Goal: Communication & Community: Share content

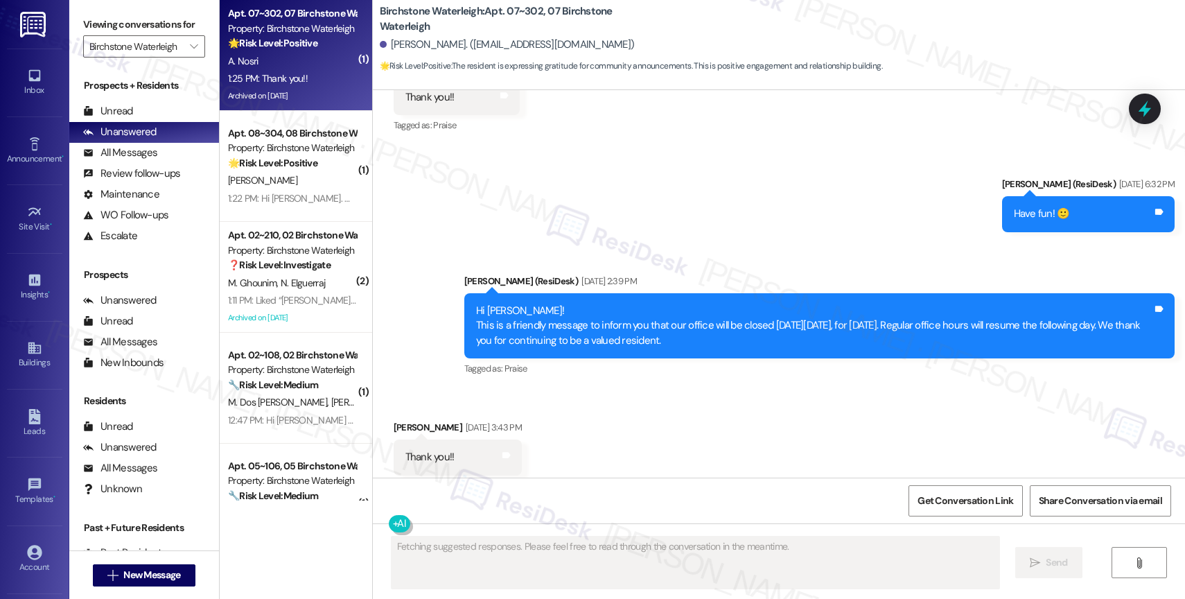
scroll to position [12355, 0]
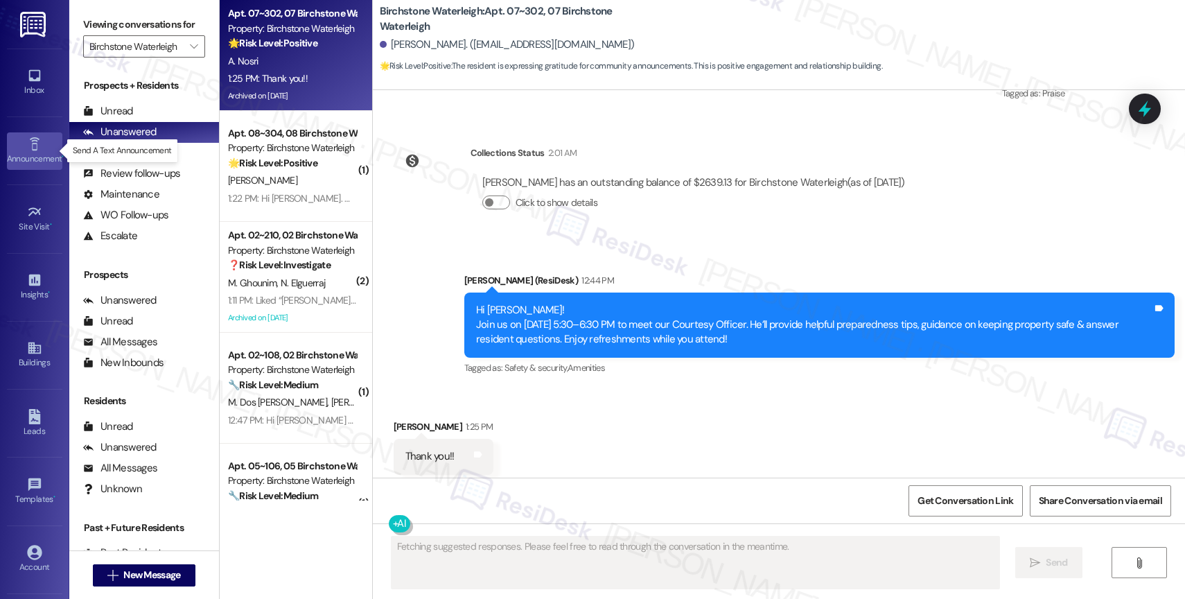
click at [27, 150] on icon at bounding box center [34, 143] width 15 height 15
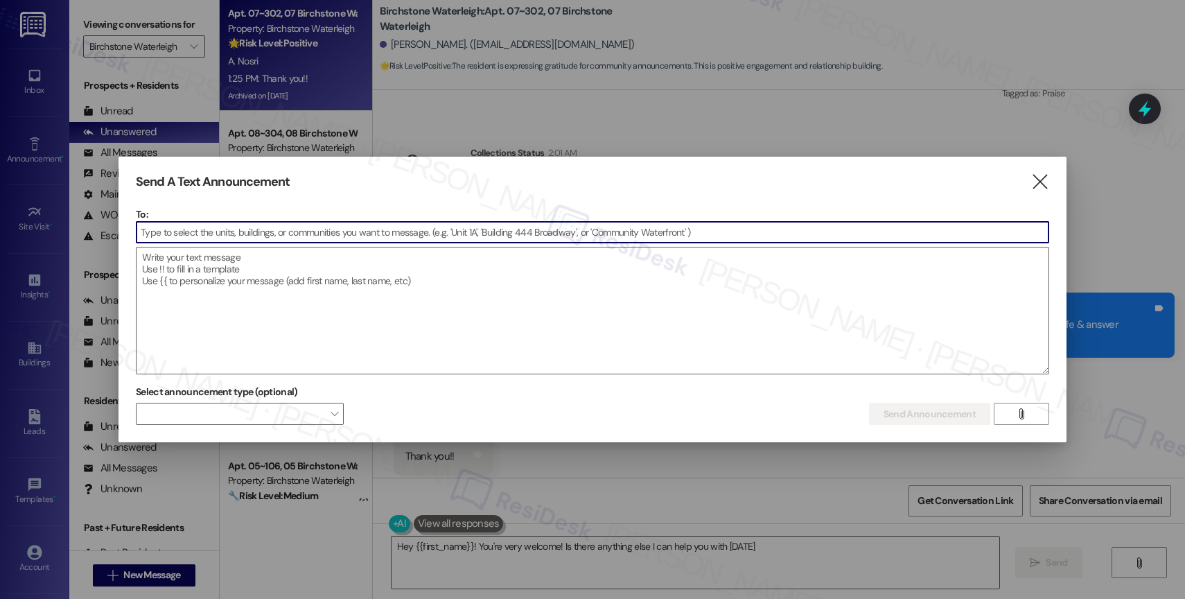
type textarea "Hey {{first_name}}! You're very welcome! Is there anything else I can help you …"
click at [277, 283] on textarea at bounding box center [592, 310] width 912 height 126
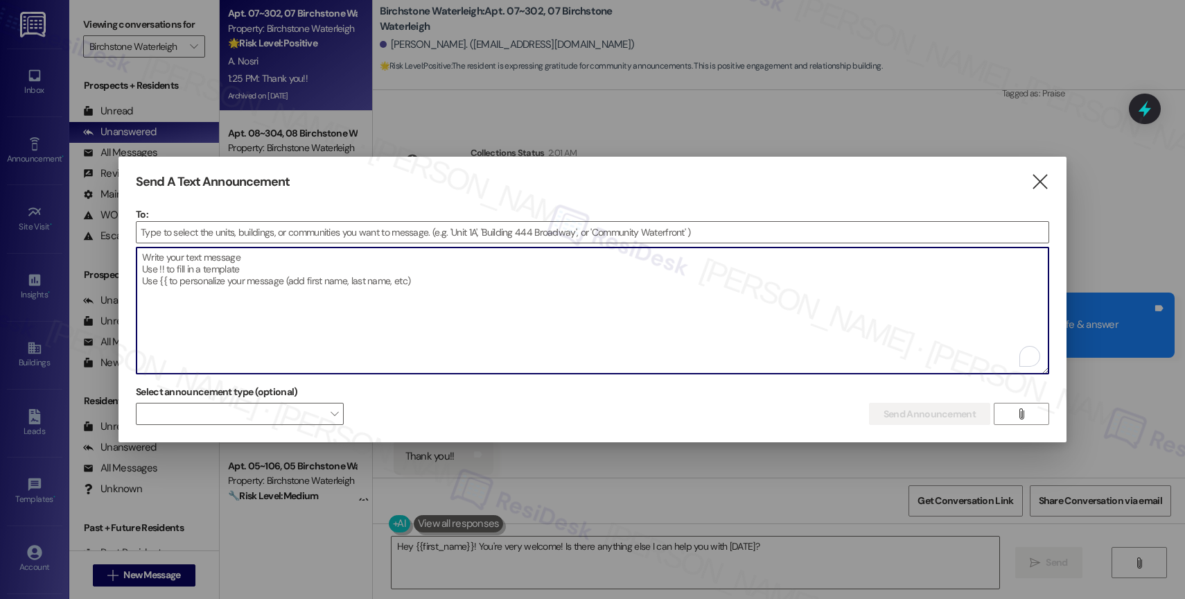
paste textarea "Congratulations to all the Pay Smart, Win Big winners! (Felicidades a los gando…"
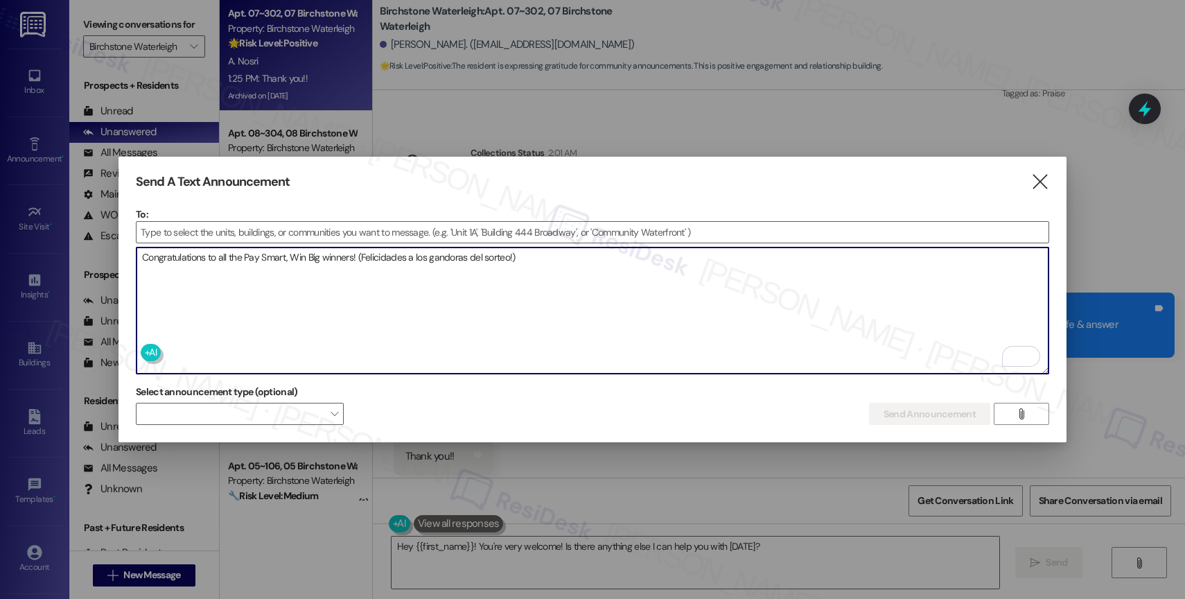
type textarea "Congratulations to all the Pay Smart, Win Big winners! (Felicidades a los gando…"
click at [215, 235] on input at bounding box center [592, 232] width 912 height 21
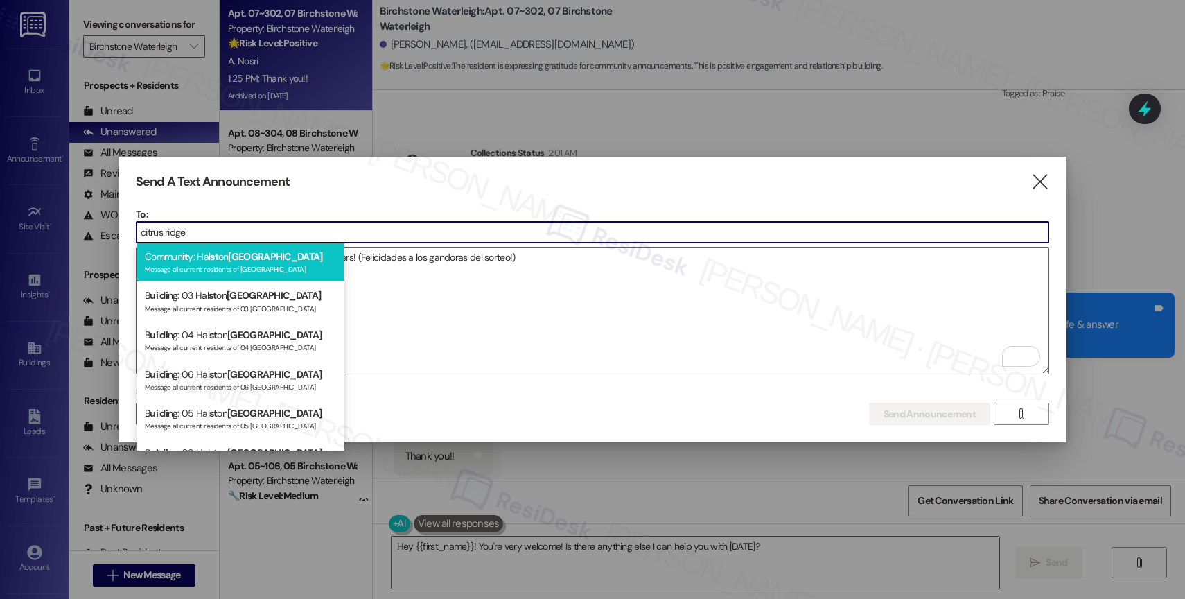
type input "citrus ridge"
click at [239, 257] on span "Citrus Ridge" at bounding box center [275, 256] width 94 height 12
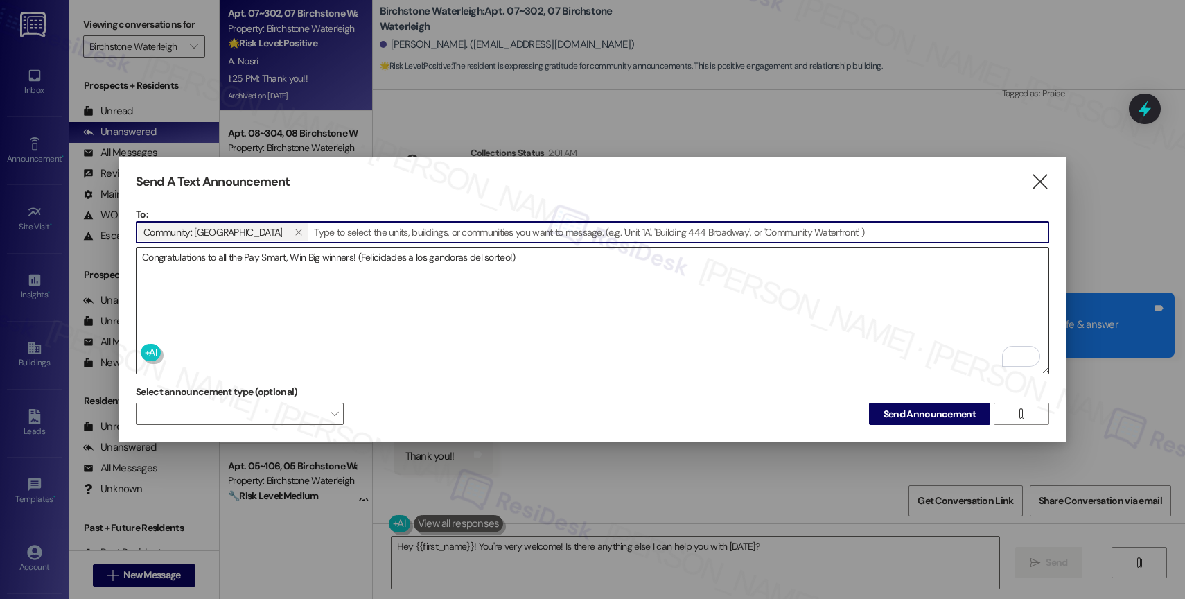
click at [231, 281] on textarea "Congratulations to all the Pay Smart, Win Big winners! (Felicidades a los gando…" at bounding box center [592, 310] width 912 height 126
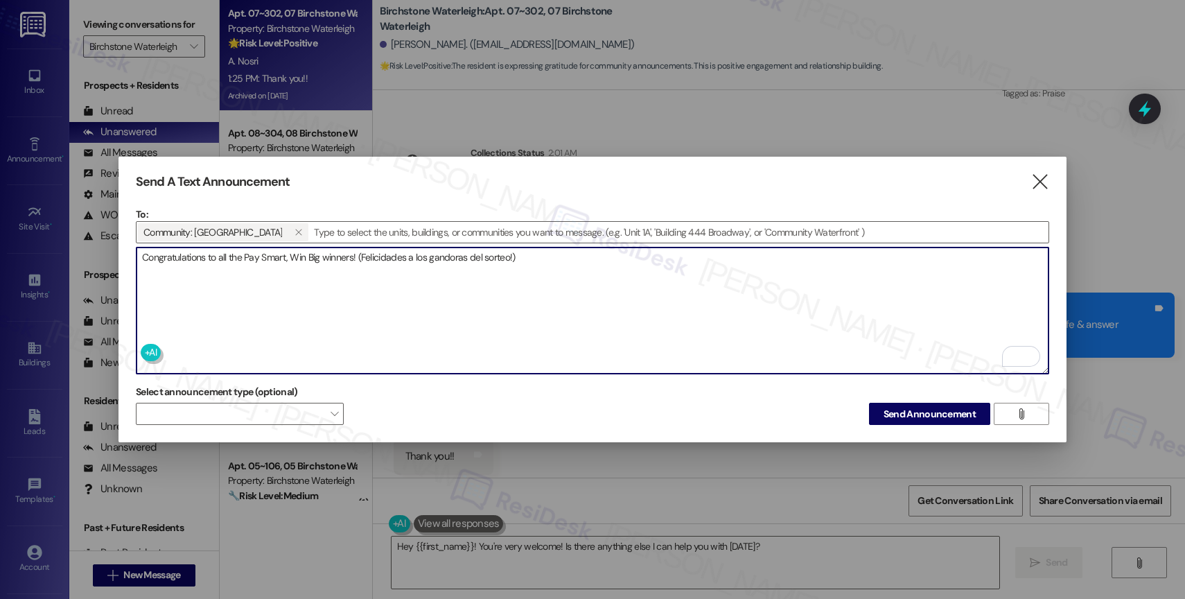
click at [631, 264] on textarea "Congratulations to all the Pay Smart, Win Big winners! (Felicidades a los gando…" at bounding box center [592, 310] width 912 height 126
drag, startPoint x: 574, startPoint y: 265, endPoint x: 113, endPoint y: 254, distance: 461.5
click at [113, 254] on div "Send A Text Announcement  To: Community: Halston Citrus Ridge   Drop image f…" at bounding box center [592, 299] width 1185 height 599
click at [560, 262] on textarea "Congratulations to all the Pay Smart, Win Big winners! (Felicidades a los gando…" at bounding box center [592, 310] width 912 height 126
click at [934, 407] on span "Send Announcement" at bounding box center [929, 414] width 92 height 15
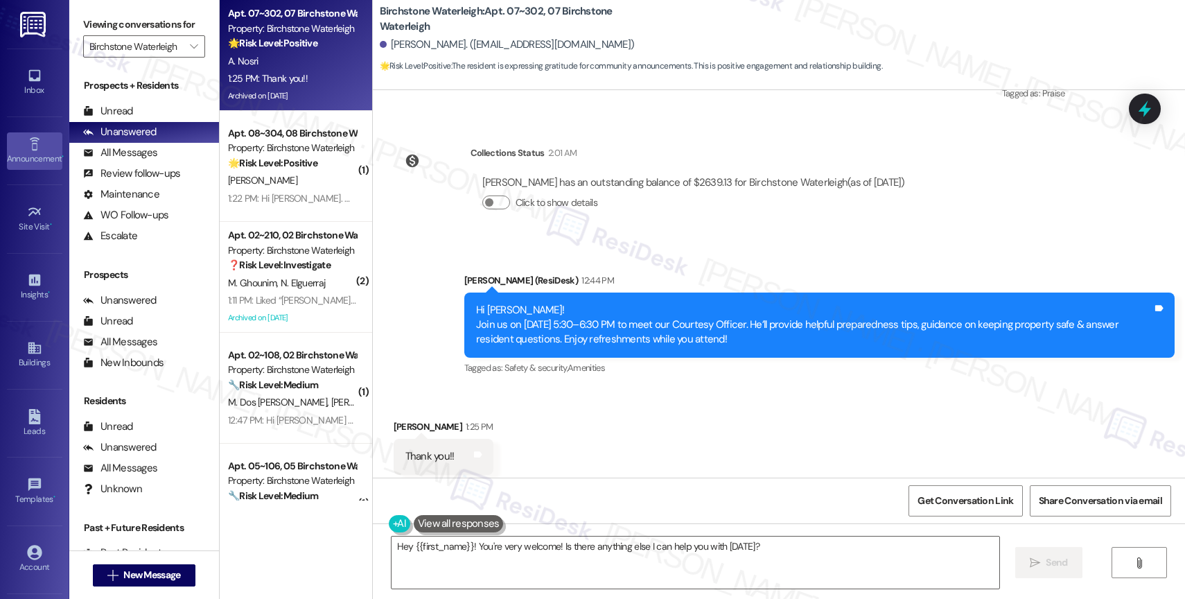
click at [27, 150] on icon at bounding box center [34, 143] width 15 height 15
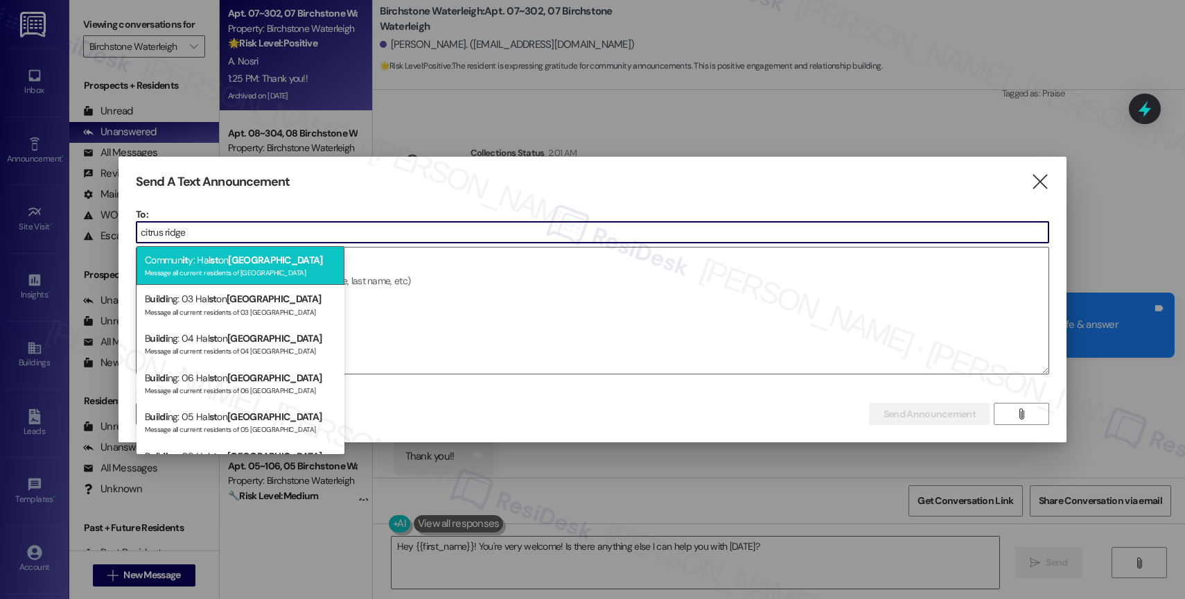
type input "citrus ridge"
click at [249, 262] on span "Citrus Ridge" at bounding box center [275, 260] width 94 height 12
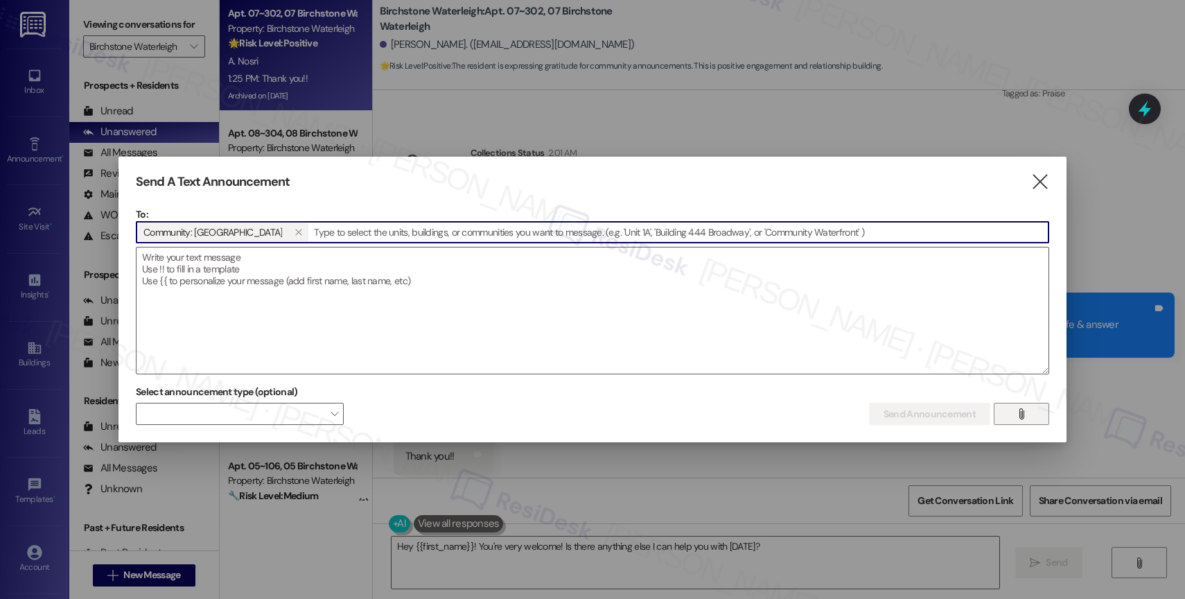
click at [1014, 410] on span "" at bounding box center [1021, 413] width 16 height 21
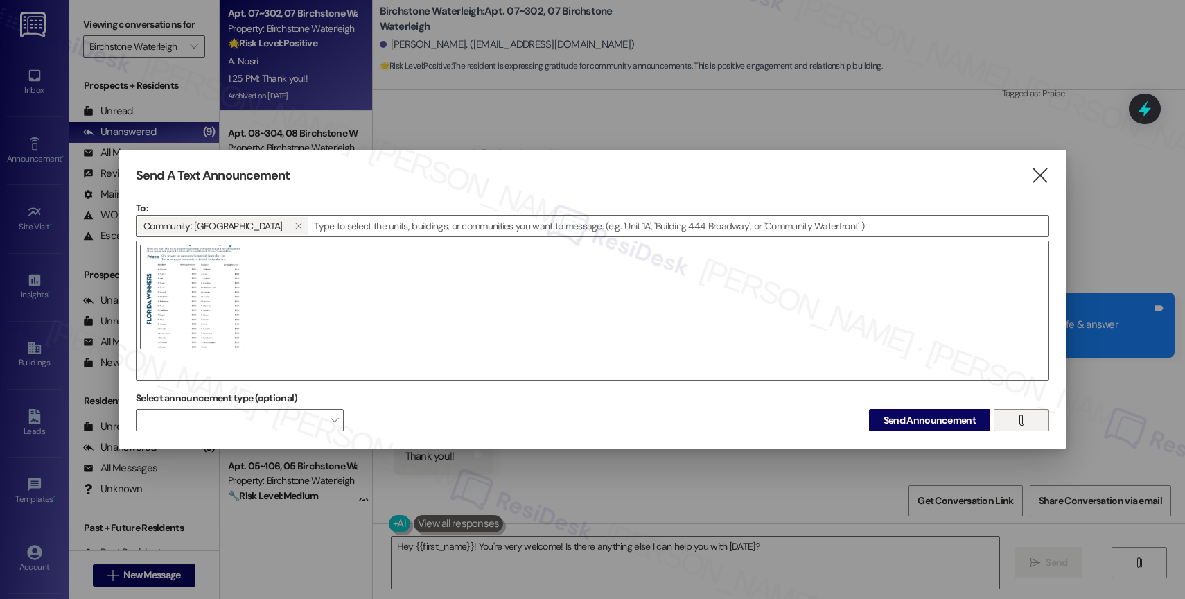
click at [1015, 414] on span "" at bounding box center [1021, 419] width 16 height 21
click at [1039, 168] on icon "" at bounding box center [1039, 175] width 19 height 15
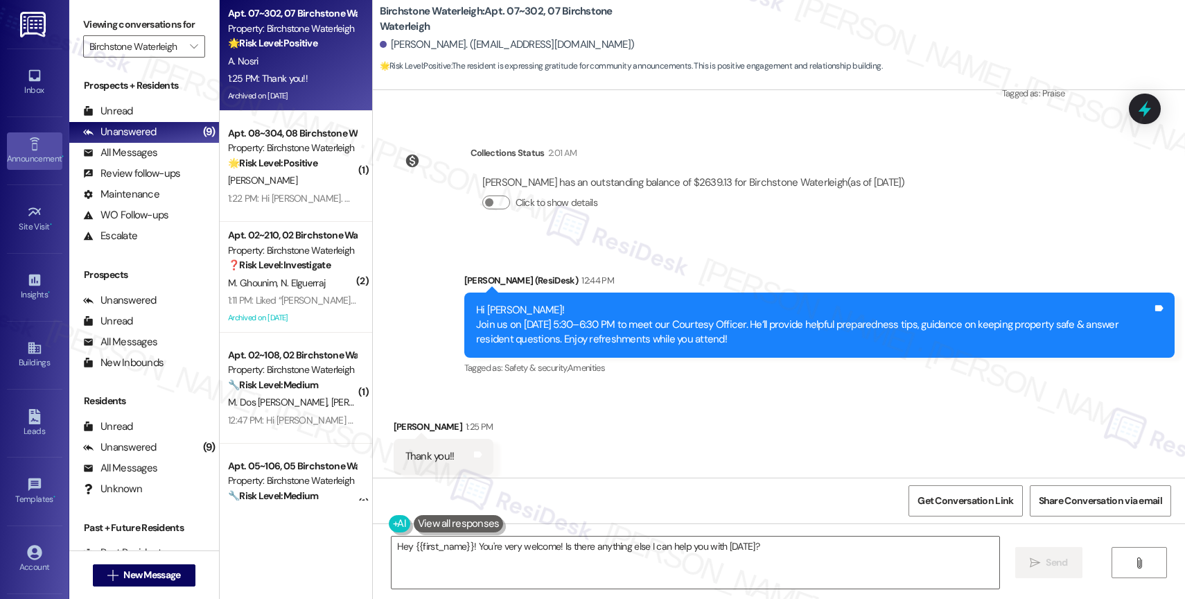
click at [16, 139] on link "Announcement •" at bounding box center [34, 150] width 55 height 37
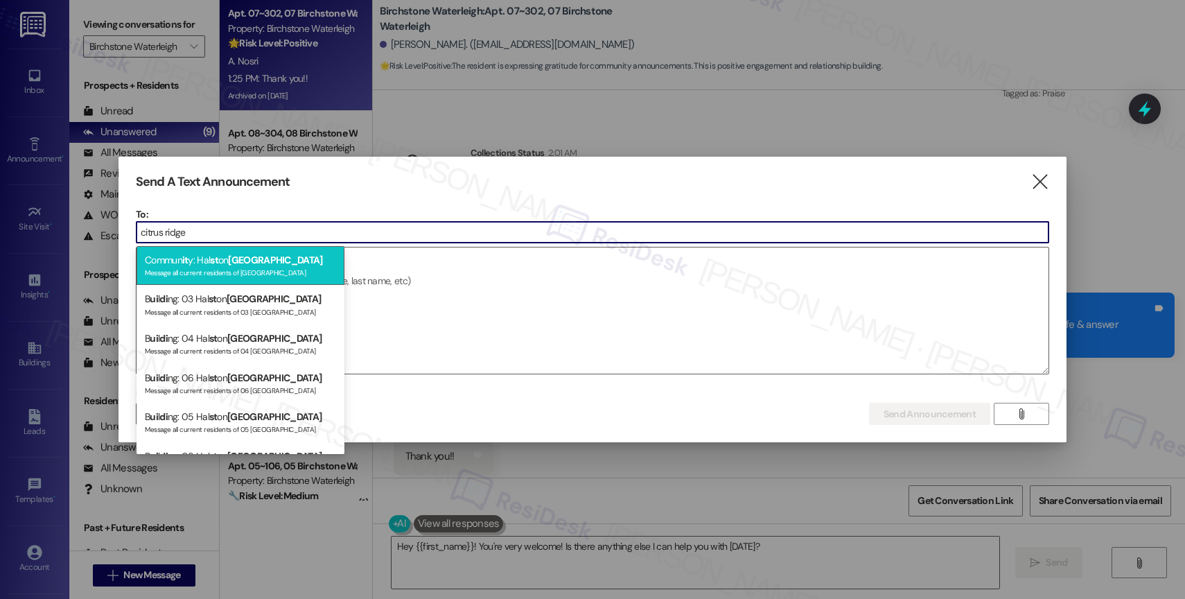
type input "citrus ridge"
click at [239, 264] on span "Citrus Ridge" at bounding box center [275, 260] width 94 height 12
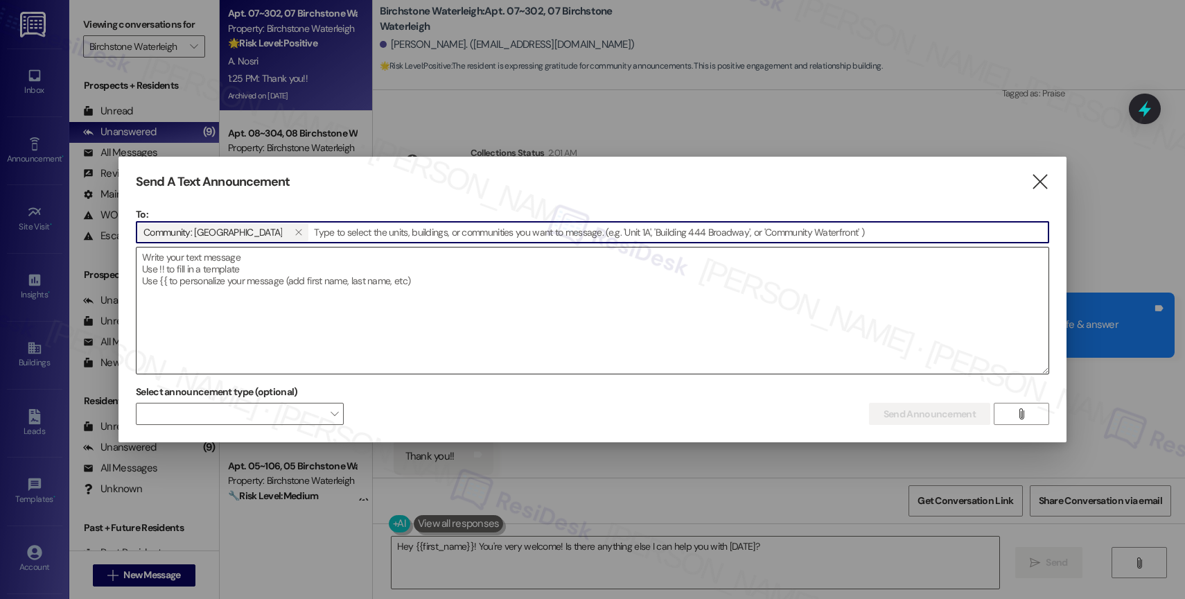
click at [240, 282] on textarea at bounding box center [592, 310] width 912 height 126
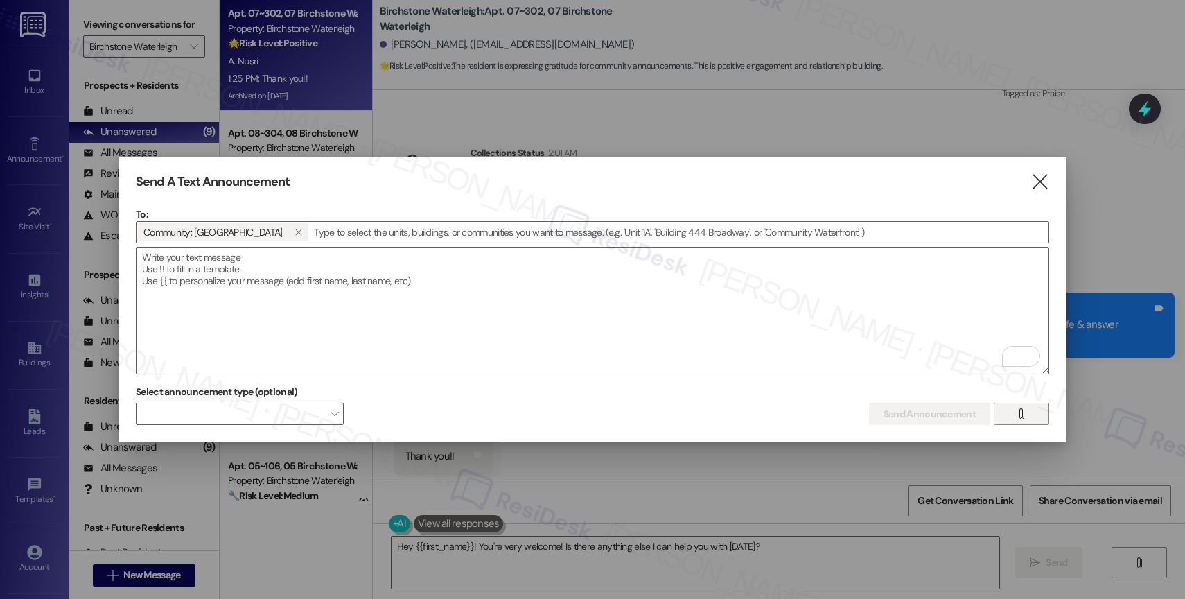
click at [1026, 413] on span "" at bounding box center [1021, 413] width 16 height 21
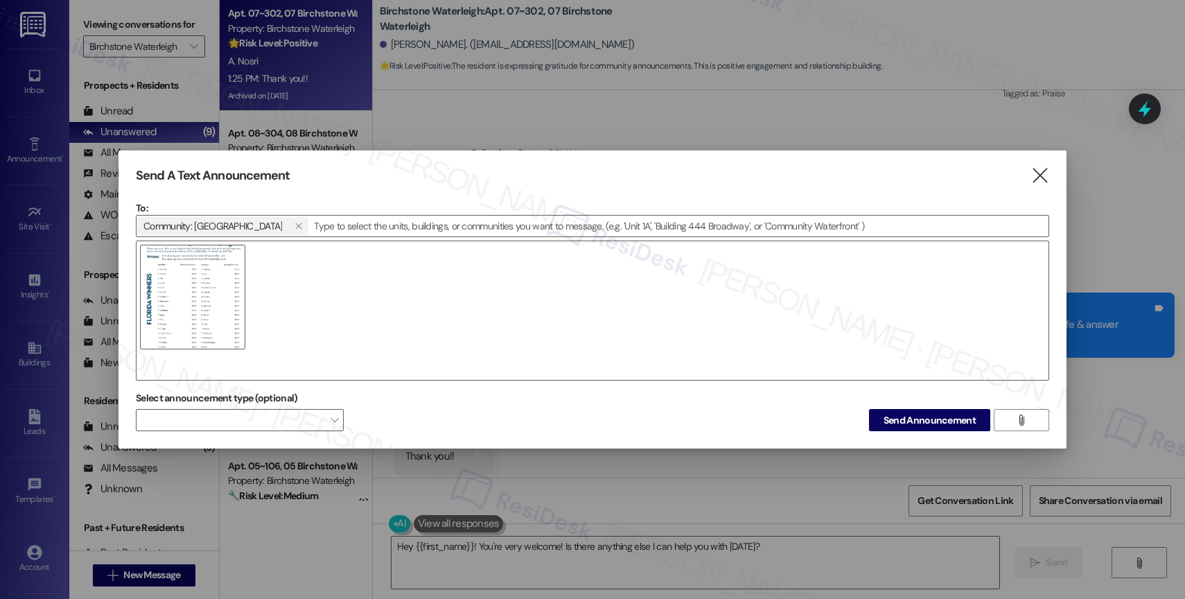
click at [218, 297] on img at bounding box center [192, 297] width 105 height 105
click at [1042, 176] on icon "" at bounding box center [1039, 175] width 19 height 15
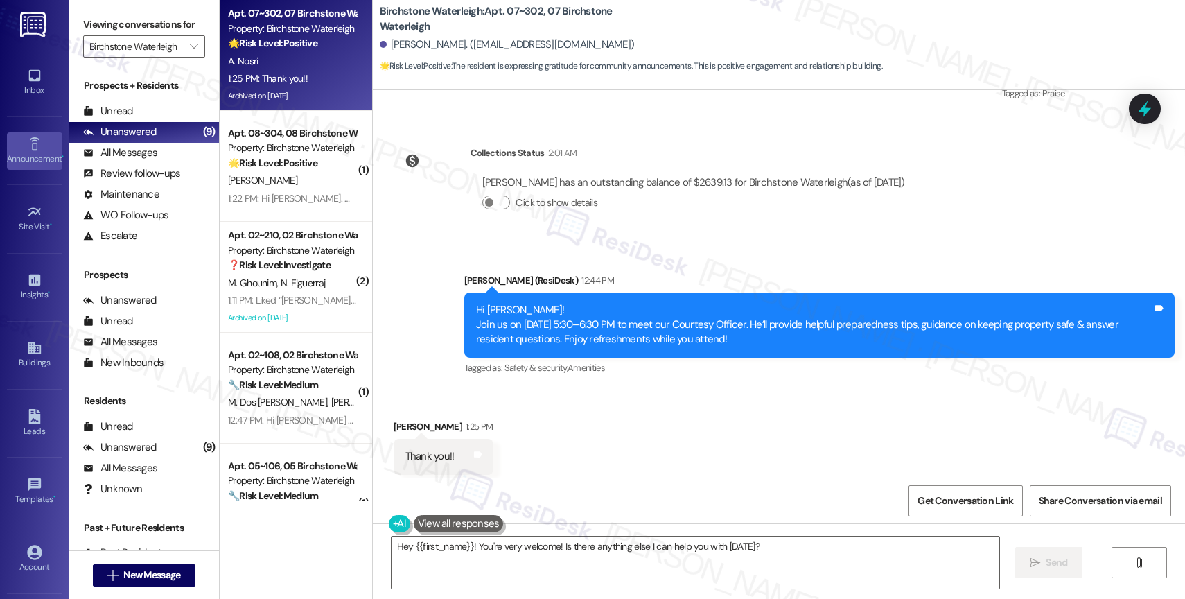
click at [34, 146] on icon at bounding box center [34, 143] width 15 height 15
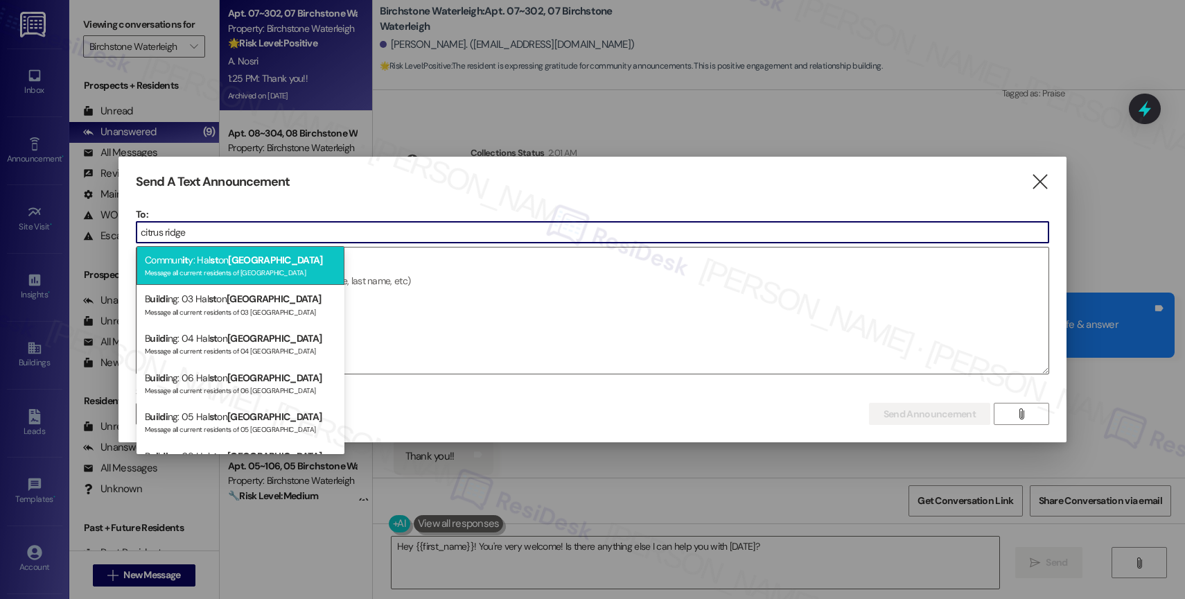
type input "citrus ridge"
click at [265, 260] on span "Citrus Ridge" at bounding box center [275, 260] width 94 height 12
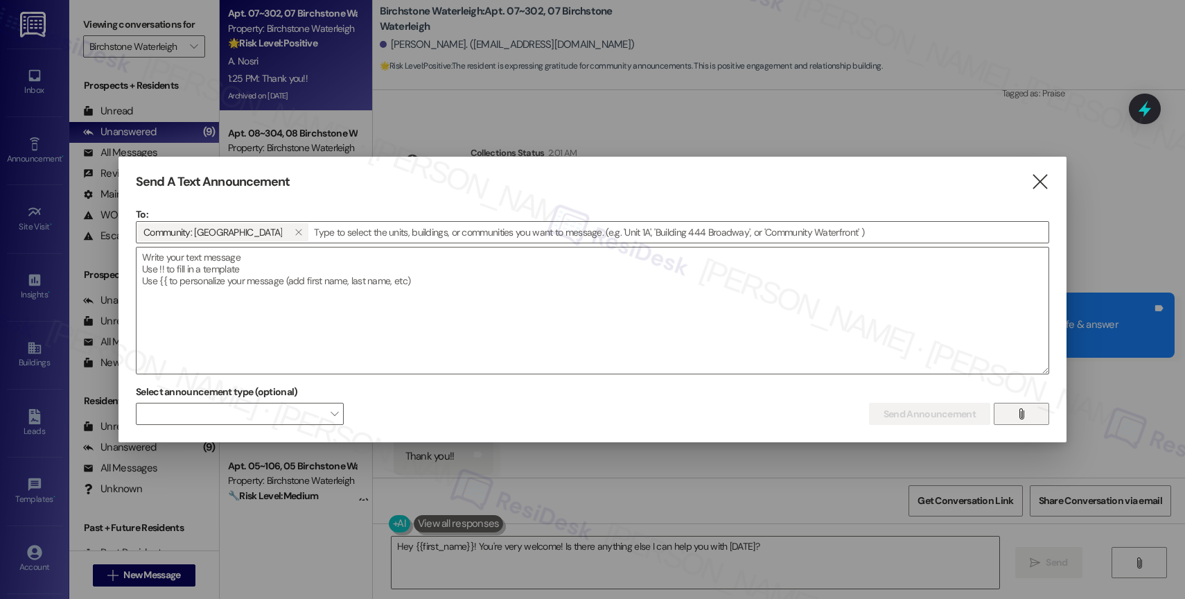
click at [1032, 415] on button "" at bounding box center [1020, 414] width 55 height 22
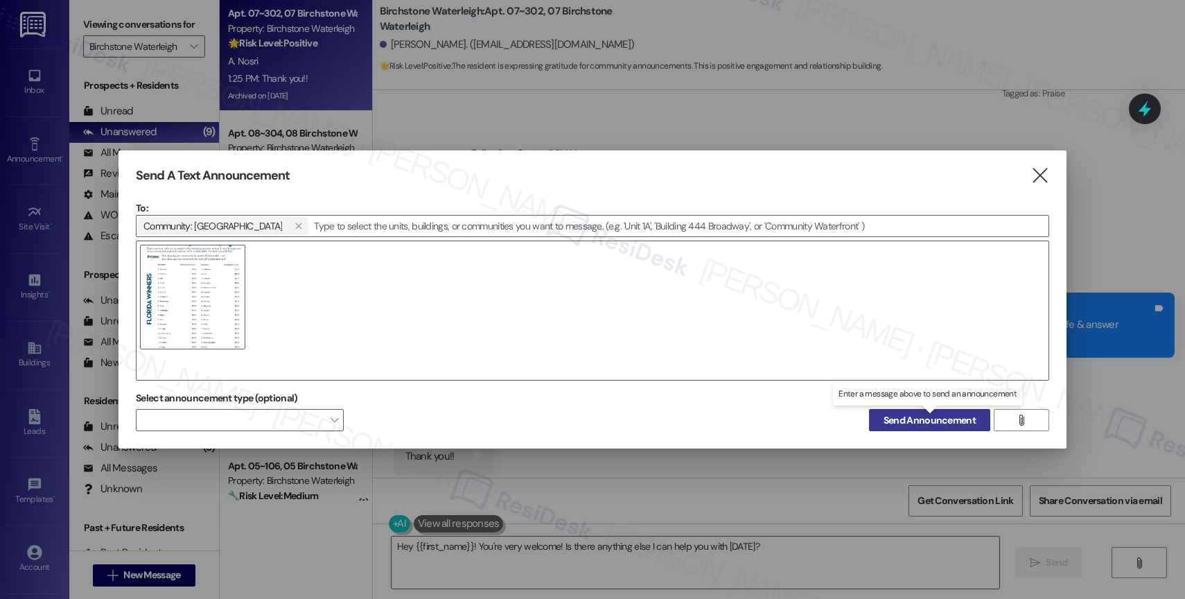
click at [907, 416] on span "Send Announcement" at bounding box center [929, 420] width 92 height 15
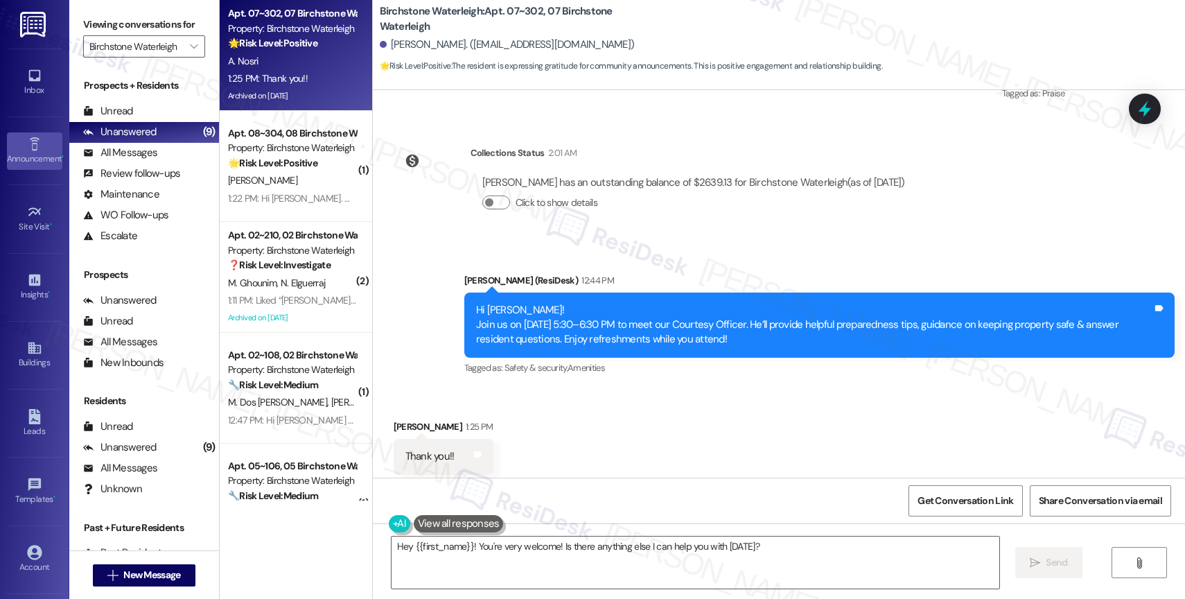
click at [13, 145] on link "Announcement •" at bounding box center [34, 150] width 55 height 37
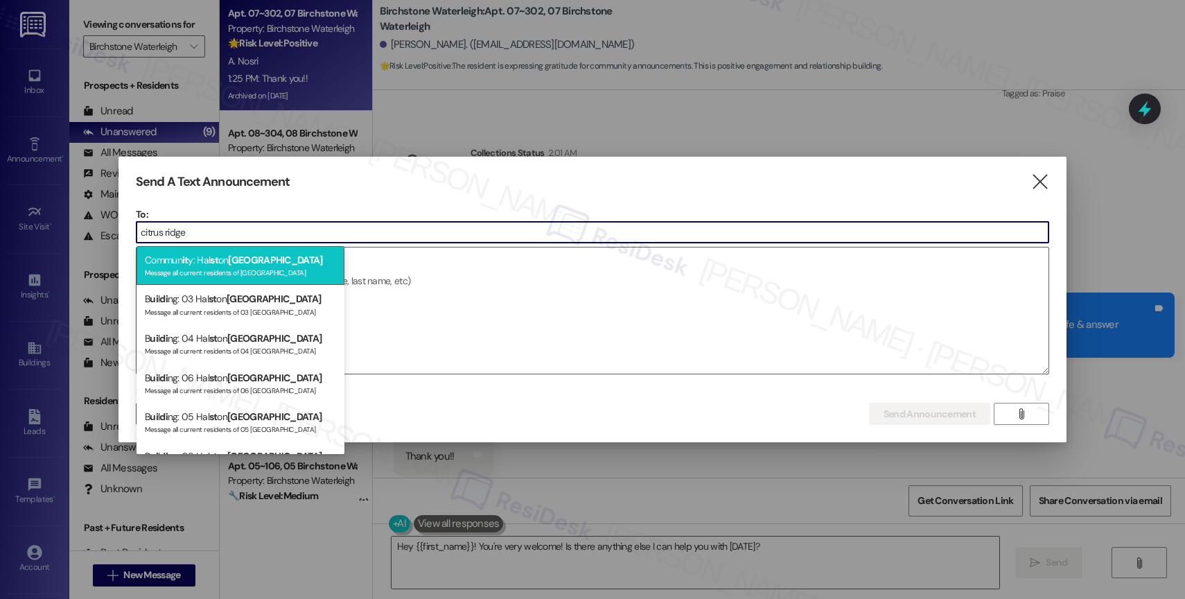
type input "citrus ridge"
click at [247, 265] on span "Citrus Ridge" at bounding box center [275, 260] width 94 height 12
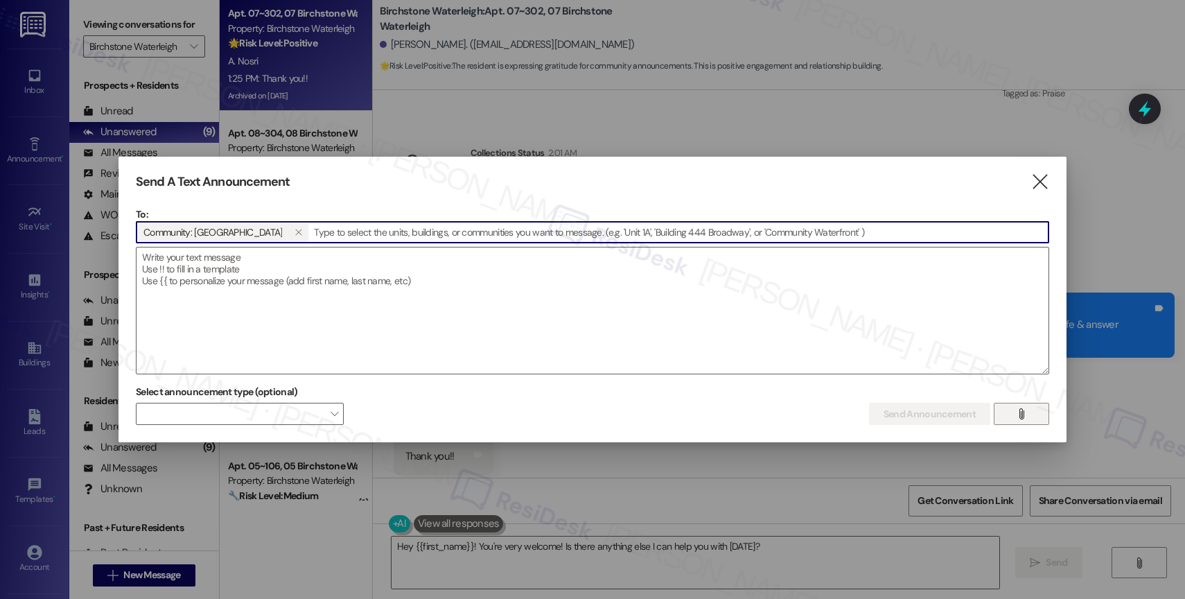
click at [1016, 412] on icon "" at bounding box center [1021, 413] width 10 height 11
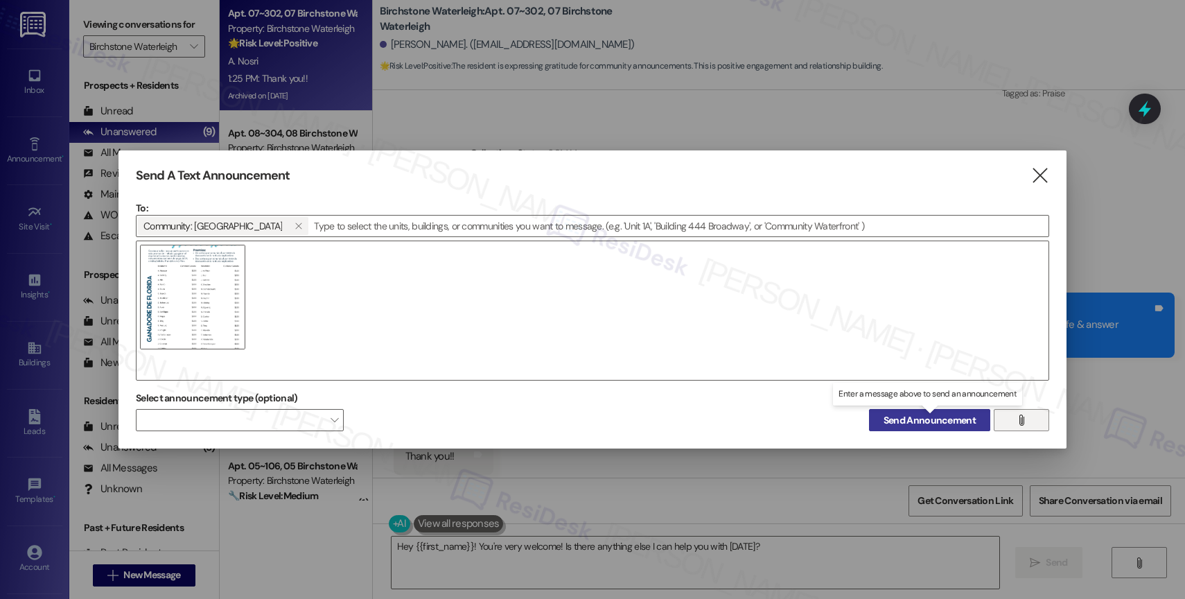
click at [919, 415] on span "Send Announcement" at bounding box center [929, 420] width 92 height 15
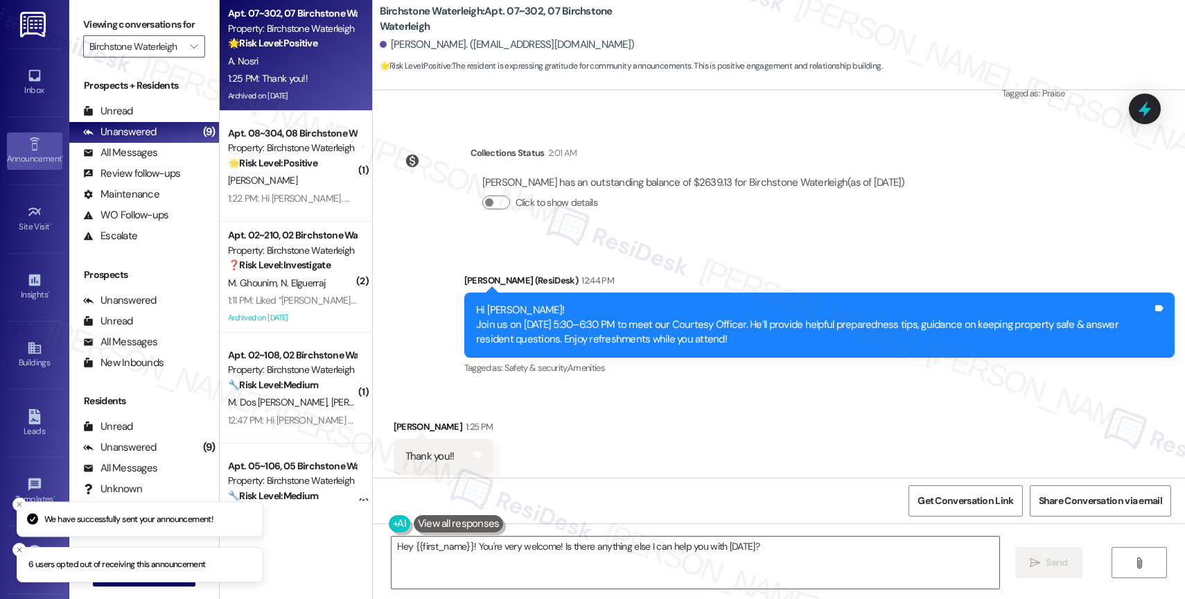
click at [34, 146] on icon at bounding box center [34, 143] width 10 height 13
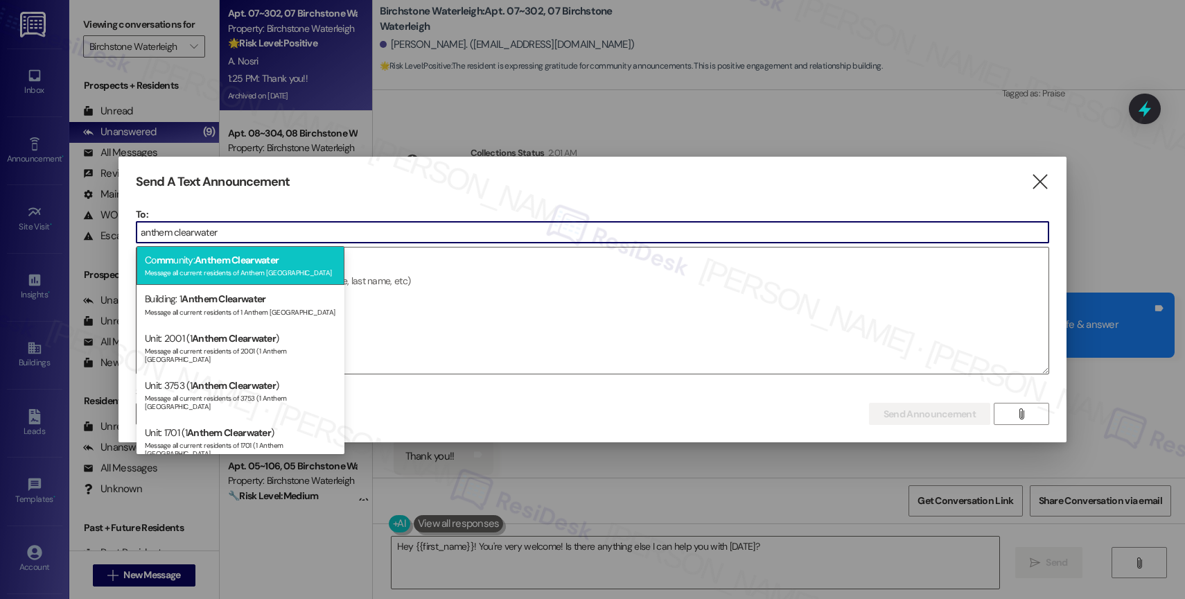
type input "anthem clearwater"
click at [258, 271] on div "Message all current residents of Anthem Clearwater" at bounding box center [240, 271] width 191 height 12
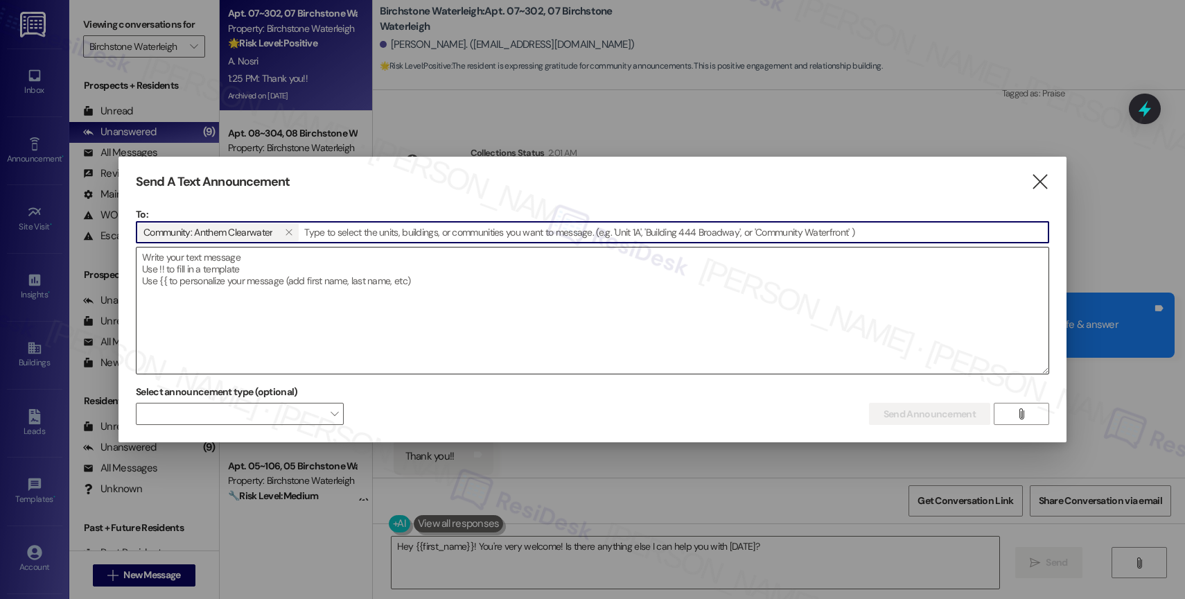
click at [256, 275] on textarea at bounding box center [592, 310] width 912 height 126
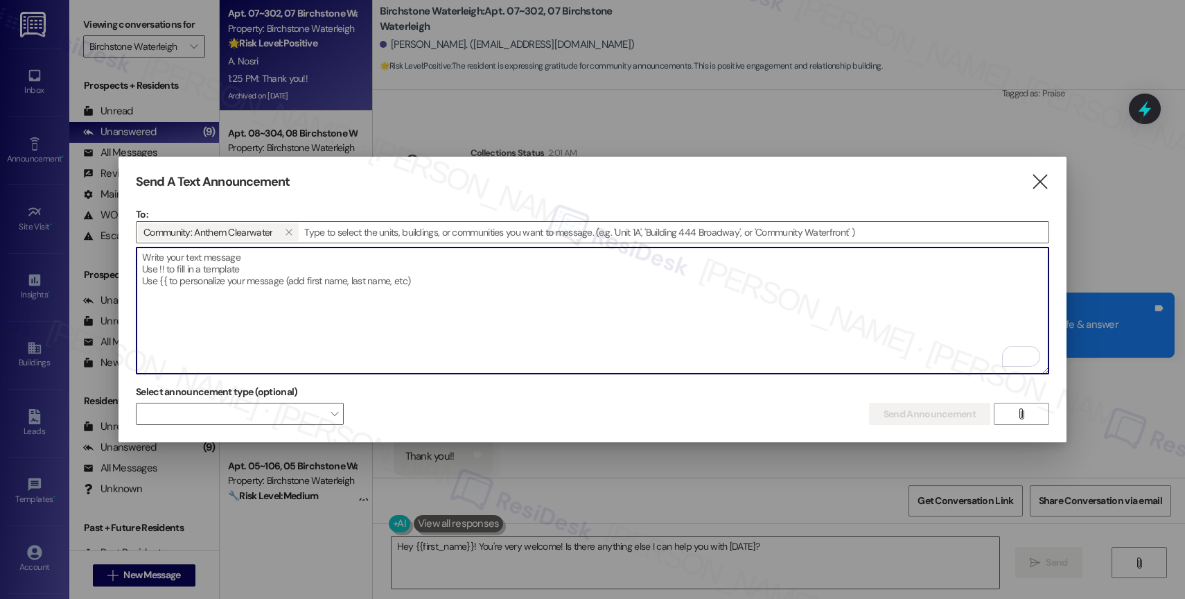
click at [306, 275] on textarea "To enrich screen reader interactions, please activate Accessibility in Grammarl…" at bounding box center [592, 310] width 912 height 126
paste textarea "Congratulations to all the Pay Smart, Win Big winners! (Felicidades a los gando…"
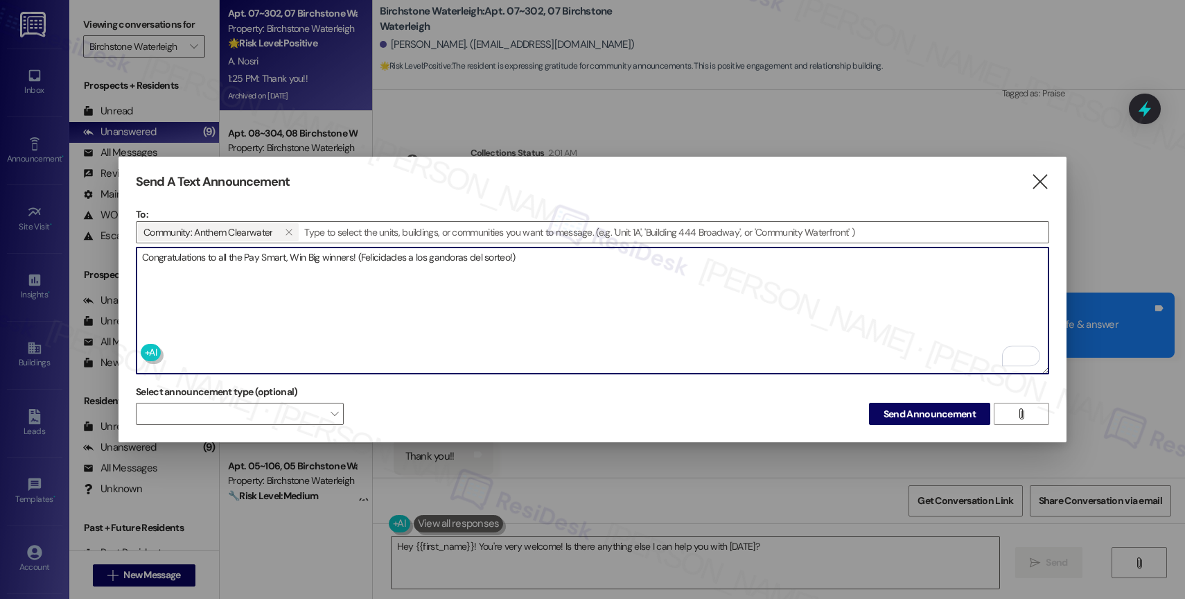
click at [610, 263] on textarea "Congratulations to all the Pay Smart, Win Big winners! (Felicidades a los gando…" at bounding box center [592, 310] width 912 height 126
type textarea "Congratulations to all the Pay Smart, Win Big winners! (Felicidades a los gando…"
click at [914, 412] on span "Send Announcement" at bounding box center [929, 414] width 92 height 15
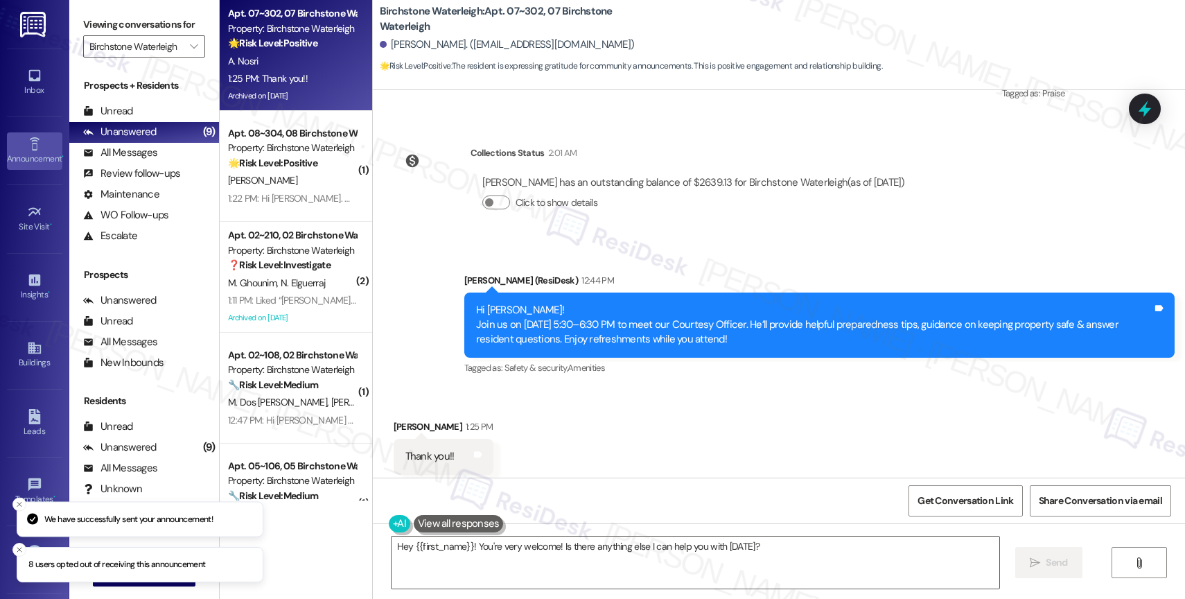
click at [23, 157] on div "Announcement •" at bounding box center [34, 159] width 69 height 14
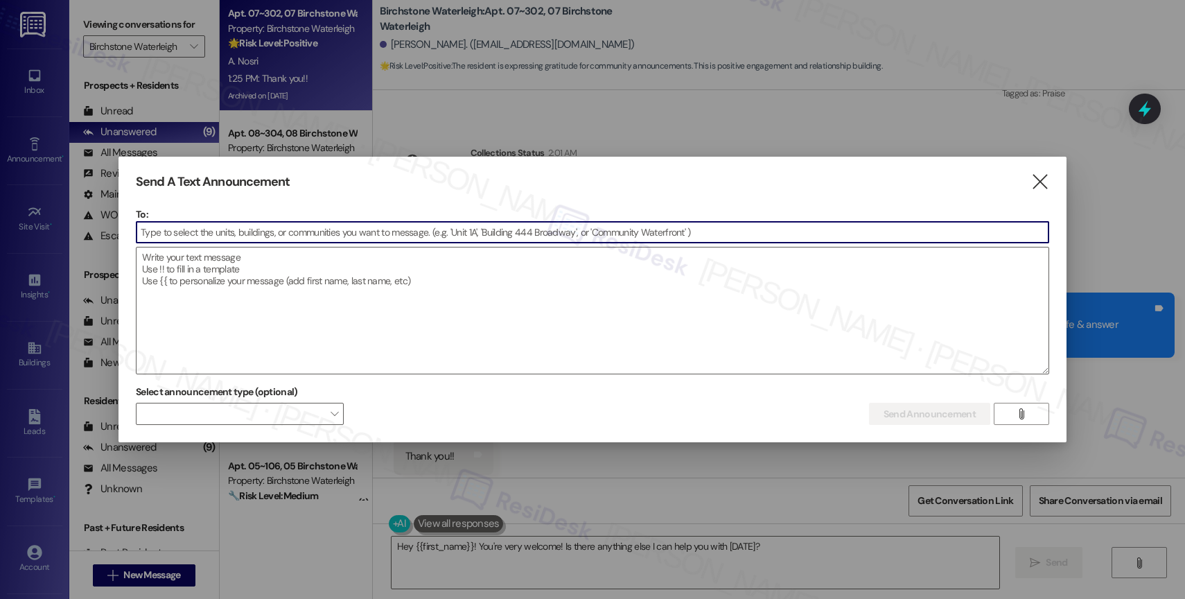
click at [280, 236] on input at bounding box center [592, 232] width 912 height 21
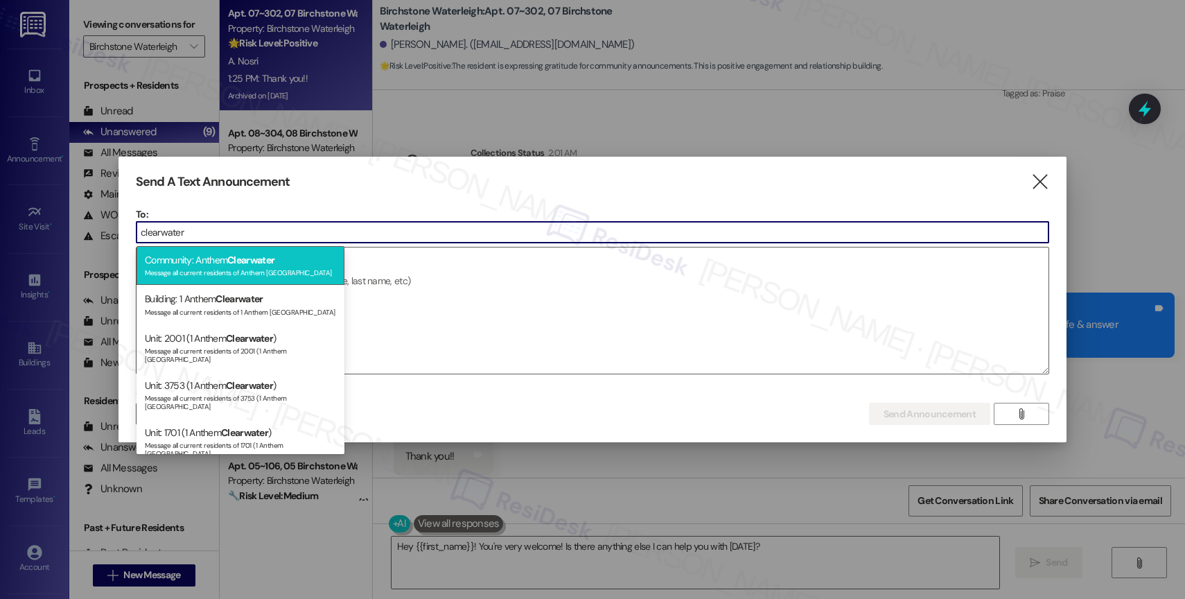
type input "clearwater"
click at [236, 265] on span "Clearwater" at bounding box center [250, 260] width 47 height 12
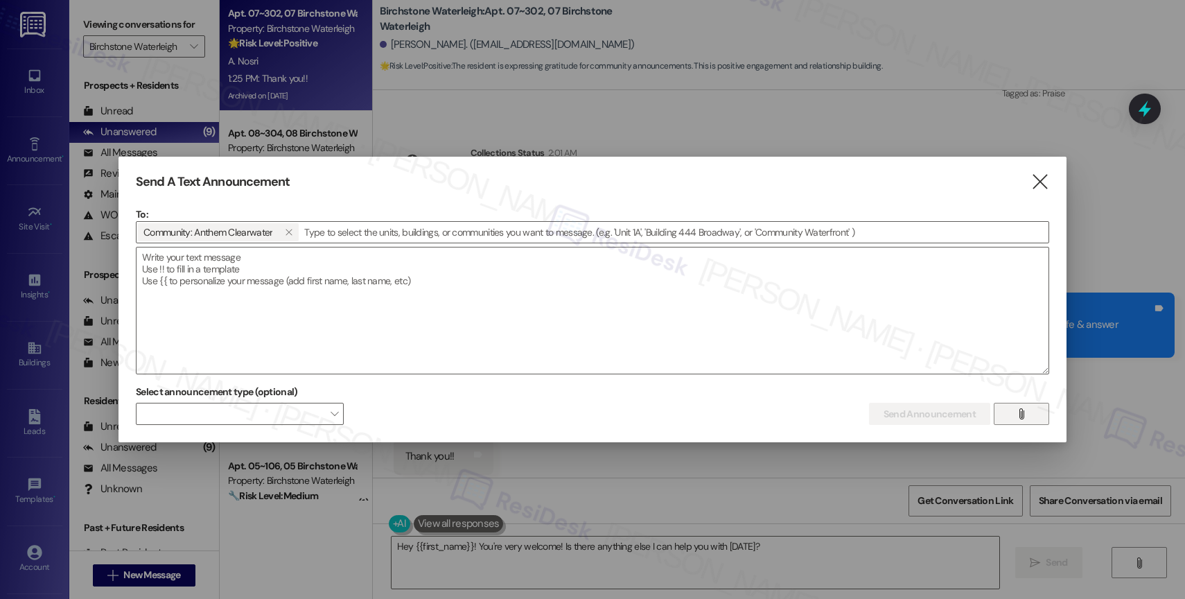
click at [1025, 421] on span "" at bounding box center [1021, 413] width 16 height 21
click at [356, 293] on textarea at bounding box center [592, 310] width 912 height 126
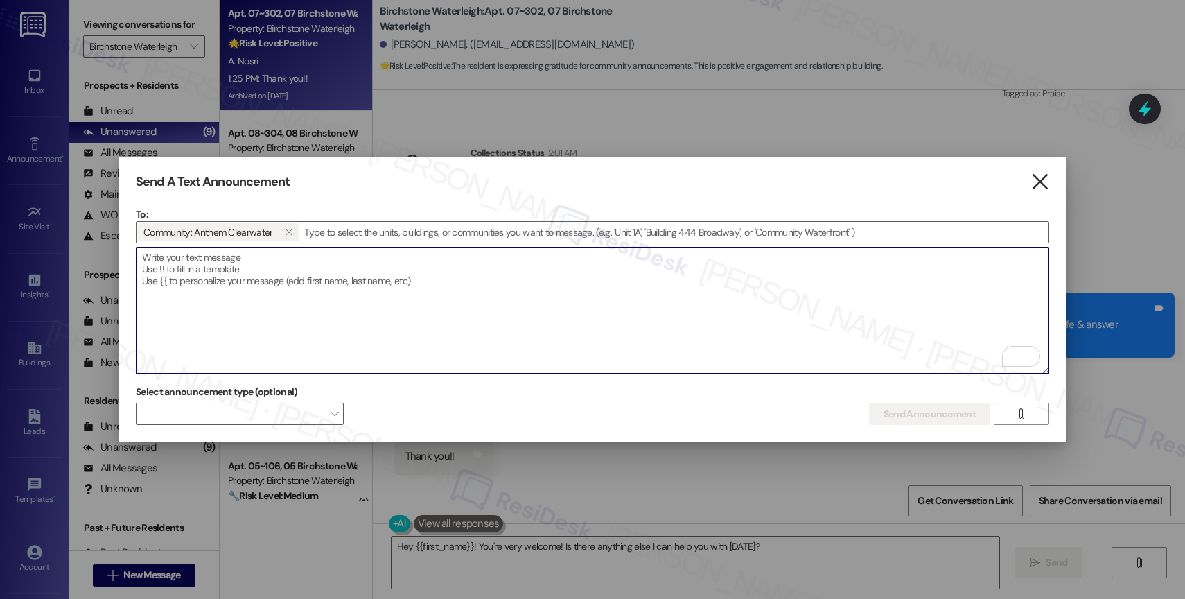
click at [1035, 176] on icon "" at bounding box center [1039, 182] width 19 height 15
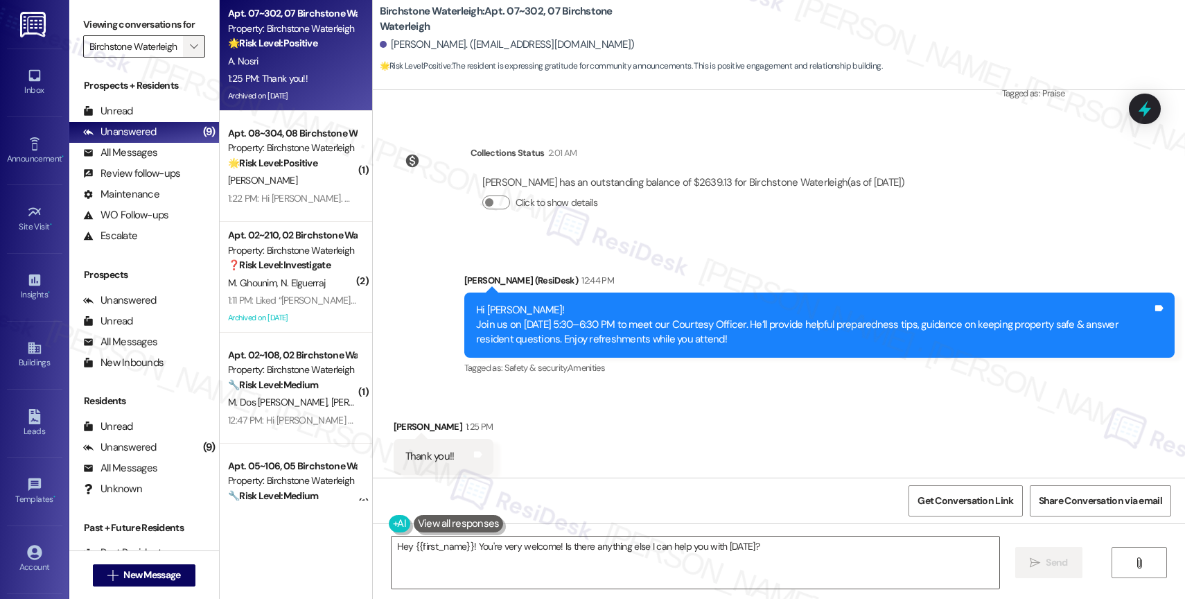
click at [190, 52] on icon "" at bounding box center [194, 46] width 8 height 11
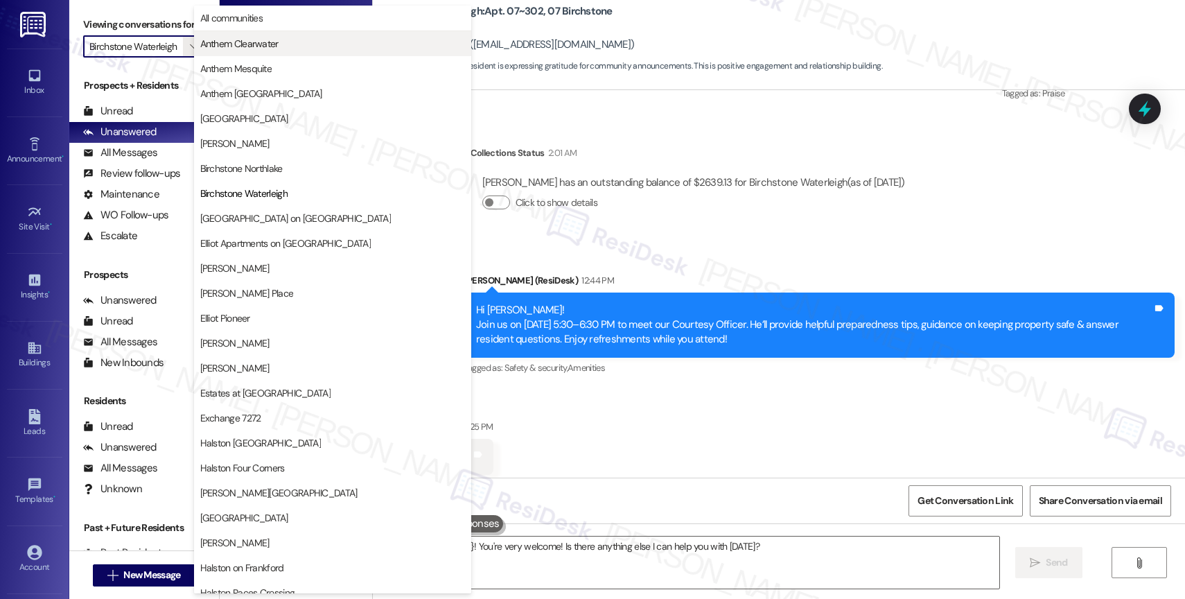
click at [265, 38] on span "Anthem Clearwater" at bounding box center [239, 44] width 78 height 14
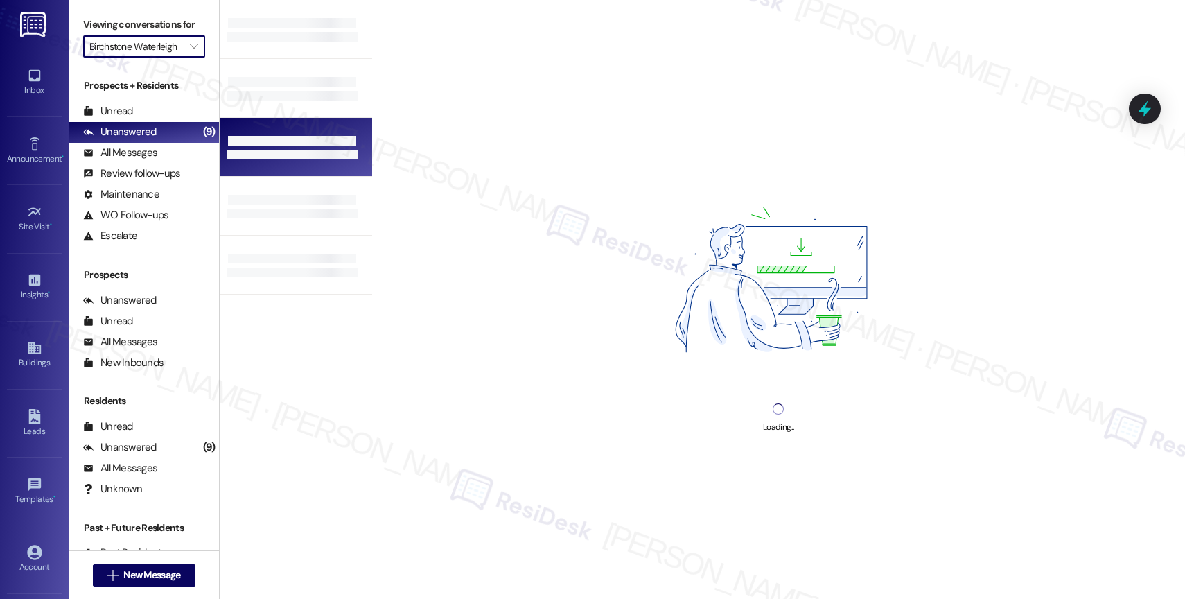
type input "Anthem Clearwater"
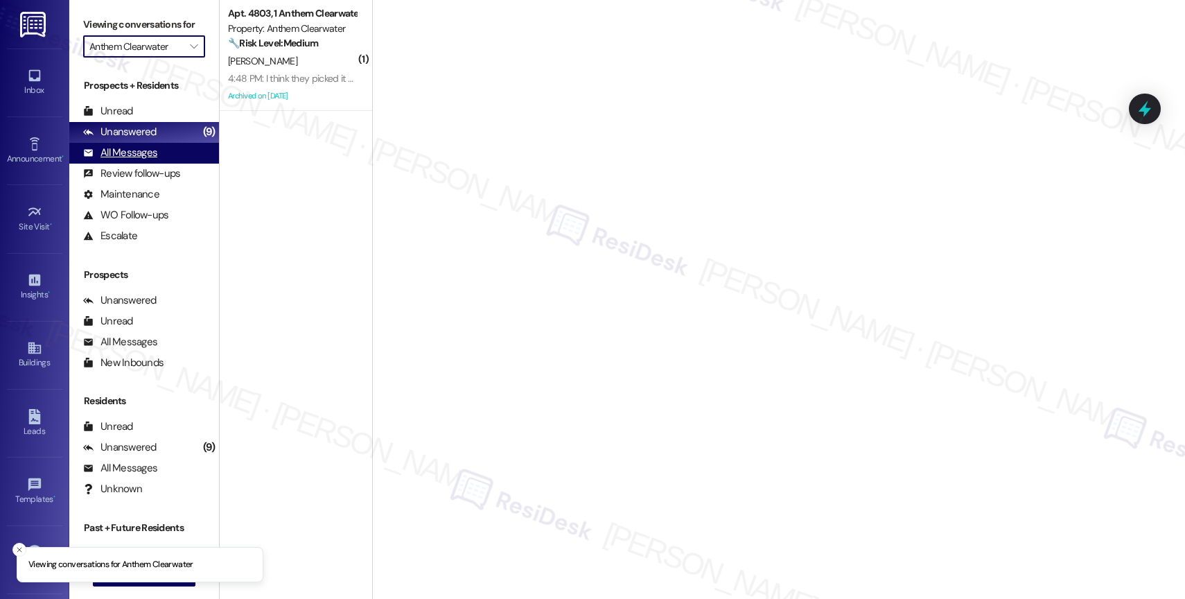
click at [156, 160] on div "All Messages" at bounding box center [120, 152] width 74 height 15
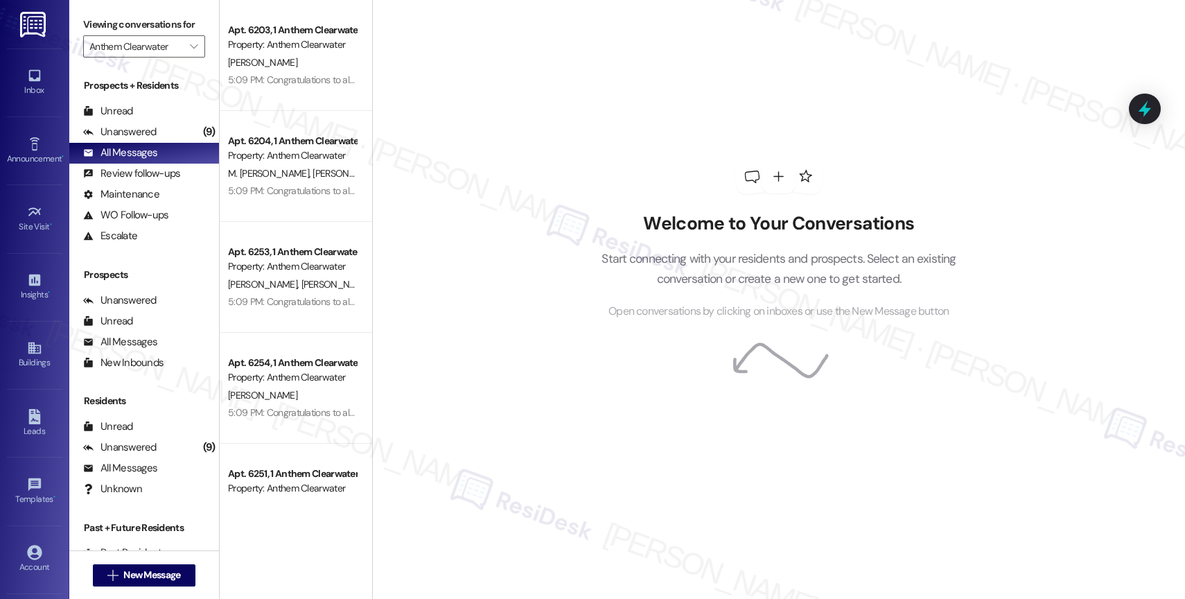
click at [301, 50] on div "Property: Anthem Clearwater" at bounding box center [292, 44] width 128 height 15
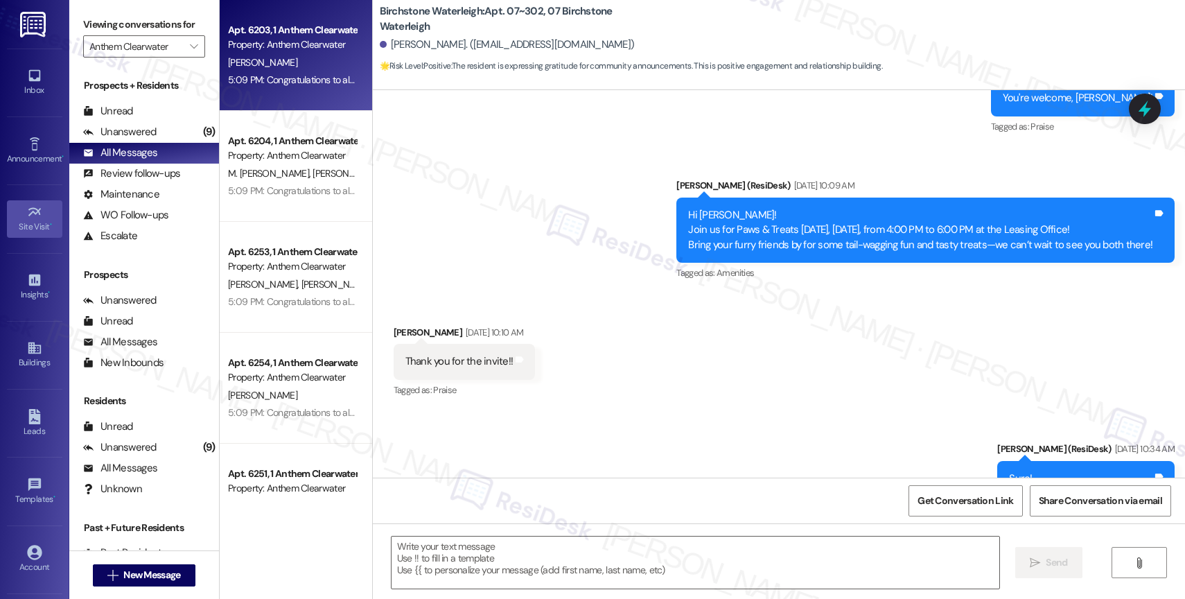
type textarea "Fetching suggested responses. Please feel free to read through the conversation…"
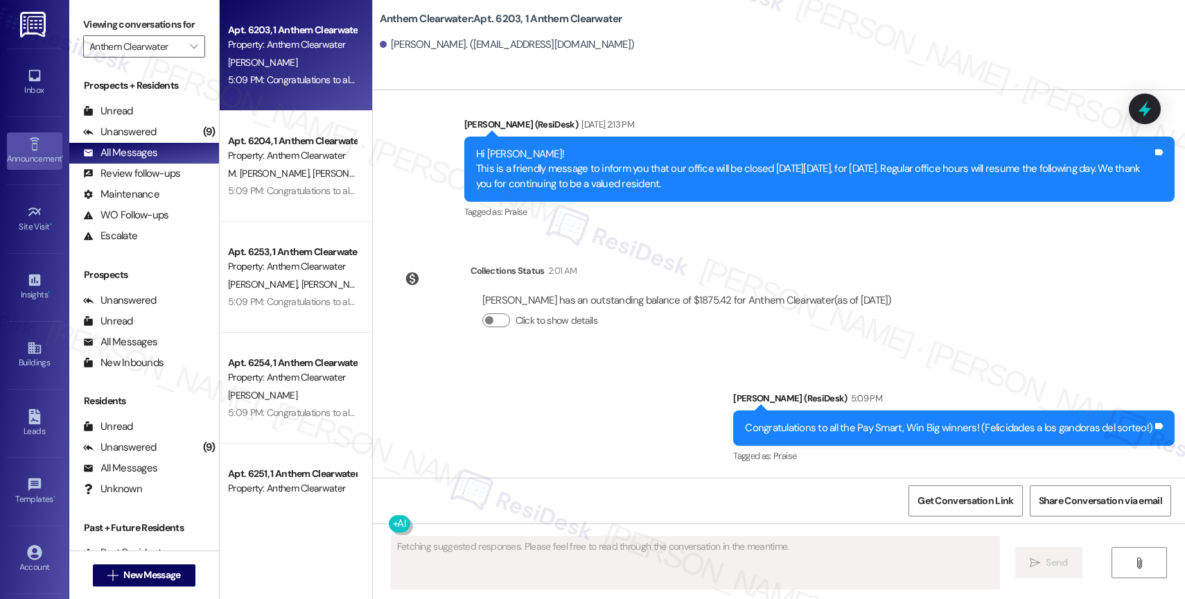
scroll to position [1108, 0]
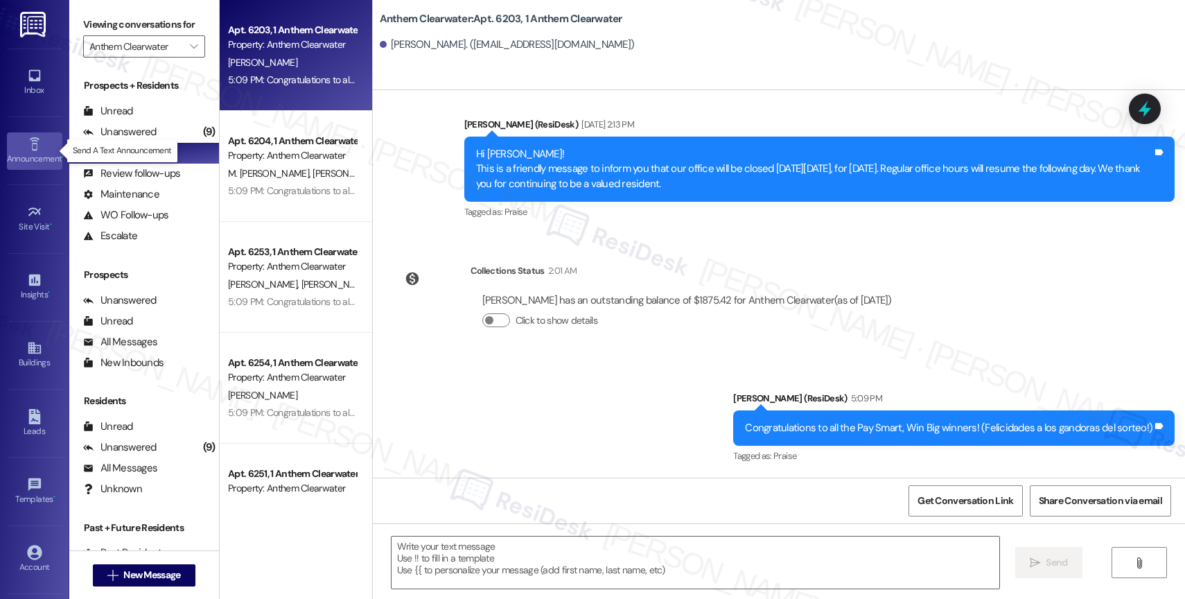
click at [27, 144] on icon at bounding box center [34, 143] width 15 height 15
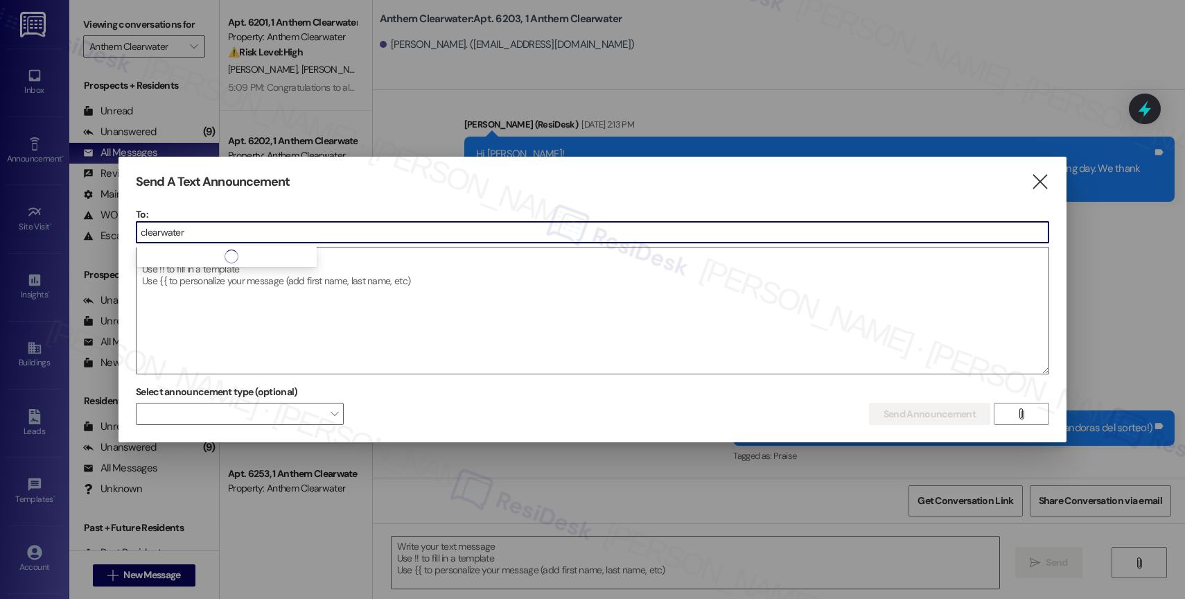
type input "clearwater"
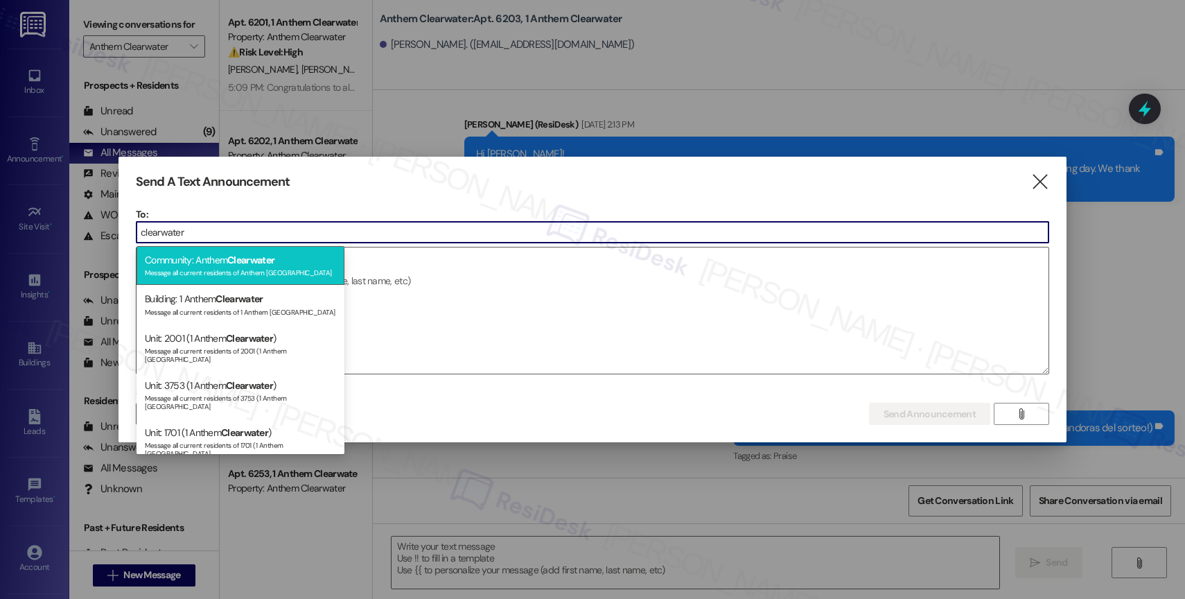
click at [247, 257] on span "Clearwater" at bounding box center [250, 260] width 47 height 12
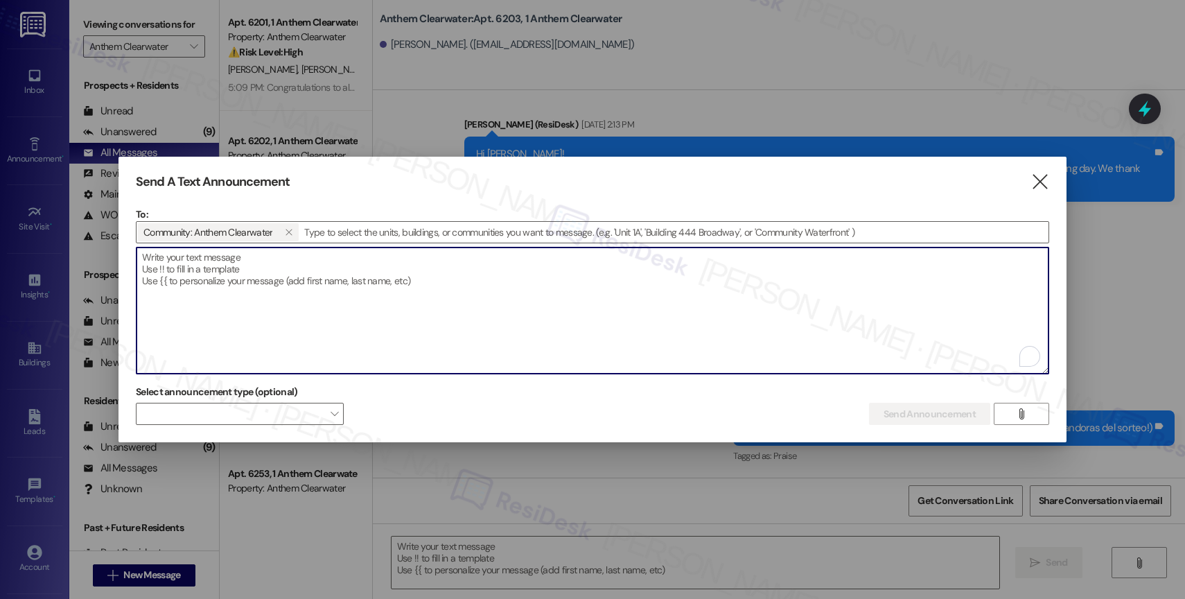
click at [247, 266] on textarea "To enrich screen reader interactions, please activate Accessibility in Grammarl…" at bounding box center [592, 310] width 912 height 126
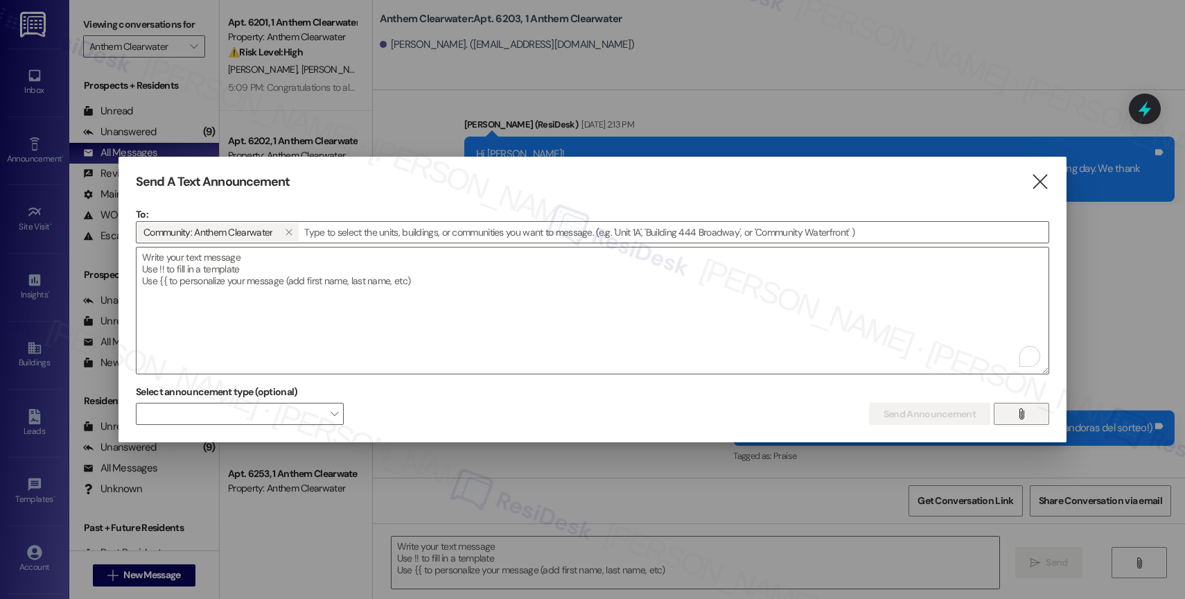
click at [1025, 413] on icon "" at bounding box center [1021, 413] width 10 height 11
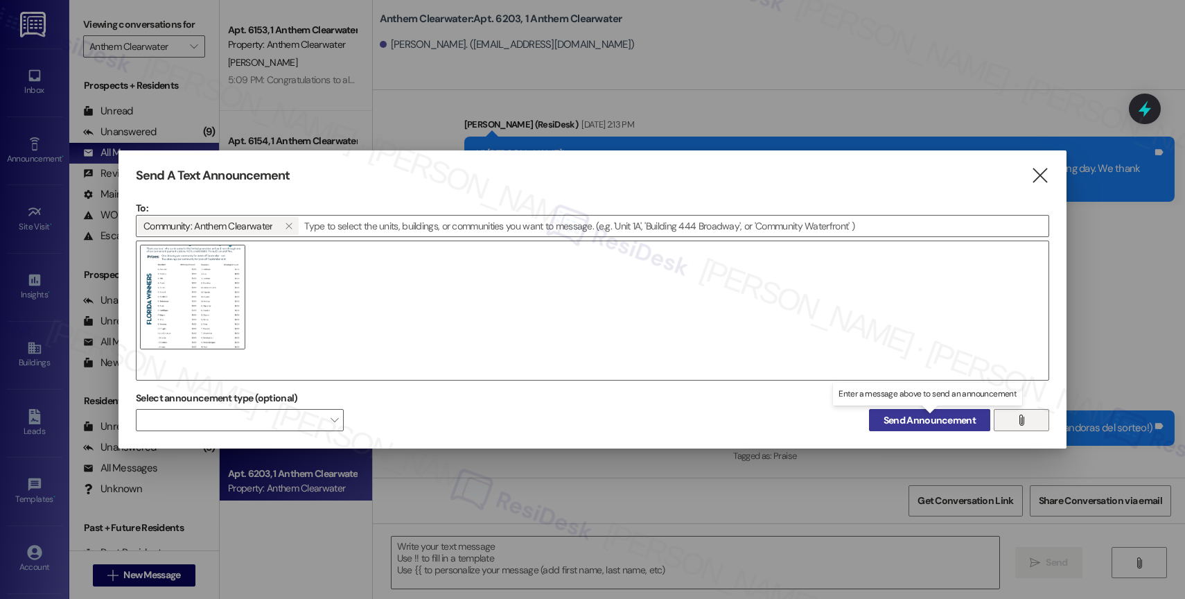
click at [924, 419] on span "Send Announcement" at bounding box center [929, 420] width 92 height 15
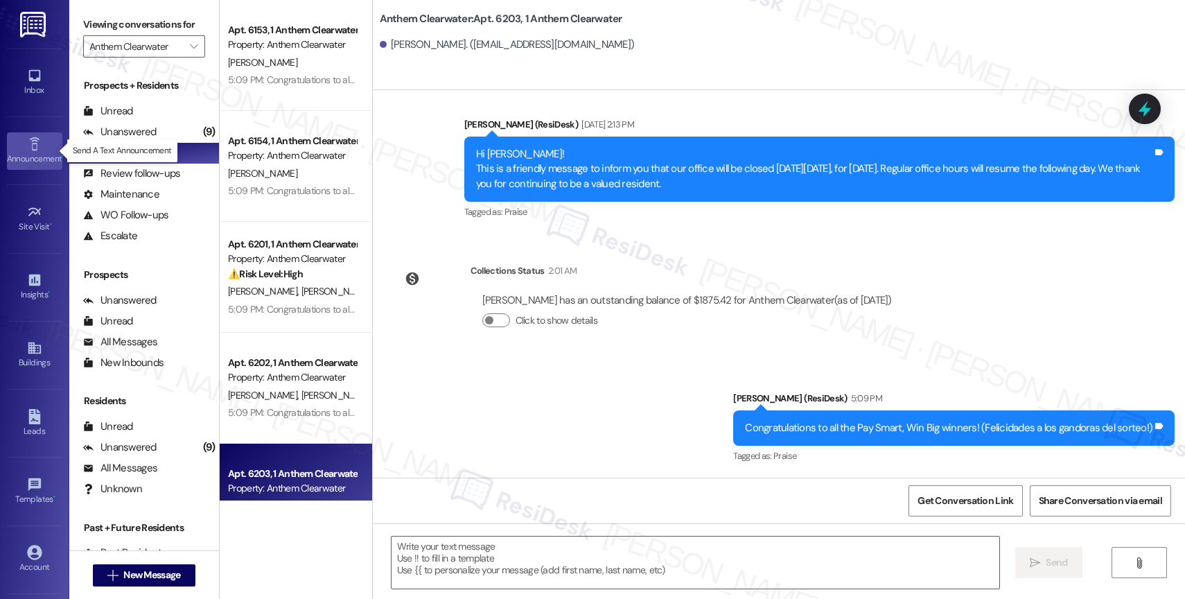
click at [19, 145] on link "Announcement •" at bounding box center [34, 150] width 55 height 37
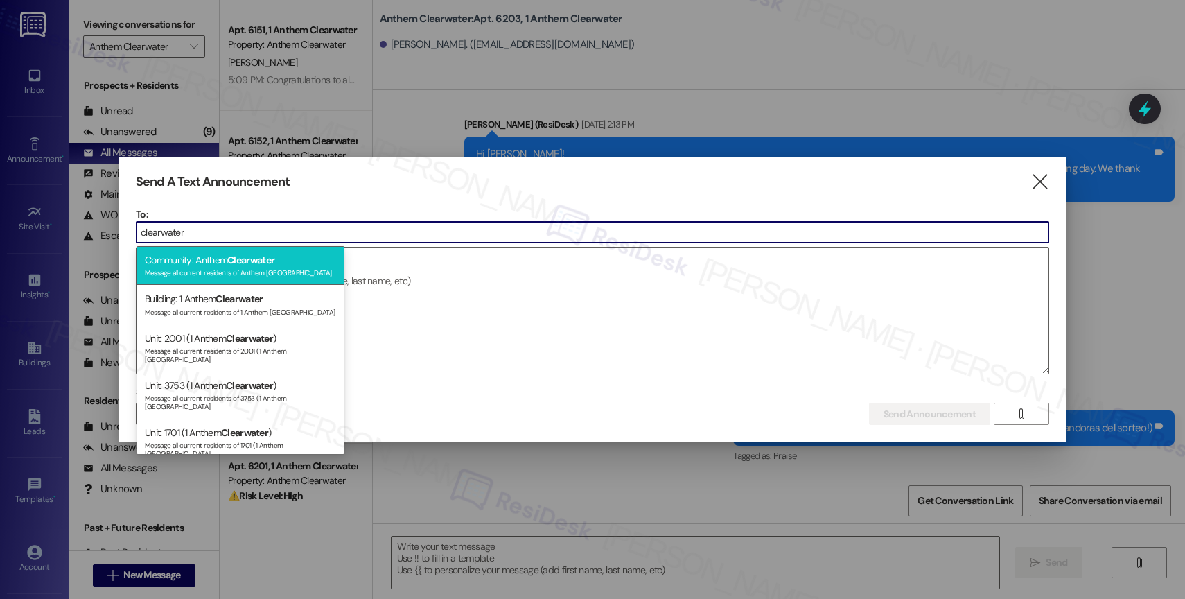
type input "clearwater"
click at [267, 265] on span "Clearwater" at bounding box center [250, 260] width 47 height 12
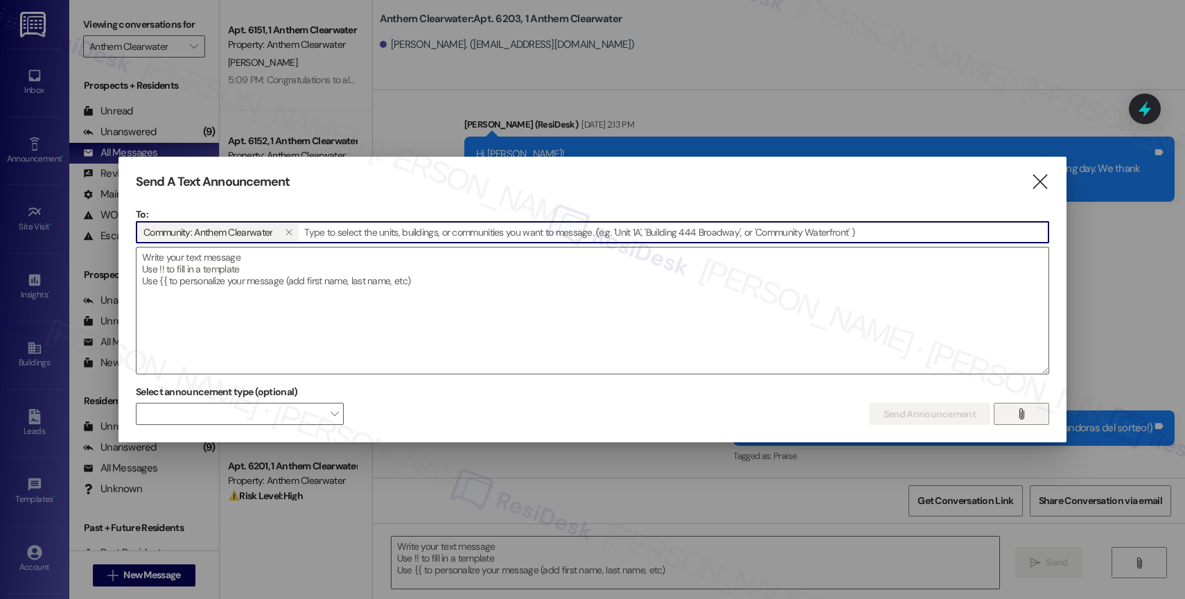
click at [1020, 411] on icon "" at bounding box center [1021, 413] width 10 height 11
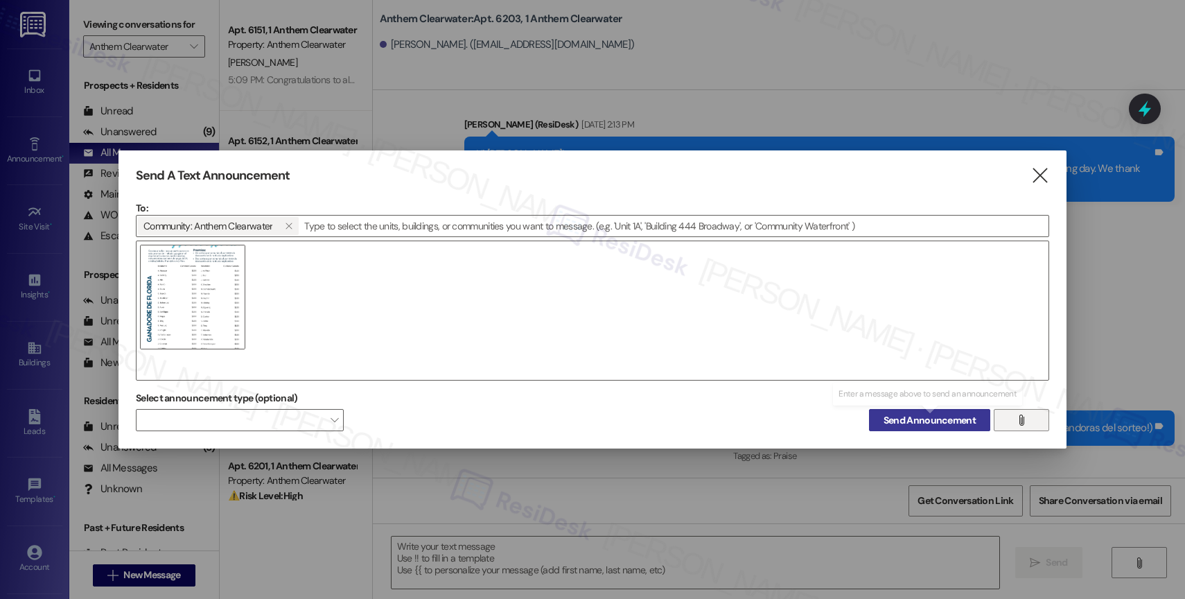
click at [900, 418] on span "Send Announcement" at bounding box center [929, 420] width 92 height 15
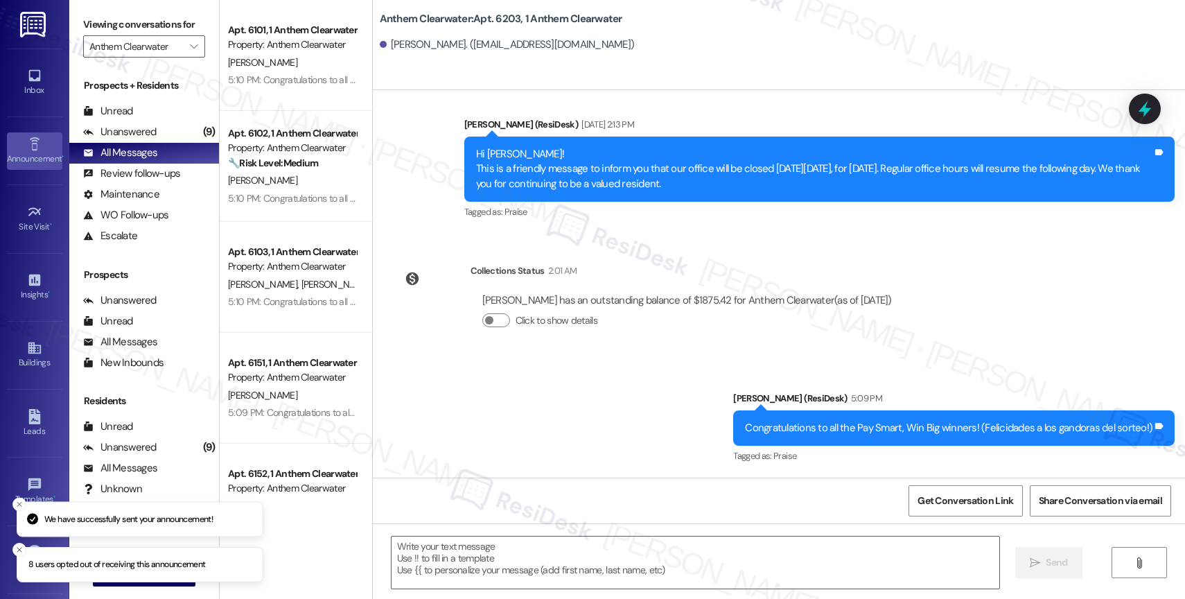
click at [11, 146] on link "Announcement •" at bounding box center [34, 150] width 55 height 37
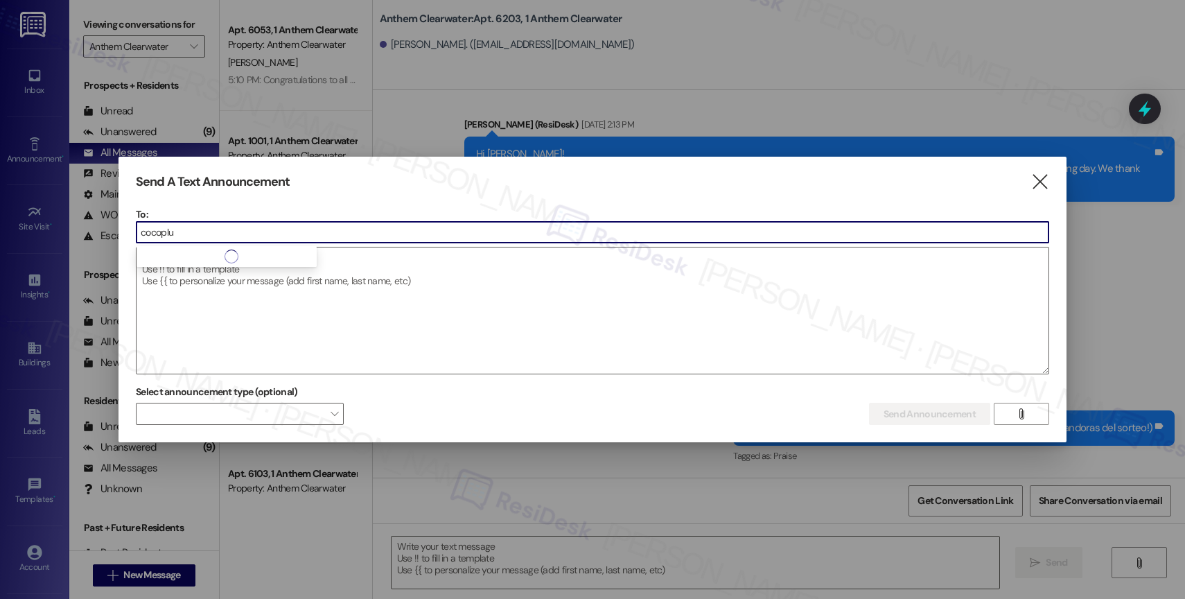
type input "cocoplum"
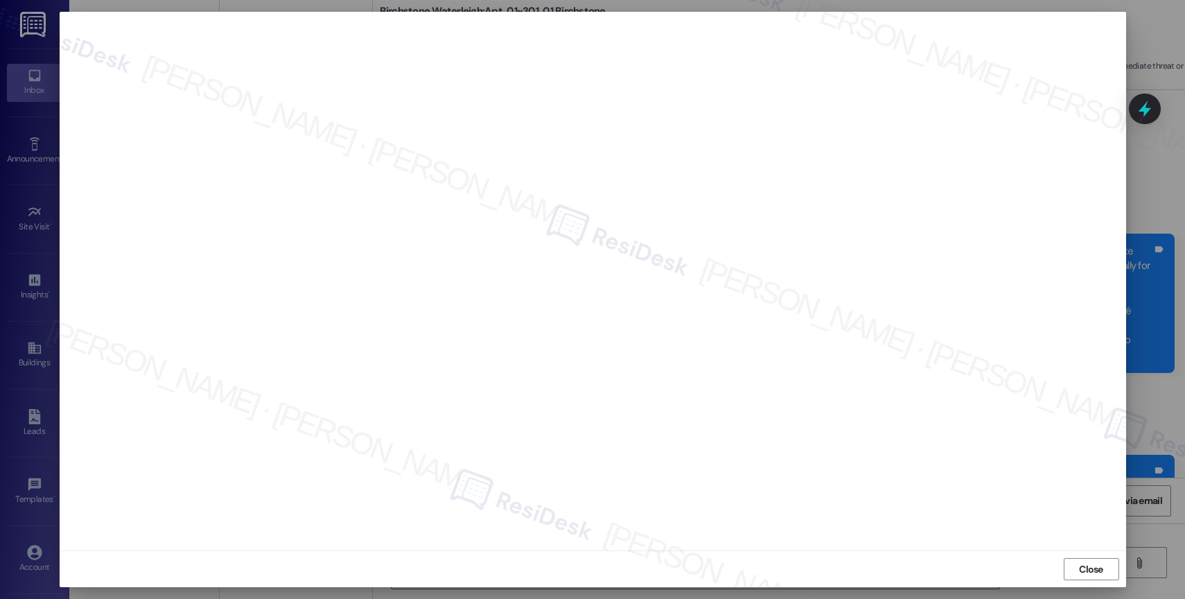
scroll to position [20587, 0]
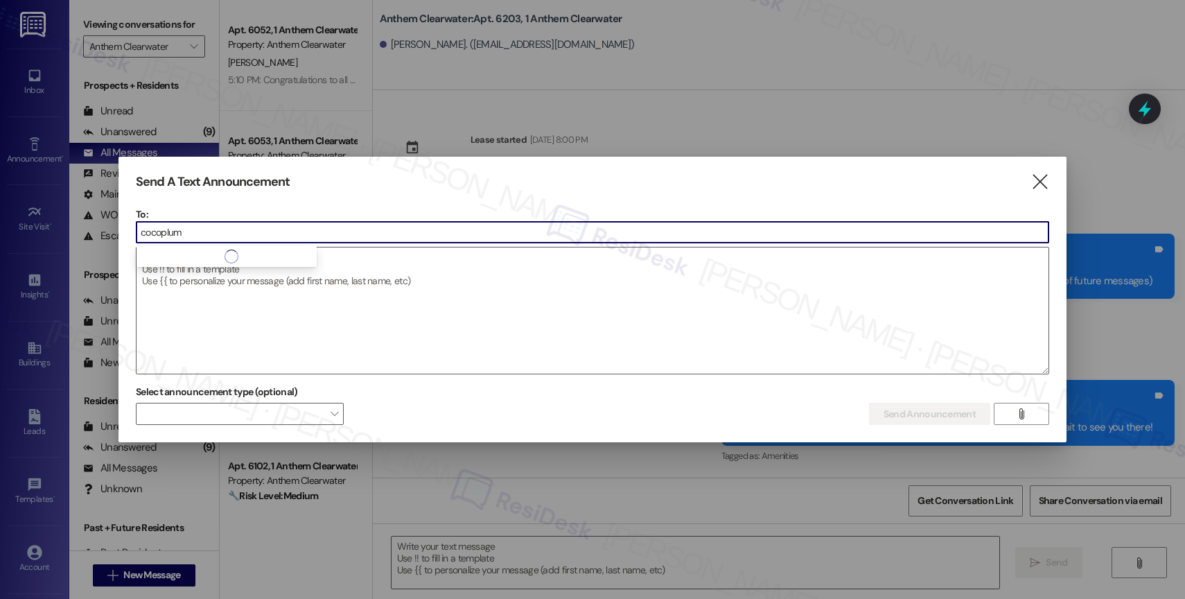
scroll to position [1108, 0]
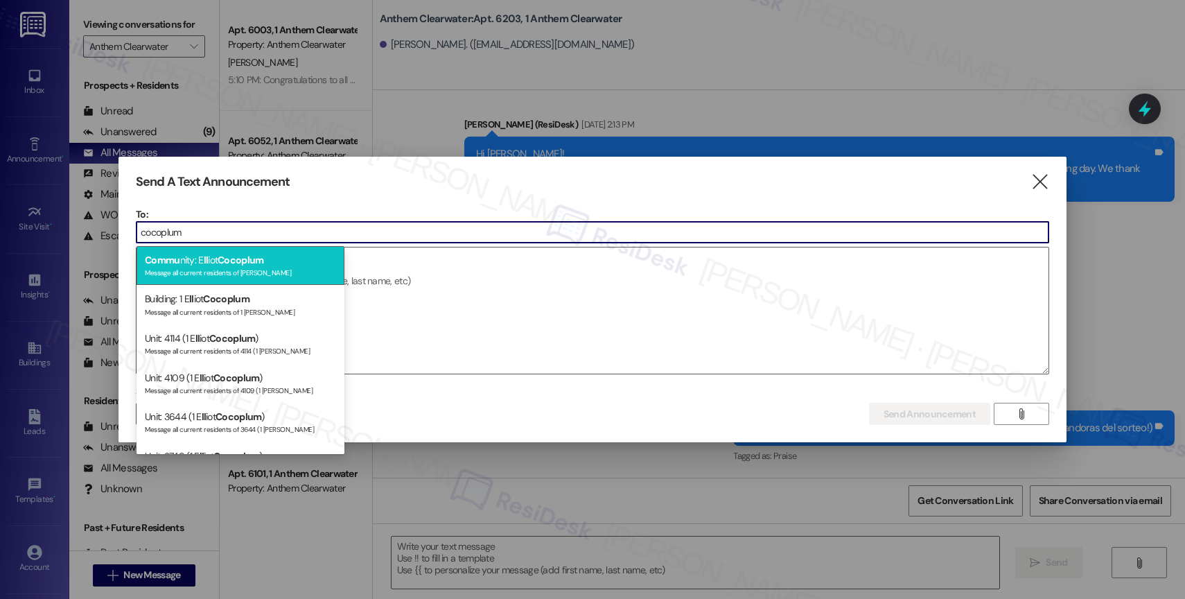
type input "cocoplum"
click at [266, 257] on div "Commu nity: E ll iot Cocoplum Message all current residents of Elliot Cocoplum" at bounding box center [240, 265] width 208 height 39
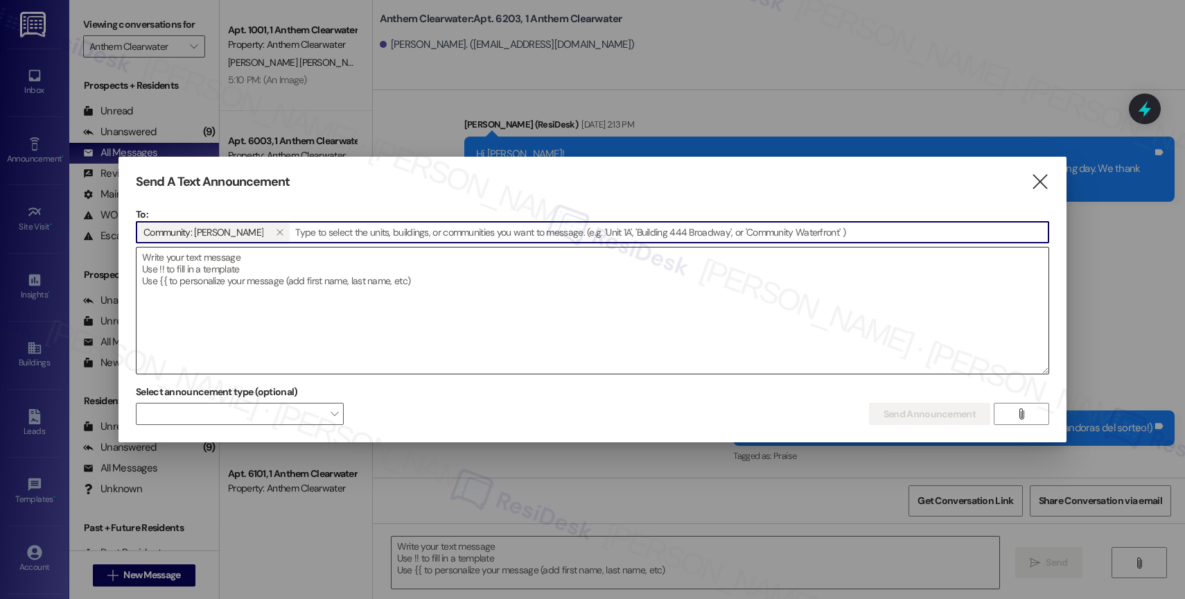
click at [270, 285] on textarea at bounding box center [592, 310] width 912 height 126
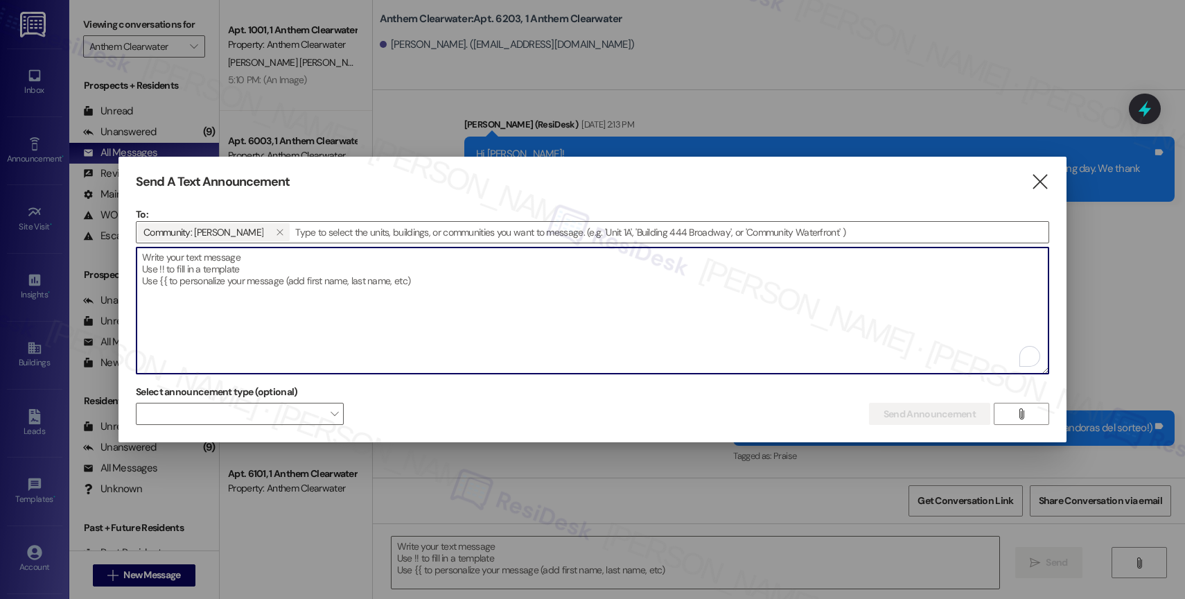
paste textarea "Congratulations to all the Pay Smart, Win Big winners! (Felicidades a los gando…"
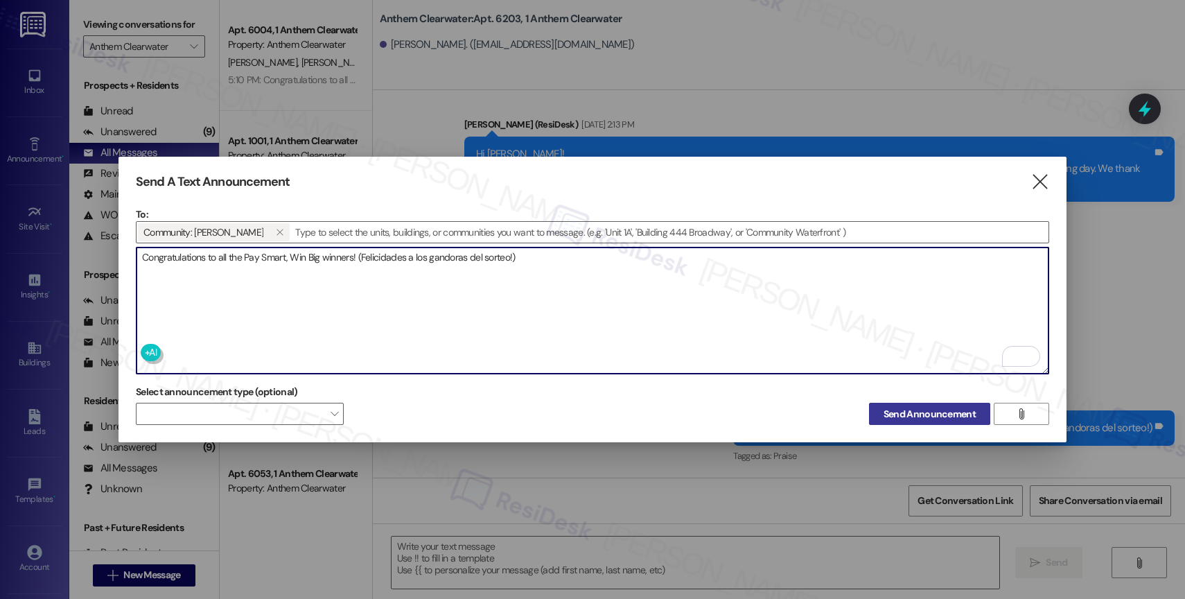
type textarea "Congratulations to all the Pay Smart, Win Big winners! (Felicidades a los gando…"
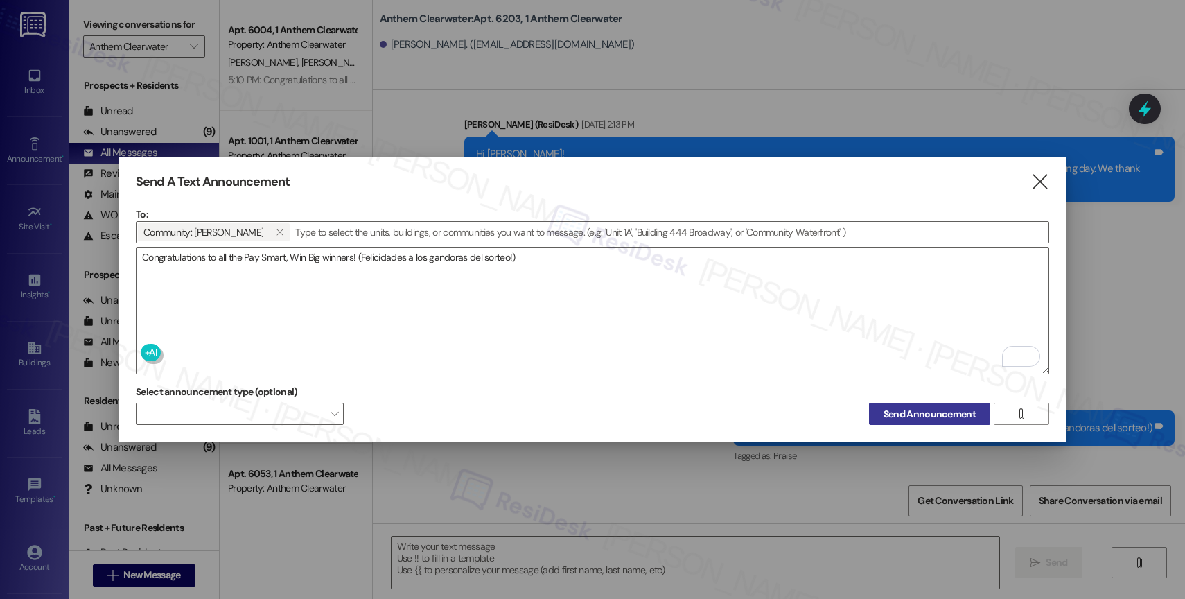
click at [927, 407] on span "Send Announcement" at bounding box center [929, 414] width 92 height 15
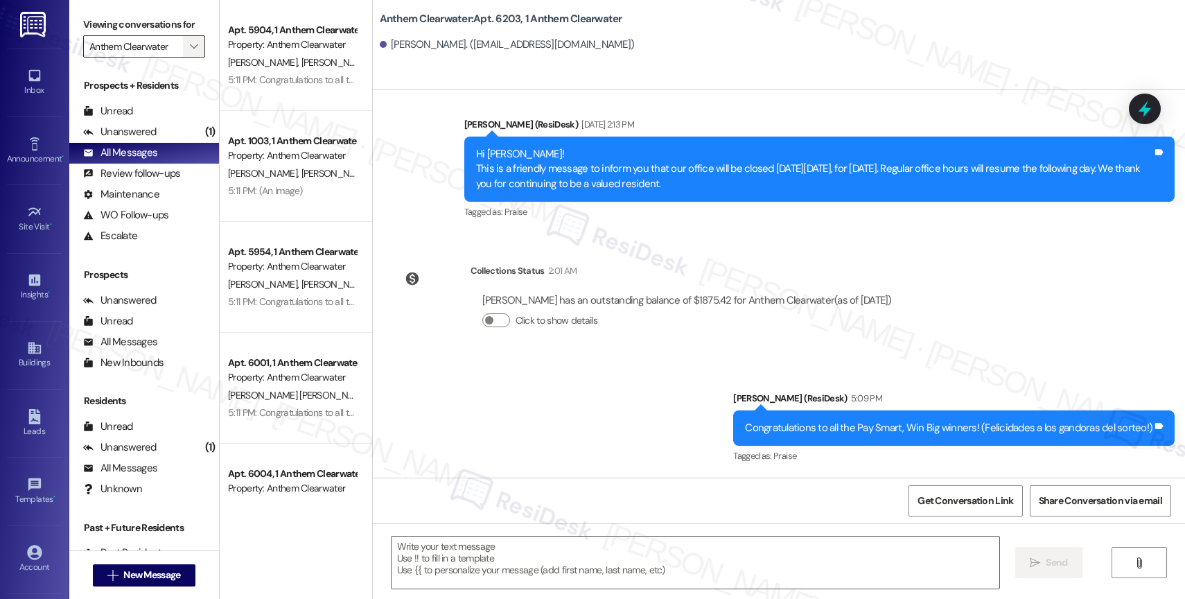
click at [190, 52] on icon "" at bounding box center [194, 46] width 8 height 11
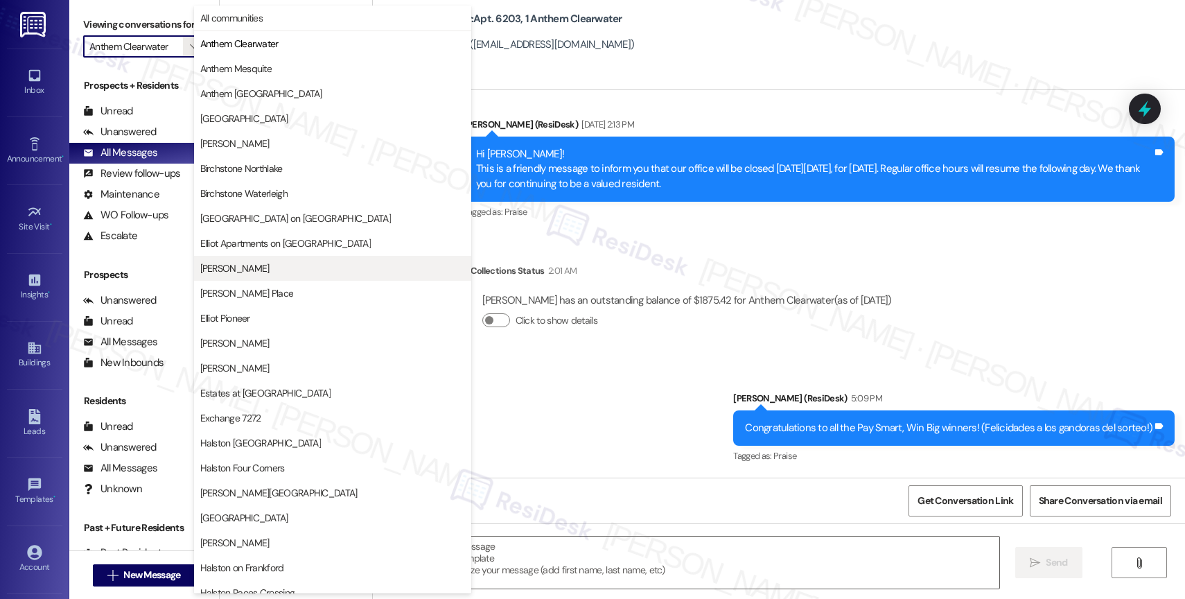
click at [258, 263] on span "Elliot Cocoplum" at bounding box center [234, 268] width 69 height 14
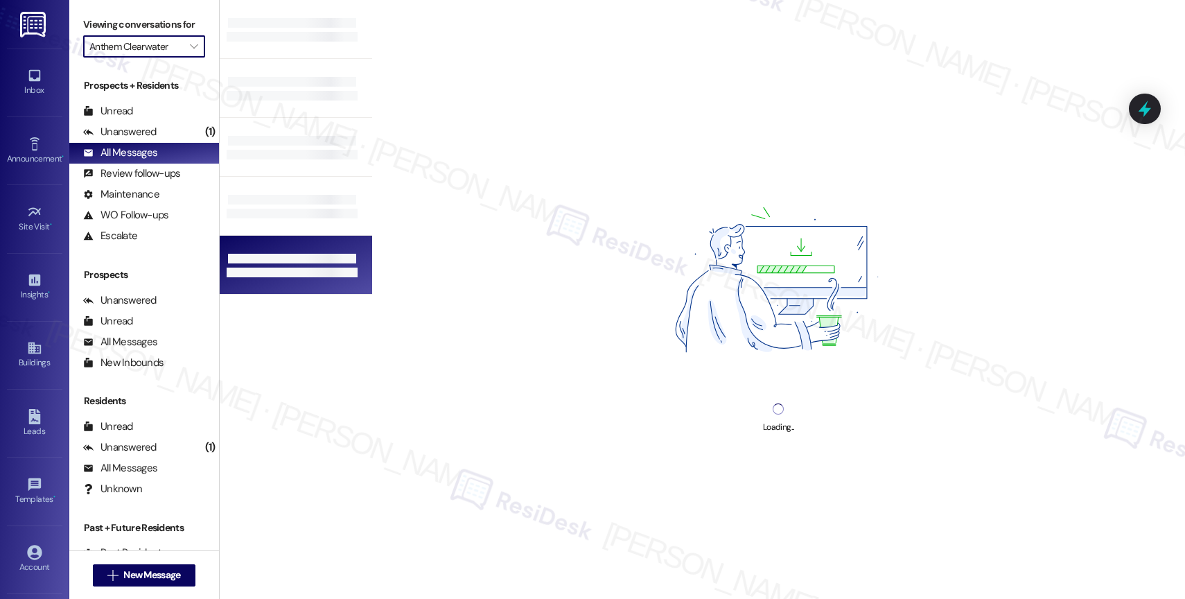
type input "Elliot Cocoplum"
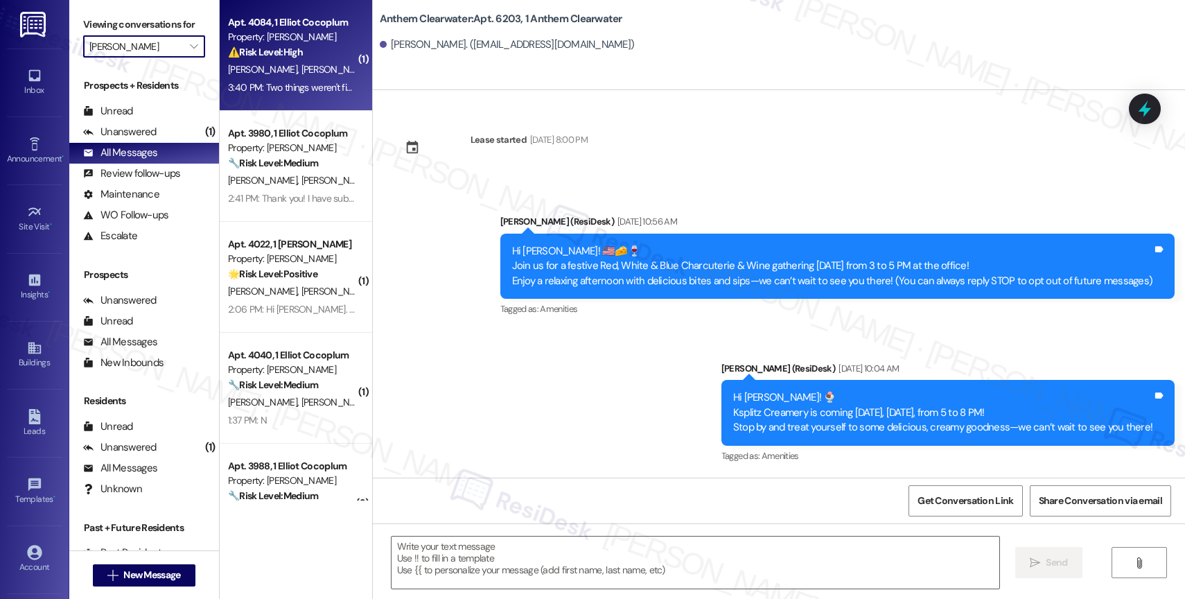
type textarea "Fetching suggested responses. Please feel free to read through the conversation…"
click at [284, 51] on strong "⚠️ Risk Level: High" at bounding box center [265, 52] width 75 height 12
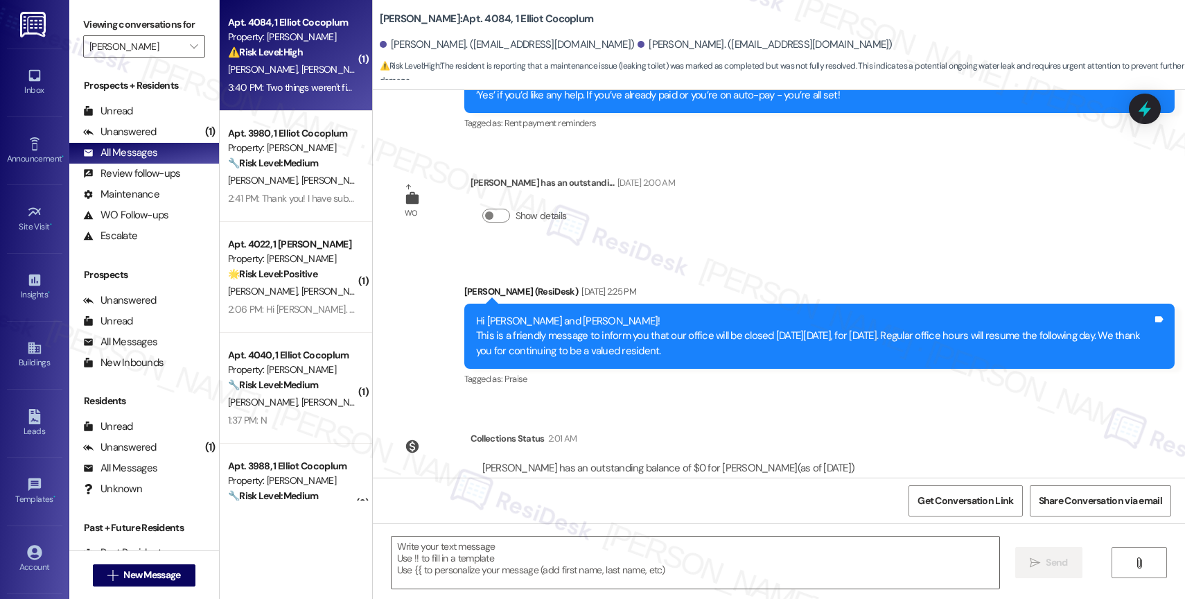
scroll to position [1771, 0]
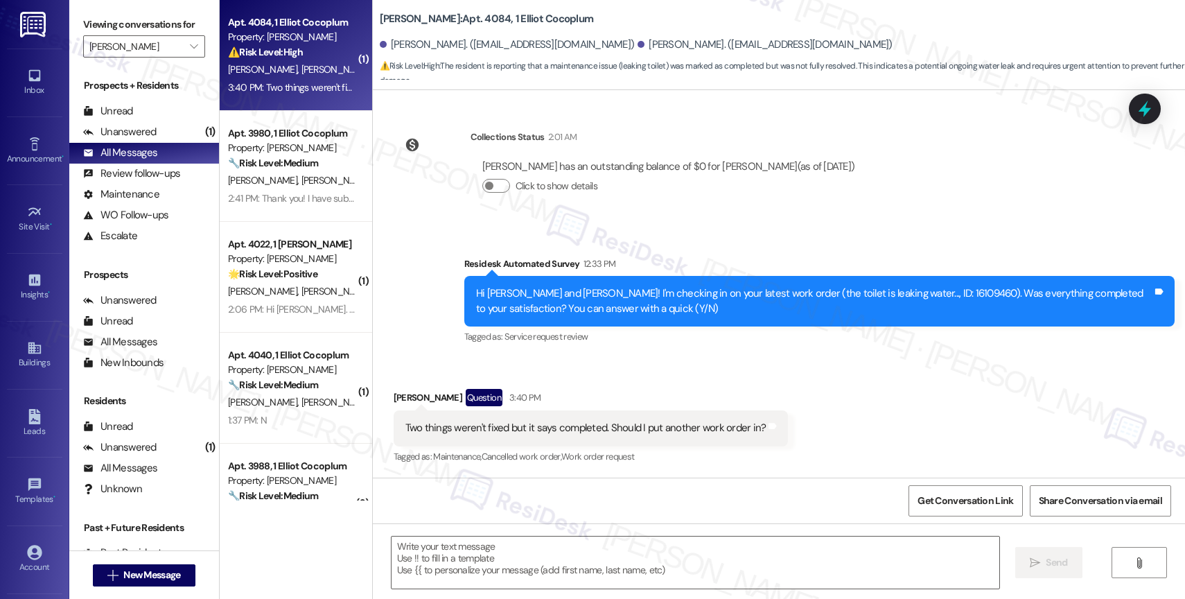
type textarea "Fetching suggested responses. Please feel free to read through the conversation…"
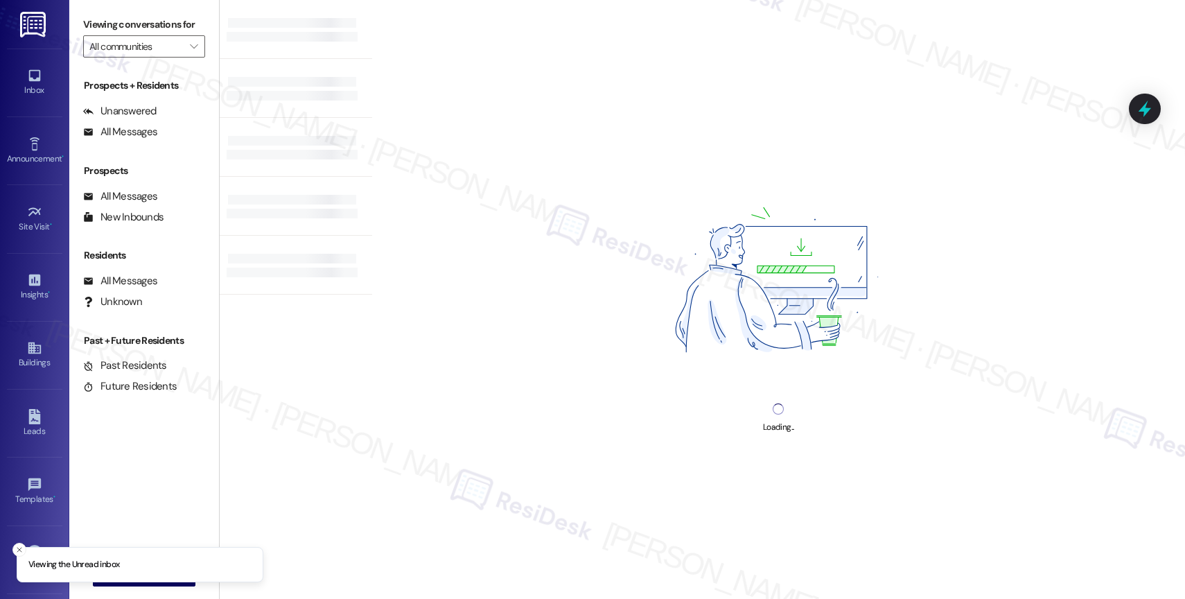
type input "[PERSON_NAME]"
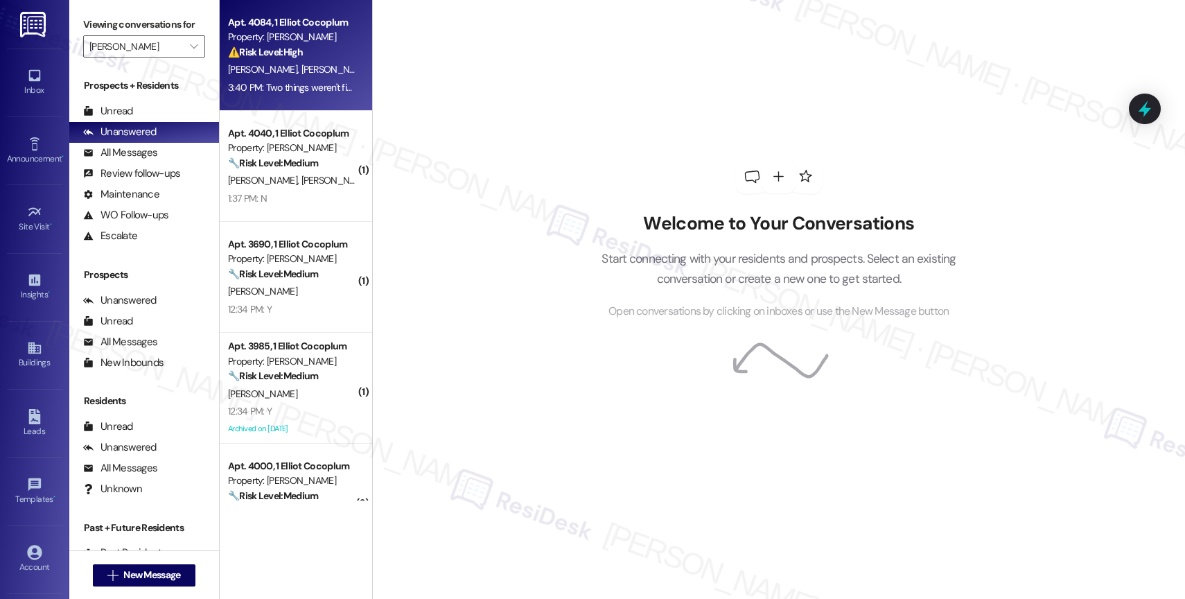
click at [301, 70] on span "[PERSON_NAME]" at bounding box center [335, 69] width 69 height 12
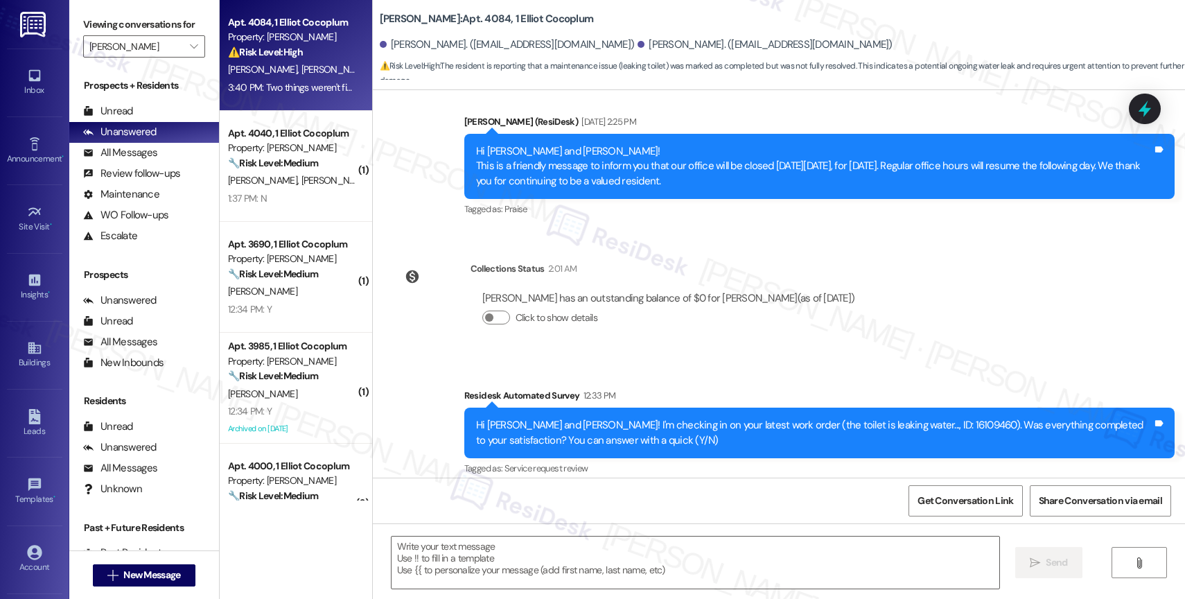
scroll to position [1771, 0]
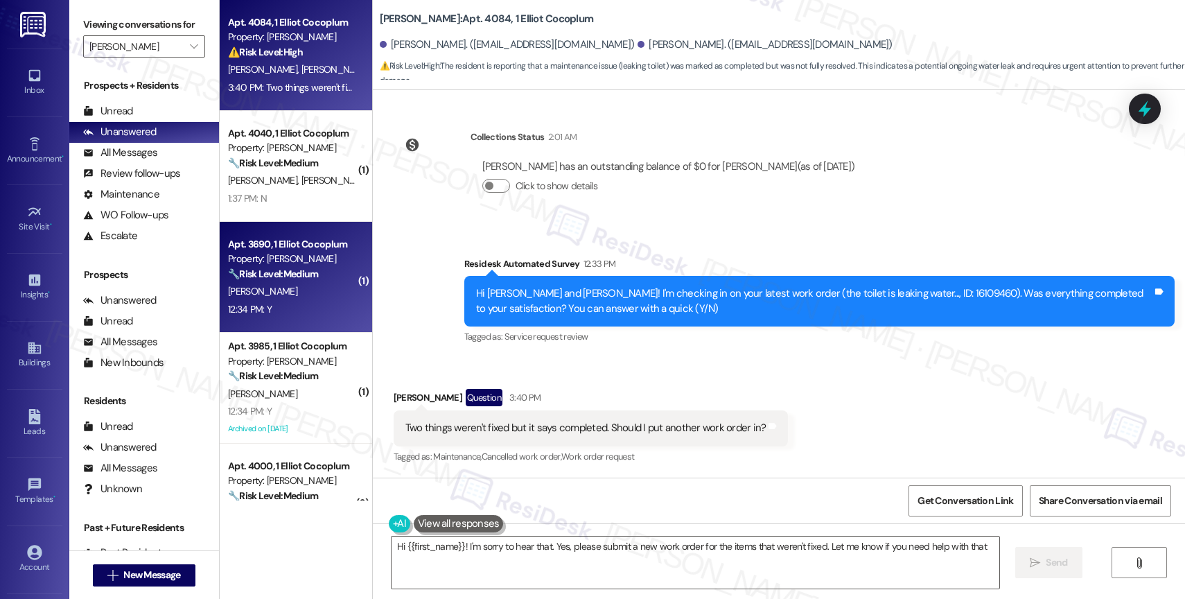
type textarea "Hi {{first_name}}! I'm sorry to hear that. Yes, please submit a new work order …"
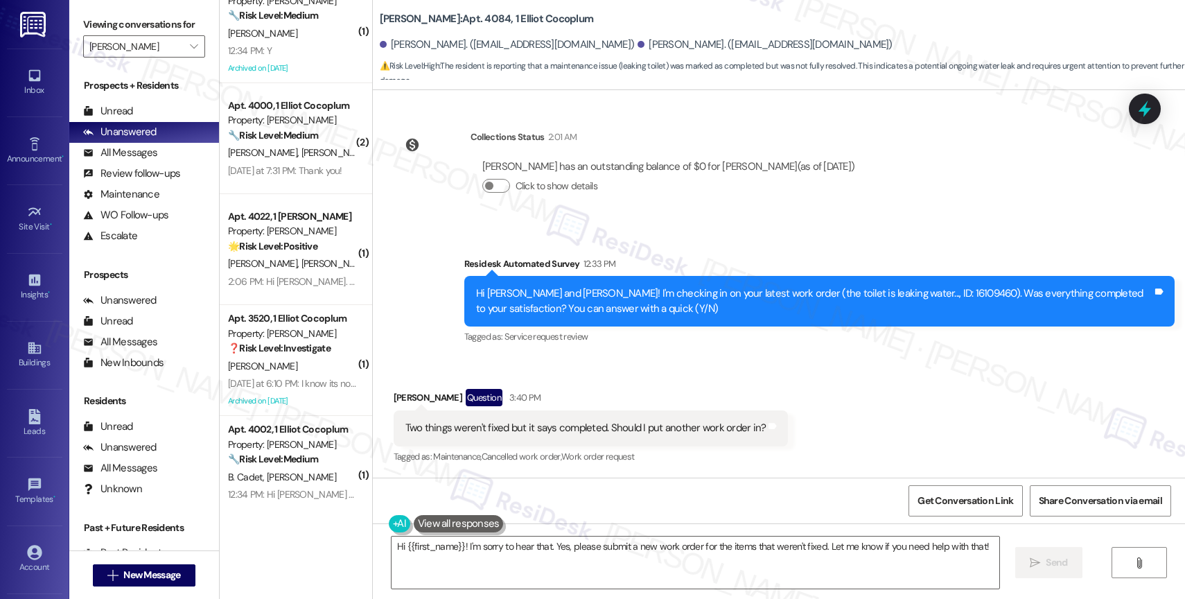
scroll to position [0, 0]
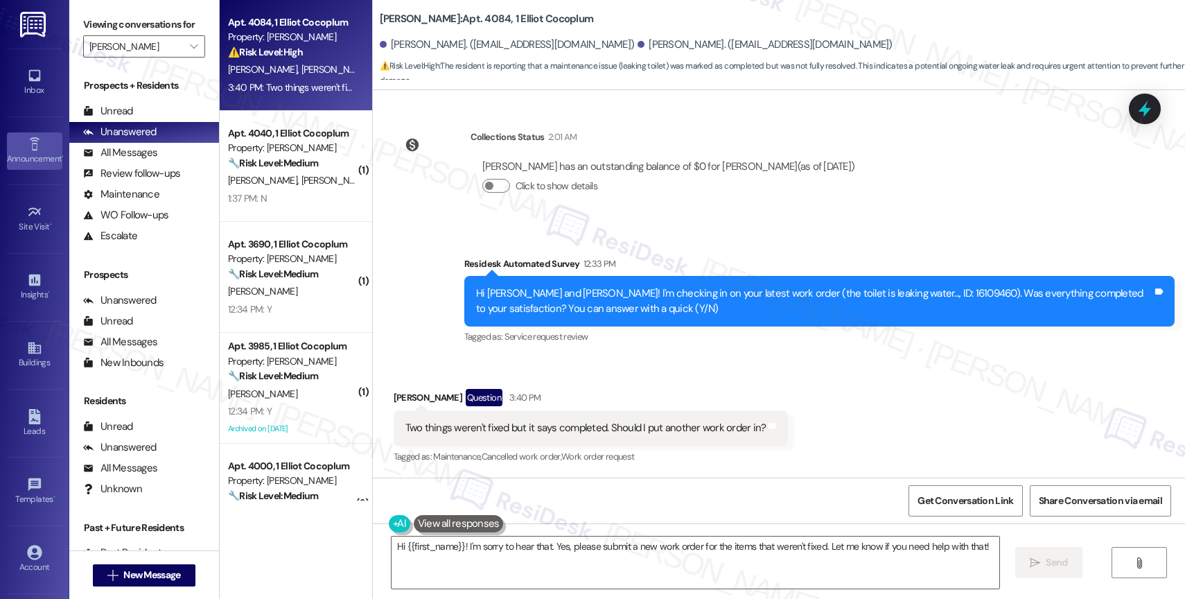
click at [24, 152] on div "Announcement •" at bounding box center [34, 159] width 69 height 14
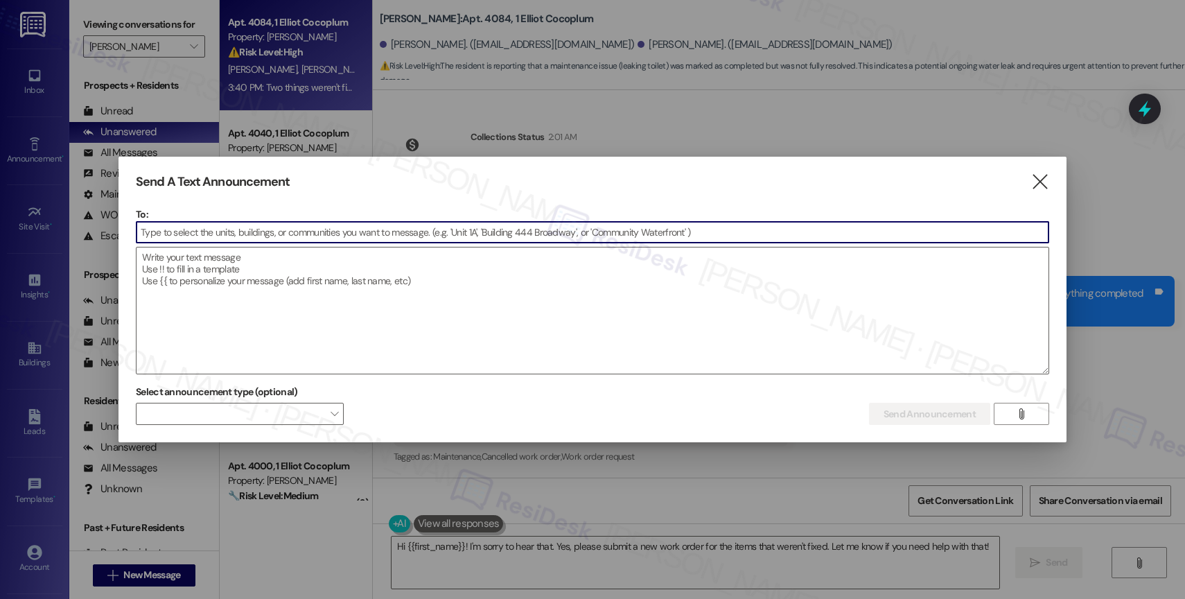
click at [263, 232] on input at bounding box center [592, 232] width 912 height 21
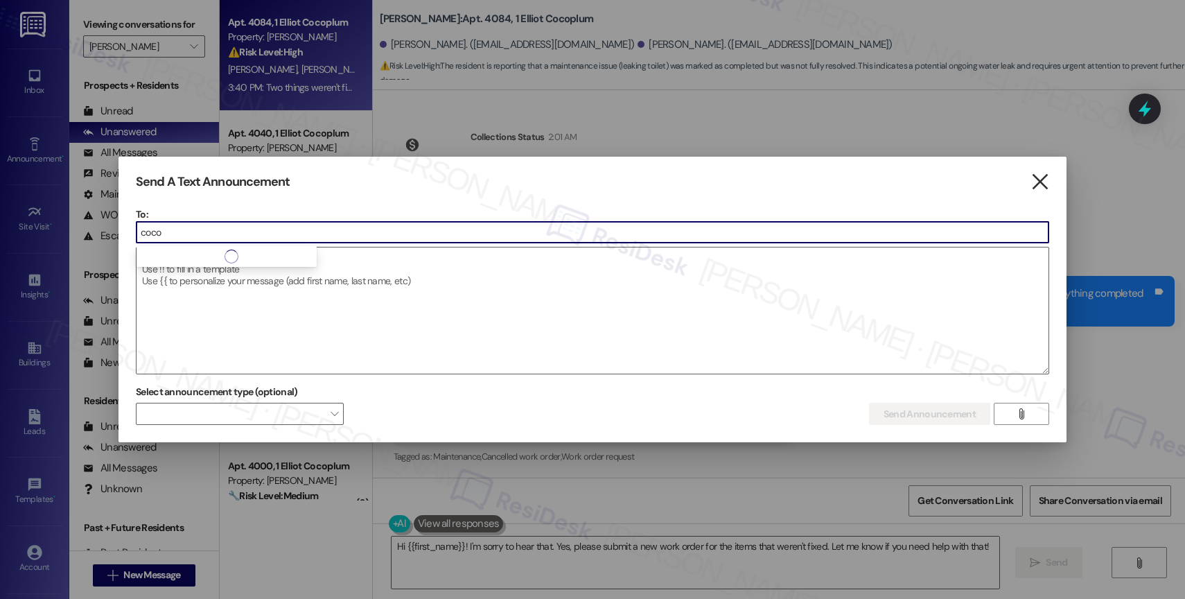
type input "coco"
click at [1036, 175] on icon "" at bounding box center [1039, 182] width 19 height 15
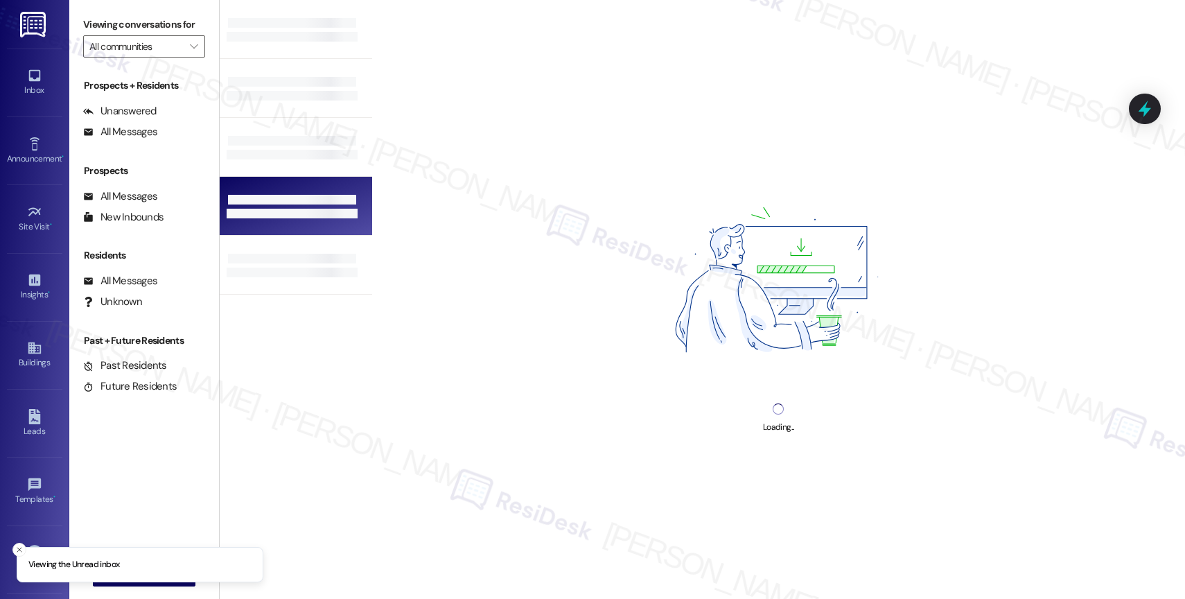
type input "[PERSON_NAME]"
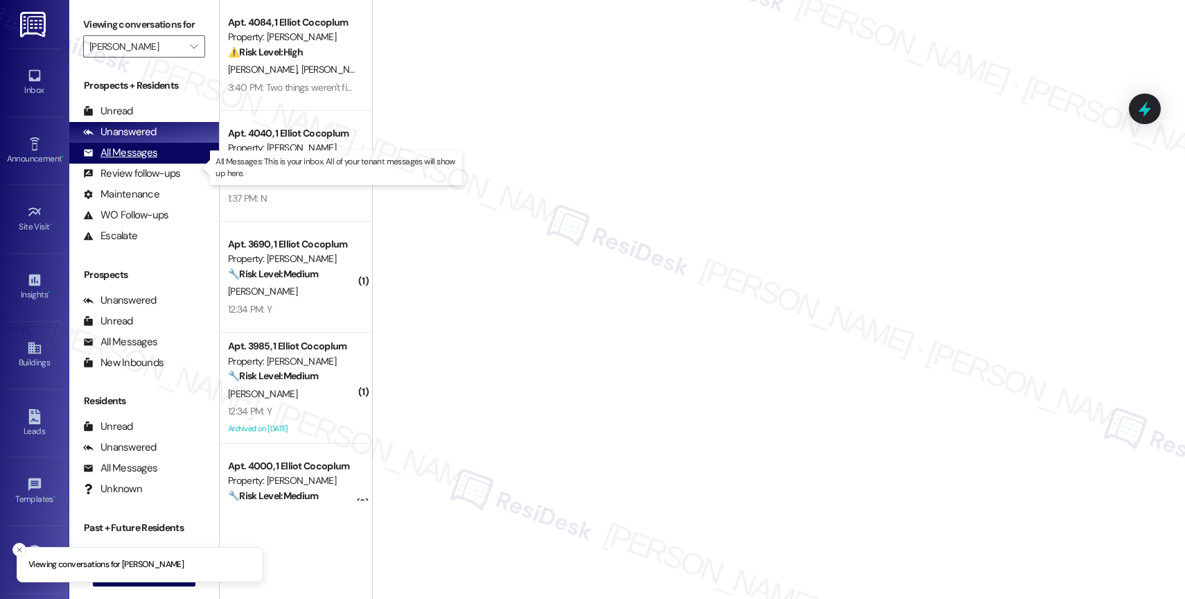
click at [168, 164] on div "All Messages (undefined)" at bounding box center [144, 153] width 150 height 21
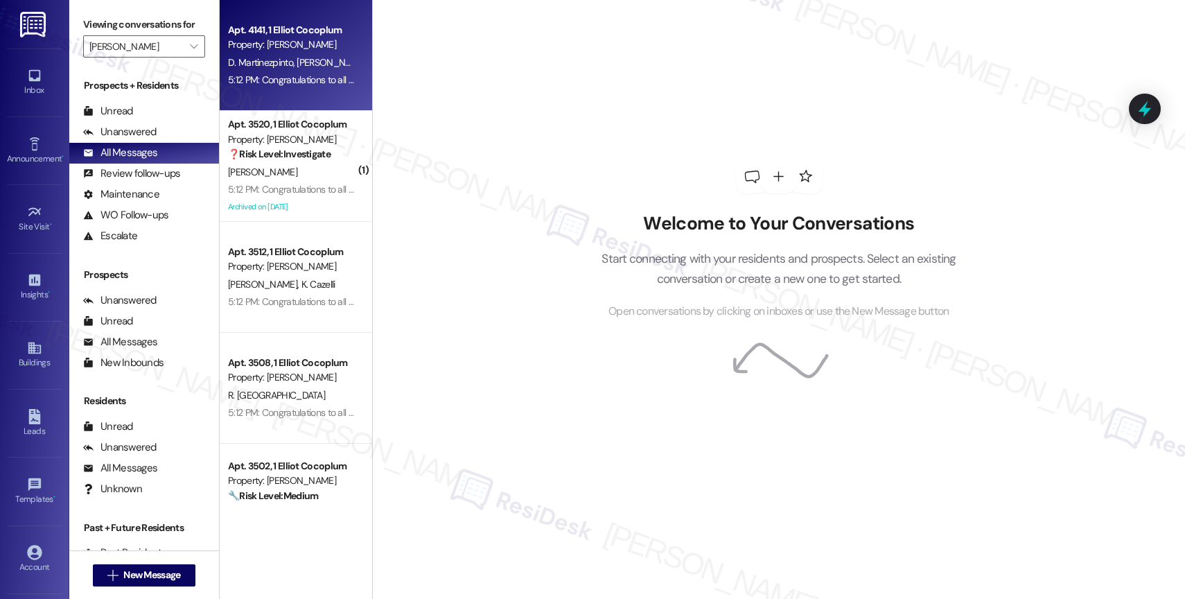
click at [305, 62] on span "[PERSON_NAME]" at bounding box center [331, 62] width 69 height 12
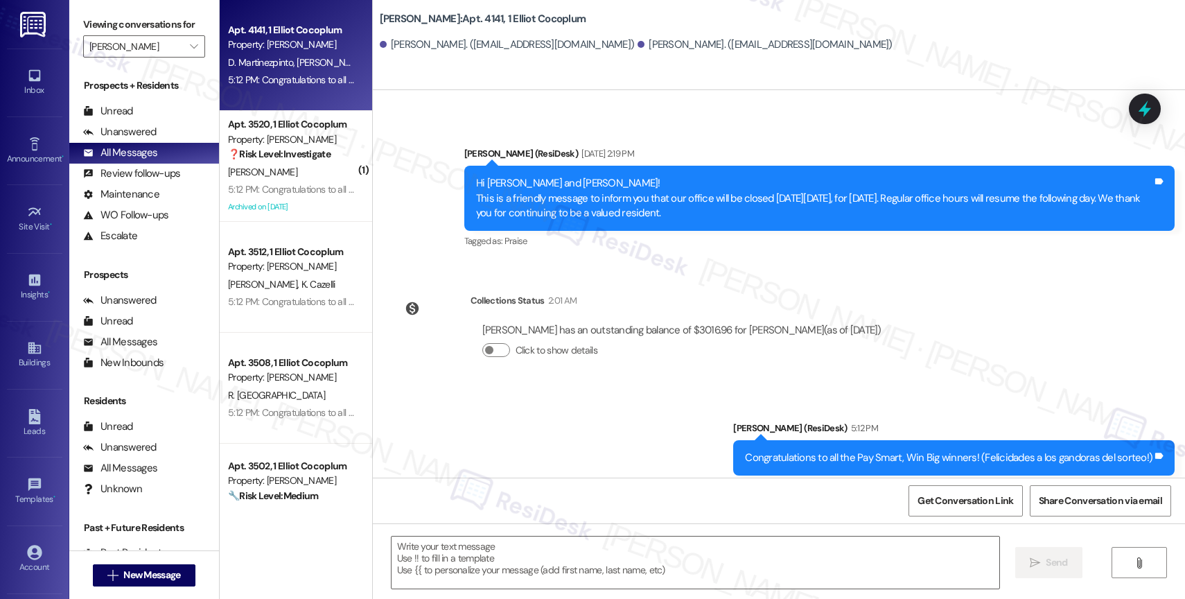
scroll to position [383, 0]
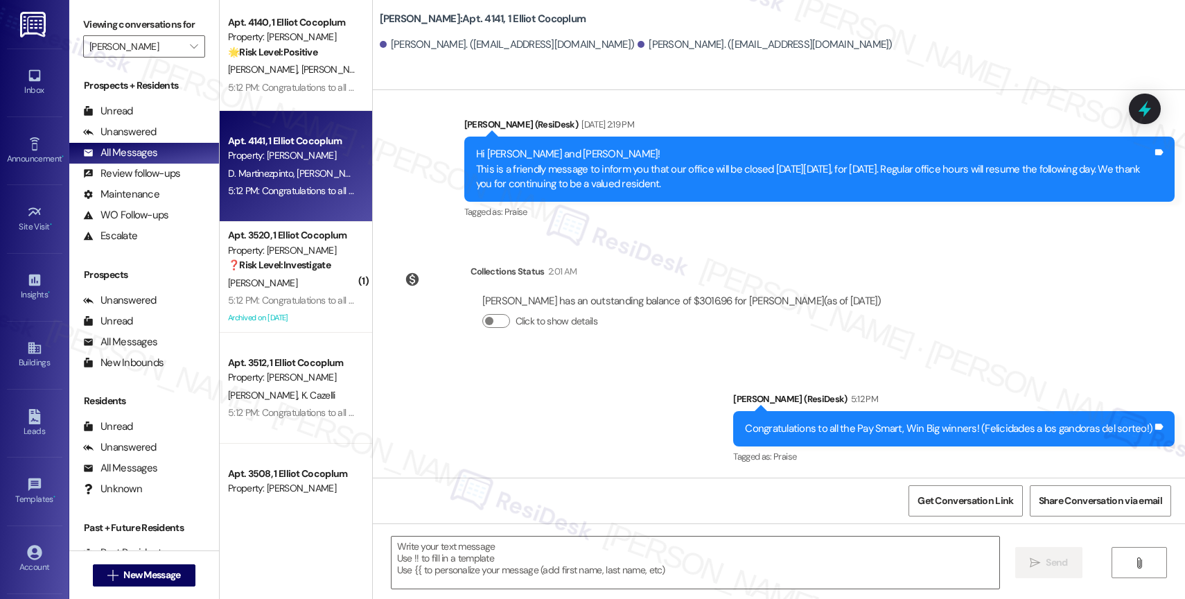
type textarea "Fetching suggested responses. Please feel free to read through the conversation…"
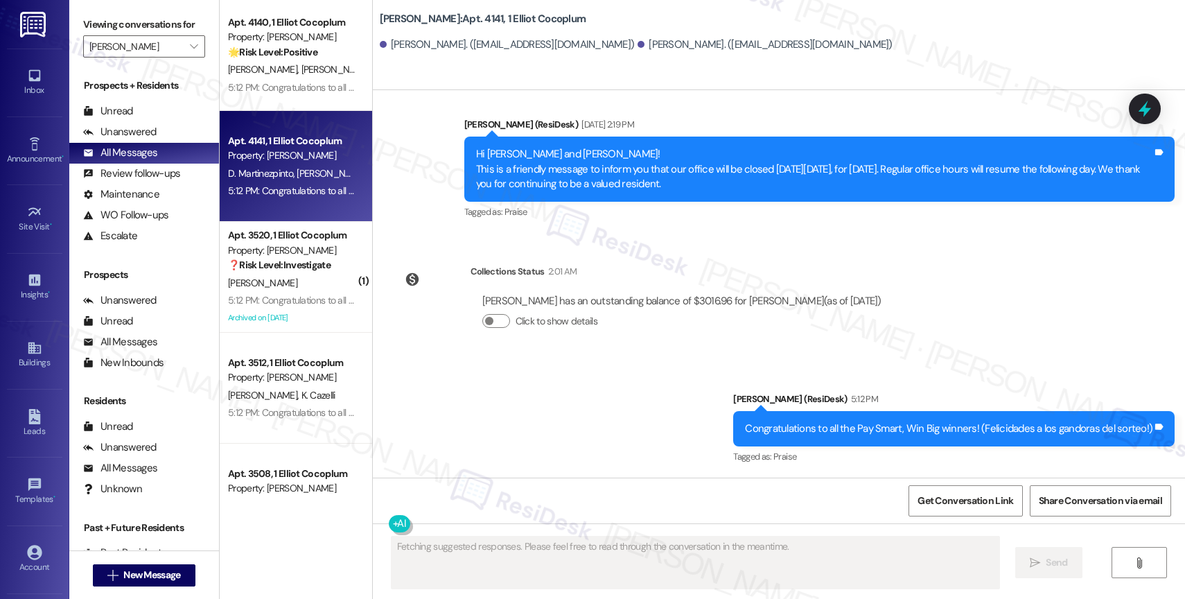
click at [39, 128] on div "Announcement • Send A Text Announcement" at bounding box center [34, 150] width 55 height 68
click at [31, 150] on icon at bounding box center [34, 143] width 15 height 15
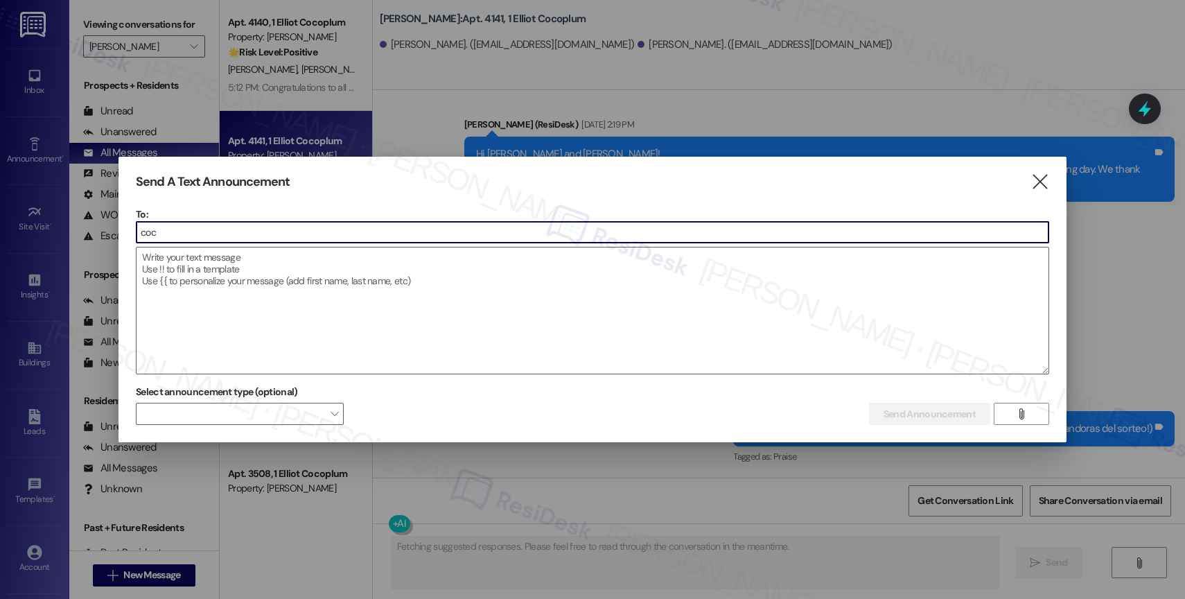
type input "coco"
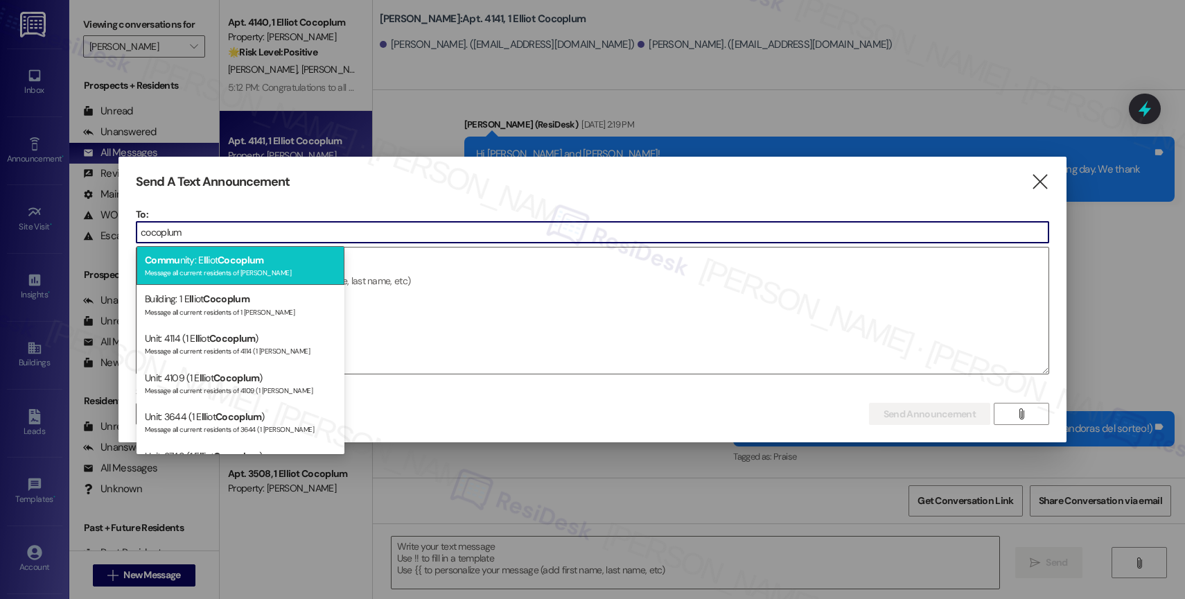
type input "cocoplum"
click at [247, 270] on div "Message all current residents of Elliot Cocoplum" at bounding box center [240, 271] width 191 height 12
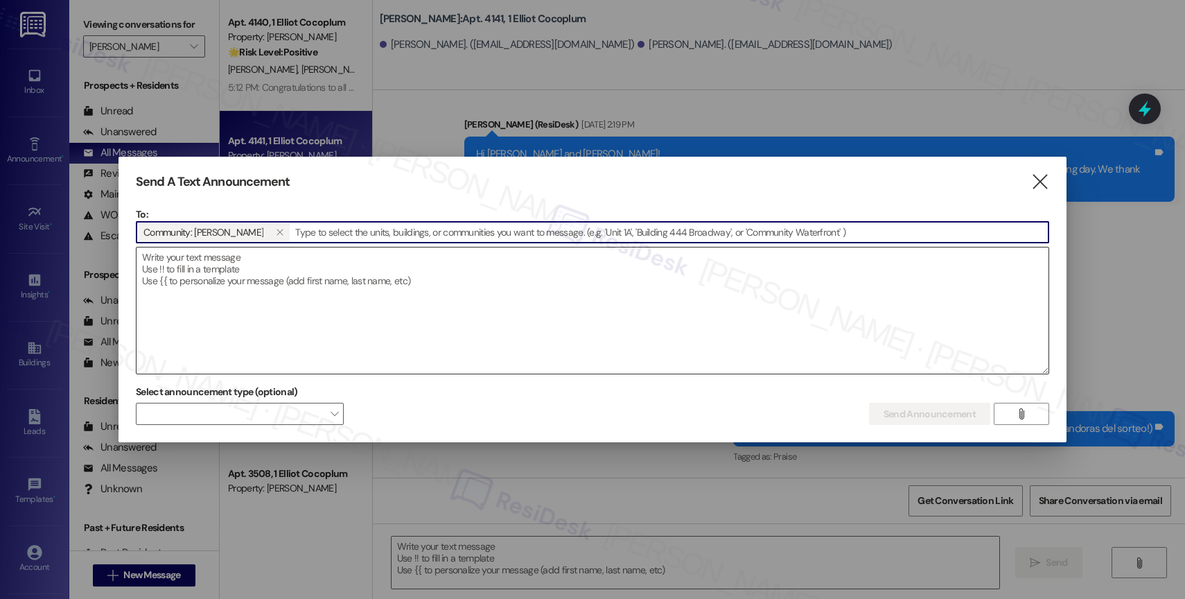
click at [247, 292] on textarea at bounding box center [592, 310] width 912 height 126
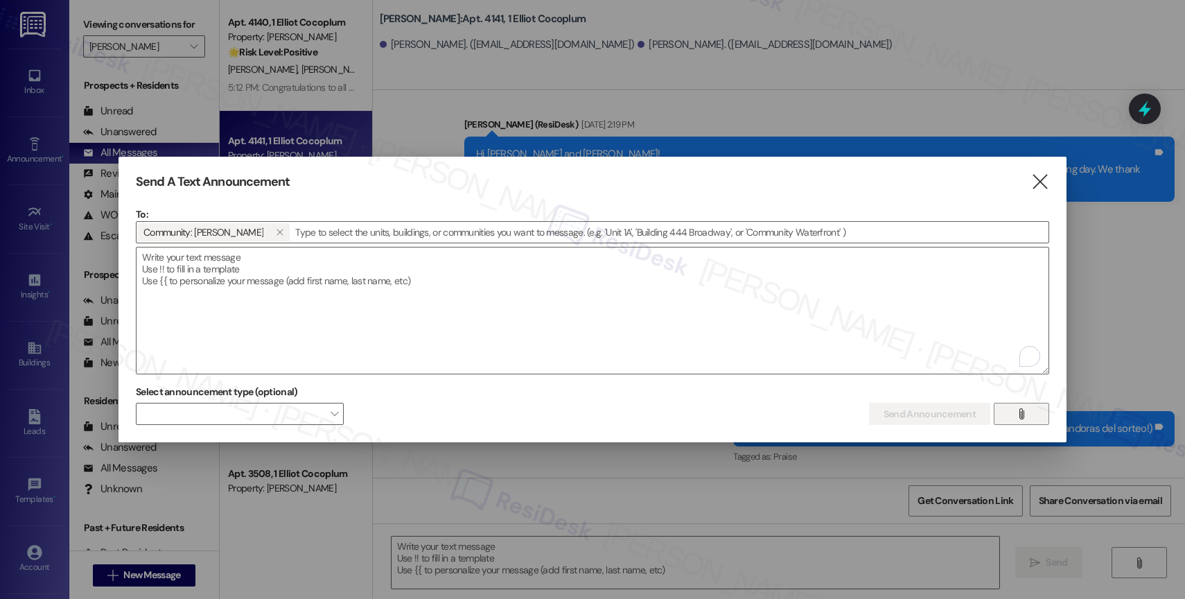
click at [1009, 414] on button "" at bounding box center [1020, 414] width 55 height 22
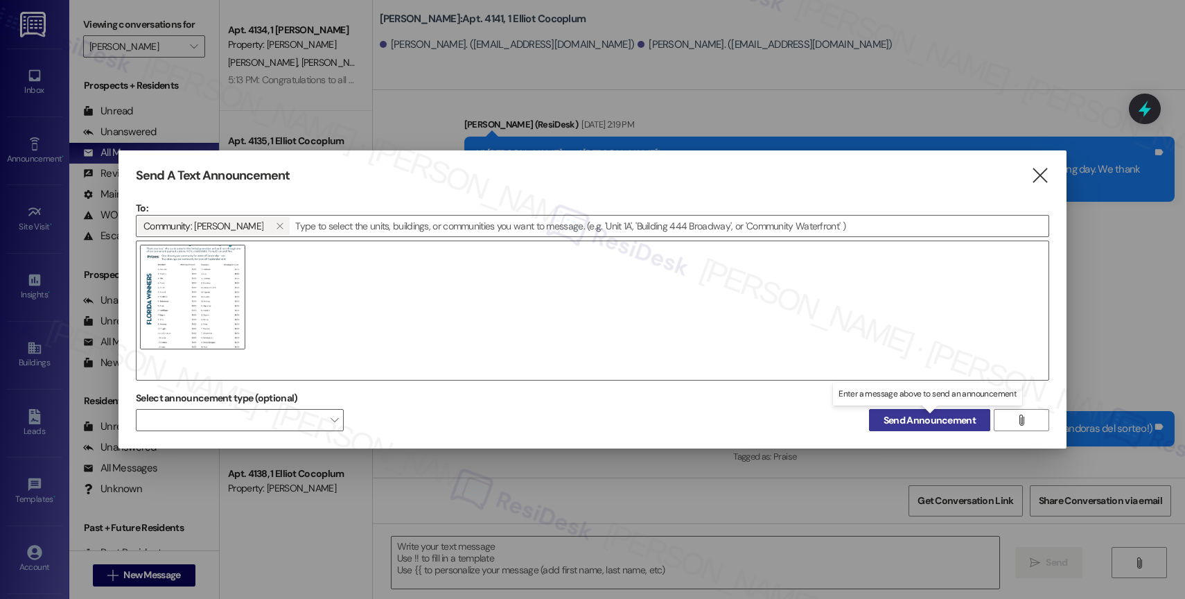
click at [915, 421] on span "Send Announcement" at bounding box center [929, 420] width 92 height 15
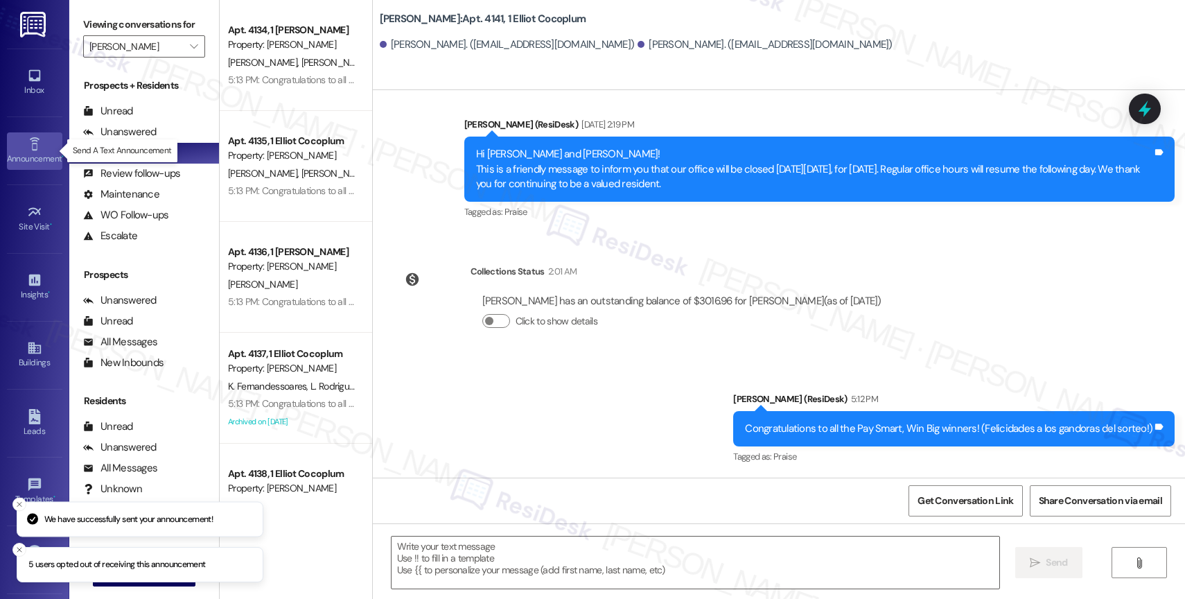
click at [38, 148] on icon at bounding box center [34, 143] width 15 height 15
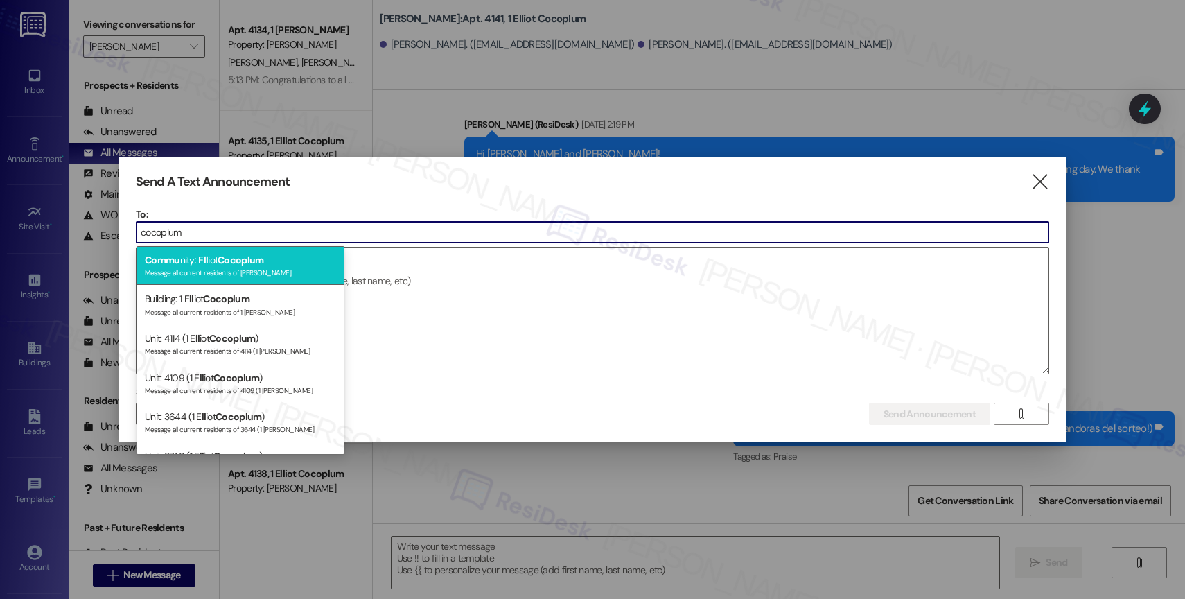
type input "cocoplum"
click at [270, 255] on div "Commu nity: E ll iot Cocoplum Message all current residents of Elliot Cocoplum" at bounding box center [240, 265] width 208 height 39
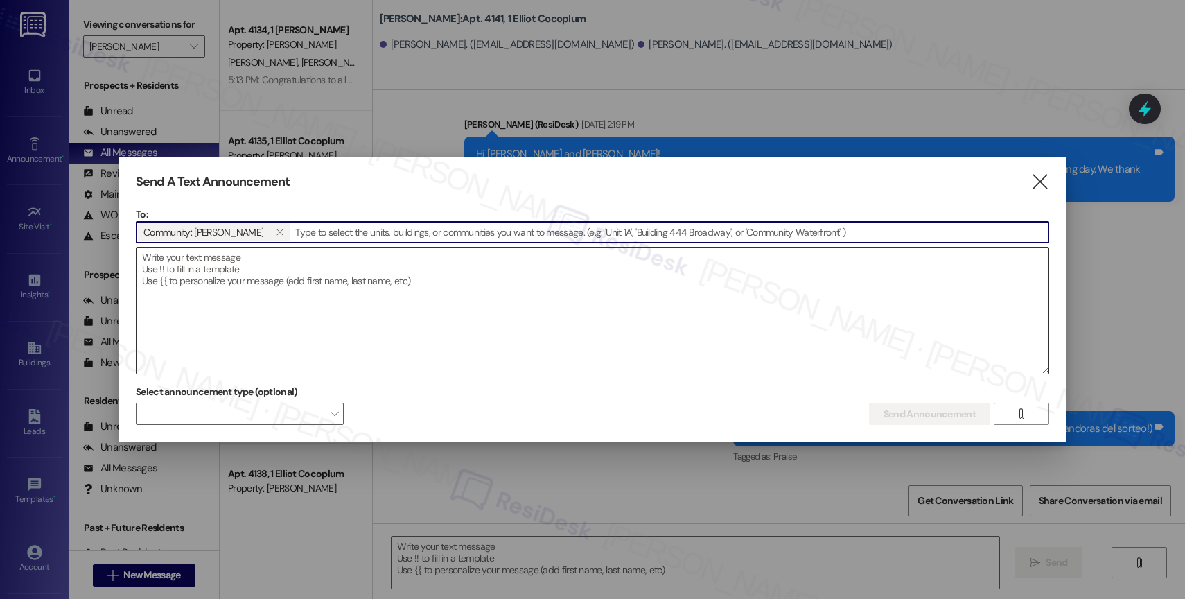
click at [268, 276] on textarea at bounding box center [592, 310] width 912 height 126
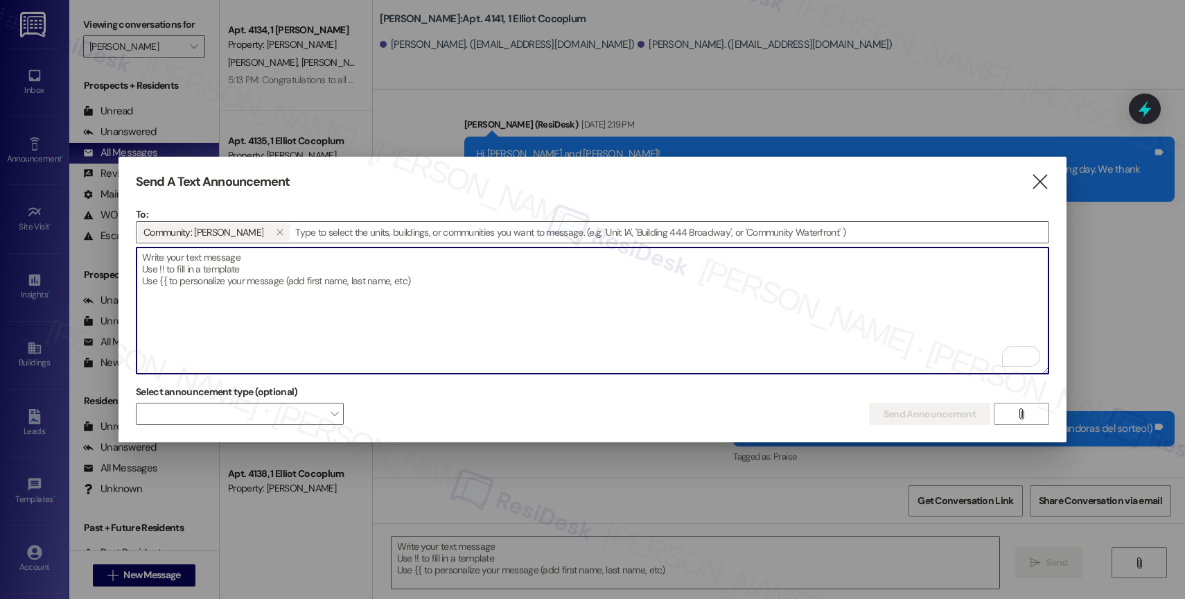
click at [281, 269] on textarea "To enrich screen reader interactions, please activate Accessibility in Grammarl…" at bounding box center [592, 310] width 912 height 126
click at [1007, 406] on button "" at bounding box center [1020, 414] width 55 height 22
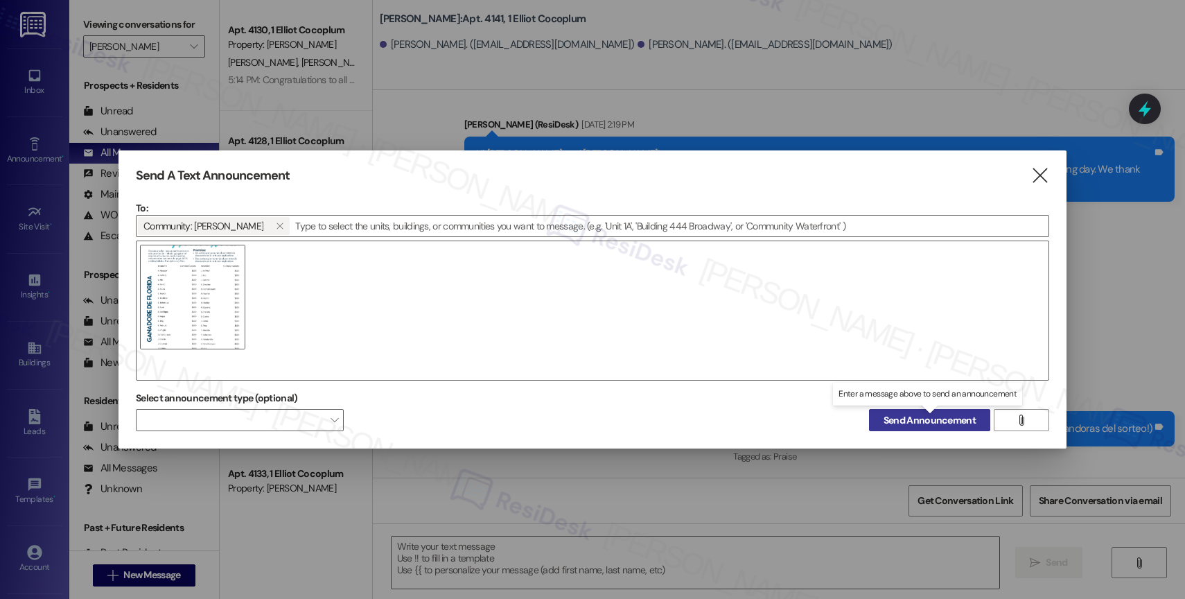
click at [900, 420] on span "Send Announcement" at bounding box center [929, 420] width 92 height 15
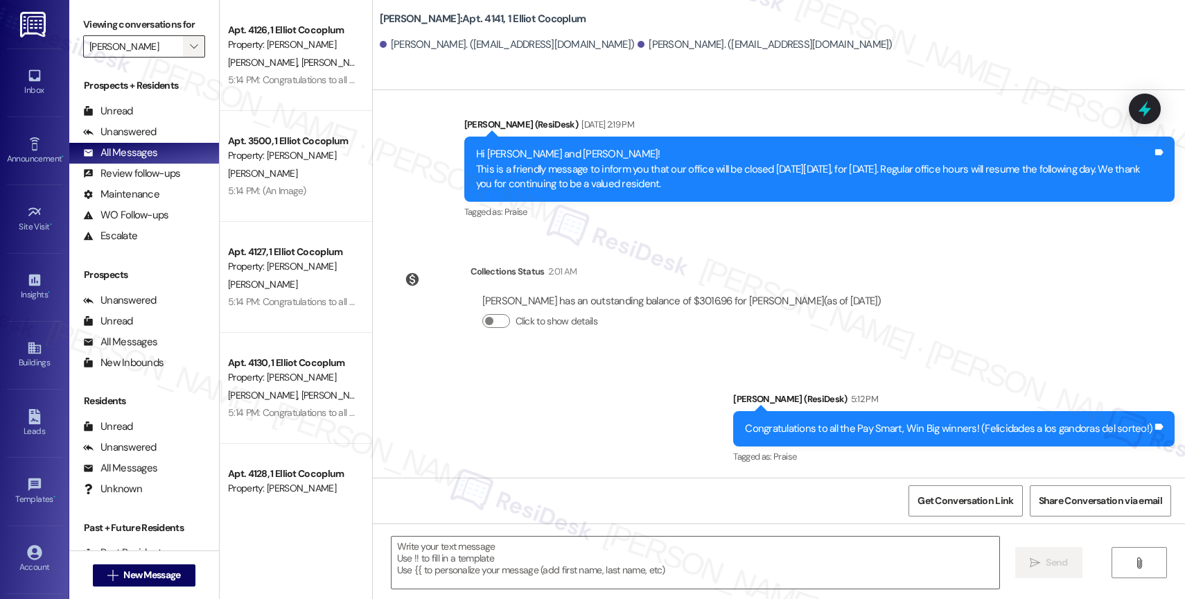
click at [190, 52] on icon "" at bounding box center [194, 46] width 8 height 11
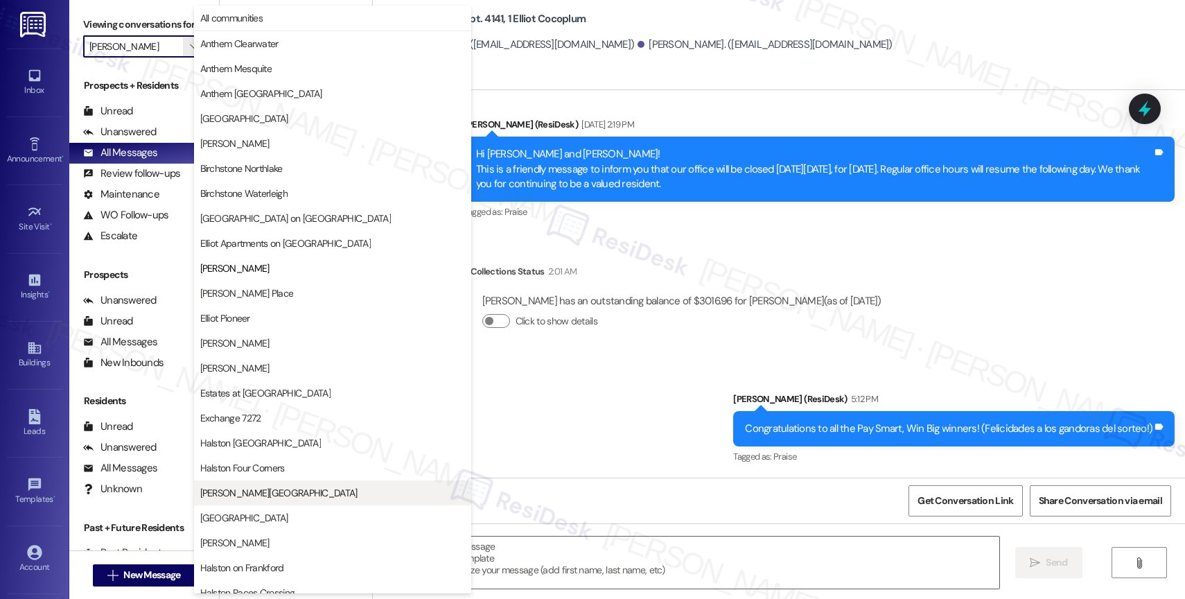
scroll to position [225, 0]
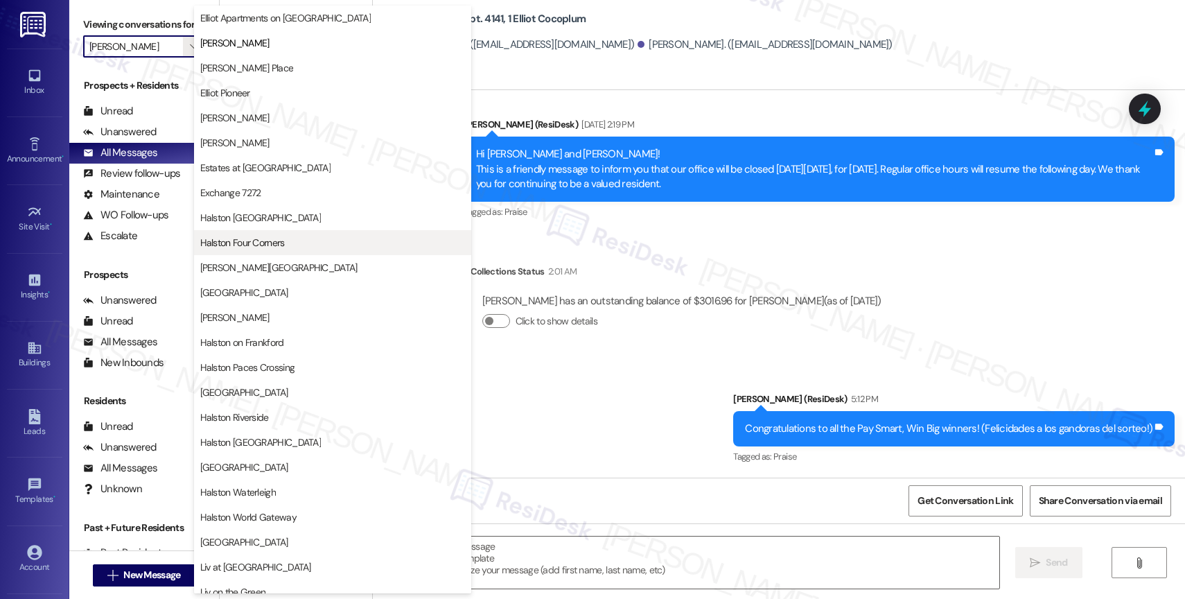
click at [281, 245] on span "Halston Four Corners" at bounding box center [242, 243] width 85 height 14
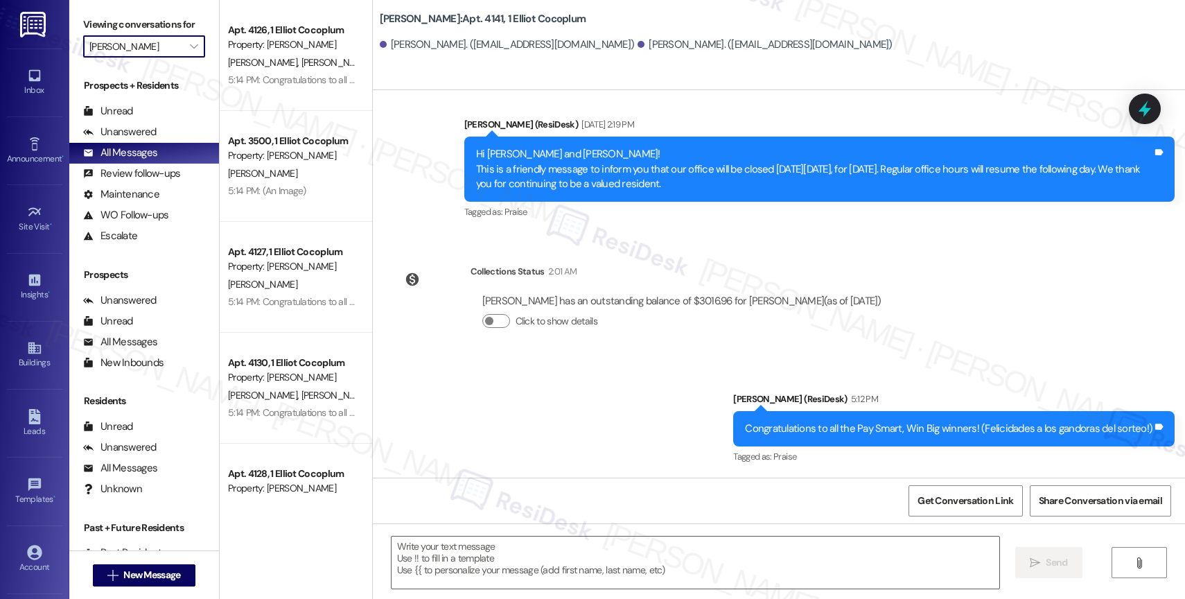
type input "Halston Four Corners"
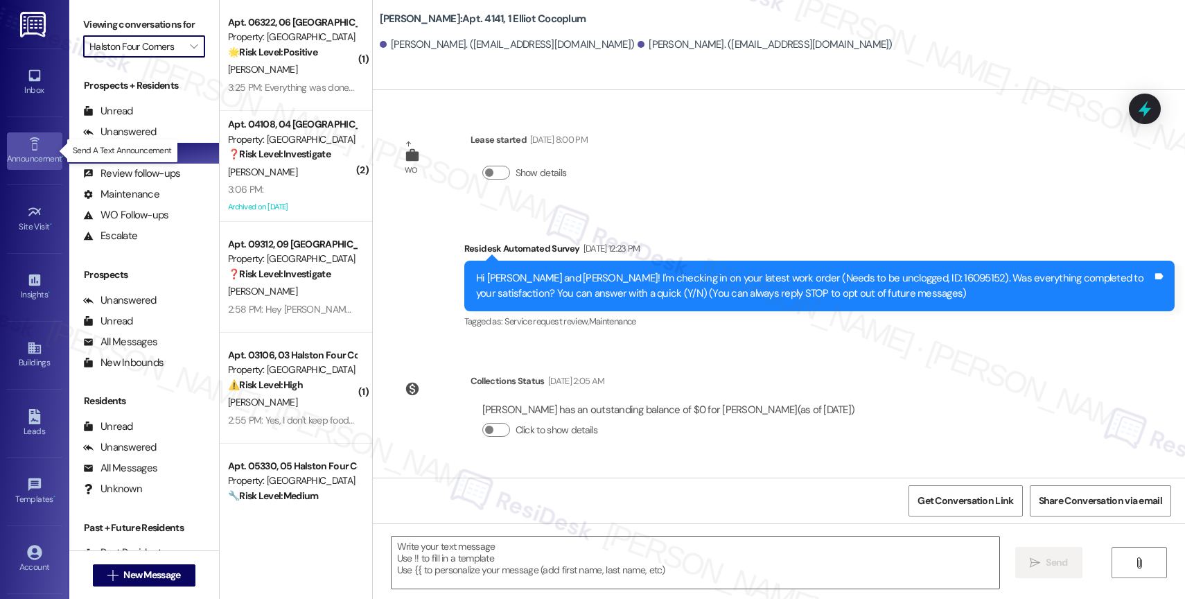
click at [17, 138] on link "Announcement •" at bounding box center [34, 150] width 55 height 37
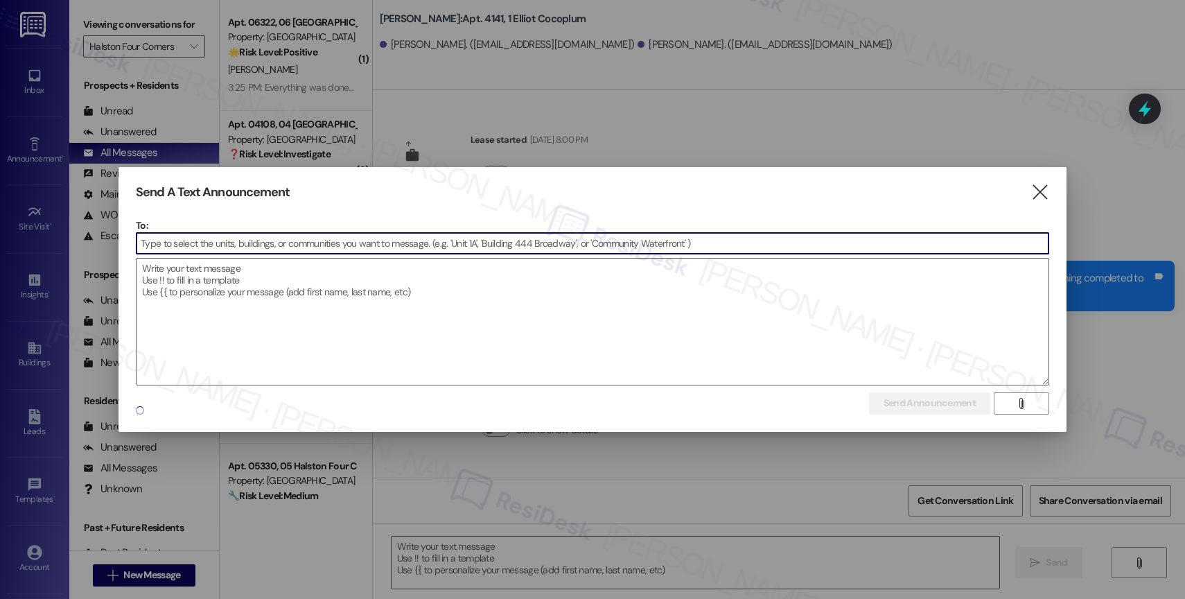
type textarea "Fetching suggested responses. Please feel free to read through the conversation…"
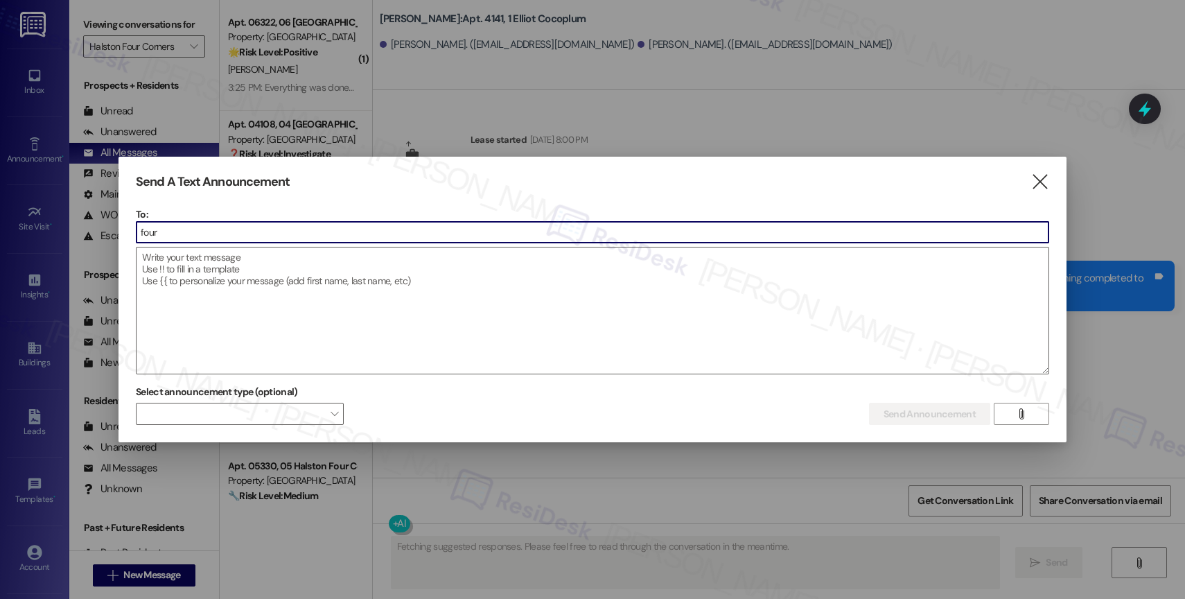
type input "four c"
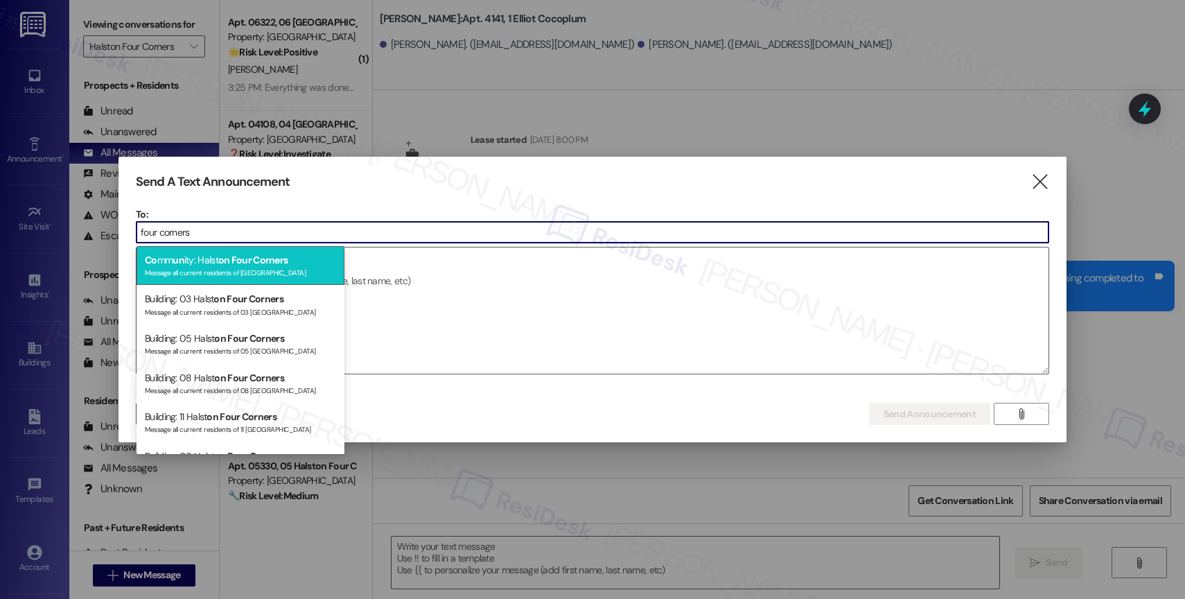
type input "four corners"
click at [275, 263] on span "on Four Corners" at bounding box center [253, 260] width 70 height 12
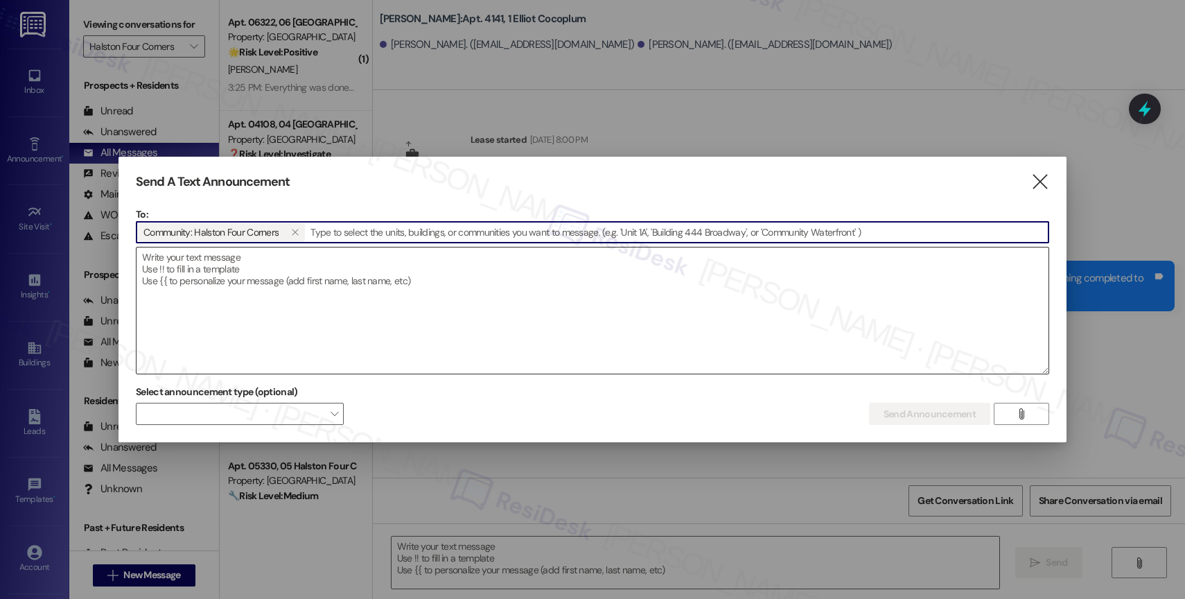
click at [245, 271] on textarea at bounding box center [592, 310] width 912 height 126
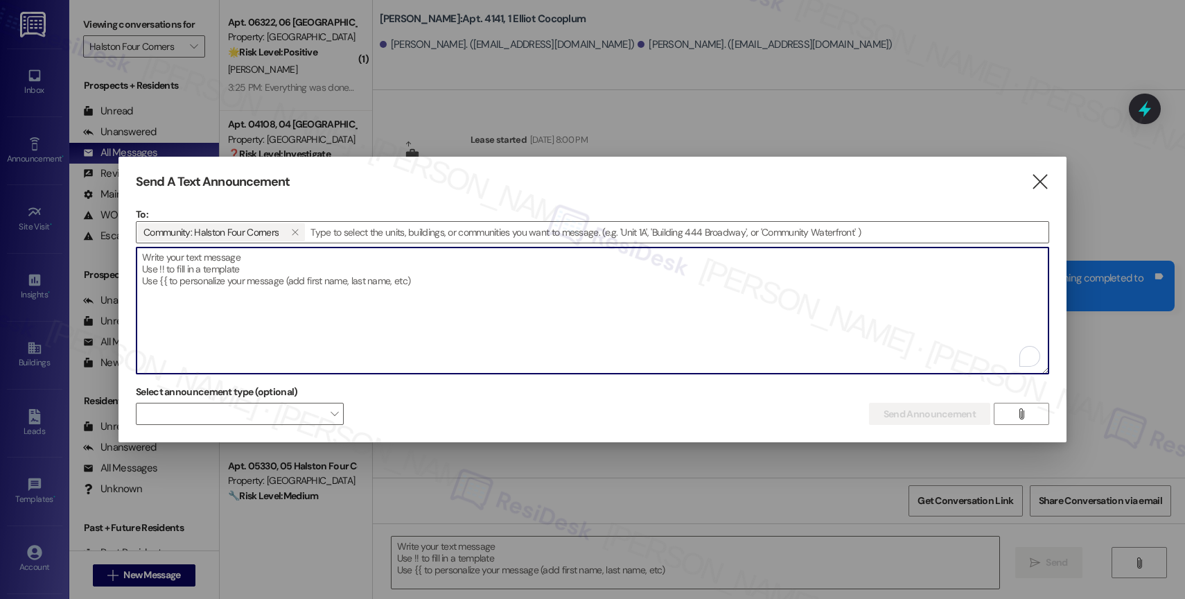
paste textarea "Congratulations to all the Pay Smart, Win Big winners! (Felicidades a los gando…"
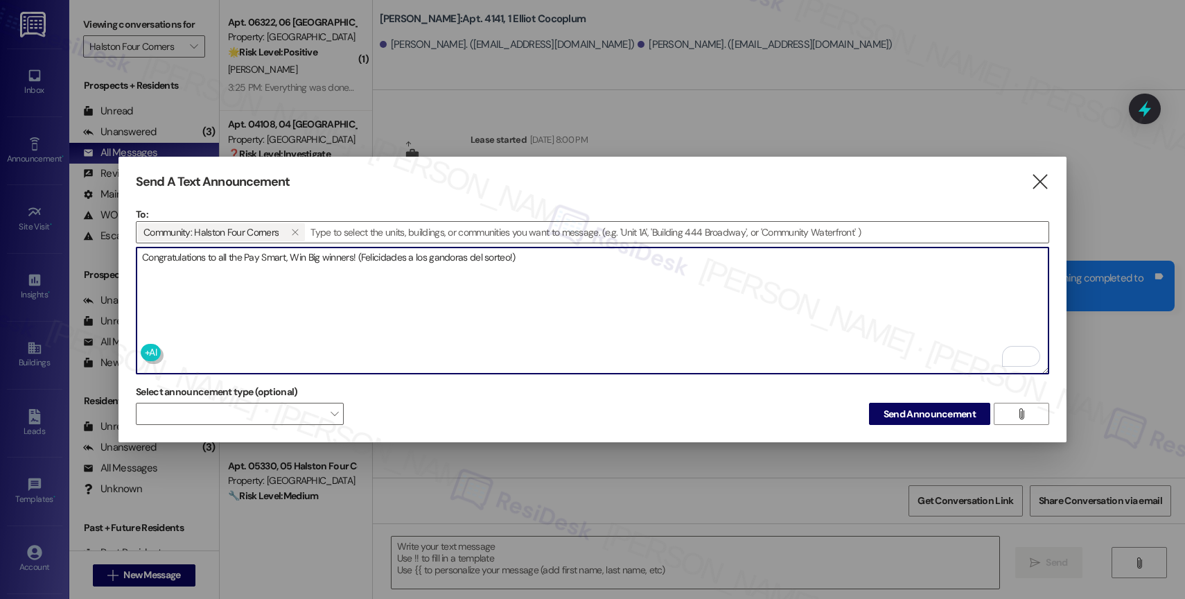
type textarea "Congratulations to all the Pay Smart, Win Big winners! (Felicidades a los gando…"
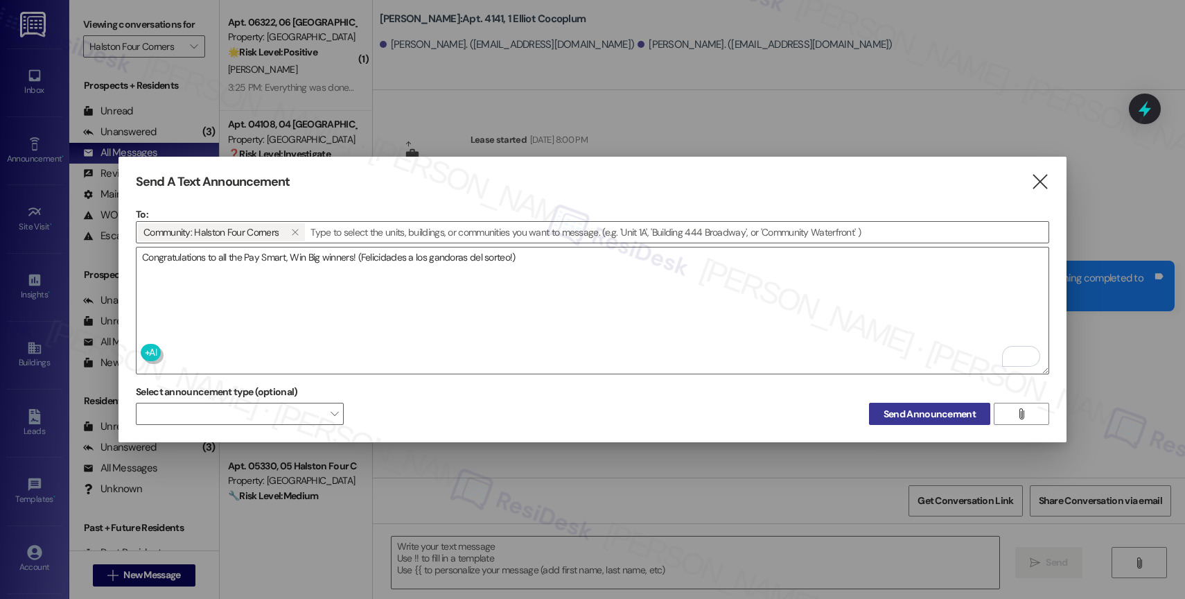
click at [921, 407] on span "Send Announcement" at bounding box center [929, 414] width 92 height 15
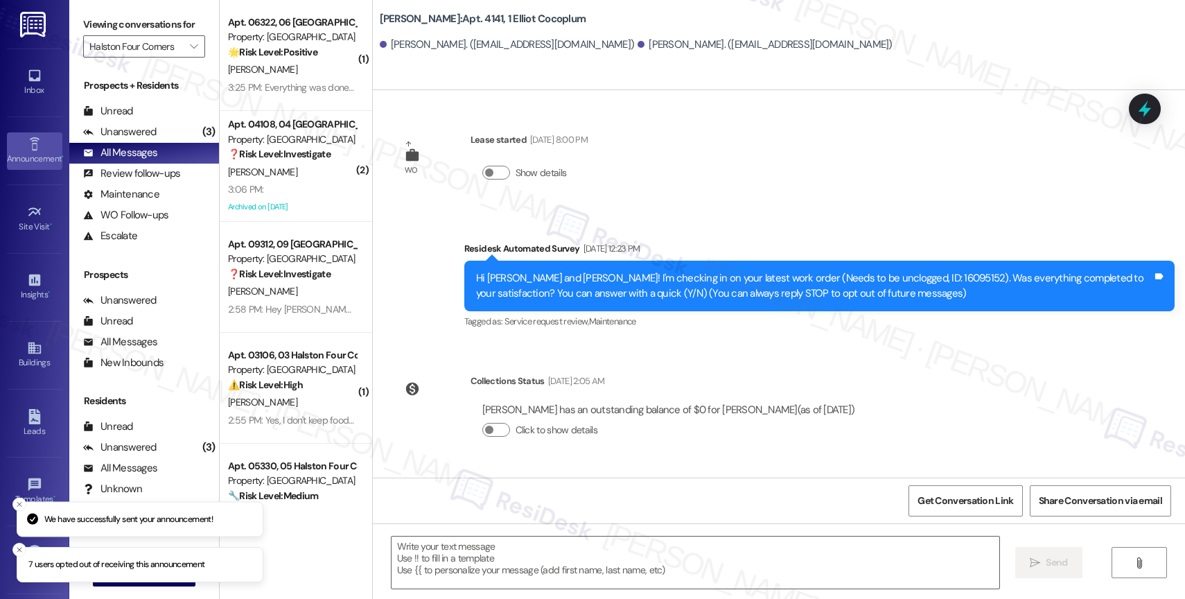
click at [29, 153] on div "Announcement •" at bounding box center [34, 159] width 69 height 14
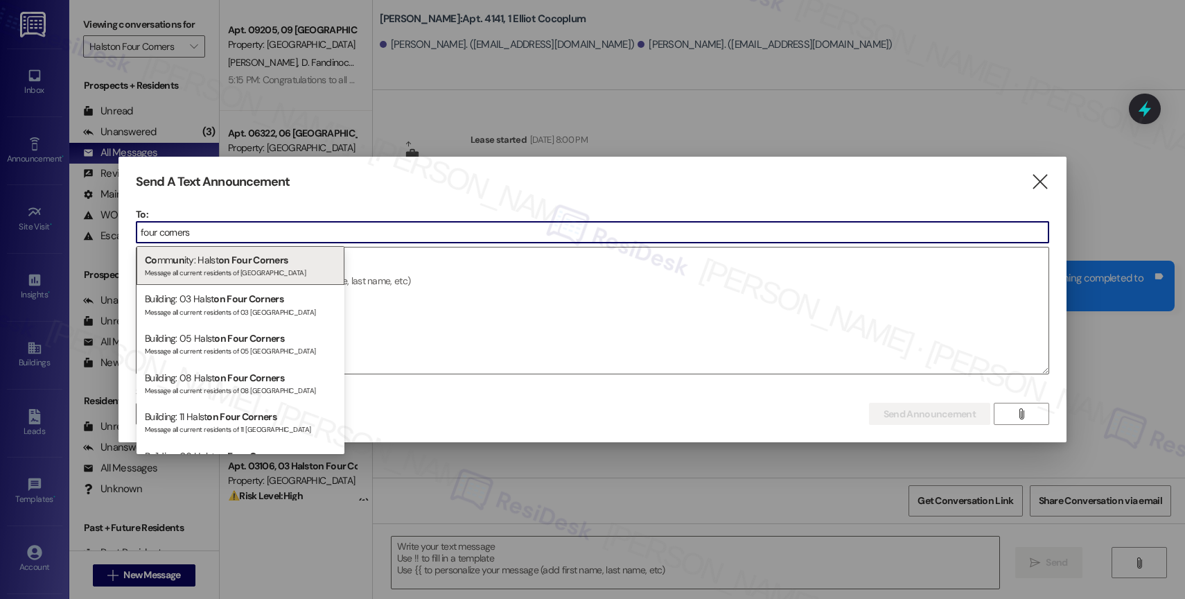
type input "four corners"
click at [266, 261] on span "on Four Corners" at bounding box center [253, 260] width 70 height 12
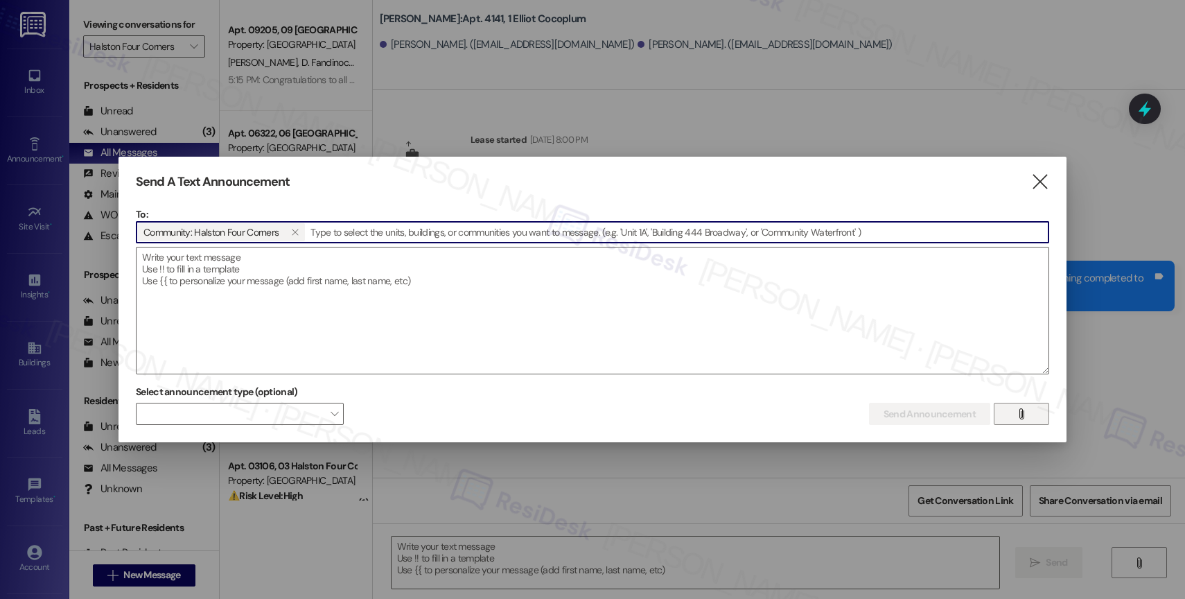
click at [1018, 413] on icon "" at bounding box center [1021, 413] width 10 height 11
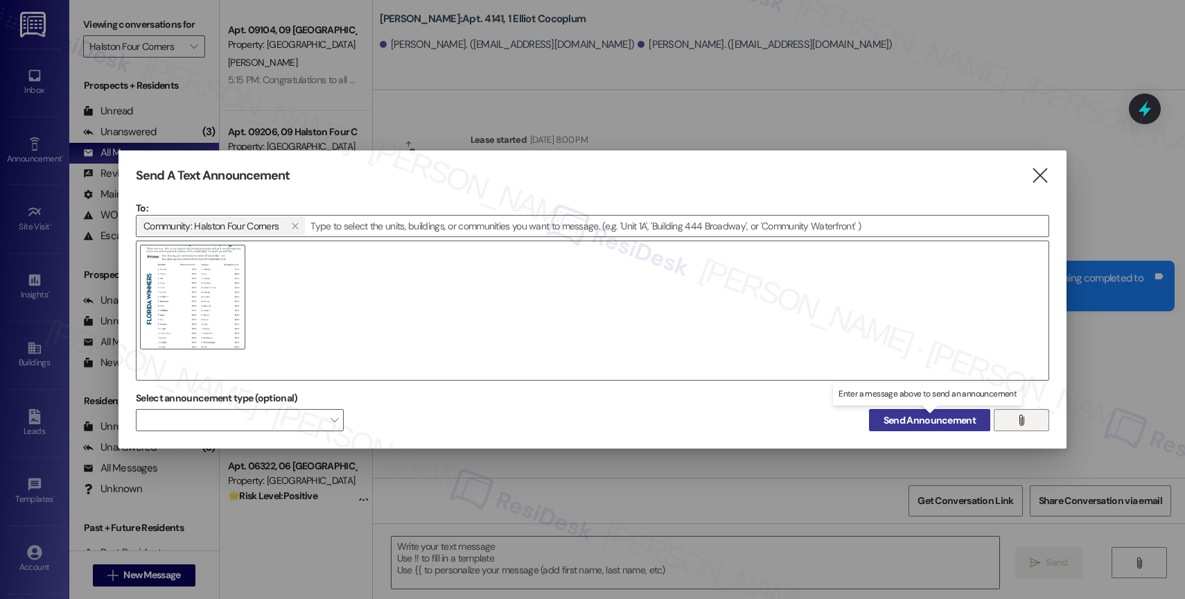
click at [929, 414] on span "Send Announcement" at bounding box center [929, 420] width 92 height 15
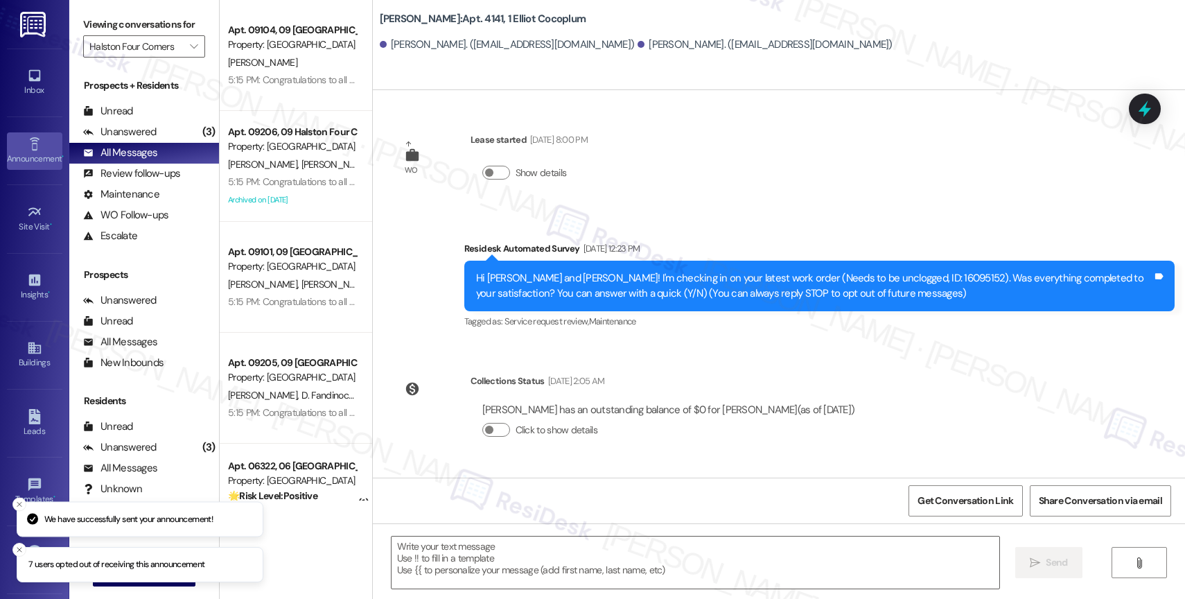
click at [28, 159] on div "Announcement •" at bounding box center [34, 159] width 69 height 14
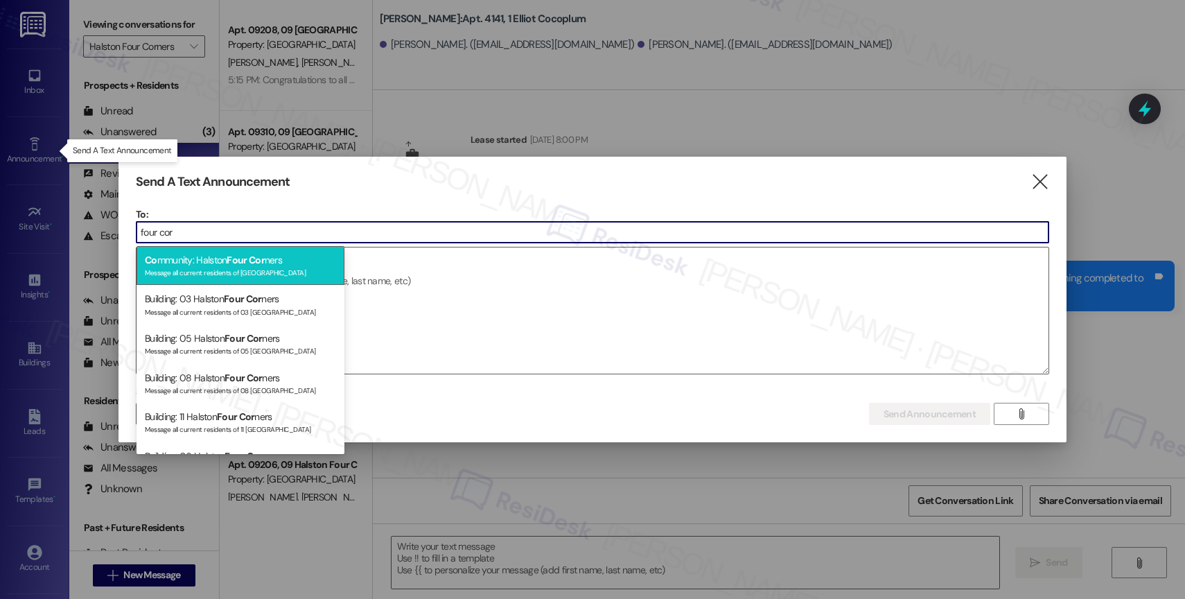
type input "four cor"
click at [284, 265] on div "Message all current residents of Halston Four Corners" at bounding box center [240, 271] width 191 height 12
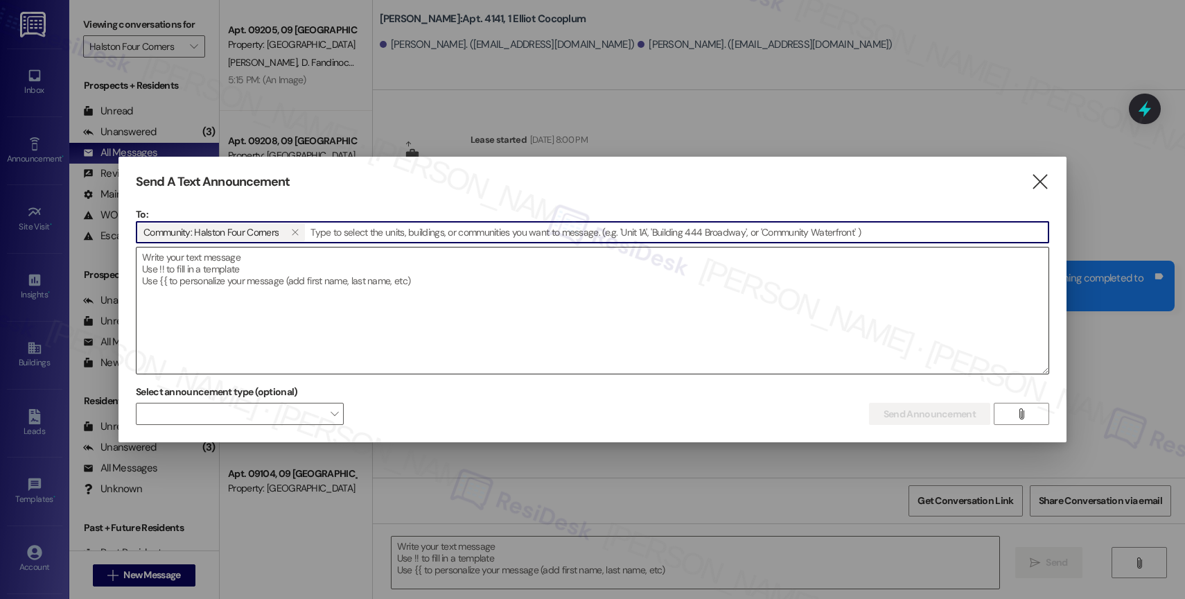
click at [213, 292] on textarea at bounding box center [592, 310] width 912 height 126
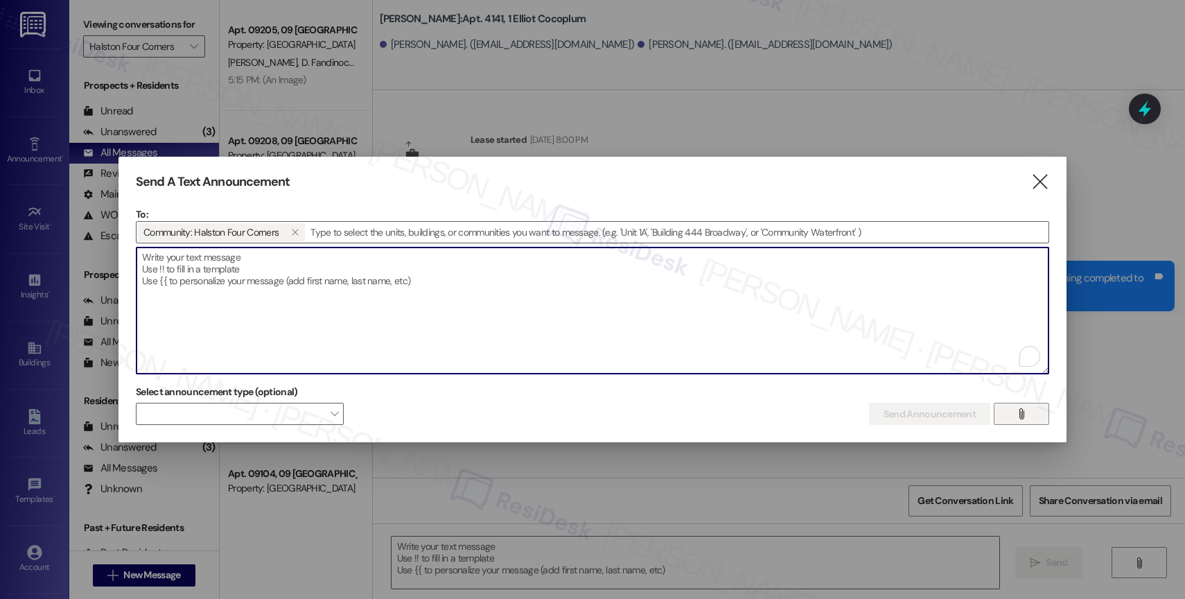
click at [1018, 408] on icon "" at bounding box center [1021, 413] width 10 height 11
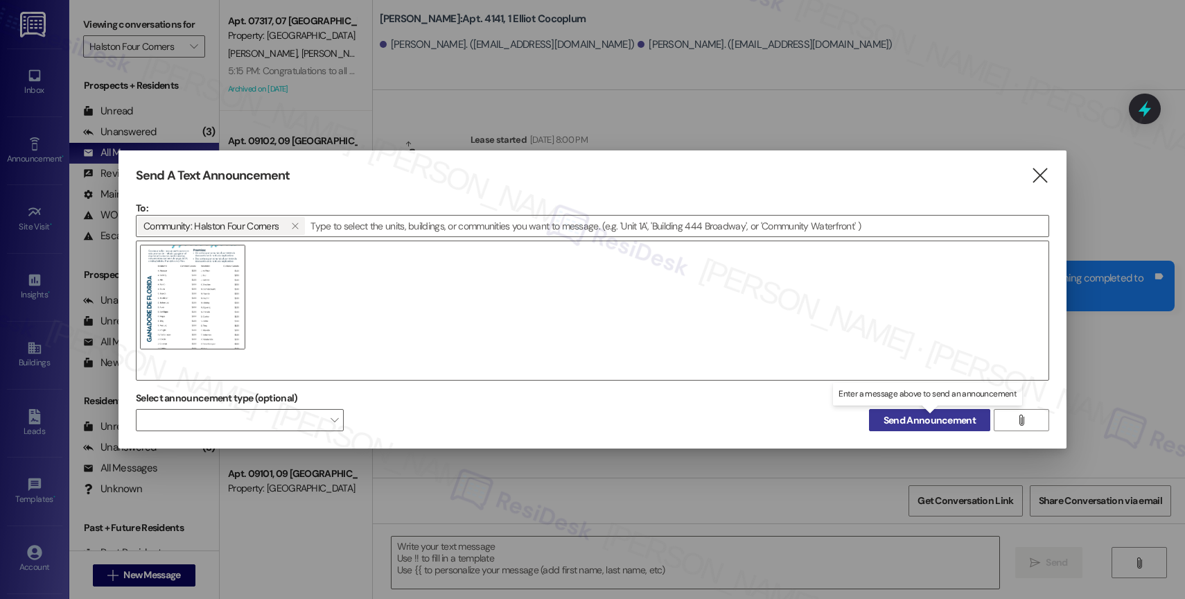
click at [942, 416] on span "Send Announcement" at bounding box center [929, 420] width 92 height 15
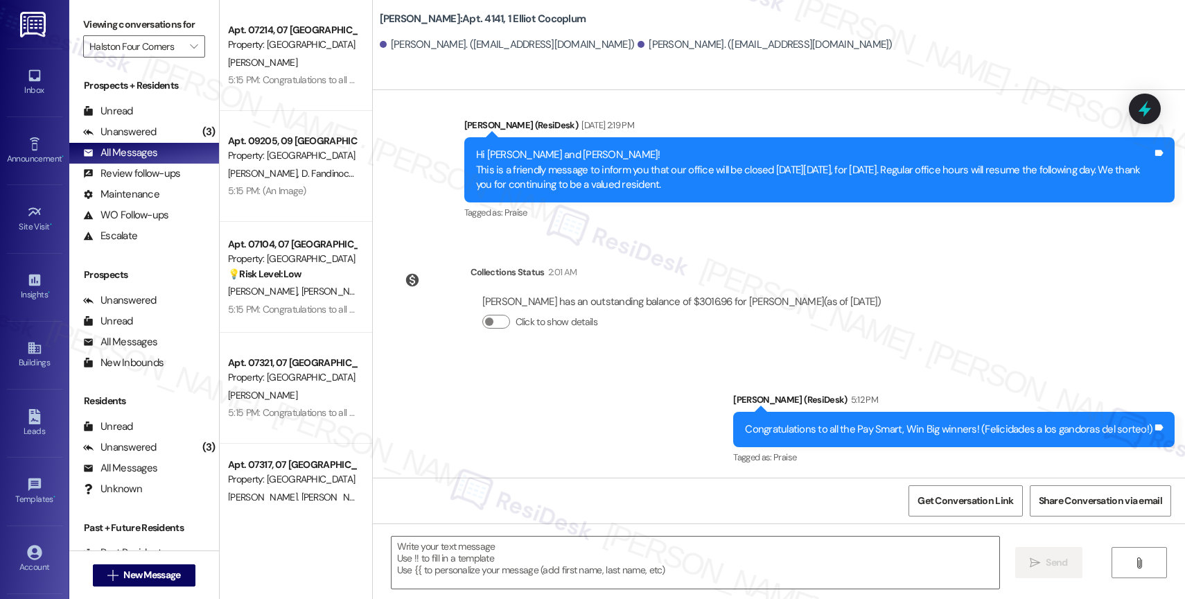
scroll to position [383, 0]
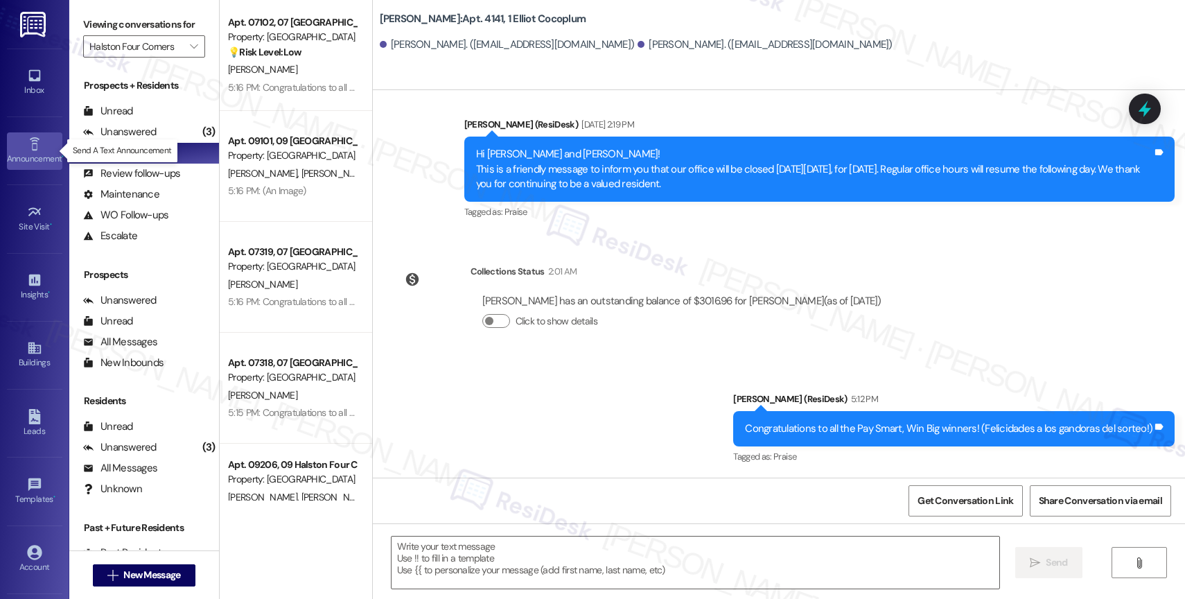
click at [27, 141] on icon at bounding box center [34, 143] width 15 height 15
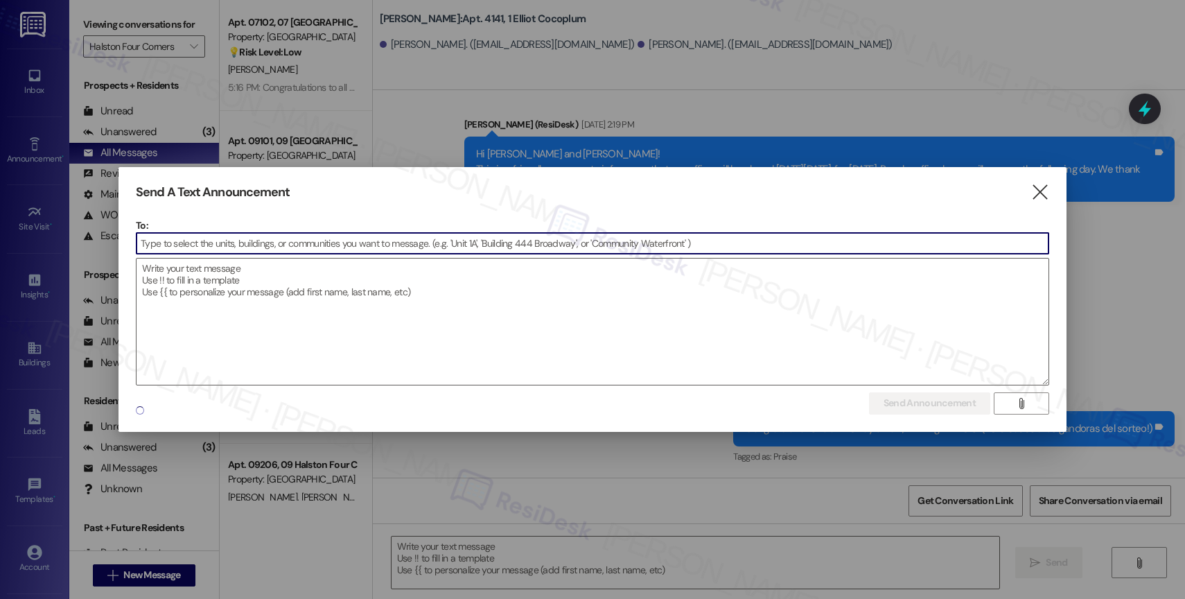
click at [290, 238] on input at bounding box center [592, 243] width 912 height 21
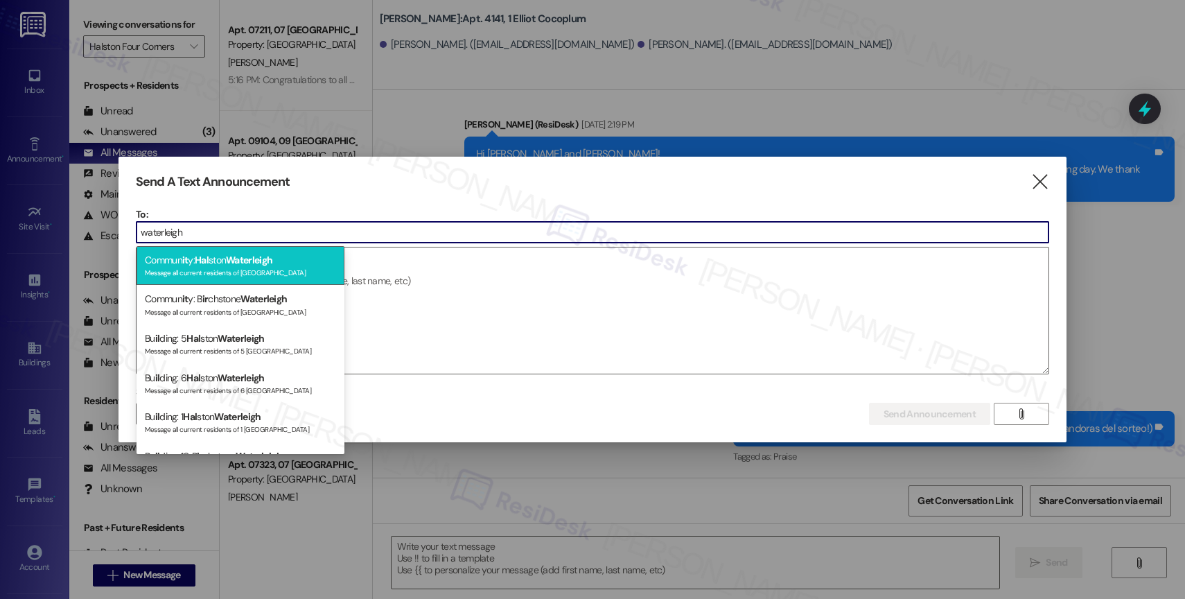
type input "waterleigh"
click at [262, 260] on span "Waterleigh" at bounding box center [249, 260] width 46 height 12
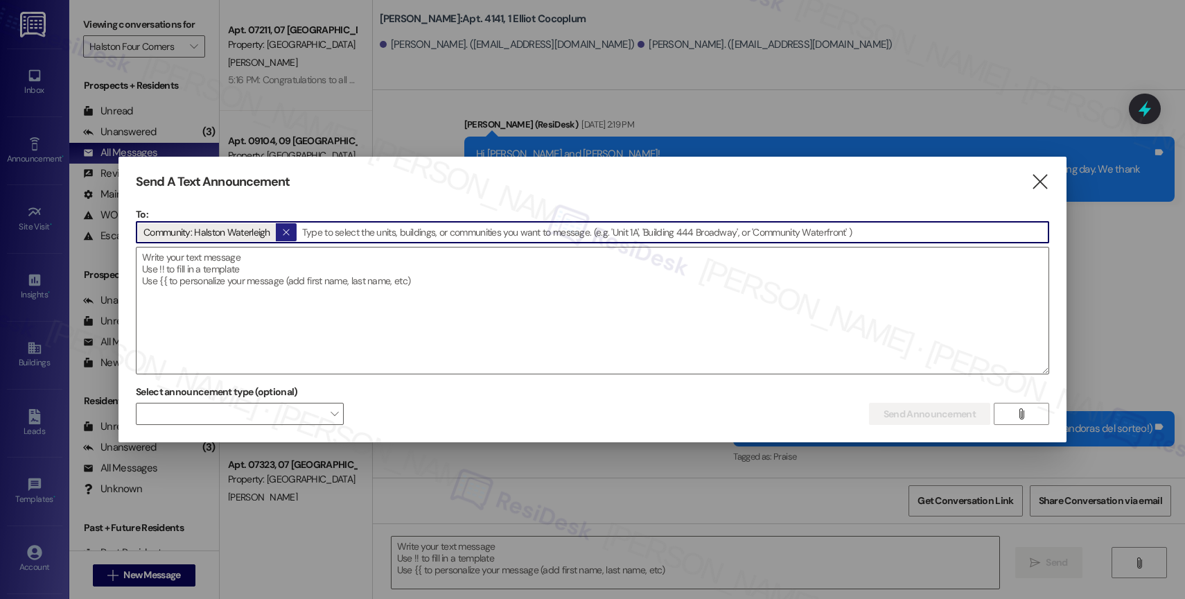
click at [282, 234] on icon "" at bounding box center [286, 232] width 8 height 11
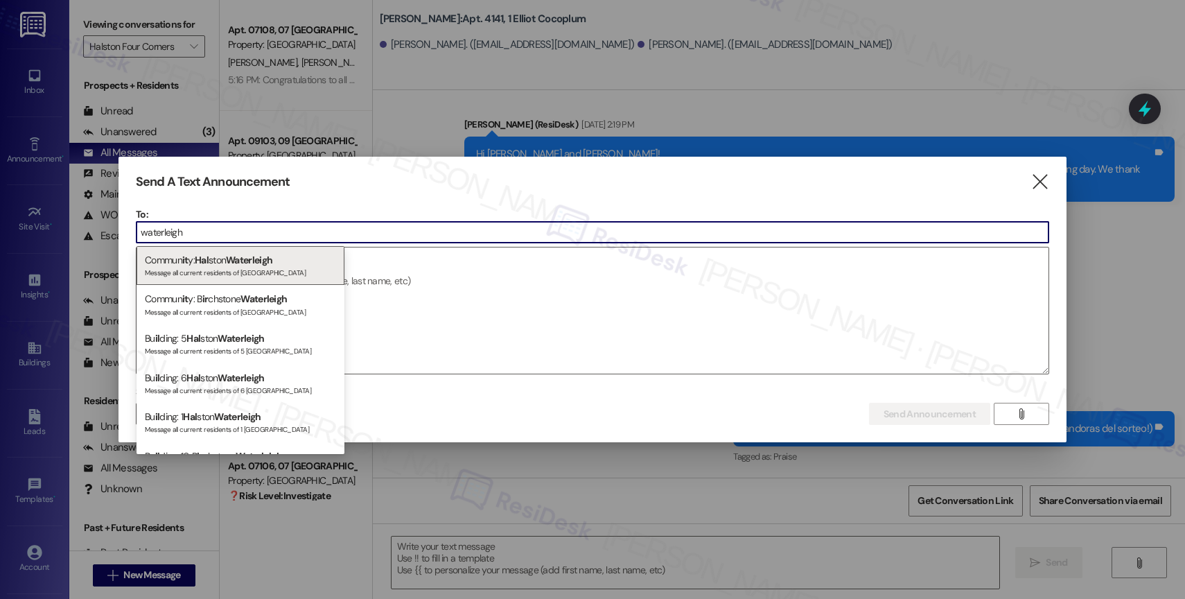
scroll to position [677, 0]
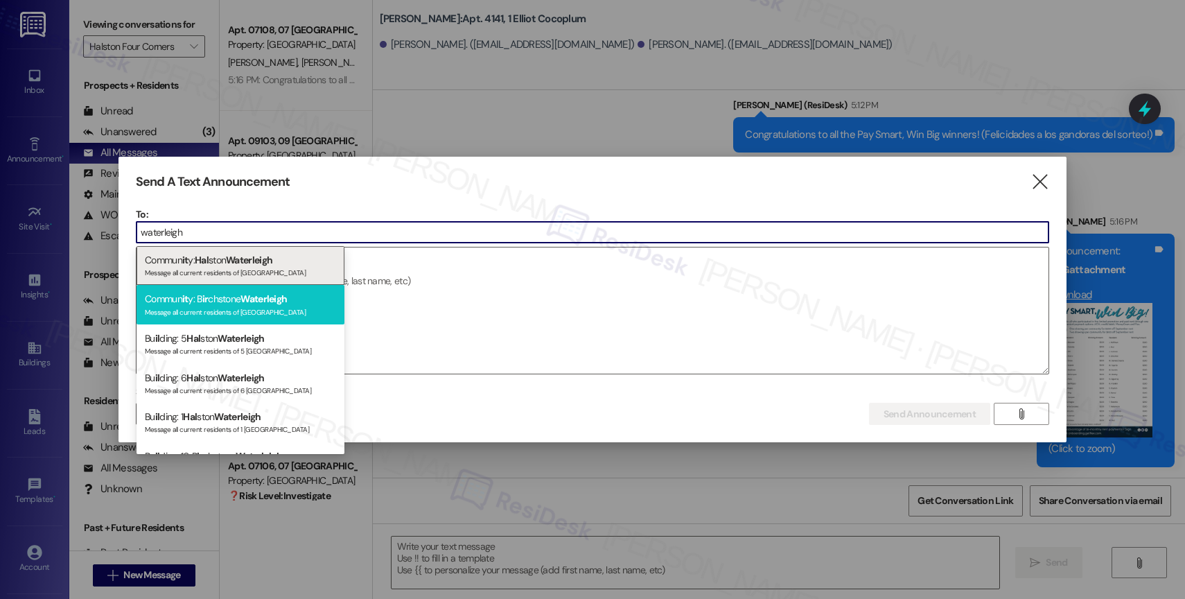
type input "waterleigh"
click at [238, 300] on div "Commun it y: B ir chstone Waterleigh Message all current residents of Birchston…" at bounding box center [240, 304] width 208 height 39
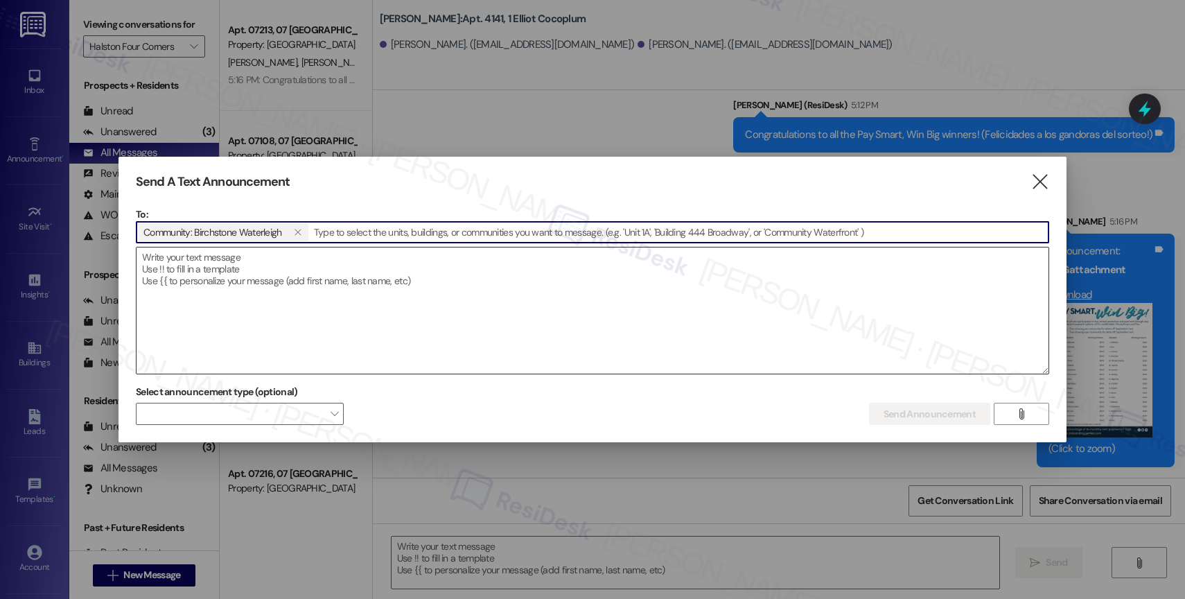
click at [319, 294] on textarea at bounding box center [592, 310] width 912 height 126
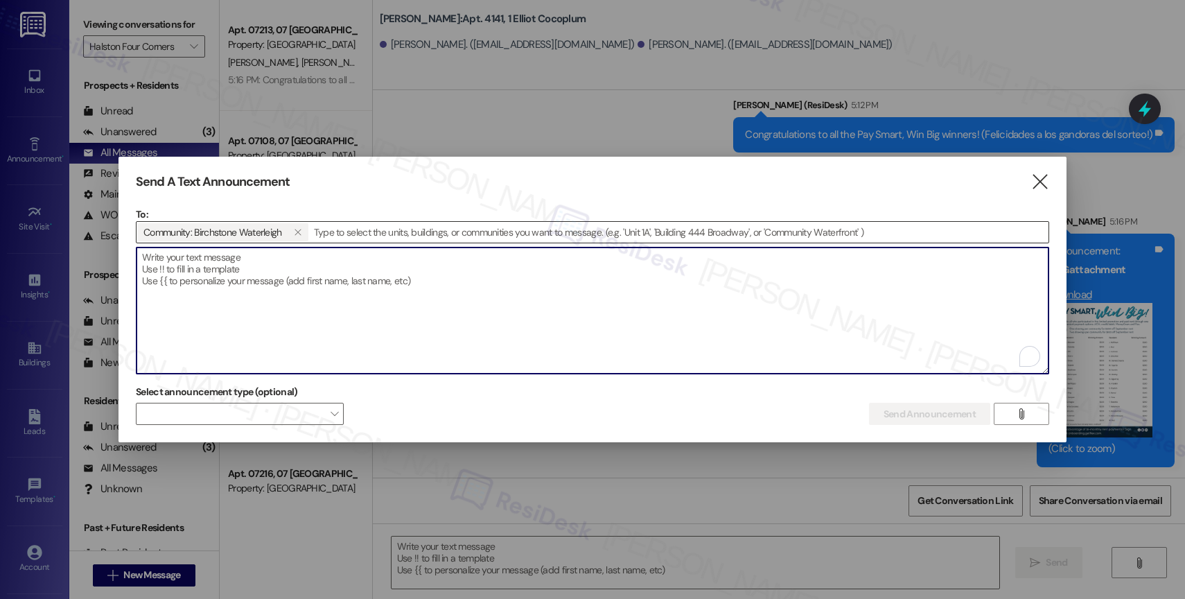
paste textarea "Congratulations to all the Pay Smart, Win Big winners! (Felicidades a los gando…"
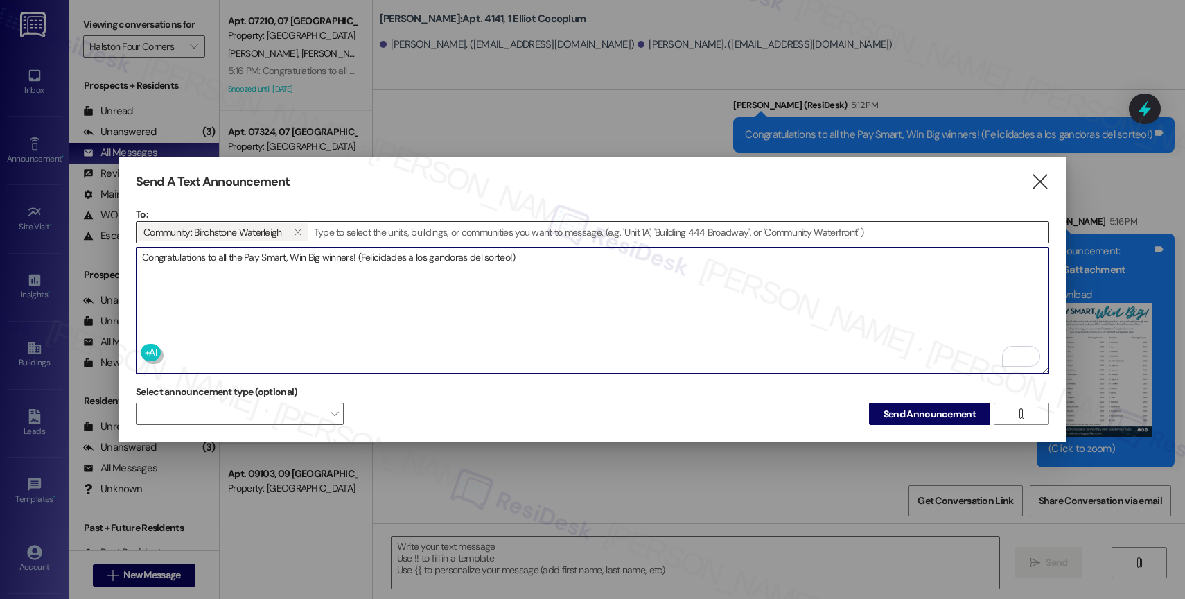
type textarea "Congratulations to all the Pay Smart, Win Big winners! (Felicidades a los gando…"
click at [915, 411] on span "Send Announcement" at bounding box center [929, 414] width 92 height 15
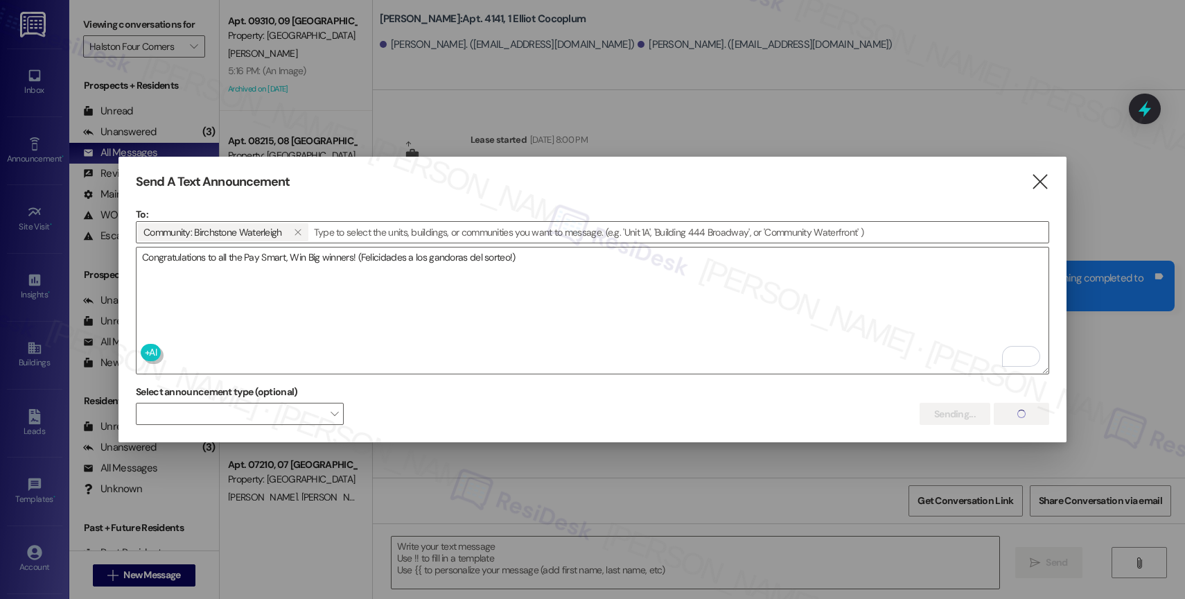
scroll to position [677, 0]
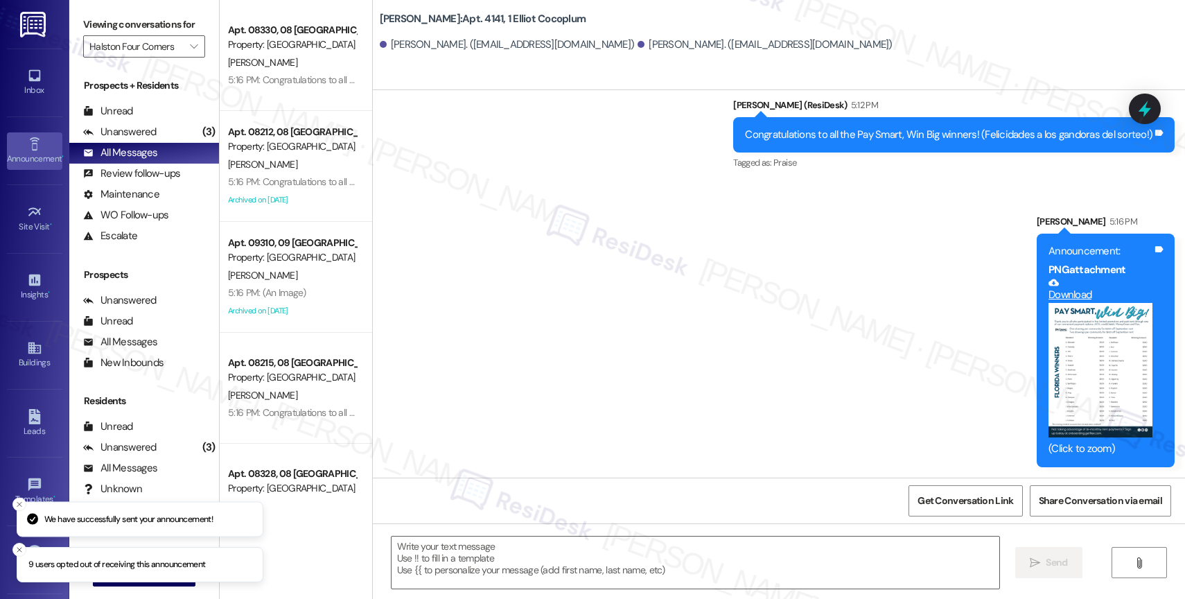
click at [39, 148] on link "Announcement •" at bounding box center [34, 150] width 55 height 37
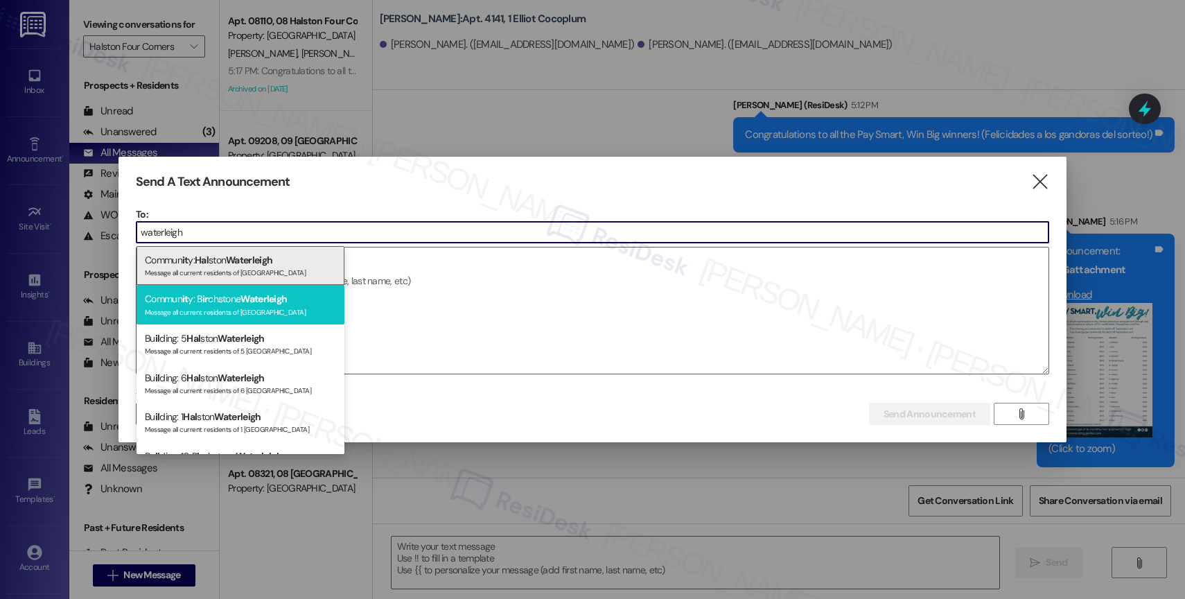
type input "waterleigh"
click at [213, 297] on div "Commun it y: B ir chstone Waterleigh Message all current residents of Birchston…" at bounding box center [240, 304] width 208 height 39
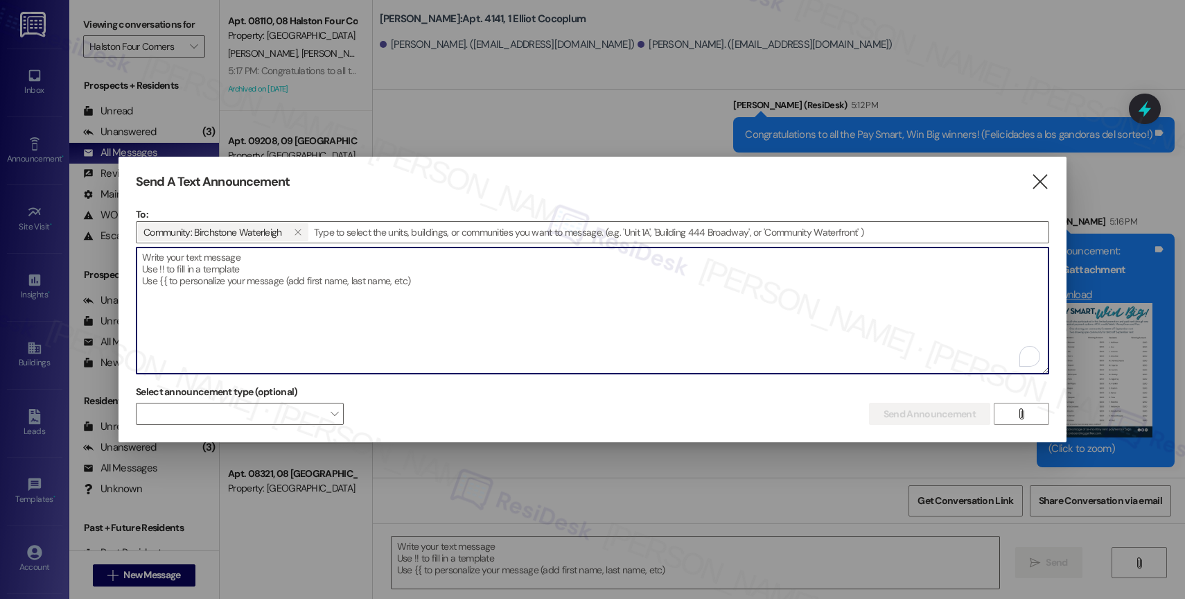
click at [238, 280] on textarea "To enrich screen reader interactions, please activate Accessibility in Grammarl…" at bounding box center [592, 310] width 912 height 126
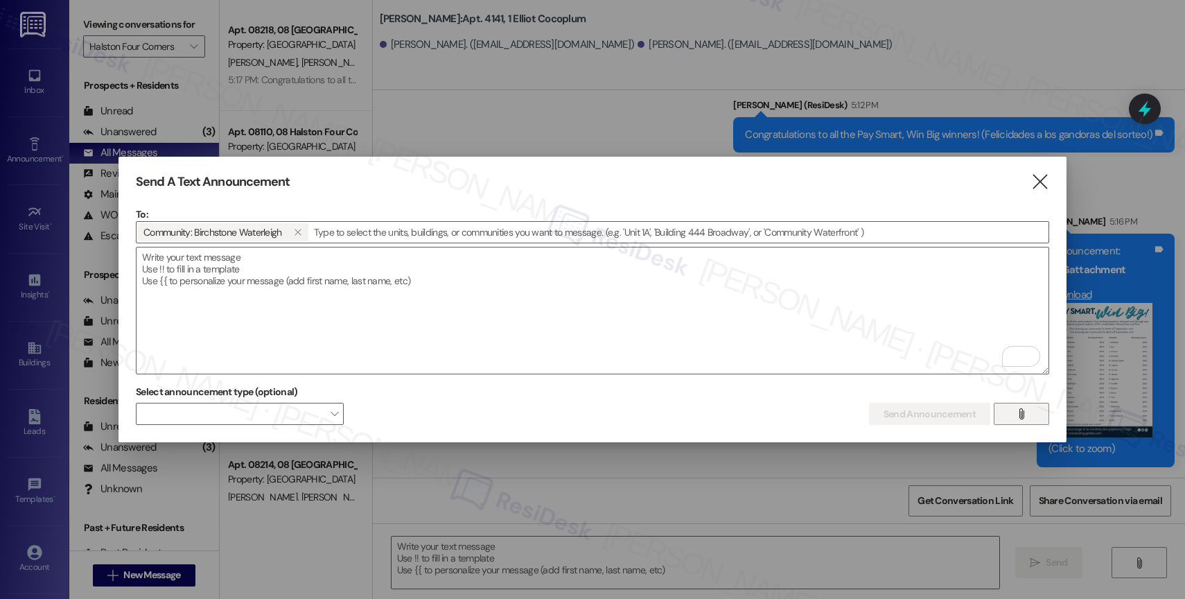
click at [1017, 413] on icon "" at bounding box center [1021, 413] width 10 height 11
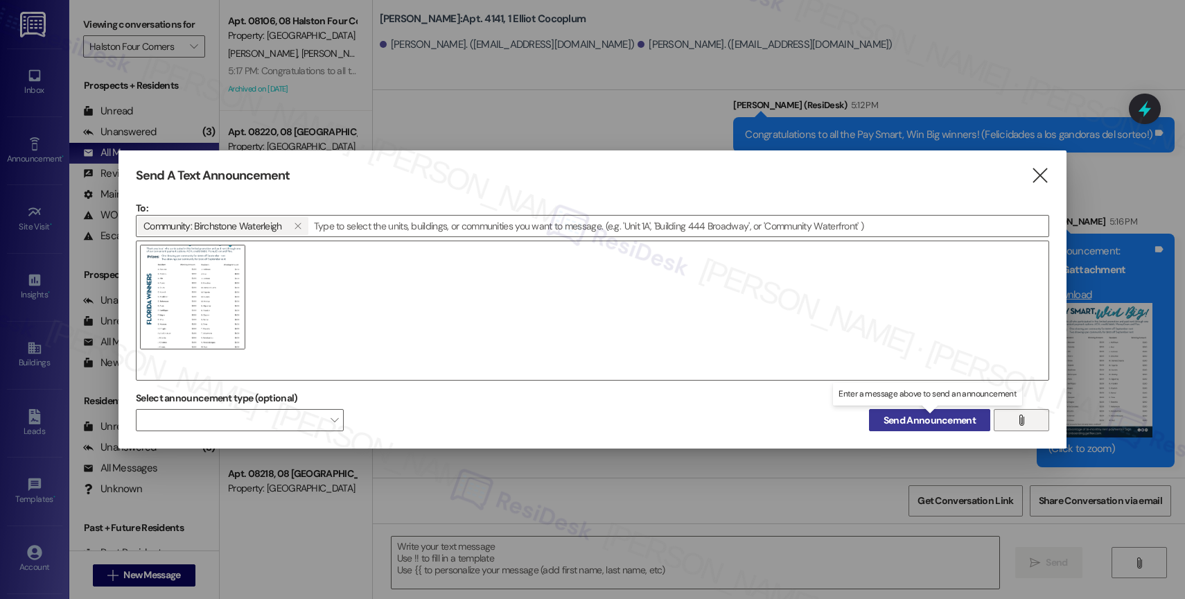
scroll to position [971, 0]
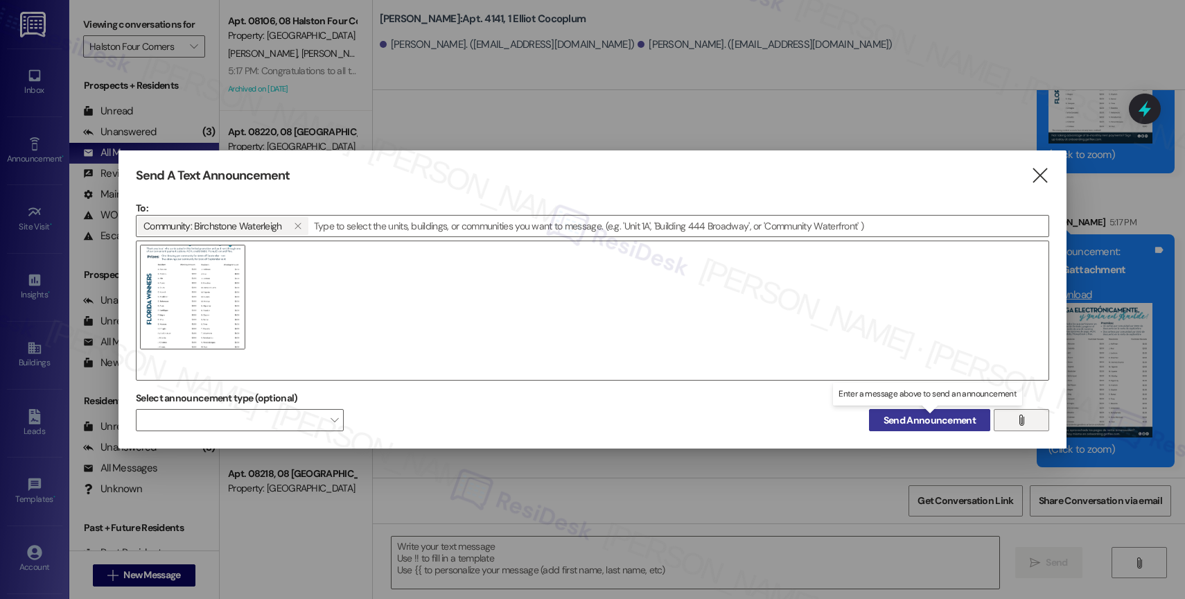
click at [916, 418] on span "Send Announcement" at bounding box center [929, 420] width 92 height 15
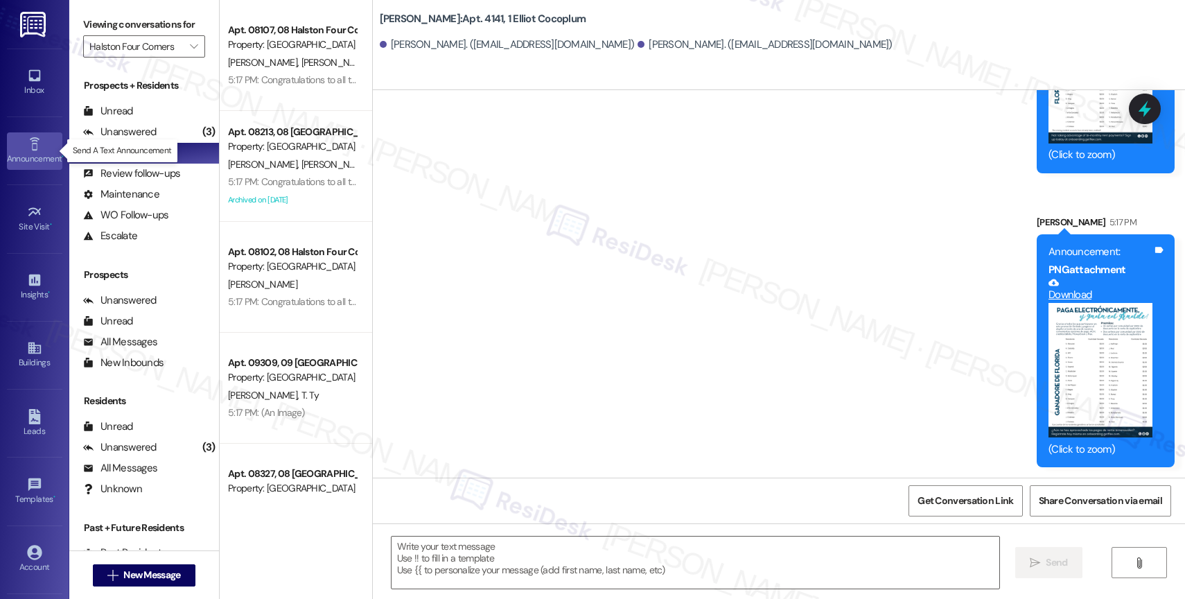
click at [14, 141] on link "Announcement •" at bounding box center [34, 150] width 55 height 37
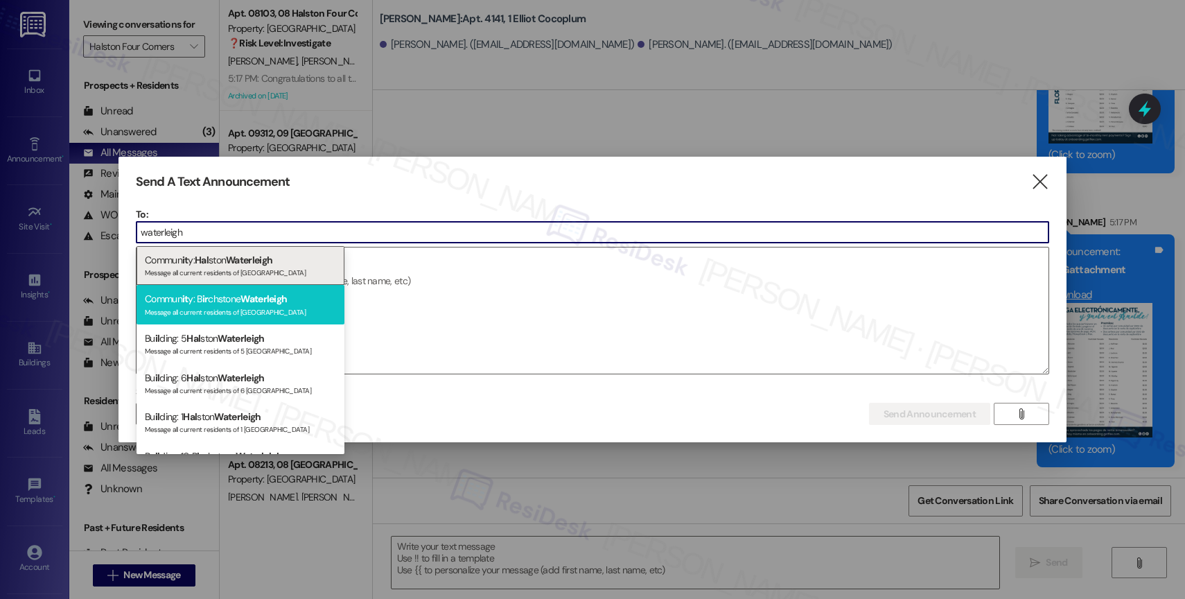
type input "waterleigh"
click at [258, 297] on span "Waterleigh" at bounding box center [263, 298] width 46 height 12
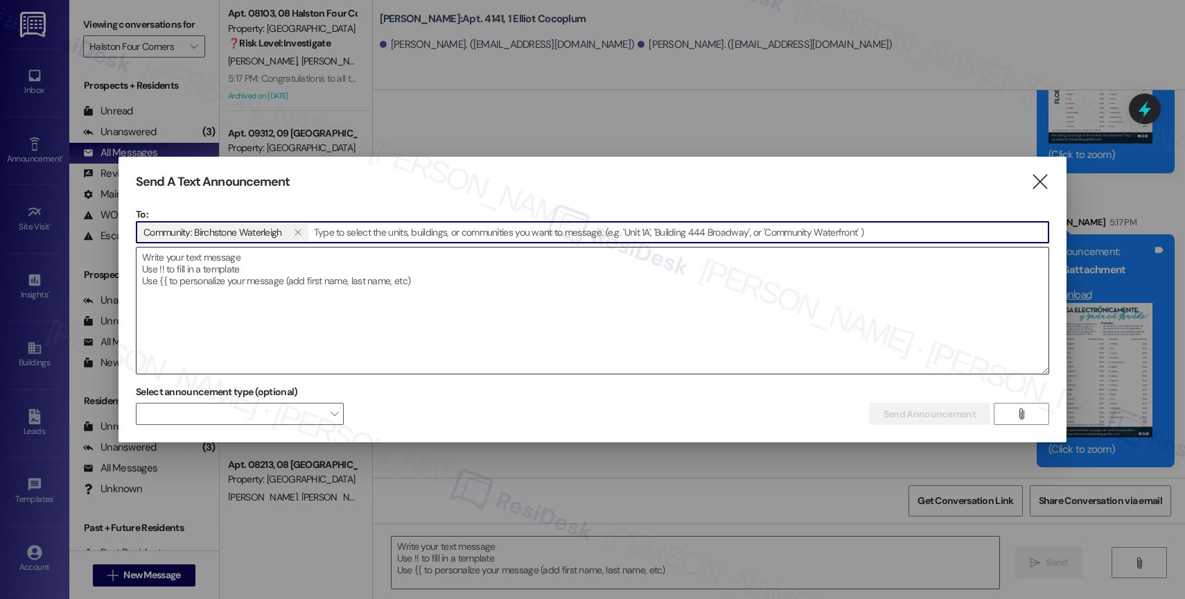
click at [260, 288] on textarea at bounding box center [592, 310] width 912 height 126
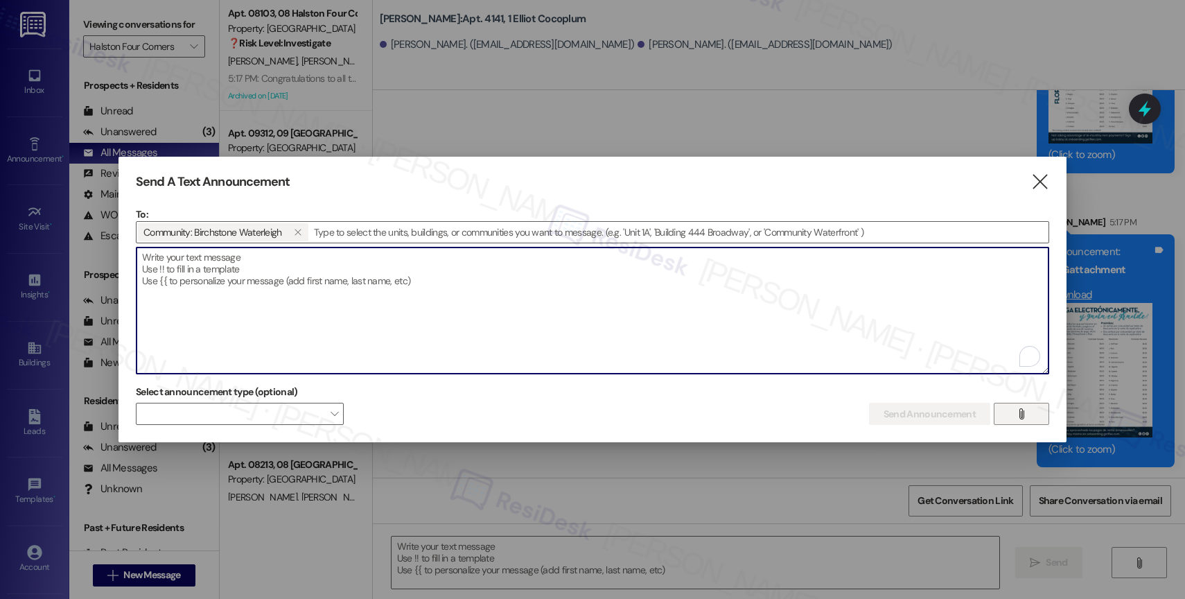
click at [1024, 412] on icon "" at bounding box center [1021, 413] width 10 height 11
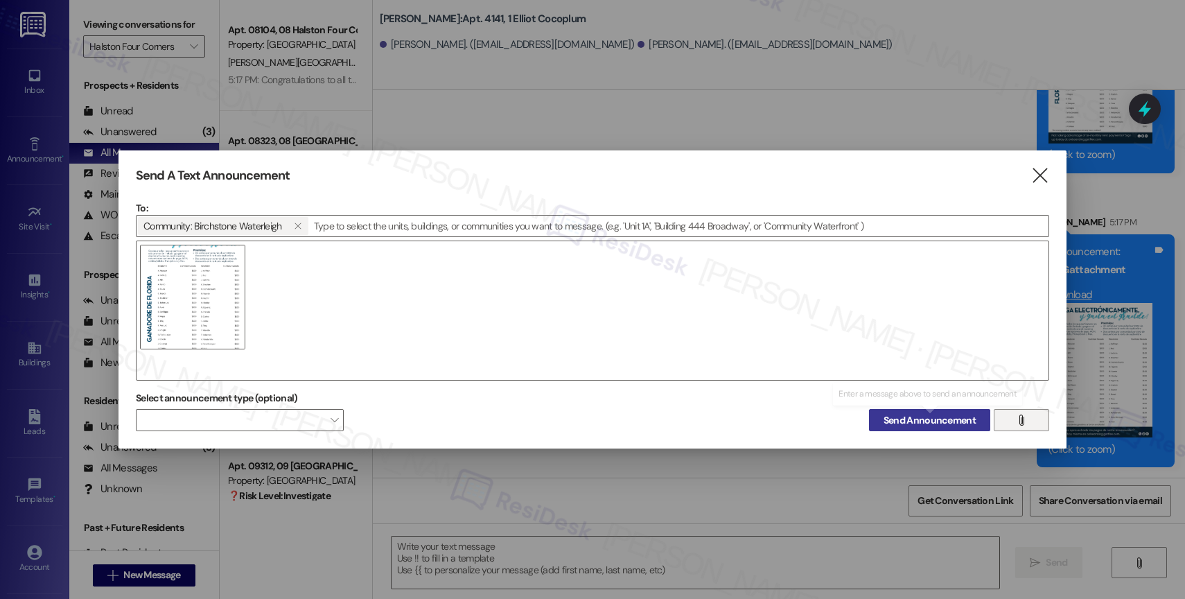
click at [937, 418] on span "Send Announcement" at bounding box center [929, 420] width 92 height 15
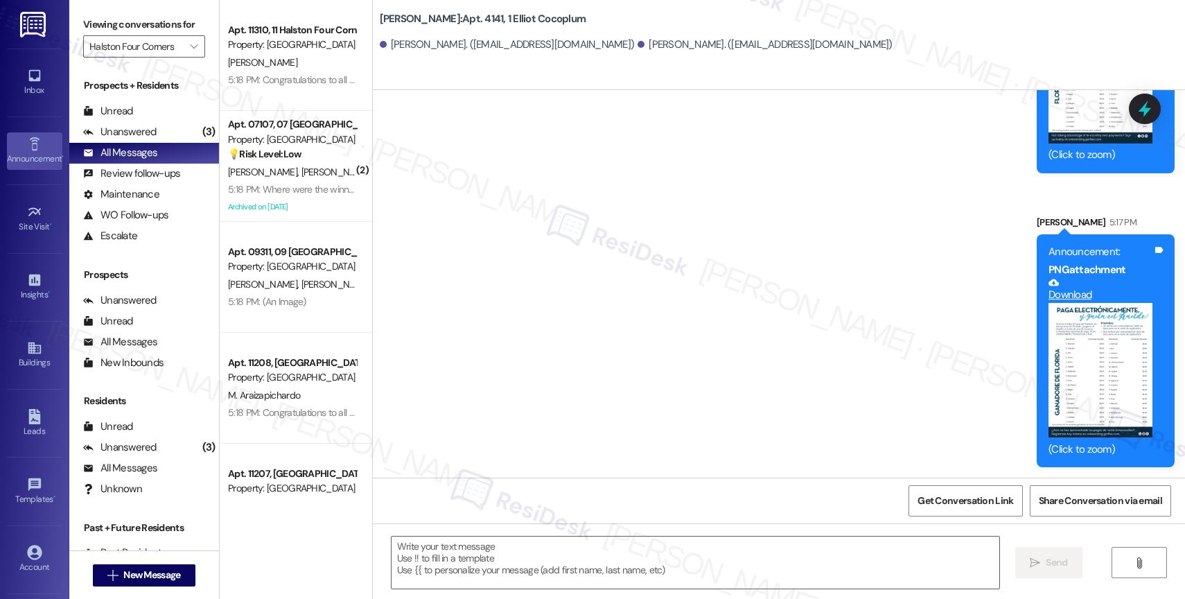
click at [11, 140] on link "Announcement •" at bounding box center [34, 150] width 55 height 37
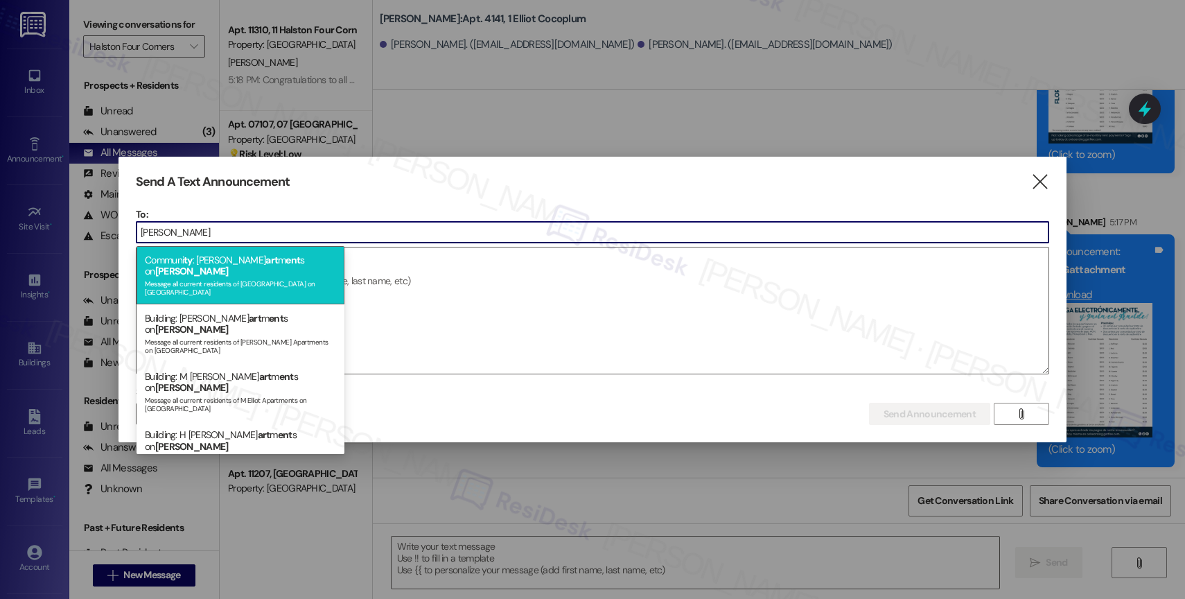
type input "abernathy"
click at [229, 265] on span "Abernathy" at bounding box center [191, 271] width 73 height 12
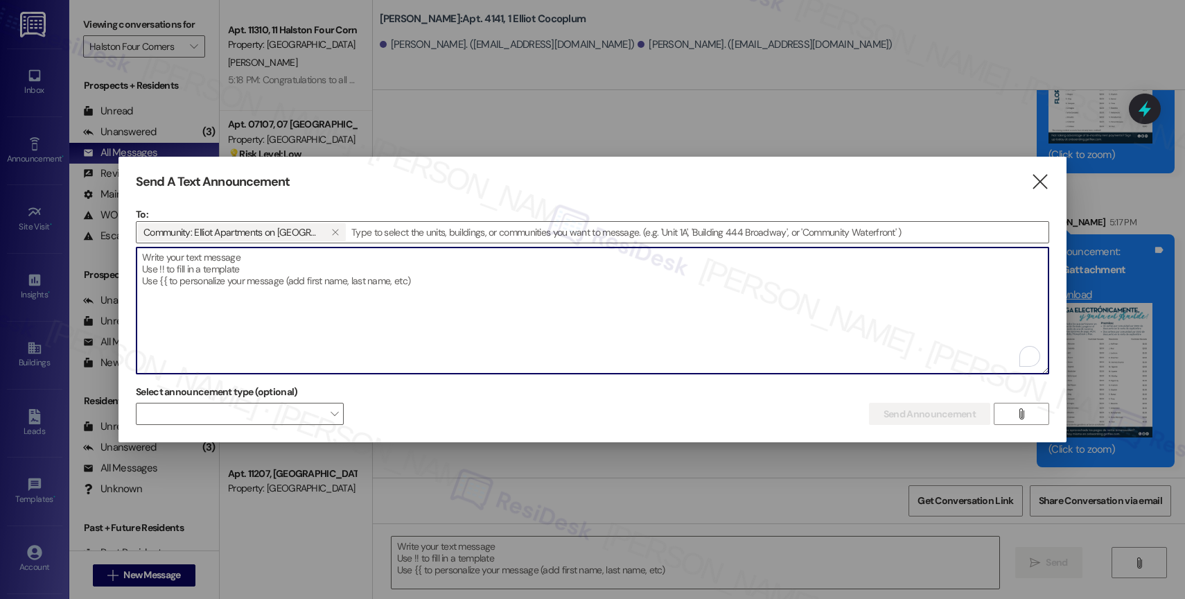
click at [295, 281] on textarea "To enrich screen reader interactions, please activate Accessibility in Grammarl…" at bounding box center [592, 310] width 912 height 126
click at [298, 277] on textarea "To enrich screen reader interactions, please activate Accessibility in Grammarl…" at bounding box center [592, 310] width 912 height 126
paste textarea "Congratulations to all the Pay Smart, Win Big winners! (Felicidades a los gando…"
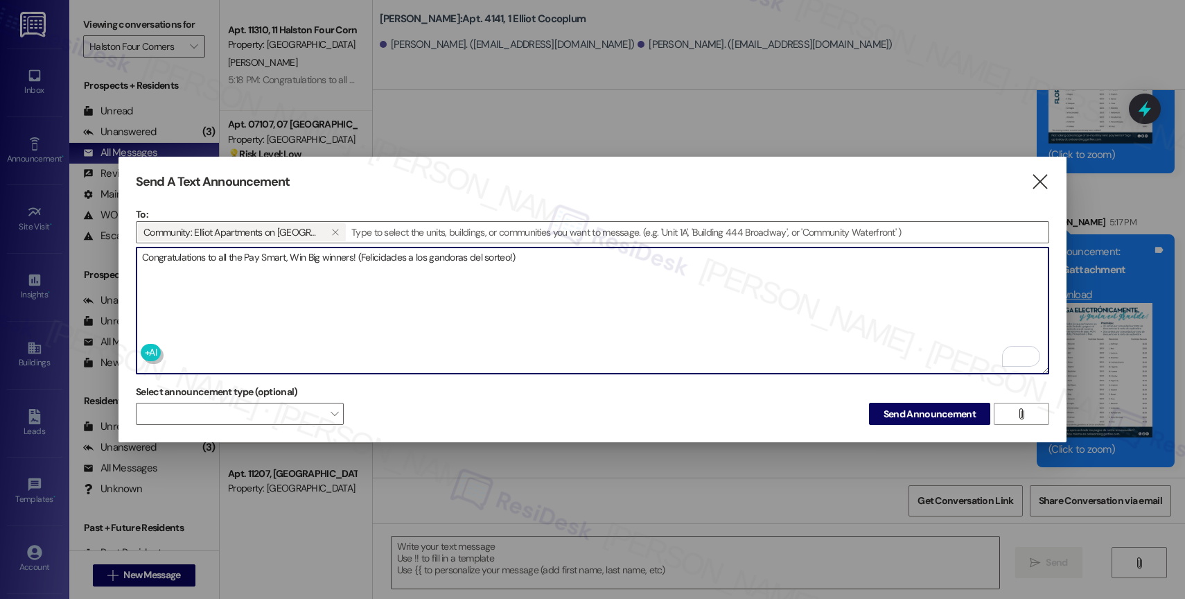
type textarea "Congratulations to all the Pay Smart, Win Big winners! (Felicidades a los gando…"
click at [568, 262] on textarea "Congratulations to all the Pay Smart, Win Big winners! (Felicidades a los gando…" at bounding box center [592, 310] width 912 height 126
click at [928, 412] on span "Send Announcement" at bounding box center [929, 414] width 92 height 15
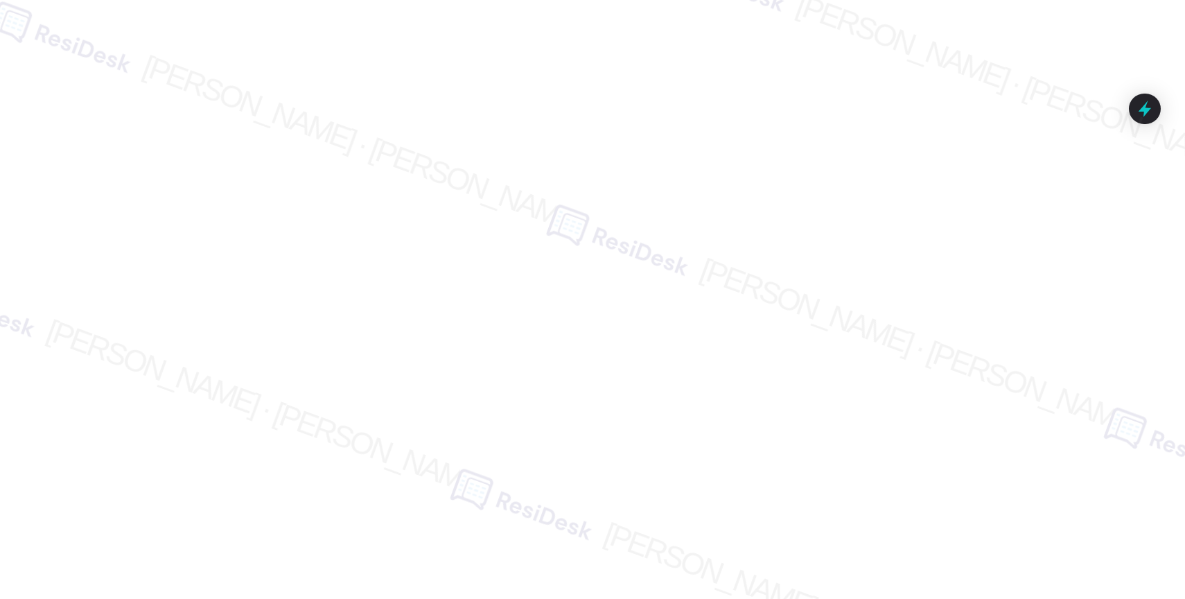
click at [299, 219] on div at bounding box center [592, 299] width 1185 height 599
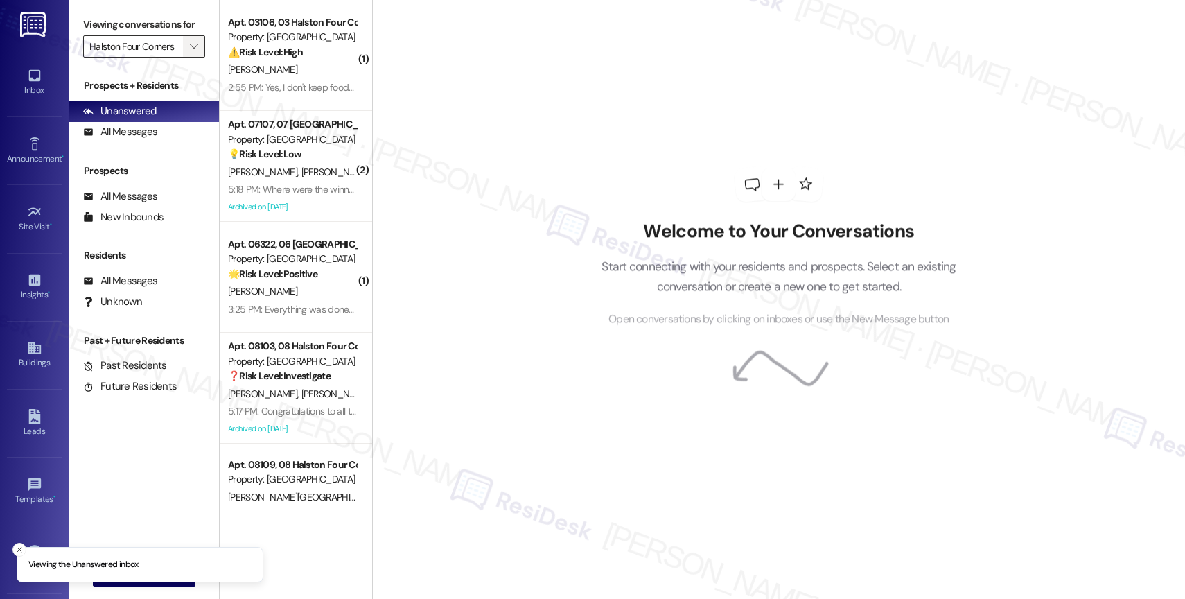
click at [187, 58] on span "" at bounding box center [193, 46] width 13 height 22
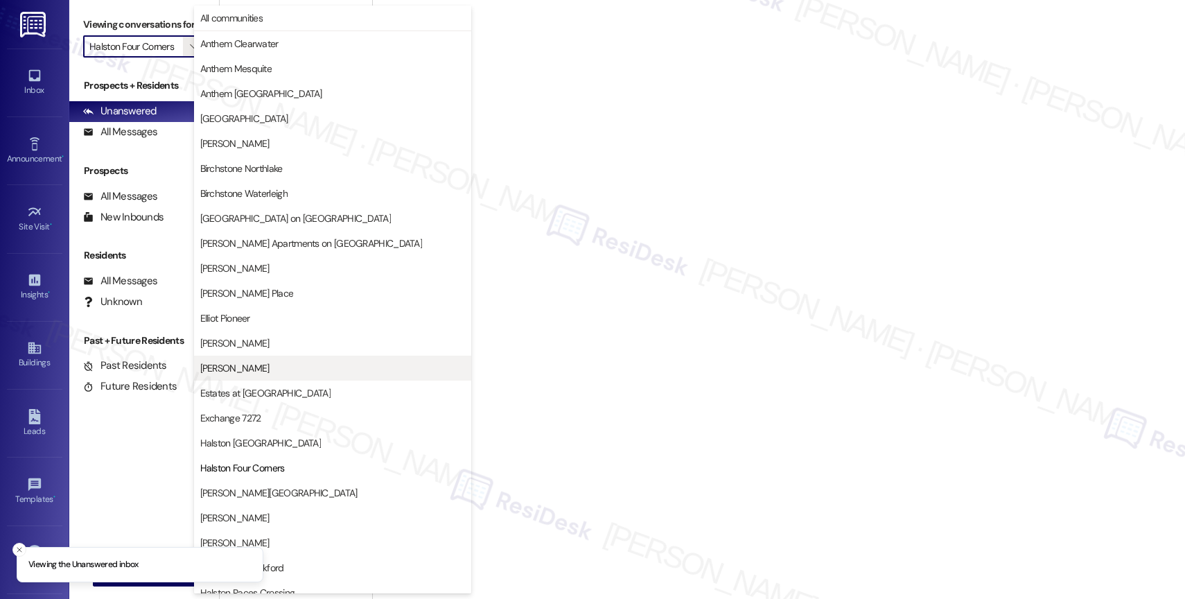
scroll to position [225, 0]
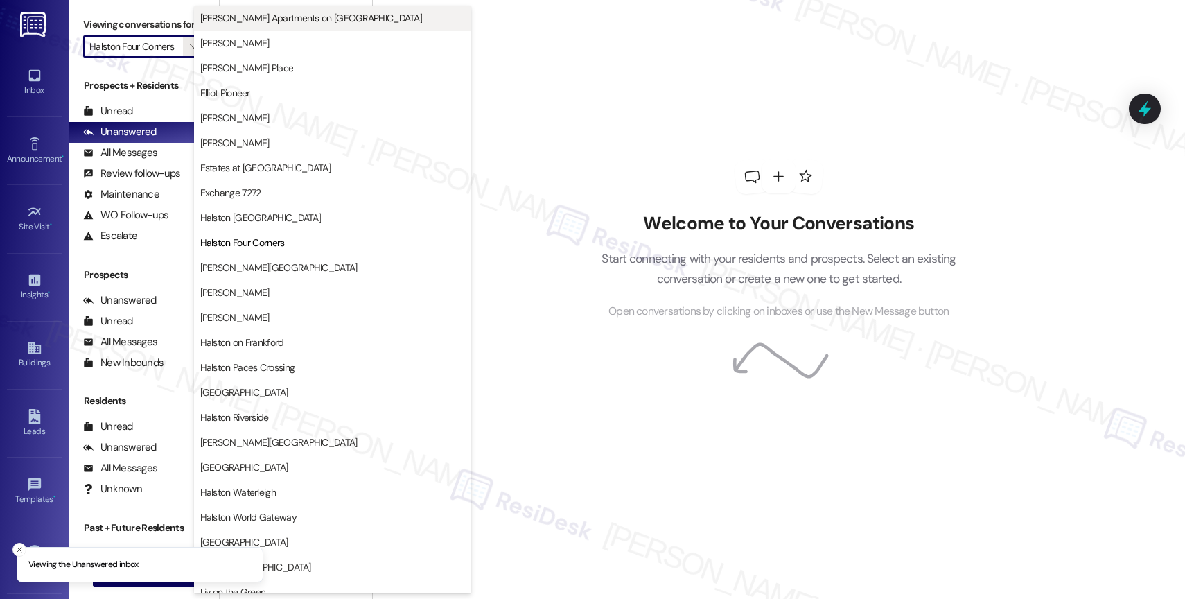
click at [280, 22] on span "Elliot Apartments on [GEOGRAPHIC_DATA]" at bounding box center [285, 18] width 170 height 14
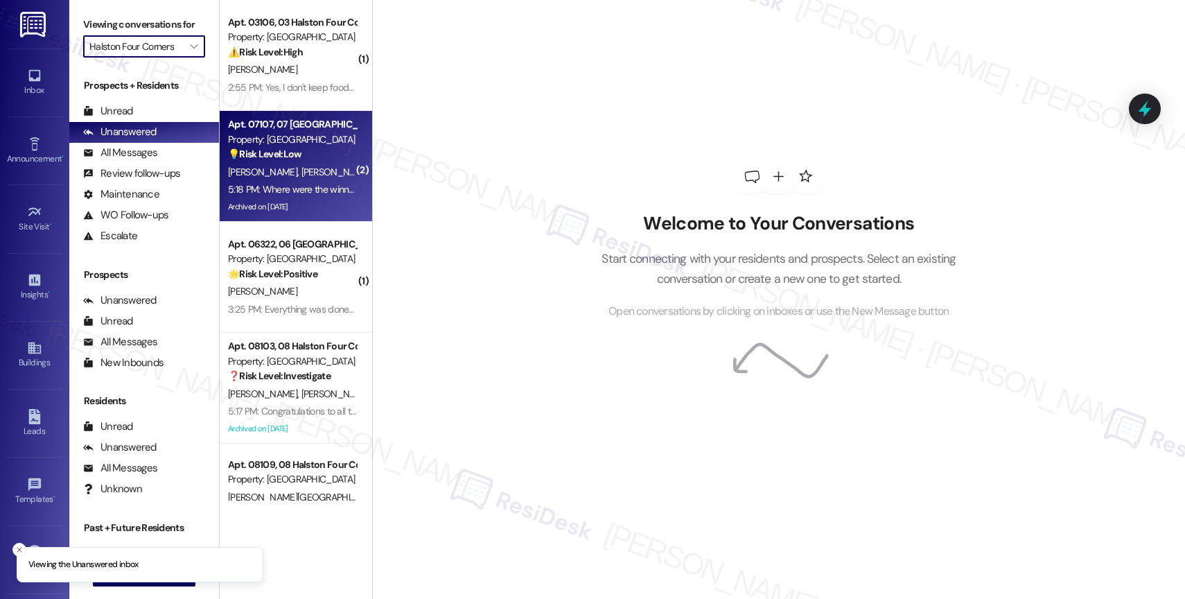
type input "Elliot Apartments on [GEOGRAPHIC_DATA]"
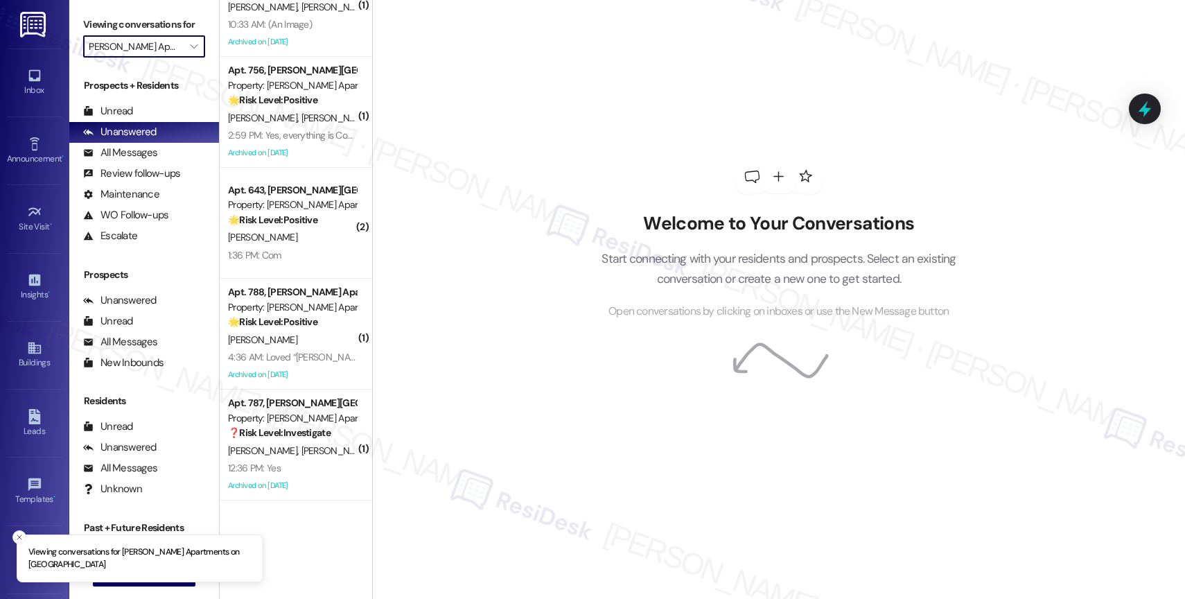
scroll to position [109, 0]
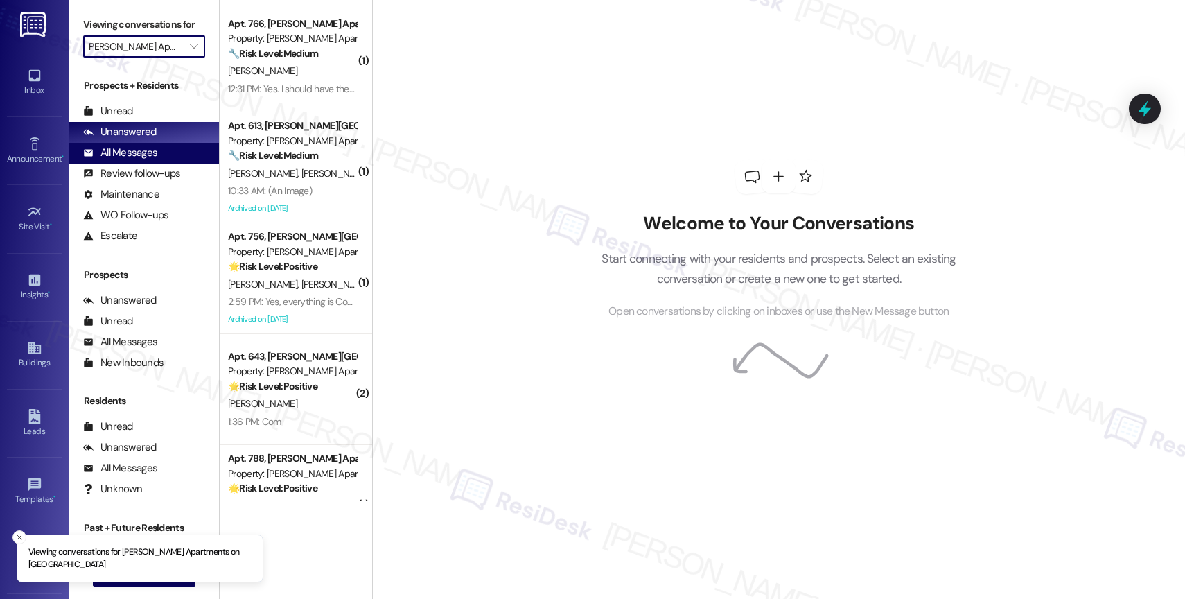
click at [146, 160] on div "All Messages" at bounding box center [120, 152] width 74 height 15
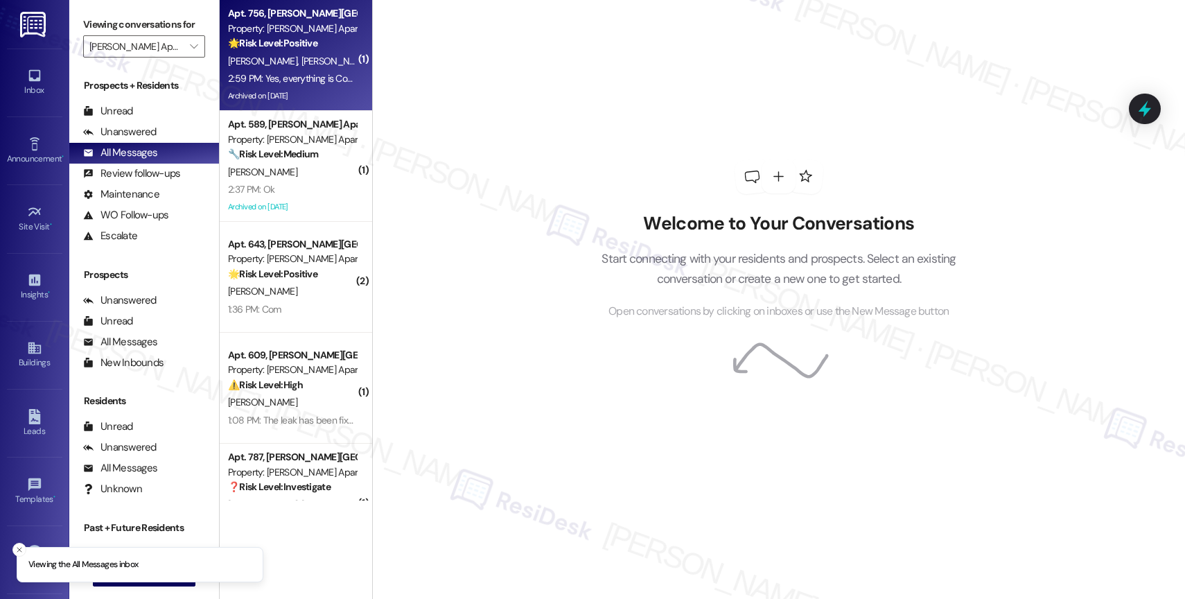
click at [288, 54] on div "[PERSON_NAME] [PERSON_NAME]" at bounding box center [292, 61] width 131 height 17
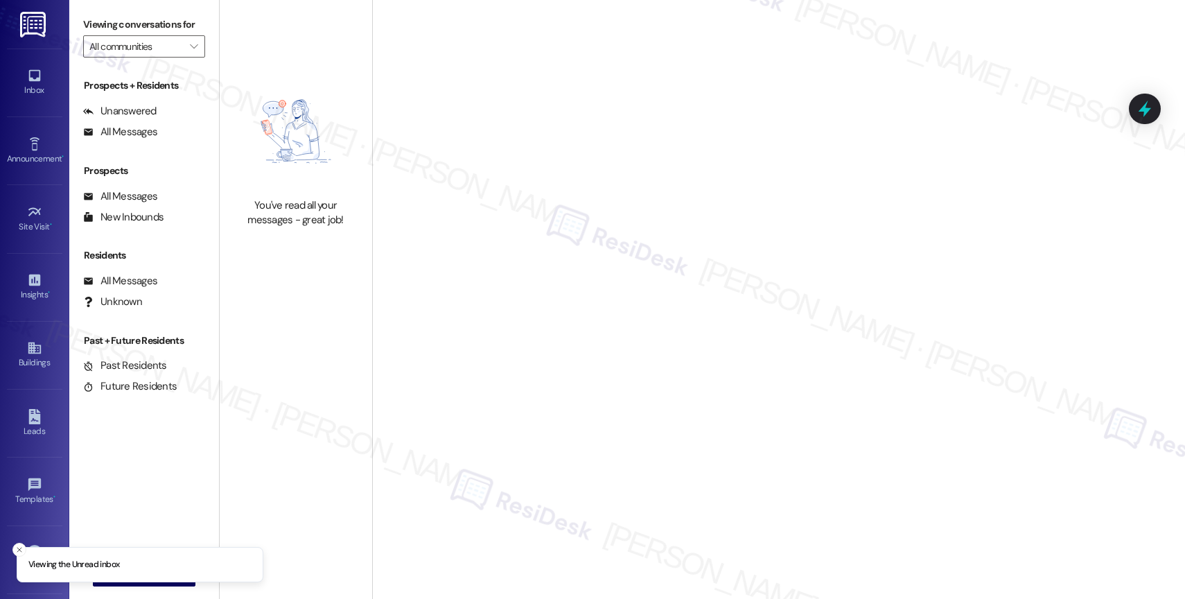
type input "Elliot Apartments on [GEOGRAPHIC_DATA]"
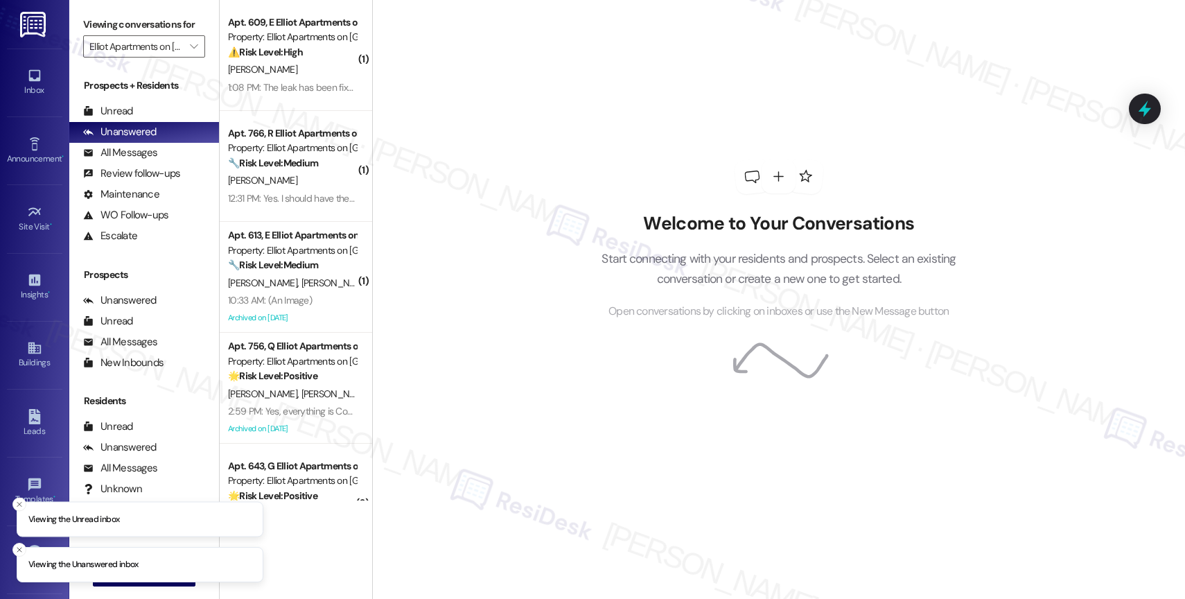
click at [288, 76] on div "[PERSON_NAME]" at bounding box center [292, 69] width 131 height 17
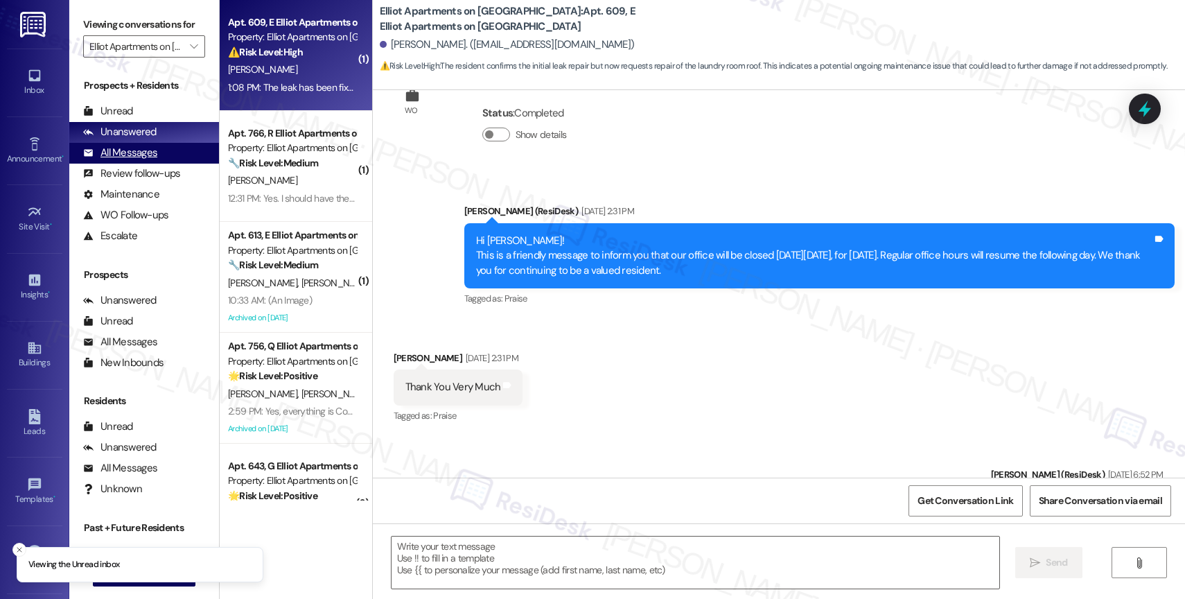
click at [169, 164] on div "All Messages (undefined)" at bounding box center [144, 153] width 150 height 21
type textarea "Fetching suggested responses. Please feel free to read through the conversation…"
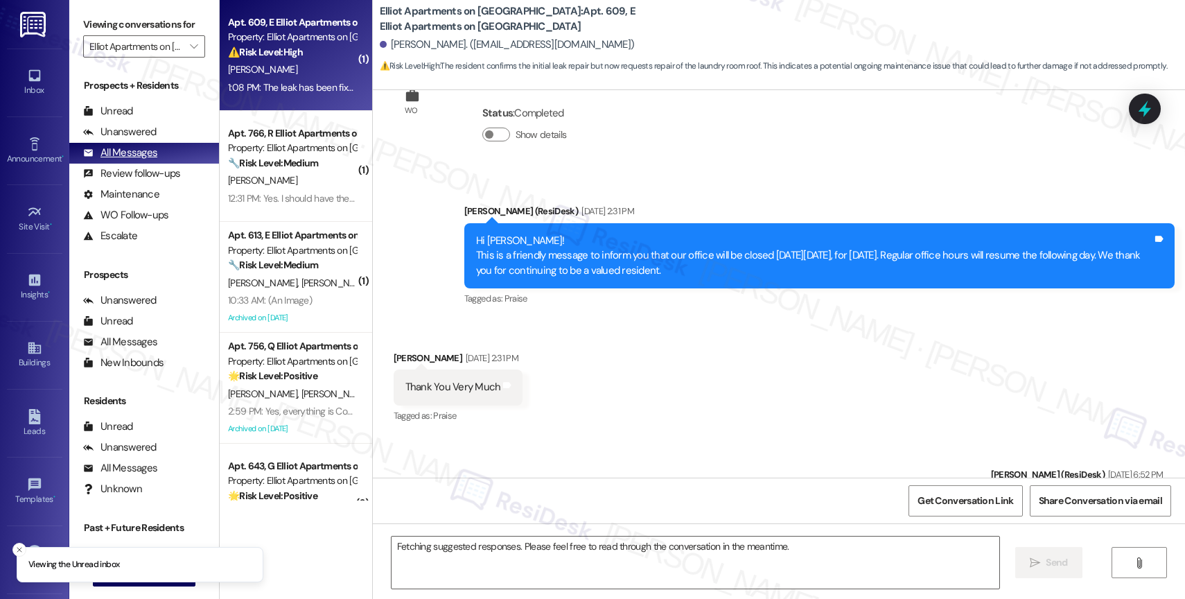
scroll to position [1966, 0]
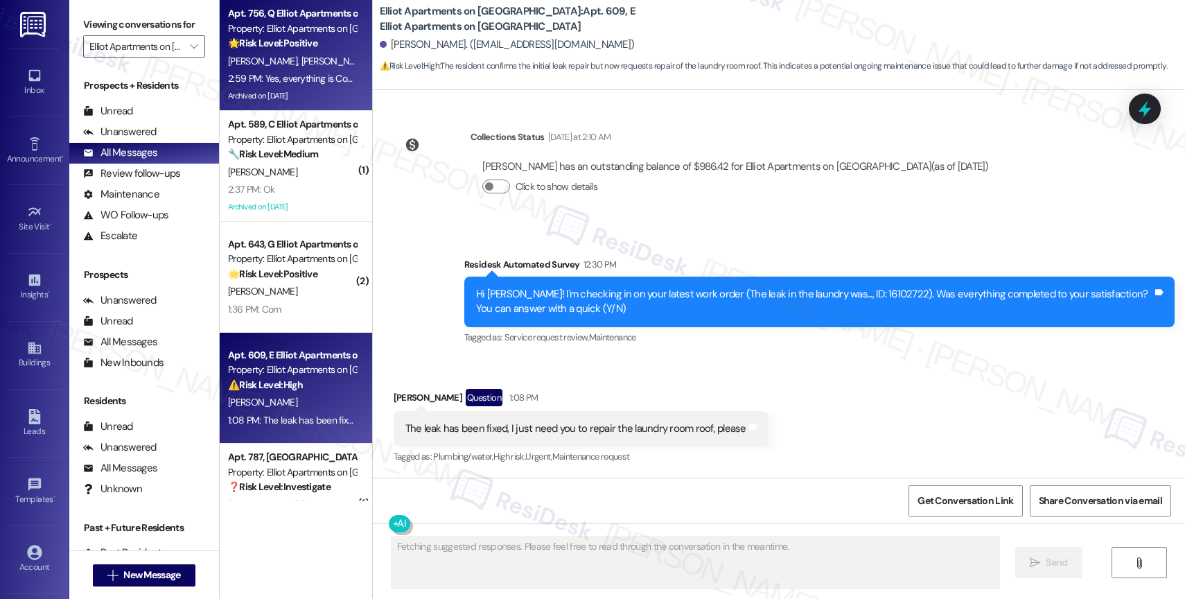
click at [308, 53] on div "[PERSON_NAME] [PERSON_NAME]" at bounding box center [292, 61] width 131 height 17
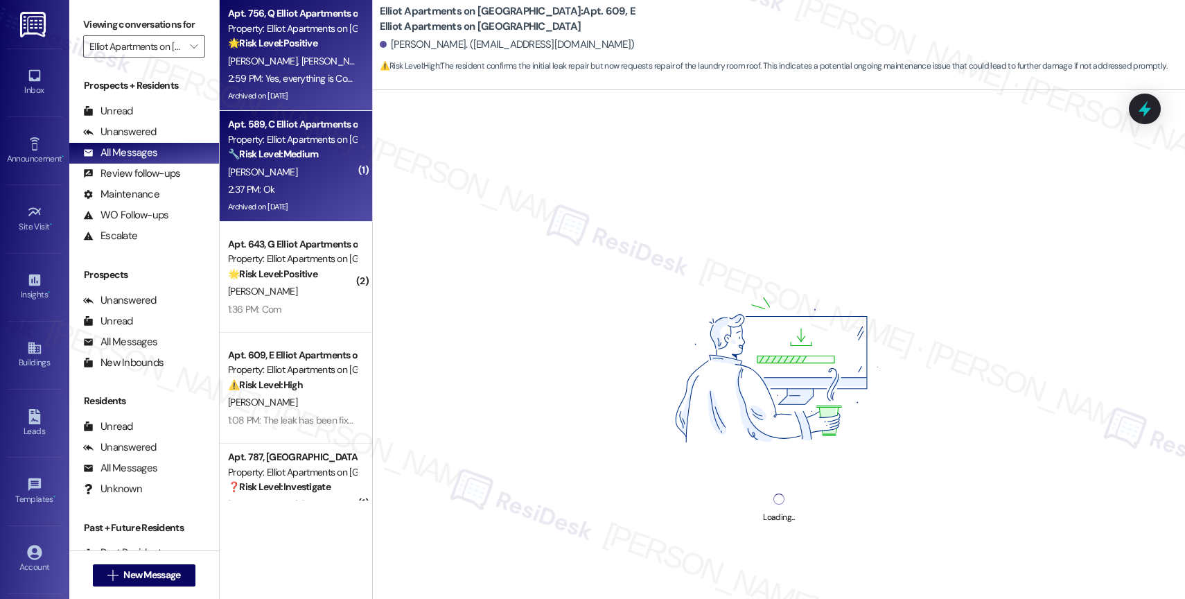
click at [290, 170] on div "[PERSON_NAME]" at bounding box center [292, 172] width 131 height 17
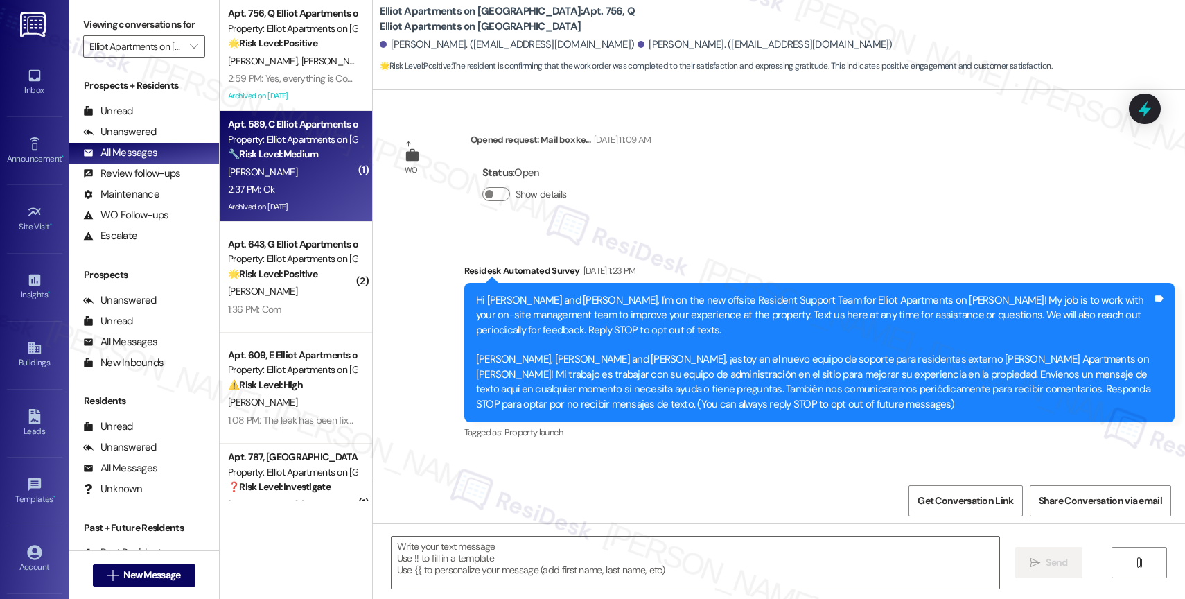
scroll to position [9688, 0]
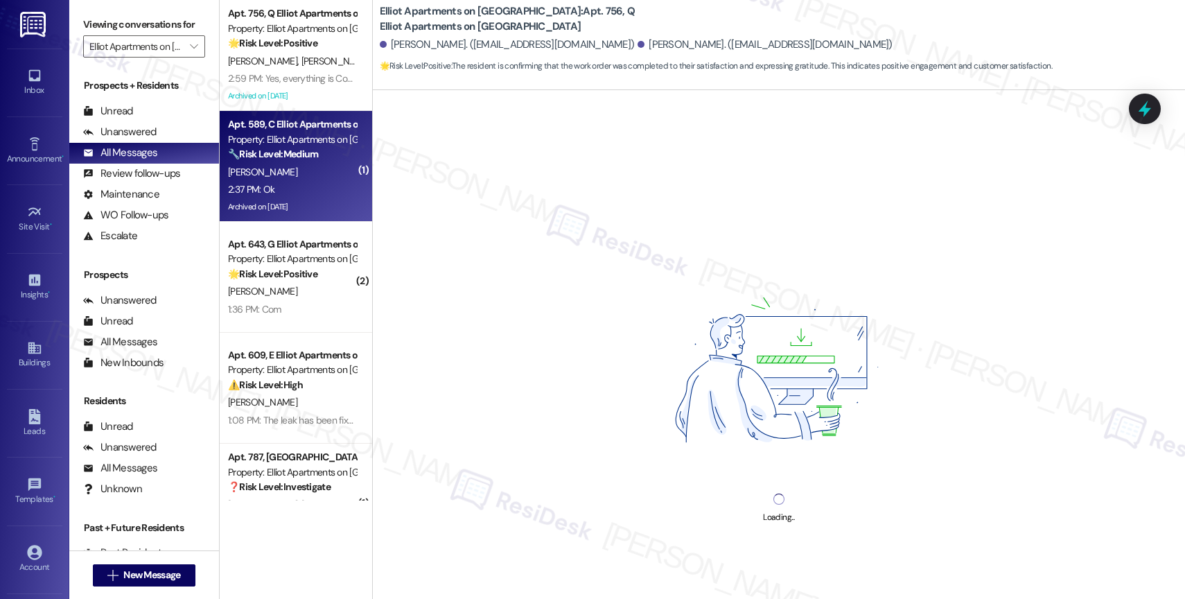
click at [307, 44] on div "🌟 Risk Level: Positive The resident is confirming that the work order was compl…" at bounding box center [292, 43] width 128 height 15
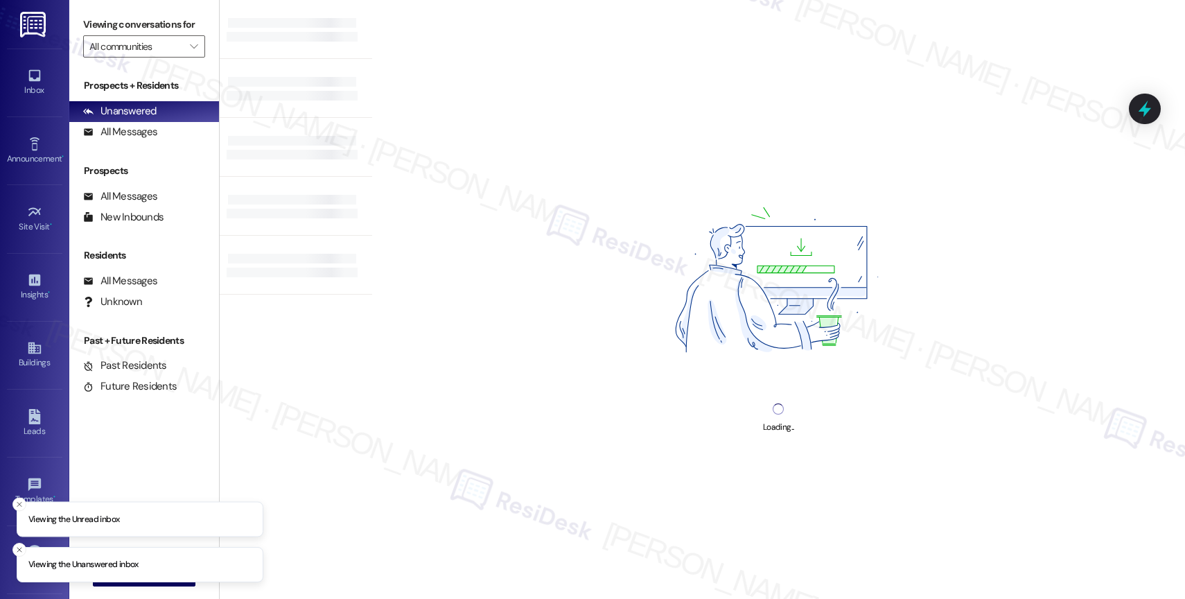
type input "Elliot Apartments on [GEOGRAPHIC_DATA]"
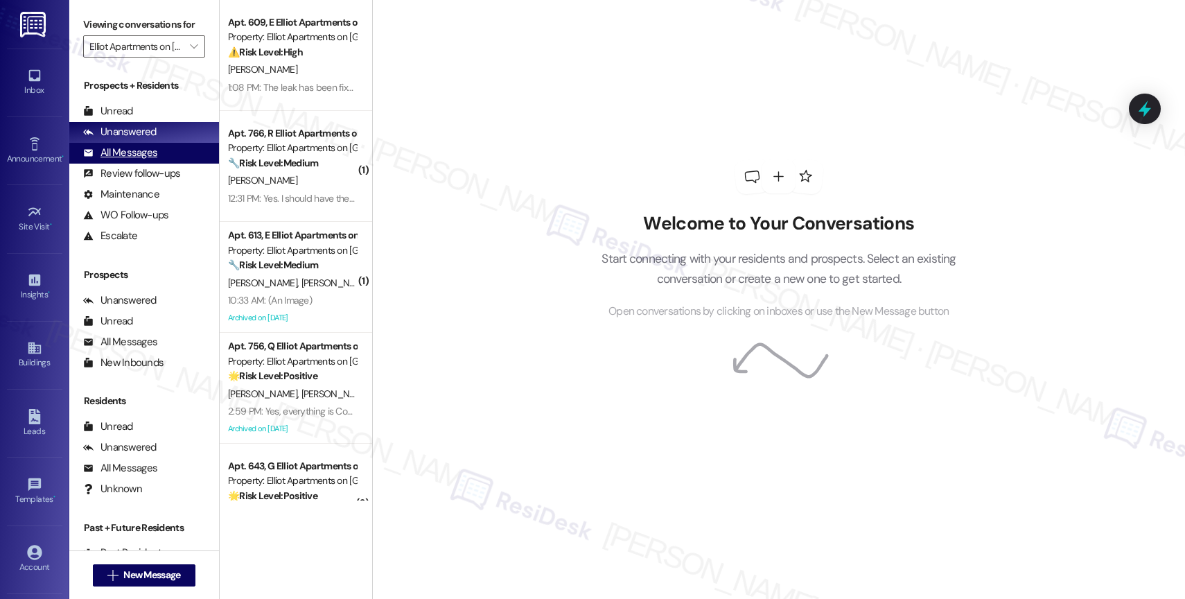
click at [173, 164] on div "All Messages (undefined)" at bounding box center [144, 153] width 150 height 21
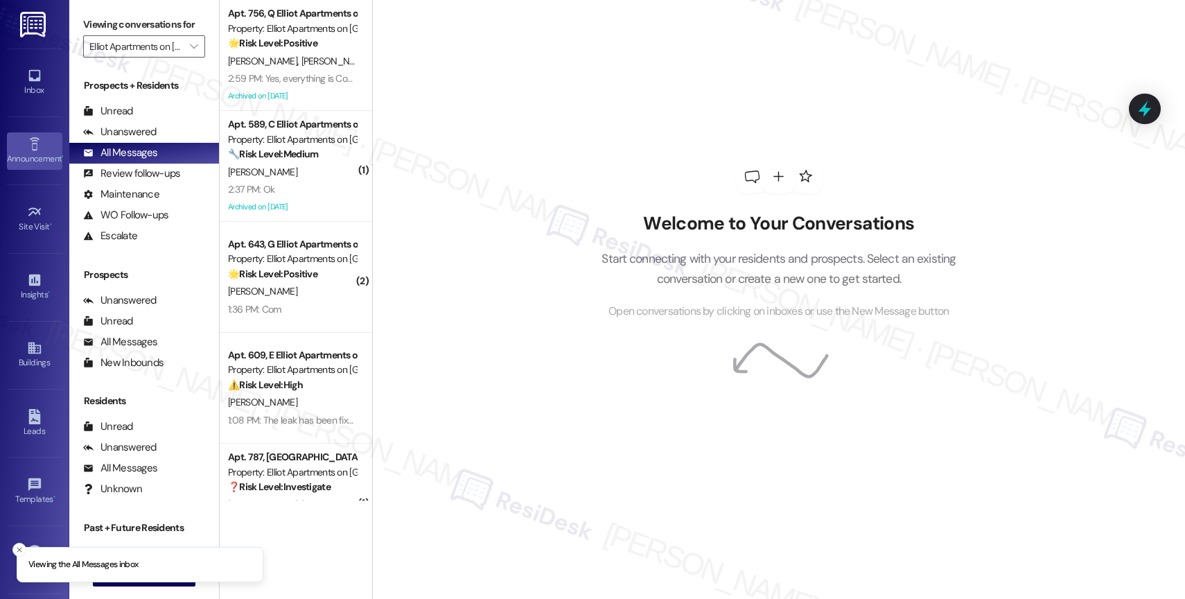
click at [18, 137] on link "Announcement •" at bounding box center [34, 150] width 55 height 37
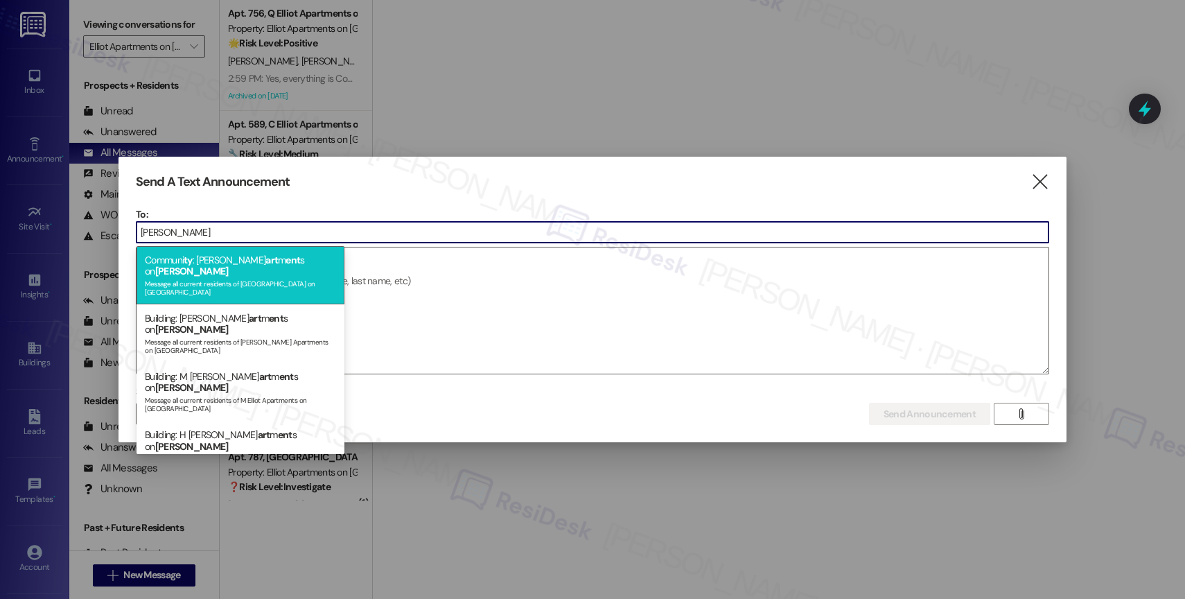
type input "[PERSON_NAME]"
click at [285, 260] on span "ent" at bounding box center [292, 260] width 15 height 12
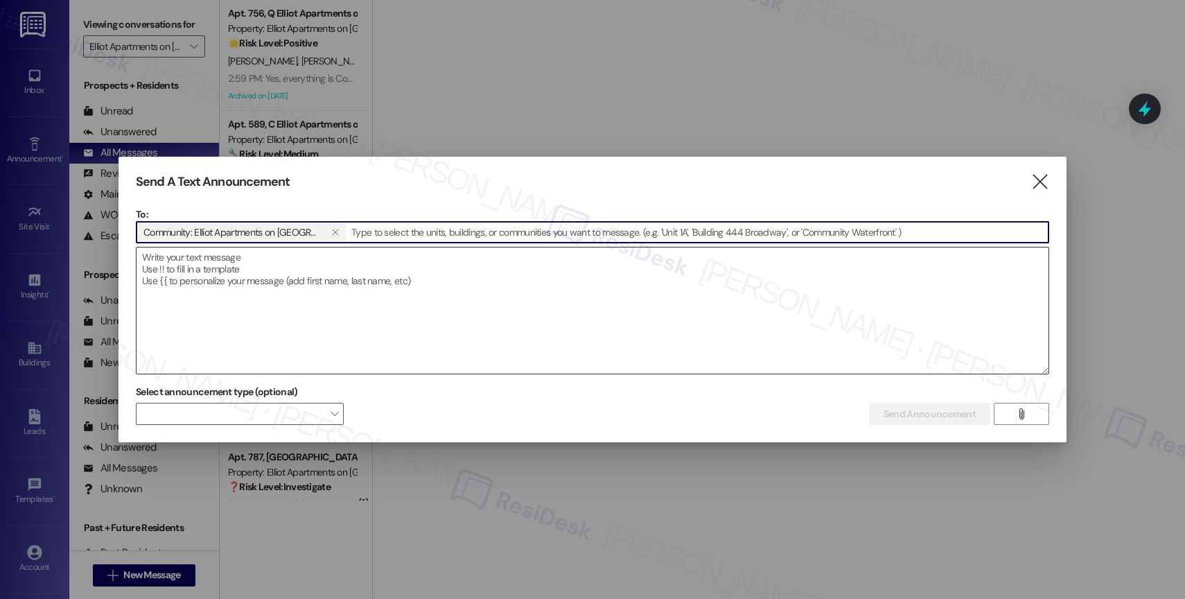
click at [252, 290] on textarea at bounding box center [592, 310] width 912 height 126
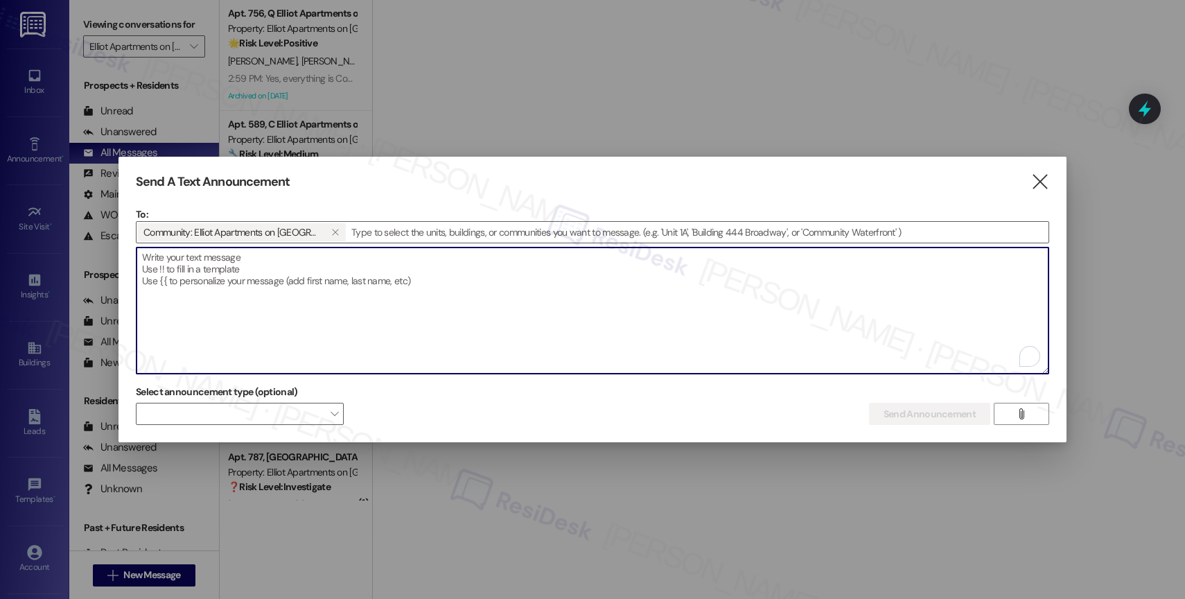
paste textarea "Congratulations to all the Pay Smart, Win Big winners! (Felicidades a los gando…"
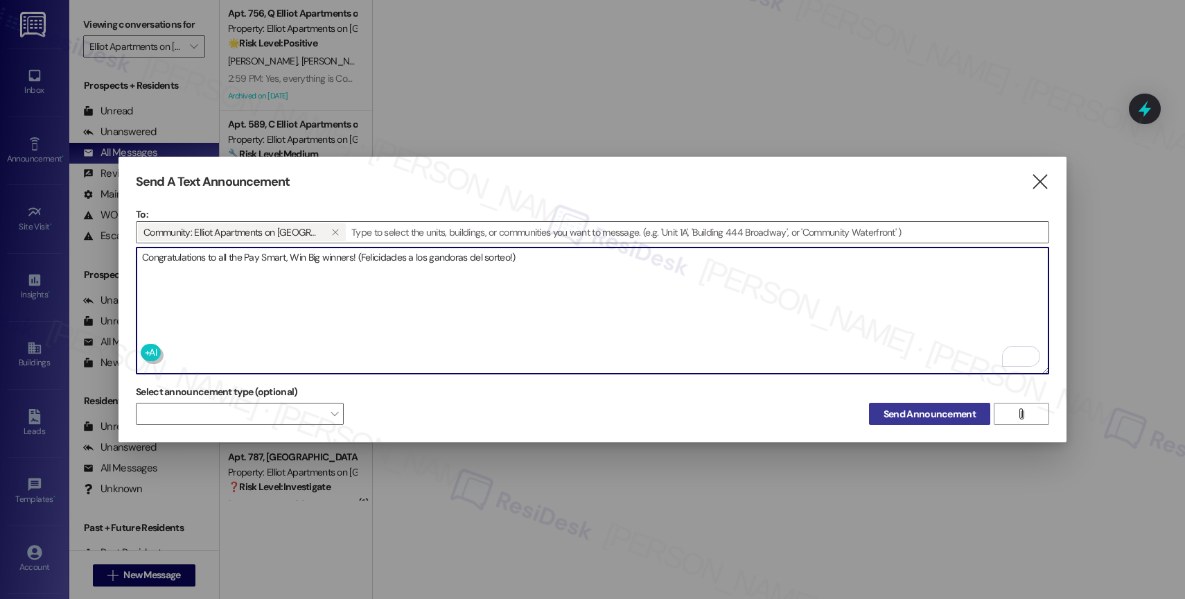
type textarea "Congratulations to all the Pay Smart, Win Big winners! (Felicidades a los gando…"
click at [939, 413] on span "Send Announcement" at bounding box center [929, 414] width 92 height 15
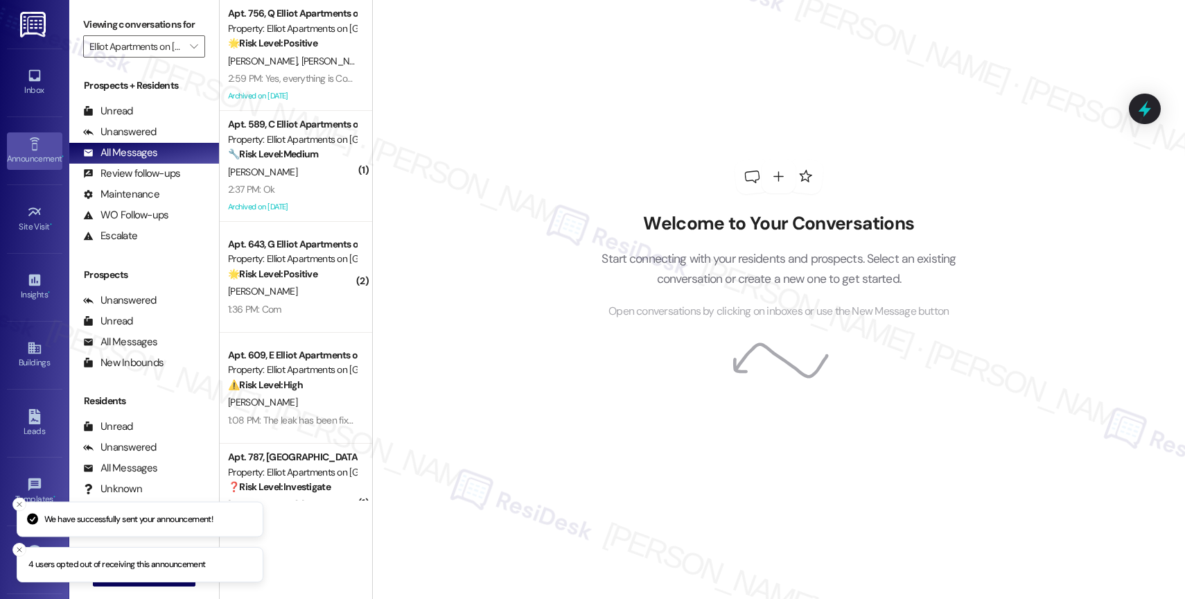
click at [37, 156] on div "Announcement •" at bounding box center [34, 159] width 69 height 14
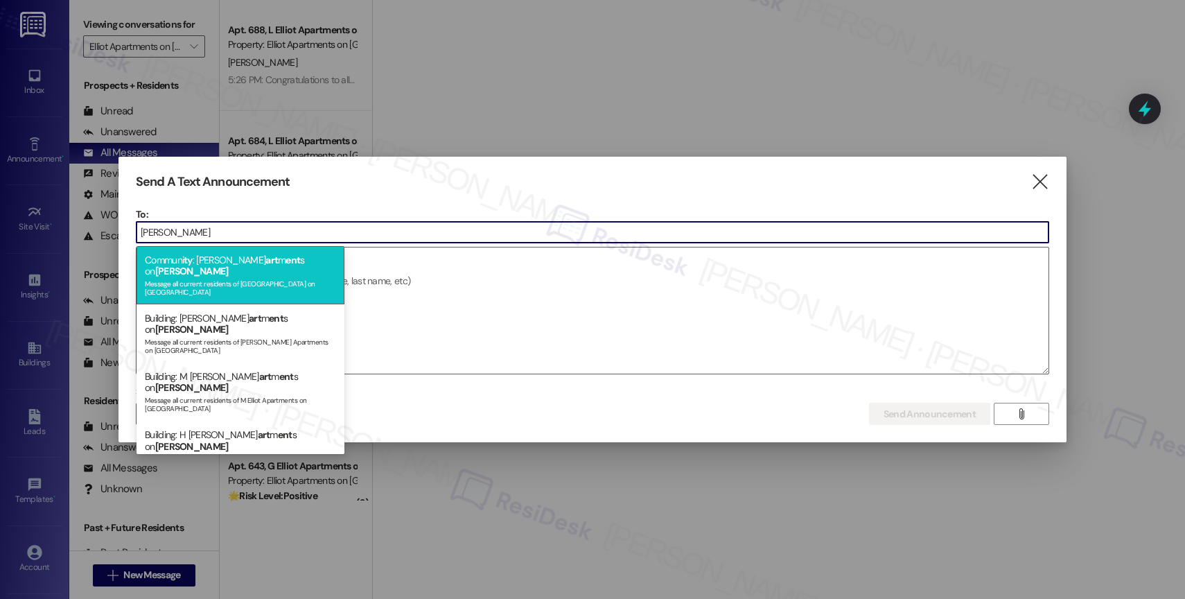
type input "[PERSON_NAME]"
click at [255, 276] on div "Message all current residents of [GEOGRAPHIC_DATA] on [GEOGRAPHIC_DATA]" at bounding box center [240, 285] width 191 height 19
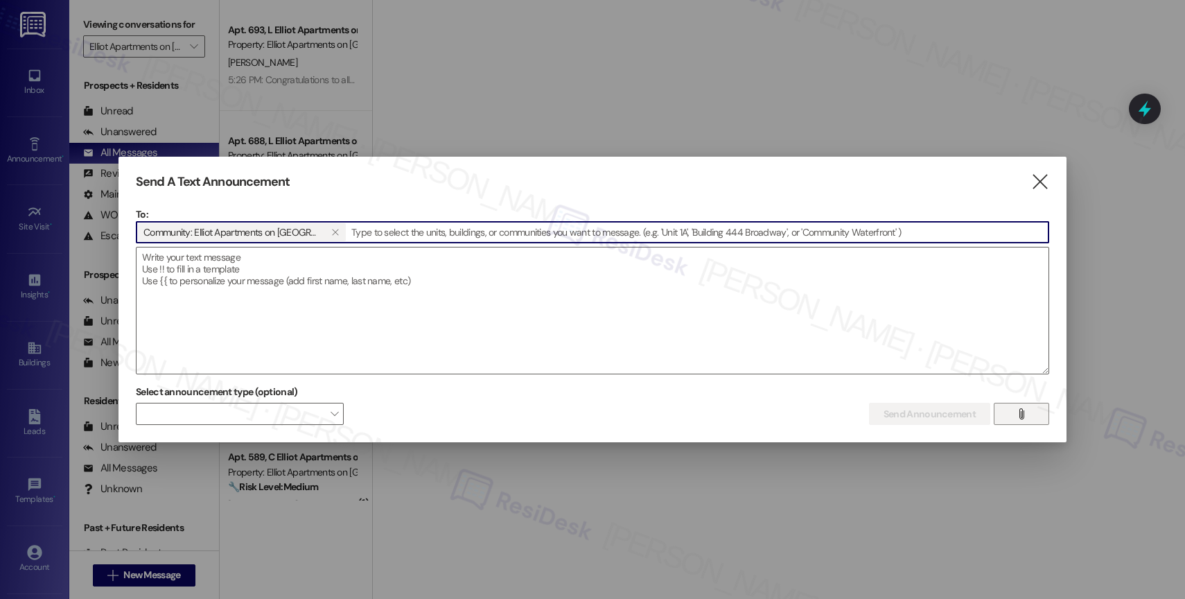
click at [1019, 409] on icon "" at bounding box center [1021, 413] width 10 height 11
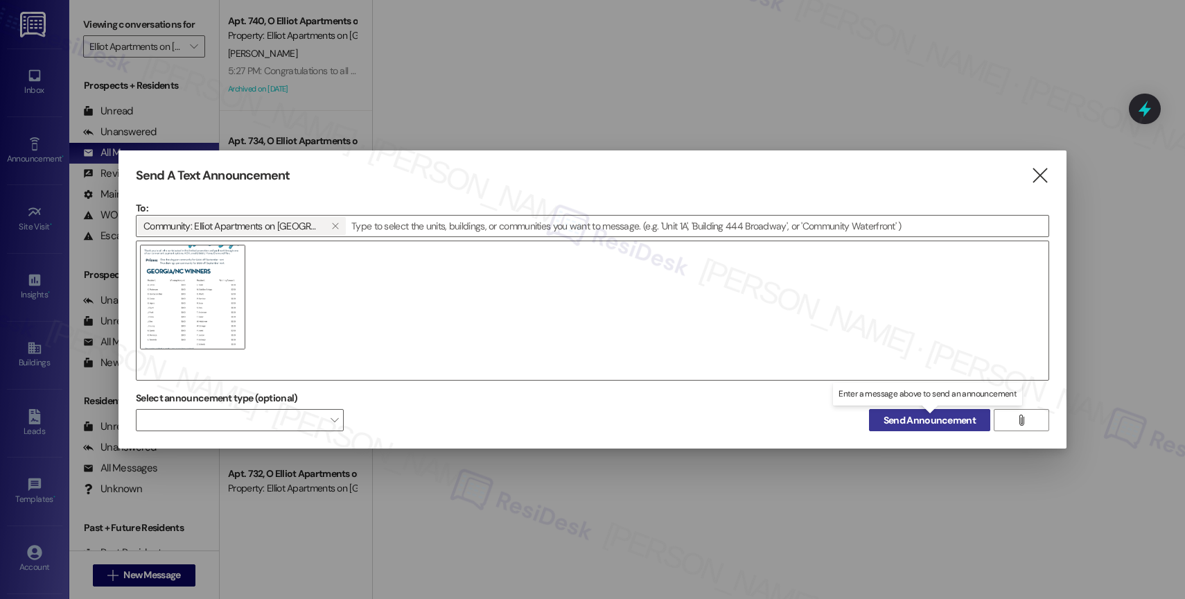
click at [919, 416] on span "Send Announcement" at bounding box center [929, 420] width 92 height 15
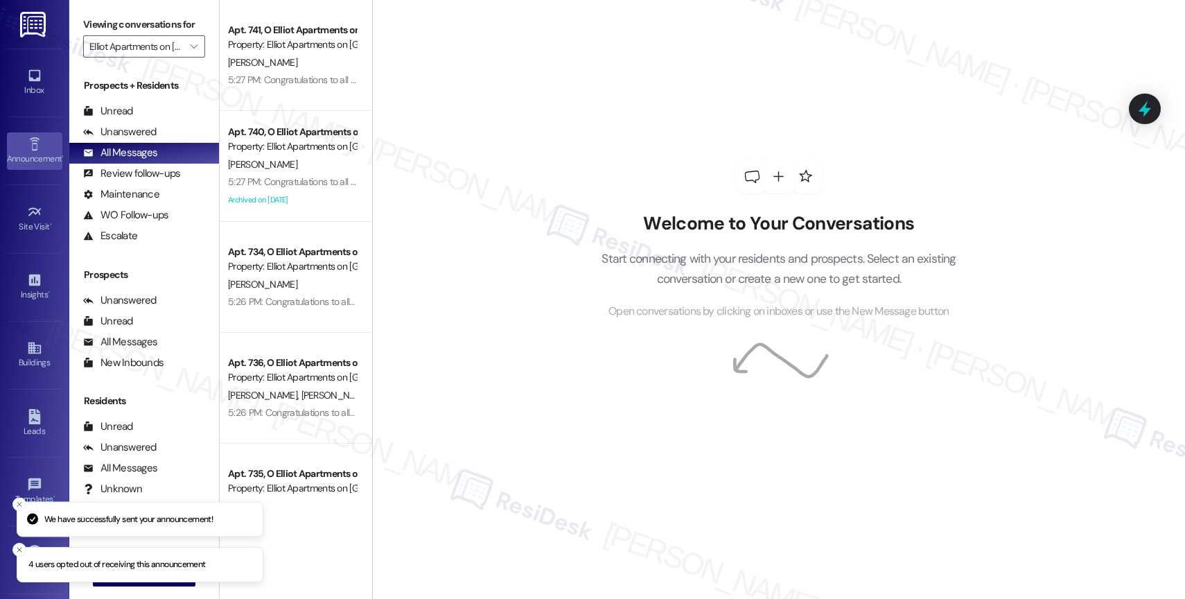
click at [27, 148] on icon at bounding box center [34, 143] width 15 height 15
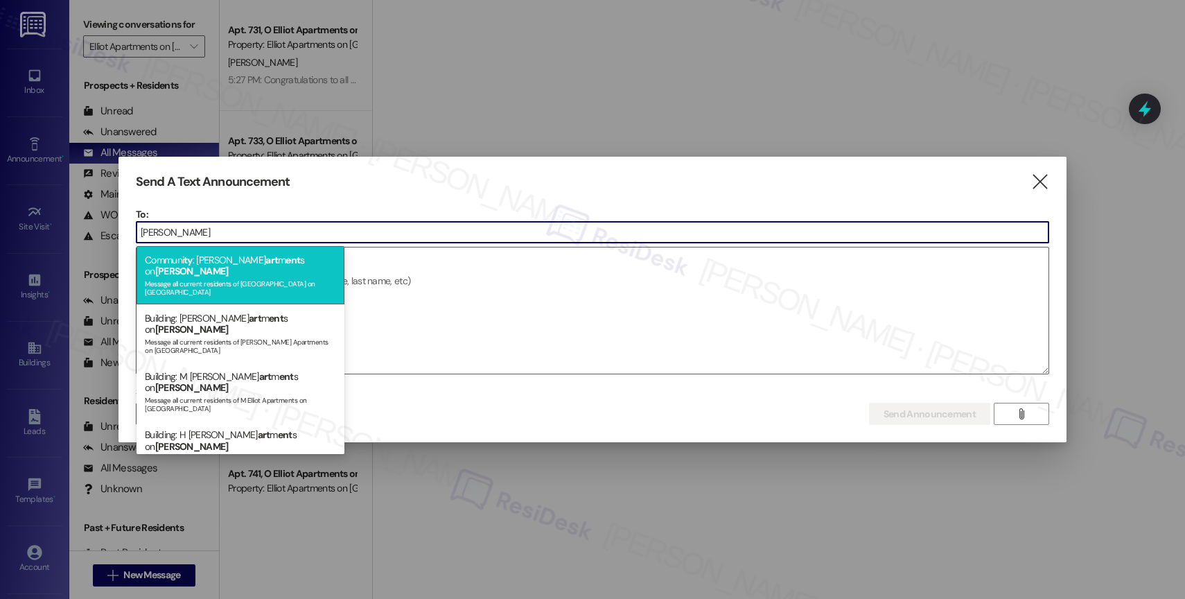
type input "abernathy"
click at [281, 276] on div "Message all current residents of Elliot Apartments on Abernathy" at bounding box center [240, 285] width 191 height 19
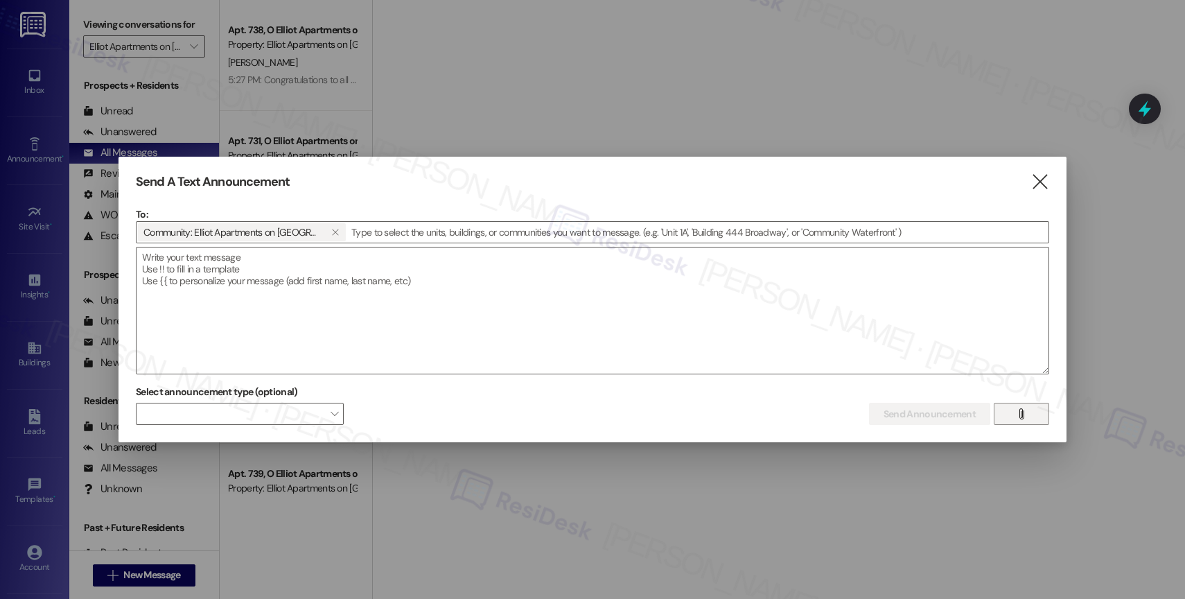
click at [1025, 406] on span "" at bounding box center [1021, 413] width 16 height 21
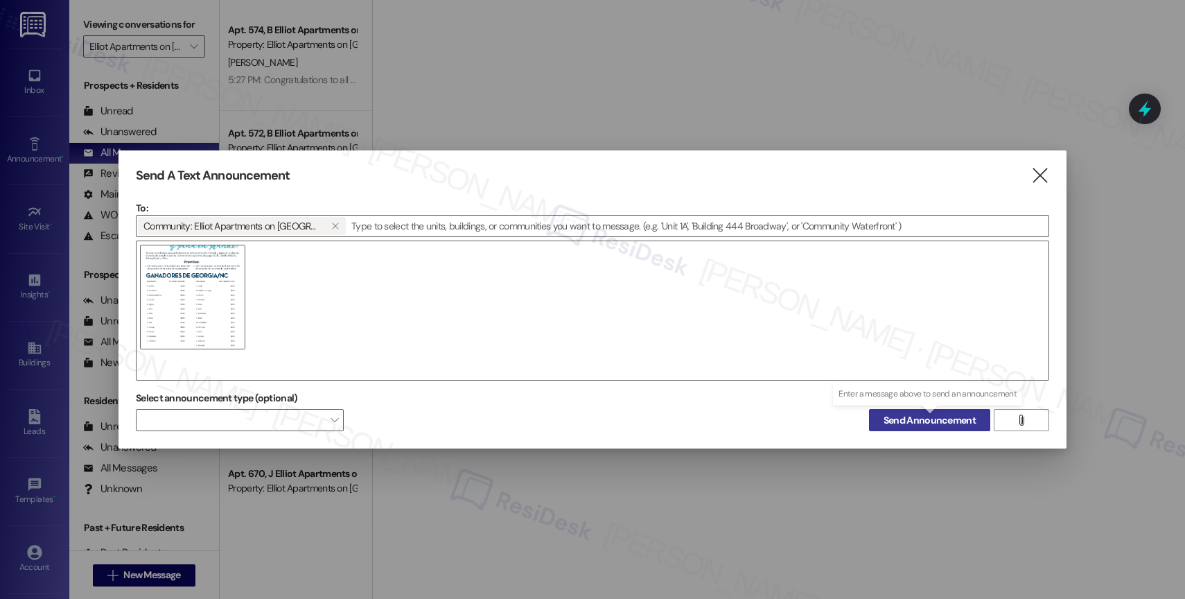
click at [916, 416] on span "Send Announcement" at bounding box center [929, 420] width 92 height 15
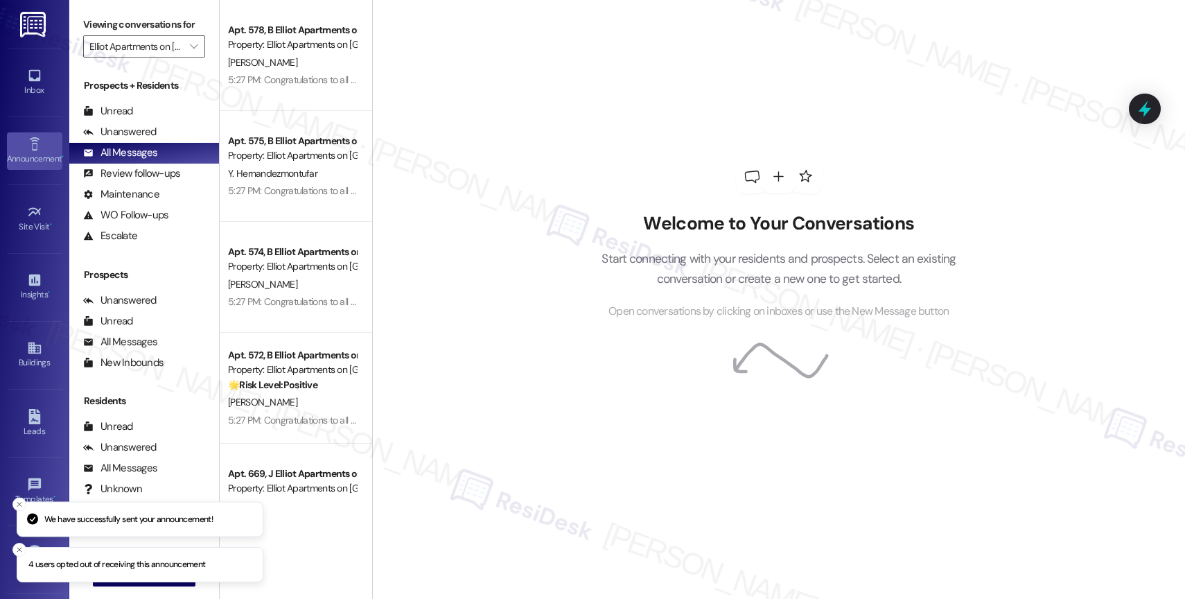
click at [17, 143] on link "Announcement •" at bounding box center [34, 150] width 55 height 37
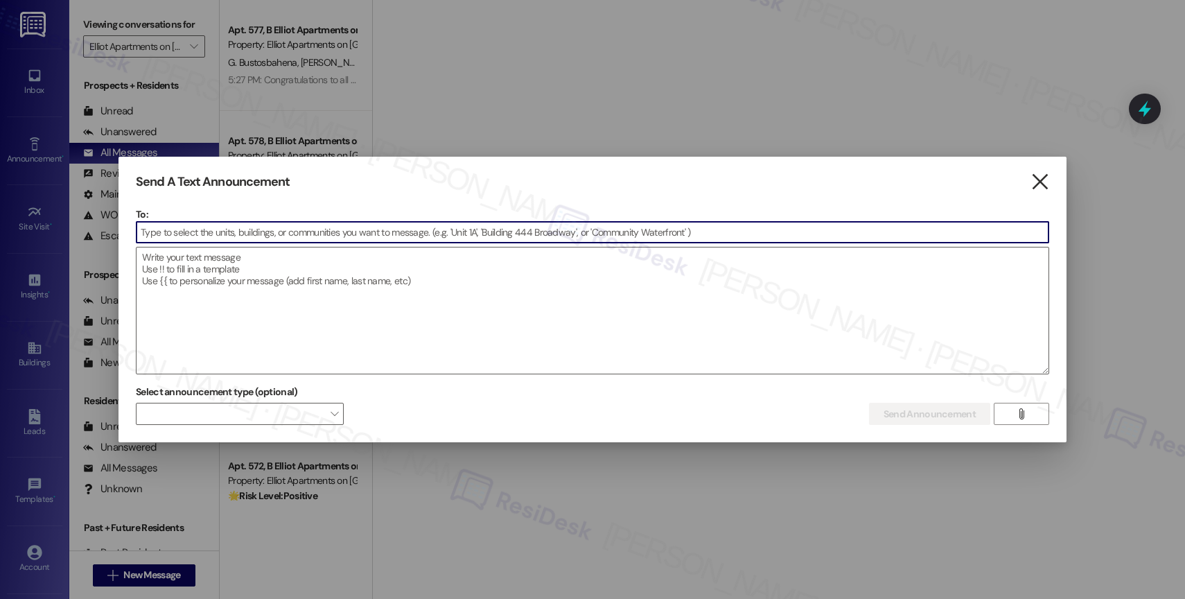
click at [1041, 177] on icon "" at bounding box center [1039, 182] width 19 height 15
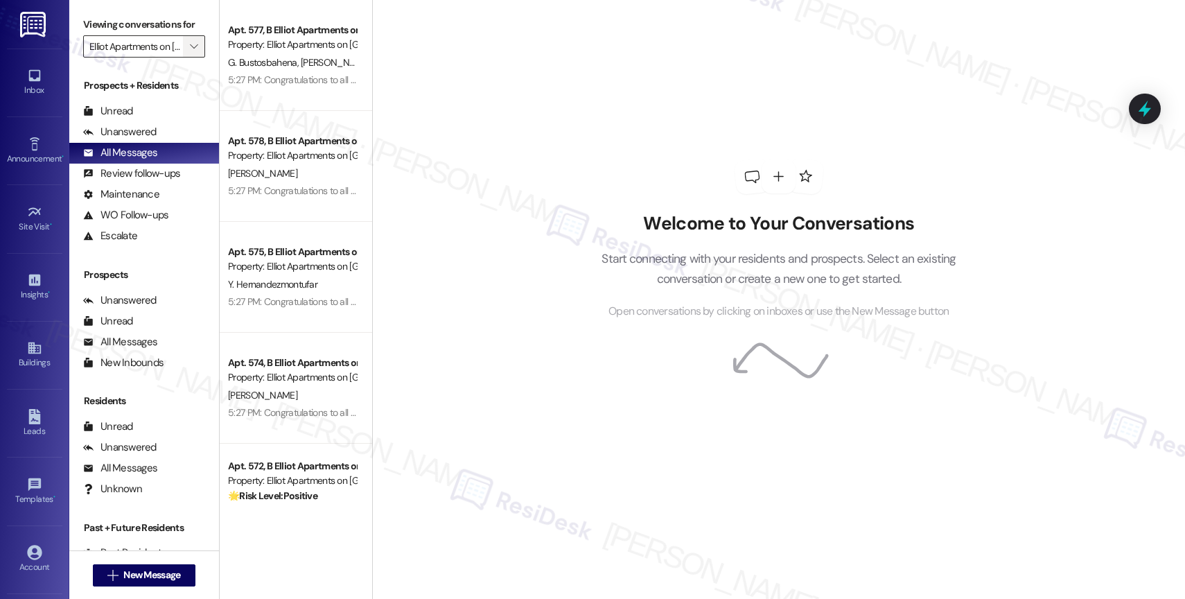
click at [190, 58] on button "" at bounding box center [194, 46] width 22 height 22
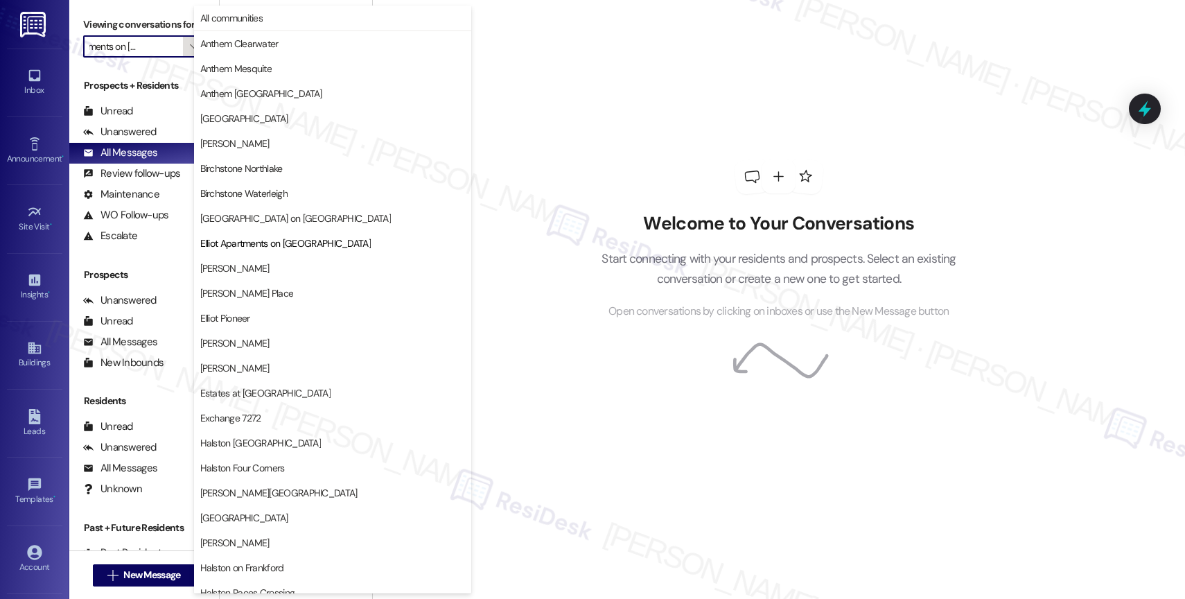
scroll to position [225, 0]
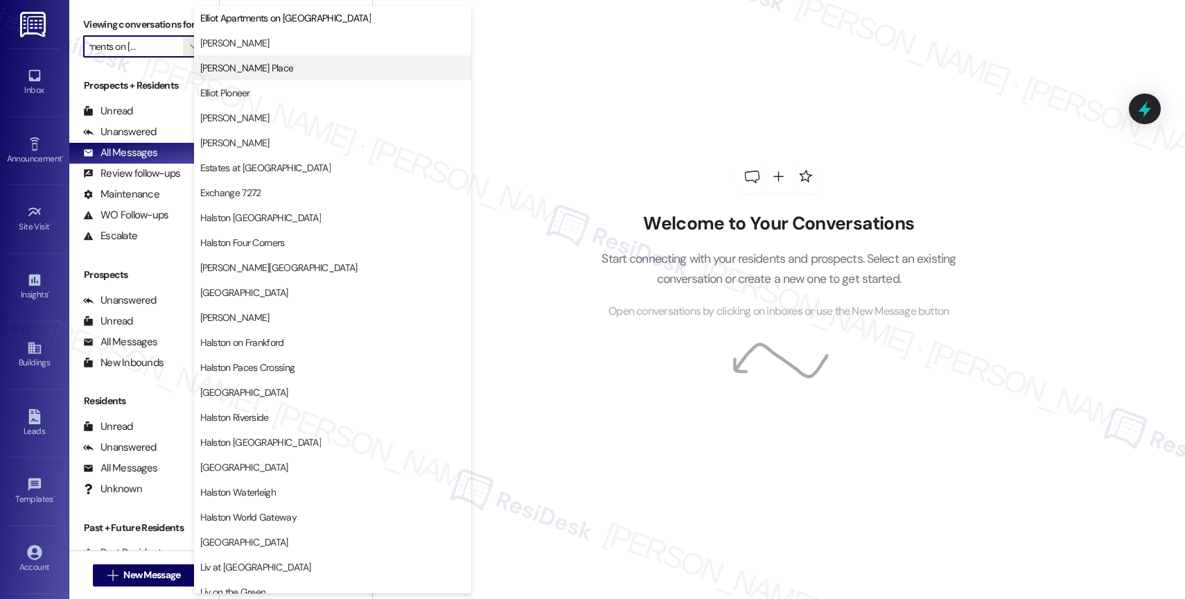
click at [285, 55] on button "Elliot Gwinnett Place" at bounding box center [332, 67] width 277 height 25
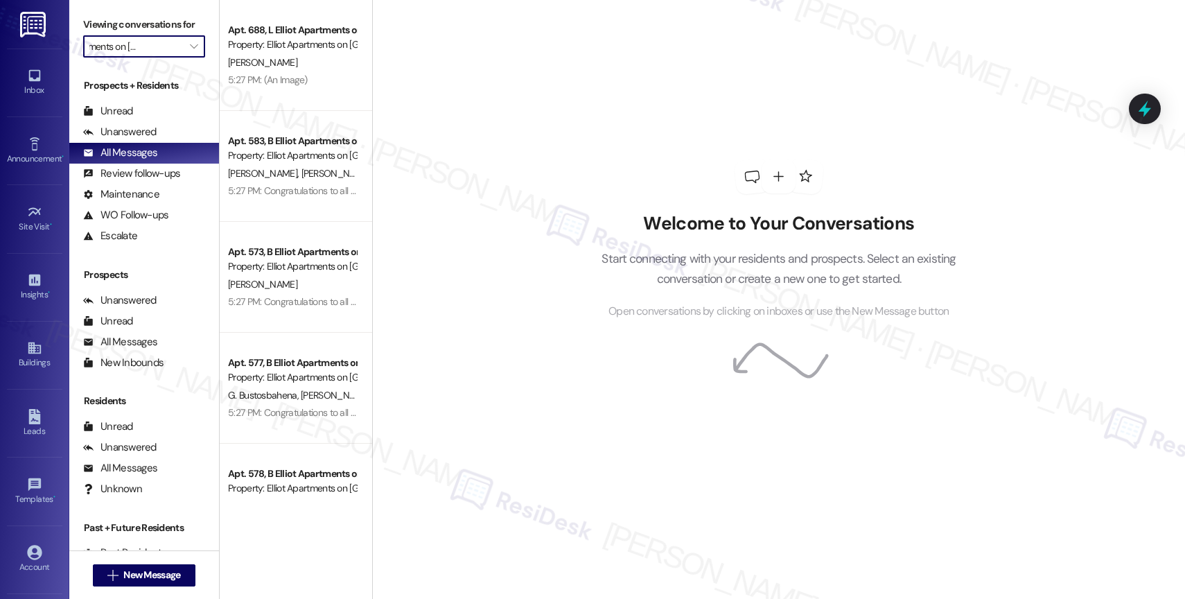
type input "Elliot Gwinnett Place"
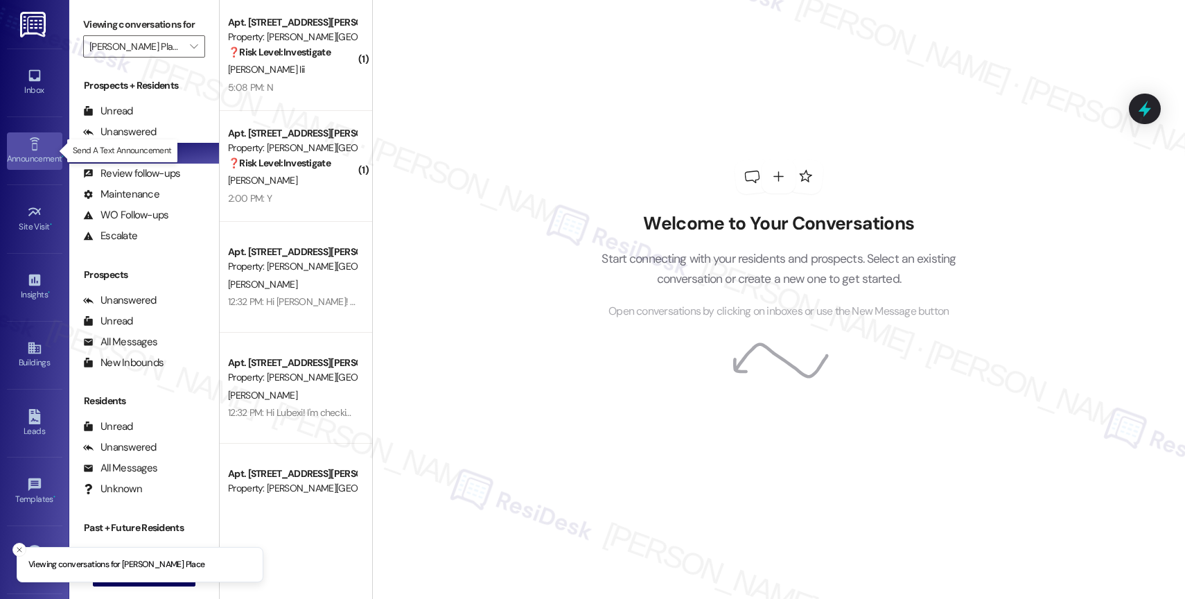
click at [27, 144] on icon at bounding box center [34, 143] width 15 height 15
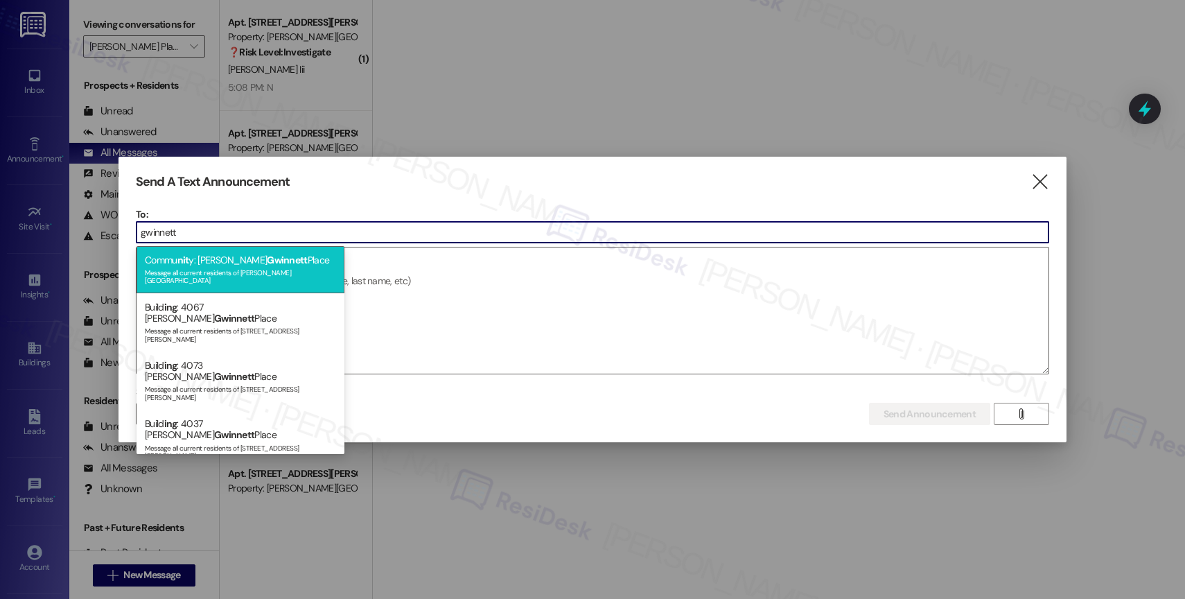
type input "gwinnett"
click at [267, 262] on span "Gwinnett" at bounding box center [287, 260] width 40 height 12
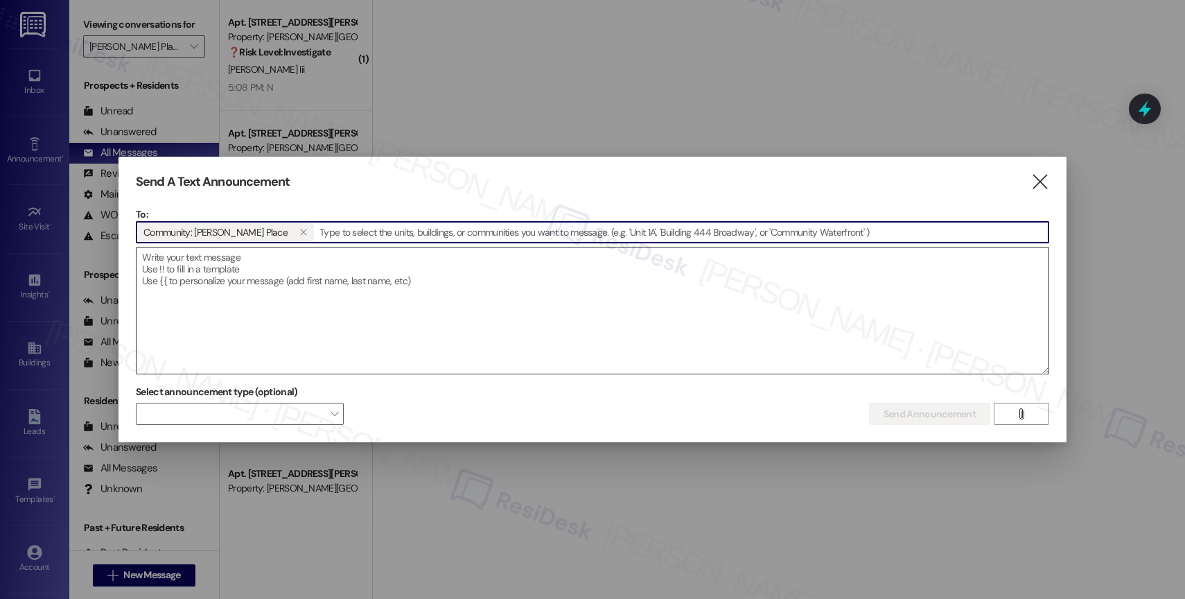
click at [240, 273] on textarea at bounding box center [592, 310] width 912 height 126
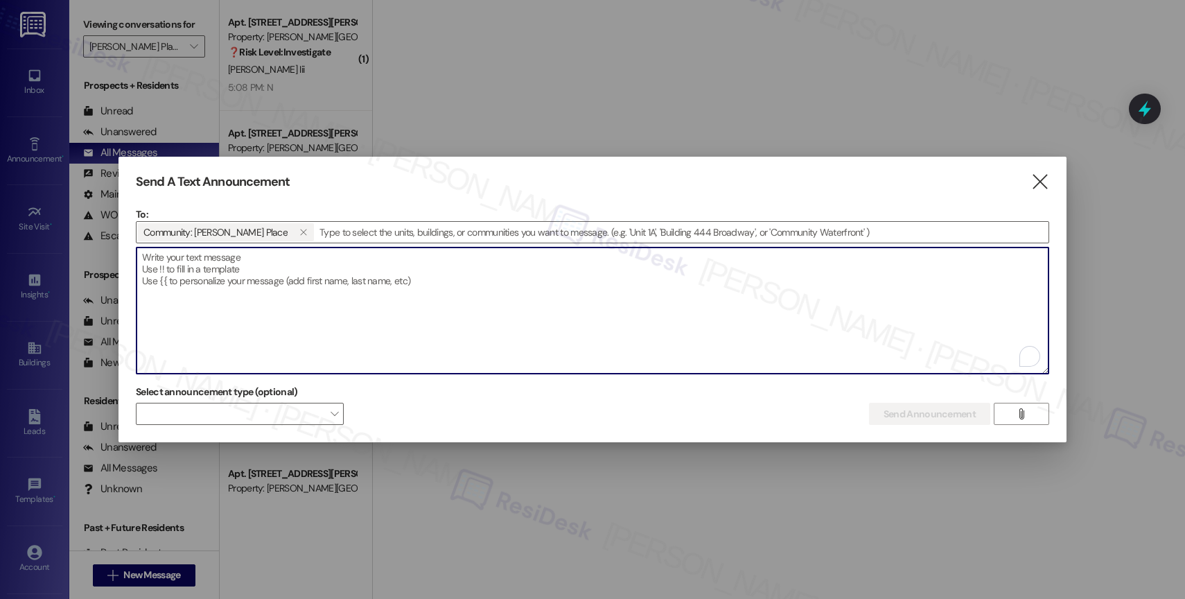
paste textarea "Congratulations to all the Pay Smart, Win Big winners! (Felicidades a los gando…"
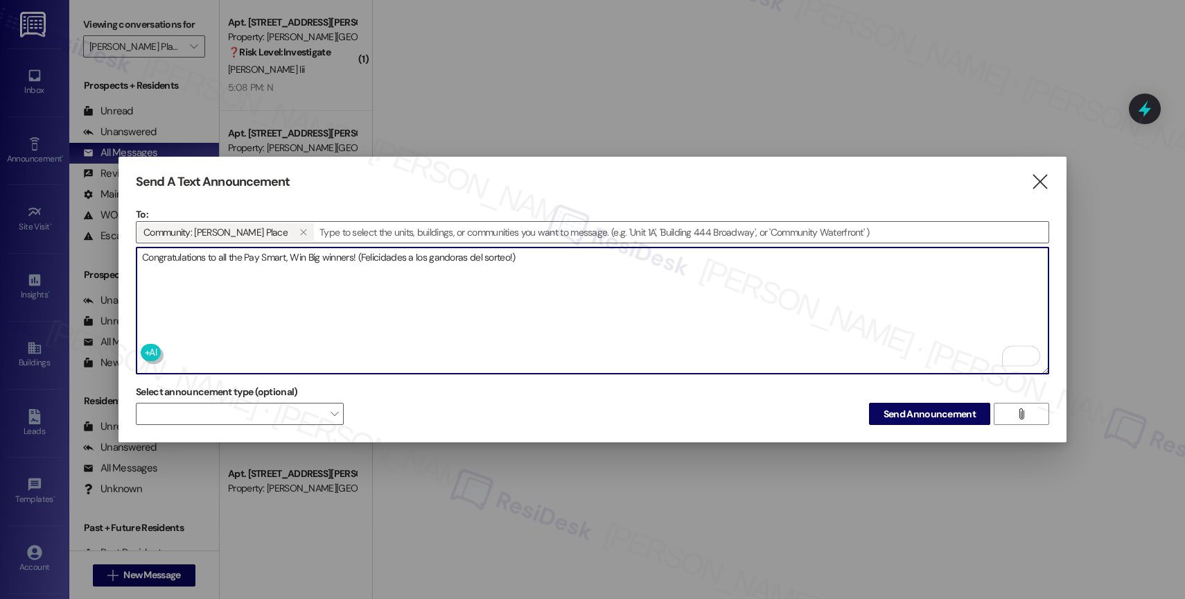
click at [637, 268] on textarea "Congratulations to all the Pay Smart, Win Big winners! (Felicidades a los gando…" at bounding box center [592, 310] width 912 height 126
type textarea "Congratulations to all the Pay Smart, Win Big winners! (Felicidades a los gando…"
click at [936, 407] on span "Send Announcement" at bounding box center [929, 414] width 92 height 15
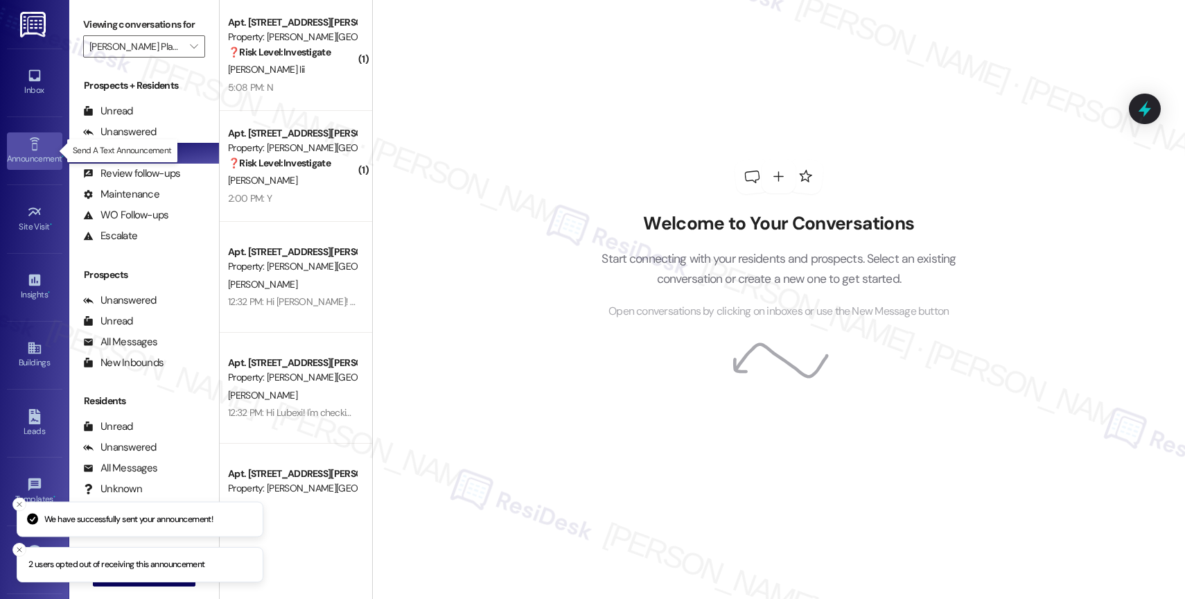
click at [31, 155] on div "Announcement •" at bounding box center [34, 159] width 69 height 14
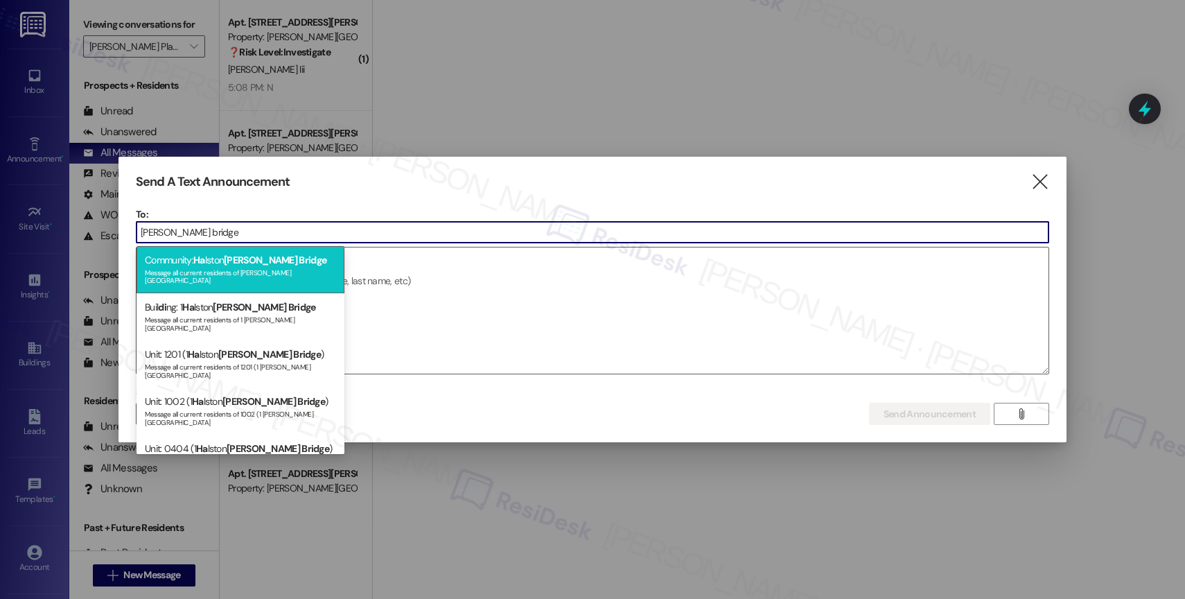
type input "harris bridge"
click at [258, 266] on div "Message all current residents of Halston Harris Bridge" at bounding box center [240, 274] width 191 height 19
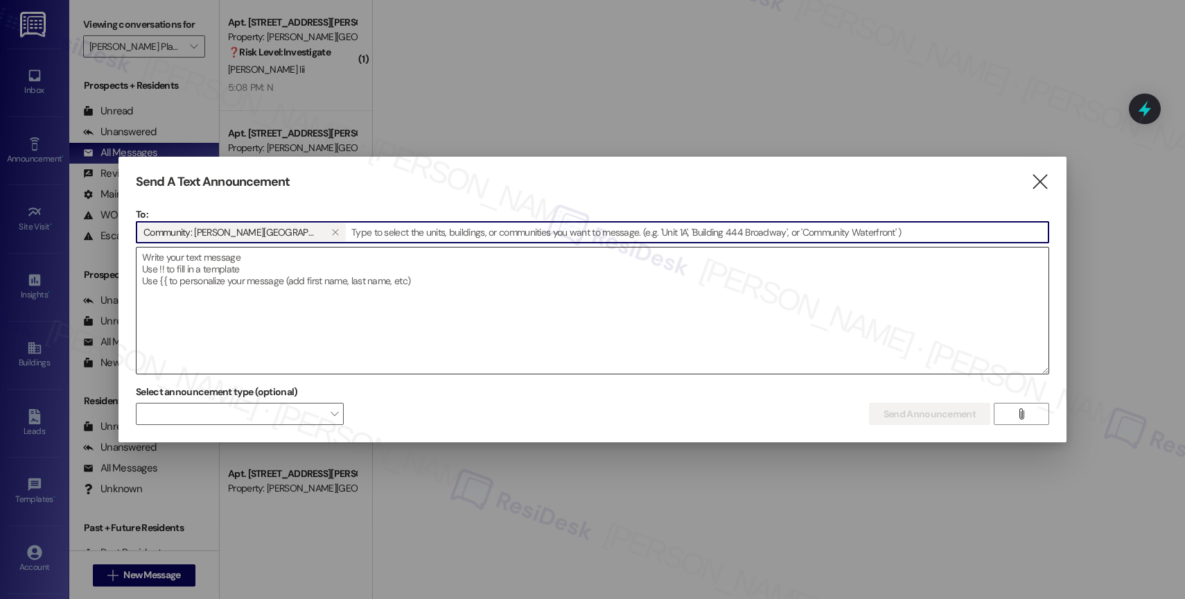
click at [400, 306] on textarea at bounding box center [592, 310] width 912 height 126
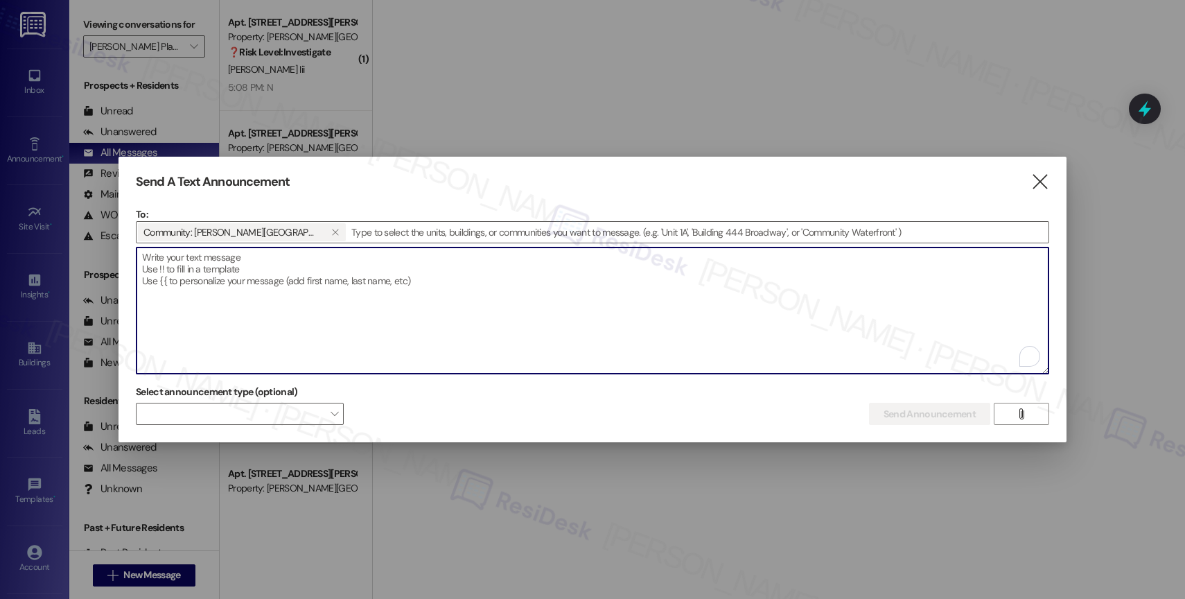
paste textarea "Congratulations to all the Pay Smart, Win Big winners! (Felicidades a los gando…"
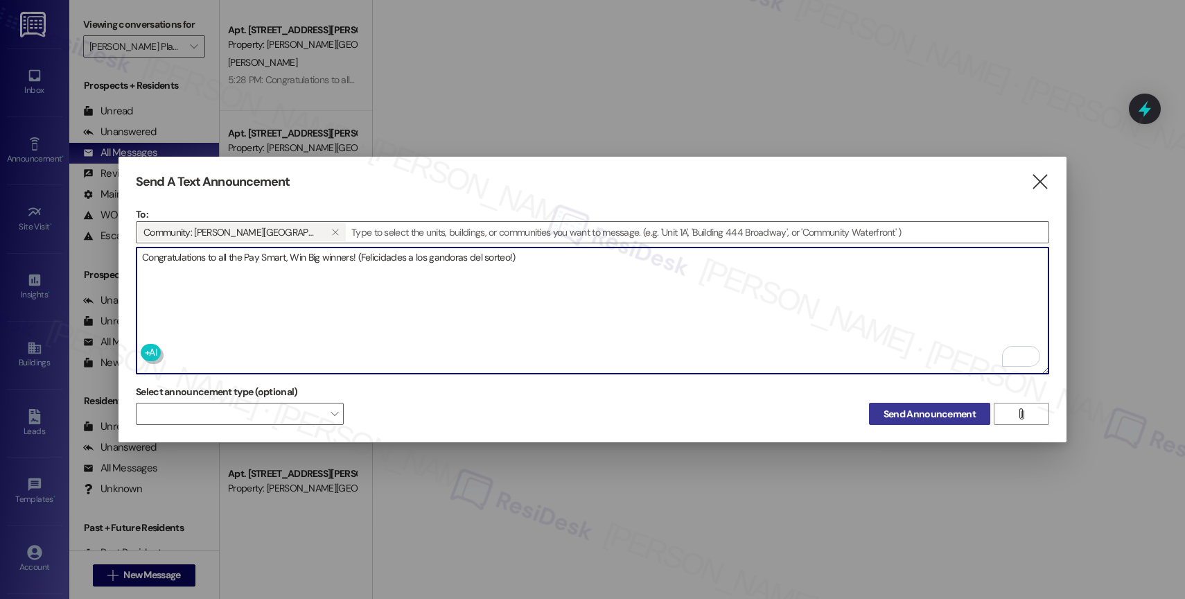
type textarea "Congratulations to all the Pay Smart, Win Big winners! (Felicidades a los gando…"
click at [923, 409] on span "Send Announcement" at bounding box center [929, 414] width 92 height 15
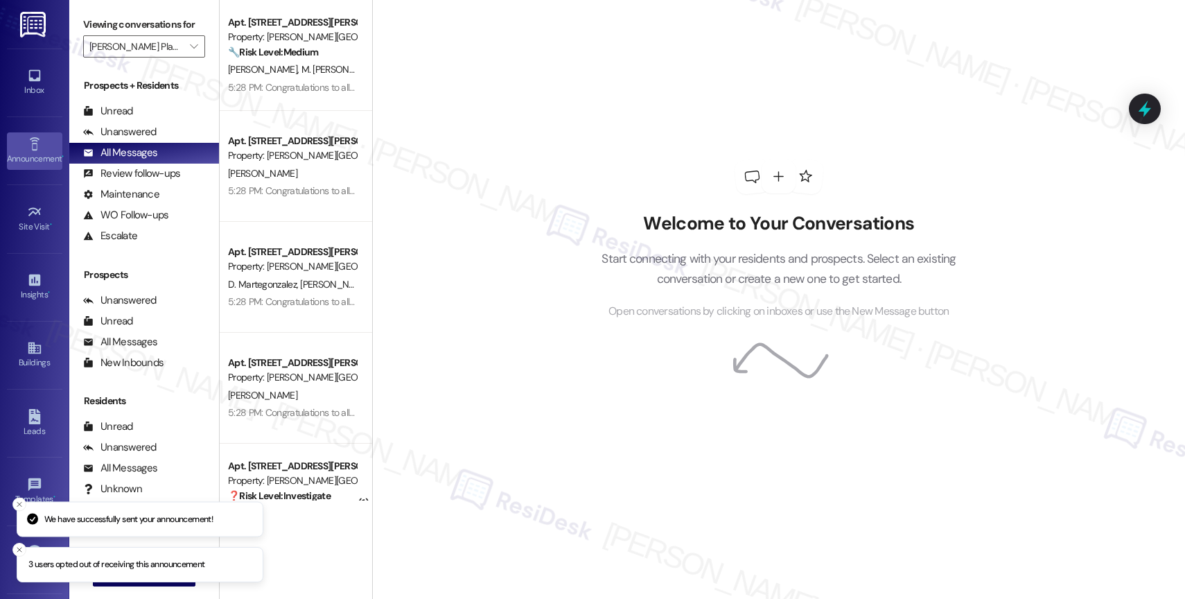
click at [10, 148] on link "Announcement •" at bounding box center [34, 150] width 55 height 37
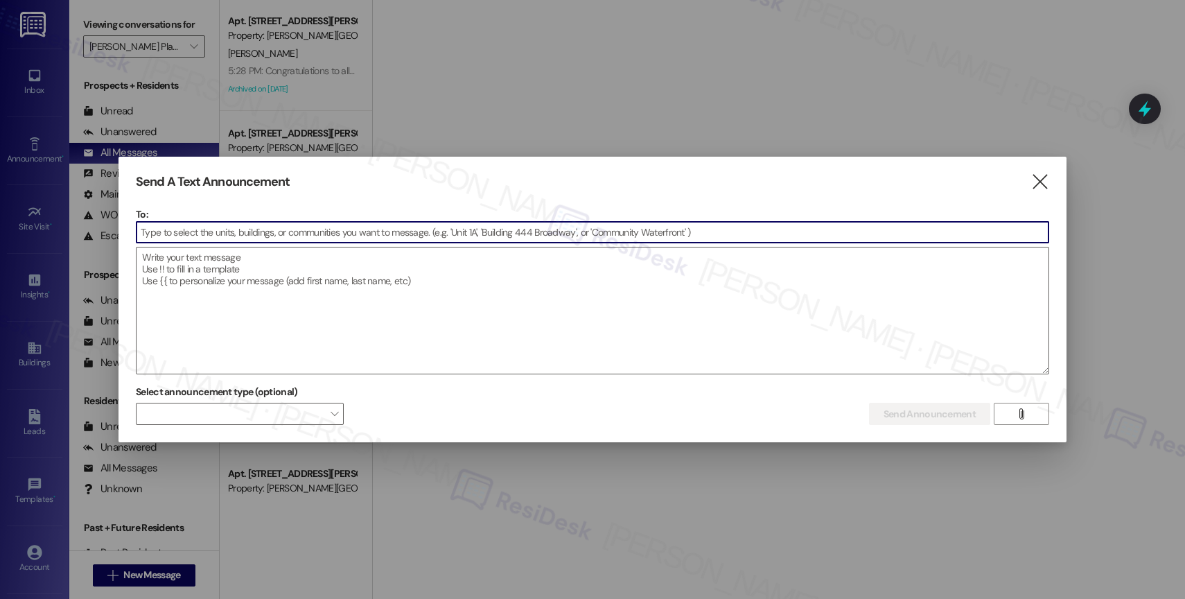
click at [247, 238] on input at bounding box center [592, 232] width 912 height 21
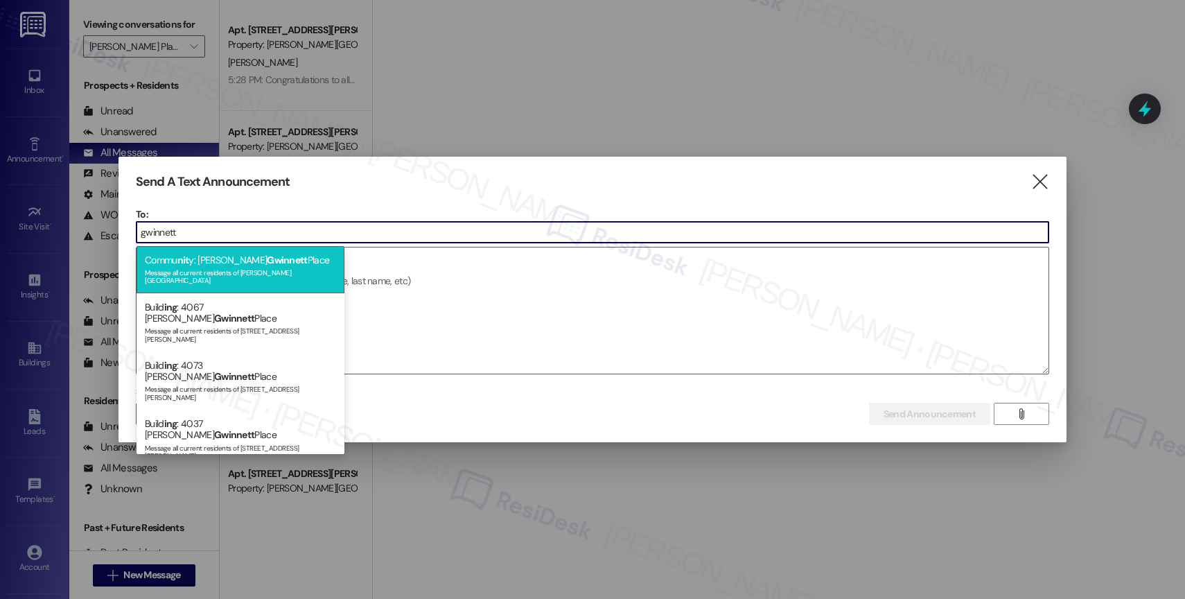
type input "gwinnett"
click at [257, 271] on div "Message all current residents of Elliot Gwinnett Place" at bounding box center [240, 274] width 191 height 19
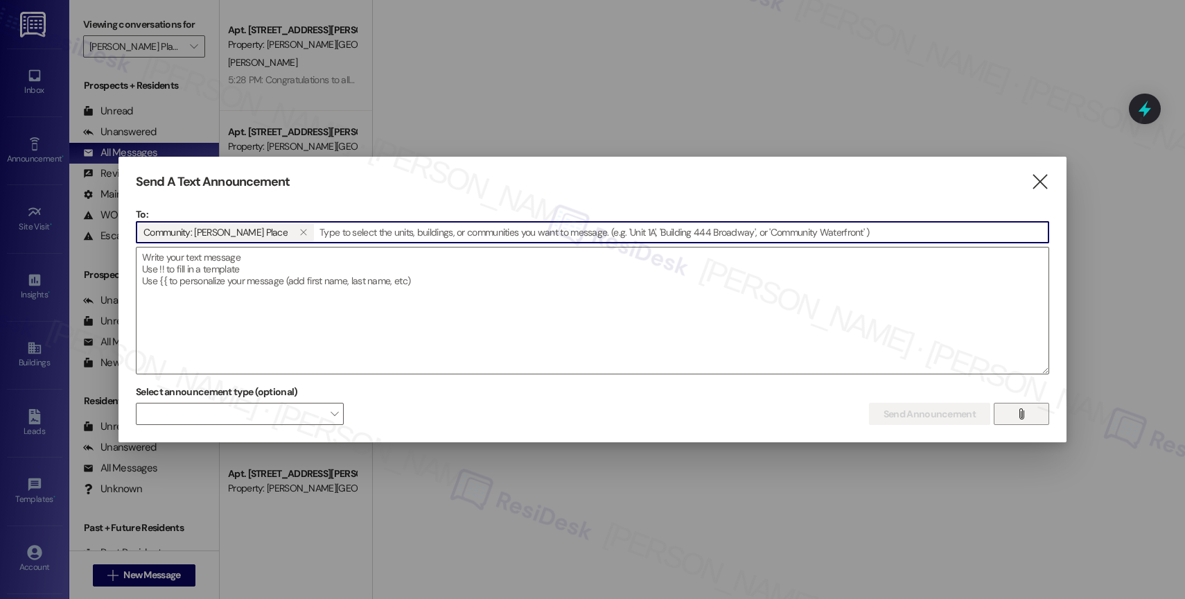
click at [1021, 412] on icon "" at bounding box center [1021, 413] width 10 height 11
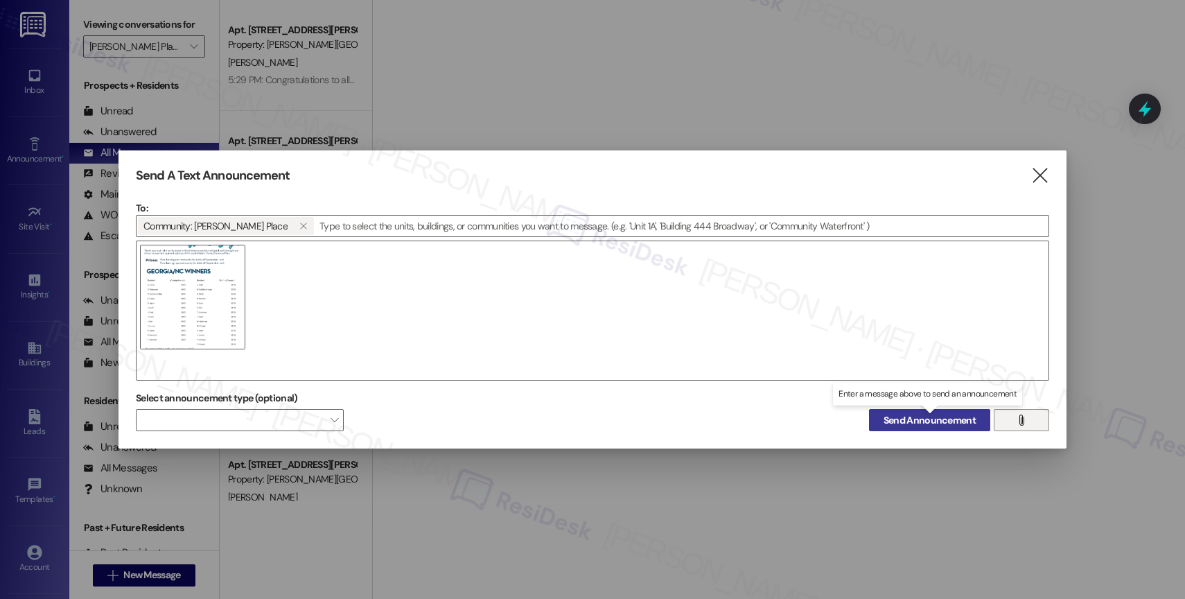
click at [923, 417] on span "Send Announcement" at bounding box center [929, 420] width 92 height 15
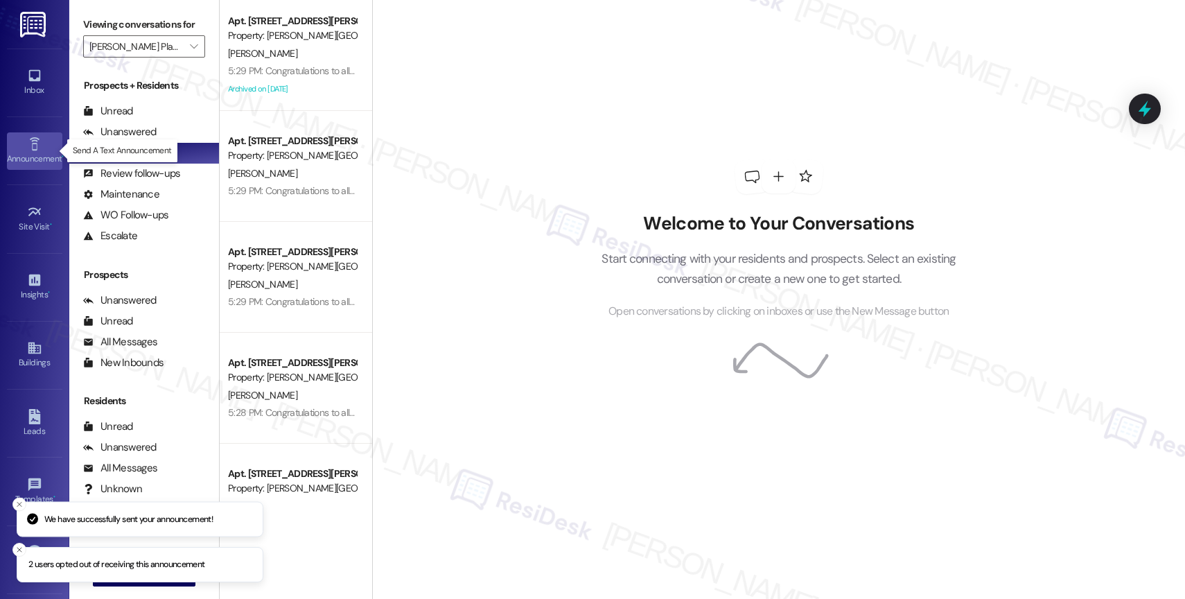
click at [30, 152] on div "Announcement •" at bounding box center [34, 159] width 69 height 14
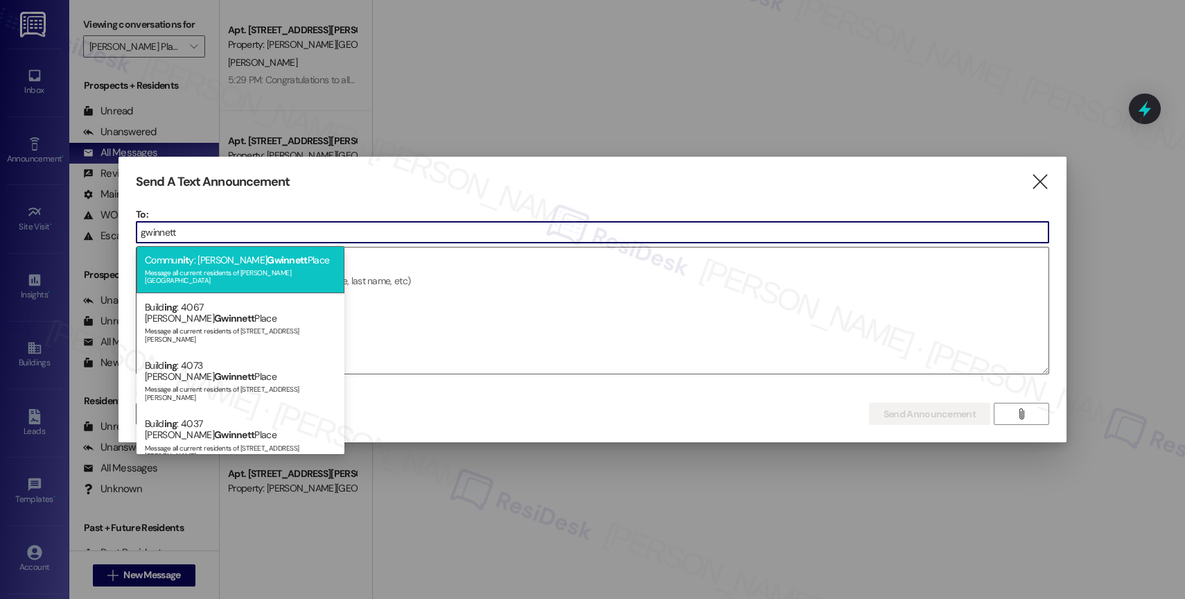
type input "gwinnett"
click at [233, 267] on div "Message all current residents of Elliot Gwinnett Place" at bounding box center [240, 274] width 191 height 19
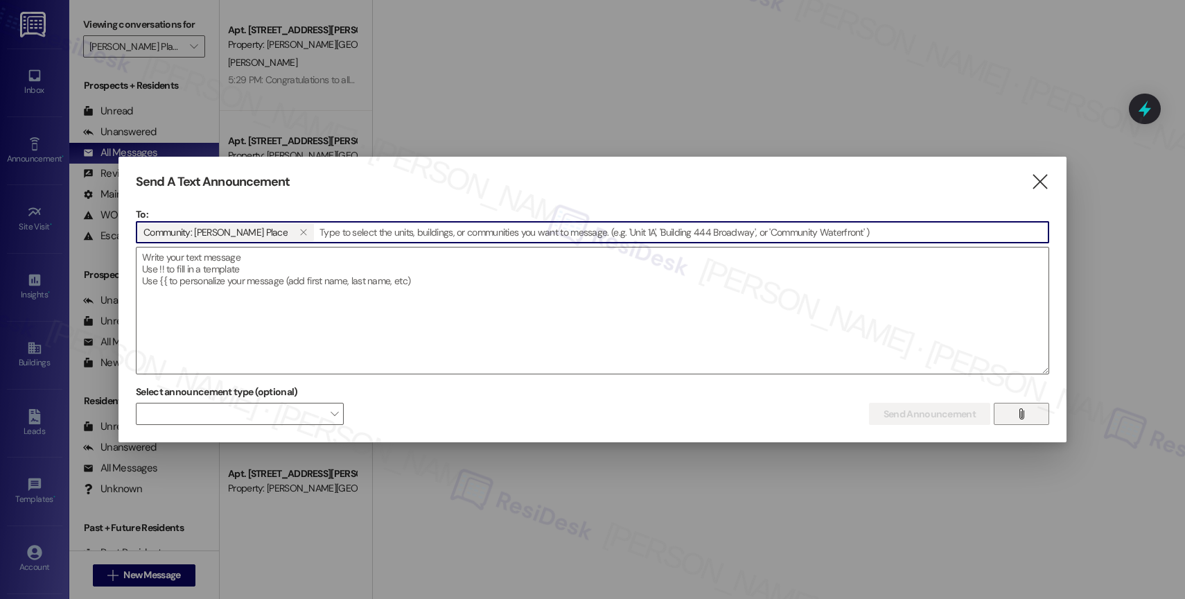
click at [1027, 415] on span "" at bounding box center [1021, 413] width 16 height 21
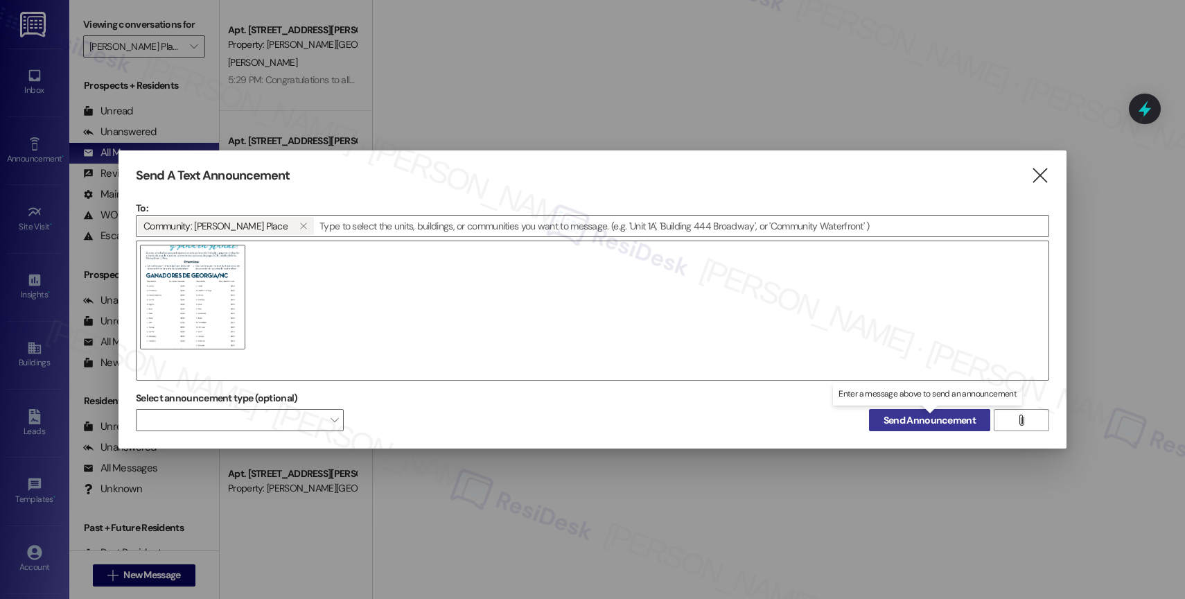
click at [906, 417] on span "Send Announcement" at bounding box center [929, 420] width 92 height 15
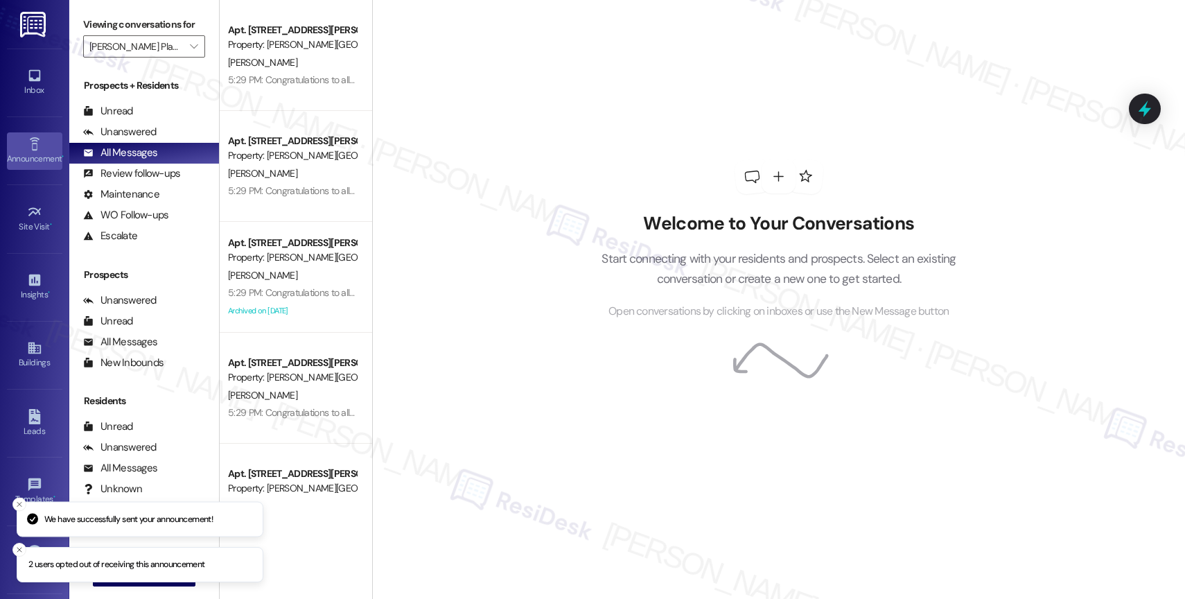
click at [32, 139] on icon at bounding box center [34, 143] width 15 height 15
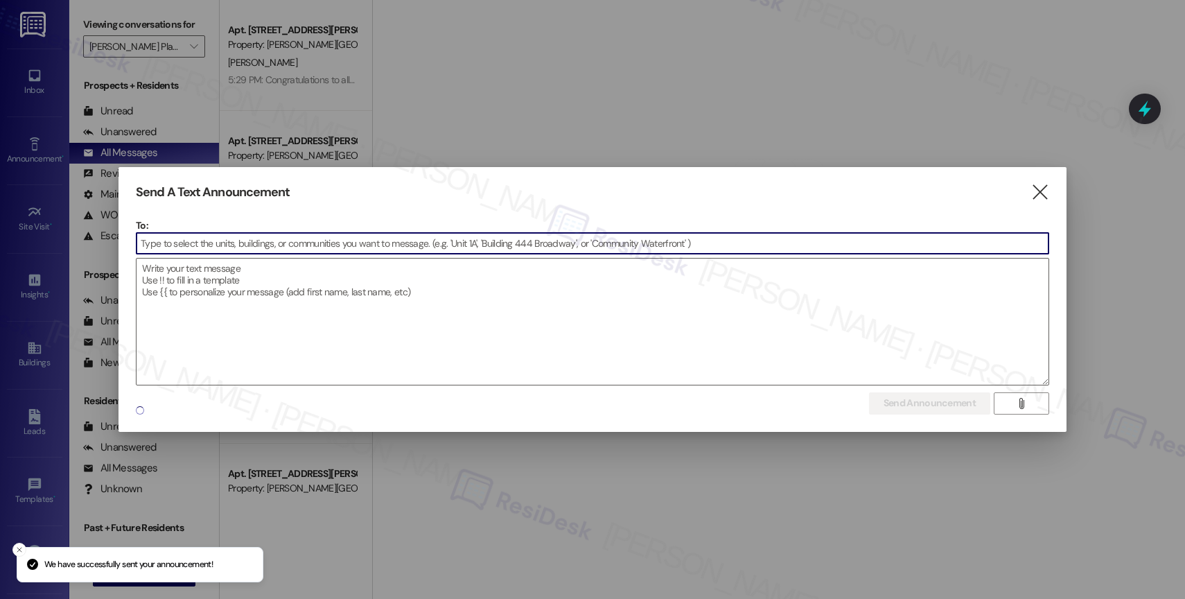
click at [224, 238] on input at bounding box center [592, 243] width 912 height 21
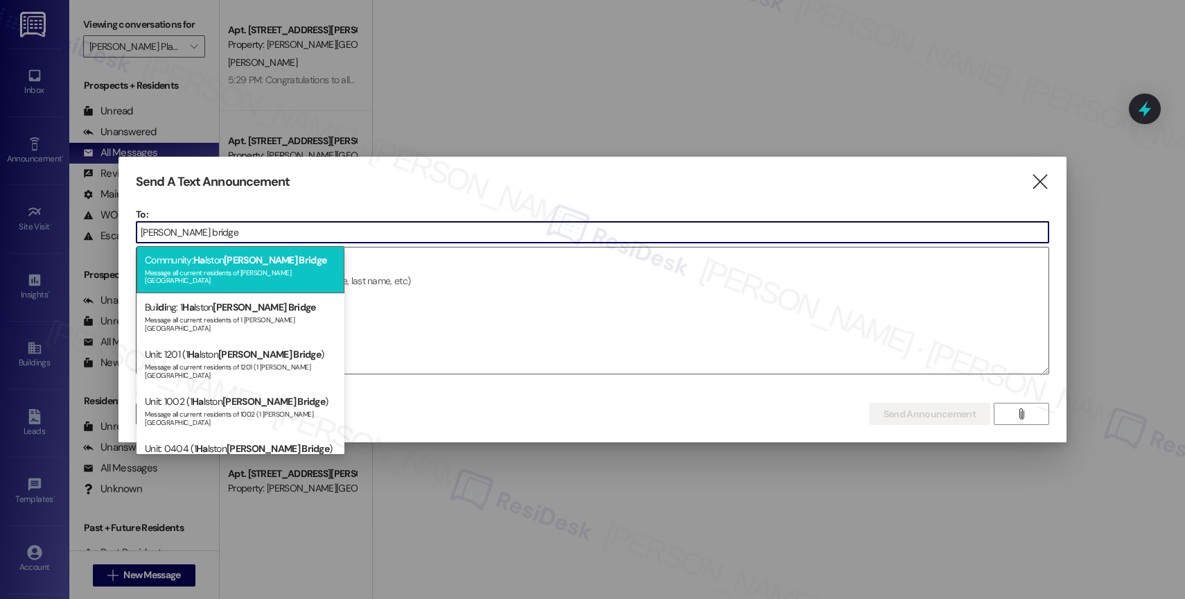
type input "harris bridge"
click at [259, 255] on span "Harris Bridge" at bounding box center [275, 260] width 103 height 12
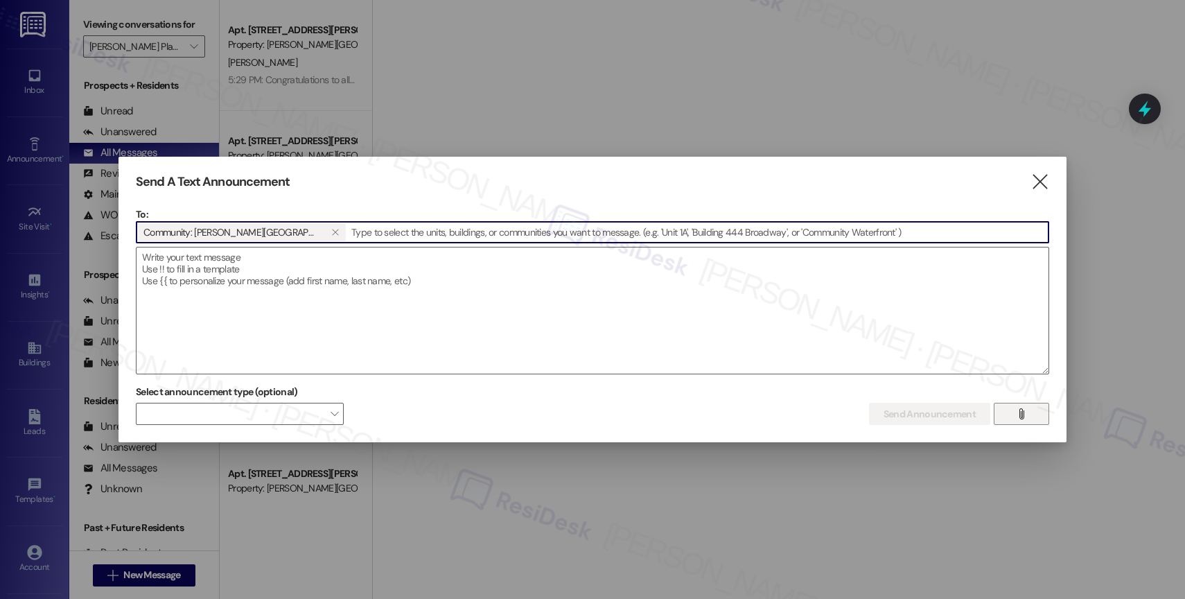
click at [1013, 413] on span "" at bounding box center [1021, 413] width 16 height 21
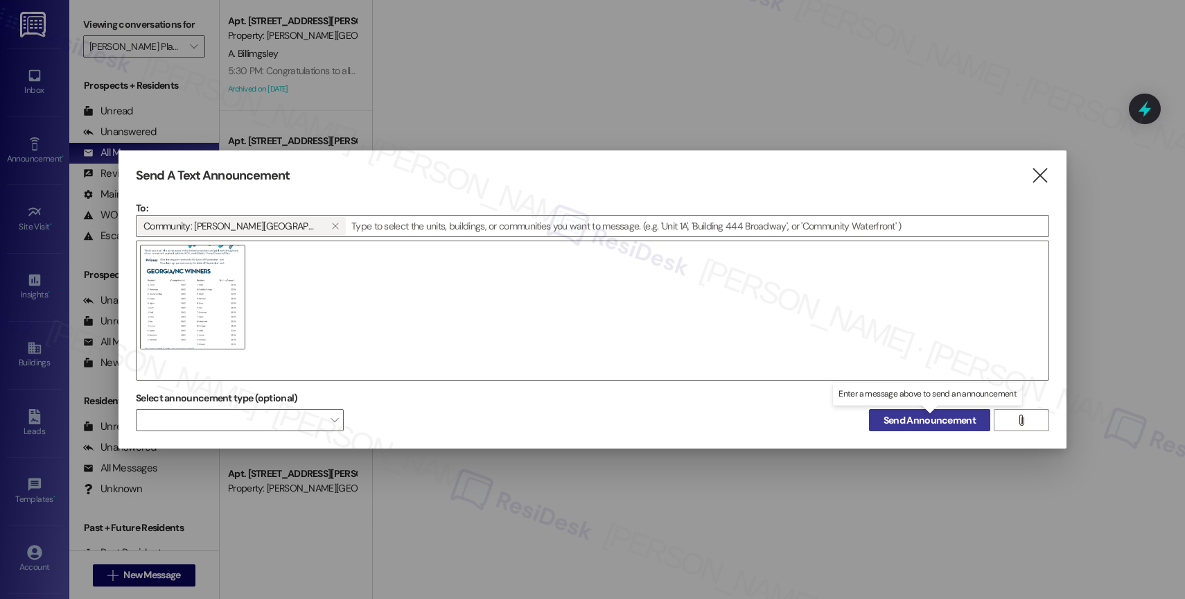
click at [944, 419] on span "Send Announcement" at bounding box center [929, 420] width 92 height 15
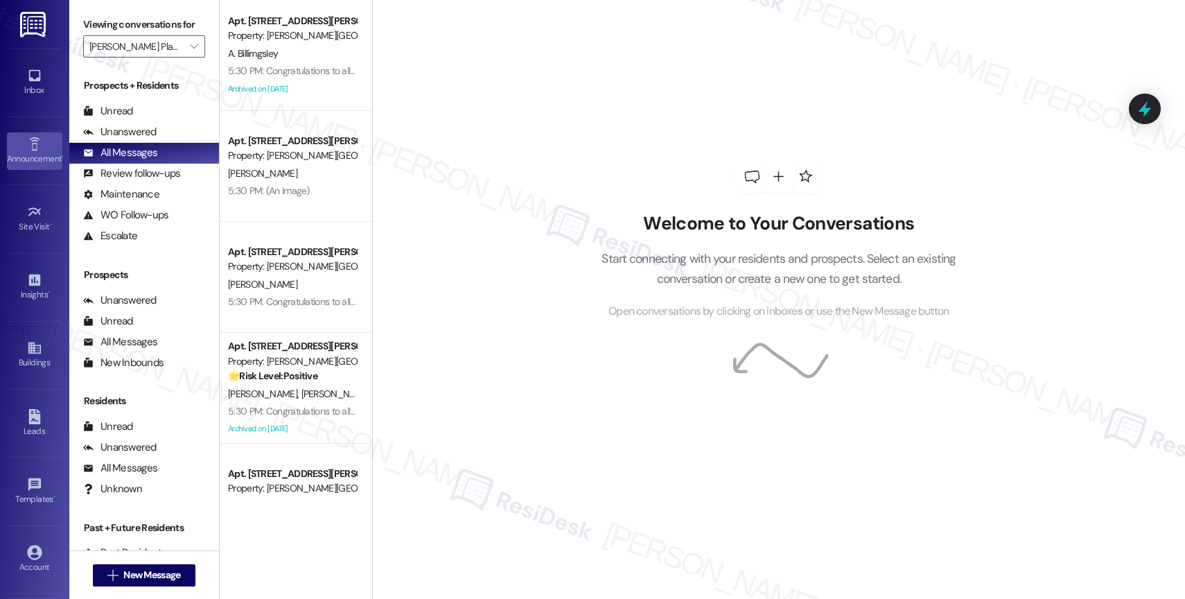
click at [24, 149] on link "Announcement •" at bounding box center [34, 150] width 55 height 37
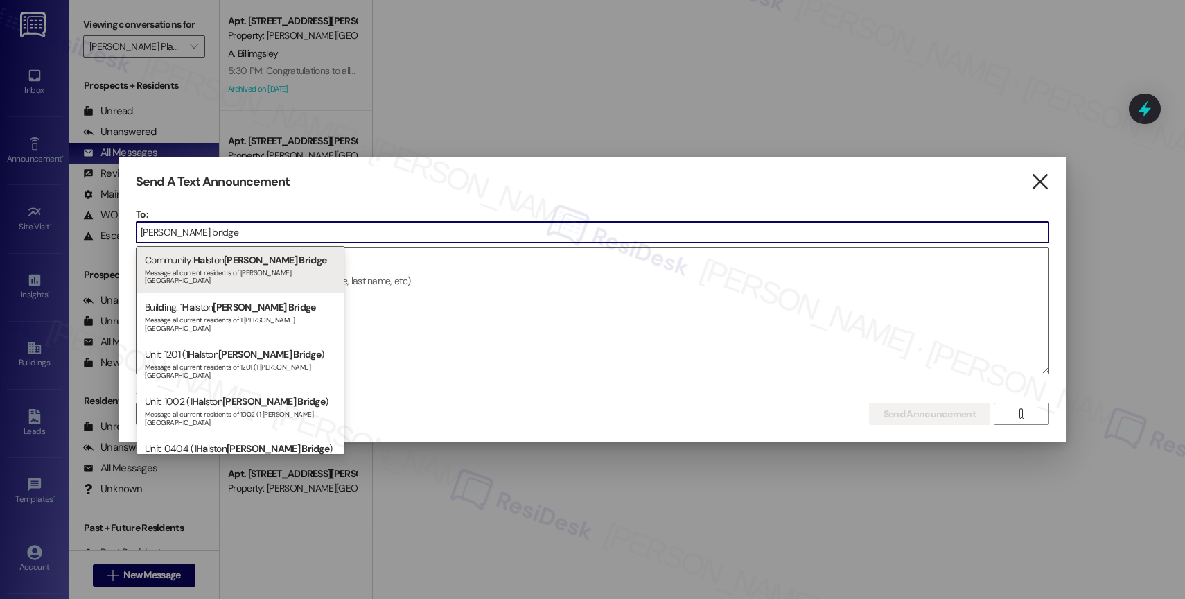
type input "harris bridge"
click at [1047, 183] on icon "" at bounding box center [1039, 182] width 19 height 15
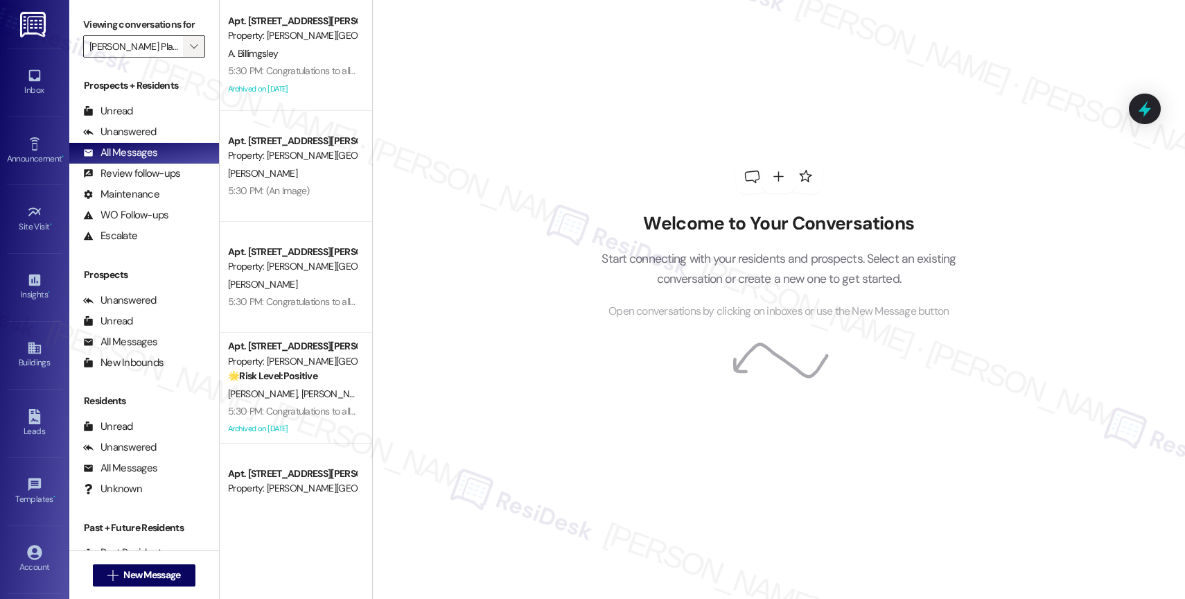
click at [190, 52] on icon "" at bounding box center [194, 46] width 8 height 11
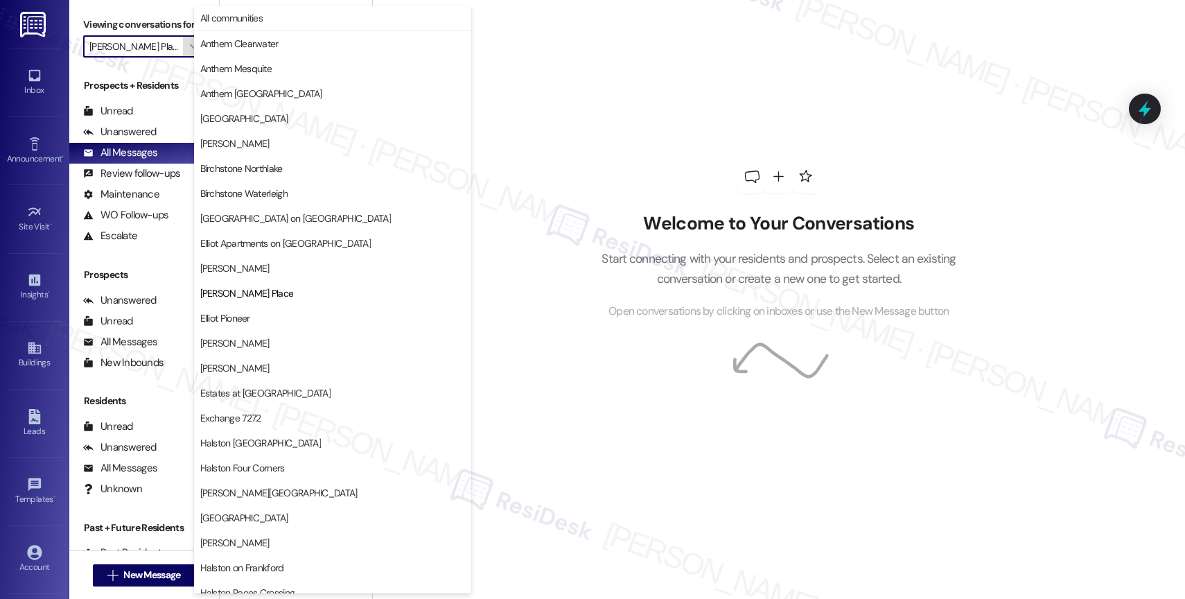
scroll to position [225, 0]
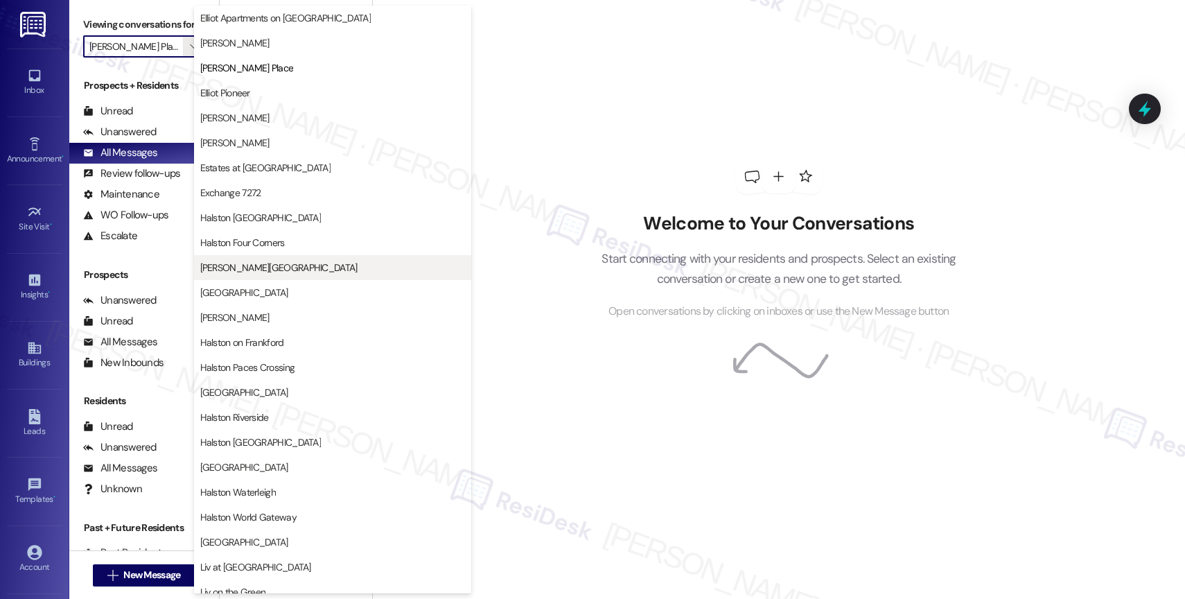
click at [300, 266] on span "Halston Harris Bridge" at bounding box center [332, 267] width 265 height 14
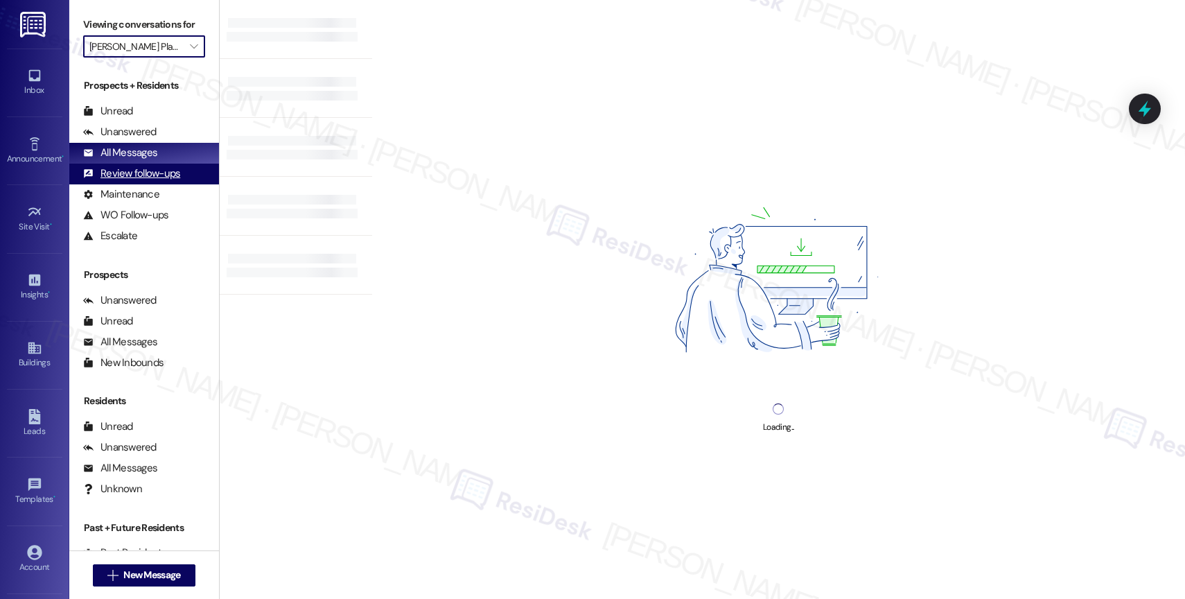
type input "Halston Harris Bridge"
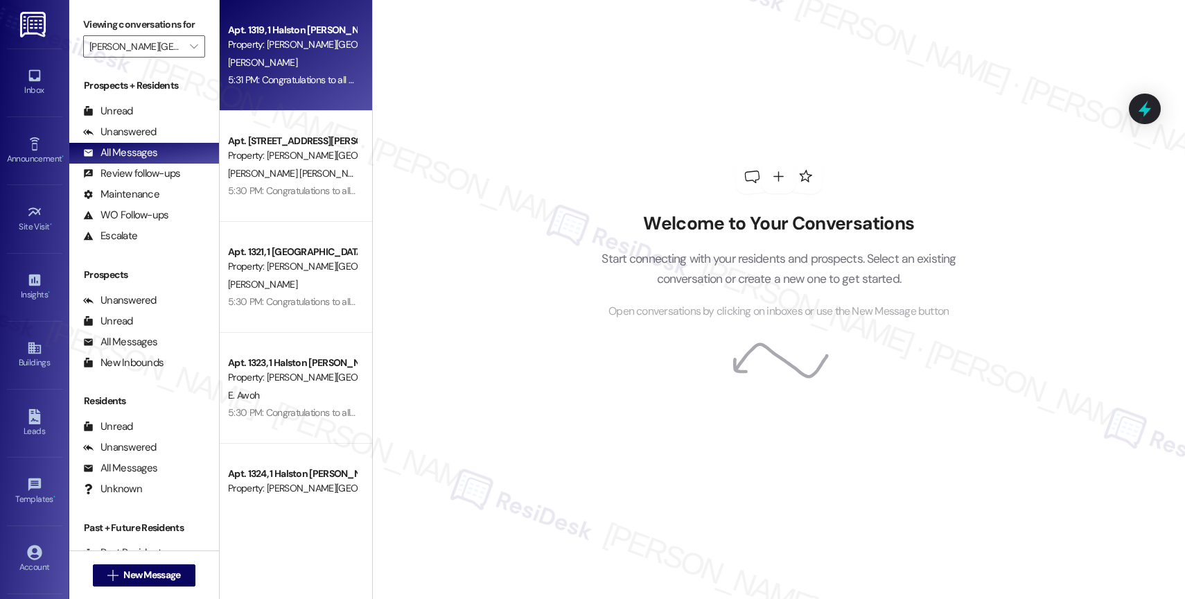
click at [284, 76] on div "5:31 PM: Congratulations to all the Pay Smart, Win Big winners! (Felicidades a …" at bounding box center [431, 79] width 407 height 12
click at [300, 66] on div "A. Turner" at bounding box center [292, 62] width 131 height 17
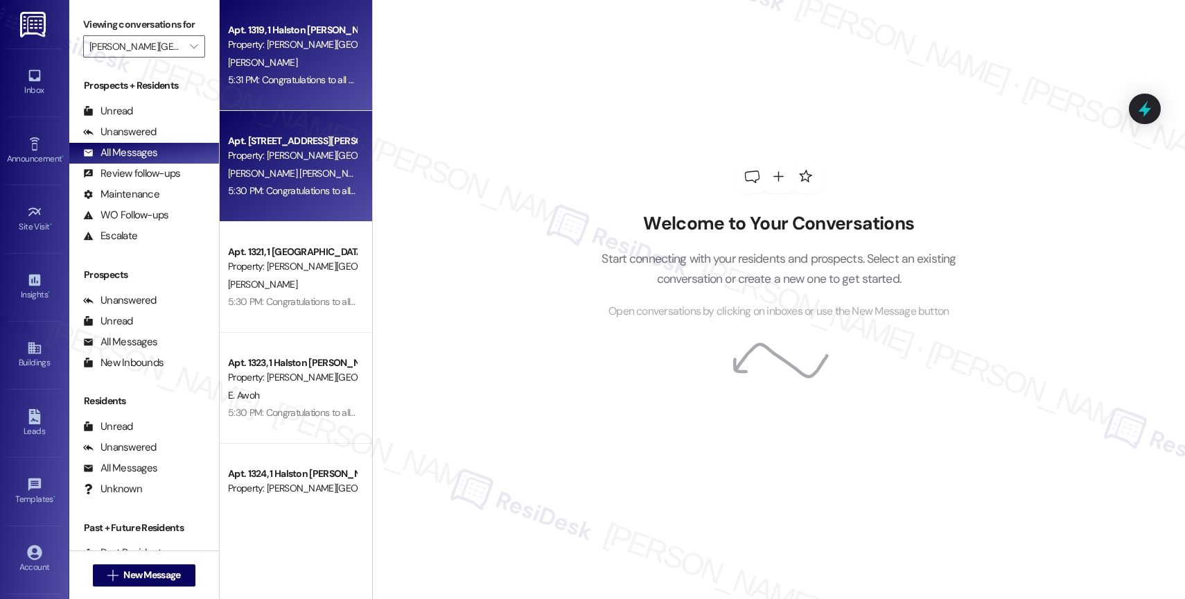
click at [296, 170] on div "E. Minaya Jaquez" at bounding box center [292, 173] width 131 height 17
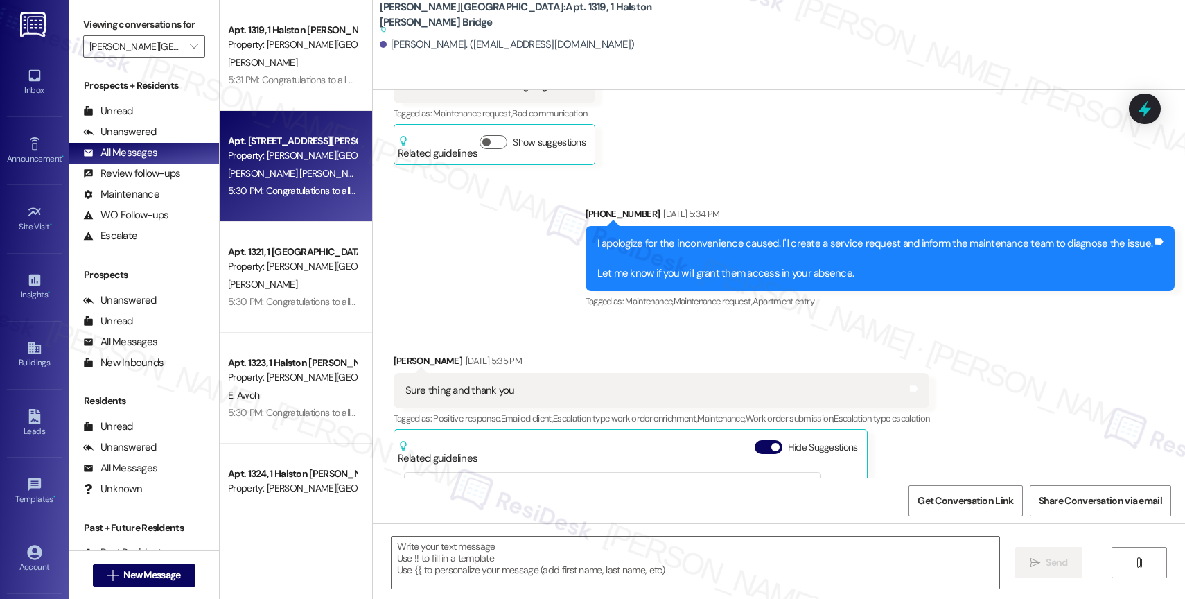
scroll to position [1043, 0]
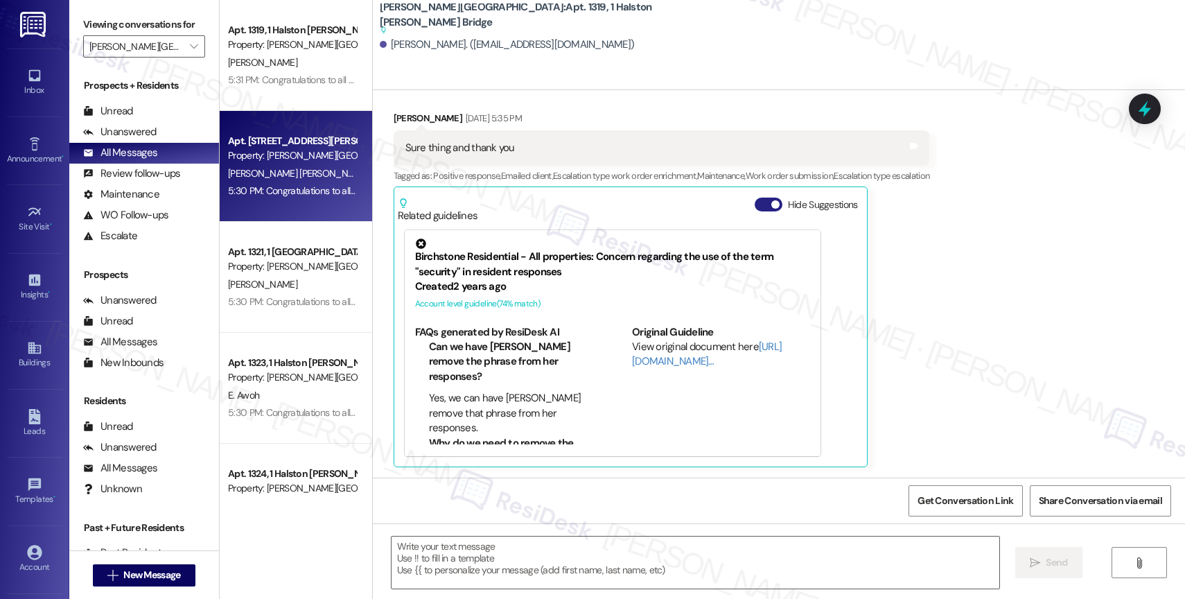
click at [758, 203] on button "Hide Suggestions" at bounding box center [768, 204] width 28 height 14
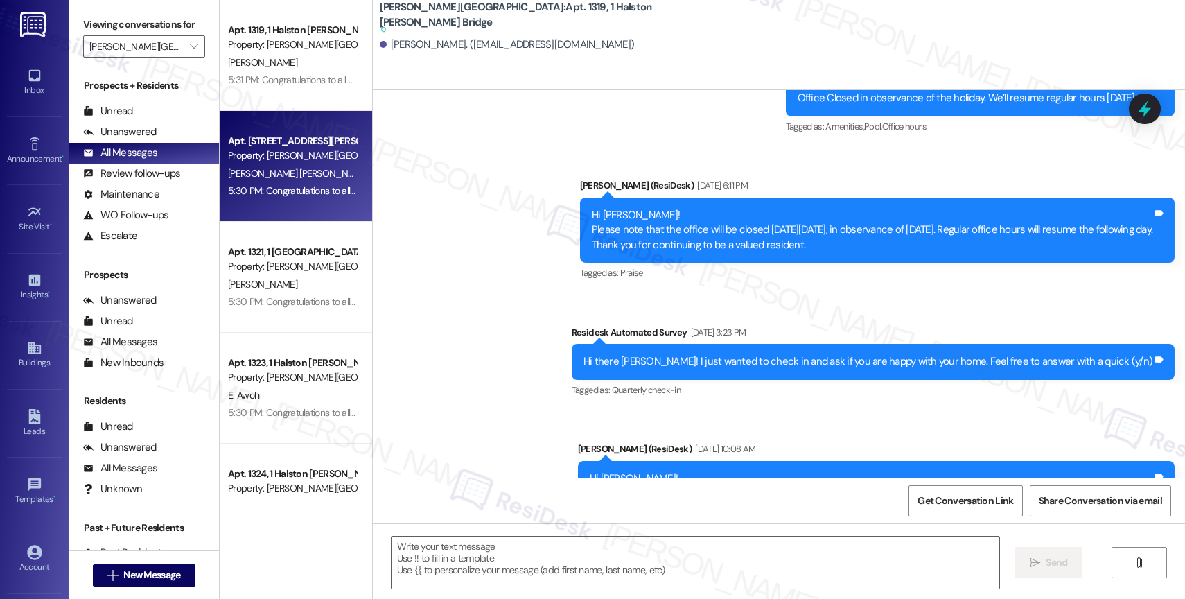
type textarea "Fetching suggested responses. Please feel free to read through the conversation…"
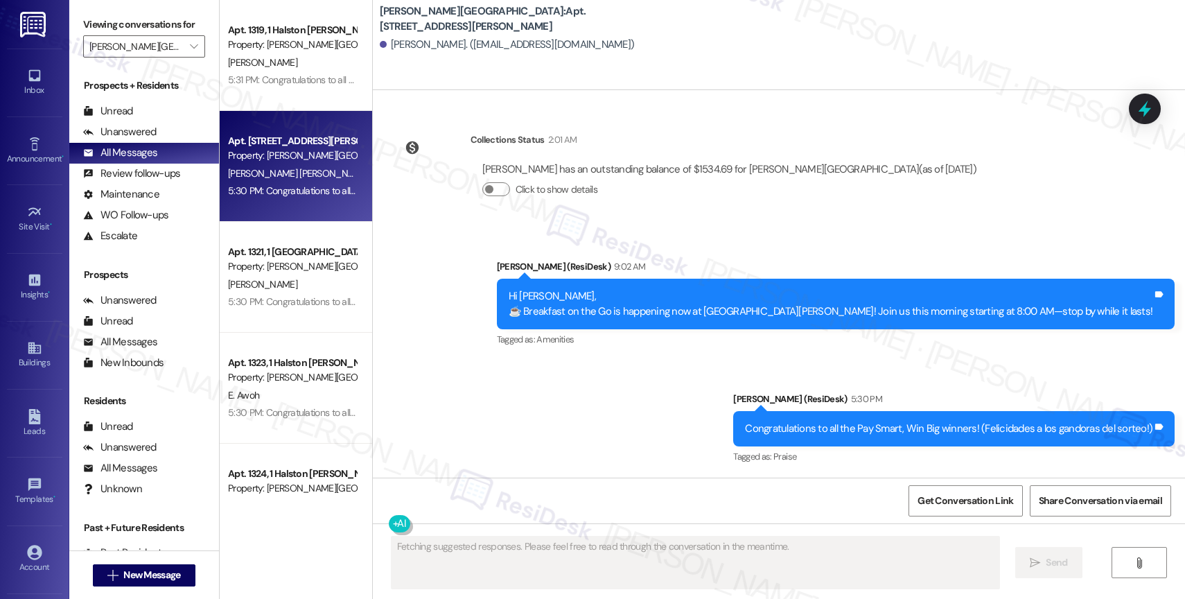
click at [500, 337] on div "Announcement, sent via SMS Sarah (ResiDesk) 9:02 AM Hi Elianne, ☕️ Breakfast on…" at bounding box center [779, 352] width 812 height 249
click at [19, 138] on link "Announcement •" at bounding box center [34, 150] width 55 height 37
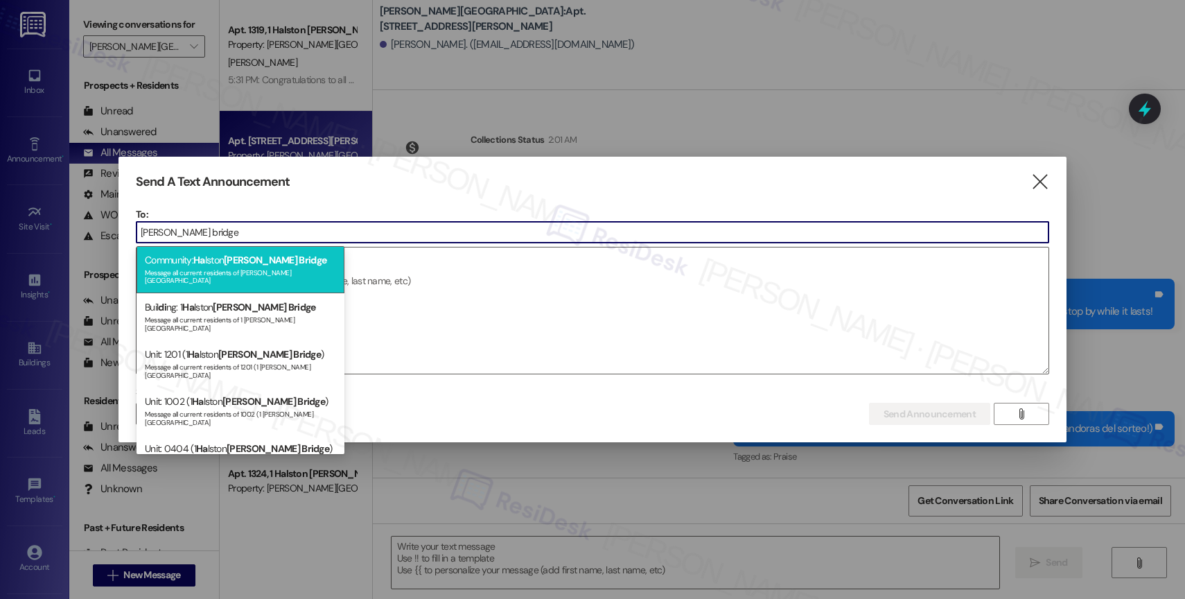
type input "harris bridge"
click at [240, 263] on span "Harris Bridge" at bounding box center [275, 260] width 103 height 12
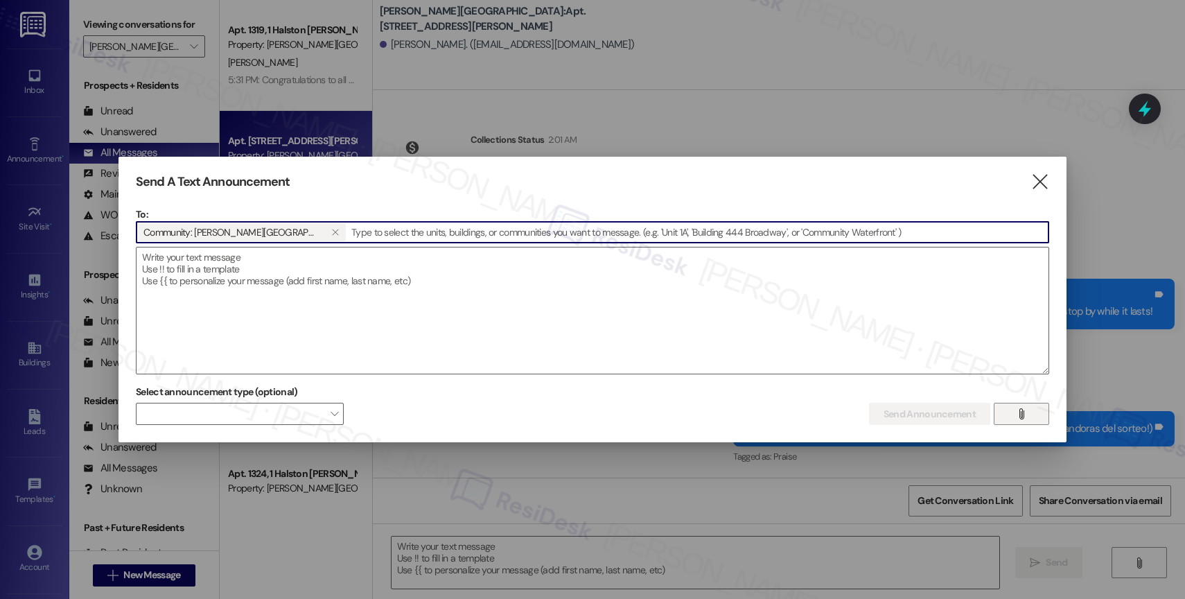
click at [1025, 414] on icon "" at bounding box center [1021, 413] width 10 height 11
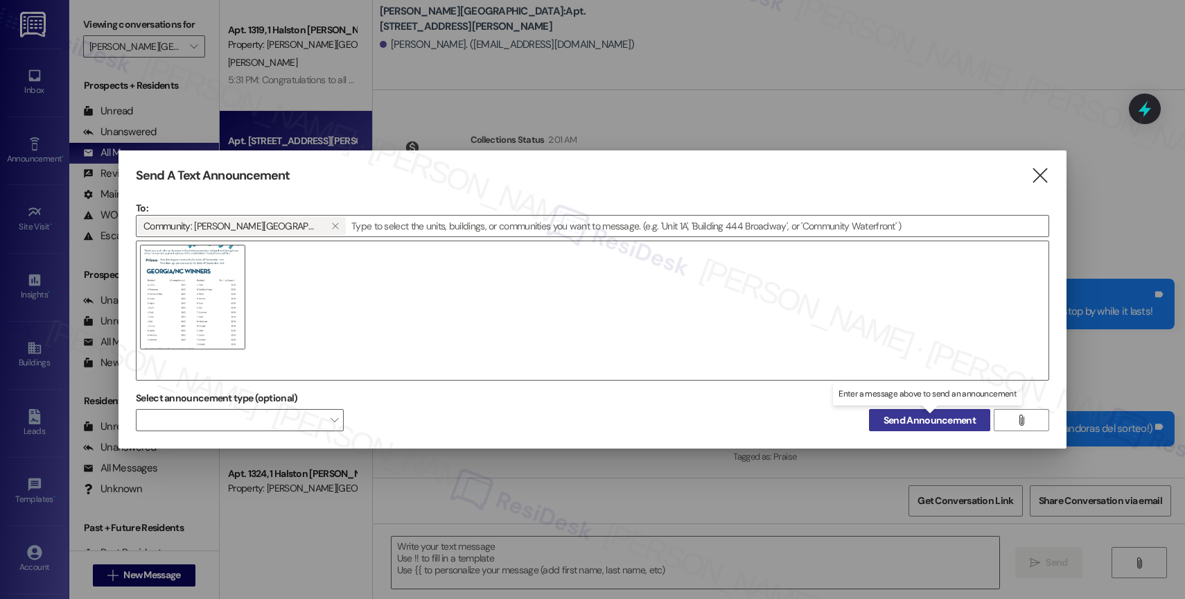
click at [933, 421] on span "Send Announcement" at bounding box center [929, 420] width 92 height 15
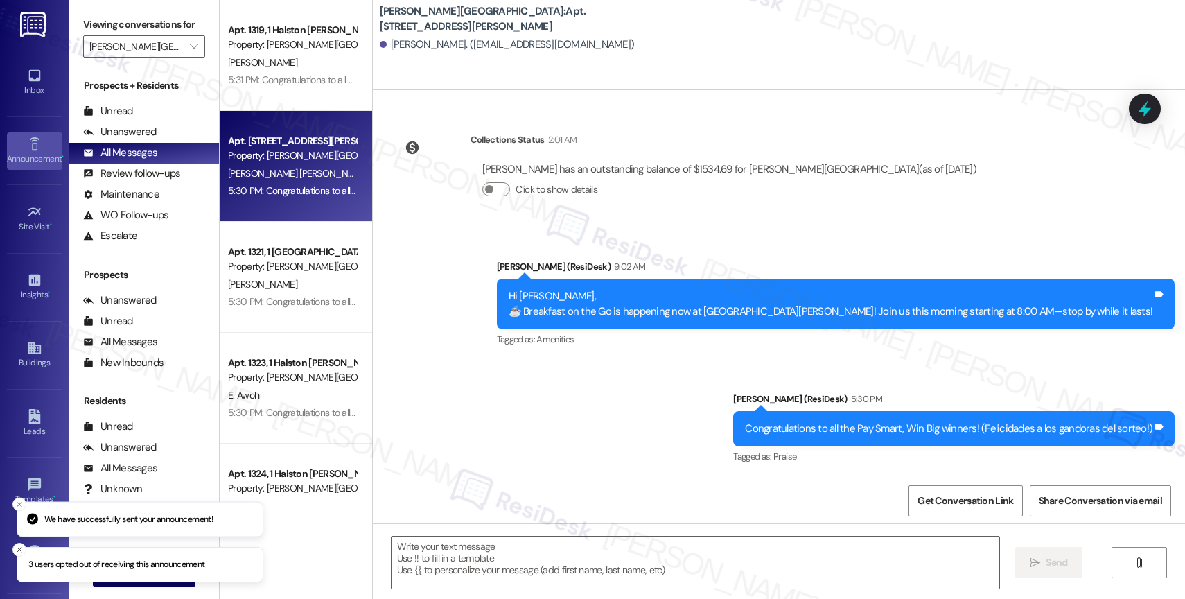
click at [41, 150] on link "Announcement •" at bounding box center [34, 150] width 55 height 37
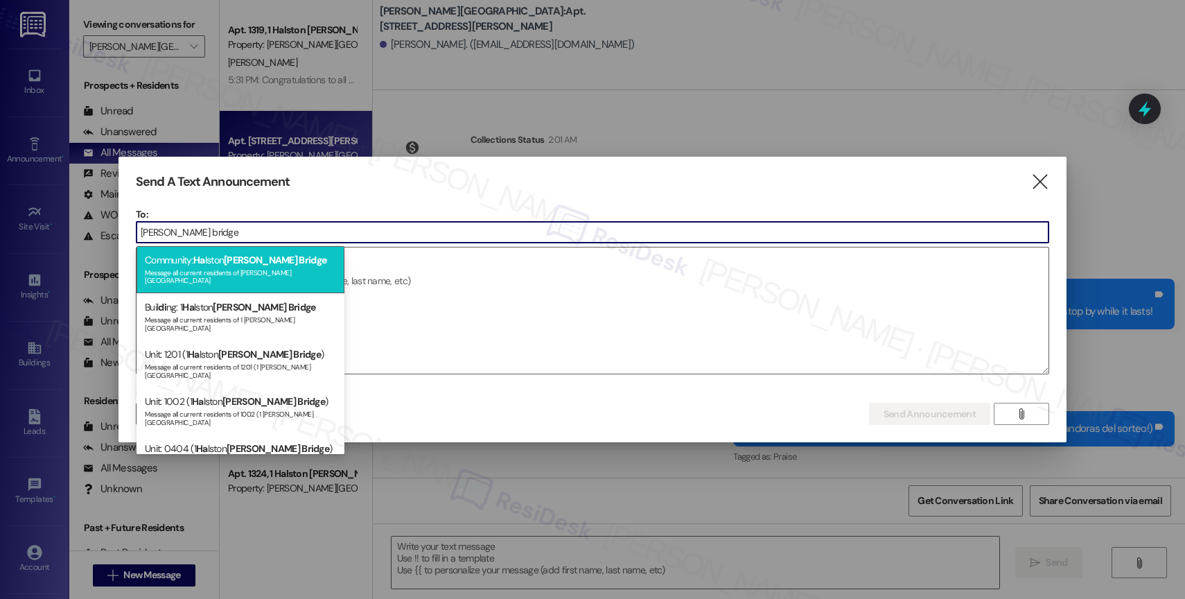
type input "harris bridge"
click at [225, 262] on div "Community: Ha lston Harris Bridge Message all current residents of Halston Harr…" at bounding box center [240, 269] width 208 height 47
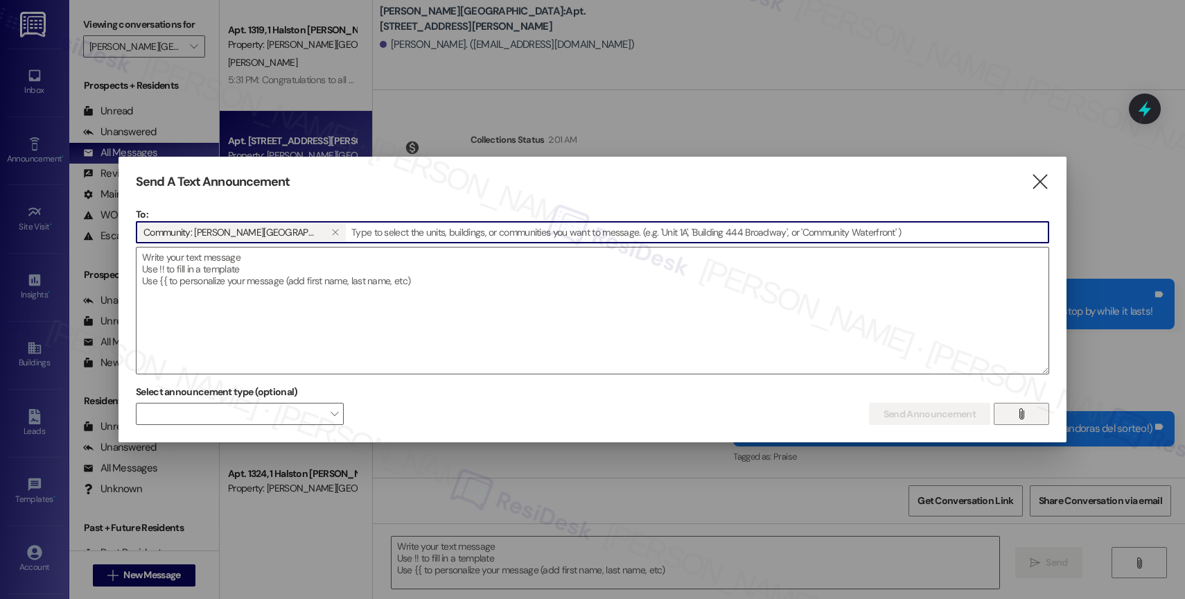
click at [1021, 415] on icon "" at bounding box center [1021, 413] width 10 height 11
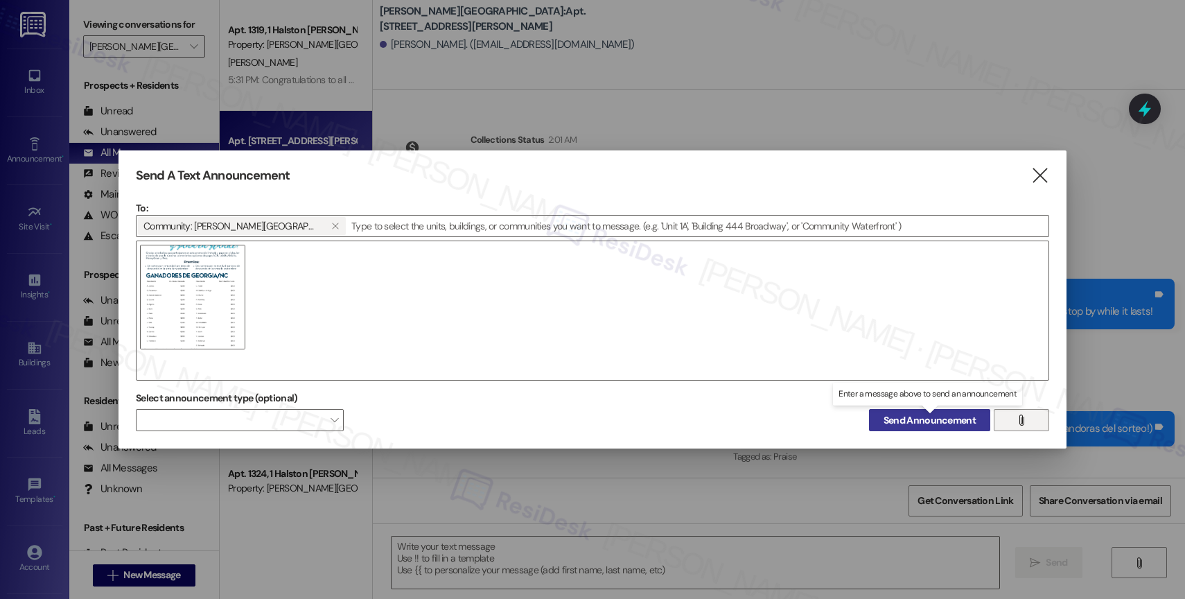
click at [941, 420] on span "Send Announcement" at bounding box center [929, 420] width 92 height 15
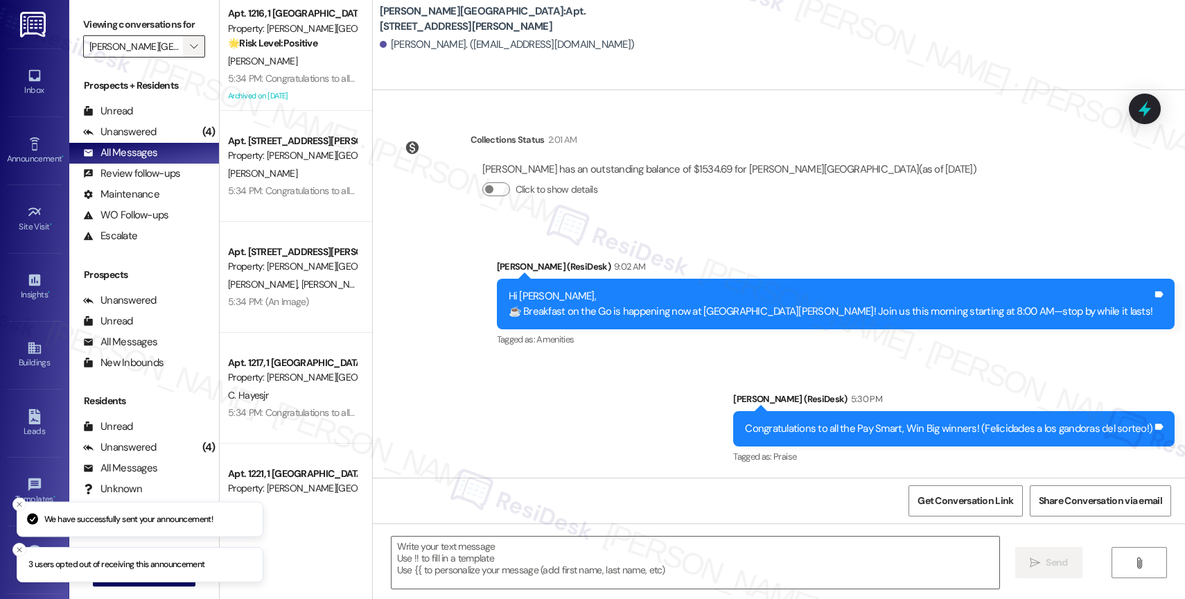
click at [190, 52] on icon "" at bounding box center [194, 46] width 8 height 11
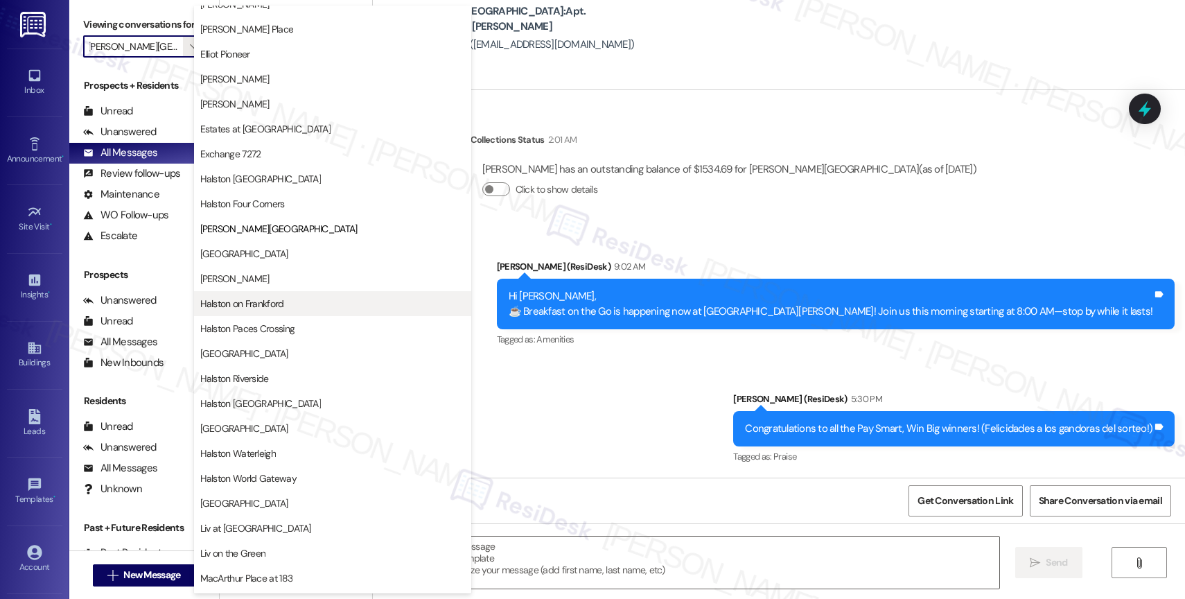
scroll to position [235, 0]
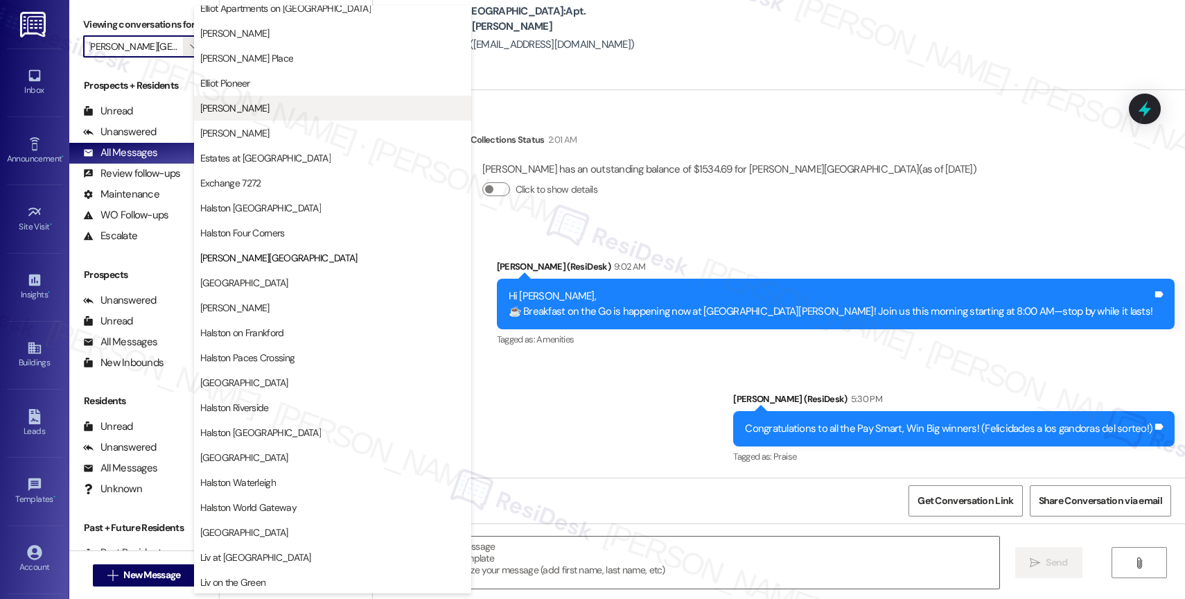
click at [279, 107] on span "[PERSON_NAME]" at bounding box center [332, 108] width 265 height 14
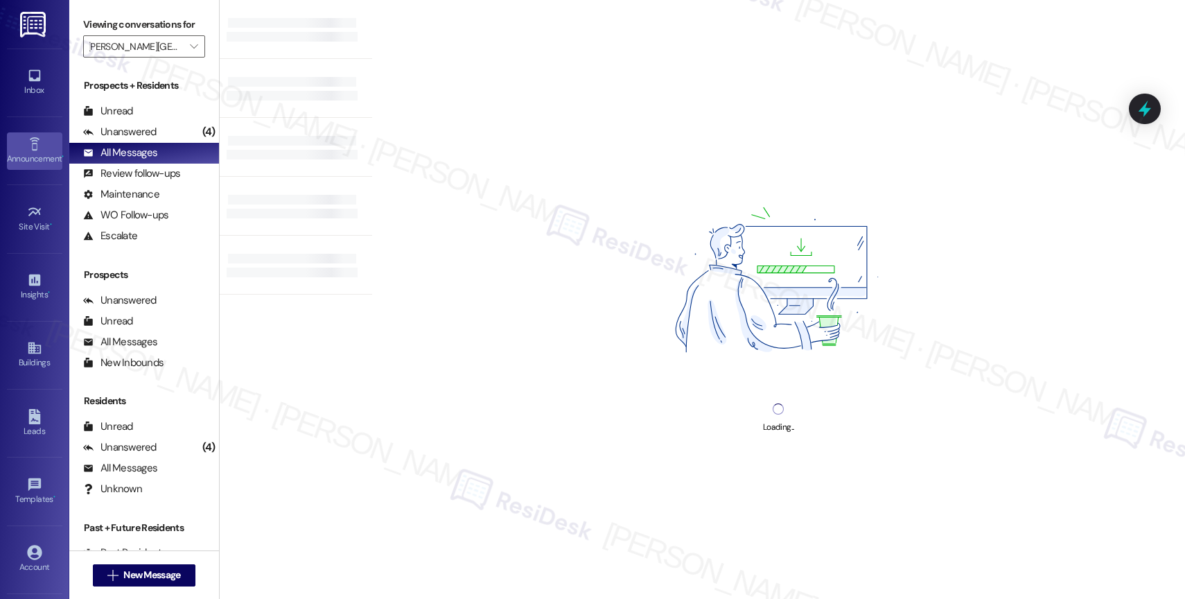
click at [27, 150] on icon at bounding box center [34, 143] width 15 height 15
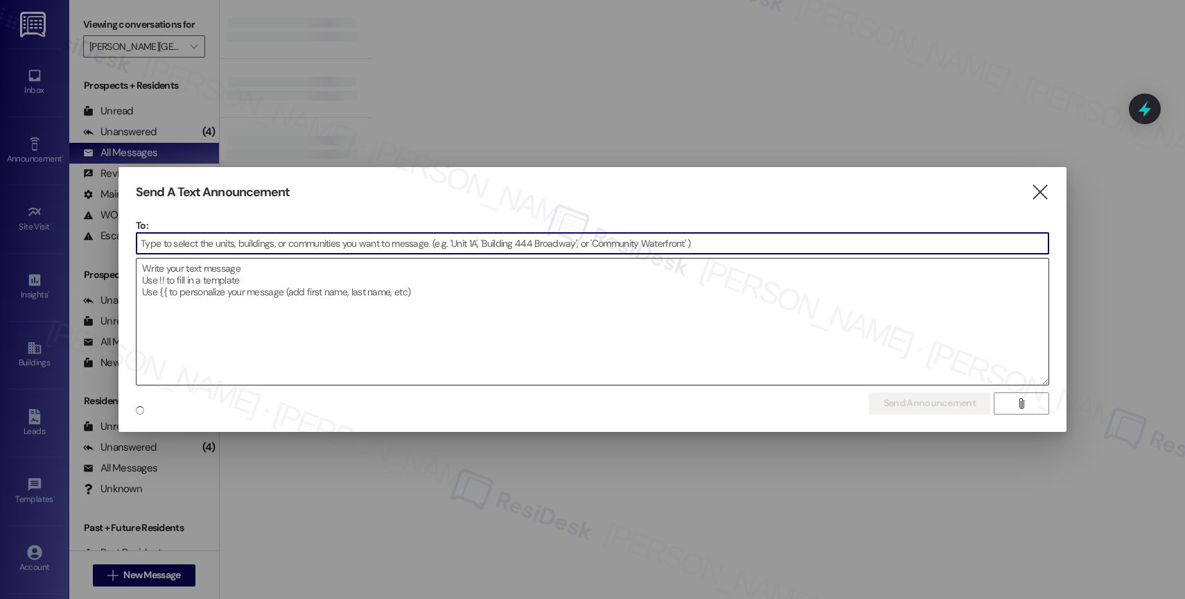
type input "[PERSON_NAME]"
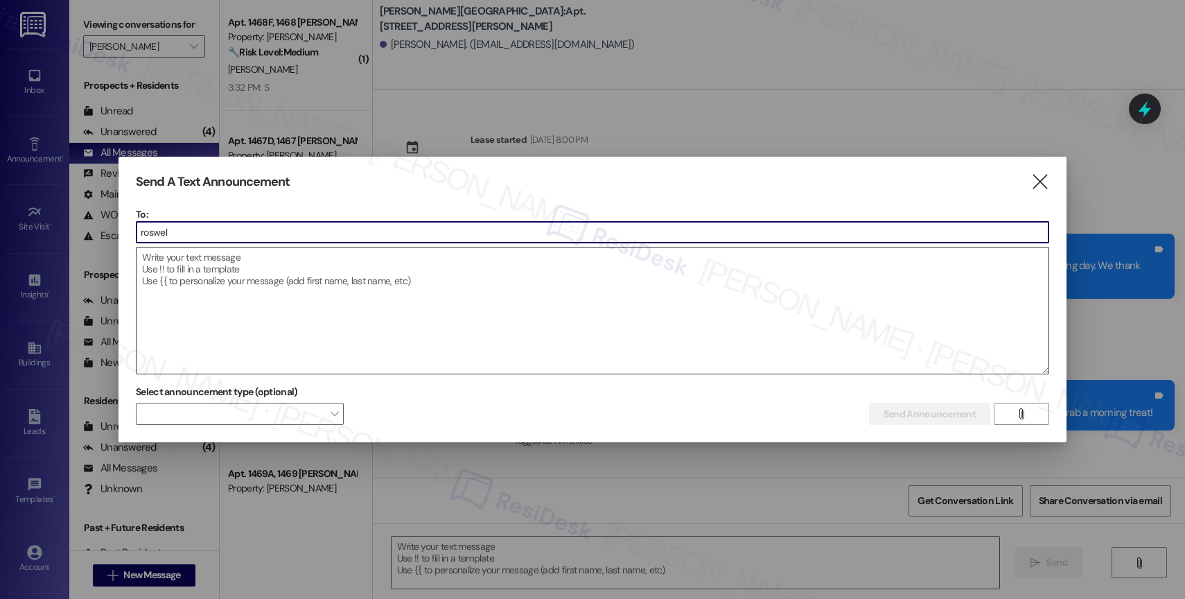
type input "roswell"
type textarea "Fetching suggested responses. Please feel free to read through the conversation…"
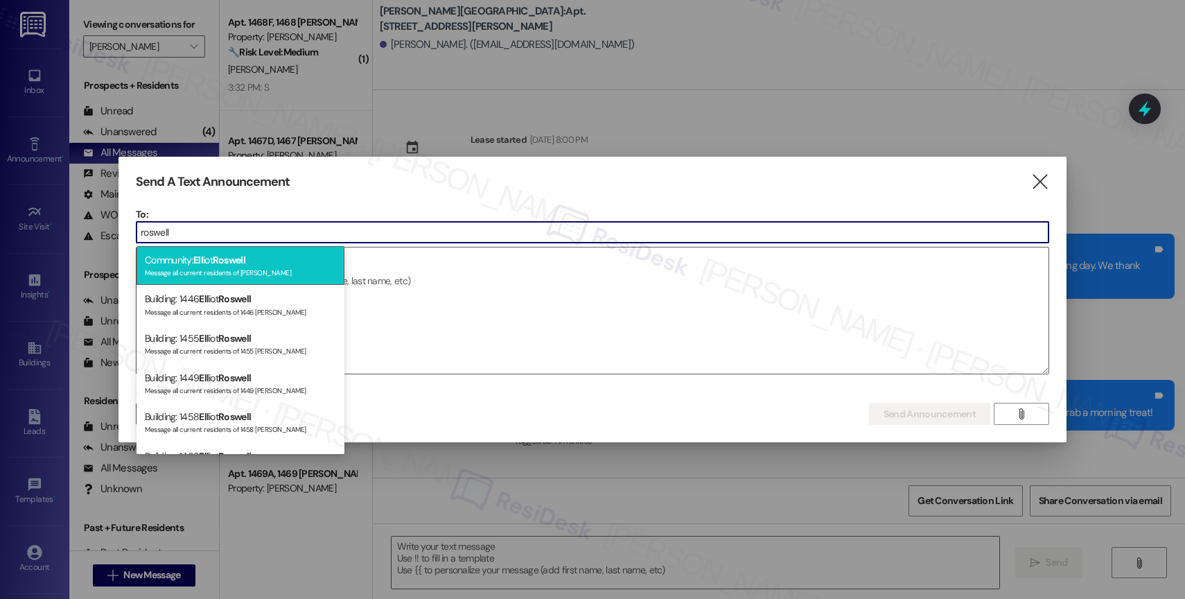
type input "roswell"
click at [241, 267] on div "Message all current residents of [PERSON_NAME]" at bounding box center [240, 271] width 191 height 12
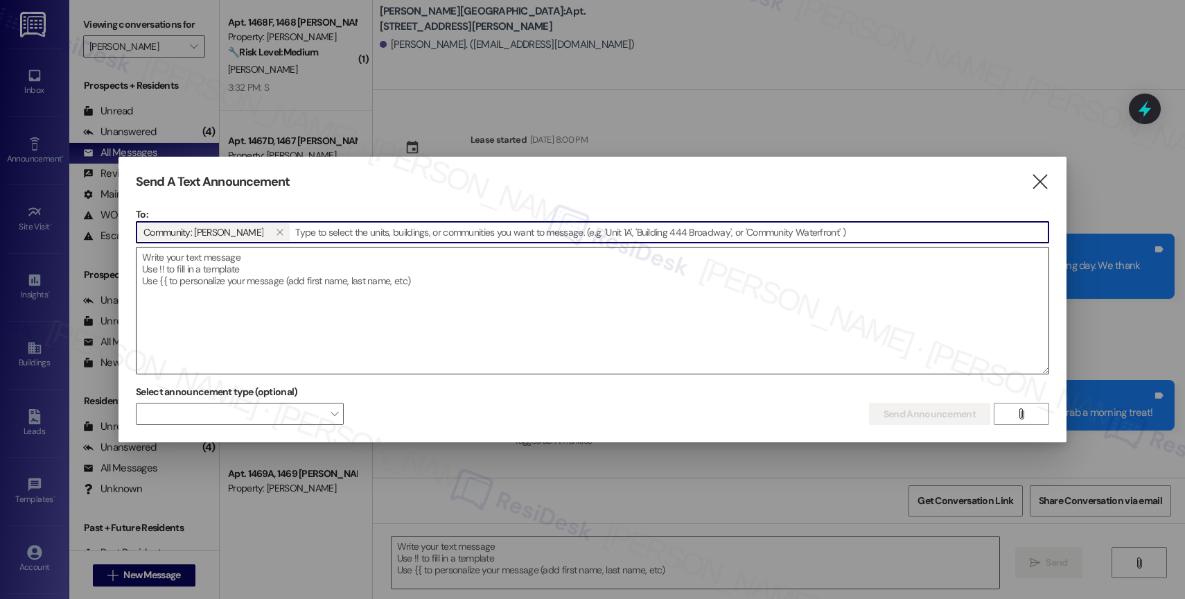
click at [226, 270] on textarea at bounding box center [592, 310] width 912 height 126
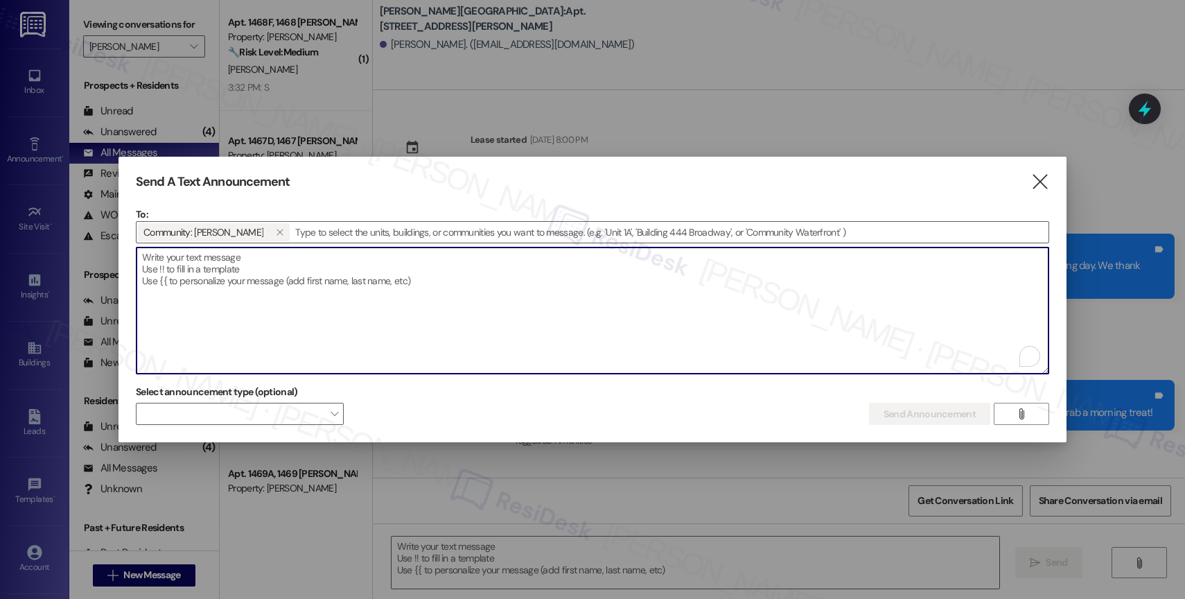
paste textarea "Congratulations to all the Pay Smart, Win Big winners! (Felicidades a los gando…"
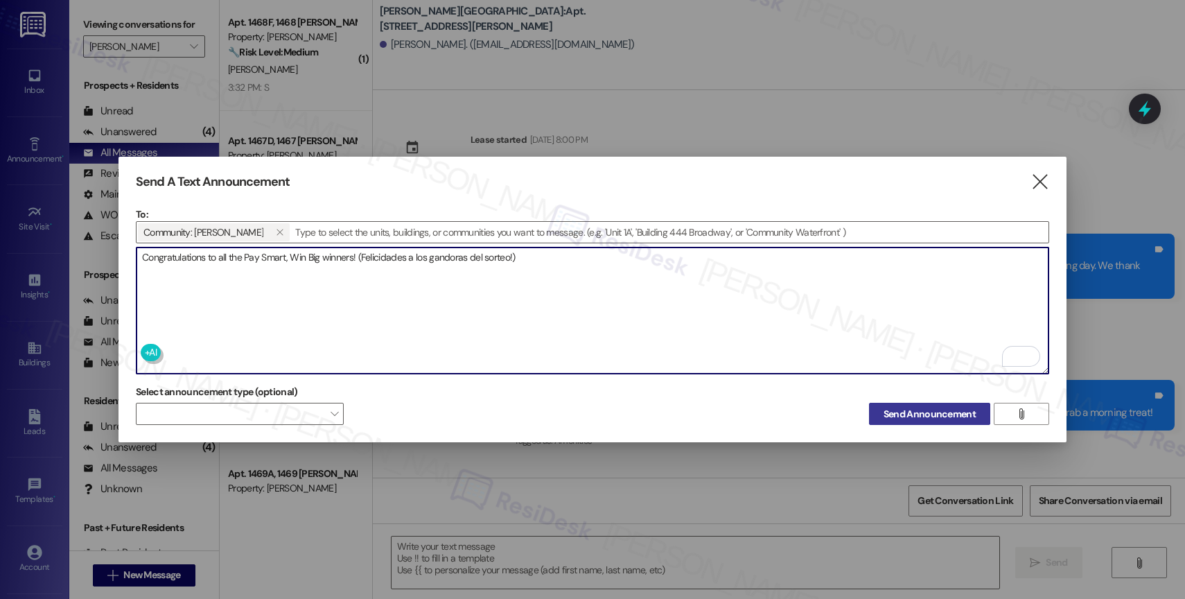
type textarea "Congratulations to all the Pay Smart, Win Big winners! (Felicidades a los gando…"
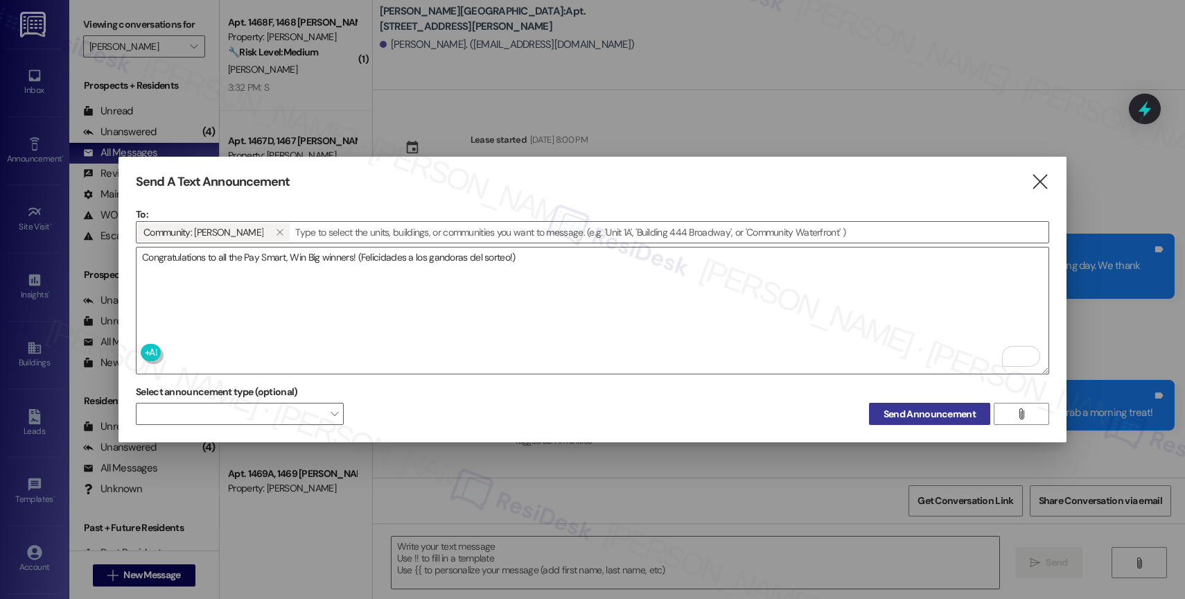
click at [902, 407] on span "Send Announcement" at bounding box center [929, 414] width 92 height 15
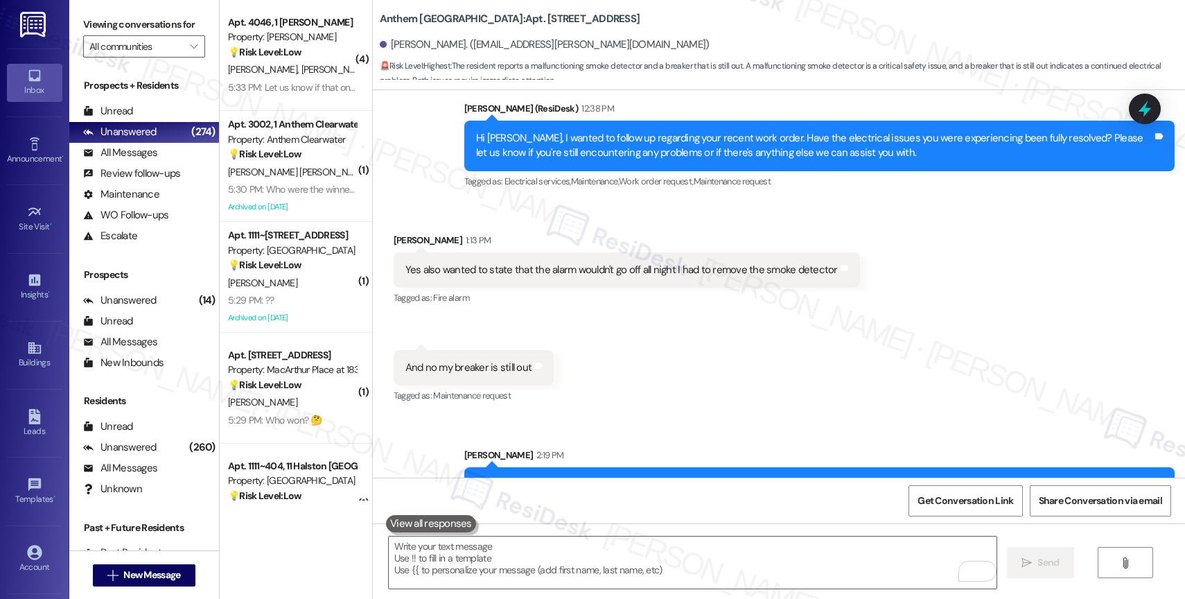
scroll to position [6029, 0]
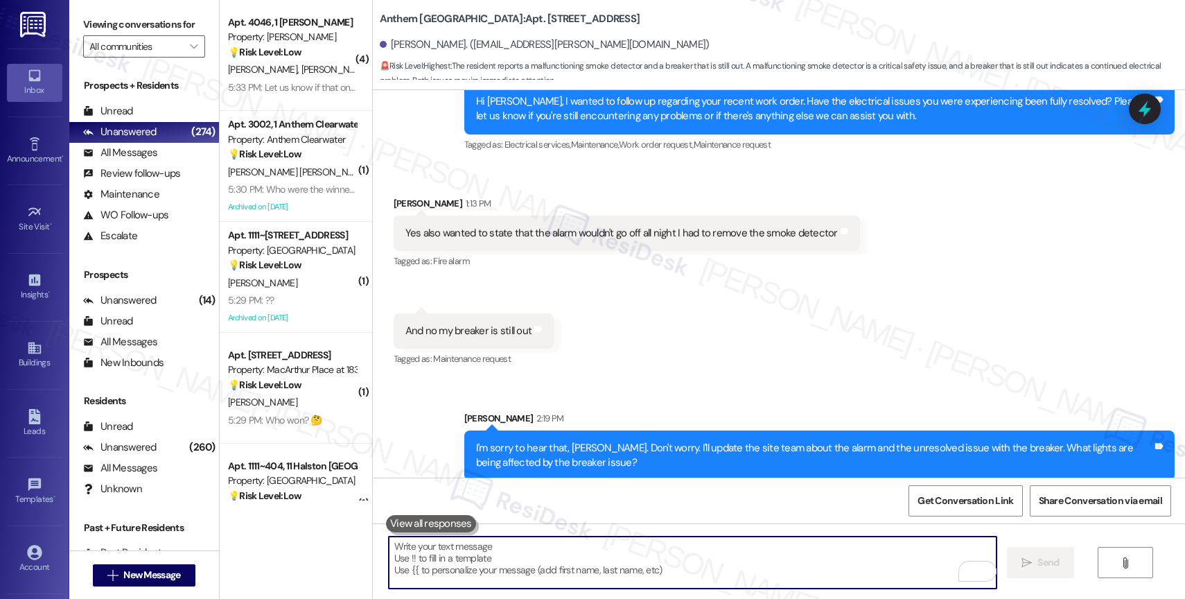
click at [495, 563] on textarea "To enrich screen reader interactions, please activate Accessibility in Grammarl…" at bounding box center [693, 562] width 608 height 52
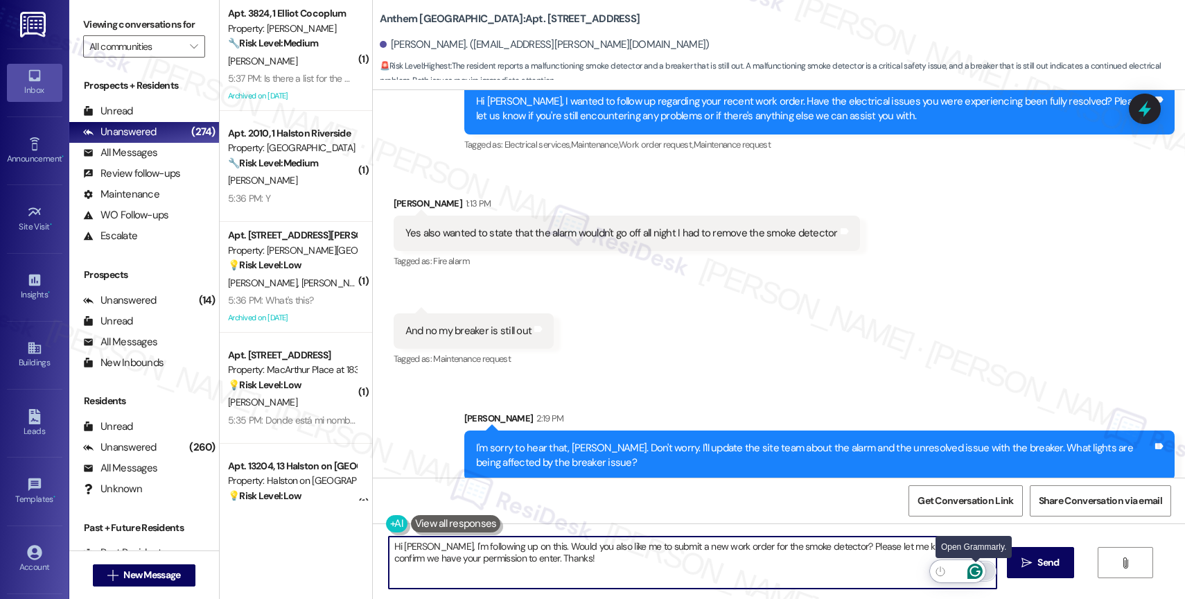
type textarea "Hi [PERSON_NAME], I'm following up on this. Would you also like me to submit a …"
click at [973, 567] on icon "Open Grammarly. 0 Suggestions." at bounding box center [975, 571] width 10 height 10
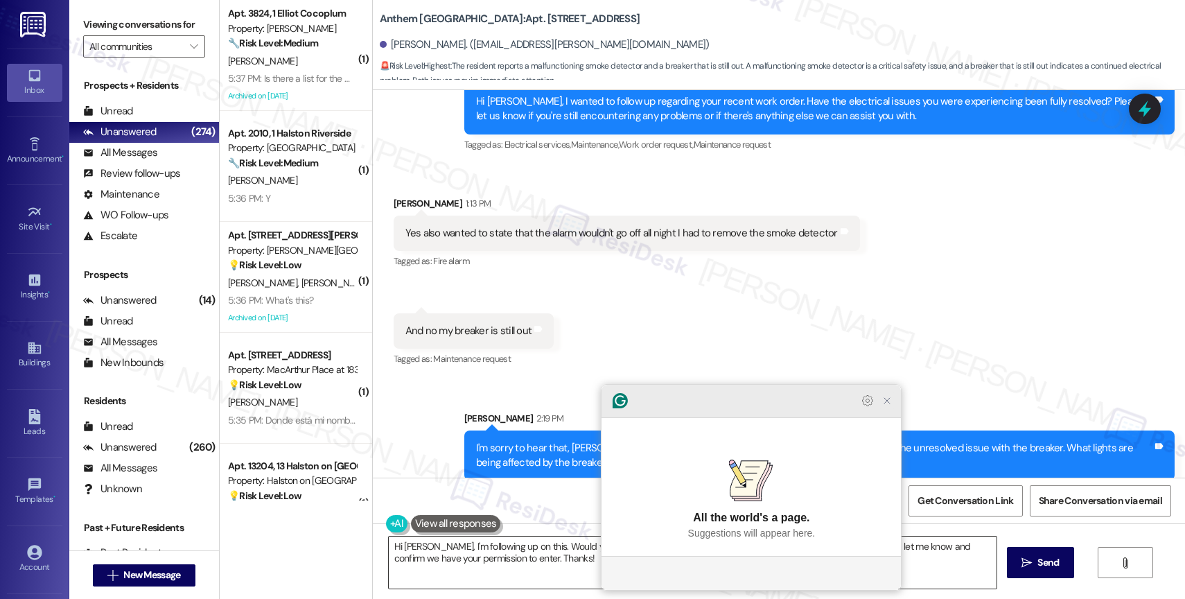
click at [891, 406] on icon "Close Grammarly Assistant" at bounding box center [886, 400] width 11 height 11
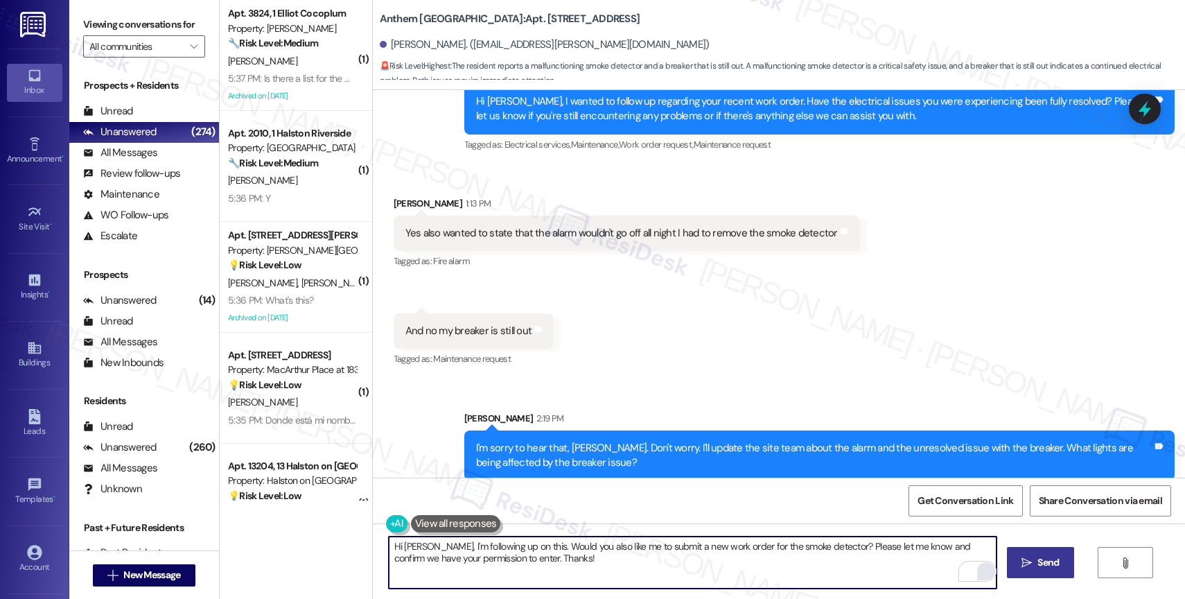
click at [1021, 561] on icon "" at bounding box center [1026, 562] width 10 height 11
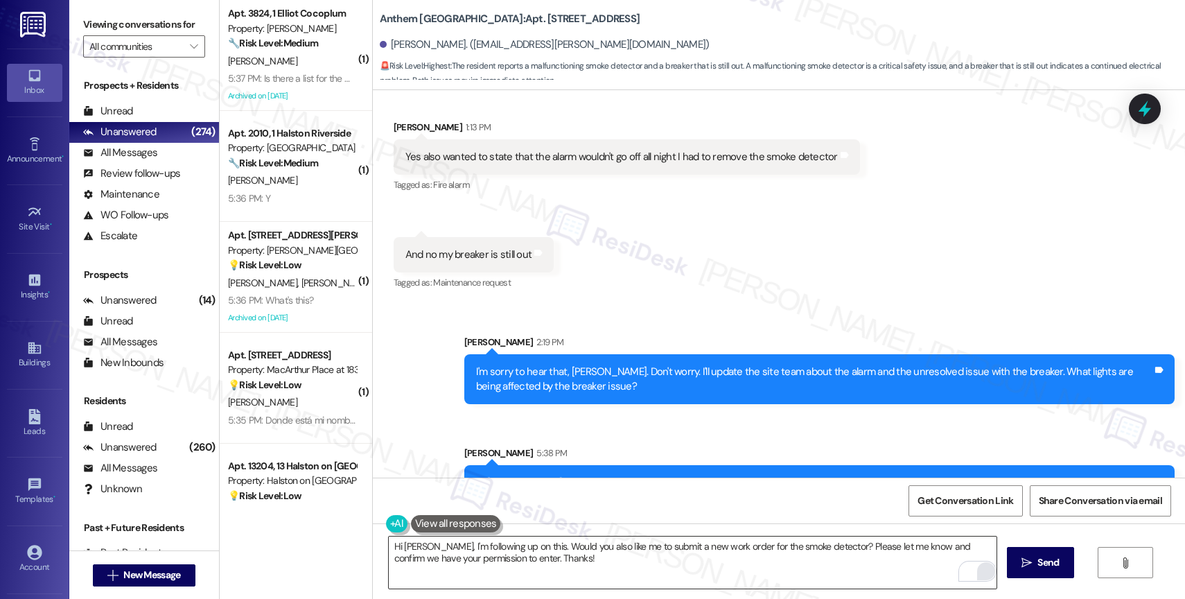
scroll to position [6140, 0]
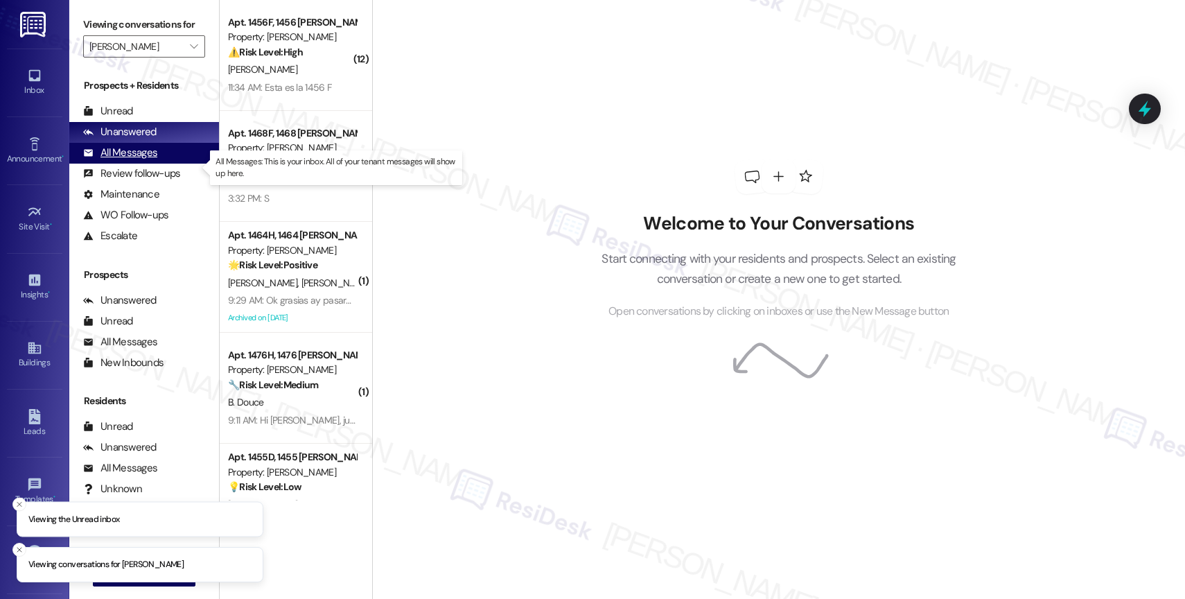
click at [146, 160] on div "All Messages" at bounding box center [120, 152] width 74 height 15
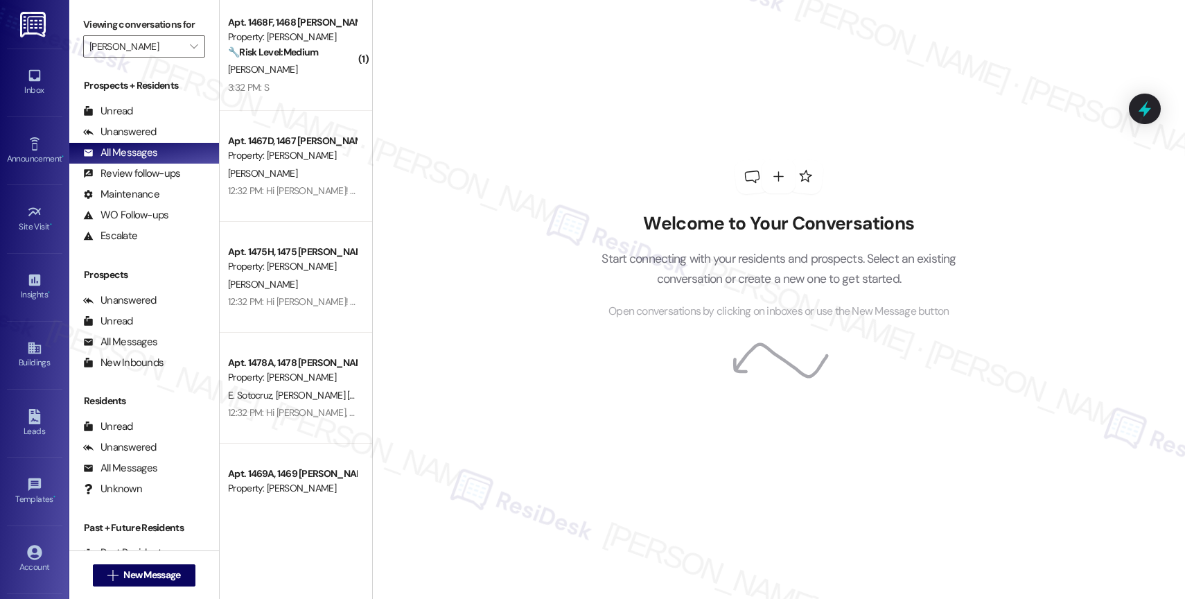
click at [299, 71] on div "[PERSON_NAME]" at bounding box center [292, 69] width 131 height 17
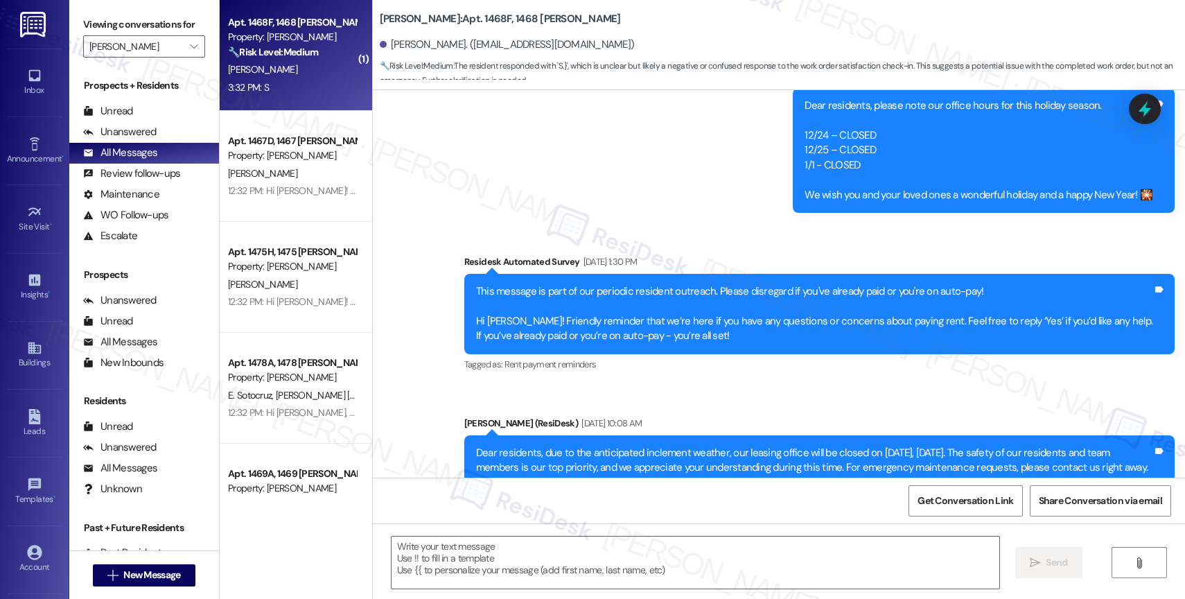
type textarea "Fetching suggested responses. Please feel free to read through the conversation…"
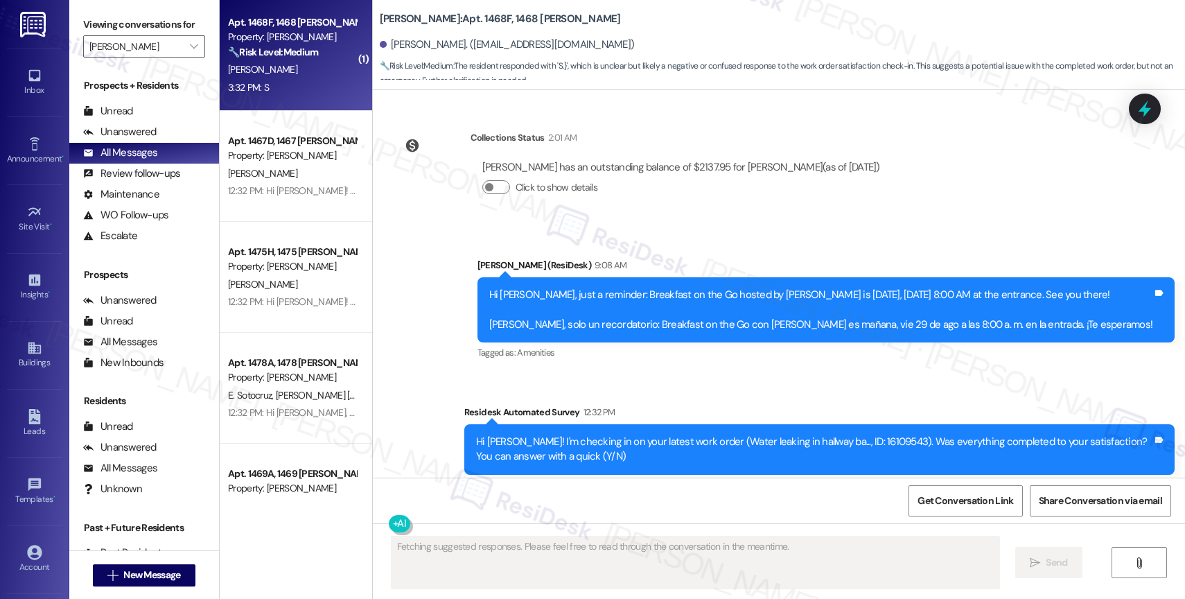
scroll to position [4401, 0]
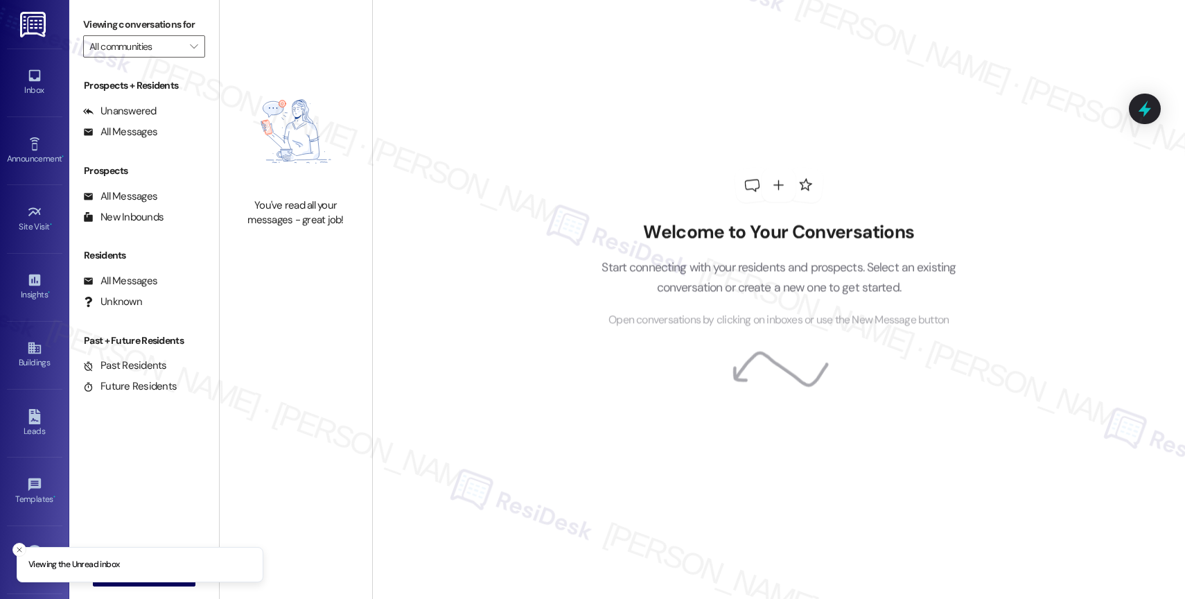
type input "[PERSON_NAME]"
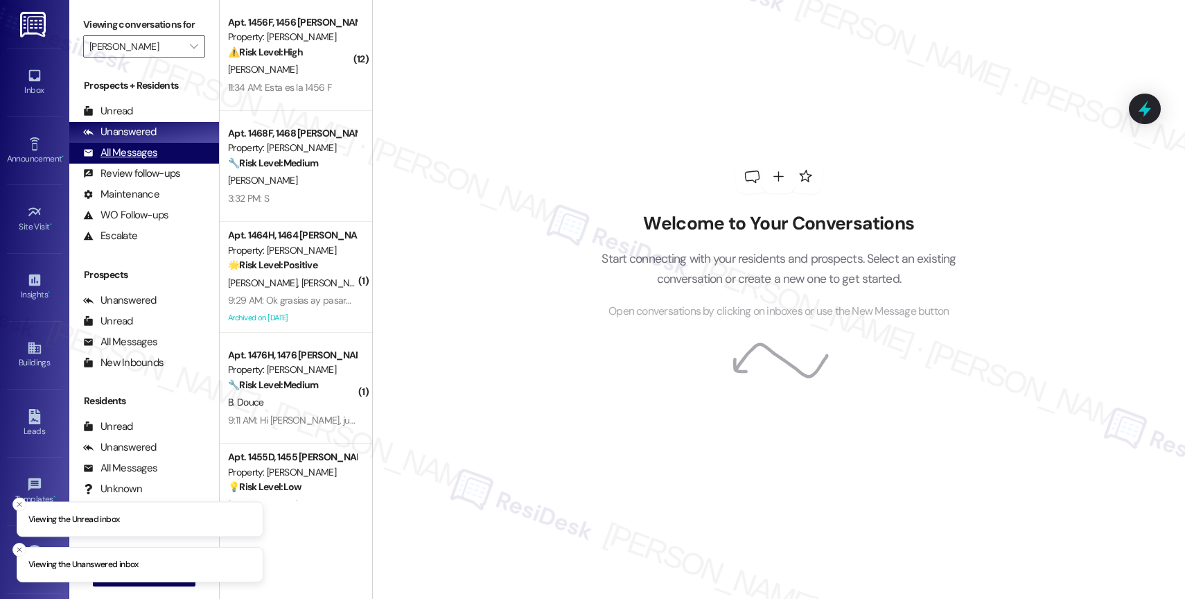
click at [147, 160] on div "All Messages" at bounding box center [120, 152] width 74 height 15
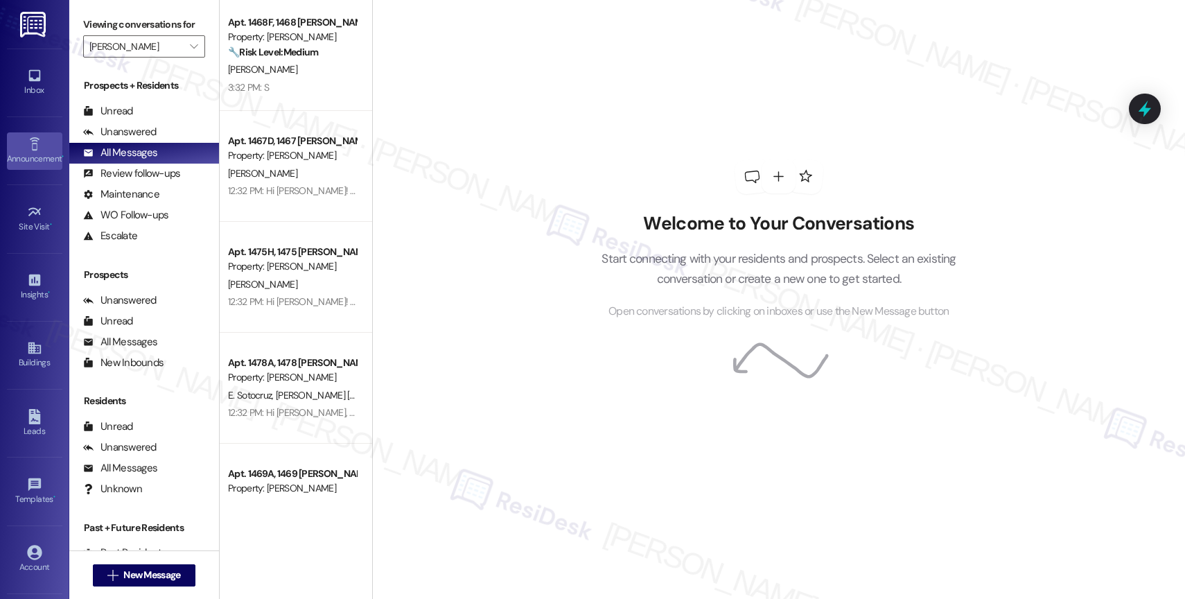
click at [21, 154] on div "Announcement •" at bounding box center [34, 159] width 69 height 14
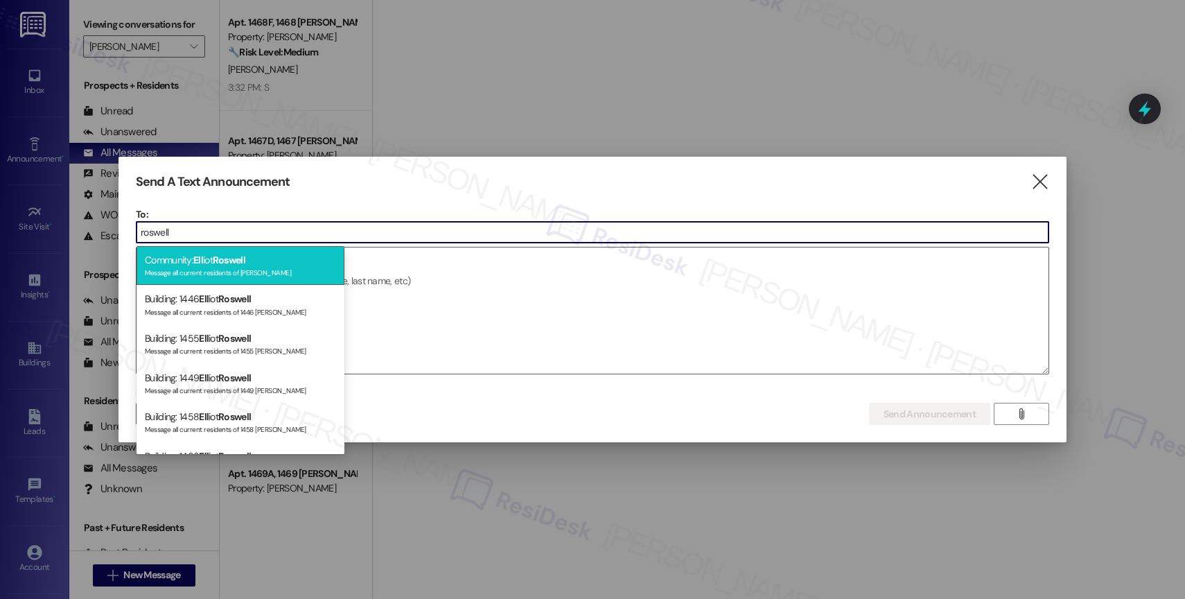
type input "roswell"
click at [270, 266] on div "Message all current residents of [PERSON_NAME]" at bounding box center [240, 271] width 191 height 12
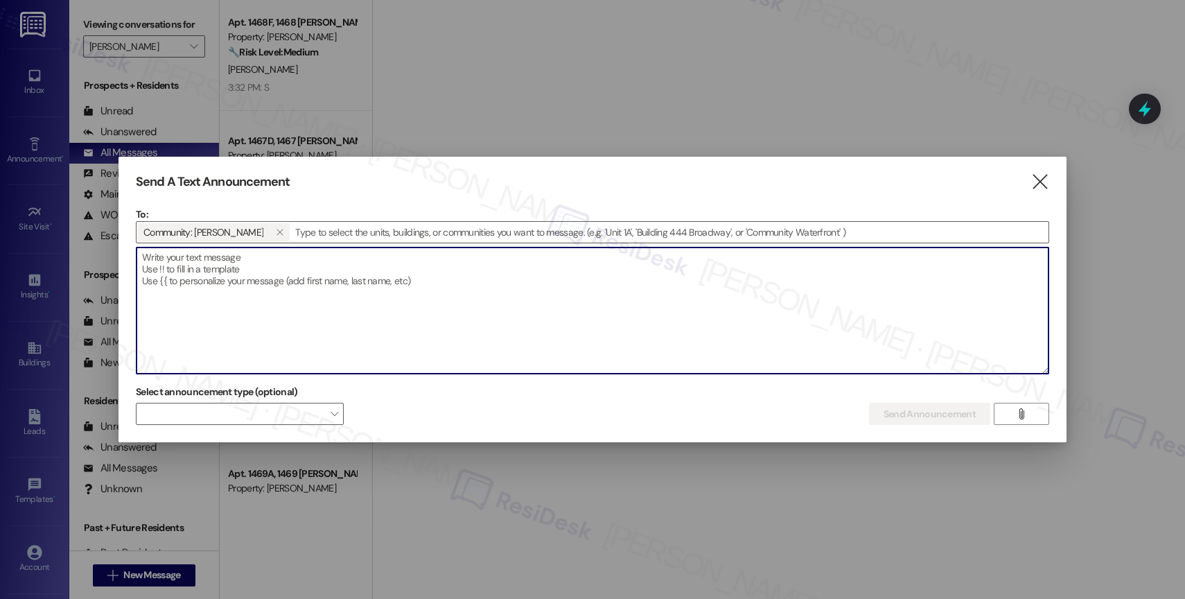
click at [680, 320] on textarea at bounding box center [592, 310] width 912 height 126
paste textarea "Congratulations to all the Pay Smart, Win Big winners! (Felicidades a los gando…"
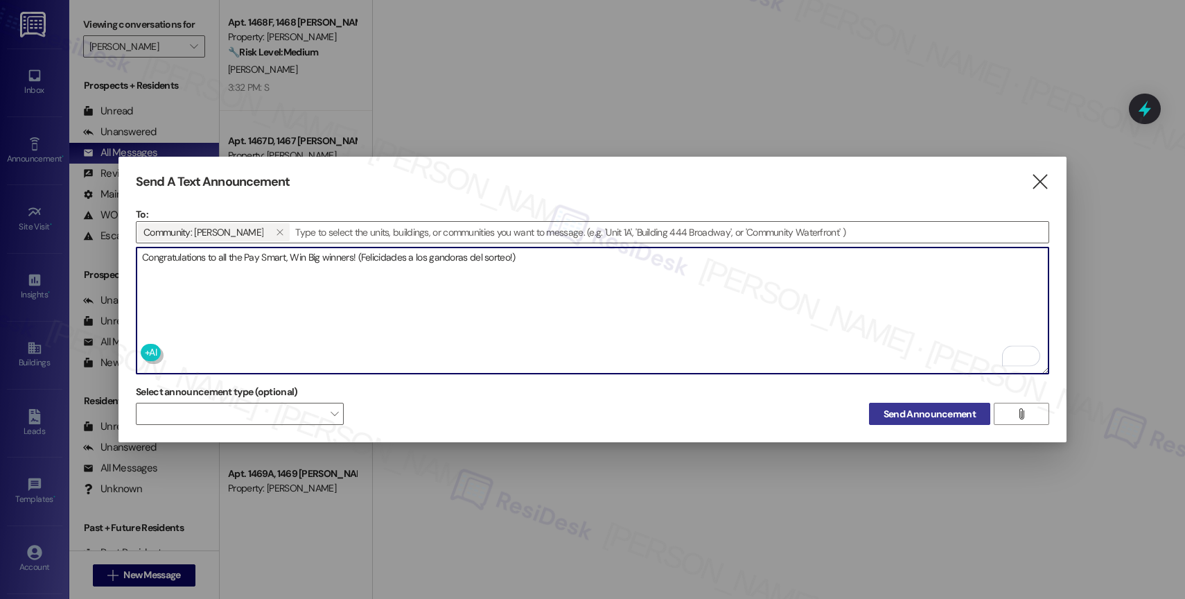
type textarea "Congratulations to all the Pay Smart, Win Big winners! (Felicidades a los gando…"
click at [924, 407] on span "Send Announcement" at bounding box center [929, 414] width 92 height 15
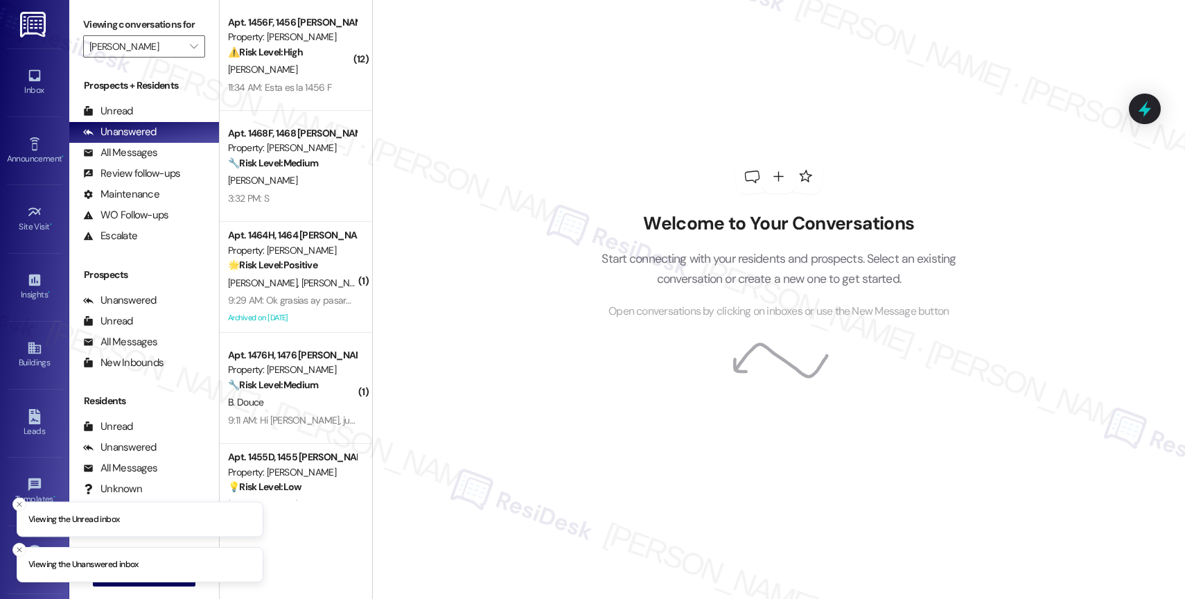
scroll to position [54, 0]
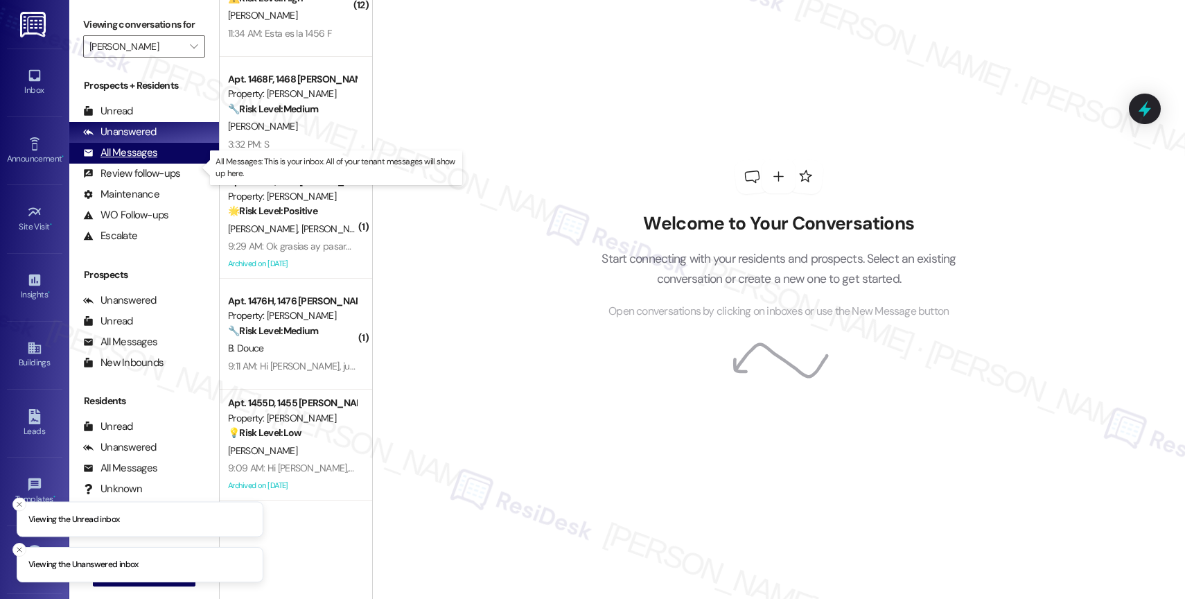
click at [170, 164] on div "All Messages (undefined)" at bounding box center [144, 153] width 150 height 21
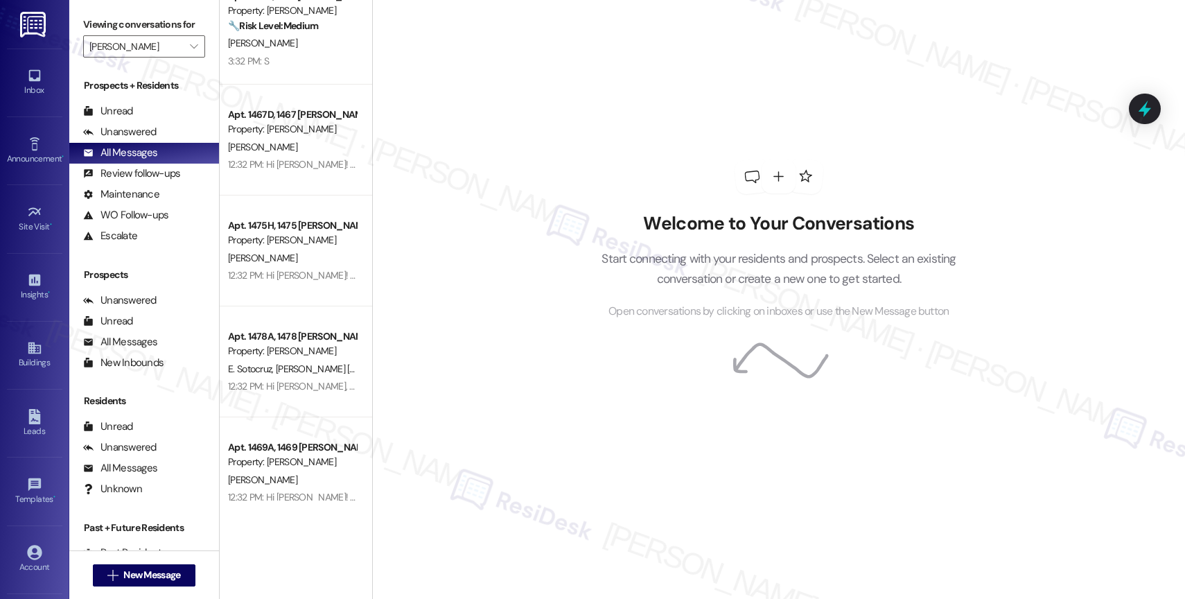
scroll to position [0, 0]
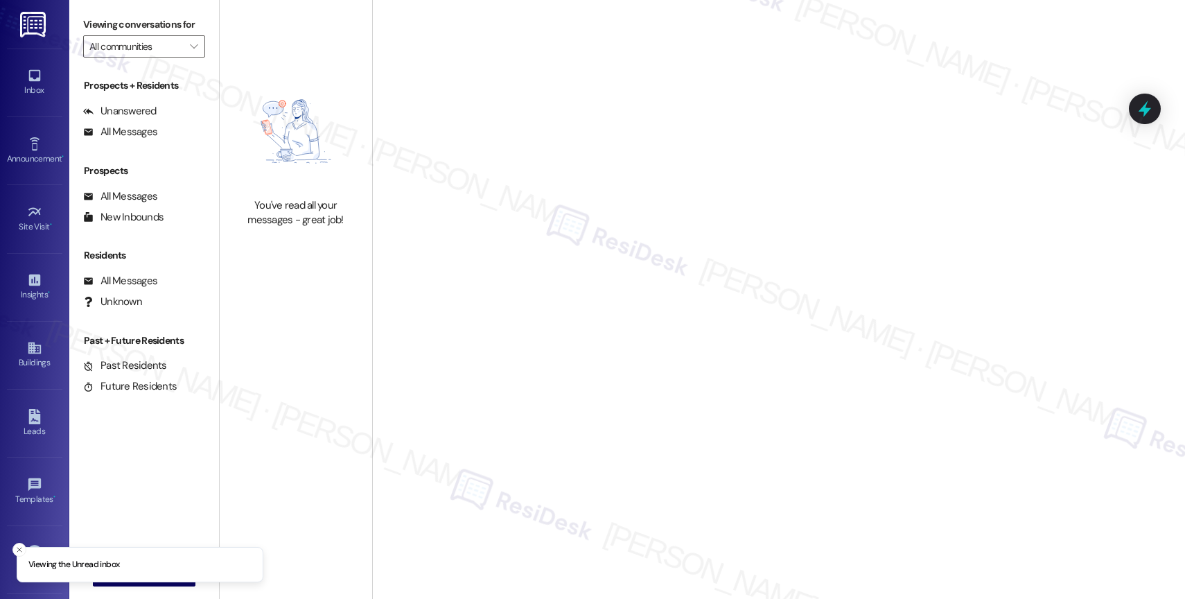
type input "[PERSON_NAME]"
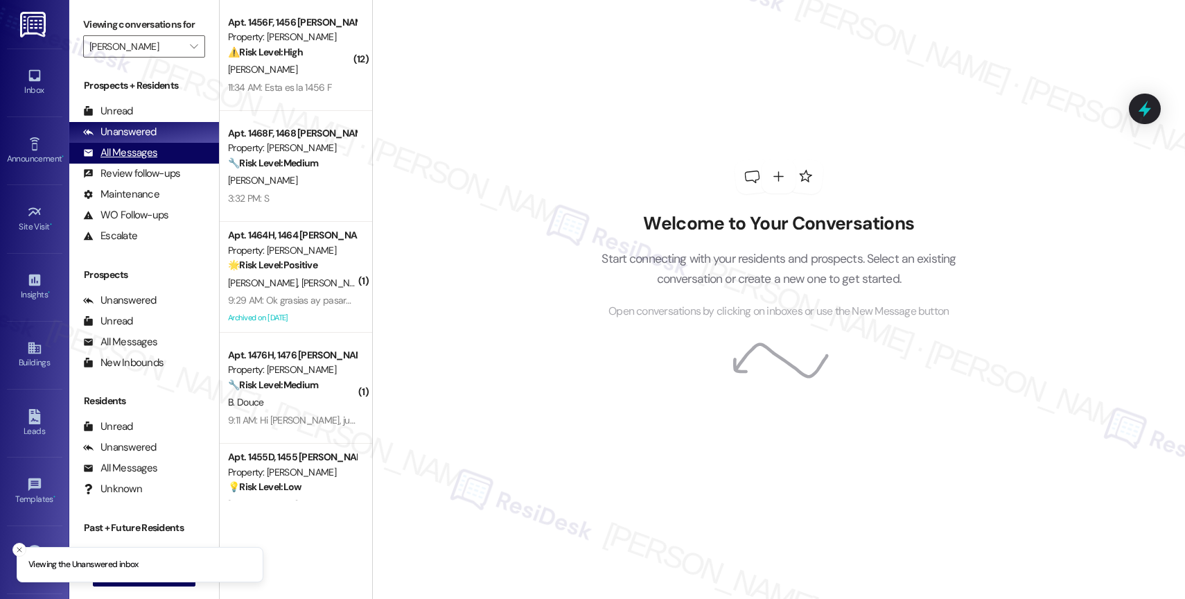
click at [145, 160] on div "All Messages" at bounding box center [120, 152] width 74 height 15
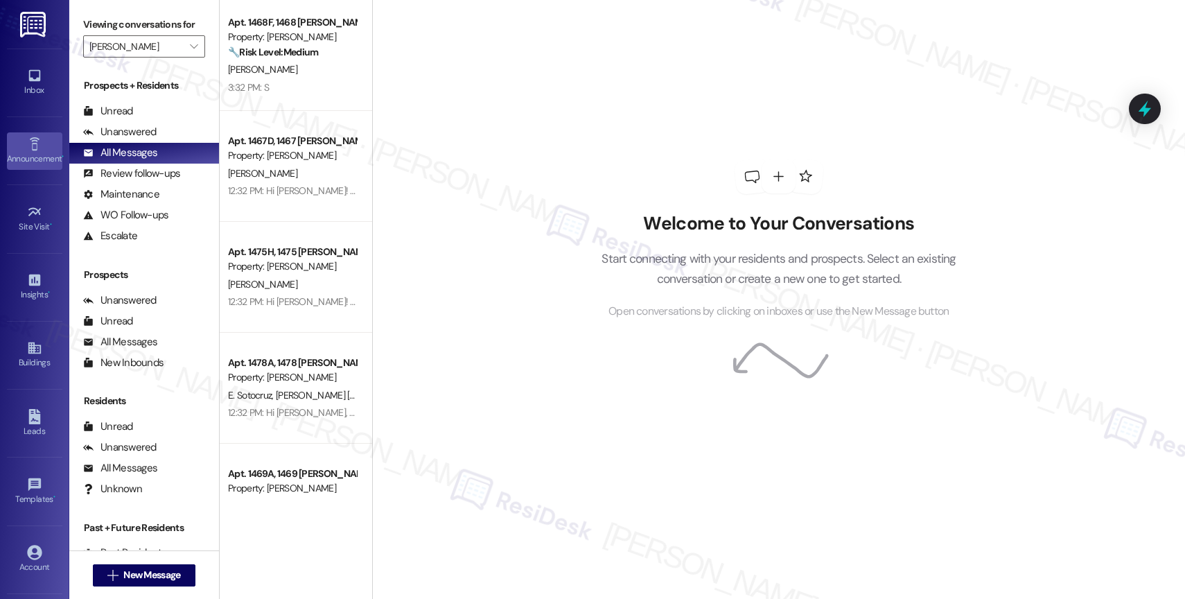
click at [17, 148] on link "Announcement •" at bounding box center [34, 150] width 55 height 37
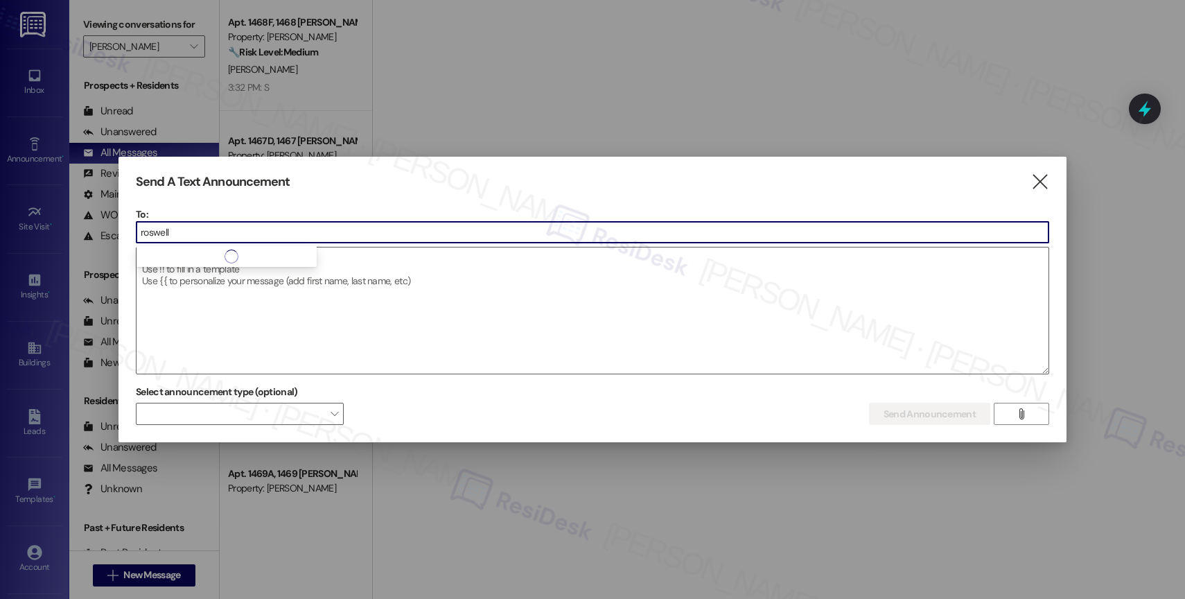
type input "roswell"
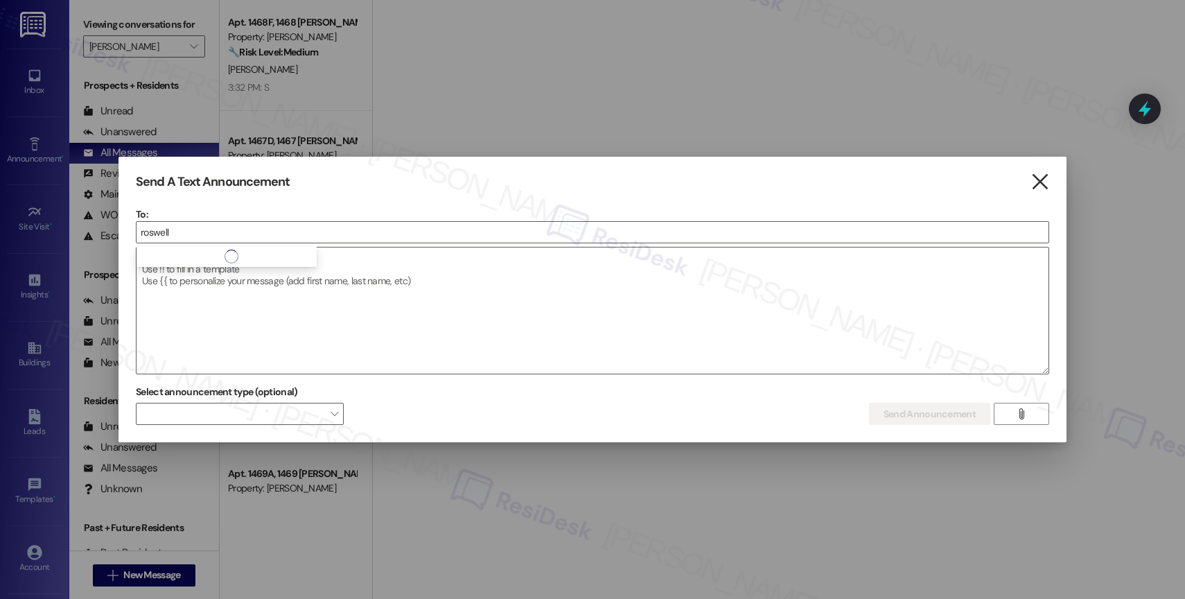
click at [1045, 177] on icon "" at bounding box center [1039, 182] width 19 height 15
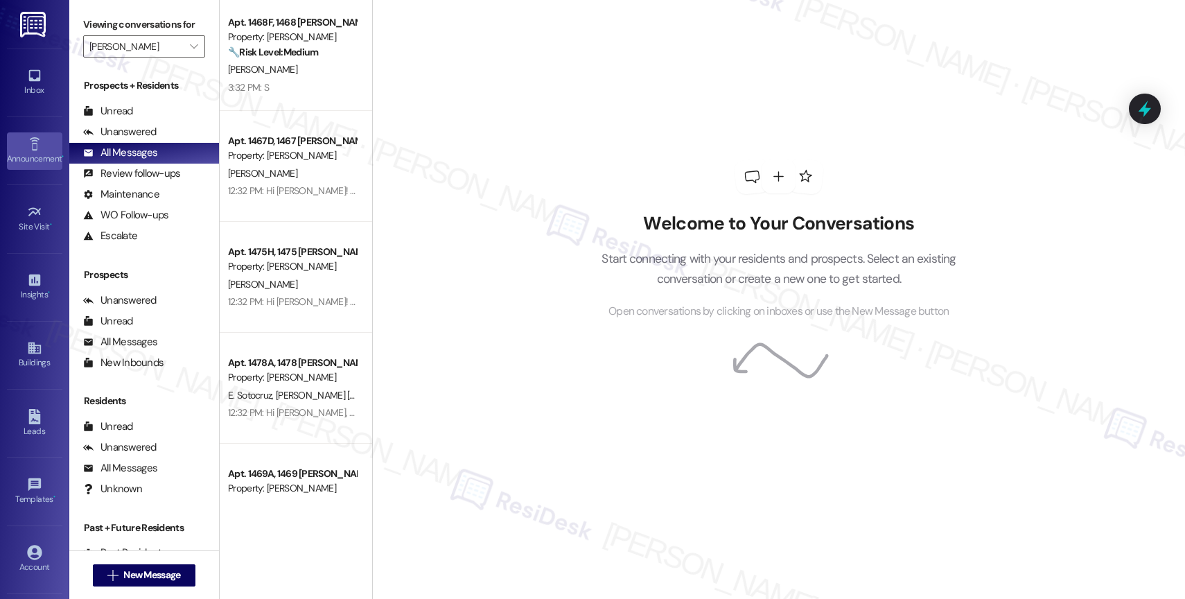
click at [30, 151] on icon at bounding box center [34, 143] width 15 height 15
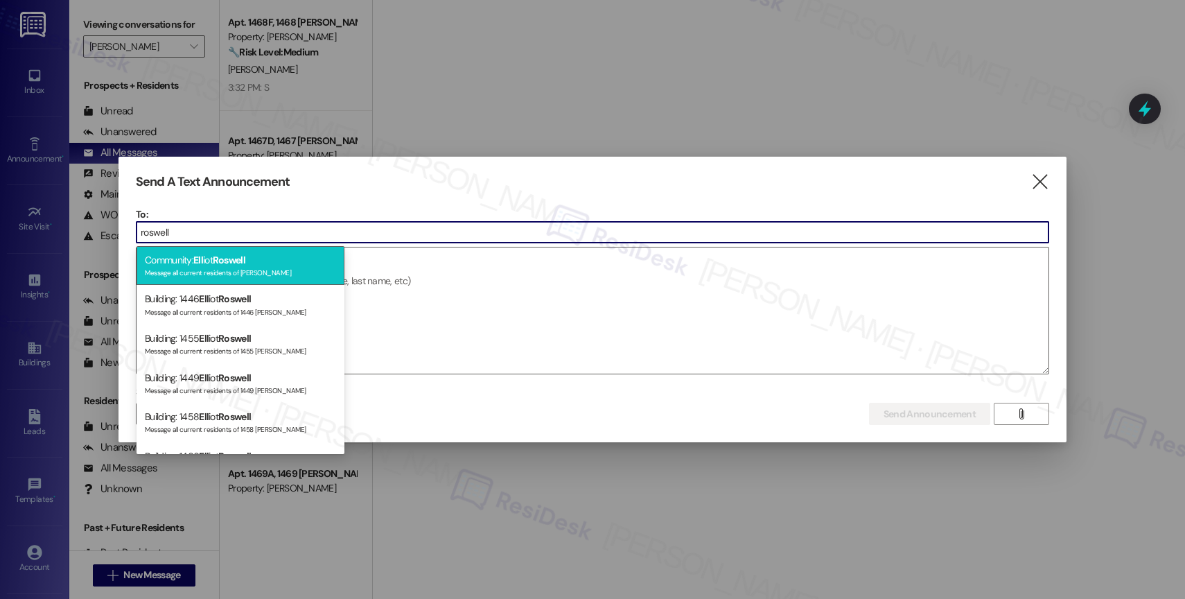
type input "roswell"
click at [258, 263] on div "Community: Ell iot Roswell Message all current residents of [PERSON_NAME]" at bounding box center [240, 265] width 208 height 39
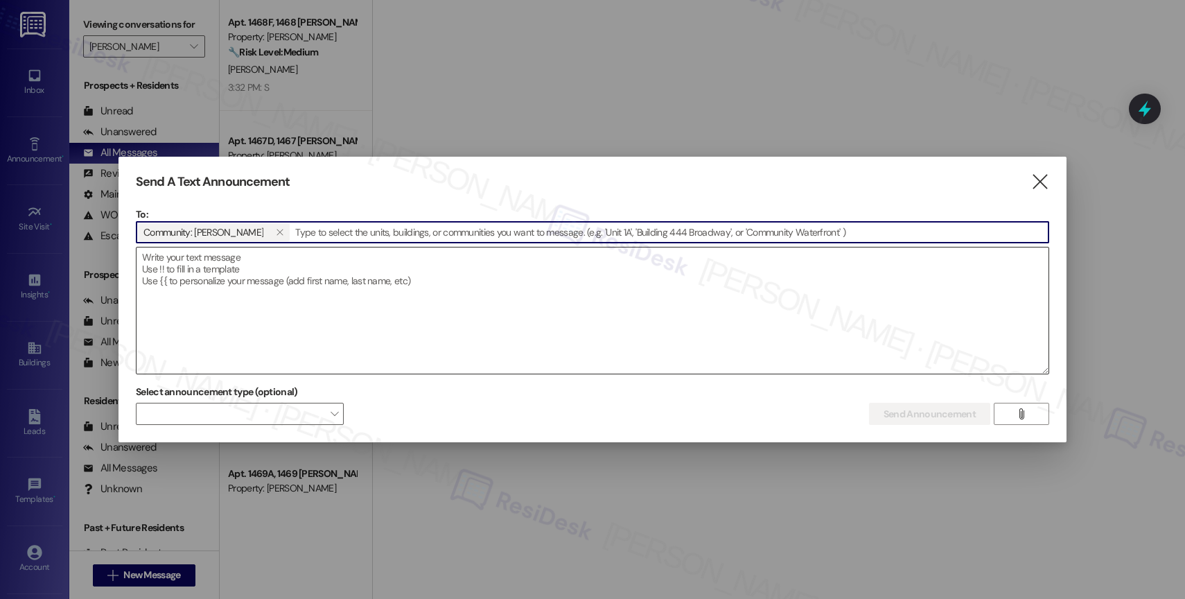
click at [233, 272] on textarea at bounding box center [592, 310] width 912 height 126
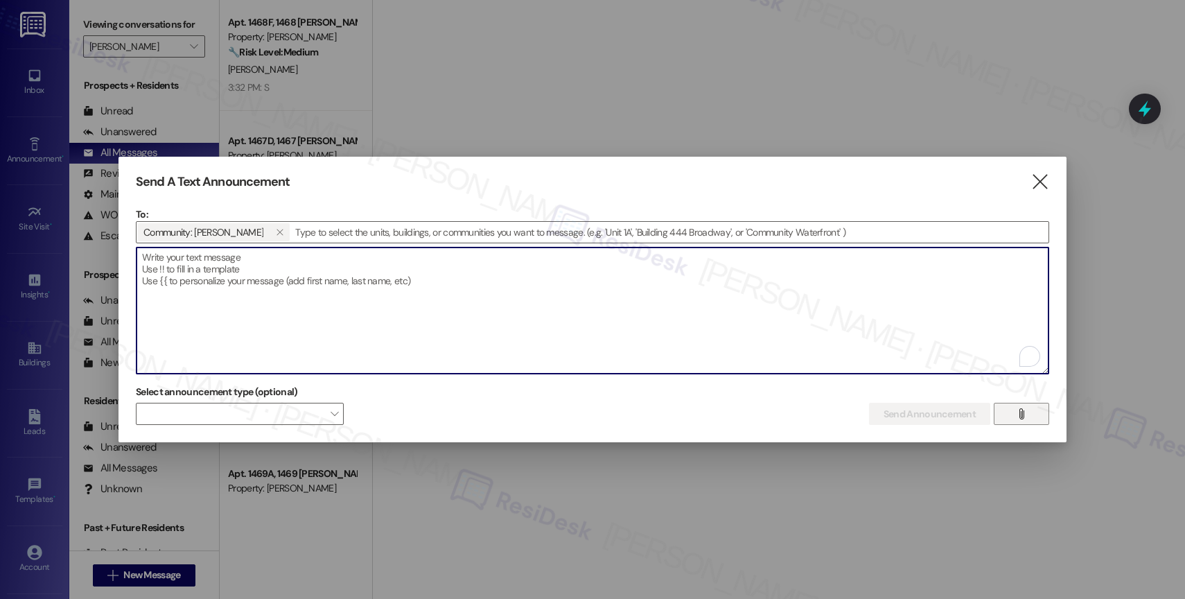
click at [1016, 414] on icon "" at bounding box center [1021, 413] width 10 height 11
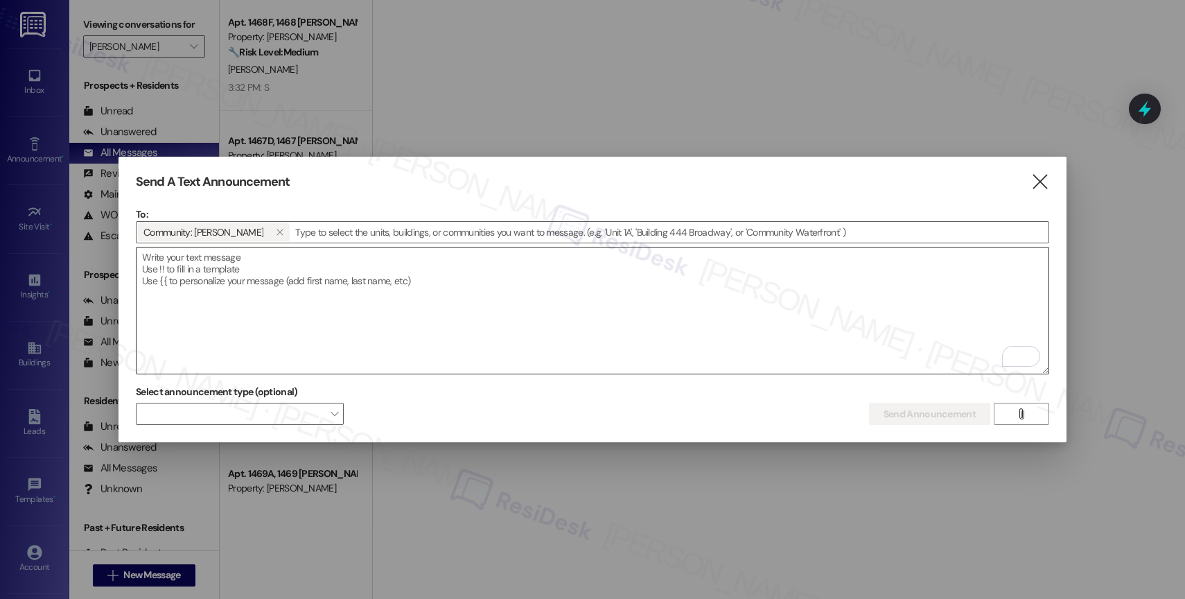
click at [342, 287] on textarea "To enrich screen reader interactions, please activate Accessibility in Grammarl…" at bounding box center [592, 310] width 912 height 126
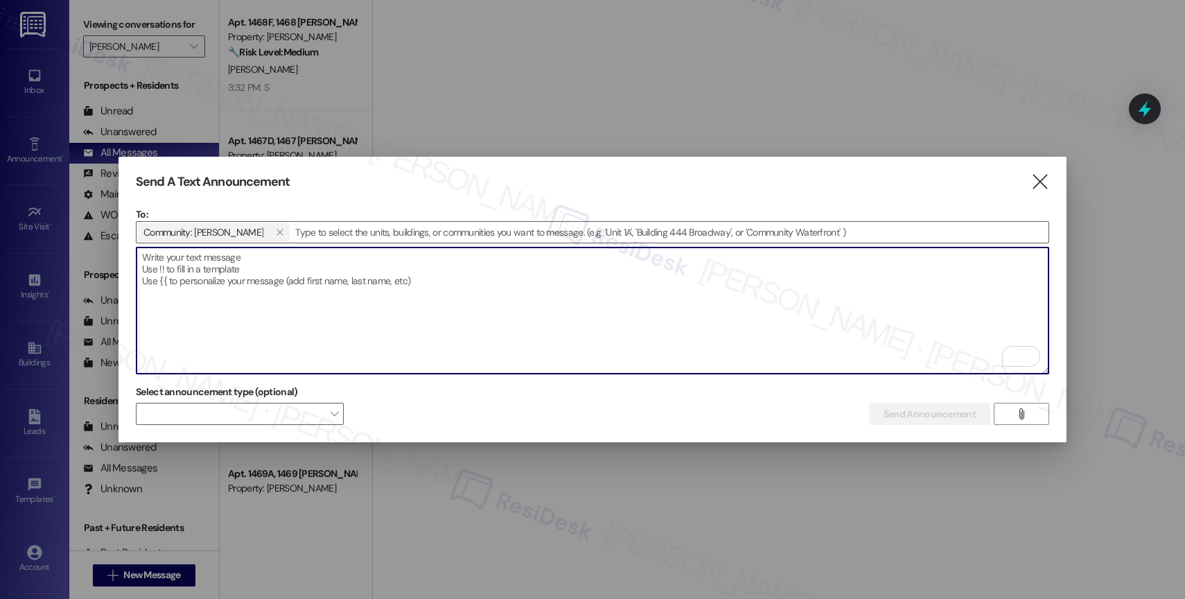
paste textarea "Congratulations to all the Pay Smart, Win Big winners! (Felicidades a los gando…"
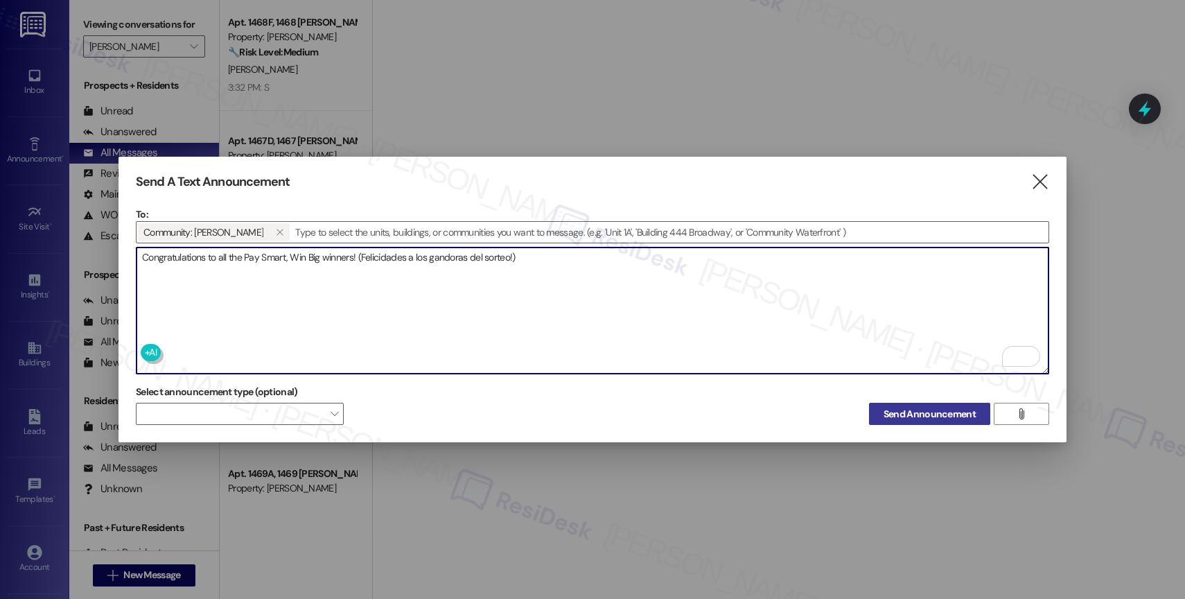
type textarea "Congratulations to all the Pay Smart, Win Big winners! (Felicidades a los gando…"
click at [912, 411] on span "Send Announcement" at bounding box center [929, 414] width 92 height 15
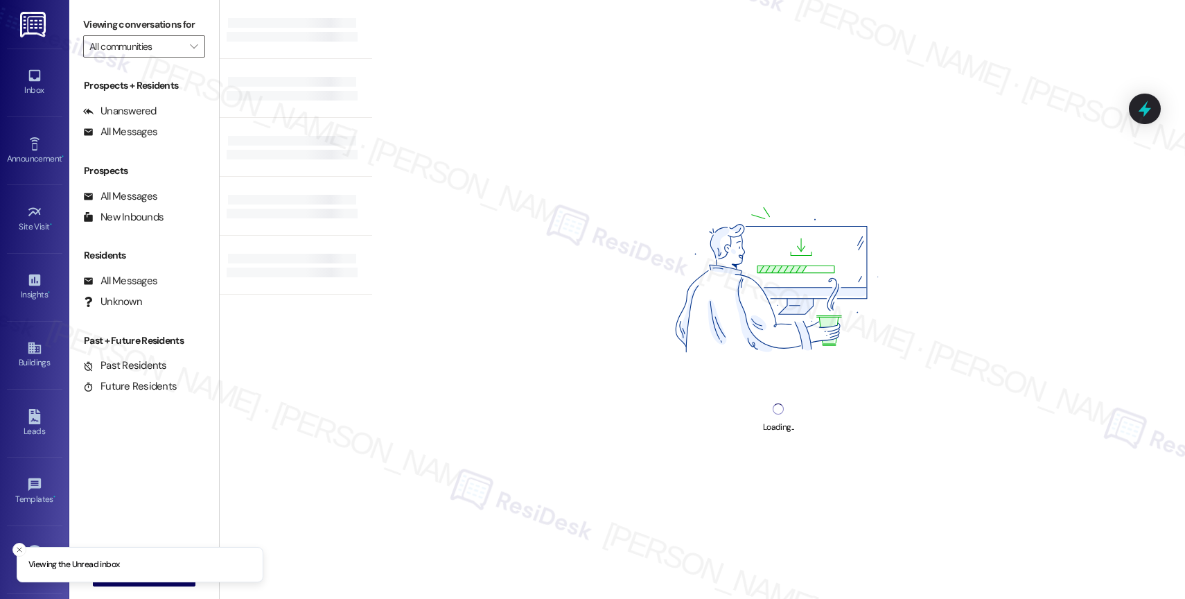
type input "[PERSON_NAME]"
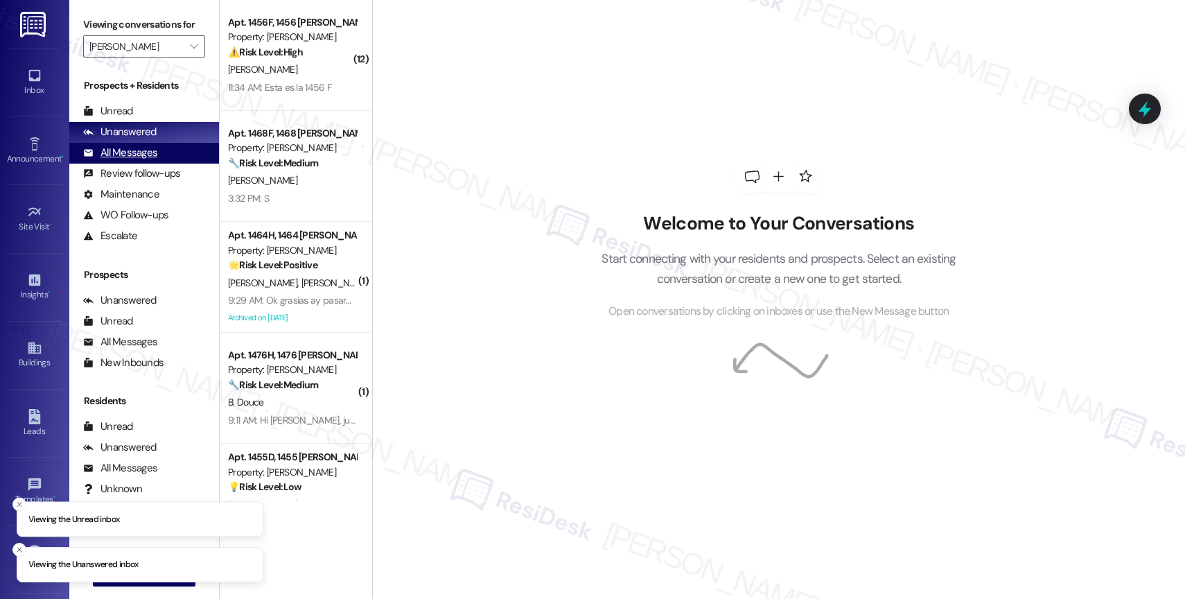
click at [146, 159] on div "All Messages (undefined)" at bounding box center [144, 153] width 150 height 21
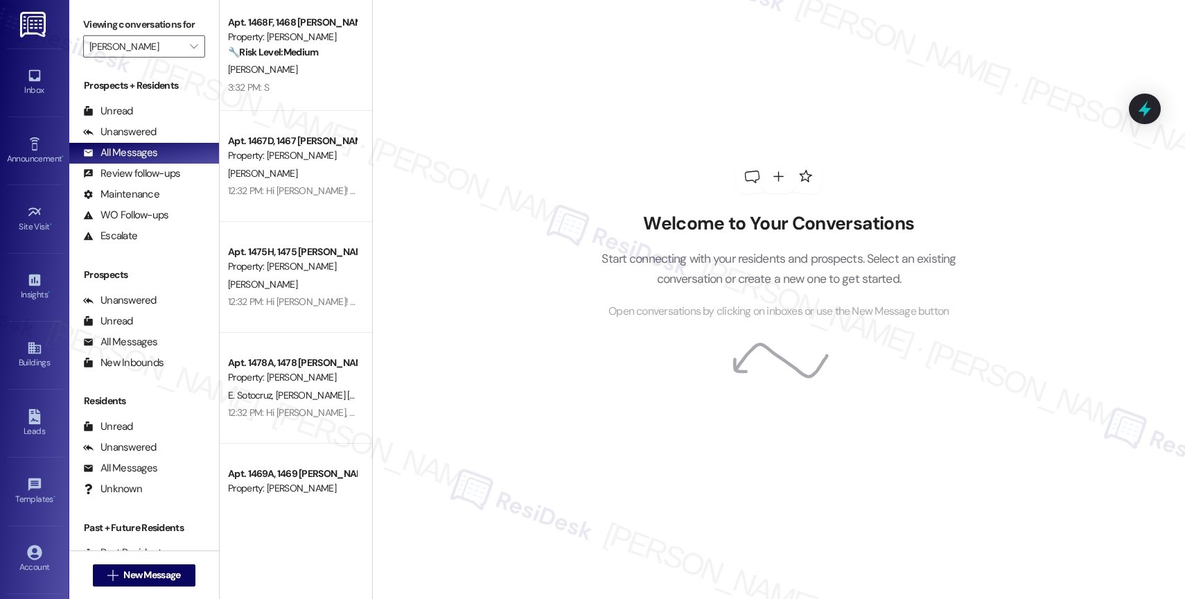
click at [303, 59] on div "🔧 Risk Level: Medium The resident responded with 'S.}', which is unclear but li…" at bounding box center [292, 52] width 128 height 15
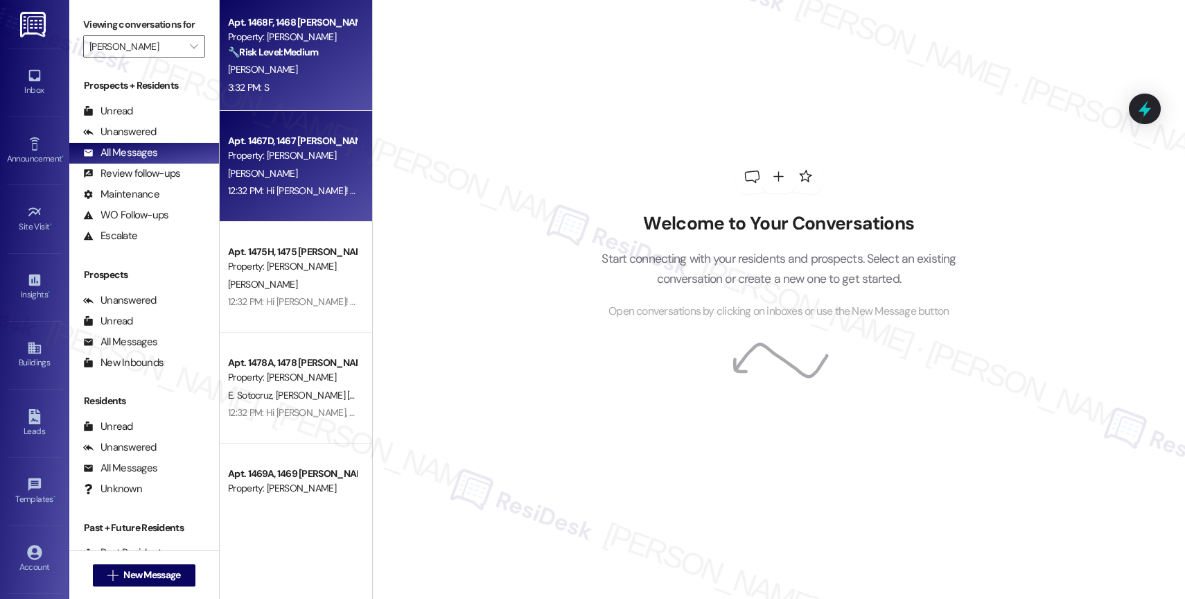
click at [270, 169] on div "[PERSON_NAME]" at bounding box center [292, 173] width 131 height 17
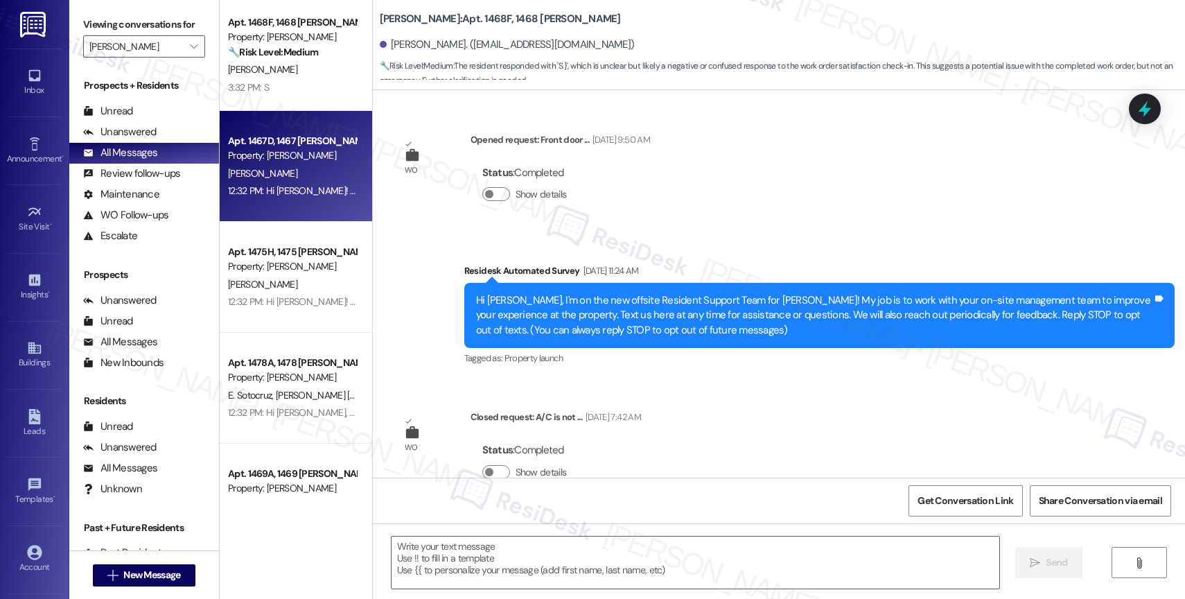
scroll to position [4401, 0]
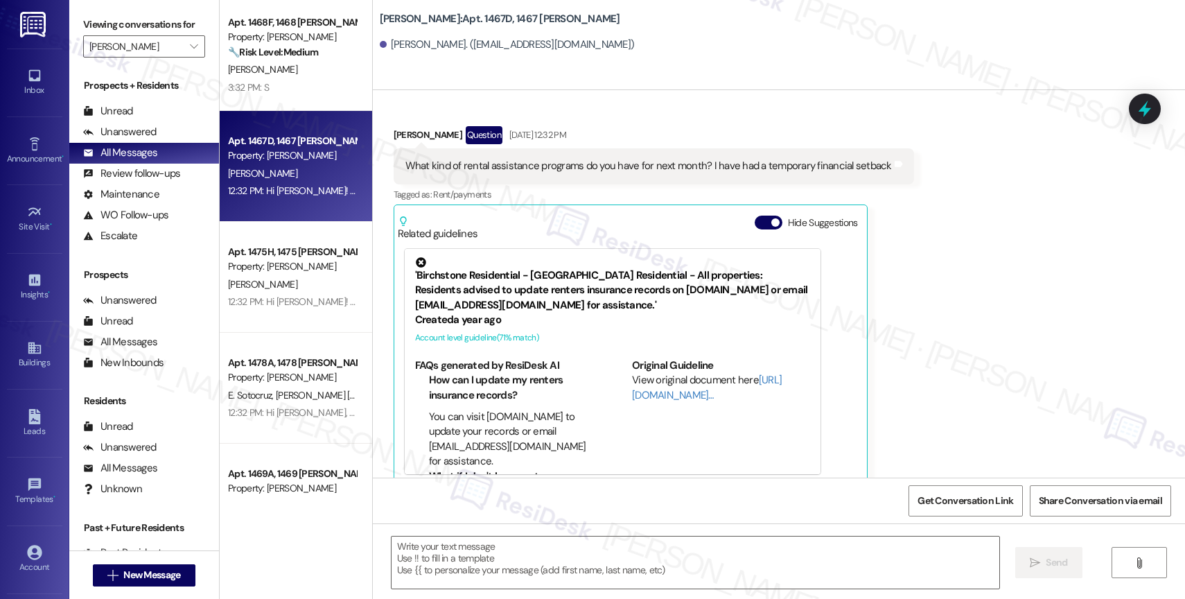
type textarea "Fetching suggested responses. Please feel free to read through the conversation…"
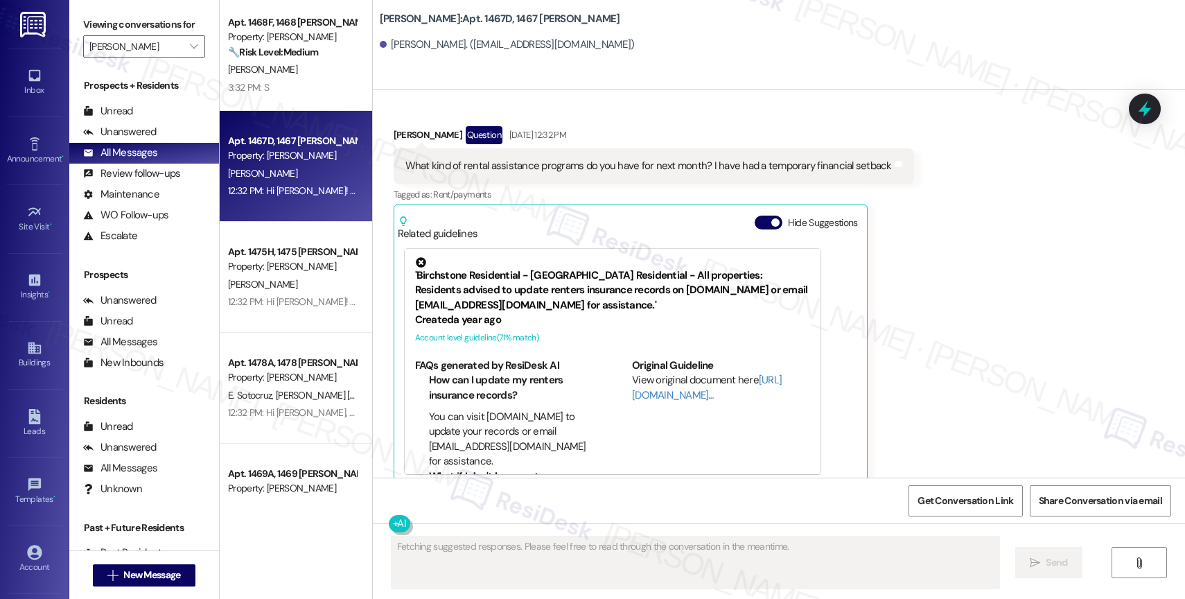
scroll to position [3103, 0]
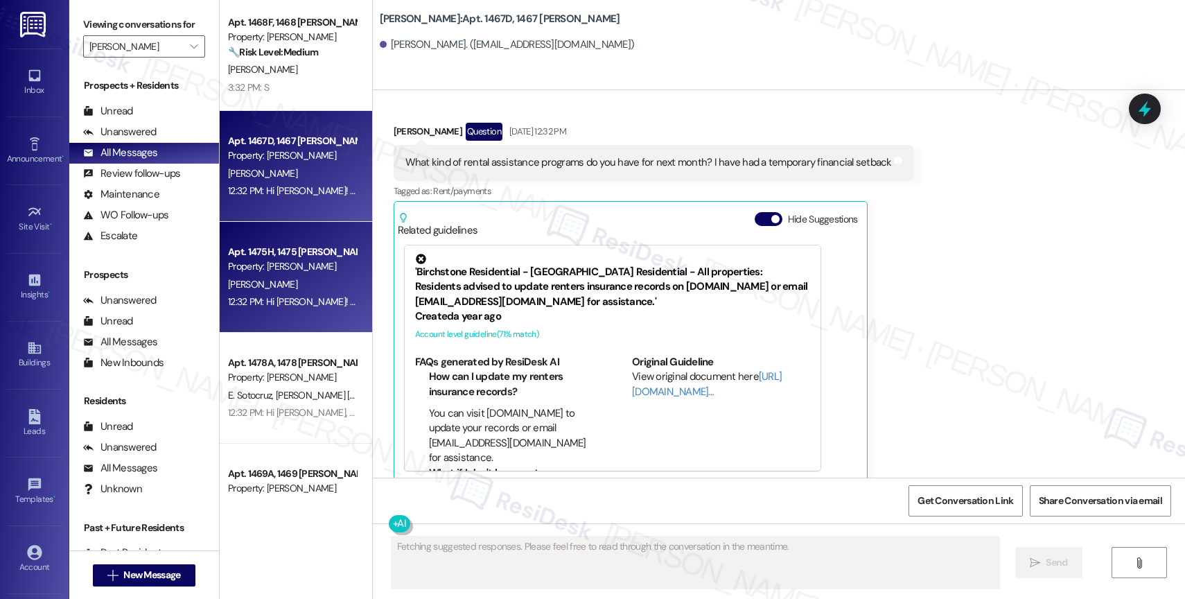
click at [292, 261] on div "Property: Elliot Roswell" at bounding box center [292, 266] width 128 height 15
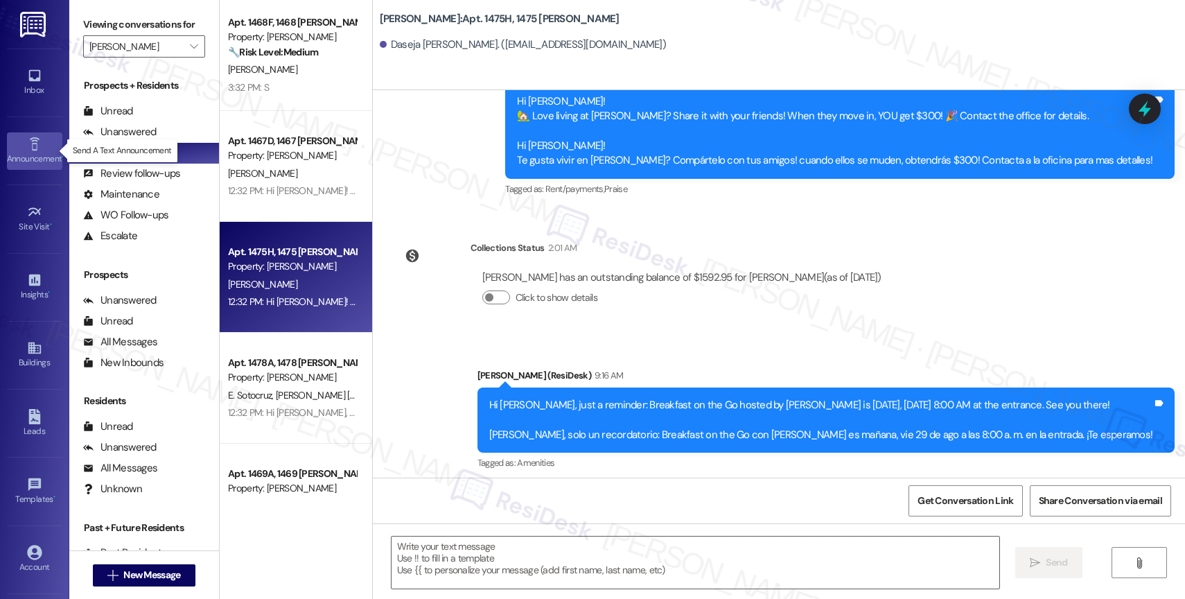
scroll to position [5534, 0]
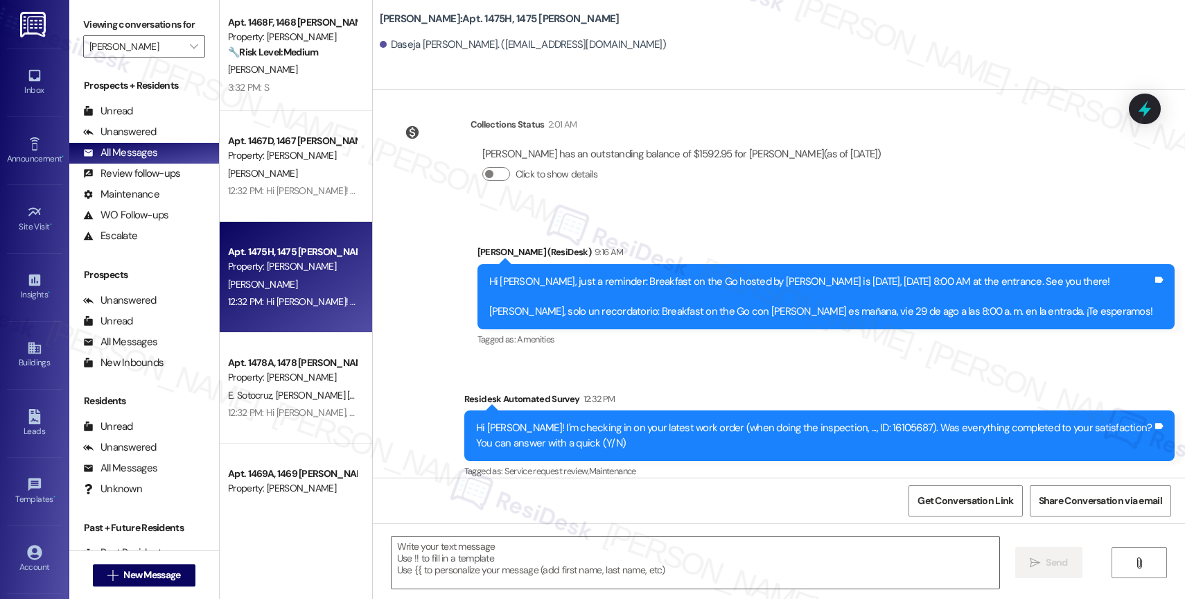
type textarea "Fetching suggested responses. Please feel free to read through the conversation…"
click at [27, 147] on icon at bounding box center [34, 143] width 15 height 15
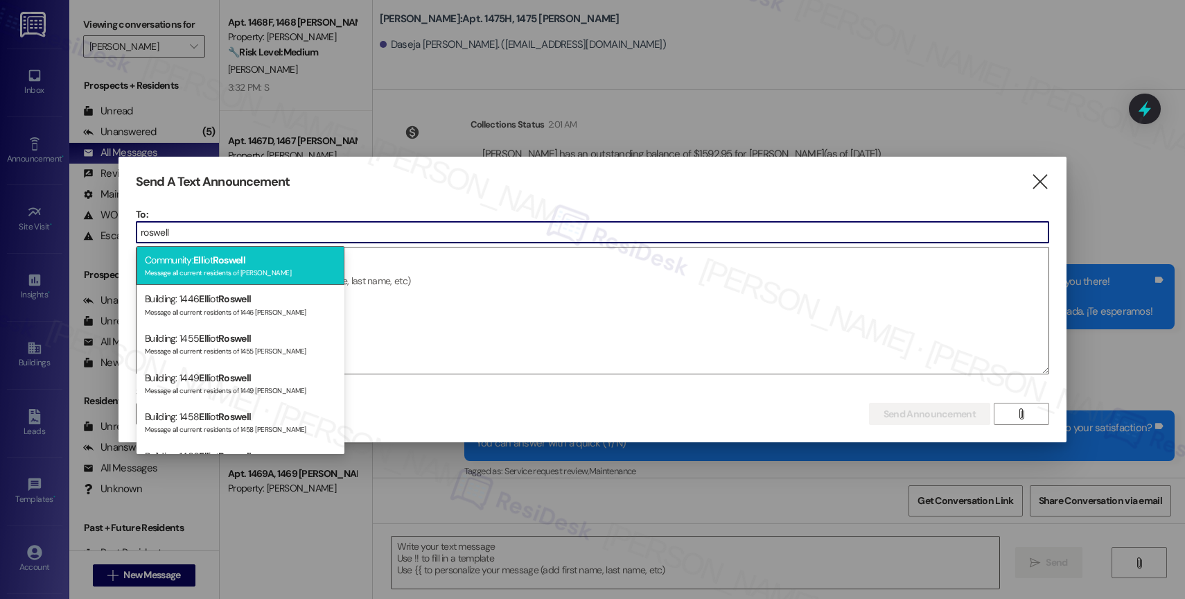
type input "roswell"
click at [267, 270] on div "Message all current residents of Elliot Roswell" at bounding box center [240, 271] width 191 height 12
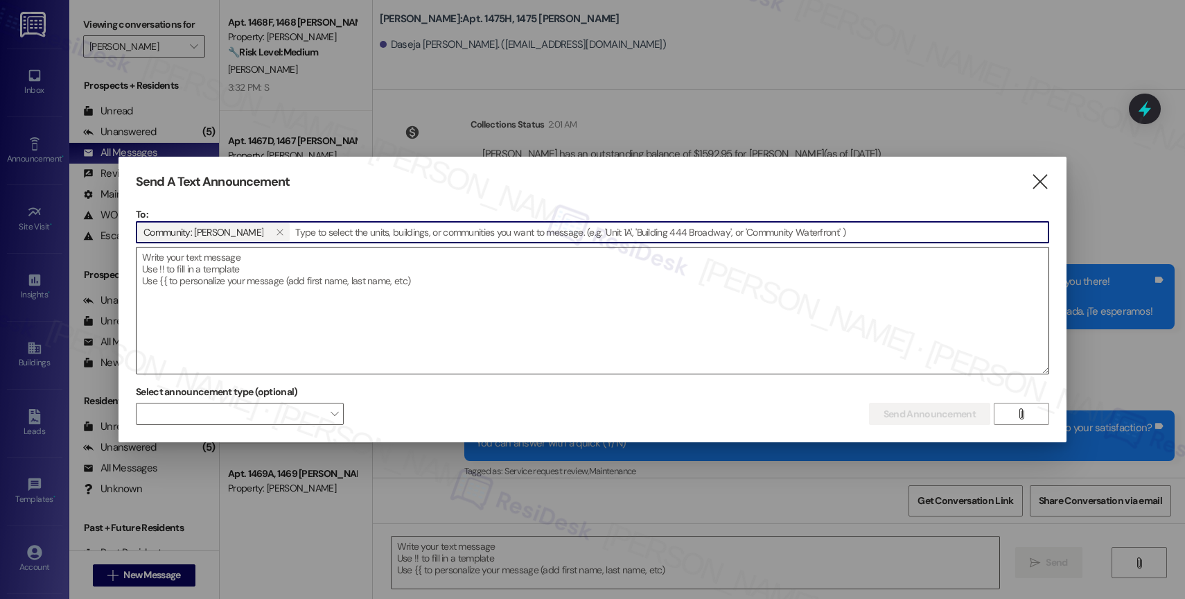
click at [238, 292] on textarea at bounding box center [592, 310] width 912 height 126
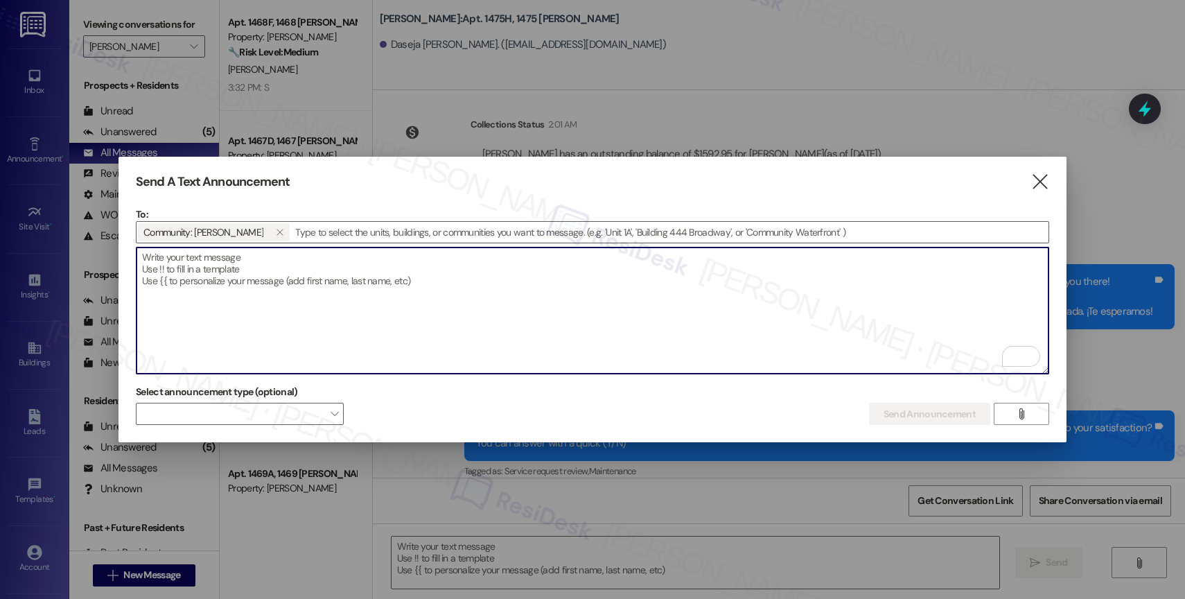
click at [238, 292] on textarea "To enrich screen reader interactions, please activate Accessibility in Grammarl…" at bounding box center [592, 310] width 912 height 126
paste textarea "Congratulations to all the Pay Smart, Win Big winners! (Felicidades a los gando…"
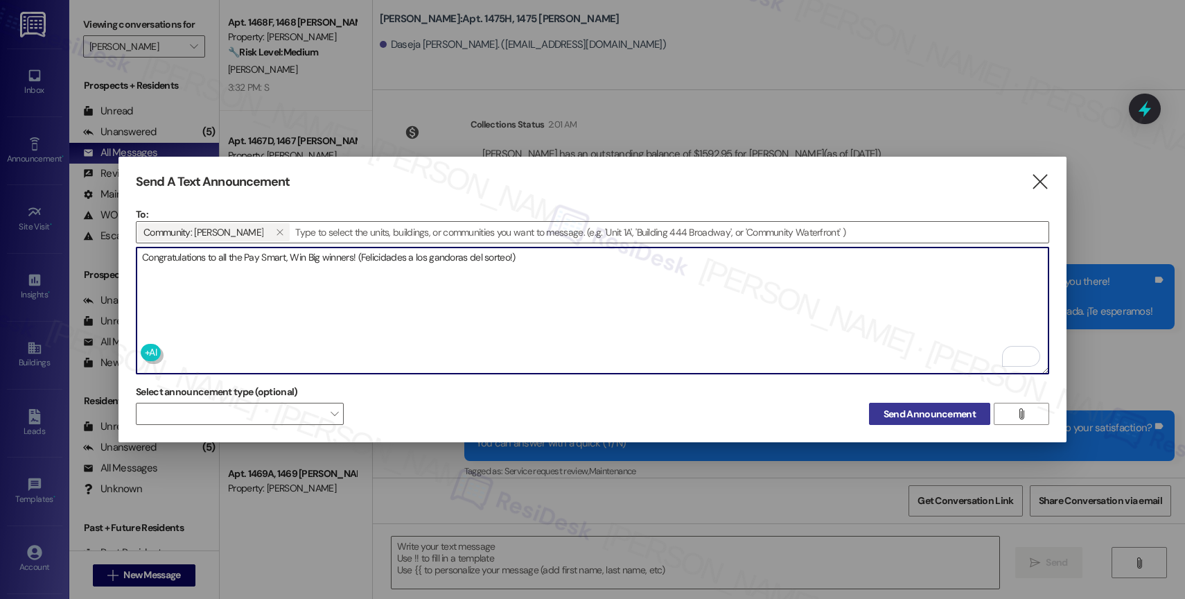
type textarea "Congratulations to all the Pay Smart, Win Big winners! (Felicidades a los gando…"
click at [923, 407] on span "Send Announcement" at bounding box center [929, 414] width 92 height 15
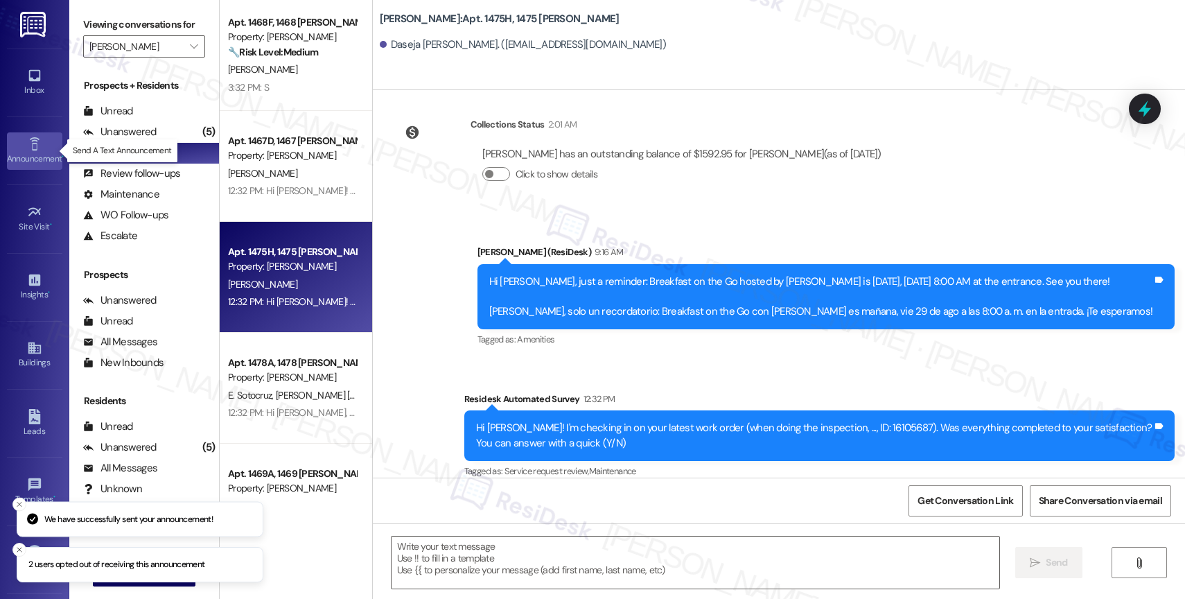
click at [22, 145] on link "Announcement •" at bounding box center [34, 150] width 55 height 37
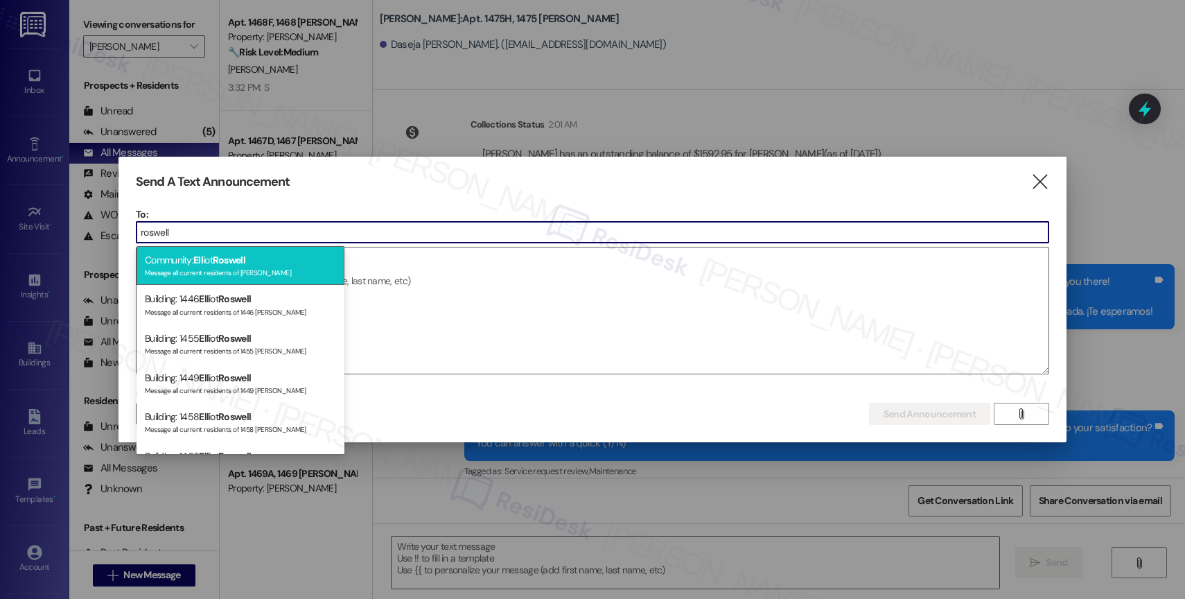
type input "roswell"
click at [268, 253] on div "Community: Ell iot Roswell Message all current residents of Elliot Roswell" at bounding box center [240, 265] width 208 height 39
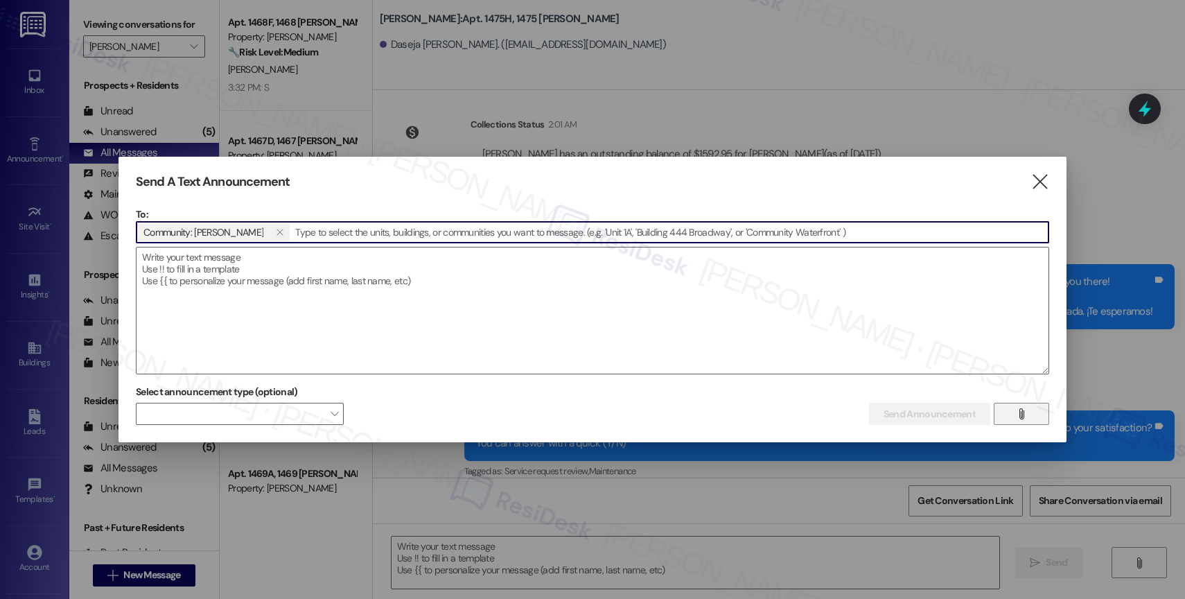
click at [1027, 411] on span "" at bounding box center [1021, 413] width 16 height 21
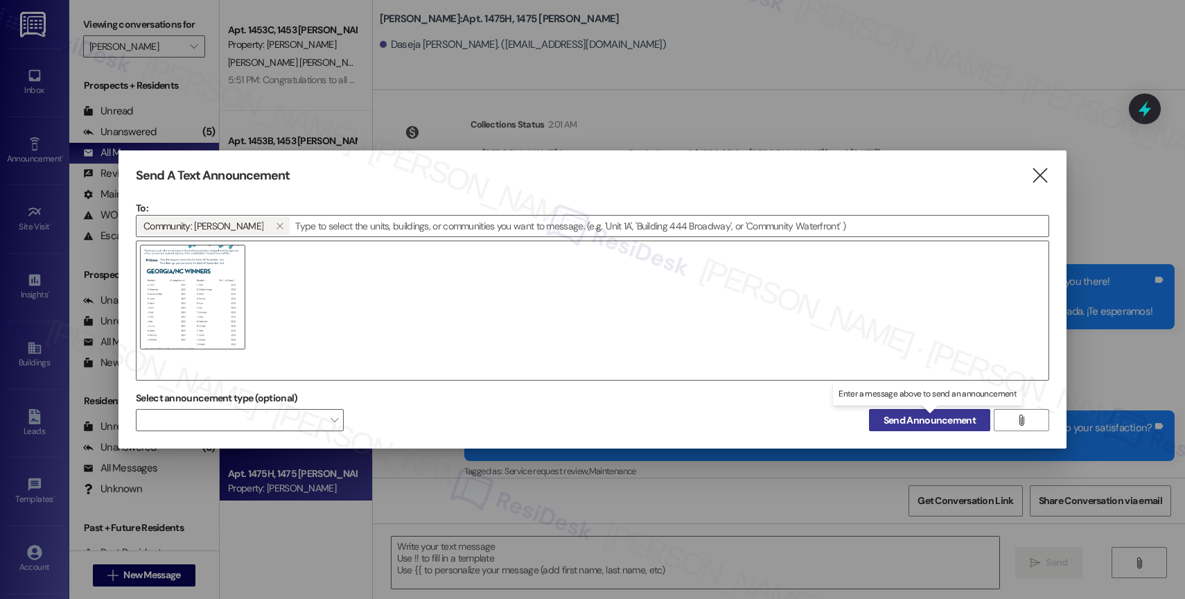
click at [908, 421] on span "Send Announcement" at bounding box center [929, 420] width 92 height 15
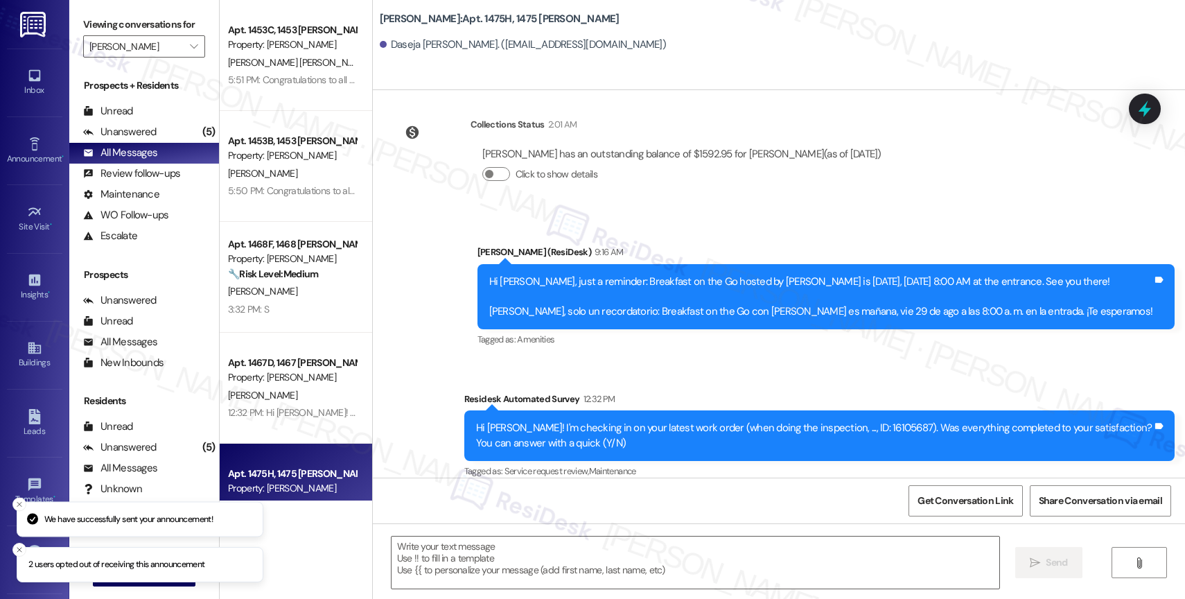
click at [3, 140] on div "Inbox Go to Inbox Announcement • Send A Text Announcement Site Visit • Go to Si…" at bounding box center [34, 299] width 69 height 599
click at [14, 142] on link "Announcement •" at bounding box center [34, 150] width 55 height 37
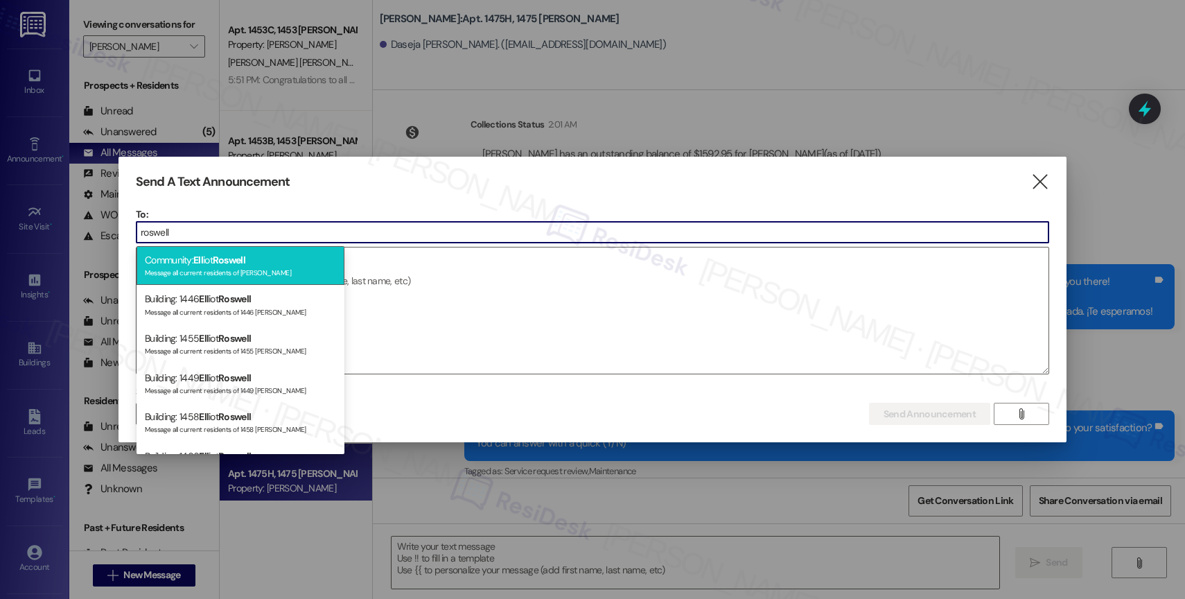
type input "roswell"
click at [257, 270] on div "Message all current residents of Elliot Roswell" at bounding box center [240, 271] width 191 height 12
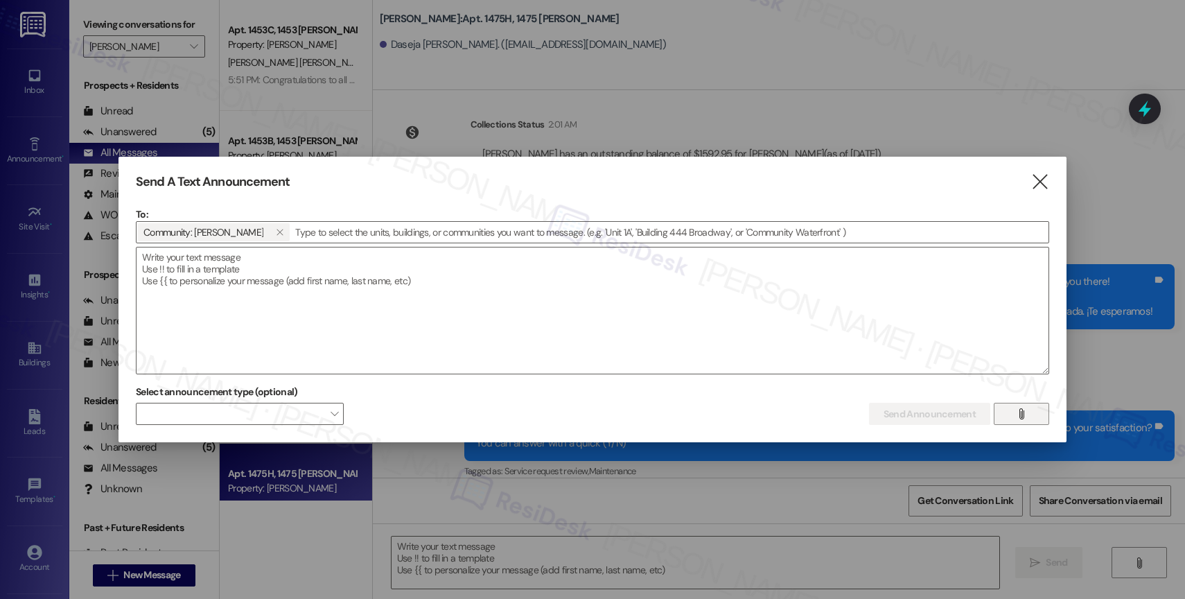
click at [1015, 409] on span "" at bounding box center [1021, 413] width 16 height 21
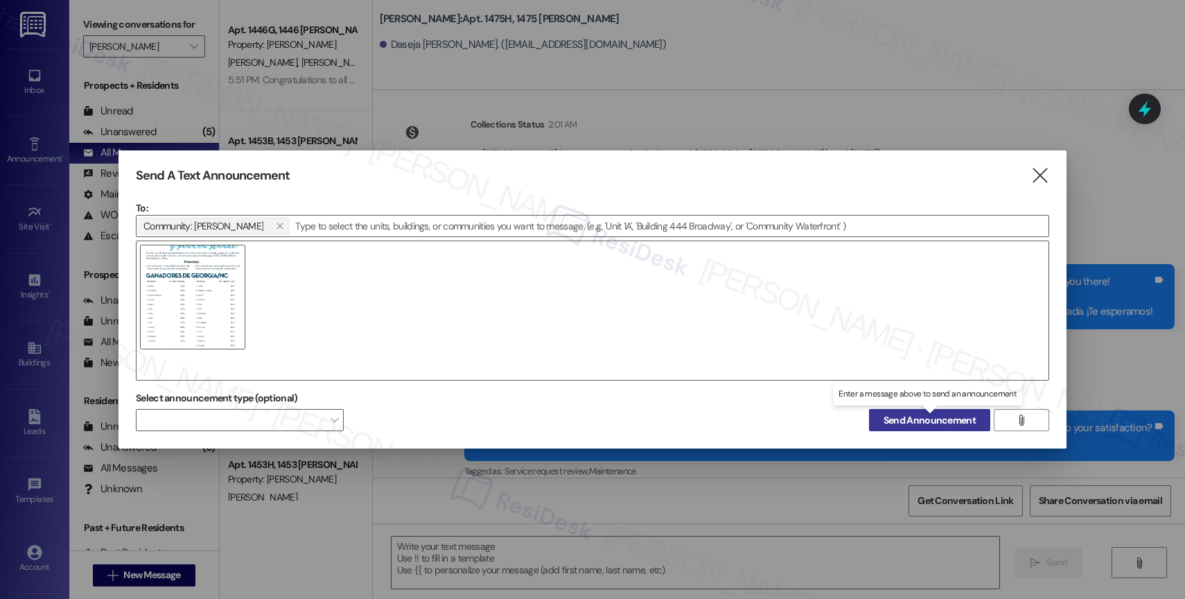
click at [931, 418] on span "Send Announcement" at bounding box center [929, 420] width 92 height 15
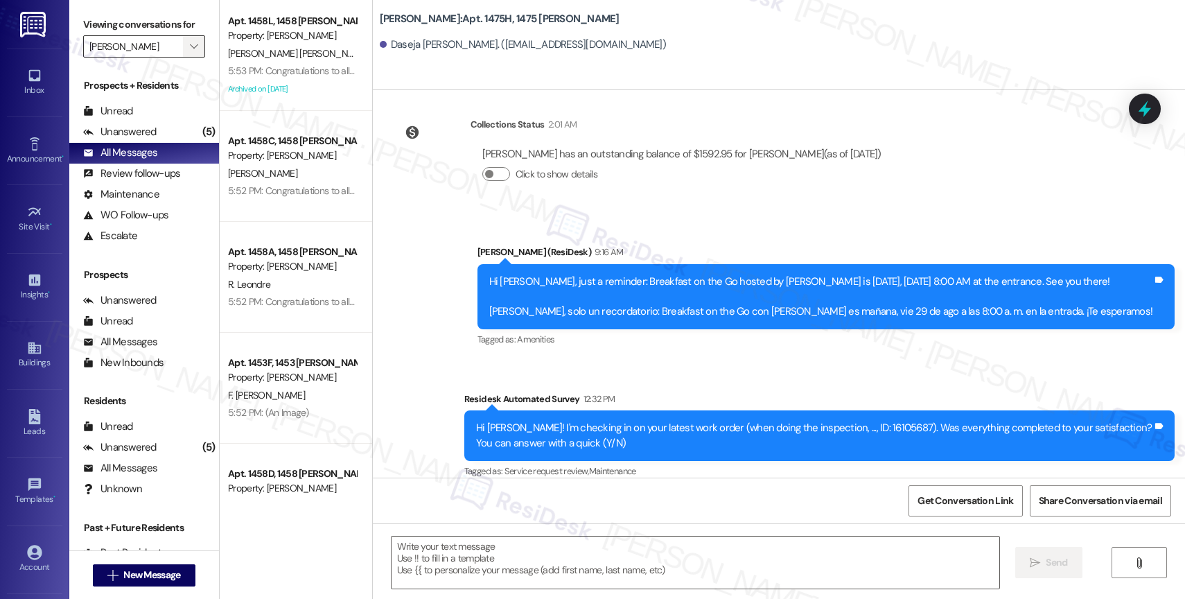
click at [190, 52] on icon "" at bounding box center [194, 46] width 8 height 11
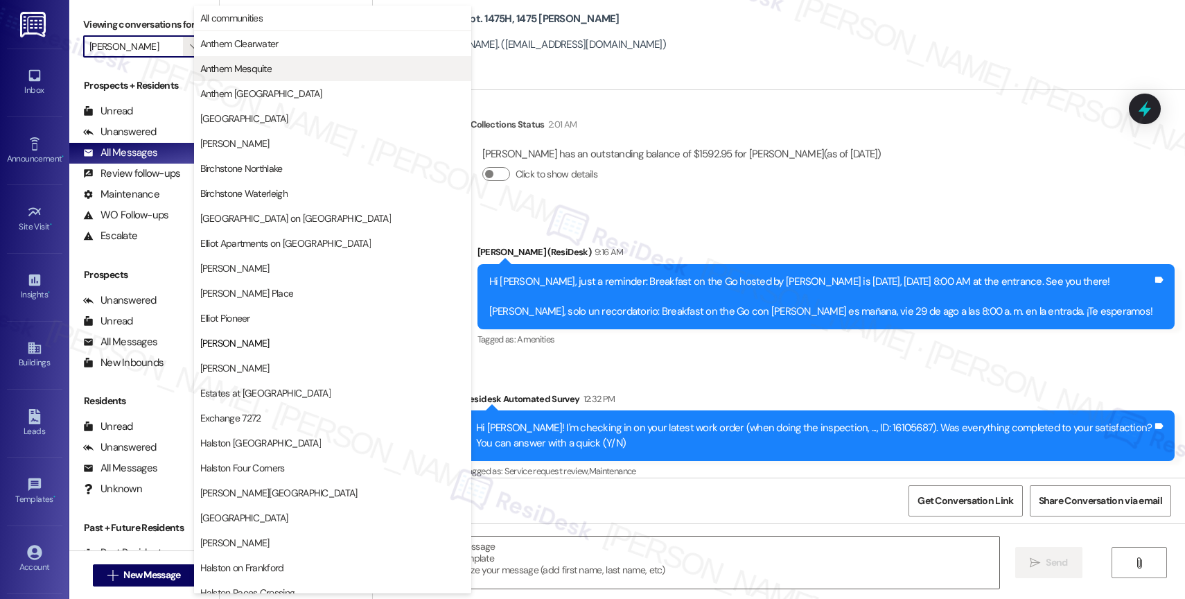
click at [262, 62] on span "Anthem Mesquite" at bounding box center [236, 69] width 72 height 14
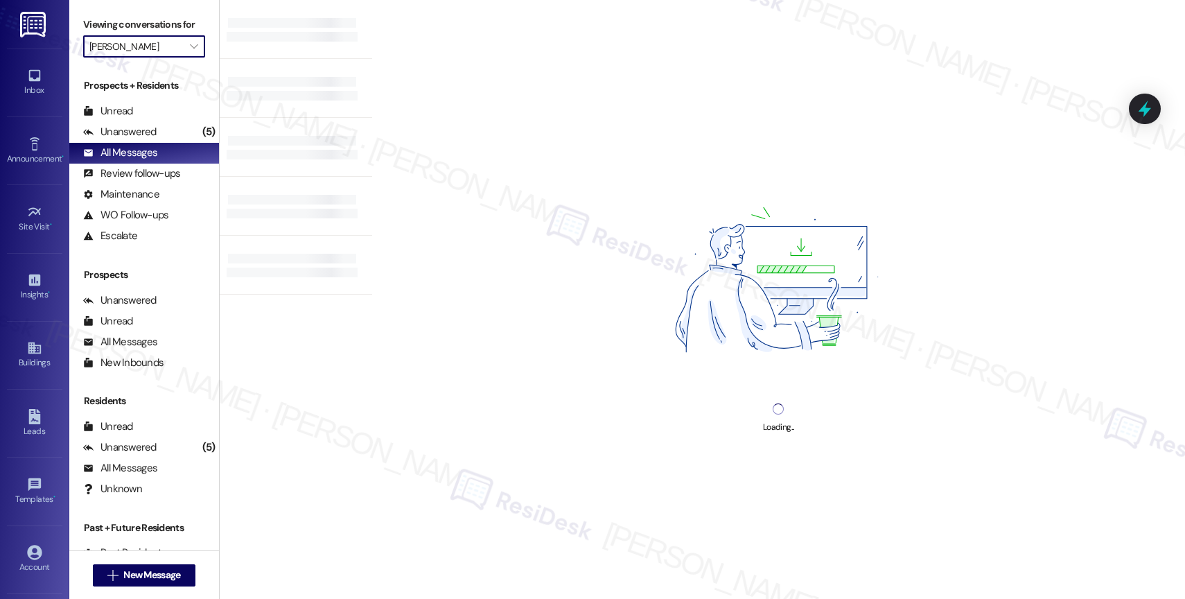
type input "Anthem Mesquite"
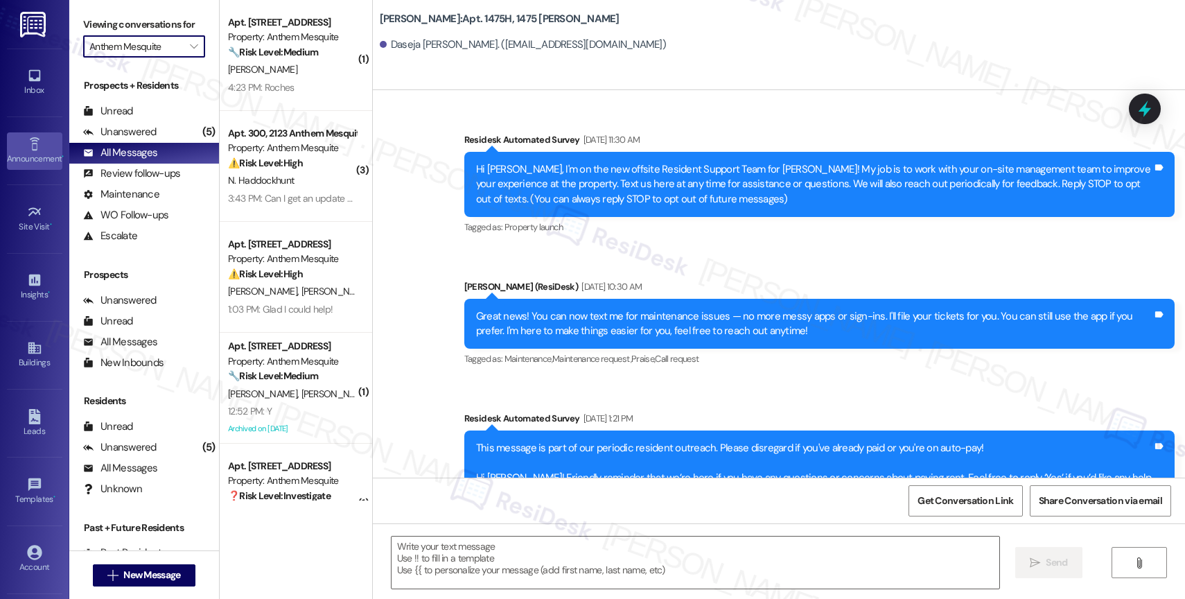
scroll to position [5534, 0]
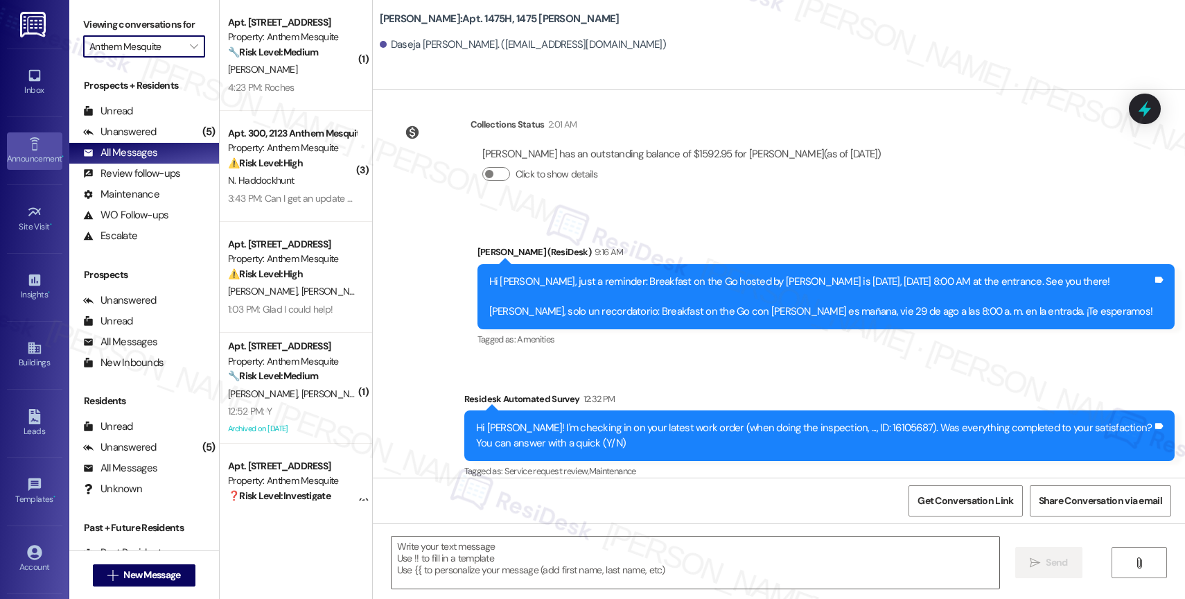
click at [13, 147] on link "Announcement •" at bounding box center [34, 150] width 55 height 37
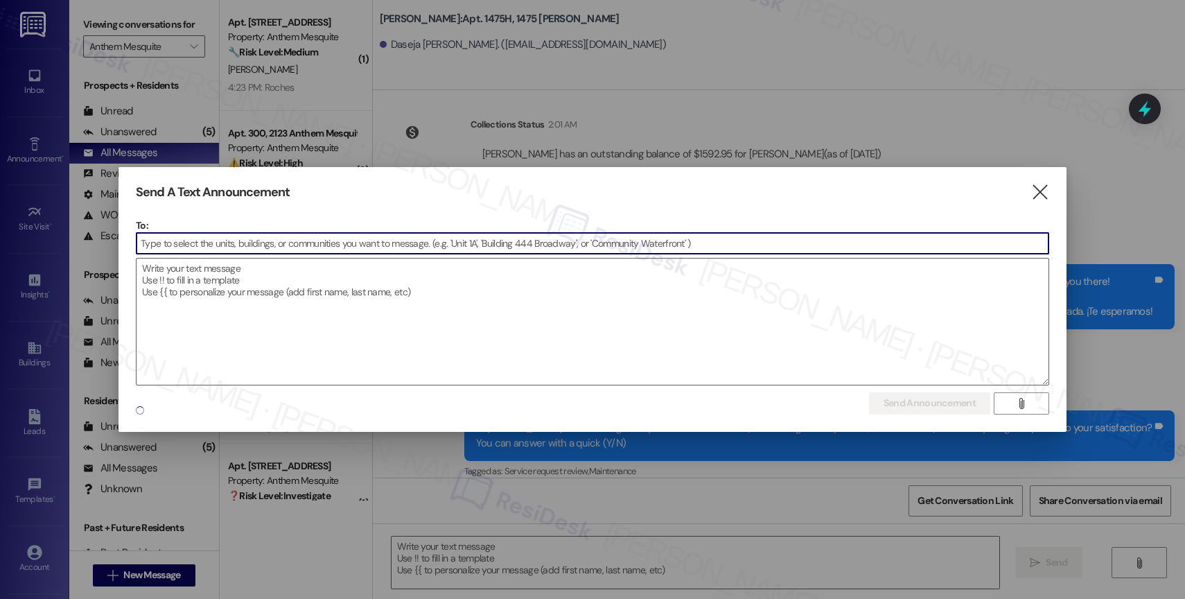
type textarea "Fetching suggested responses. Please feel free to read through the conversation…"
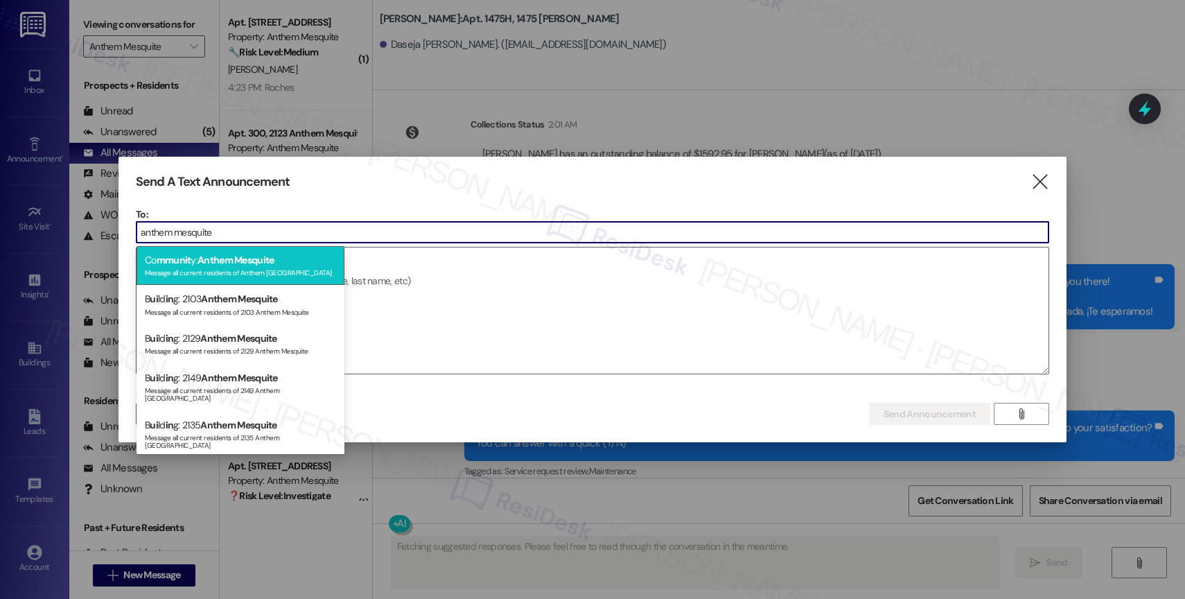
type input "anthem mesquite"
click at [271, 254] on span "Anthem Mesquite" at bounding box center [235, 260] width 77 height 12
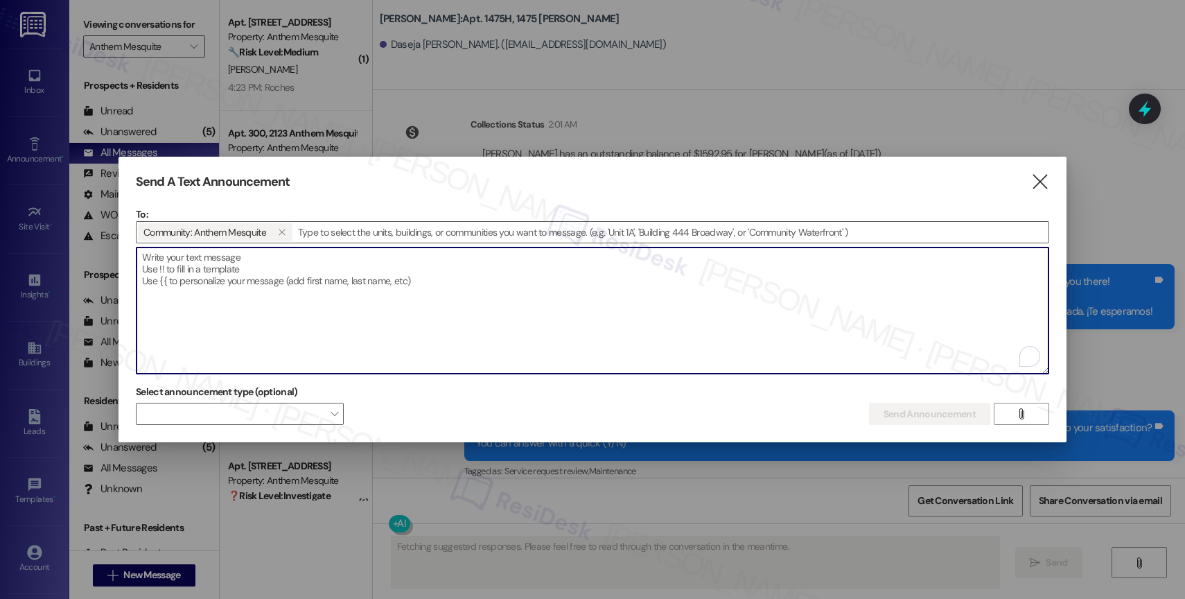
click at [256, 280] on textarea "To enrich screen reader interactions, please activate Accessibility in Grammarl…" at bounding box center [592, 310] width 912 height 126
click at [250, 253] on textarea "To enrich screen reader interactions, please activate Accessibility in Grammarl…" at bounding box center [592, 310] width 912 height 126
paste textarea "Congratulations to all the Pay Smart, Win Big winners! (Felicidades a los gando…"
type textarea "Congratulations to all the Pay Smart, Win Big winners! (Felicidades a los gando…"
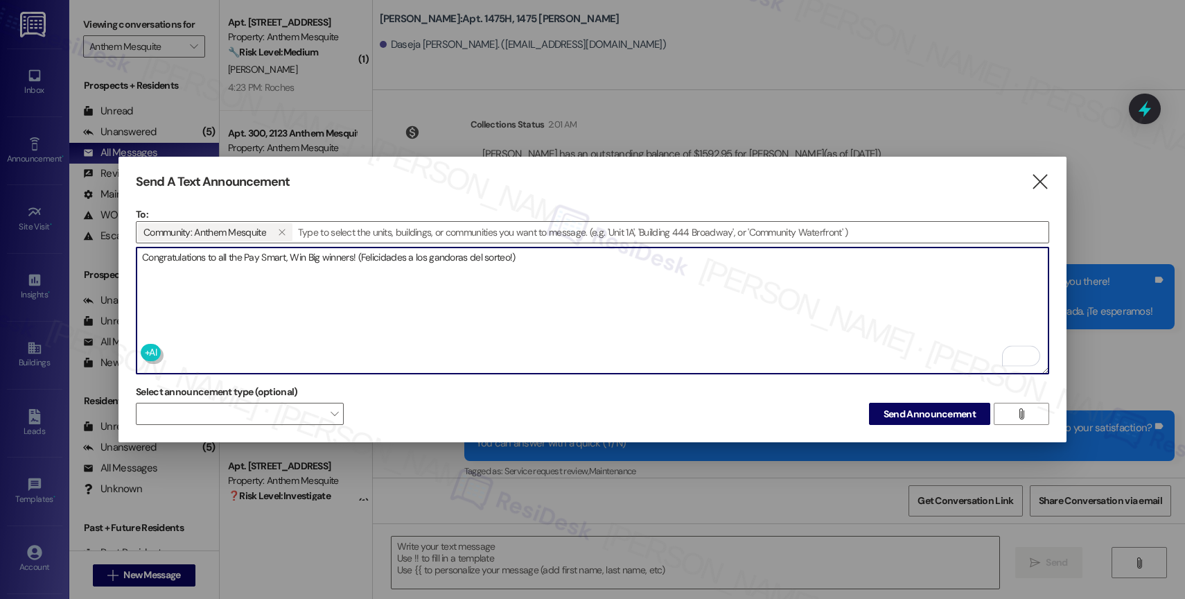
type textarea "Congratulations to all the Pay Smart, Win Big winners! (Felicidades a los gando…"
click at [576, 254] on textarea "Congratulations to all the Pay Smart, Win Big winners! (Felicidades a los gando…" at bounding box center [592, 310] width 912 height 126
click at [920, 408] on span "Send Announcement" at bounding box center [929, 414] width 92 height 15
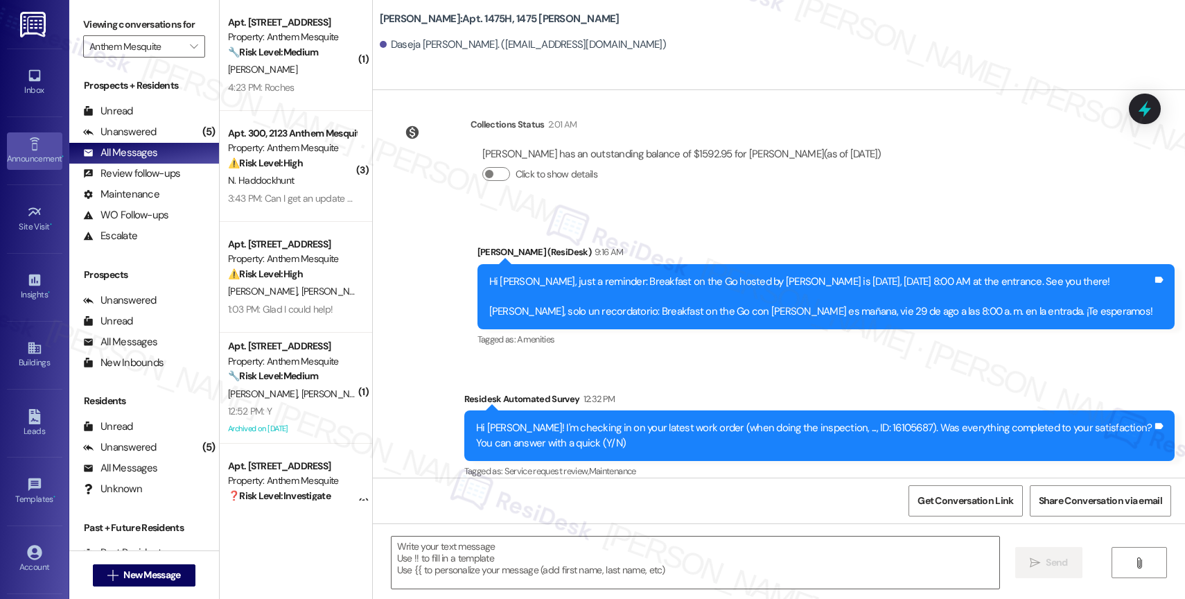
click at [22, 139] on link "Announcement •" at bounding box center [34, 150] width 55 height 37
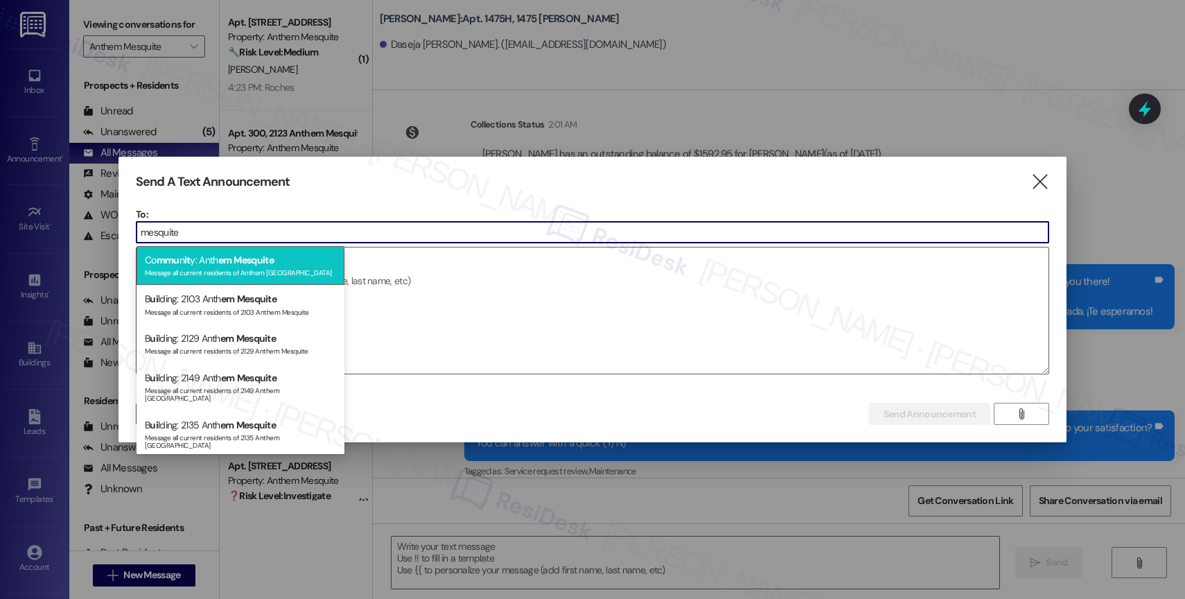
type input "mesquite"
click at [231, 269] on div "Message all current residents of Anthem Mesquite" at bounding box center [240, 271] width 191 height 12
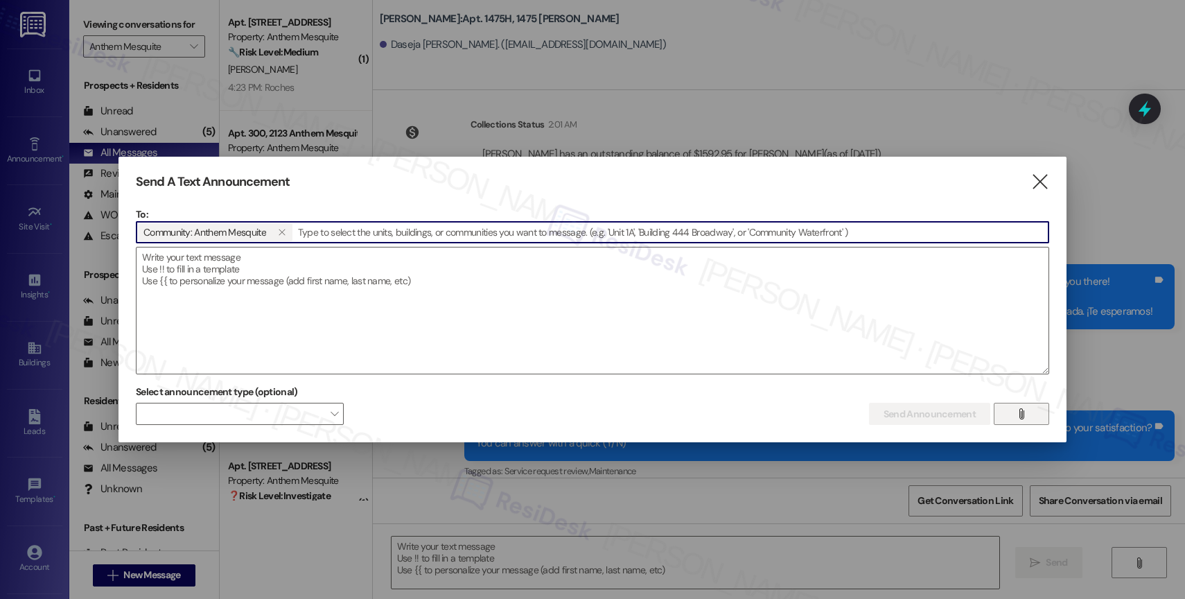
click at [1016, 410] on icon "" at bounding box center [1021, 413] width 10 height 11
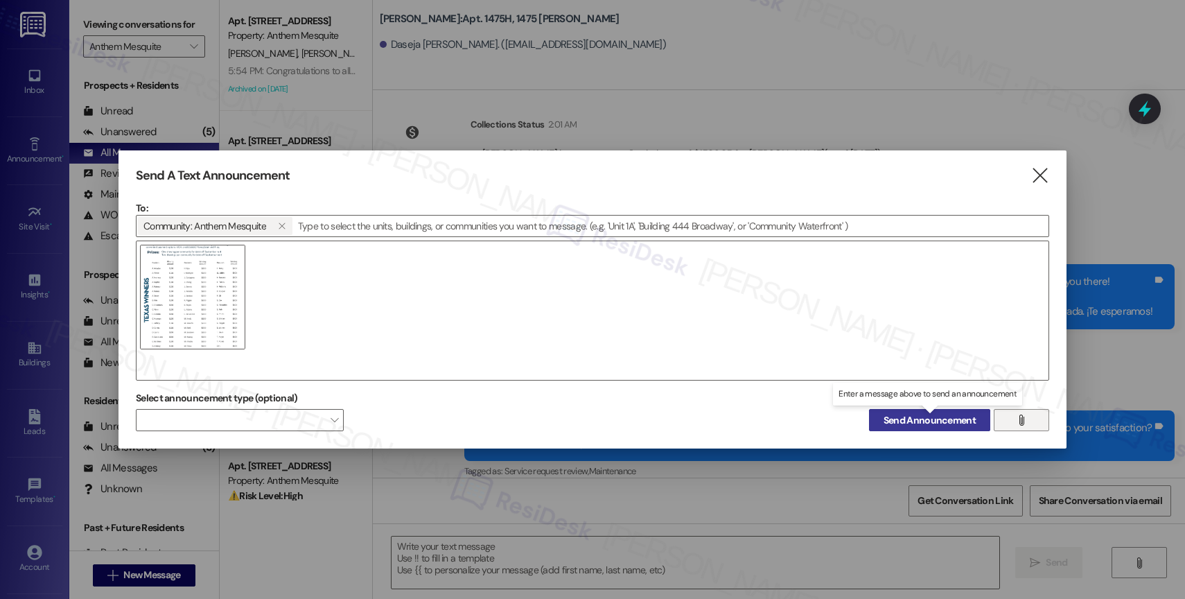
click at [930, 420] on span "Send Announcement" at bounding box center [929, 420] width 92 height 15
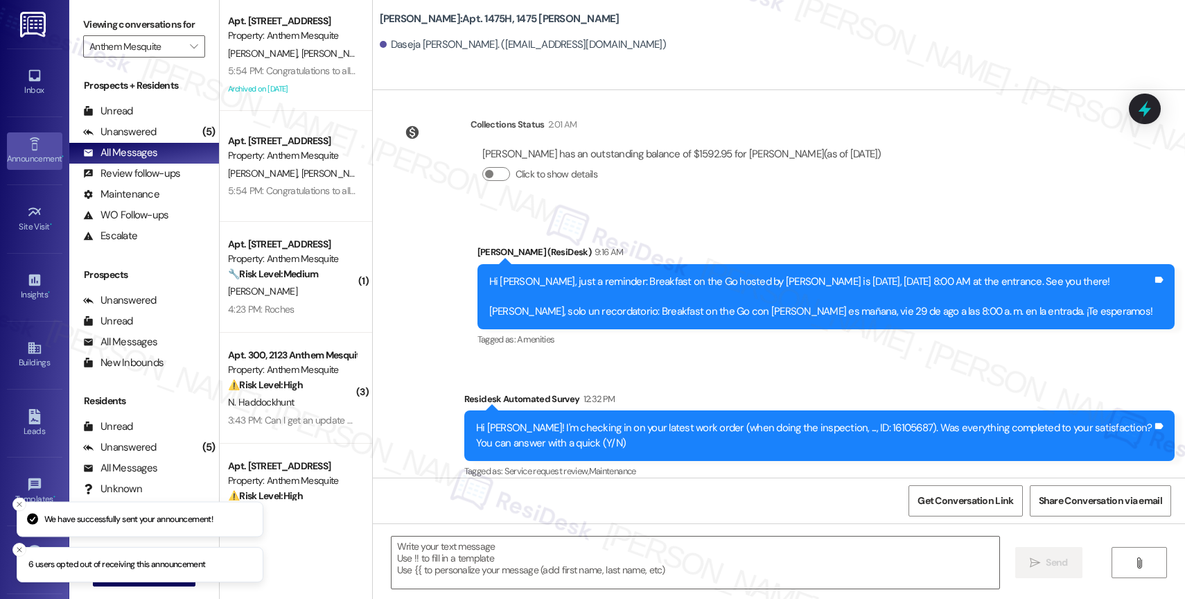
click at [27, 141] on icon at bounding box center [34, 143] width 15 height 15
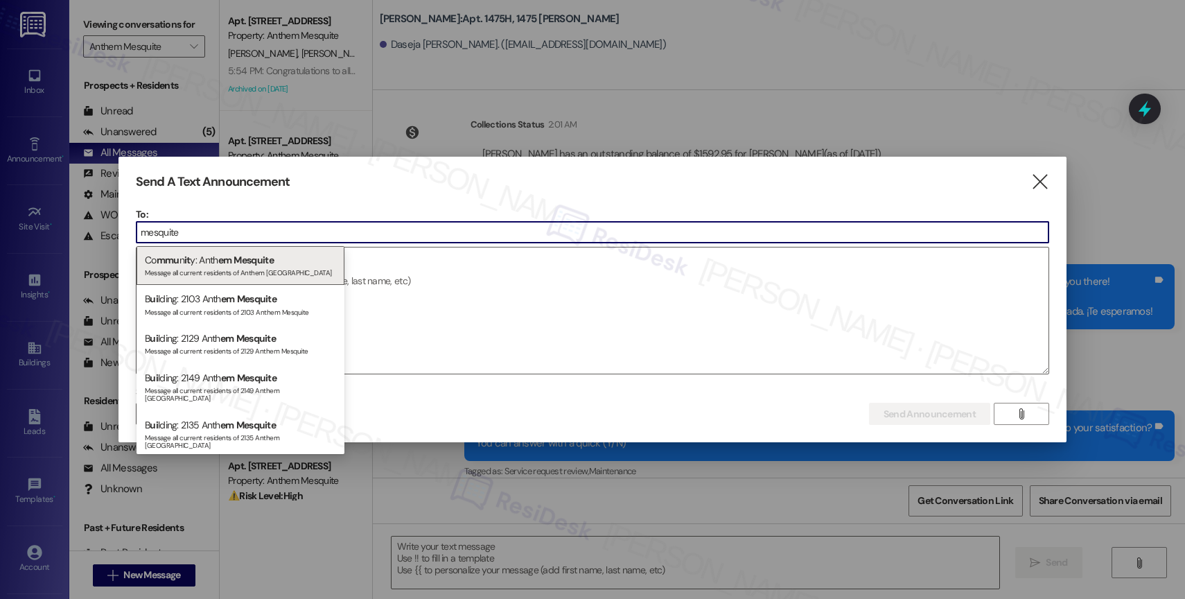
type input "mesquite"
click at [298, 263] on div "Co mmu n it y: Anth em Mesquite Message all current residents of Anthem Mesquite" at bounding box center [240, 265] width 208 height 39
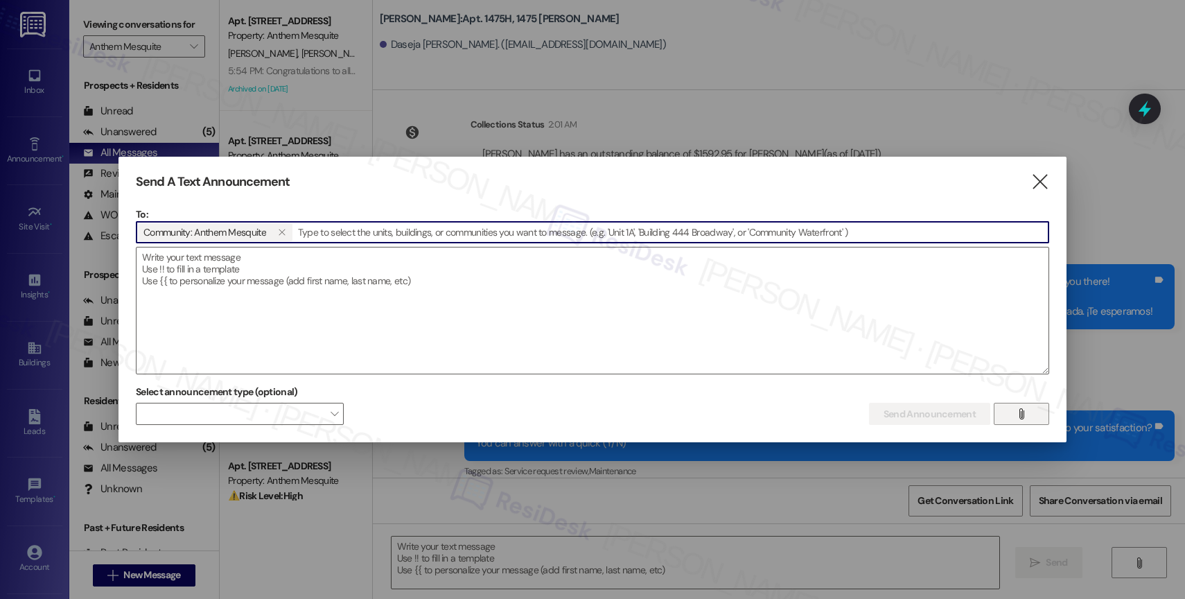
click at [1020, 414] on icon "" at bounding box center [1021, 413] width 10 height 11
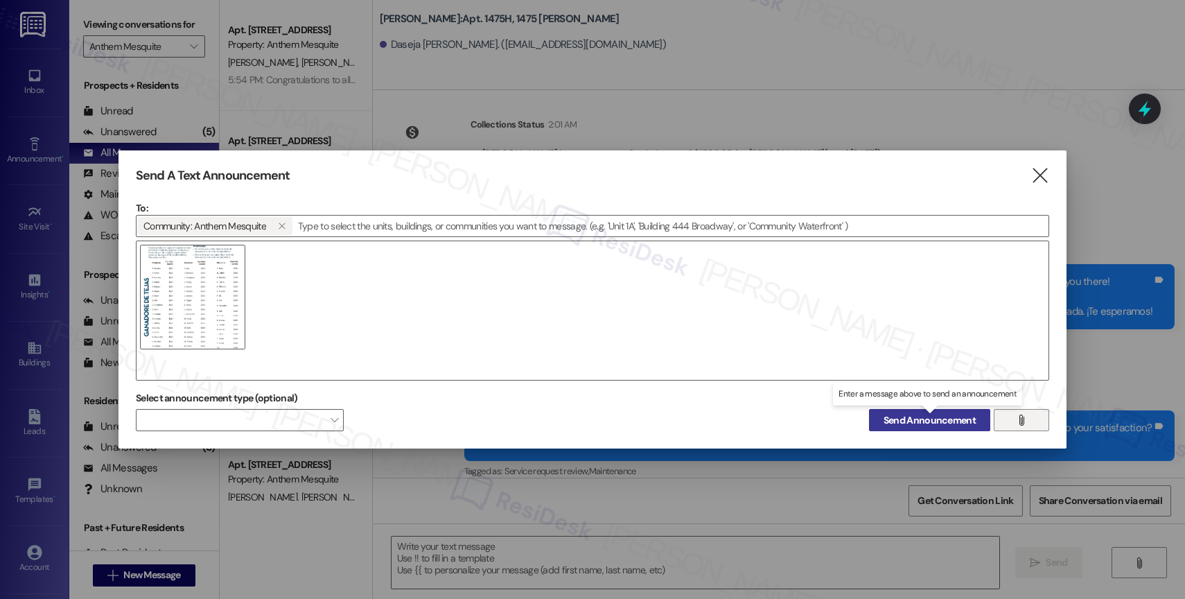
click at [900, 417] on span "Send Announcement" at bounding box center [929, 420] width 92 height 15
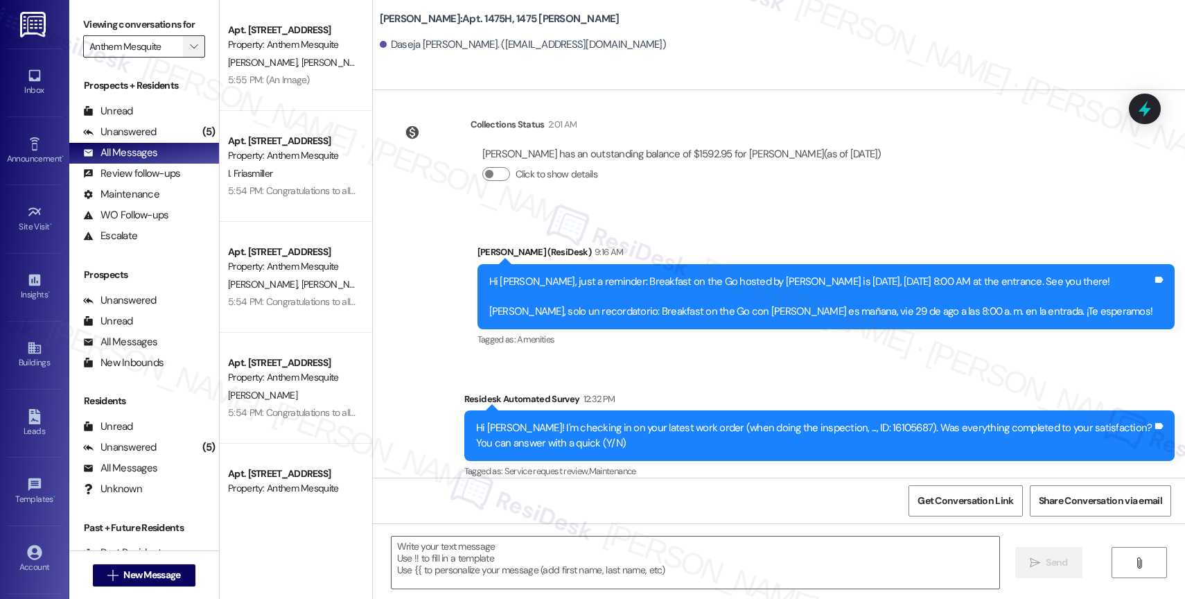
click at [190, 52] on icon "" at bounding box center [194, 46] width 8 height 11
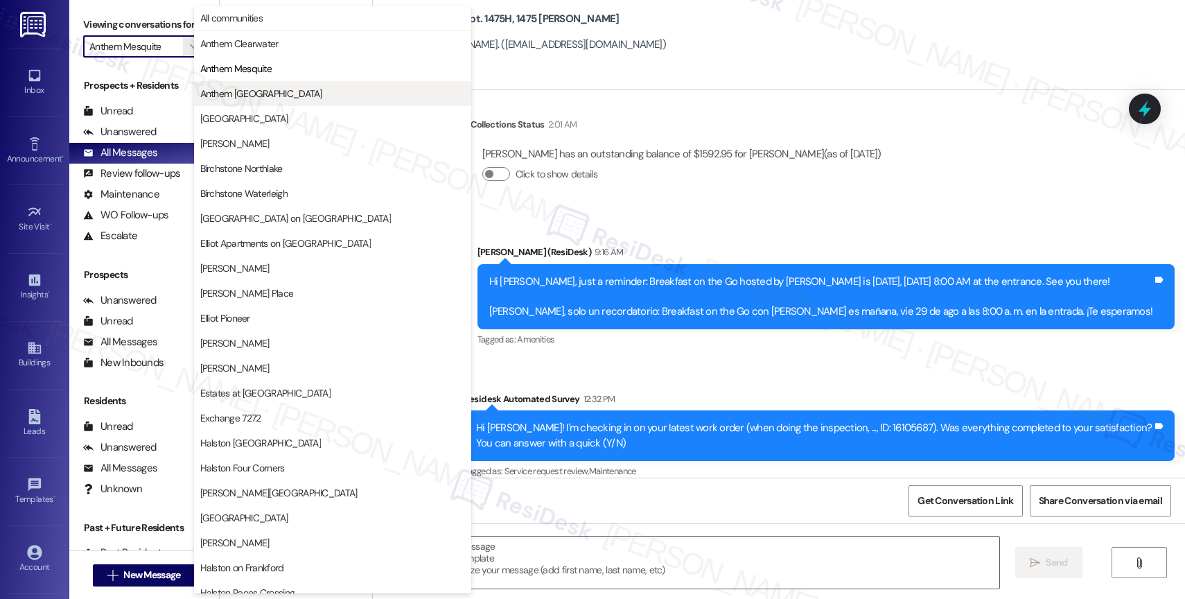
click at [256, 91] on span "Anthem [GEOGRAPHIC_DATA]" at bounding box center [261, 94] width 122 height 14
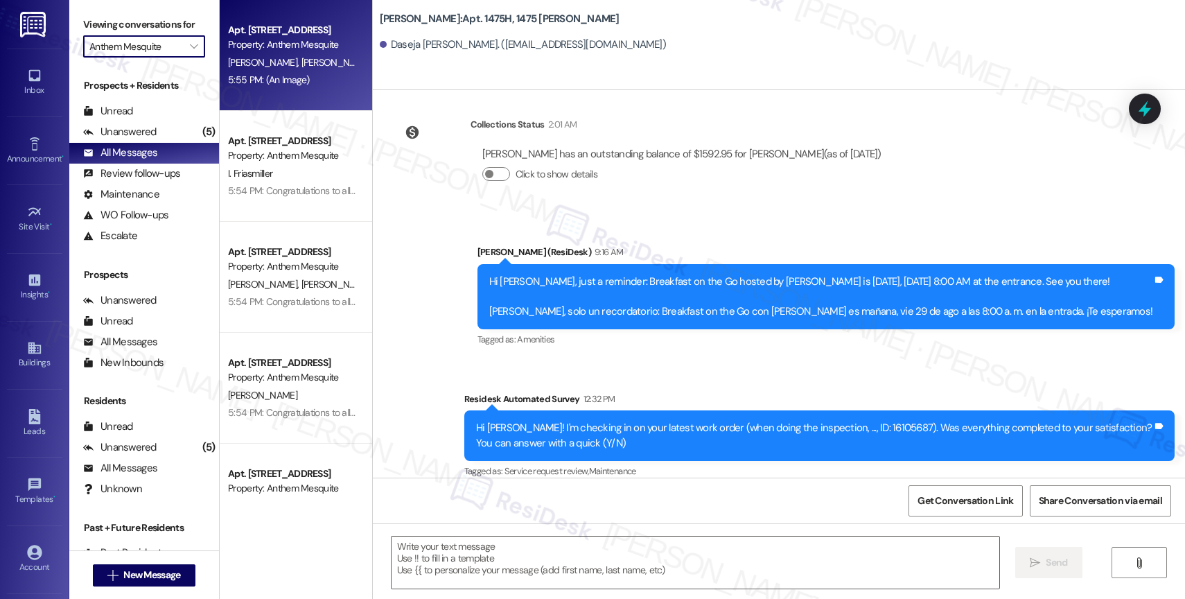
type input "Anthem [GEOGRAPHIC_DATA]"
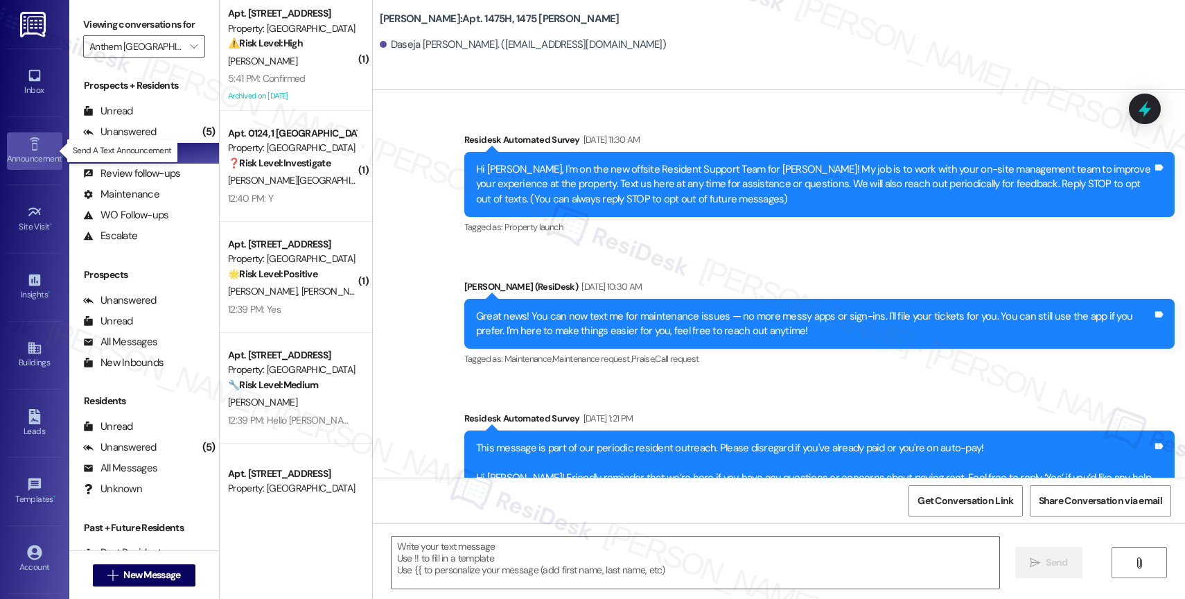
click at [34, 154] on div "Announcement •" at bounding box center [34, 159] width 69 height 14
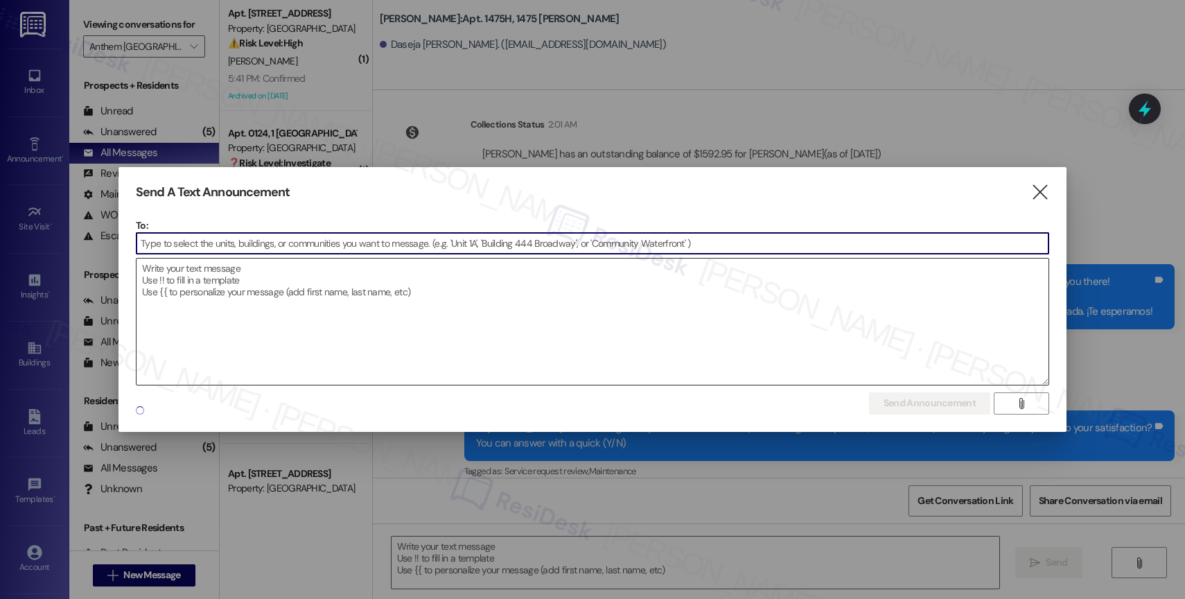
type textarea "Fetching suggested responses. Please feel free to read through the conversation…"
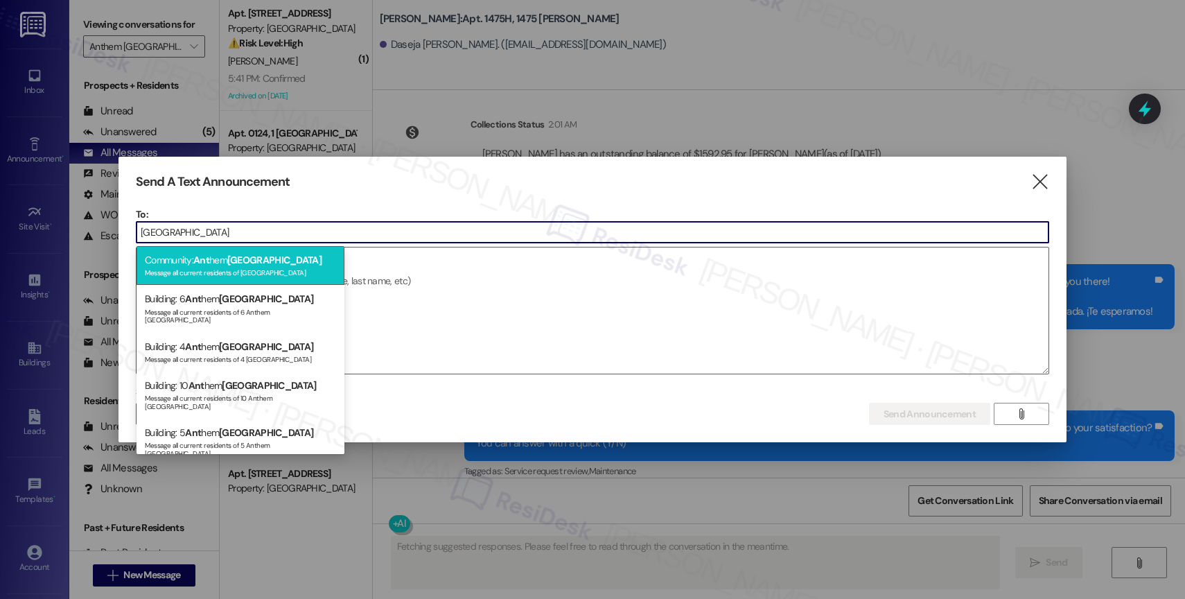
type input "town east"
click at [254, 264] on span "Town East" at bounding box center [274, 260] width 94 height 12
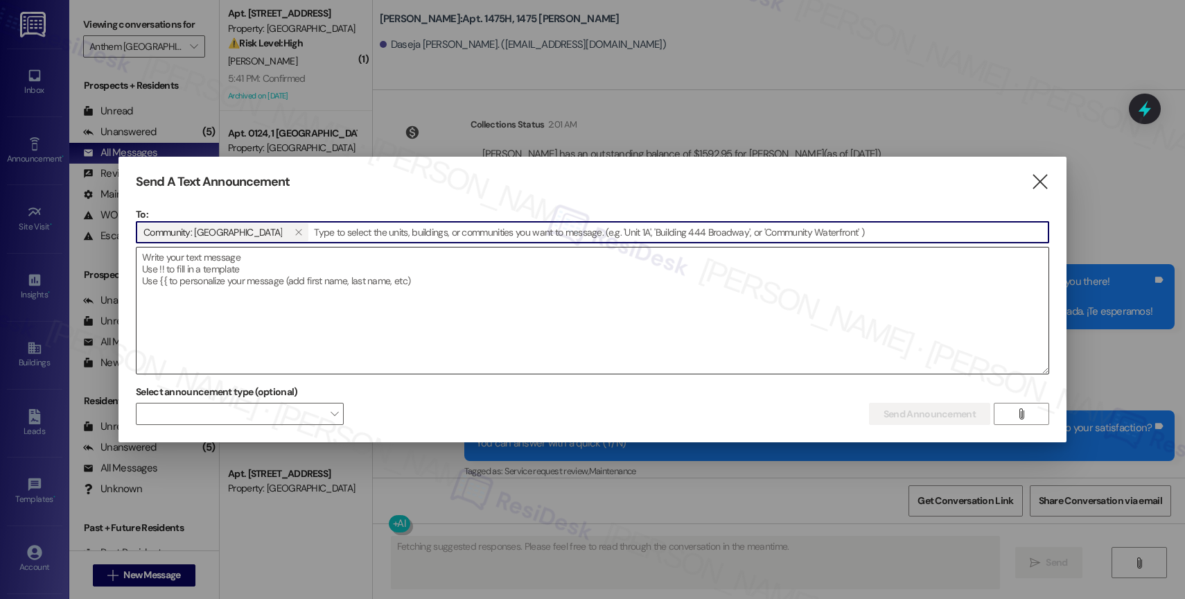
click at [259, 288] on textarea at bounding box center [592, 310] width 912 height 126
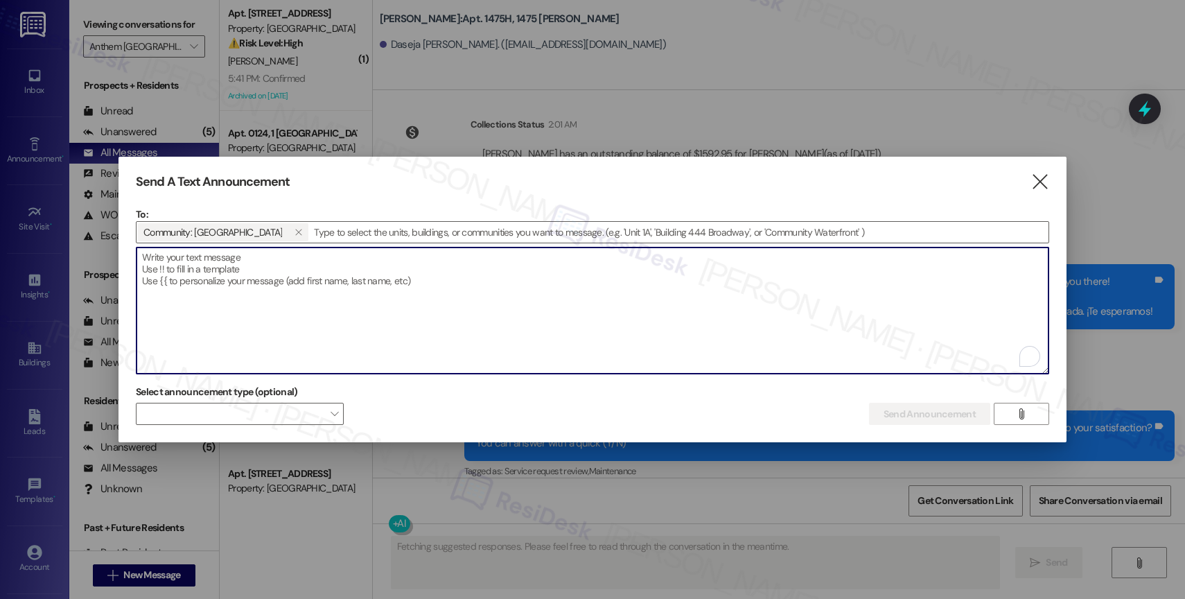
paste textarea "Congratulations to all the Pay Smart, Win Big winners! (Felicidades a los gando…"
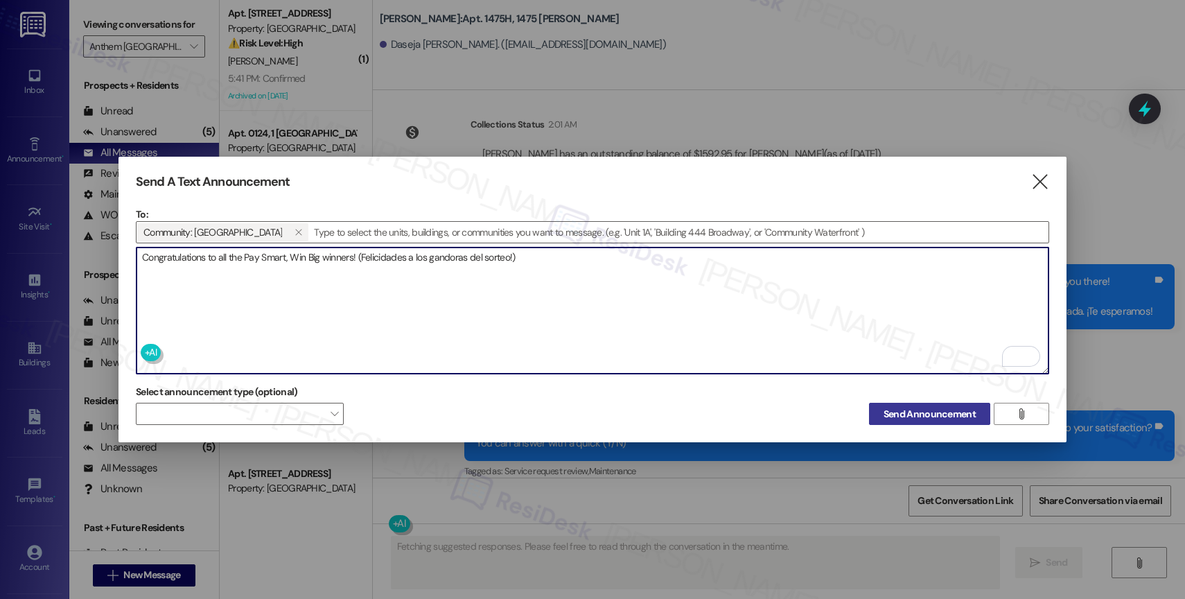
type textarea "Congratulations to all the Pay Smart, Win Big winners! (Felicidades a los gando…"
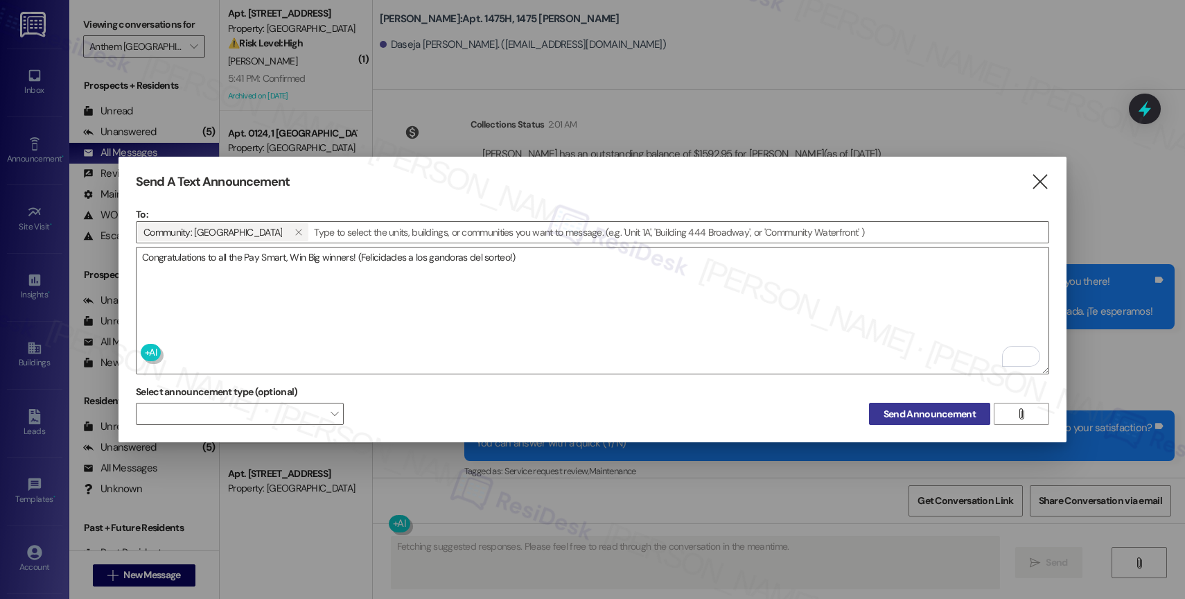
click at [922, 410] on span "Send Announcement" at bounding box center [929, 414] width 92 height 15
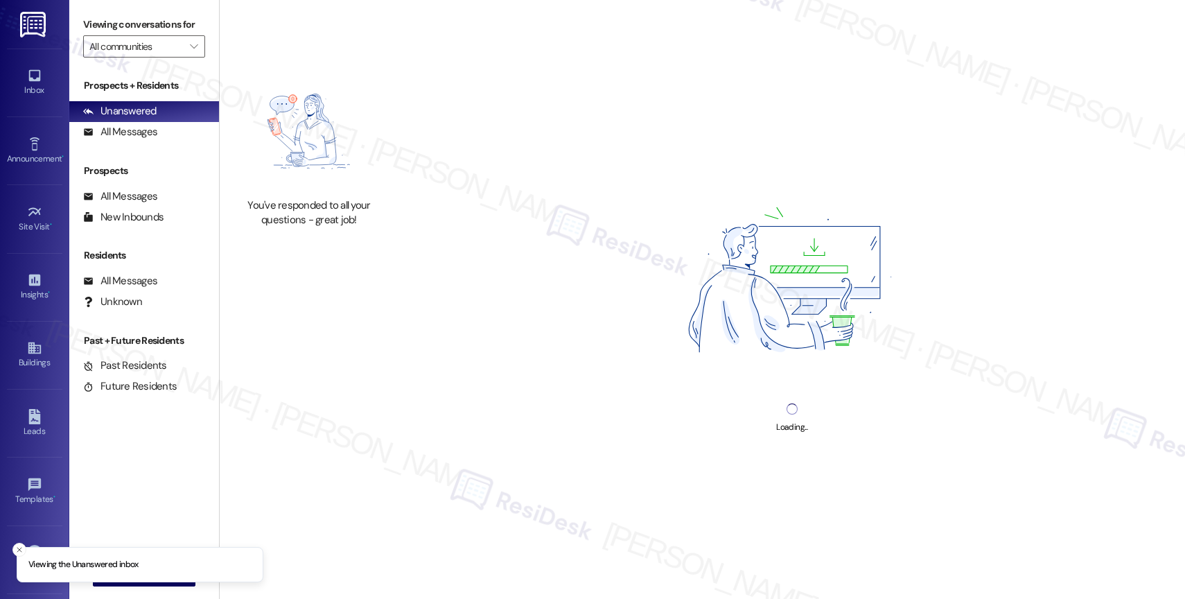
type input "Anthem [GEOGRAPHIC_DATA]"
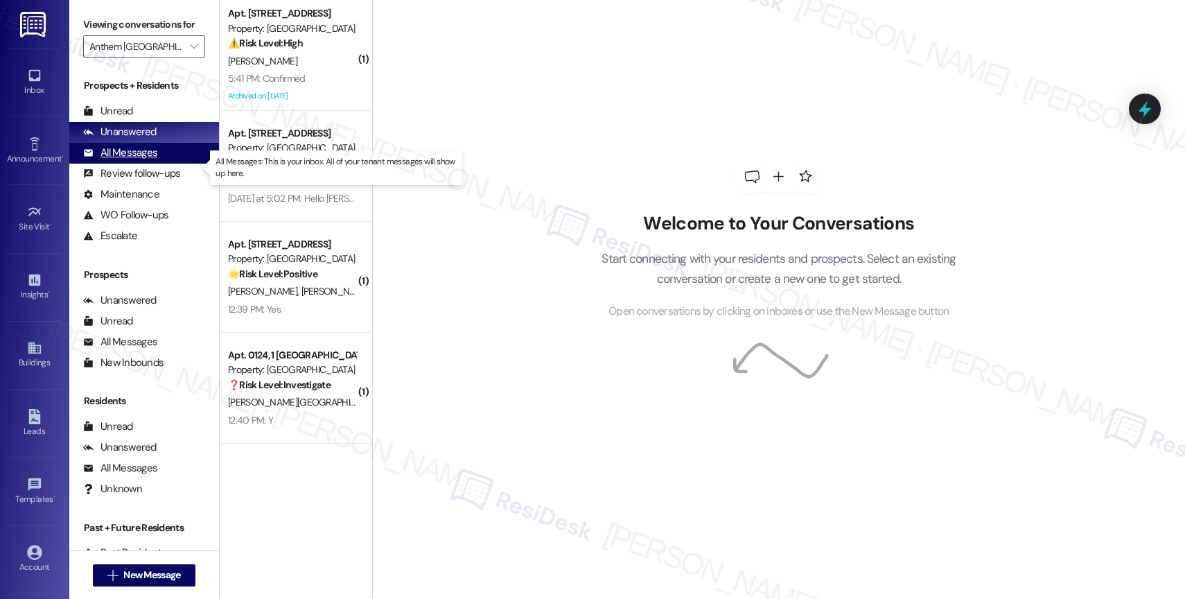
click at [149, 160] on div "All Messages" at bounding box center [120, 152] width 74 height 15
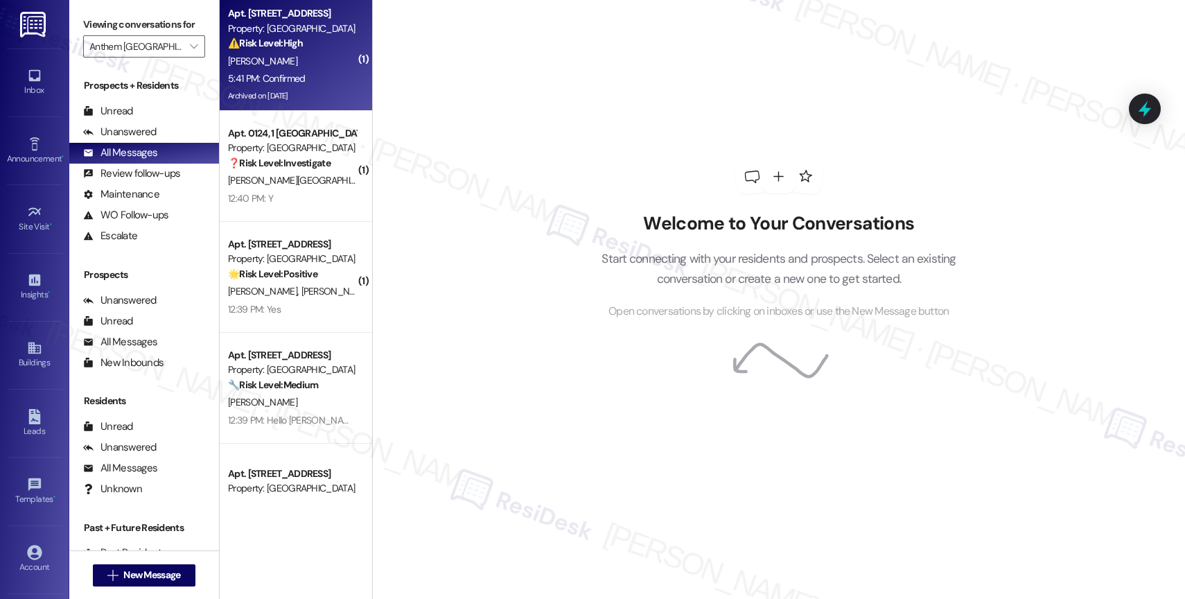
click at [306, 102] on div "Archived on [DATE]" at bounding box center [292, 95] width 131 height 17
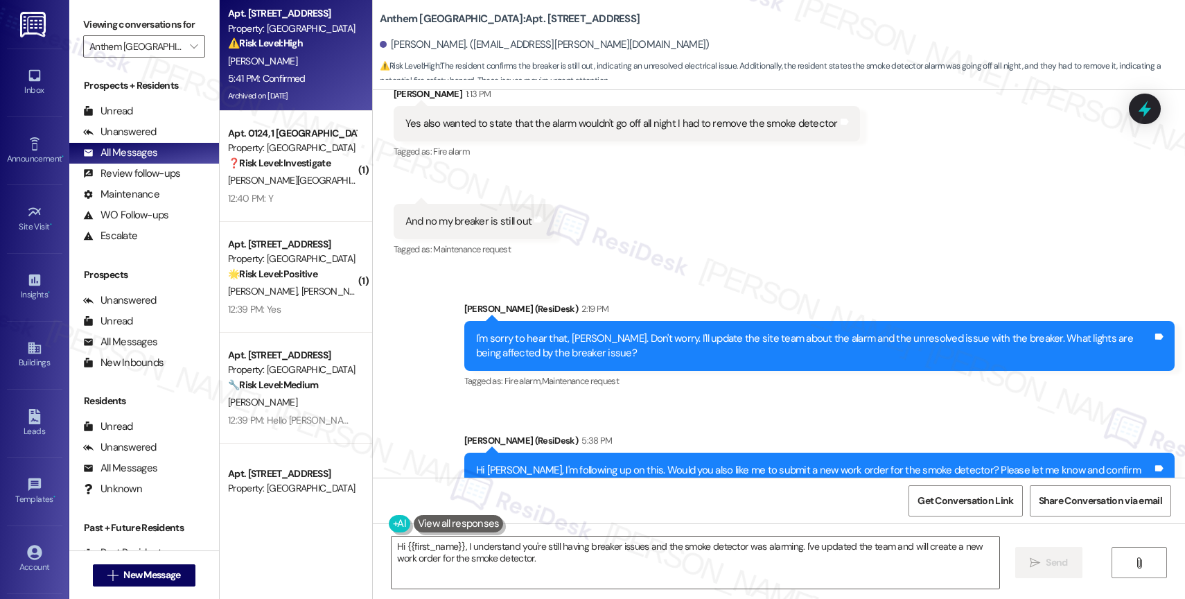
scroll to position [5993, 0]
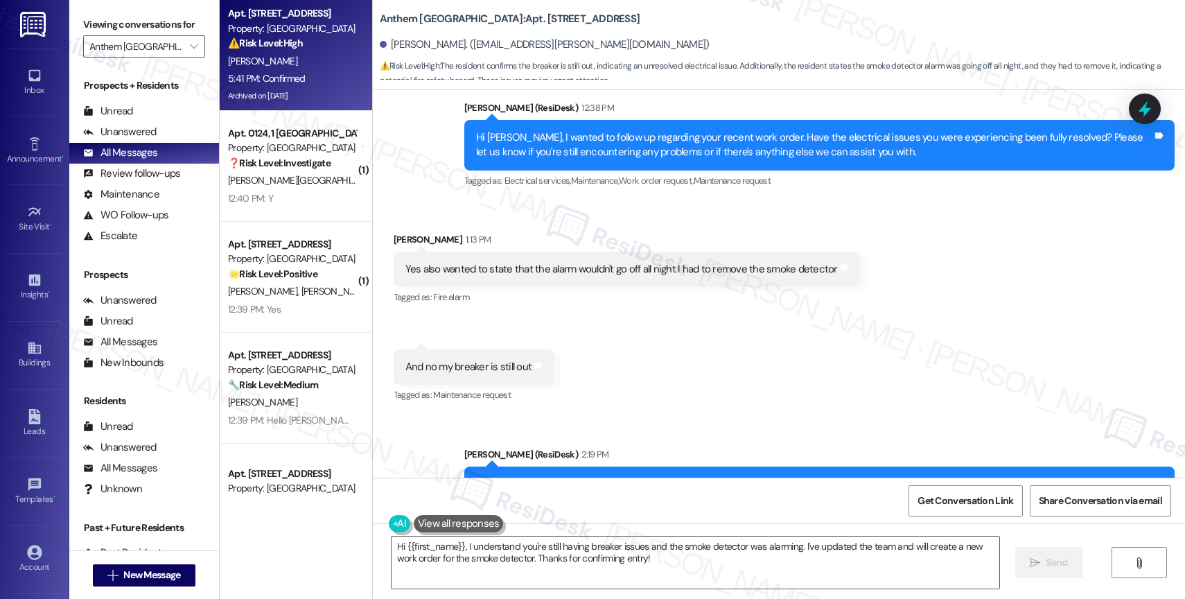
click at [516, 262] on div "Yes also wanted to state that the alarm wouldn't go off all night I had to remo…" at bounding box center [621, 269] width 432 height 15
copy div "Yes also wanted to state that the alarm wouldn't go off all night I had to remo…"
click at [631, 360] on div "Received via SMS Miguel Ramirez 1:13 PM Yes also wanted to state that the alarm…" at bounding box center [779, 308] width 812 height 215
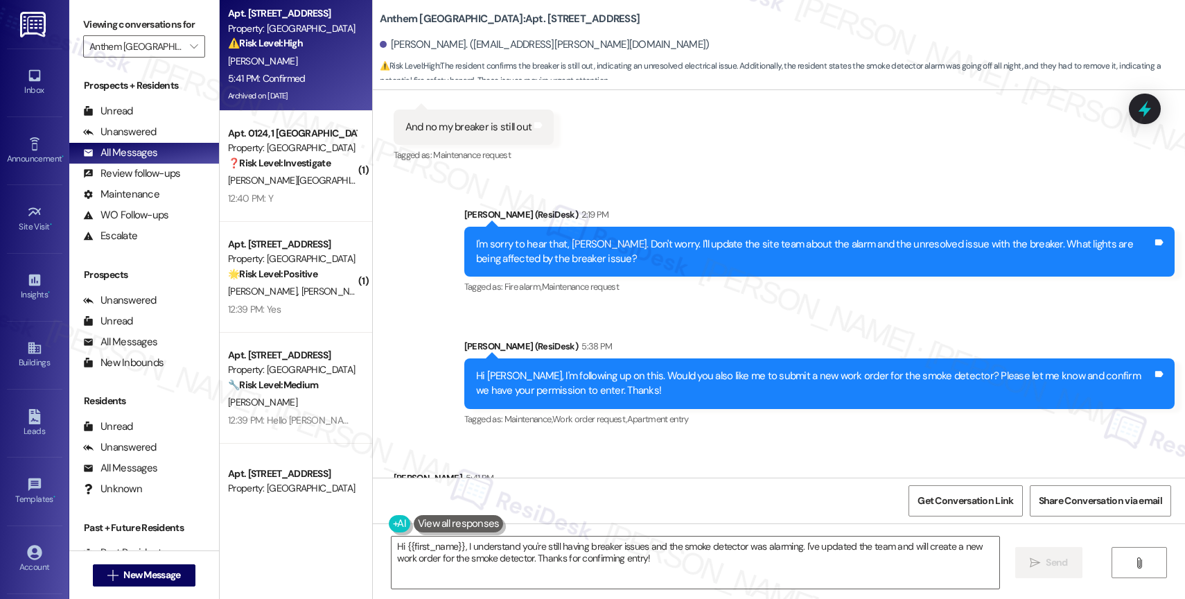
scroll to position [6298, 0]
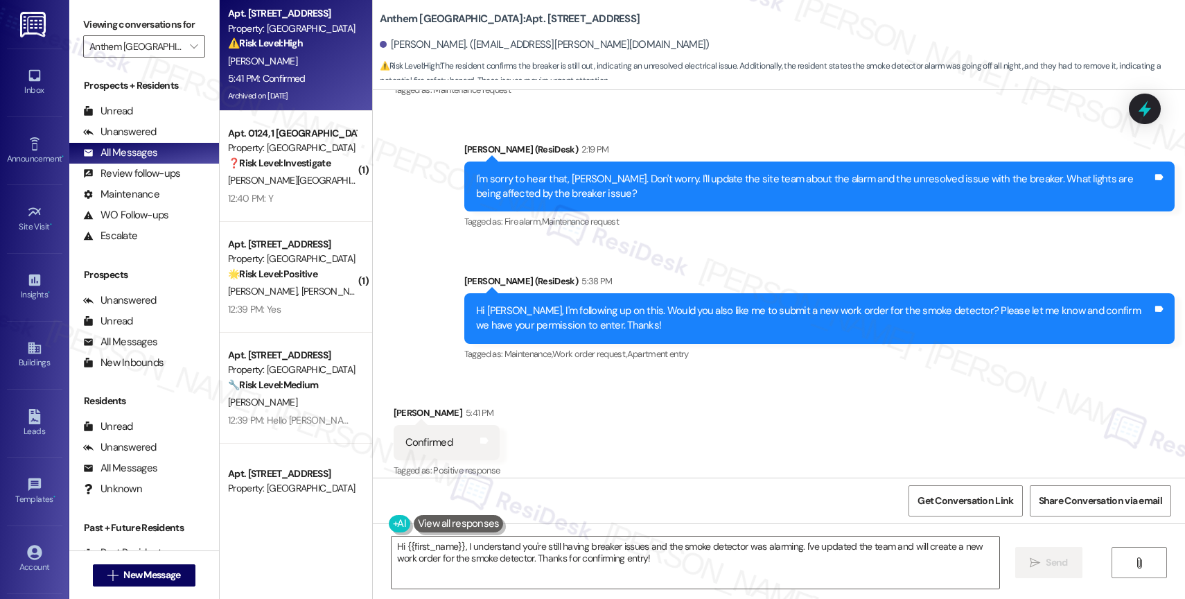
click at [608, 416] on div "Received via SMS Miguel Ramirez 5:41 PM Confirmed Tags and notes Tagged as: Pos…" at bounding box center [779, 432] width 812 height 117
click at [491, 546] on textarea "Hi {{first_name}}, I understand you're still having breaker issues and the smok…" at bounding box center [695, 562] width 608 height 52
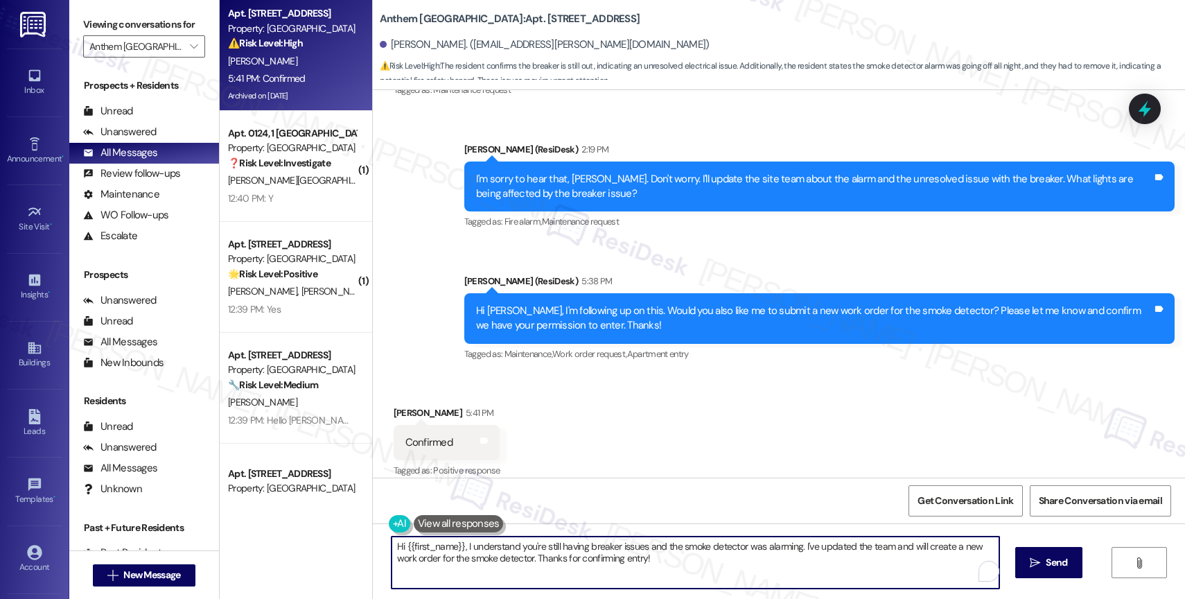
click at [491, 546] on textarea "Hi {{first_name}}, I understand you're still having breaker issues and the smok…" at bounding box center [695, 562] width 608 height 52
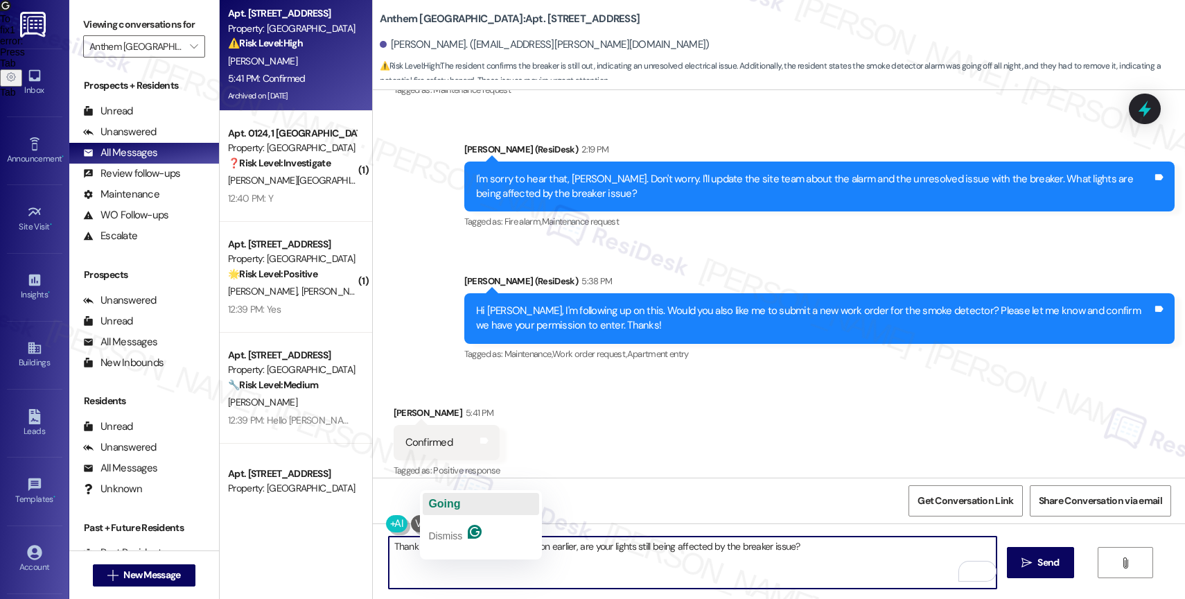
click at [459, 505] on span "Going" at bounding box center [444, 503] width 32 height 12
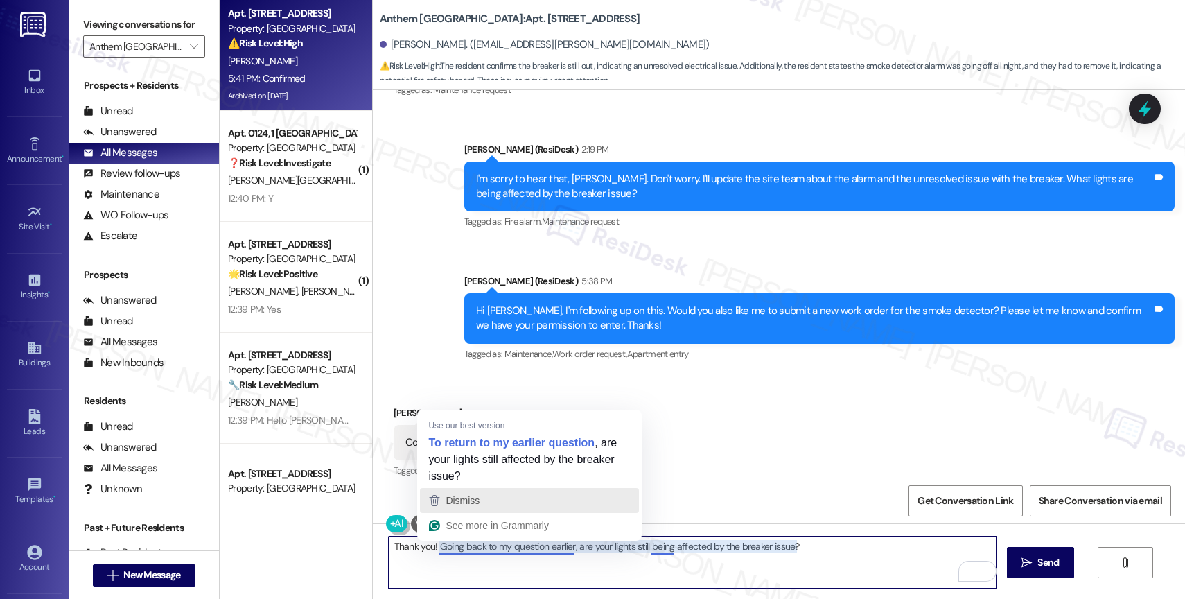
click at [507, 501] on div "Dismiss" at bounding box center [529, 500] width 206 height 21
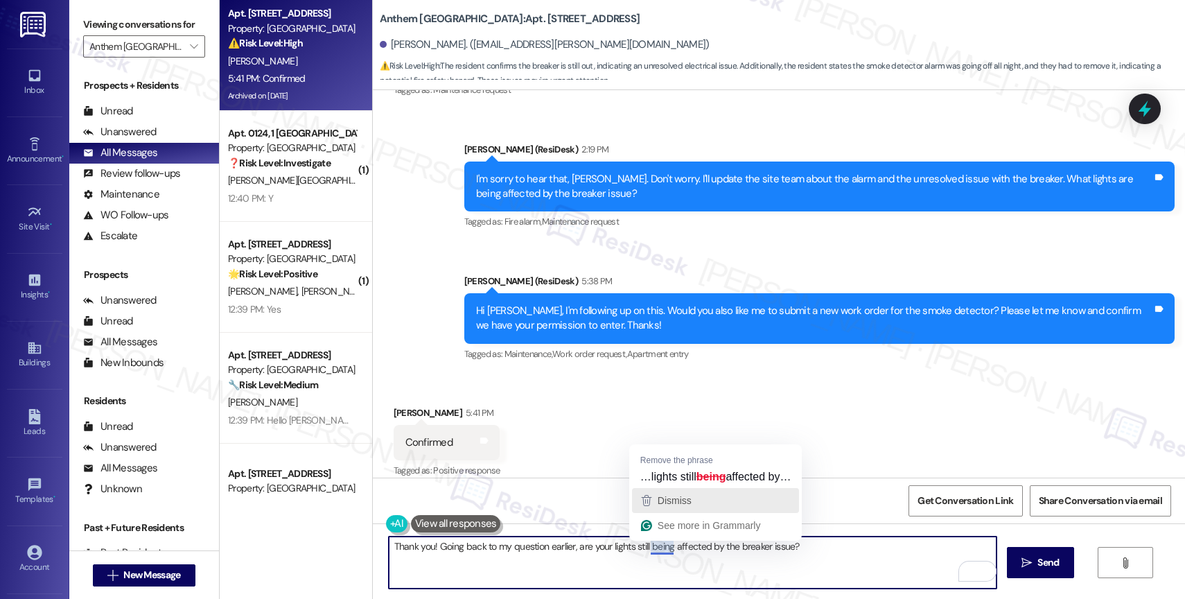
click at [688, 497] on span "Dismiss" at bounding box center [674, 500] width 34 height 11
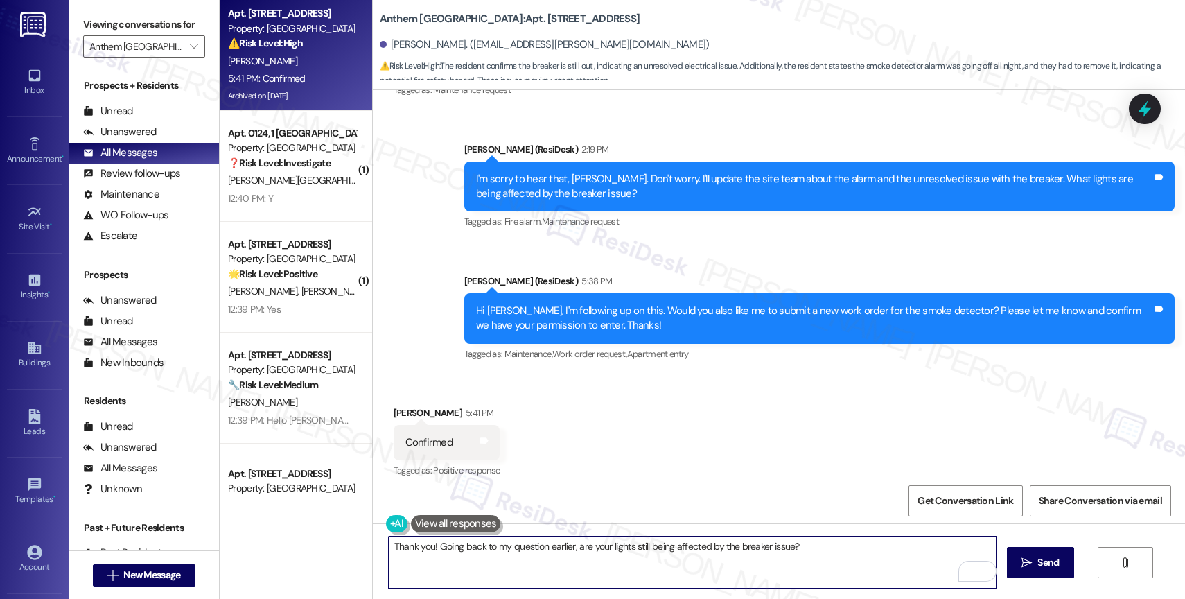
click at [839, 546] on textarea "Thank you! Going back to my question earlier, are your lights still being affec…" at bounding box center [693, 562] width 608 height 52
type textarea "Thank you! Going back to my question earlier, are your lights still being affec…"
click at [1031, 565] on span " Send" at bounding box center [1040, 562] width 44 height 15
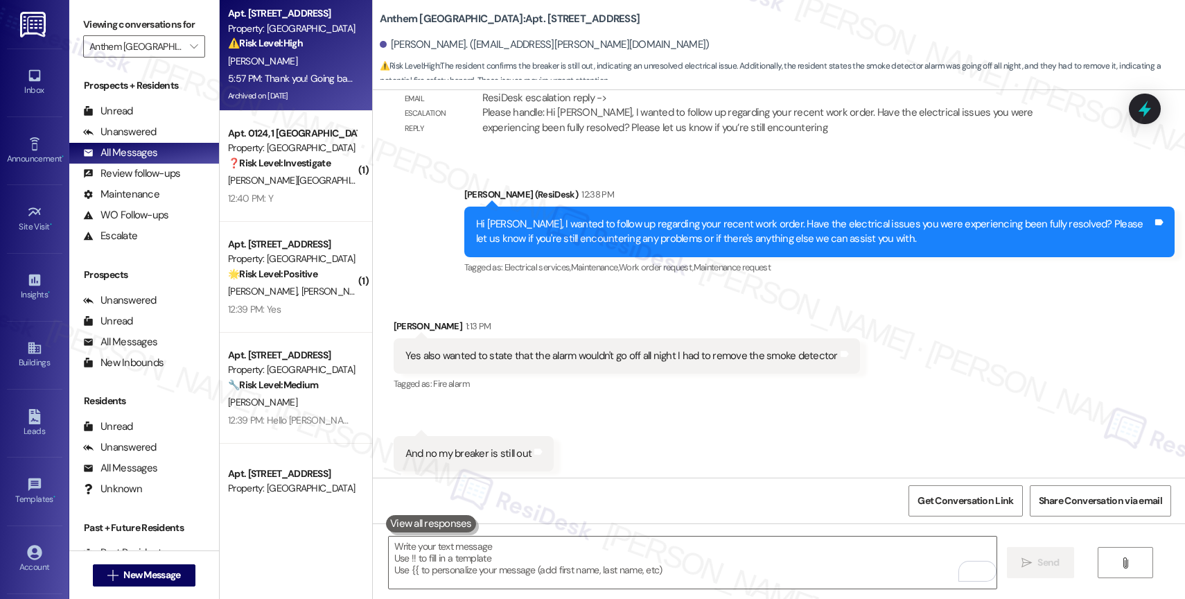
scroll to position [5889, 0]
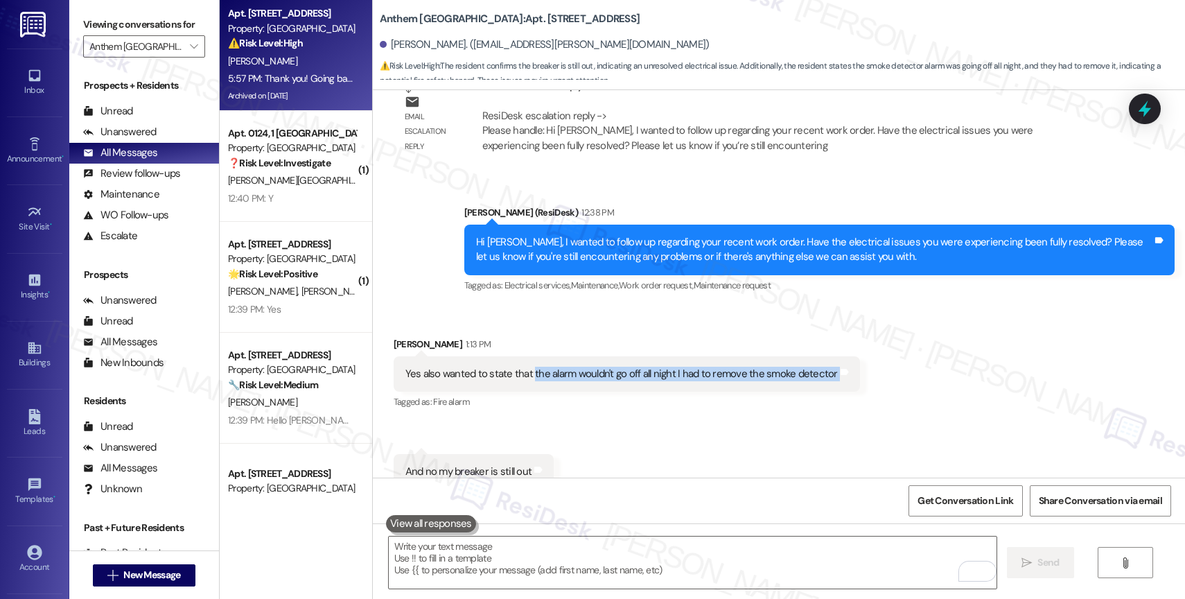
drag, startPoint x: 521, startPoint y: 353, endPoint x: 850, endPoint y: 351, distance: 329.1
click at [850, 351] on div "Received via SMS Miguel Ramirez 1:13 PM Yes also wanted to state that the alarm…" at bounding box center [779, 413] width 812 height 215
copy div "the alarm wouldn't go off all night I had to remove the smoke detector Tags and…"
click at [626, 412] on div "Received via SMS Miguel Ramirez 1:13 PM Yes also wanted to state that the alarm…" at bounding box center [779, 413] width 812 height 215
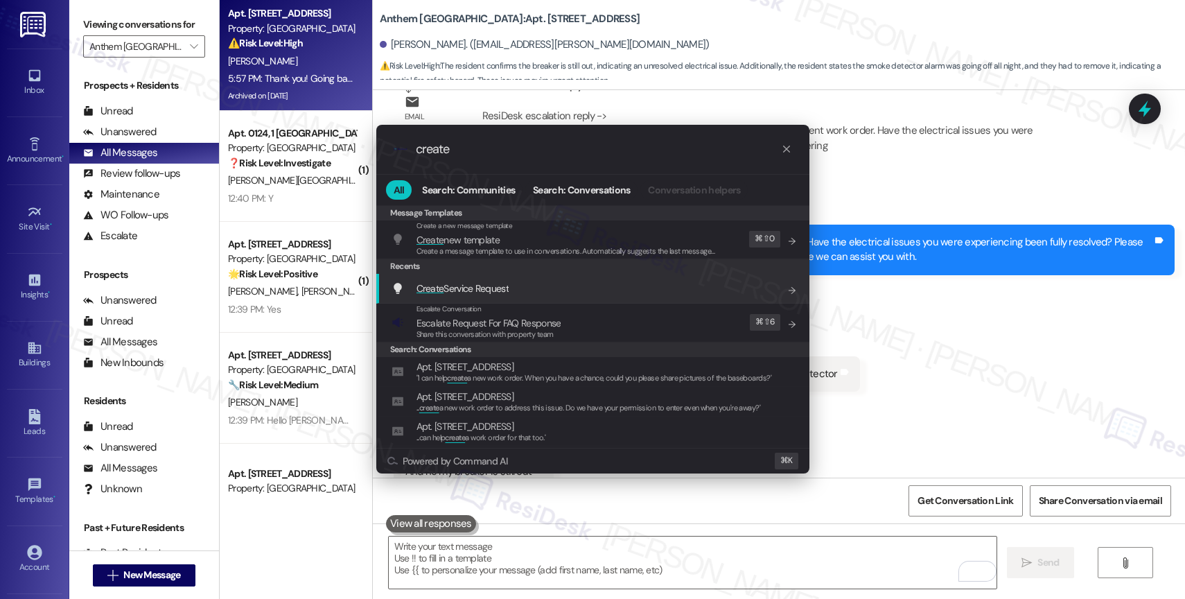
type input "create"
click at [496, 285] on span "Create Service Request" at bounding box center [462, 288] width 92 height 12
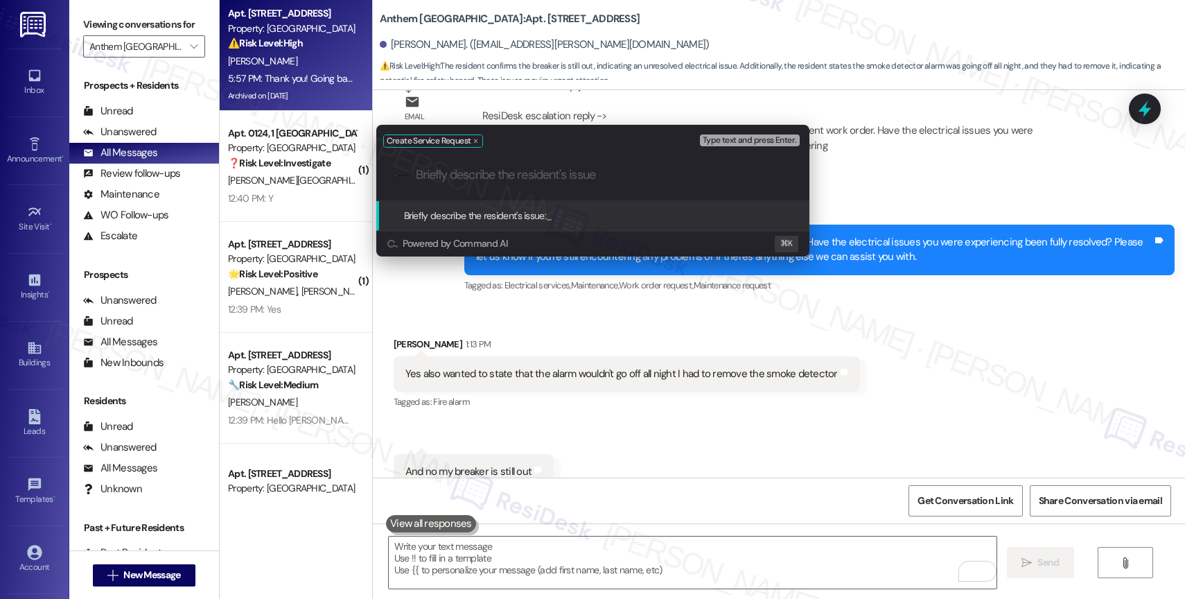
paste input "the alarm wouldn't go off all night I had to remove the smoke detector"
type input "the alarm wouldn't go off all night I had to remove the smoke detector"
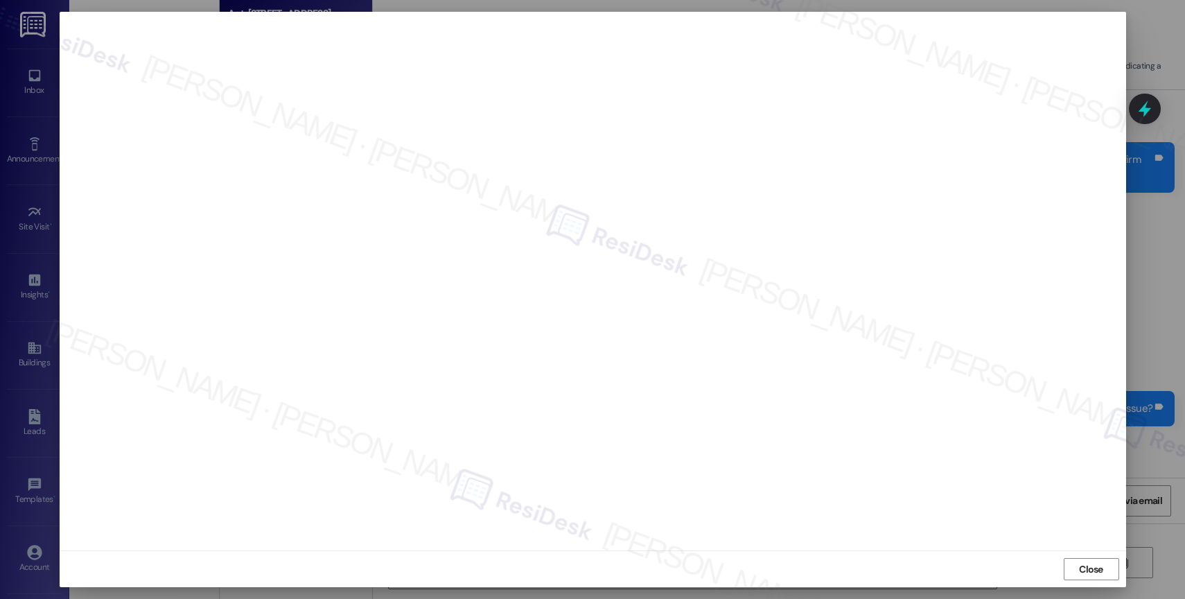
scroll to position [6491, 0]
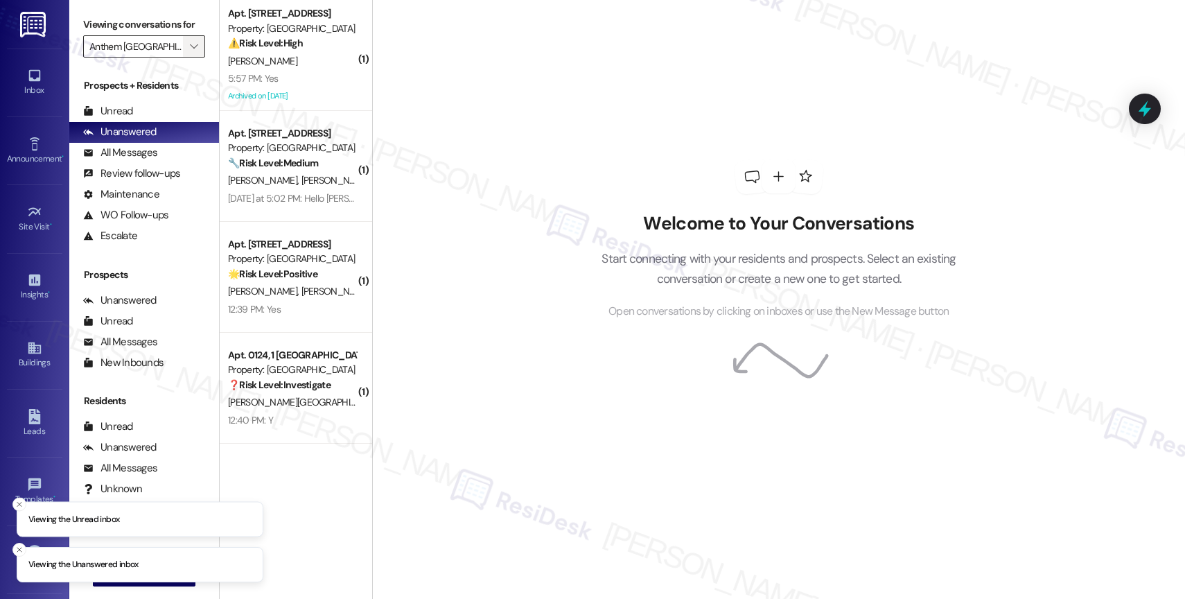
click at [190, 52] on icon "" at bounding box center [194, 46] width 8 height 11
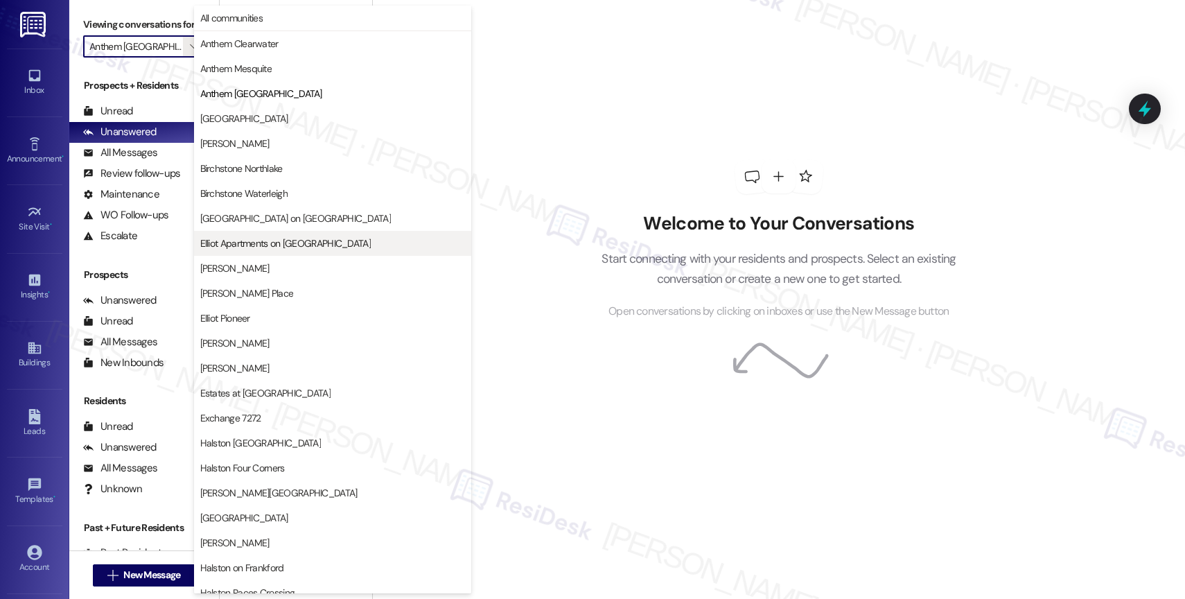
click at [276, 244] on span "Elliot Apartments on [GEOGRAPHIC_DATA]" at bounding box center [285, 243] width 170 height 14
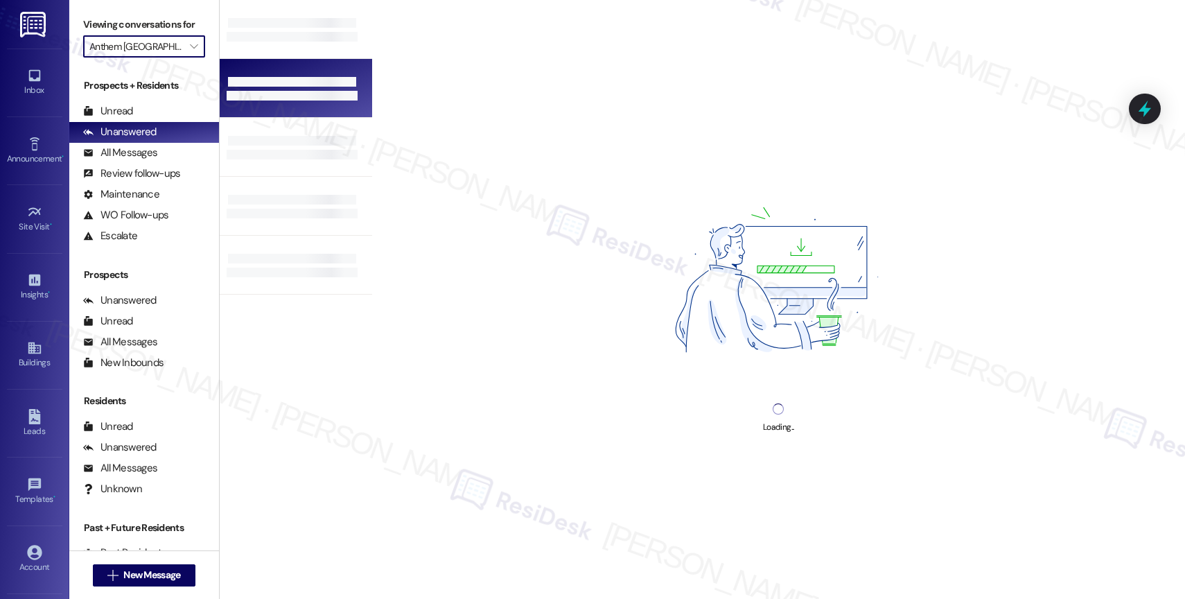
type input "Elliot Apartments on [GEOGRAPHIC_DATA]"
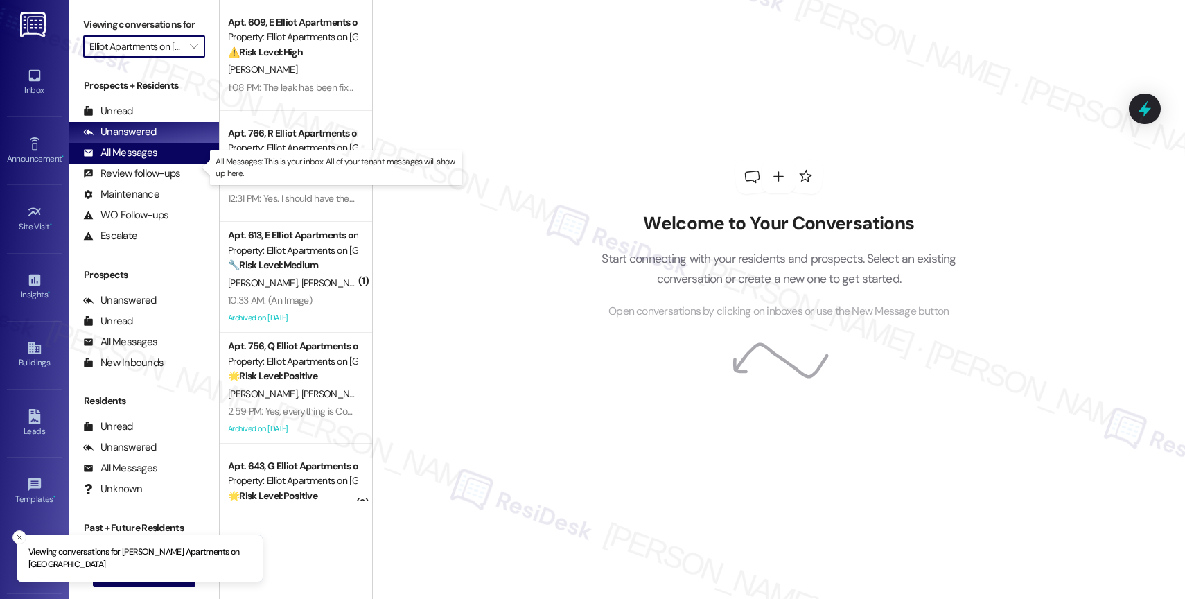
click at [162, 164] on div "All Messages (undefined)" at bounding box center [144, 153] width 150 height 21
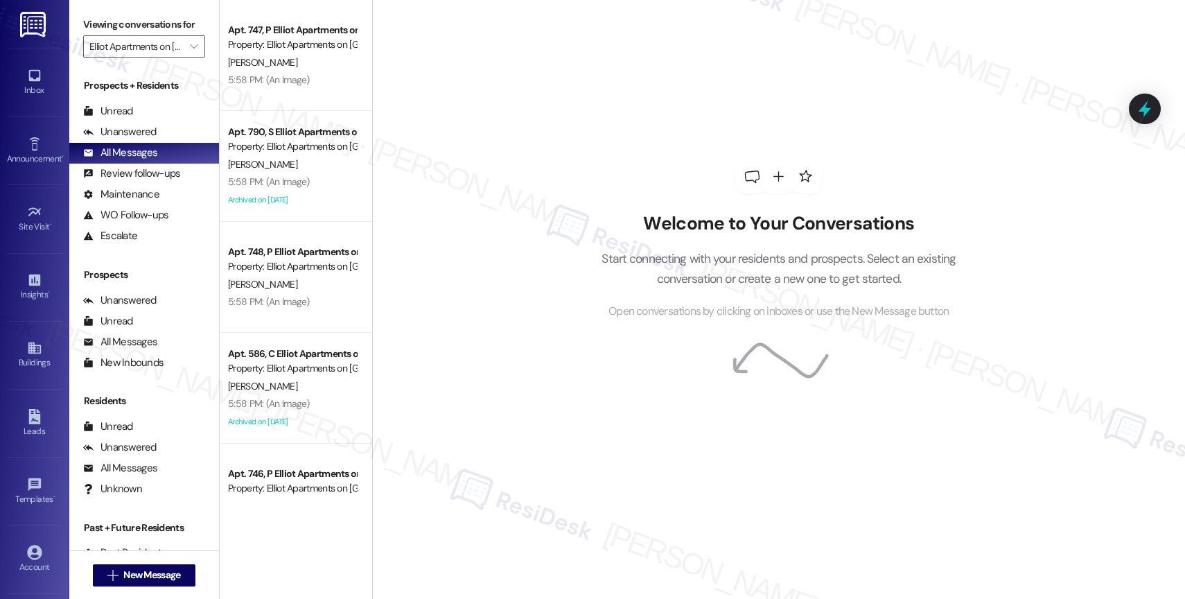
click at [306, 52] on div "Apt. 747, P Elliot Apartments on [GEOGRAPHIC_DATA] Property: Elliot Apartments …" at bounding box center [292, 37] width 131 height 33
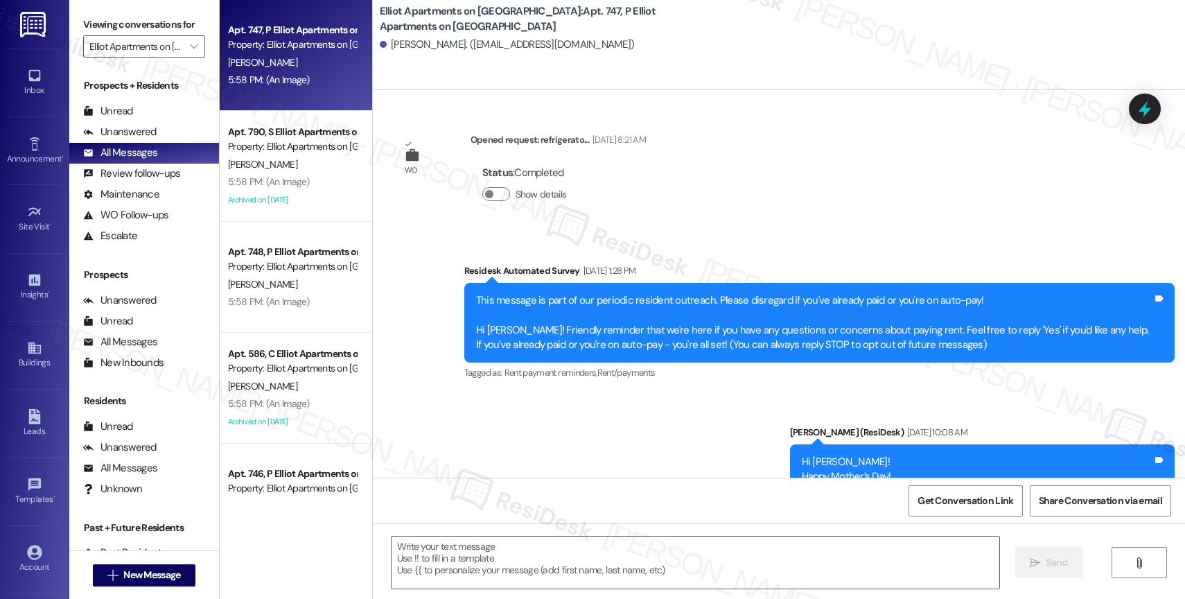
type textarea "Fetching suggested responses. Please feel free to read through the conversation…"
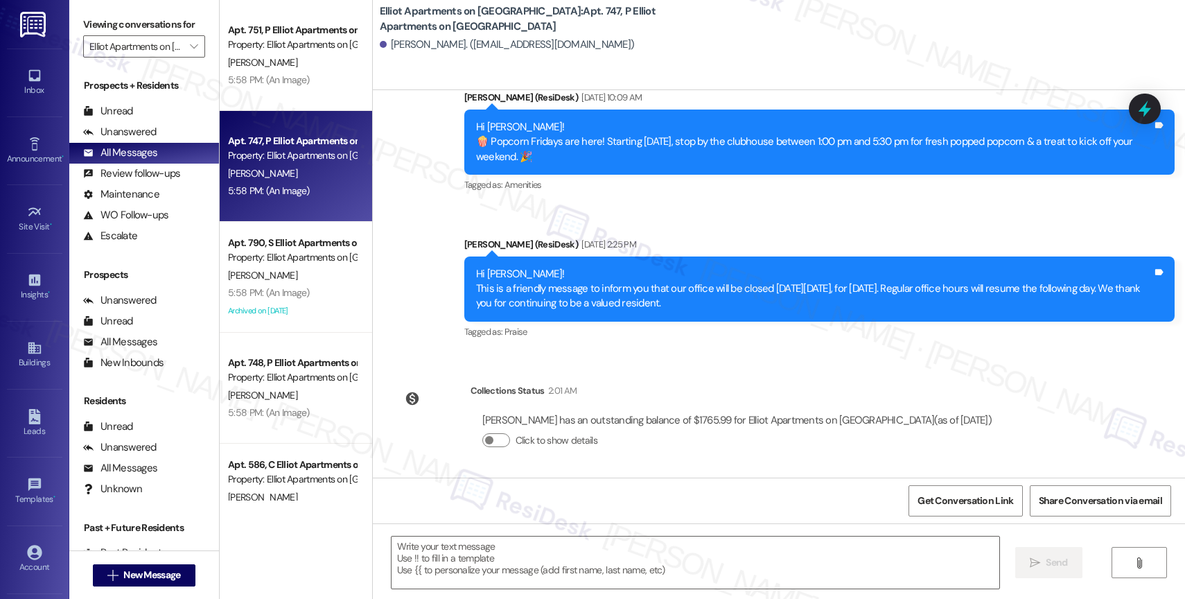
scroll to position [2269, 0]
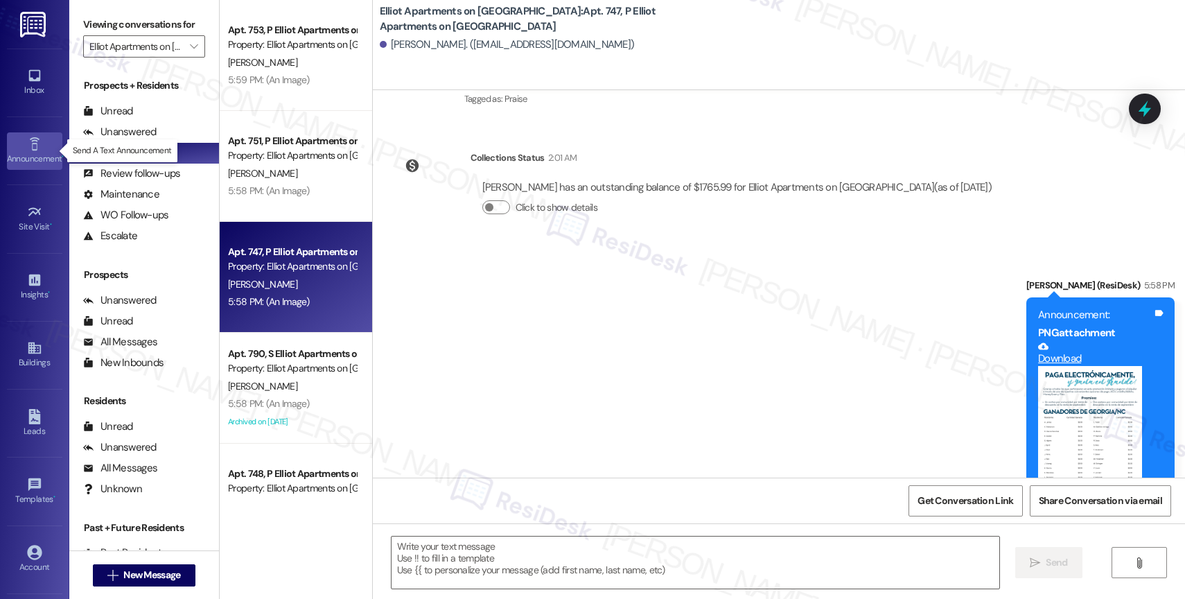
click at [30, 144] on icon at bounding box center [34, 143] width 15 height 15
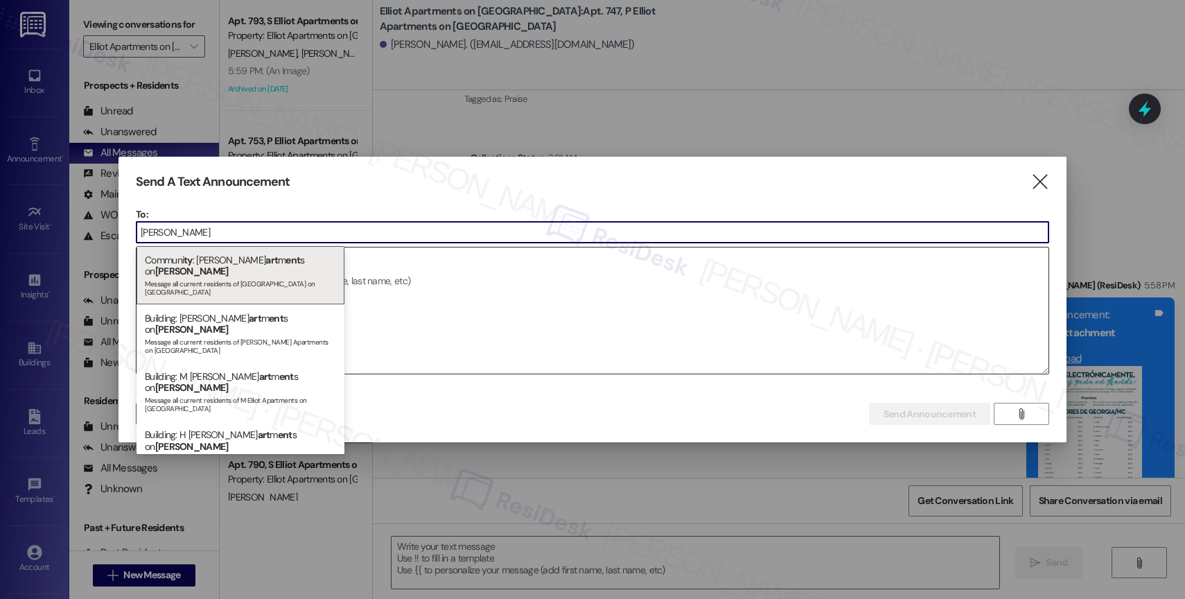
type input "[PERSON_NAME]"
click at [248, 265] on div "Communi ty : [PERSON_NAME] art m ent s on [GEOGRAPHIC_DATA] Message all current…" at bounding box center [240, 275] width 208 height 58
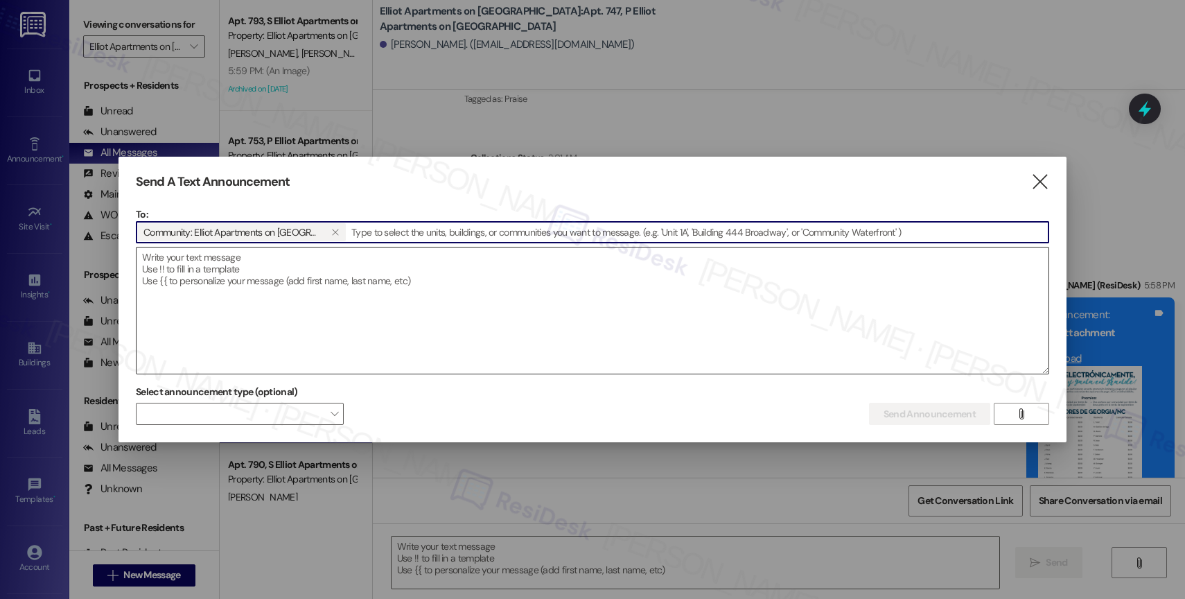
click at [247, 292] on textarea at bounding box center [592, 310] width 912 height 126
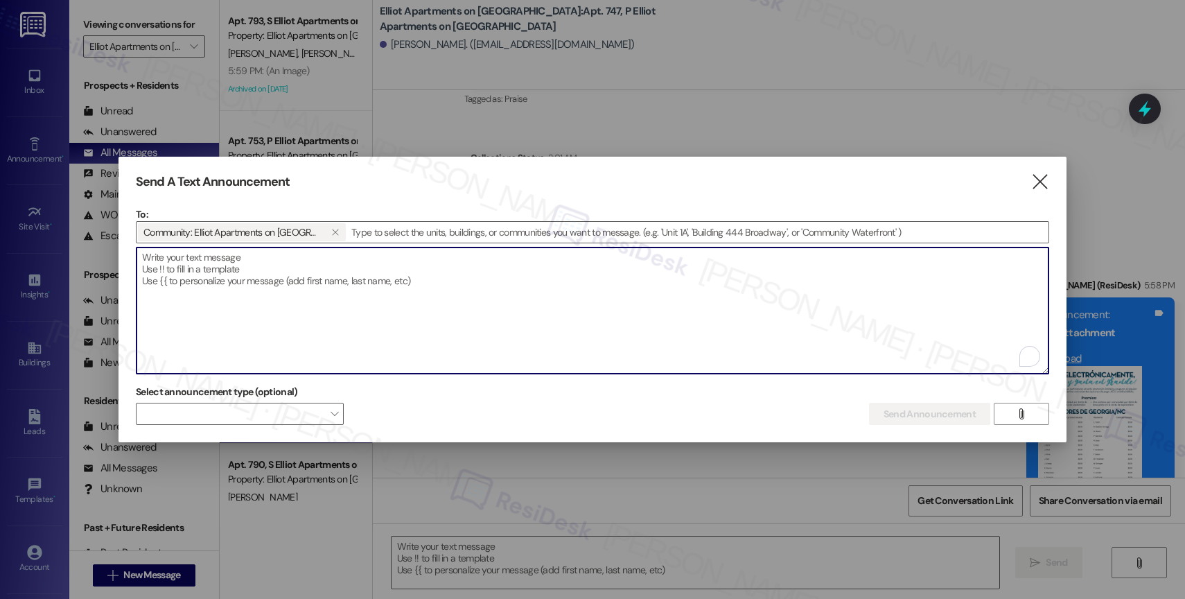
paste textarea "Hi {{first_name}}, Don’t miss Breakfast on the Go hosted by [PERSON_NAME] [DATE…"
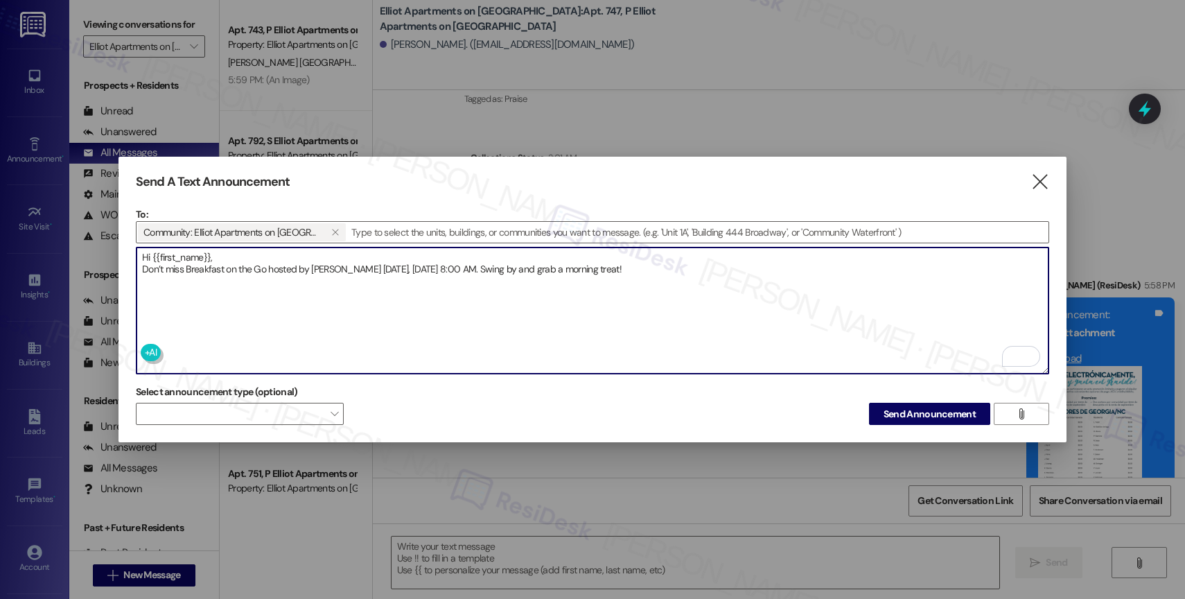
type textarea "Hi {{first_name}}, Don’t miss Breakfast on the Go hosted by [PERSON_NAME] [DATE…"
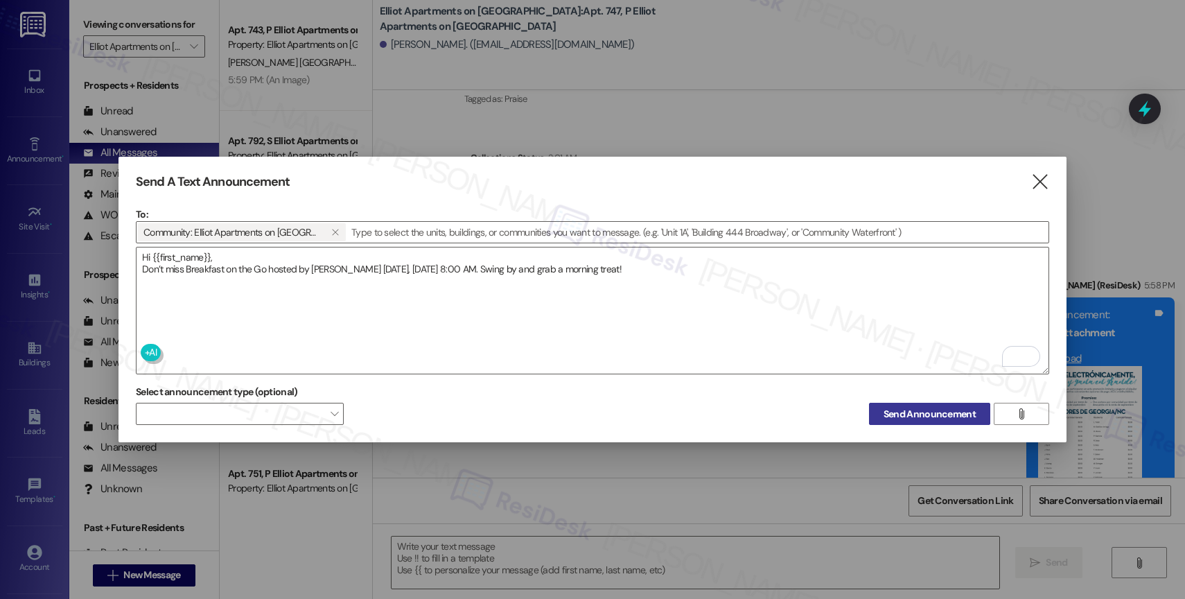
click at [926, 409] on span "Send Announcement" at bounding box center [929, 414] width 92 height 15
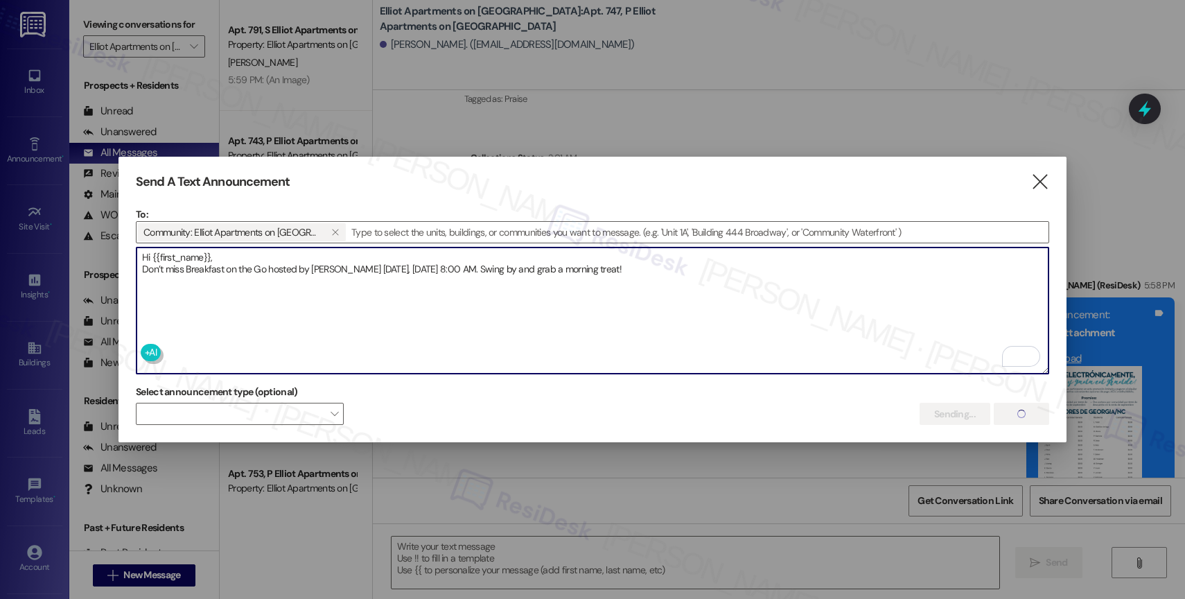
click at [724, 266] on textarea "Hi {{first_name}}, Don’t miss Breakfast on the Go hosted by [PERSON_NAME] [DATE…" at bounding box center [592, 310] width 912 height 126
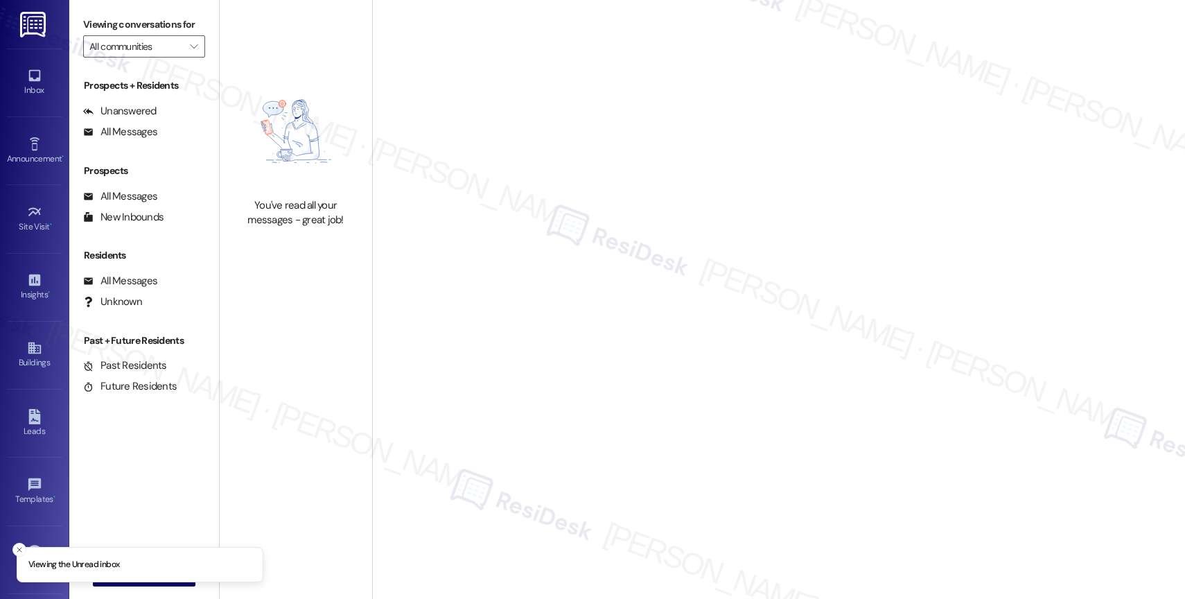
type input "Elliot Apartments on [GEOGRAPHIC_DATA]"
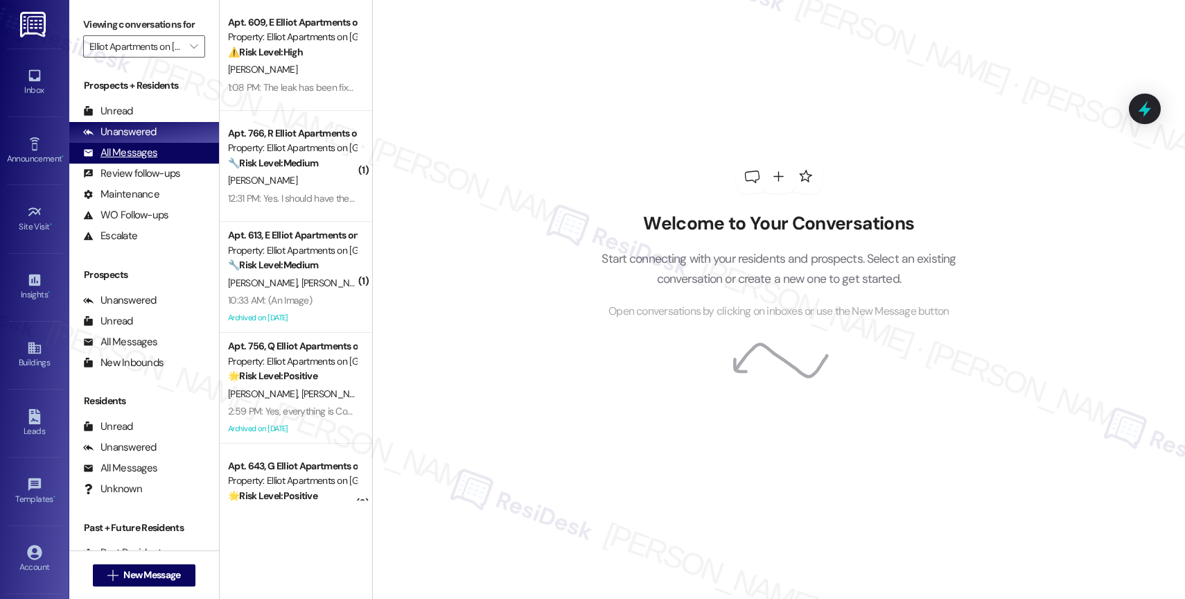
click at [156, 164] on div "All Messages (undefined)" at bounding box center [144, 153] width 150 height 21
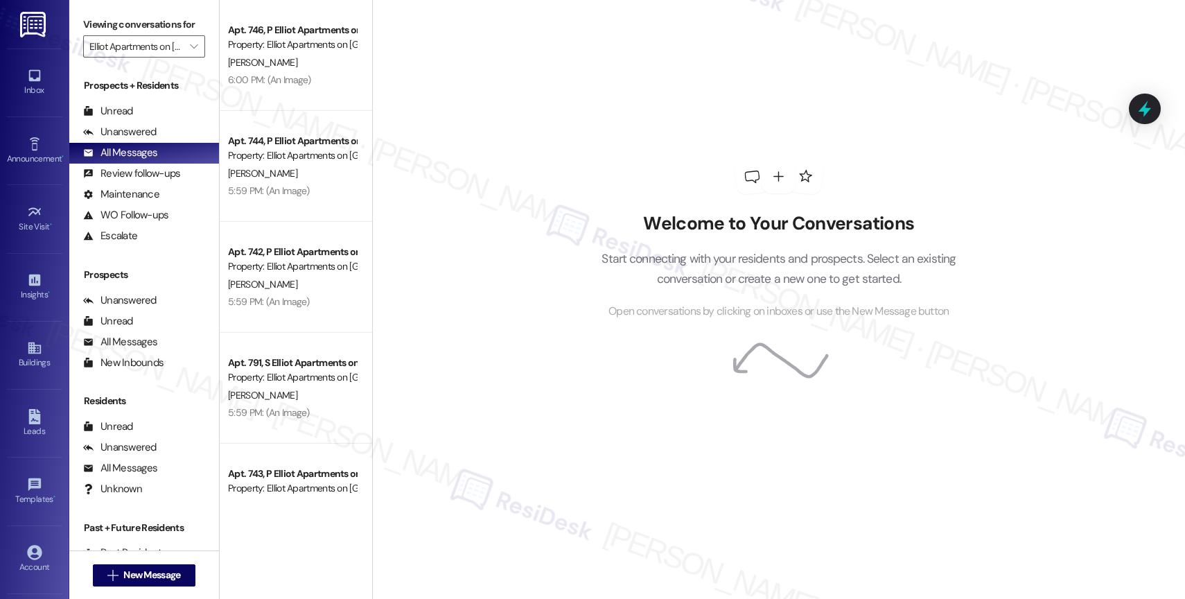
click at [300, 71] on div "6:00 PM: (An Image) 6:00 PM: (An Image)" at bounding box center [292, 79] width 131 height 17
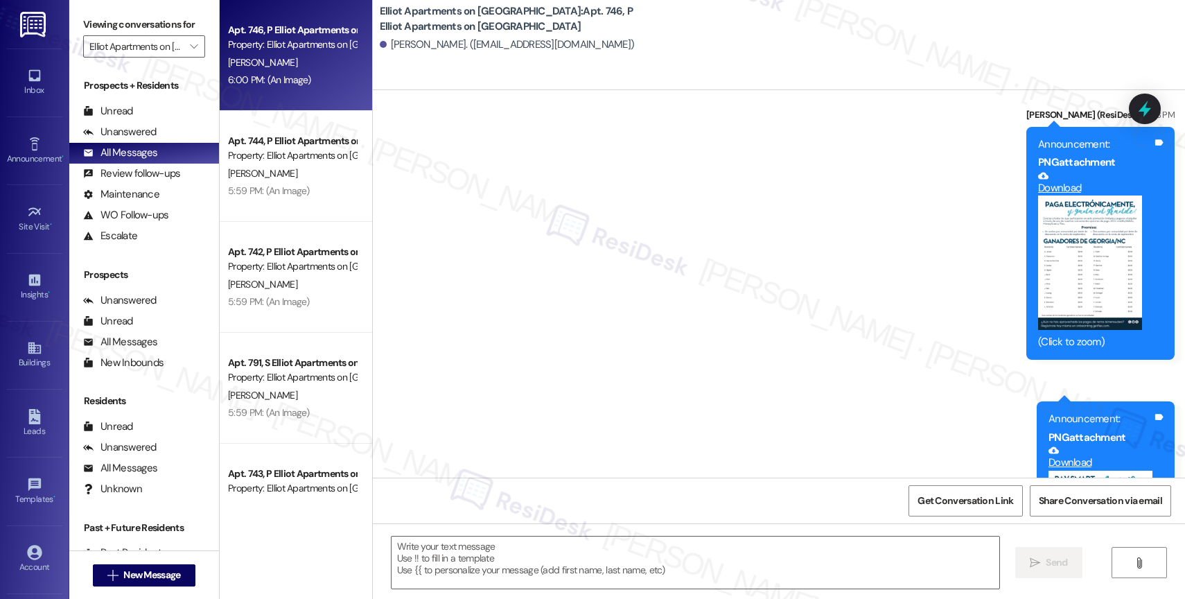
type textarea "Fetching suggested responses. Please feel free to read through the conversation…"
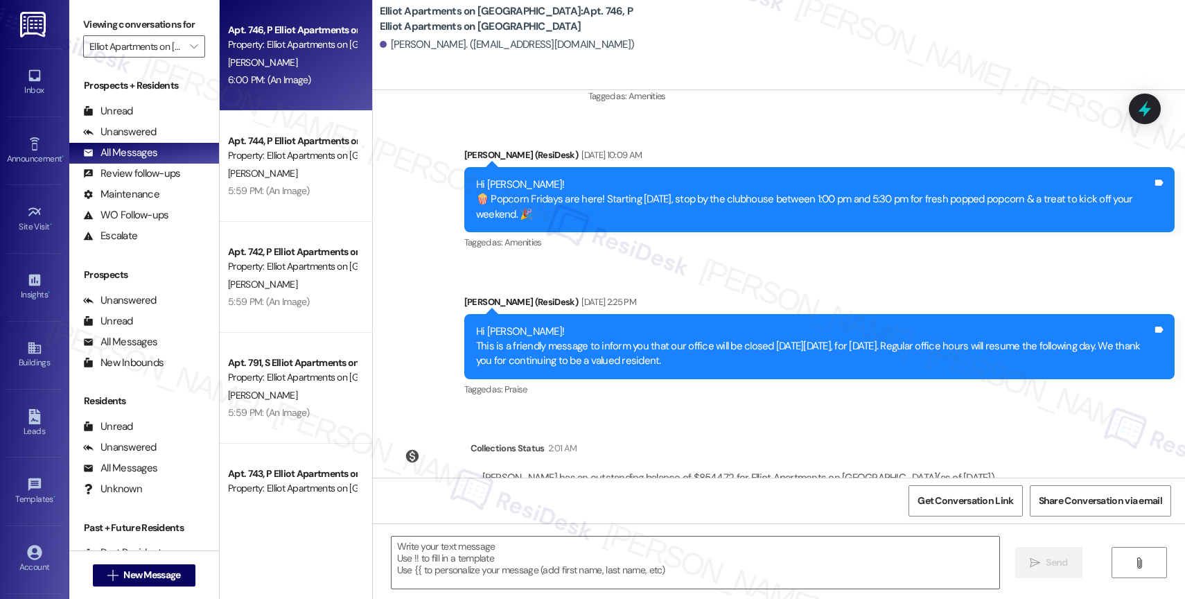
scroll to position [7784, 0]
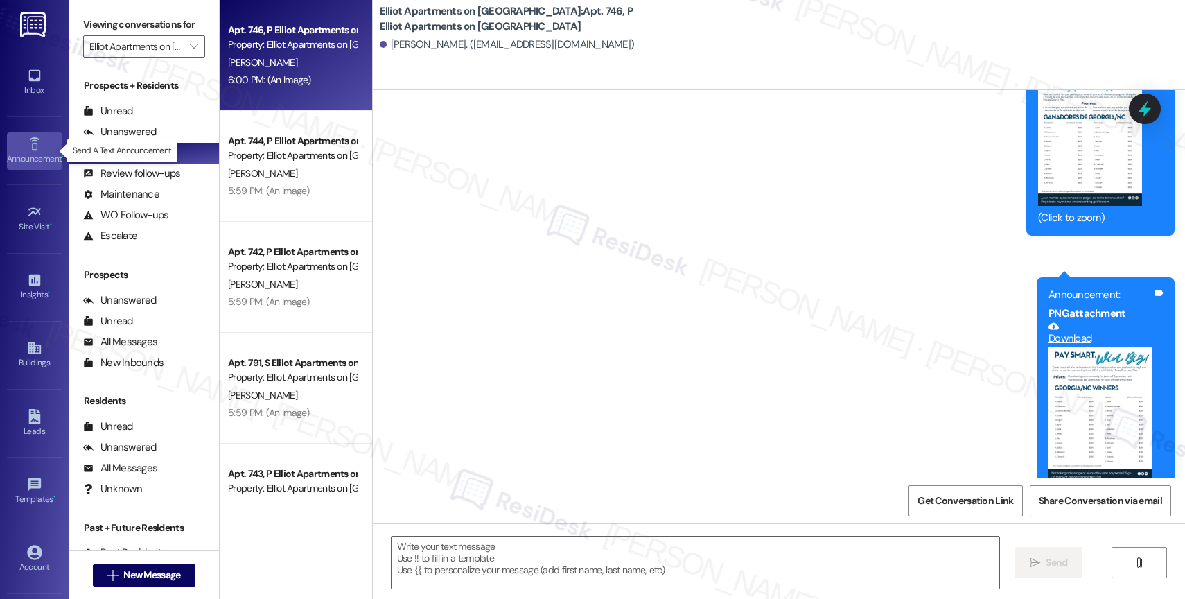
click at [21, 148] on link "Announcement •" at bounding box center [34, 150] width 55 height 37
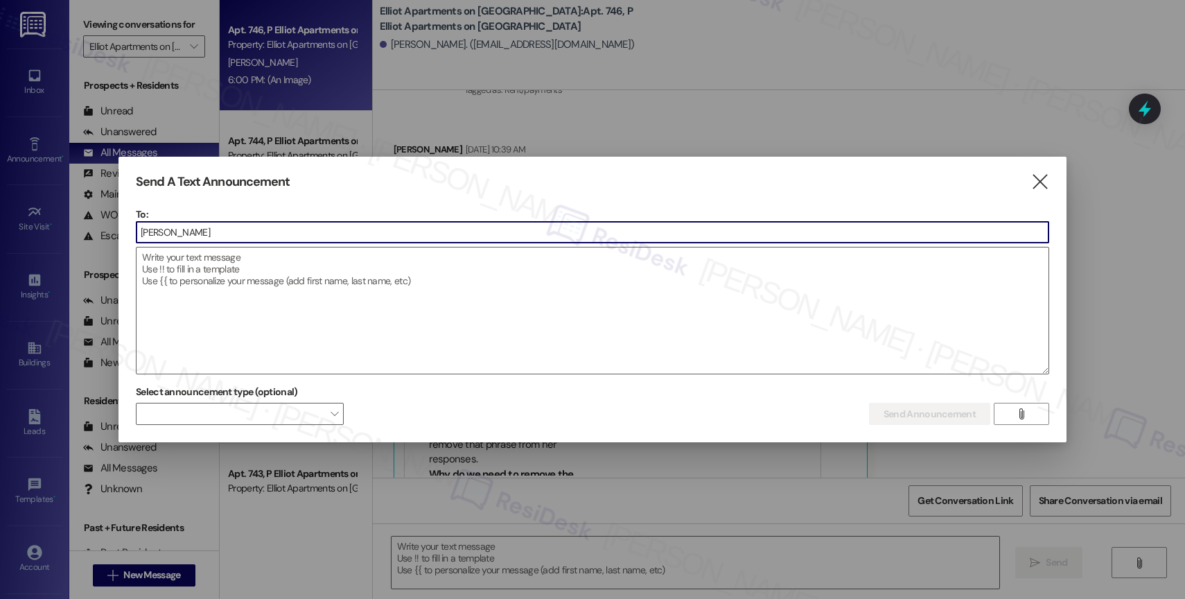
scroll to position [4734, 0]
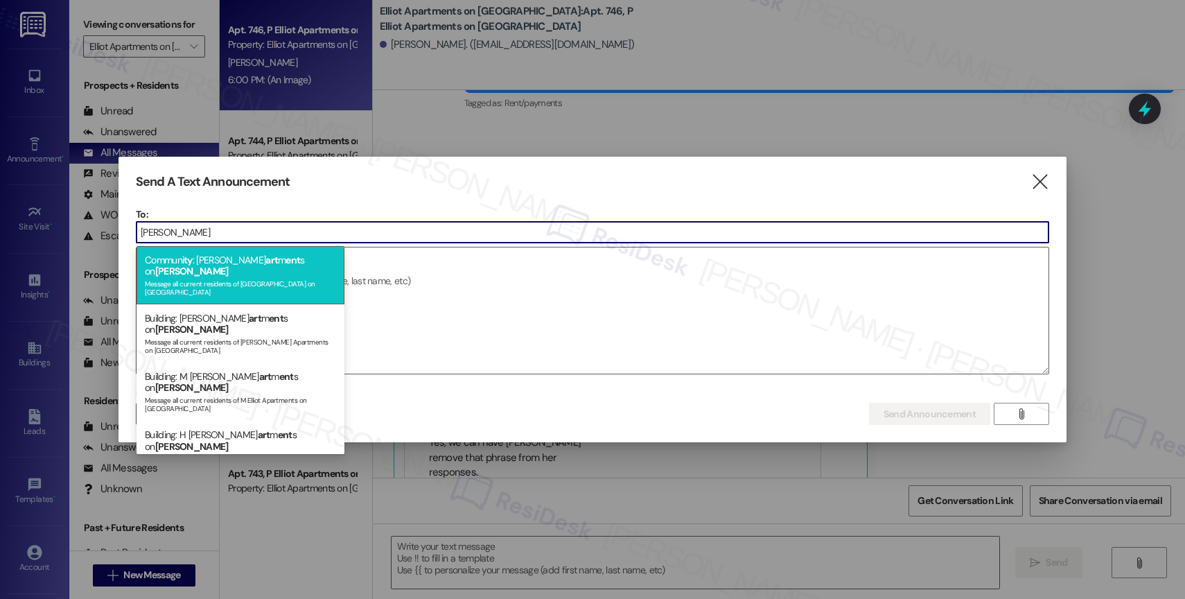
type input "abernathy"
click at [279, 264] on div "Communi ty : [PERSON_NAME] art m ent s on [GEOGRAPHIC_DATA] Message all current…" at bounding box center [240, 275] width 208 height 58
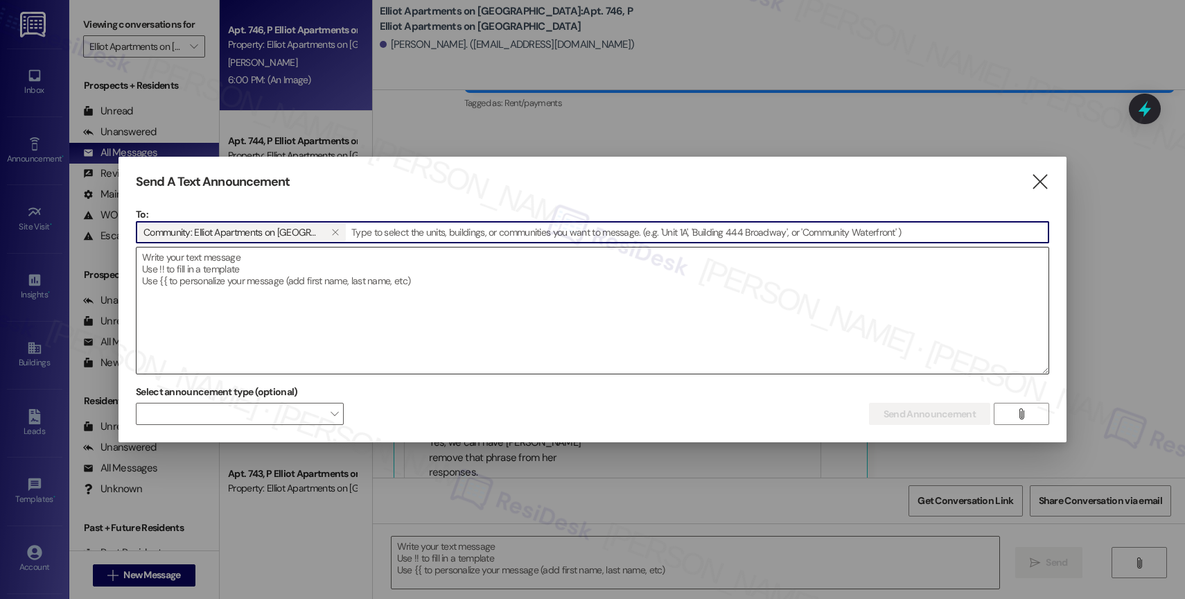
click at [274, 294] on textarea at bounding box center [592, 310] width 912 height 126
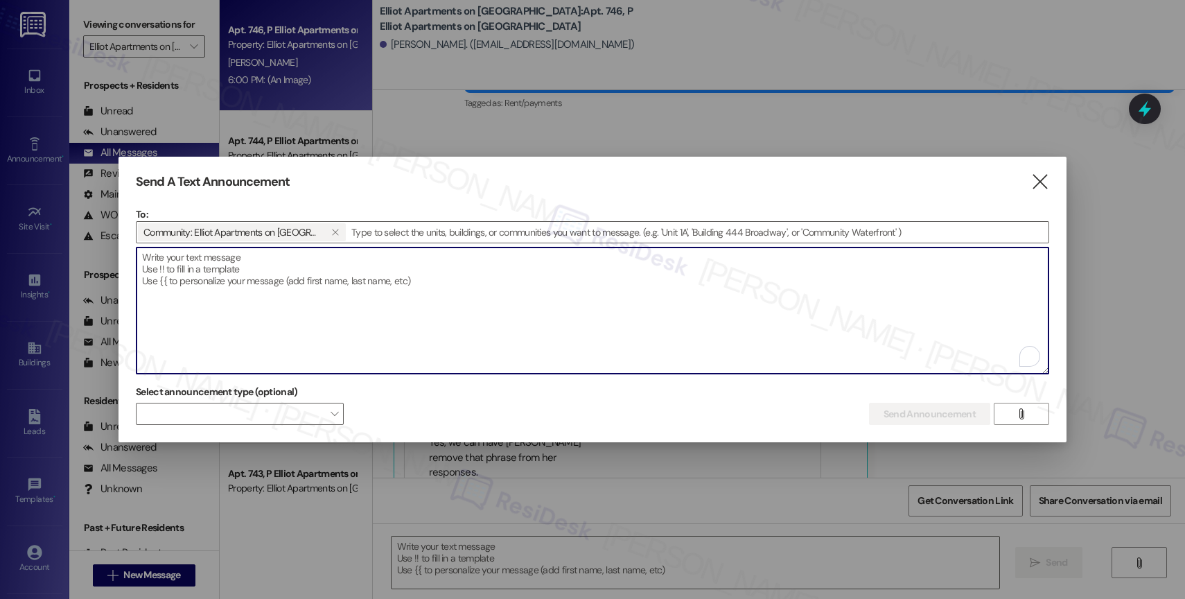
paste textarea "Hi {{first_name}}, Don’t miss Breakfast on the Go hosted by Elliot Abernathy to…"
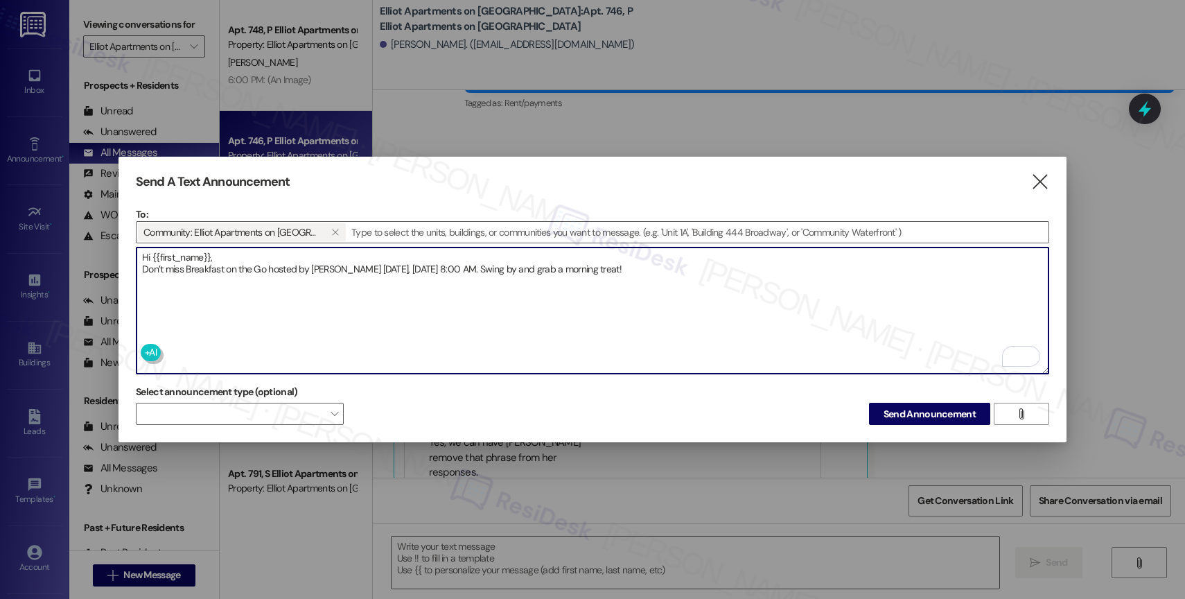
type textarea "Hi {{first_name}}, Don’t miss Breakfast on the Go hosted by Elliot Abernathy to…"
click at [752, 279] on textarea "Hi {{first_name}}, Don’t miss Breakfast on the Go hosted by Elliot Abernathy to…" at bounding box center [592, 310] width 912 height 126
click at [757, 279] on textarea "Hi {{first_name}}, Don’t miss Breakfast on the Go hosted by Elliot Abernathy to…" at bounding box center [592, 310] width 912 height 126
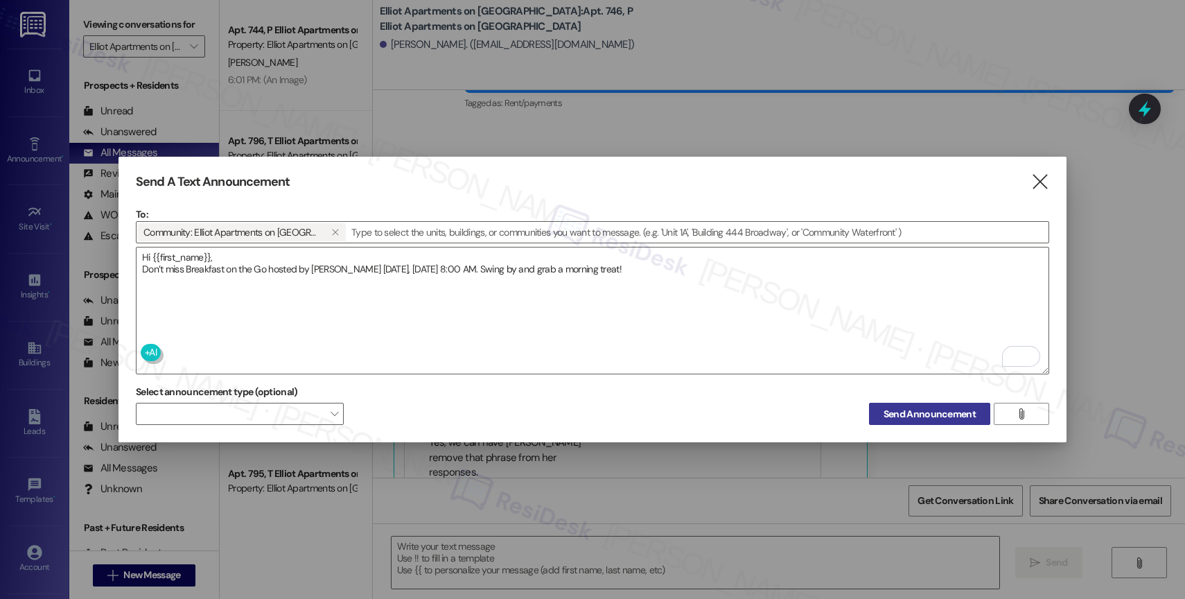
click at [896, 407] on span "Send Announcement" at bounding box center [929, 414] width 92 height 15
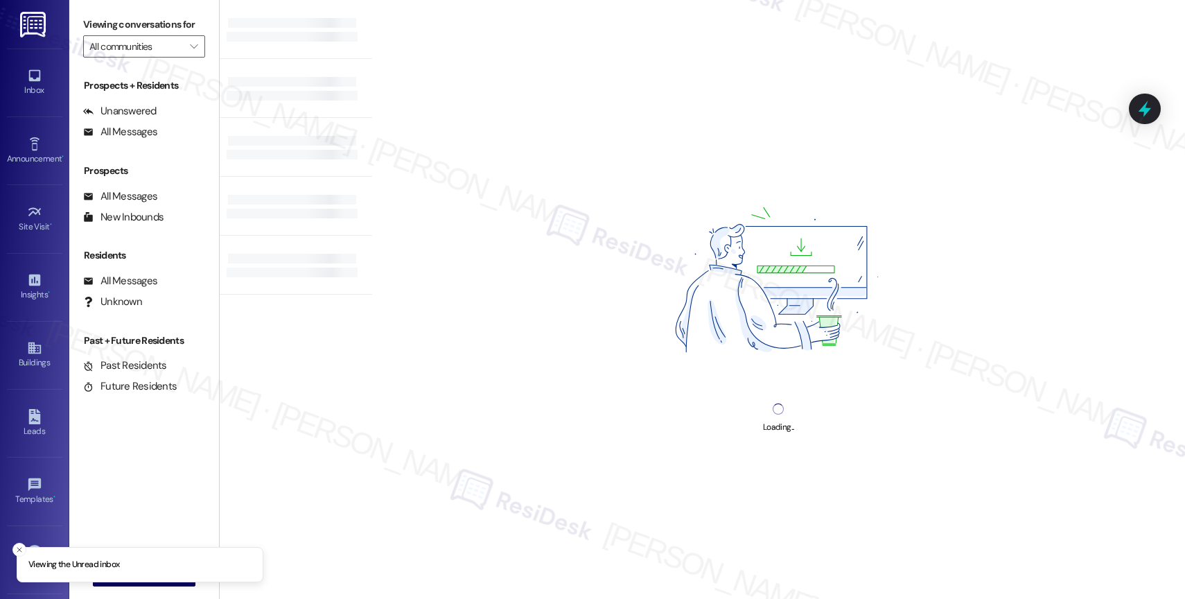
type input "Elliot Apartments on [GEOGRAPHIC_DATA]"
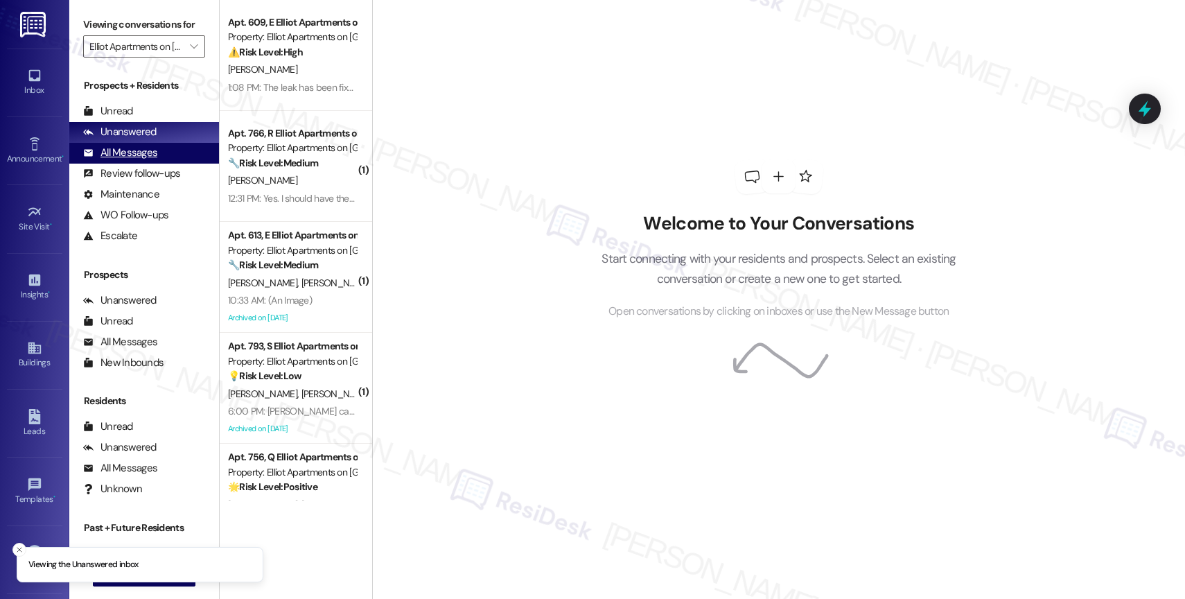
click at [119, 160] on div "All Messages" at bounding box center [120, 152] width 74 height 15
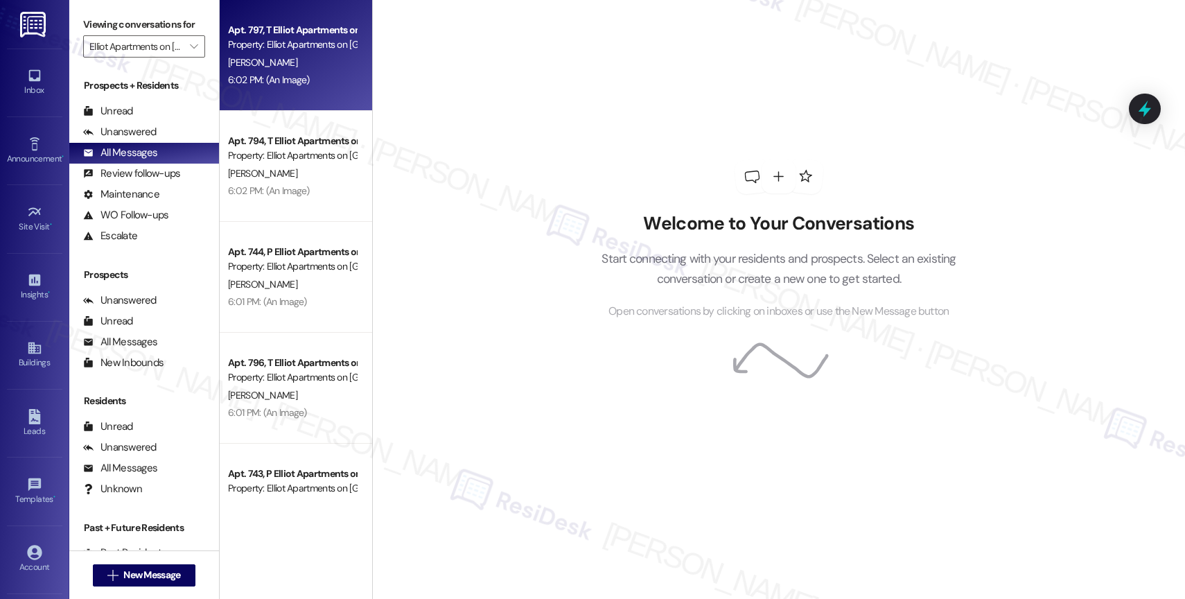
click at [281, 64] on div "[PERSON_NAME]" at bounding box center [292, 62] width 131 height 17
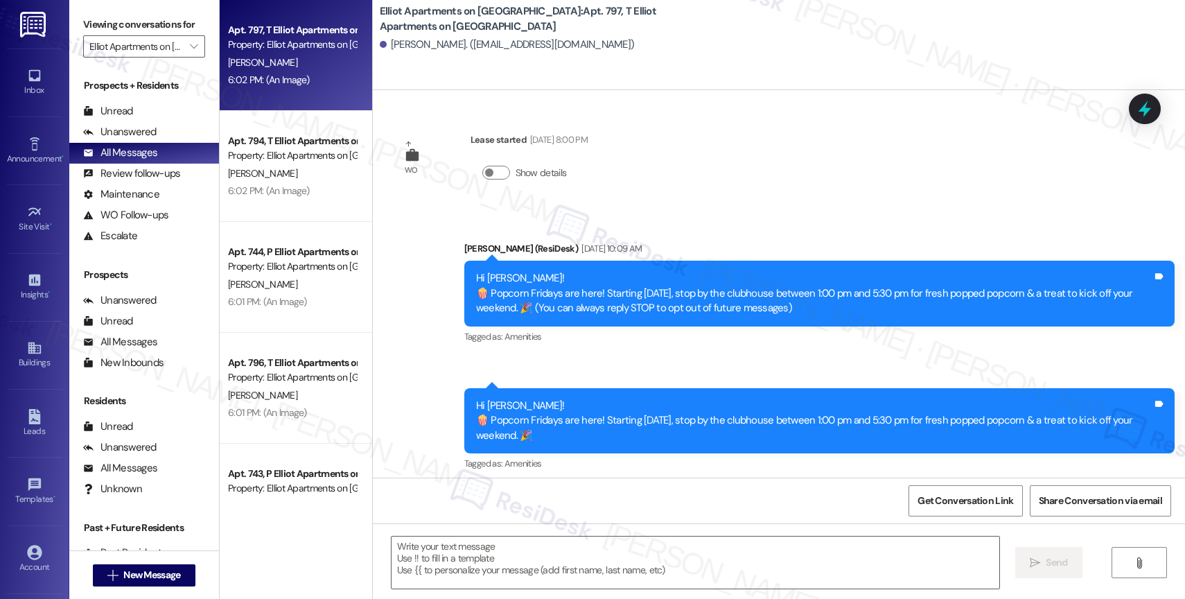
scroll to position [575, 0]
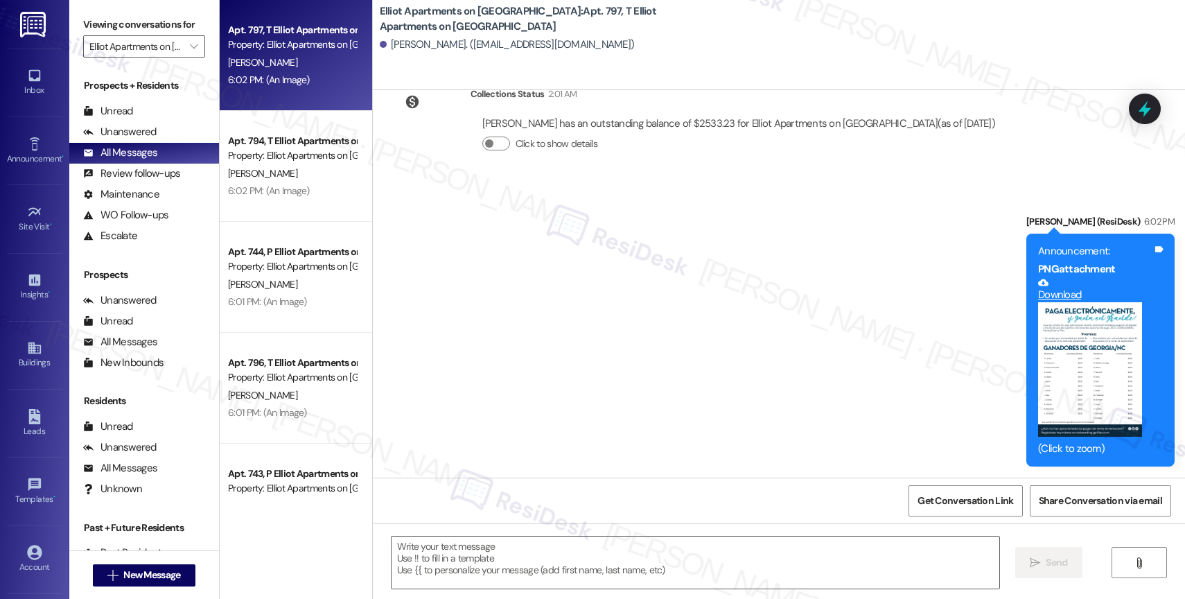
type textarea "Fetching suggested responses. Please feel free to read through the conversation…"
click at [16, 161] on div "Announcement •" at bounding box center [34, 159] width 69 height 14
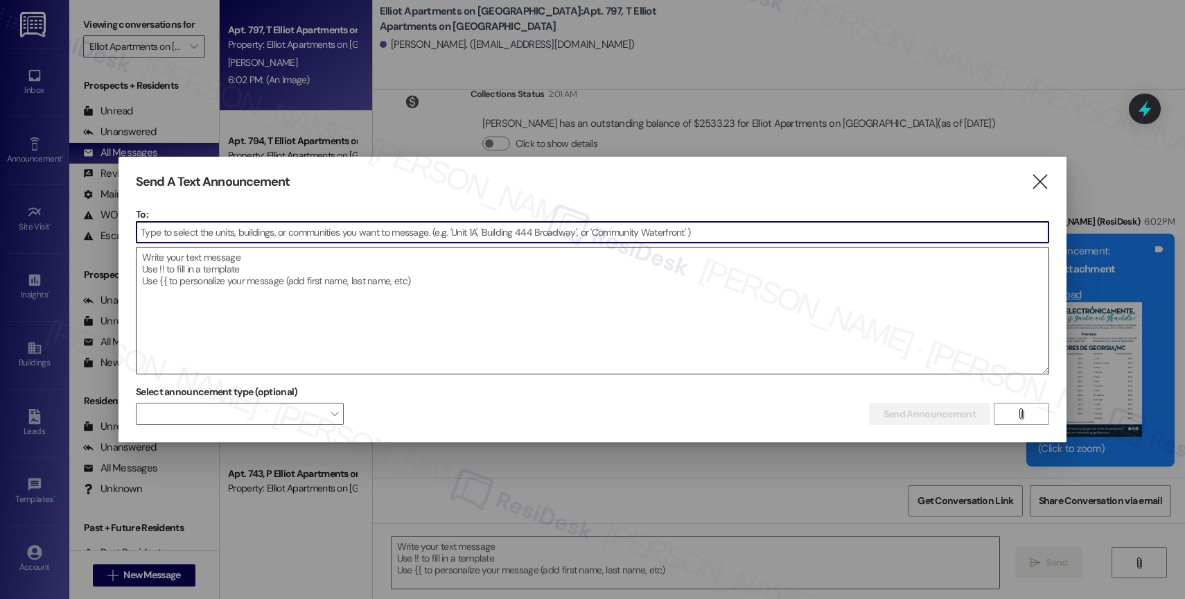
click at [269, 297] on textarea at bounding box center [592, 310] width 912 height 126
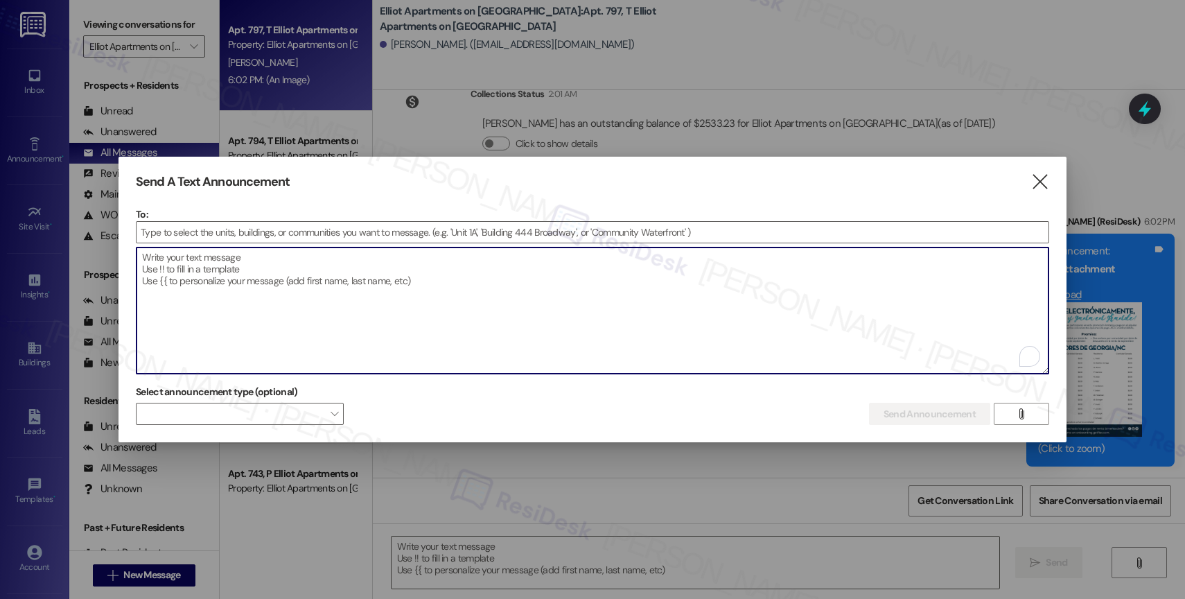
paste textarea "Hi {{first_name}}, Don’t miss Breakfast on the Go hosted by [PERSON_NAME] [DATE…"
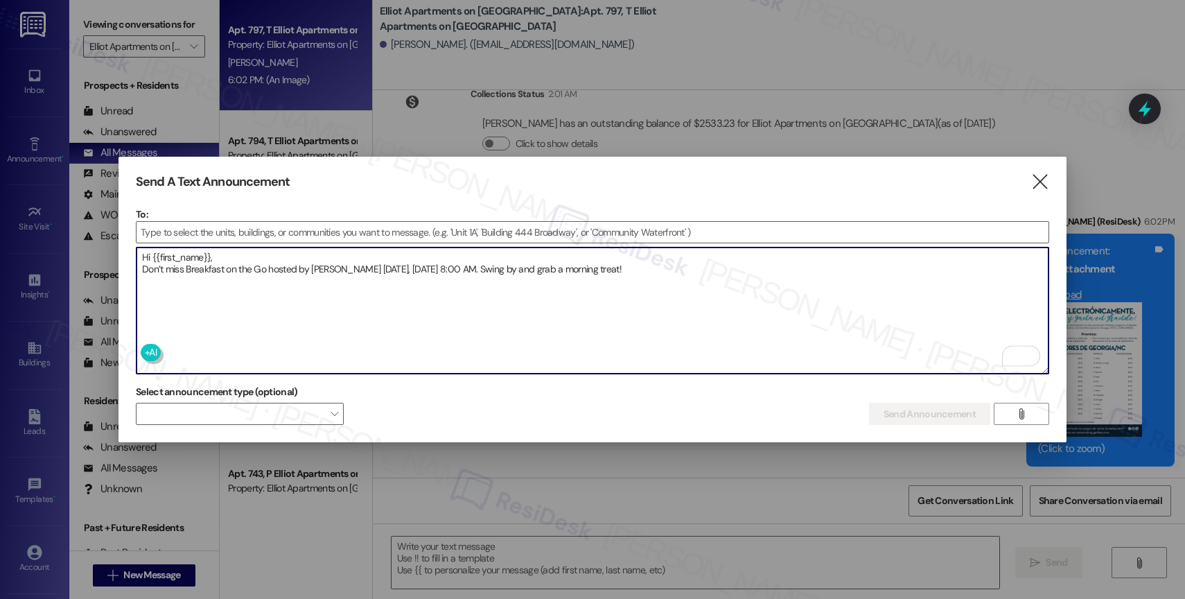
type textarea "Hi {{first_name}}, Don’t miss Breakfast on the Go hosted by [PERSON_NAME] [DATE…"
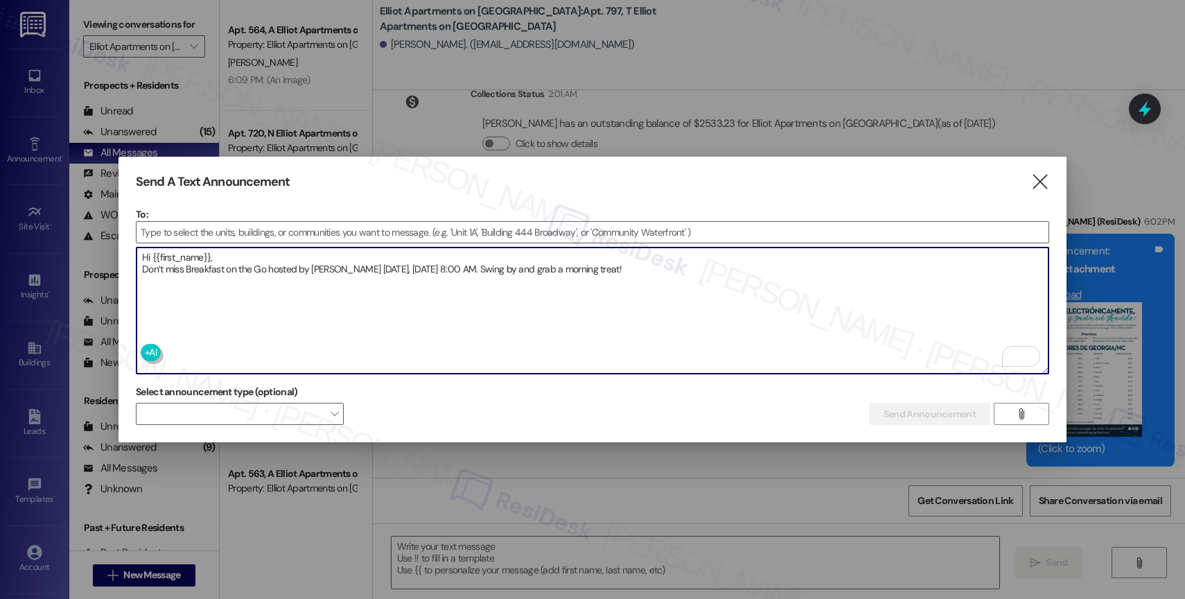
scroll to position [869, 0]
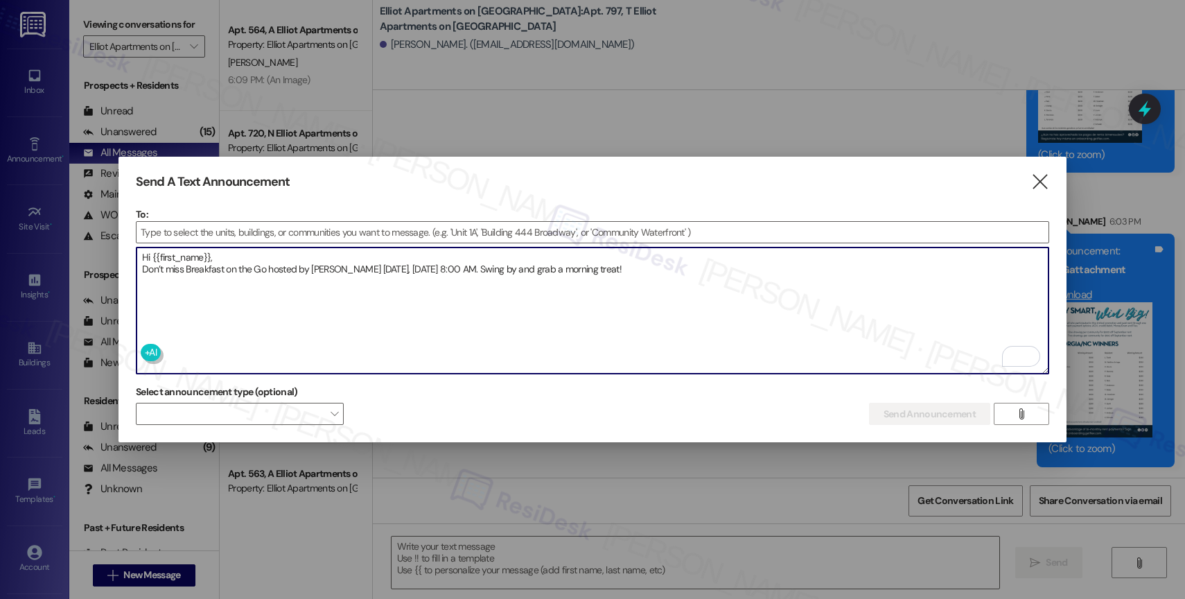
click at [757, 278] on textarea "Hi {{first_name}}, Don’t miss Breakfast on the Go hosted by [PERSON_NAME] [DATE…" at bounding box center [592, 310] width 912 height 126
click at [308, 274] on textarea "Hi {{first_name}}, Don’t miss Breakfast on the Go hosted by [PERSON_NAME] [DATE…" at bounding box center [592, 310] width 912 height 126
drag, startPoint x: 718, startPoint y: 276, endPoint x: 118, endPoint y: 257, distance: 600.3
click at [118, 257] on div "Send A Text Announcement  To:  Drop image file here Hi {{first_name}}, Don’t …" at bounding box center [592, 299] width 1185 height 599
click at [1038, 177] on icon "" at bounding box center [1039, 182] width 19 height 15
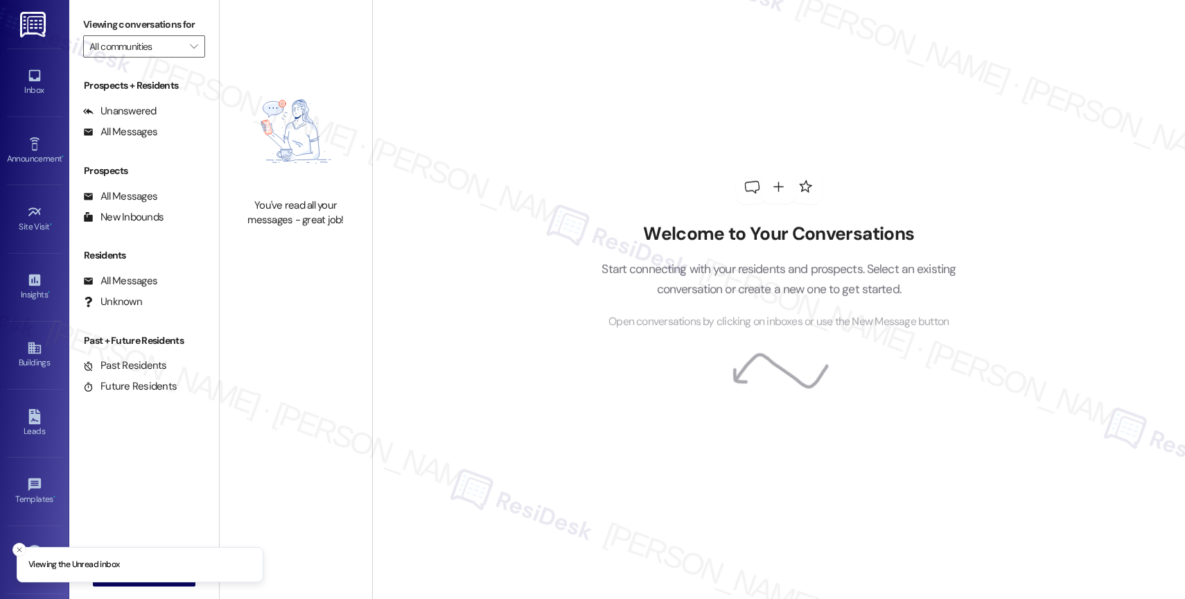
type input "Elliot Apartments on [GEOGRAPHIC_DATA]"
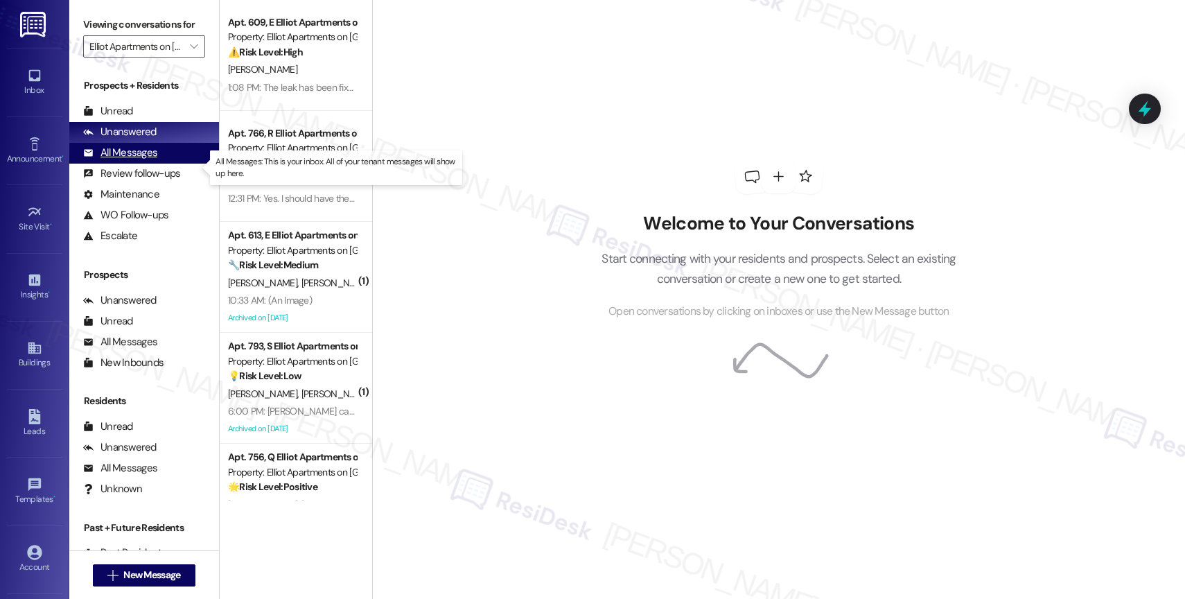
click at [134, 160] on div "All Messages" at bounding box center [120, 152] width 74 height 15
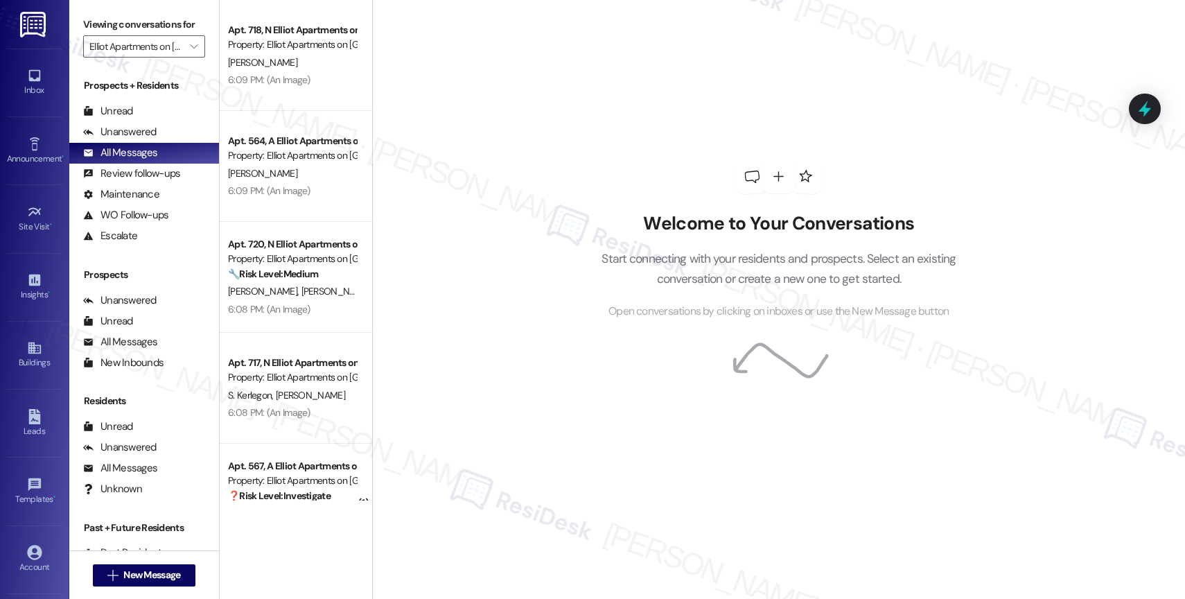
drag, startPoint x: 303, startPoint y: 82, endPoint x: 297, endPoint y: 62, distance: 21.0
click at [297, 62] on div "[PERSON_NAME]" at bounding box center [292, 62] width 131 height 17
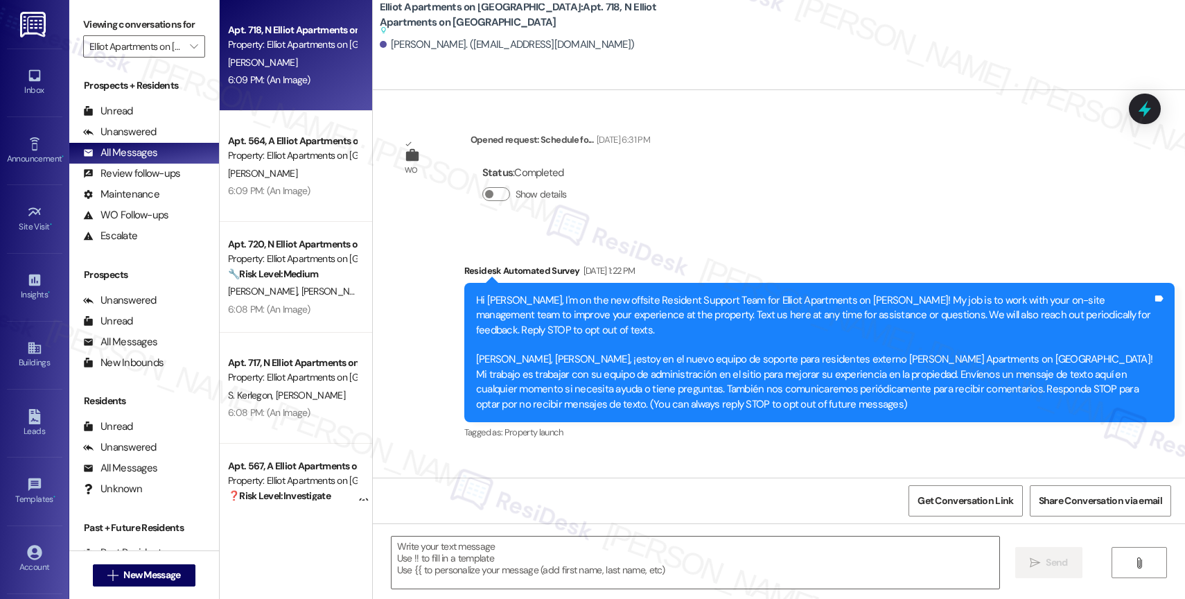
scroll to position [5617, 0]
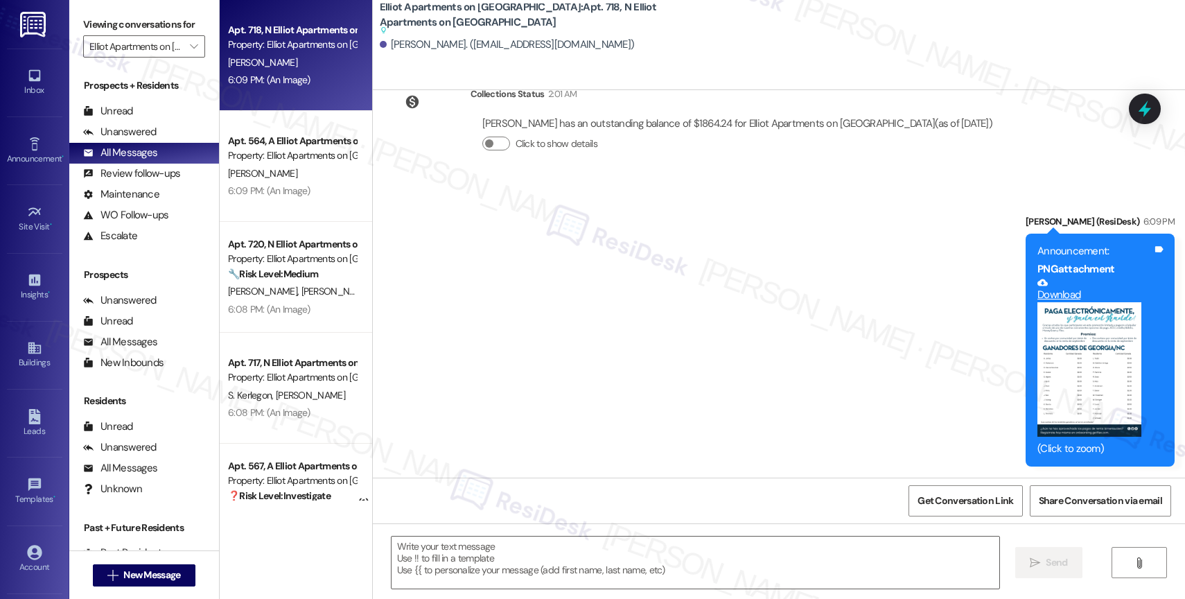
type textarea "Fetching suggested responses. Please feel free to read through the conversation…"
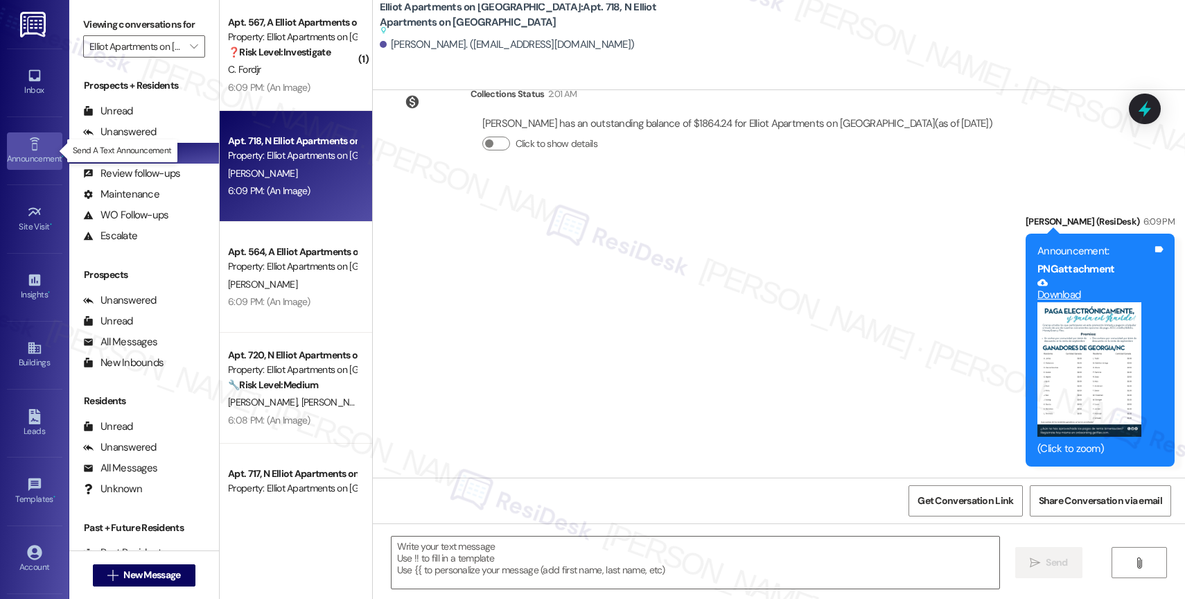
click at [30, 152] on div "Announcement •" at bounding box center [34, 159] width 69 height 14
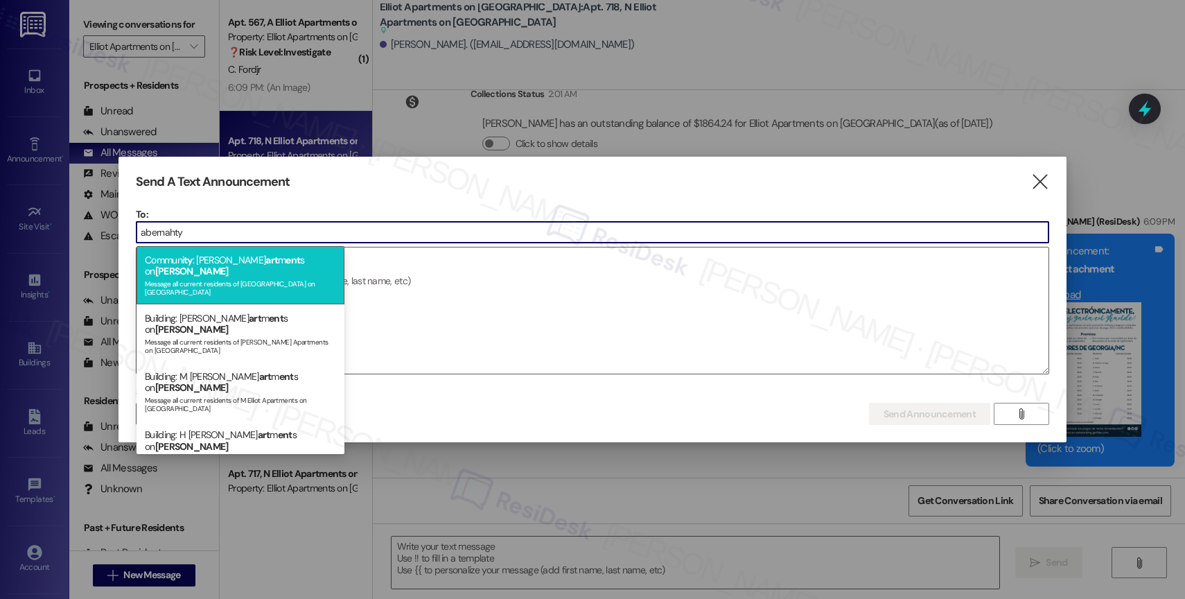
type input "abernahty"
click at [233, 276] on div "Message all current residents of [GEOGRAPHIC_DATA] on [GEOGRAPHIC_DATA]" at bounding box center [240, 285] width 191 height 19
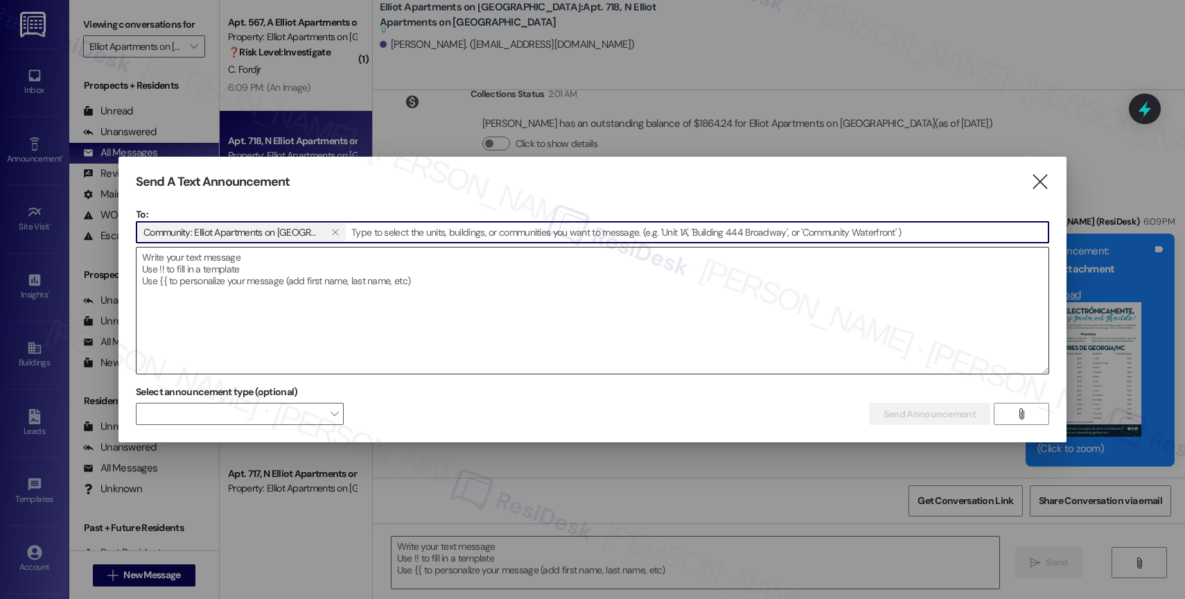
click at [253, 285] on textarea at bounding box center [592, 310] width 912 height 126
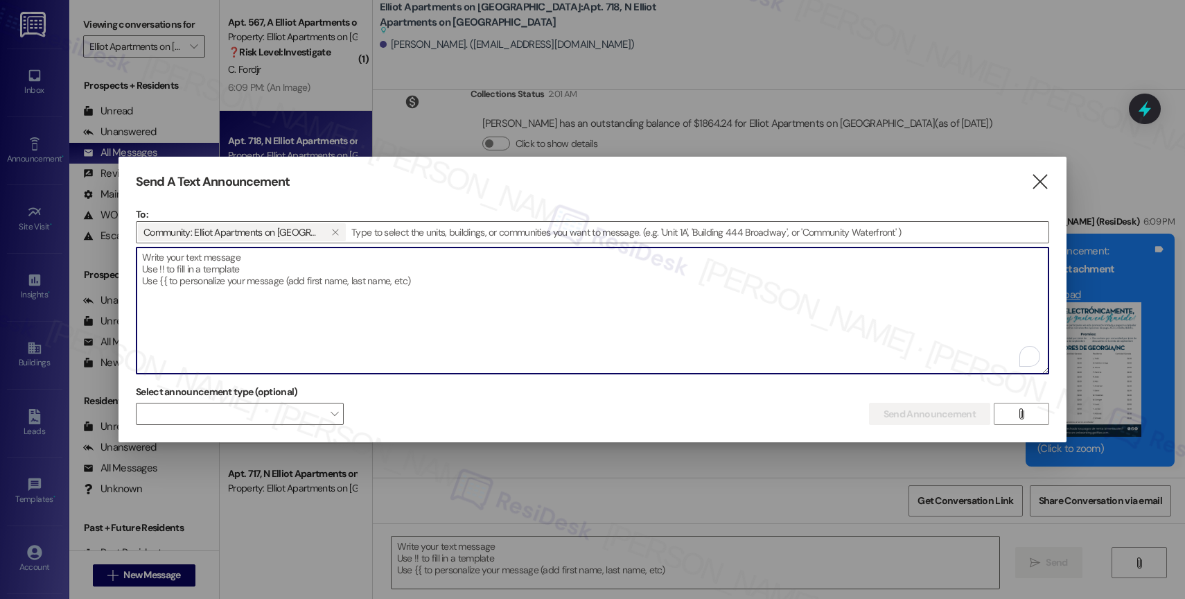
paste textarea "Hi {{first_name}}, Don’t miss Breakfast on the Go hosted by [PERSON_NAME] [DATE…"
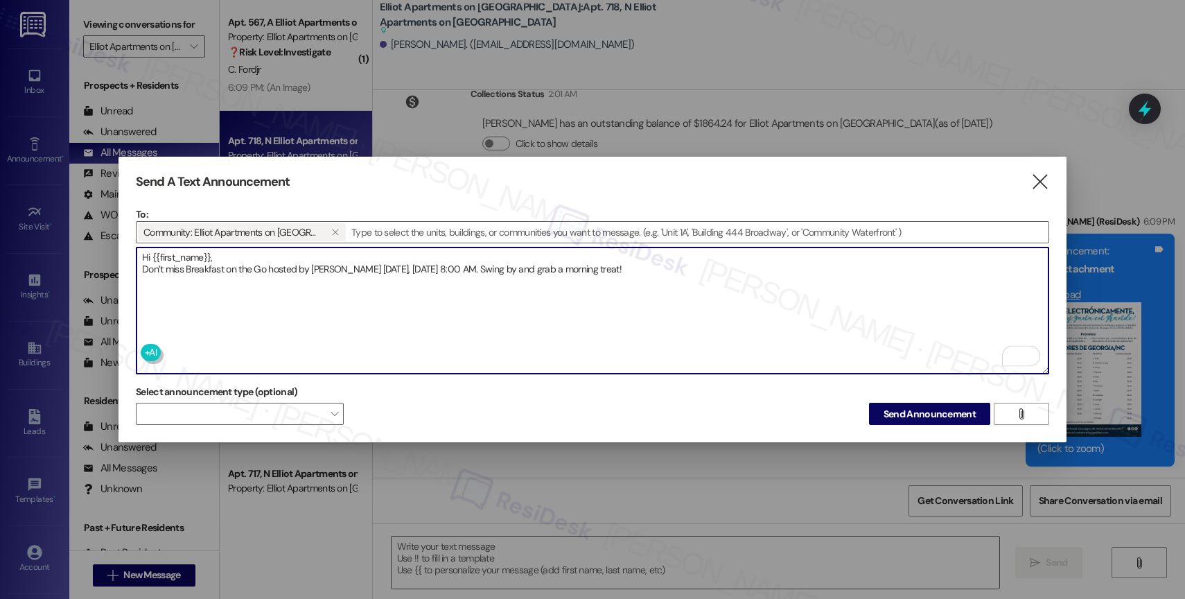
type textarea "Hi {{first_name}}, Don’t miss Breakfast on the Go hosted by [PERSON_NAME] [DATE…"
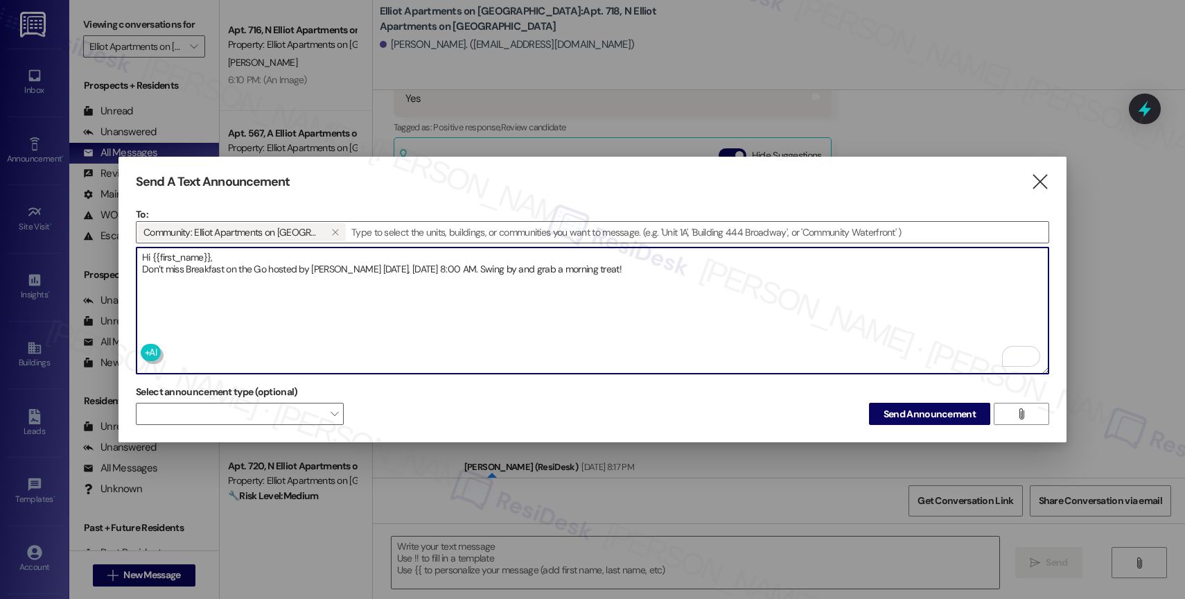
scroll to position [3845, 0]
click at [734, 266] on textarea "Hi {{first_name}}, Don’t miss Breakfast on the Go hosted by [PERSON_NAME] [DATE…" at bounding box center [592, 310] width 912 height 126
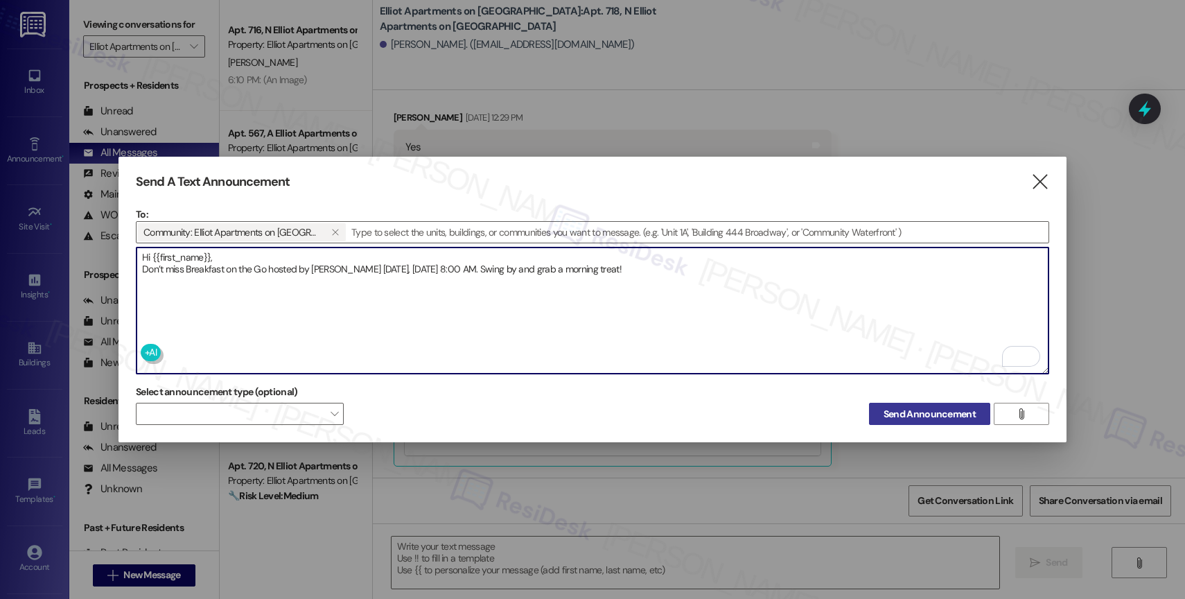
click at [913, 407] on span "Send Announcement" at bounding box center [929, 414] width 92 height 15
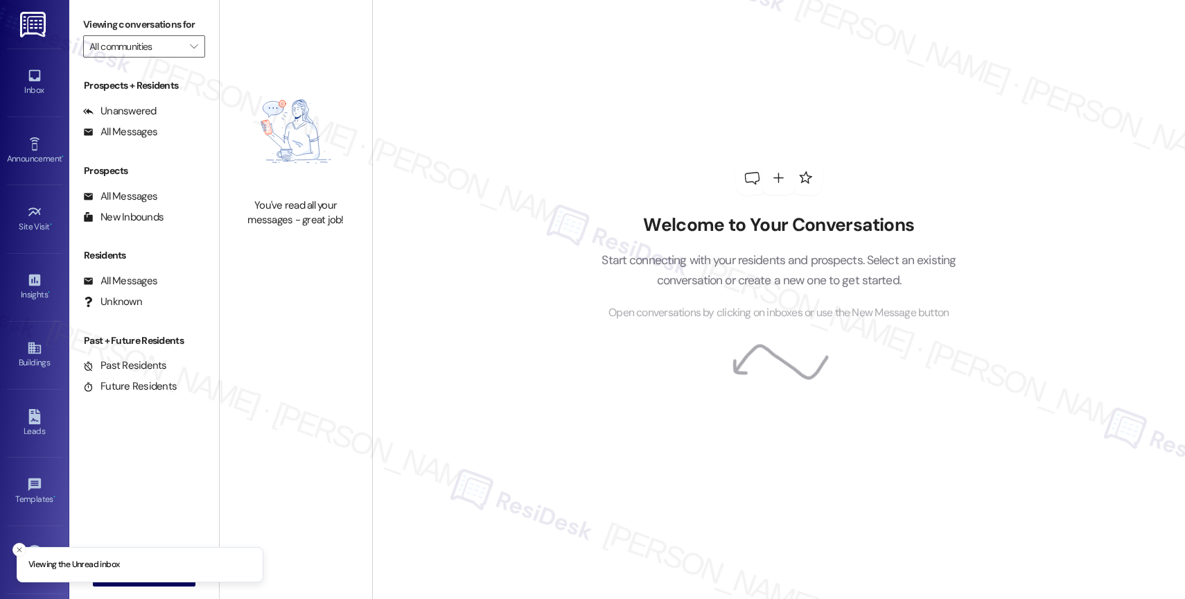
type input "Elliot Apartments on [GEOGRAPHIC_DATA]"
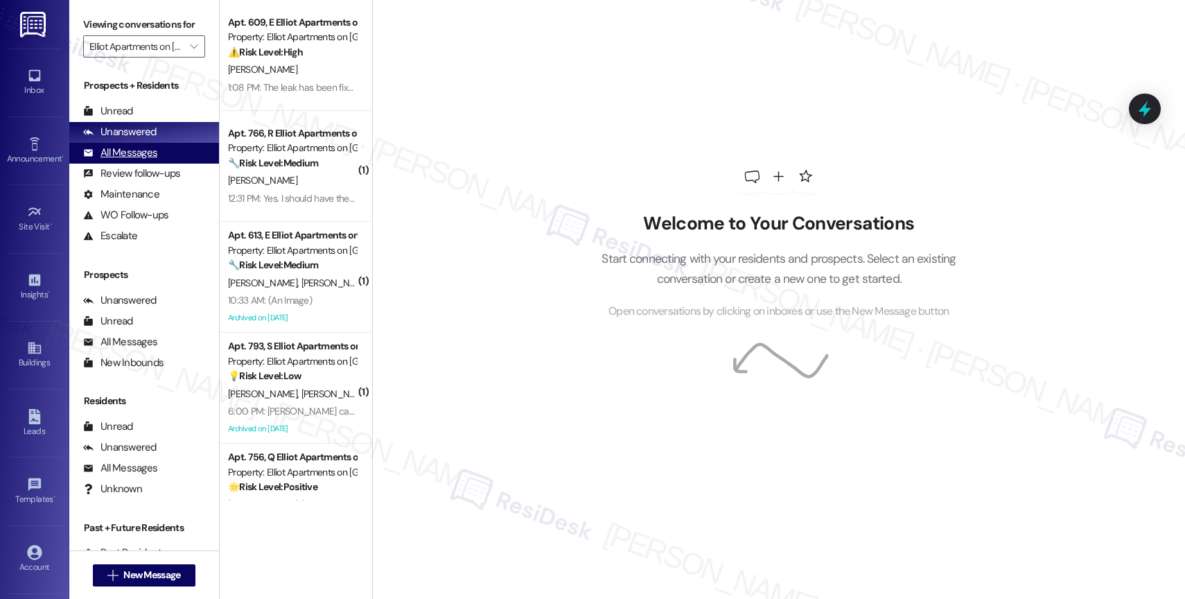
click at [154, 160] on div "All Messages" at bounding box center [120, 152] width 74 height 15
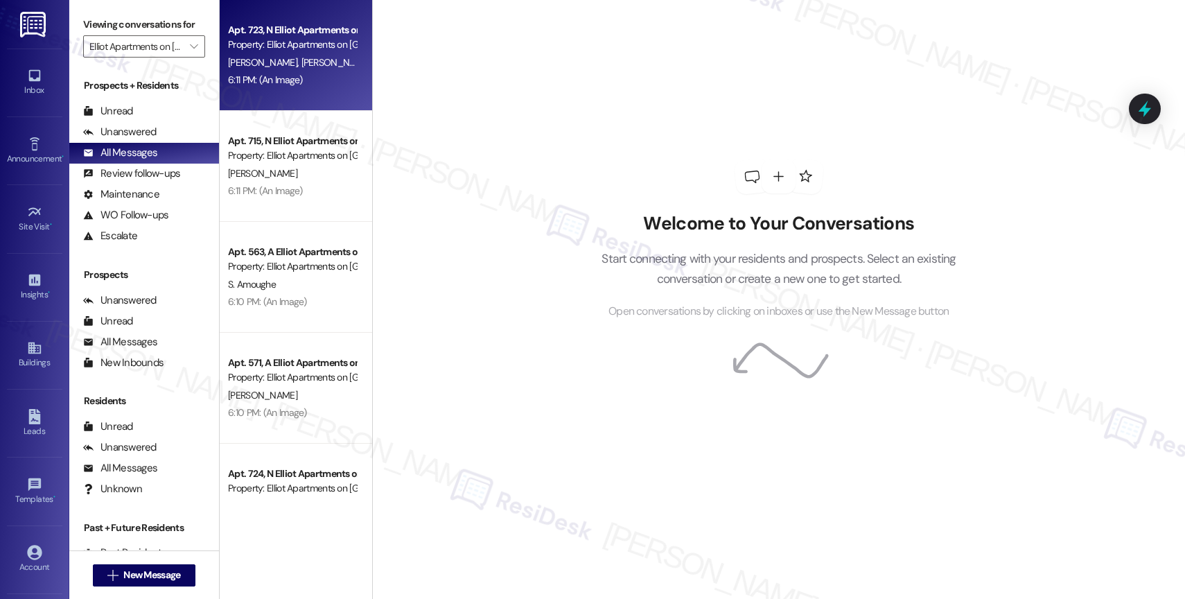
click at [374, 58] on span "A. Garcia" at bounding box center [408, 62] width 69 height 12
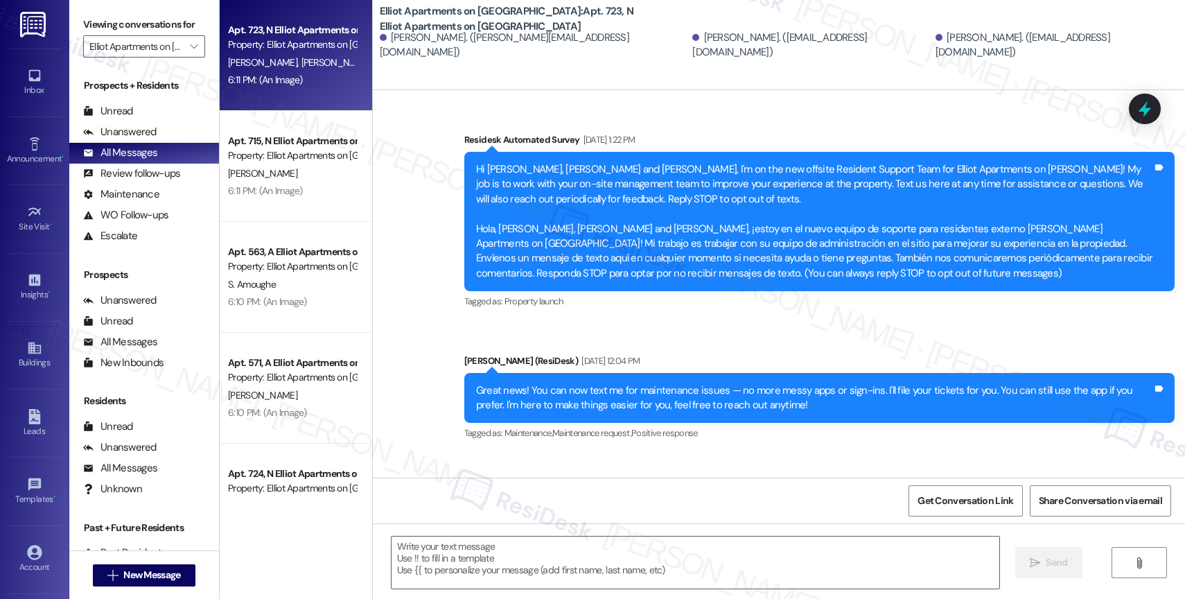
scroll to position [7074, 0]
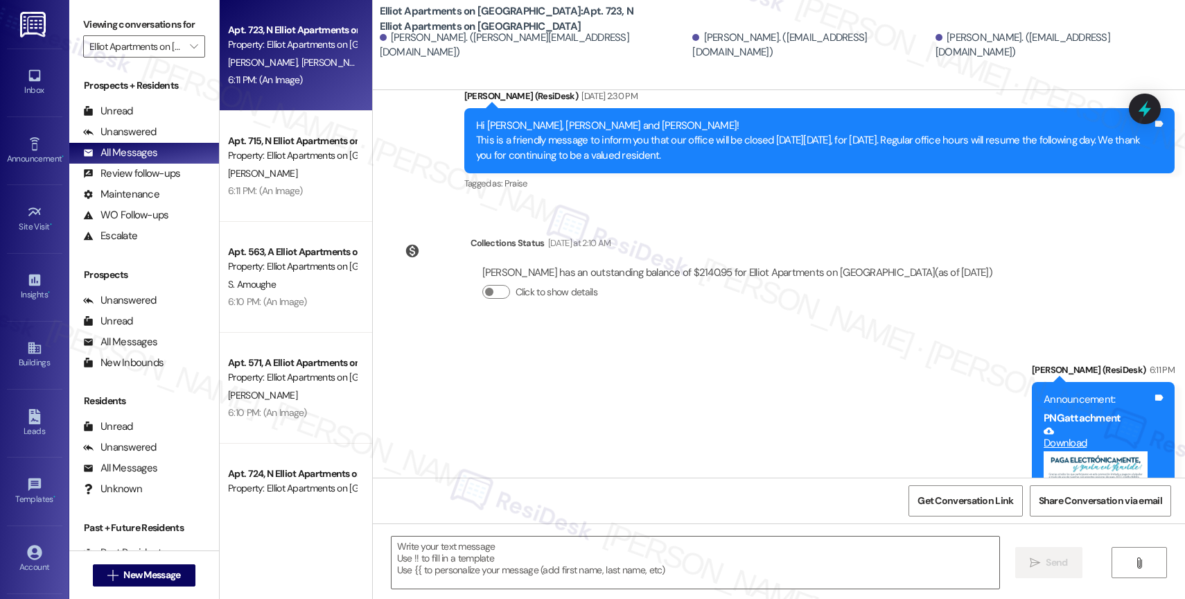
type textarea "Fetching suggested responses. Please feel free to read through the conversation…"
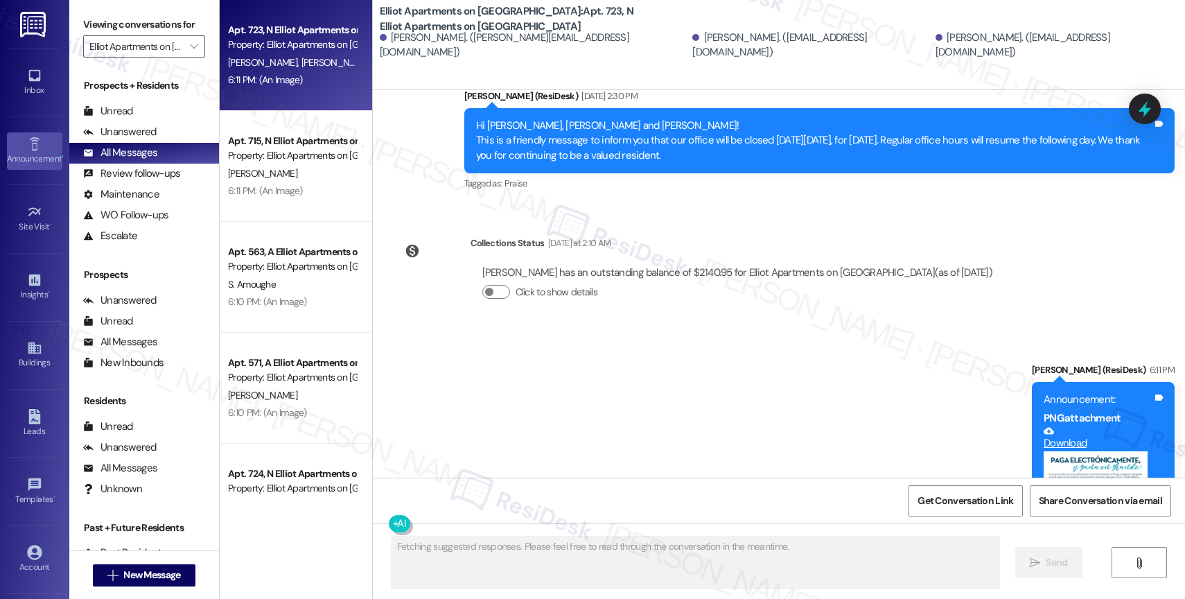
click at [22, 143] on link "Announcement •" at bounding box center [34, 150] width 55 height 37
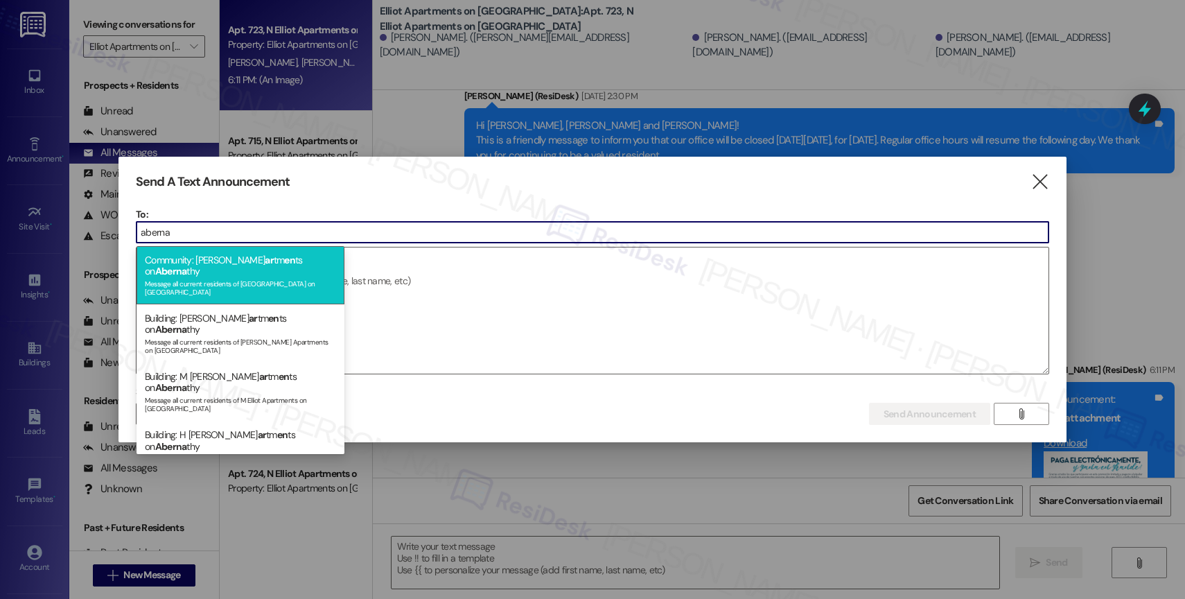
type input "aberna"
click at [245, 261] on div "Community: Elliot Ap ar tm en ts on Aberna thy Message all current residents of…" at bounding box center [240, 275] width 208 height 58
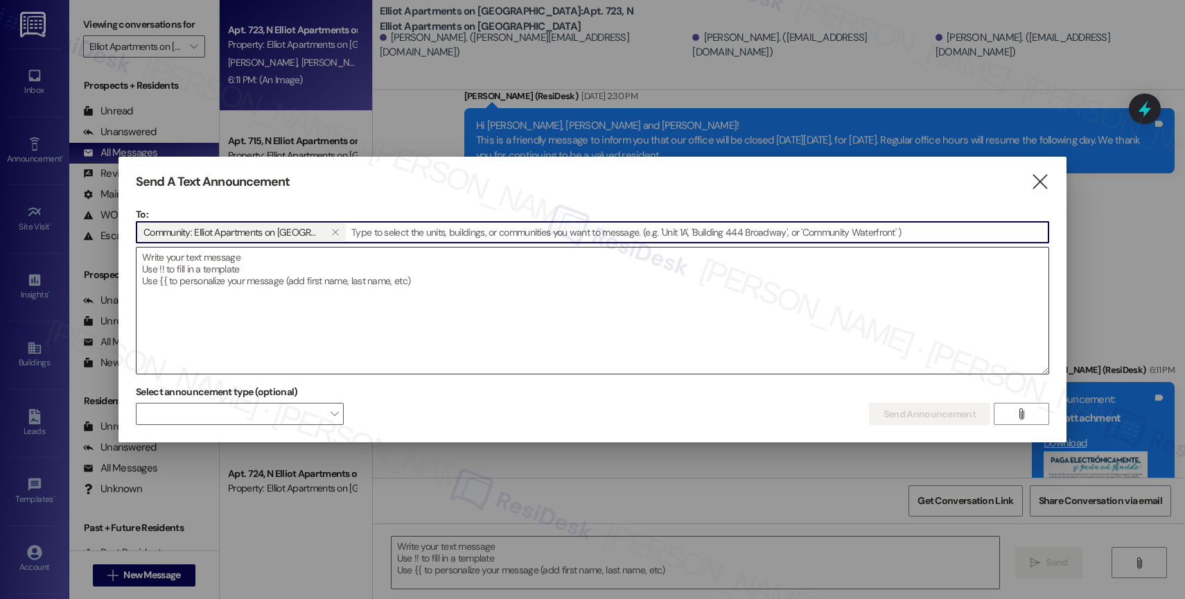
click at [257, 262] on textarea at bounding box center [592, 310] width 912 height 126
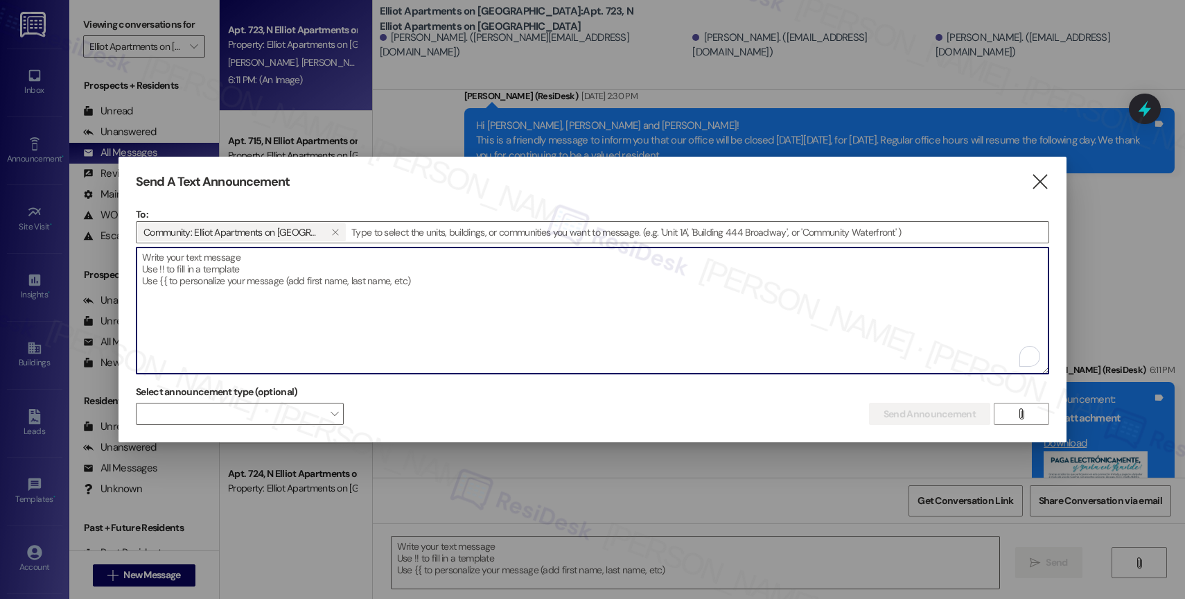
paste textarea "Hi {{first_name}}, Don’t miss Breakfast on the Go hosted by Elliot Abernathy to…"
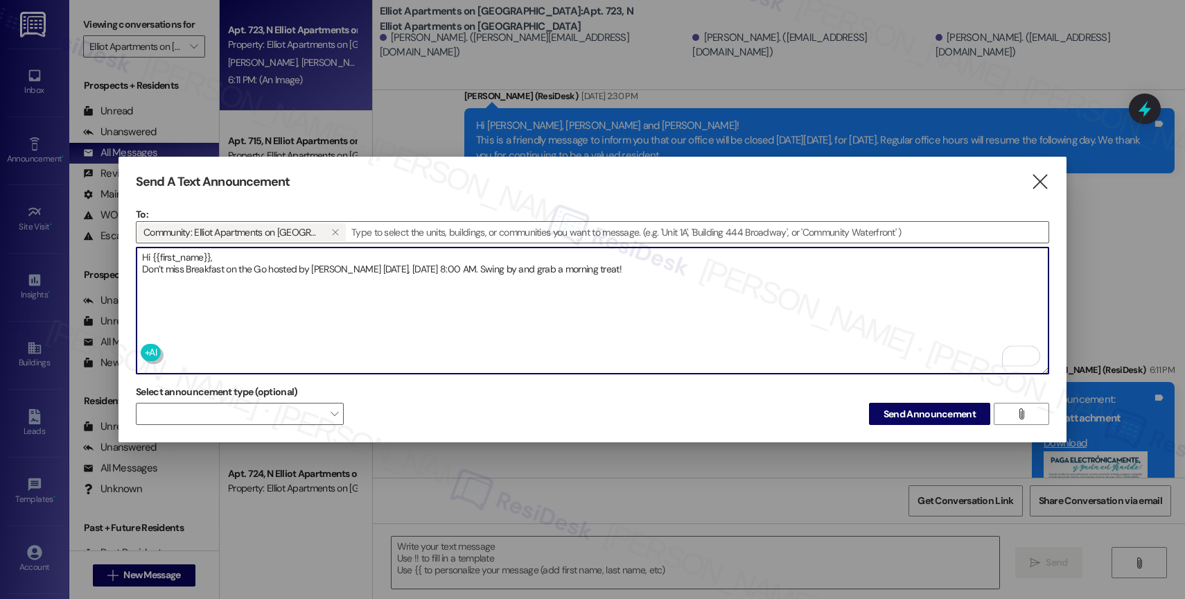
type textarea "Hi {{first_name}}, Don’t miss Breakfast on the Go hosted by Elliot Abernathy to…"
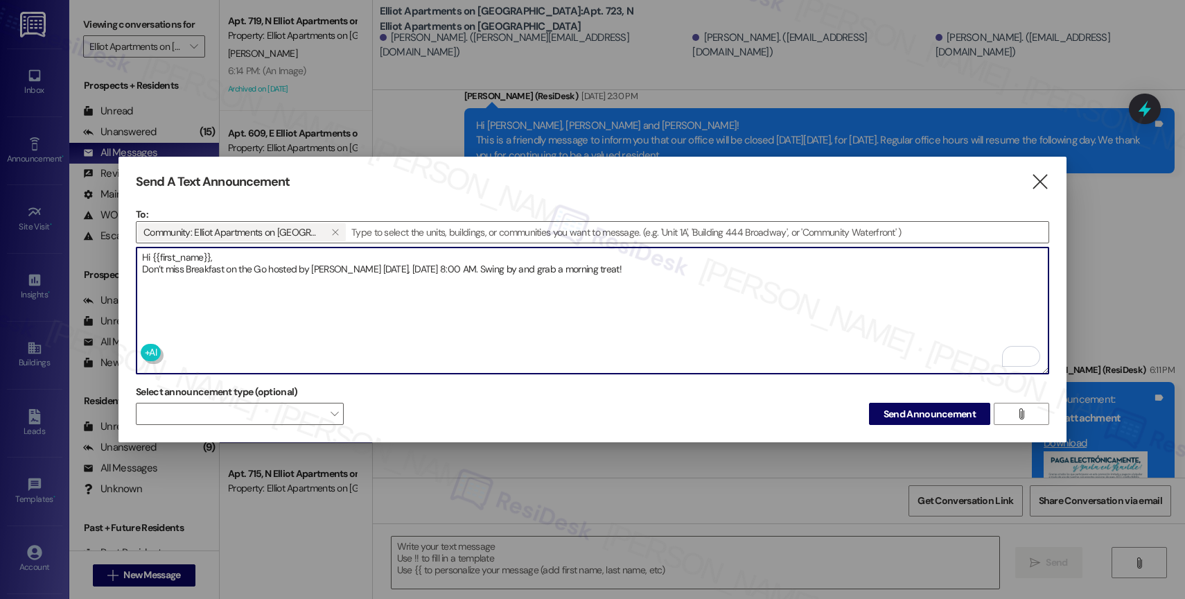
scroll to position [7368, 0]
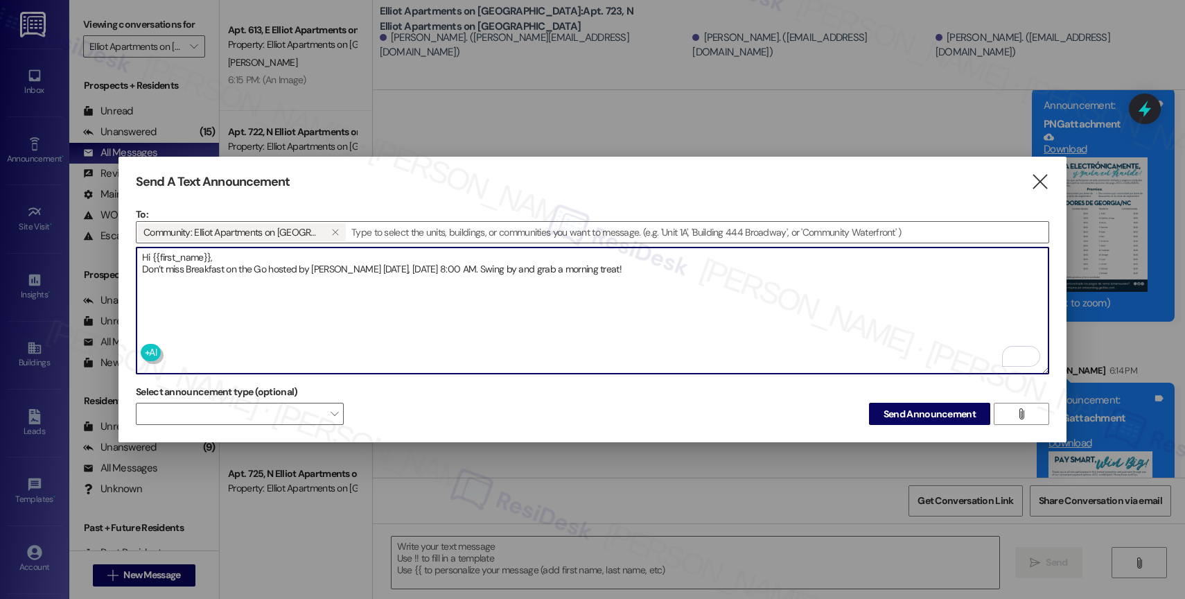
click at [779, 270] on textarea "Hi {{first_name}}, Don’t miss Breakfast on the Go hosted by Elliot Abernathy to…" at bounding box center [592, 310] width 912 height 126
click at [723, 272] on textarea "Hi {{first_name}}, Don’t miss Breakfast on the Go hosted by Elliot Abernathy to…" at bounding box center [592, 310] width 912 height 126
click at [934, 408] on span "Send Announcement" at bounding box center [929, 414] width 92 height 15
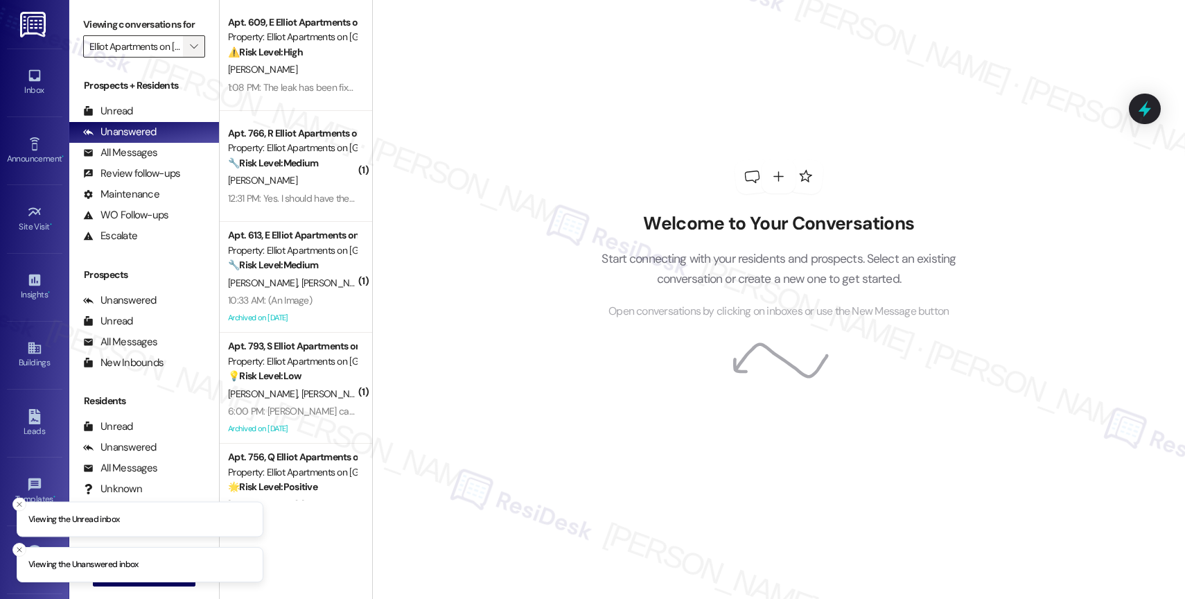
click at [187, 52] on span "" at bounding box center [193, 46] width 13 height 22
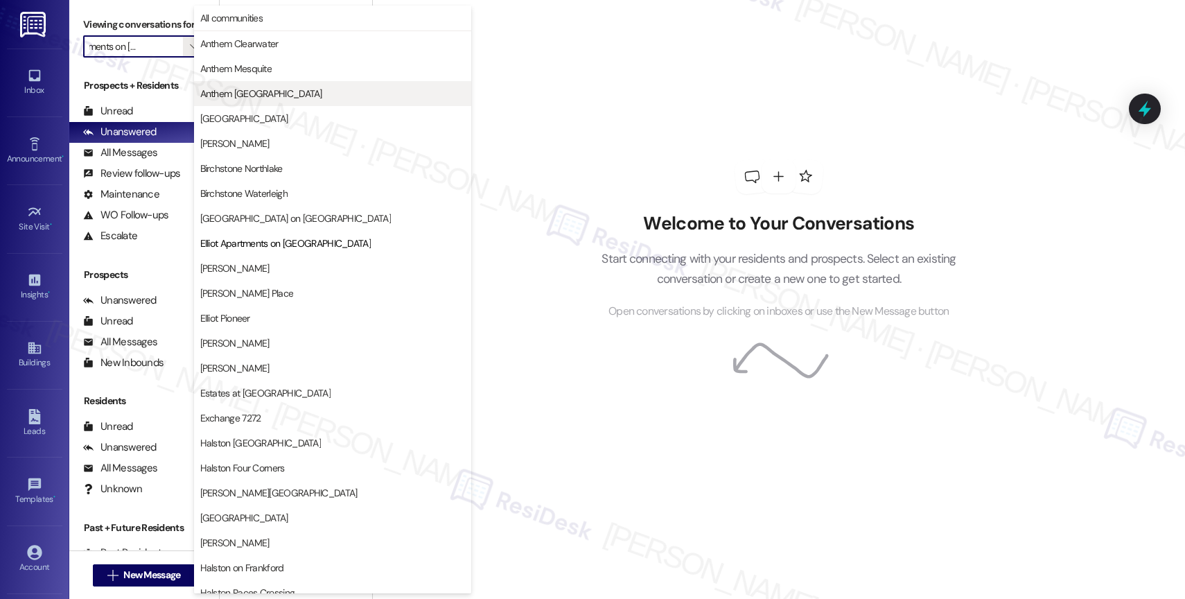
click at [286, 94] on span "Anthem [GEOGRAPHIC_DATA]" at bounding box center [332, 94] width 265 height 14
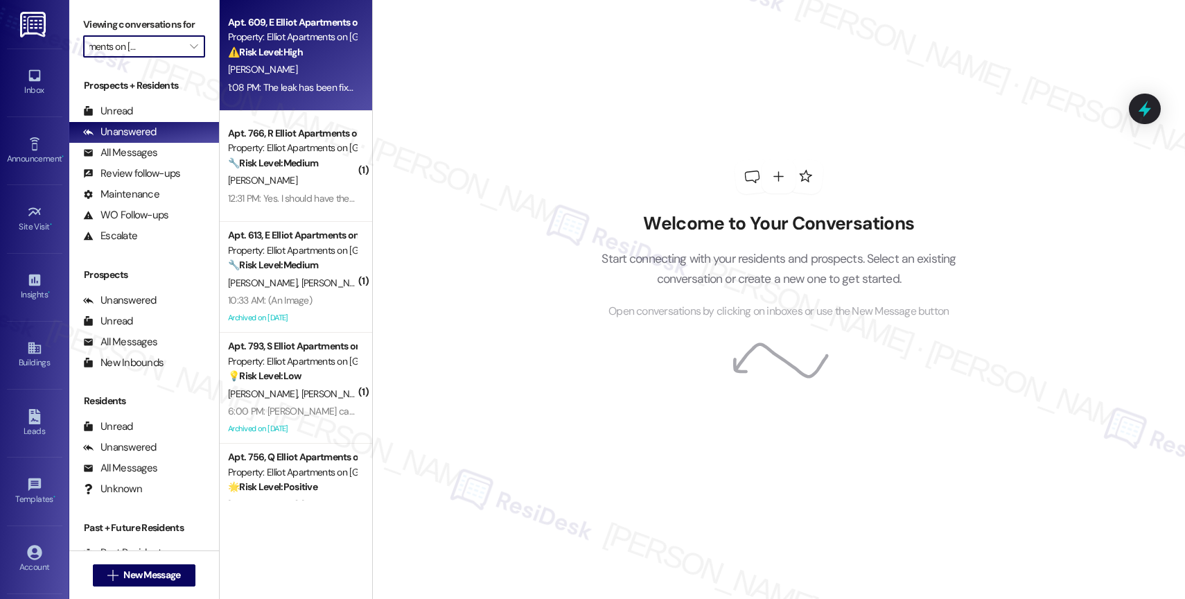
type input "Anthem [GEOGRAPHIC_DATA]"
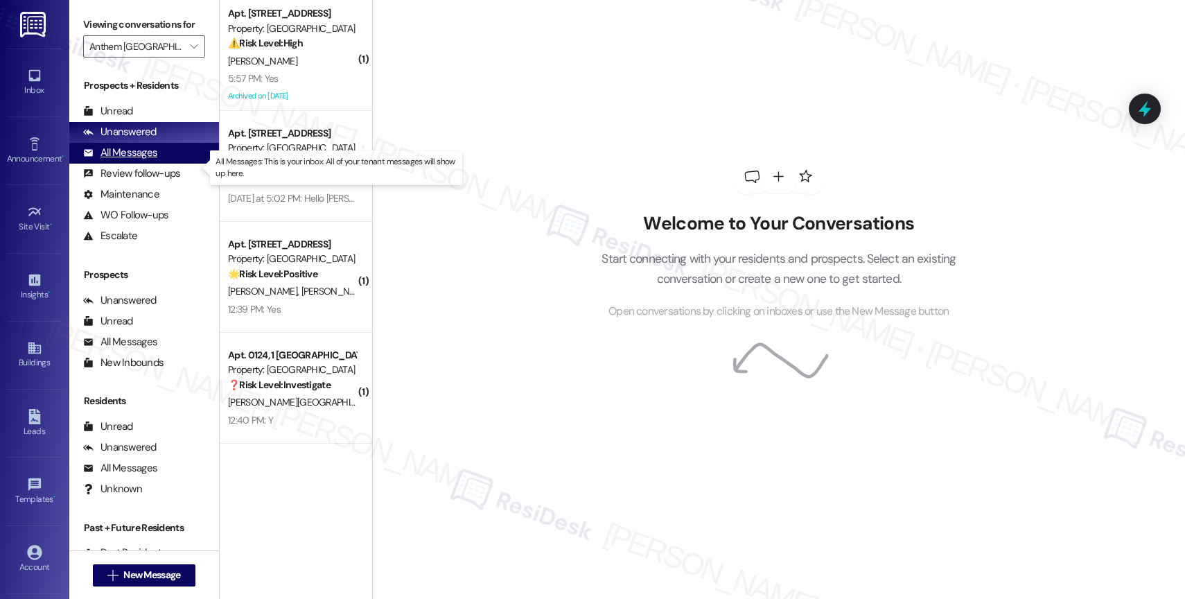
click at [158, 164] on div "All Messages (undefined)" at bounding box center [144, 153] width 150 height 21
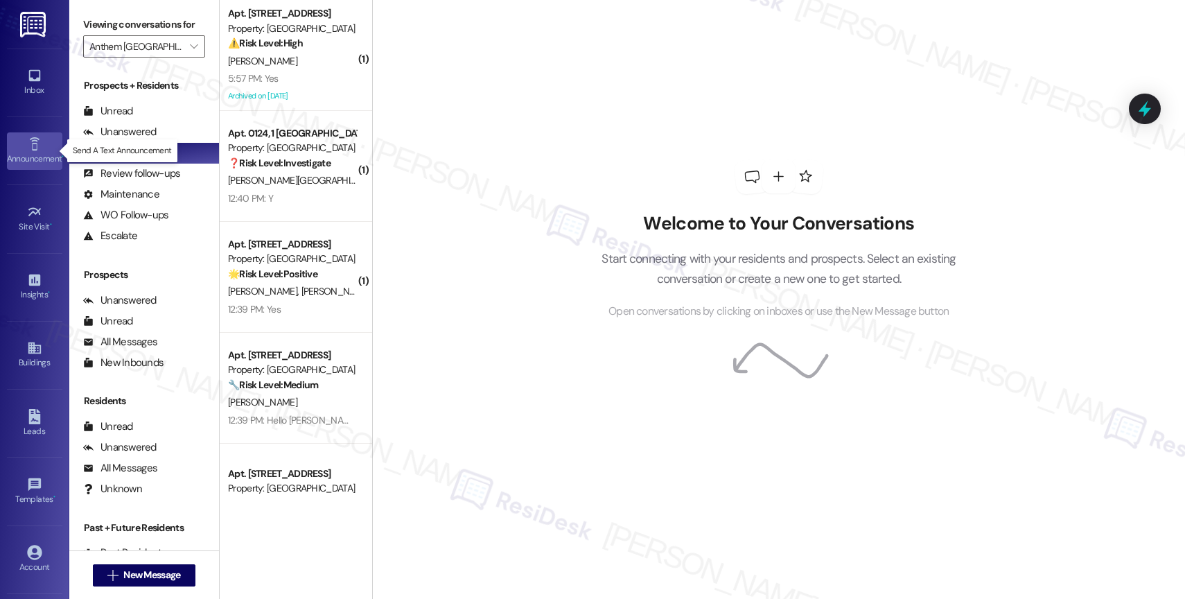
click at [17, 147] on link "Announcement •" at bounding box center [34, 150] width 55 height 37
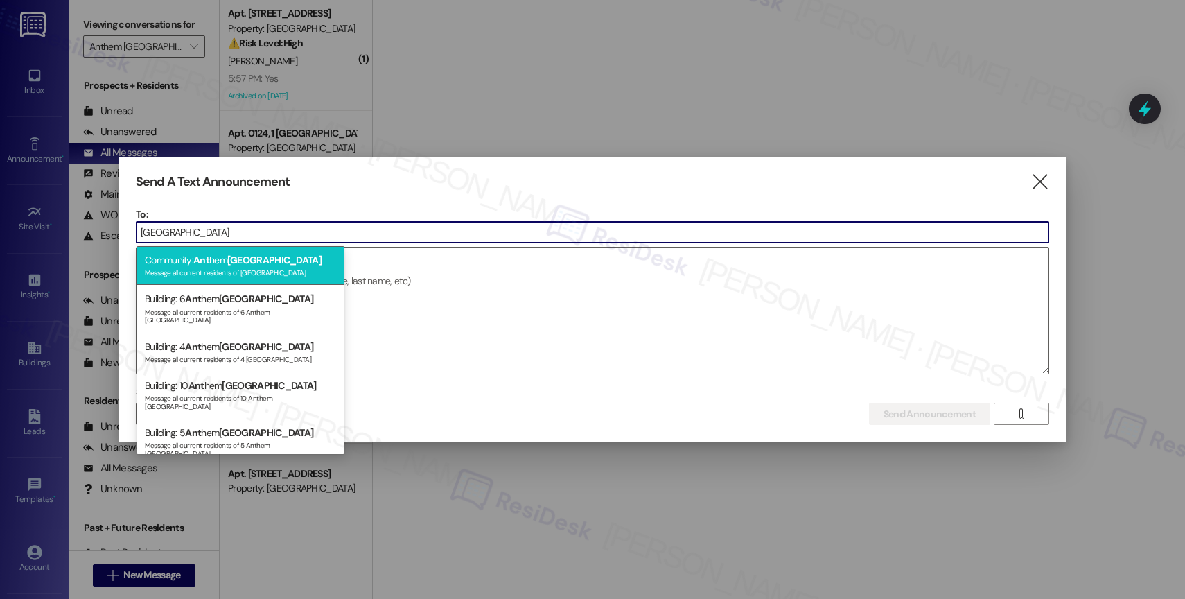
type input "town east"
click at [233, 268] on div "Message all current residents of Anthem Town East" at bounding box center [240, 271] width 191 height 12
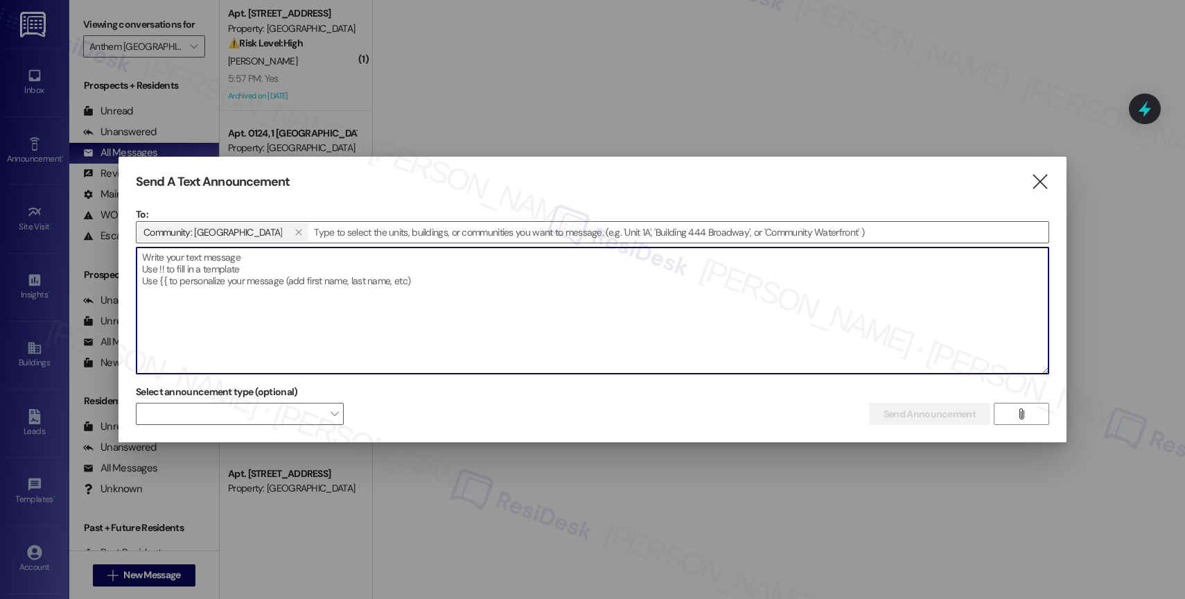
click at [259, 275] on textarea at bounding box center [592, 310] width 912 height 126
click at [298, 281] on textarea "To enrich screen reader interactions, please activate Accessibility in Grammarl…" at bounding box center [592, 310] width 912 height 126
paste textarea "Congratulations to all the Pay Smart, Win Big winners! (Felicidades a los gando…"
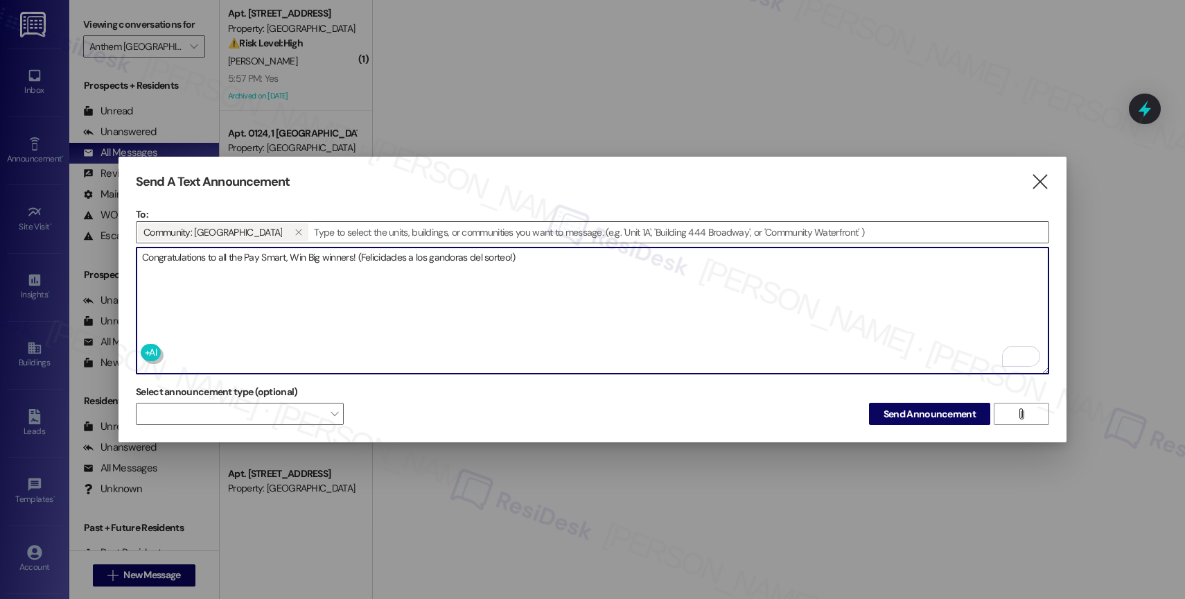
type textarea "Congratulations to all the Pay Smart, Win Big winners! (Felicidades a los gando…"
click at [911, 413] on span "Send Announcement" at bounding box center [929, 414] width 92 height 15
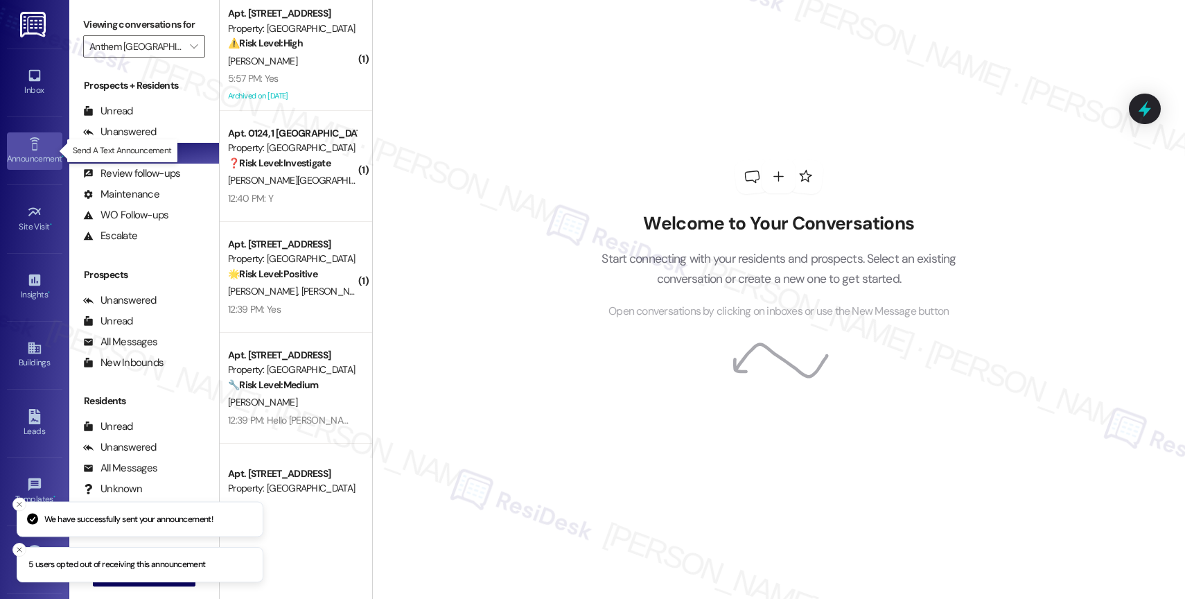
click at [20, 156] on div "Announcement •" at bounding box center [34, 159] width 69 height 14
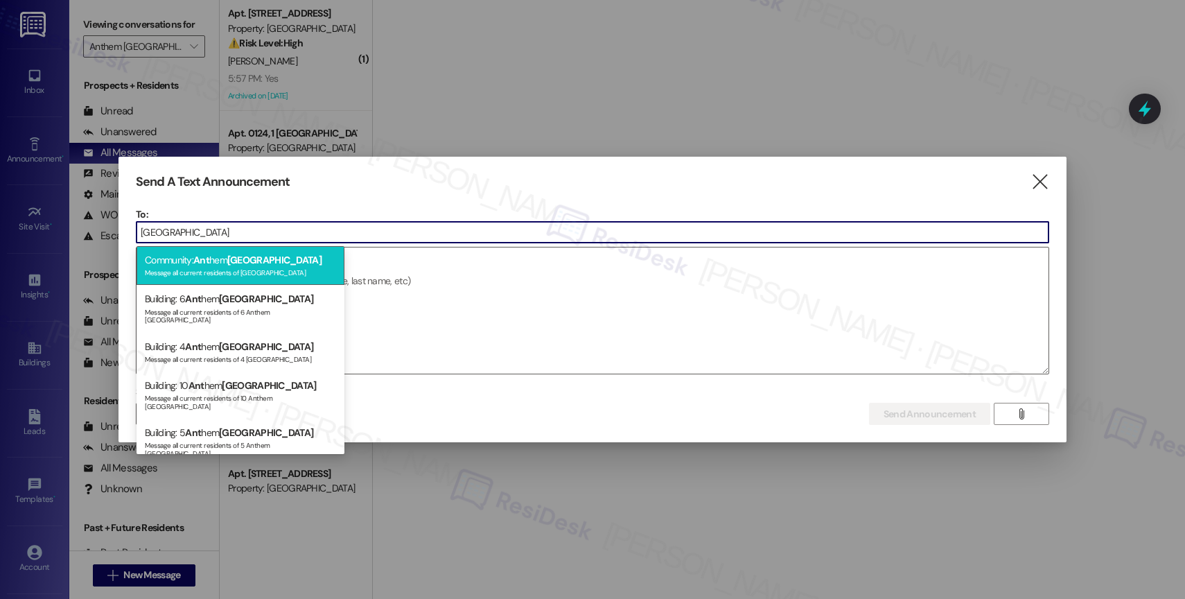
type input "town east"
click at [292, 265] on div "Community: Ant hem Town East Message all current residents of Anthem Town East" at bounding box center [240, 265] width 208 height 39
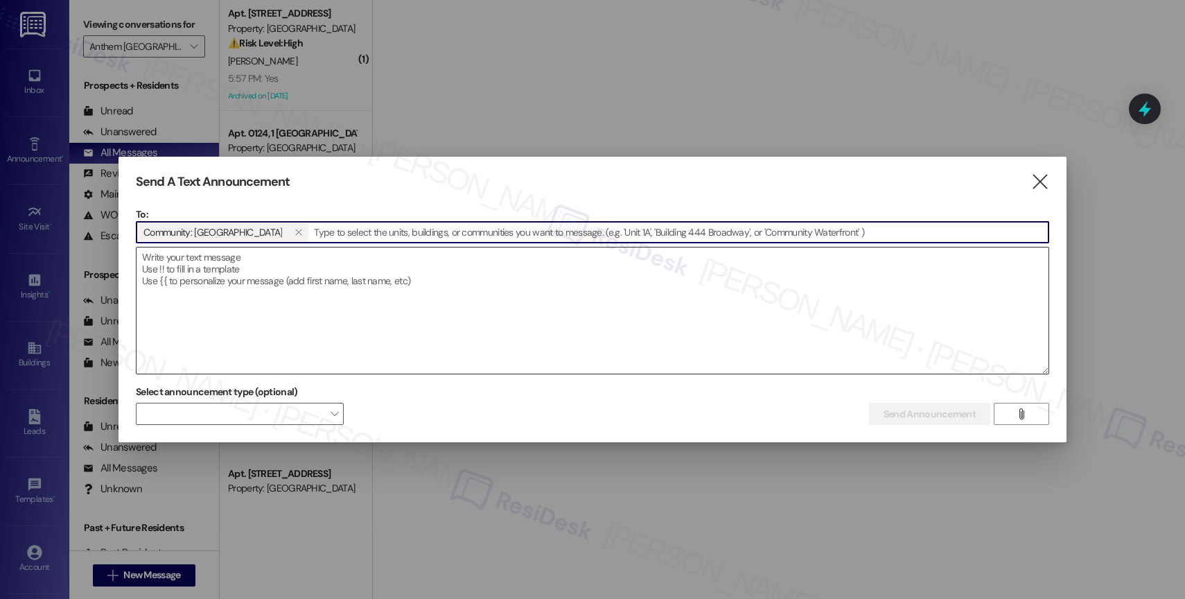
click at [290, 276] on textarea at bounding box center [592, 310] width 912 height 126
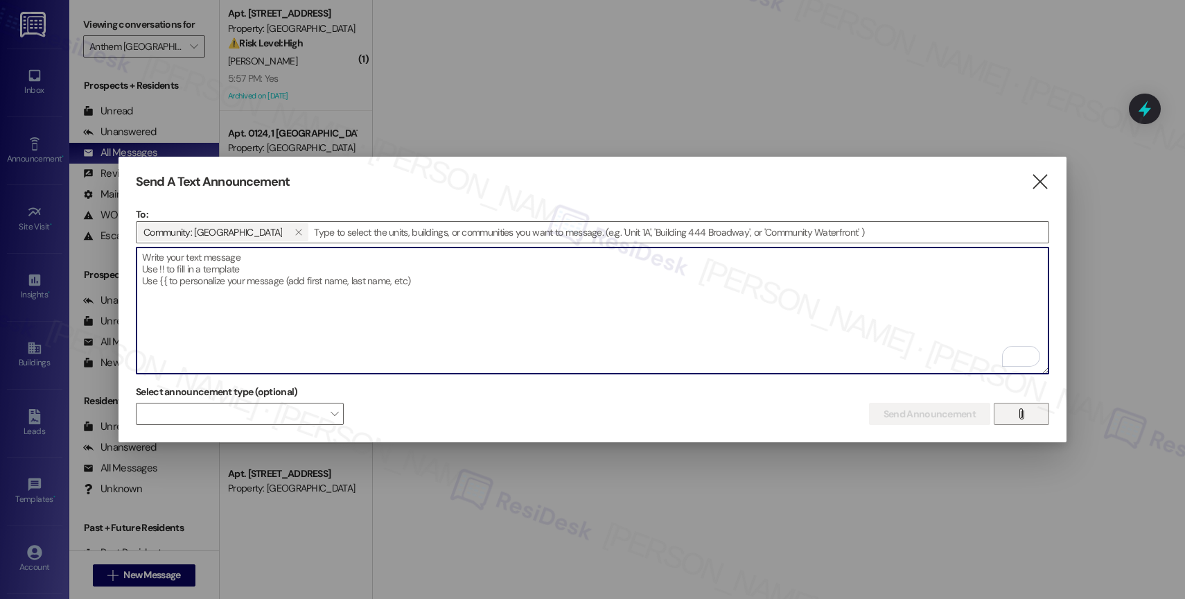
click at [1012, 416] on button "" at bounding box center [1020, 414] width 55 height 22
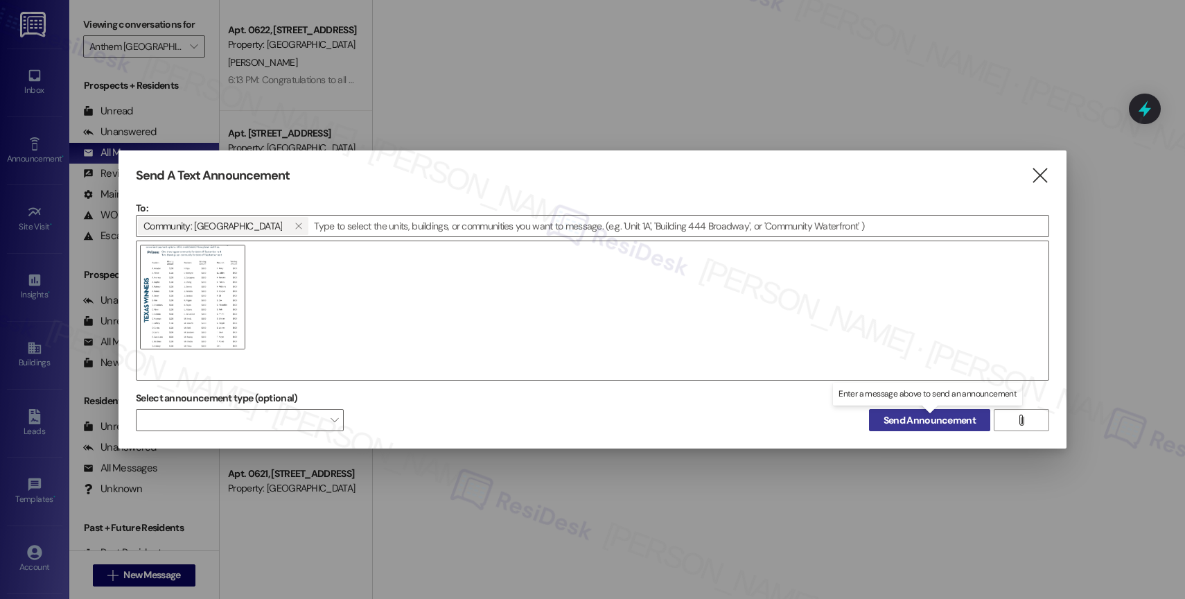
click at [914, 419] on span "Send Announcement" at bounding box center [929, 420] width 92 height 15
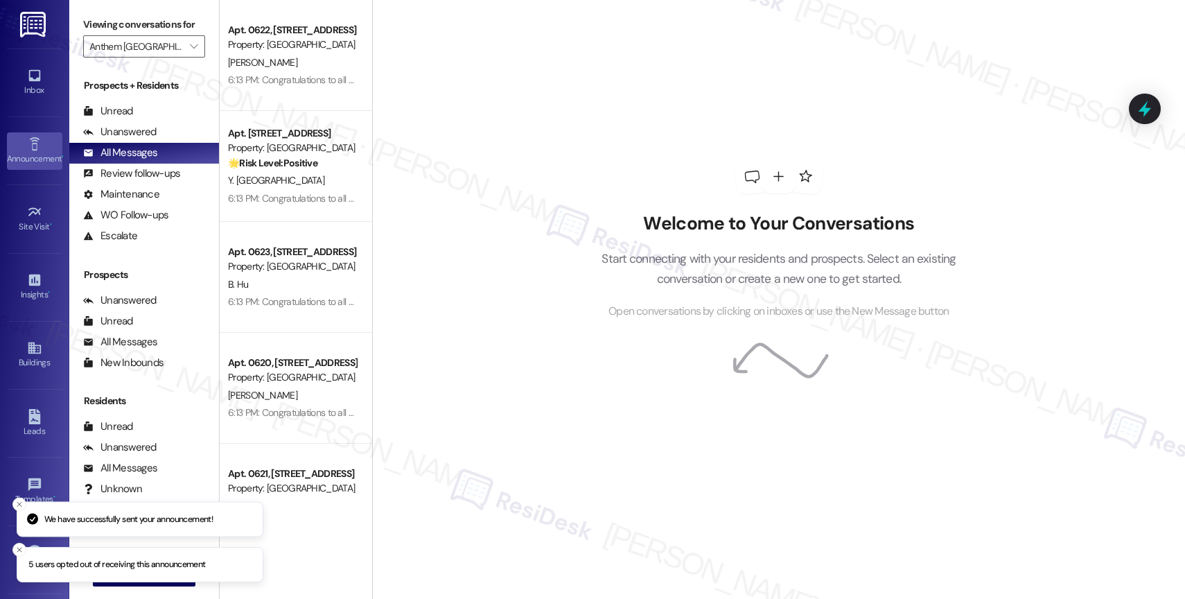
click at [39, 155] on div "Announcement •" at bounding box center [34, 159] width 69 height 14
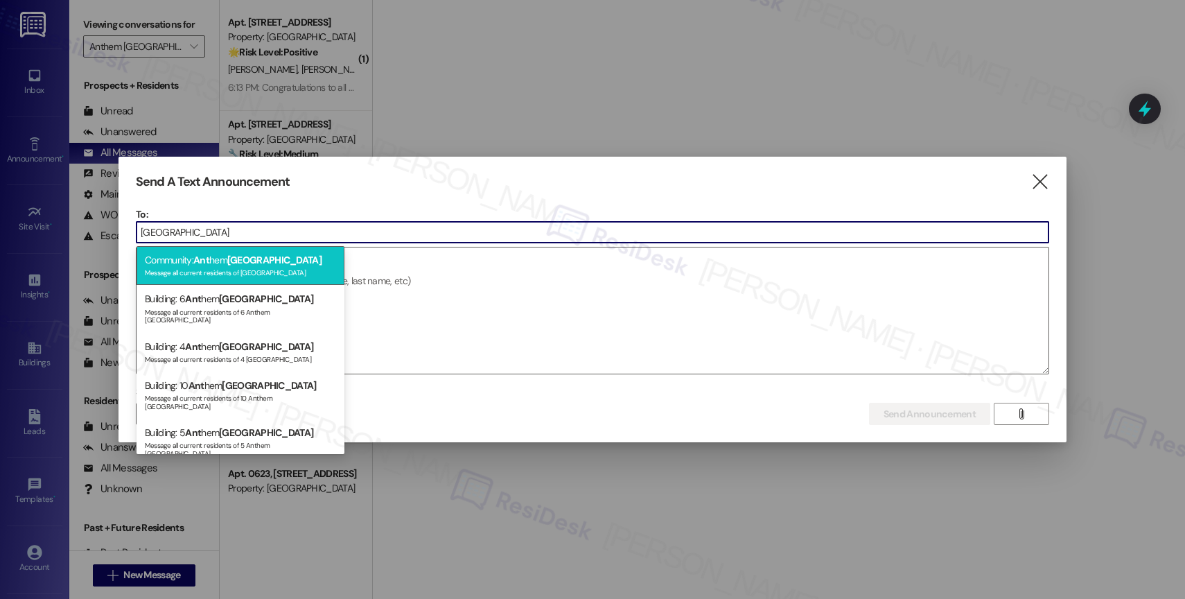
type input "town east"
click at [200, 265] on span "Ant" at bounding box center [201, 260] width 16 height 12
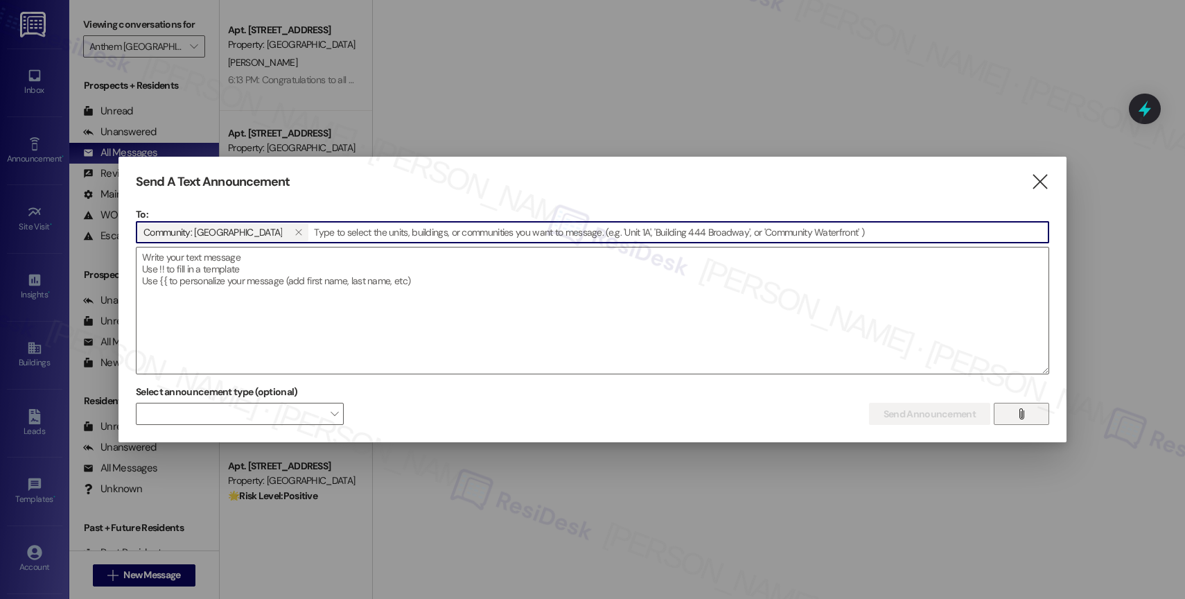
click at [1030, 414] on button "" at bounding box center [1020, 414] width 55 height 22
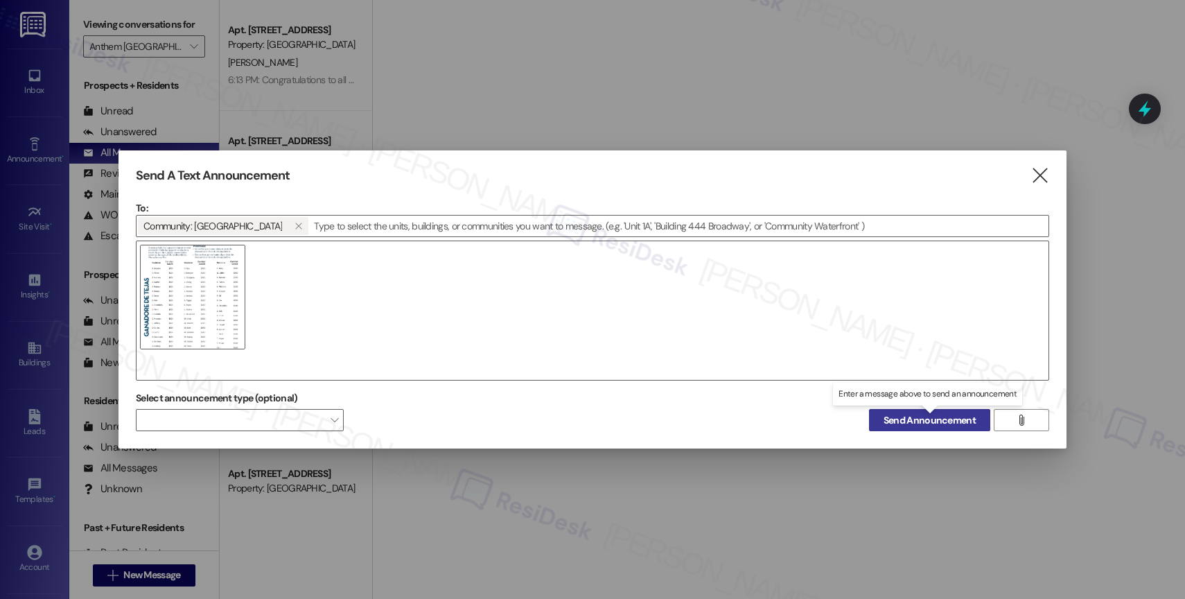
click at [910, 418] on span "Send Announcement" at bounding box center [929, 420] width 92 height 15
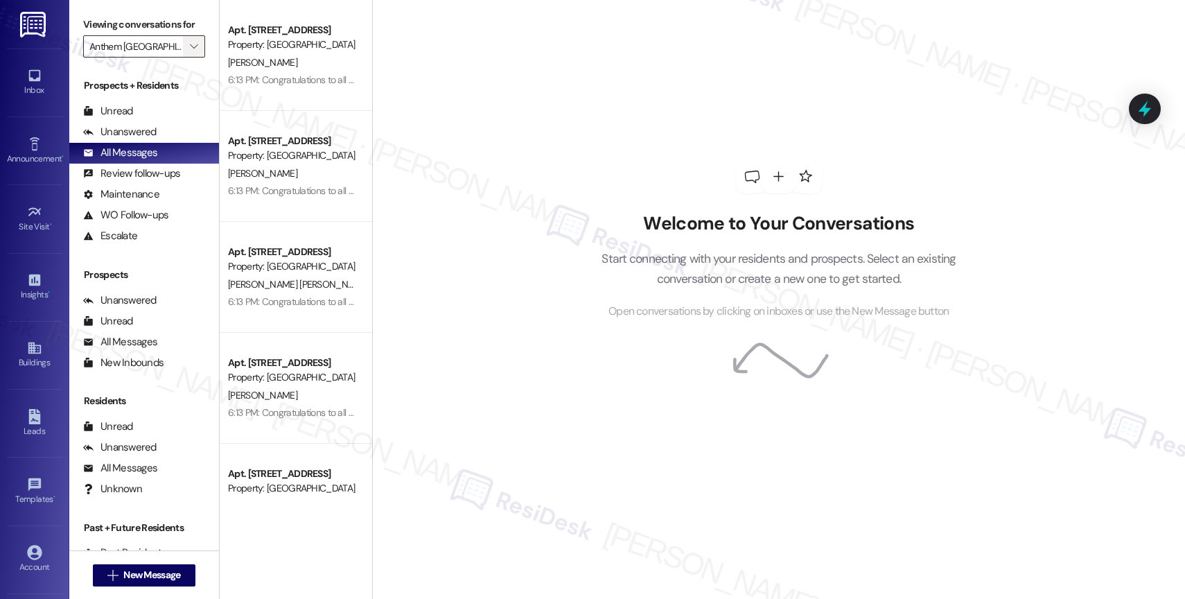
click at [190, 52] on icon "" at bounding box center [194, 46] width 8 height 11
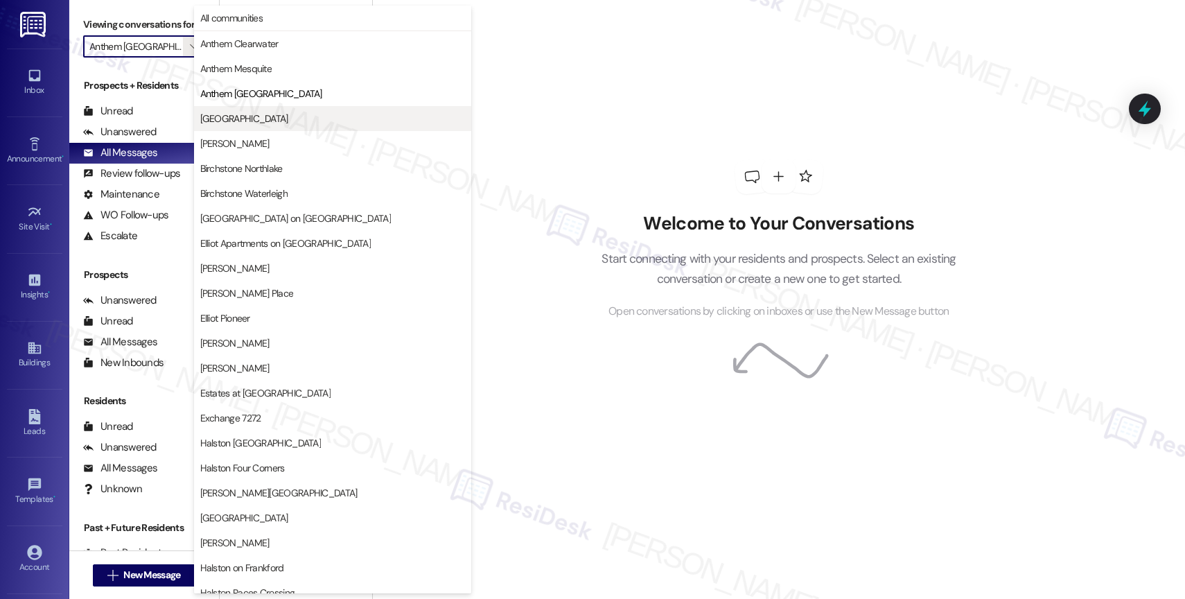
click at [274, 118] on span "Anthem Valley Ranch" at bounding box center [244, 119] width 88 height 14
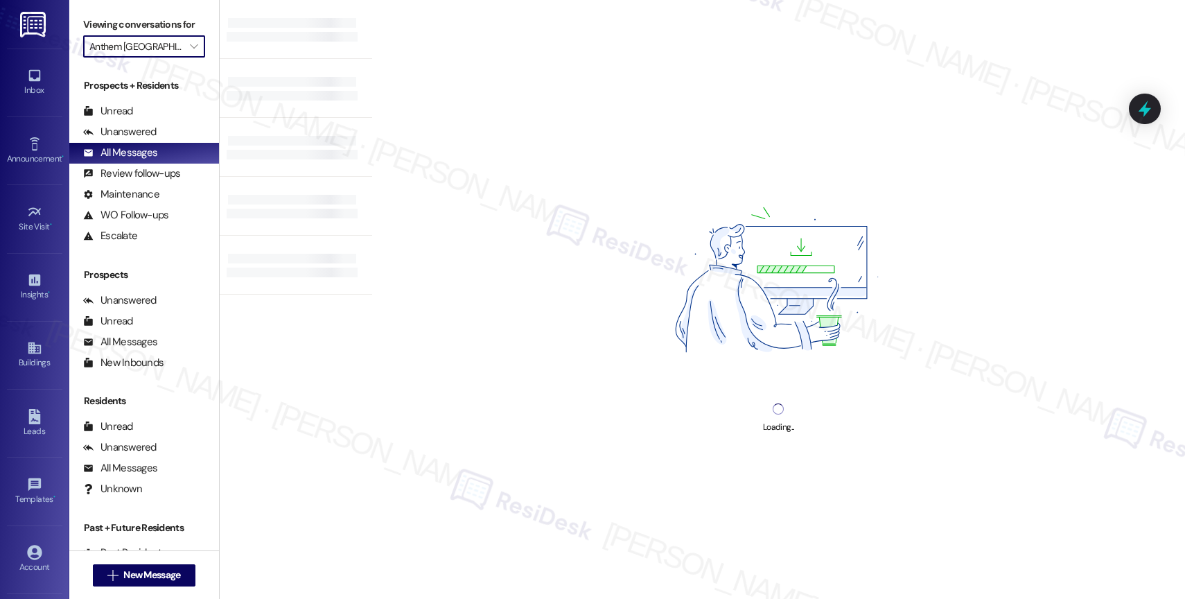
type input "Anthem Valley Ranch"
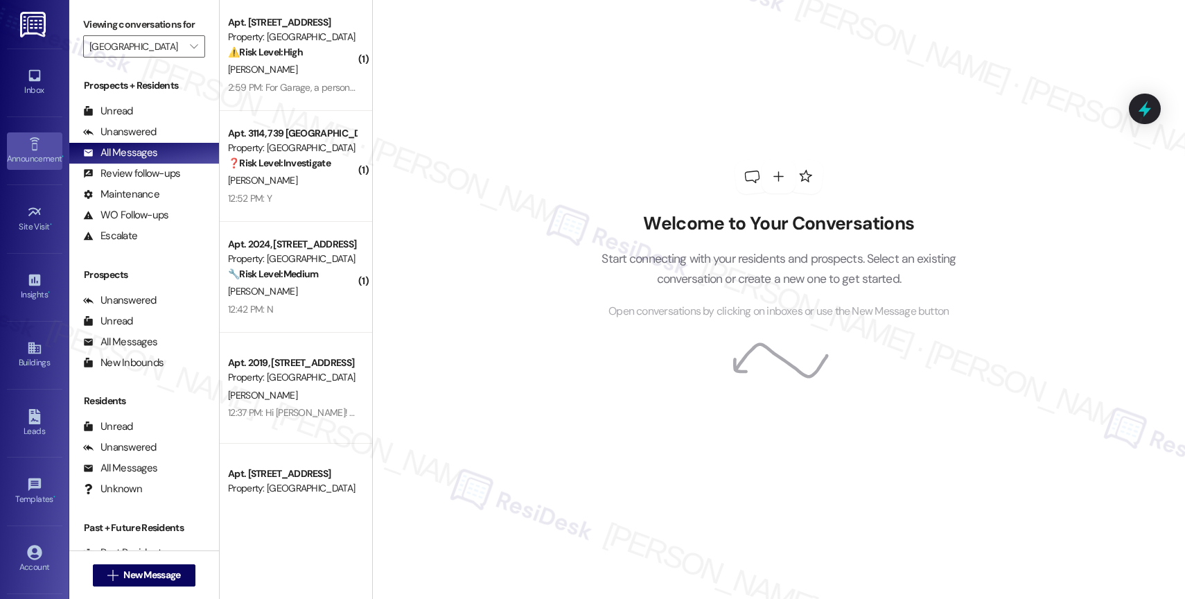
click at [17, 139] on link "Announcement •" at bounding box center [34, 150] width 55 height 37
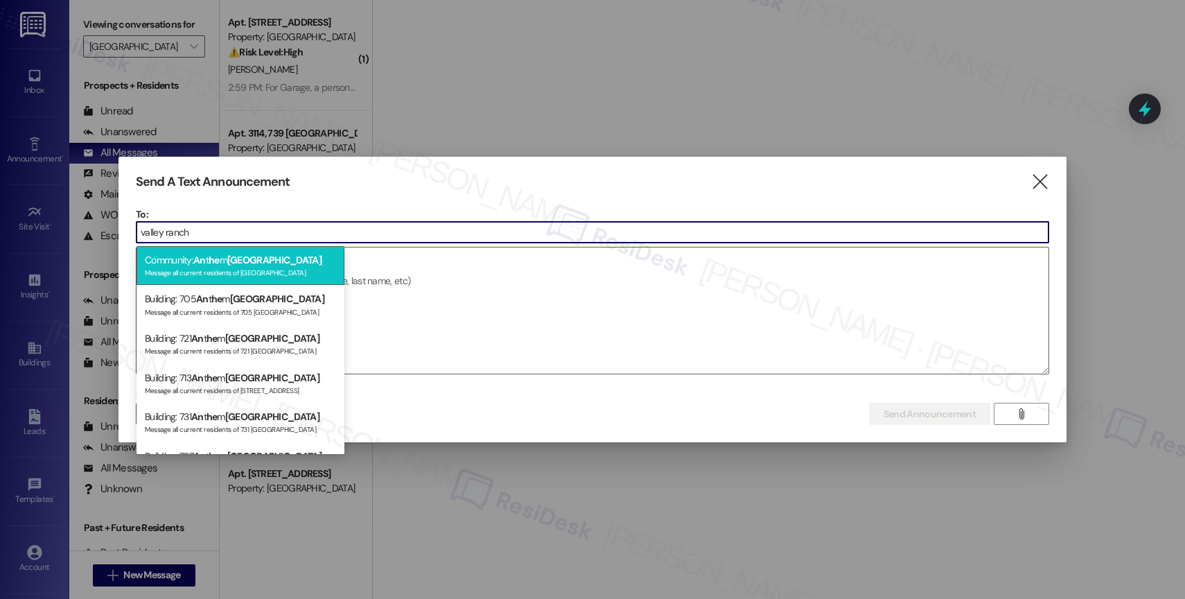
type input "valley ranch"
click at [245, 265] on span "Valley Ranch" at bounding box center [274, 260] width 94 height 12
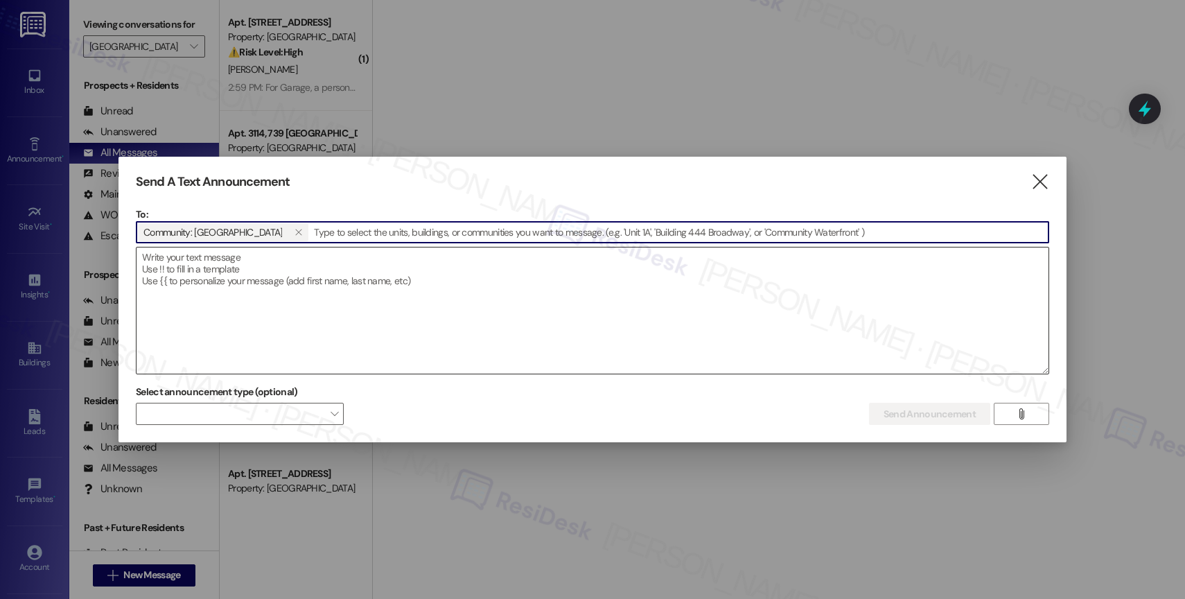
click at [231, 281] on textarea at bounding box center [592, 310] width 912 height 126
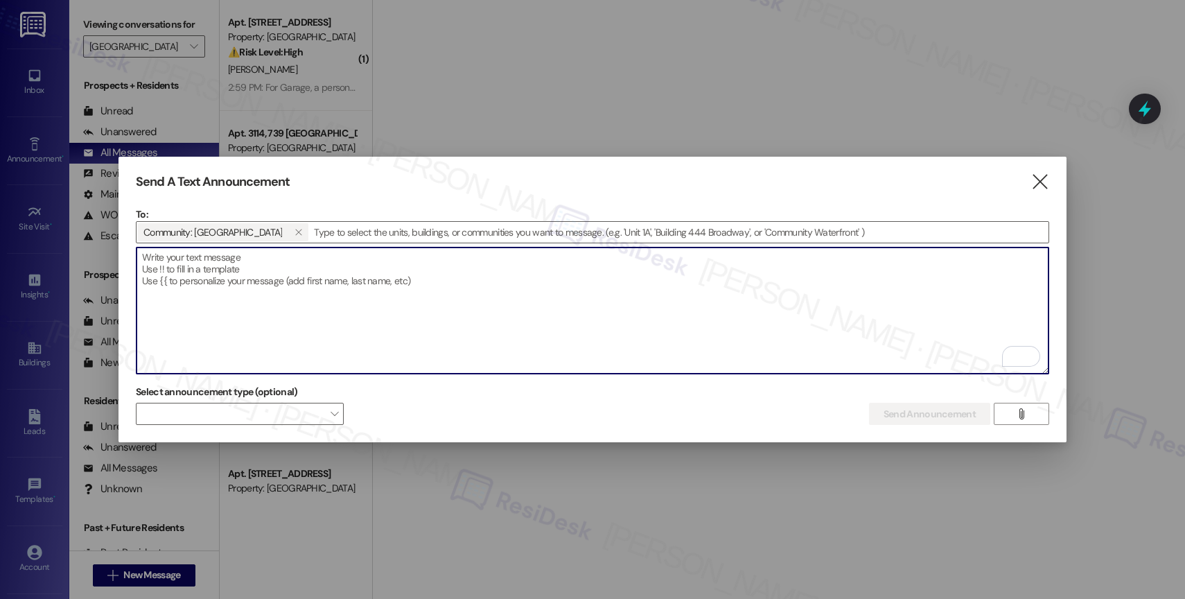
click at [315, 273] on textarea "To enrich screen reader interactions, please activate Accessibility in Grammarl…" at bounding box center [592, 310] width 912 height 126
paste textarea "Congratulations to all the Pay Smart, Win Big winners! (Felicidades a los gando…"
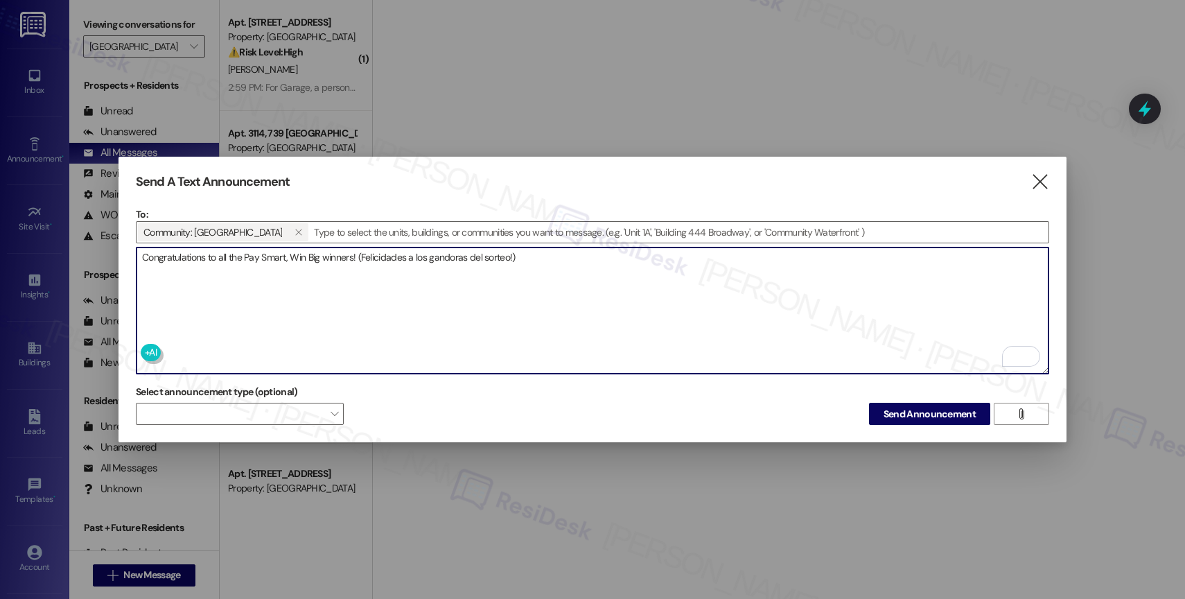
click at [566, 255] on textarea "Congratulations to all the Pay Smart, Win Big winners! (Felicidades a los gando…" at bounding box center [592, 310] width 912 height 126
type textarea "Congratulations to all the Pay Smart, Win Big winners! (Felicidades a los gando…"
click at [935, 408] on span "Send Announcement" at bounding box center [929, 414] width 92 height 15
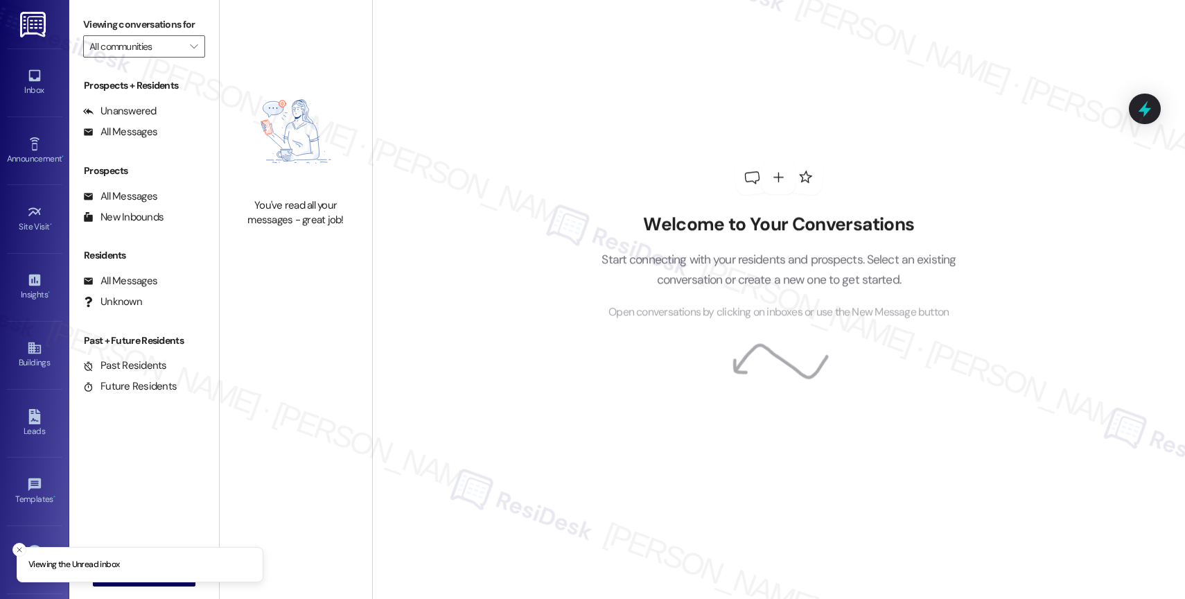
type input "[GEOGRAPHIC_DATA]"
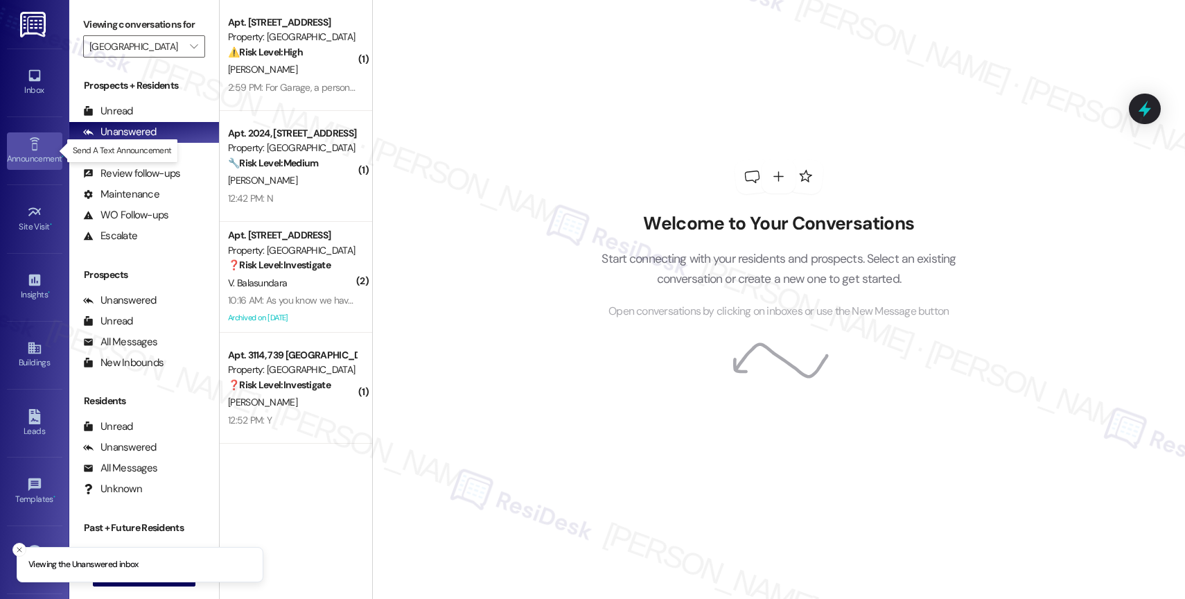
click at [17, 144] on link "Announcement •" at bounding box center [34, 150] width 55 height 37
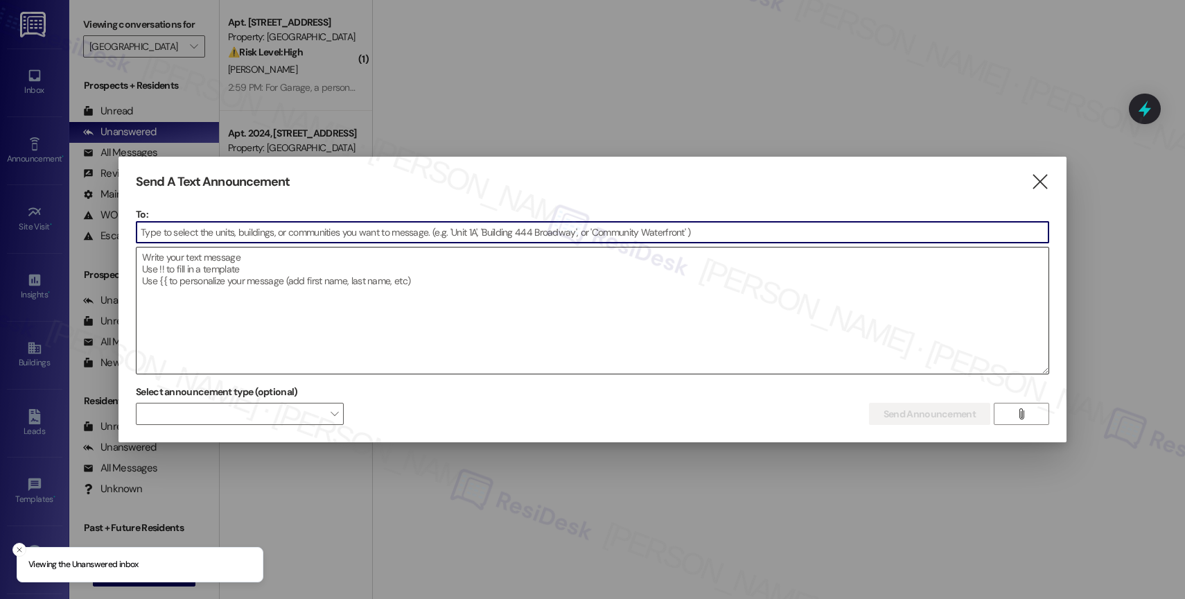
click at [258, 289] on textarea at bounding box center [592, 310] width 912 height 126
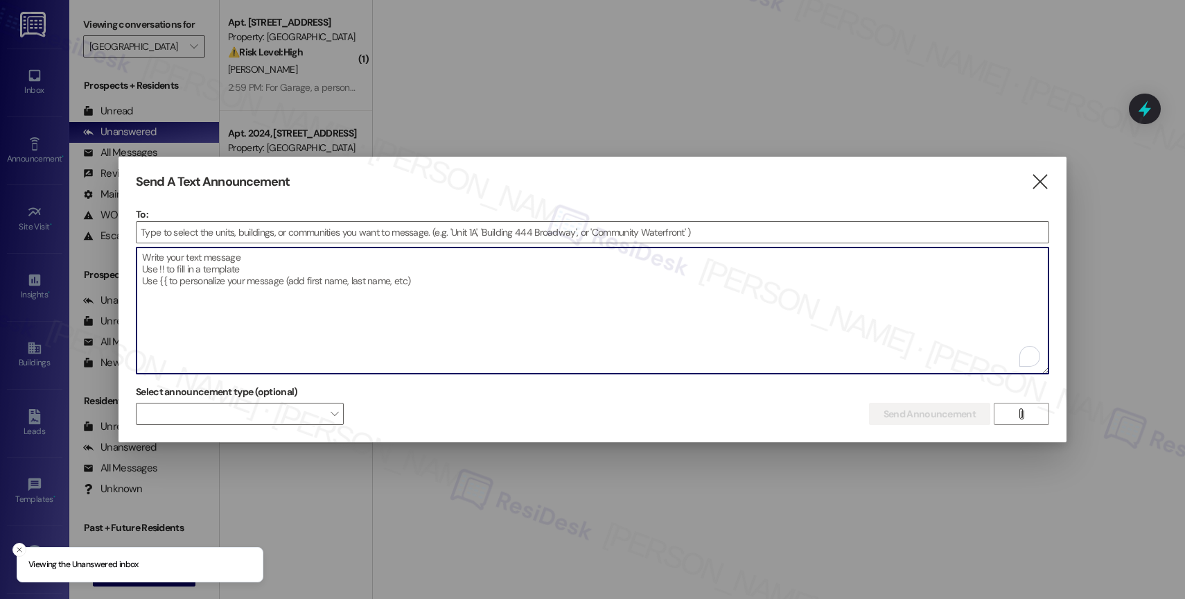
paste textarea "Congratulations to all the Pay Smart, Win Big winners! (Felicidades a los gando…"
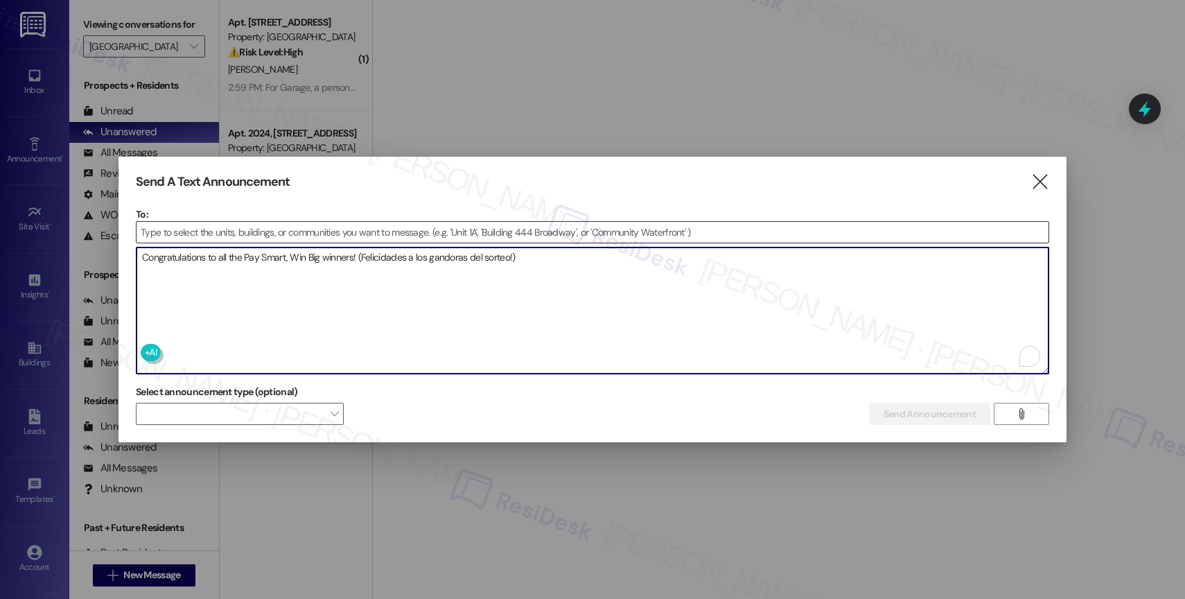
type textarea "Congratulations to all the Pay Smart, Win Big winners! (Felicidades a los gando…"
click at [241, 230] on input at bounding box center [592, 232] width 912 height 21
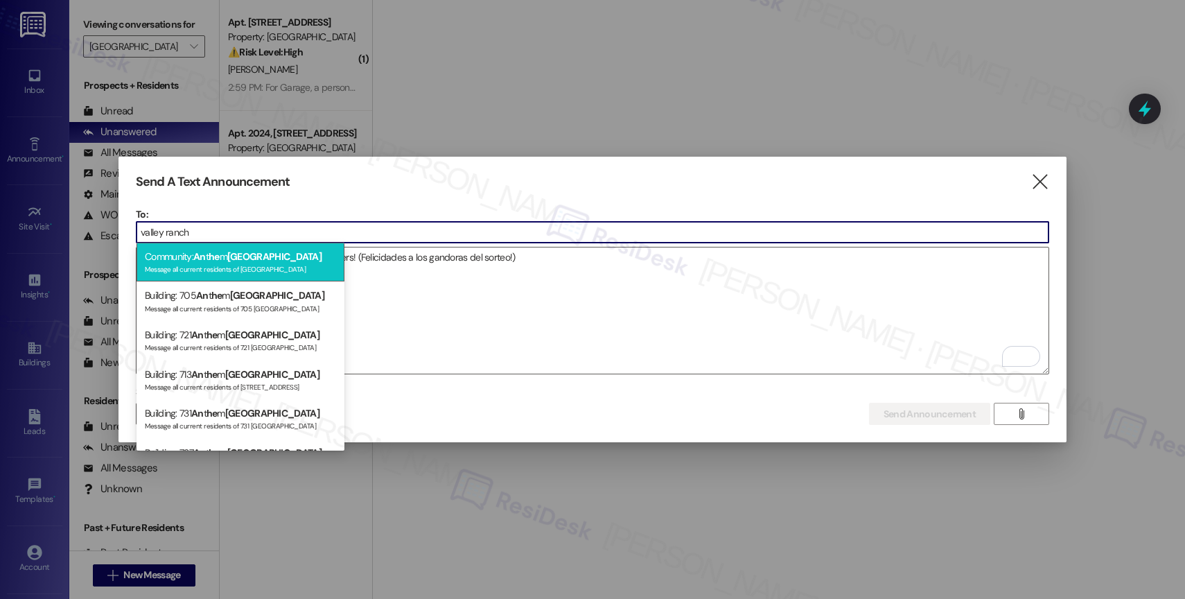
type input "valley ranch"
click at [226, 255] on div "Community: An t he m [GEOGRAPHIC_DATA] Message all current residents of [GEOGRA…" at bounding box center [240, 261] width 208 height 39
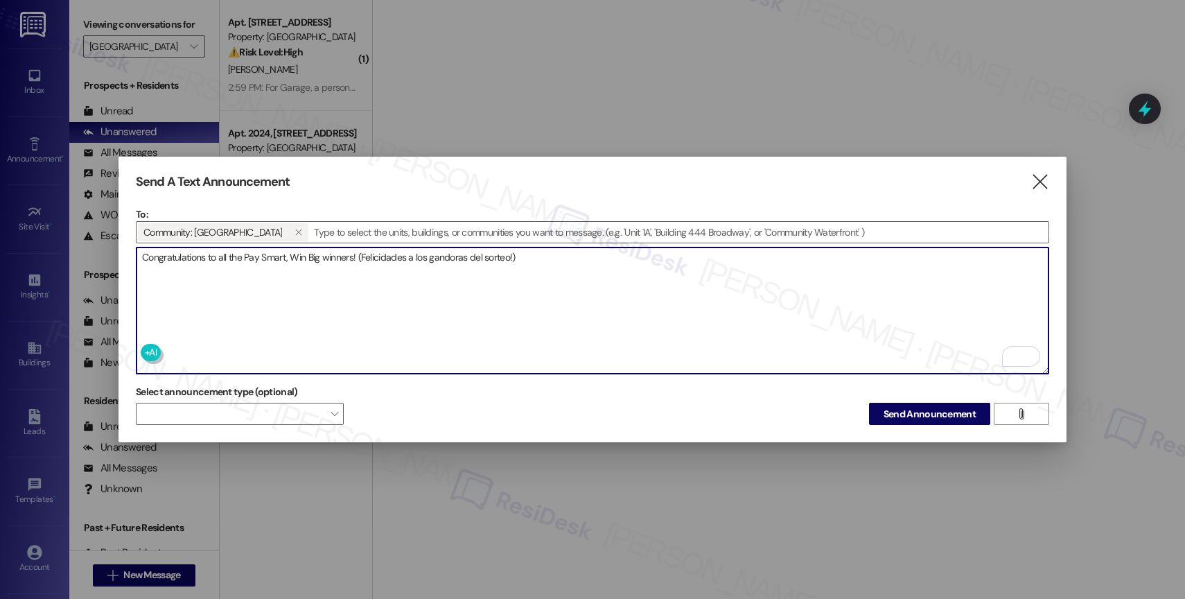
click at [571, 265] on textarea "Congratulations to all the Pay Smart, Win Big winners! (Felicidades a los gando…" at bounding box center [592, 310] width 912 height 126
click at [579, 275] on textarea "Congratulations to all the Pay Smart, Win Big winners! (Felicidades a los gando…" at bounding box center [592, 310] width 912 height 126
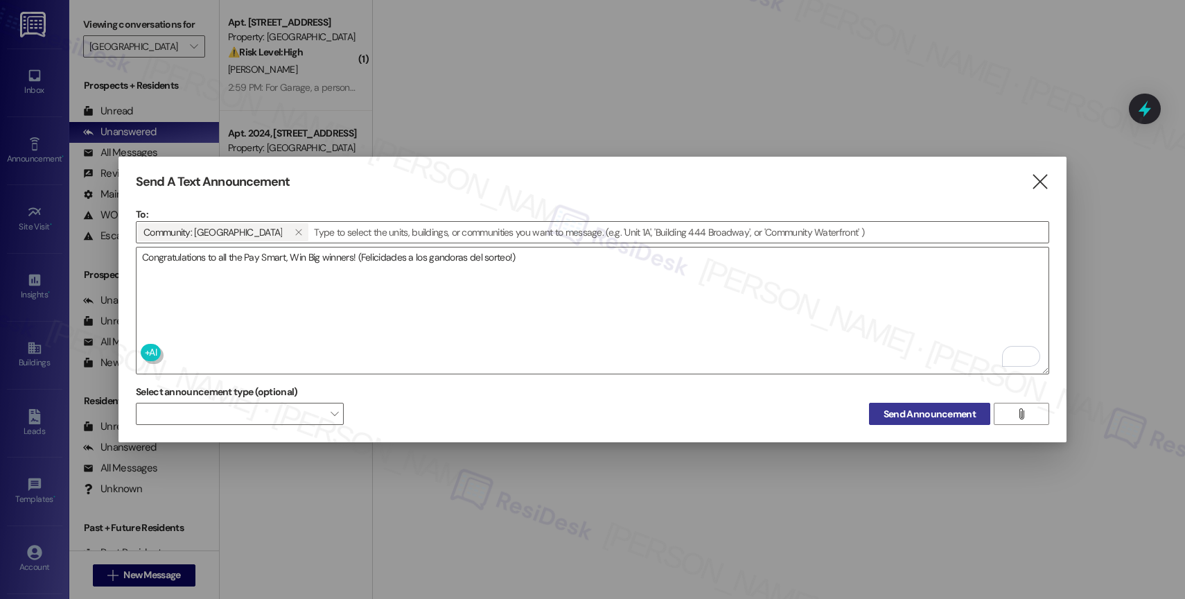
click at [912, 409] on span "Send Announcement" at bounding box center [929, 414] width 92 height 15
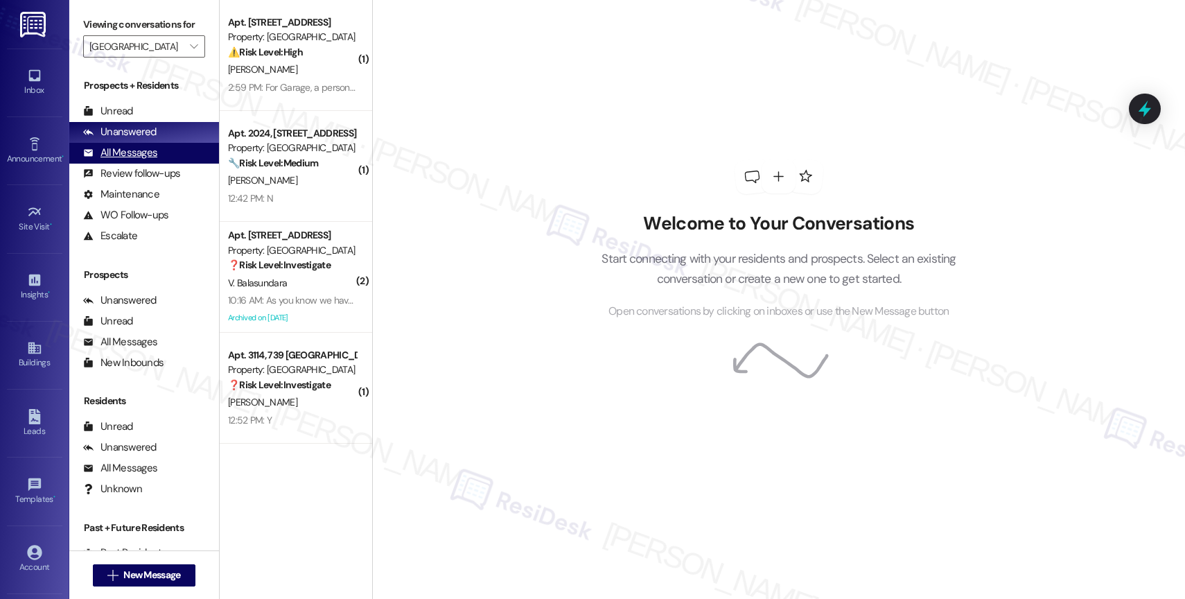
click at [138, 160] on div "All Messages" at bounding box center [120, 152] width 74 height 15
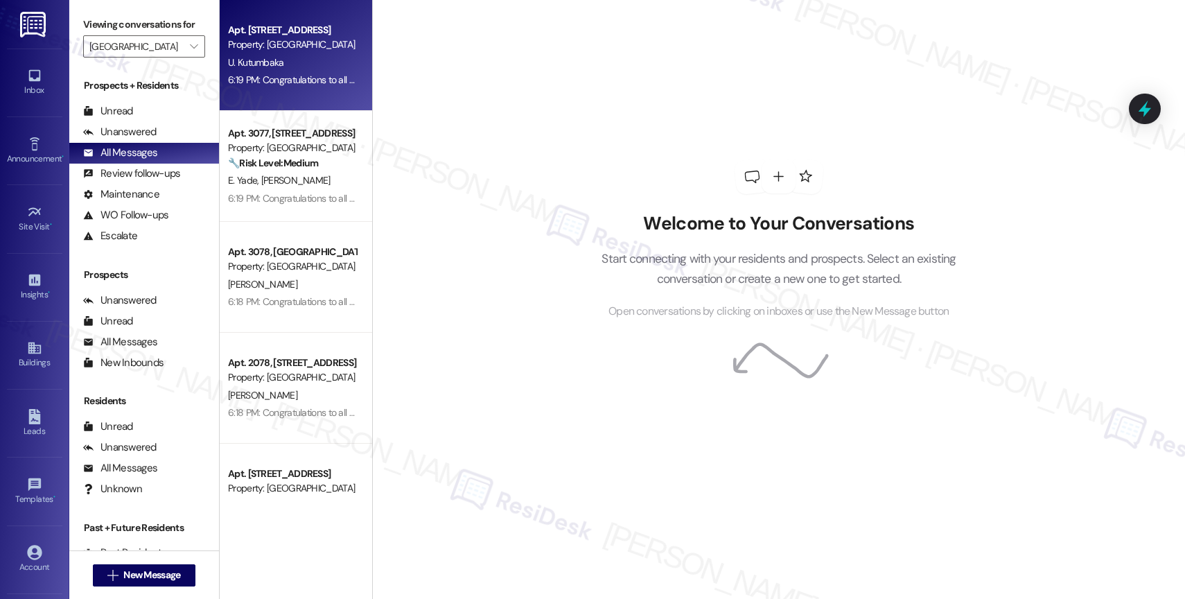
click at [313, 70] on div "U. Kutumbaka" at bounding box center [292, 62] width 131 height 17
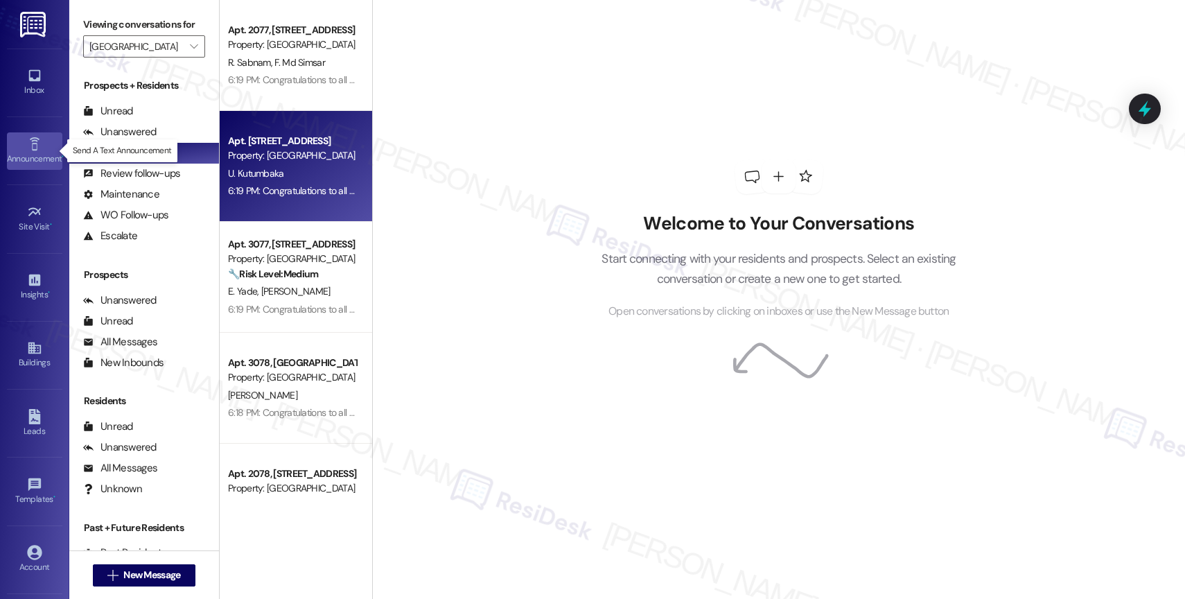
click at [16, 153] on div "Announcement •" at bounding box center [34, 159] width 69 height 14
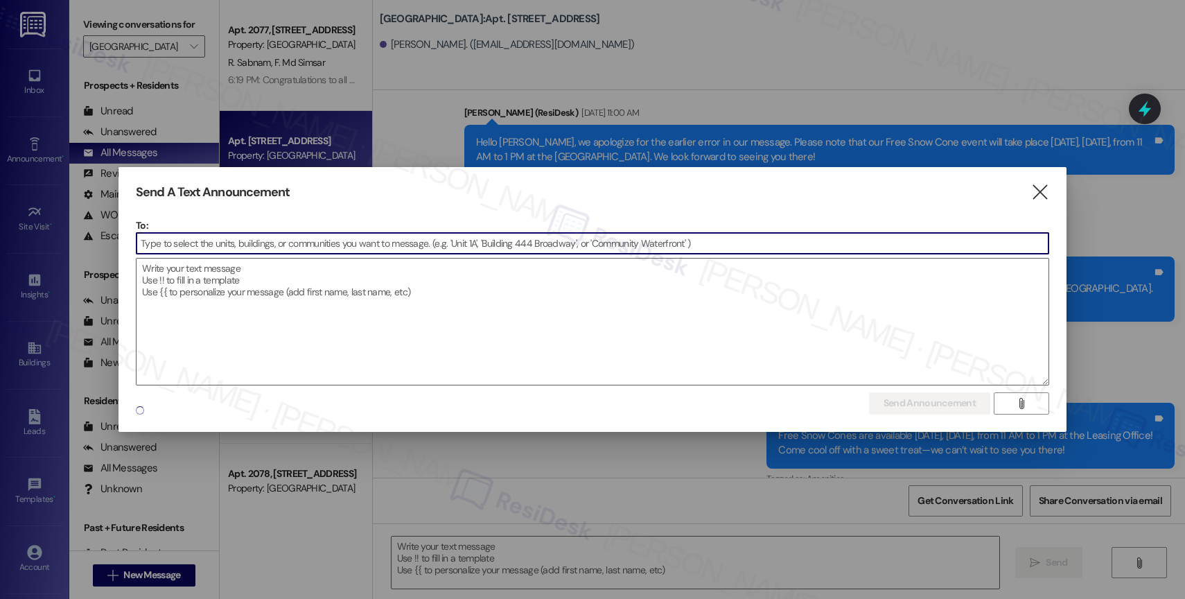
type textarea "Fetching suggested responses. Please feel free to read through the conversation…"
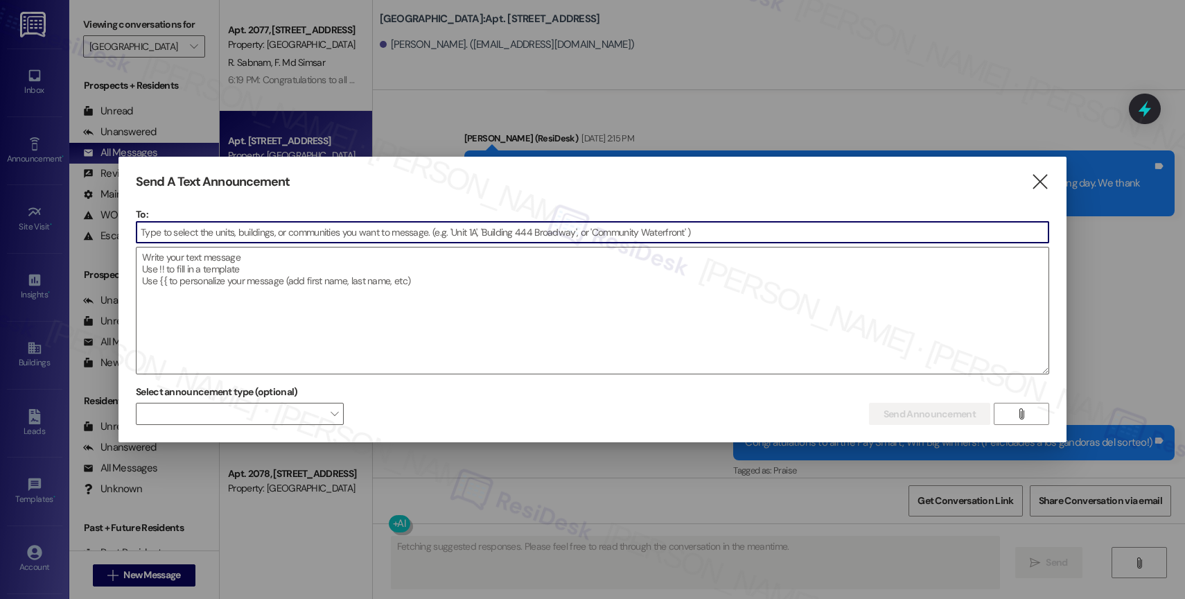
click at [214, 232] on input at bounding box center [592, 232] width 912 height 21
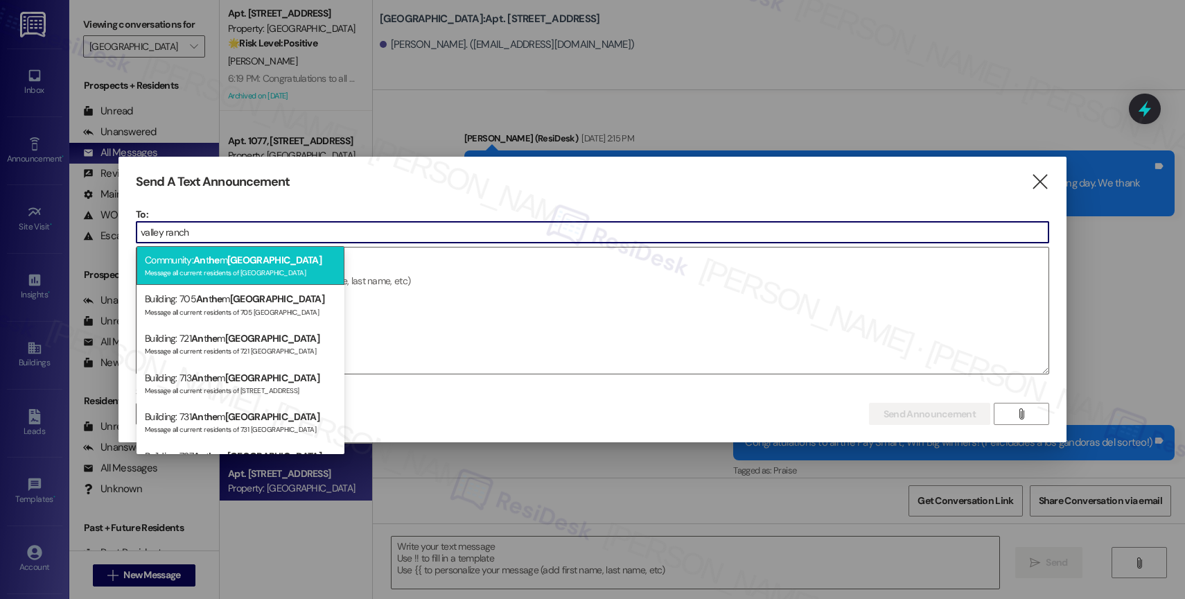
type input "valley ranch"
click at [251, 254] on span "[GEOGRAPHIC_DATA]" at bounding box center [274, 260] width 94 height 12
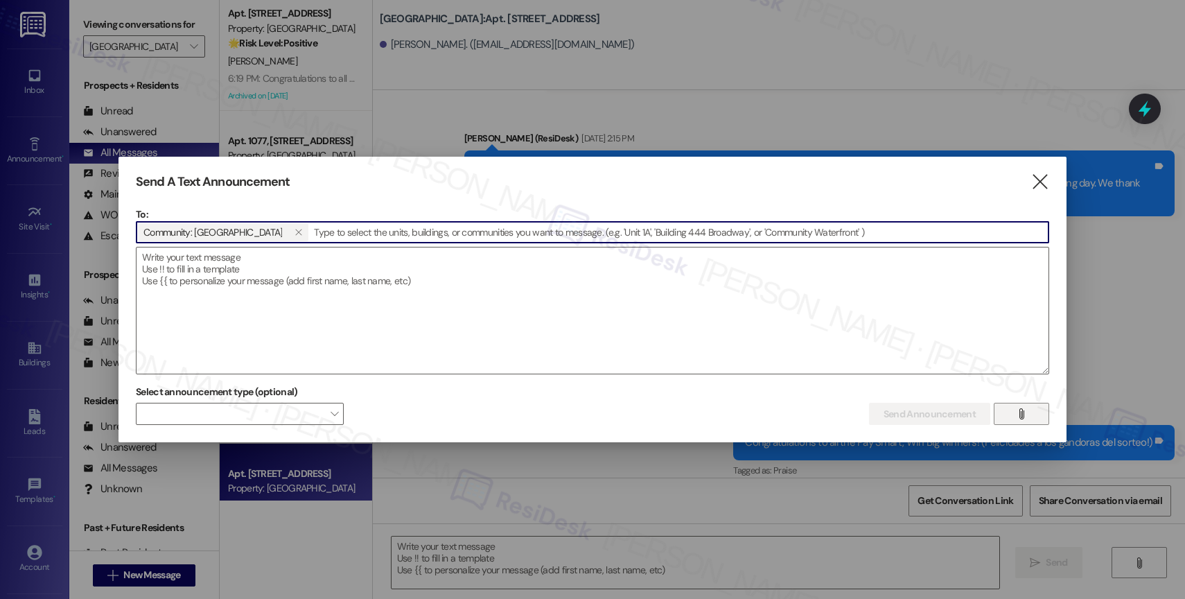
click at [1027, 412] on span "" at bounding box center [1021, 413] width 16 height 21
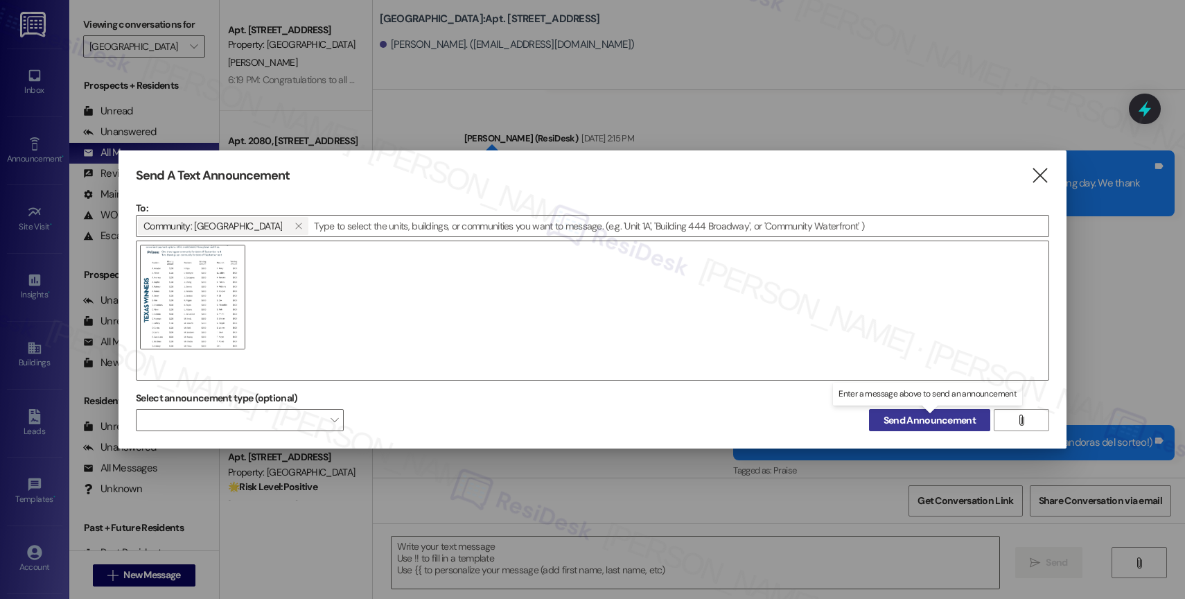
click at [926, 420] on span "Send Announcement" at bounding box center [929, 420] width 92 height 15
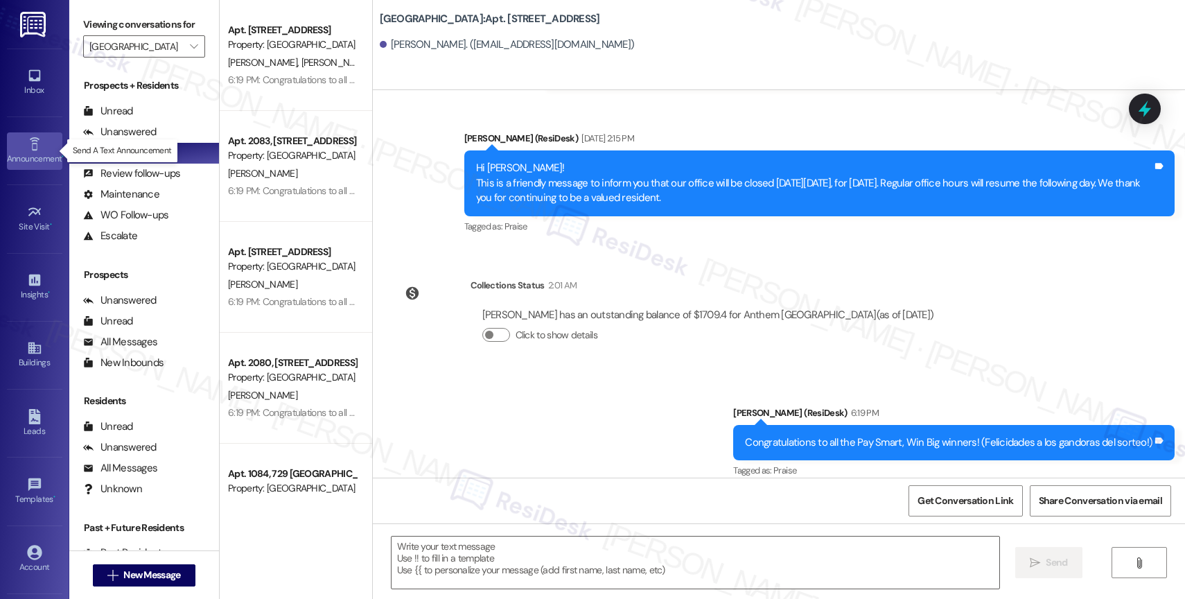
click at [24, 161] on div "Announcement •" at bounding box center [34, 159] width 69 height 14
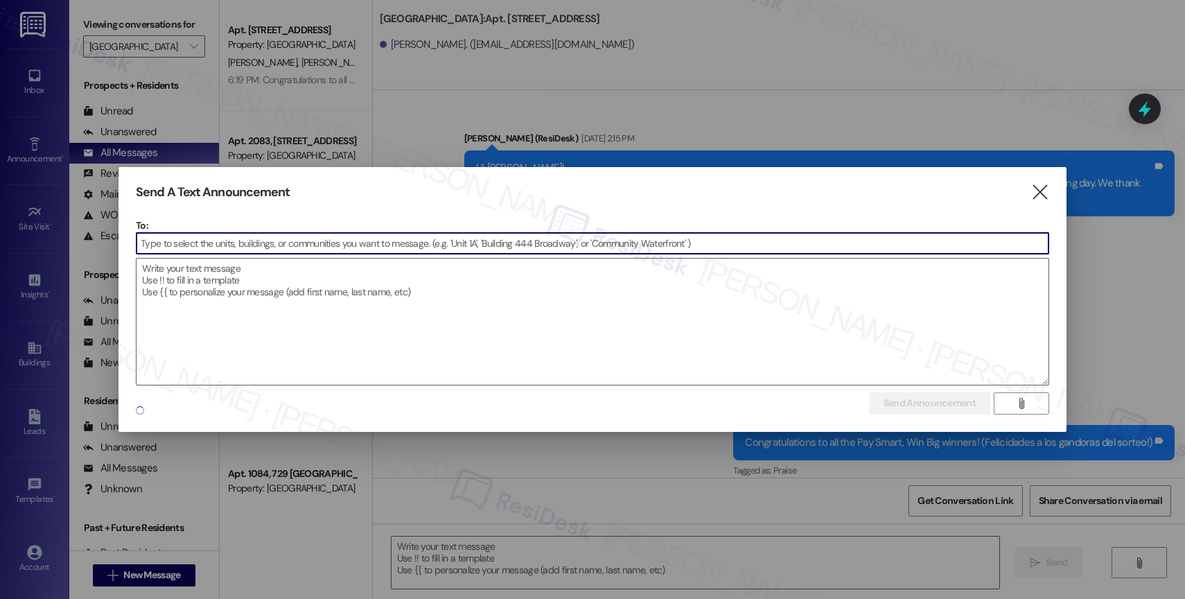
click at [222, 243] on input at bounding box center [592, 243] width 912 height 21
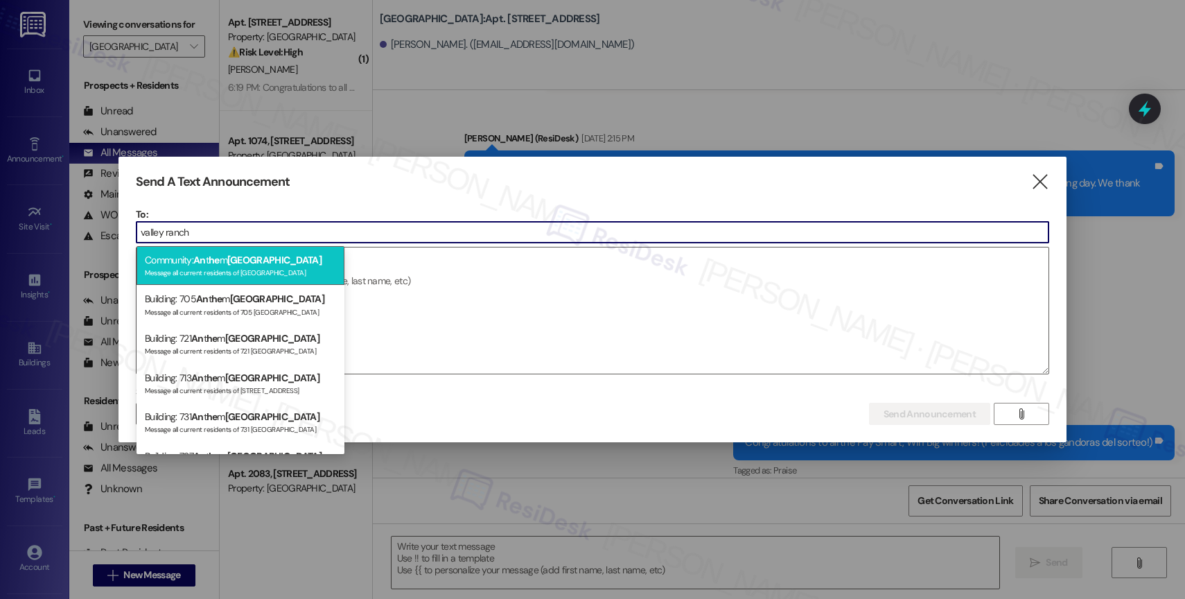
type input "valley ranch"
click at [263, 261] on span "[GEOGRAPHIC_DATA]" at bounding box center [274, 260] width 94 height 12
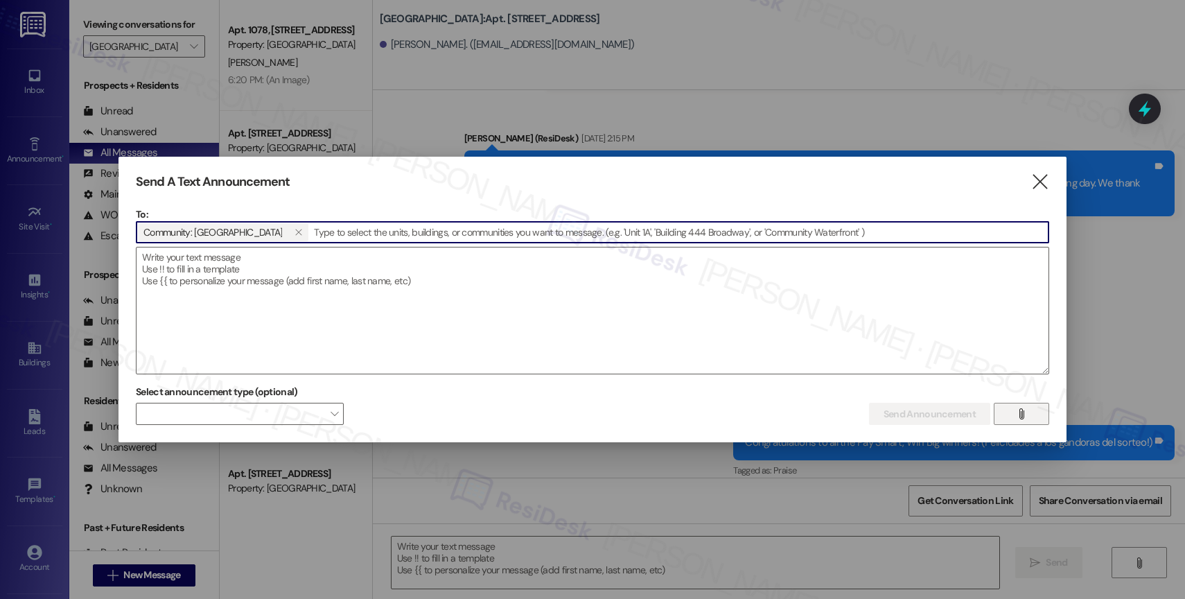
click at [1023, 410] on icon "" at bounding box center [1021, 413] width 10 height 11
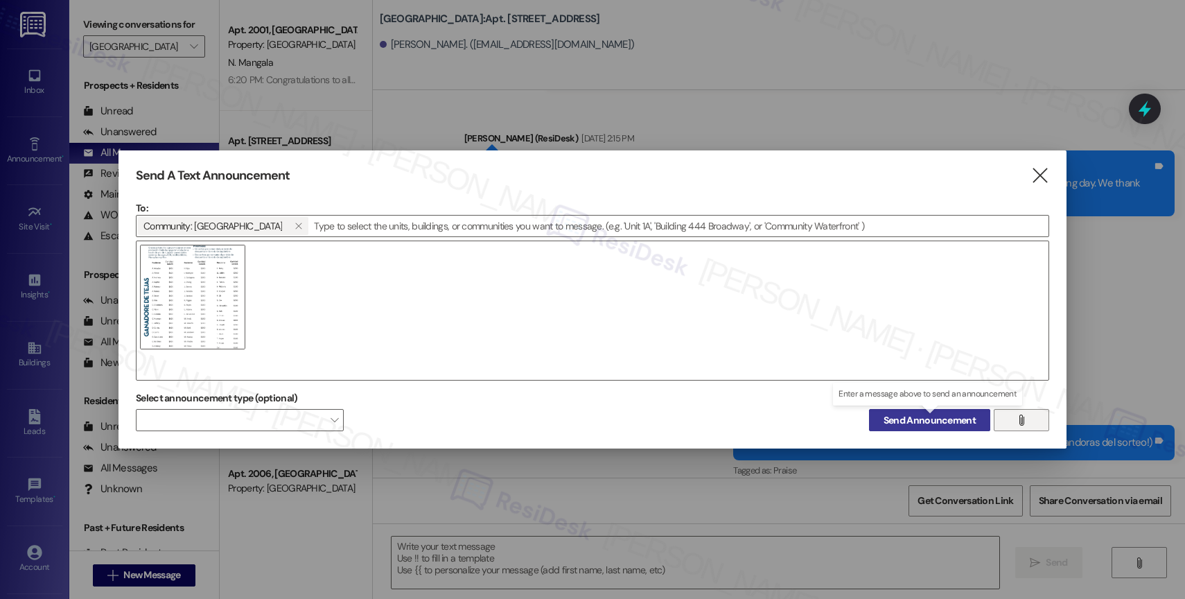
click at [893, 419] on span "Send Announcement" at bounding box center [929, 420] width 92 height 15
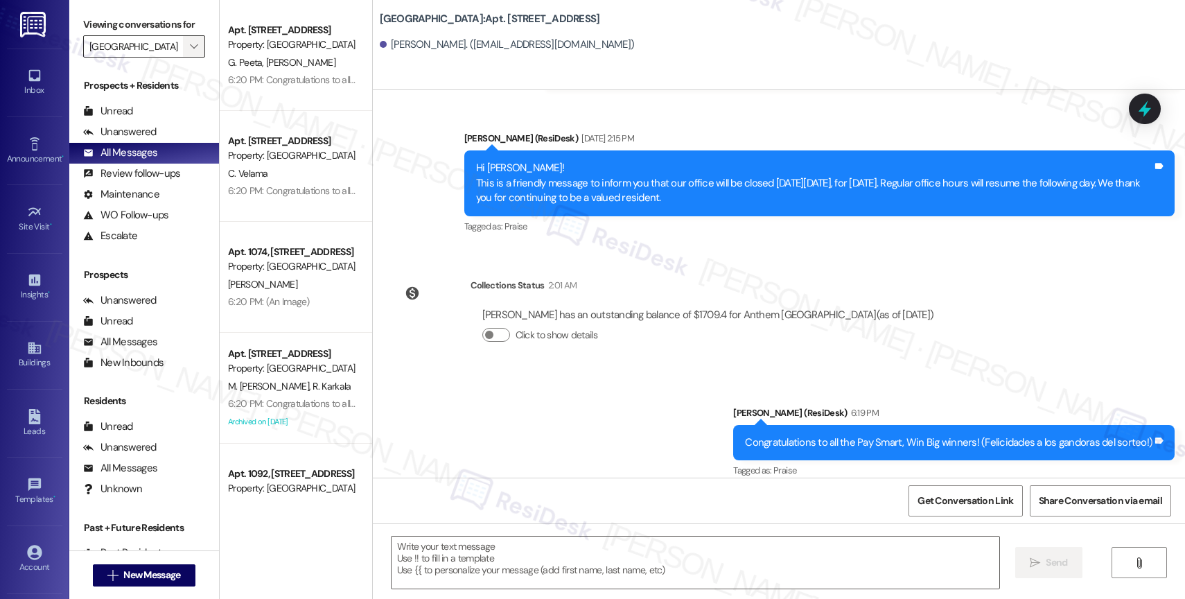
click at [187, 58] on span "" at bounding box center [193, 46] width 13 height 22
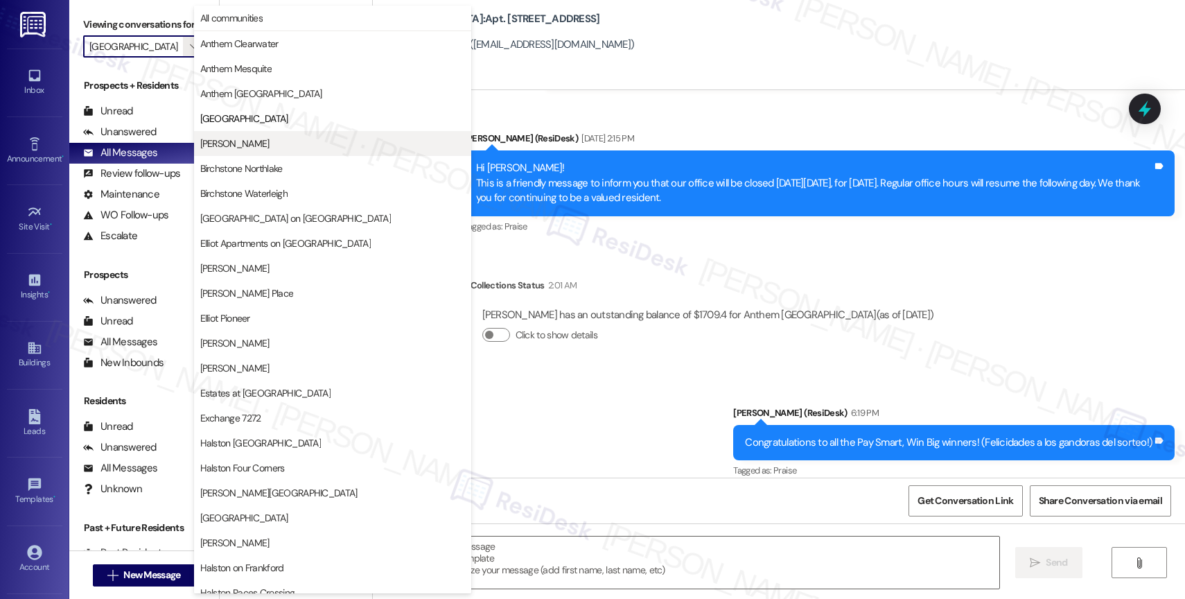
click at [264, 145] on span "[PERSON_NAME]" at bounding box center [332, 143] width 265 height 14
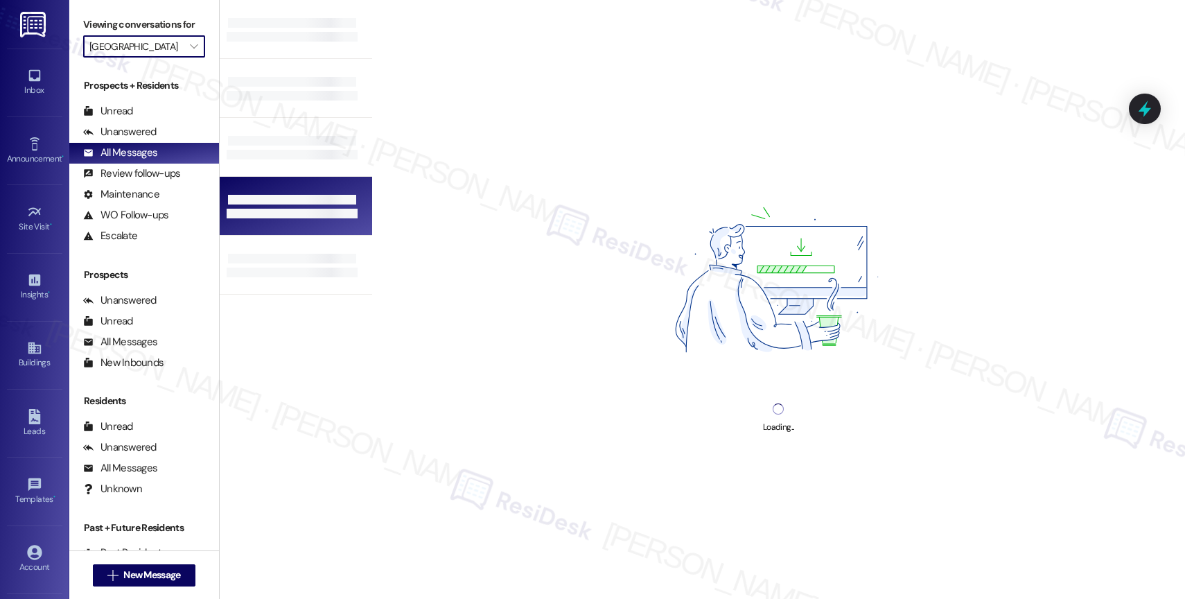
type input "[PERSON_NAME]"
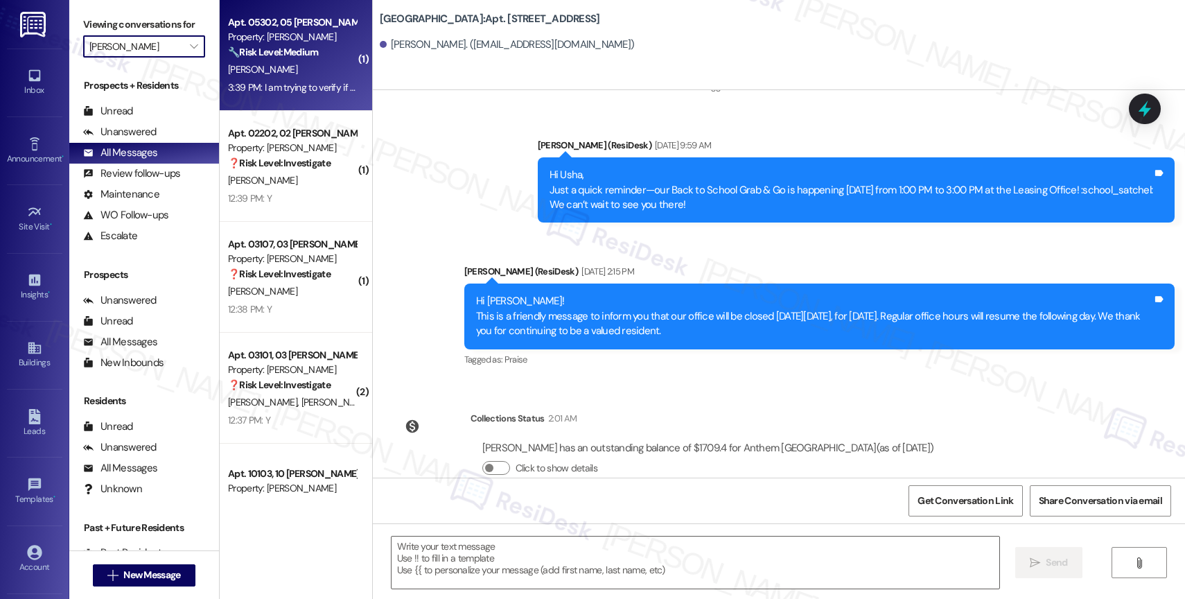
type textarea "Fetching suggested responses. Please feel free to read through the conversation…"
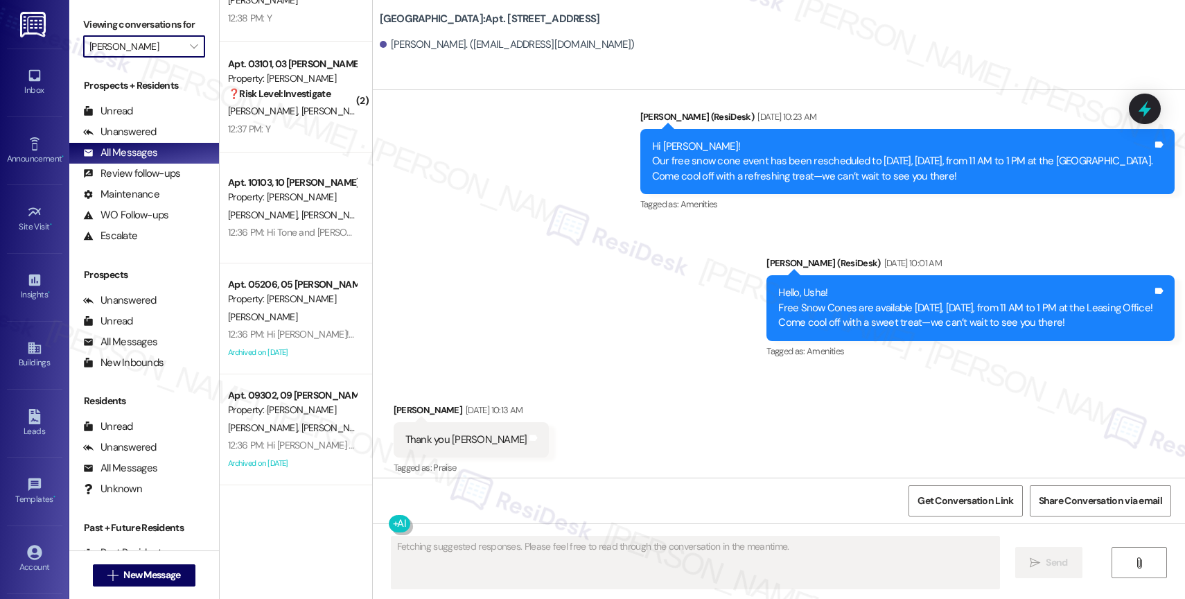
scroll to position [5515, 0]
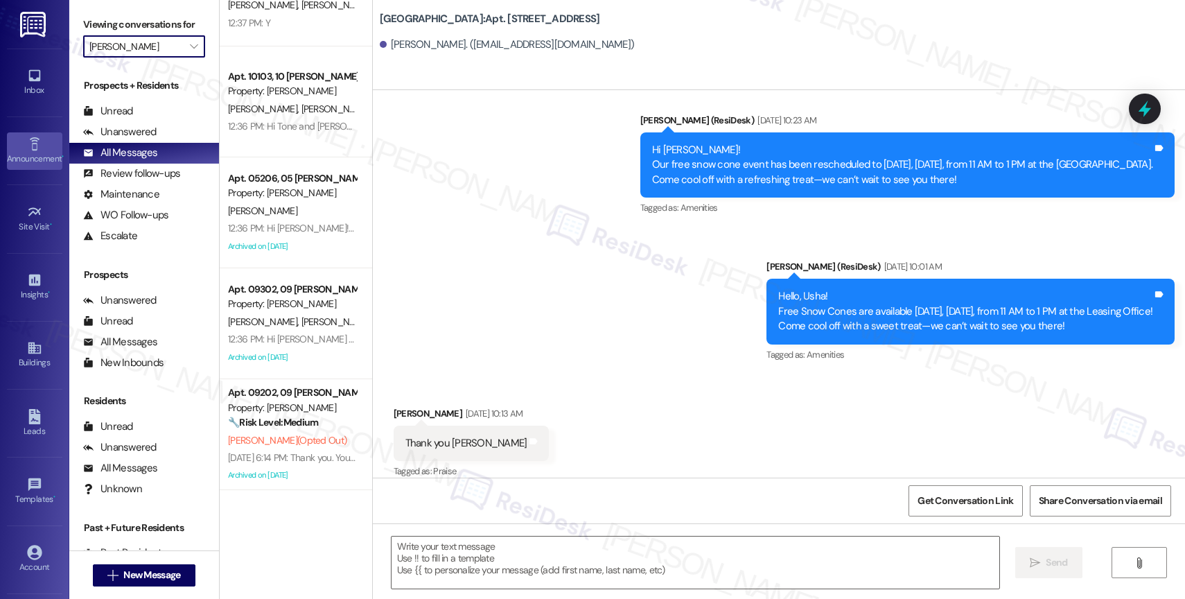
click at [25, 152] on div "Announcement •" at bounding box center [34, 159] width 69 height 14
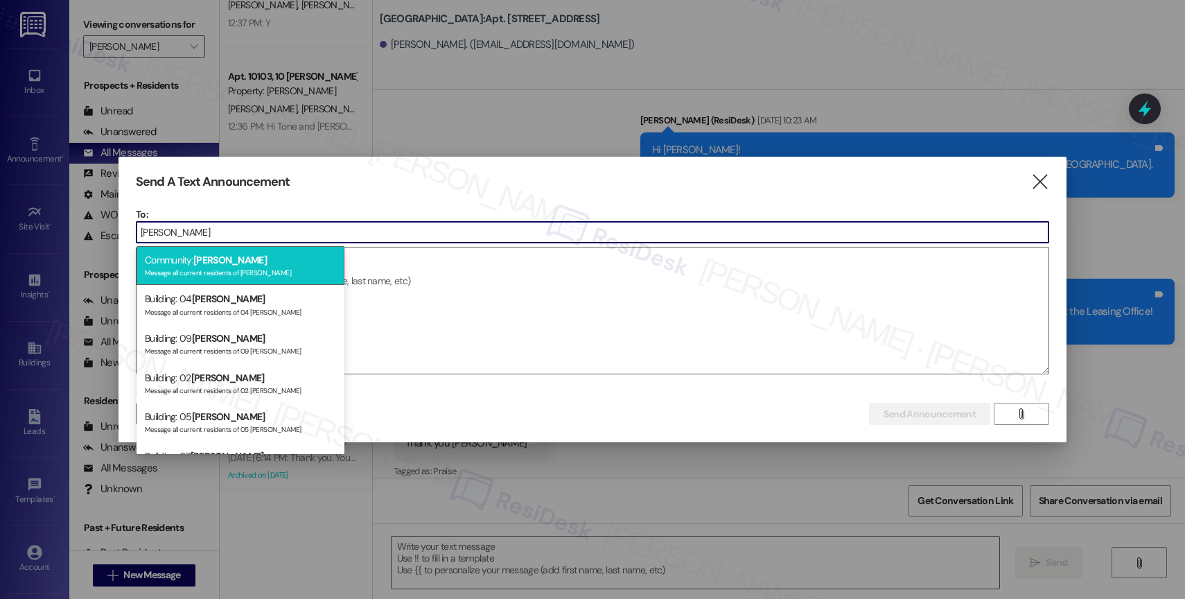
type input "[PERSON_NAME]"
click at [220, 267] on div "Message all current residents of [PERSON_NAME]" at bounding box center [240, 271] width 191 height 12
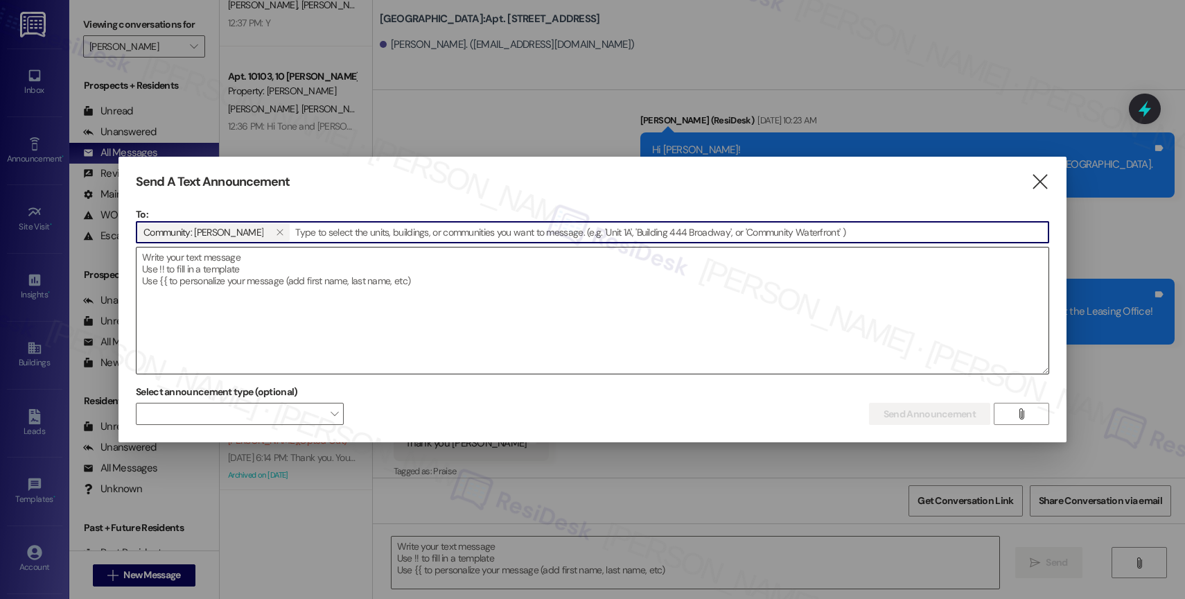
click at [231, 267] on textarea at bounding box center [592, 310] width 912 height 126
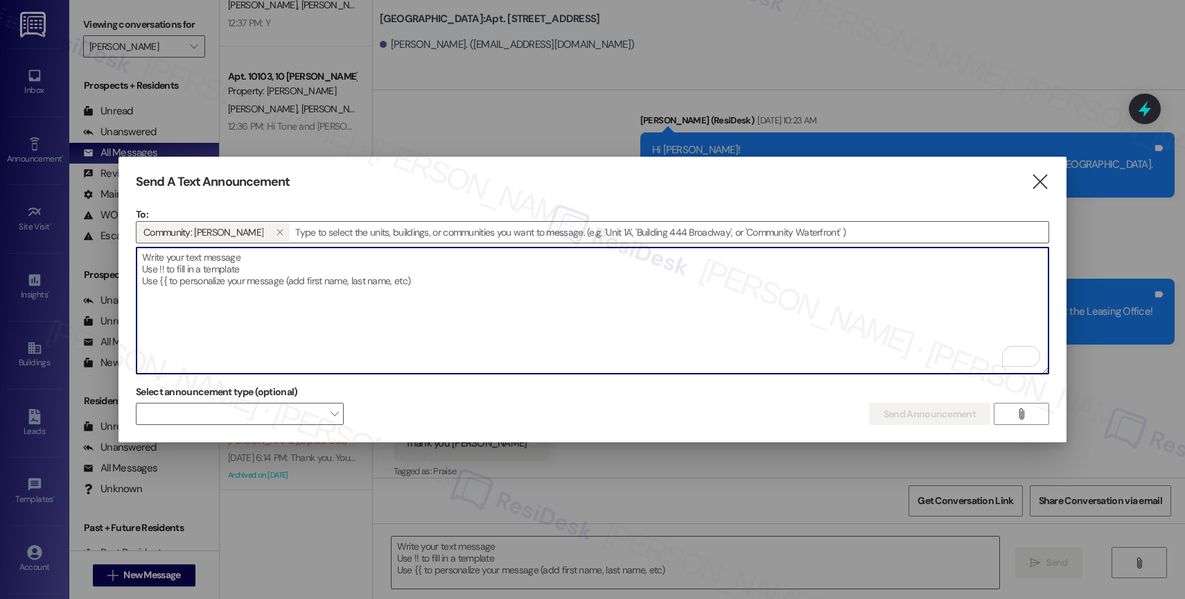
paste textarea "Congratulations to all the Pay Smart, Win Big winners! (Felicidades a los gando…"
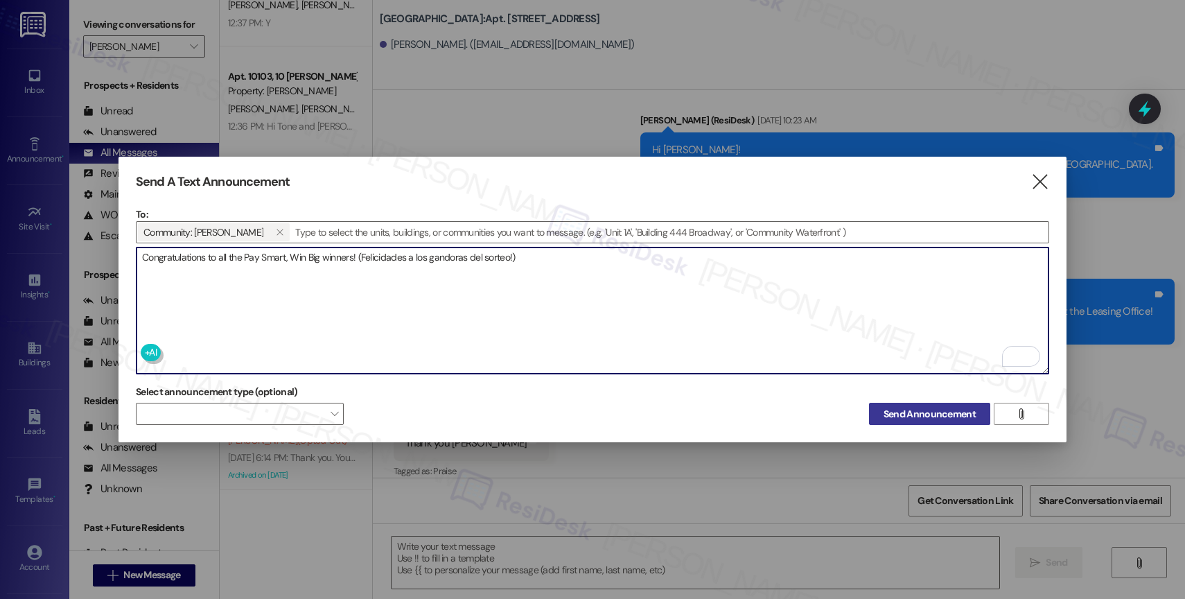
type textarea "Congratulations to all the Pay Smart, Win Big winners! (Felicidades a los gando…"
click at [913, 408] on span "Send Announcement" at bounding box center [929, 414] width 92 height 15
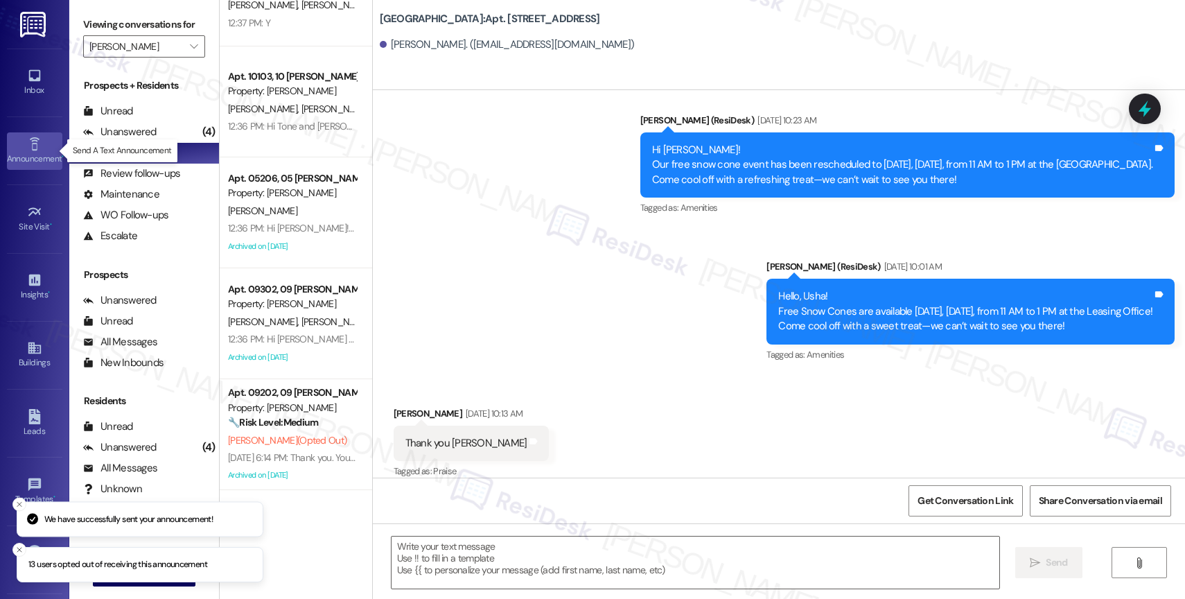
click at [31, 150] on icon at bounding box center [34, 143] width 10 height 13
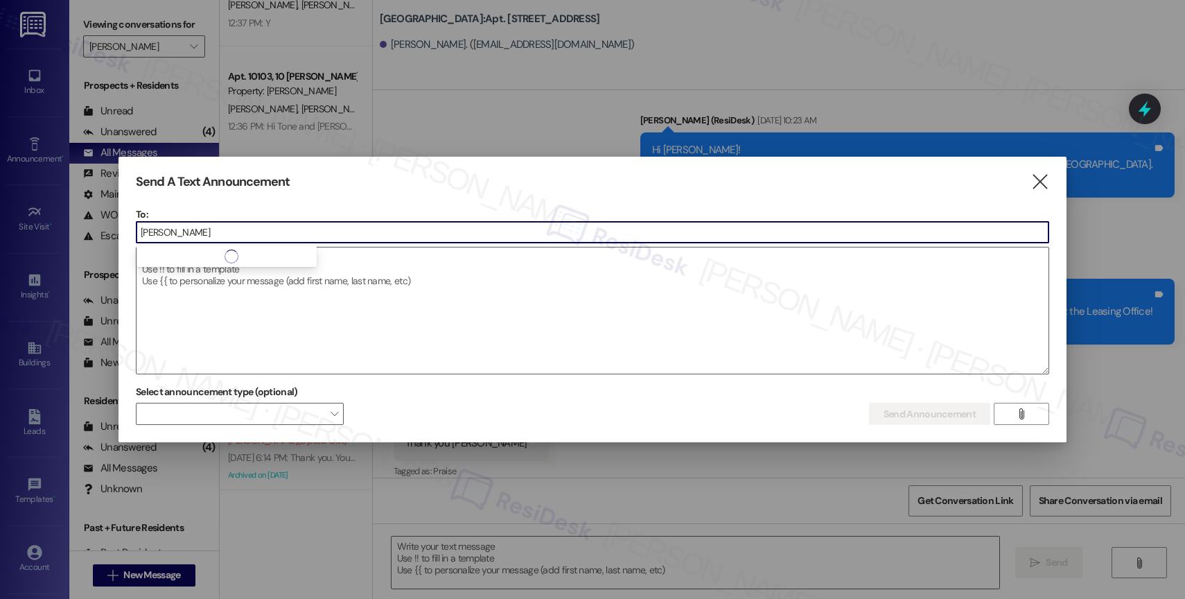
type input "[PERSON_NAME]"
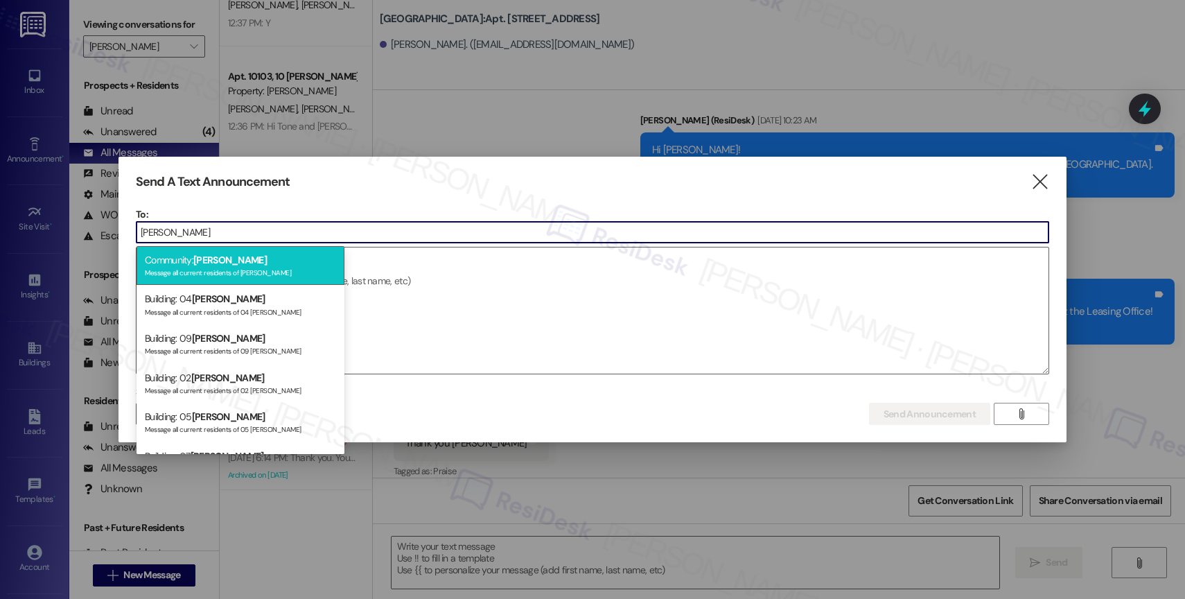
click at [213, 263] on span "[PERSON_NAME]" at bounding box center [229, 260] width 73 height 12
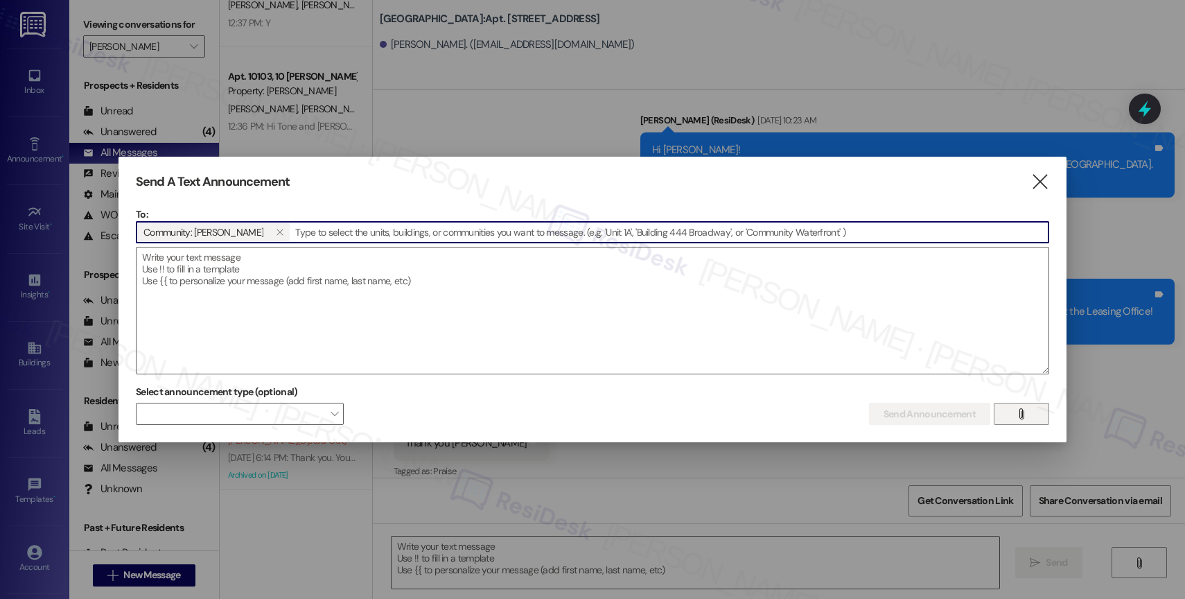
click at [1023, 415] on icon "" at bounding box center [1021, 413] width 10 height 11
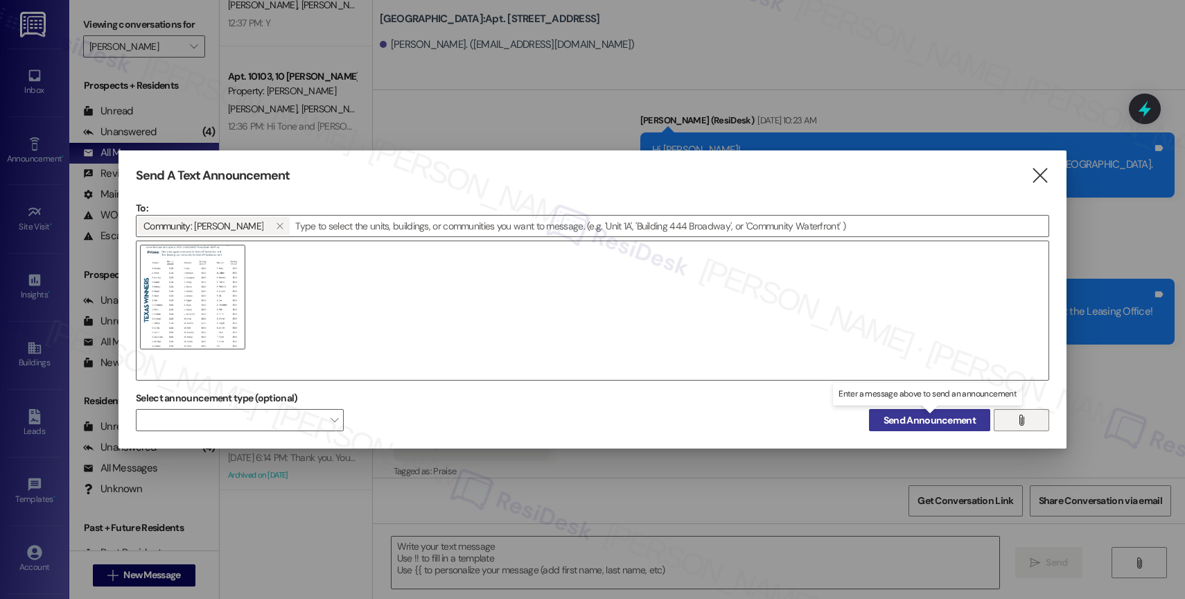
click at [899, 421] on span "Send Announcement" at bounding box center [929, 420] width 92 height 15
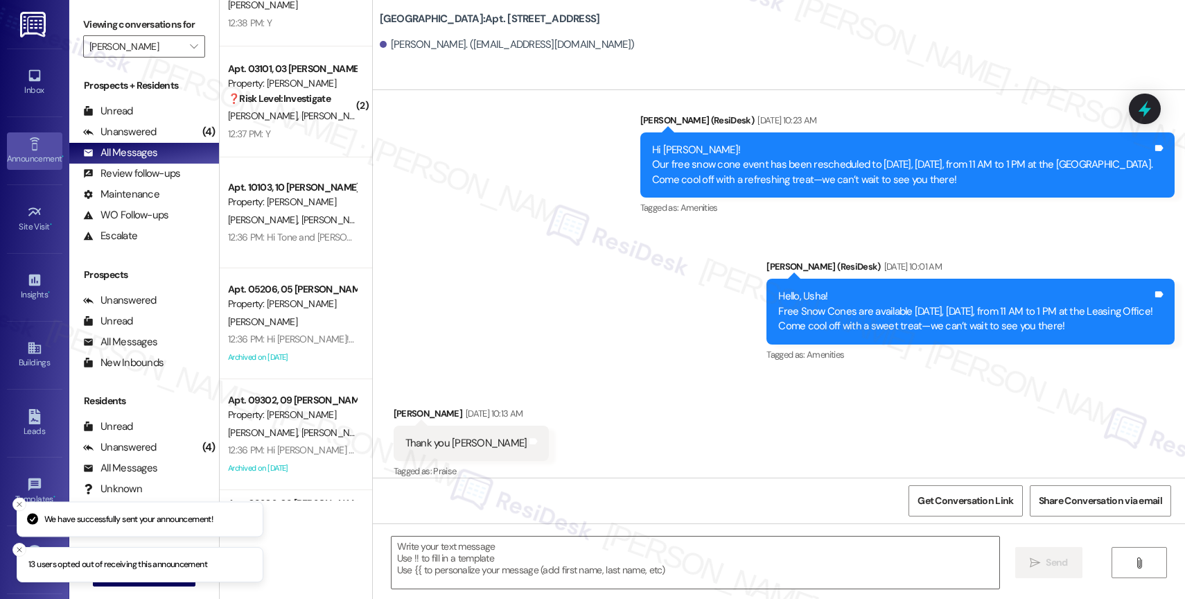
click at [28, 146] on icon at bounding box center [34, 143] width 15 height 15
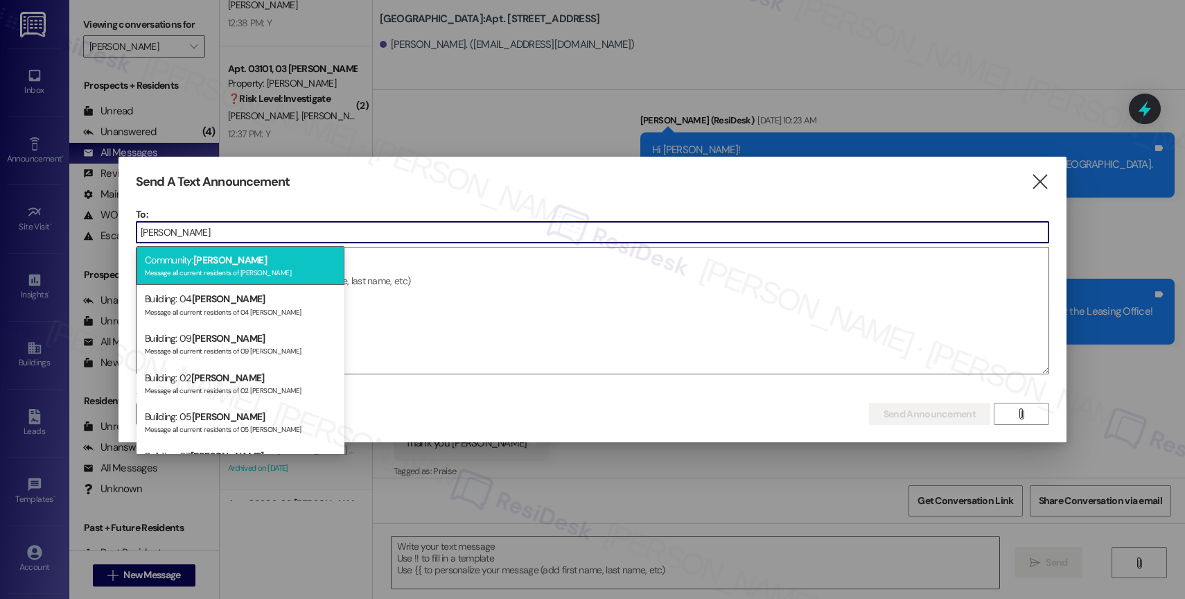
type input "[PERSON_NAME]"
click at [264, 267] on div "Message all current residents of [PERSON_NAME]" at bounding box center [240, 271] width 191 height 12
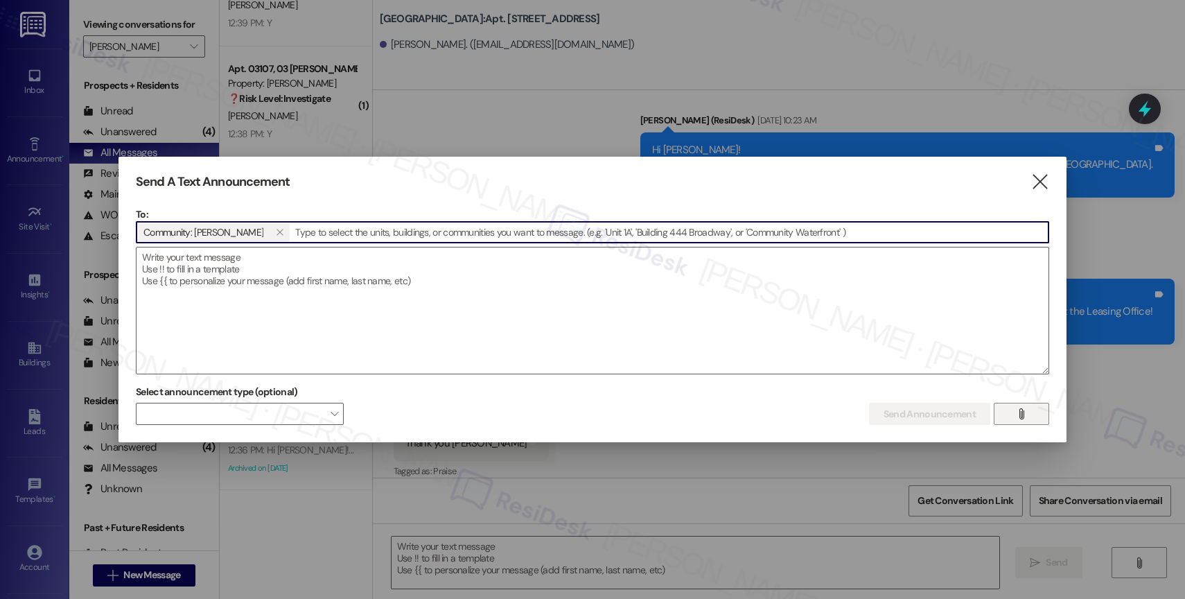
click at [1014, 414] on span "" at bounding box center [1021, 413] width 16 height 21
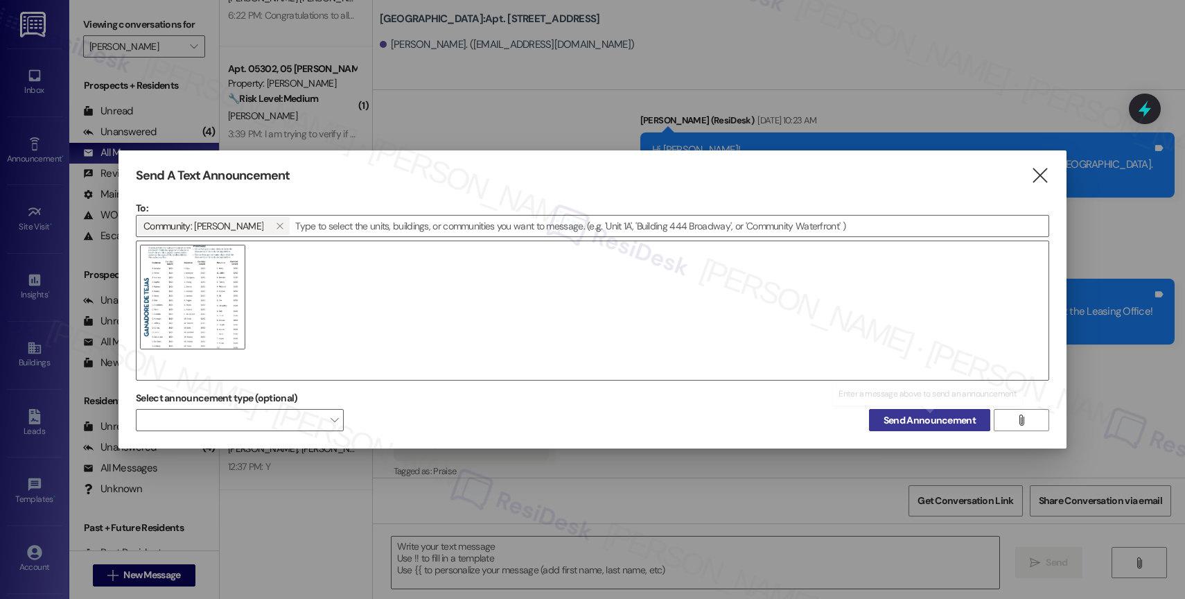
click at [900, 415] on span "Send Announcement" at bounding box center [929, 420] width 92 height 15
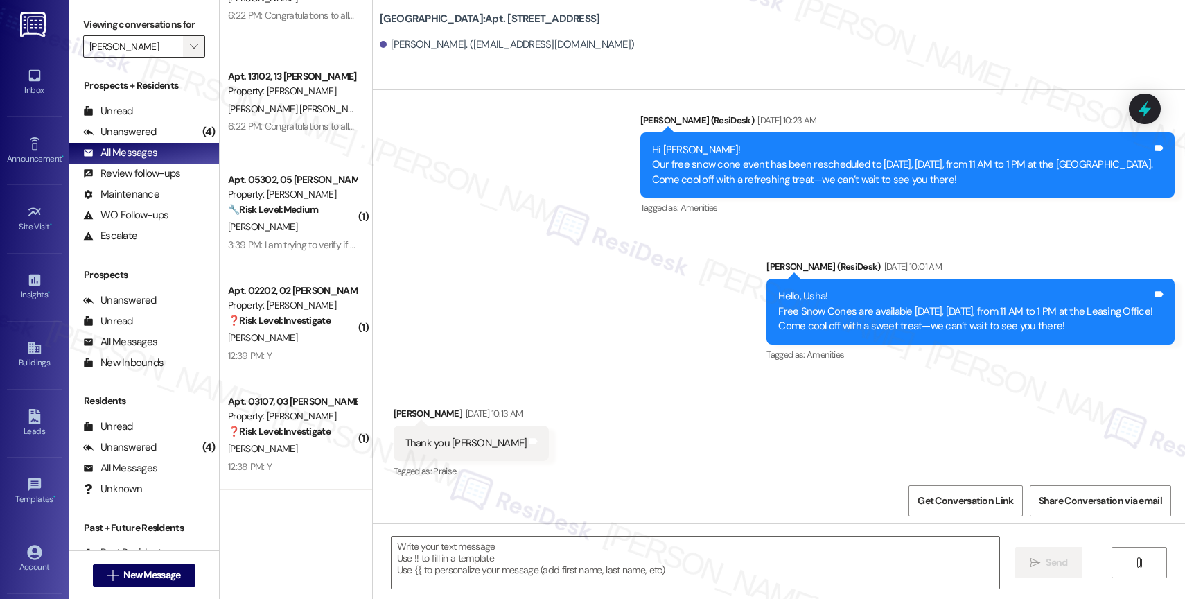
click at [190, 52] on icon "" at bounding box center [194, 46] width 8 height 11
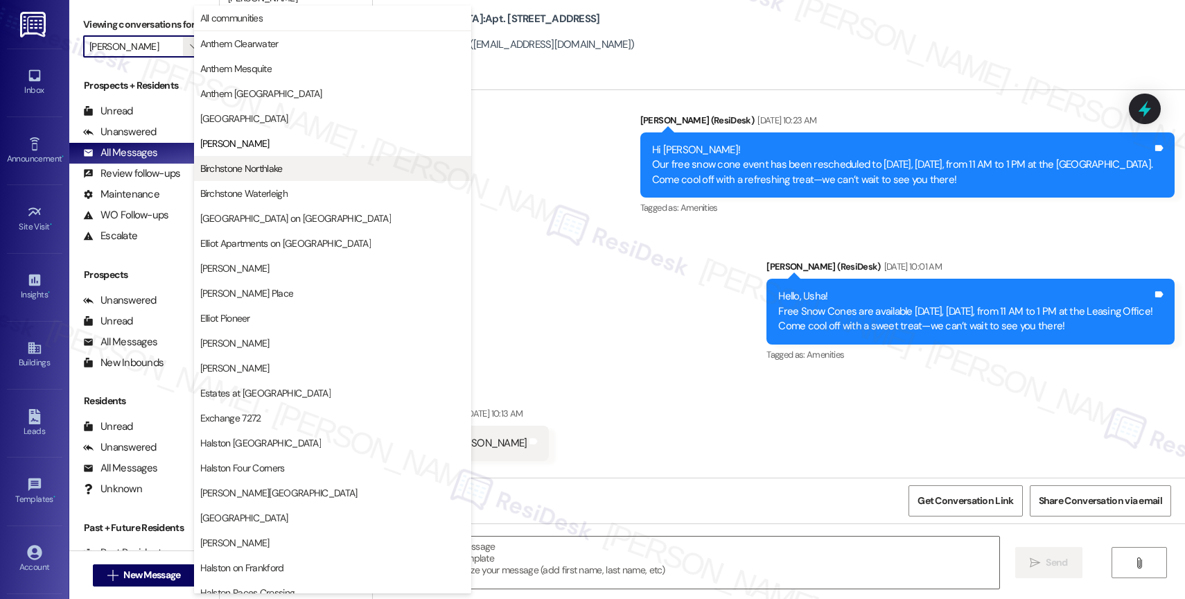
click at [250, 161] on button "Birchstone Northlake" at bounding box center [332, 168] width 277 height 25
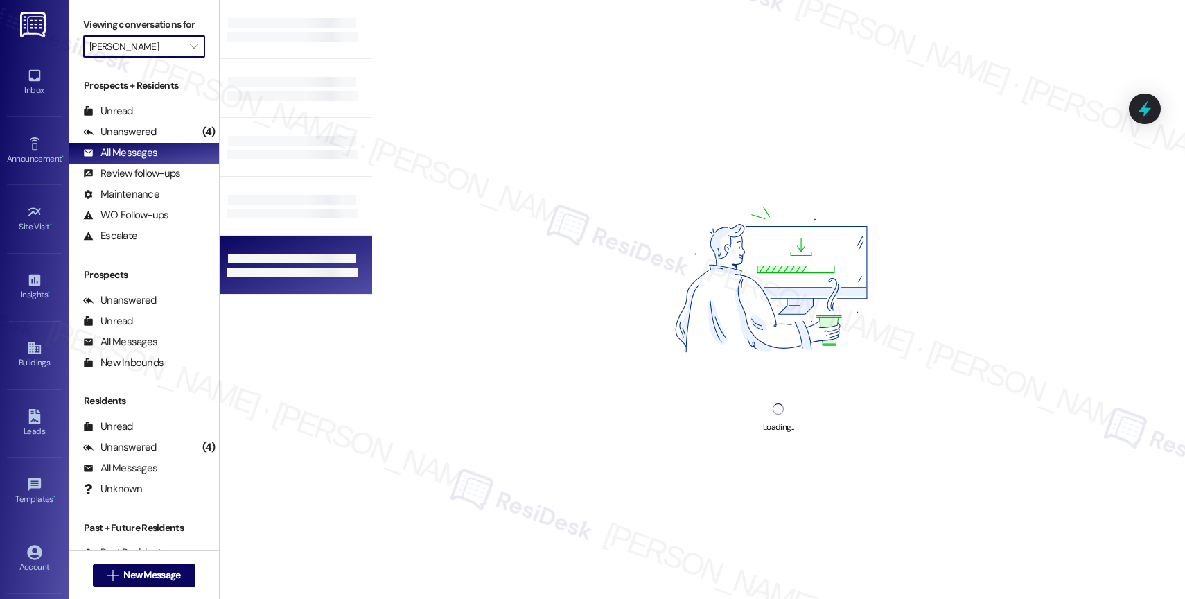
type input "Birchstone Northlake"
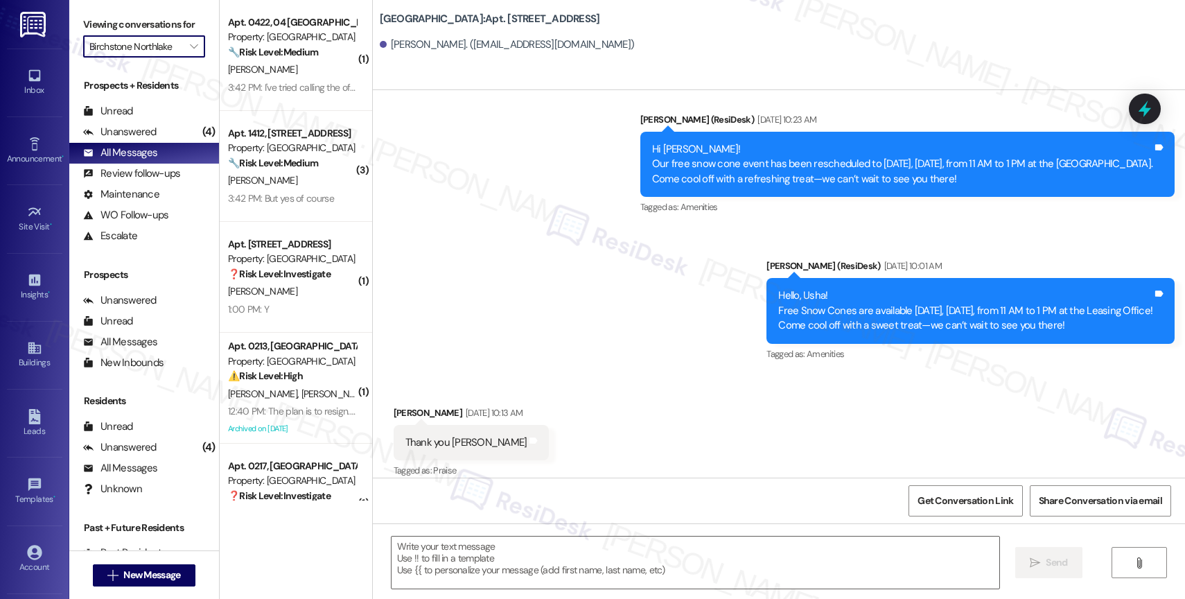
type textarea "Fetching suggested responses. Please feel free to read through the conversation…"
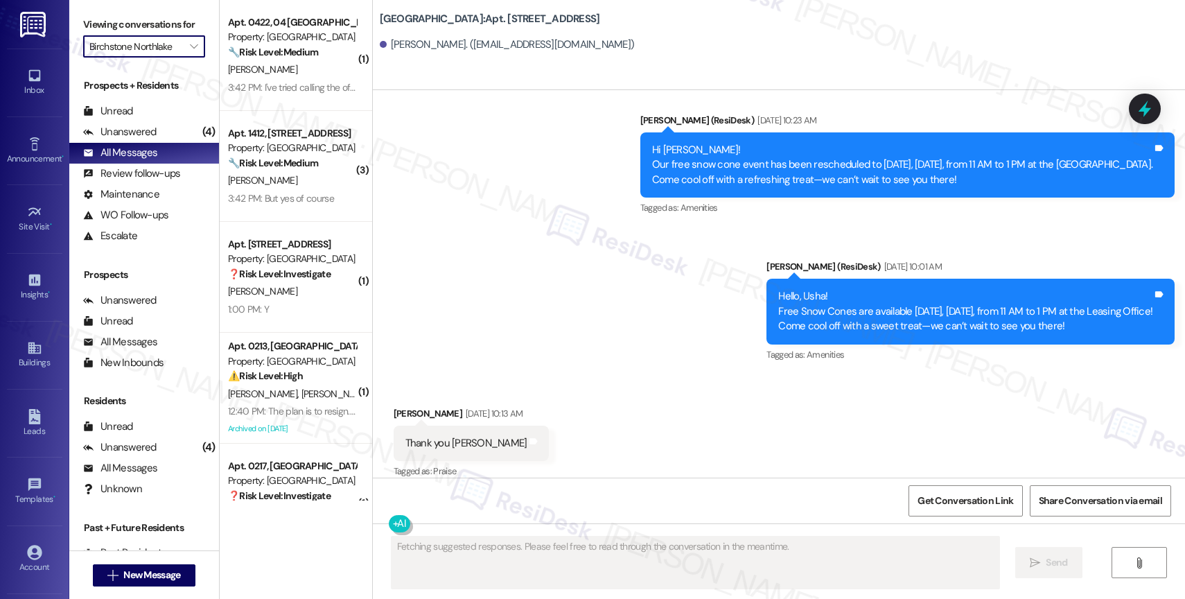
scroll to position [6571, 0]
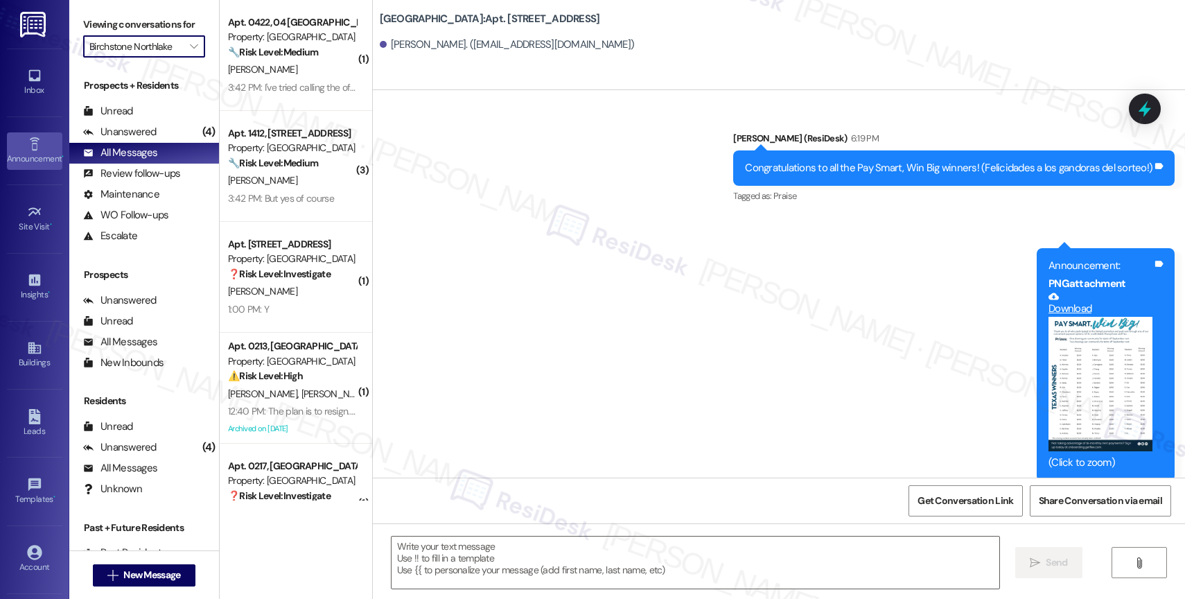
click at [17, 139] on link "Announcement •" at bounding box center [34, 150] width 55 height 37
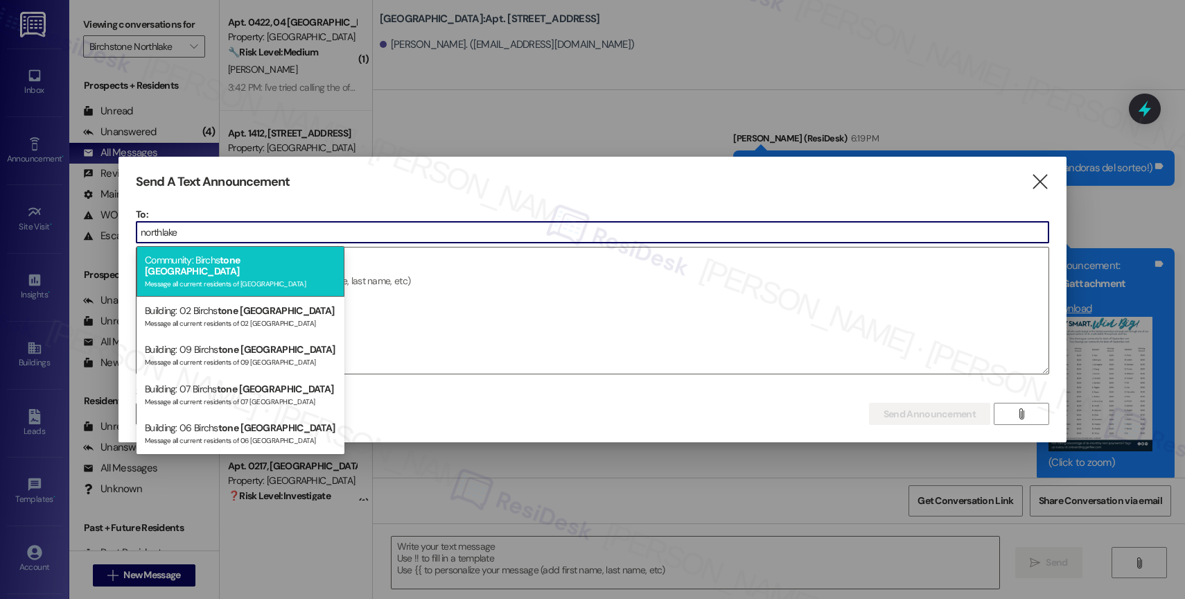
type input "northlake"
click at [273, 276] on div "Message all current residents of [GEOGRAPHIC_DATA]" at bounding box center [240, 282] width 191 height 12
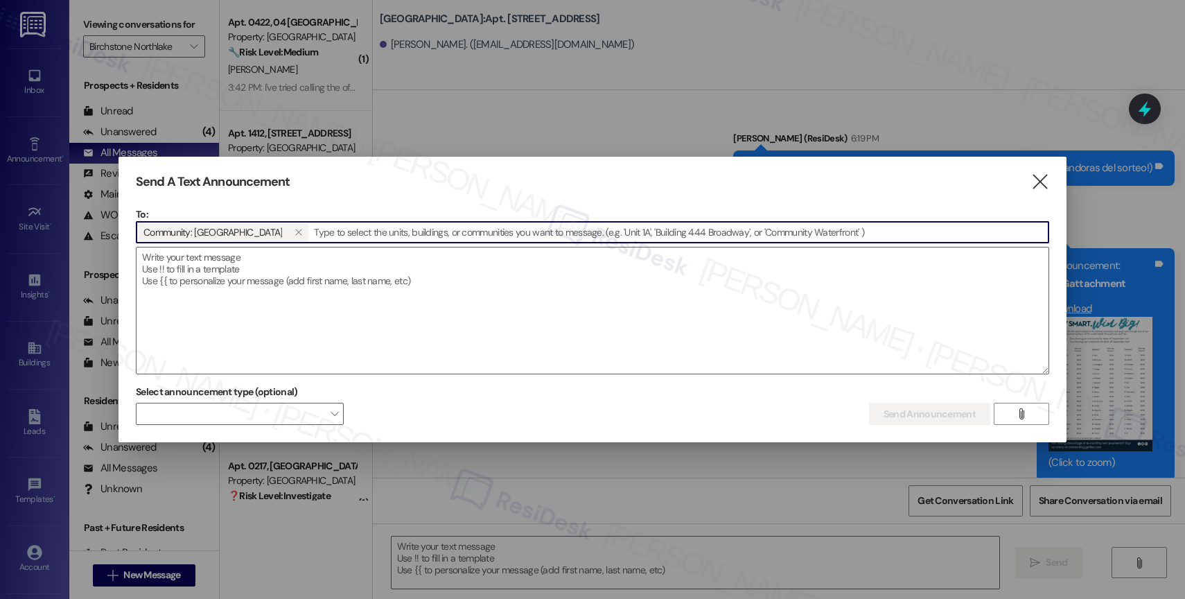
click at [273, 272] on textarea at bounding box center [592, 310] width 912 height 126
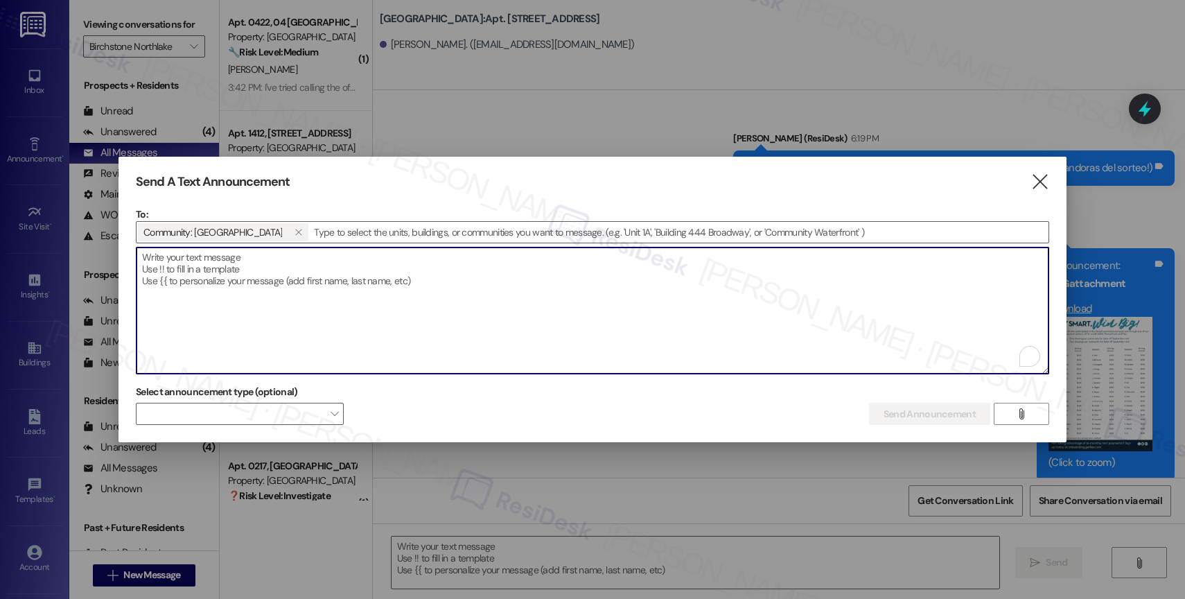
paste textarea "Congratulations to all the Pay Smart, Win Big winners! (Felicidades a los gando…"
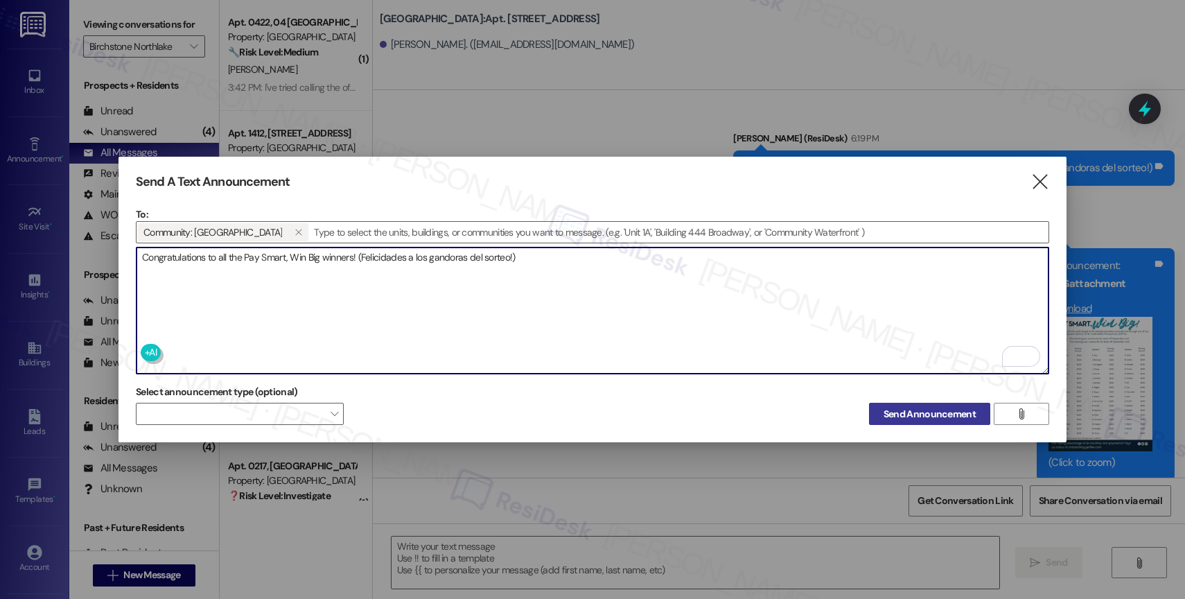
type textarea "Congratulations to all the Pay Smart, Win Big winners! (Felicidades a los gando…"
click at [926, 407] on span "Send Announcement" at bounding box center [929, 414] width 92 height 15
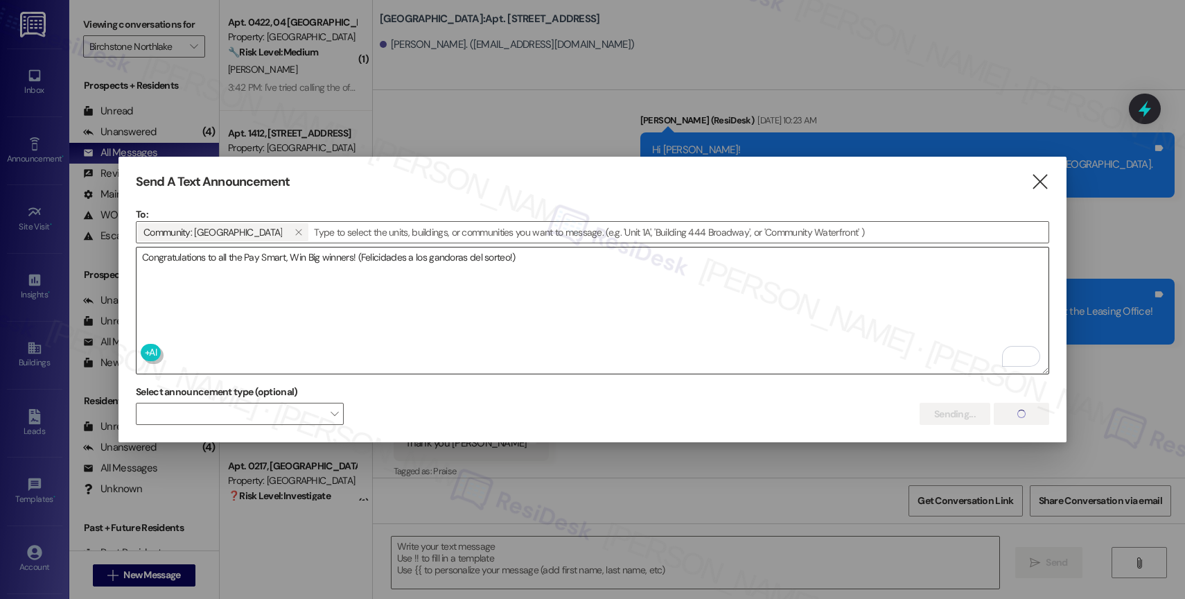
scroll to position [6865, 0]
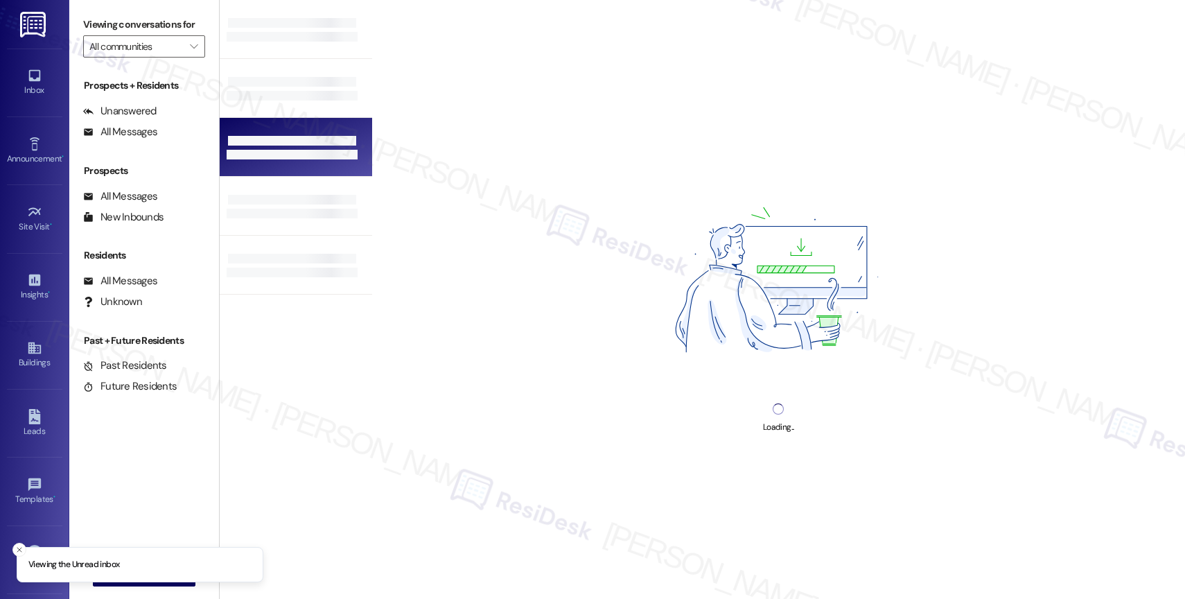
type input "[PERSON_NAME] Apartments on [GEOGRAPHIC_DATA]"
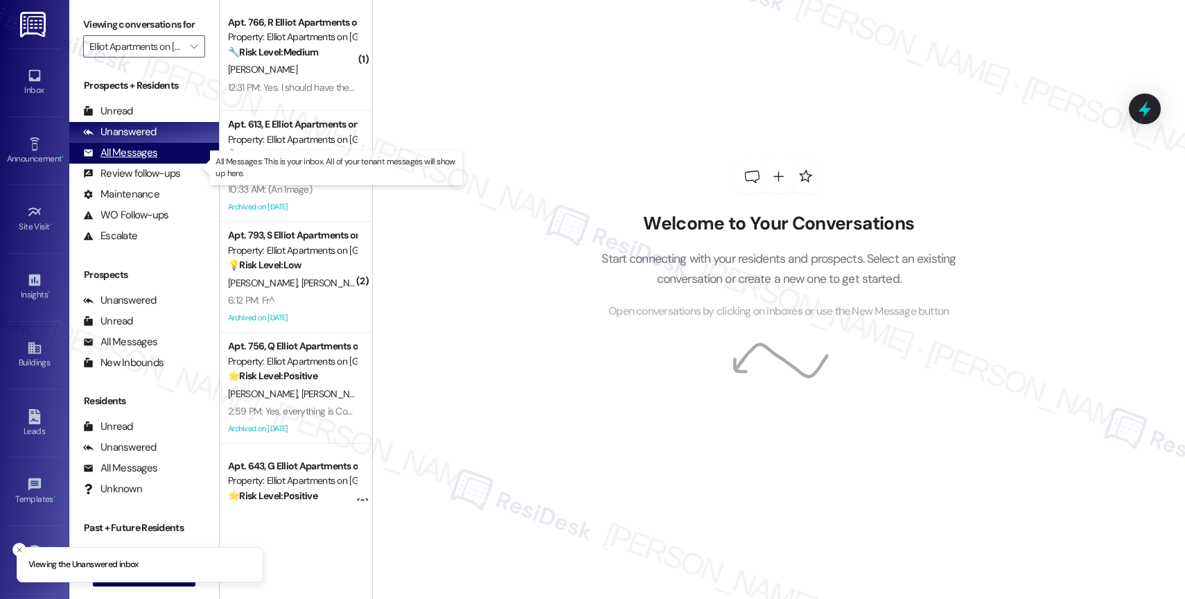
click at [153, 160] on div "All Messages" at bounding box center [120, 152] width 74 height 15
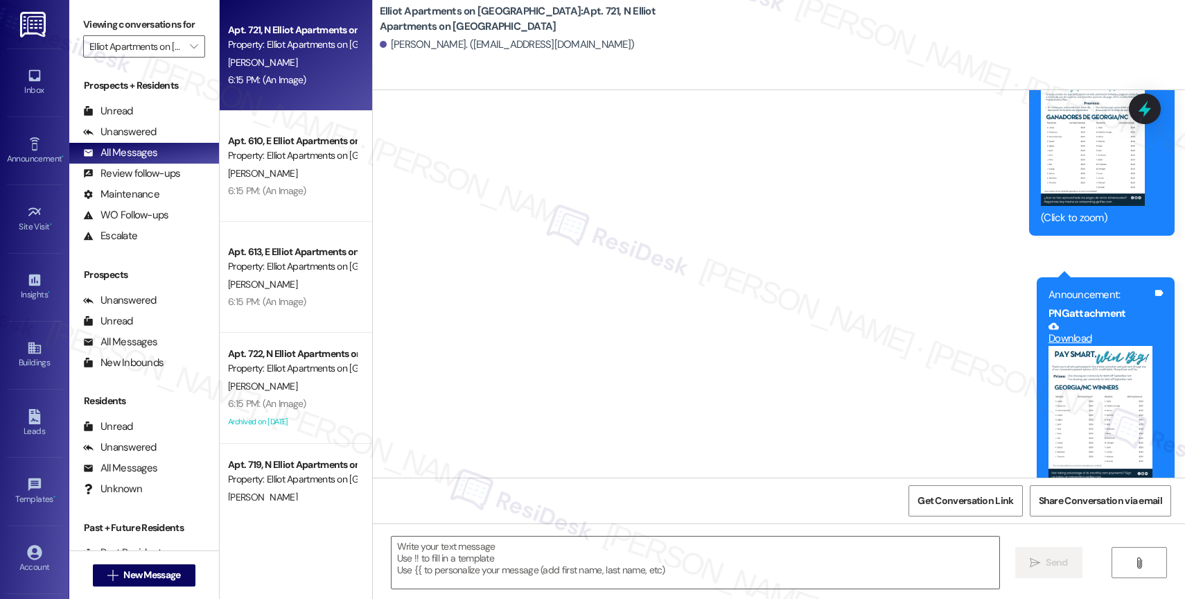
type textarea "Fetching suggested responses. Please feel free to read through the conversation…"
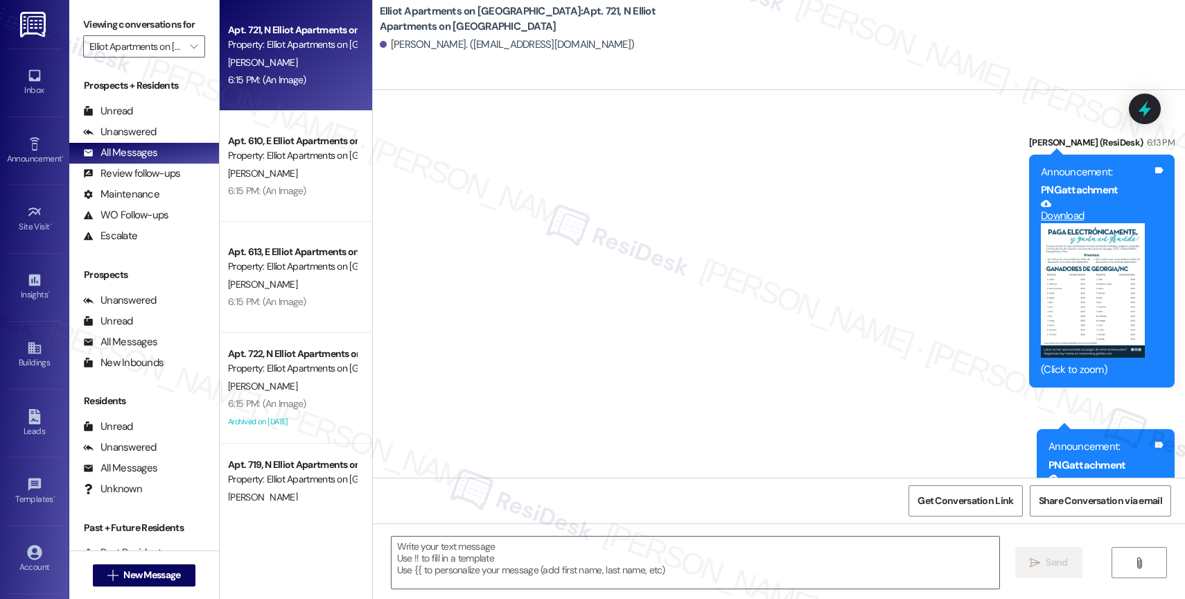
scroll to position [10825, 0]
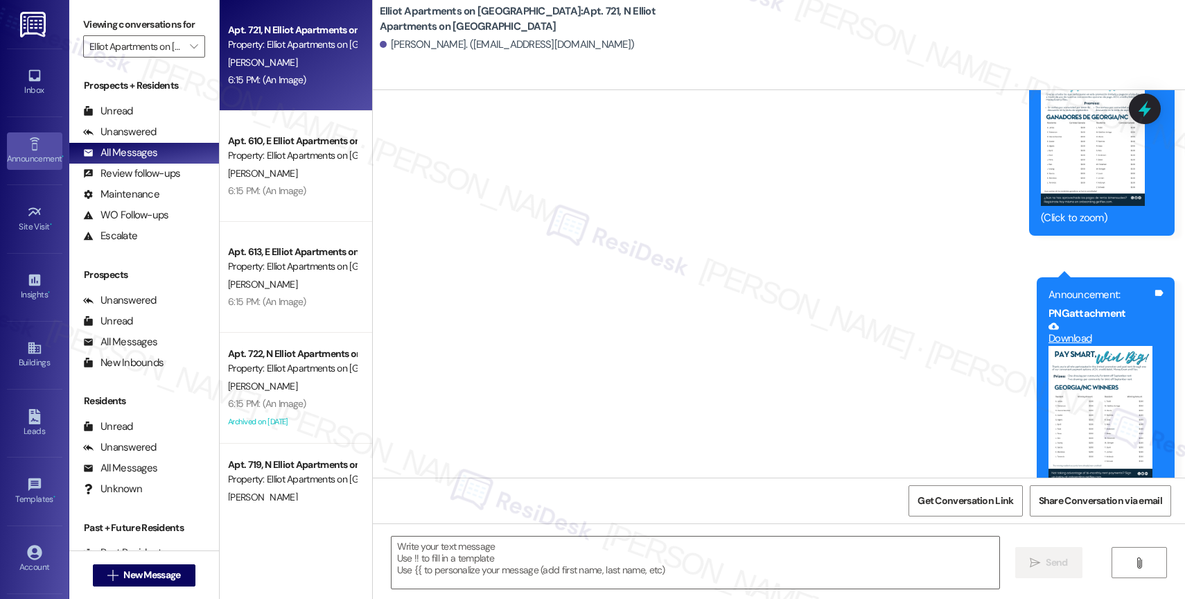
click at [29, 145] on icon at bounding box center [34, 143] width 10 height 13
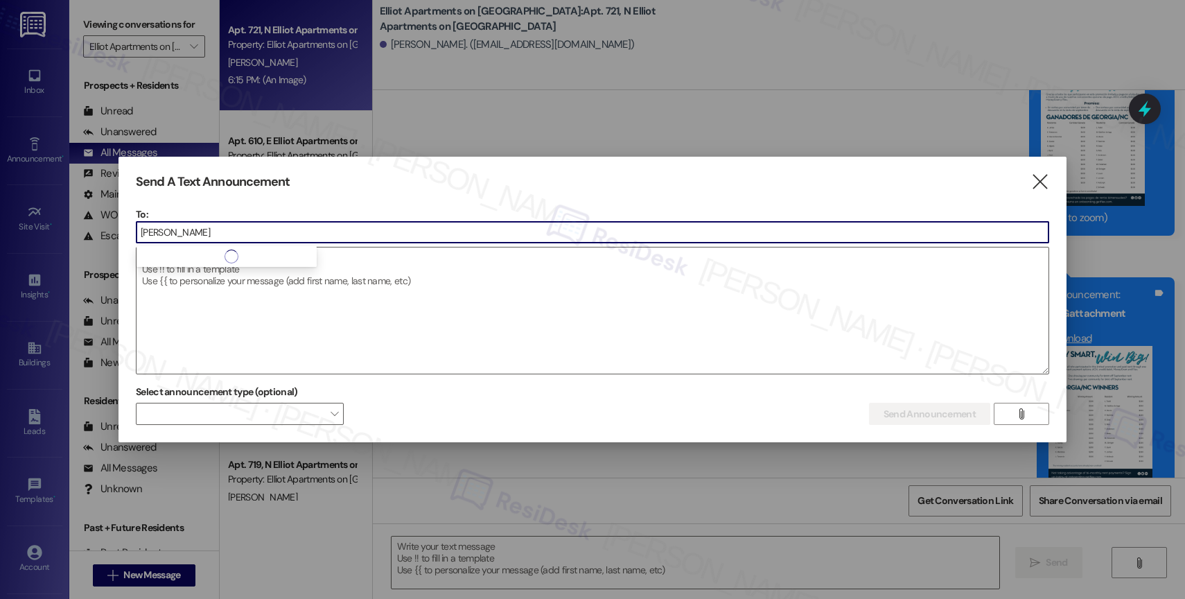
type input "[PERSON_NAME]"
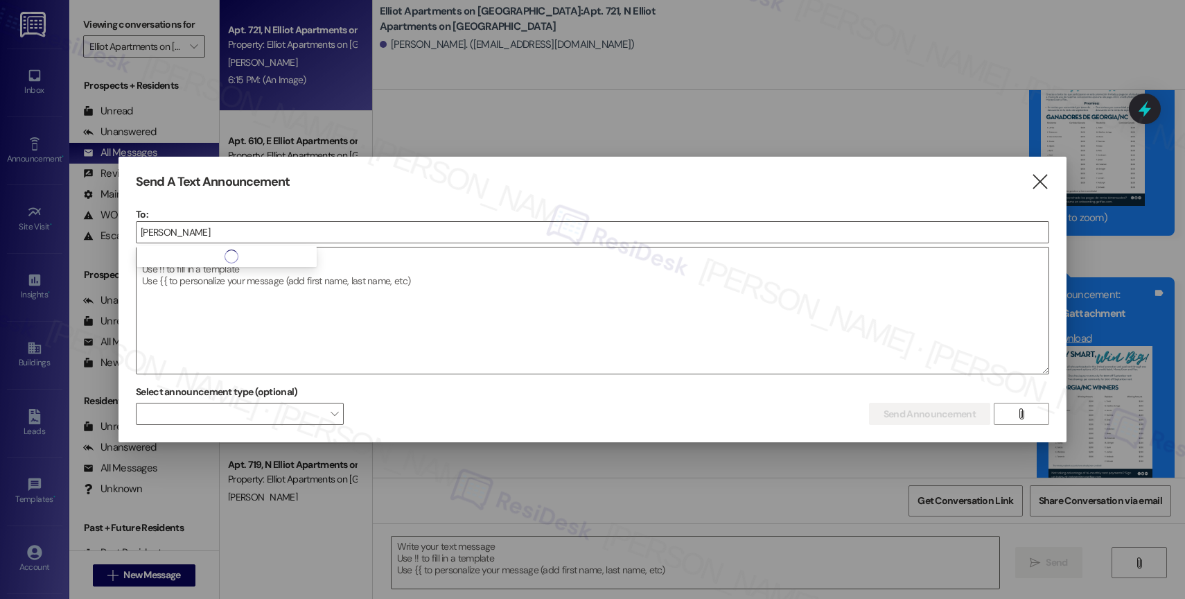
click at [762, 84] on div at bounding box center [592, 299] width 1185 height 599
click at [1041, 177] on icon "" at bounding box center [1039, 182] width 19 height 15
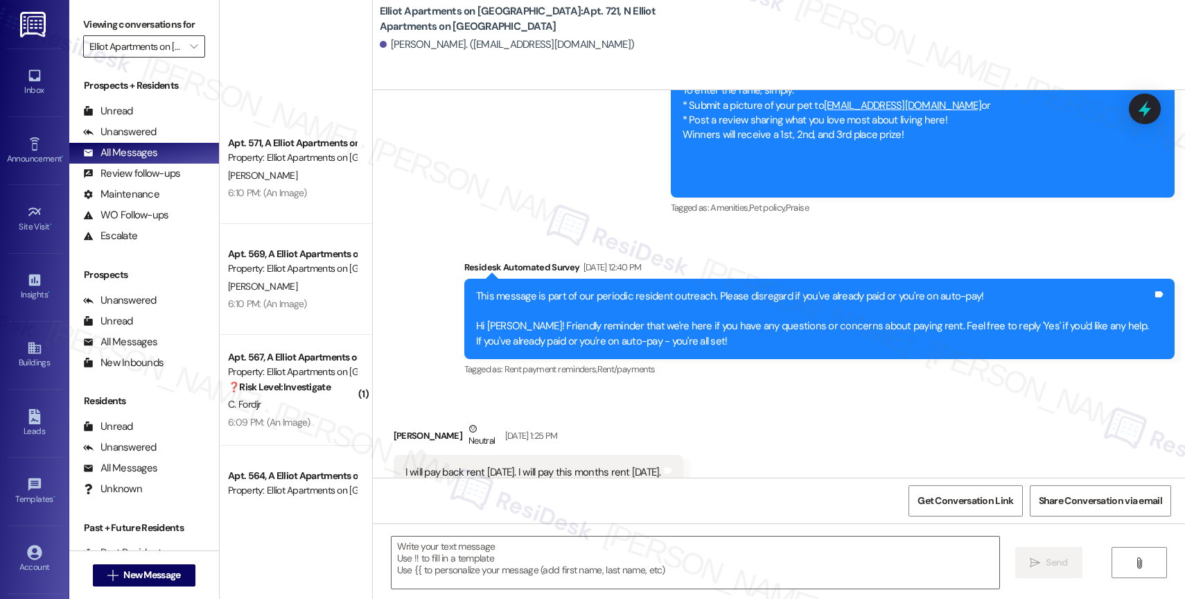
scroll to position [2198, 0]
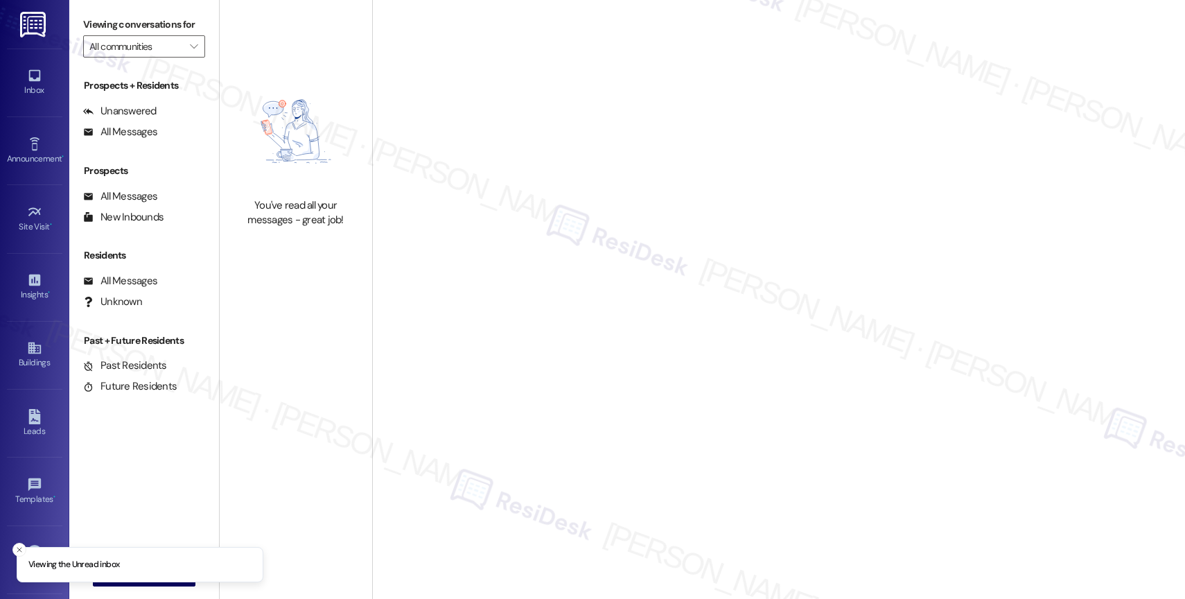
type input "Elliot Apartments on [GEOGRAPHIC_DATA]"
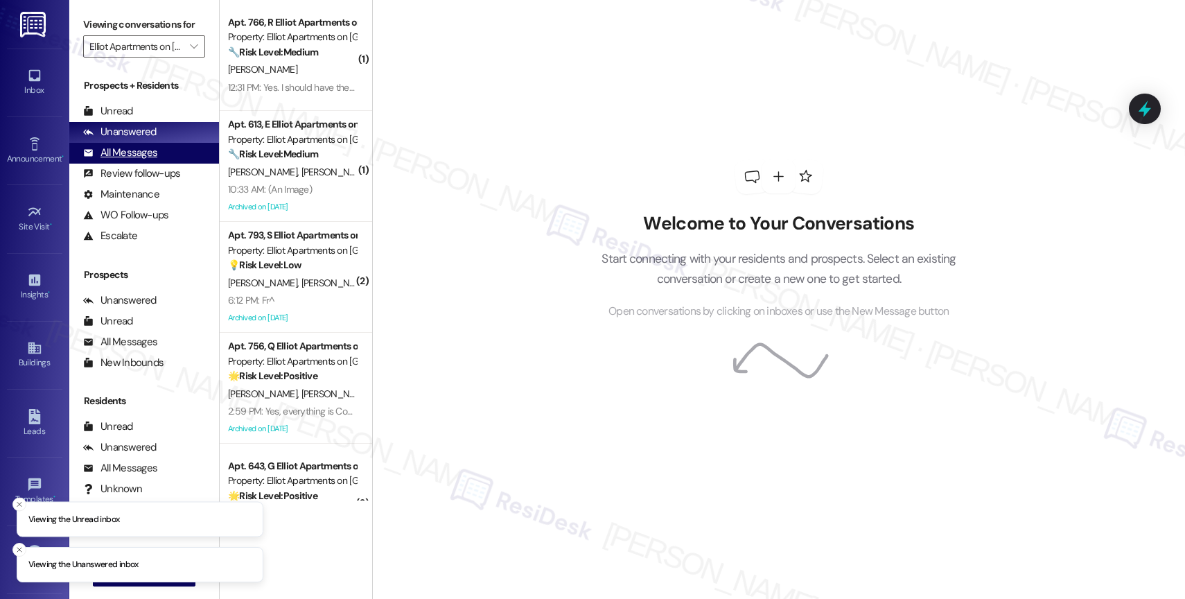
click at [138, 160] on div "All Messages" at bounding box center [120, 152] width 74 height 15
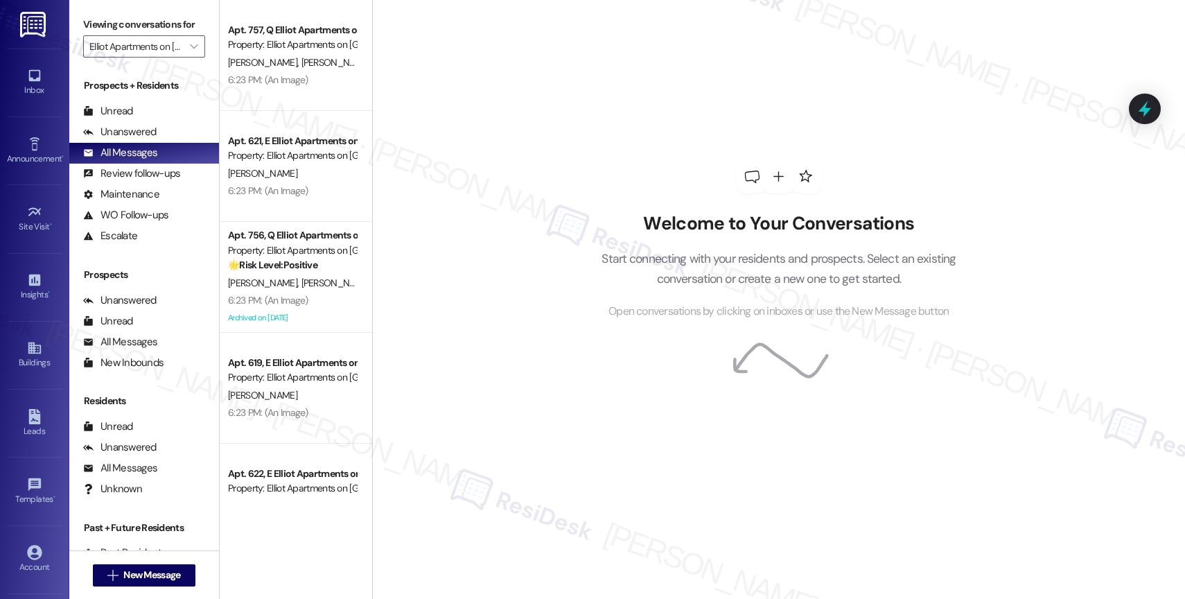
click at [304, 61] on span "[PERSON_NAME] [PERSON_NAME]" at bounding box center [373, 62] width 145 height 12
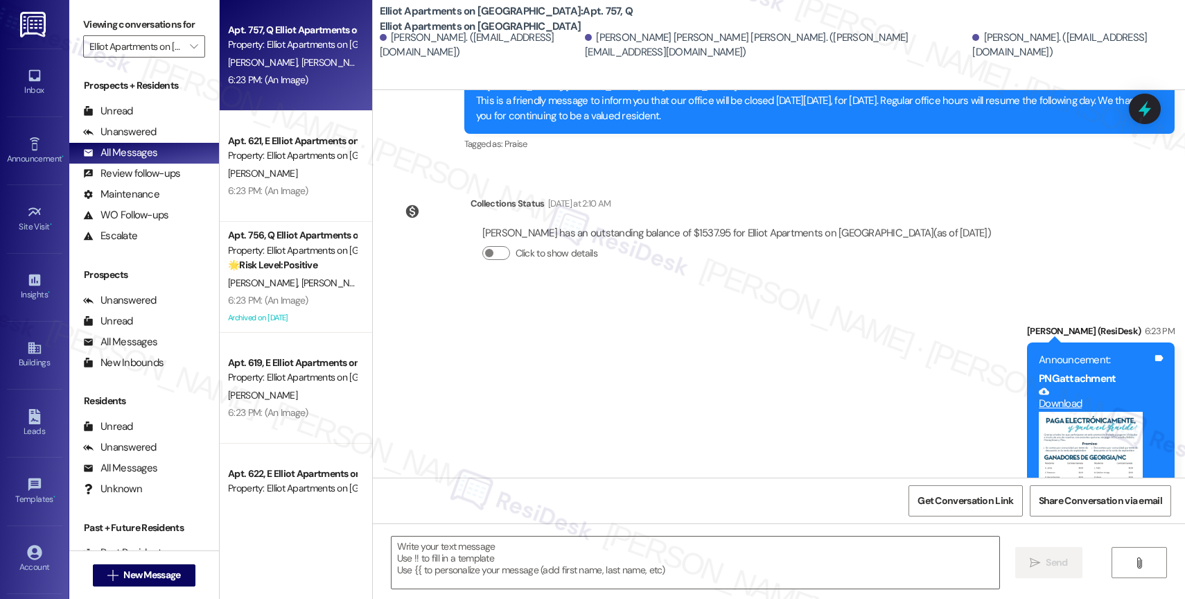
scroll to position [4052, 0]
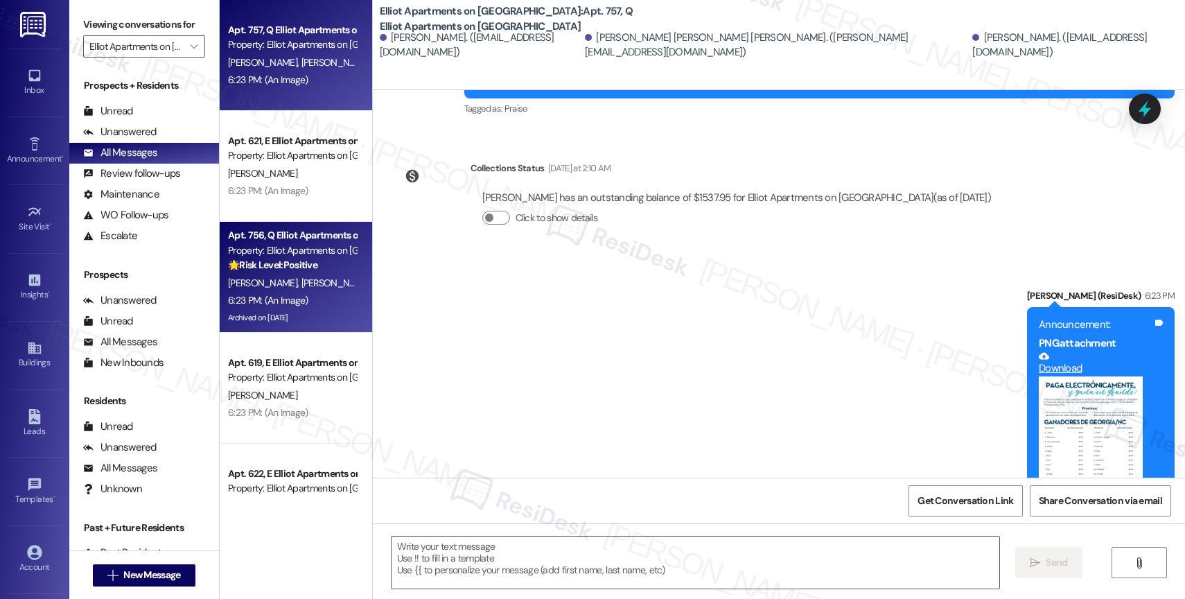
type textarea "Fetching suggested responses. Please feel free to read through the conversation…"
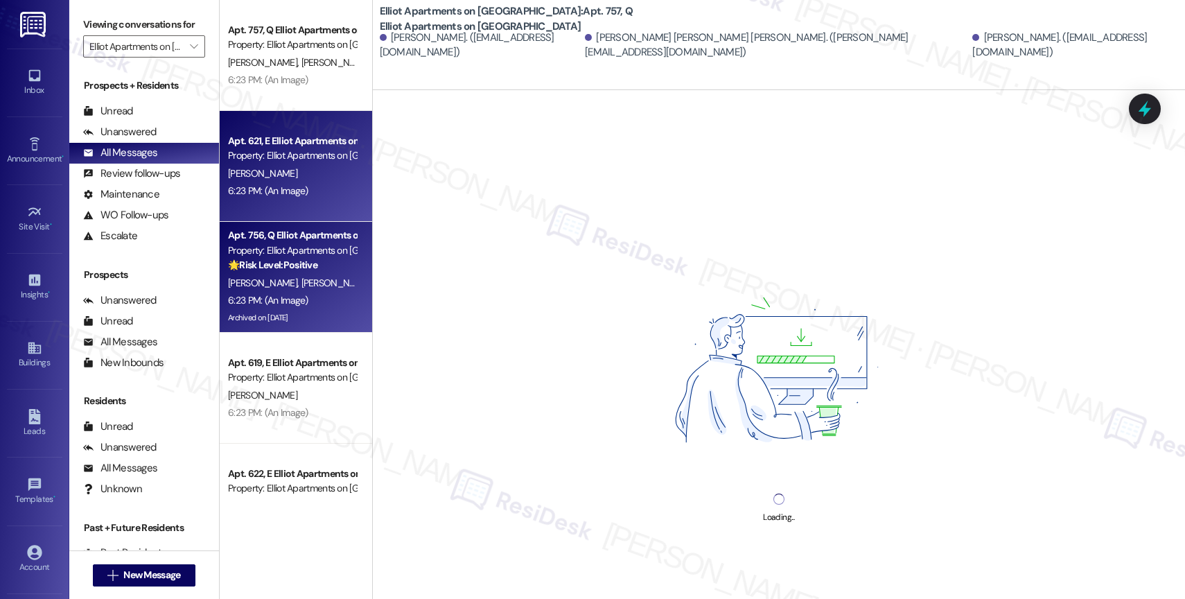
click at [272, 272] on div "🌟 Risk Level: Positive The resident is confirming that the work order was compl…" at bounding box center [292, 265] width 128 height 15
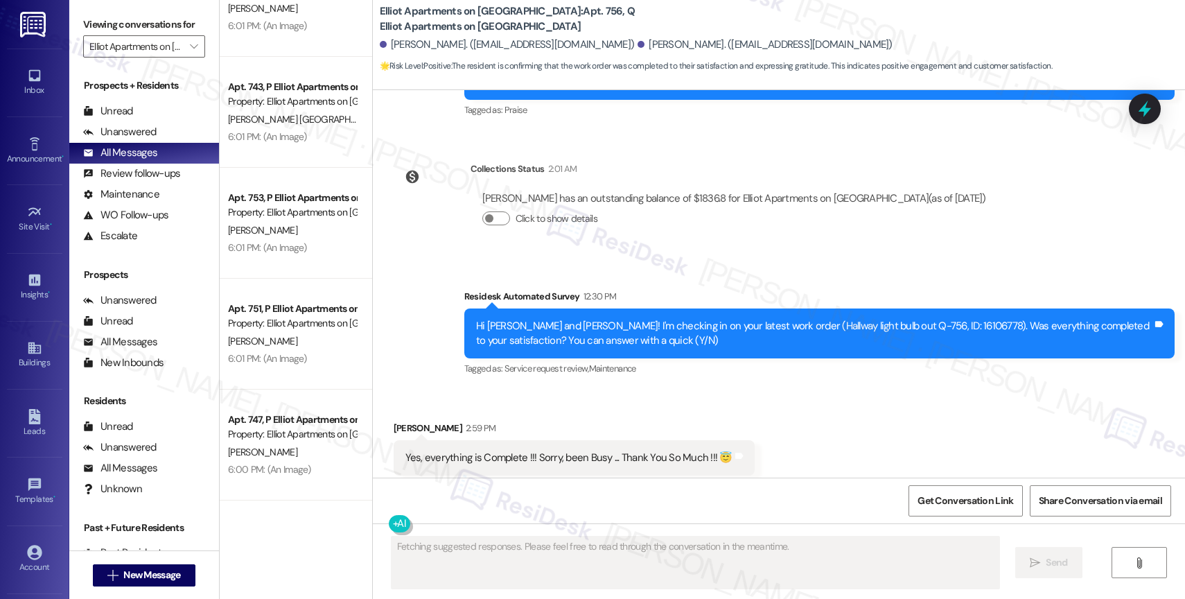
scroll to position [9982, 0]
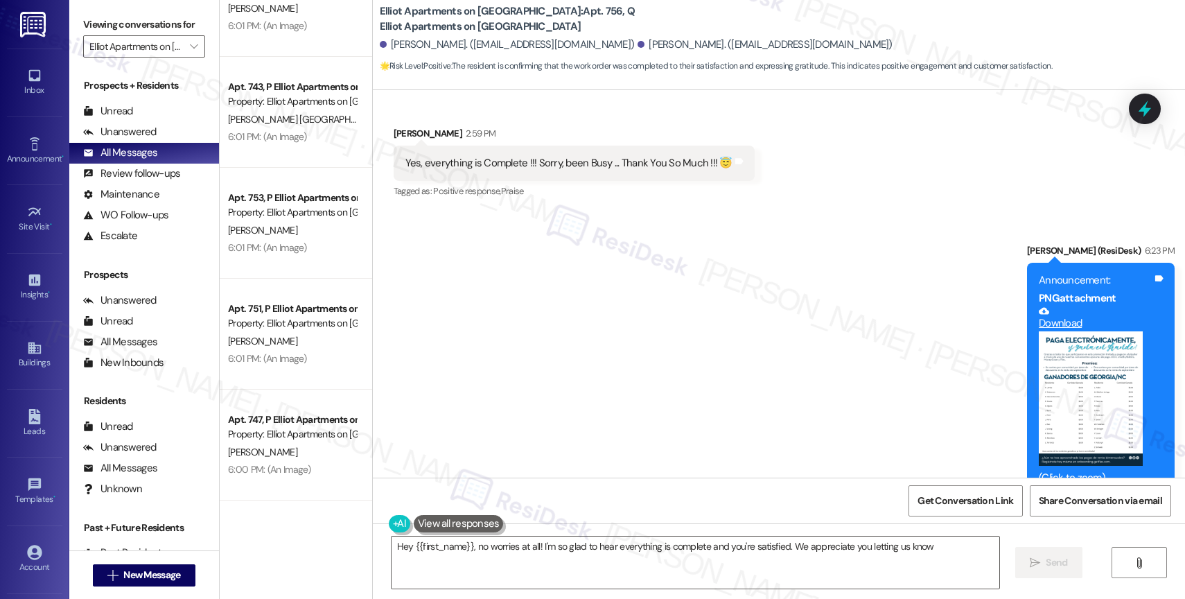
type textarea "Hey {{first_name}}, no worries at all! I'm so glad to hear everything is comple…"
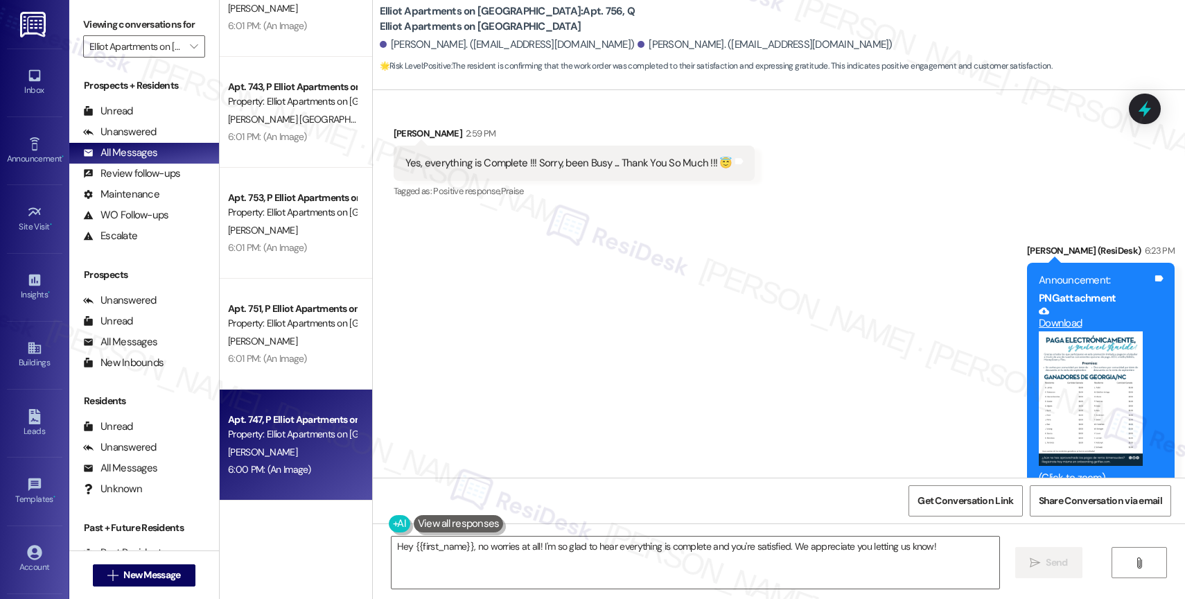
click at [311, 435] on div "Property: Elliot Apartments on Abernathy" at bounding box center [292, 434] width 128 height 15
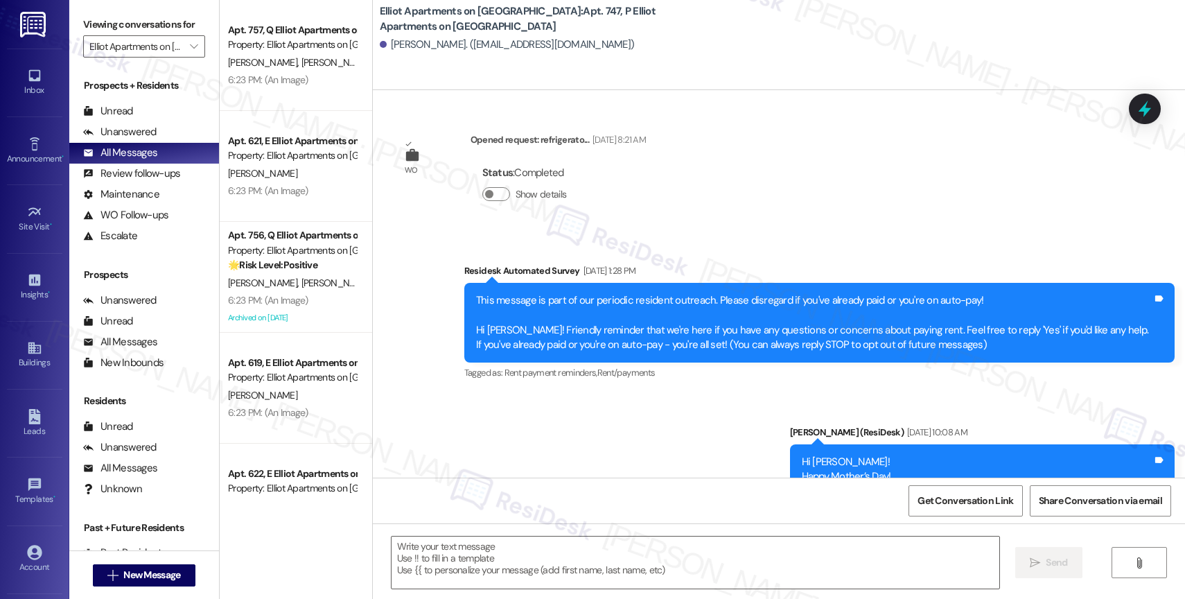
scroll to position [2607, 0]
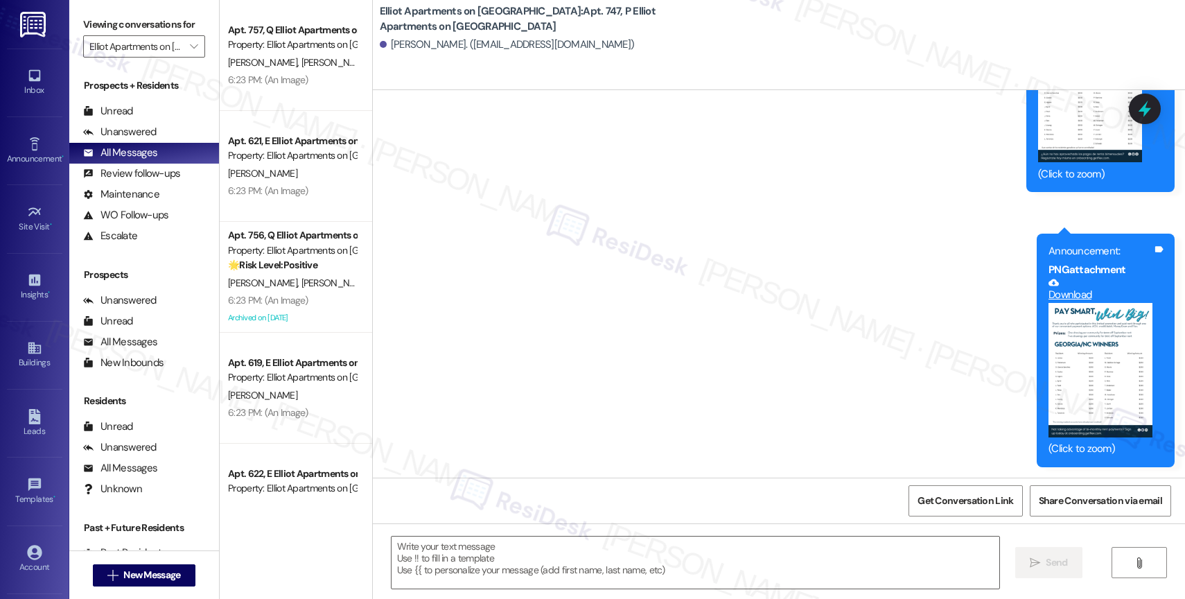
type textarea "Fetching suggested responses. Please feel free to read through the conversation…"
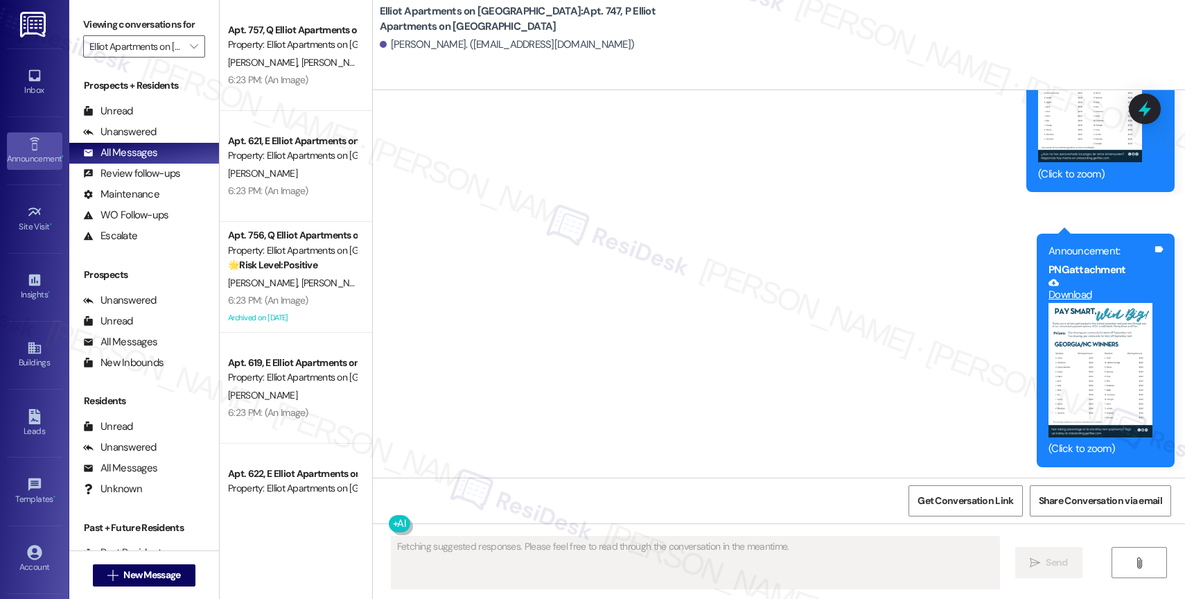
click at [24, 145] on link "Announcement •" at bounding box center [34, 150] width 55 height 37
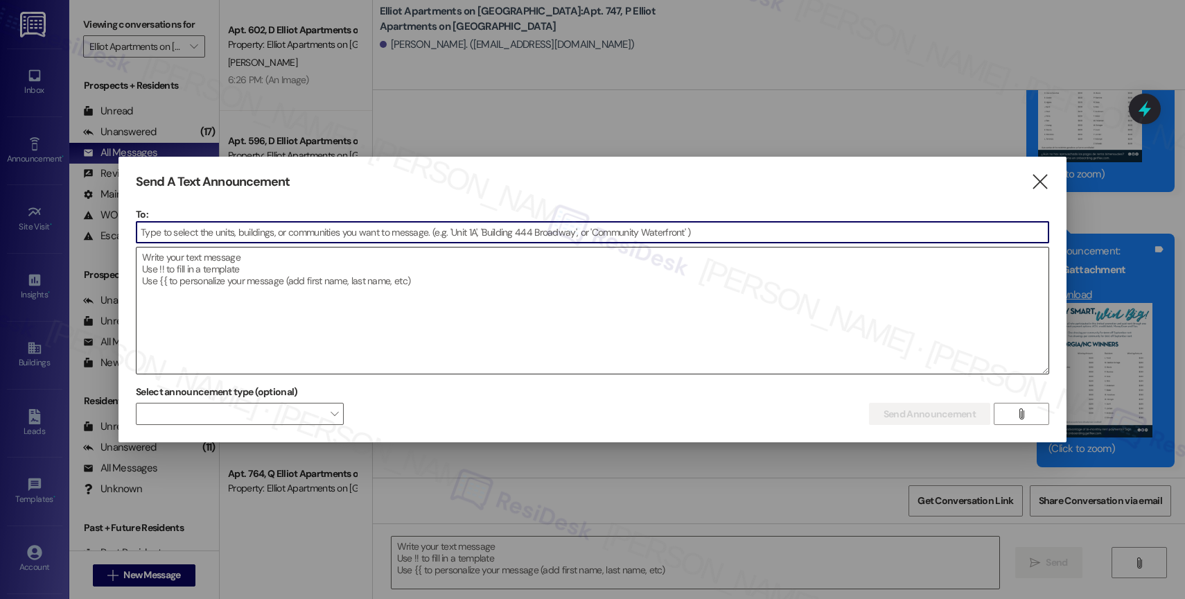
click at [301, 293] on textarea at bounding box center [592, 310] width 912 height 126
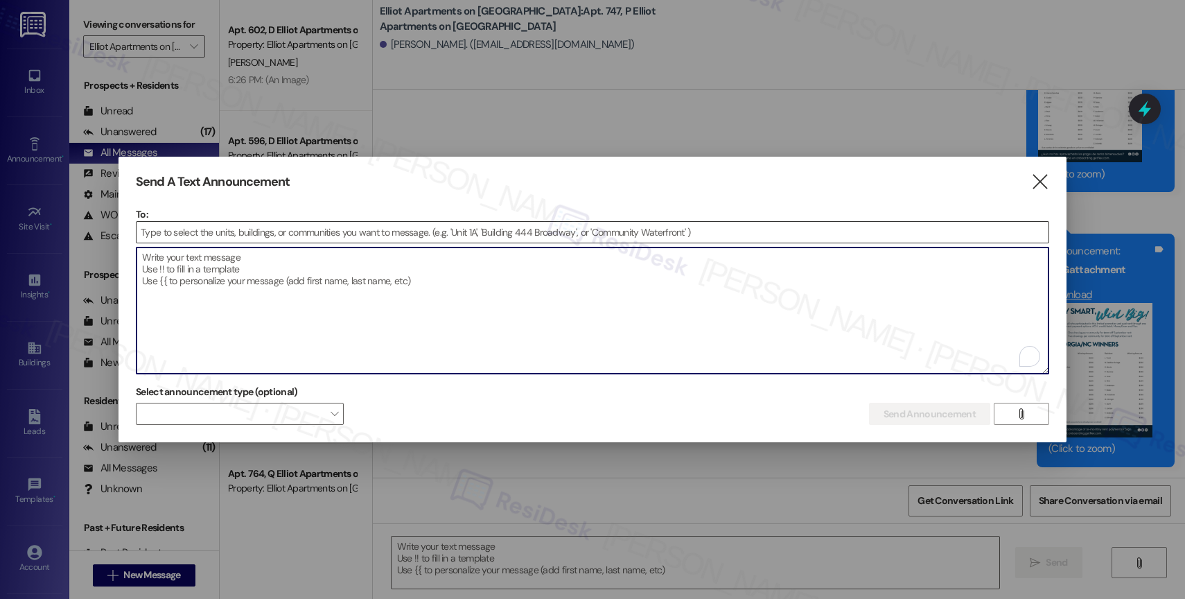
click at [231, 229] on input at bounding box center [592, 232] width 912 height 21
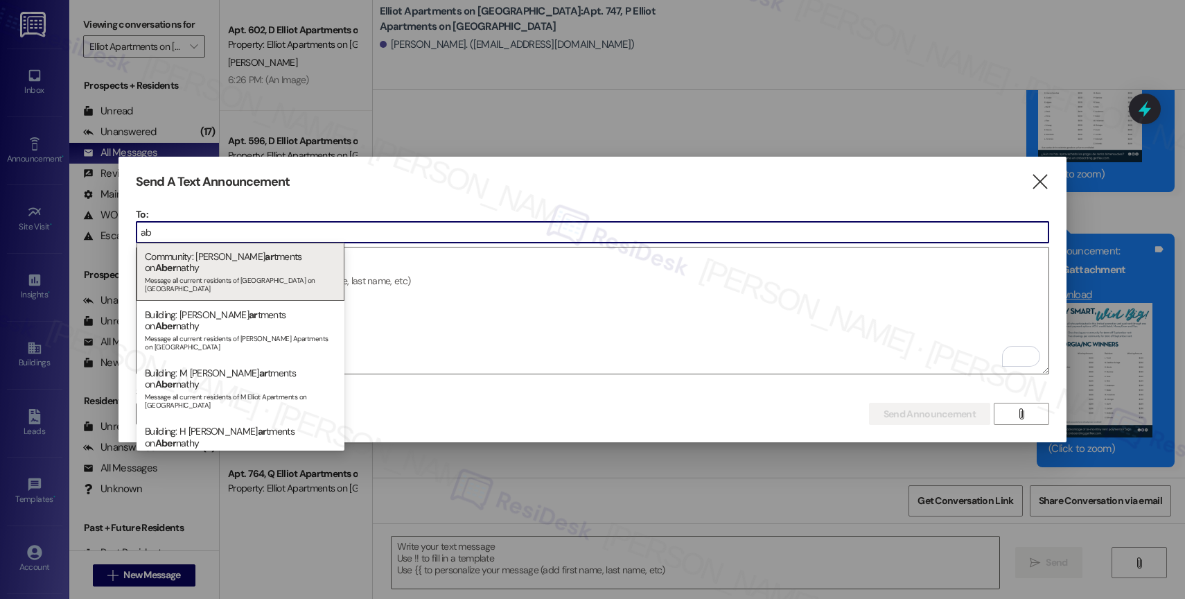
type input "a"
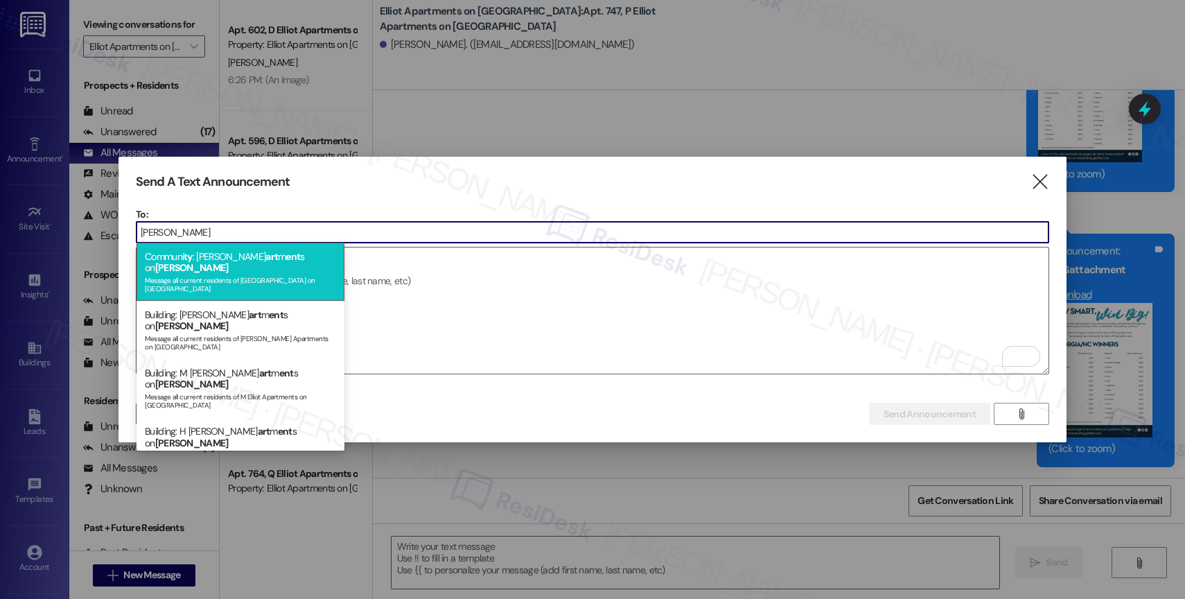
type input "abernathy"
click at [285, 259] on span "ent" at bounding box center [292, 256] width 15 height 12
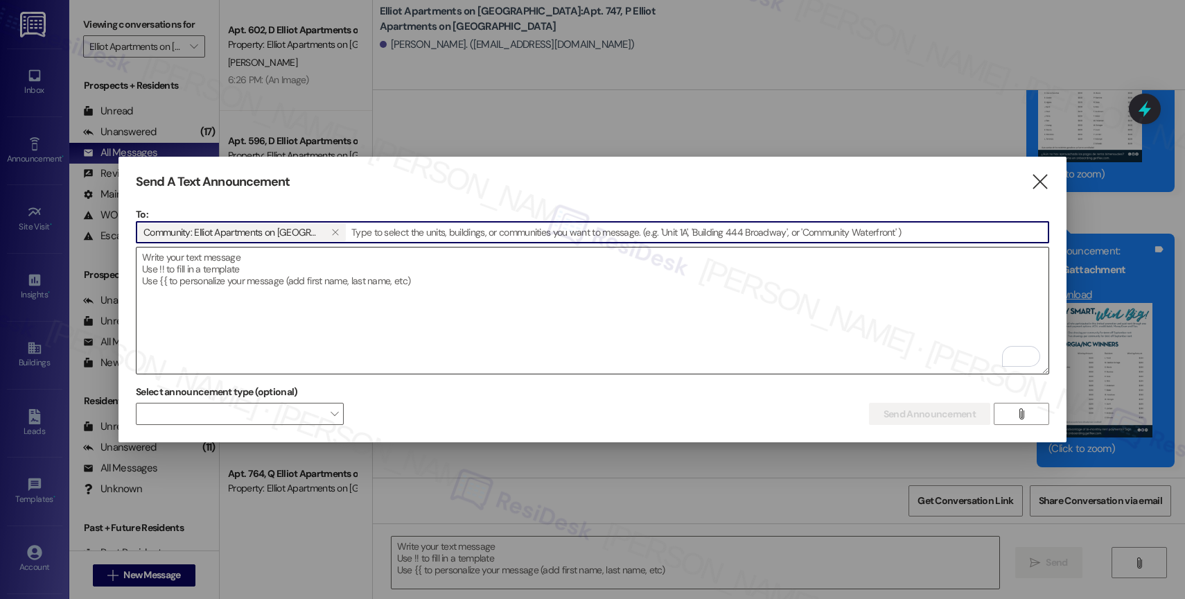
click at [256, 265] on textarea "To enrich screen reader interactions, please activate Accessibility in Grammarl…" at bounding box center [592, 310] width 912 height 126
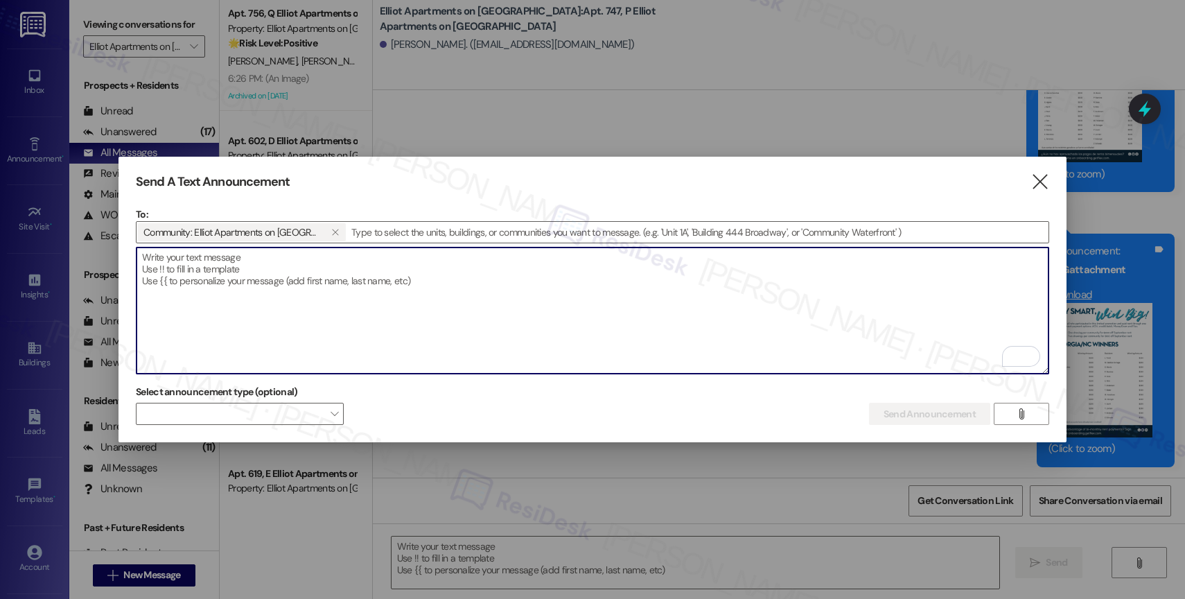
click at [217, 260] on textarea "To enrich screen reader interactions, please activate Accessibility in Grammarl…" at bounding box center [592, 310] width 912 height 126
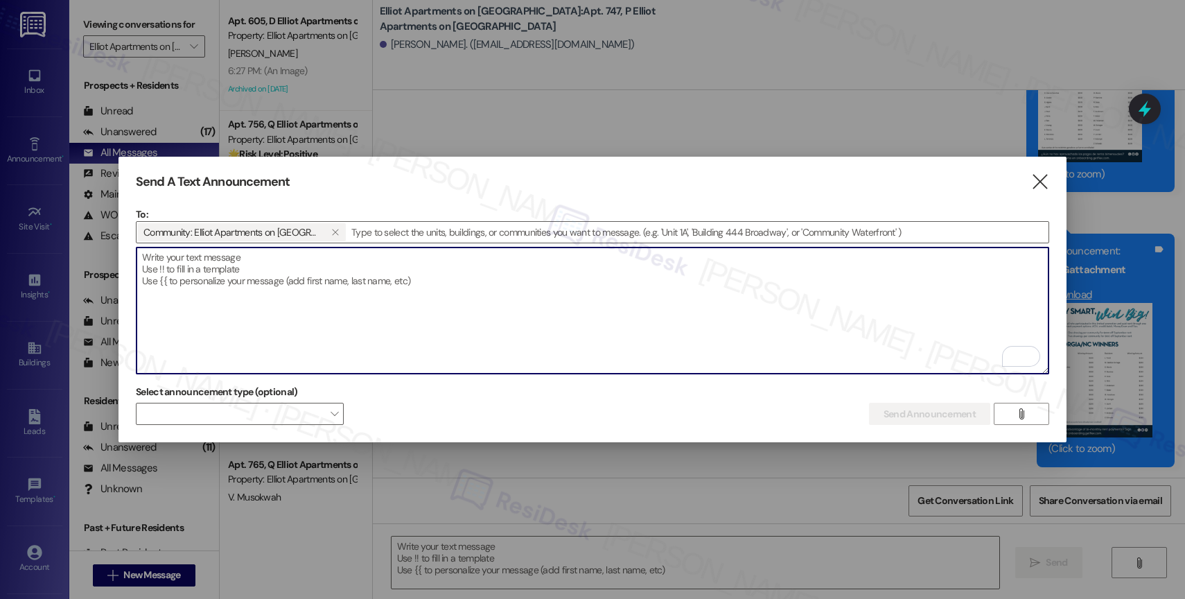
paste textarea "Hi {{first_name}}, Don’t miss Breakfast on the Go hosted by [PERSON_NAME] [DATE…"
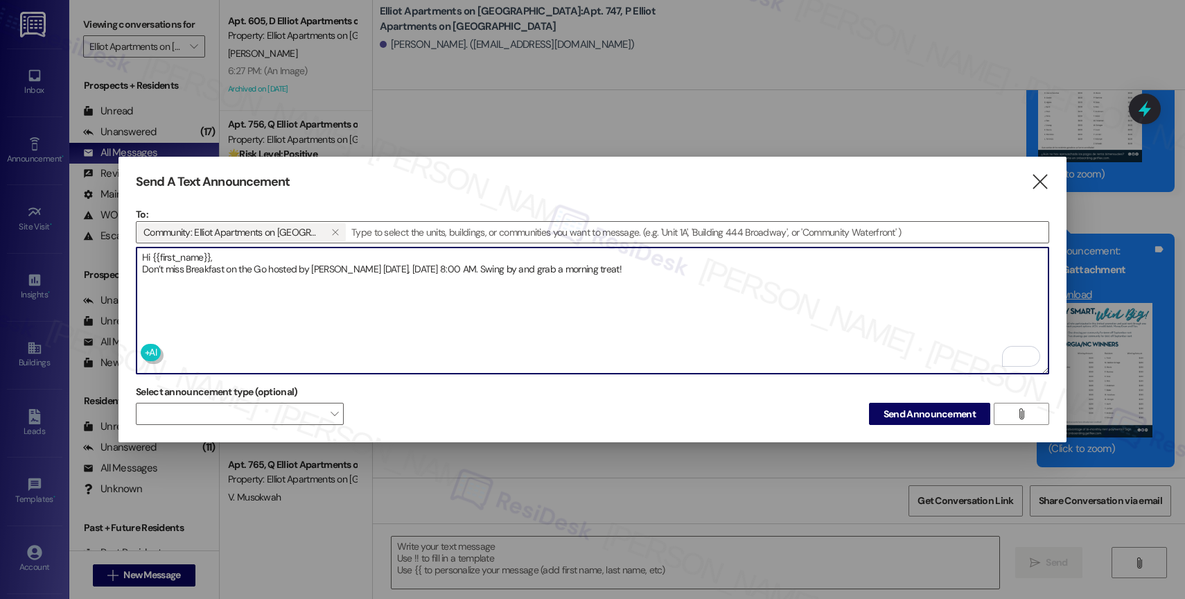
click at [751, 275] on textarea "Hi {{first_name}}, Don’t miss Breakfast on the Go hosted by [PERSON_NAME] [DATE…" at bounding box center [592, 310] width 912 height 126
click at [745, 270] on textarea "Hi {{first_name}}, Don’t miss Breakfast on the Go hosted by [PERSON_NAME] [DATE…" at bounding box center [592, 310] width 912 height 126
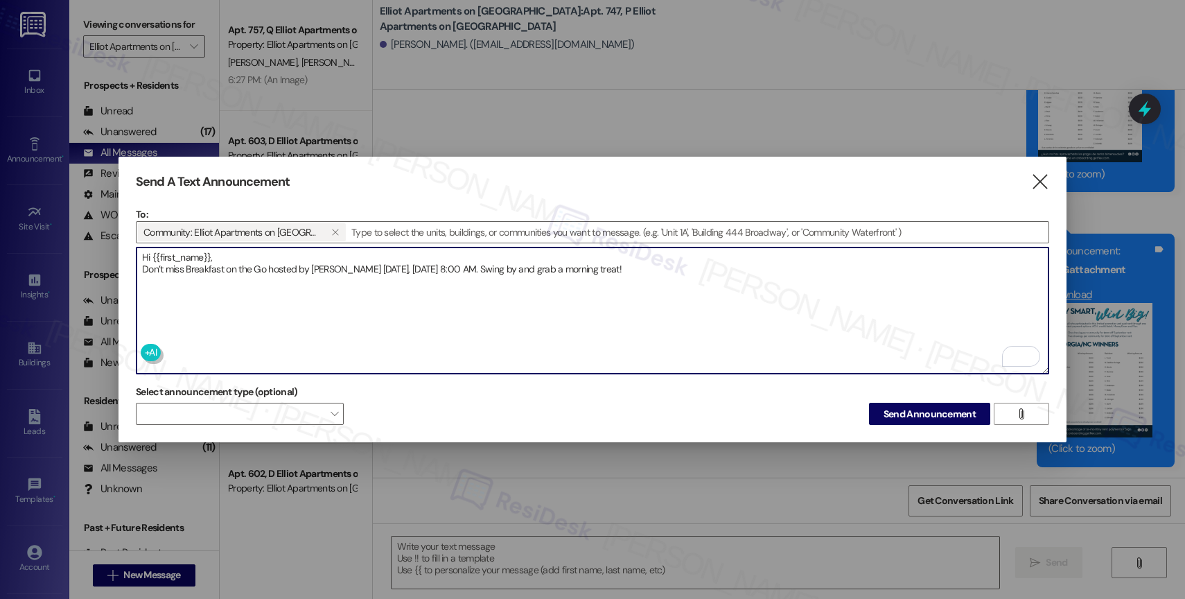
click at [745, 270] on textarea "Hi {{first_name}}, Don’t miss Breakfast on the Go hosted by [PERSON_NAME] [DATE…" at bounding box center [592, 310] width 912 height 126
click at [730, 265] on textarea "Hi {{first_name}}, Don’t miss Breakfast on the Go hosted by [PERSON_NAME] [DATE…" at bounding box center [592, 310] width 912 height 126
click at [748, 271] on textarea "Hi {{first_name}}, Don’t miss Breakfast on the Go hosted by [PERSON_NAME] [DATE…" at bounding box center [592, 310] width 912 height 126
click at [758, 265] on textarea "Hi {{first_name}}, Don’t miss Breakfast on the Go hosted by [PERSON_NAME] [DATE…" at bounding box center [592, 310] width 912 height 126
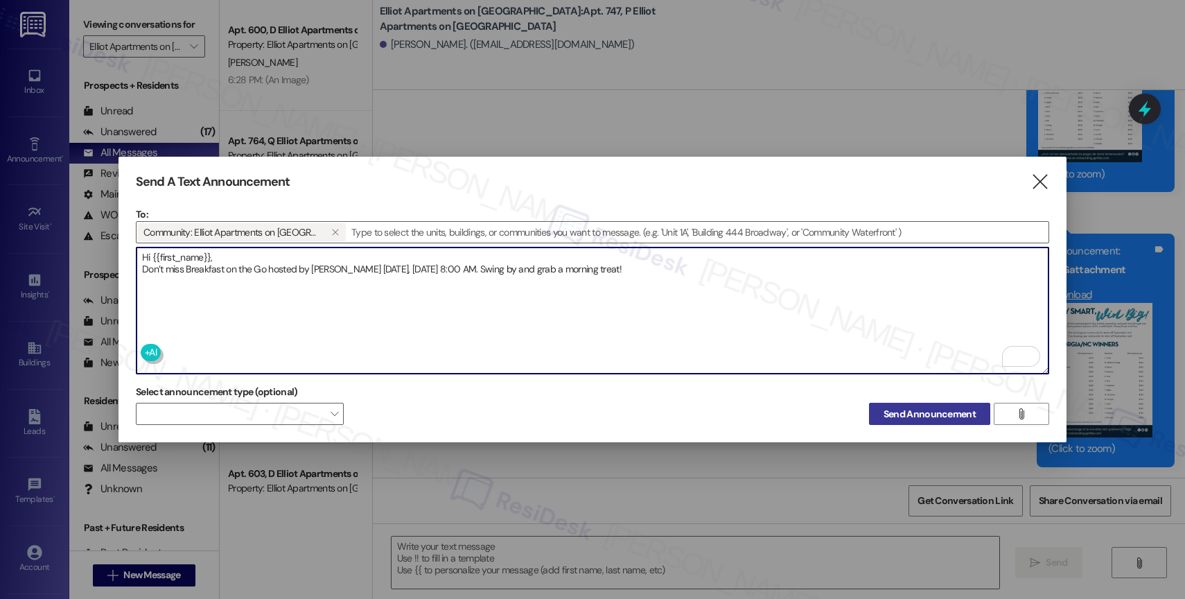
type textarea "Hi {{first_name}}, Don’t miss Breakfast on the Go hosted by [PERSON_NAME] [DATE…"
click at [936, 407] on span "Send Announcement" at bounding box center [929, 414] width 92 height 15
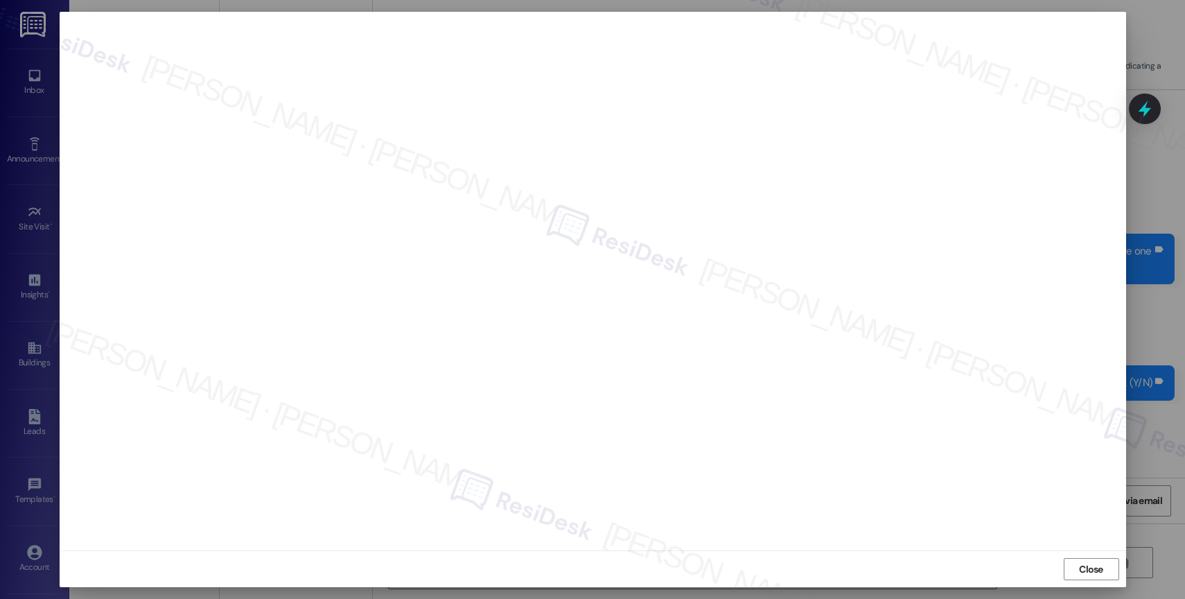
scroll to position [6491, 0]
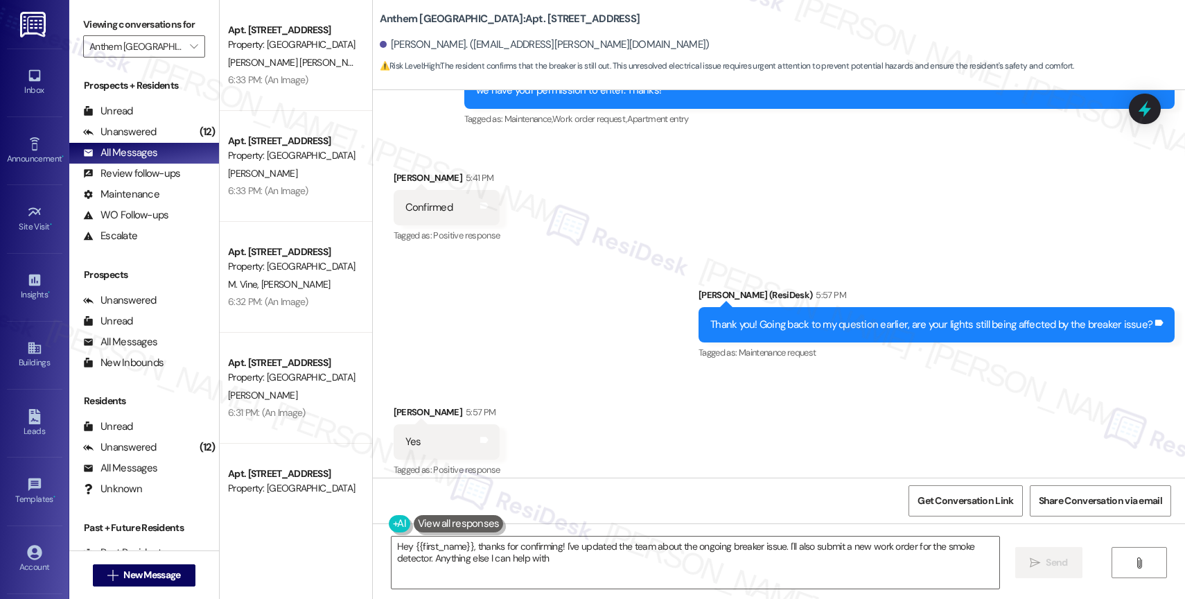
type textarea "Hey {{first_name}}, thanks for confirming! I've updated the team about the ongo…"
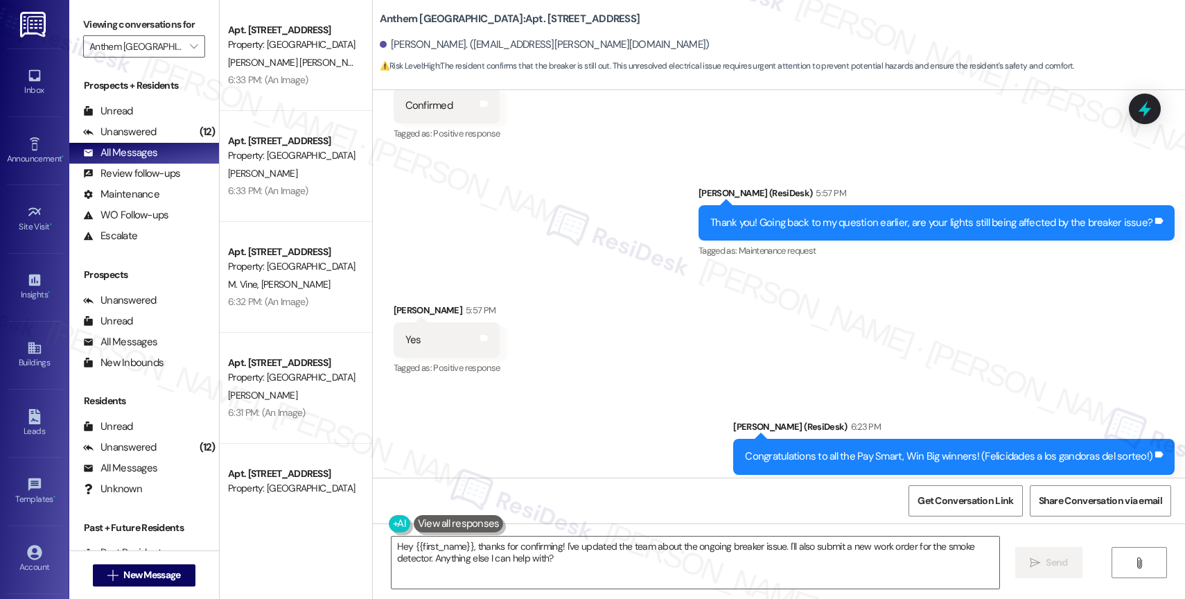
scroll to position [6649, 0]
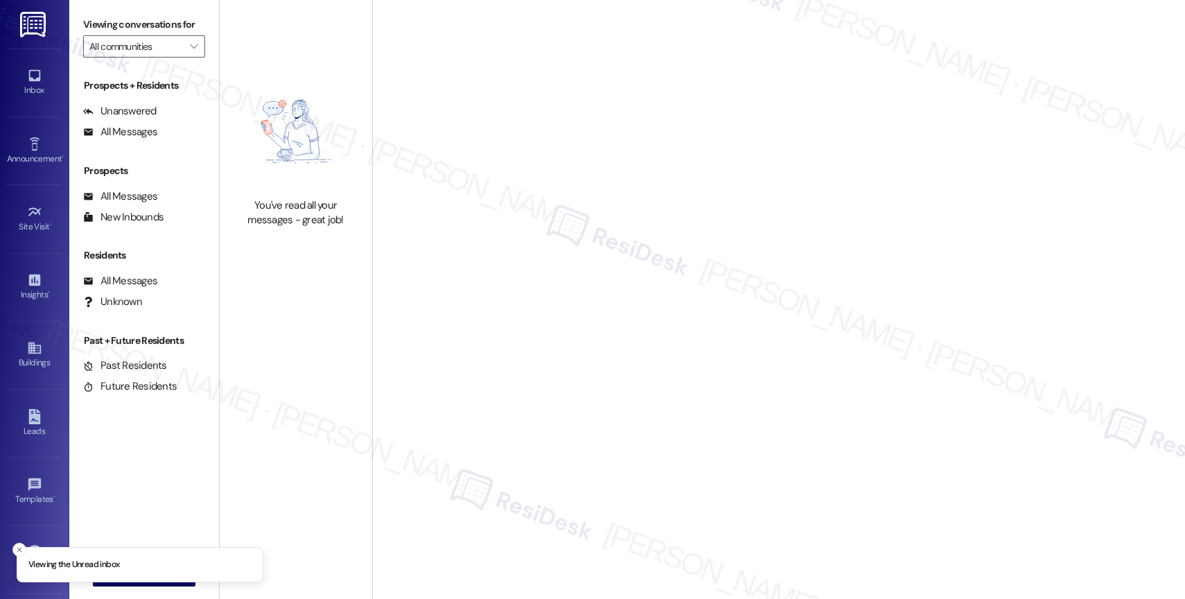
type input "Birchstone Northlake"
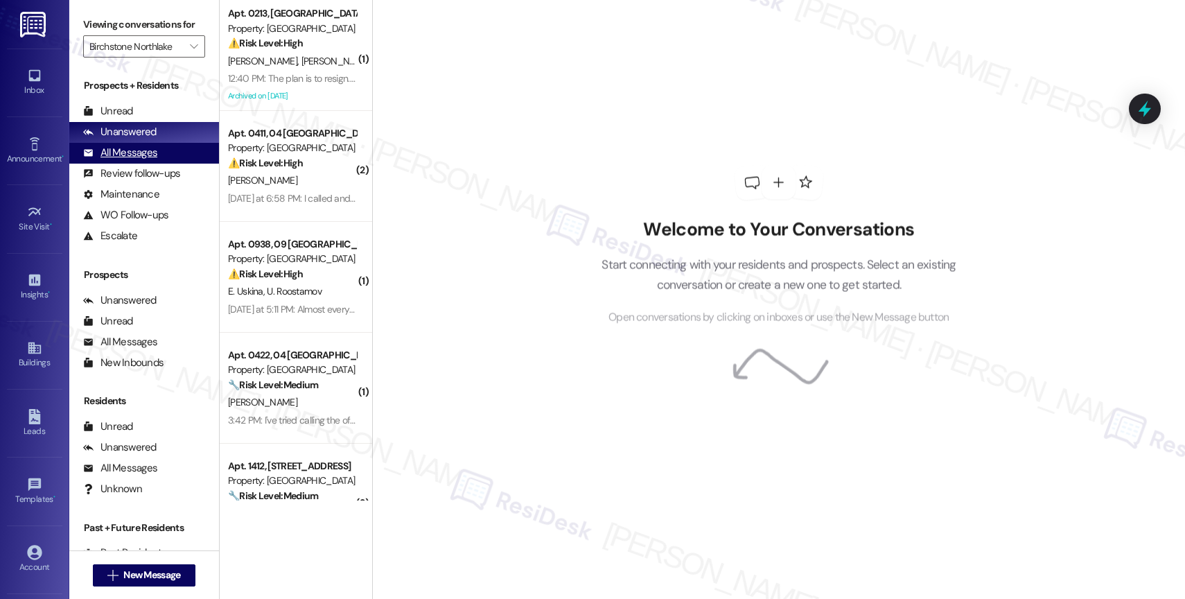
click at [148, 160] on div "All Messages" at bounding box center [120, 152] width 74 height 15
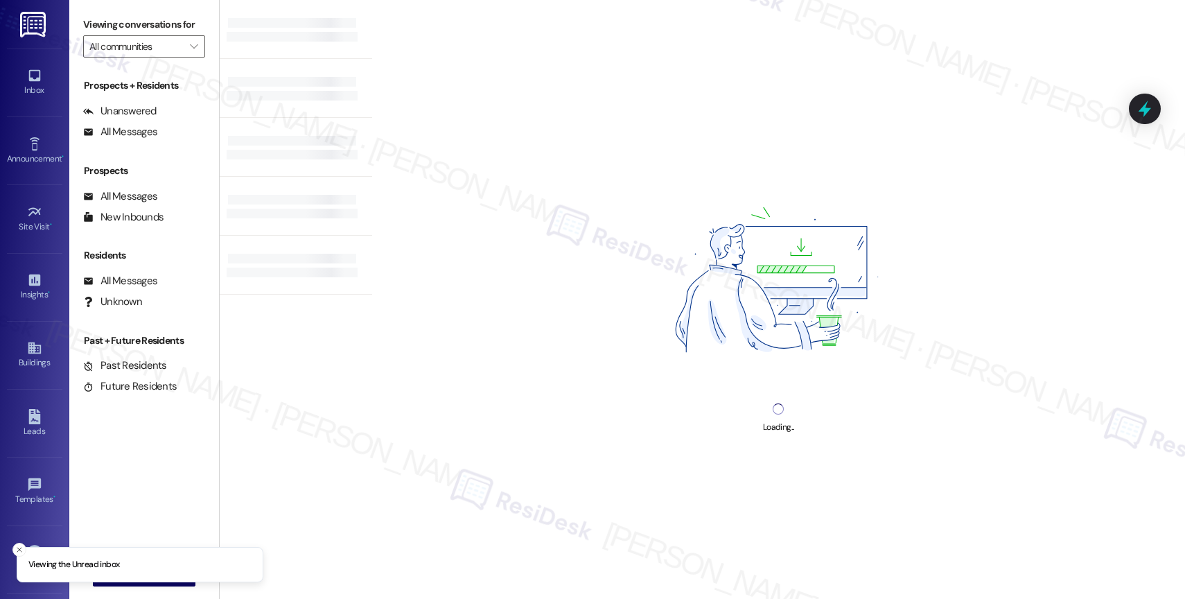
type input "Birchstone Northlake"
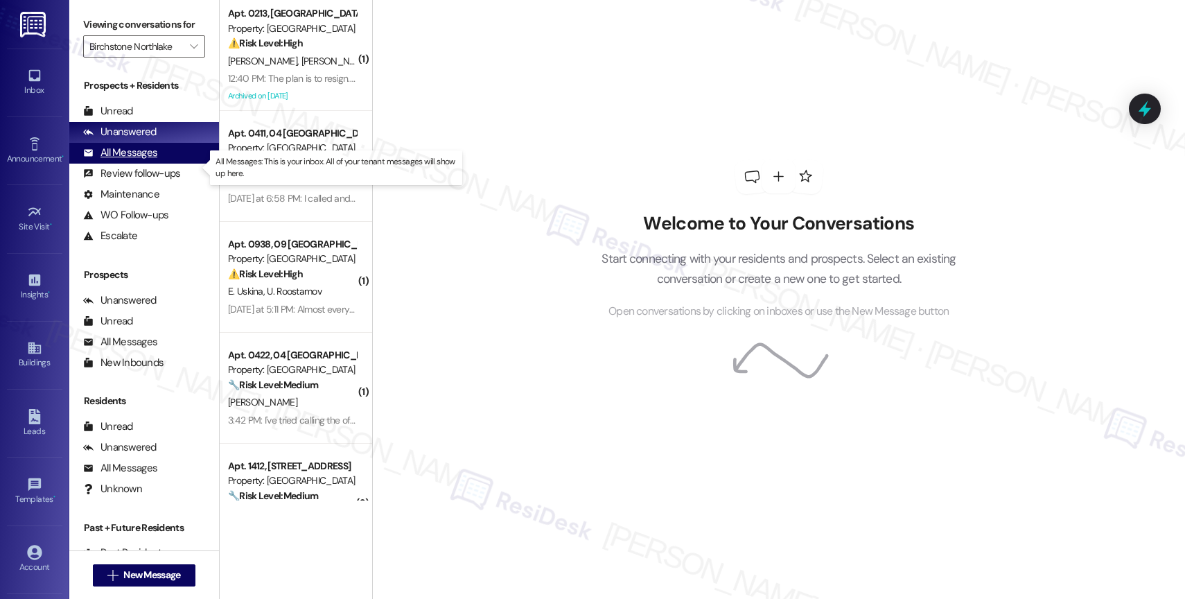
click at [161, 164] on div "All Messages (undefined)" at bounding box center [144, 153] width 150 height 21
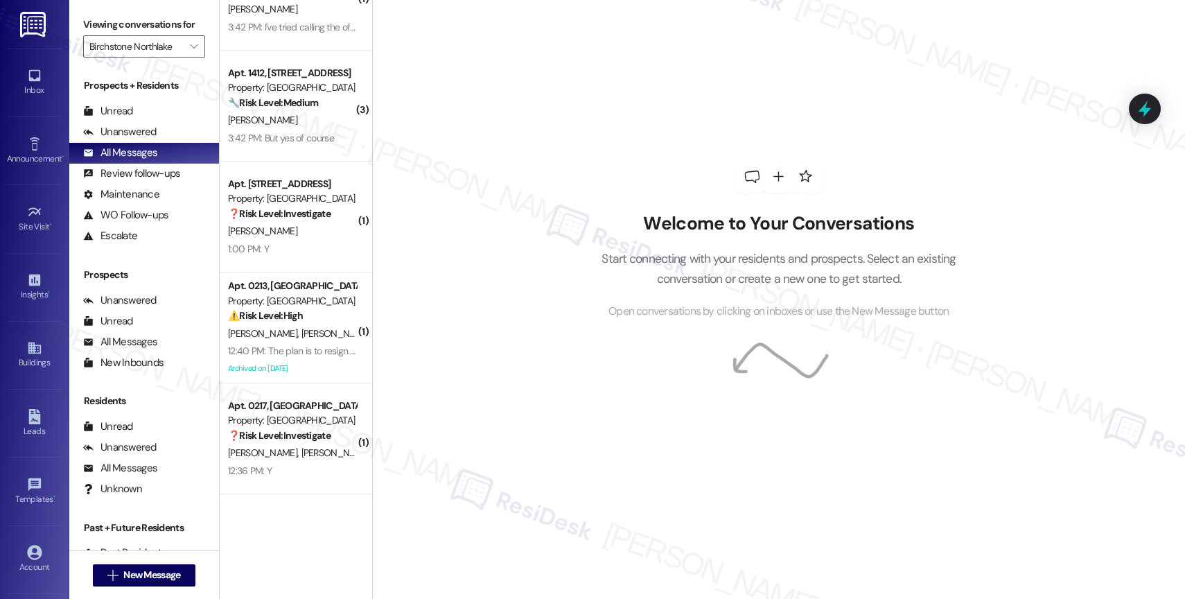
scroll to position [83, 0]
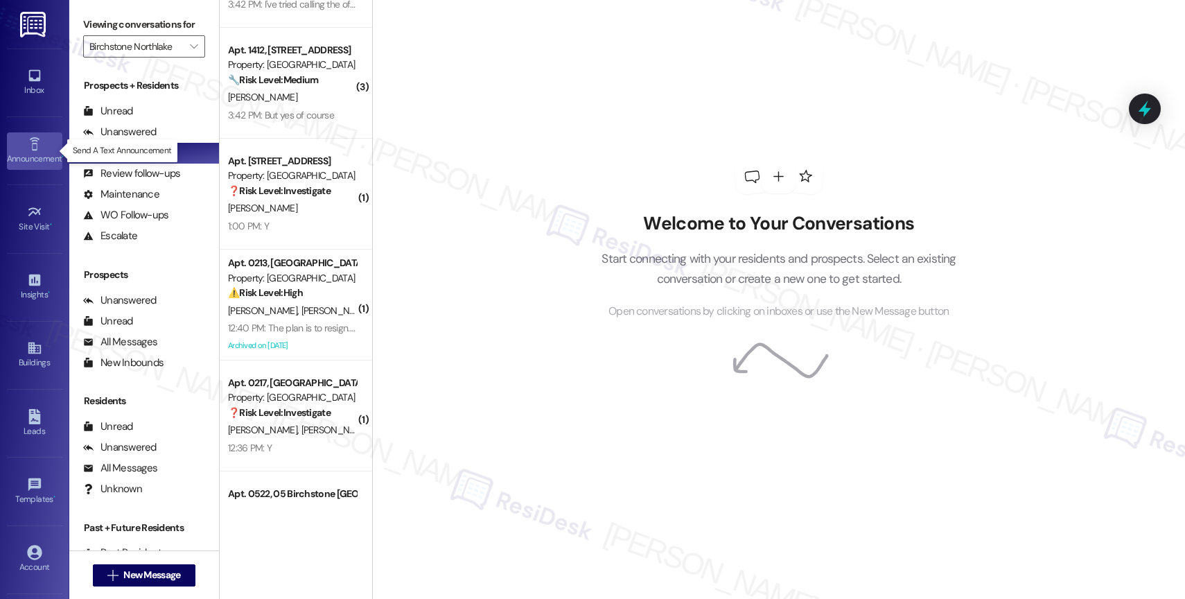
click at [21, 150] on link "Announcement •" at bounding box center [34, 150] width 55 height 37
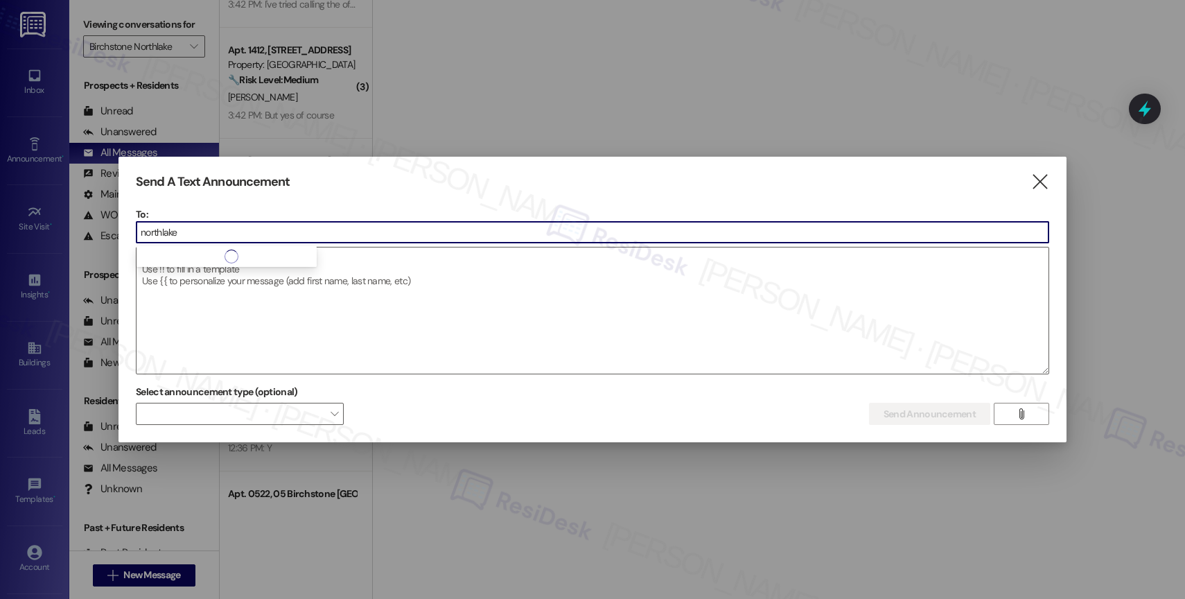
type input "northlake"
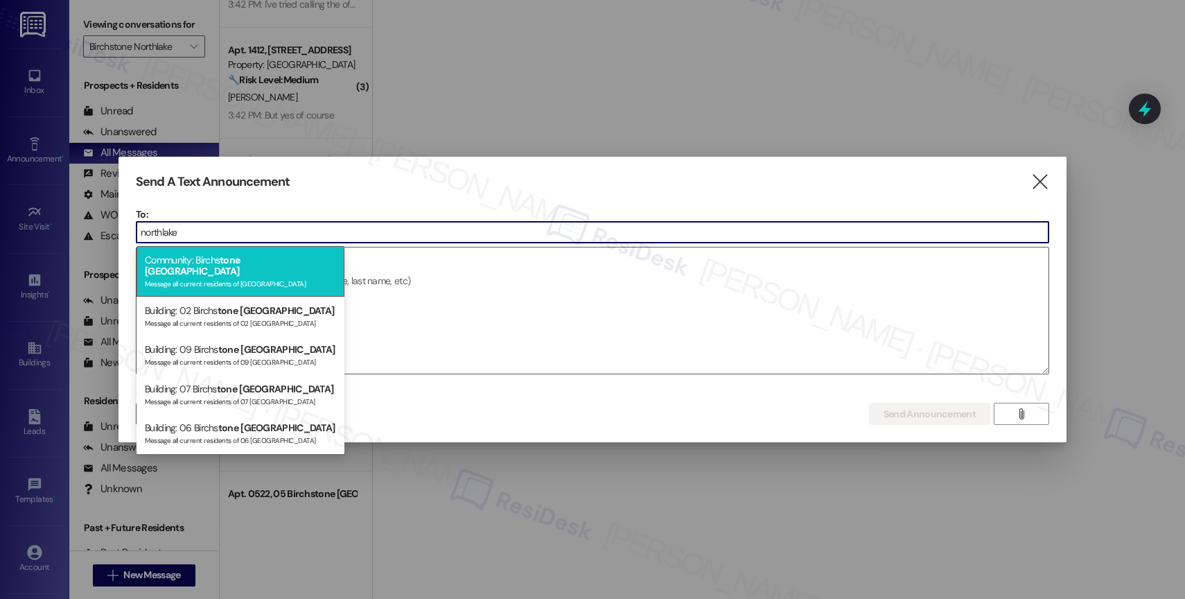
click at [240, 258] on span "tone" at bounding box center [230, 260] width 20 height 12
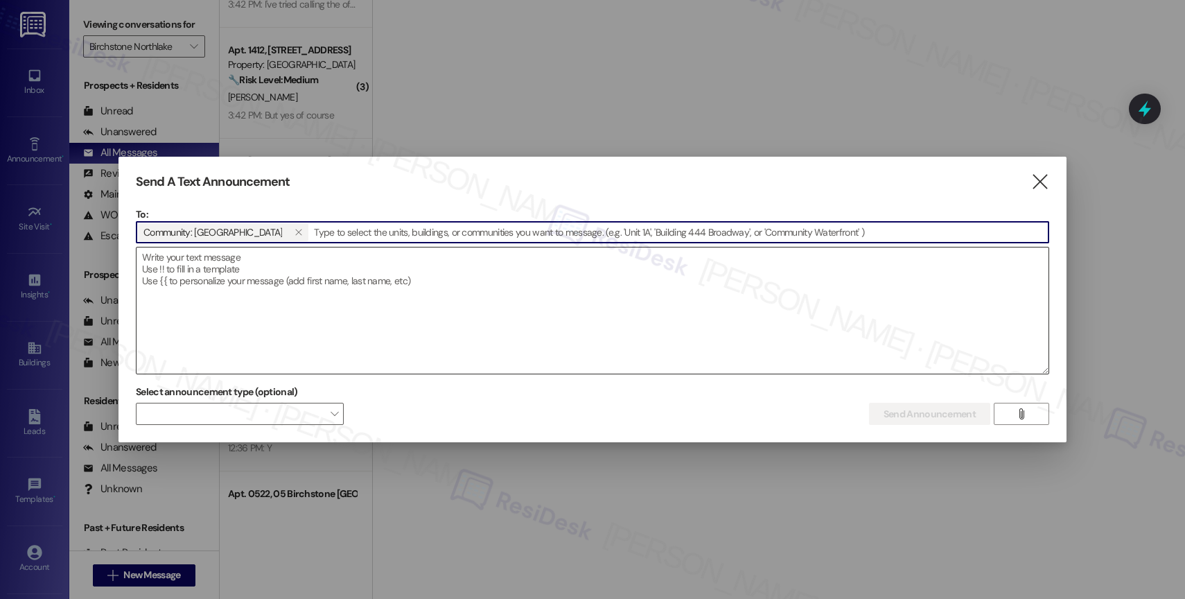
click at [227, 287] on textarea at bounding box center [592, 310] width 912 height 126
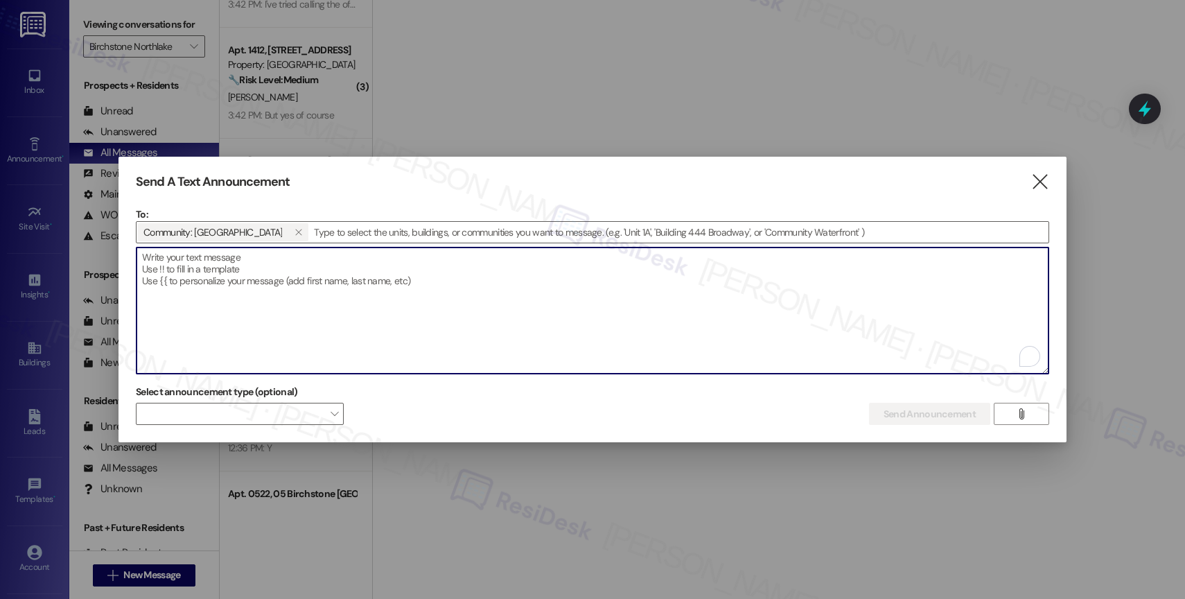
paste textarea "Congratulations to all the Pay Smart, Win Big winners! (Felicidades a los gando…"
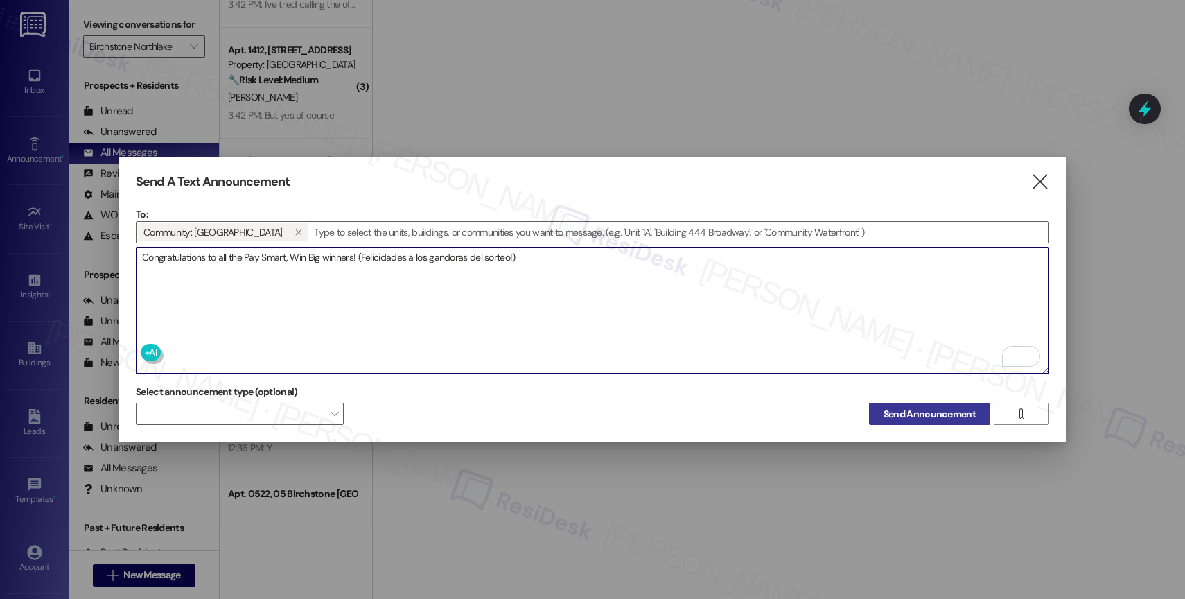
type textarea "Congratulations to all the Pay Smart, Win Big winners! (Felicidades a los gando…"
click at [913, 407] on span "Send Announcement" at bounding box center [929, 414] width 92 height 15
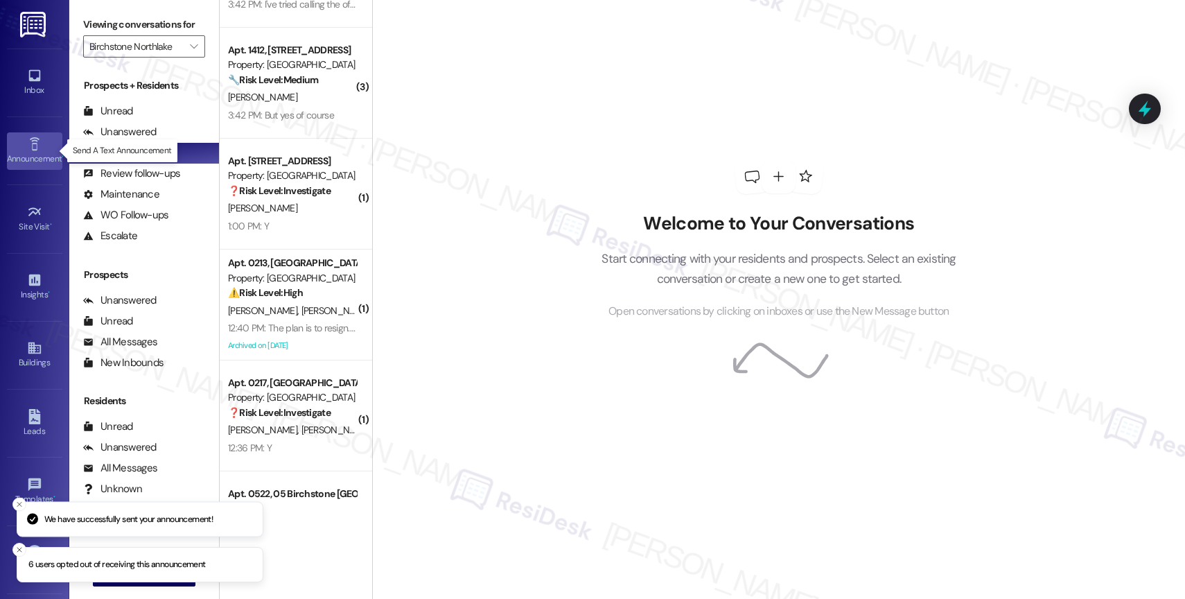
click at [28, 148] on icon at bounding box center [34, 143] width 15 height 15
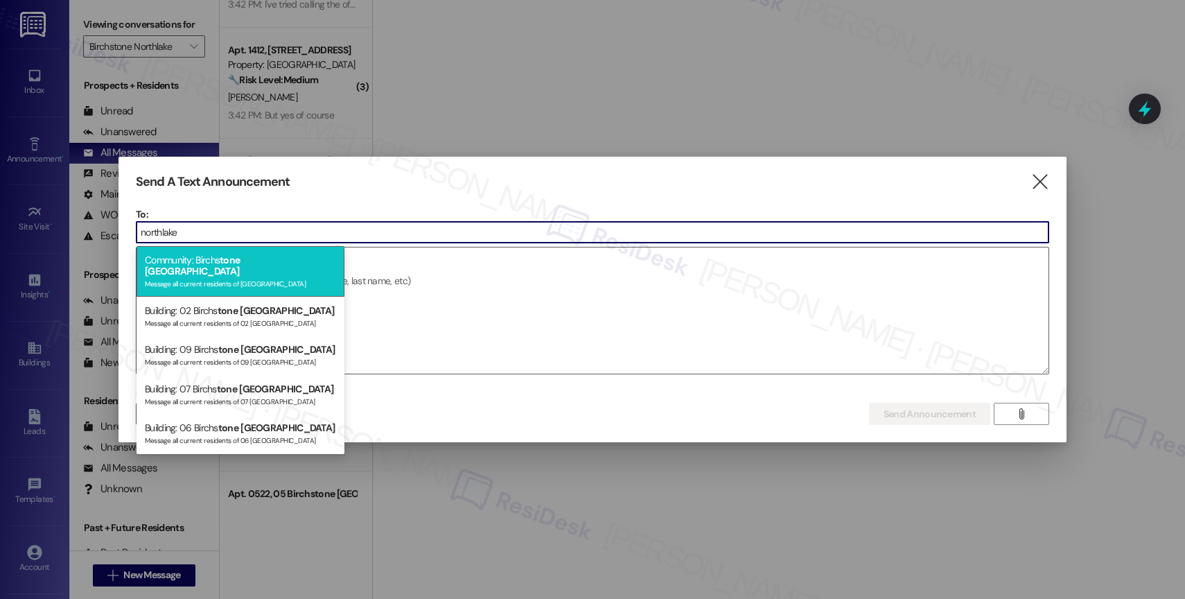
type input "northlake"
click at [239, 265] on span "[GEOGRAPHIC_DATA]" at bounding box center [192, 271] width 94 height 12
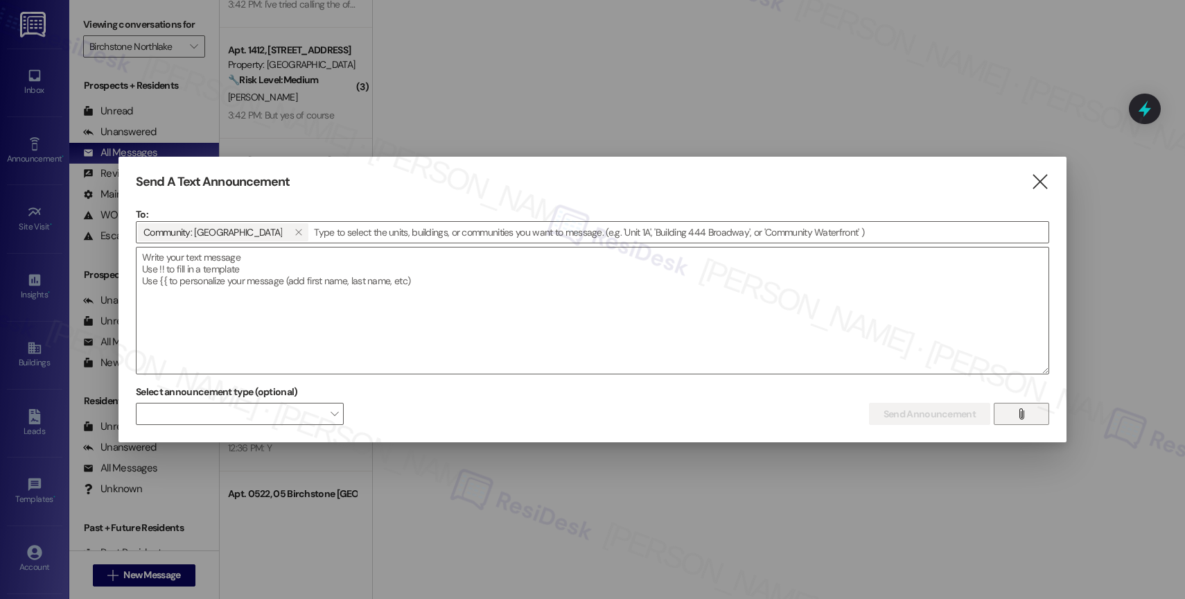
click at [1019, 409] on icon "" at bounding box center [1021, 413] width 10 height 11
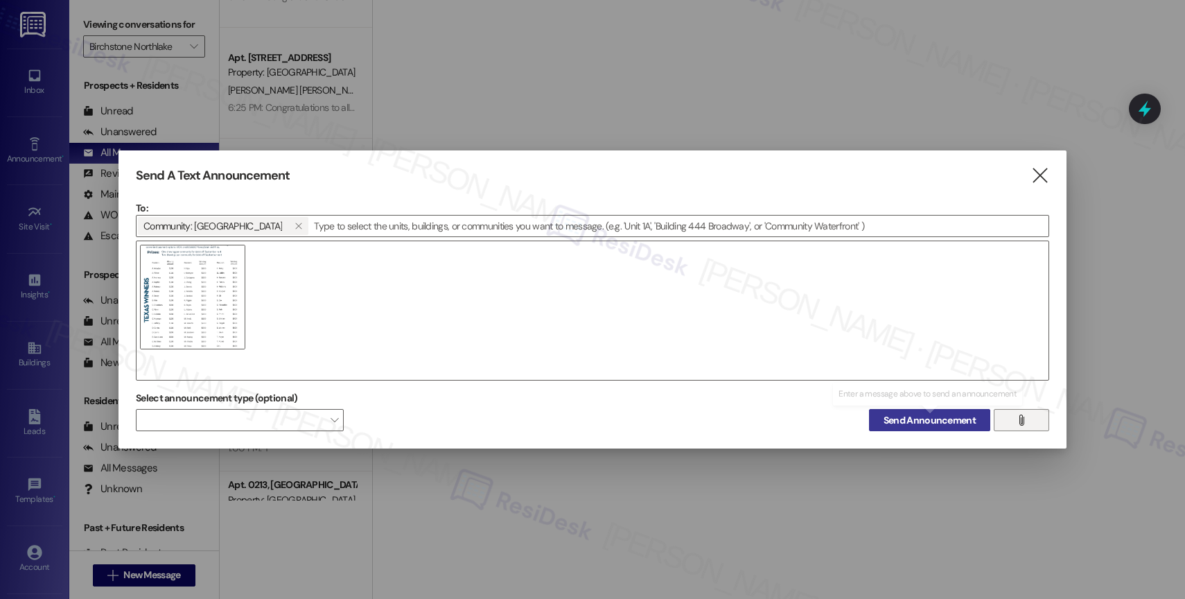
click at [919, 421] on span "Send Announcement" at bounding box center [929, 420] width 92 height 15
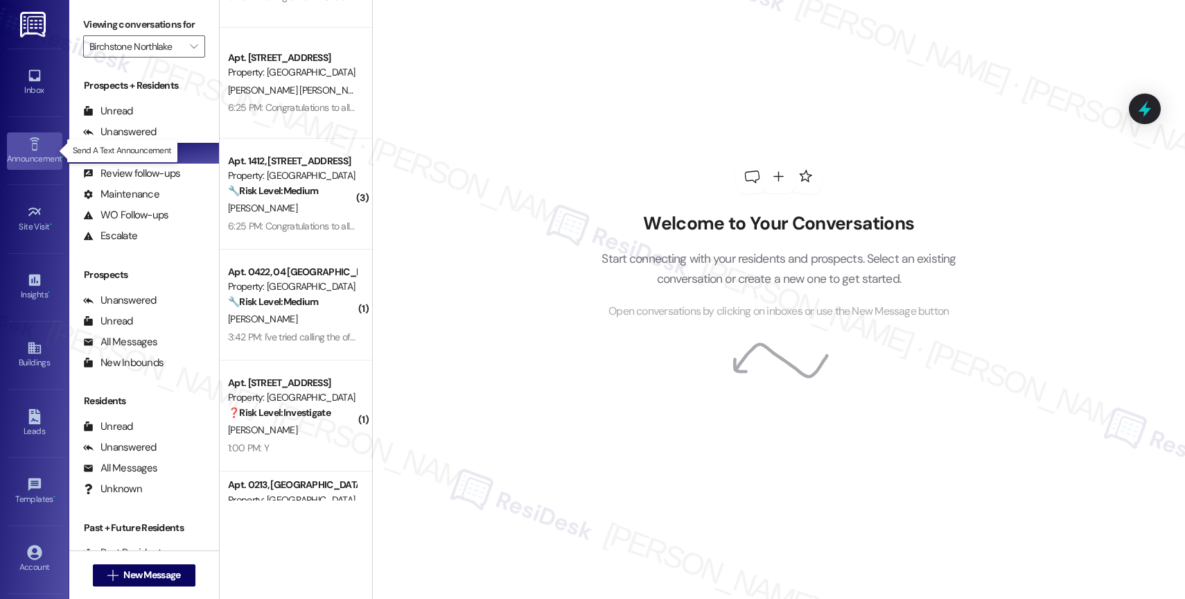
click at [32, 142] on icon at bounding box center [34, 143] width 15 height 15
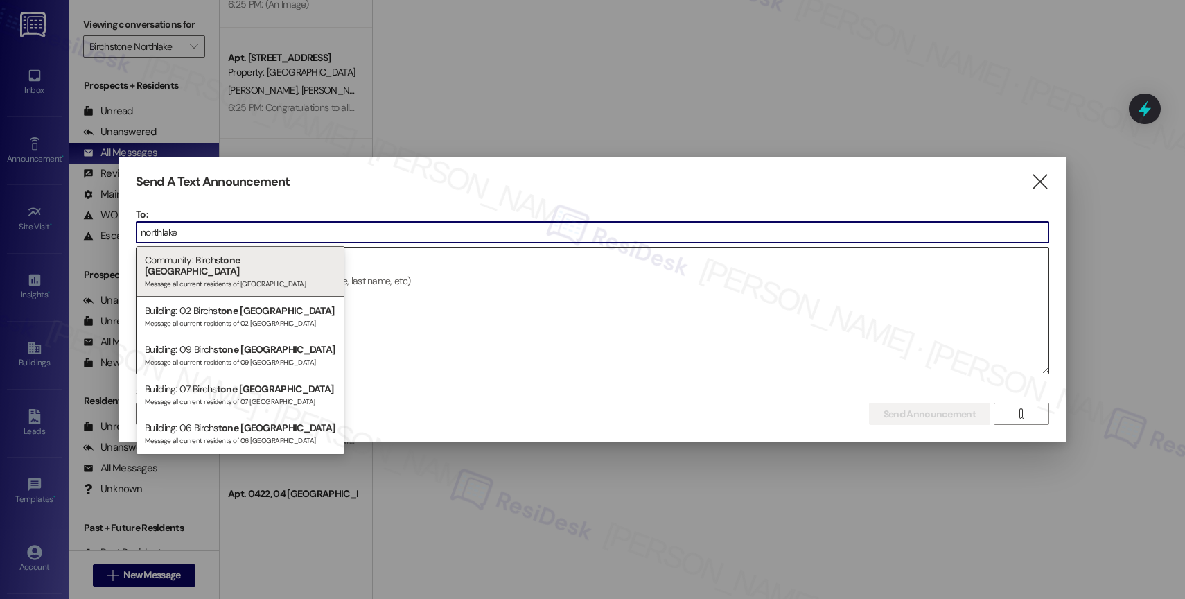
type input "northlake"
click at [239, 265] on span "[GEOGRAPHIC_DATA]" at bounding box center [192, 271] width 94 height 12
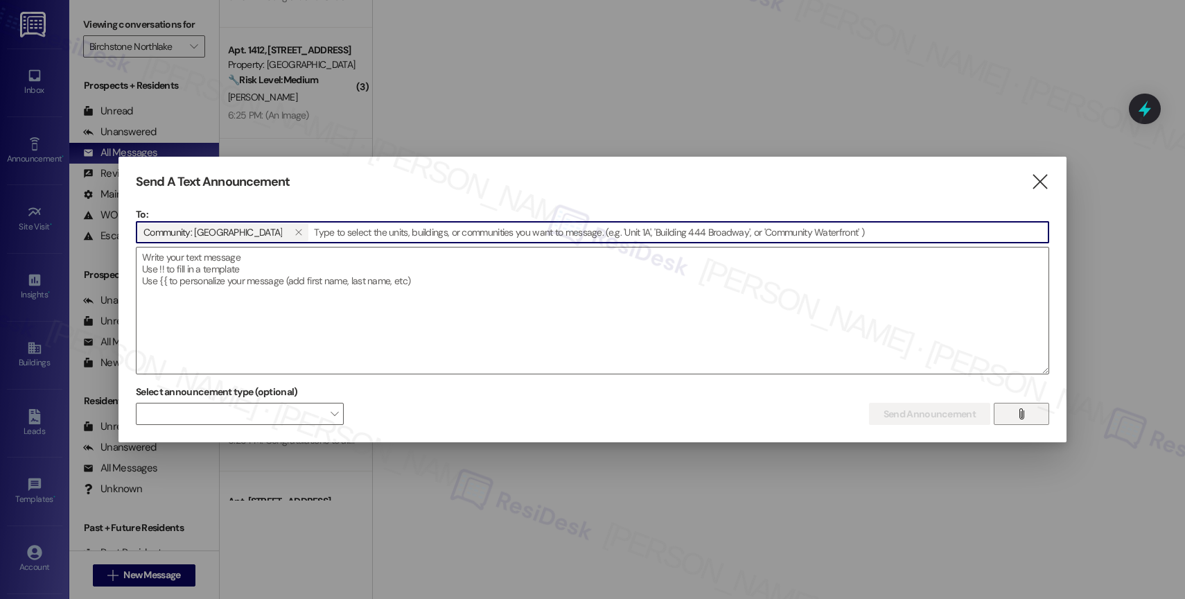
click at [1025, 410] on icon "" at bounding box center [1021, 413] width 10 height 11
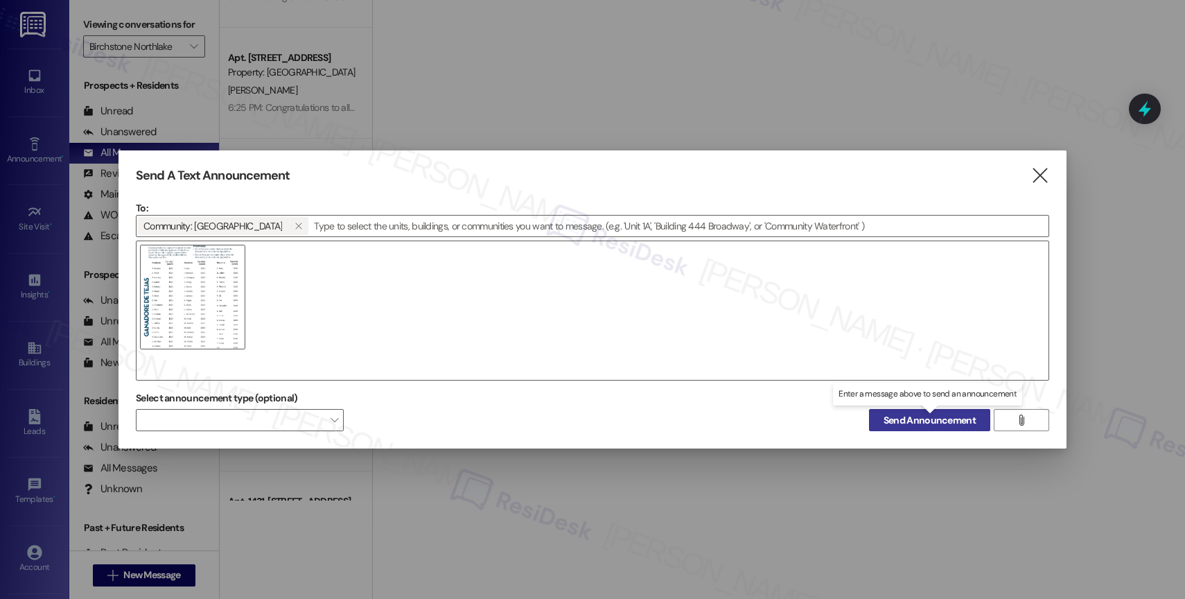
click at [926, 417] on span "Send Announcement" at bounding box center [929, 420] width 92 height 15
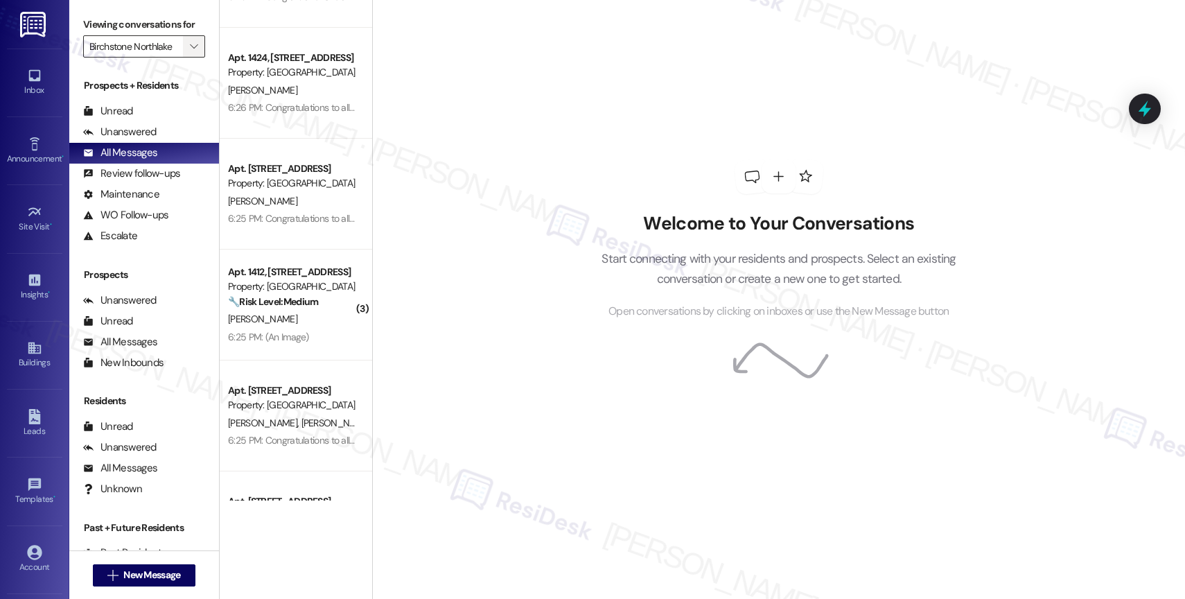
click at [190, 52] on icon "" at bounding box center [194, 46] width 8 height 11
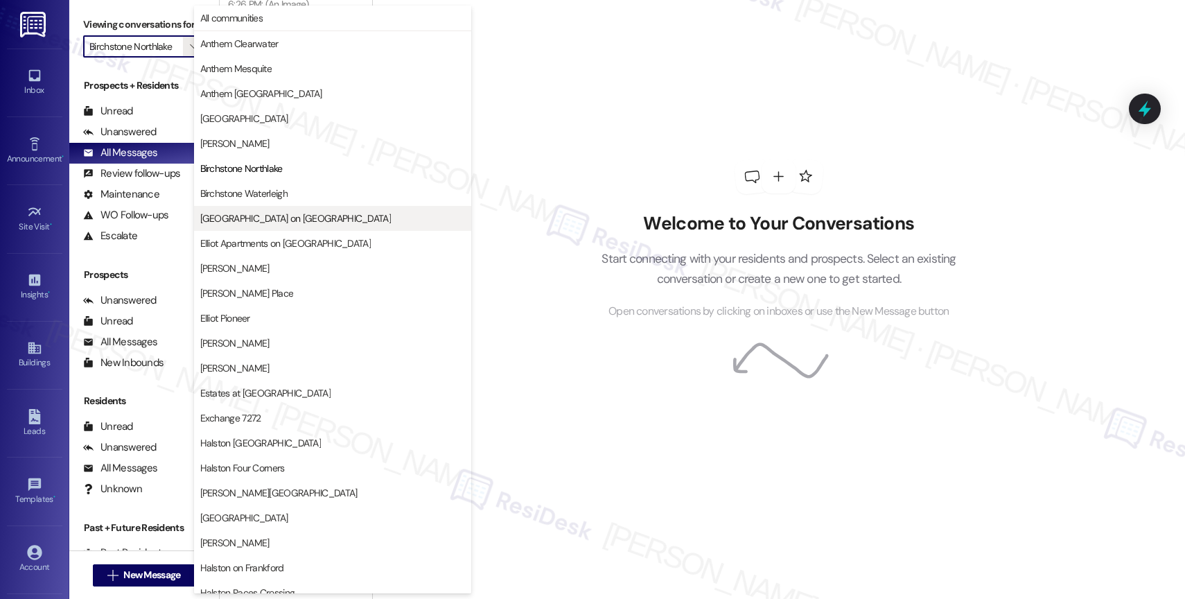
click at [272, 214] on span "[GEOGRAPHIC_DATA] on [GEOGRAPHIC_DATA]" at bounding box center [295, 218] width 191 height 14
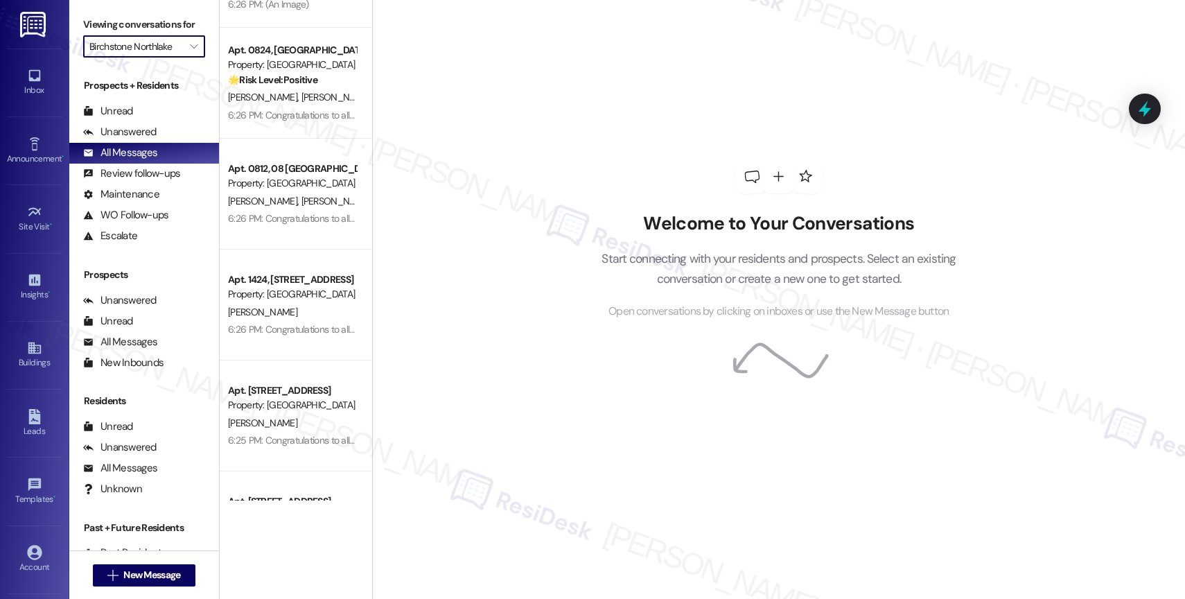
type input "[GEOGRAPHIC_DATA] on [GEOGRAPHIC_DATA]"
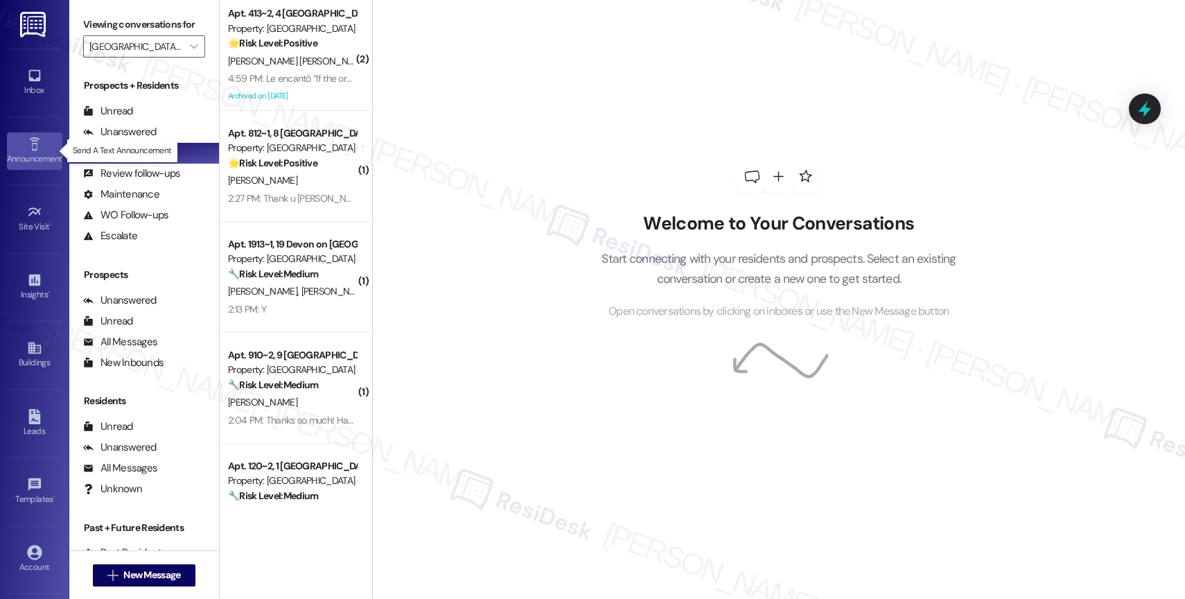
click at [24, 152] on div "Announcement •" at bounding box center [34, 159] width 69 height 14
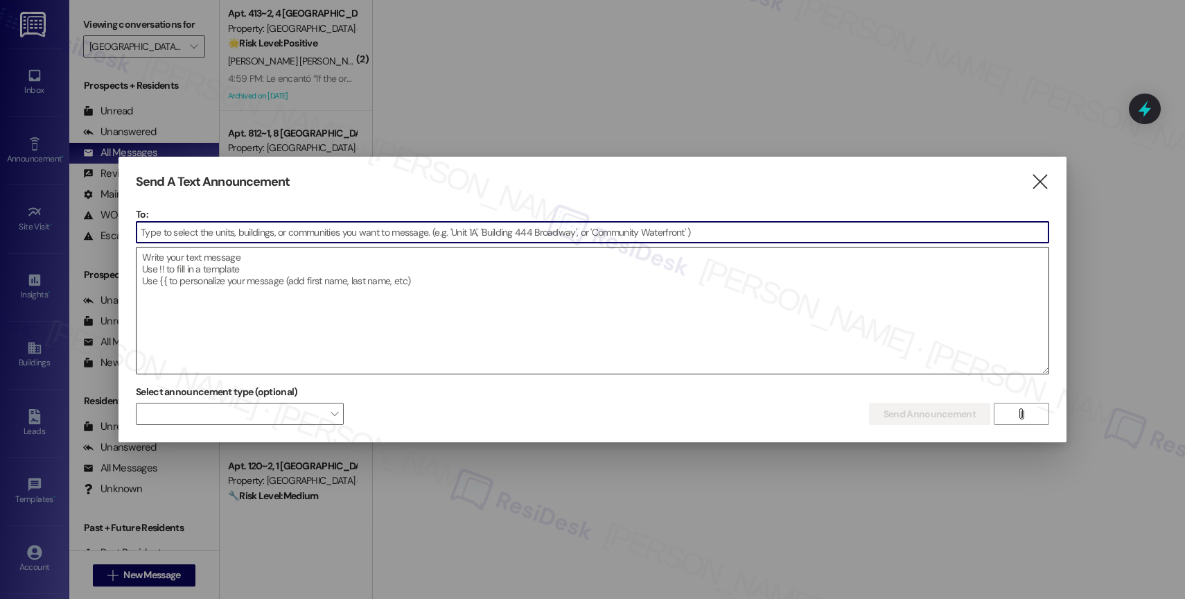
click at [217, 275] on textarea at bounding box center [592, 310] width 912 height 126
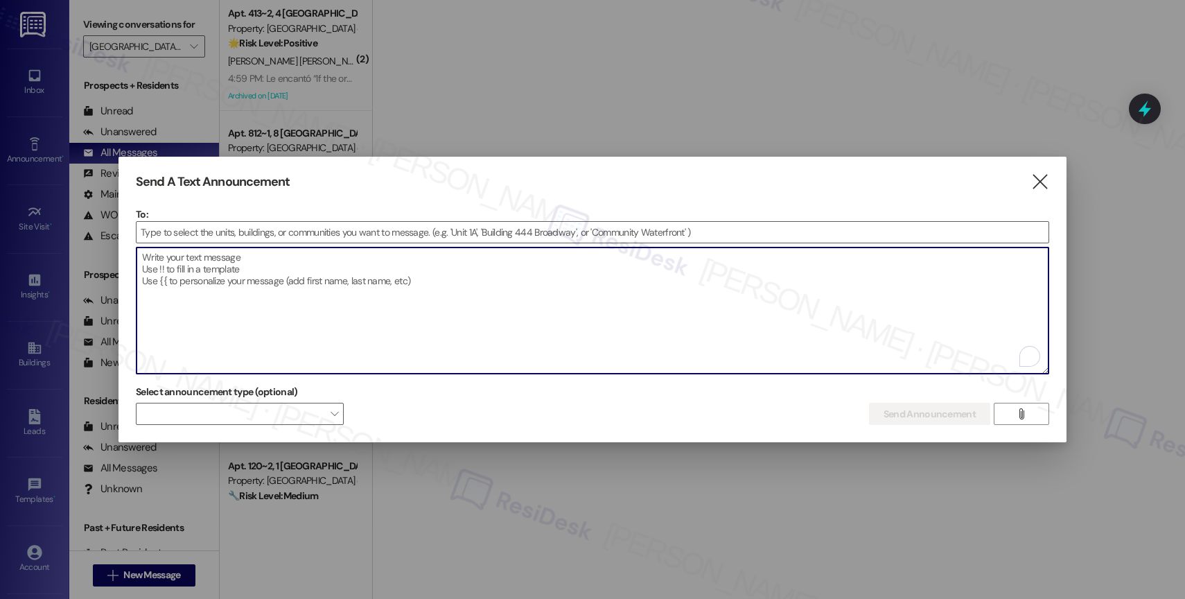
paste textarea "Congratulations to all the Pay Smart, Win Big winners! (Felicidades a los gando…"
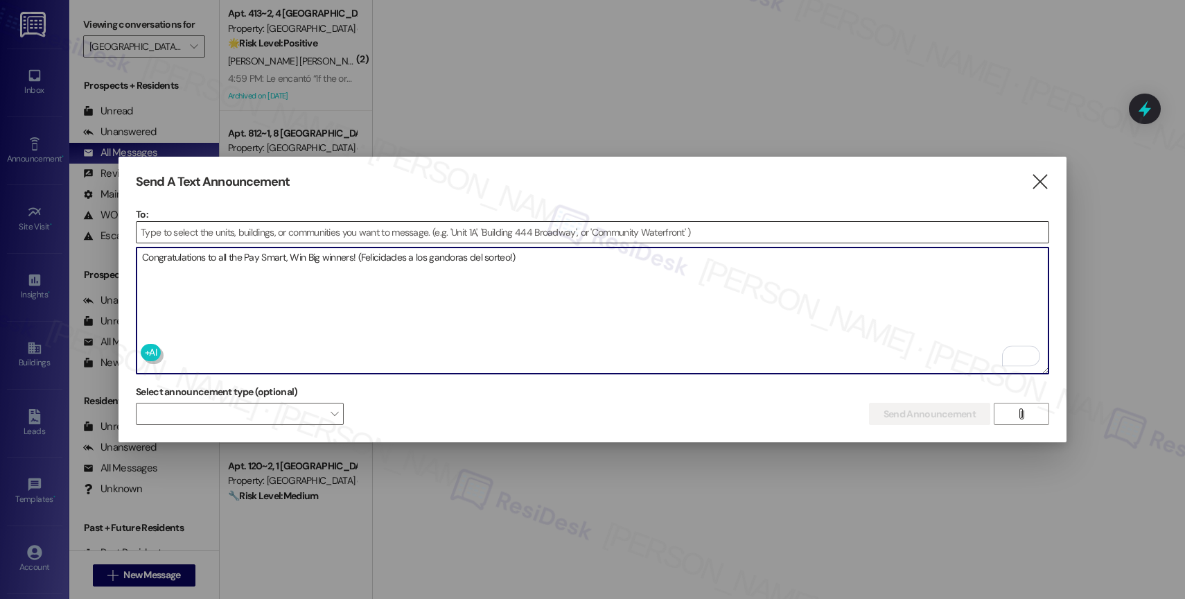
type textarea "Congratulations to all the Pay Smart, Win Big winners! (Felicidades a los gando…"
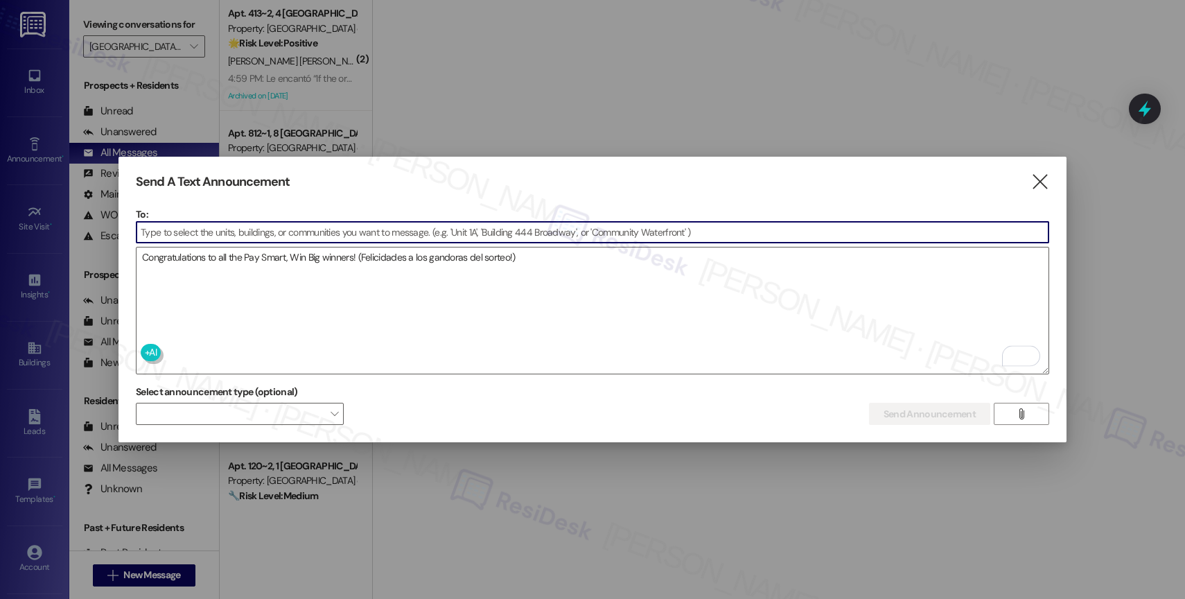
click at [454, 228] on input at bounding box center [592, 232] width 912 height 21
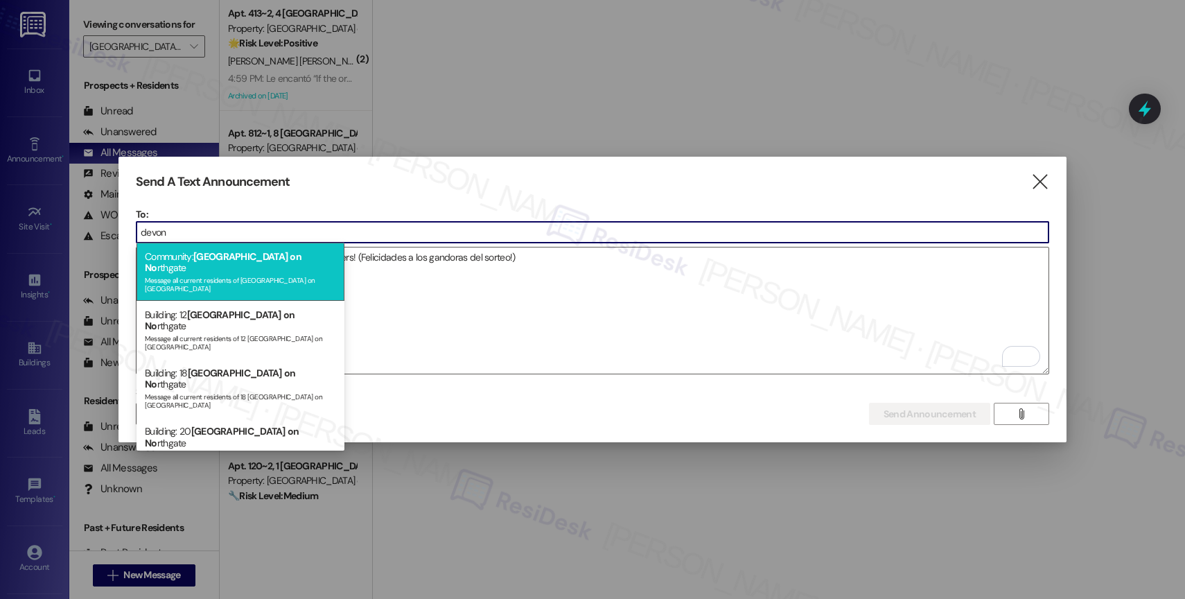
type input "devon"
click at [265, 262] on div "Community: [GEOGRAPHIC_DATA] on No rthgate Message all current residents of [GE…" at bounding box center [240, 271] width 208 height 58
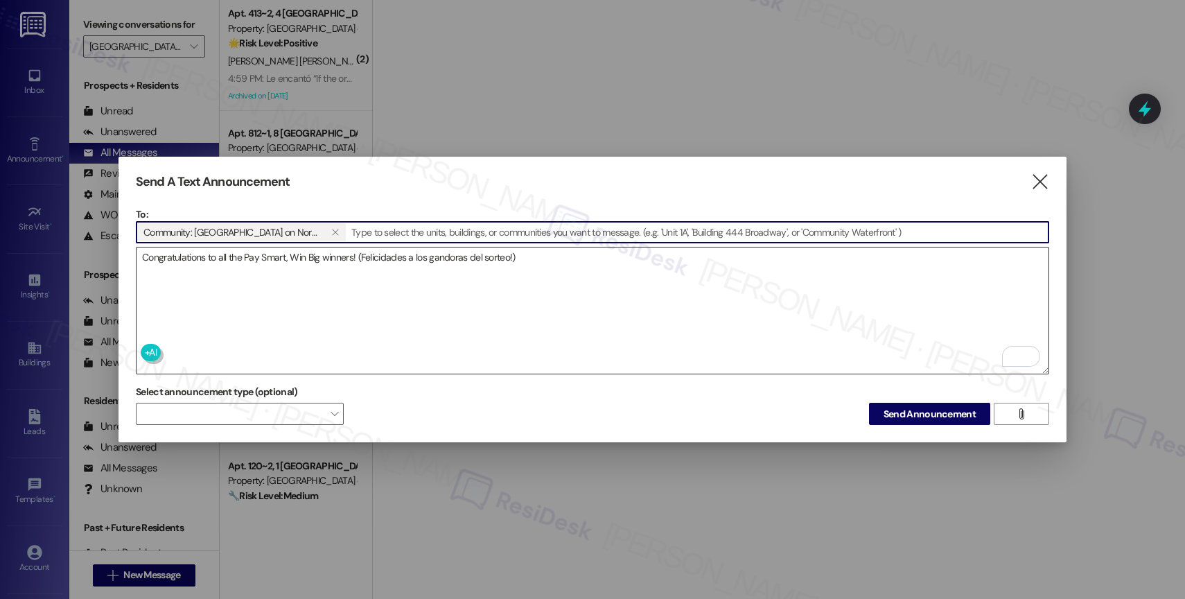
click at [618, 264] on textarea "Congratulations to all the Pay Smart, Win Big winners! (Felicidades a los gando…" at bounding box center [592, 310] width 912 height 126
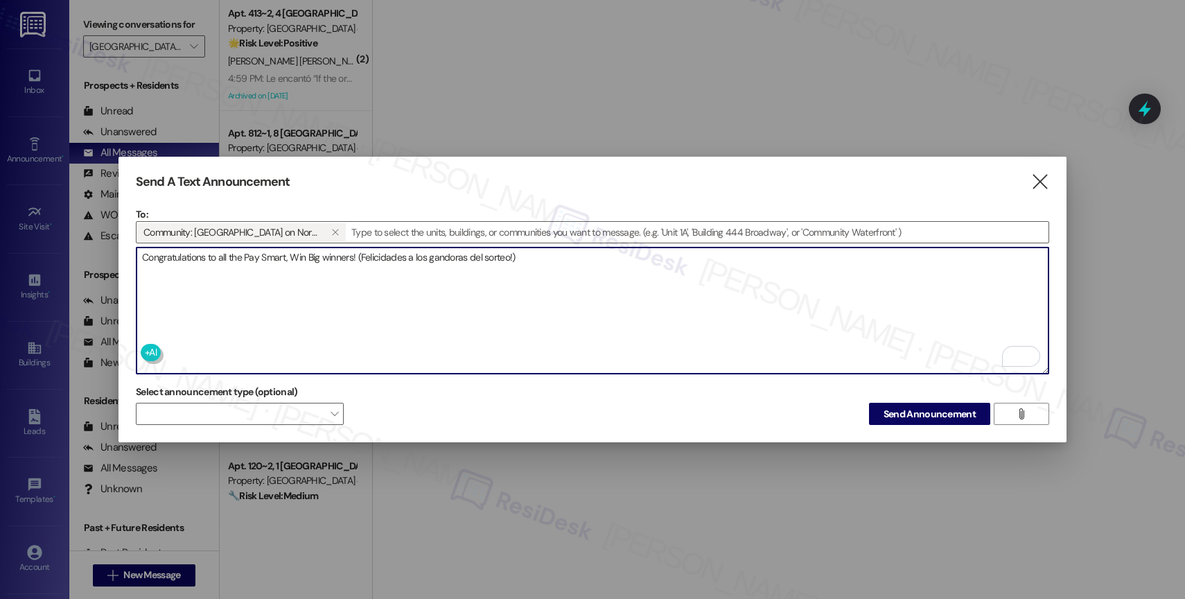
click at [553, 262] on textarea "Congratulations to all the Pay Smart, Win Big winners! (Felicidades a los gando…" at bounding box center [592, 310] width 912 height 126
click at [928, 409] on span "Send Announcement" at bounding box center [929, 414] width 92 height 15
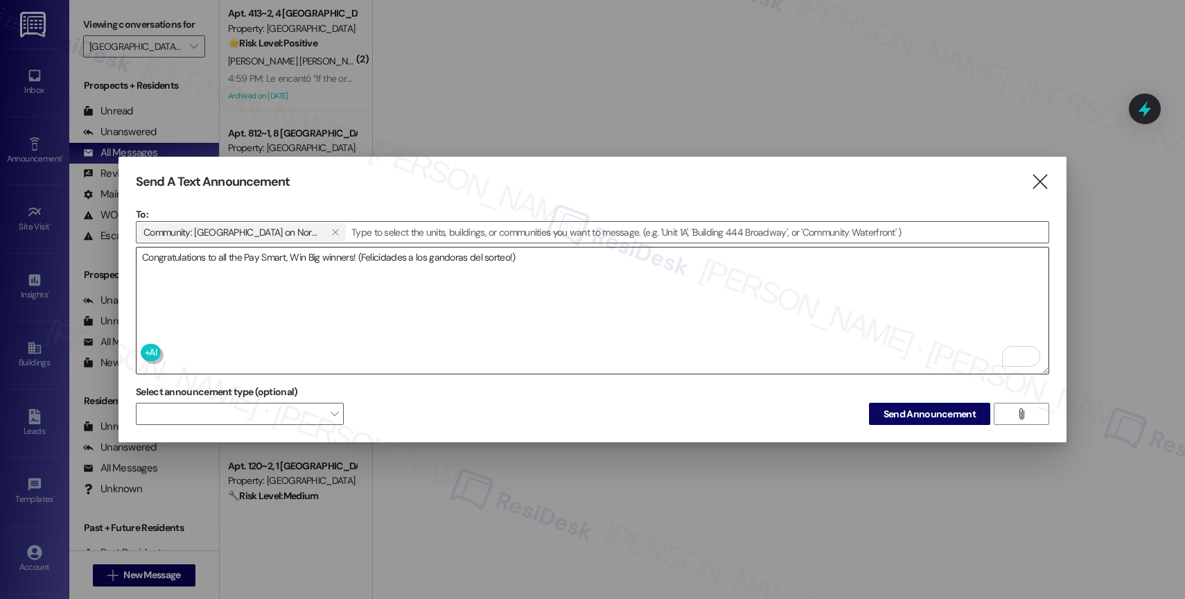
click at [299, 259] on textarea "Congratulations to all the Pay Smart, Win Big winners! (Felicidades a los gando…" at bounding box center [592, 310] width 912 height 126
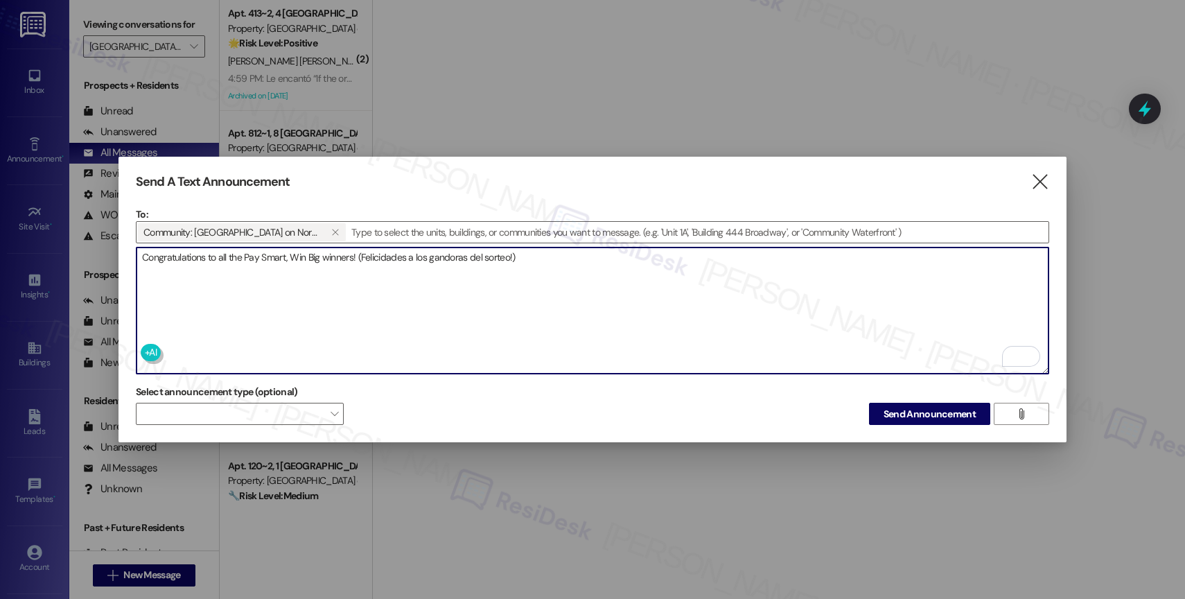
click at [299, 259] on textarea "Congratulations to all the Pay Smart, Win Big winners! (Felicidades a los gando…" at bounding box center [592, 310] width 912 height 126
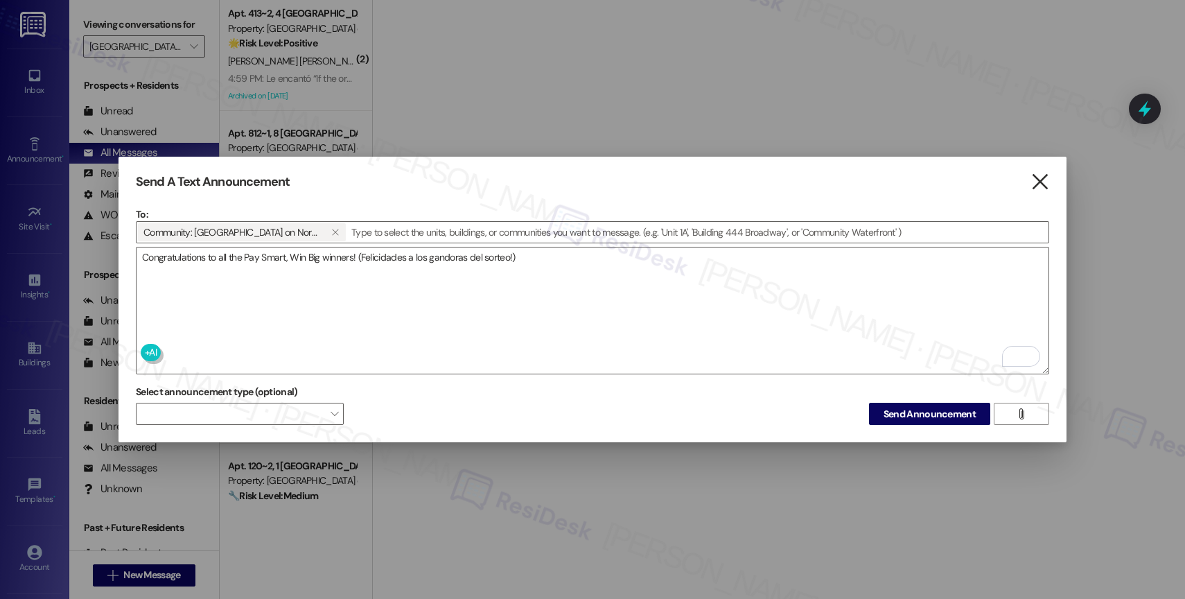
click at [1037, 175] on icon "" at bounding box center [1039, 182] width 19 height 15
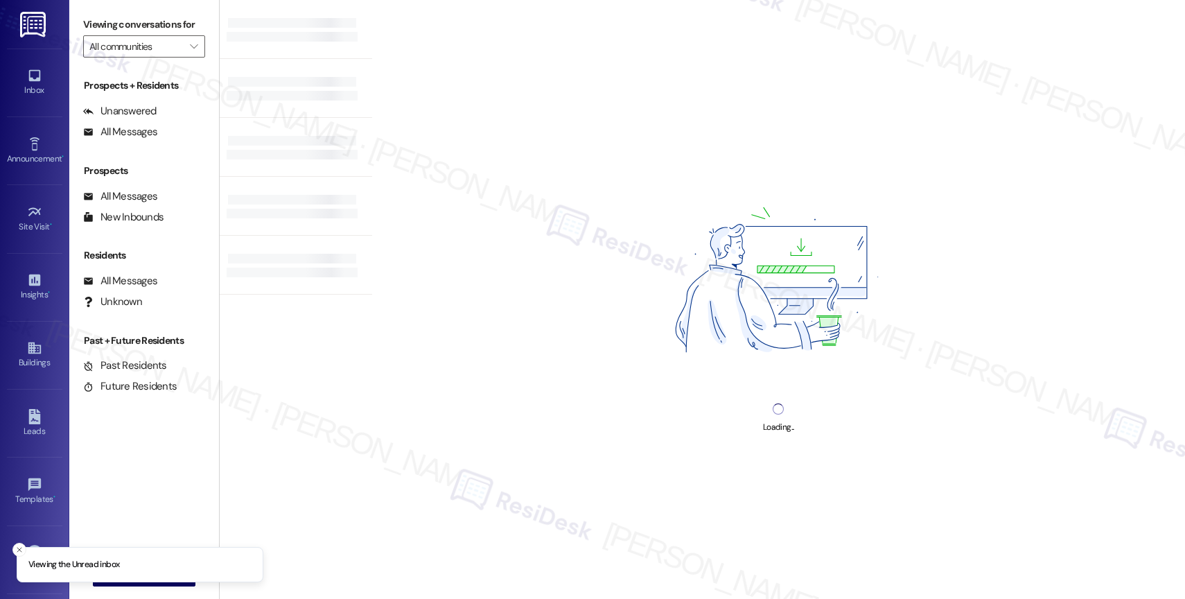
type input "Elliot Apartments on [GEOGRAPHIC_DATA]"
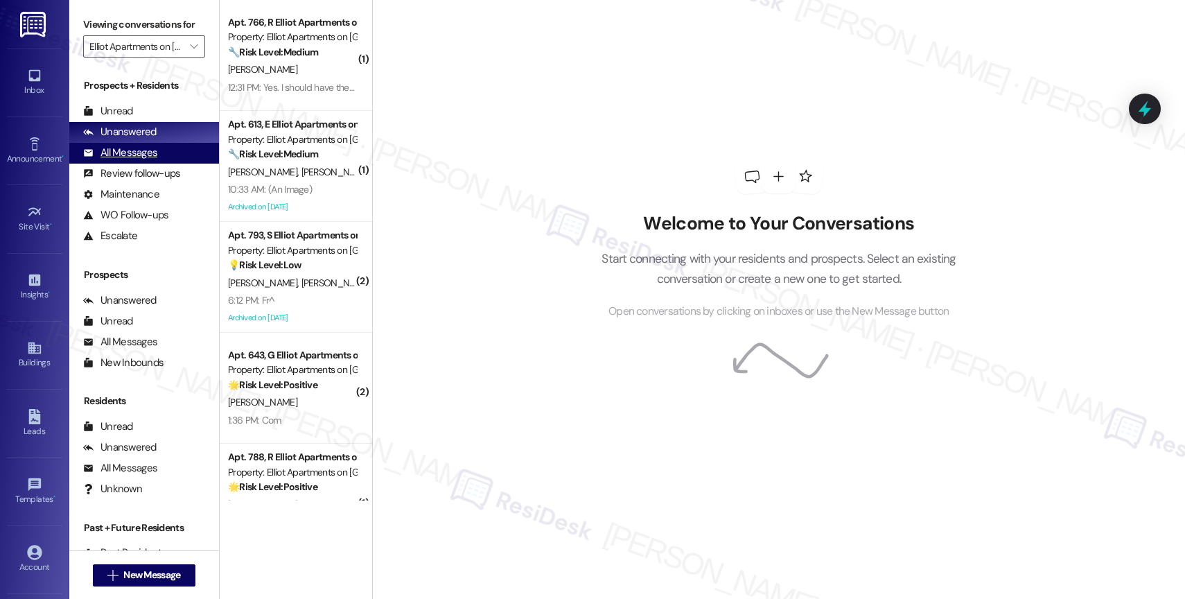
click at [154, 160] on div "All Messages" at bounding box center [120, 152] width 74 height 15
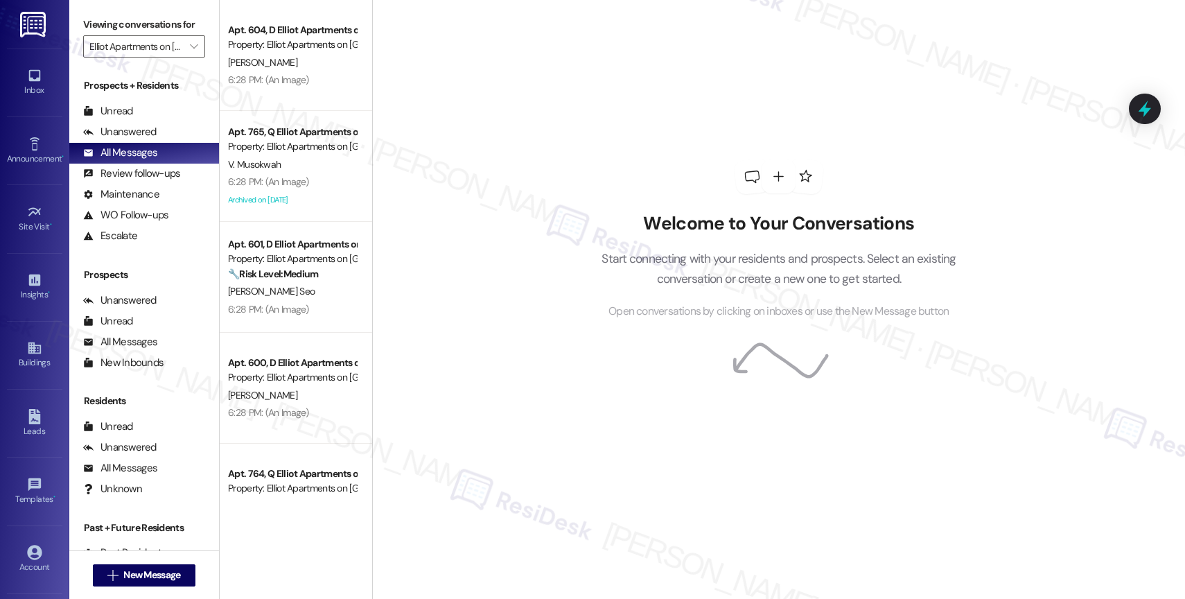
click at [276, 59] on div "[PERSON_NAME]" at bounding box center [292, 62] width 131 height 17
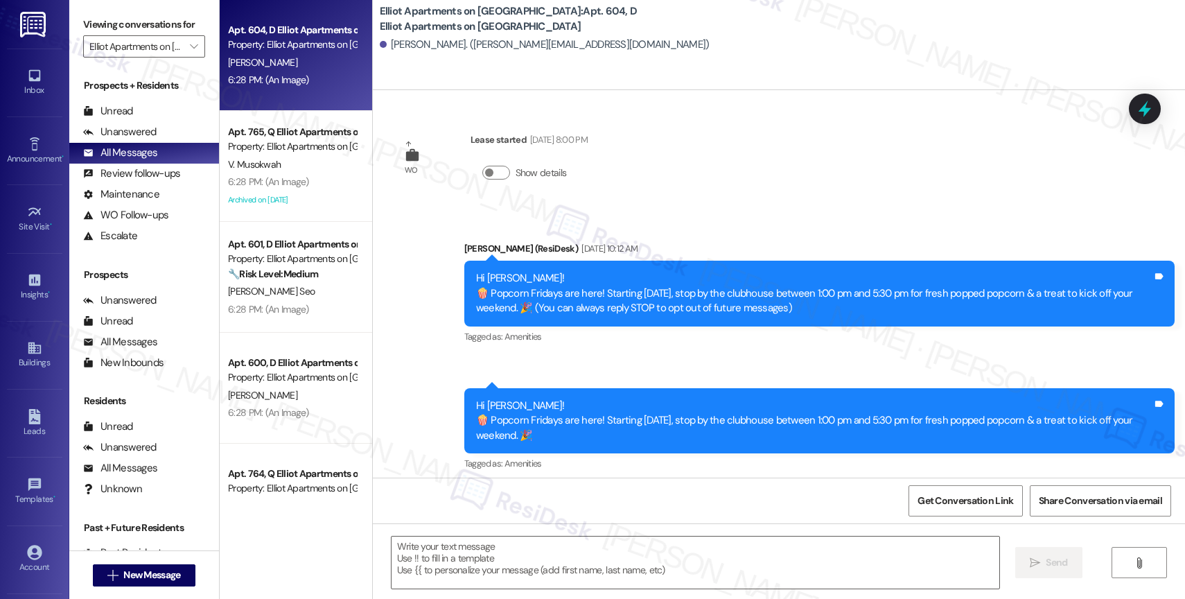
scroll to position [575, 0]
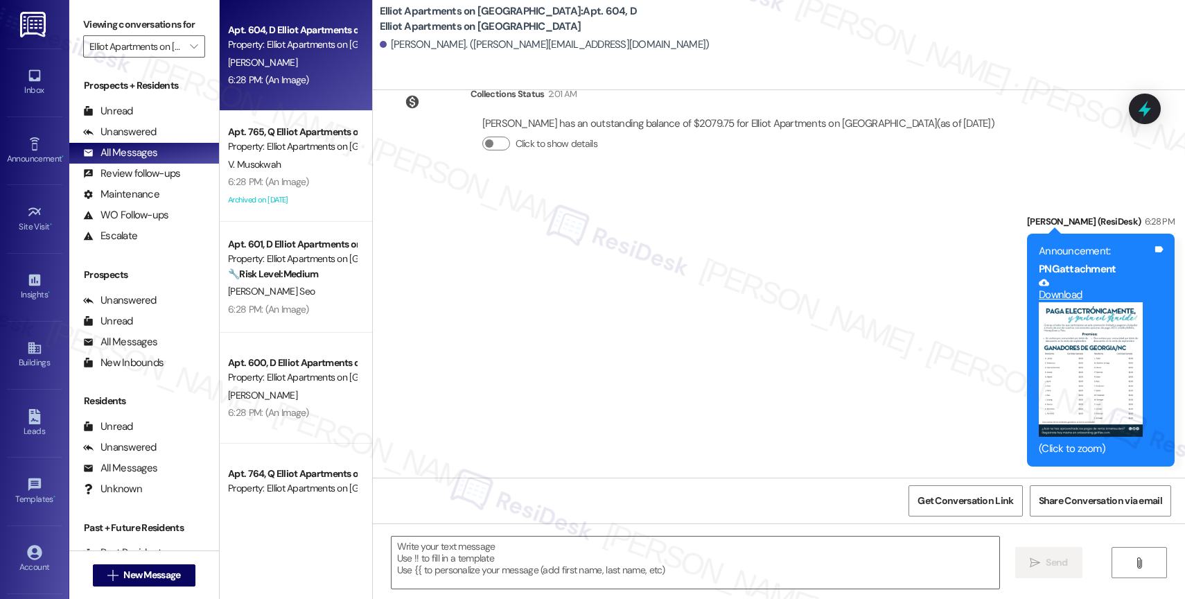
type textarea "Fetching suggested responses. Please feel free to read through the conversation…"
click at [19, 144] on link "Announcement •" at bounding box center [34, 150] width 55 height 37
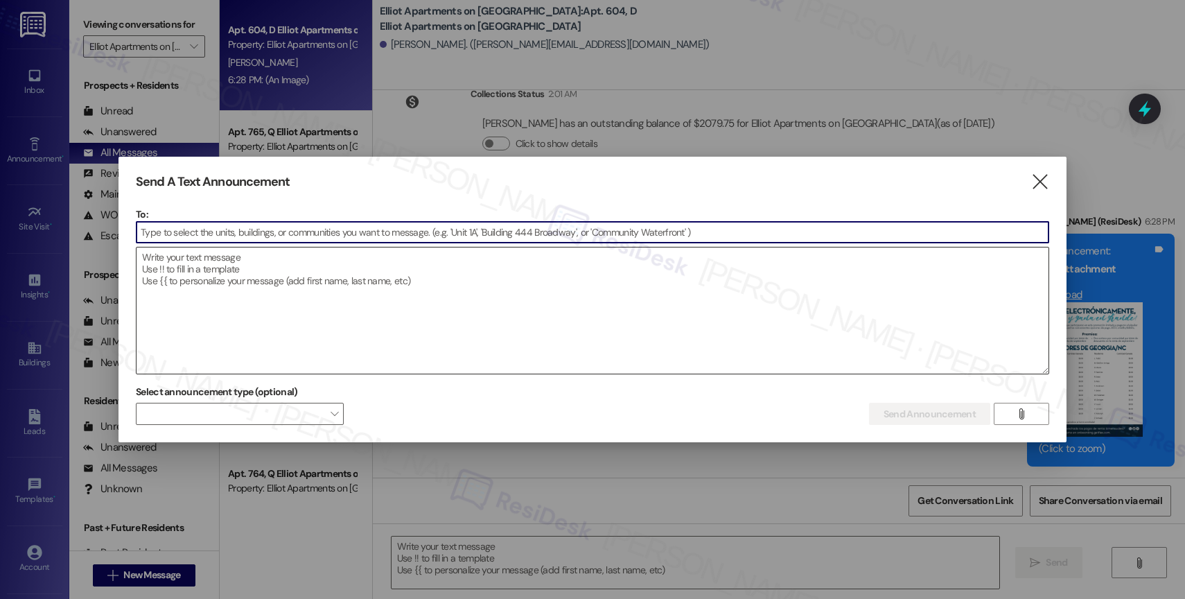
click at [201, 282] on textarea at bounding box center [592, 310] width 912 height 126
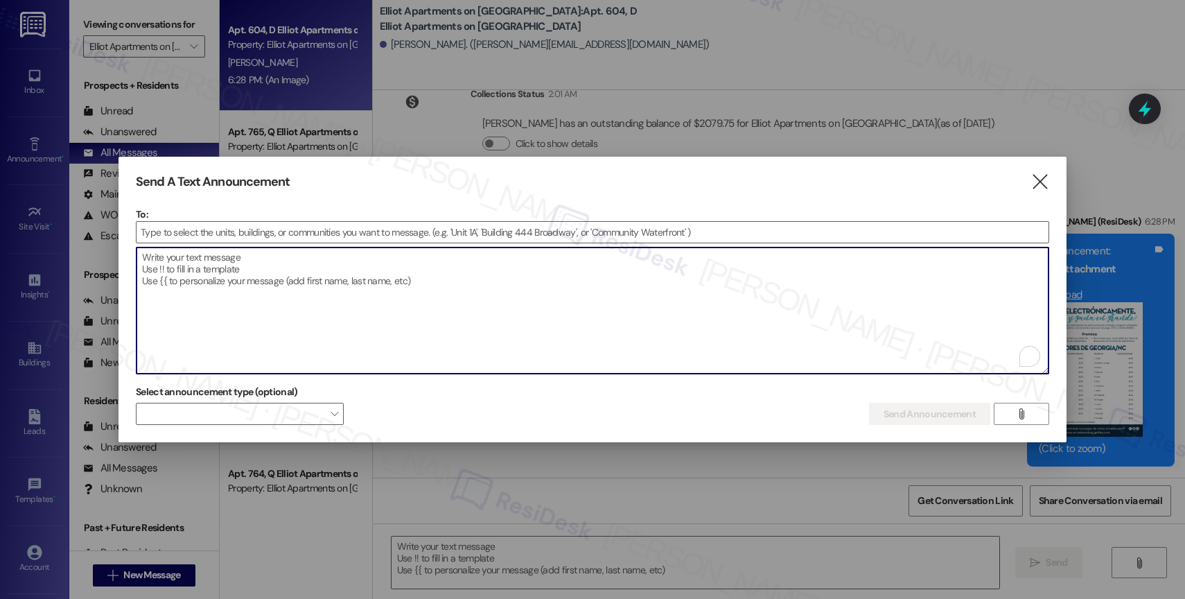
paste textarea "Hi {{first_name}}, Don’t miss Breakfast on the Go hosted by Elliot Abernathy to…"
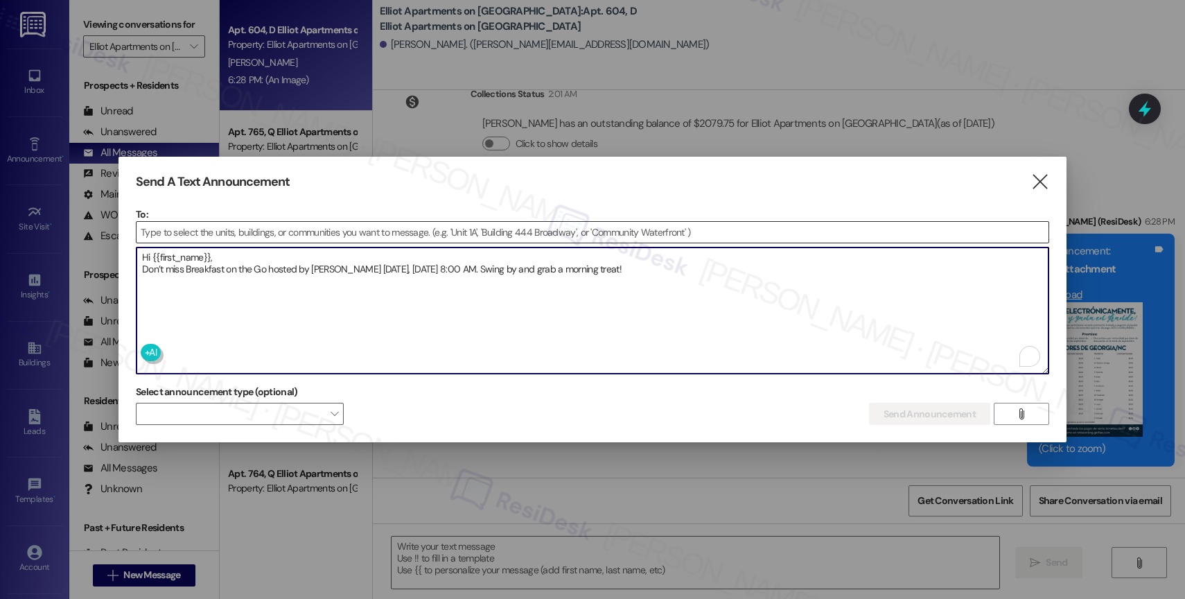
type textarea "Hi {{first_name}}, Don’t miss Breakfast on the Go hosted by Elliot Abernathy to…"
click at [209, 229] on input at bounding box center [592, 232] width 912 height 21
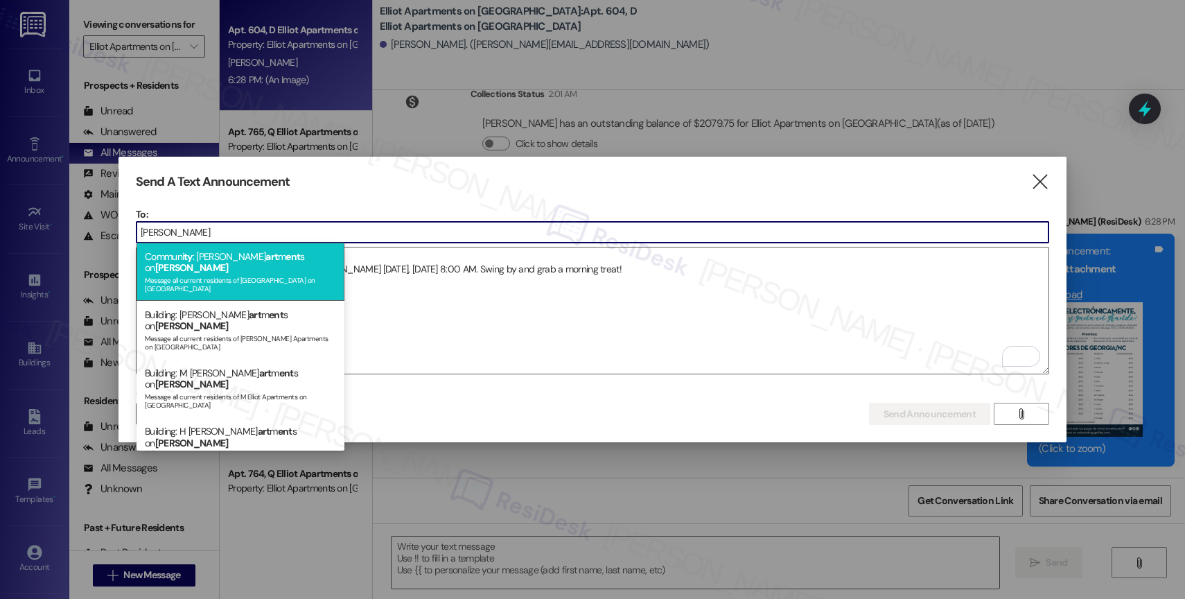
type input "abernathy"
click at [265, 261] on span "art" at bounding box center [271, 256] width 12 height 12
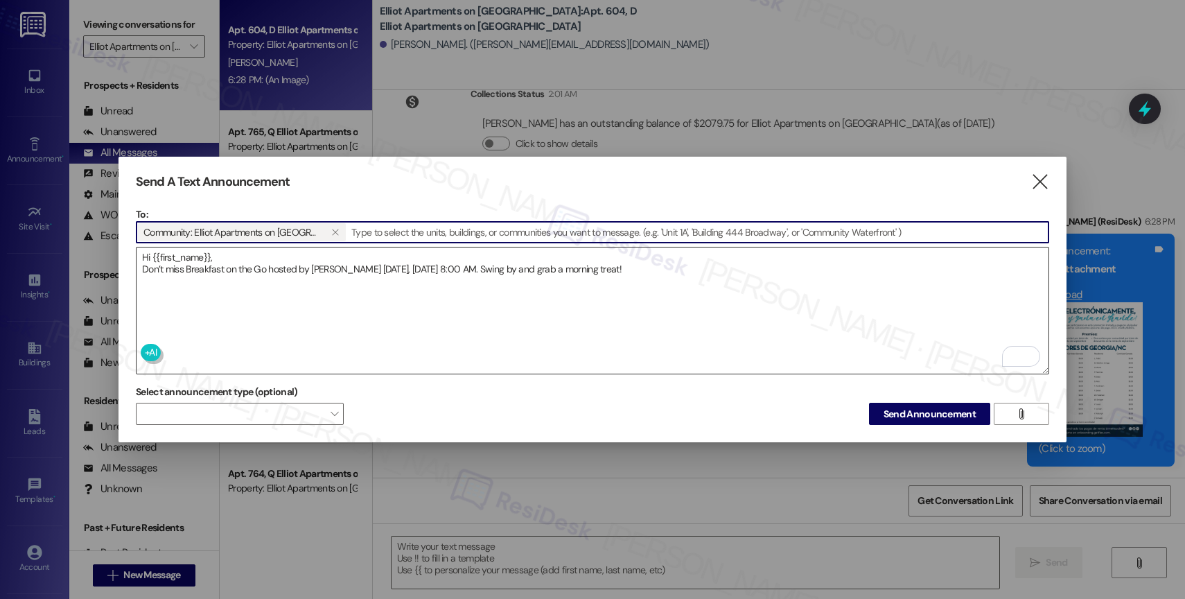
click at [695, 270] on textarea "Hi {{first_name}}, Don’t miss Breakfast on the Go hosted by Elliot Abernathy to…" at bounding box center [592, 310] width 912 height 126
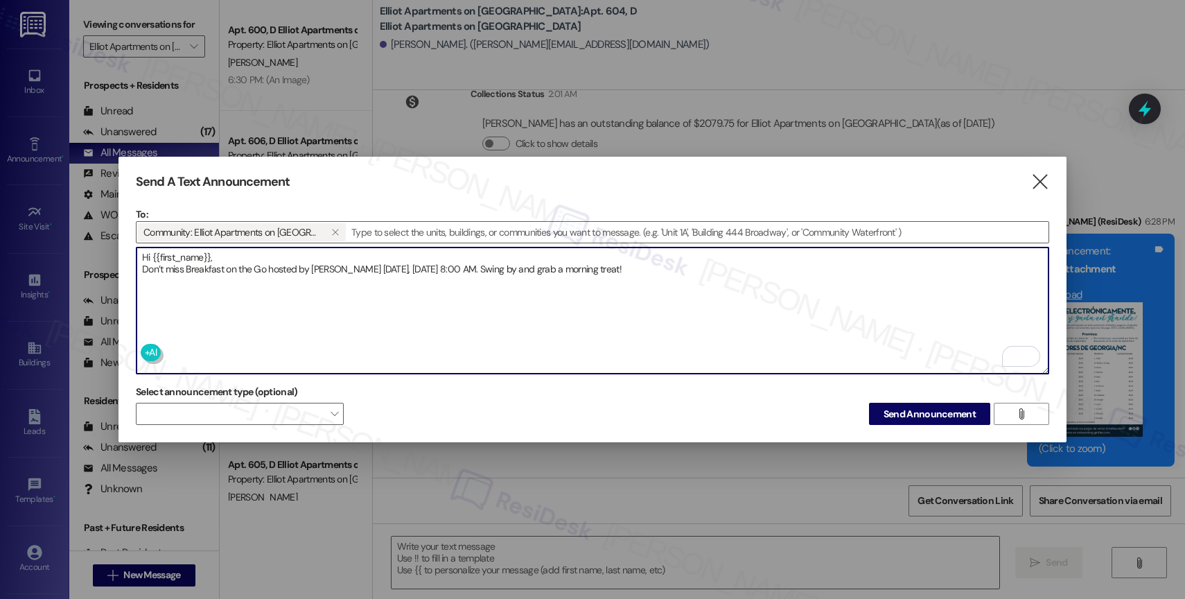
click at [710, 267] on textarea "Hi {{first_name}}, Don’t miss Breakfast on the Go hosted by Elliot Abernathy to…" at bounding box center [592, 310] width 912 height 126
click at [755, 274] on textarea "Hi {{first_name}}, Don’t miss Breakfast on the Go hosted by Elliot Abernathy to…" at bounding box center [592, 310] width 912 height 126
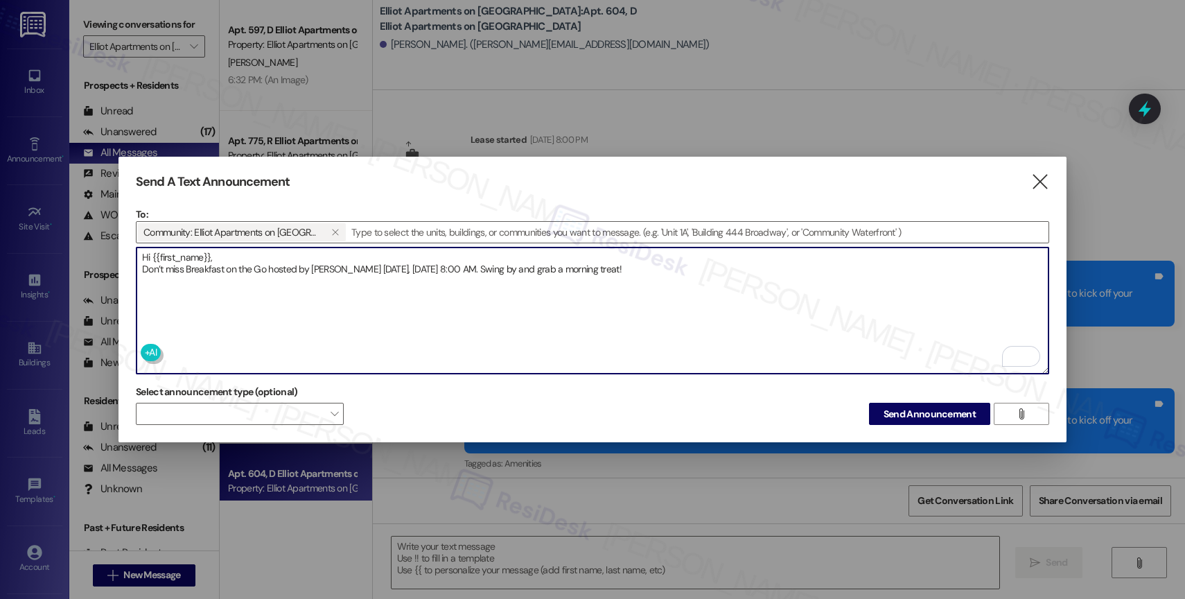
scroll to position [849, 0]
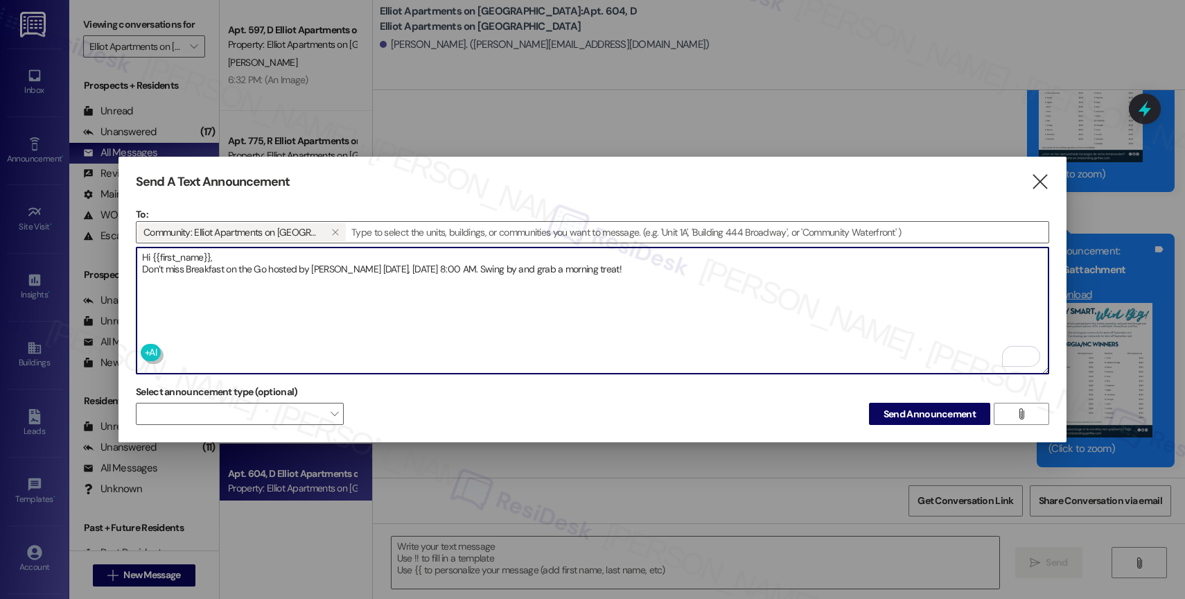
click at [819, 277] on textarea "Hi {{first_name}}, Don’t miss Breakfast on the Go hosted by Elliot Abernathy to…" at bounding box center [592, 310] width 912 height 126
drag, startPoint x: 681, startPoint y: 264, endPoint x: 112, endPoint y: 258, distance: 569.5
click at [112, 258] on div "Send A Text Announcement  To: Community: Elliot Apartments on Abernathy   Dr…" at bounding box center [592, 299] width 1185 height 599
click at [1041, 179] on icon "" at bounding box center [1039, 182] width 19 height 15
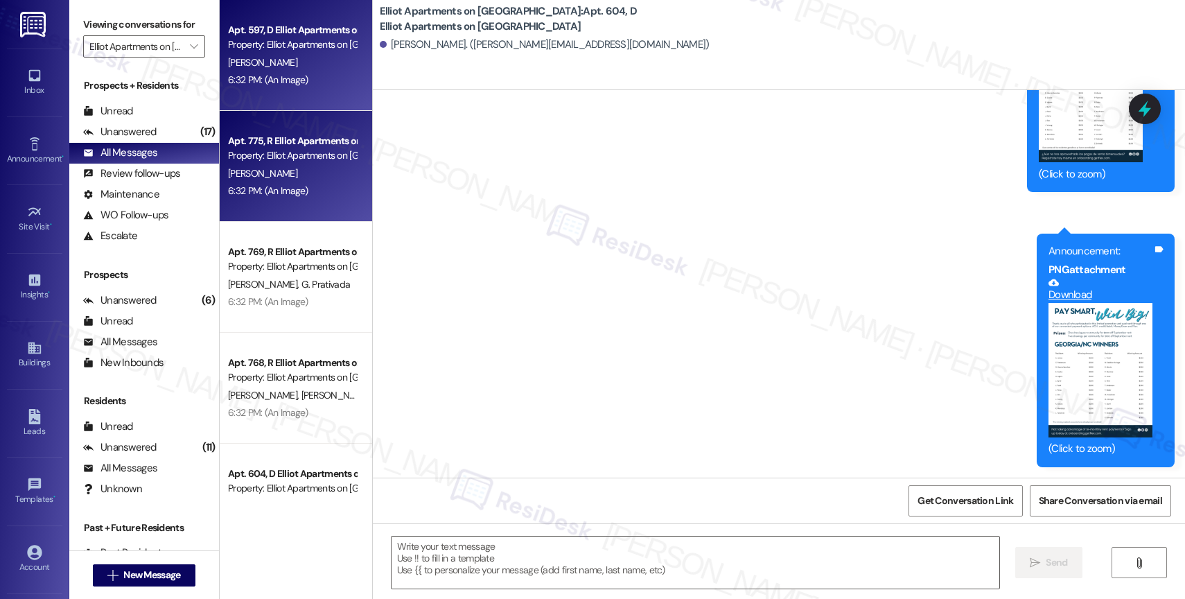
type textarea "Fetching suggested responses. Please feel free to read through the conversation…"
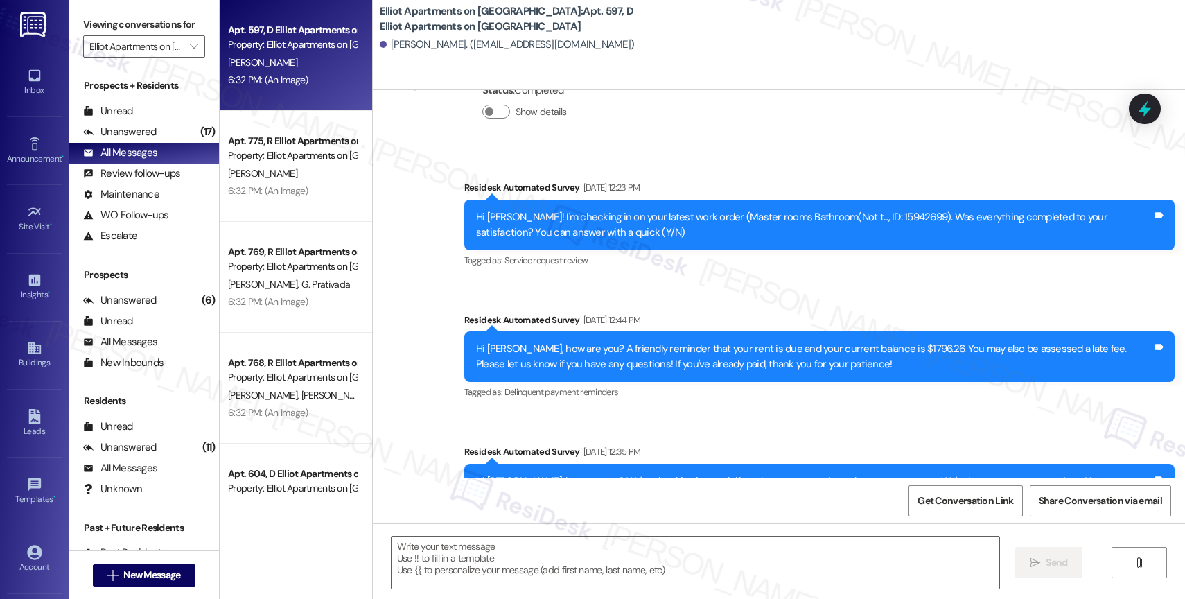
type textarea "Fetching suggested responses. Please feel free to read through the conversation…"
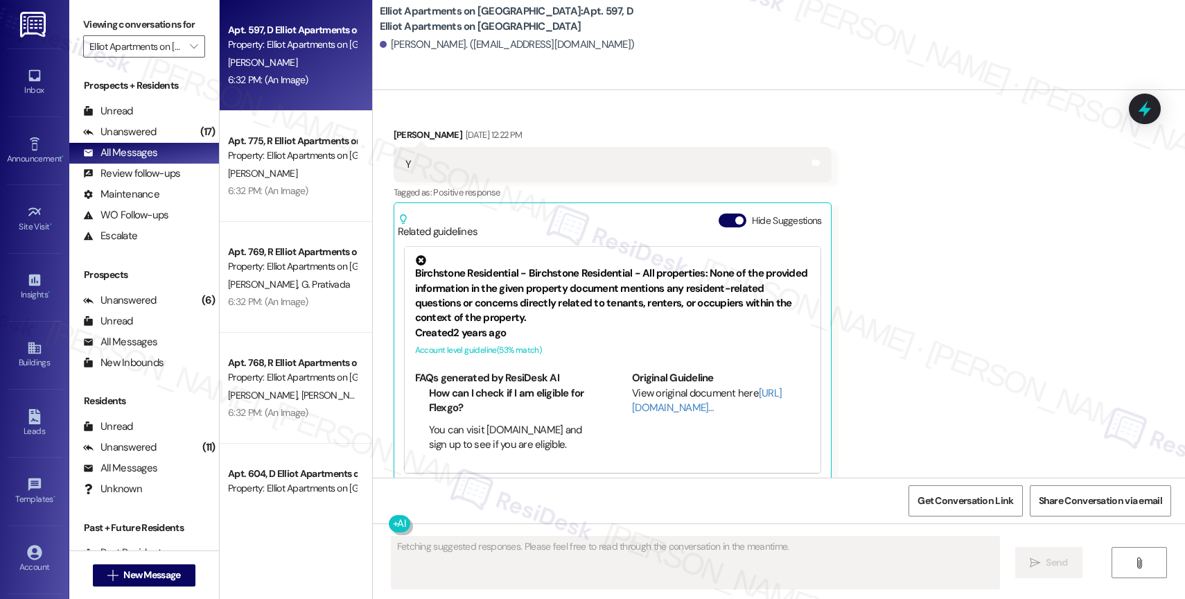
scroll to position [3622, 0]
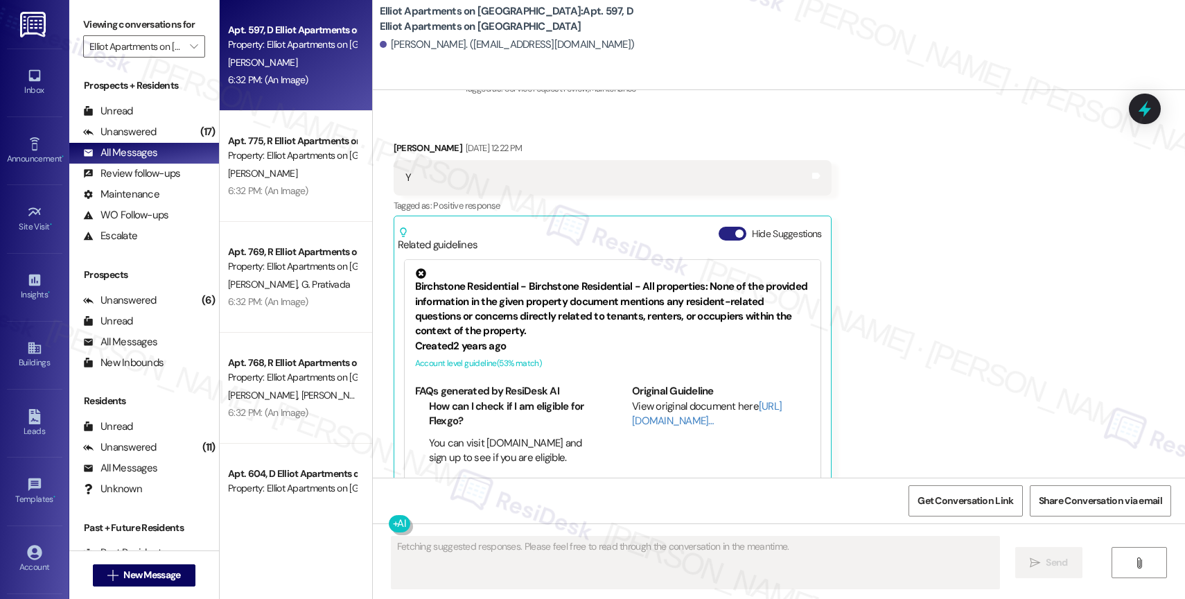
click at [718, 227] on button "Hide Suggestions" at bounding box center [732, 234] width 28 height 14
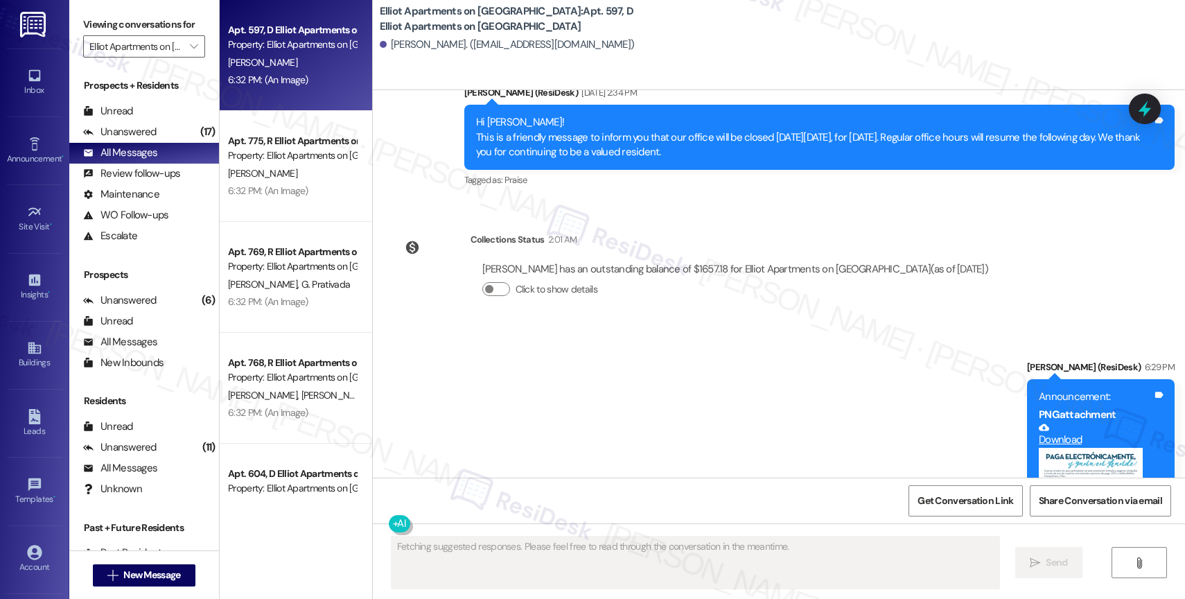
scroll to position [6499, 0]
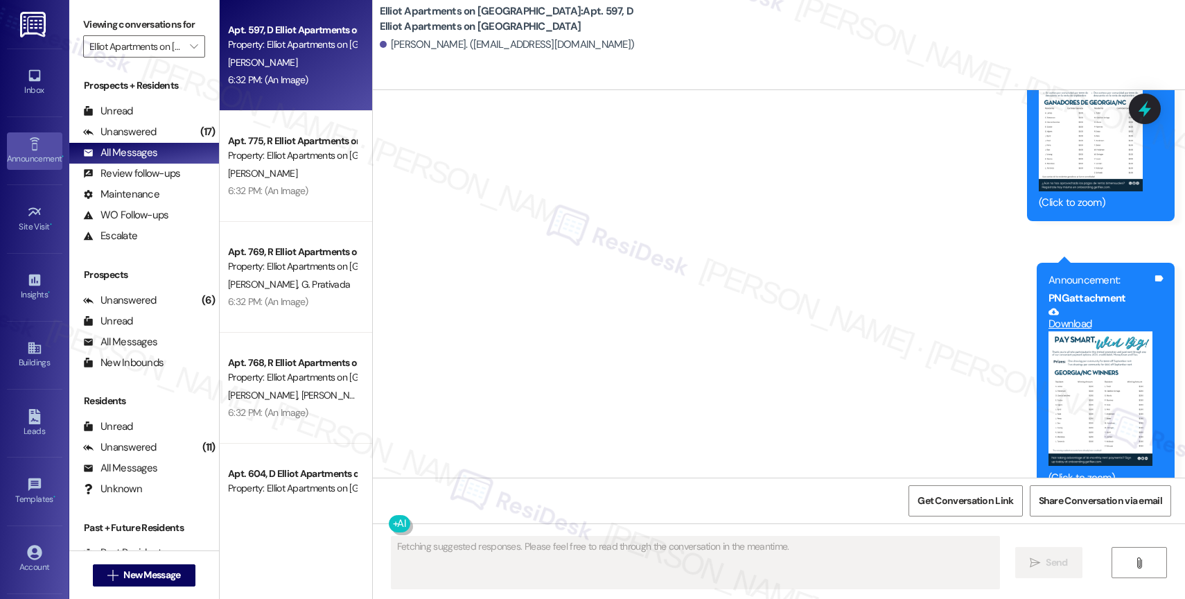
click at [29, 145] on icon at bounding box center [34, 143] width 10 height 13
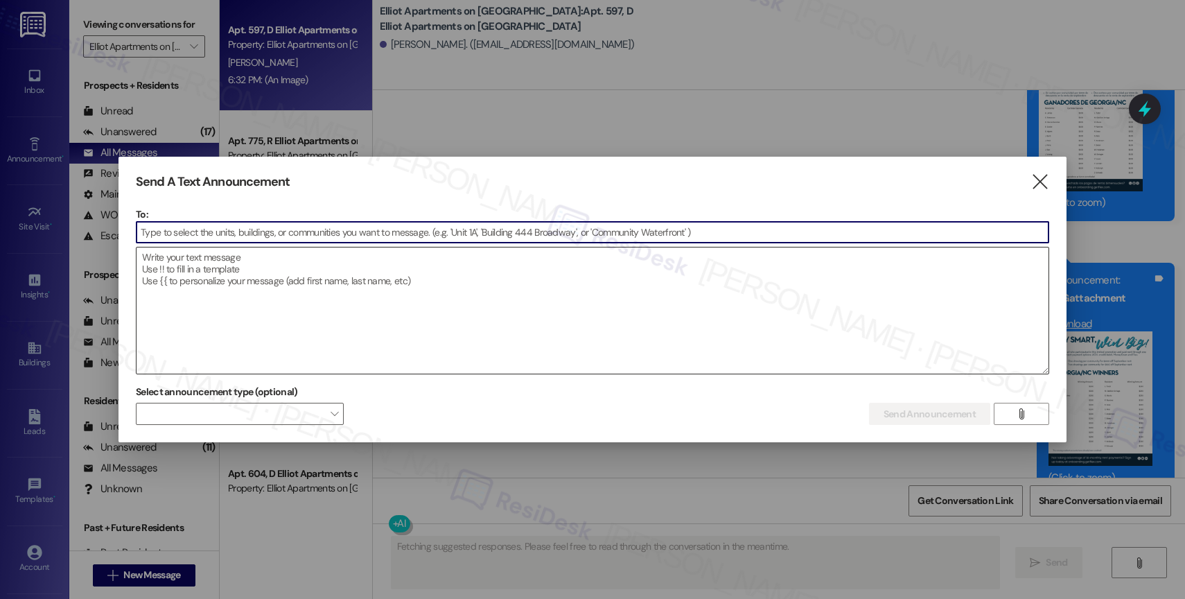
type input "a"
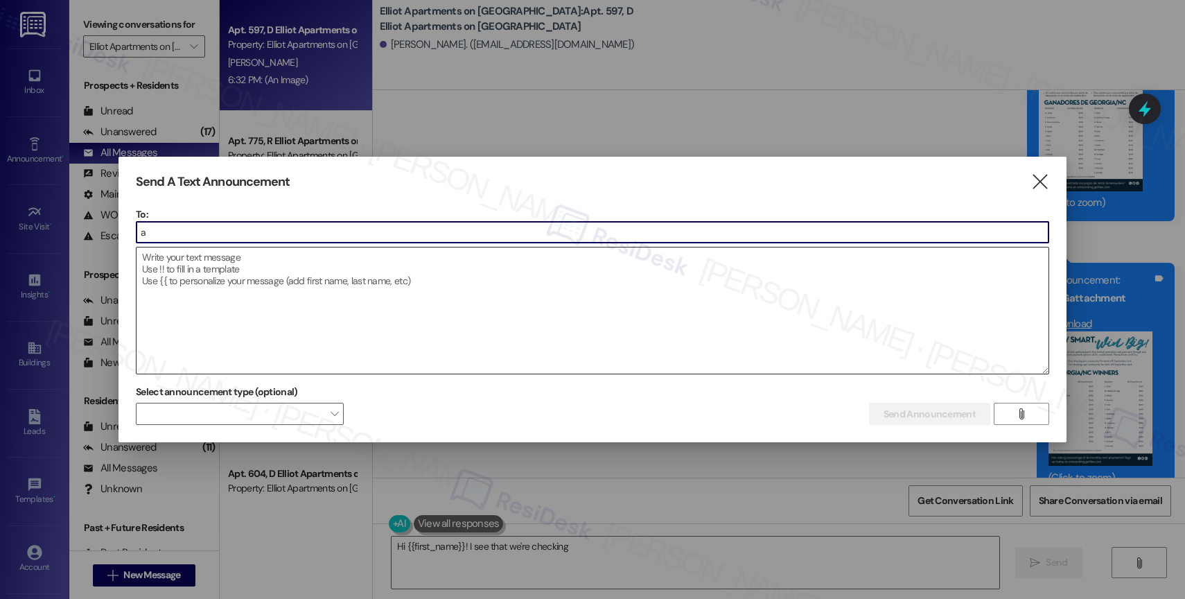
type textarea "Hi {{first_name}}! I see that we're checking in"
type input "ab"
type textarea "Hi {{first_name}}! I see that we're checking in on work order 16087409."
type input "abe"
type textarea "Hi {{first_name}}! I see that we're checking in on work order 16087409. If you …"
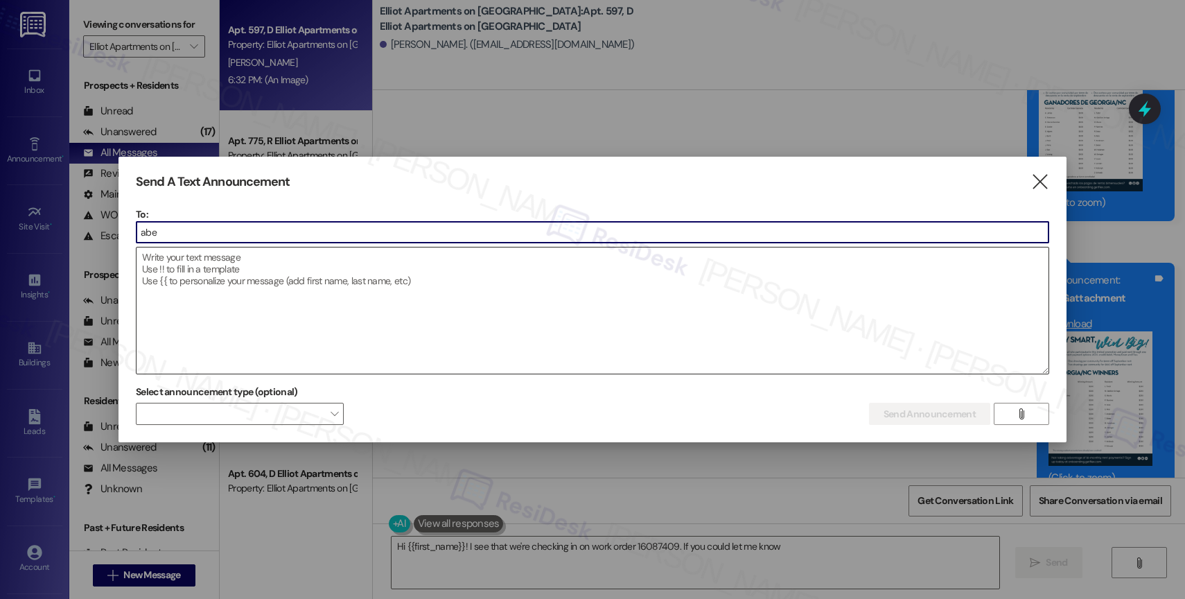
type input "aber"
type textarea "Hi {{first_name}}! I see that we're checking in on work order 16087409. If you …"
type input "abern"
type textarea "Hi {{first_name}}! I see that we're checking in on work order 16087409. If you …"
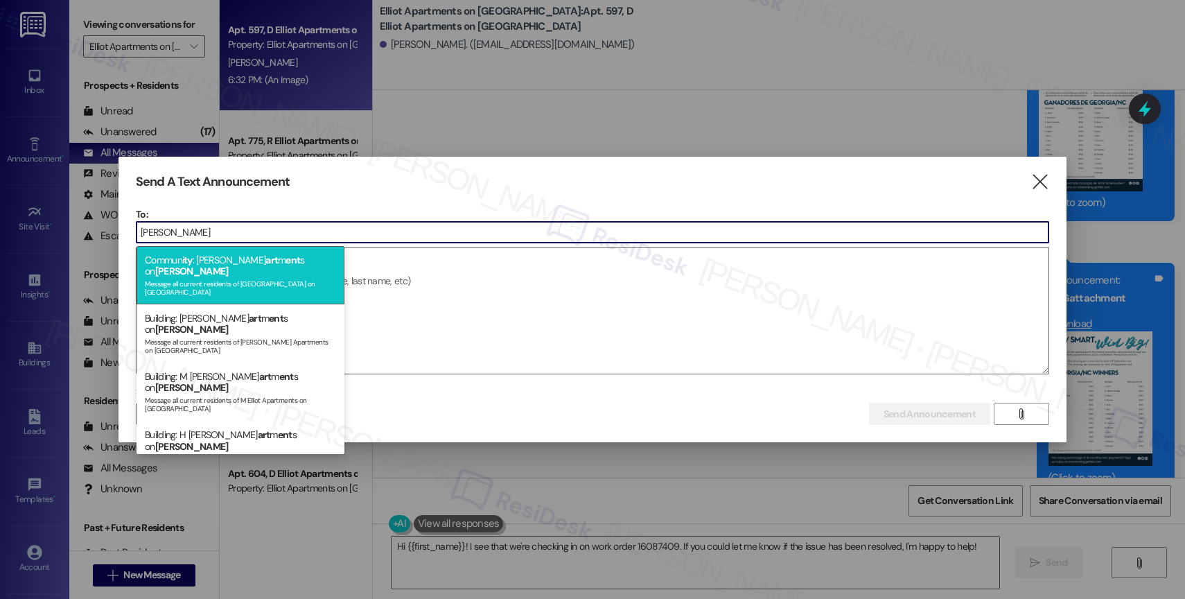
type input "abernathy"
click at [285, 262] on span "ent" at bounding box center [292, 260] width 15 height 12
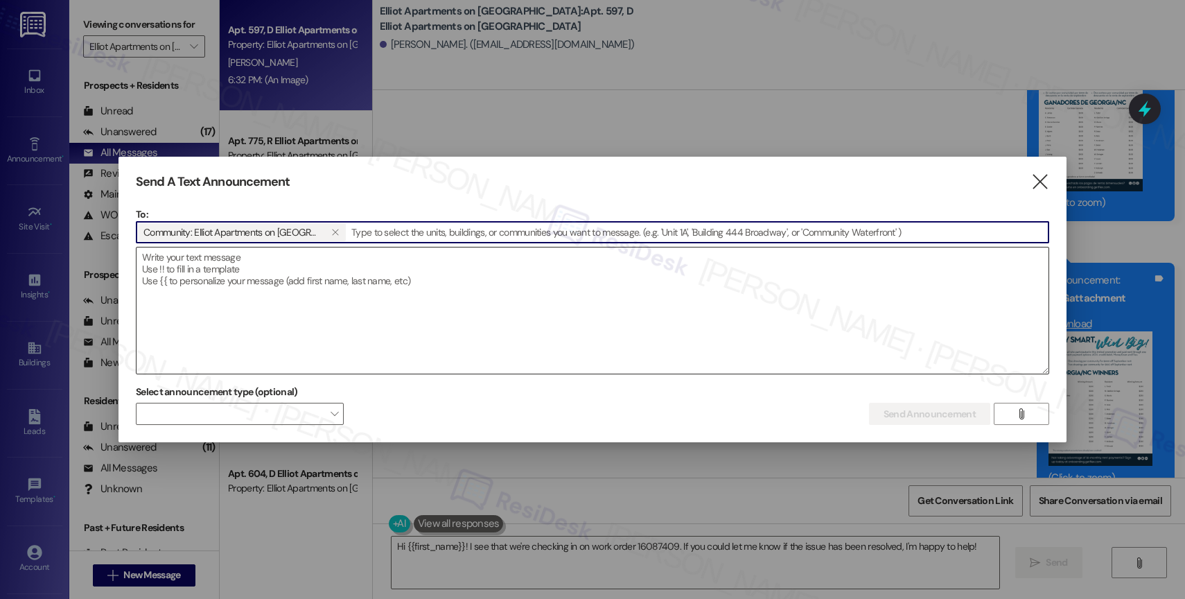
click at [248, 277] on textarea at bounding box center [592, 310] width 912 height 126
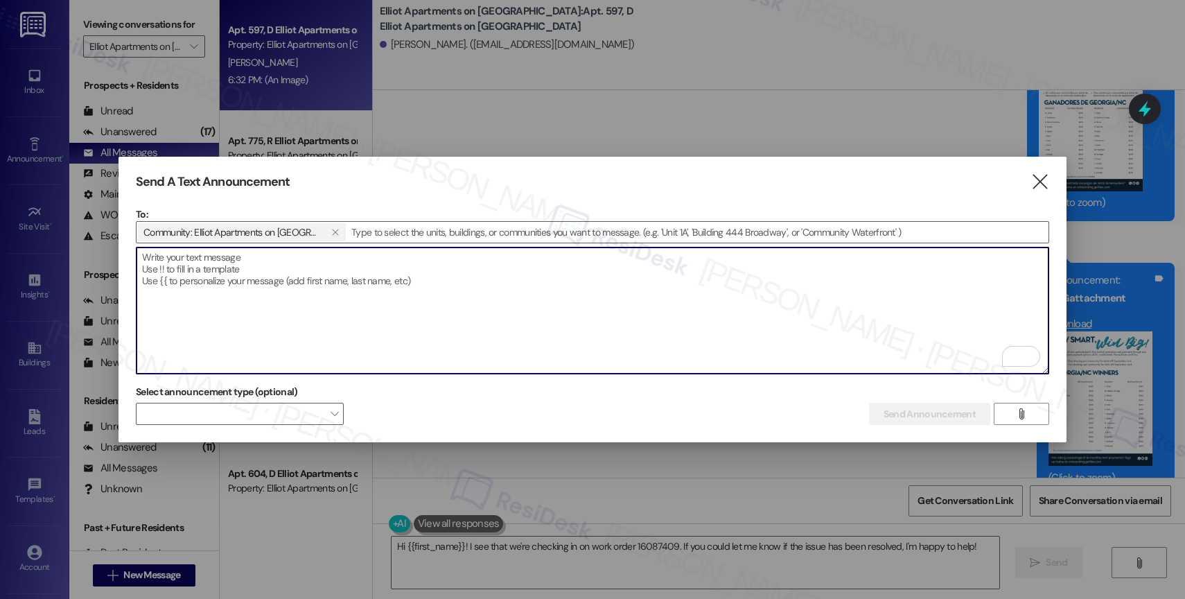
paste textarea "Hi {{first_name}}, Don’t miss Breakfast on the Go hosted by Elliot Abernathy to…"
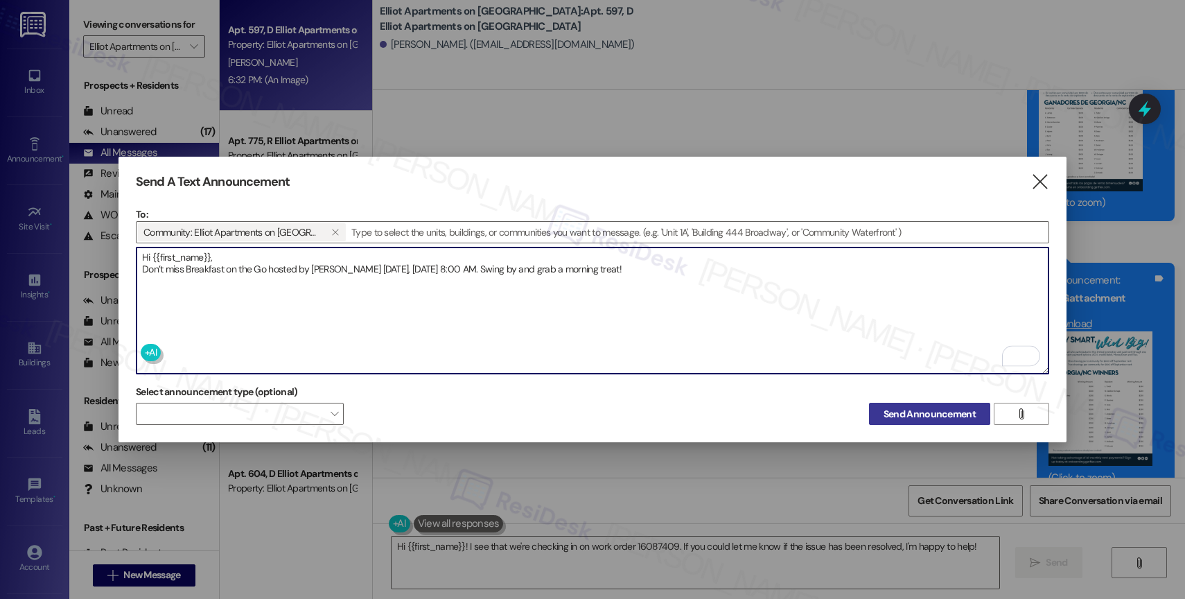
type textarea "Hi {{first_name}}, Don’t miss Breakfast on the Go hosted by Elliot Abernathy to…"
click at [924, 407] on span "Send Announcement" at bounding box center [929, 414] width 92 height 15
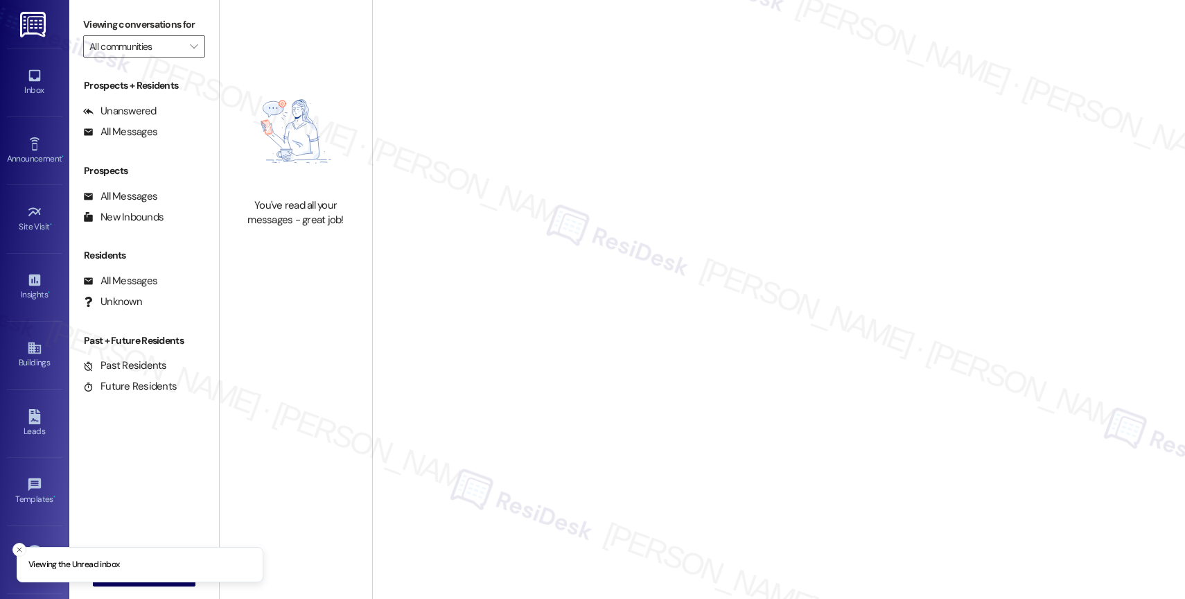
type input "[GEOGRAPHIC_DATA] on [GEOGRAPHIC_DATA]"
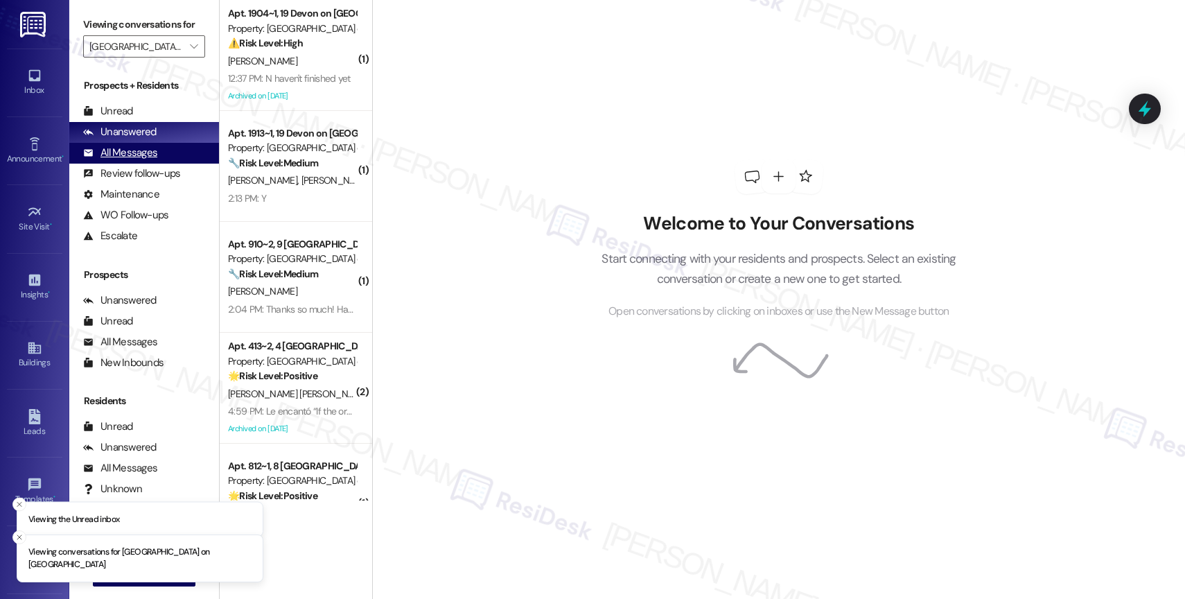
click at [123, 160] on div "All Messages" at bounding box center [120, 152] width 74 height 15
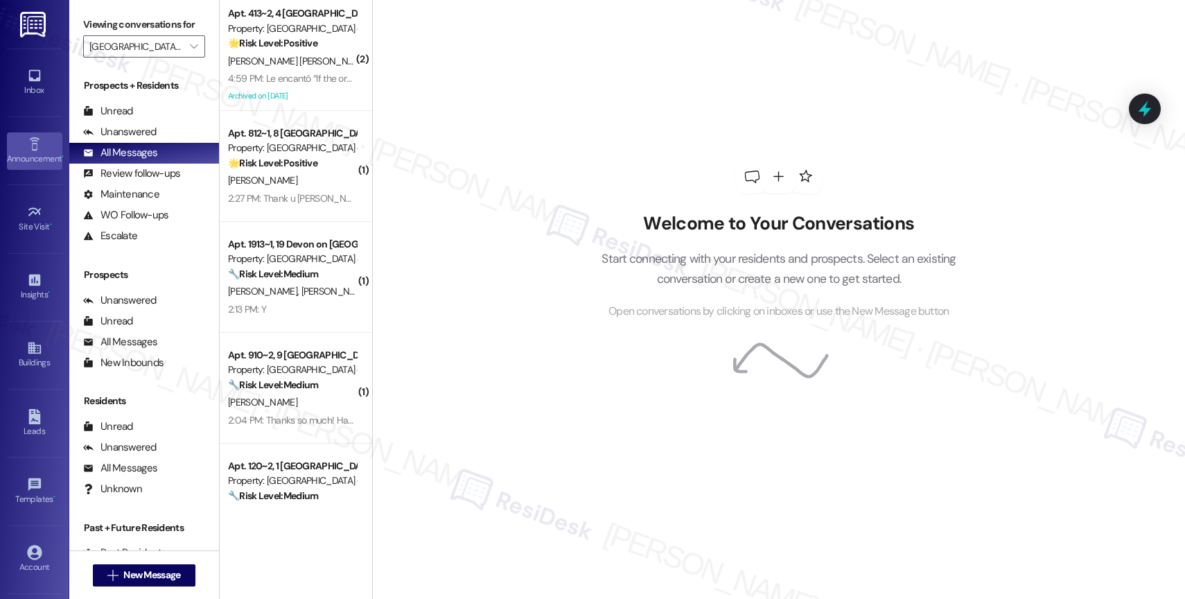
click at [27, 148] on icon at bounding box center [34, 143] width 15 height 15
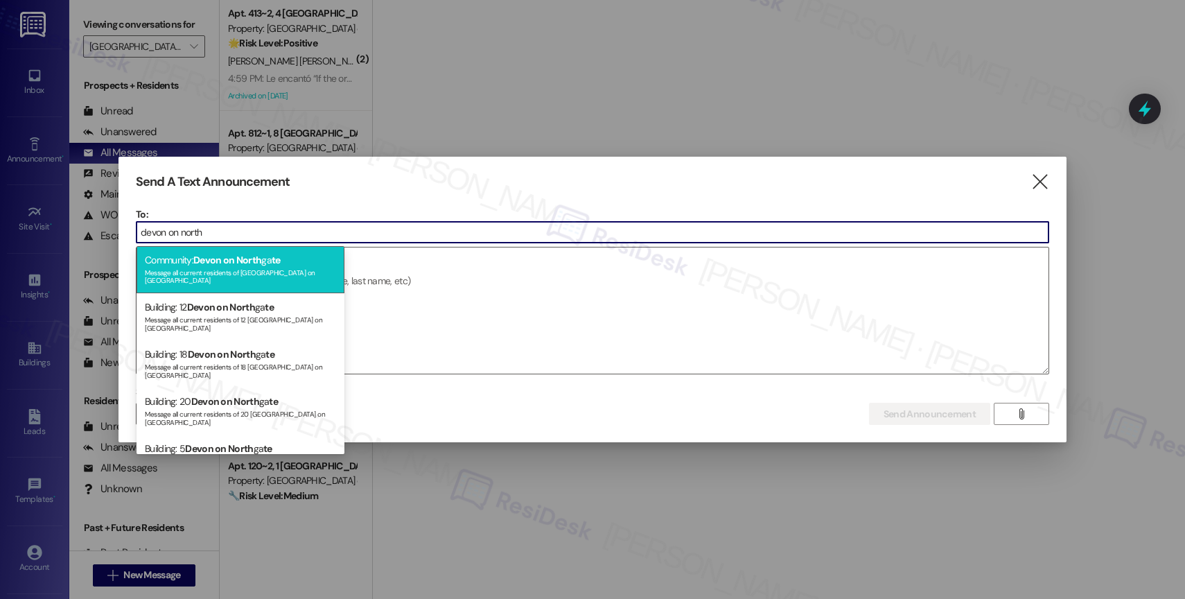
type input "devon on north"
click at [251, 254] on span "Devon on North" at bounding box center [227, 260] width 68 height 12
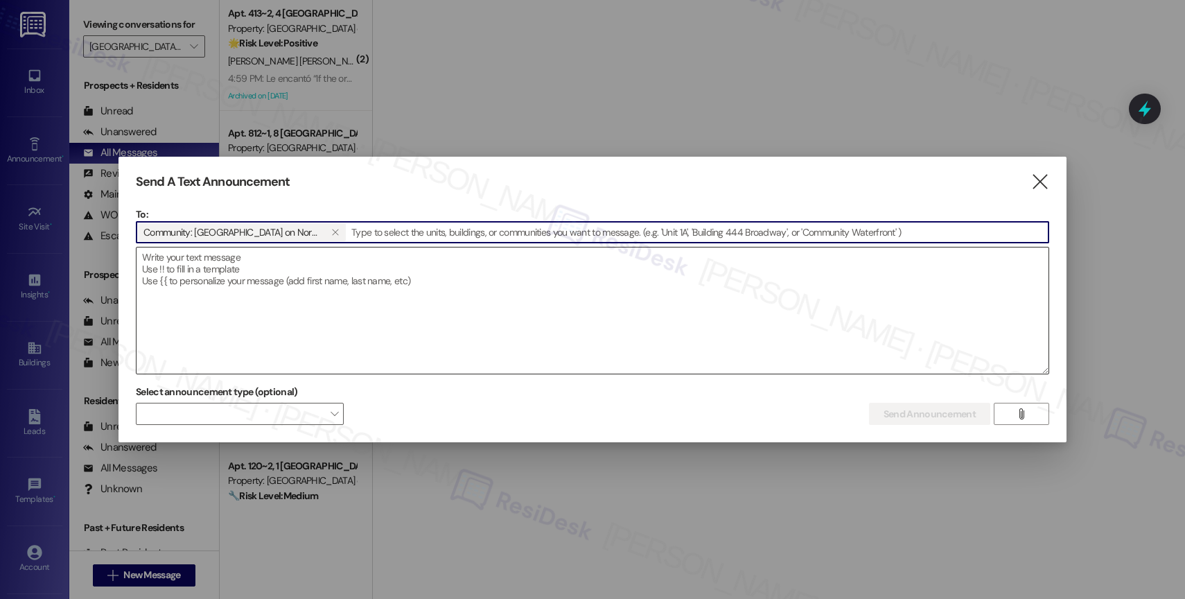
click at [233, 270] on textarea at bounding box center [592, 310] width 912 height 126
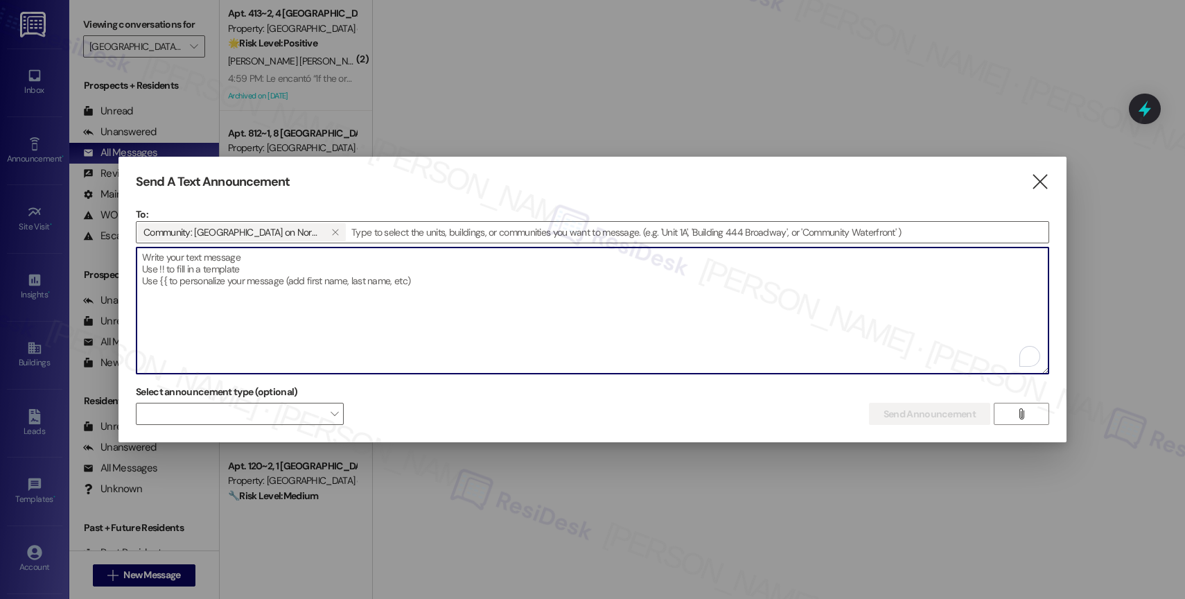
paste textarea "Congratulations to all the Pay Smart, Win Big winners! (Felicidades a los gando…"
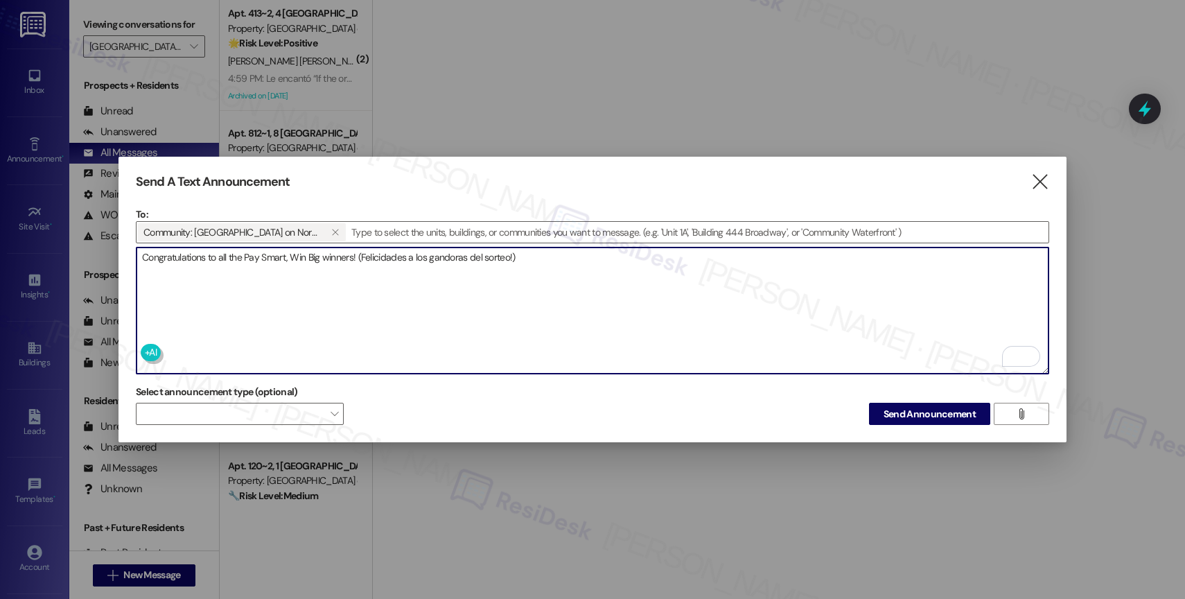
click at [585, 259] on textarea "Congratulations to all the Pay Smart, Win Big winners! (Felicidades a los gando…" at bounding box center [592, 310] width 912 height 126
type textarea "Congratulations to all the Pay Smart, Win Big winners! (Felicidades a los gando…"
click at [887, 407] on span "Send Announcement" at bounding box center [929, 414] width 92 height 15
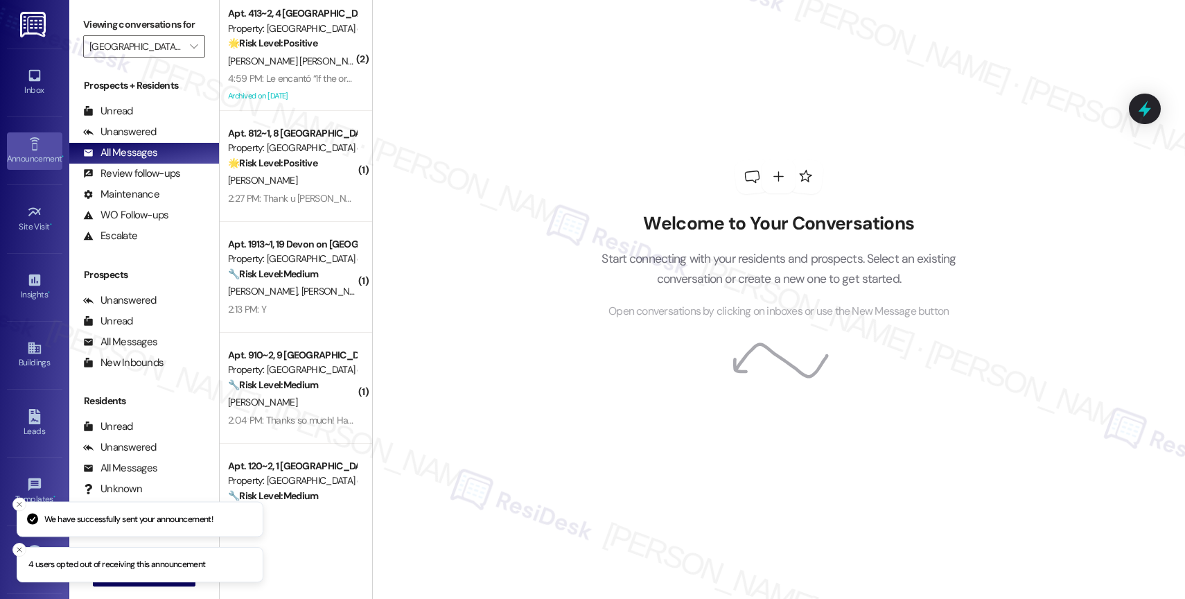
click at [23, 155] on div "Announcement •" at bounding box center [34, 159] width 69 height 14
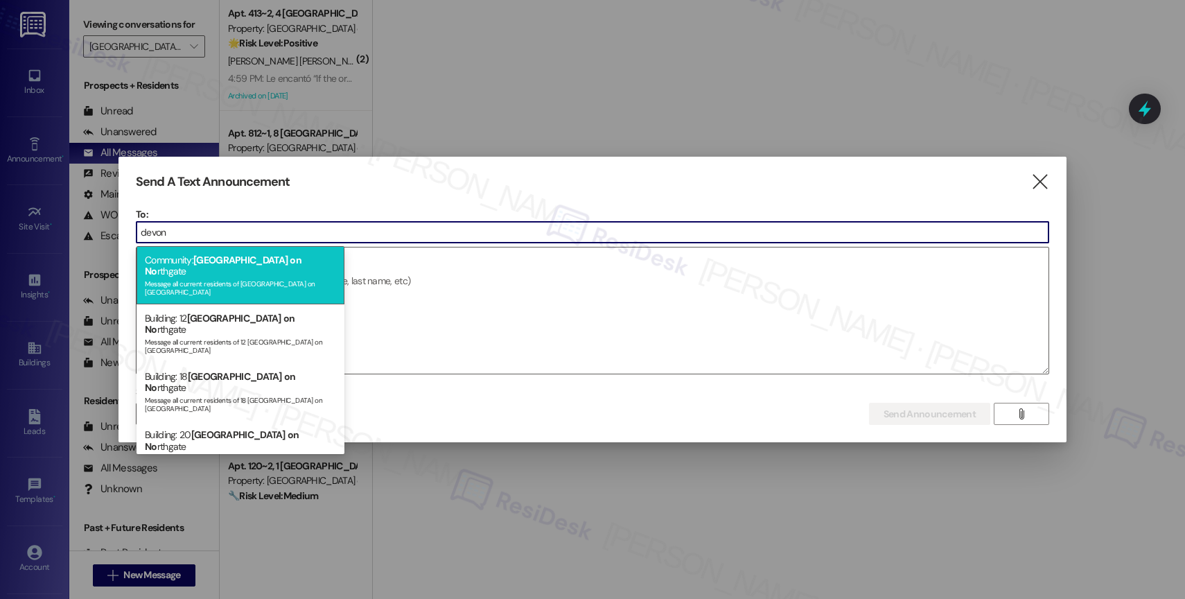
type input "devon"
click at [261, 253] on div "Community: [GEOGRAPHIC_DATA] on No rthgate Message all current residents of [GE…" at bounding box center [240, 275] width 208 height 58
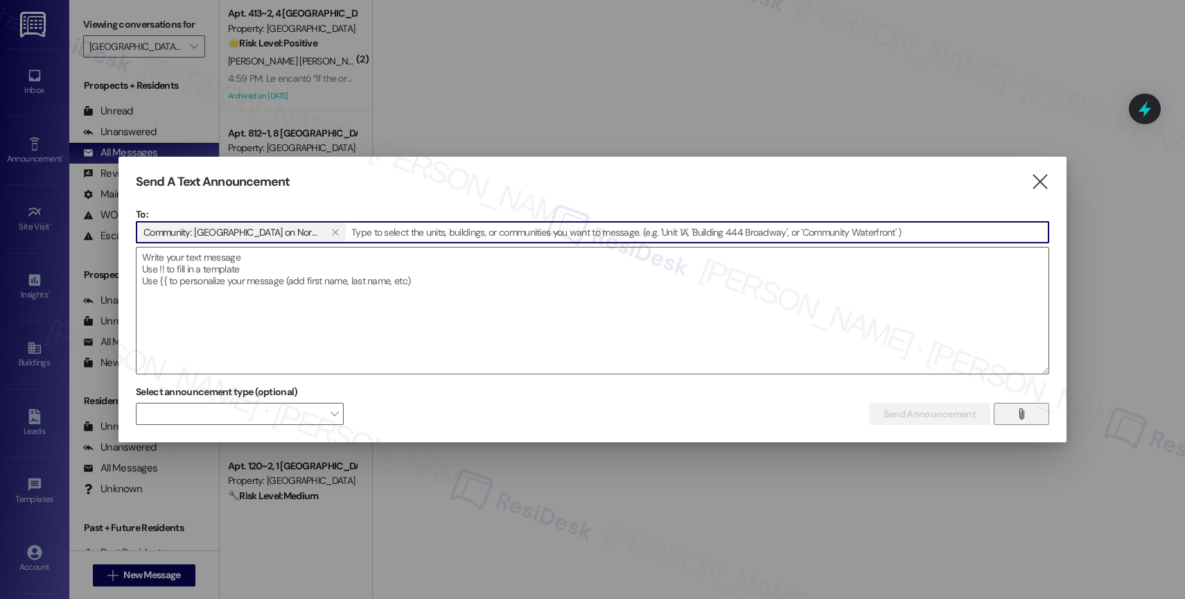
click at [1014, 412] on span "" at bounding box center [1021, 413] width 16 height 21
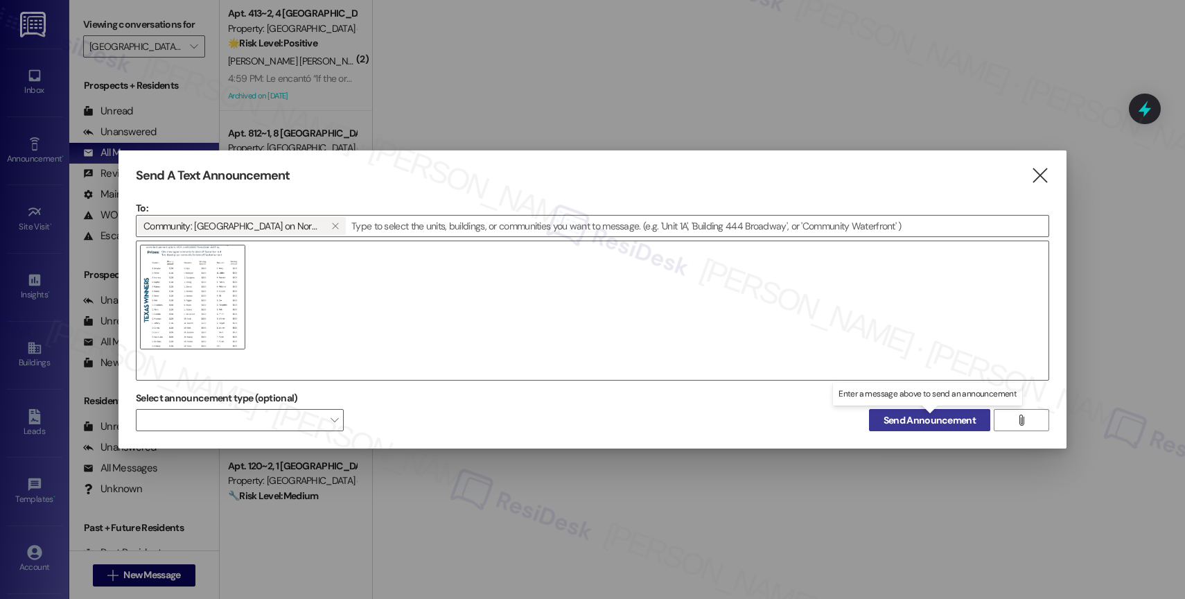
click at [925, 414] on span "Send Announcement" at bounding box center [929, 420] width 92 height 15
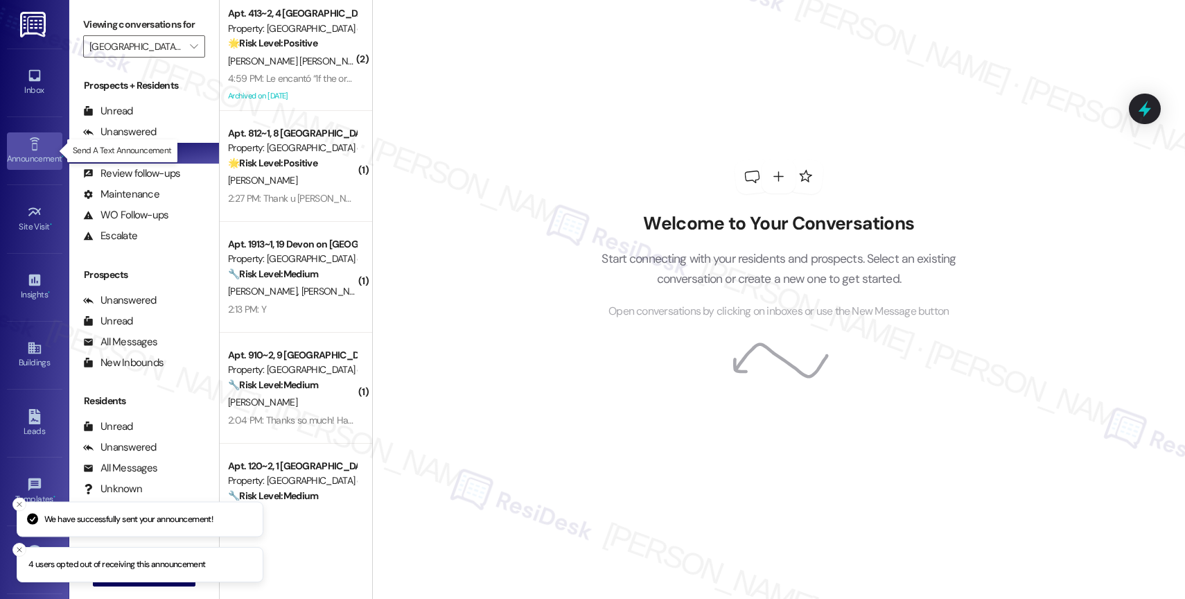
click at [28, 148] on icon at bounding box center [34, 143] width 15 height 15
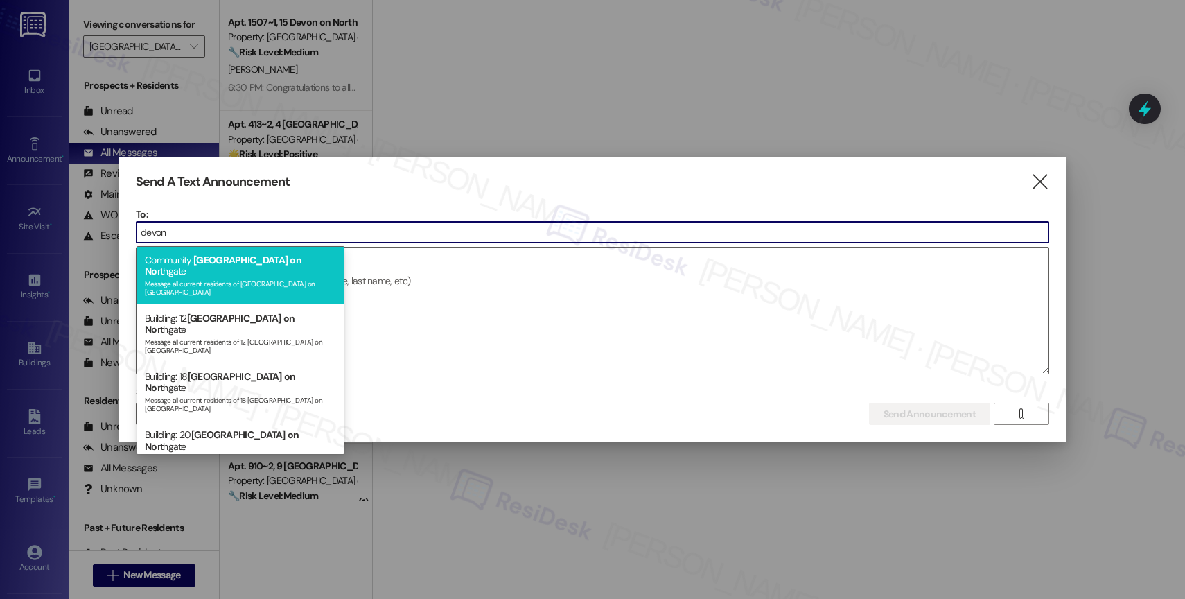
type input "devon"
click at [157, 265] on span "No" at bounding box center [151, 271] width 12 height 12
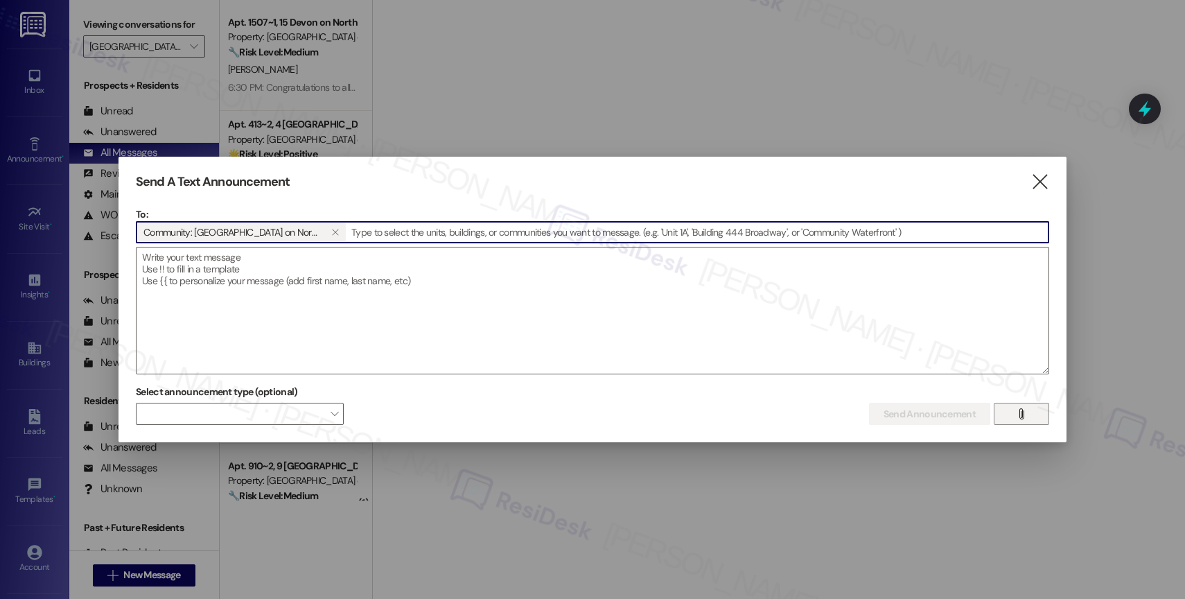
click at [1008, 412] on button "" at bounding box center [1020, 414] width 55 height 22
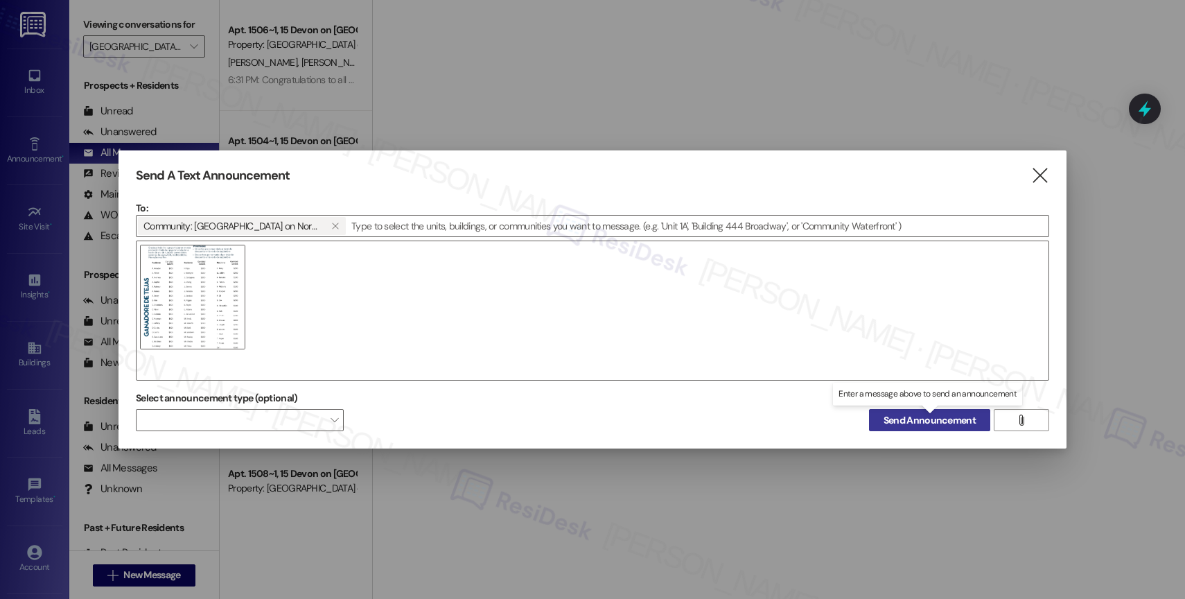
click at [917, 416] on span "Send Announcement" at bounding box center [929, 420] width 92 height 15
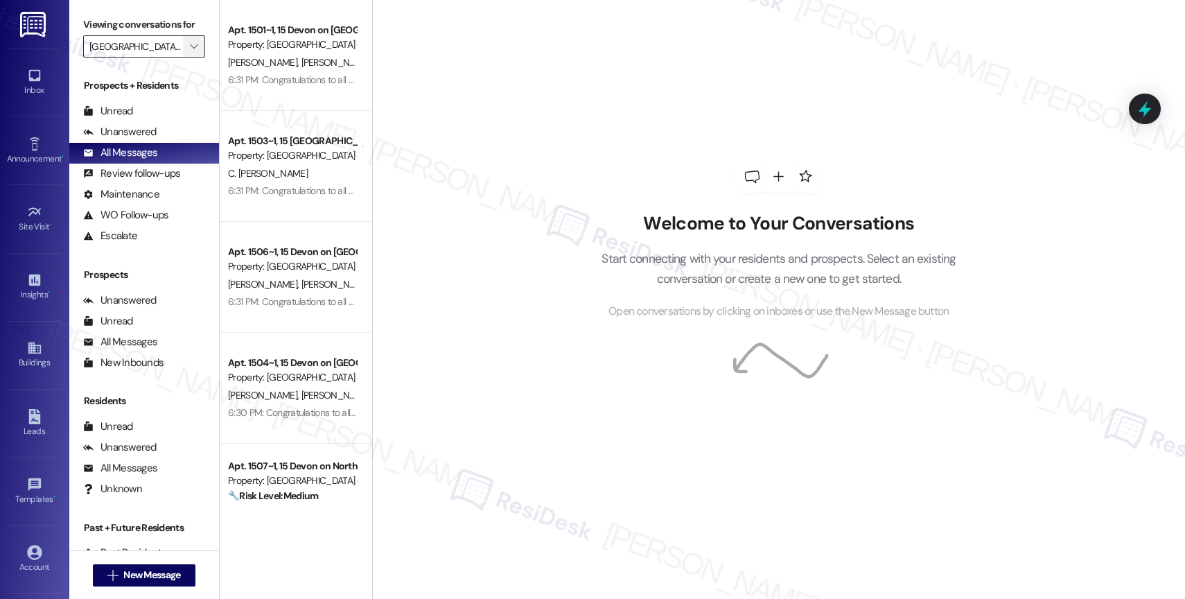
click at [187, 54] on span "" at bounding box center [193, 46] width 13 height 22
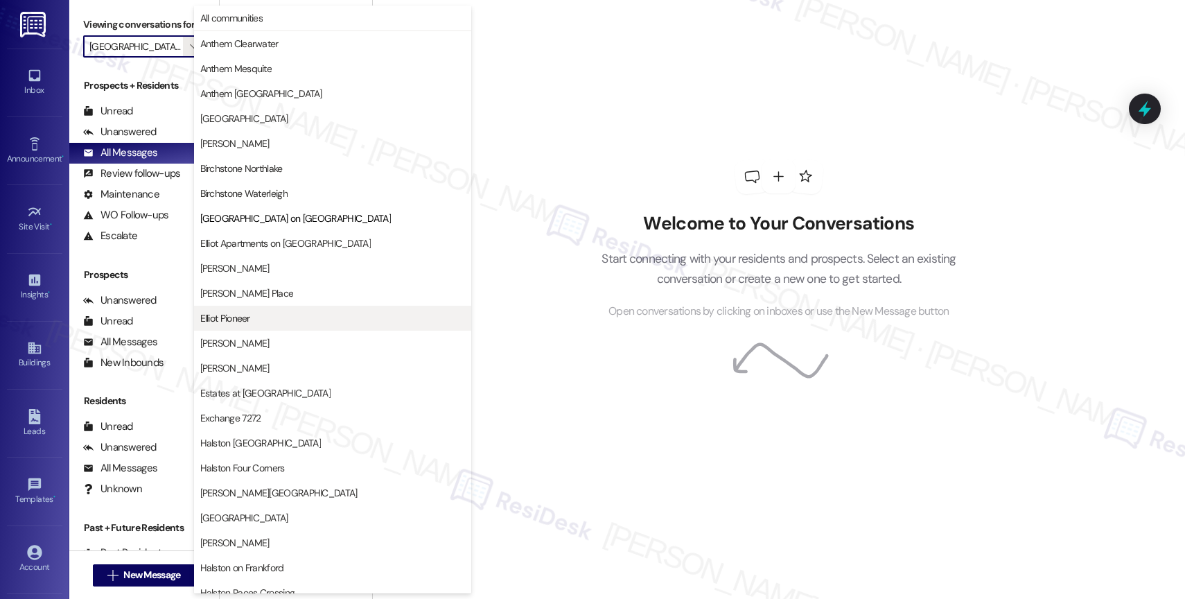
click at [265, 320] on span "Elliot Pioneer" at bounding box center [332, 318] width 265 height 14
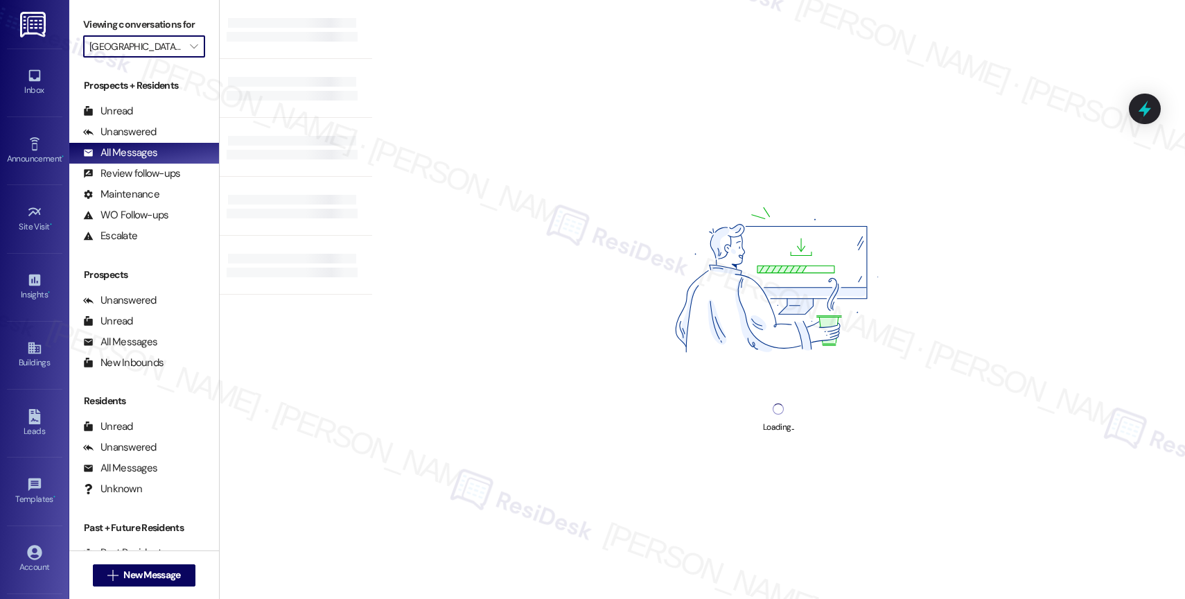
type input "Elliot Pioneer"
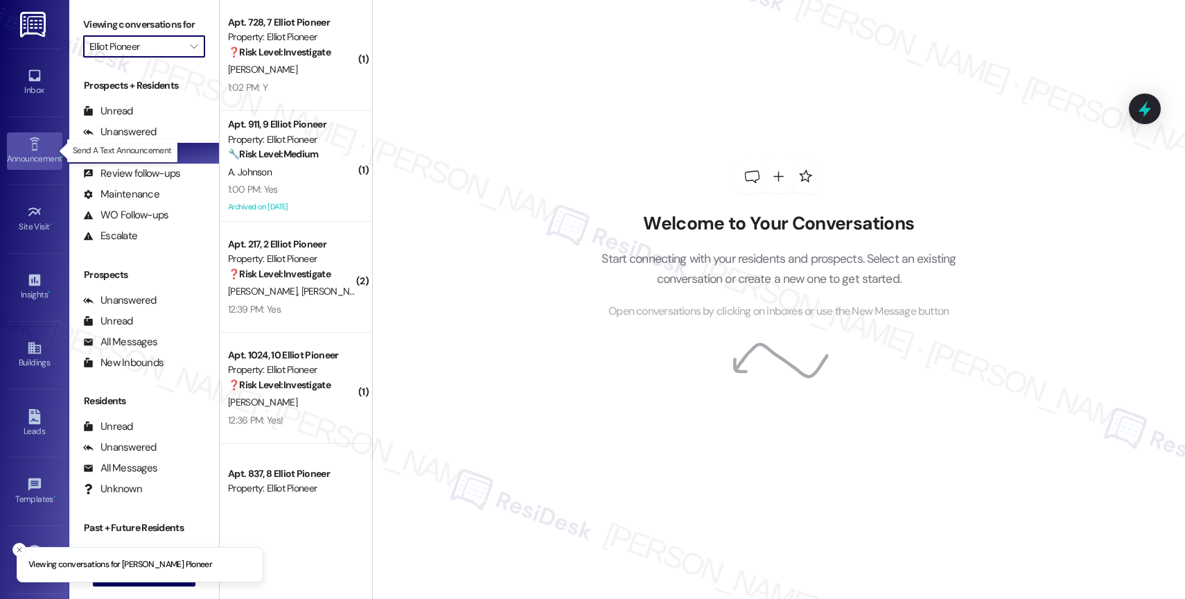
click at [20, 146] on link "Announcement •" at bounding box center [34, 150] width 55 height 37
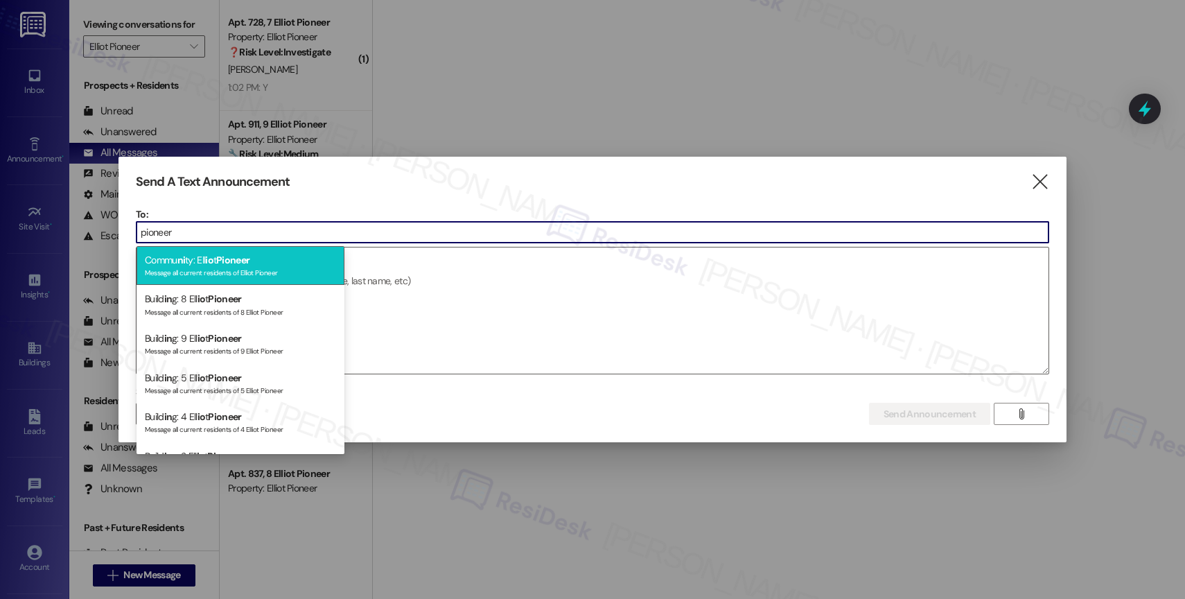
type input "pioneer"
click at [238, 262] on span "Pioneer" at bounding box center [232, 260] width 33 height 12
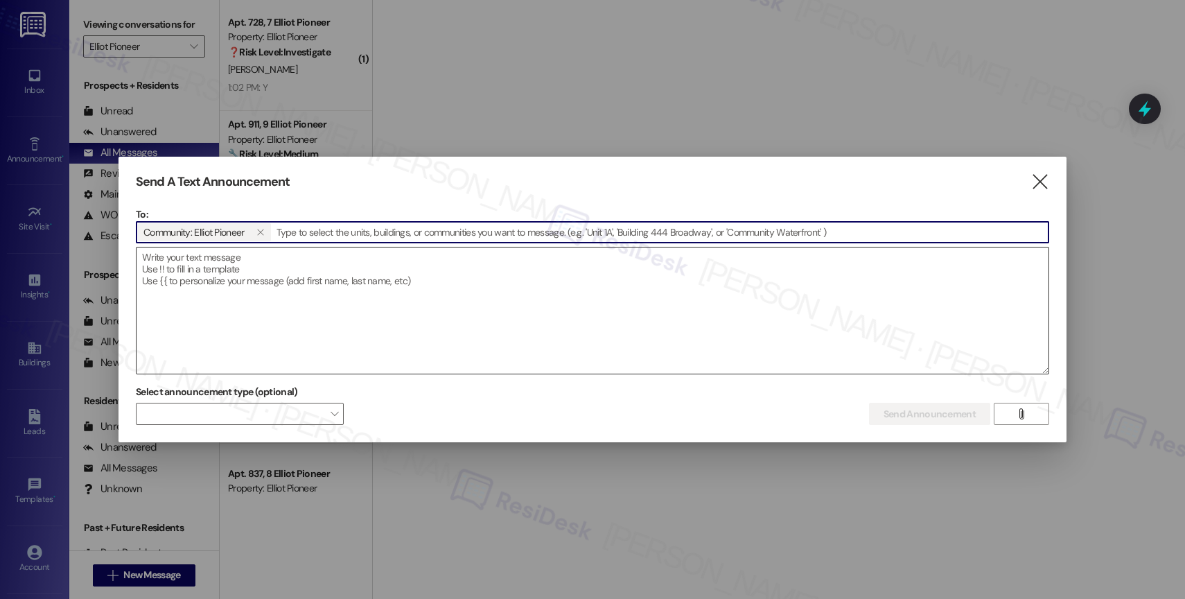
click at [268, 284] on textarea at bounding box center [592, 310] width 912 height 126
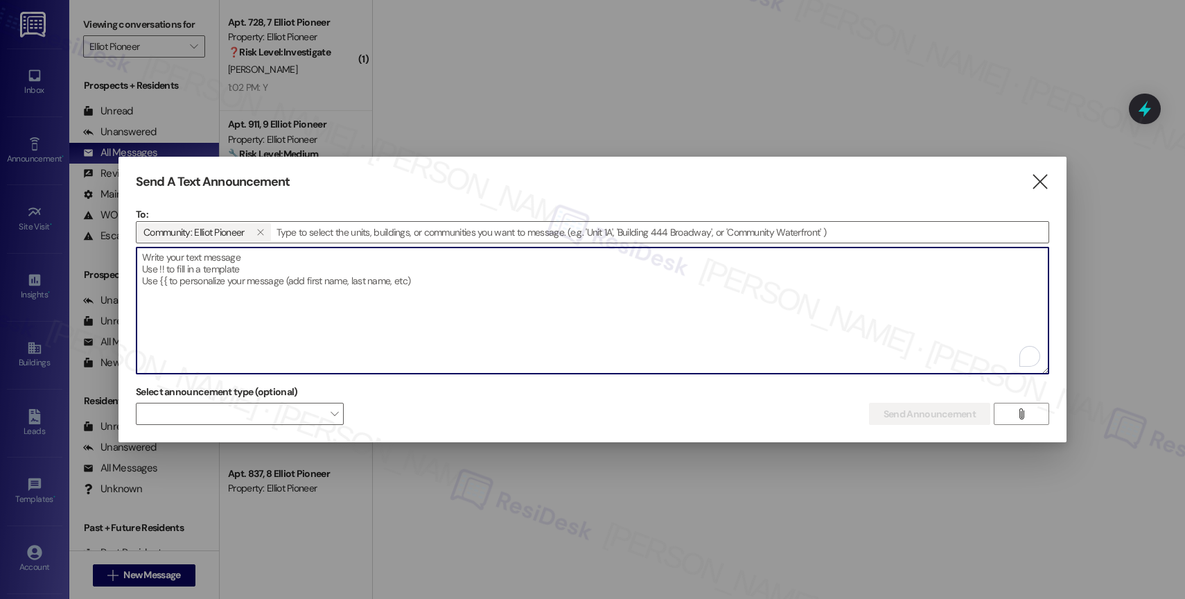
paste textarea "Congratulations to all the Pay Smart, Win Big winners! (Felicidades a los gando…"
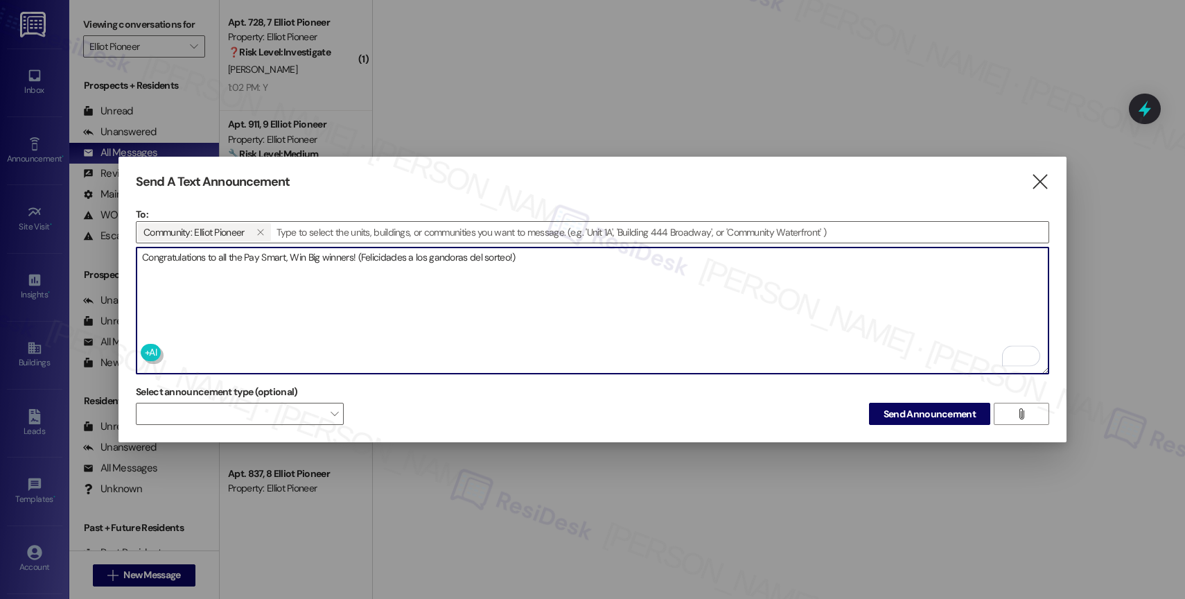
type textarea "Congratulations to all the Pay Smart, Win Big winners! (Felicidades a los gando…"
click at [560, 260] on textarea "Congratulations to all the Pay Smart, Win Big winners! (Felicidades a los gando…" at bounding box center [592, 310] width 912 height 126
click at [908, 411] on span "Send Announcement" at bounding box center [929, 414] width 92 height 15
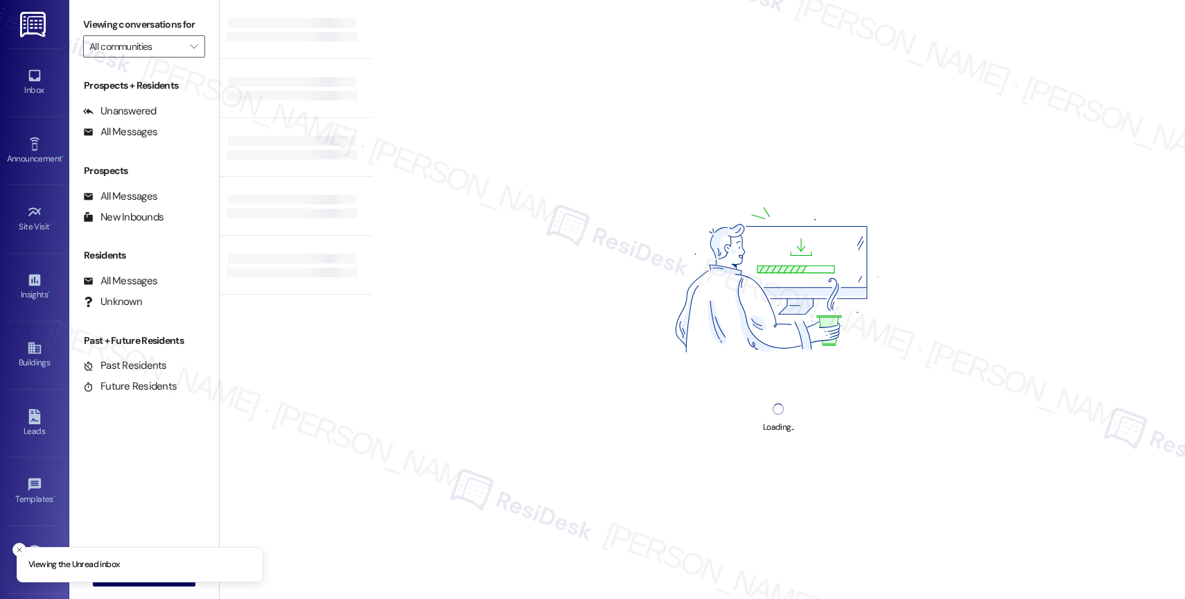
type input "Elliot Pioneer"
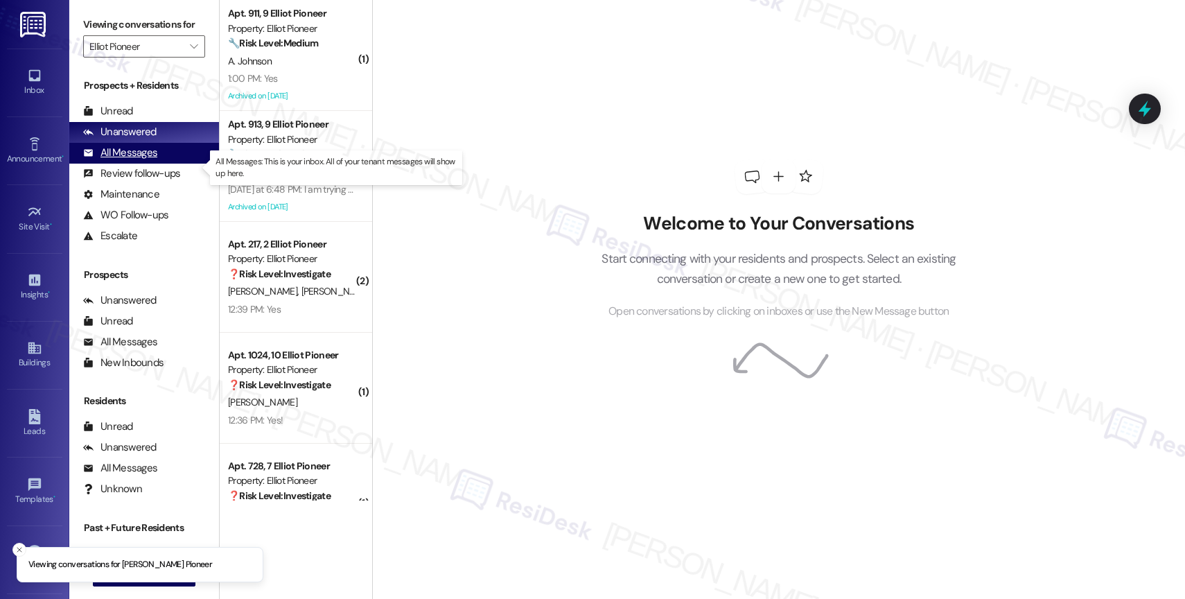
click at [139, 160] on div "All Messages" at bounding box center [120, 152] width 74 height 15
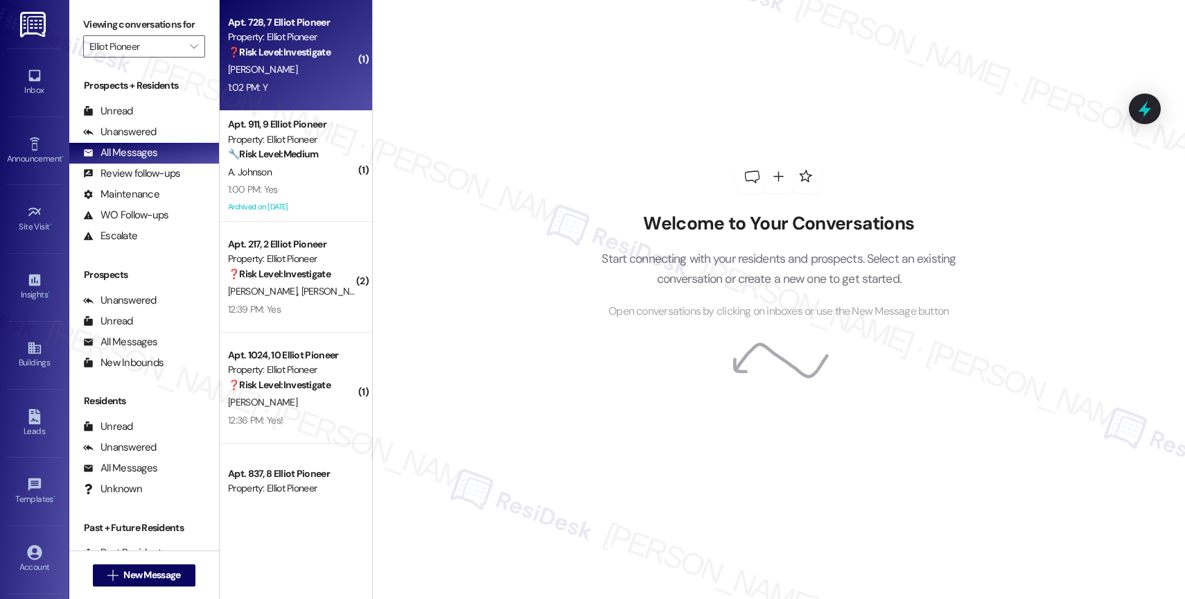
click at [272, 64] on div "[PERSON_NAME]" at bounding box center [292, 69] width 131 height 17
click at [297, 61] on div "[PERSON_NAME]" at bounding box center [292, 69] width 131 height 17
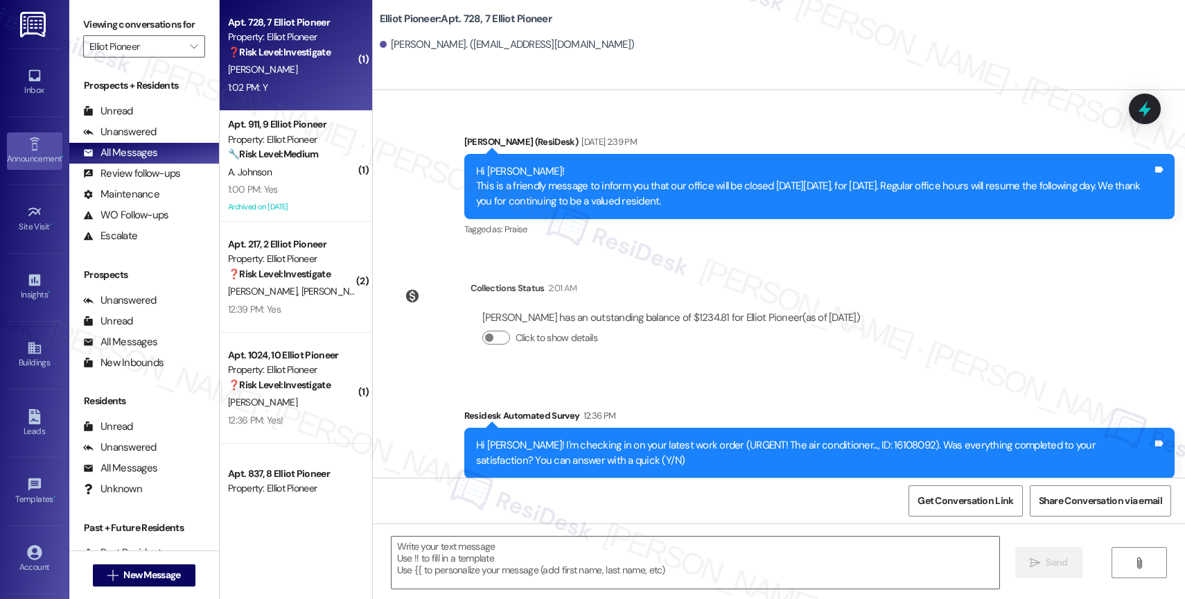
scroll to position [4336, 0]
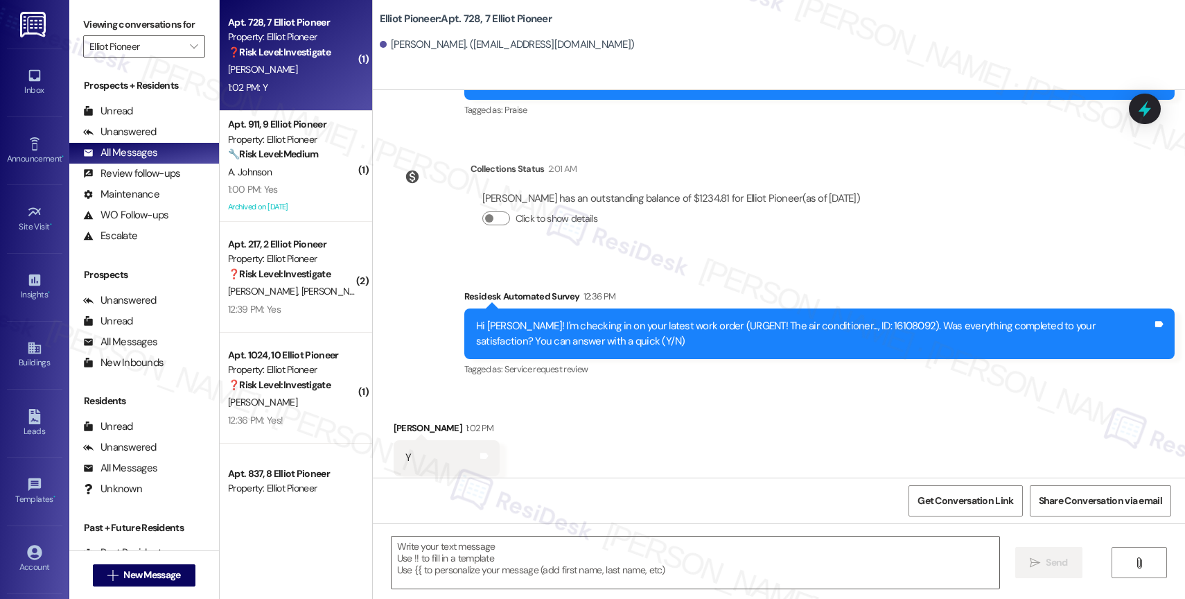
type textarea "Fetching suggested responses. Please feel free to read through the conversation…"
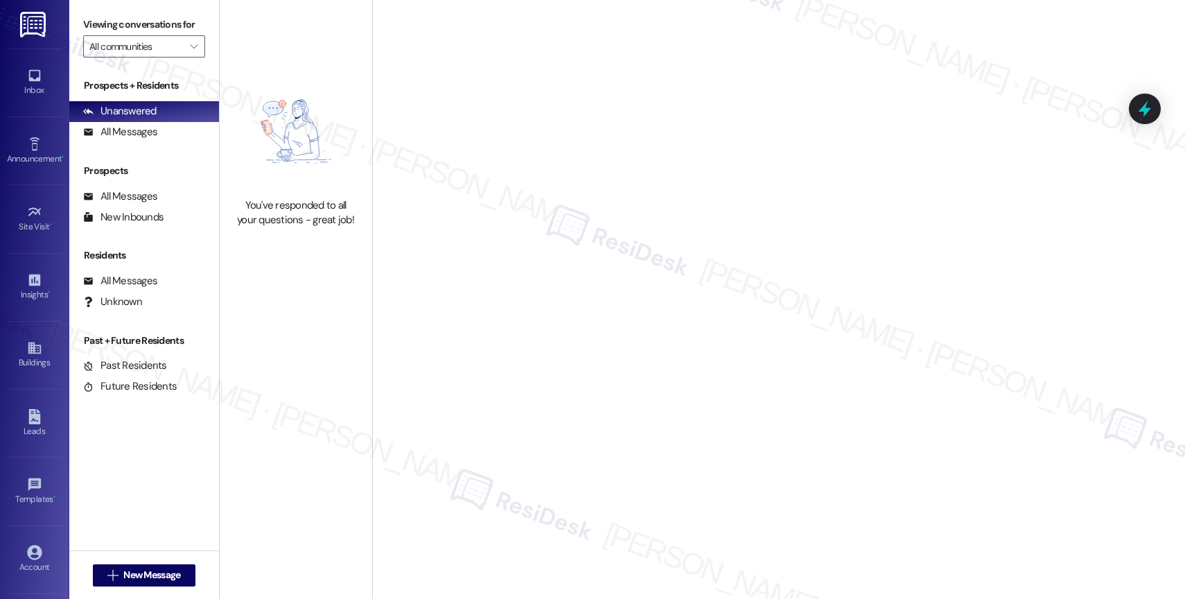
type input "Elliot Pioneer"
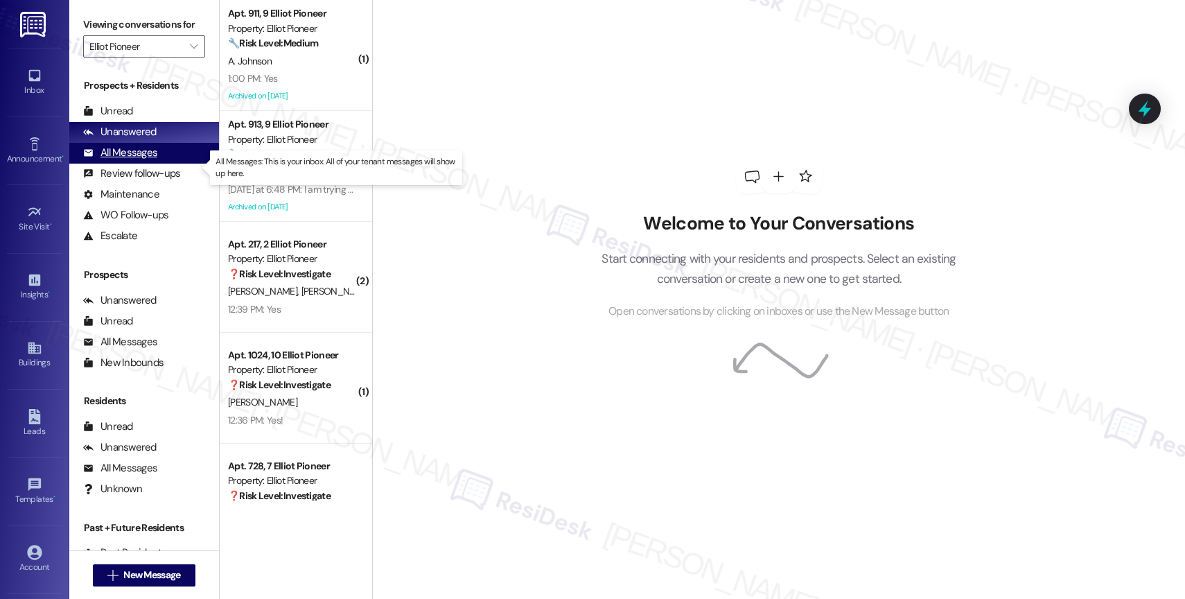
click at [136, 160] on div "All Messages" at bounding box center [120, 152] width 74 height 15
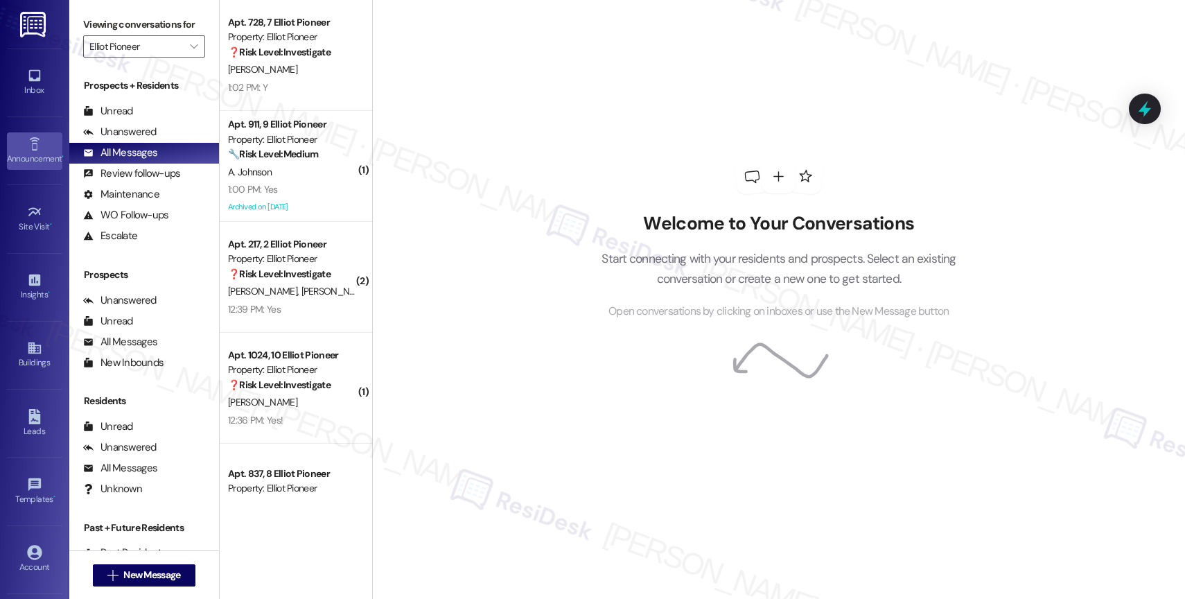
click at [12, 156] on div "Announcement •" at bounding box center [34, 159] width 69 height 14
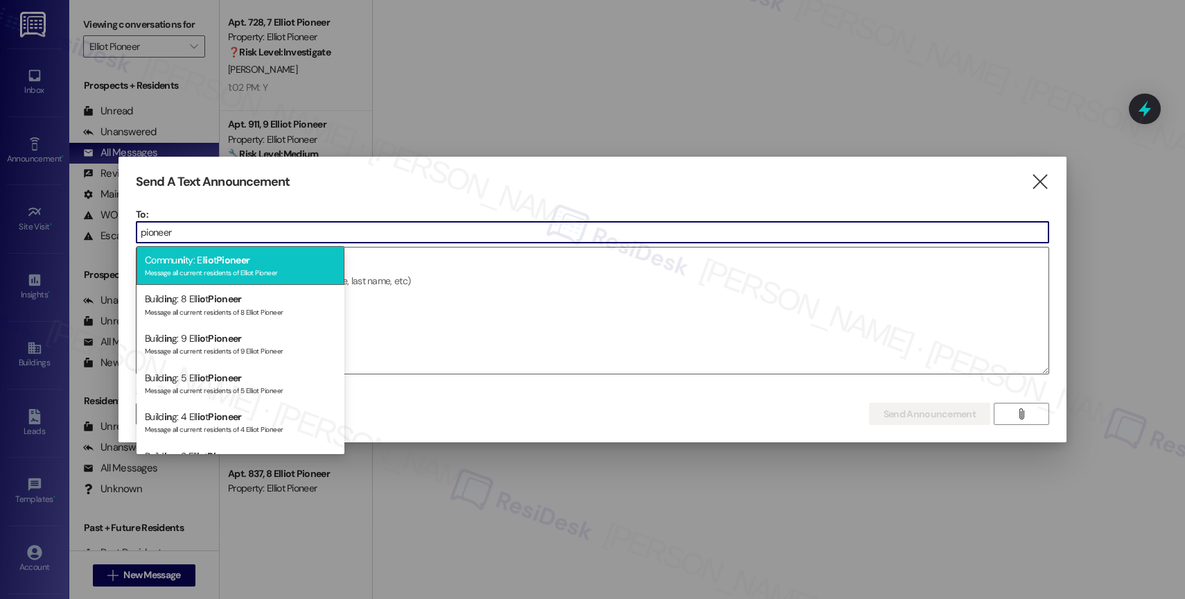
type input "pioneer"
click at [232, 251] on div "Commu ni ty: Ell io t Pioneer Message all current residents of Elliot Pioneer" at bounding box center [240, 265] width 208 height 39
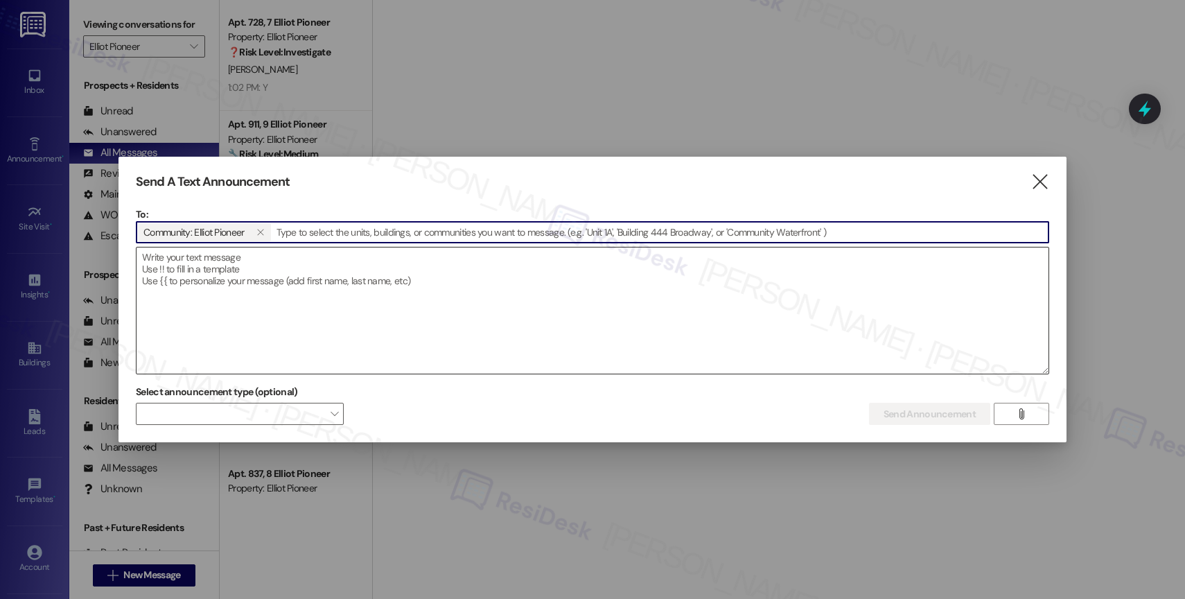
click at [226, 274] on textarea at bounding box center [592, 310] width 912 height 126
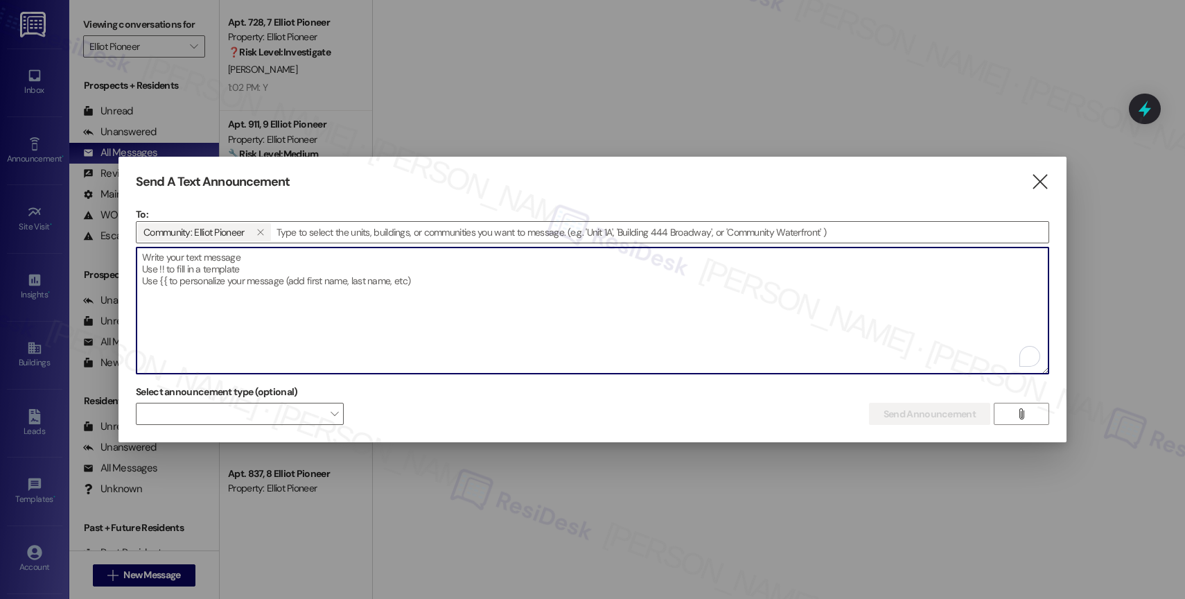
paste textarea "Congratulations to all the Pay Smart, Win Big winners! (Felicidades a los gando…"
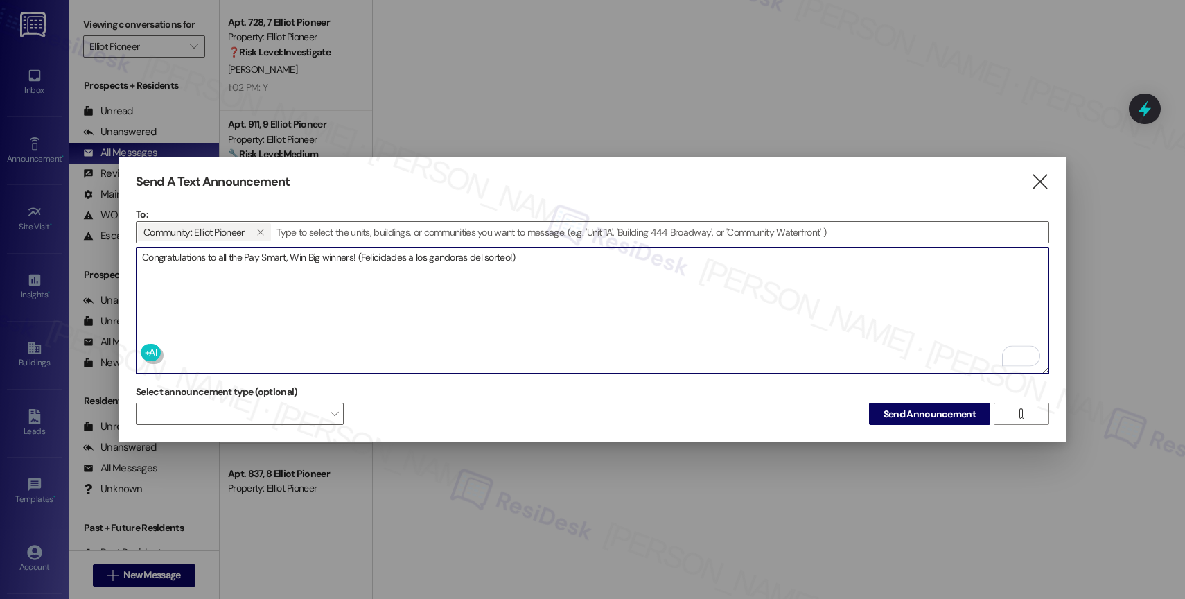
click at [537, 260] on textarea "Congratulations to all the Pay Smart, Win Big winners! (Felicidades a los gando…" at bounding box center [592, 310] width 912 height 126
type textarea "Congratulations to all the Pay Smart, Win Big winners! (Felicidades a los gando…"
click at [906, 407] on span "Send Announcement" at bounding box center [929, 414] width 92 height 15
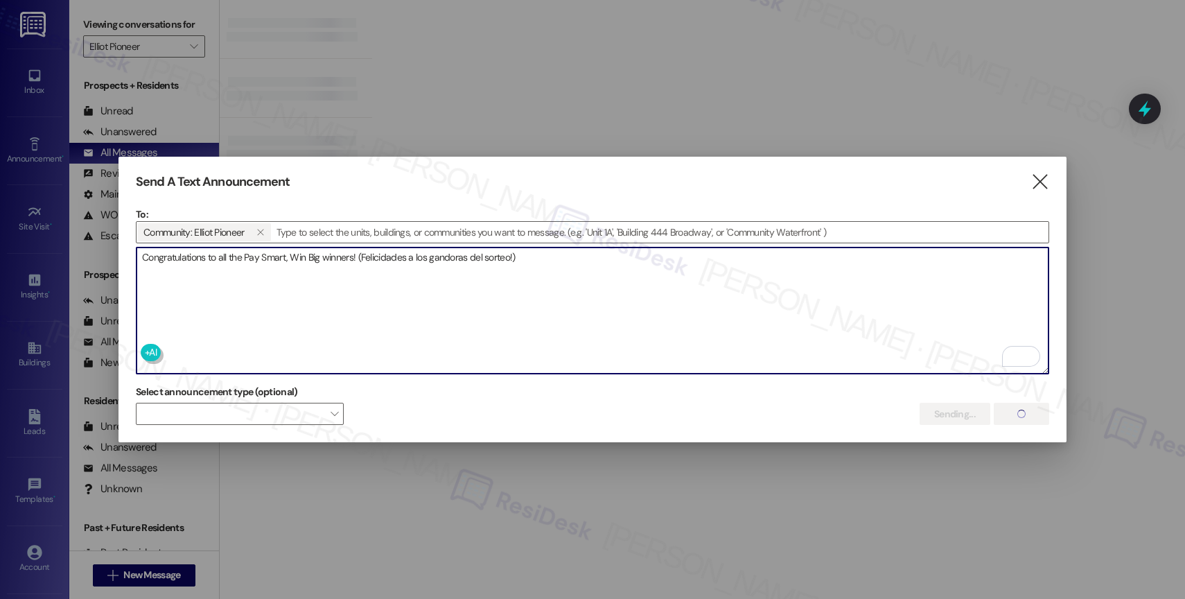
click at [583, 258] on textarea "Congratulations to all the Pay Smart, Win Big winners! (Felicidades a los gando…" at bounding box center [592, 310] width 912 height 126
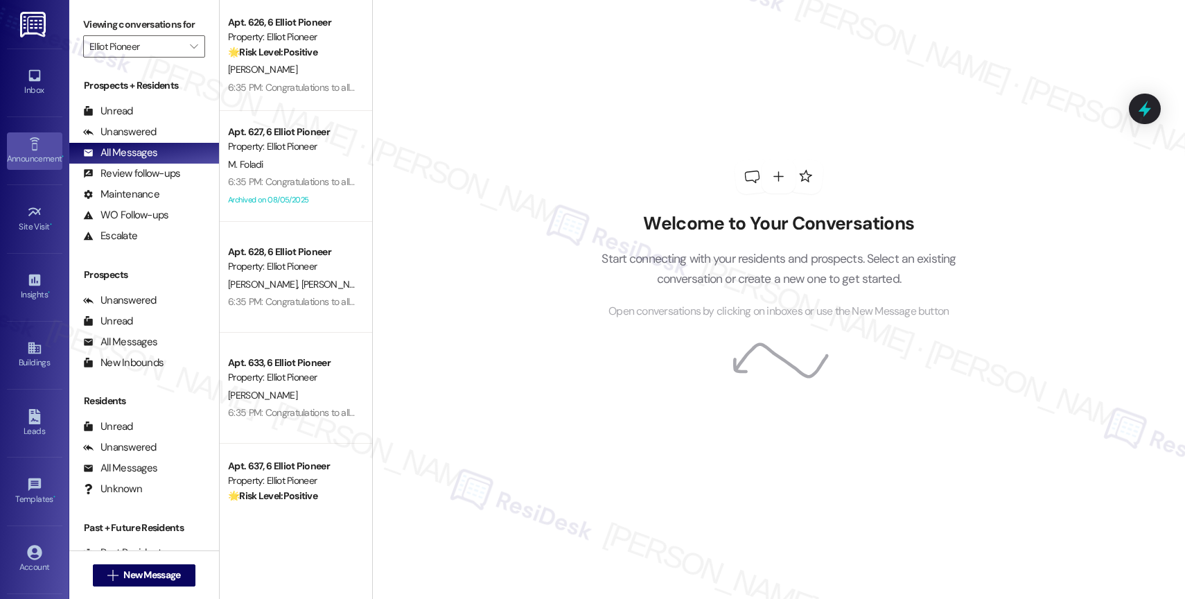
click at [7, 141] on link "Announcement •" at bounding box center [34, 150] width 55 height 37
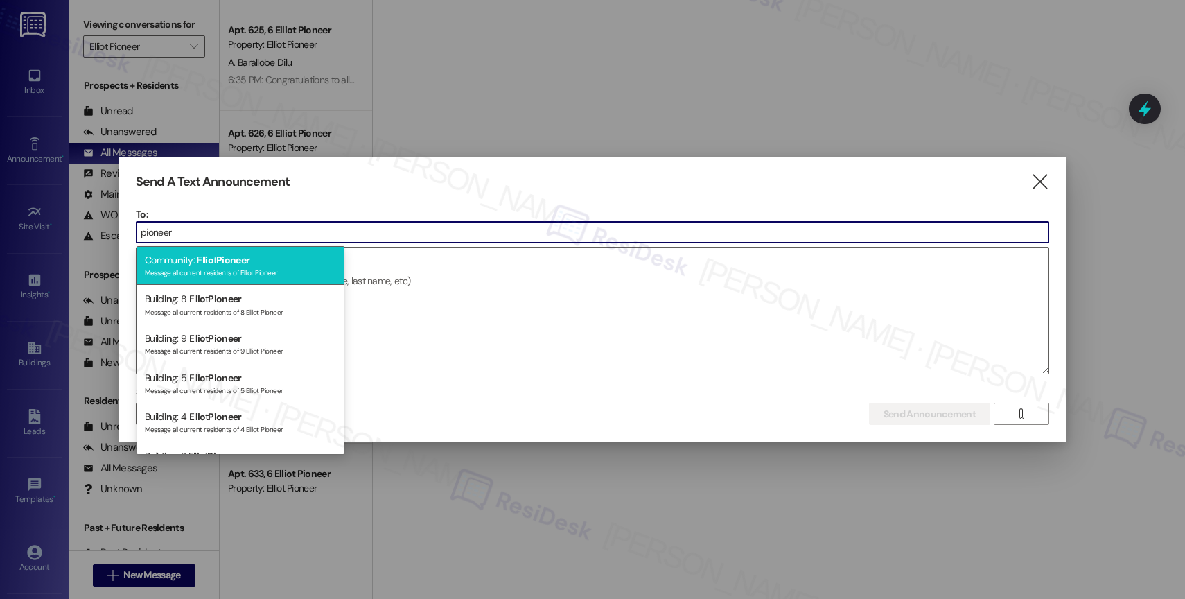
type input "pioneer"
click at [232, 256] on span "Pioneer" at bounding box center [232, 260] width 33 height 12
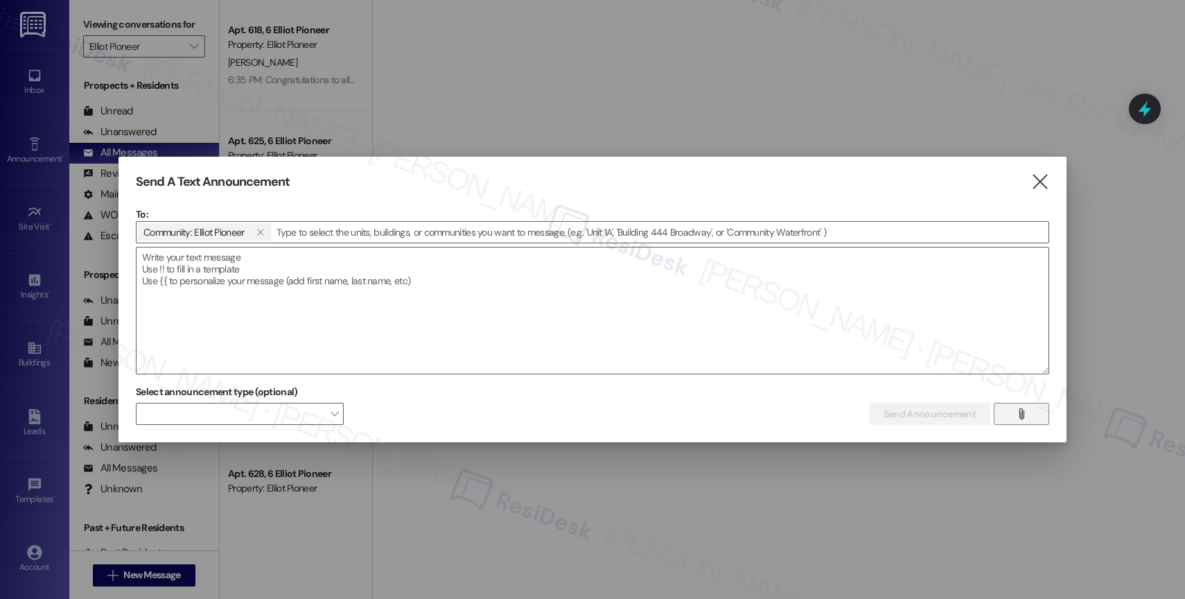
click at [1015, 410] on span "" at bounding box center [1021, 413] width 16 height 21
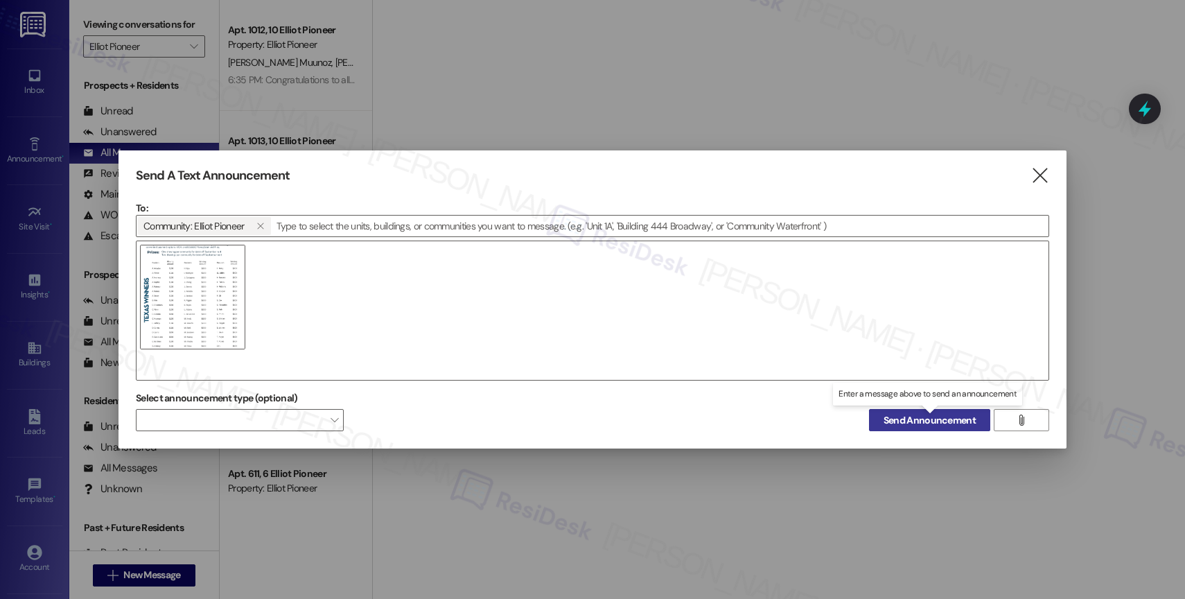
click at [910, 420] on span "Send Announcement" at bounding box center [929, 420] width 92 height 15
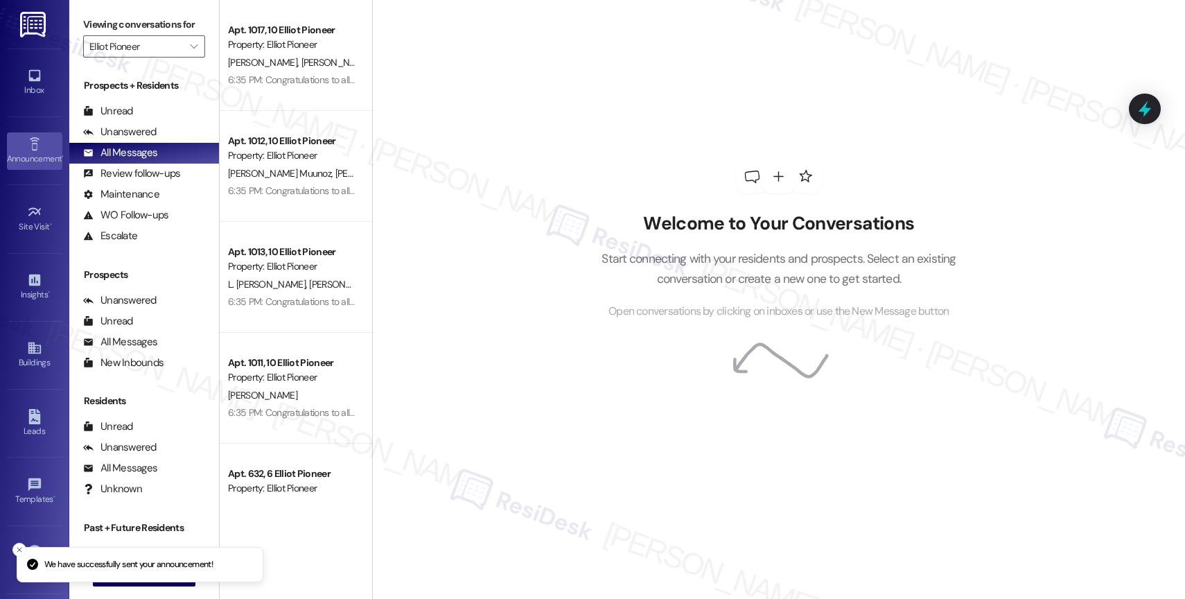
click at [15, 156] on div "Announcement •" at bounding box center [34, 159] width 69 height 14
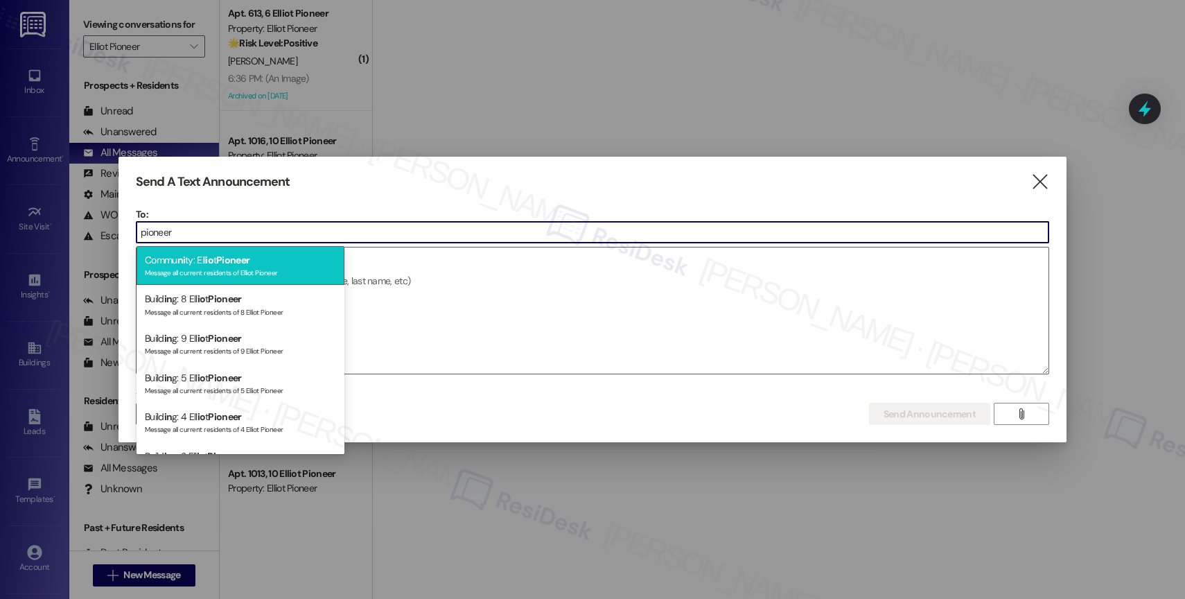
type input "pioneer"
click at [237, 261] on span "Pioneer" at bounding box center [232, 260] width 33 height 12
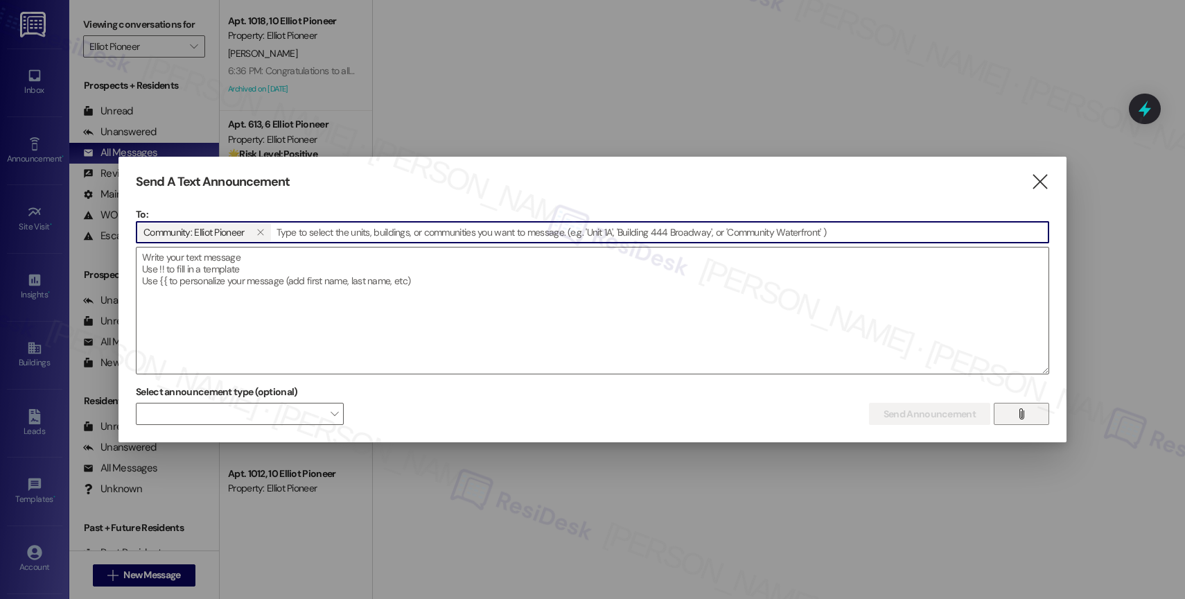
click at [1014, 409] on span "" at bounding box center [1021, 413] width 16 height 21
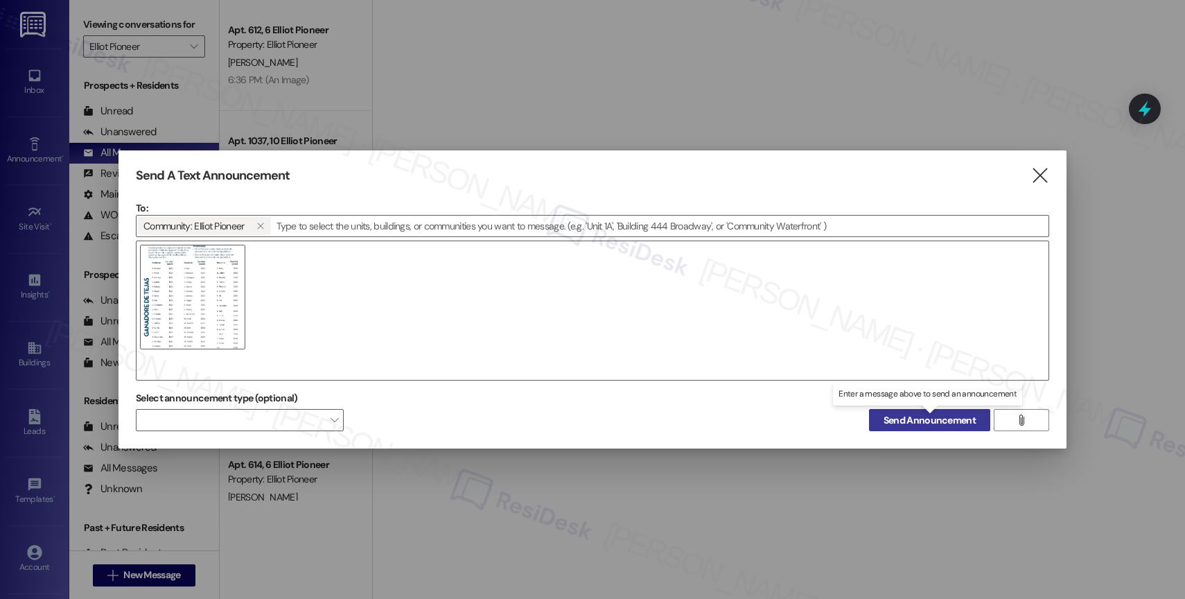
click at [917, 417] on span "Send Announcement" at bounding box center [929, 420] width 92 height 15
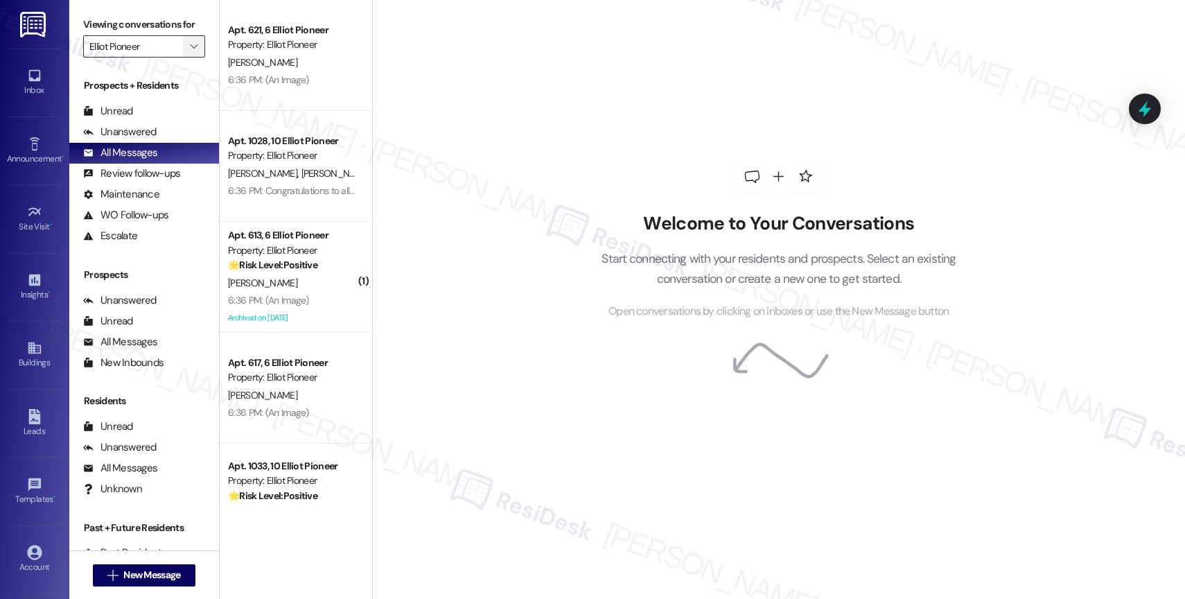
click at [190, 52] on icon "" at bounding box center [194, 46] width 8 height 11
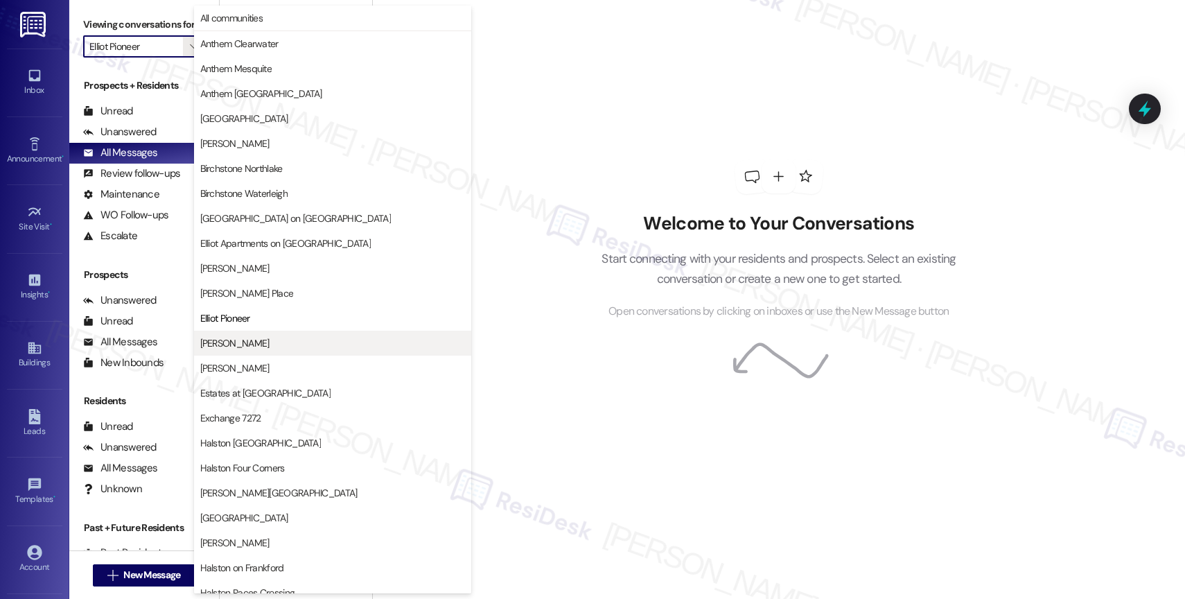
scroll to position [225, 0]
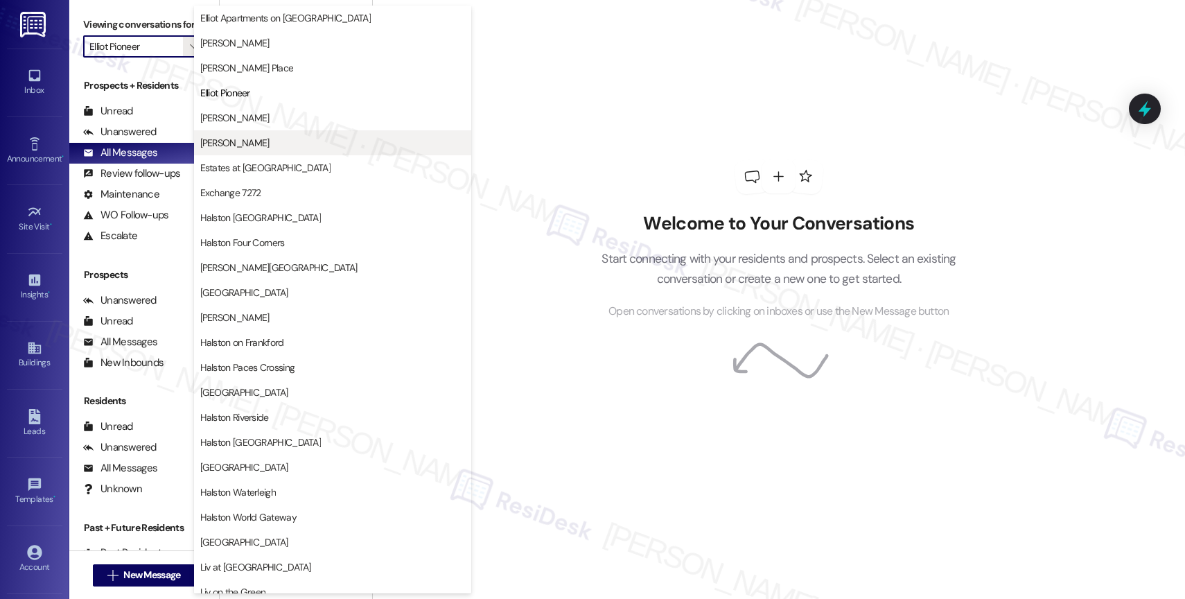
click at [269, 146] on span "[PERSON_NAME]" at bounding box center [332, 143] width 265 height 14
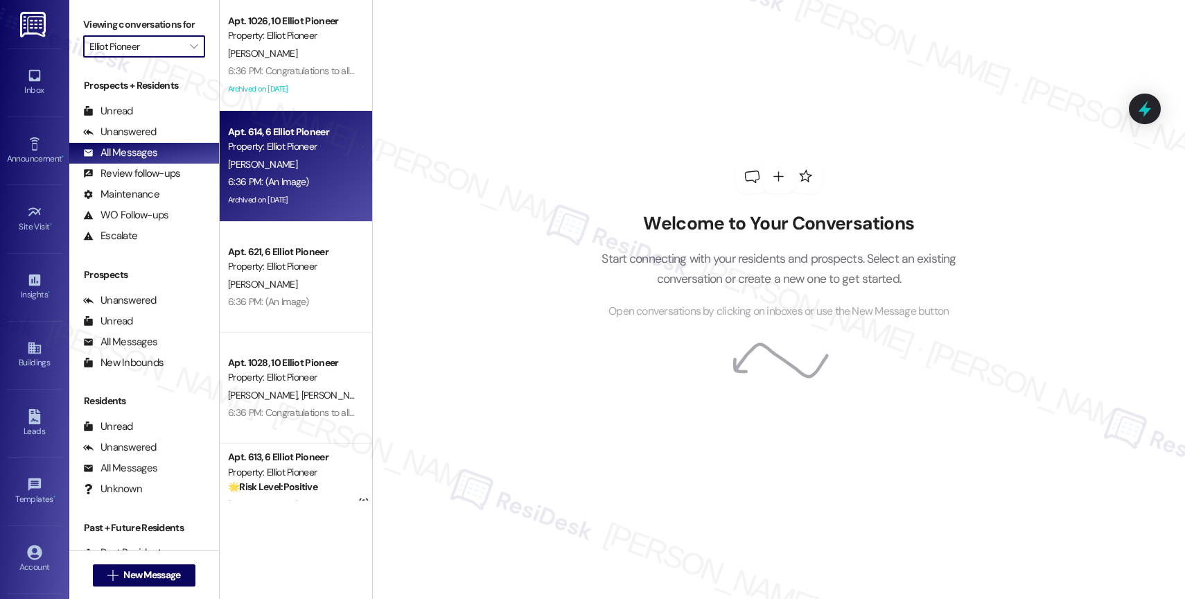
type input "[PERSON_NAME]"
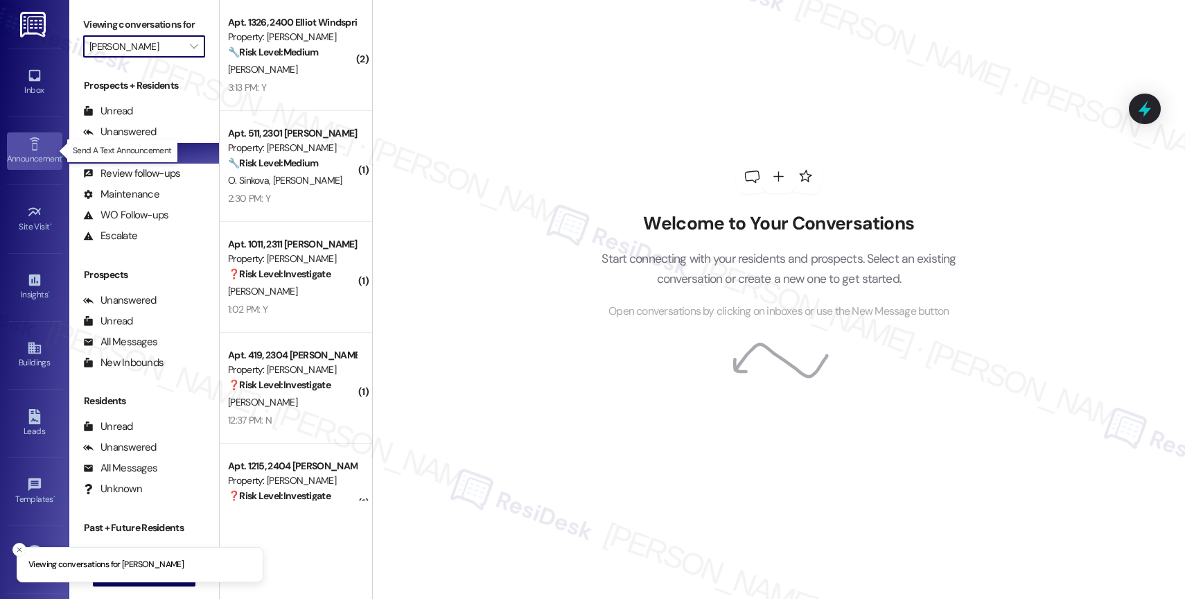
click at [31, 148] on icon at bounding box center [34, 143] width 15 height 15
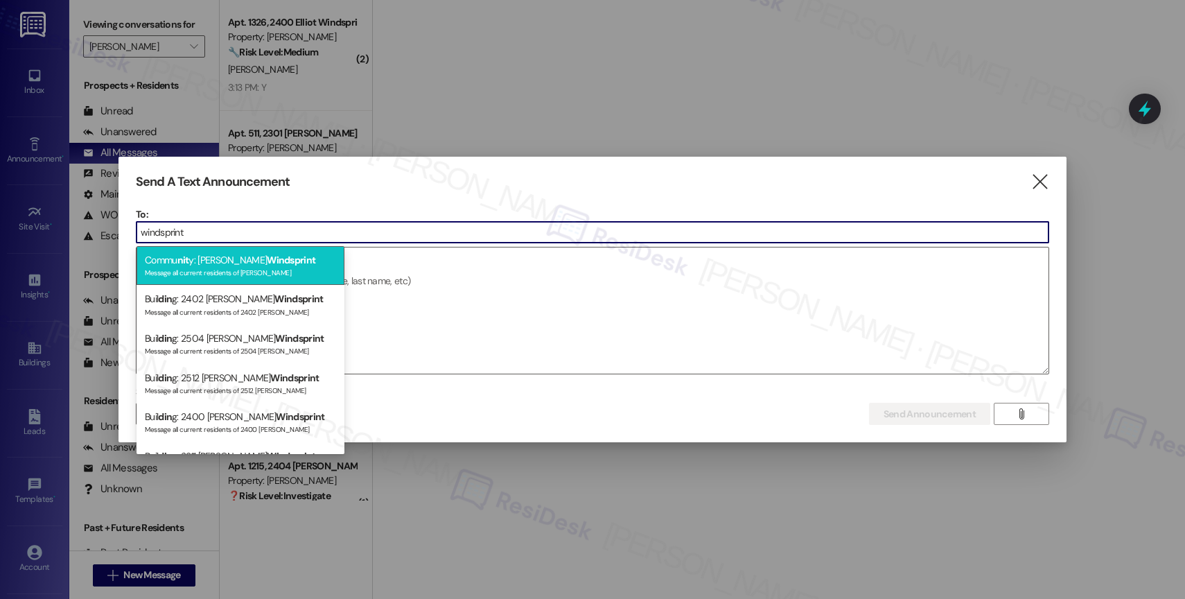
type input "windsprint"
click at [277, 263] on div "Commu nit y: [PERSON_NAME] Message all current residents of [PERSON_NAME]" at bounding box center [240, 265] width 208 height 39
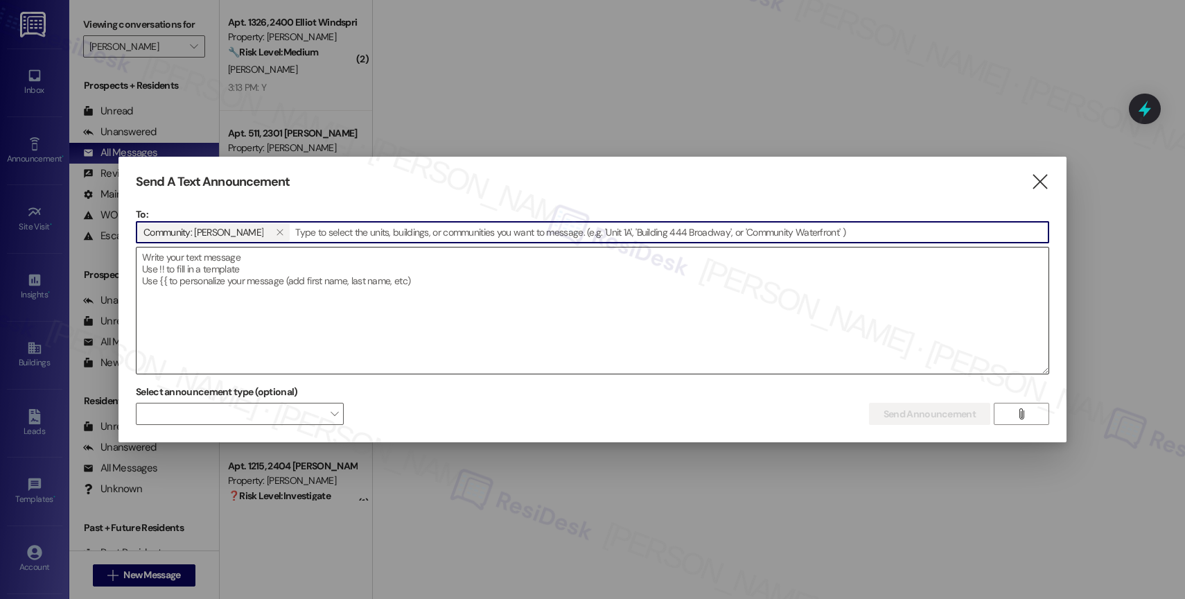
click at [326, 276] on textarea at bounding box center [592, 310] width 912 height 126
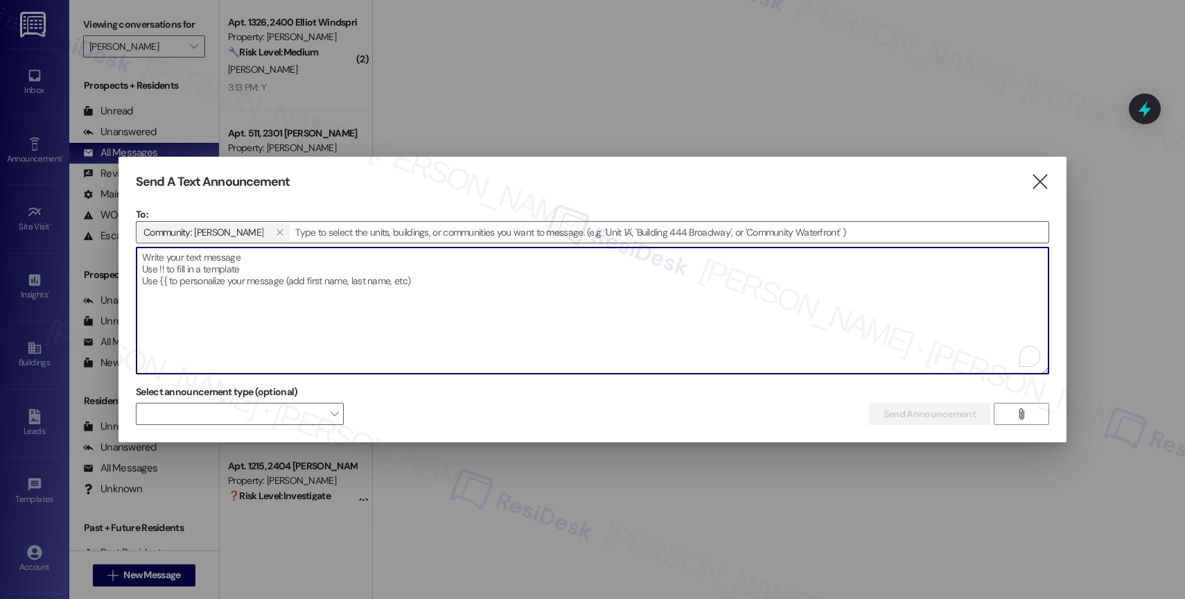
paste textarea "Congratulations to all the Pay Smart, Win Big winners! (Felicidades a los gando…"
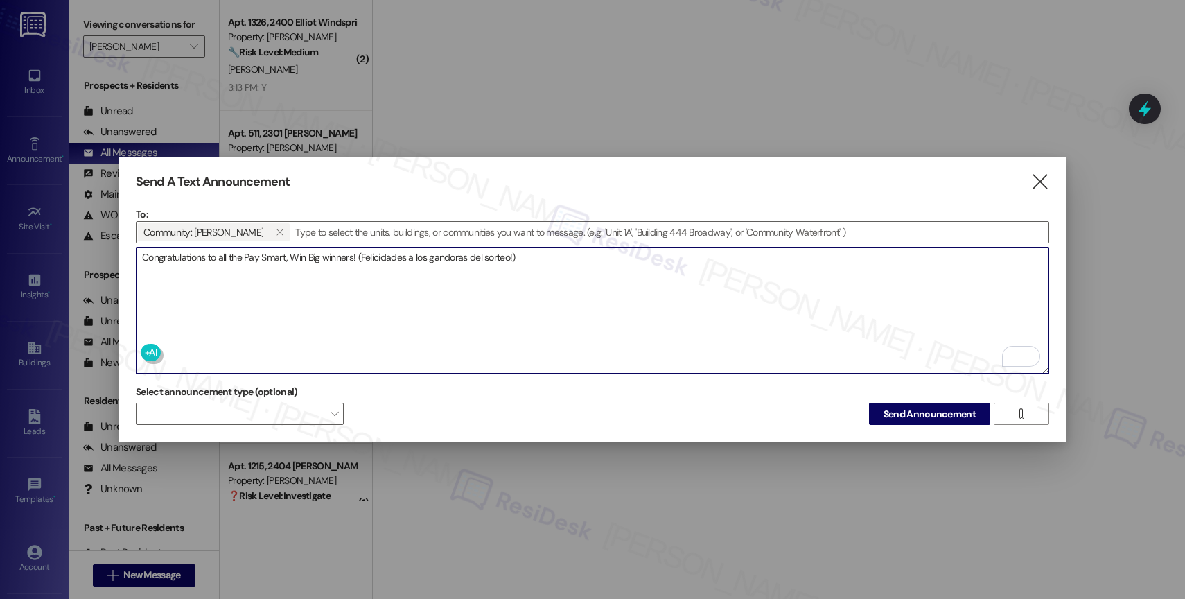
click at [657, 267] on textarea "Congratulations to all the Pay Smart, Win Big winners! (Felicidades a los gando…" at bounding box center [592, 310] width 912 height 126
type textarea "Congratulations to all the Pay Smart, Win Big winners! (Felicidades a los gando…"
click at [930, 407] on span "Send Announcement" at bounding box center [929, 414] width 92 height 15
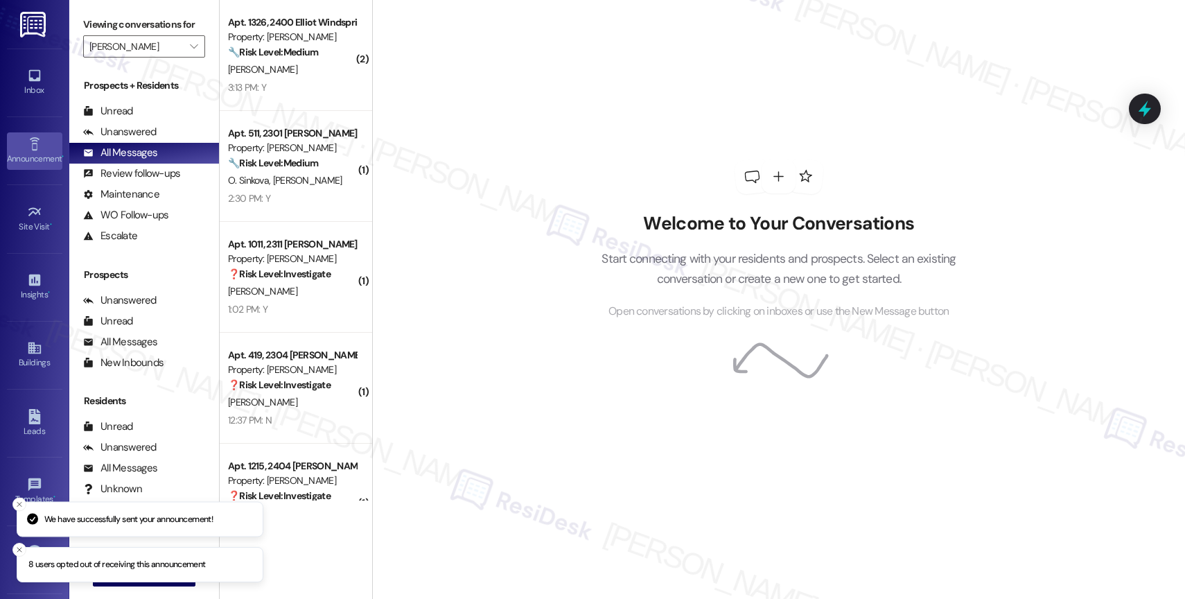
click at [28, 160] on div "Announcement •" at bounding box center [34, 159] width 69 height 14
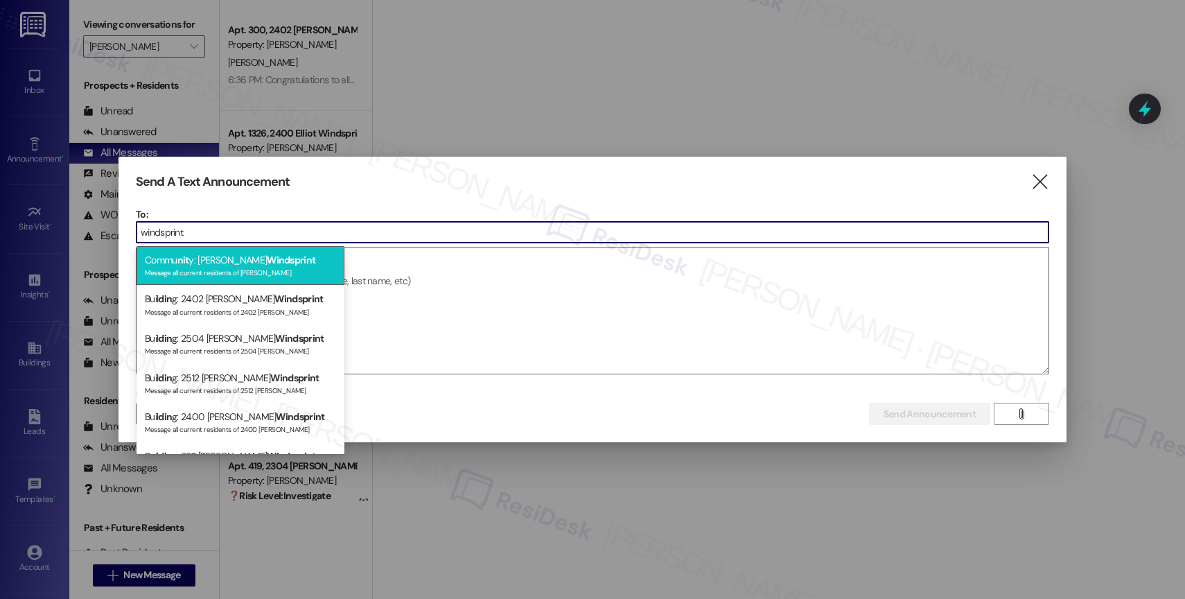
type input "windsprint"
click at [267, 258] on span "Windsprint" at bounding box center [291, 260] width 48 height 12
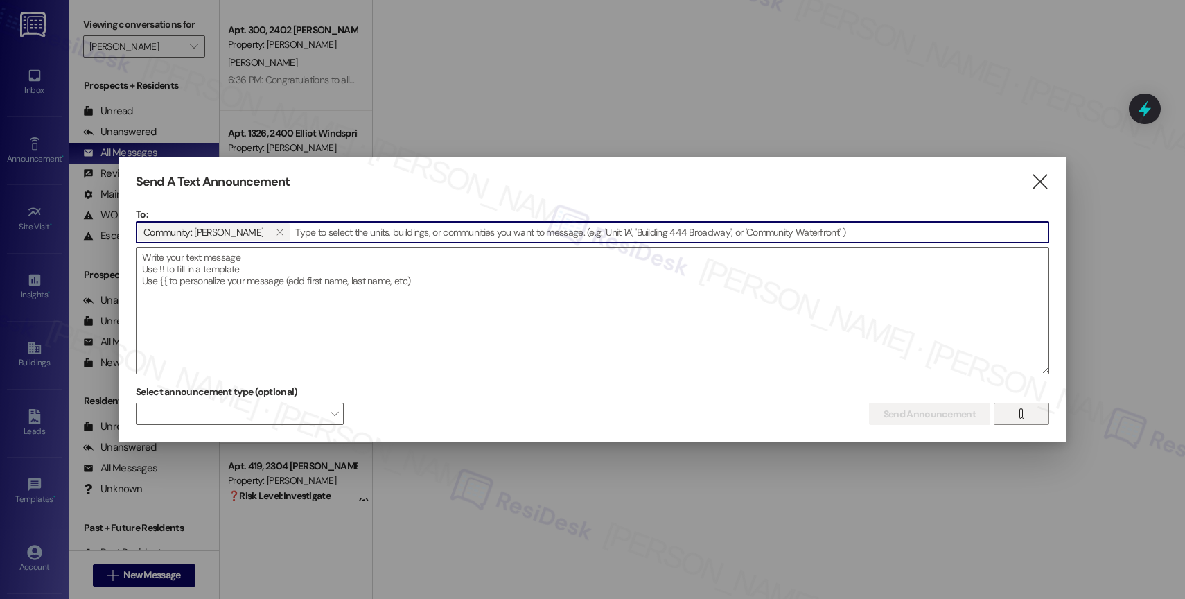
click at [1020, 410] on icon "" at bounding box center [1021, 413] width 10 height 11
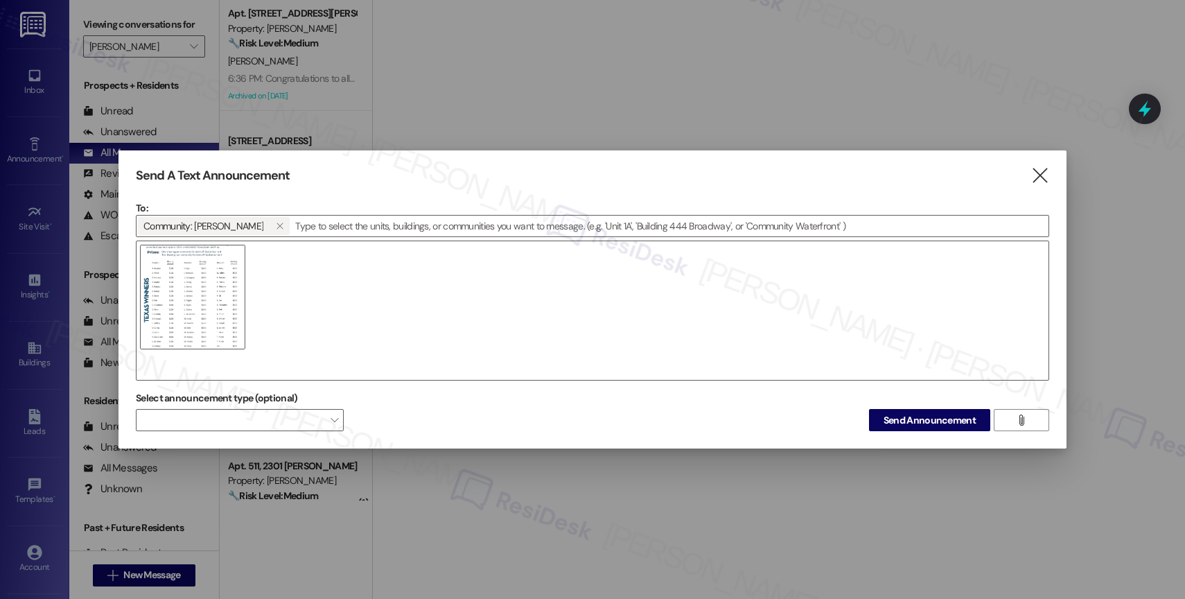
click at [540, 285] on div at bounding box center [592, 310] width 913 height 140
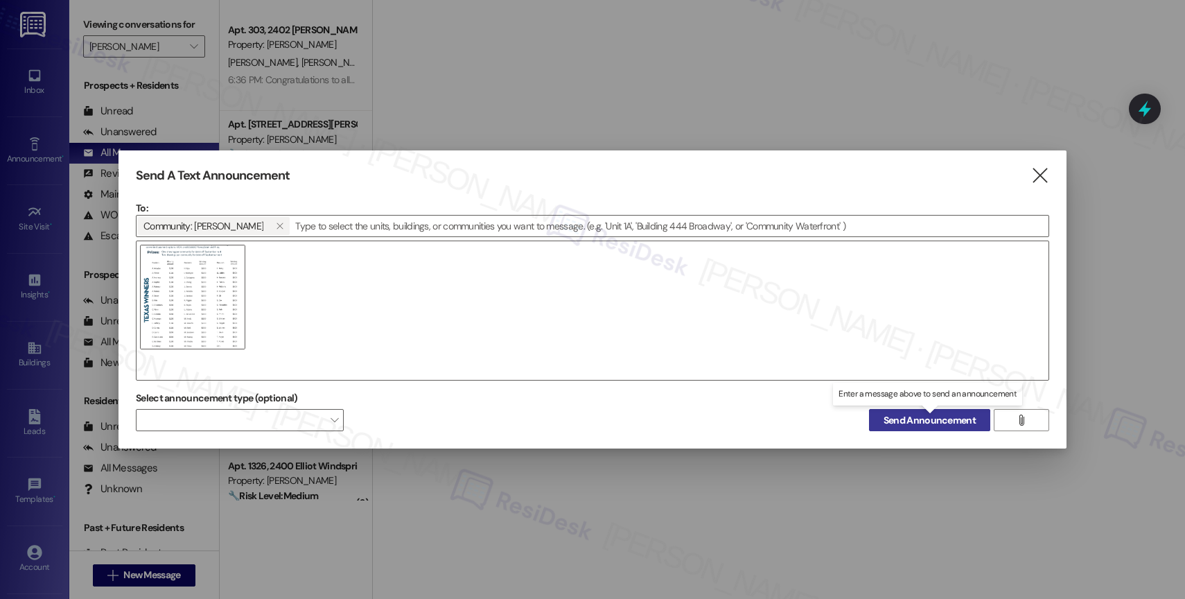
click at [909, 418] on span "Send Announcement" at bounding box center [929, 420] width 92 height 15
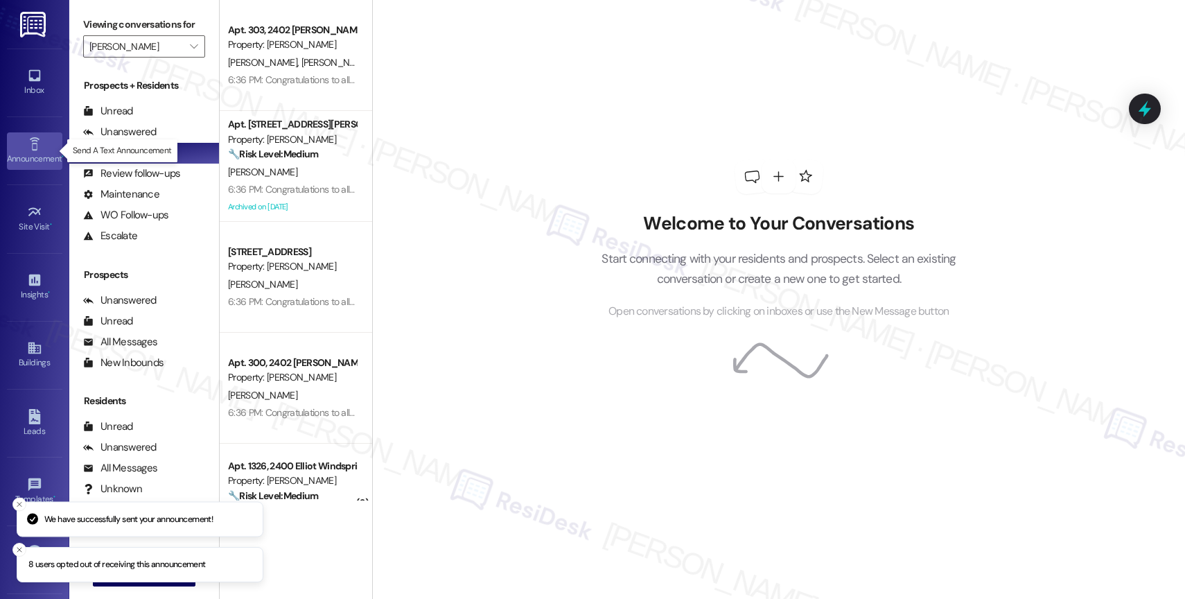
click at [27, 136] on icon at bounding box center [34, 143] width 15 height 15
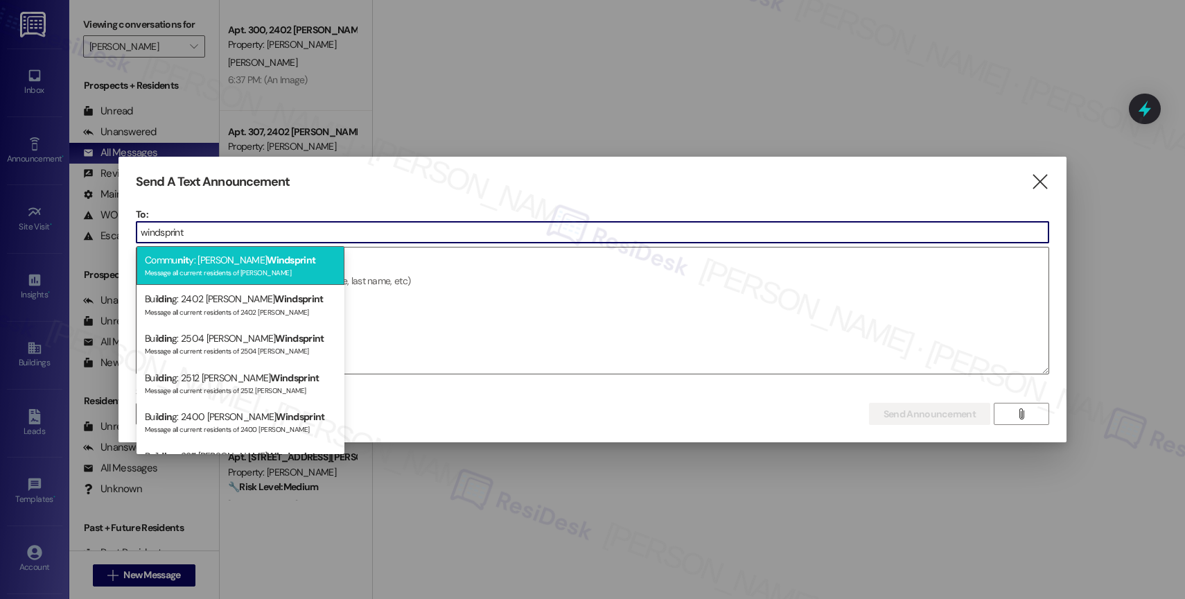
type input "windsprint"
click at [243, 267] on div "Message all current residents of [PERSON_NAME]" at bounding box center [240, 271] width 191 height 12
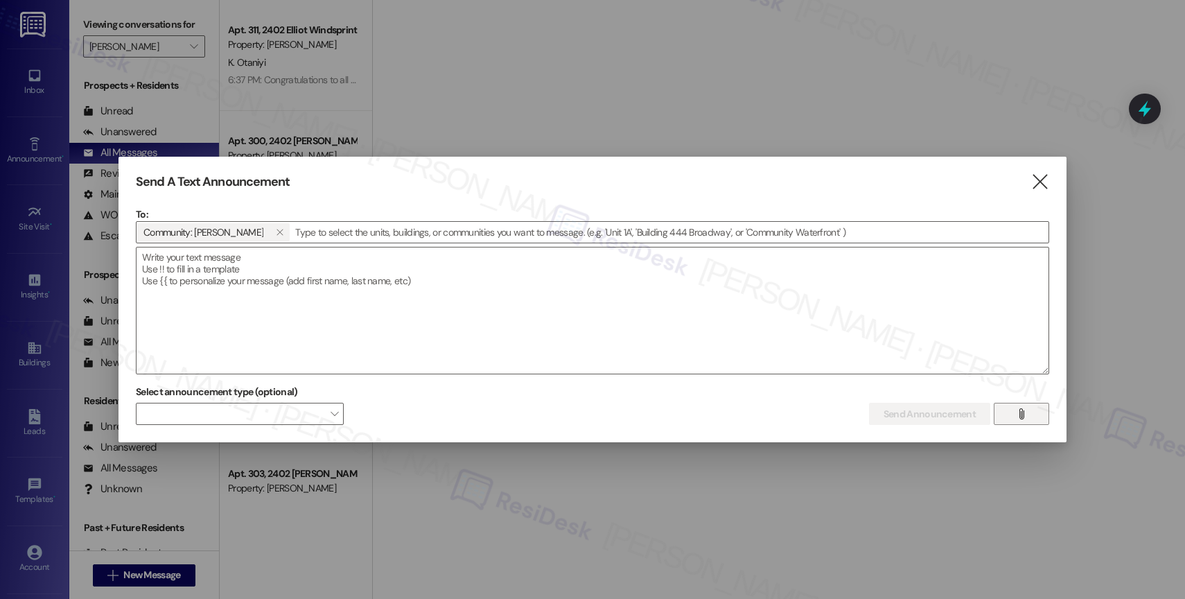
click at [1020, 412] on icon "" at bounding box center [1021, 413] width 10 height 11
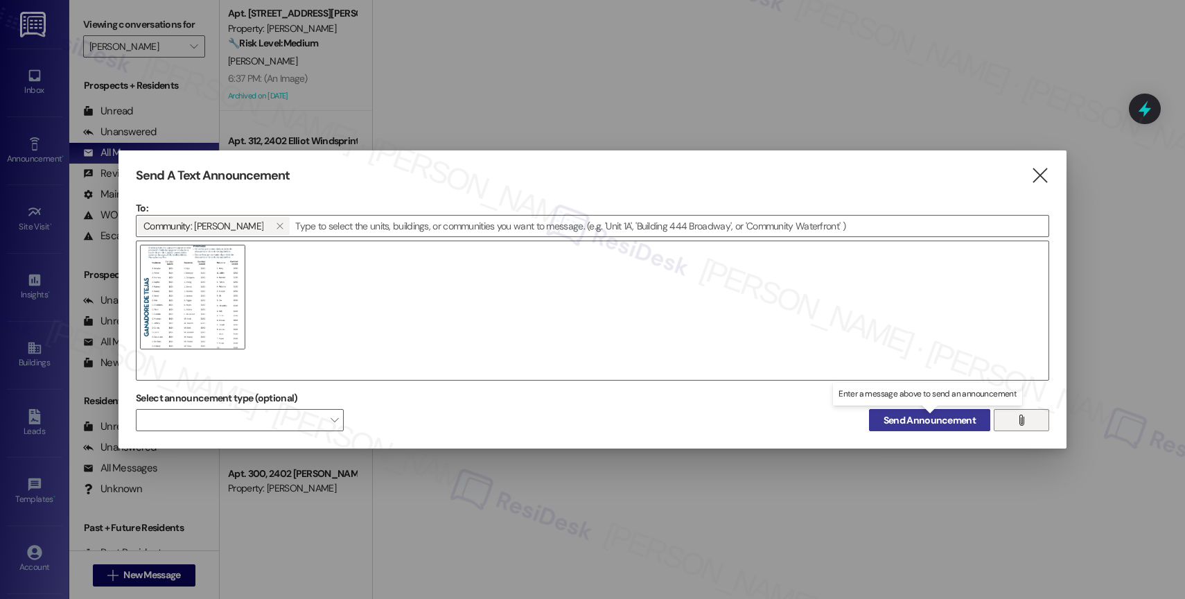
click at [925, 418] on span "Send Announcement" at bounding box center [929, 420] width 92 height 15
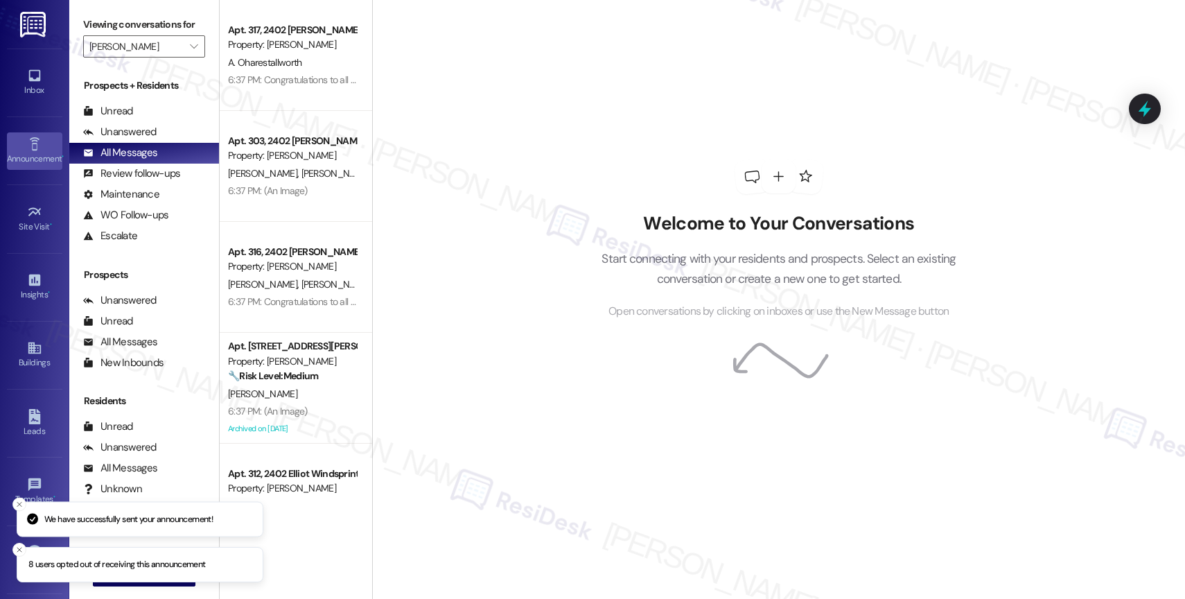
click at [28, 143] on icon at bounding box center [34, 143] width 15 height 15
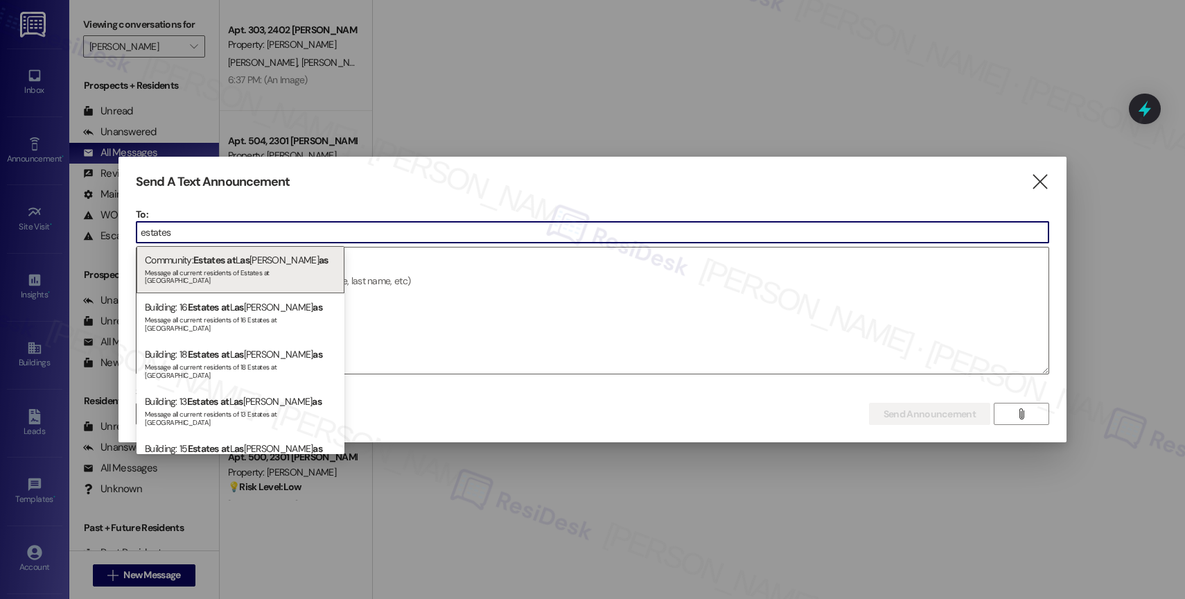
type input "estates"
click at [210, 255] on span "Estates" at bounding box center [208, 260] width 31 height 12
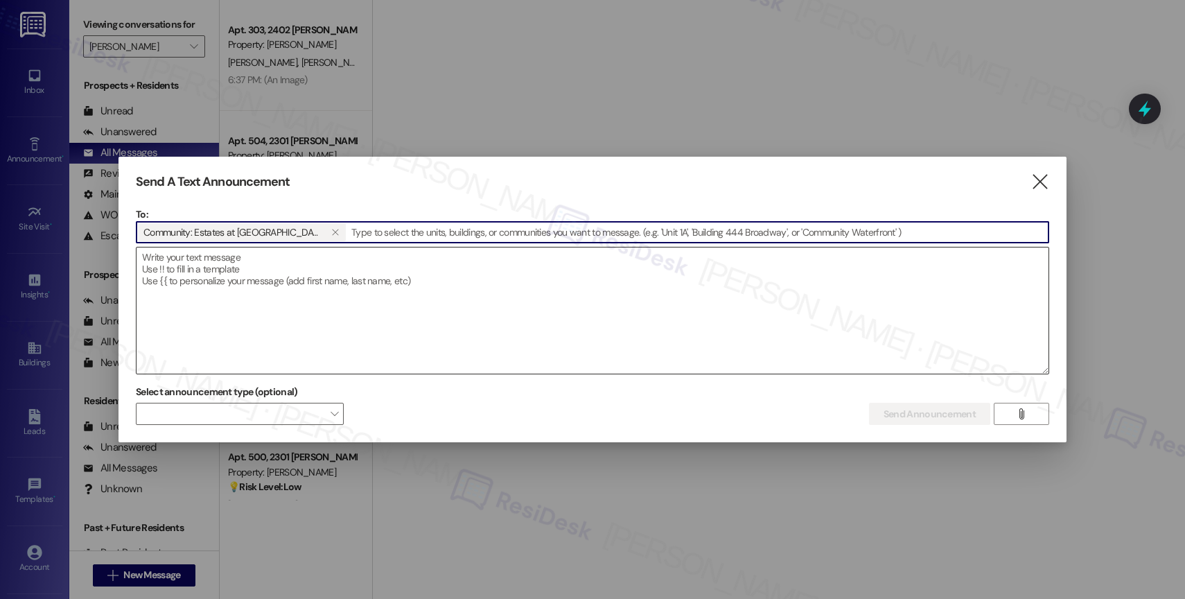
click at [230, 290] on textarea at bounding box center [592, 310] width 912 height 126
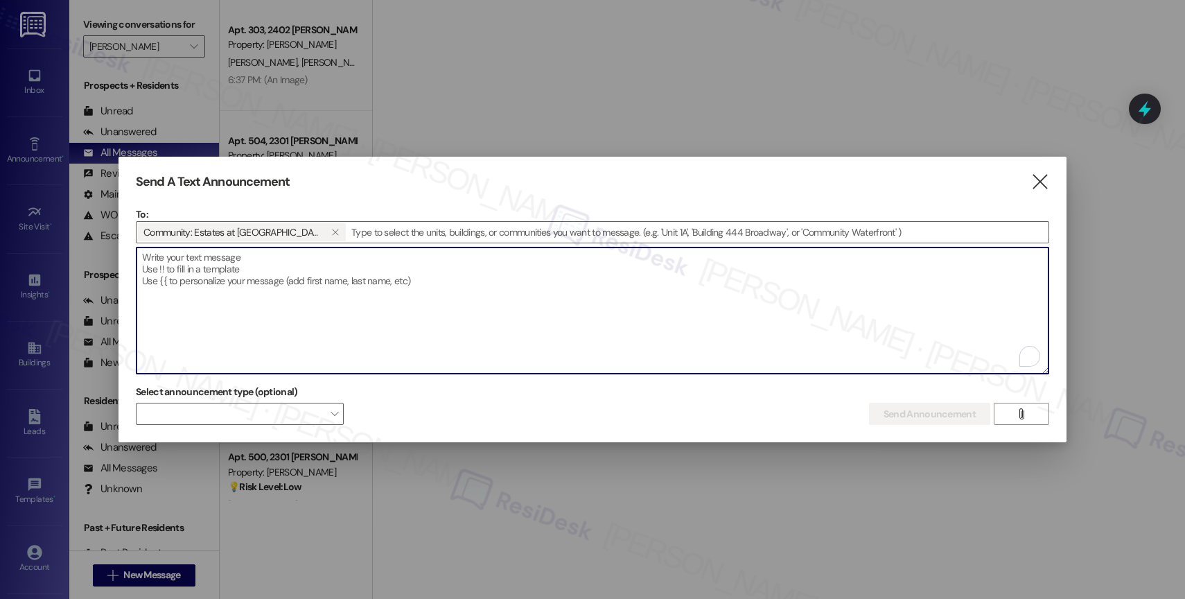
paste textarea "Congratulations to all the Pay Smart, Win Big winners! (Felicidades a los gando…"
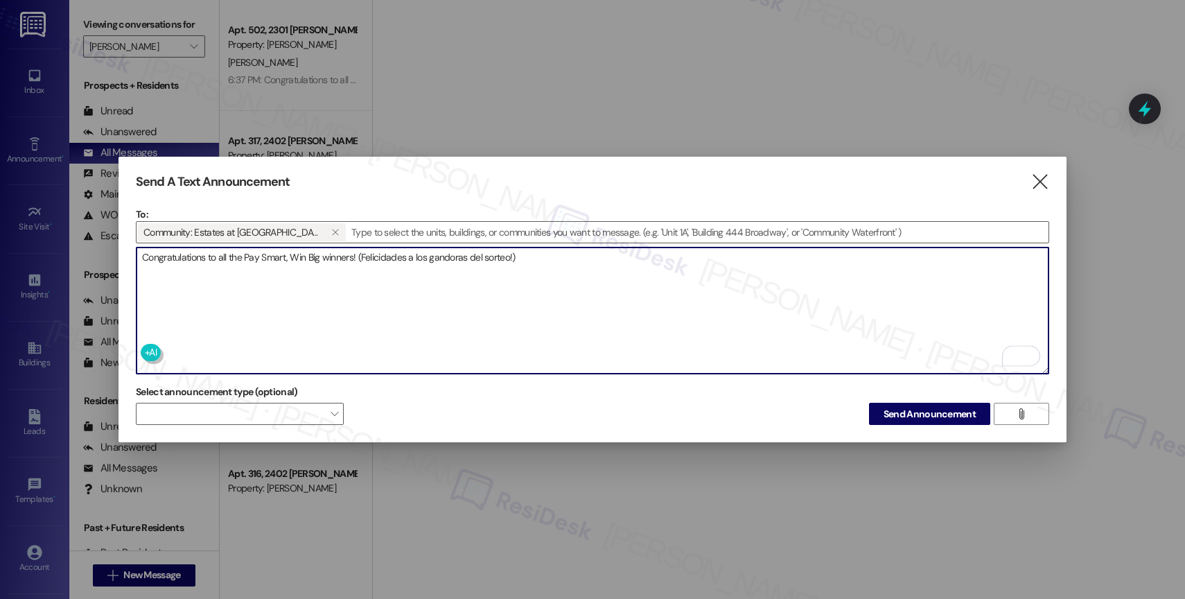
click at [705, 278] on textarea "Congratulations to all the Pay Smart, Win Big winners! (Felicidades a los gando…" at bounding box center [592, 310] width 912 height 126
type textarea "Congratulations to all the Pay Smart, Win Big winners! (Felicidades a los gando…"
click at [924, 407] on span "Send Announcement" at bounding box center [929, 414] width 92 height 15
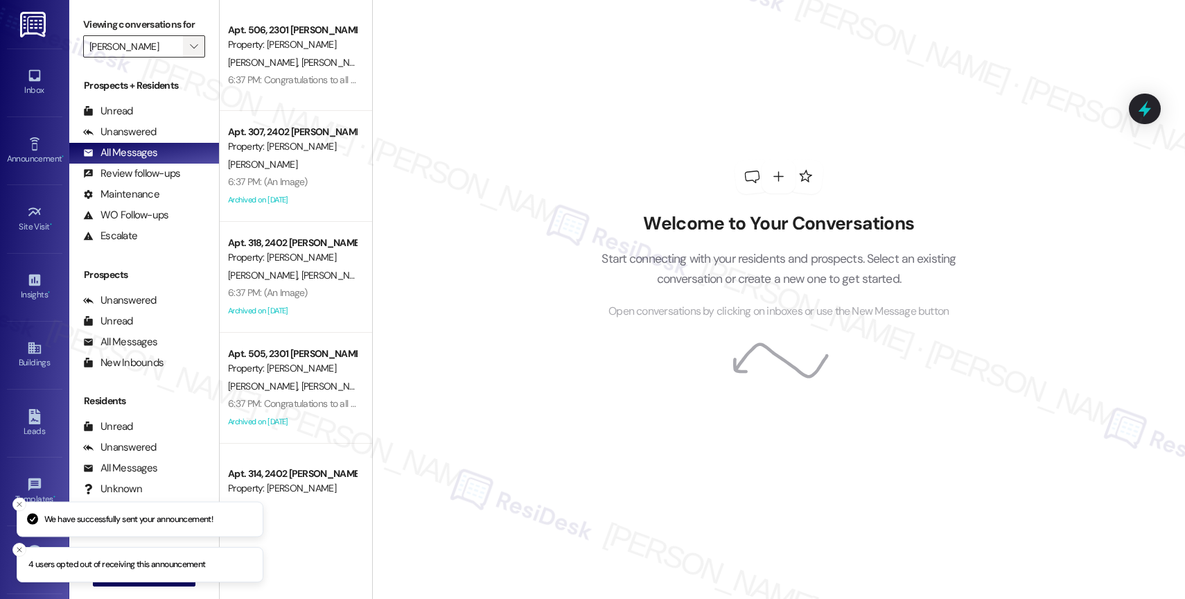
click at [190, 52] on icon "" at bounding box center [194, 46] width 8 height 11
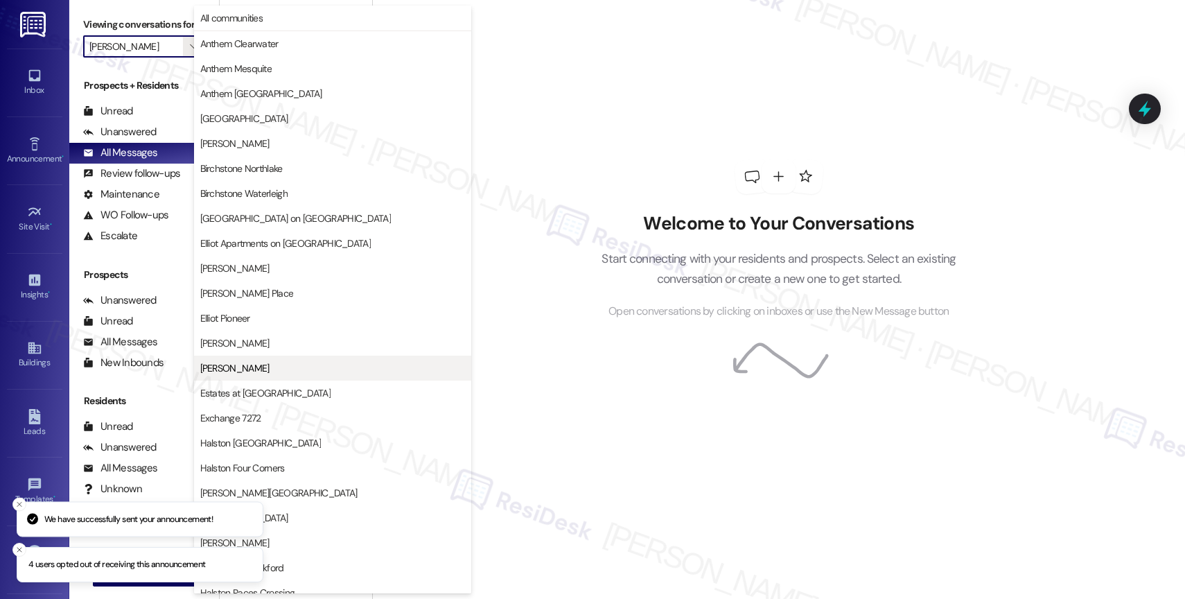
scroll to position [225, 0]
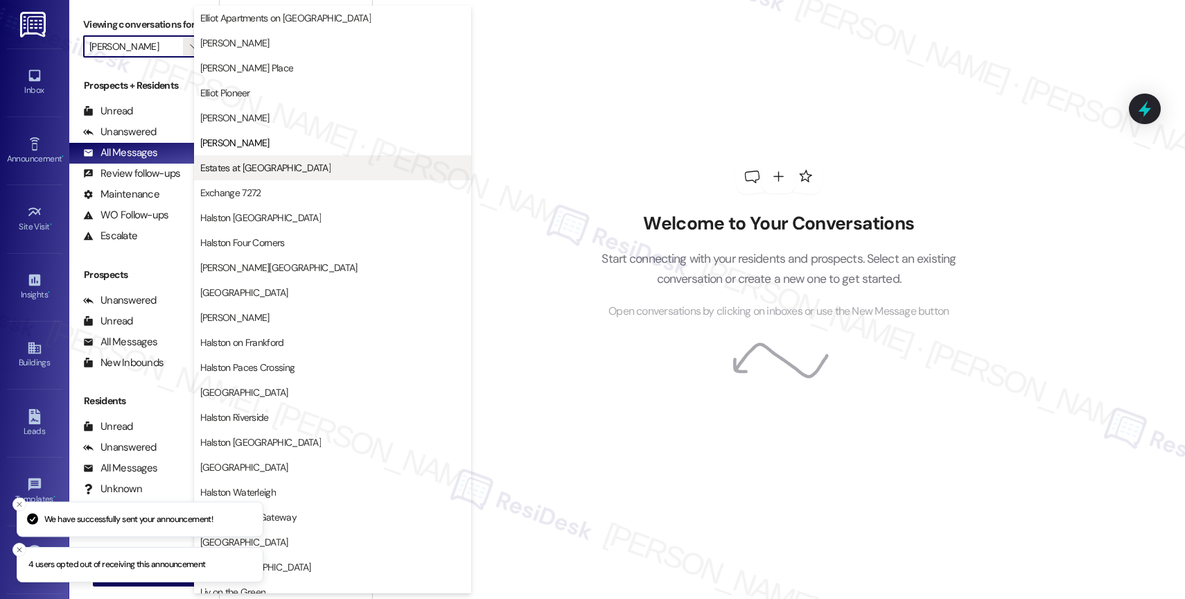
click at [281, 164] on span "Estates at [GEOGRAPHIC_DATA]" at bounding box center [265, 168] width 130 height 14
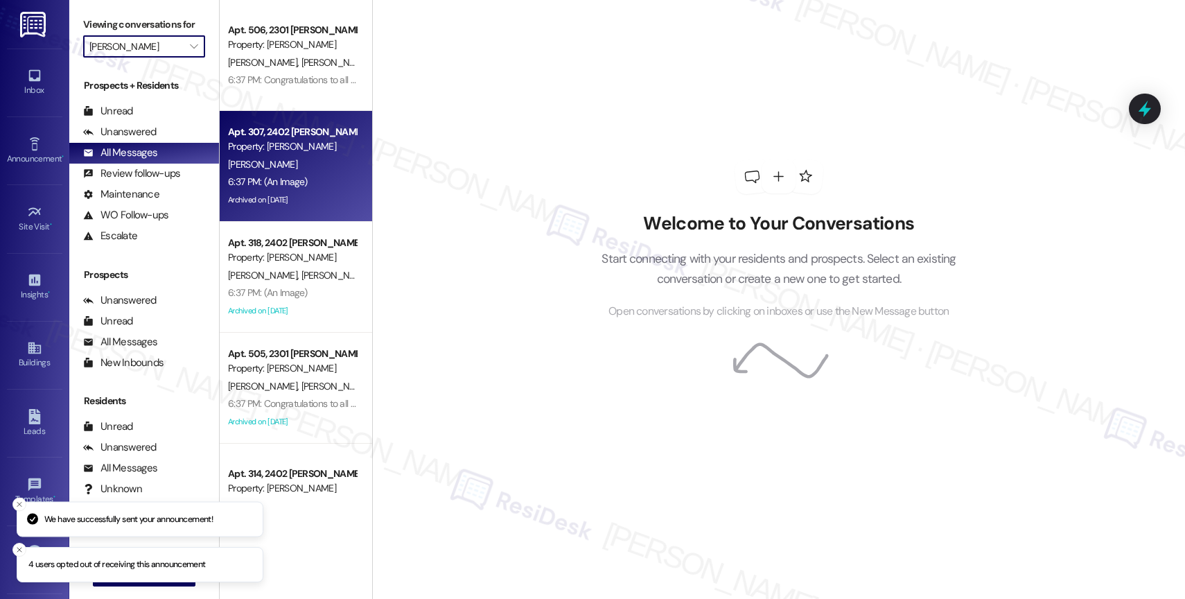
type input "Estates at [GEOGRAPHIC_DATA]"
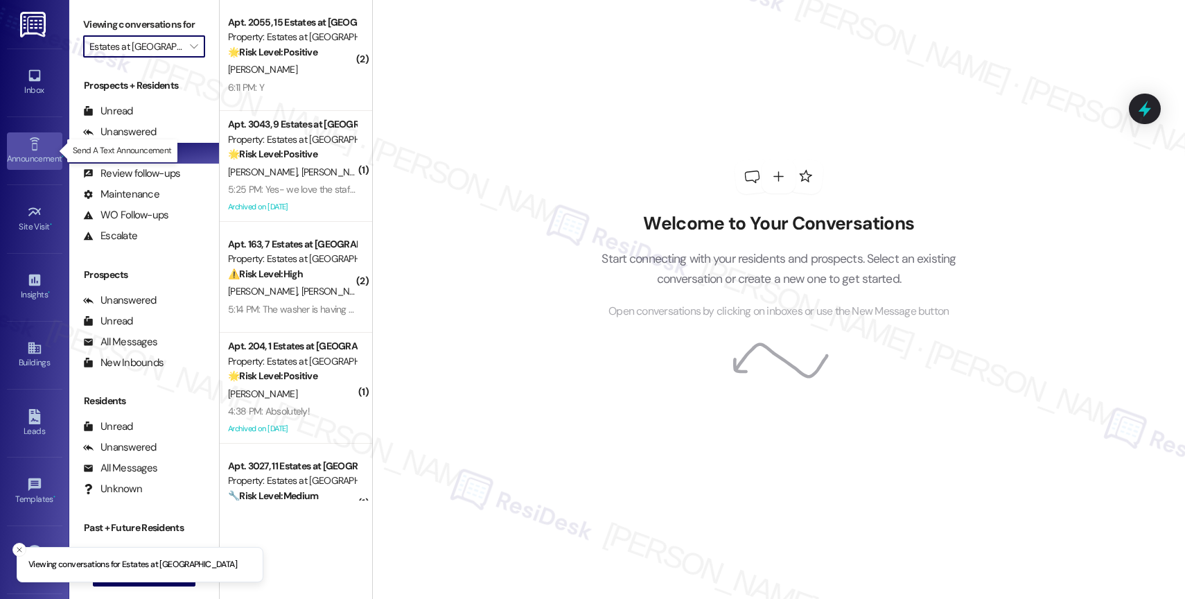
click at [17, 145] on link "Announcement •" at bounding box center [34, 150] width 55 height 37
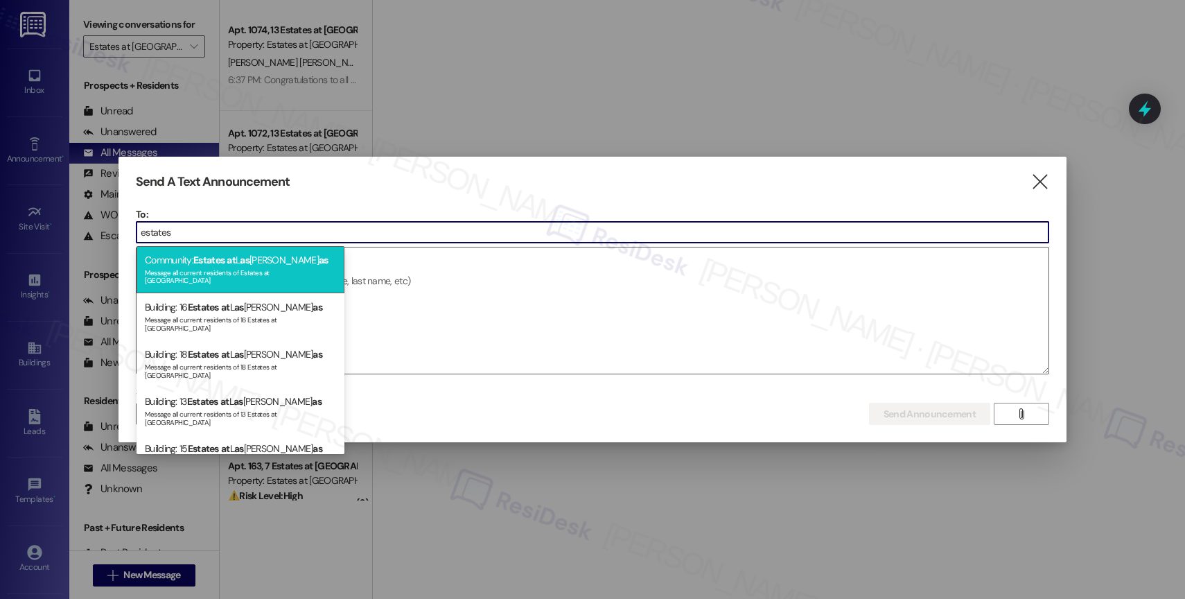
type input "estates"
click at [242, 258] on div "Community: Estates at L as [PERSON_NAME] as Message all current residents of Es…" at bounding box center [240, 269] width 208 height 47
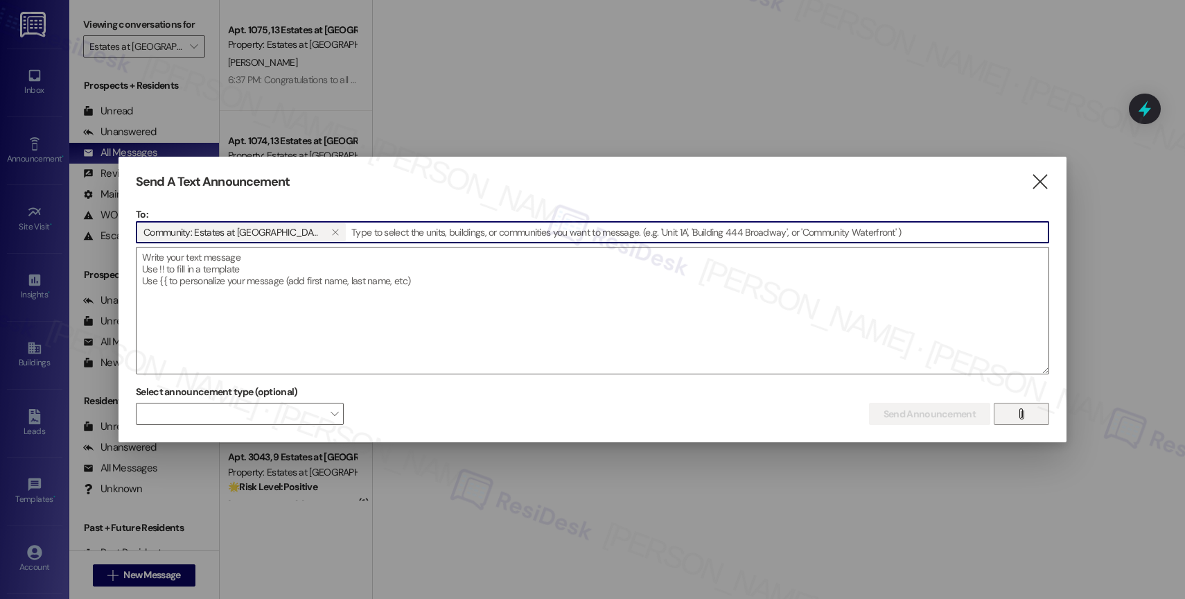
click at [1015, 416] on span "" at bounding box center [1021, 413] width 16 height 21
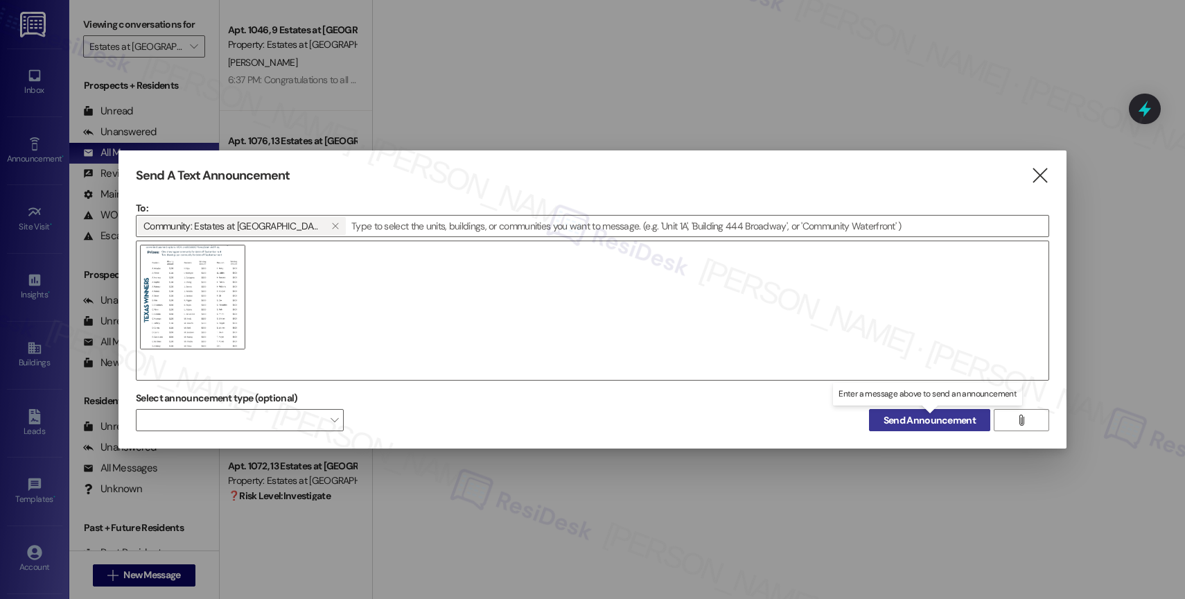
click at [905, 418] on span "Send Announcement" at bounding box center [929, 420] width 92 height 15
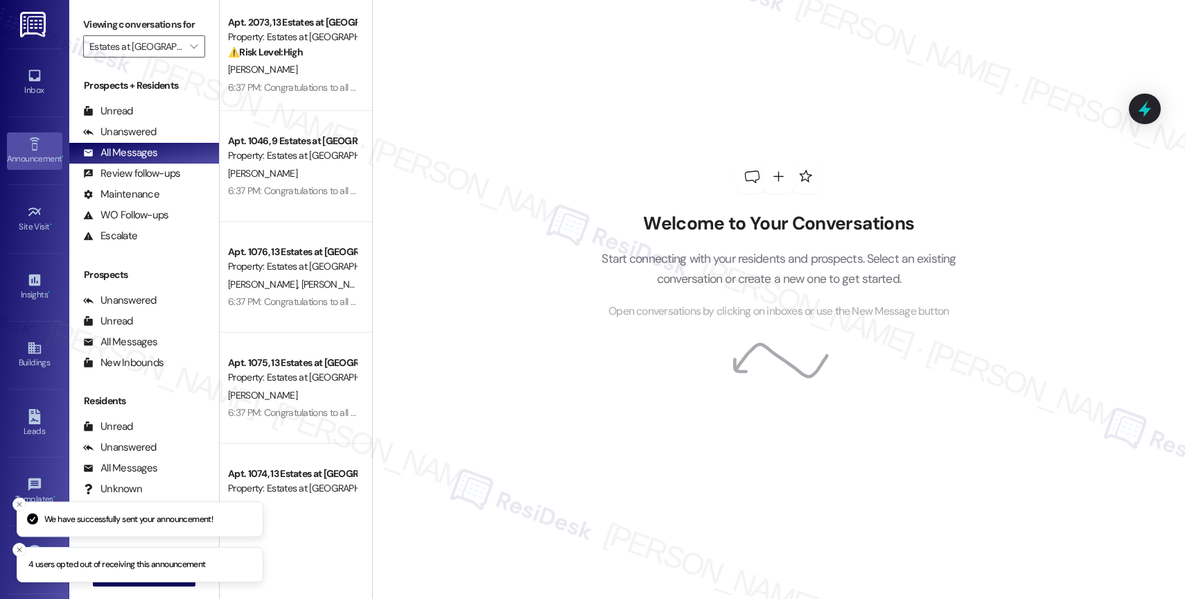
click at [30, 155] on div "Announcement •" at bounding box center [34, 159] width 69 height 14
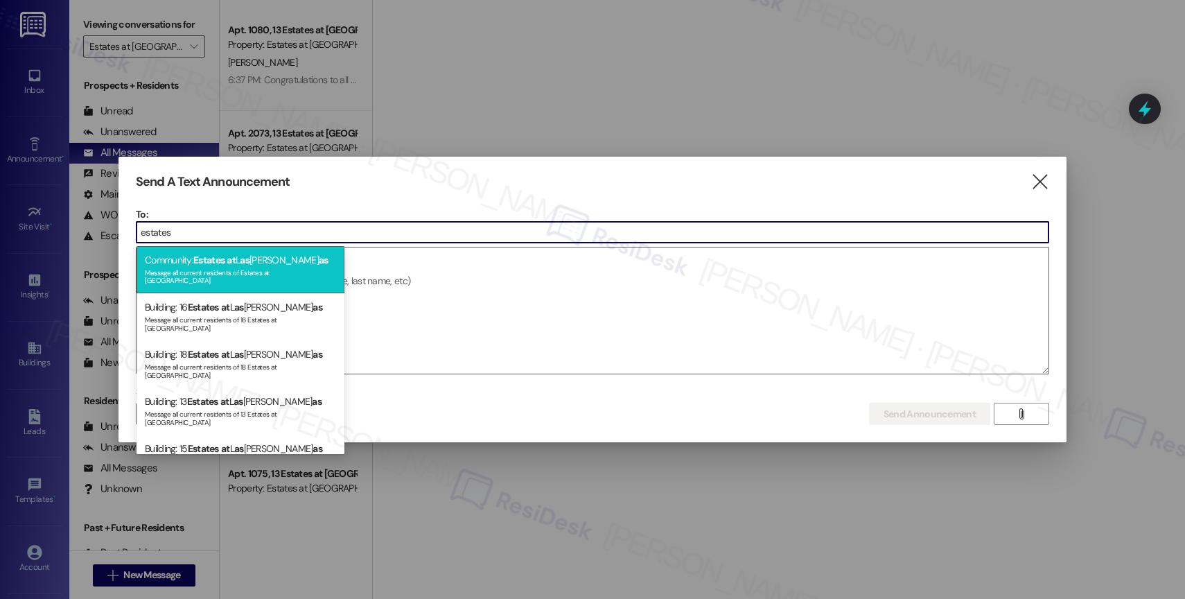
type input "estates"
click at [229, 260] on div "Community: Estates at L as [PERSON_NAME] as Message all current residents of Es…" at bounding box center [240, 269] width 208 height 47
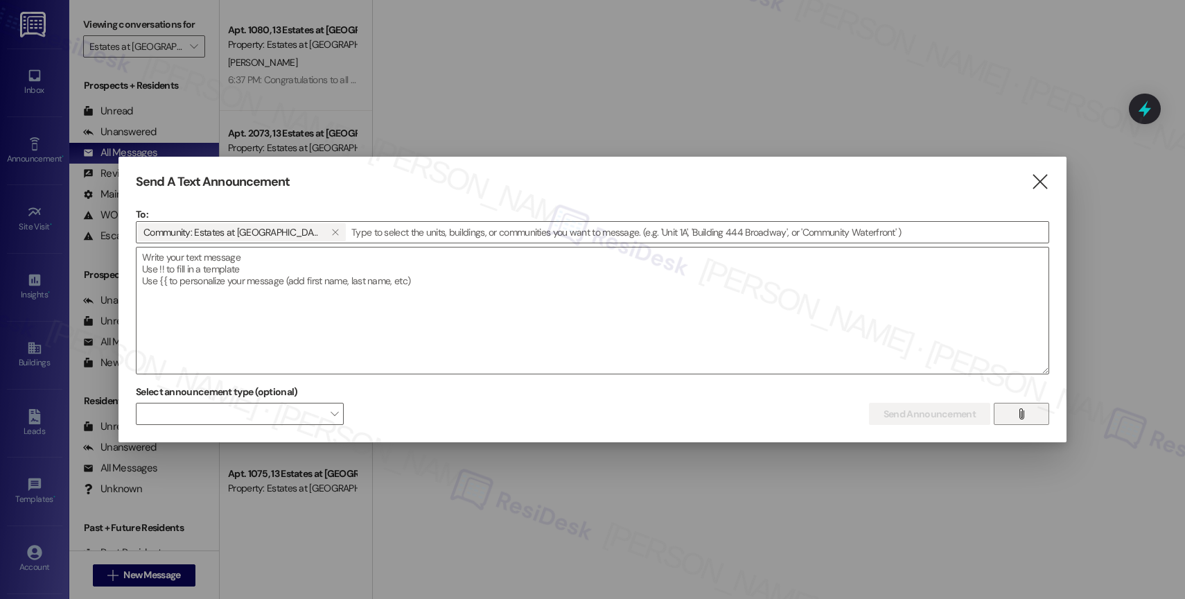
click at [1010, 408] on button "" at bounding box center [1020, 414] width 55 height 22
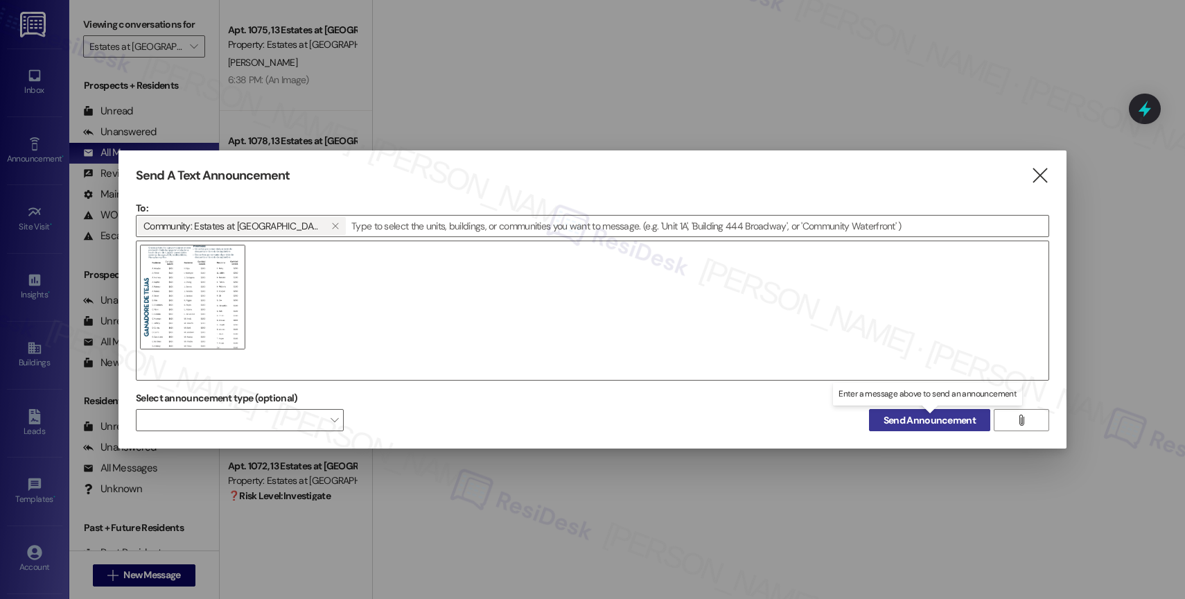
click at [935, 418] on span "Send Announcement" at bounding box center [929, 420] width 92 height 15
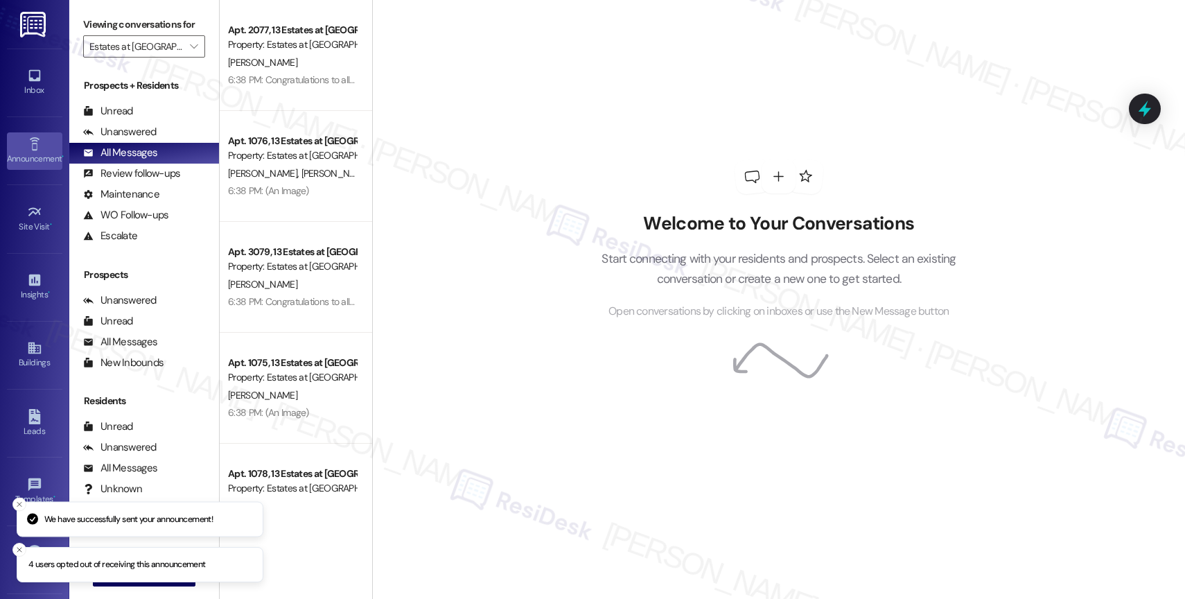
click at [36, 147] on icon at bounding box center [34, 143] width 15 height 15
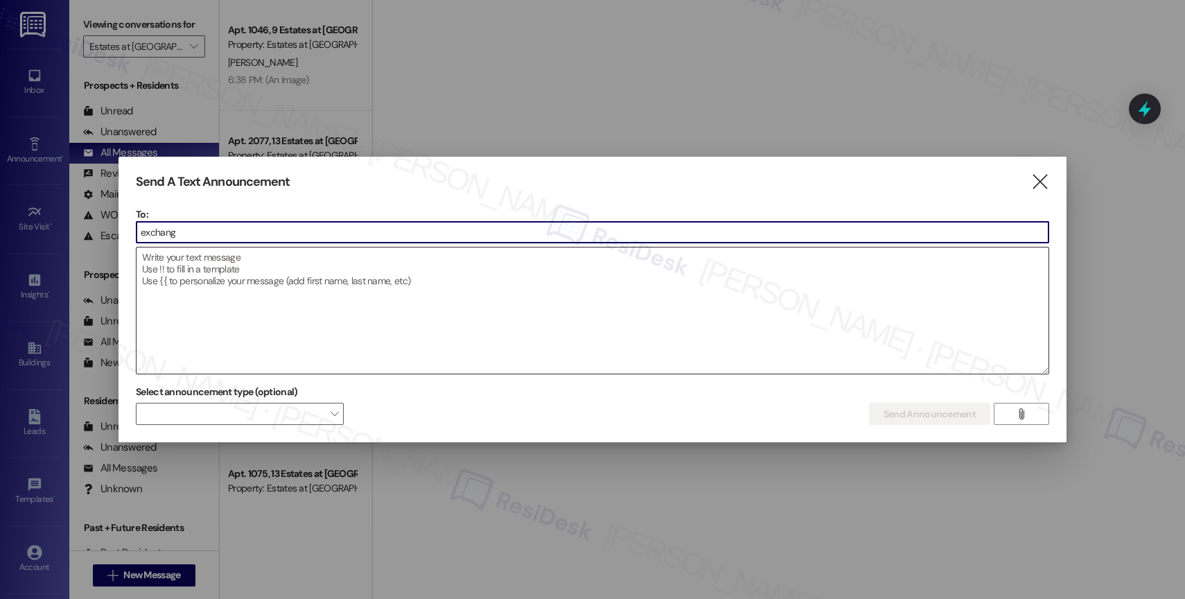
type input "exchange"
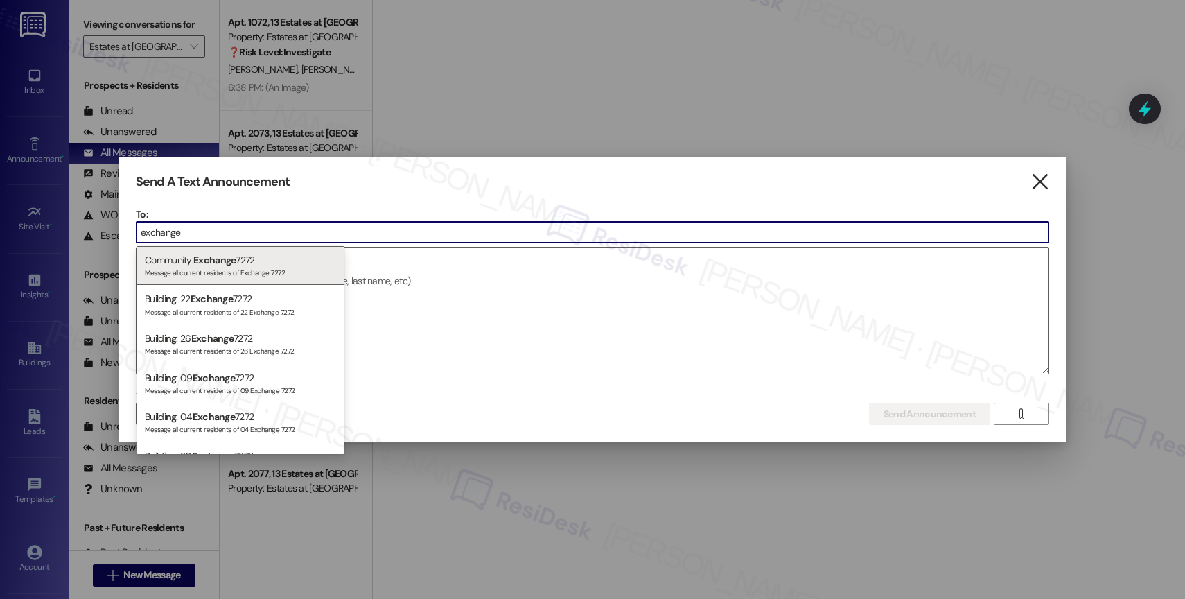
click at [1042, 182] on icon "" at bounding box center [1039, 182] width 19 height 15
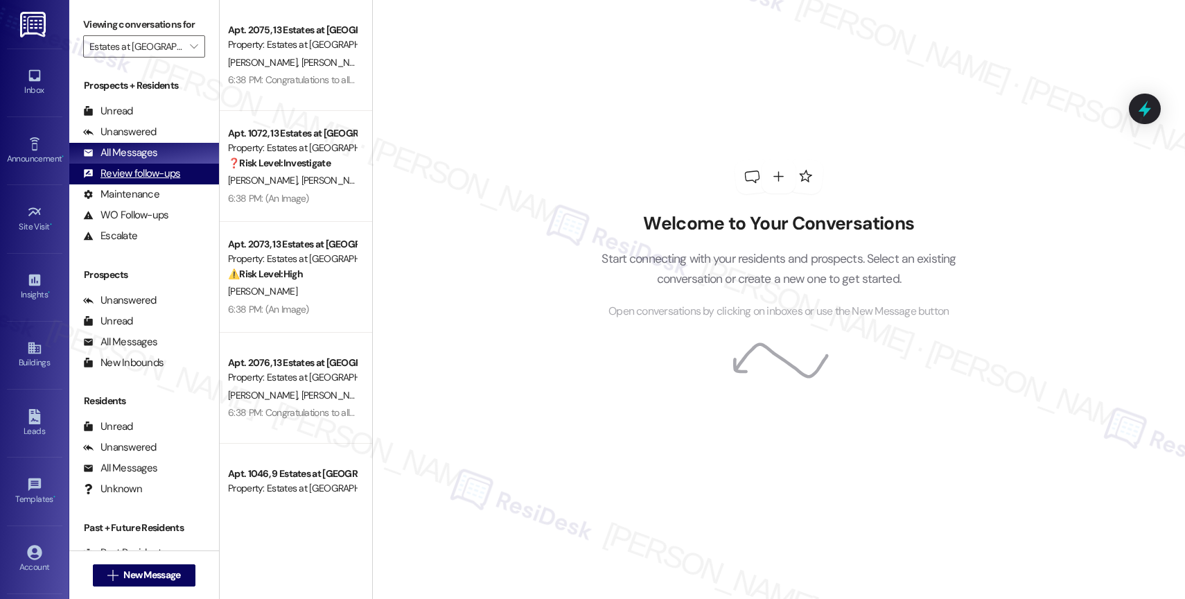
click at [127, 181] on div "Review follow-ups" at bounding box center [131, 173] width 97 height 15
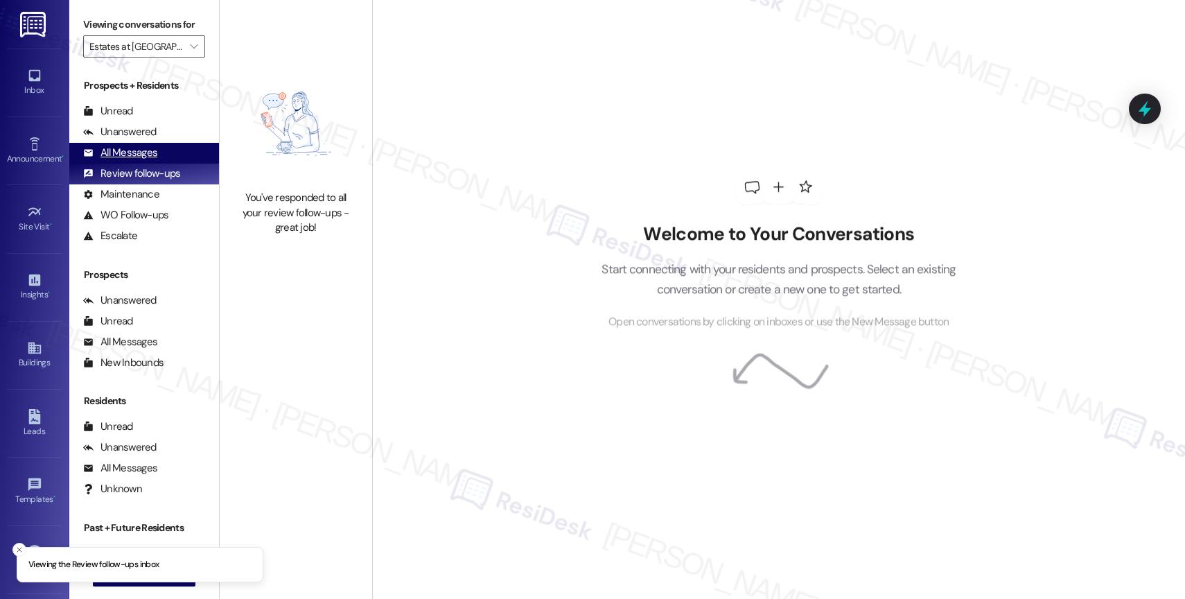
click at [136, 160] on div "All Messages" at bounding box center [120, 152] width 74 height 15
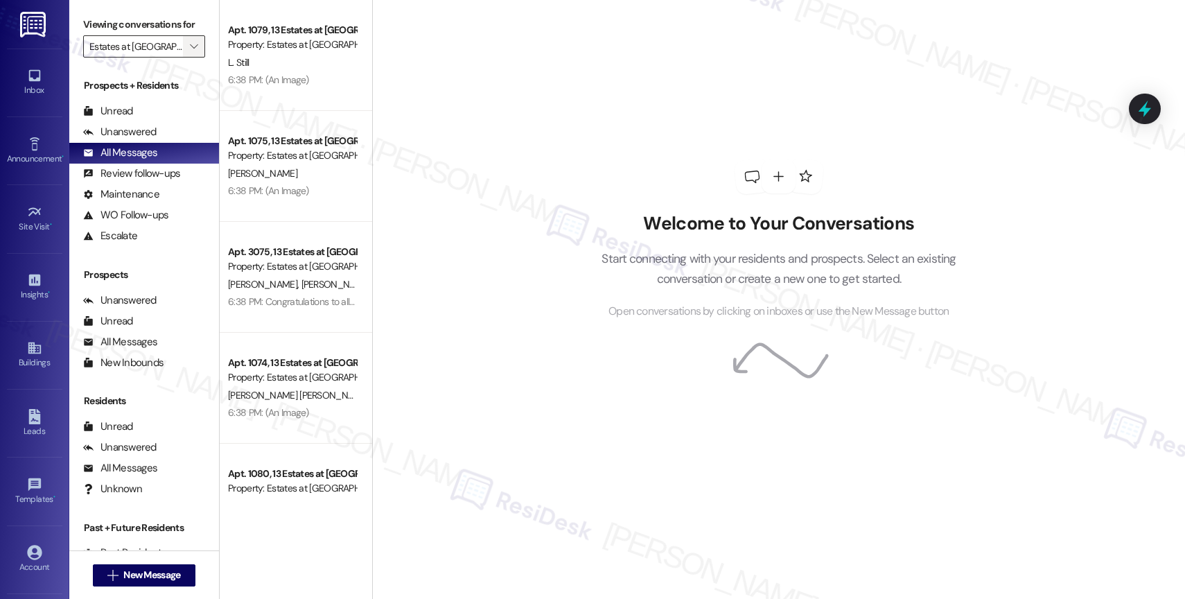
click at [190, 52] on icon "" at bounding box center [194, 46] width 8 height 11
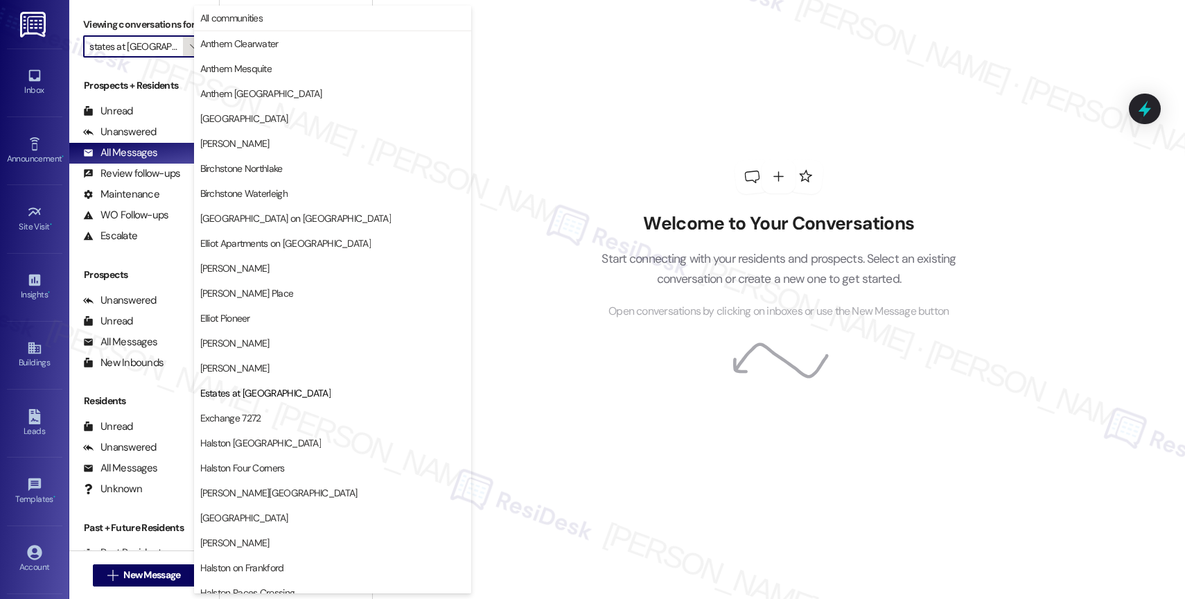
scroll to position [225, 0]
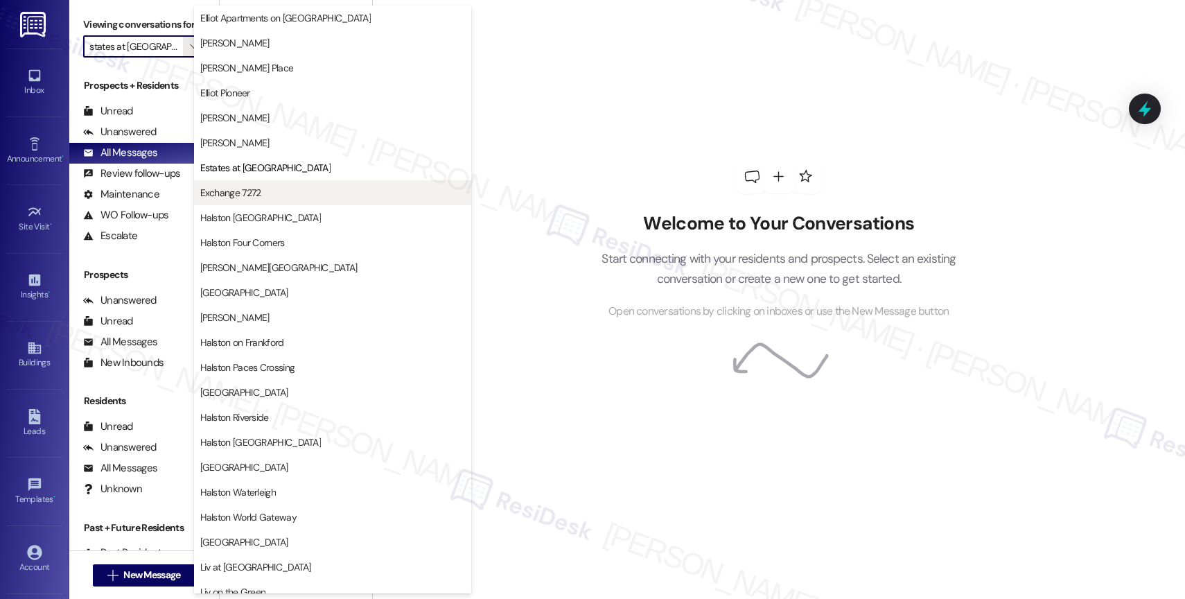
click at [289, 186] on span "Exchange 7272" at bounding box center [332, 193] width 265 height 14
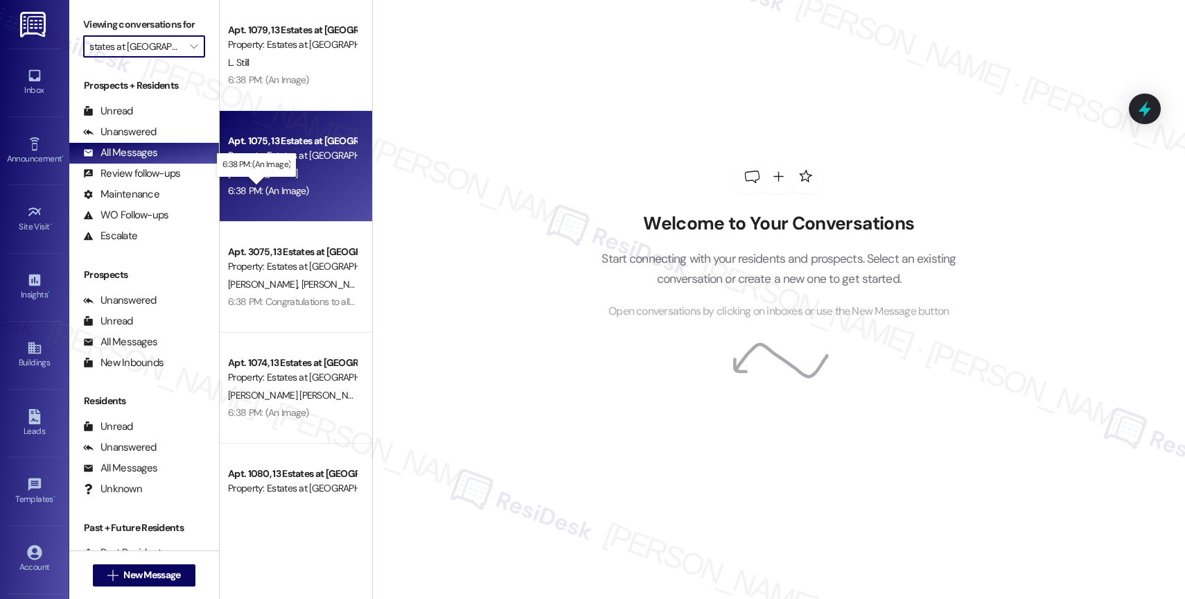
type input "Exchange 7272"
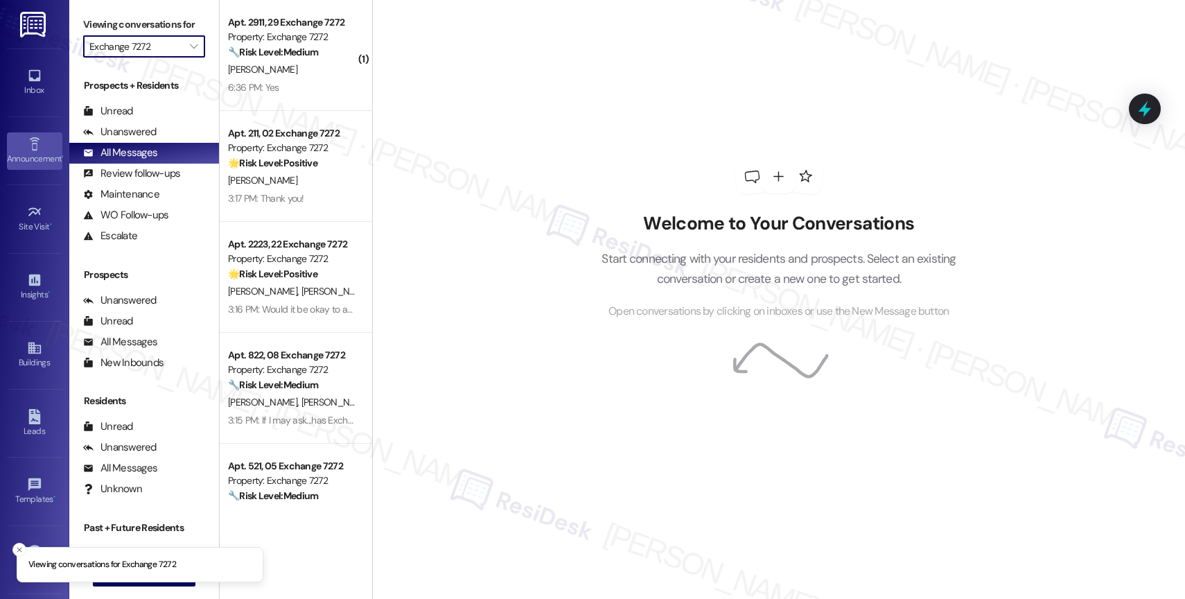
click at [33, 150] on icon at bounding box center [34, 143] width 15 height 15
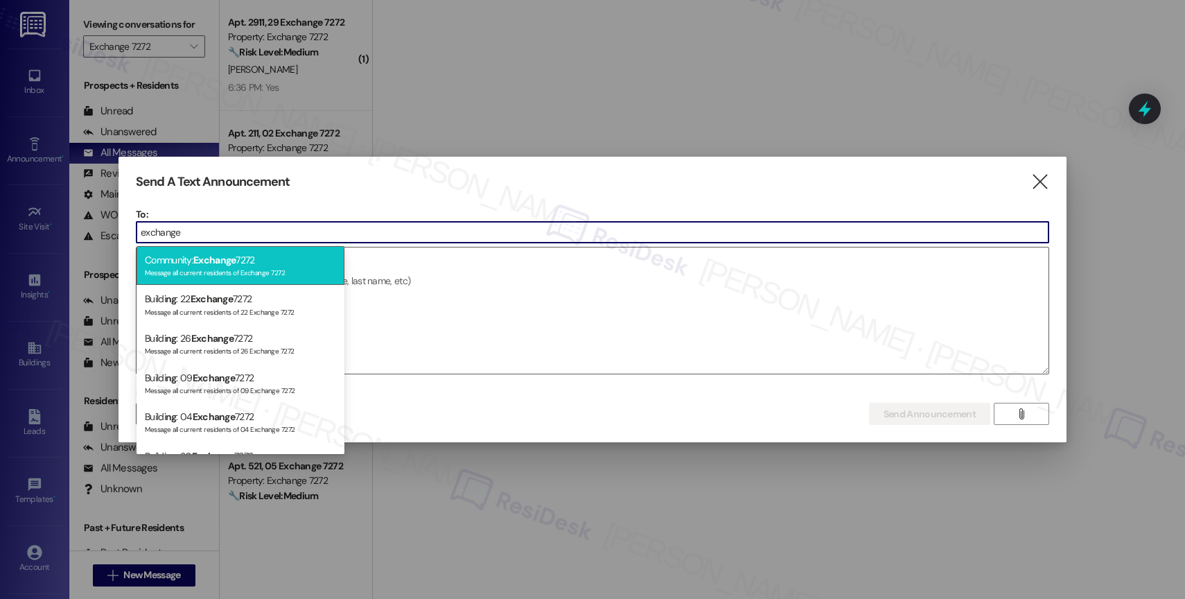
type input "exchange"
click at [231, 263] on span "Exchange" at bounding box center [214, 260] width 42 height 12
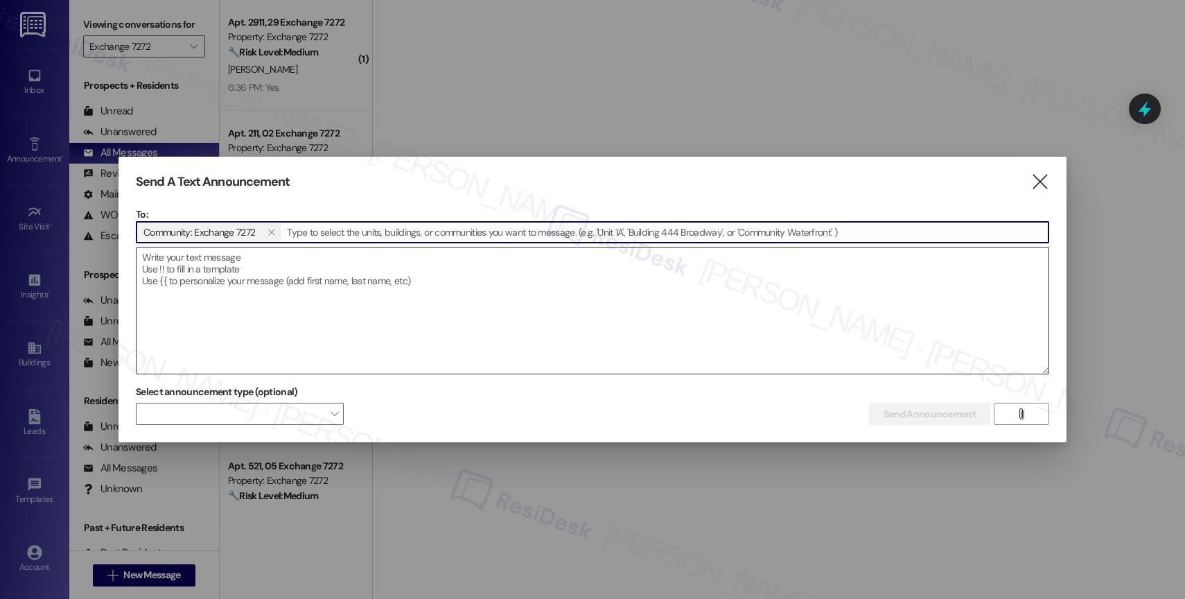
click at [230, 266] on textarea at bounding box center [592, 310] width 912 height 126
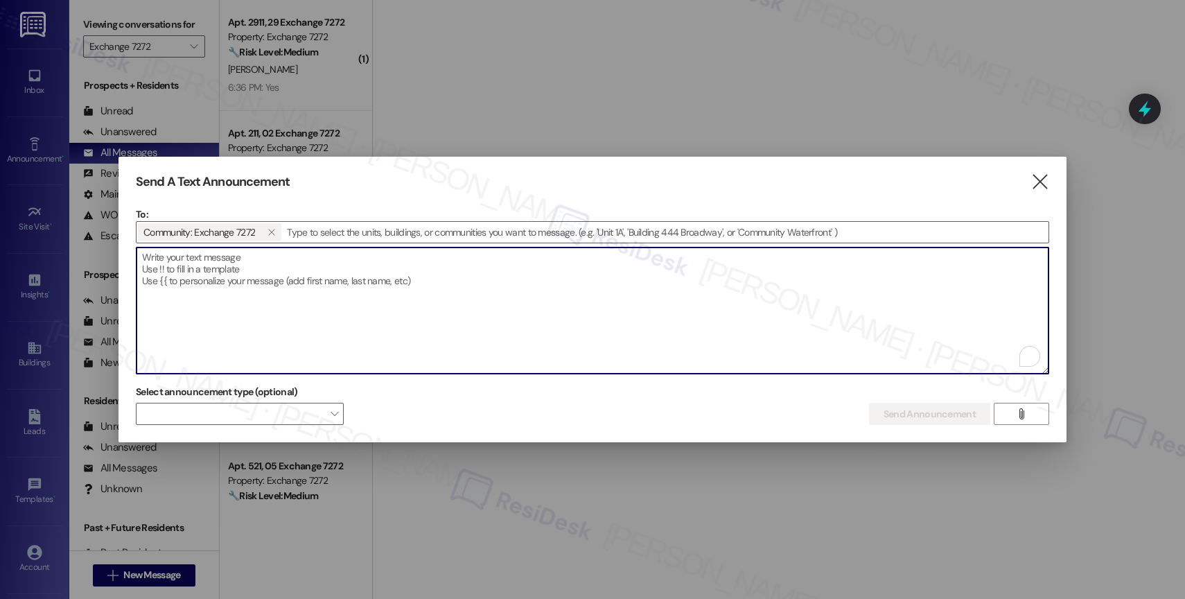
paste textarea "Congratulations to all the Pay Smart, Win Big winners! (Felicidades a los gando…"
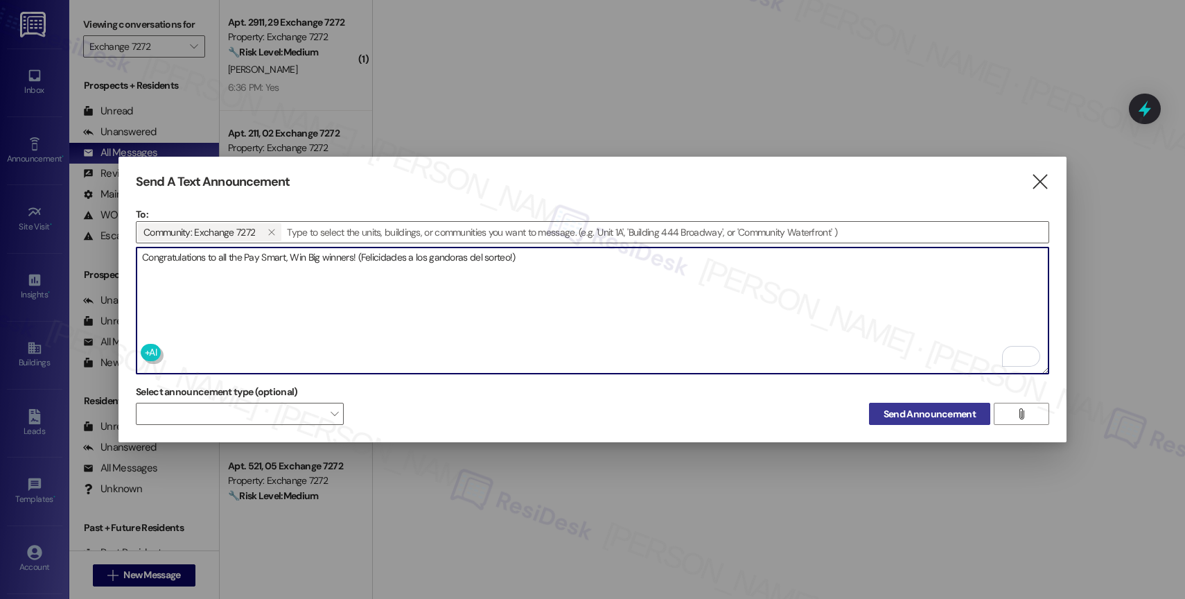
type textarea "Congratulations to all the Pay Smart, Win Big winners! (Felicidades a los gando…"
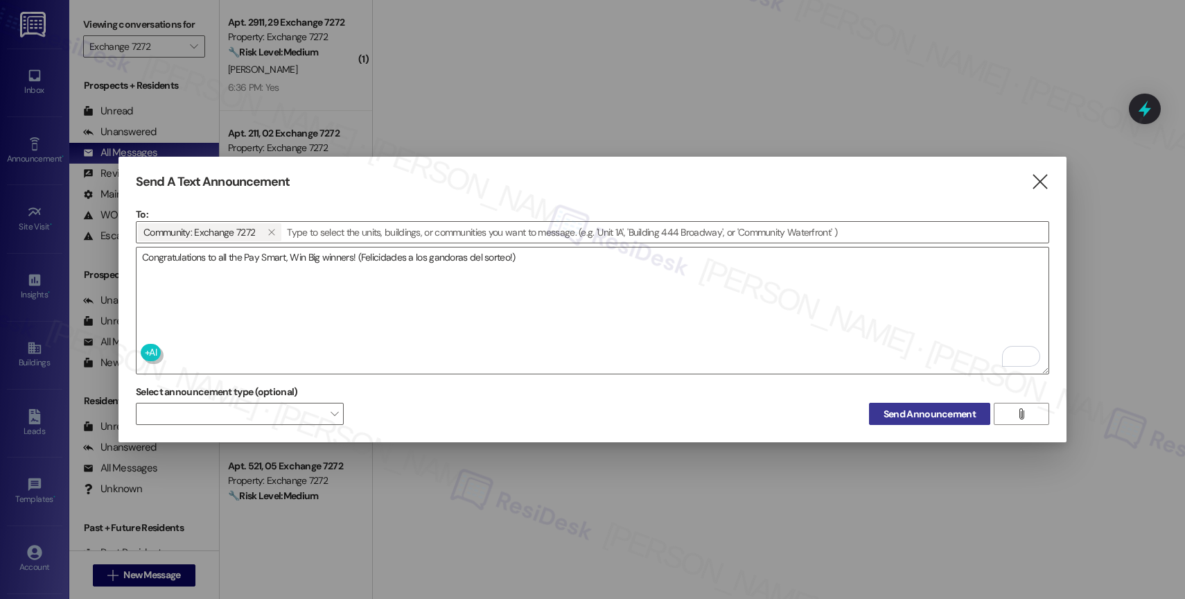
click at [894, 407] on span "Send Announcement" at bounding box center [929, 414] width 92 height 15
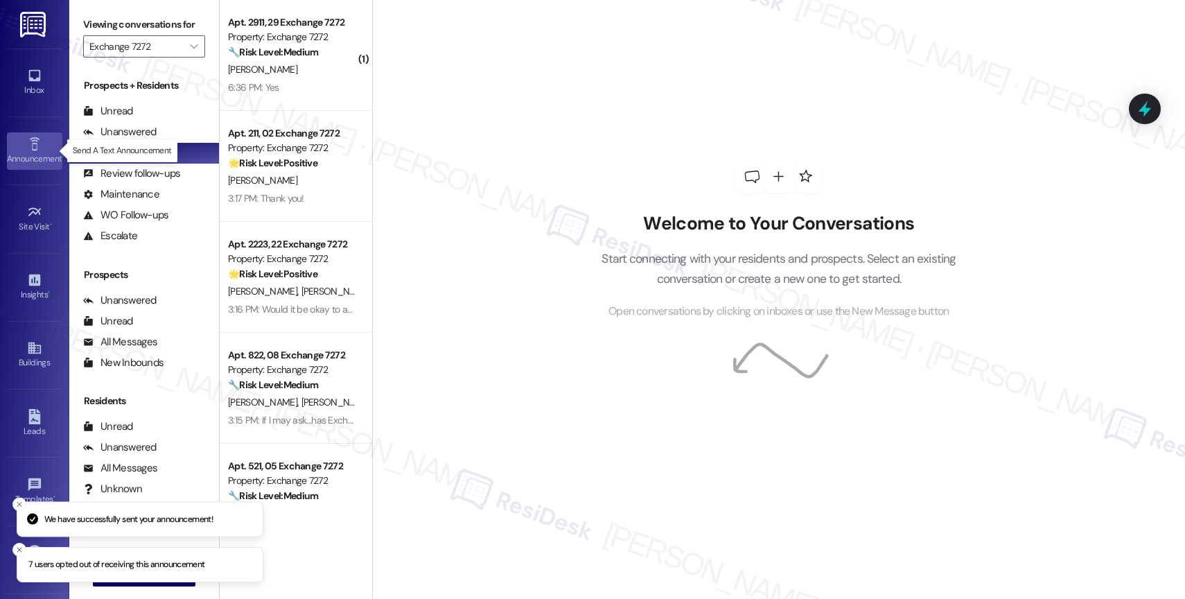
click at [23, 147] on link "Announcement •" at bounding box center [34, 150] width 55 height 37
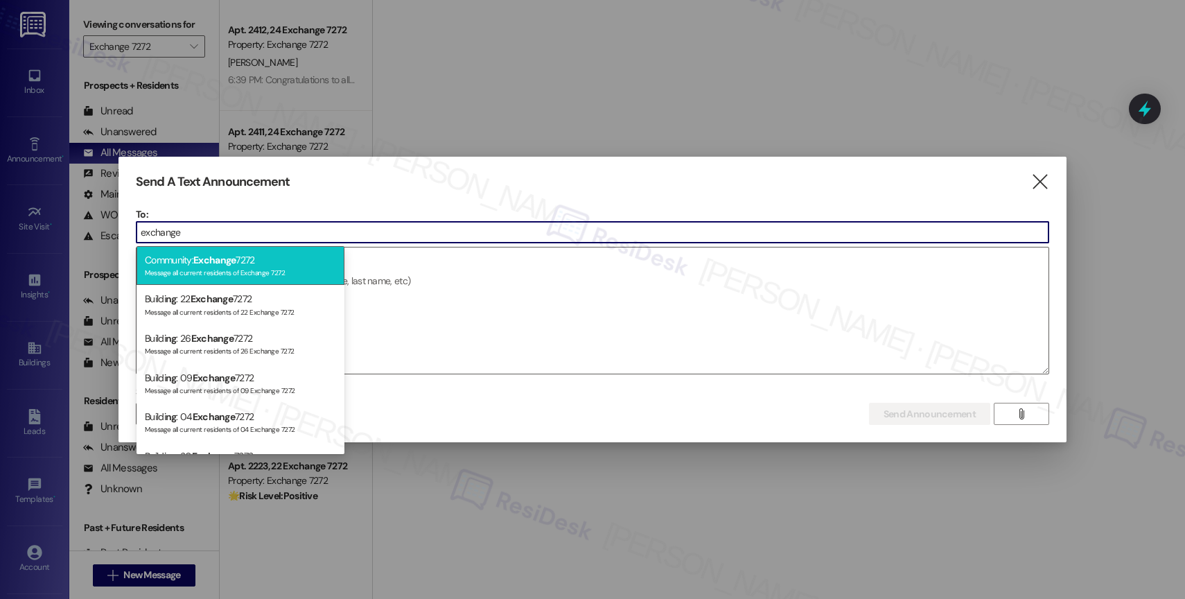
type input "exchange"
click at [267, 262] on div "Community: Exchange 7272 Message all current residents of Exchange 7272" at bounding box center [240, 265] width 208 height 39
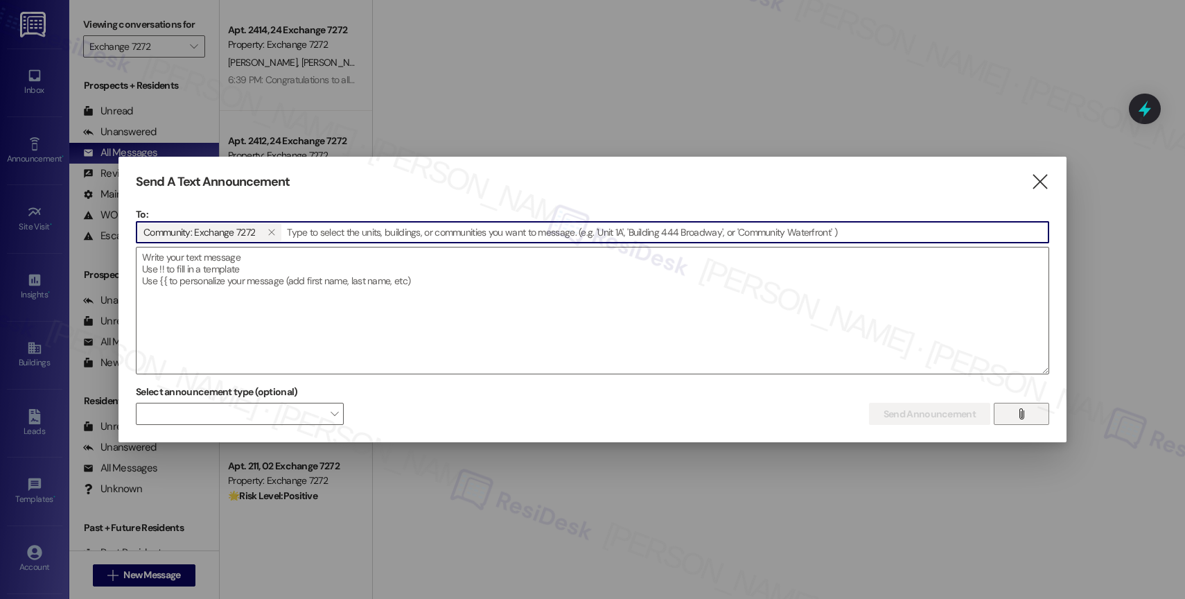
click at [1023, 414] on icon "" at bounding box center [1021, 413] width 10 height 11
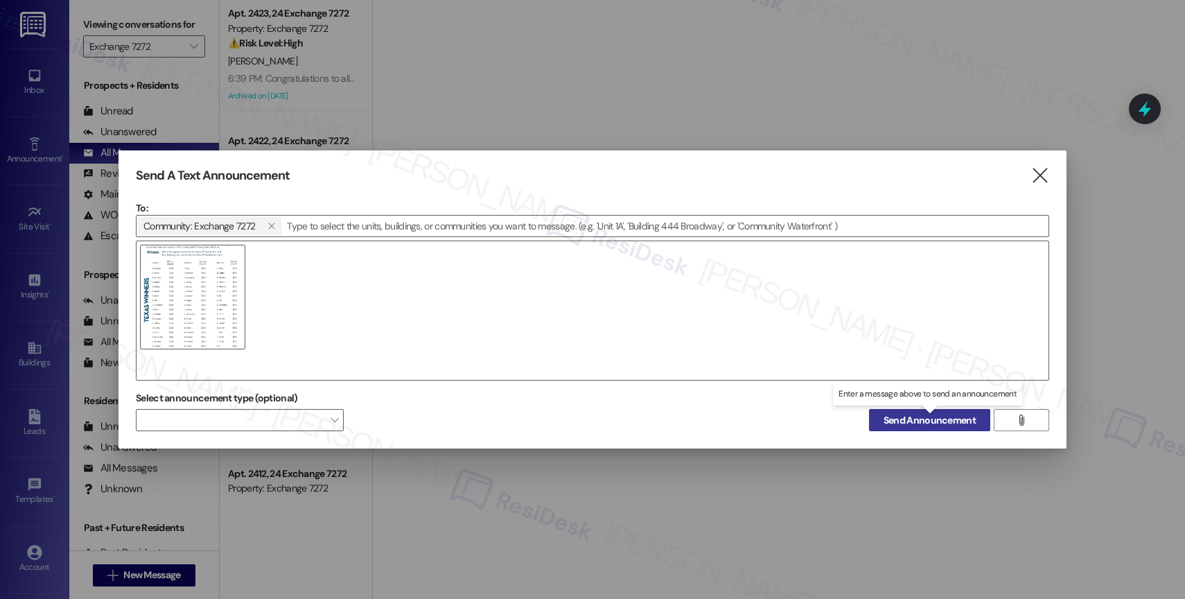
click at [888, 416] on span "Send Announcement" at bounding box center [929, 420] width 92 height 15
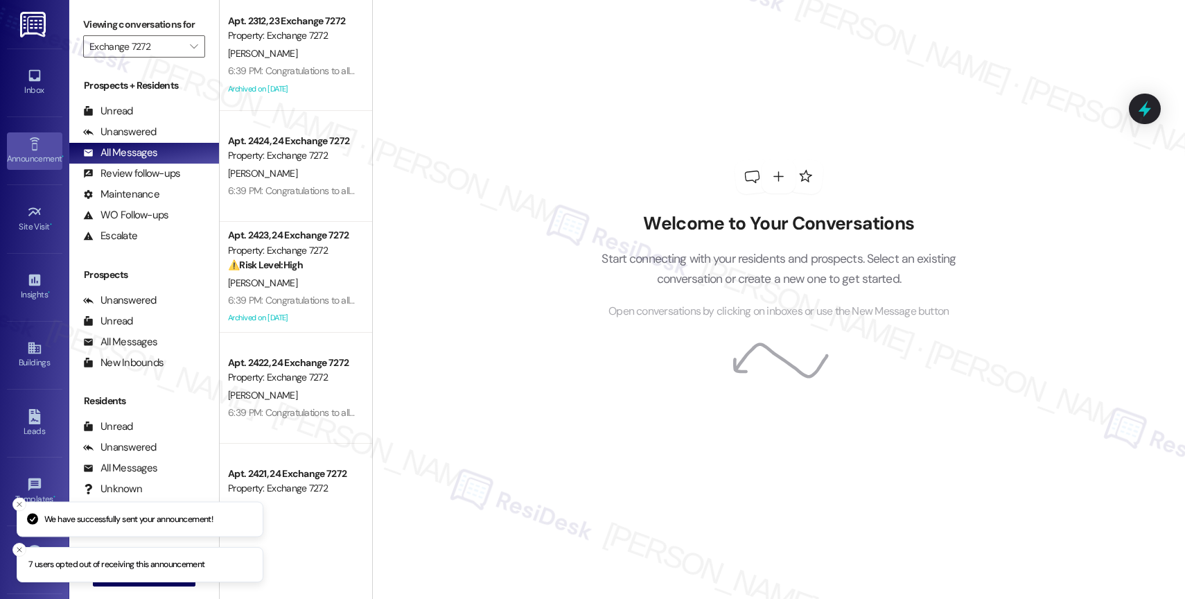
click at [19, 139] on link "Announcement •" at bounding box center [34, 150] width 55 height 37
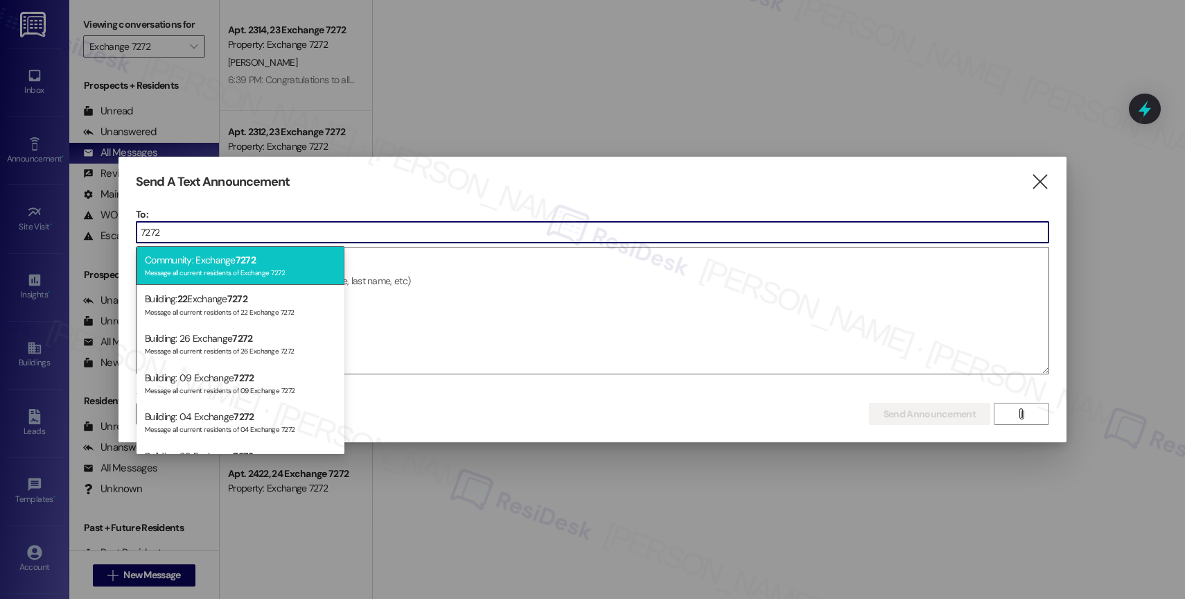
type input "7272"
click at [265, 263] on div "Community: Exchange 7272 Message all current residents of Exchange 7272" at bounding box center [240, 265] width 208 height 39
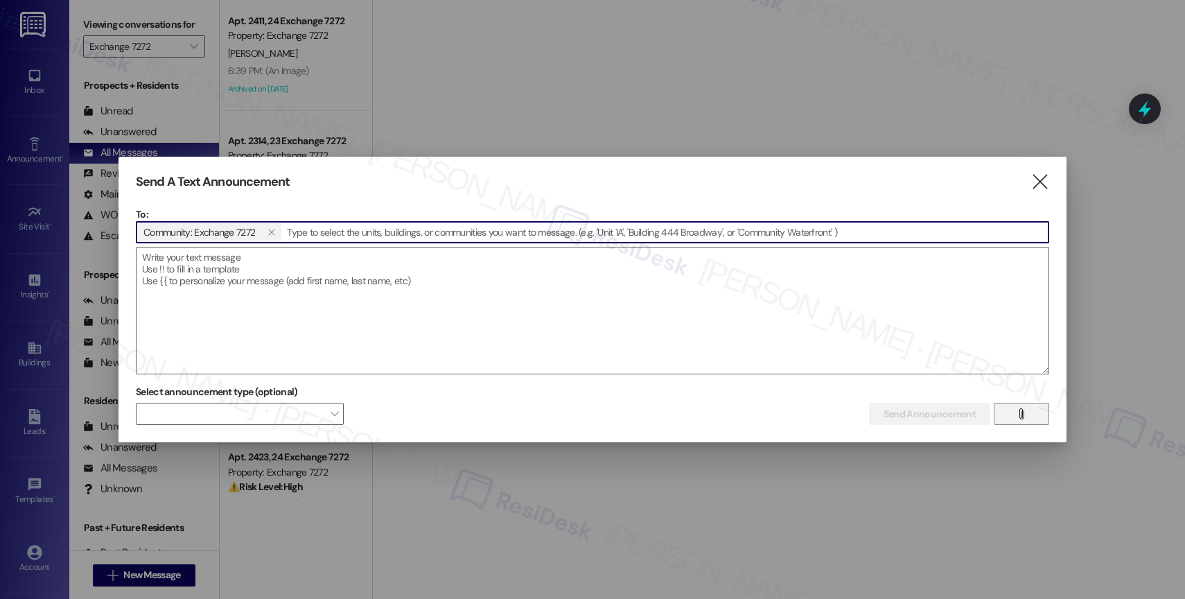
click at [1014, 408] on span "" at bounding box center [1021, 413] width 16 height 21
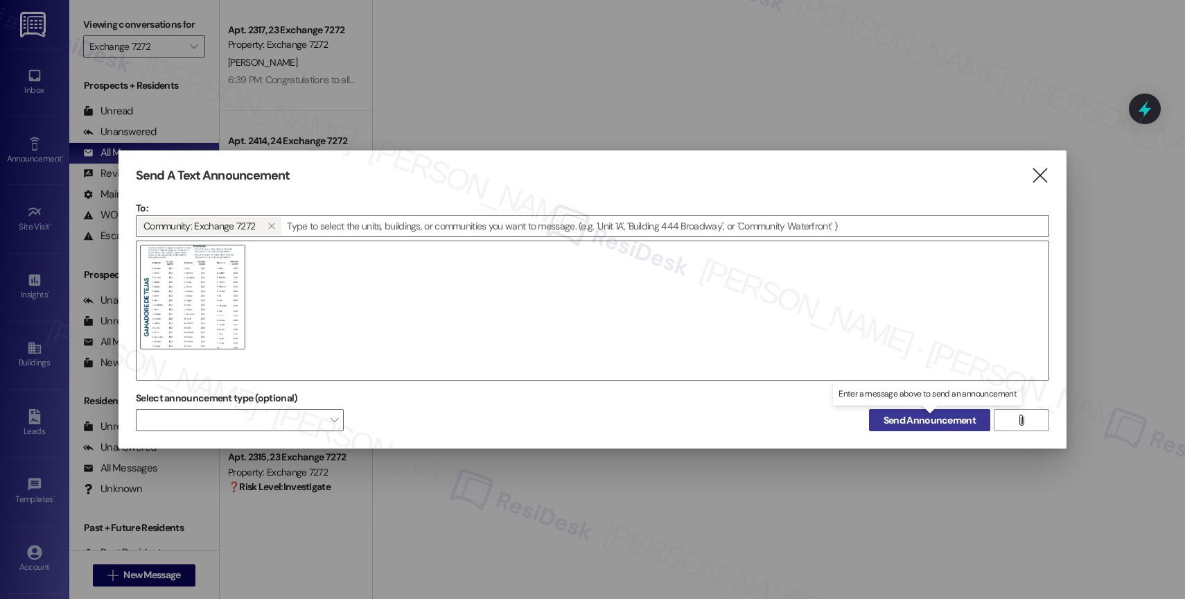
click at [921, 415] on span "Send Announcement" at bounding box center [929, 420] width 92 height 15
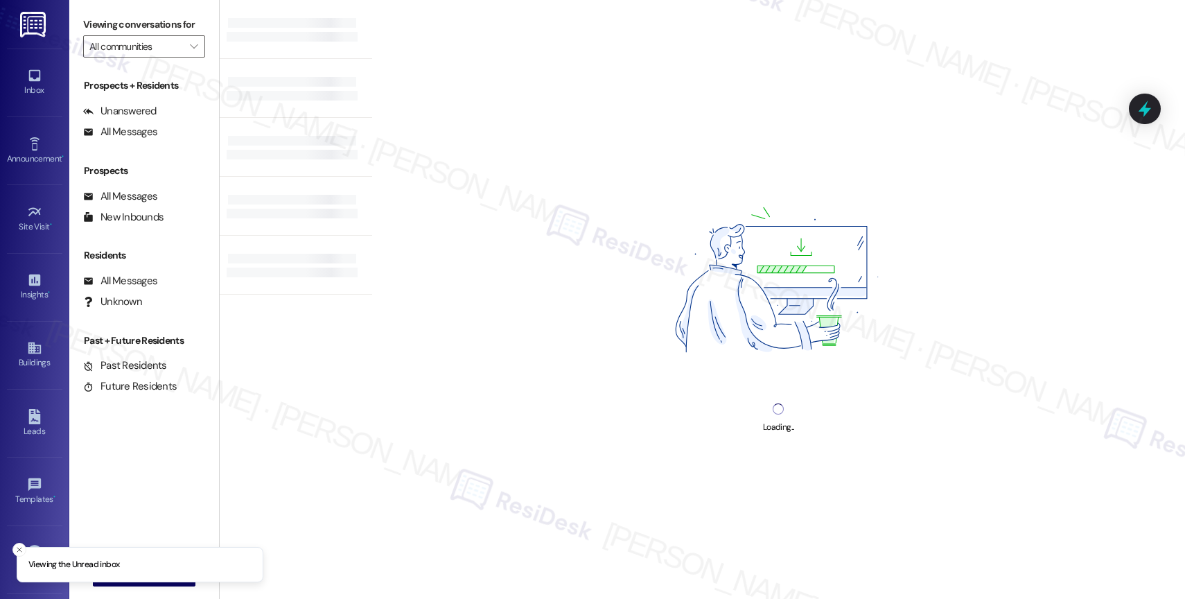
type input "Elliot Pioneer"
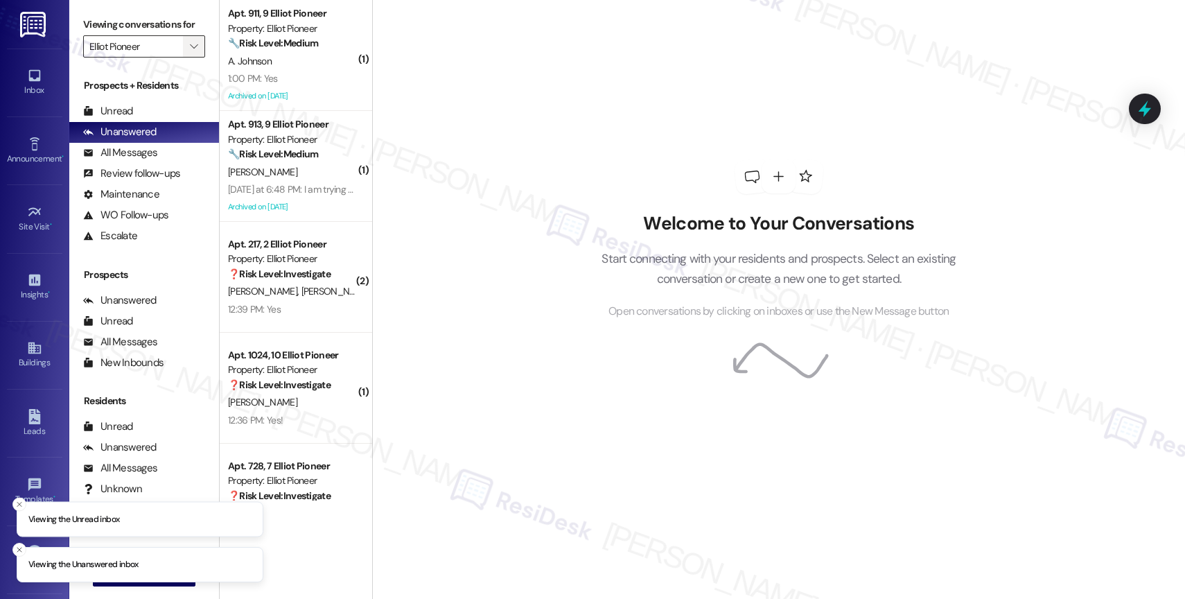
click at [190, 52] on icon "" at bounding box center [194, 46] width 8 height 11
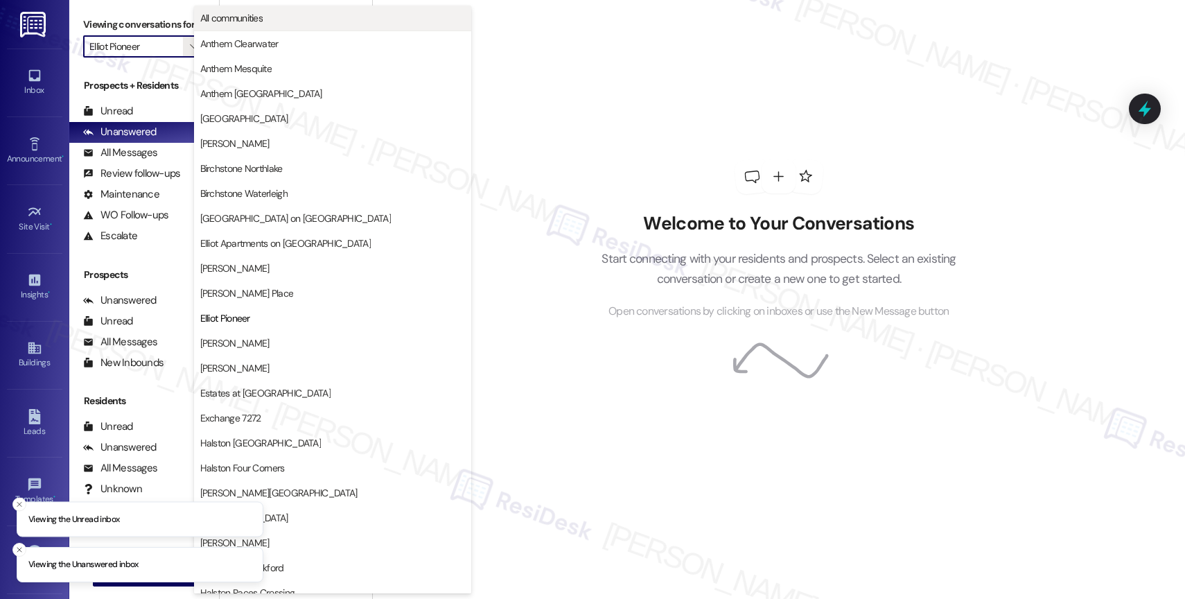
click at [260, 20] on span "All communities" at bounding box center [231, 18] width 63 height 14
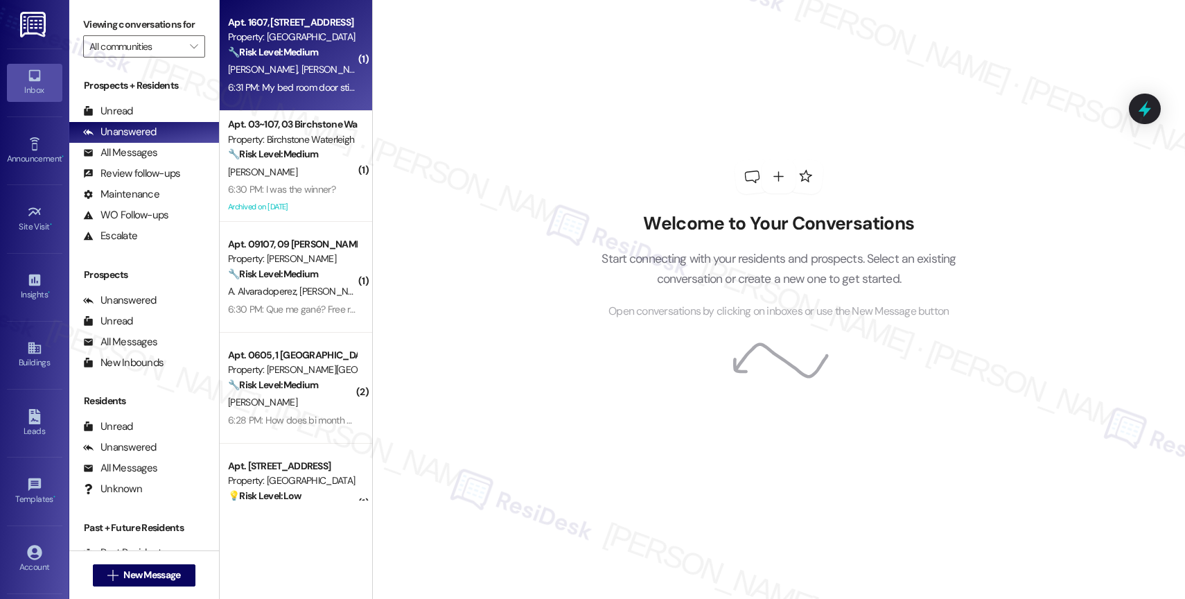
click at [291, 77] on div "[PERSON_NAME] [PERSON_NAME]" at bounding box center [292, 69] width 131 height 17
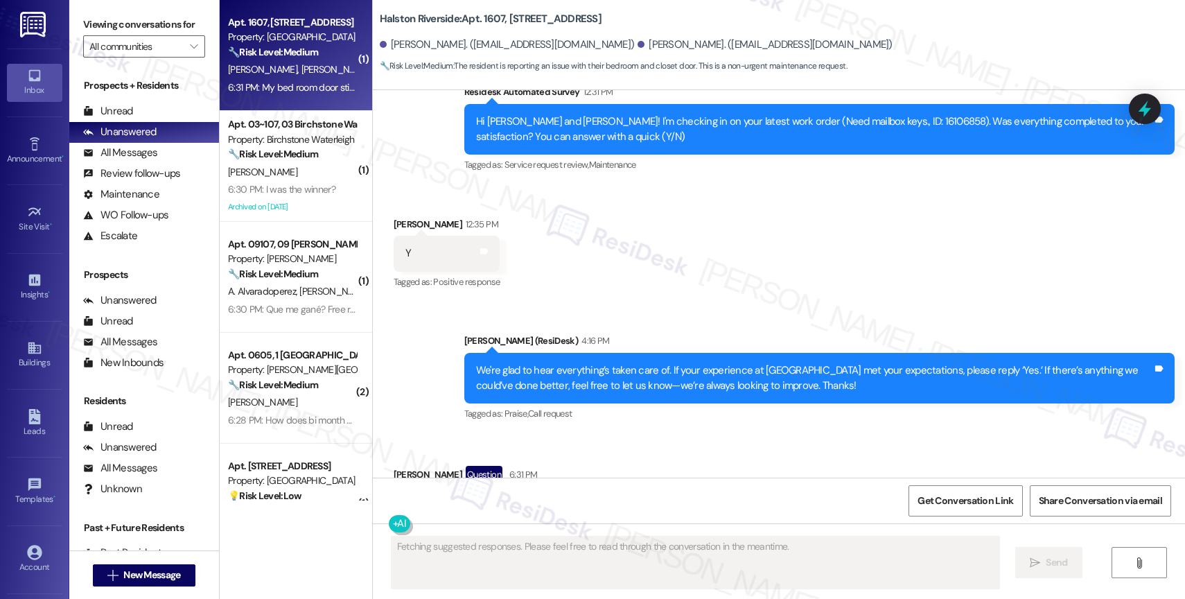
scroll to position [809, 0]
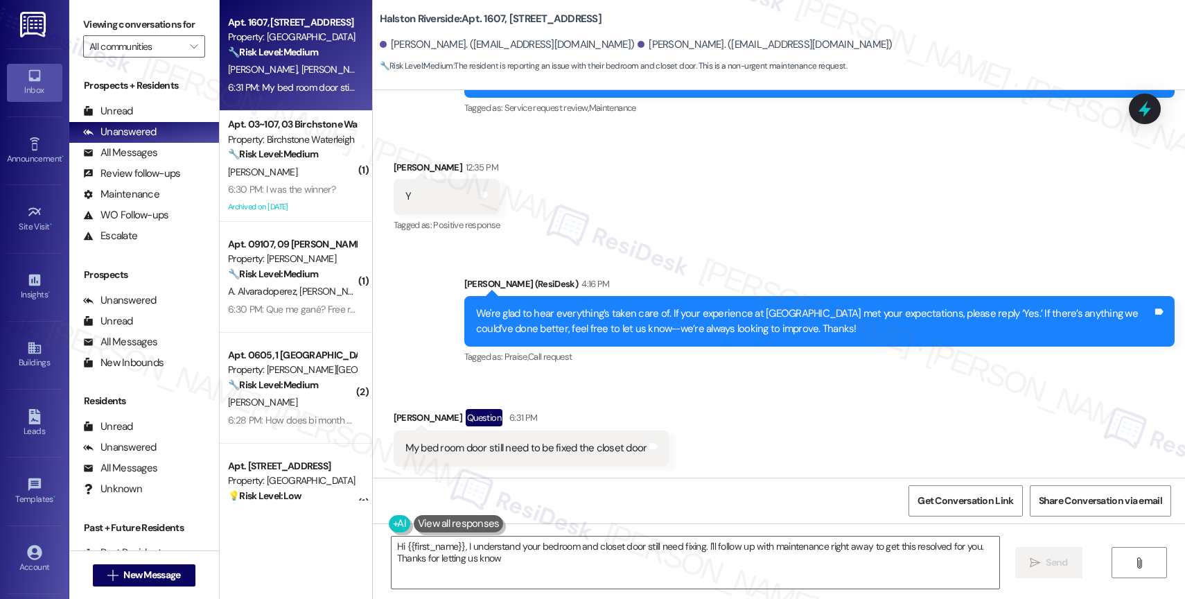
type textarea "Hi {{first_name}}, I understand your bedroom and closet door still need fixing.…"
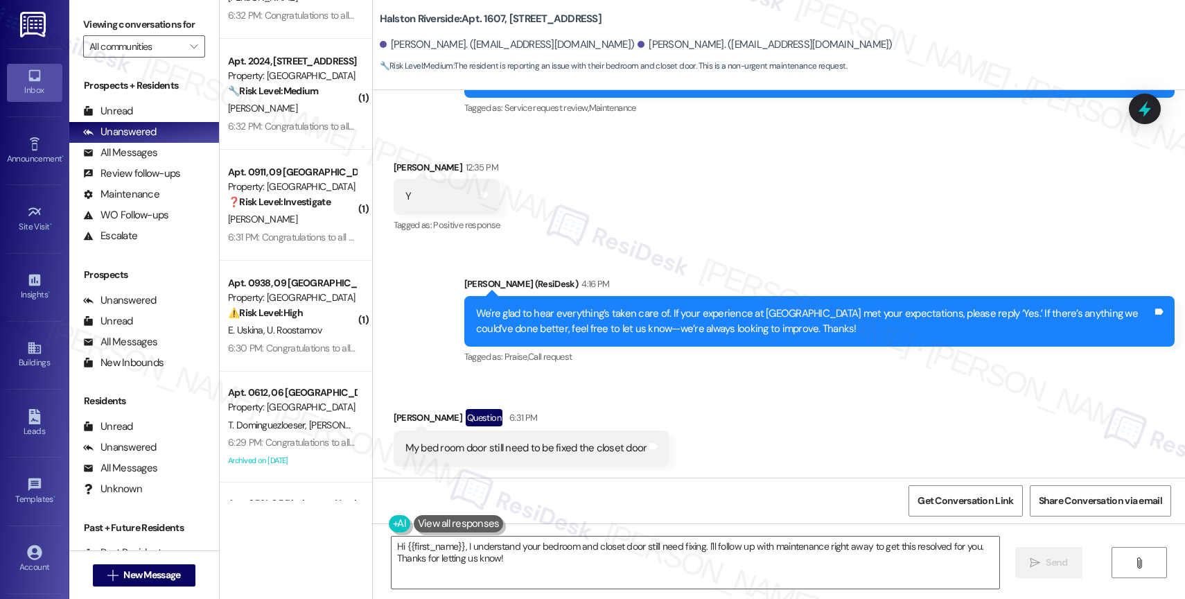
scroll to position [0, 0]
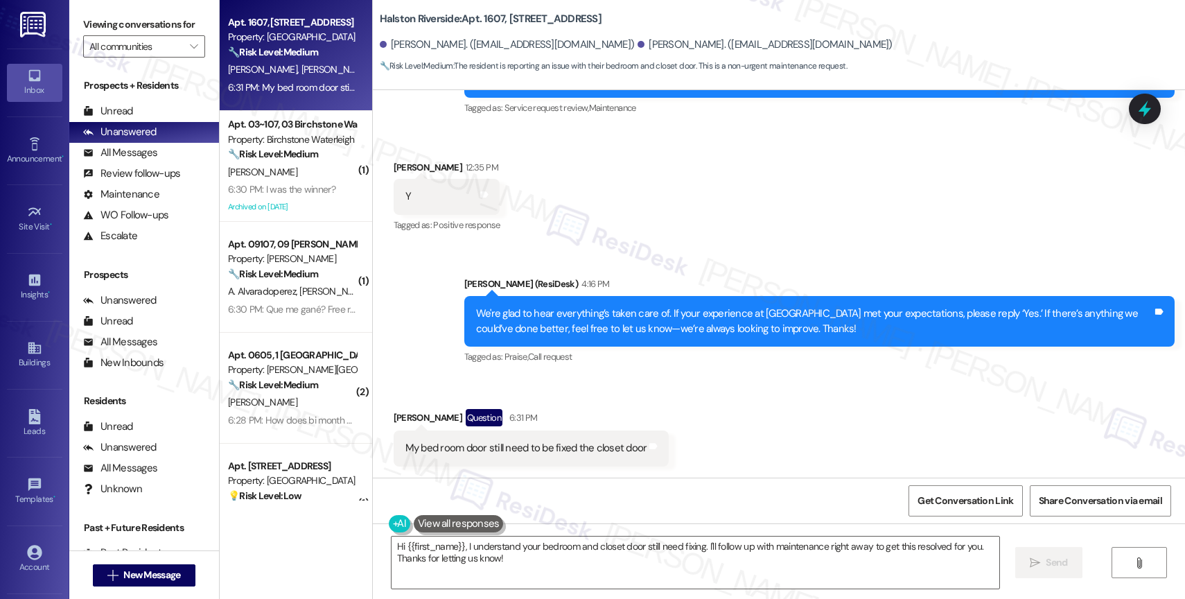
click at [301, 73] on span "[PERSON_NAME]" at bounding box center [335, 69] width 69 height 12
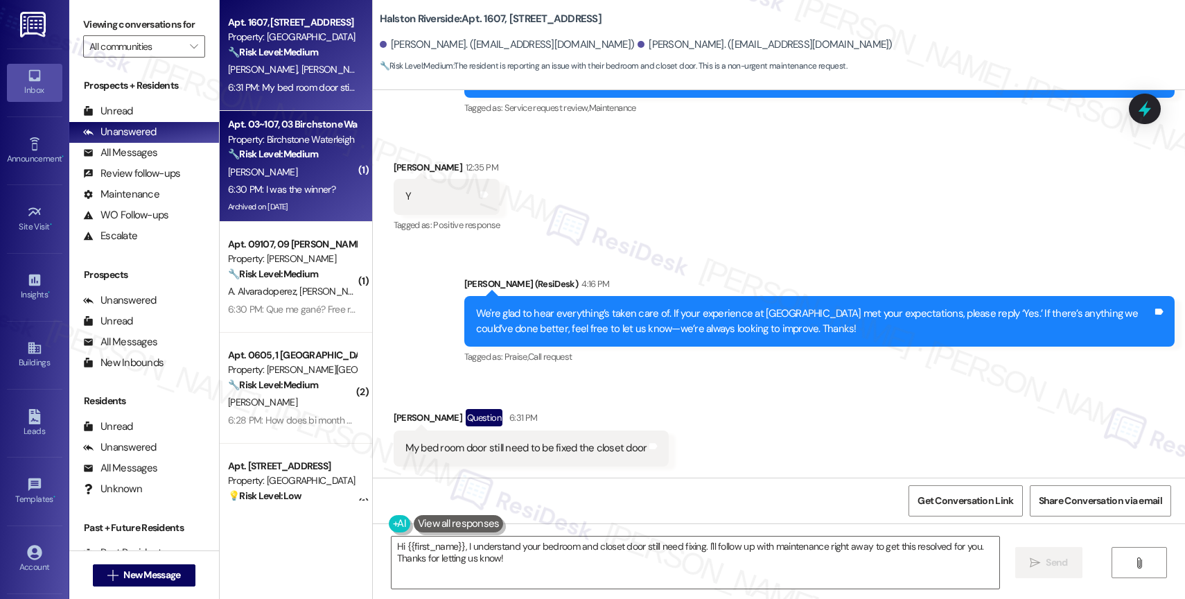
click at [267, 164] on div "[PERSON_NAME]" at bounding box center [292, 172] width 131 height 17
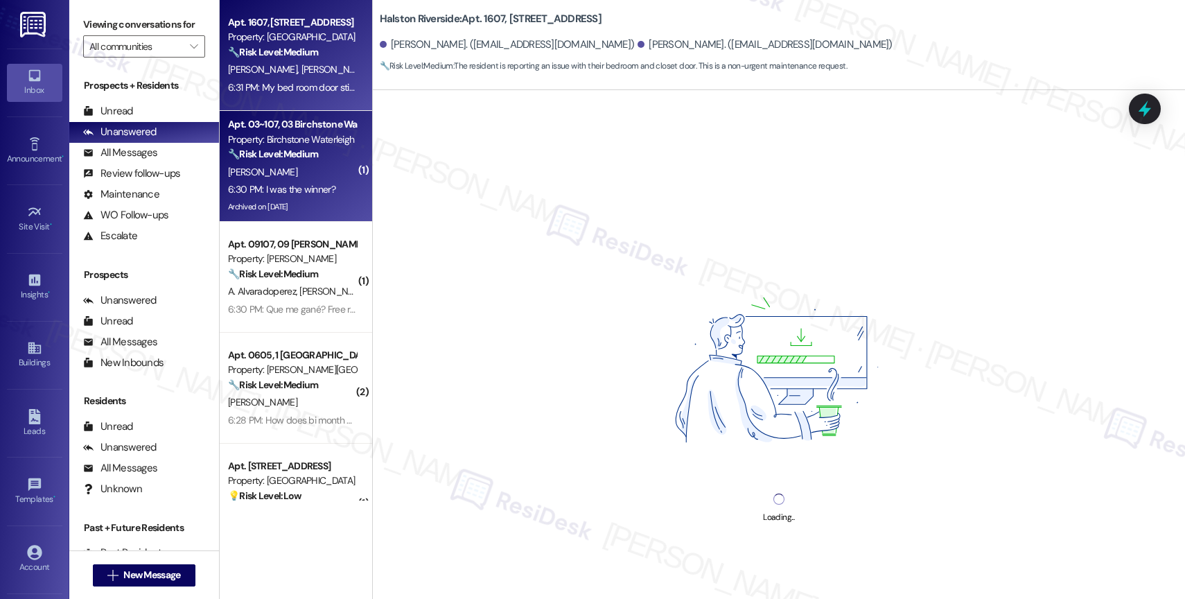
click at [281, 61] on div "[PERSON_NAME] [PERSON_NAME]" at bounding box center [292, 69] width 131 height 17
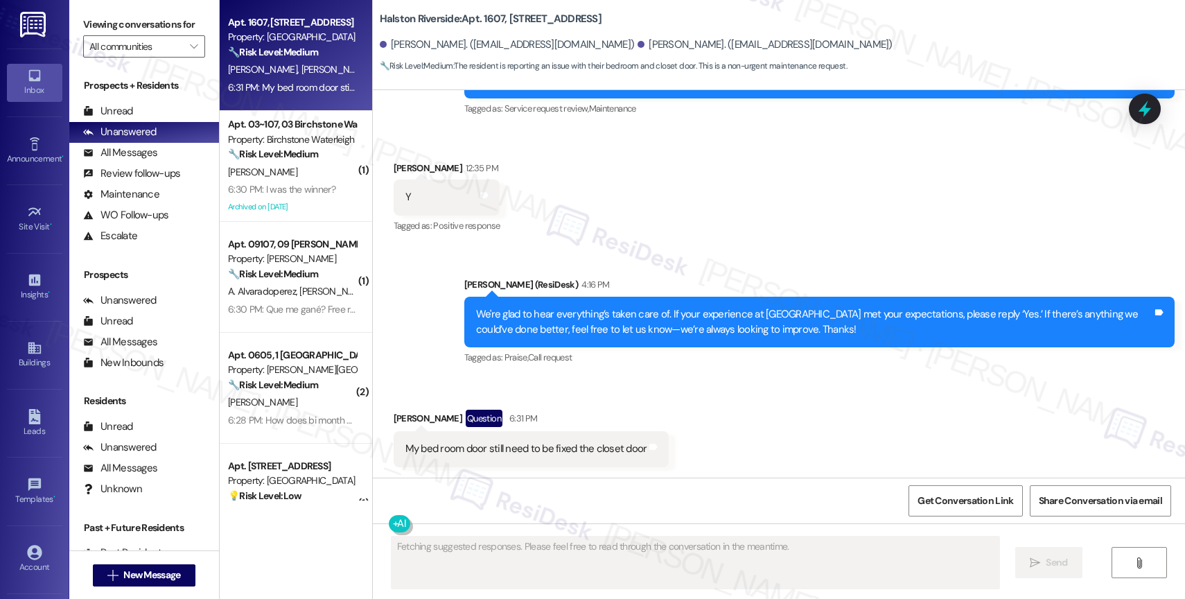
scroll to position [809, 0]
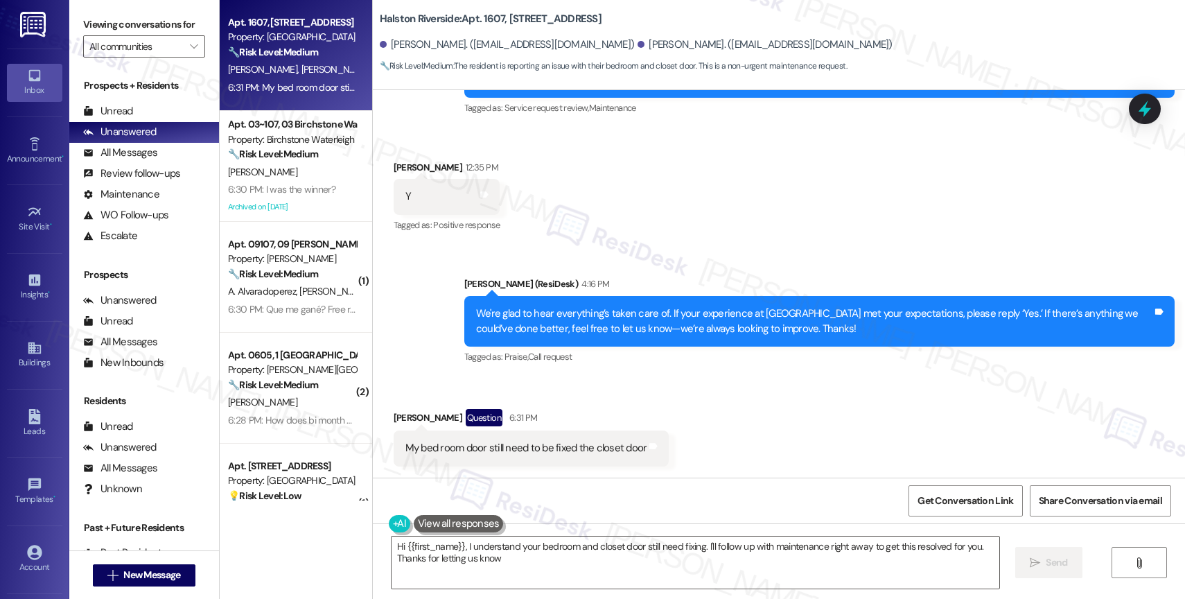
type textarea "Hi {{first_name}}, I understand your bedroom and closet door still need fixing.…"
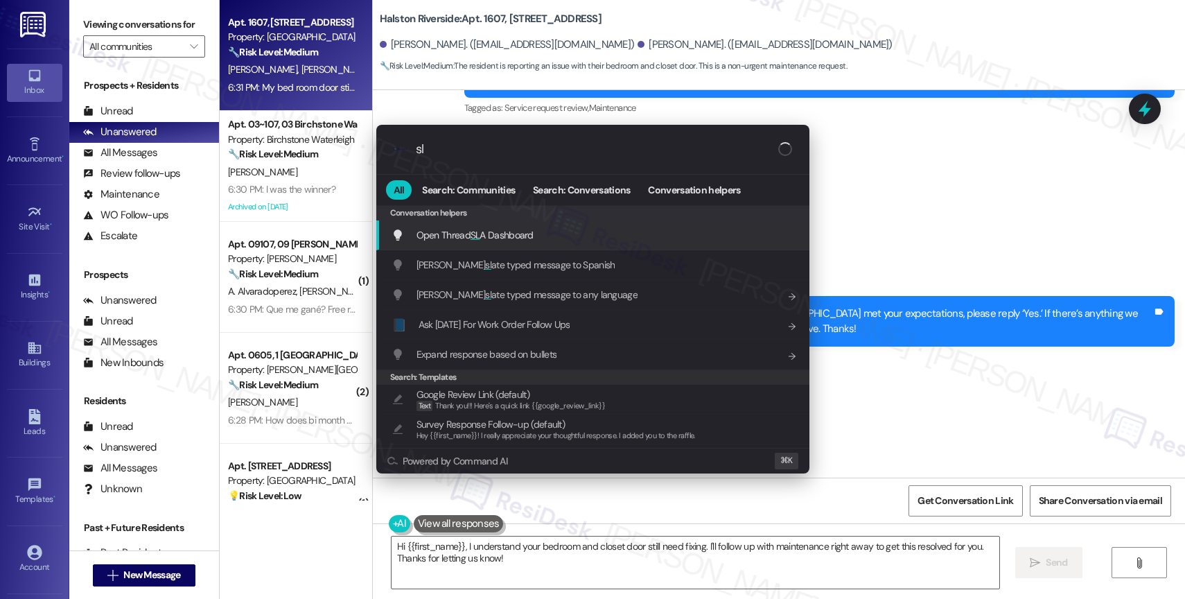
type input "sla"
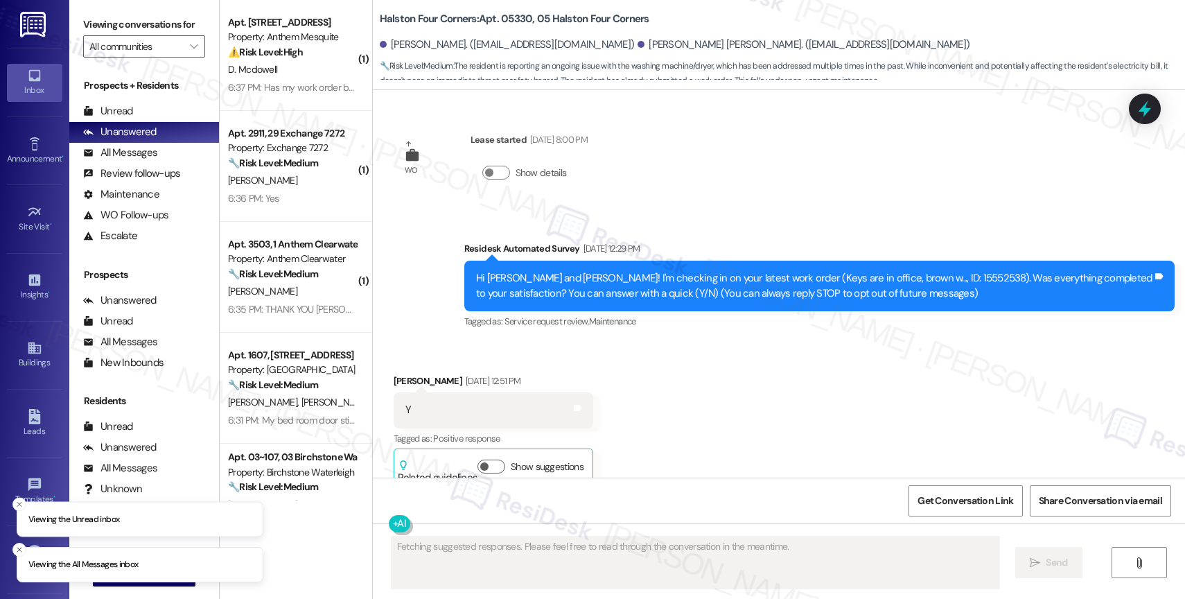
scroll to position [22261, 0]
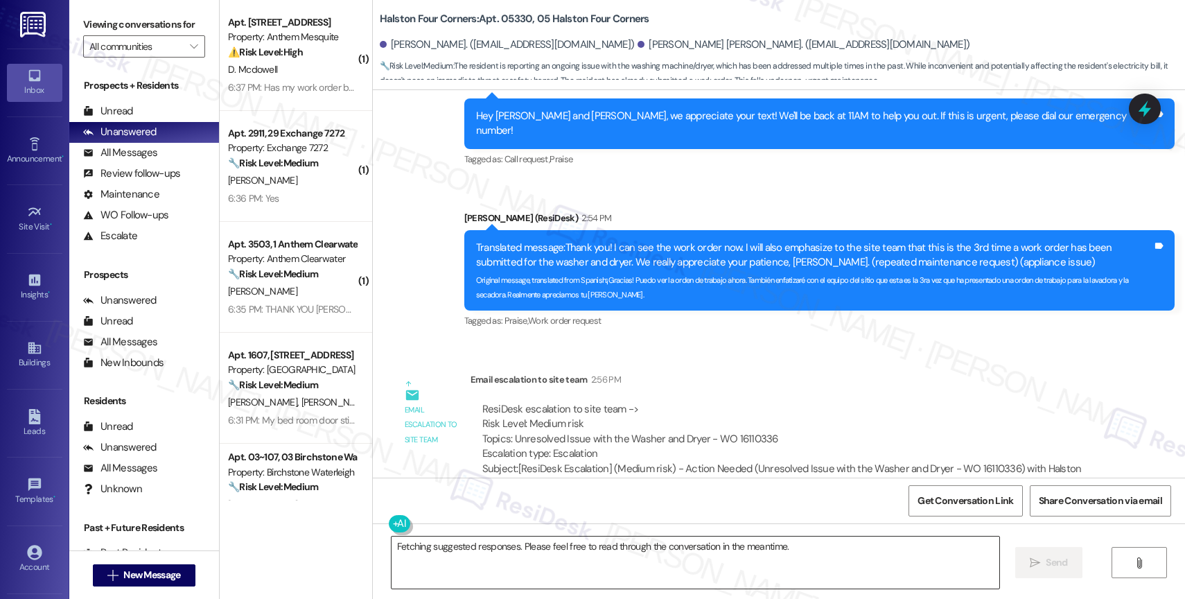
click at [508, 557] on textarea "Fetching suggested responses. Please feel free to read through the conversation…" at bounding box center [695, 562] width 608 height 52
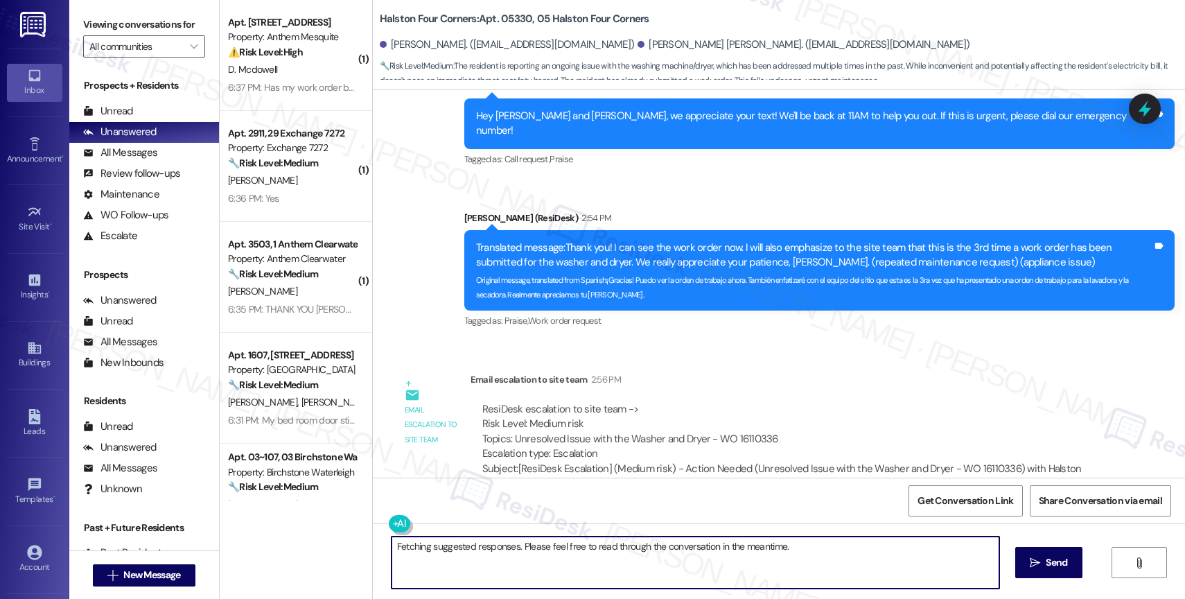
click at [508, 557] on textarea "Fetching suggested responses. Please feel free to read through the conversation…" at bounding box center [695, 562] width 608 height 52
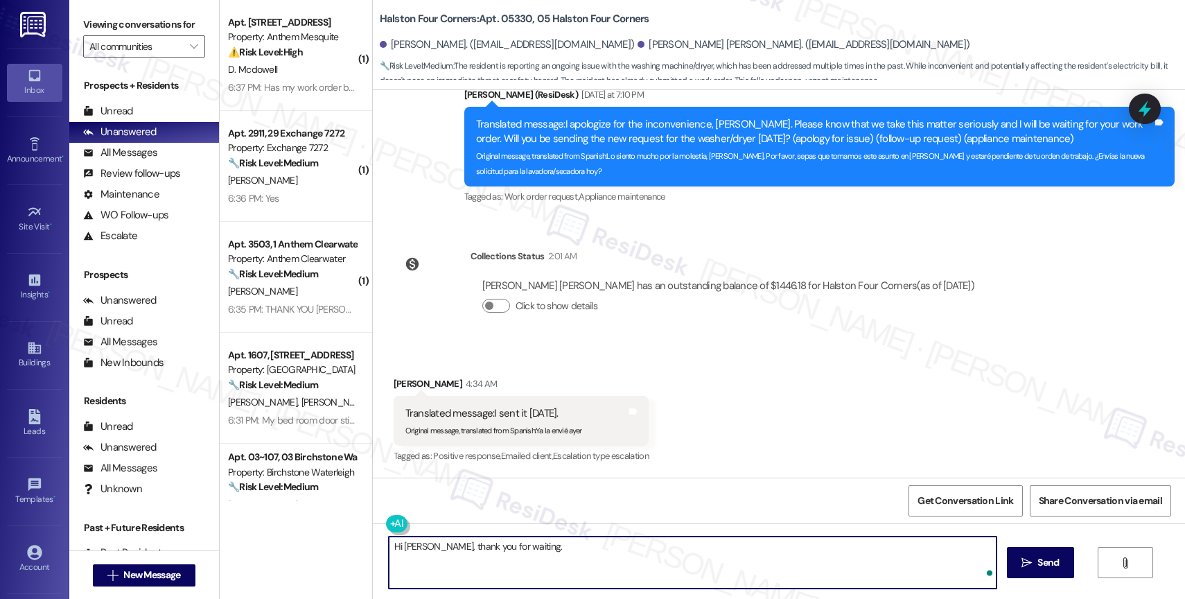
paste textarea "this was the closing note left by maintenance on the work order. "Both the wash…"
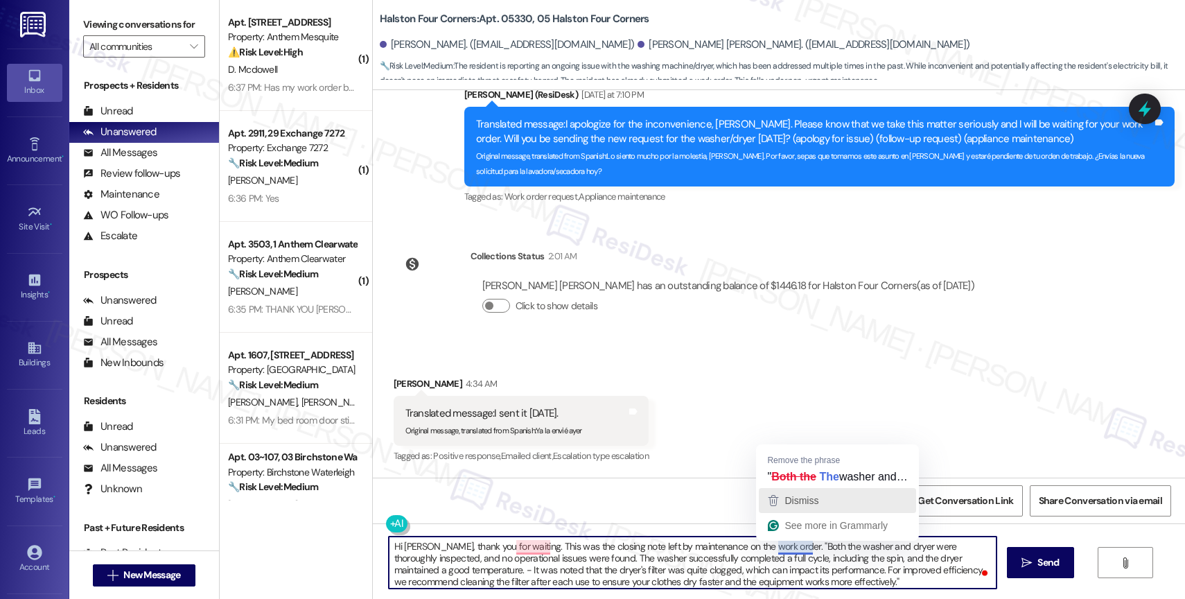
click at [797, 503] on span "Dismiss" at bounding box center [801, 500] width 34 height 11
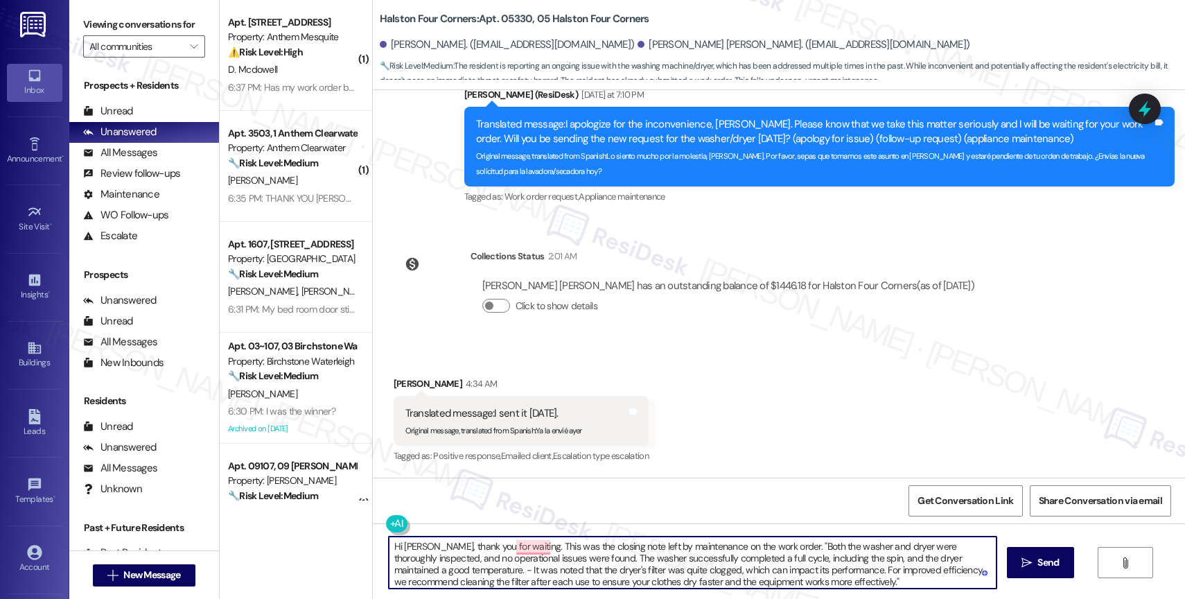
drag, startPoint x: 441, startPoint y: 567, endPoint x: 474, endPoint y: 567, distance: 32.6
click at [442, 567] on textarea "Hi Zaida, thank you for waiting. This was the closing note left by maintenance …" at bounding box center [693, 562] width 608 height 52
click at [858, 583] on textarea "Hi Zaida, thank you for waiting. This was the closing note left by maintenance …" at bounding box center [693, 562] width 608 height 52
type textarea "Hi Zaida, thank you for waiting. This was the closing note left by maintenance …"
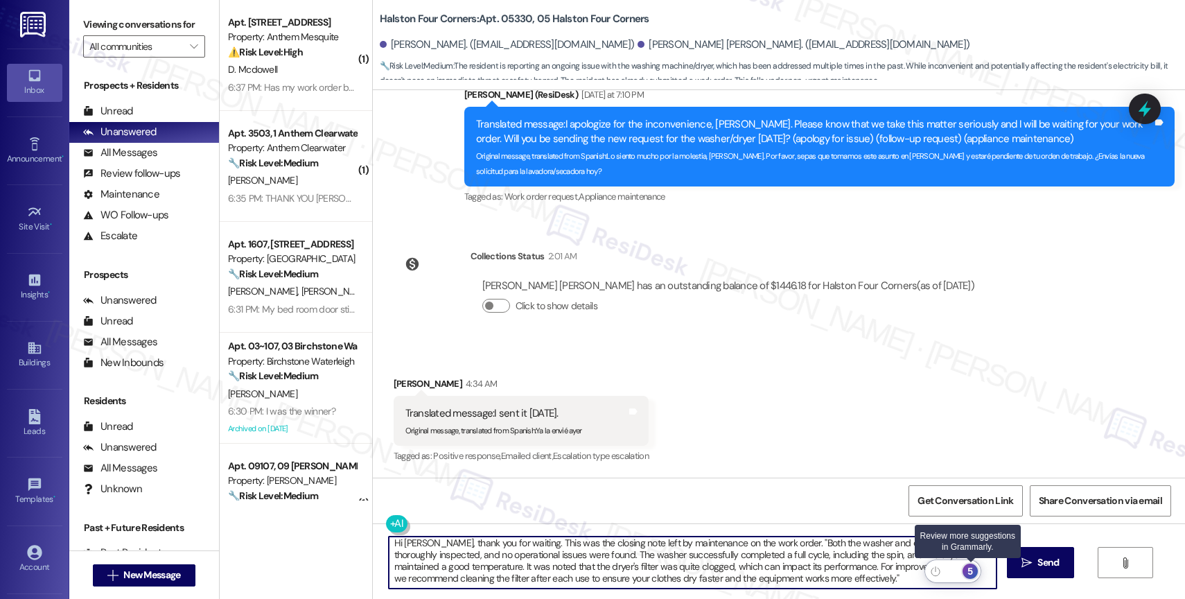
click at [973, 569] on div "5" at bounding box center [969, 570] width 15 height 15
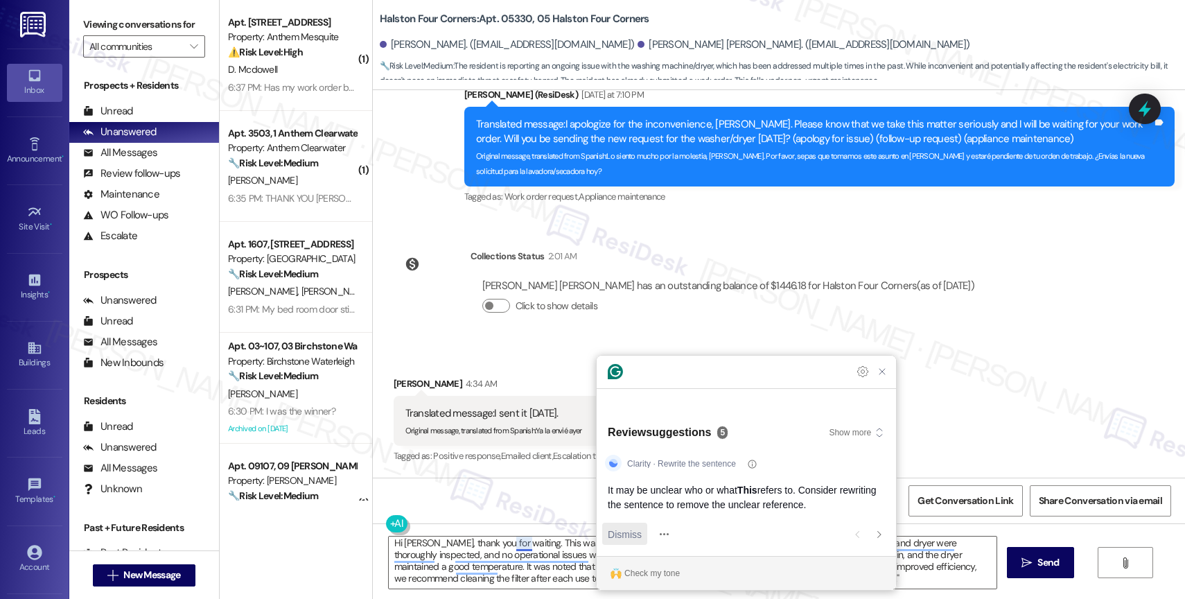
click at [624, 533] on span "Dismiss" at bounding box center [625, 534] width 34 height 15
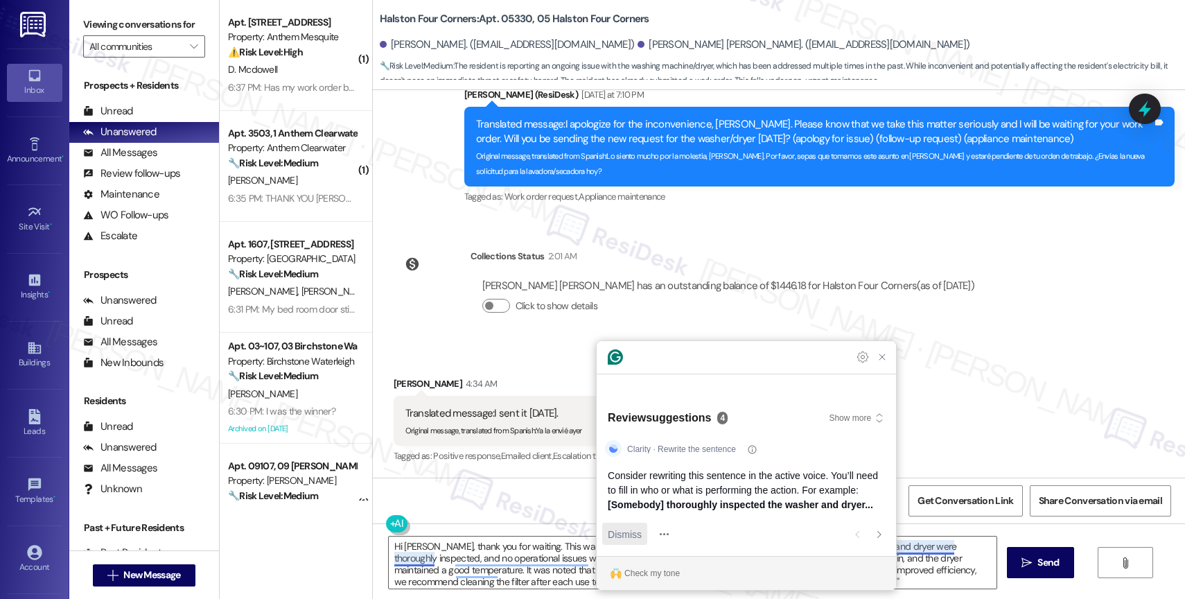
click at [624, 533] on span "Dismiss" at bounding box center [625, 534] width 34 height 15
click at [628, 534] on span "Dismiss" at bounding box center [625, 534] width 34 height 15
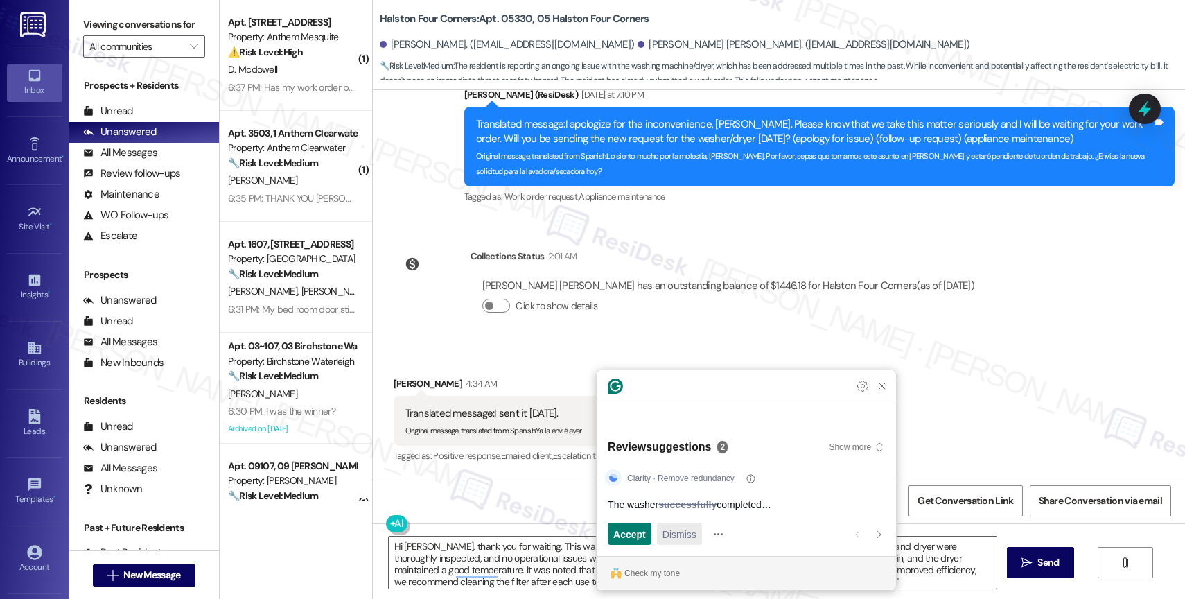
click at [671, 533] on span "Dismiss" at bounding box center [679, 534] width 34 height 15
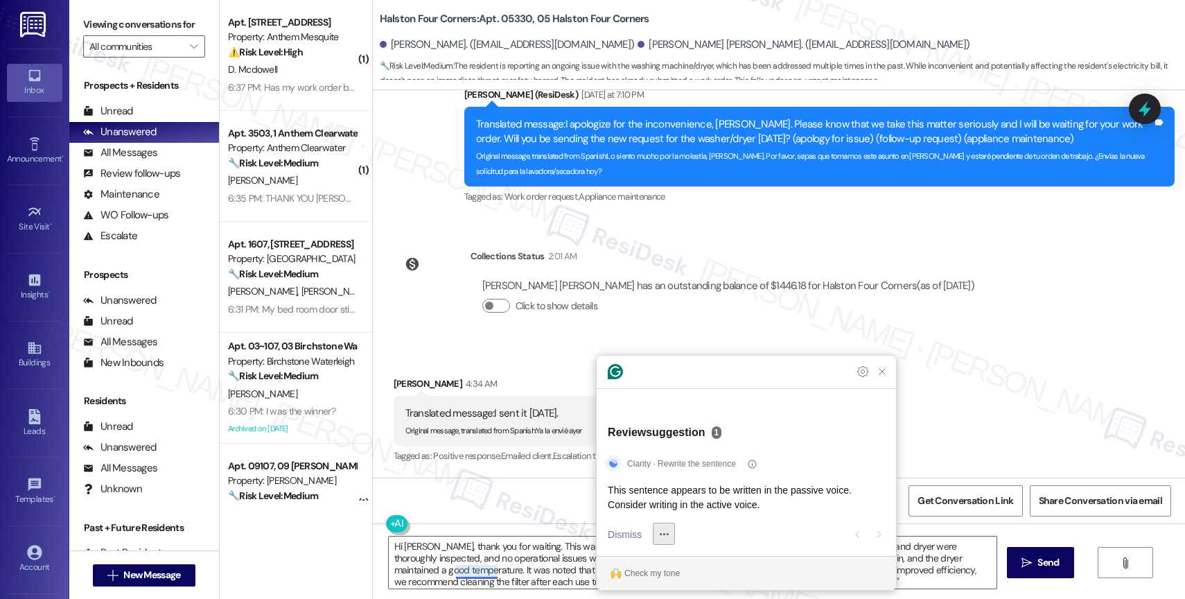
scroll to position [1, 0]
click at [630, 535] on span "Dismiss" at bounding box center [625, 534] width 34 height 15
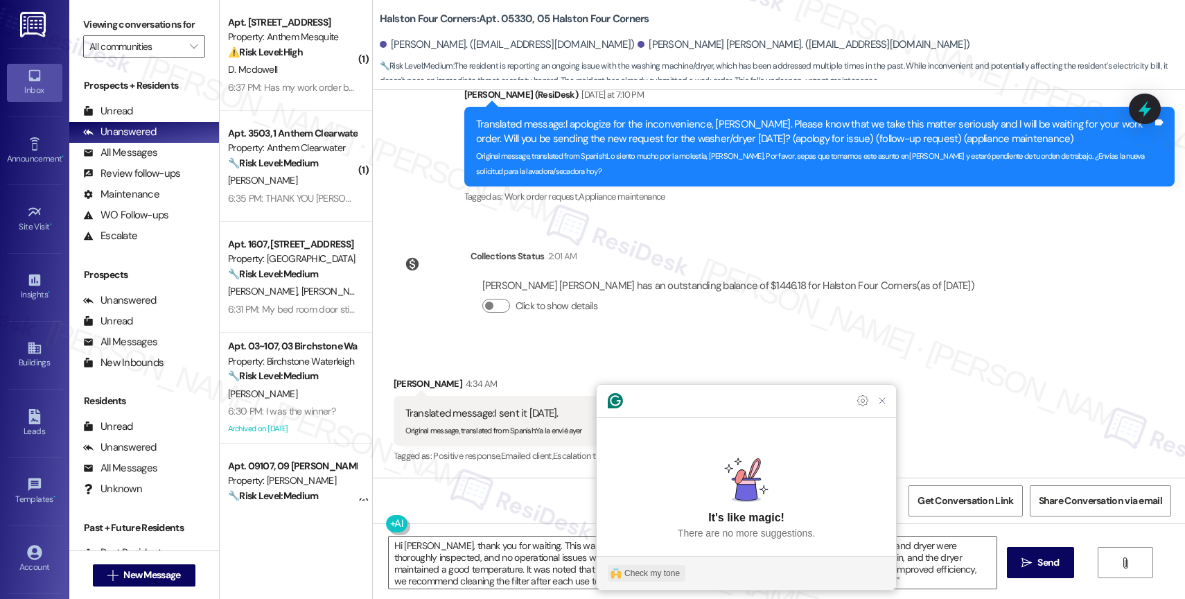
click at [673, 571] on div "Check my tone" at bounding box center [651, 573] width 55 height 12
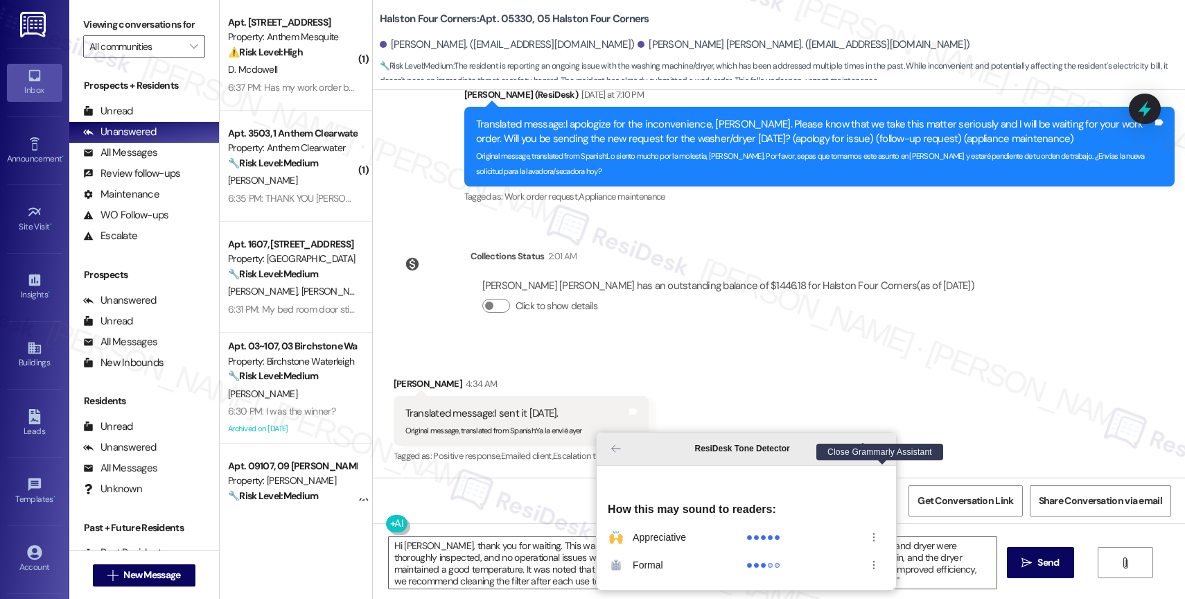
click at [875, 457] on icon "Close Grammarly Assistant" at bounding box center [882, 448] width 17 height 17
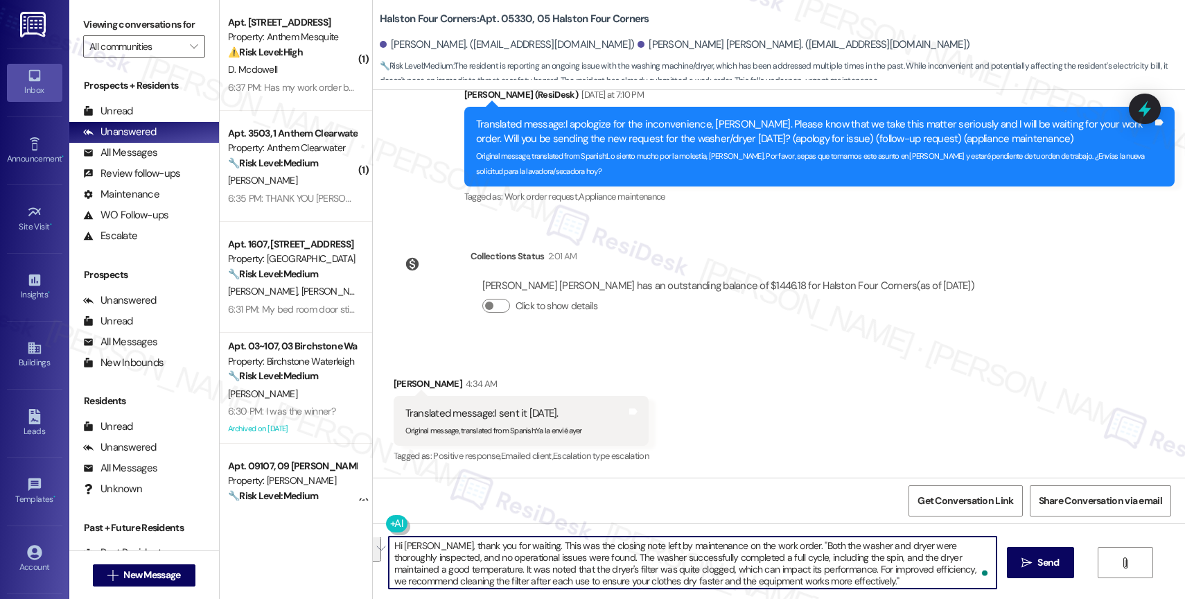
scroll to position [0, 0]
drag, startPoint x: 753, startPoint y: 575, endPoint x: 355, endPoint y: 536, distance: 400.3
click at [355, 536] on div "( 1 ) Apt. 303, 2115 Anthem Mesquite Property: Anthem Mesquite ⚠️ Risk Level: H…" at bounding box center [702, 299] width 965 height 599
click at [730, 568] on textarea "Hi Zaida, thank you for waiting. This was the closing note left by maintenance …" at bounding box center [693, 562] width 608 height 52
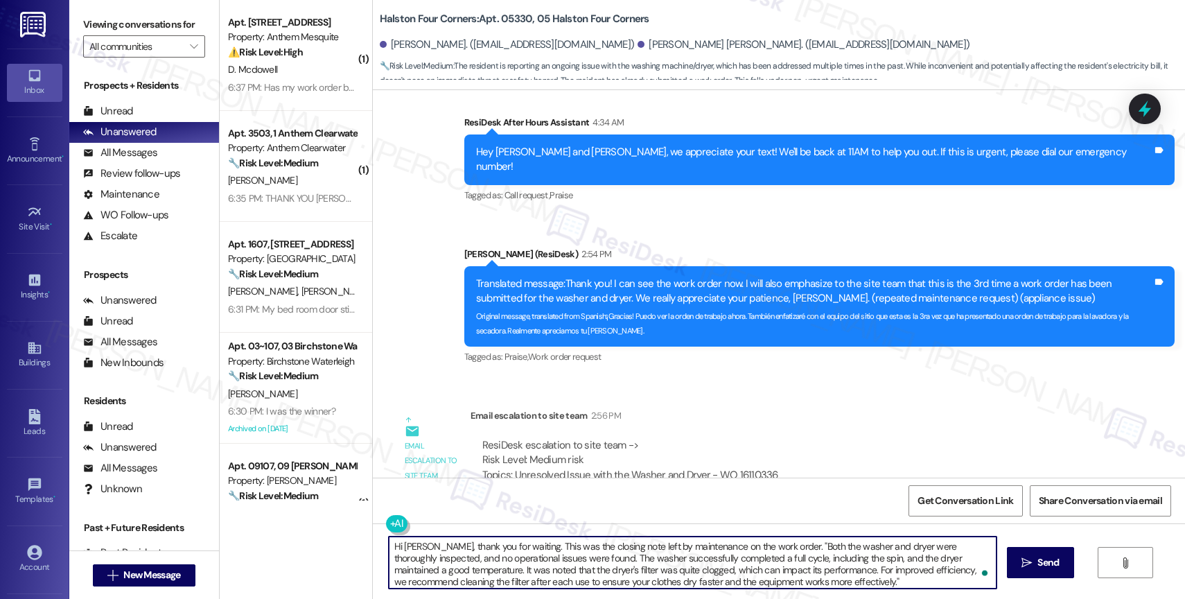
scroll to position [22261, 0]
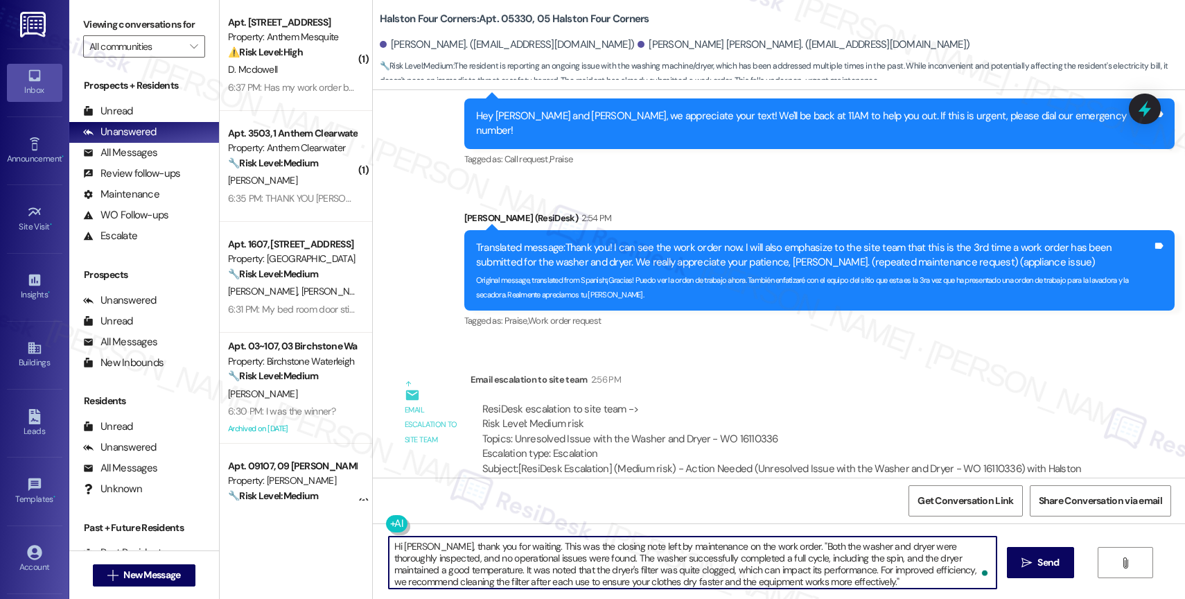
click at [737, 555] on textarea "Hi Zaida, thank you for waiting. This was the closing note left by maintenance …" at bounding box center [693, 562] width 608 height 52
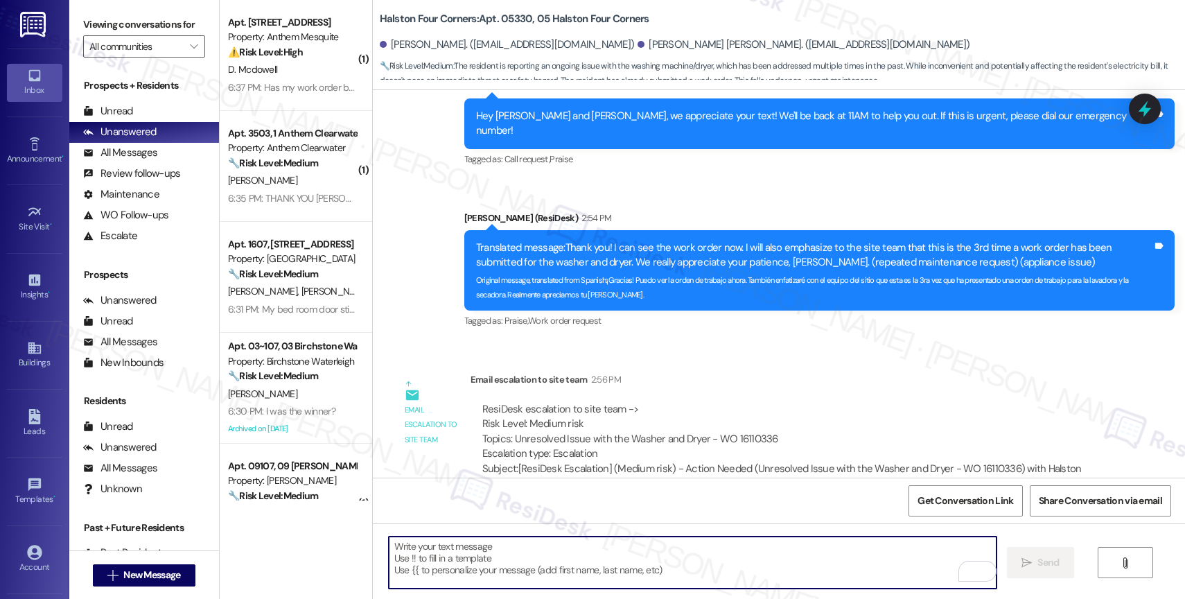
click at [495, 558] on textarea "To enrich screen reader interactions, please activate Accessibility in Grammarl…" at bounding box center [693, 562] width 608 height 52
paste textarea "Hola Zaida, gracias por esperar. Esta fue la nota final que dejó el equipo de m…"
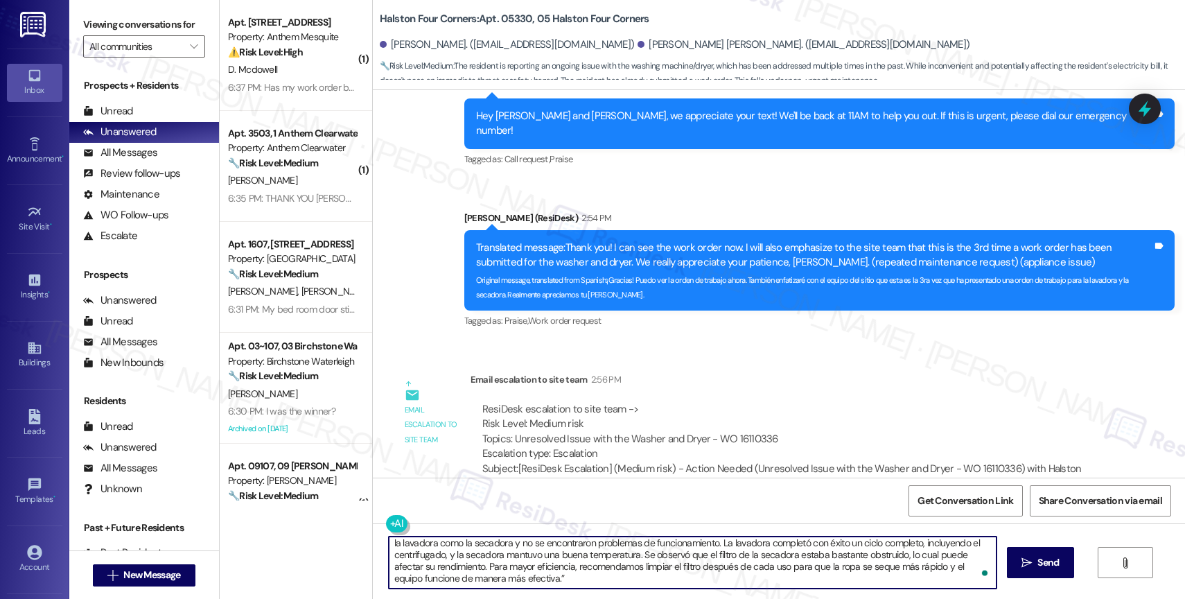
scroll to position [6, 0]
type textarea "Hola Zaida, gracias por esperar. Esta fue la nota final que dejó el equipo de m…"
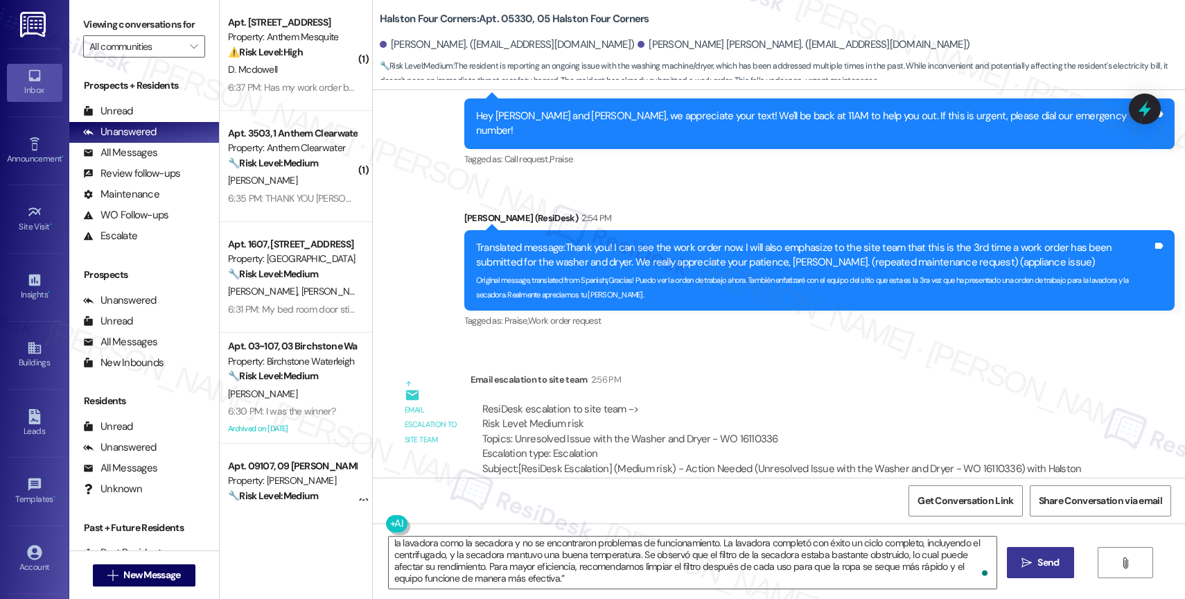
click at [1040, 560] on span "Send" at bounding box center [1047, 562] width 21 height 15
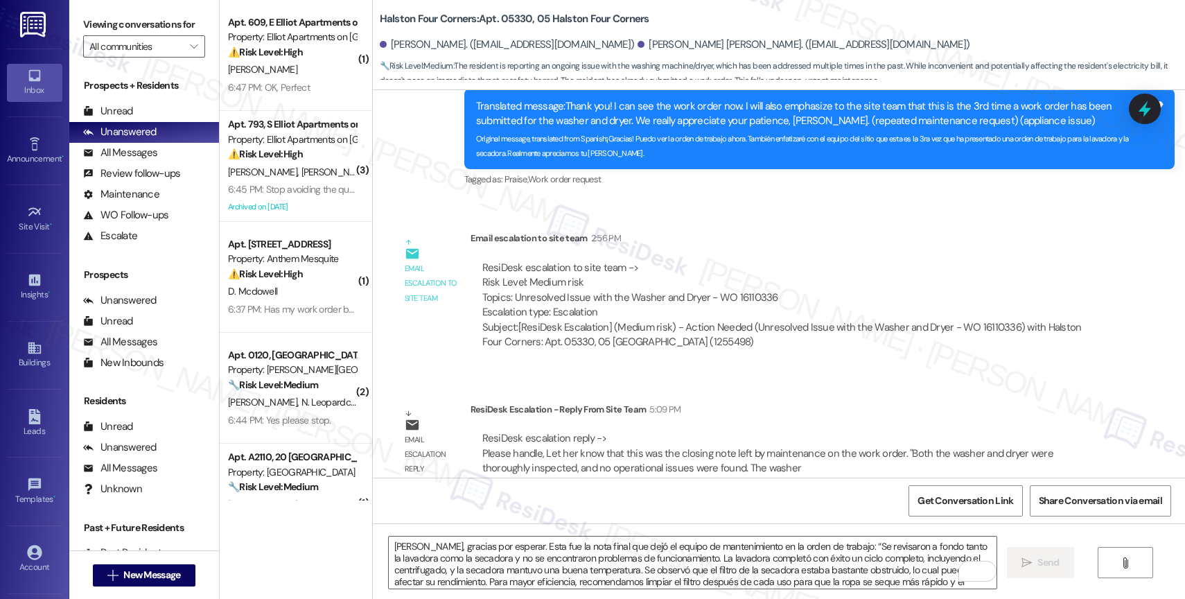
click at [296, 80] on div "6:47 PM: OK, Perfect 6:47 PM: OK, Perfect" at bounding box center [292, 87] width 131 height 17
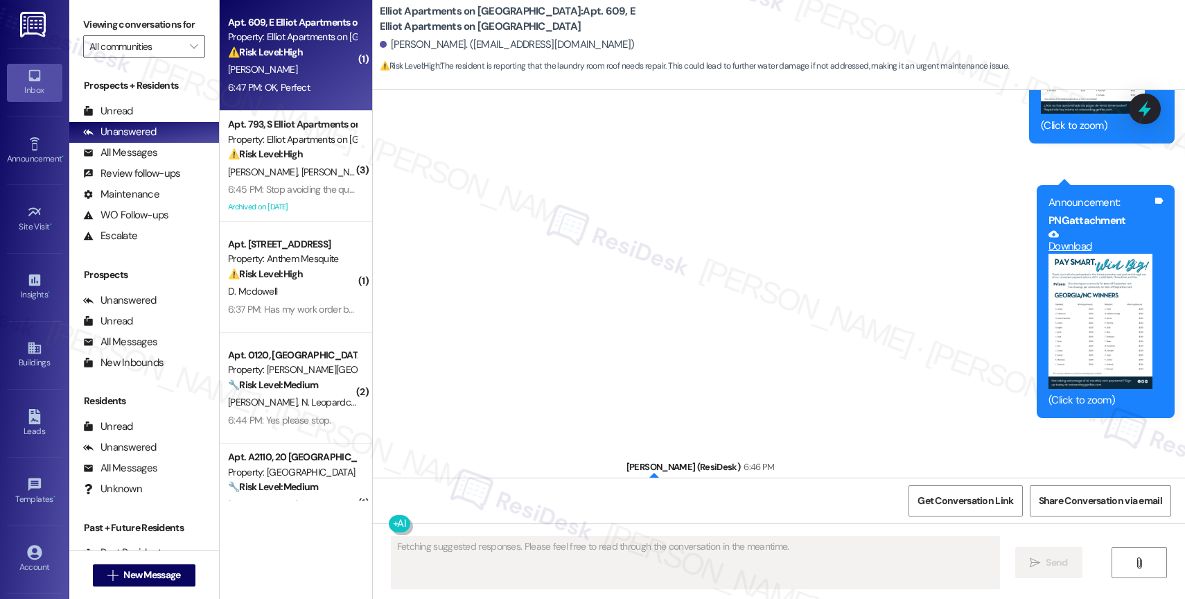
scroll to position [2409, 0]
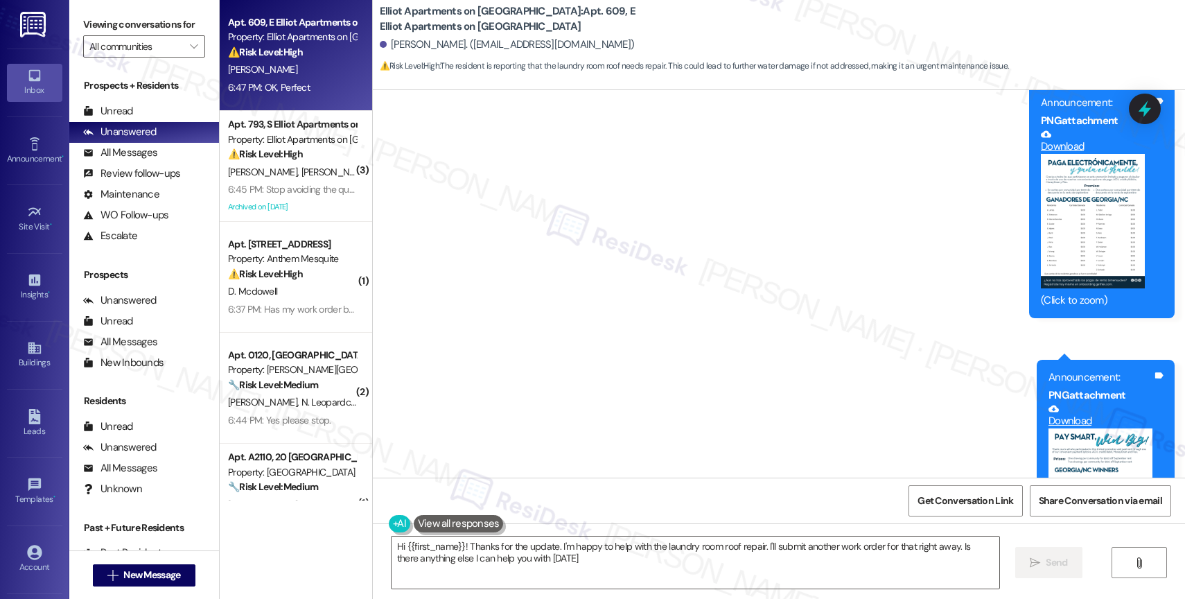
type textarea "Hi {{first_name}}! Thanks for the update. I'm happy to help with the laundry ro…"
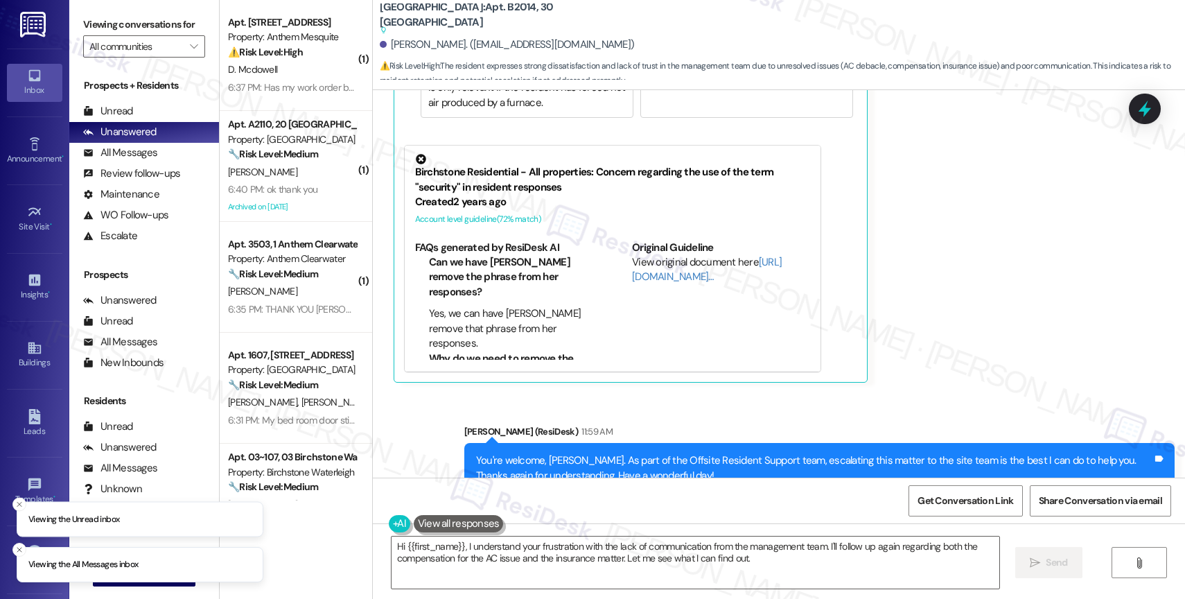
scroll to position [35278, 0]
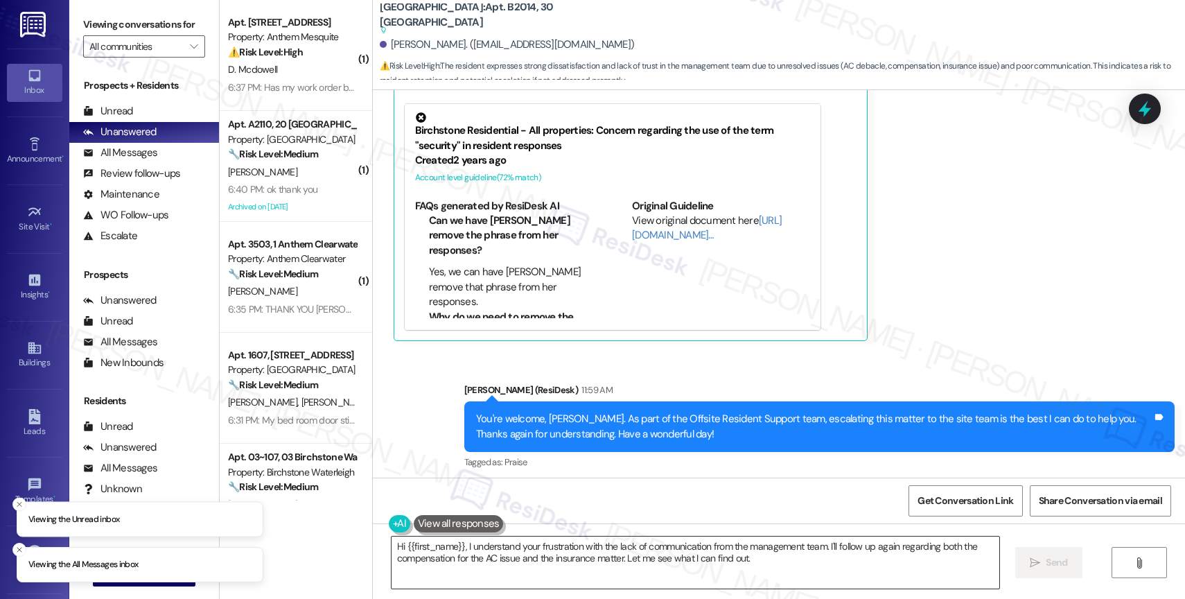
click at [474, 547] on textarea "Hi {{first_name}}, I understand your frustration with the lack of communication…" at bounding box center [695, 562] width 608 height 52
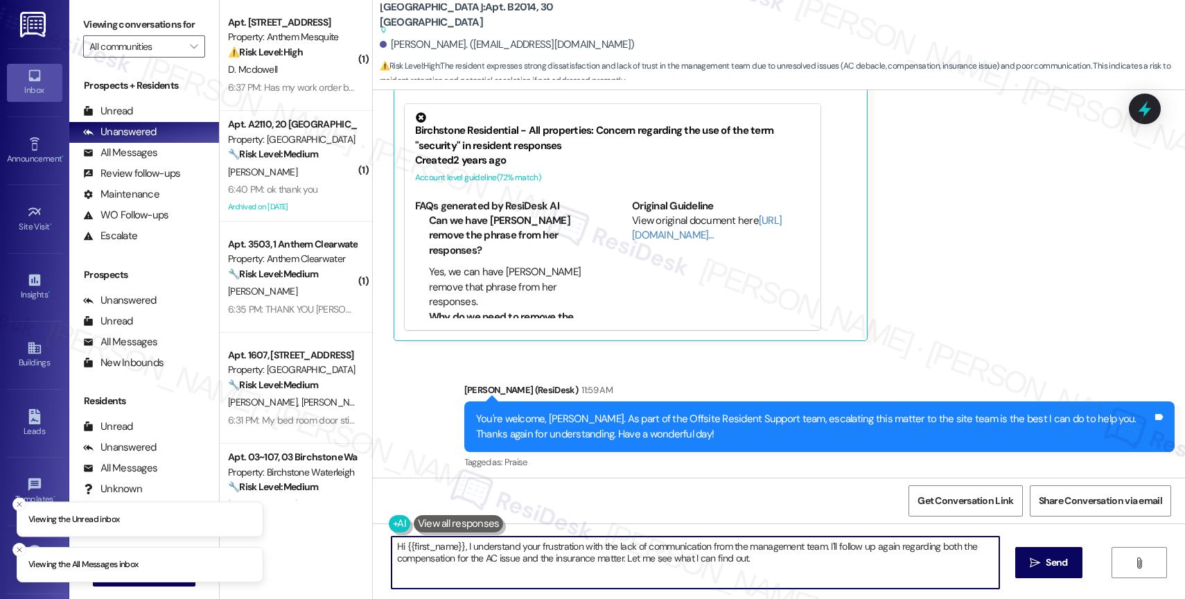
click at [474, 547] on textarea "Hi {{first_name}}, I understand your frustration with the lack of communication…" at bounding box center [695, 562] width 608 height 52
click at [546, 559] on textarea "Hi {{first_name}}, I understand your frustration with the lack of communication…" at bounding box center [695, 562] width 608 height 52
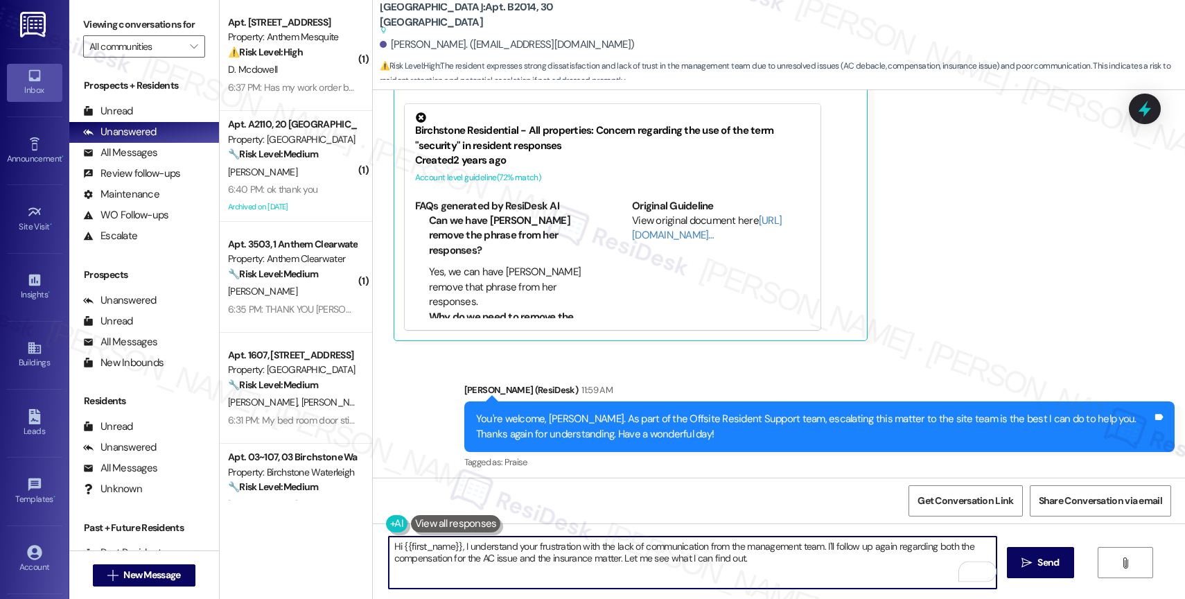
drag, startPoint x: 675, startPoint y: 564, endPoint x: 901, endPoint y: 574, distance: 225.4
click at [901, 574] on textarea "Hi {{first_name}}, I understand your frustration with the lack of communication…" at bounding box center [693, 562] width 608 height 52
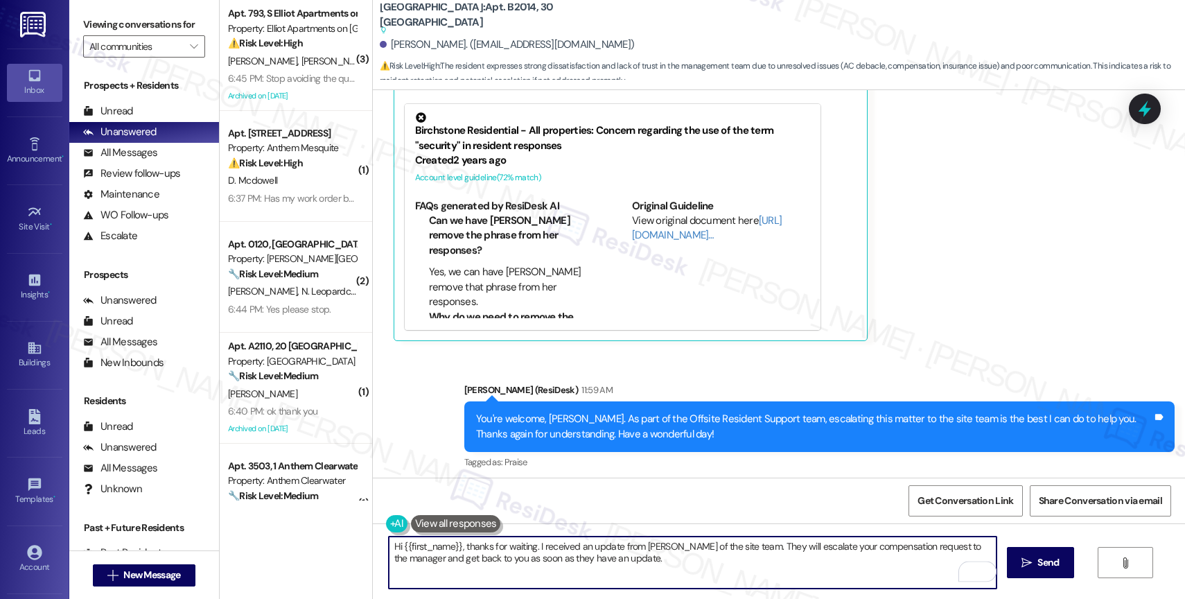
click at [639, 563] on textarea "Hi {{first_name}}, thanks for waiting. I received an update from [PERSON_NAME] …" at bounding box center [693, 562] width 608 height 52
type textarea "Hi {{first_name}}, thanks for waiting. I received an update from [PERSON_NAME] …"
click at [978, 569] on div "1" at bounding box center [974, 570] width 15 height 15
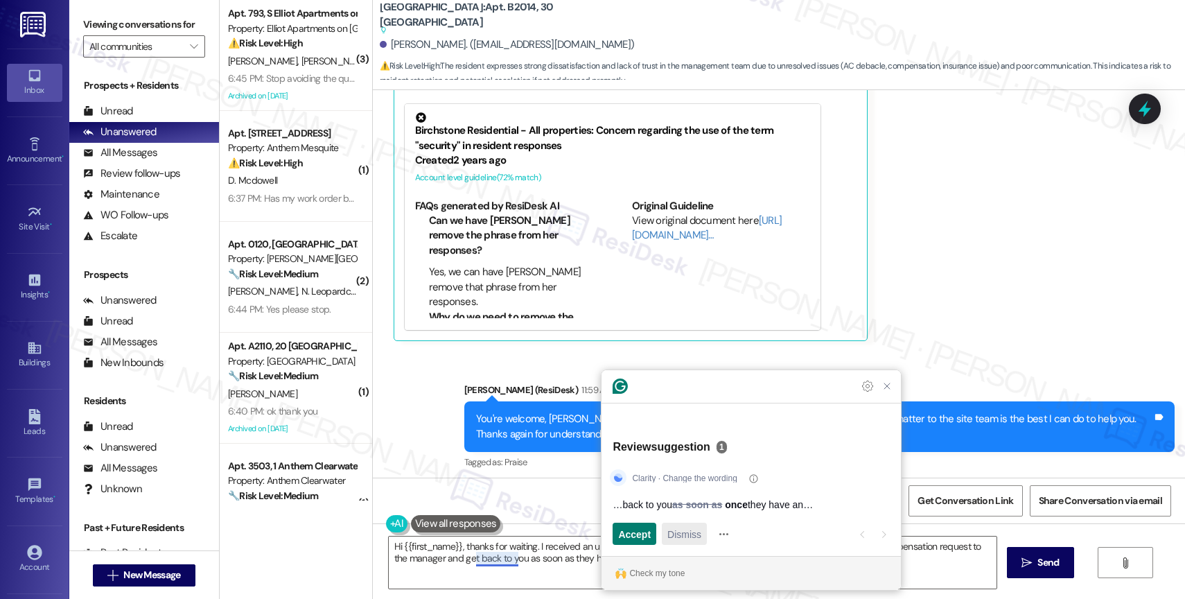
click at [696, 533] on span "Dismiss" at bounding box center [684, 534] width 34 height 15
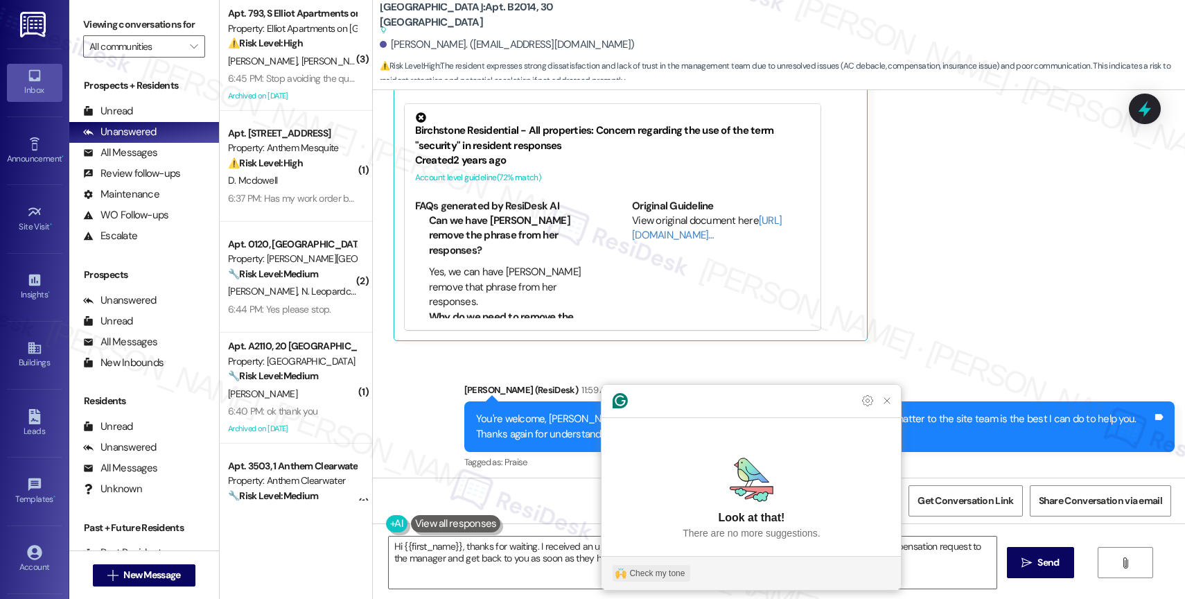
click at [641, 572] on div "Check my tone" at bounding box center [656, 573] width 55 height 12
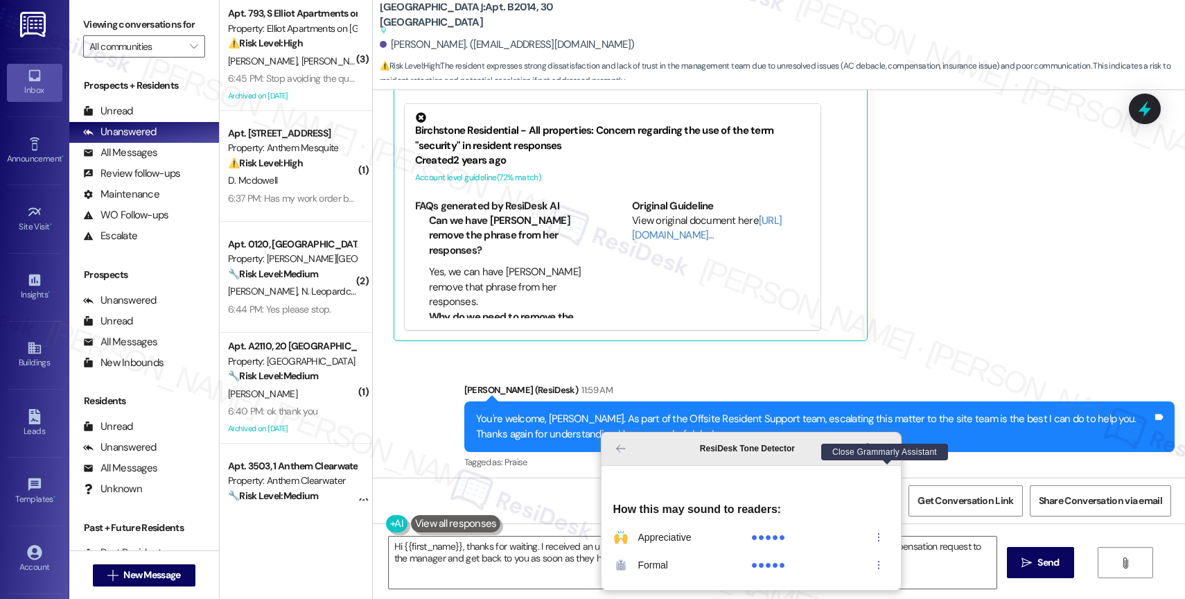
click at [885, 451] on icon "Close Grammarly Assistant" at bounding box center [887, 448] width 6 height 6
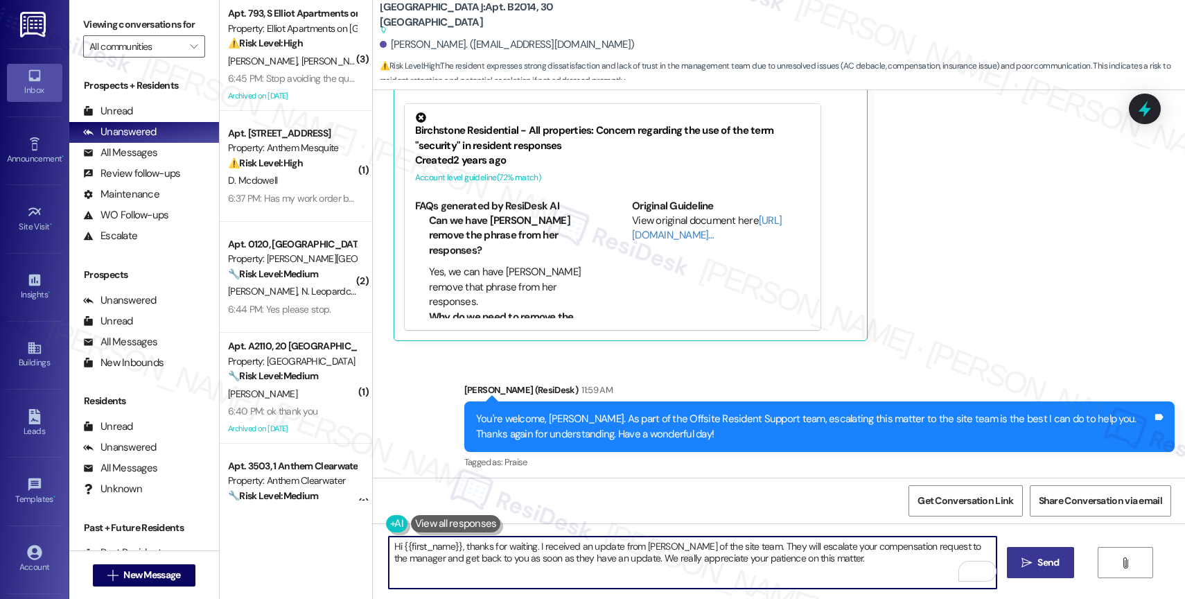
click at [1010, 554] on button " Send" at bounding box center [1040, 562] width 67 height 31
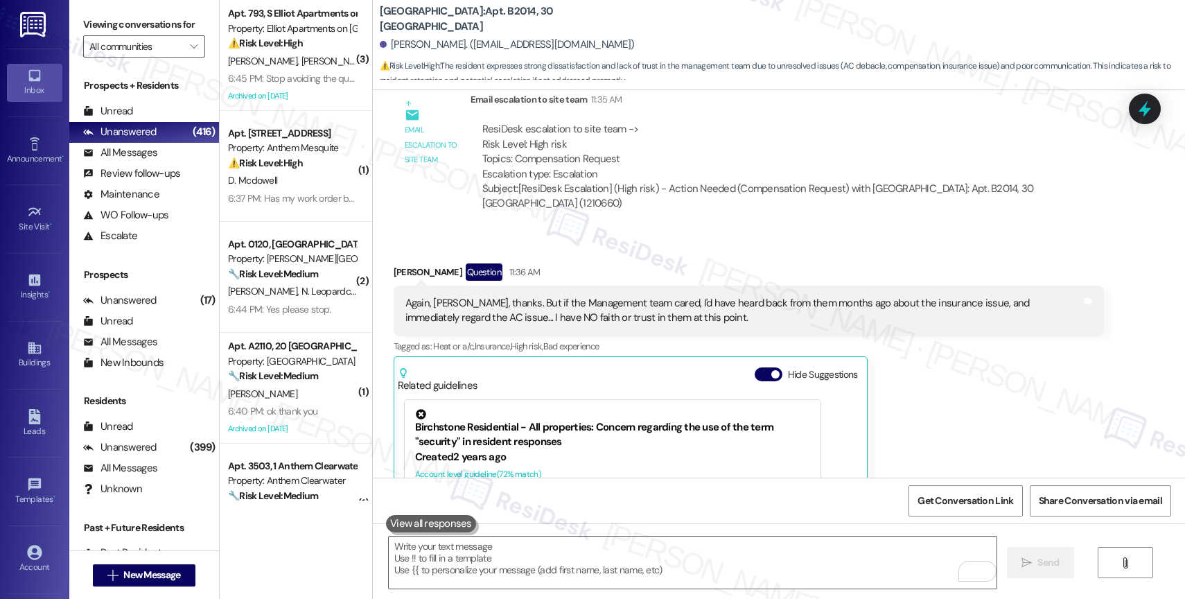
scroll to position [34724, 0]
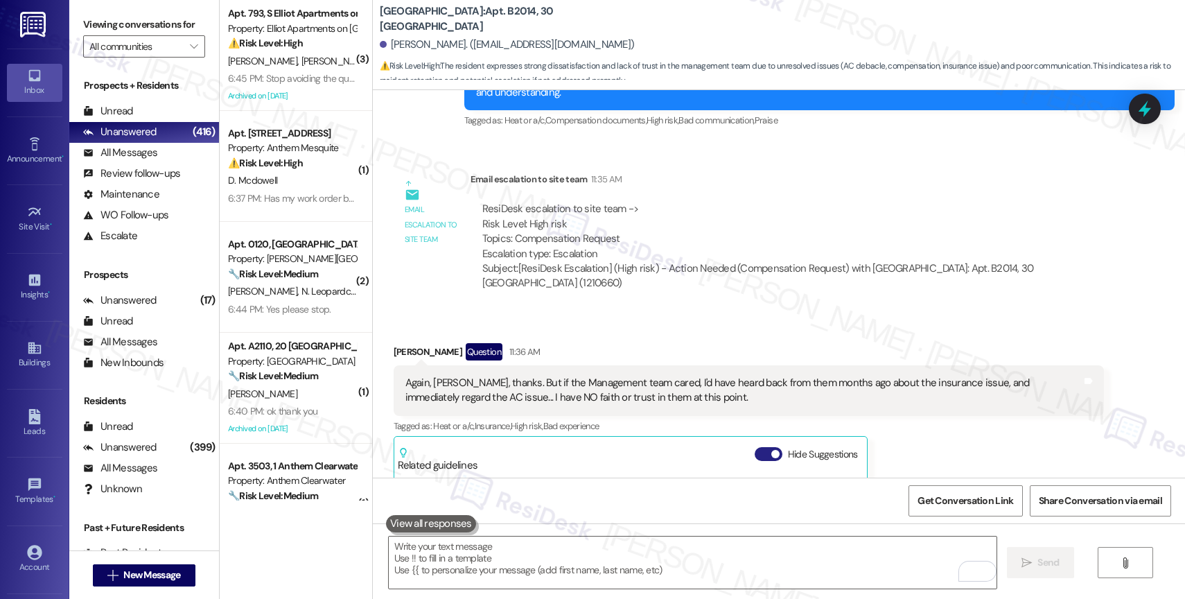
click at [754, 447] on button "Hide Suggestions" at bounding box center [768, 454] width 28 height 14
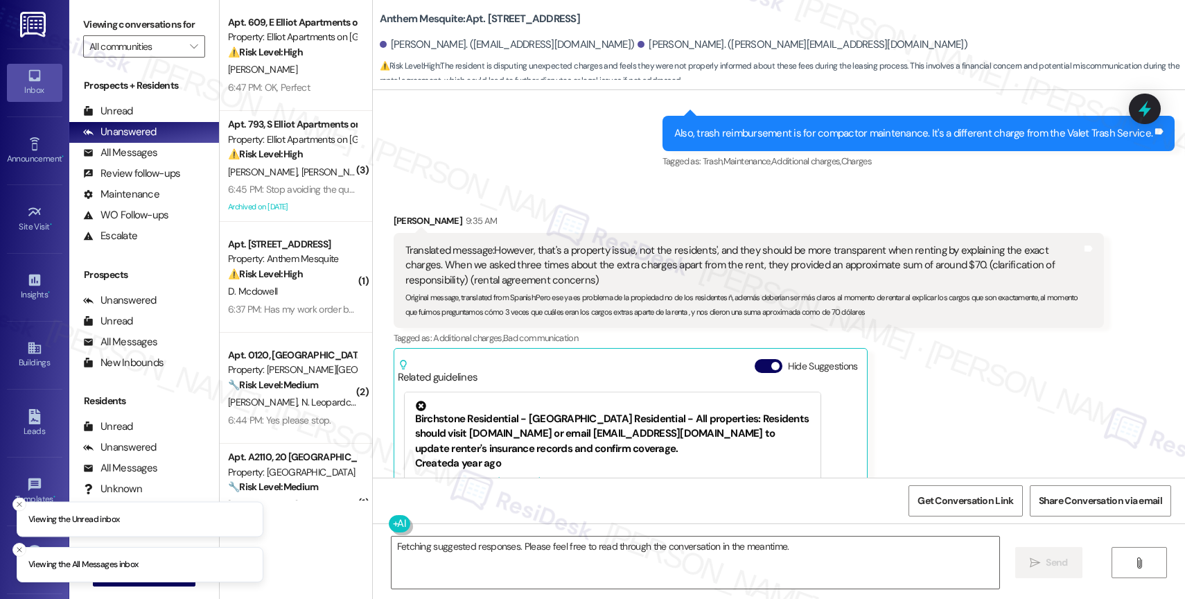
scroll to position [2989, 0]
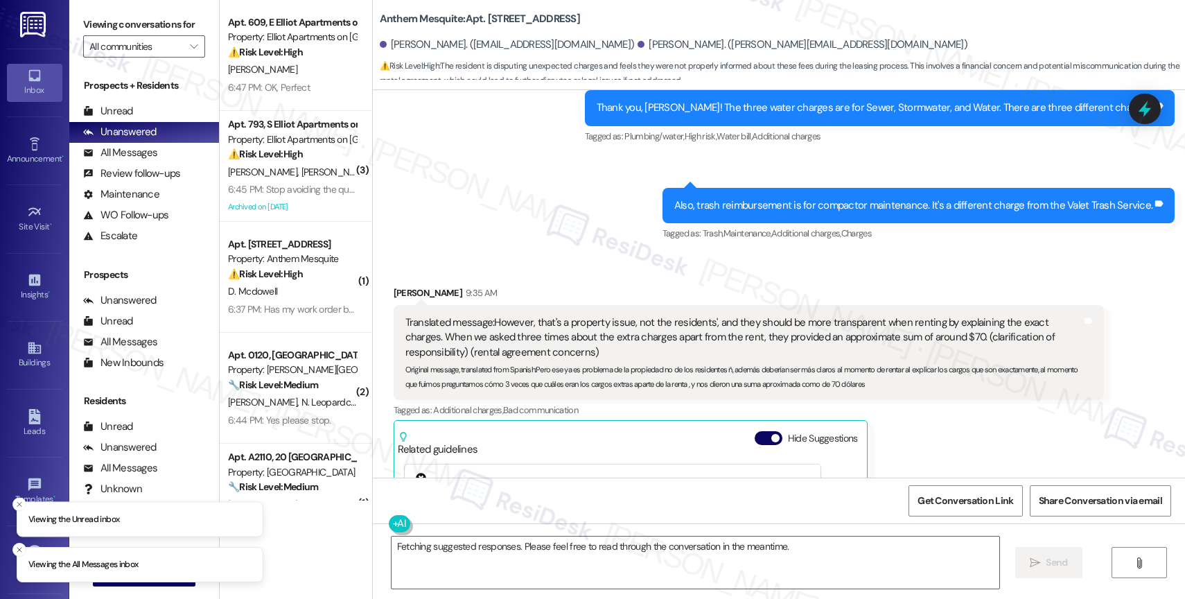
click at [565, 222] on div "Sent via SMS [PERSON_NAME] (ResiDesk) 9:26 AM PNG attachment Download (Click to…" at bounding box center [779, 13] width 812 height 484
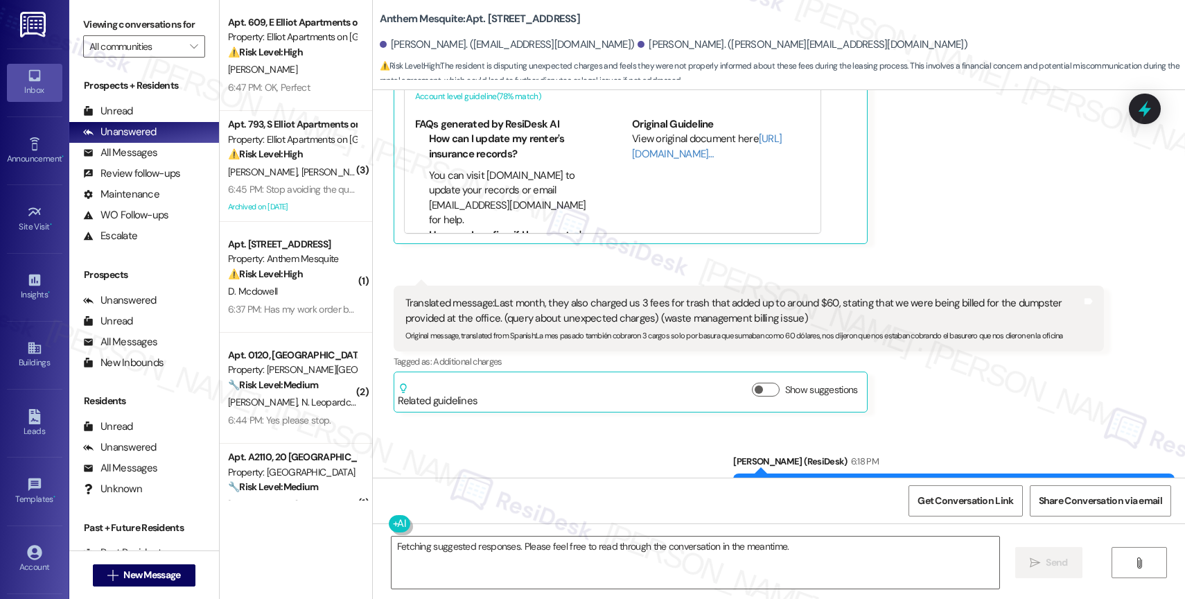
scroll to position [3444, 0]
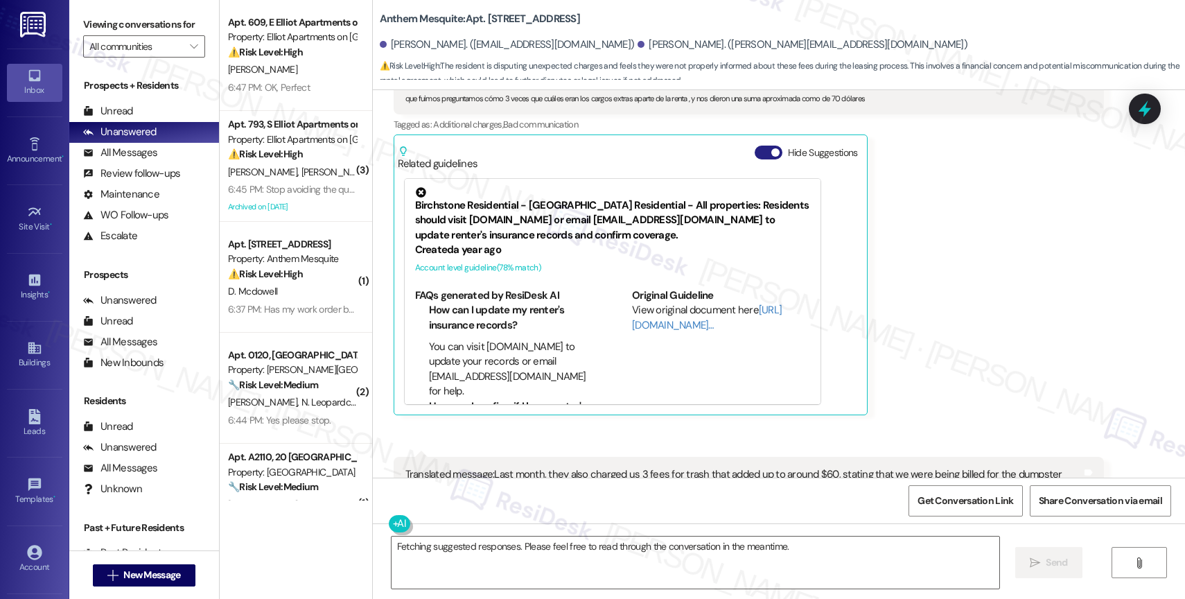
click at [754, 148] on button "Hide Suggestions" at bounding box center [768, 152] width 28 height 14
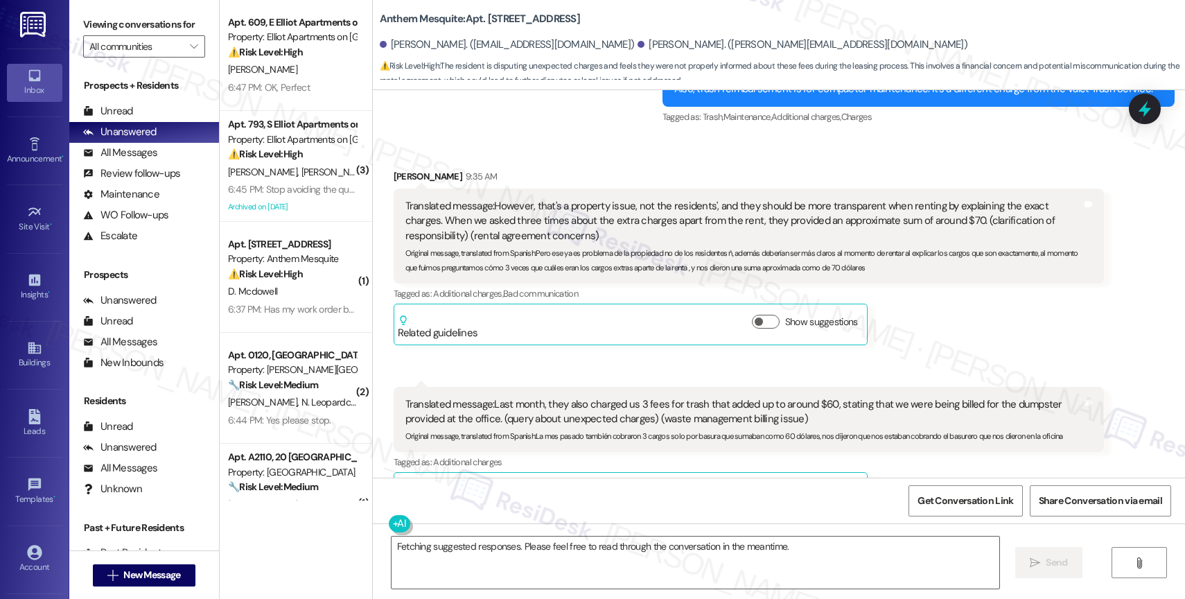
scroll to position [3071, 0]
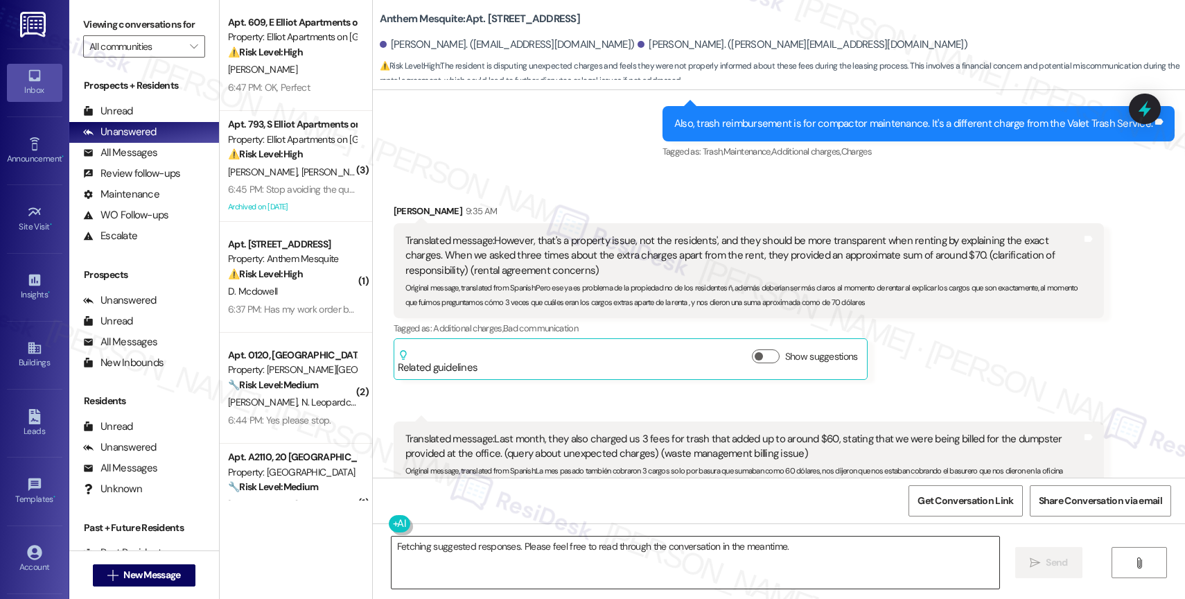
click at [488, 565] on textarea "Fetching suggested responses. Please feel free to read through the conversation…" at bounding box center [695, 562] width 608 height 52
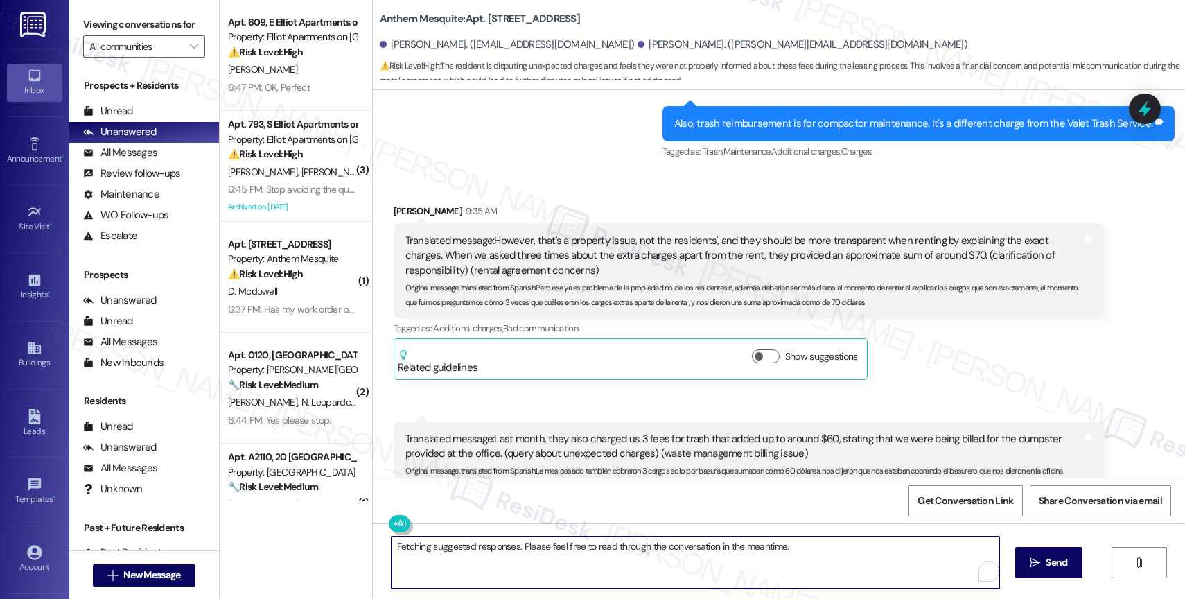
click at [488, 565] on textarea "Fetching suggested responses. Please feel free to read through the conversation…" at bounding box center [695, 562] width 608 height 52
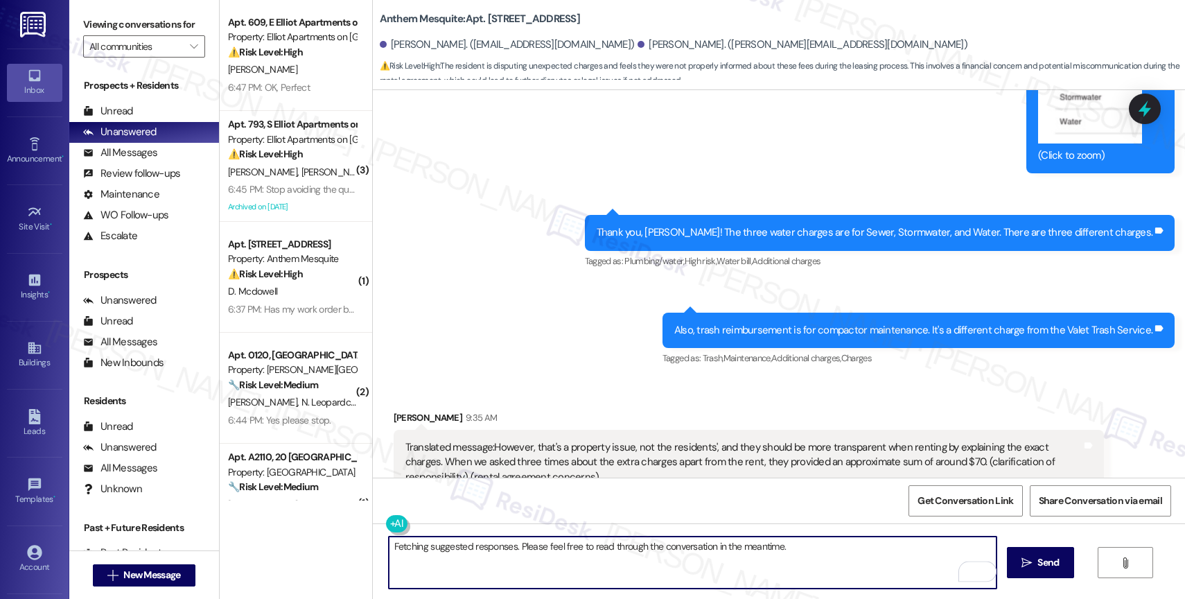
scroll to position [3009, 0]
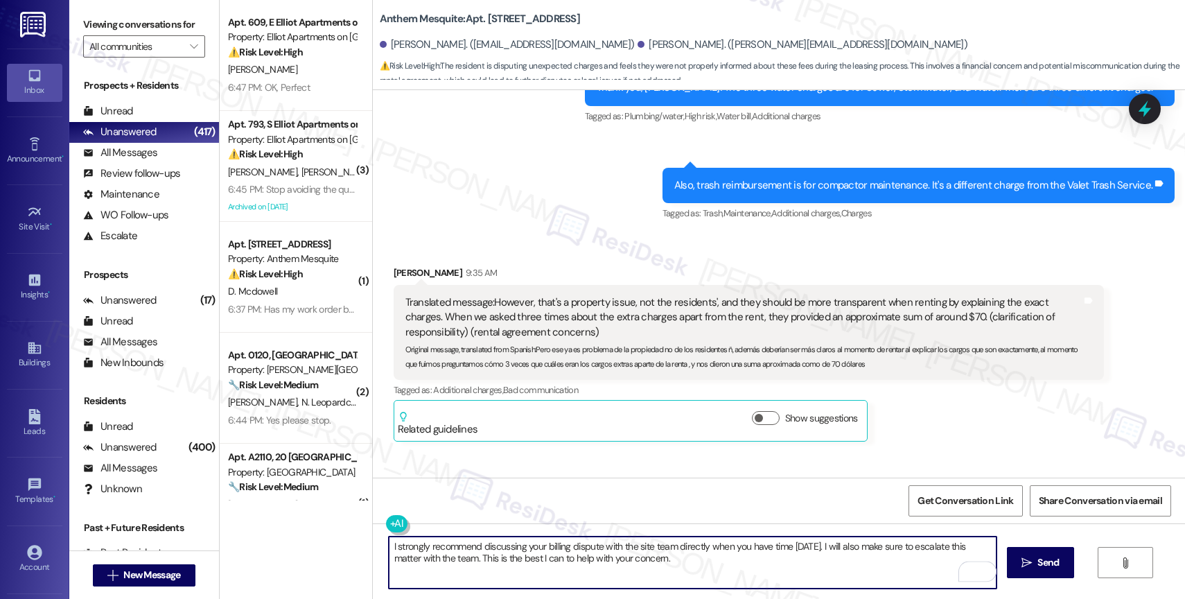
click at [725, 564] on textarea "I strongly recommend discussing your billing dispute with the site team directl…" at bounding box center [693, 562] width 608 height 52
type textarea "I strongly recommend discussing your billing dispute with the site team directl…"
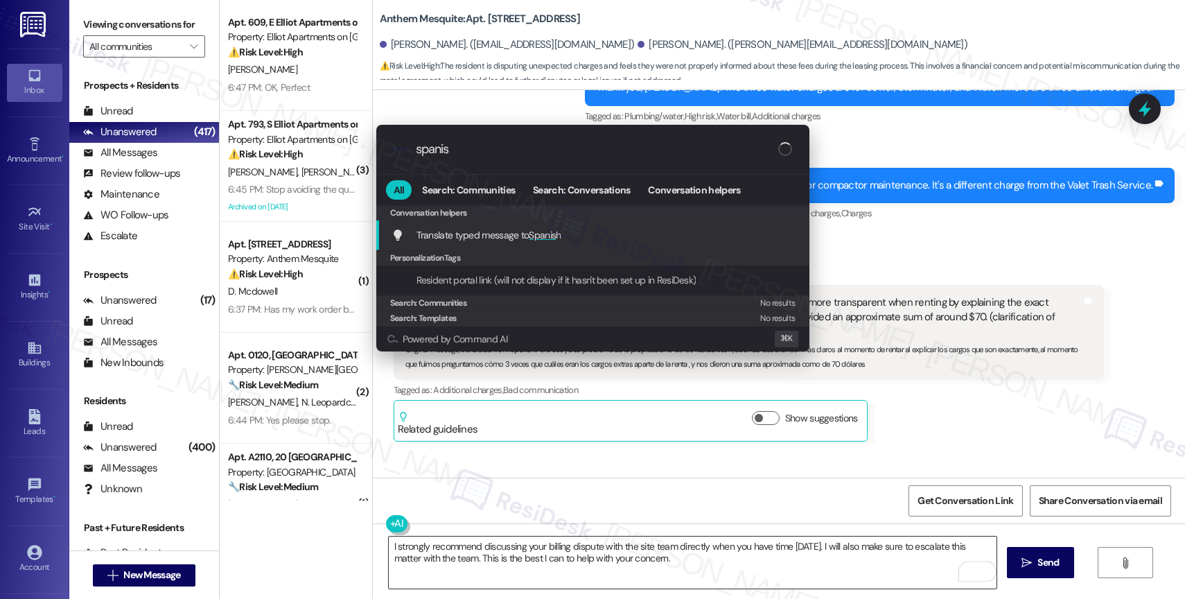
type input "spanish"
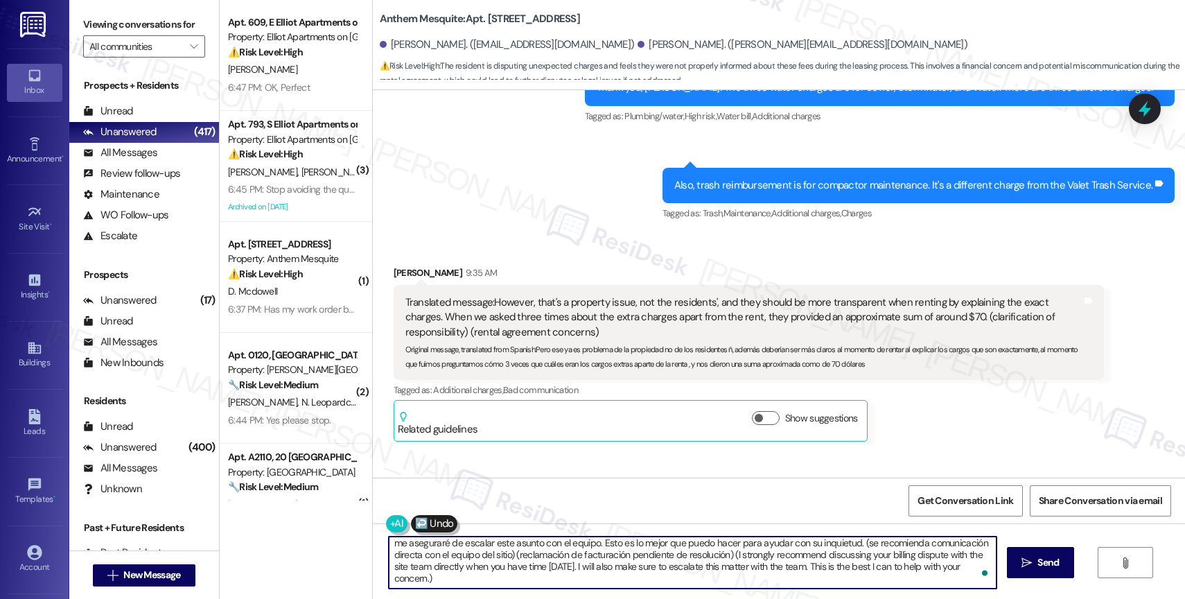
scroll to position [0, 0]
drag, startPoint x: 851, startPoint y: 542, endPoint x: 866, endPoint y: 584, distance: 44.3
click at [866, 584] on textarea "Recomiendo encarecidamente que discuta su disputa de facturación con el equipo …" at bounding box center [693, 562] width 608 height 52
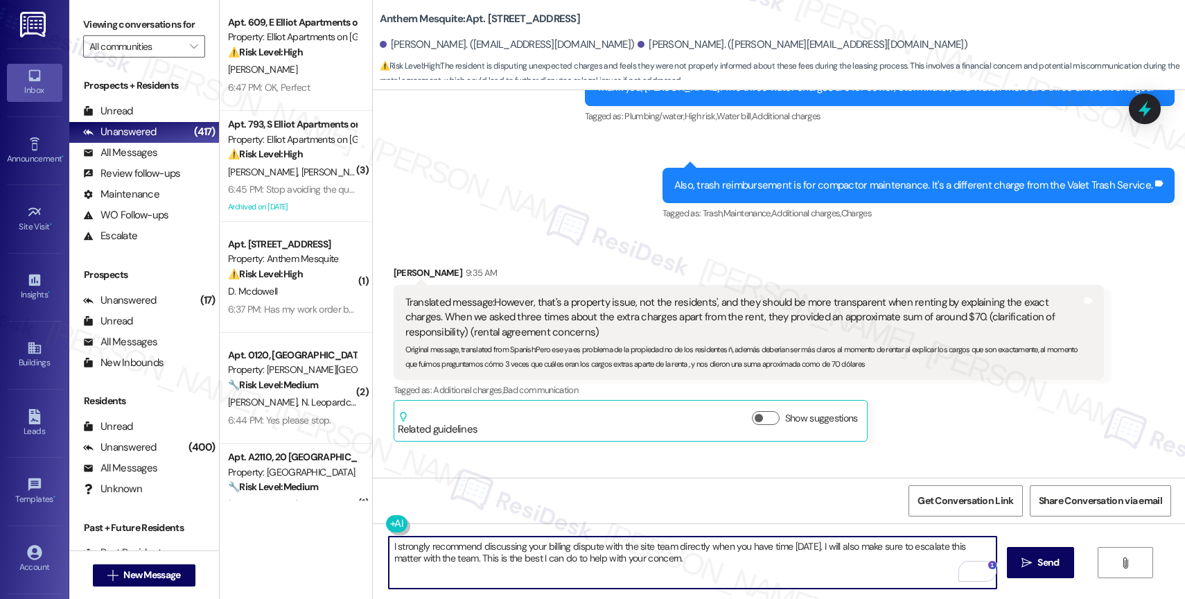
click at [759, 568] on textarea "I strongly recommend discussing your billing dispute with the site team directl…" at bounding box center [693, 562] width 608 height 52
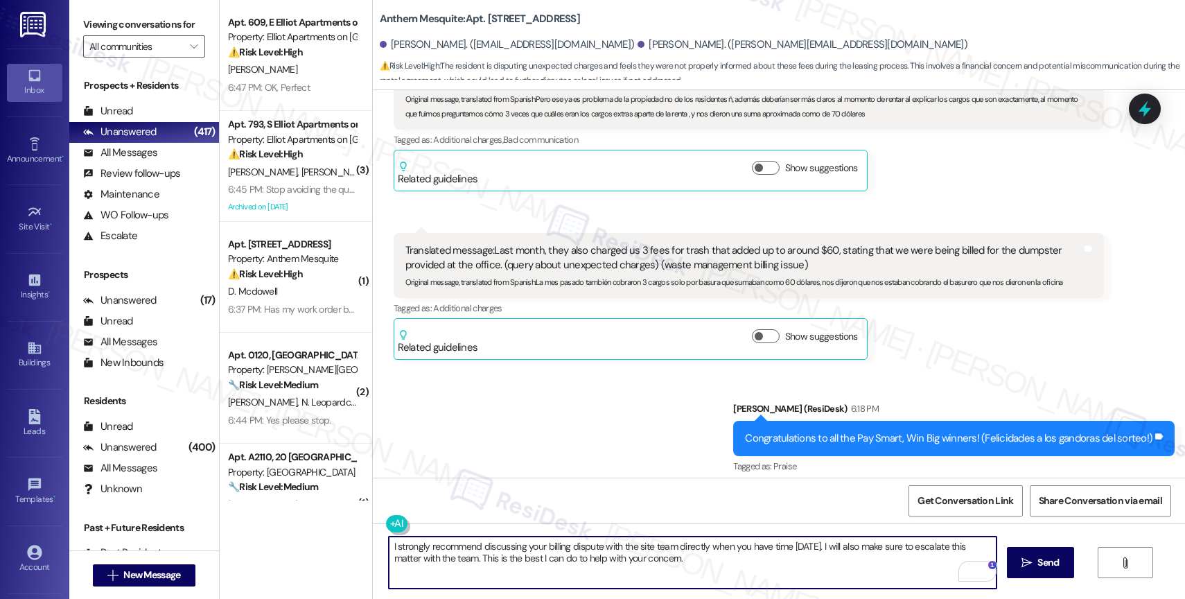
scroll to position [3269, 0]
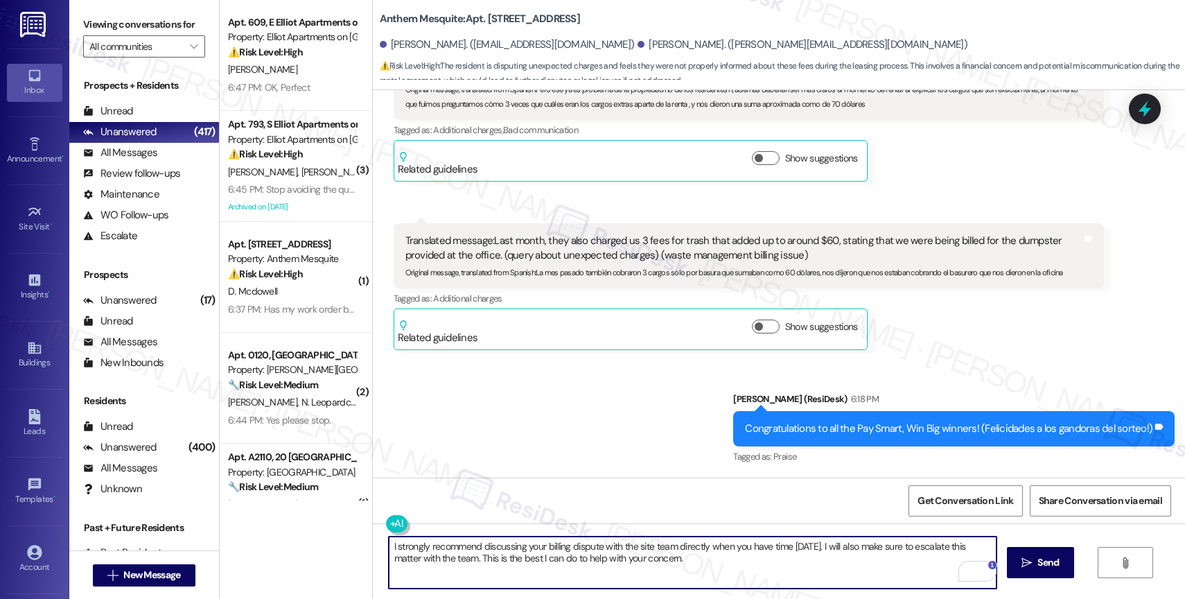
type textarea "I strongly recommend discussing your billing dispute with the site team directl…"
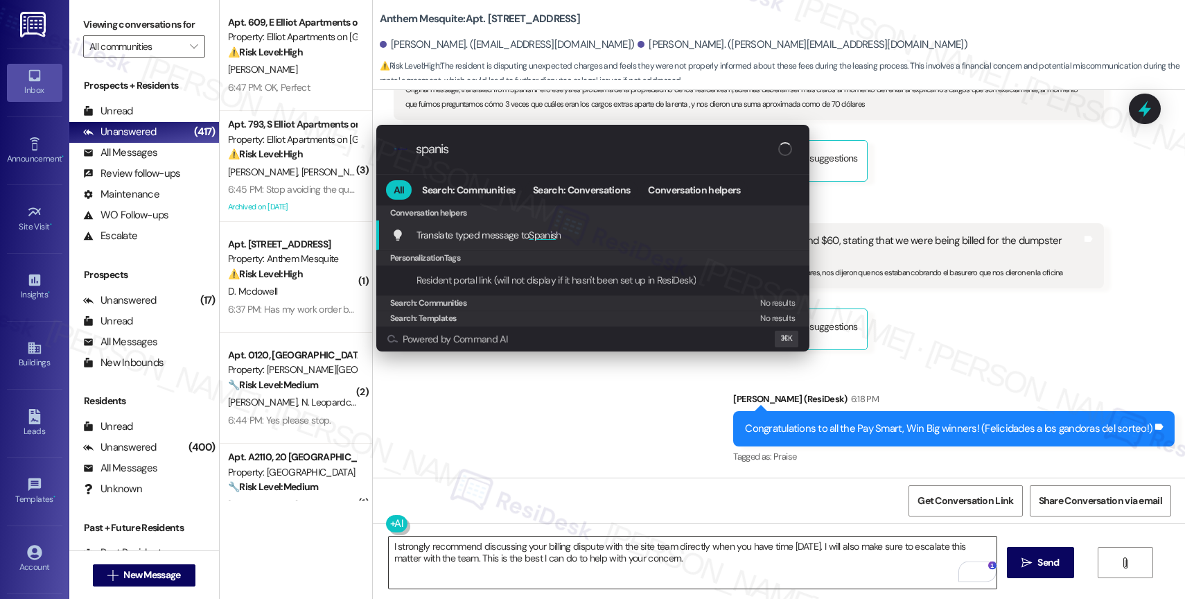
type input "spanish"
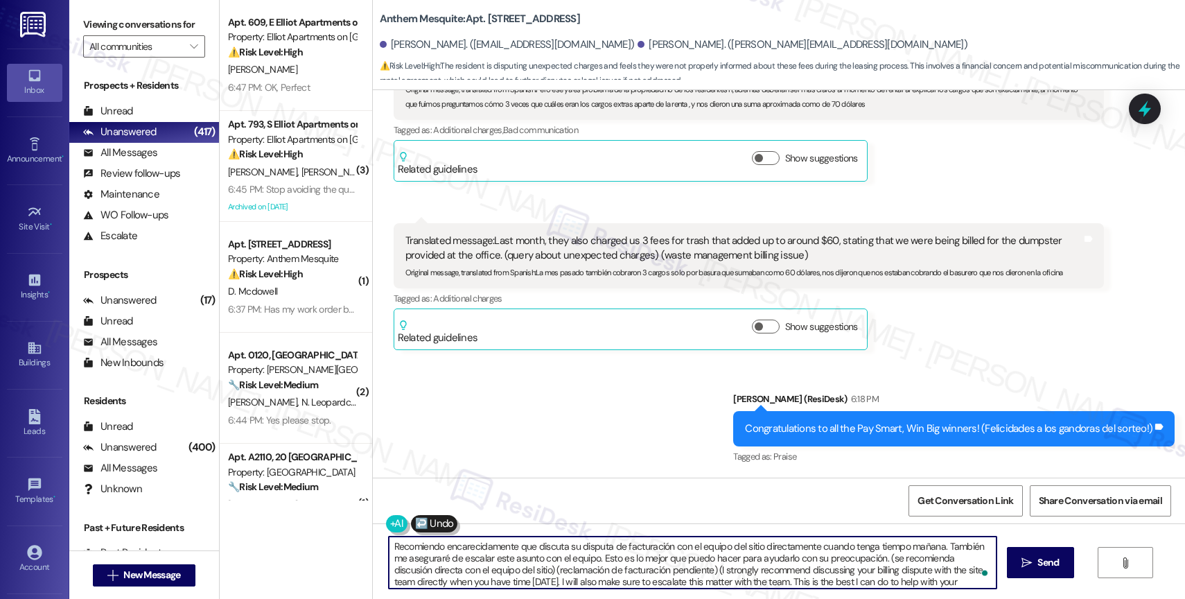
scroll to position [3, 0]
drag, startPoint x: 876, startPoint y: 556, endPoint x: 898, endPoint y: 619, distance: 65.9
click at [898, 598] on html "Inbox Go to Inbox Announcement • Send A Text Announcement Site Visit • Go to Si…" at bounding box center [592, 299] width 1185 height 599
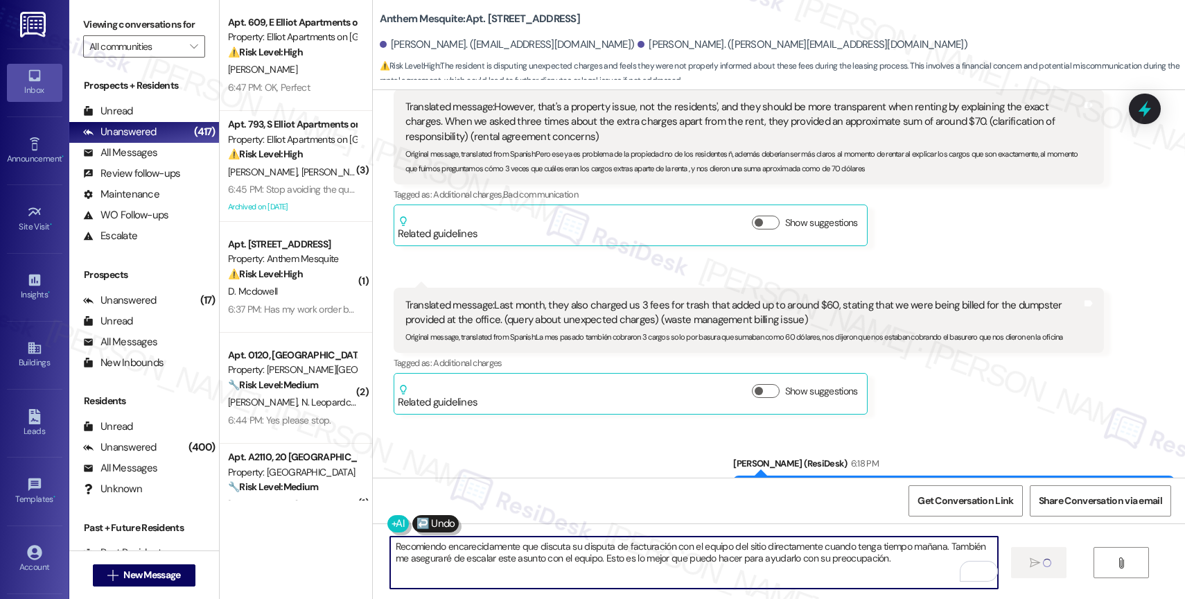
scroll to position [3269, 0]
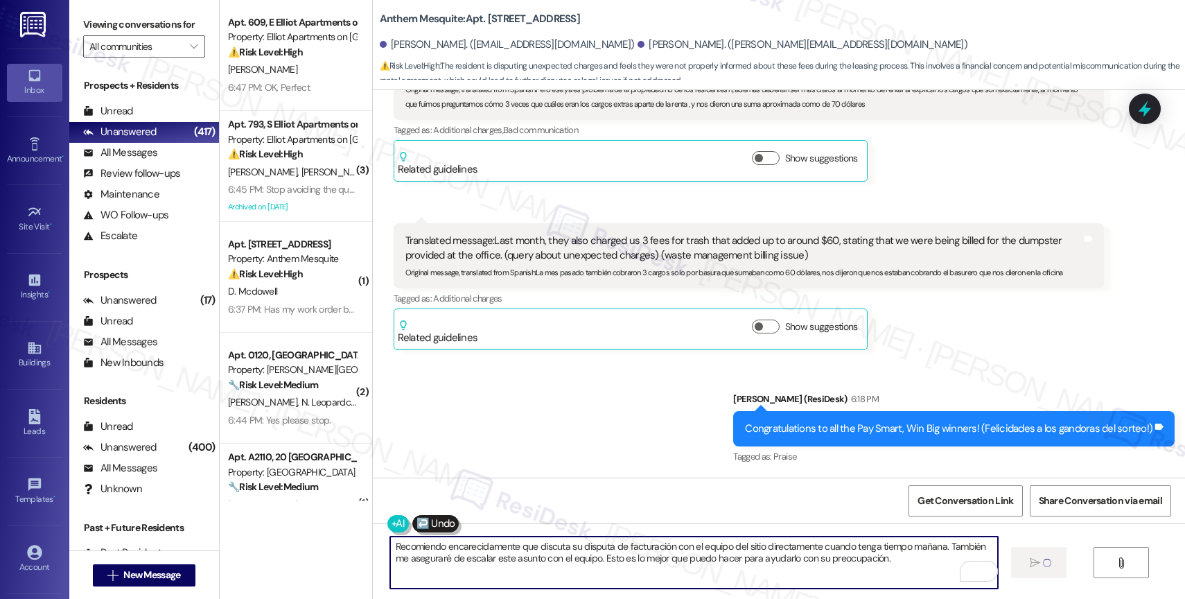
type textarea "Recomiendo encarecidamente que discuta su disputa de facturación con el equipo …"
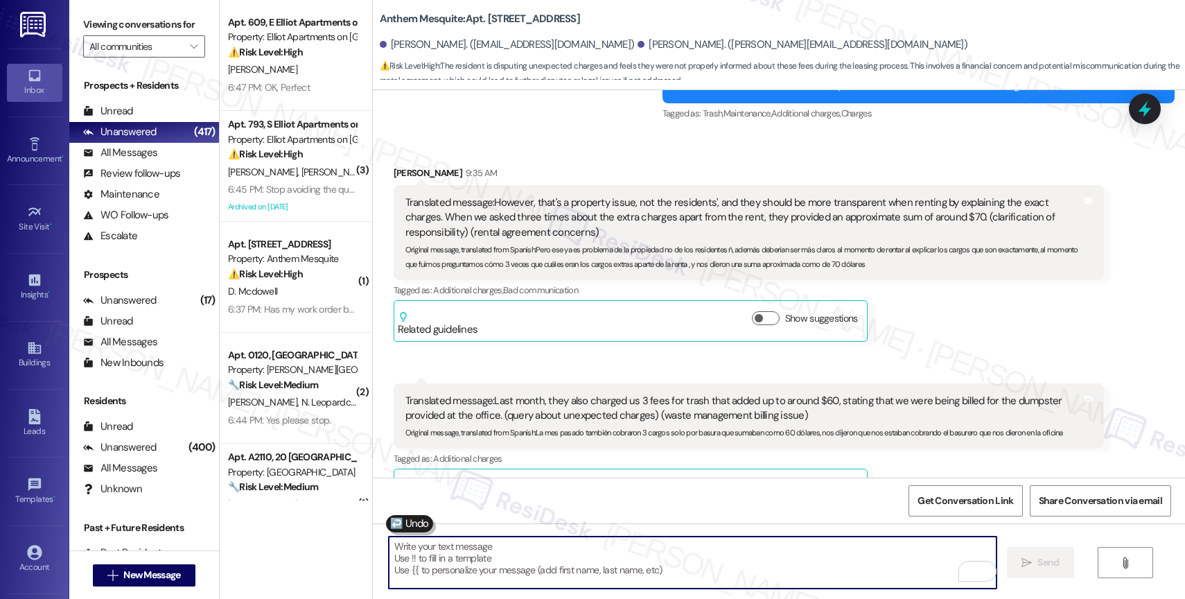
scroll to position [2989, 0]
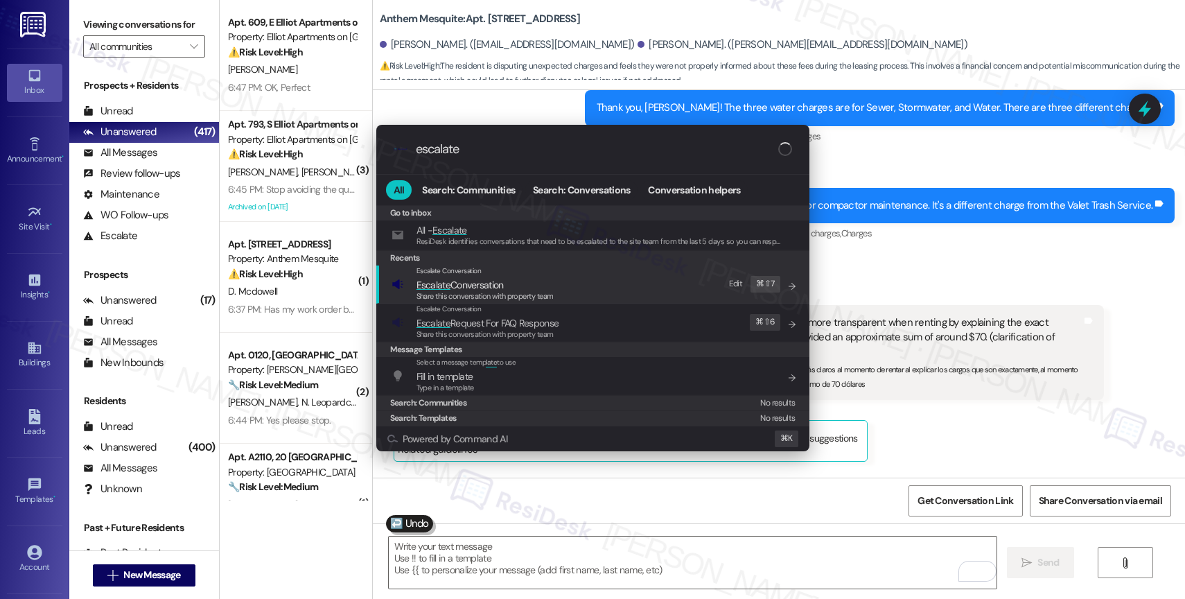
type input "escalate"
click at [500, 282] on span "Escalate Conversation" at bounding box center [459, 285] width 87 height 12
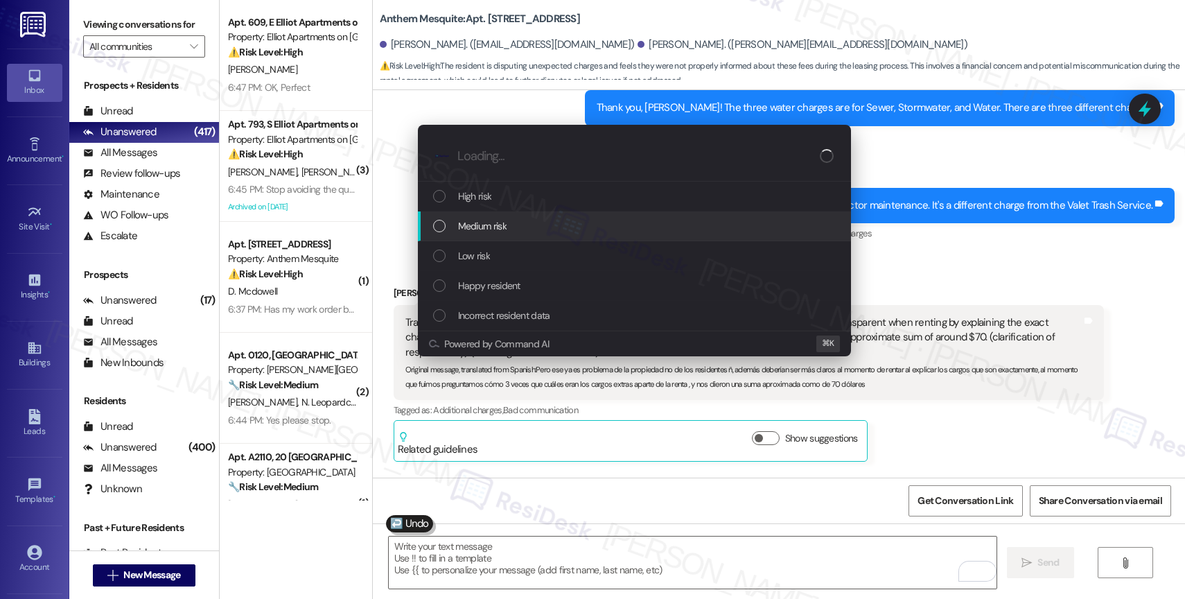
click at [501, 220] on span "Medium risk" at bounding box center [482, 225] width 48 height 15
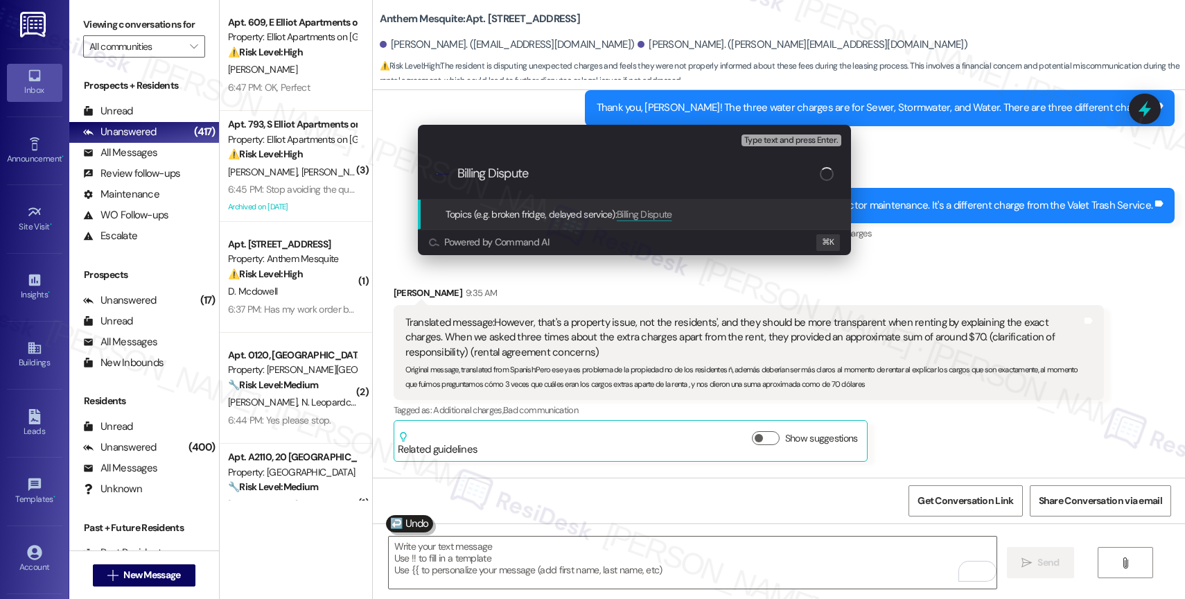
click at [707, 278] on div "Escalate Conversation Medium risk Topics (e.g. broken fridge, delayed service) …" at bounding box center [592, 299] width 1185 height 599
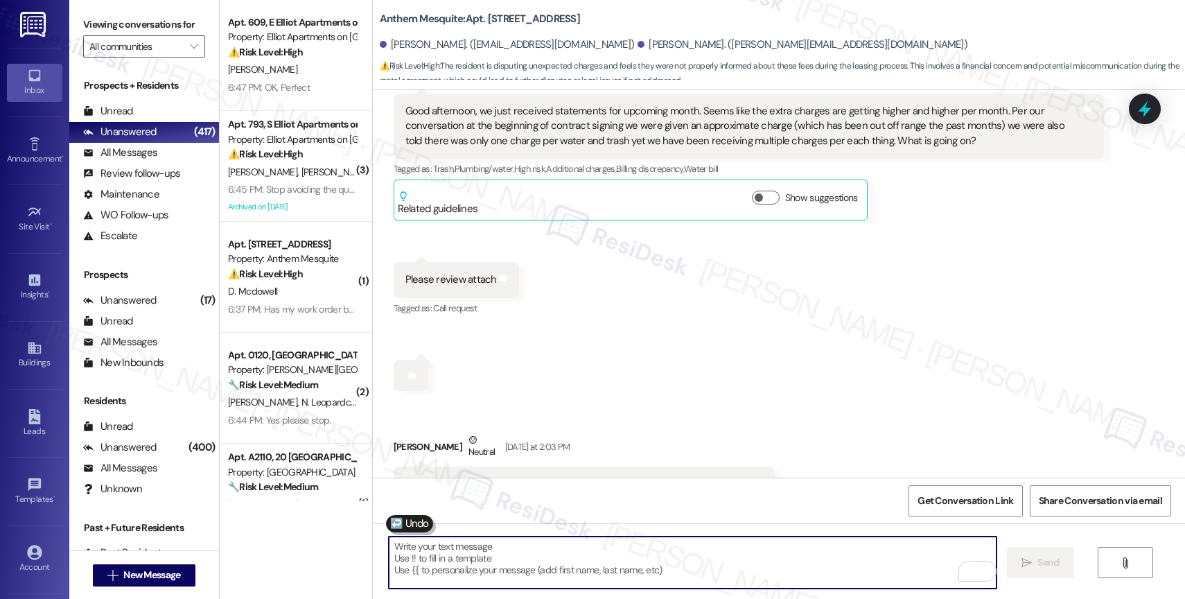
scroll to position [908, 0]
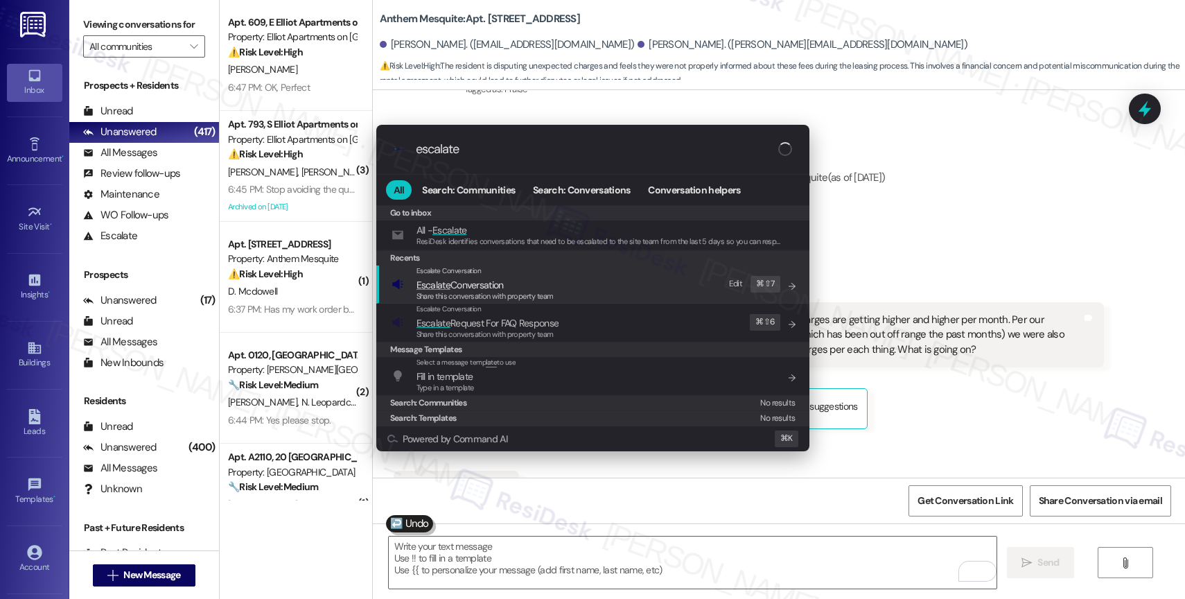
type input "escalate"
click at [499, 277] on span "Escalate Conversation" at bounding box center [459, 284] width 87 height 15
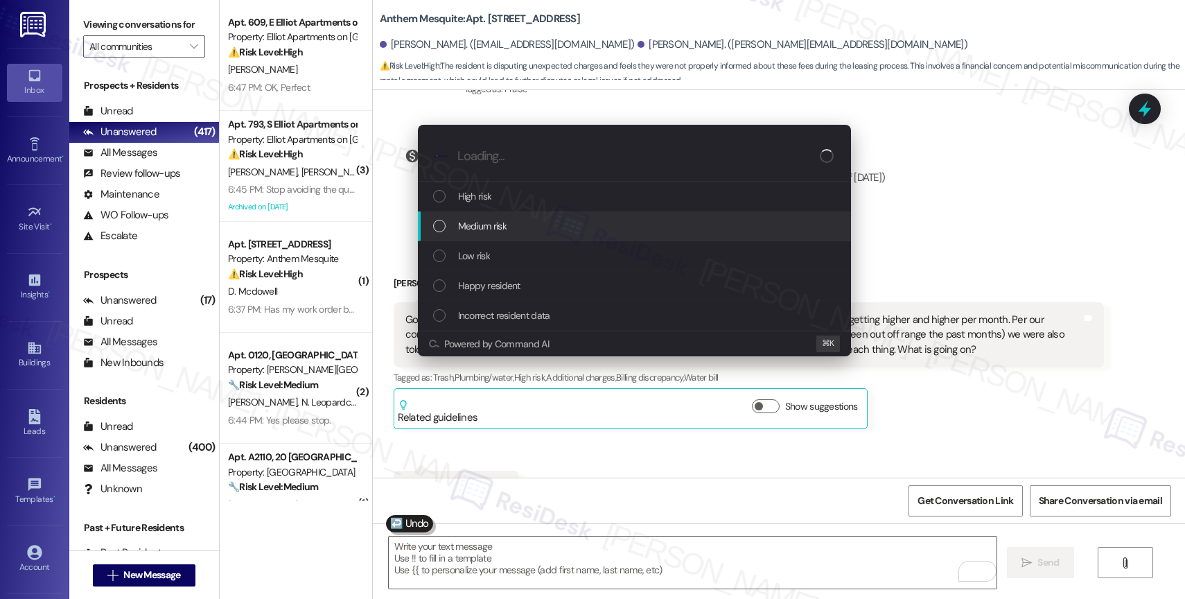
click at [507, 222] on div "Medium risk" at bounding box center [635, 225] width 405 height 15
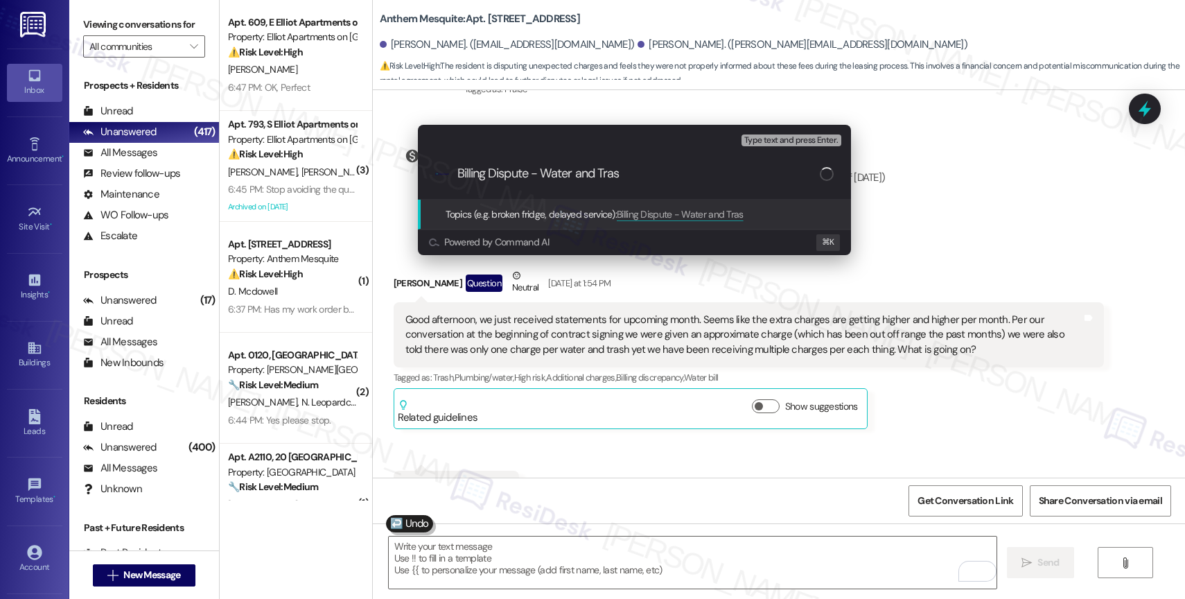
type input "Billing Dispute - Water and Trash"
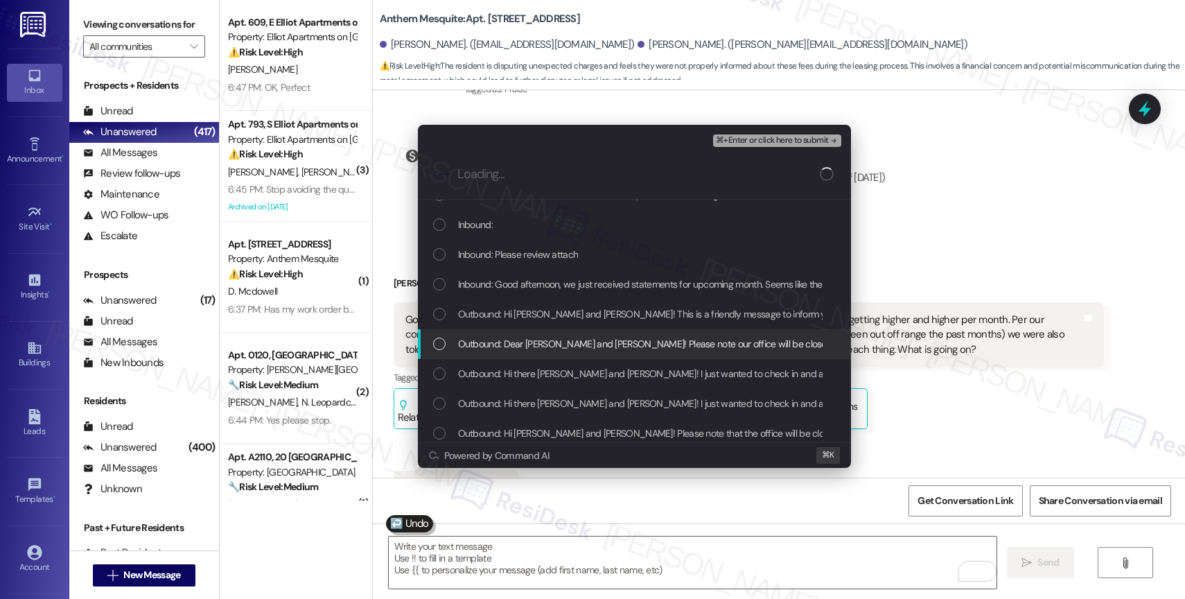
scroll to position [406, 0]
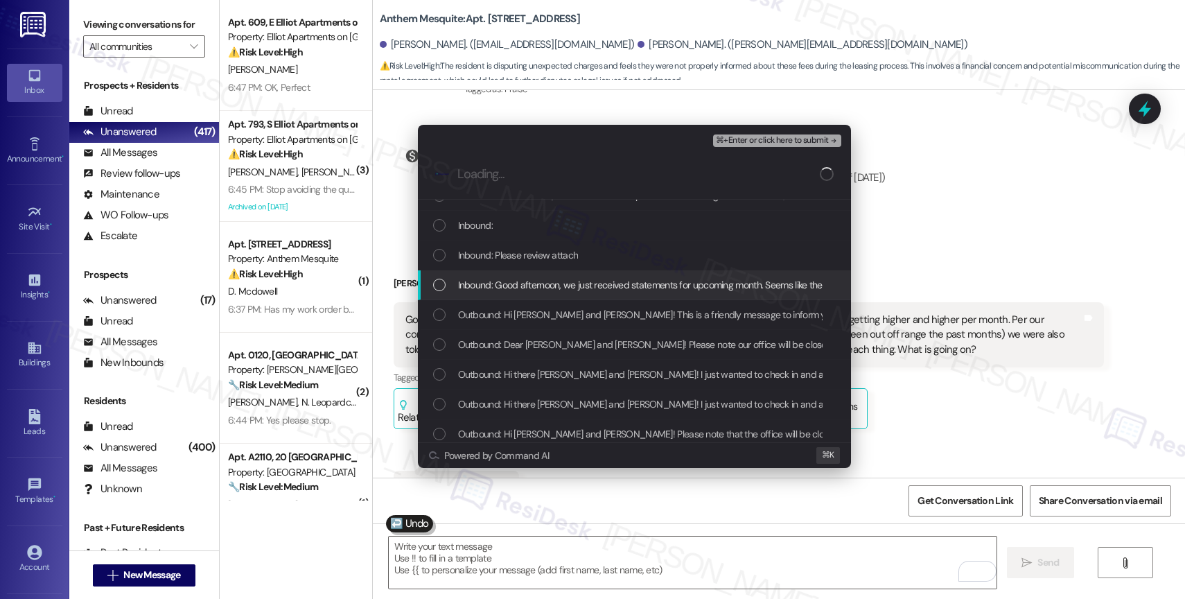
drag, startPoint x: 565, startPoint y: 280, endPoint x: 545, endPoint y: 249, distance: 36.1
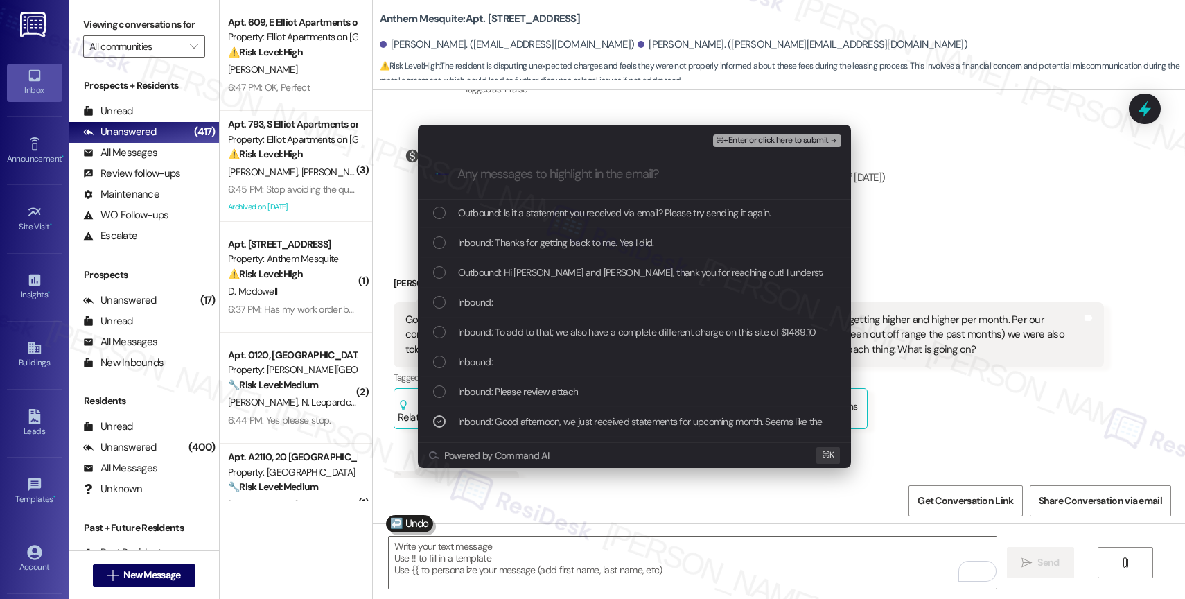
scroll to position [267, 0]
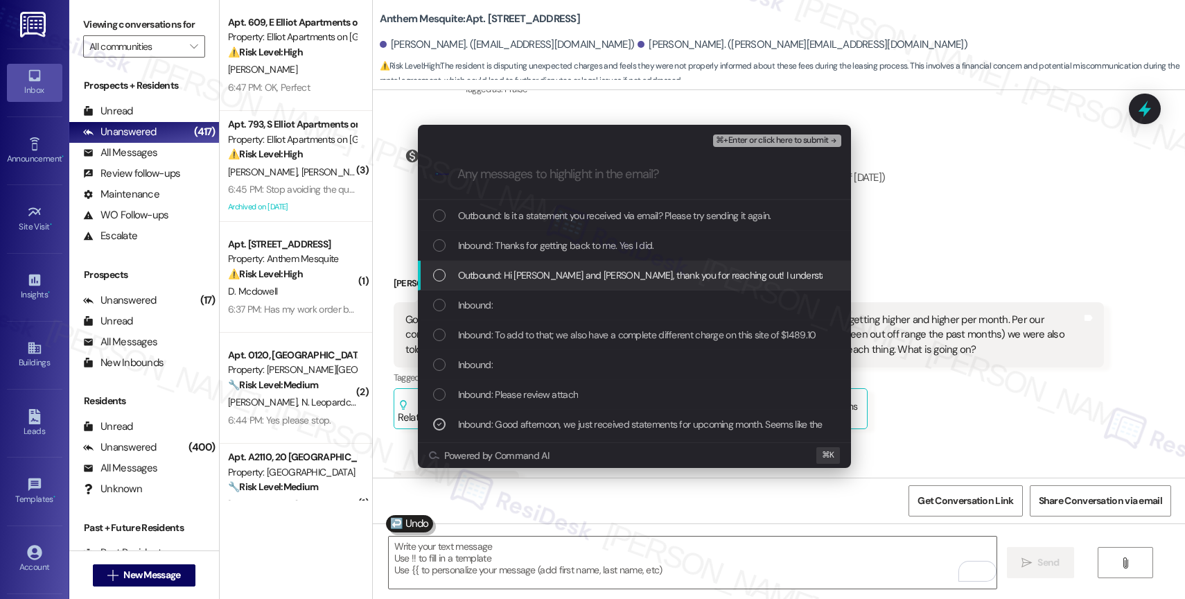
click at [561, 275] on span "Outbound: Hi Luis and Jeymi, thank you for reaching out! I understand your conc…" at bounding box center [1058, 274] width 1201 height 15
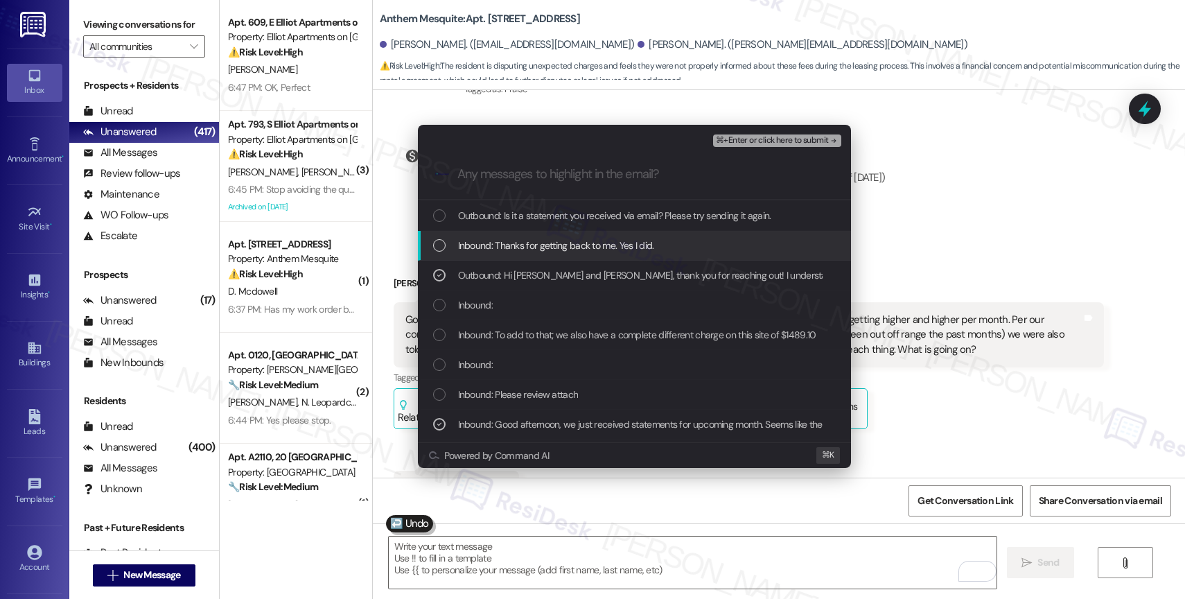
click at [567, 248] on span "Inbound: Thanks for getting back to me. Yes I did." at bounding box center [556, 245] width 196 height 15
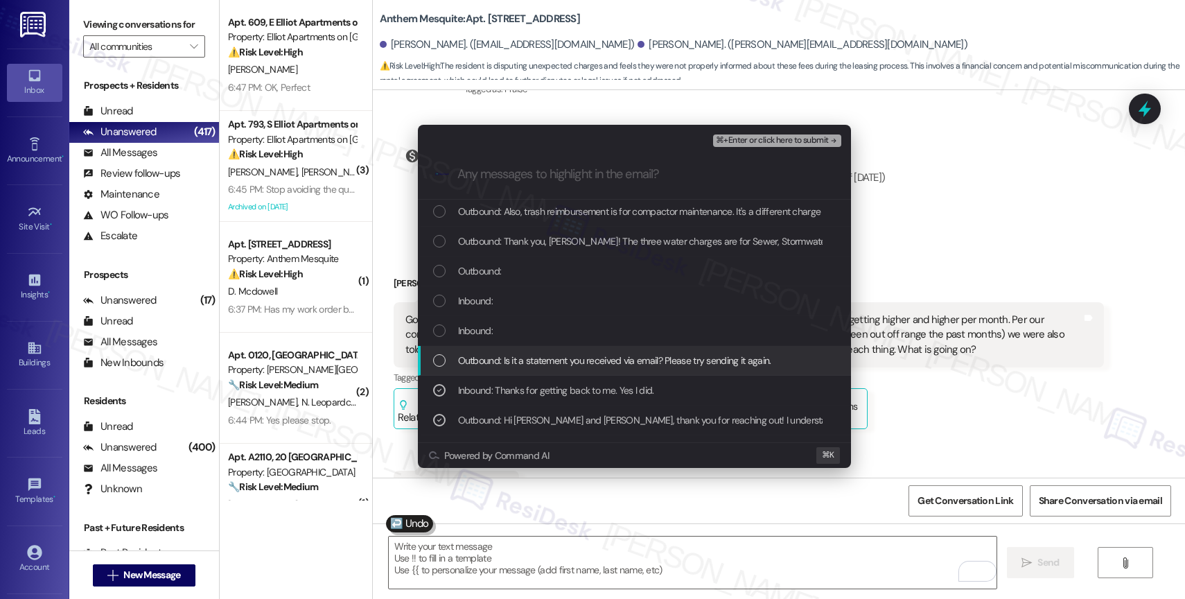
drag, startPoint x: 560, startPoint y: 368, endPoint x: 539, endPoint y: 330, distance: 43.7
click at [560, 366] on div "Outbound: Is it a statement you received via email? Please try sending it again." at bounding box center [634, 361] width 433 height 30
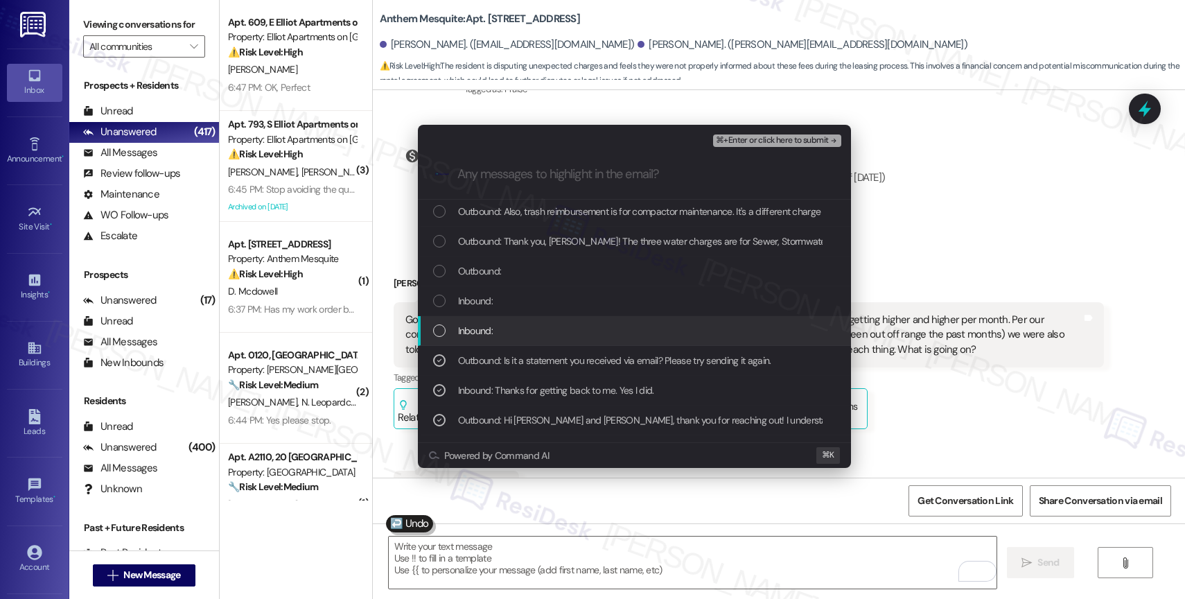
click at [538, 330] on div "Inbound:" at bounding box center [635, 330] width 405 height 15
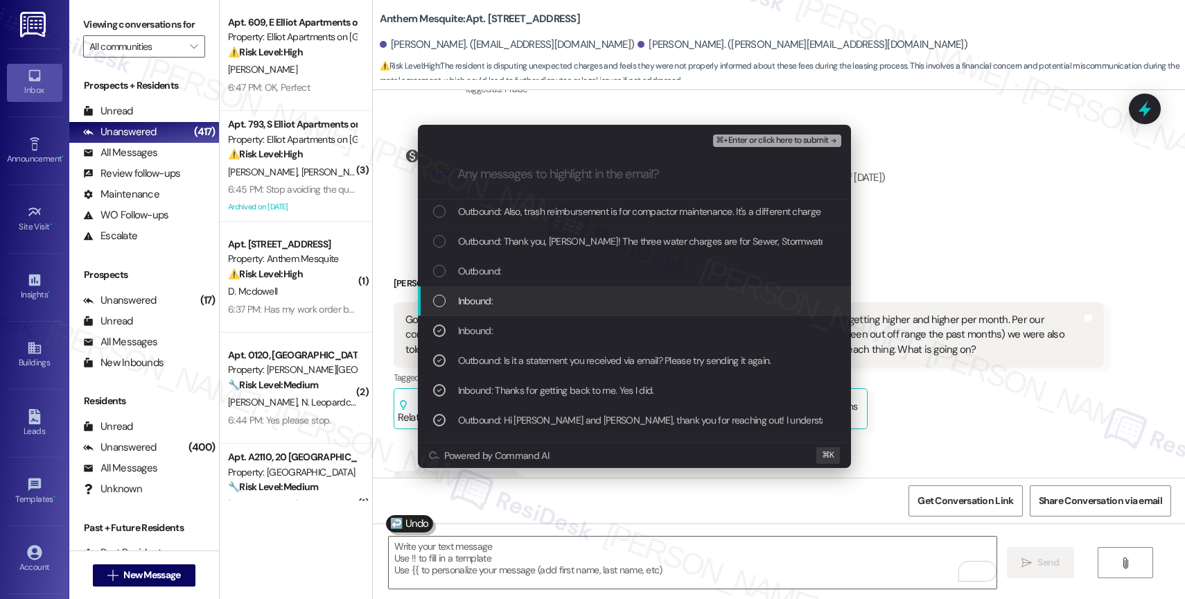
click at [536, 297] on div "Inbound:" at bounding box center [635, 300] width 405 height 15
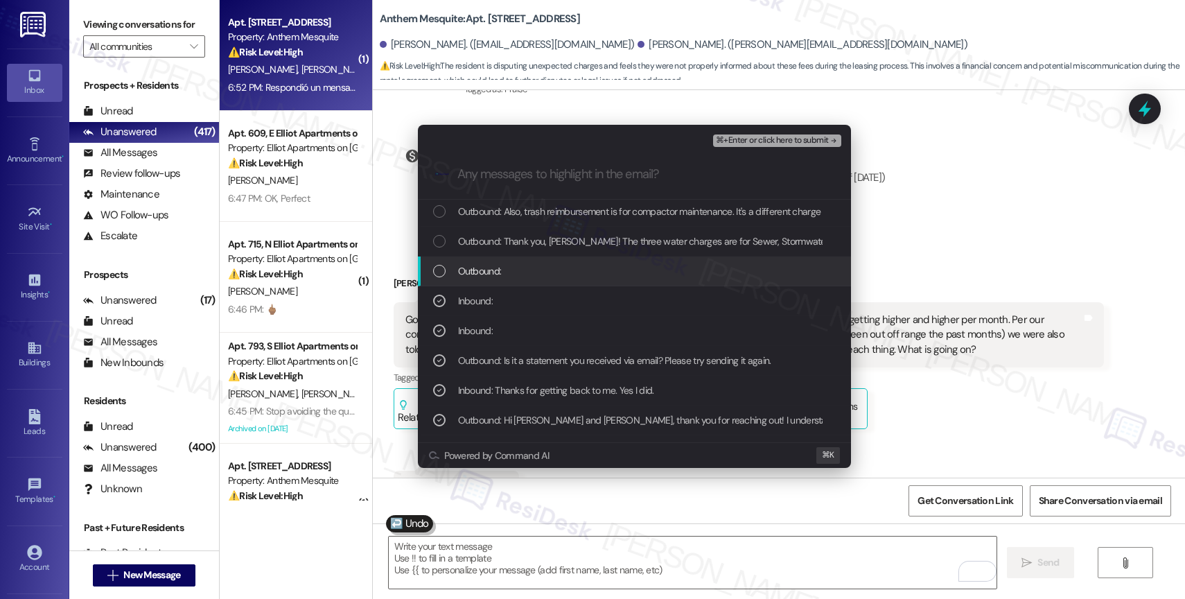
drag, startPoint x: 537, startPoint y: 276, endPoint x: 552, endPoint y: 247, distance: 32.2
click at [538, 274] on div "Outbound:" at bounding box center [635, 270] width 405 height 15
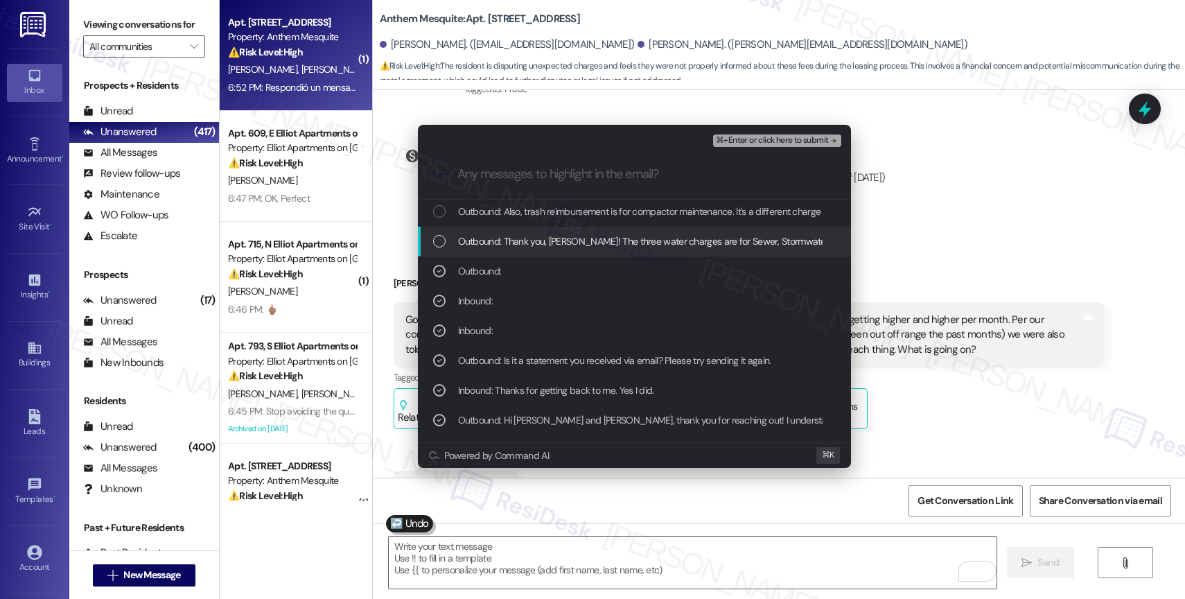
click at [553, 245] on span "Outbound: Thank you, Jeymi! The three water charges are for Sewer, Stormwater, …" at bounding box center [736, 240] width 556 height 15
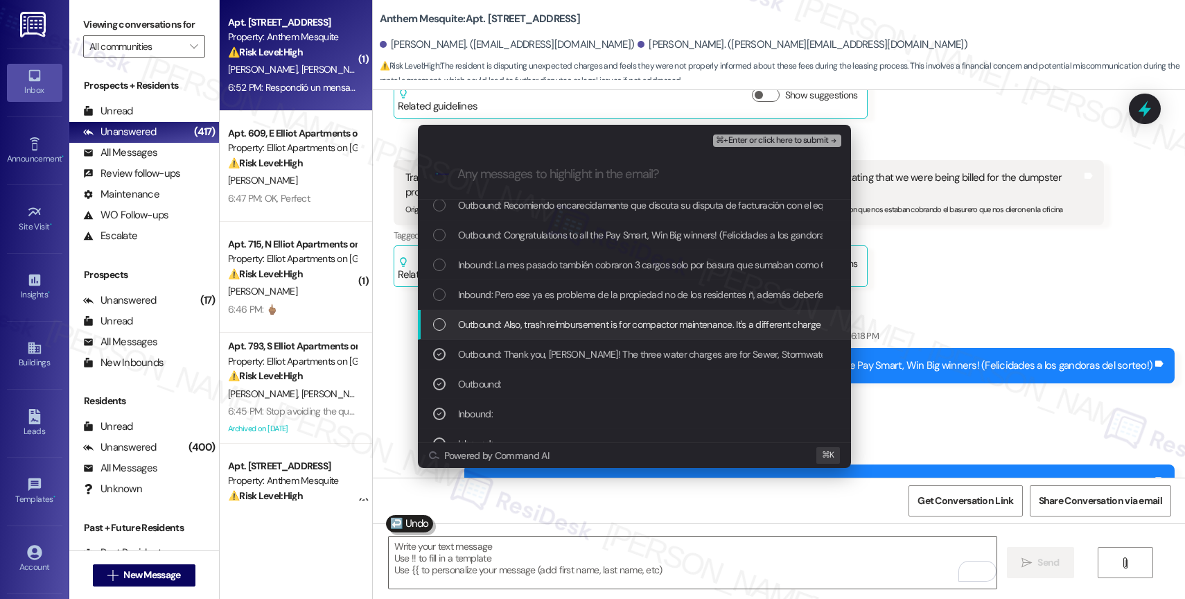
scroll to position [3476, 0]
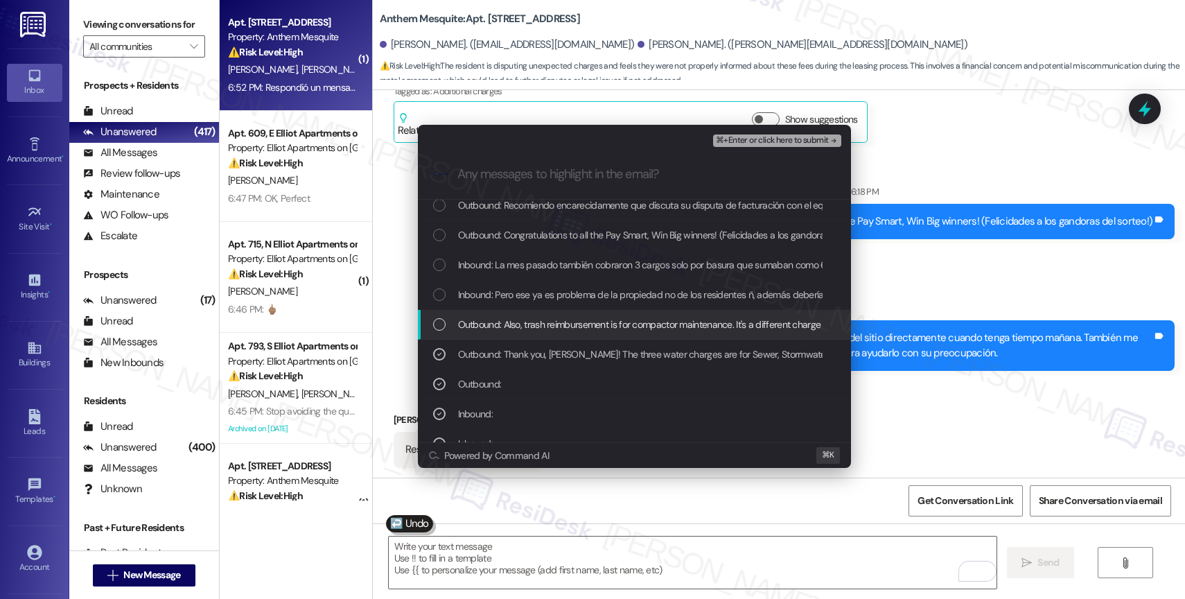
drag, startPoint x: 569, startPoint y: 327, endPoint x: 567, endPoint y: 294, distance: 32.7
click at [569, 326] on span "Outbound: Also, trash reimbursement is for compactor maintenance. It's a differ…" at bounding box center [697, 324] width 479 height 15
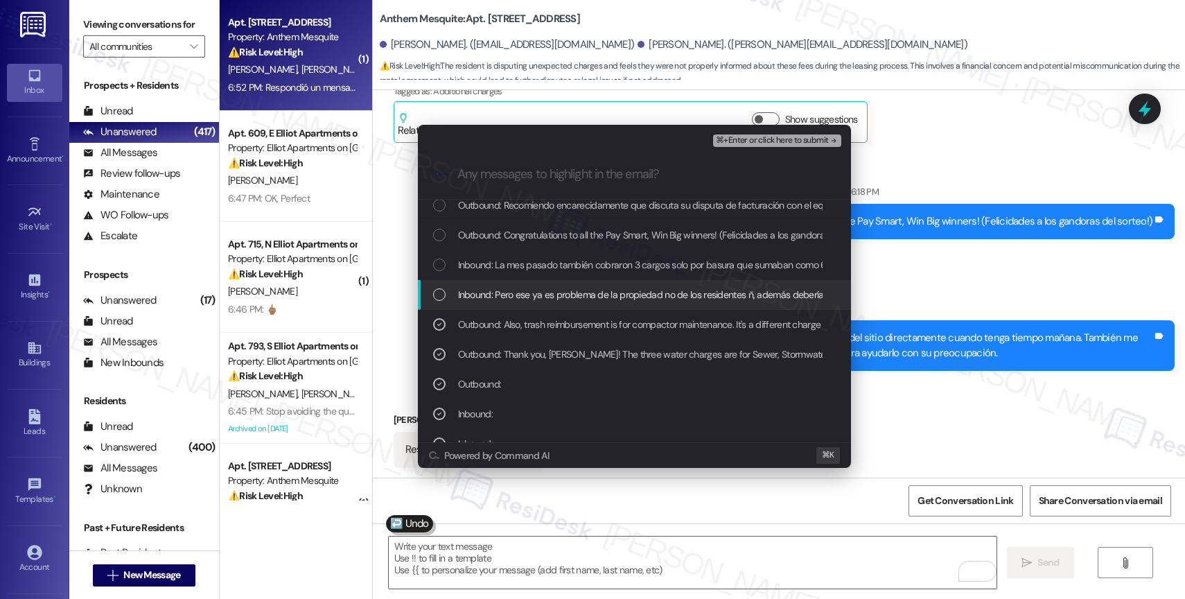
drag, startPoint x: 566, startPoint y: 294, endPoint x: 562, endPoint y: 259, distance: 34.9
click at [566, 293] on span "Inbound: Pero ese ya es problema de la propiedad no de los residentes ñ, además…" at bounding box center [1136, 294] width 1357 height 15
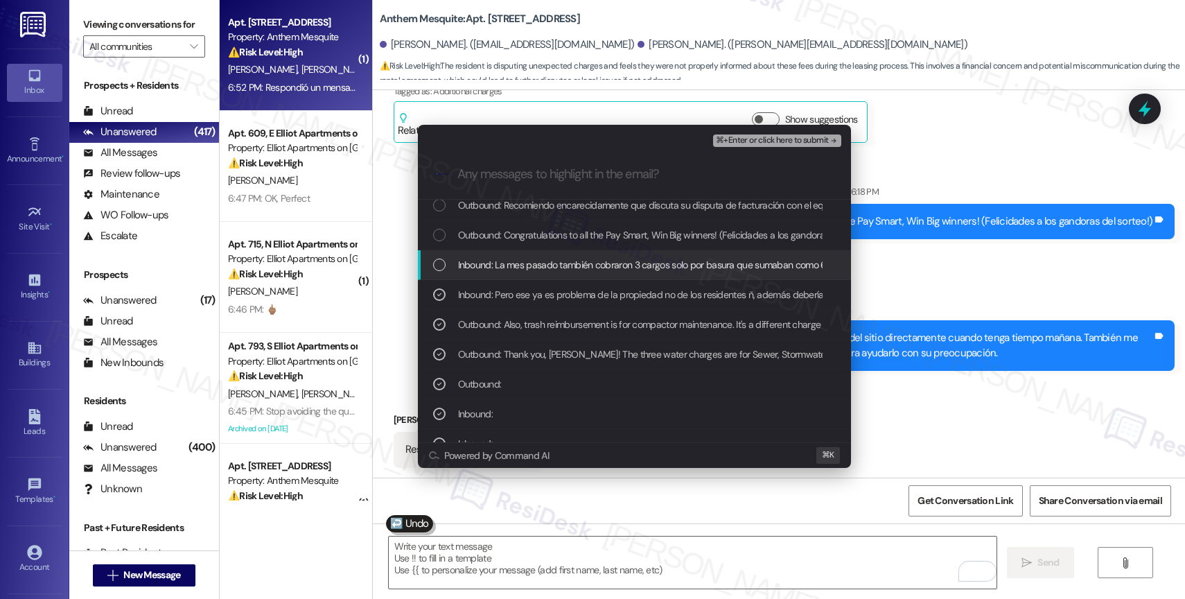
click at [562, 258] on span "Inbound: La mes pasado también cobraron 3 cargos solo por basura que sumaban co…" at bounding box center [821, 264] width 727 height 15
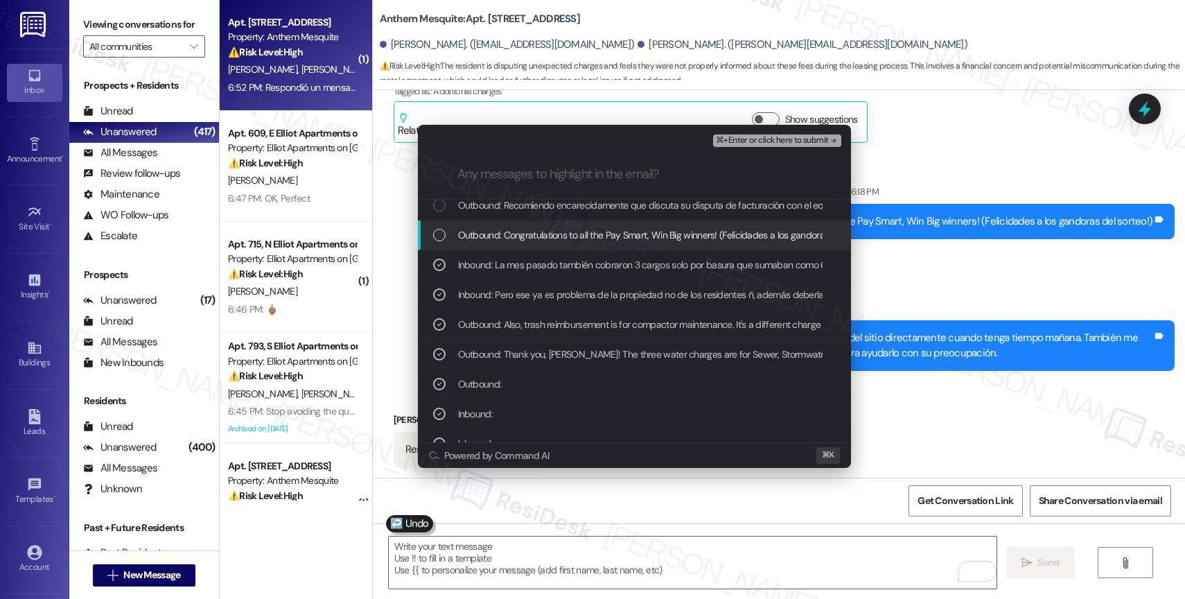
click at [561, 229] on span "Outbound: Congratulations to all the Pay Smart, Win Big winners! (Felicidades a…" at bounding box center [667, 234] width 419 height 15
click at [562, 228] on span "Outbound: Congratulations to all the Pay Smart, Win Big winners! (Felicidades a…" at bounding box center [667, 234] width 419 height 15
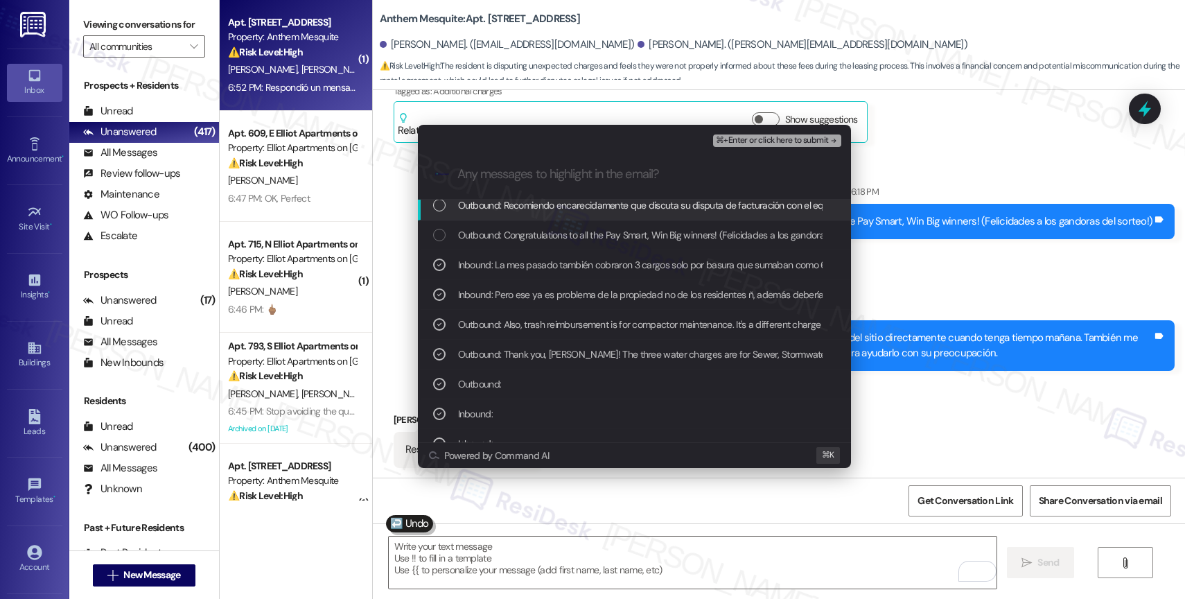
click at [581, 200] on span "Outbound: Recomiendo encarecidamente que discuta su disputa de facturación con …" at bounding box center [1024, 204] width 1133 height 15
click at [818, 139] on span "⌘+Enter or click here to submit" at bounding box center [772, 141] width 112 height 10
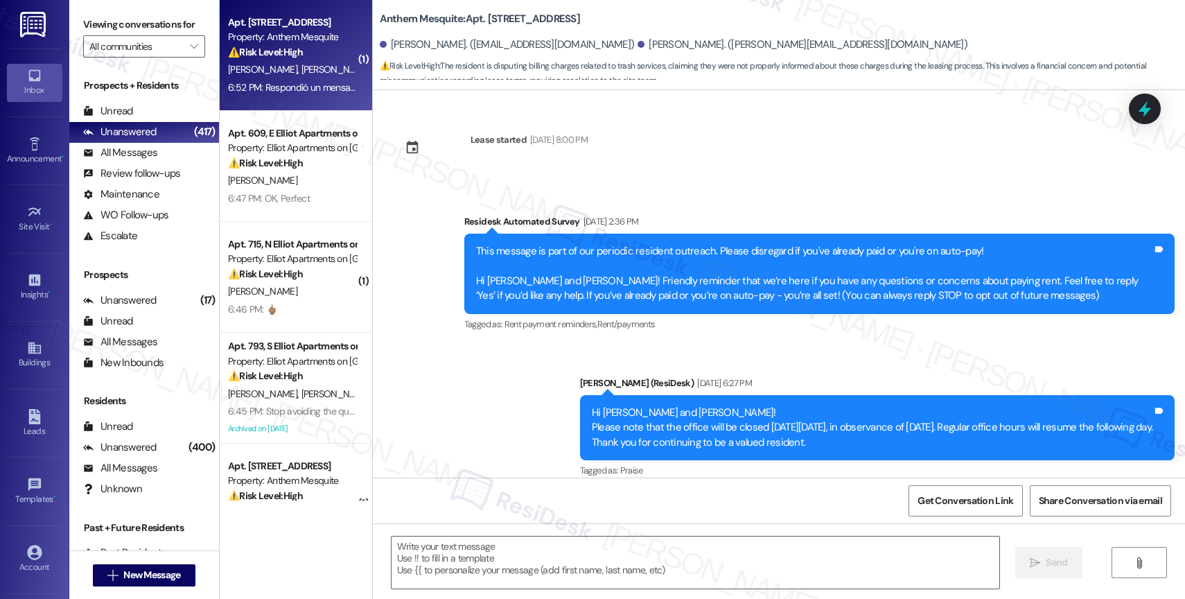
scroll to position [3544, 0]
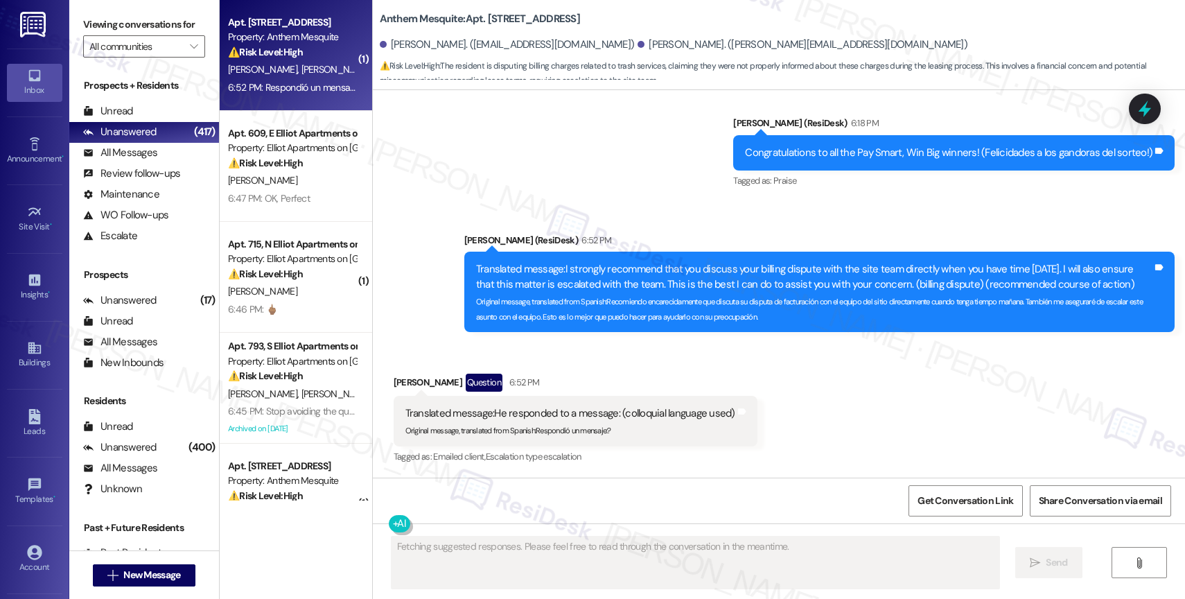
click at [677, 371] on div "Received via SMS Luis Hernandez Question 6:52 PM Translated message: He respond…" at bounding box center [575, 420] width 385 height 114
click at [761, 380] on div "Received via SMS Luis Hernandez Question 6:52 PM Translated message: He respond…" at bounding box center [779, 409] width 812 height 134
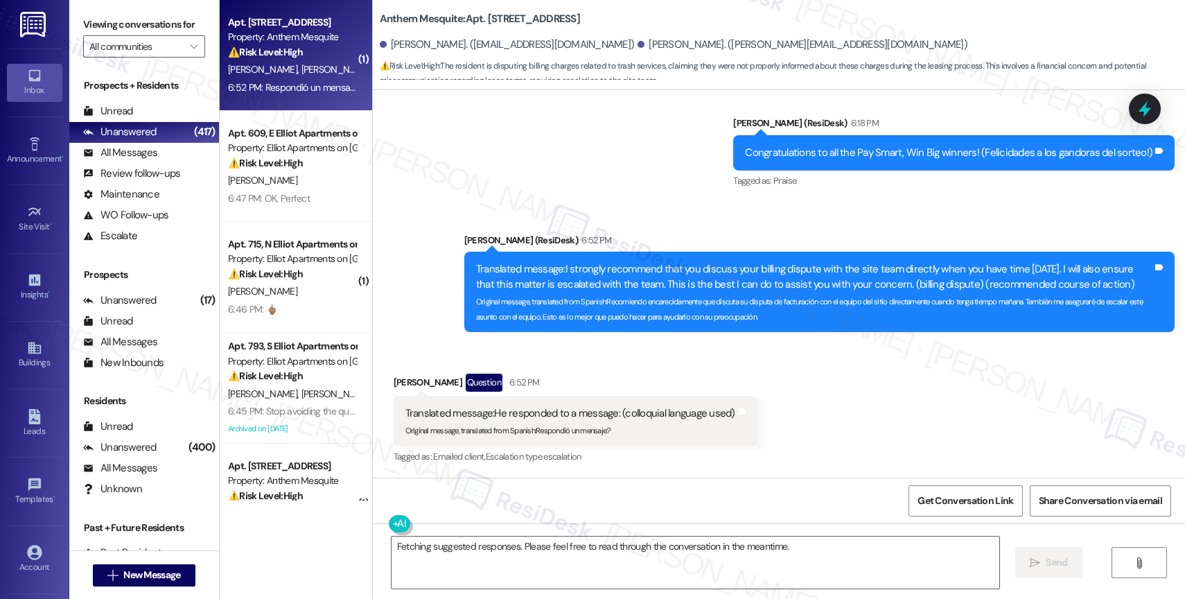
click at [788, 403] on div "Received via SMS Luis Hernandez Question 6:52 PM Translated message: He respond…" at bounding box center [779, 409] width 812 height 134
drag, startPoint x: 528, startPoint y: 428, endPoint x: 628, endPoint y: 426, distance: 99.8
click at [628, 426] on div "Original message, translated from Spanish : Respondió un mensaje:?" at bounding box center [570, 428] width 330 height 15
copy sub "Respondió un mensaje:?"
click at [779, 376] on div "Received via SMS Luis Hernandez Question 6:52 PM Translated message: He respond…" at bounding box center [779, 409] width 812 height 134
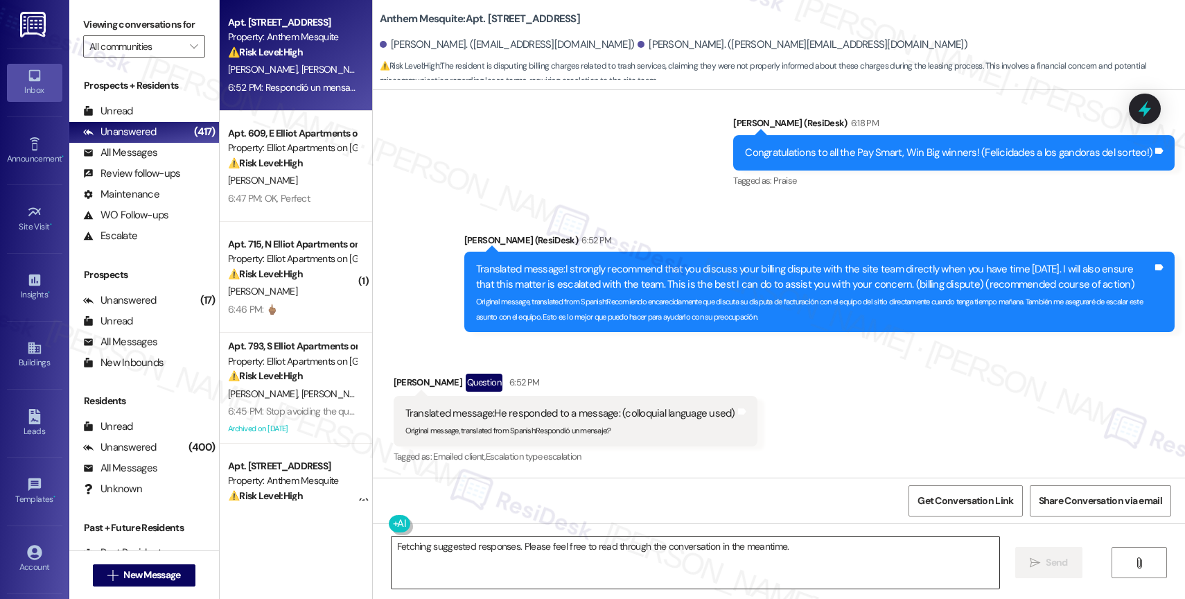
click at [532, 540] on textarea "Fetching suggested responses. Please feel free to read through the conversation…" at bounding box center [695, 562] width 608 height 52
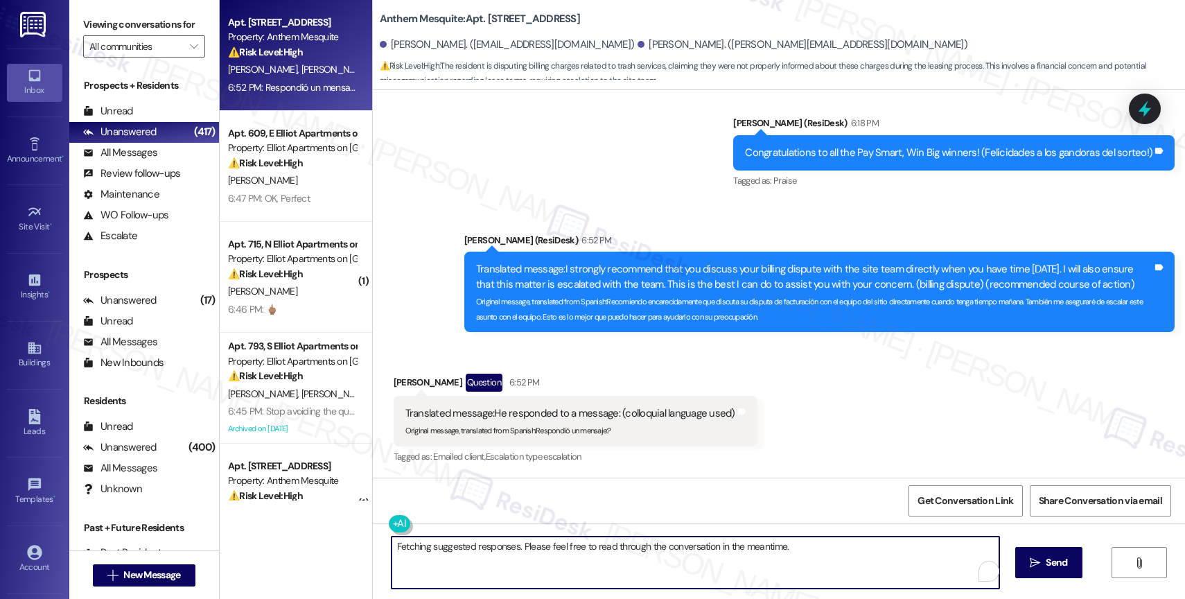
click at [532, 540] on textarea "Fetching suggested responses. Please feel free to read through the conversation…" at bounding box center [695, 562] width 608 height 52
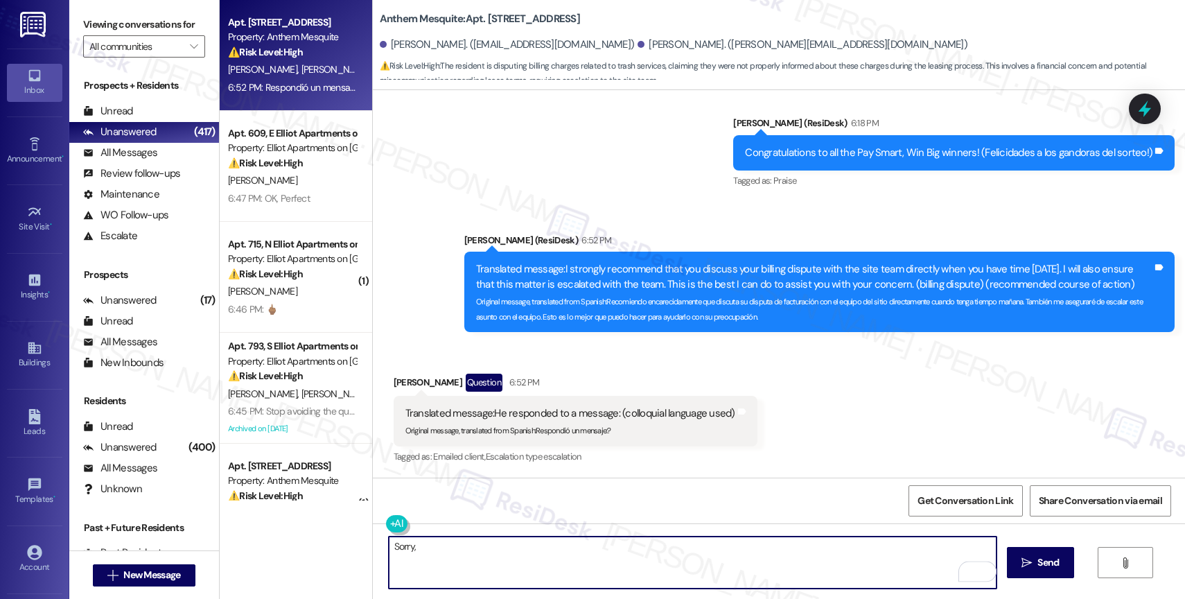
drag, startPoint x: 410, startPoint y: 550, endPoint x: 345, endPoint y: 547, distance: 65.2
click at [346, 547] on div "Apt. 100, 2135 Anthem Mesquite Property: Anthem Mesquite ⚠️ Risk Level: High Th…" at bounding box center [702, 299] width 965 height 599
click at [465, 542] on textarea "Sorry," at bounding box center [693, 562] width 608 height 52
type textarea "Sorry, what do you mean?"
click at [1043, 562] on span "Send" at bounding box center [1047, 562] width 21 height 15
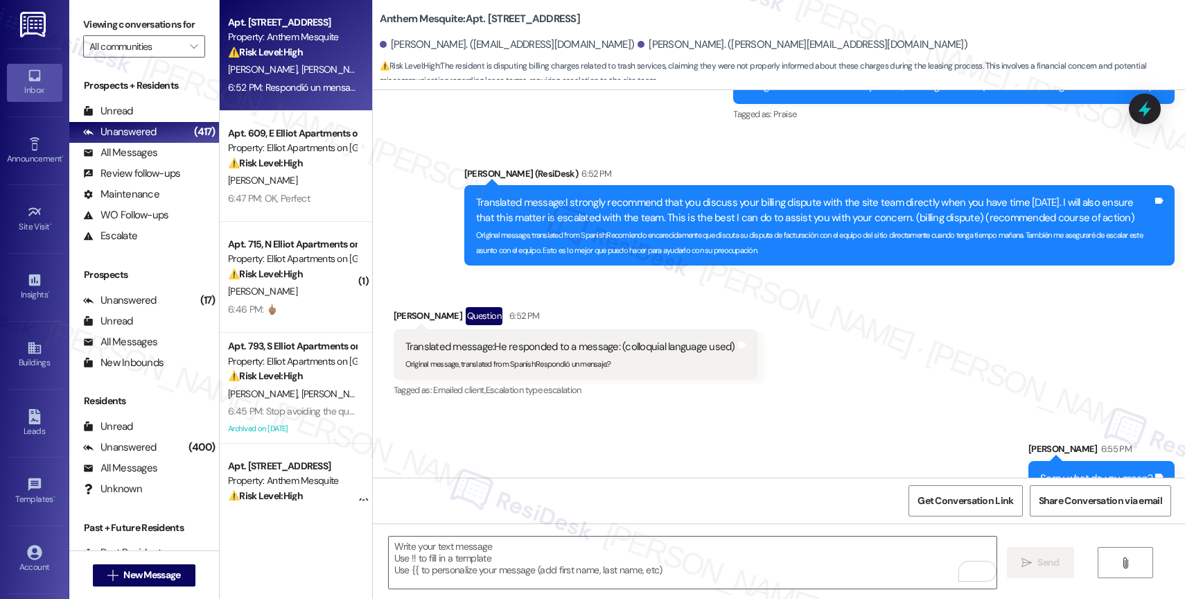
scroll to position [3641, 0]
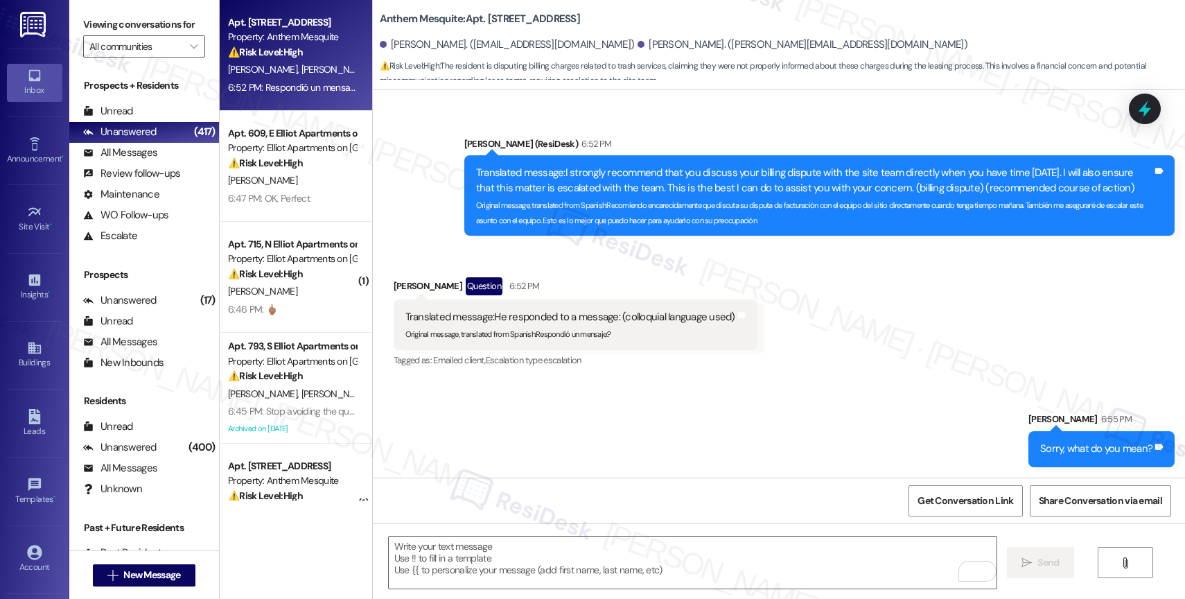
click at [1070, 452] on div "Sorry, what do you mean?" at bounding box center [1096, 448] width 112 height 15
copy div "Sorry, what do you mean? Tags and notes"
click at [752, 419] on div "Sent via SMS Sarah 6:55 PM Sorry, what do you mean? Tags and notes" at bounding box center [779, 428] width 812 height 96
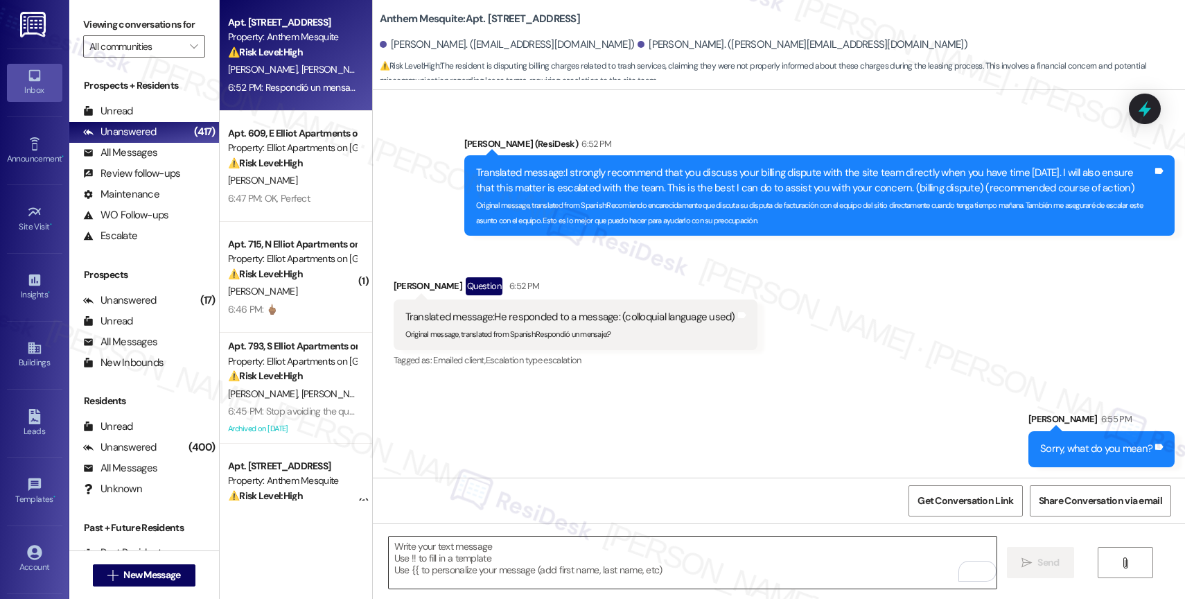
click at [548, 551] on textarea "To enrich screen reader interactions, please activate Accessibility in Grammarl…" at bounding box center [693, 562] width 608 height 52
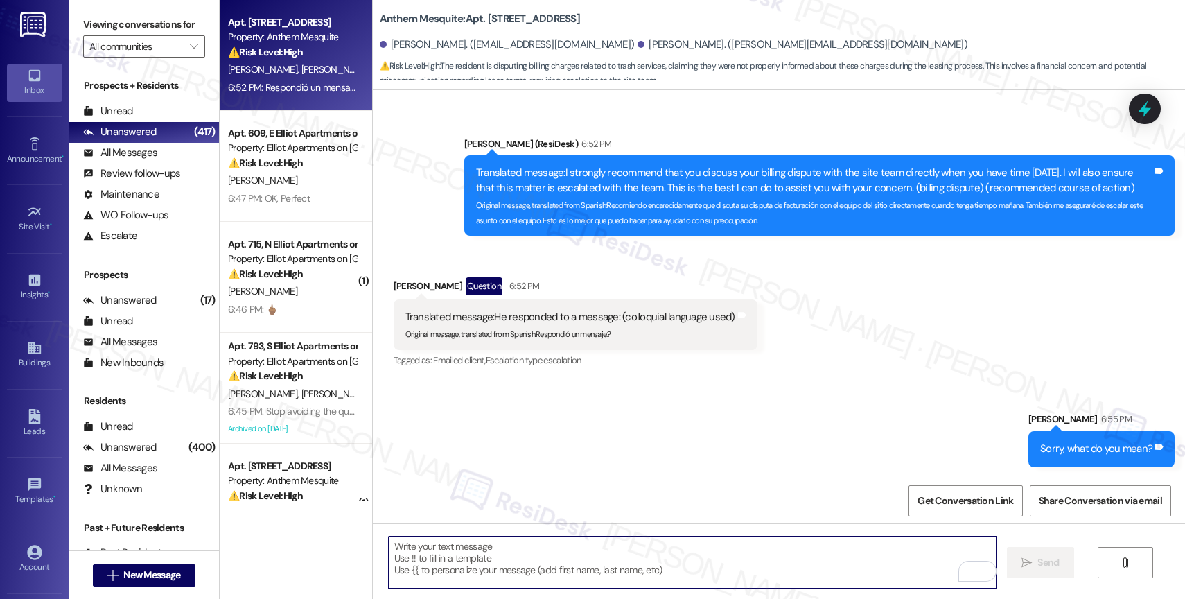
paste textarea "Sorry, what do you mean?"
click at [452, 554] on textarea "Sorry, what do you mean?" at bounding box center [693, 562] width 608 height 52
click at [489, 565] on textarea "Sorry, what do you mean?" at bounding box center [693, 562] width 608 height 52
type textarea "Sorry, what do you mean?"
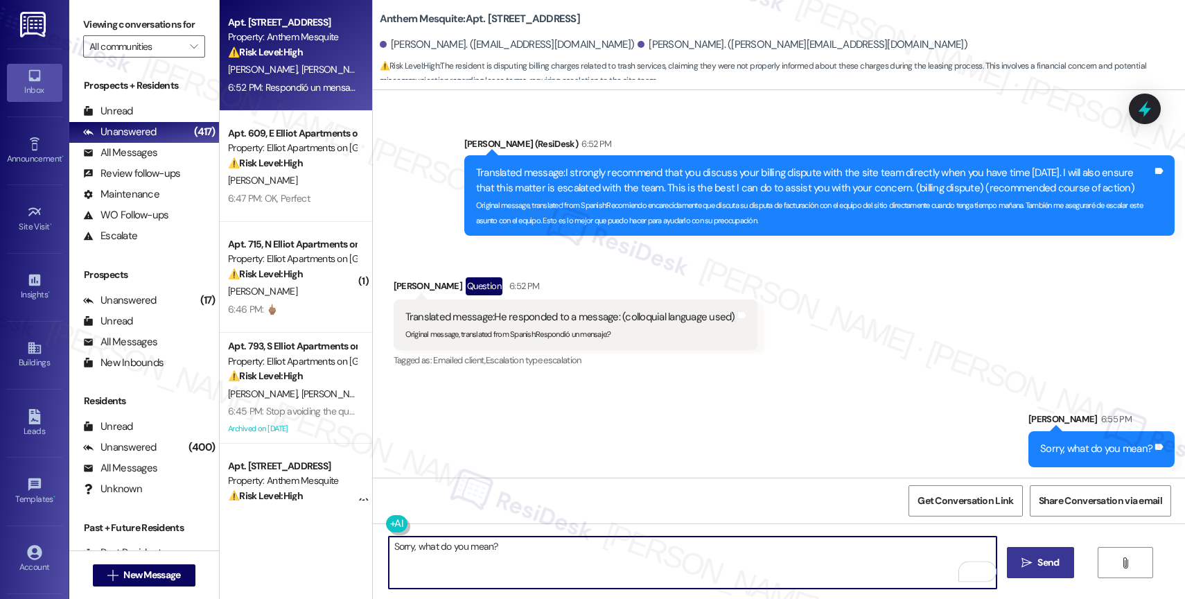
click at [477, 558] on textarea "Sorry, what do you mean?" at bounding box center [693, 562] width 608 height 52
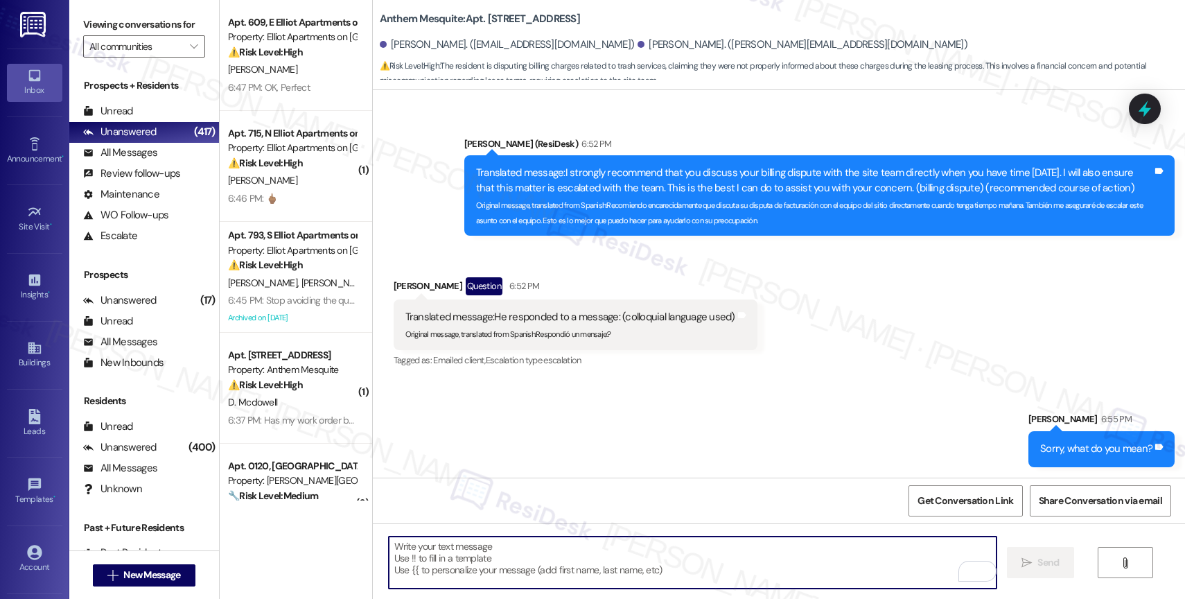
click at [537, 556] on textarea "To enrich screen reader interactions, please activate Accessibility in Grammarl…" at bounding box center [693, 562] width 608 height 52
paste textarea "“Perdón, ¿qué quieres decir?”"
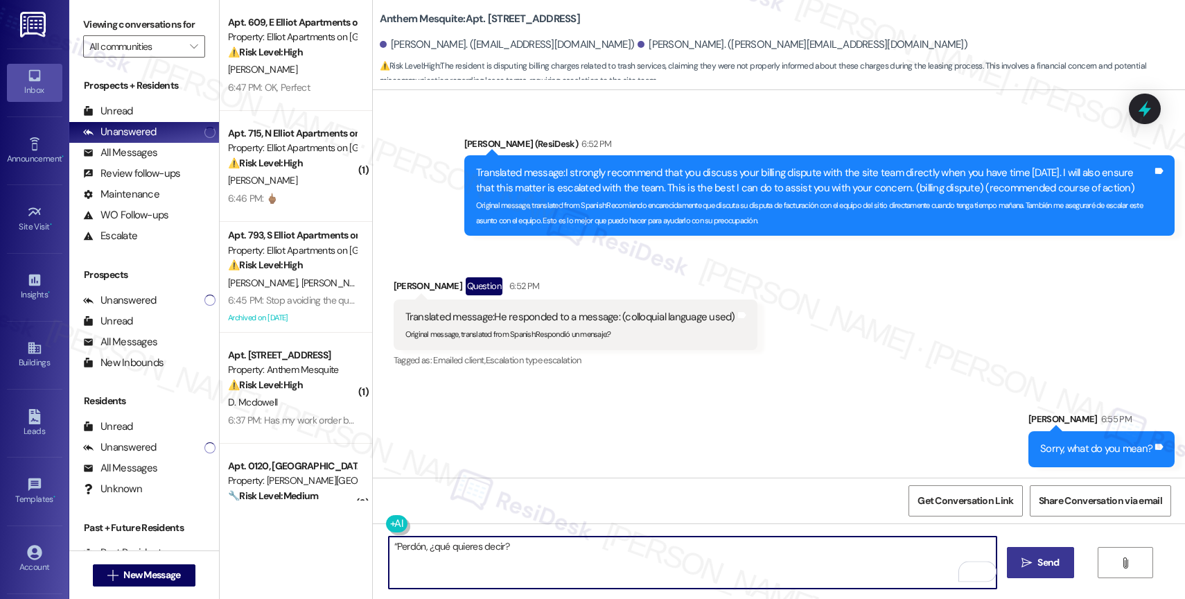
click at [389, 549] on textarea "“Perdón, ¿qué quieres decir?" at bounding box center [693, 562] width 608 height 52
type textarea "Perdón, ¿qué quieres decir?"
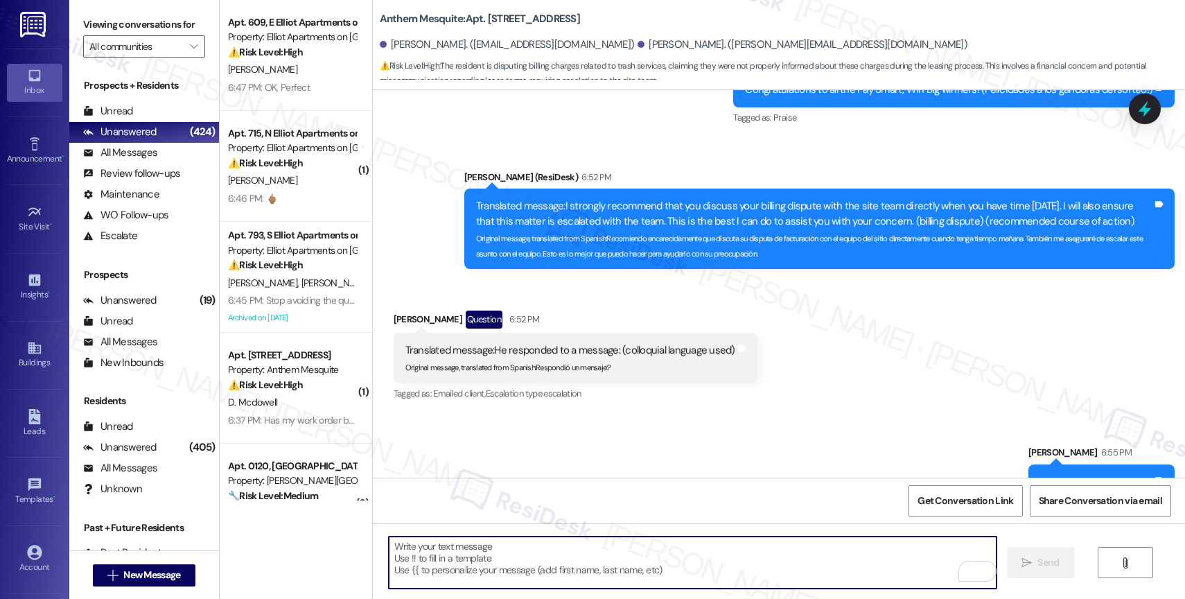
scroll to position [3586, 0]
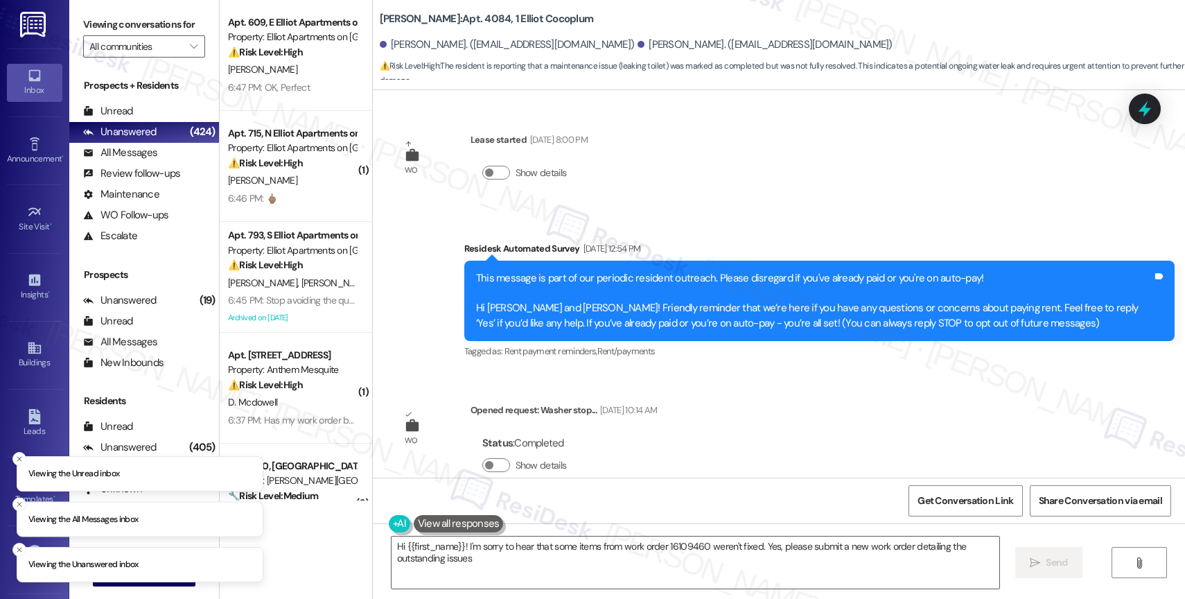
scroll to position [2456, 0]
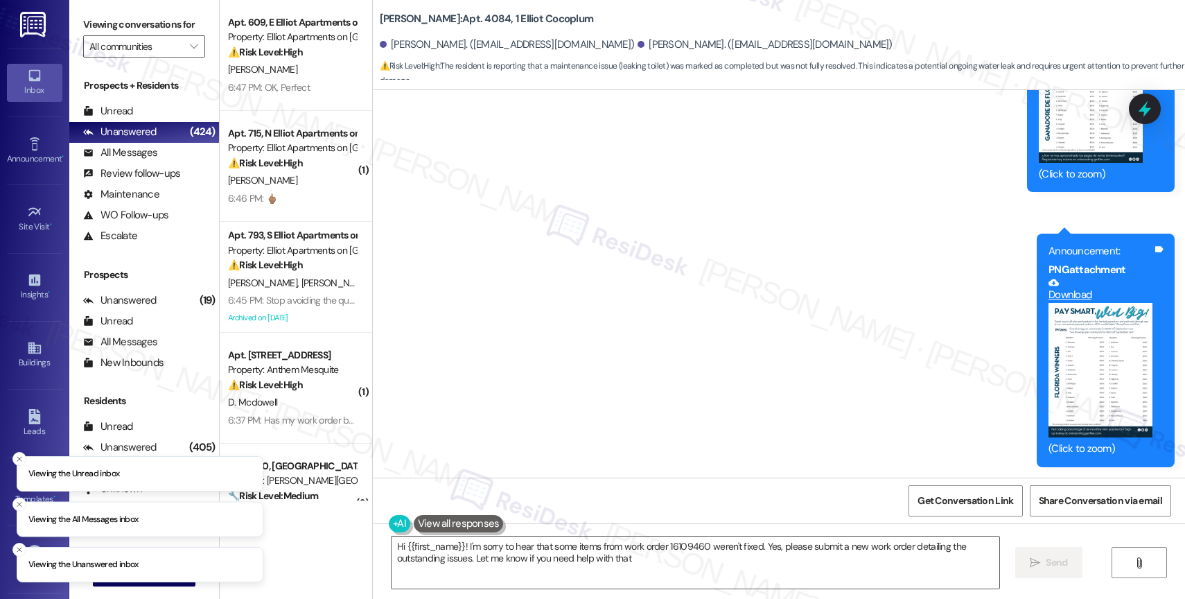
type textarea "Hi {{first_name}}! I'm sorry to hear that some items from work order 16109460 w…"
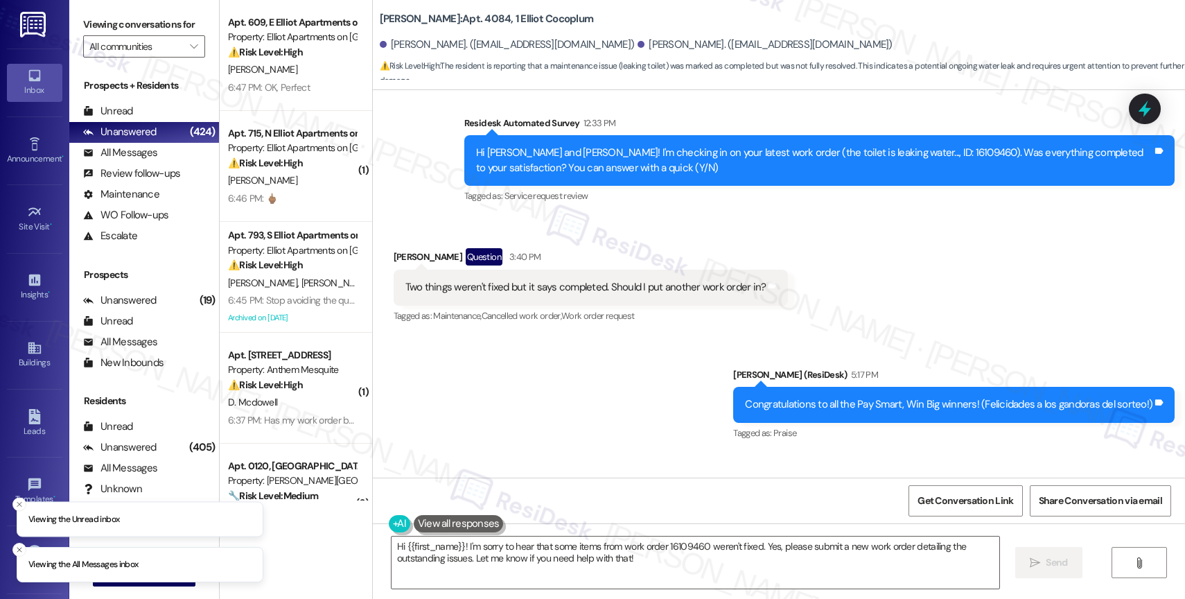
scroll to position [1909, 0]
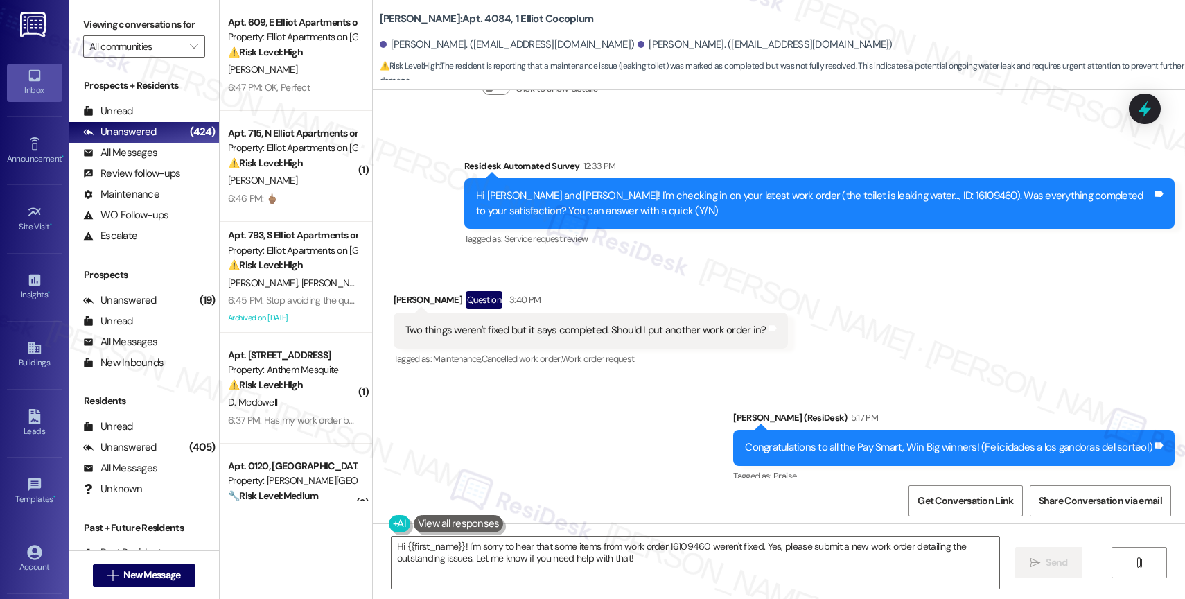
scroll to position [1866, 0]
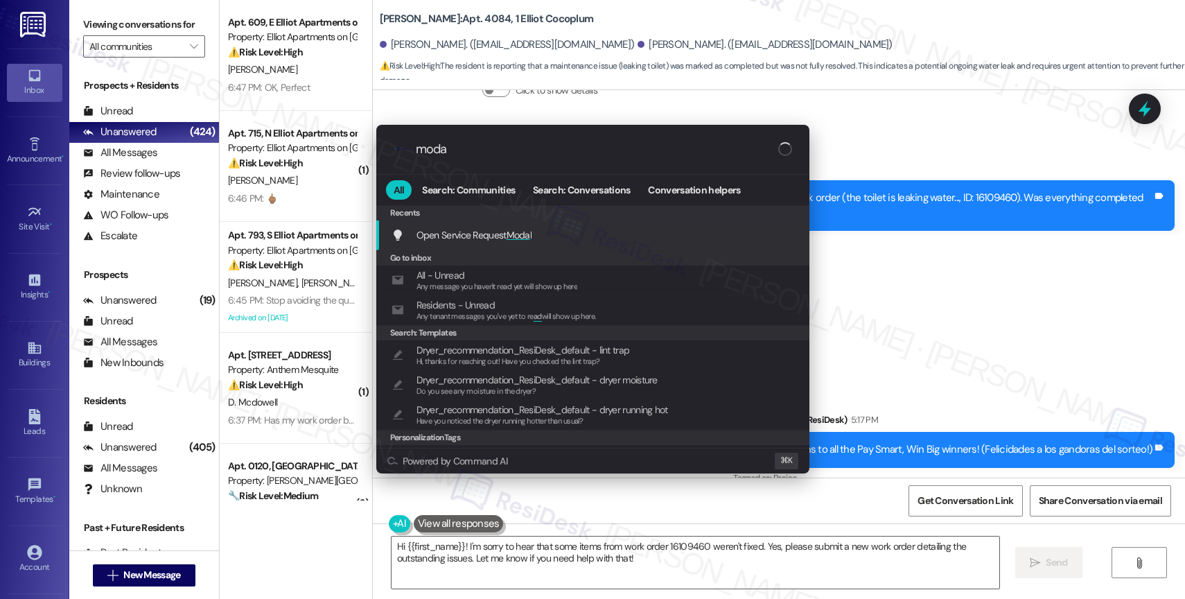
type input "modal"
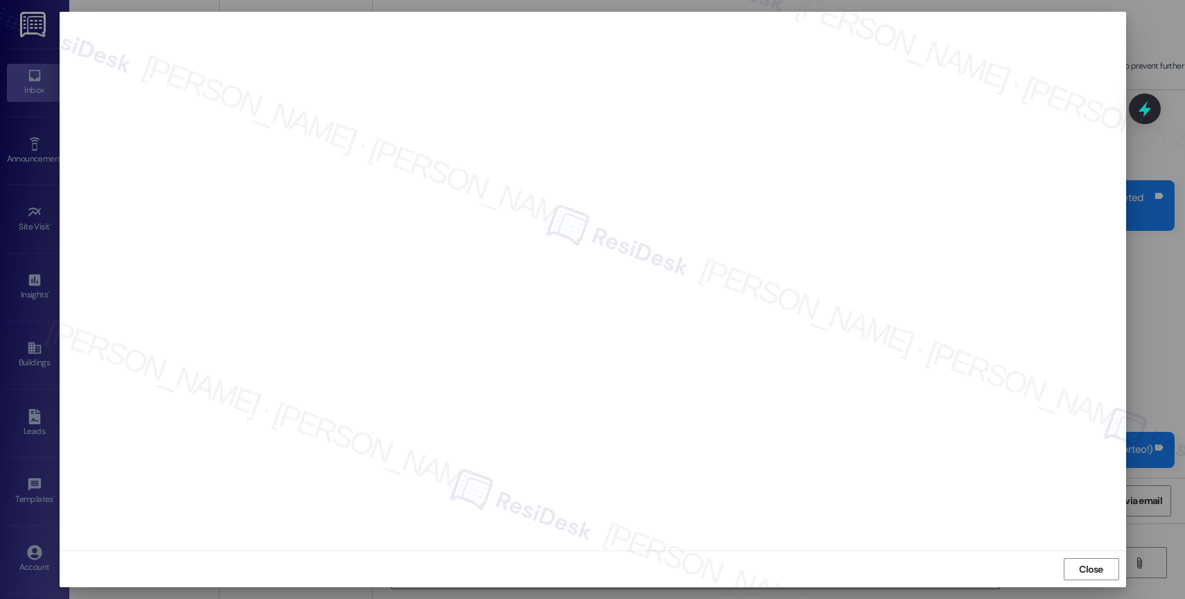
click at [1097, 573] on span "Close" at bounding box center [1091, 569] width 24 height 15
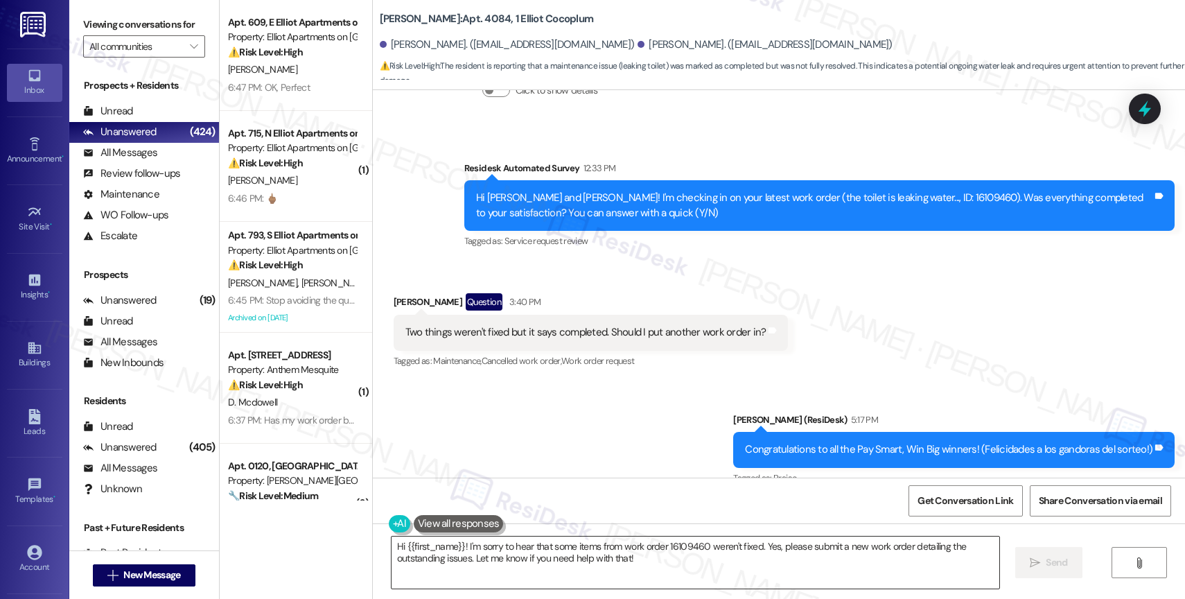
click at [457, 556] on textarea "Hi {{first_name}}! I'm sorry to hear that some items from work order 16109460 w…" at bounding box center [695, 562] width 608 height 52
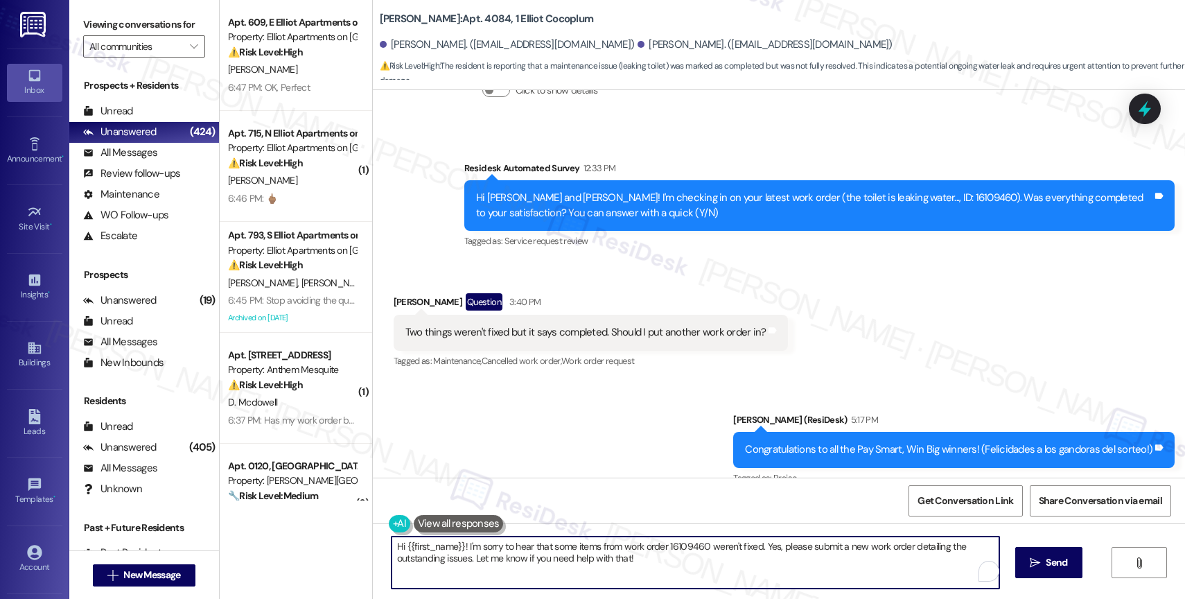
click at [457, 556] on textarea "Hi {{first_name}}! I'm sorry to hear that some items from work order 16109460 w…" at bounding box center [695, 562] width 608 height 52
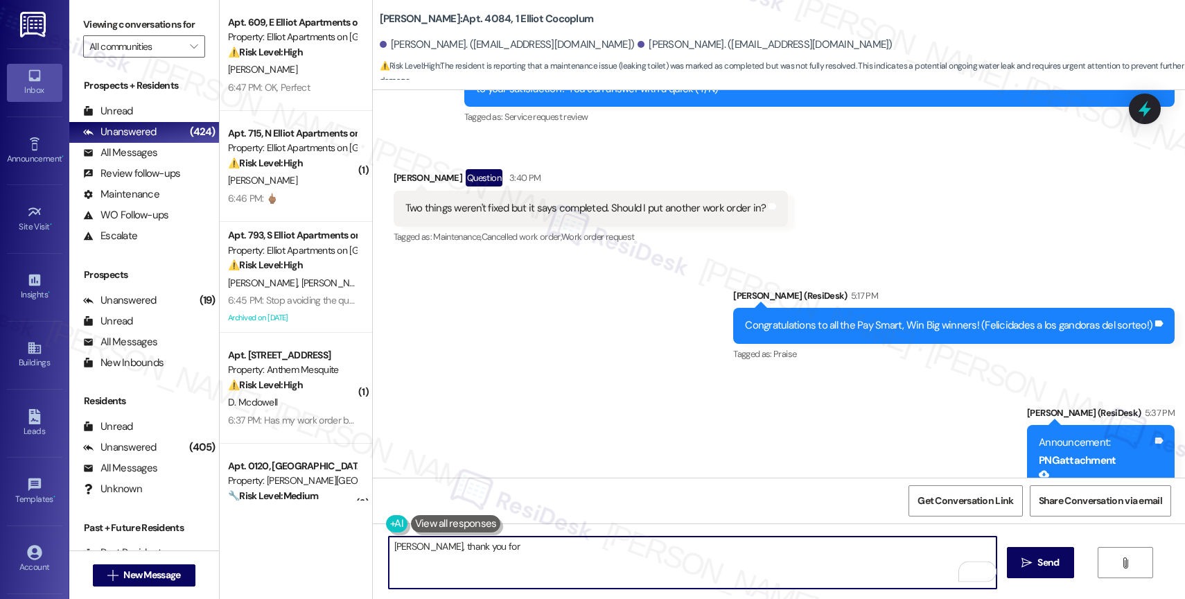
scroll to position [1810, 0]
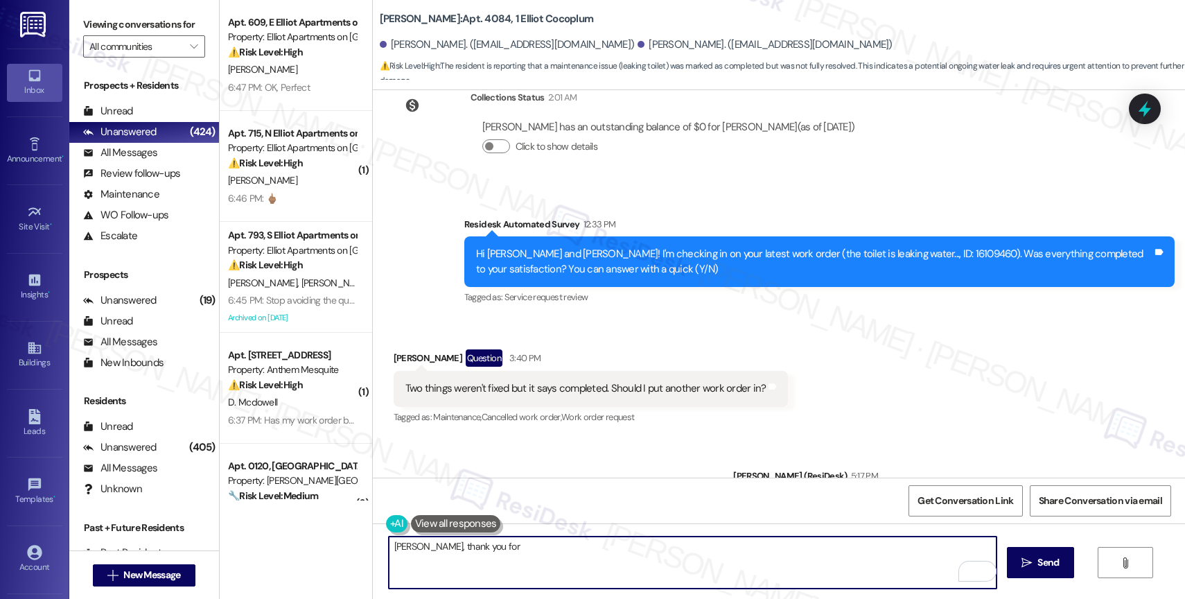
type textarea "David, thank you for"
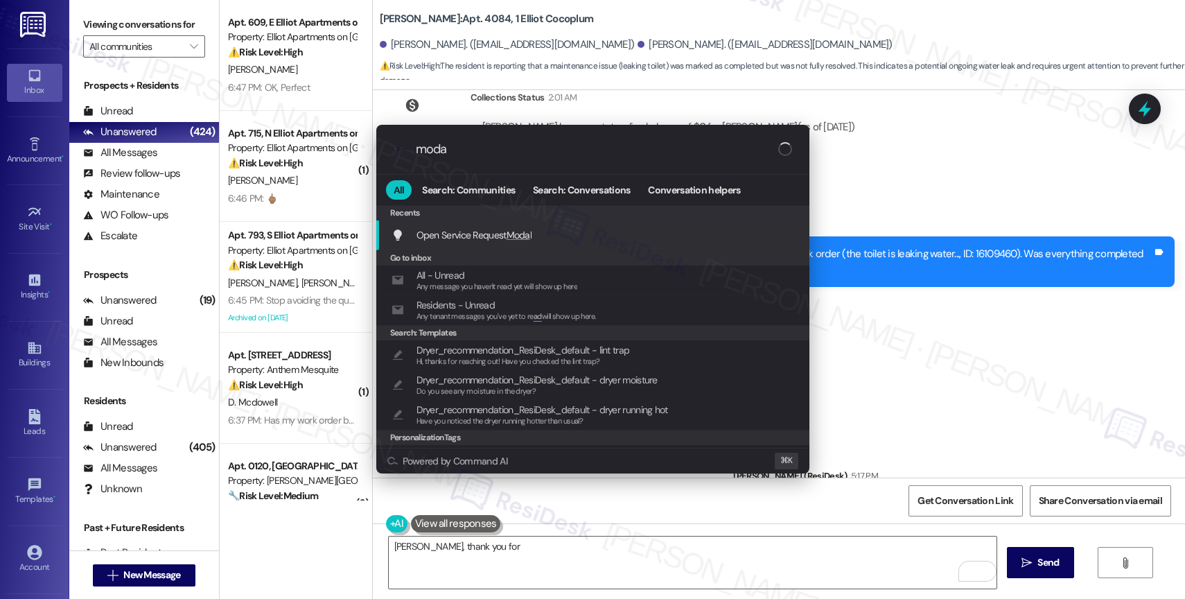
type input "modal"
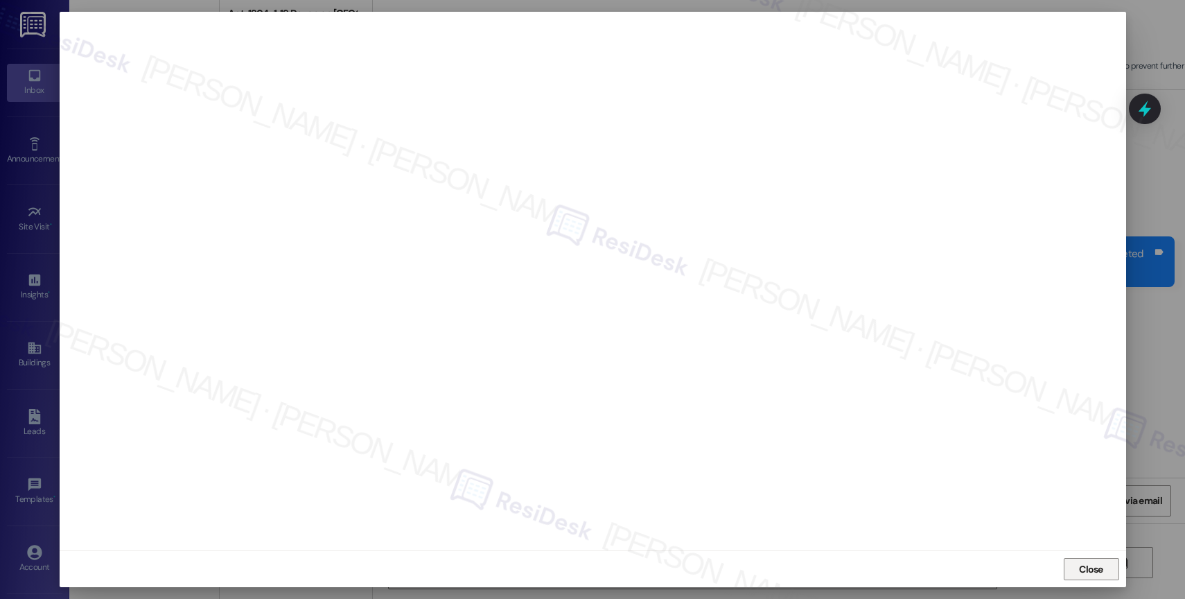
click at [1080, 561] on span "Close" at bounding box center [1091, 568] width 30 height 21
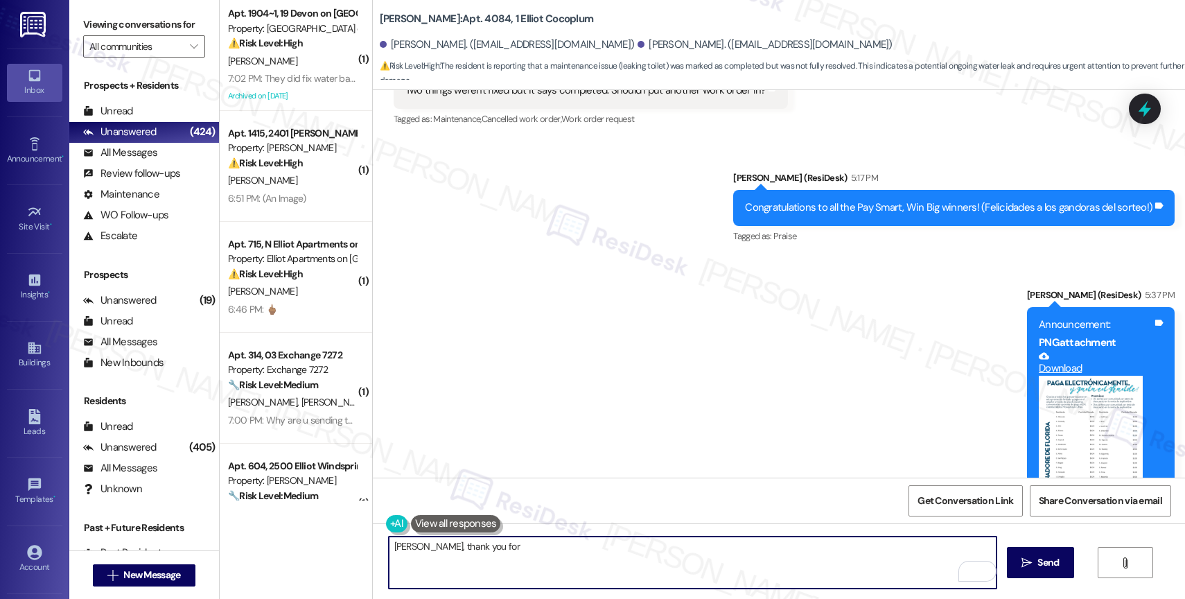
scroll to position [2180, 0]
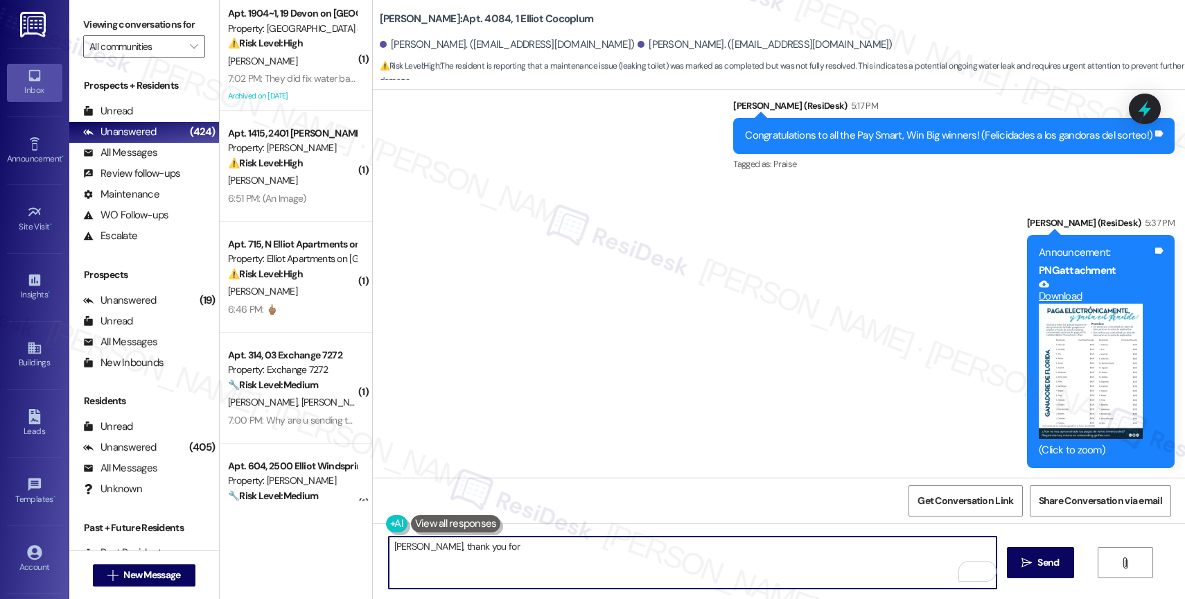
click at [472, 557] on textarea "David, thank you for" at bounding box center [693, 562] width 608 height 52
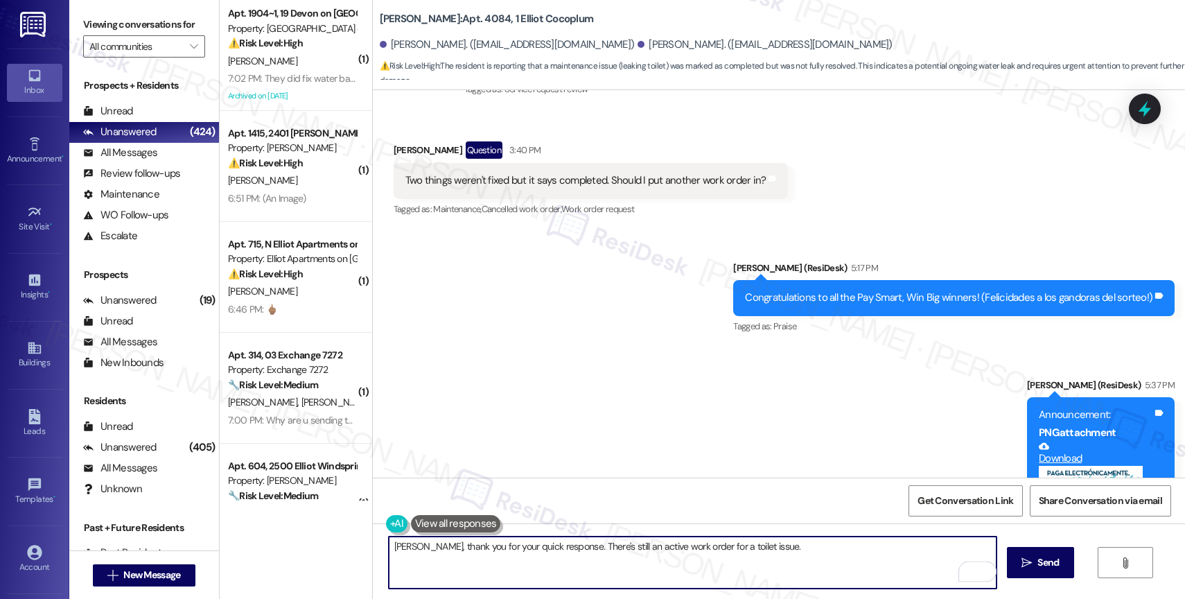
scroll to position [1941, 0]
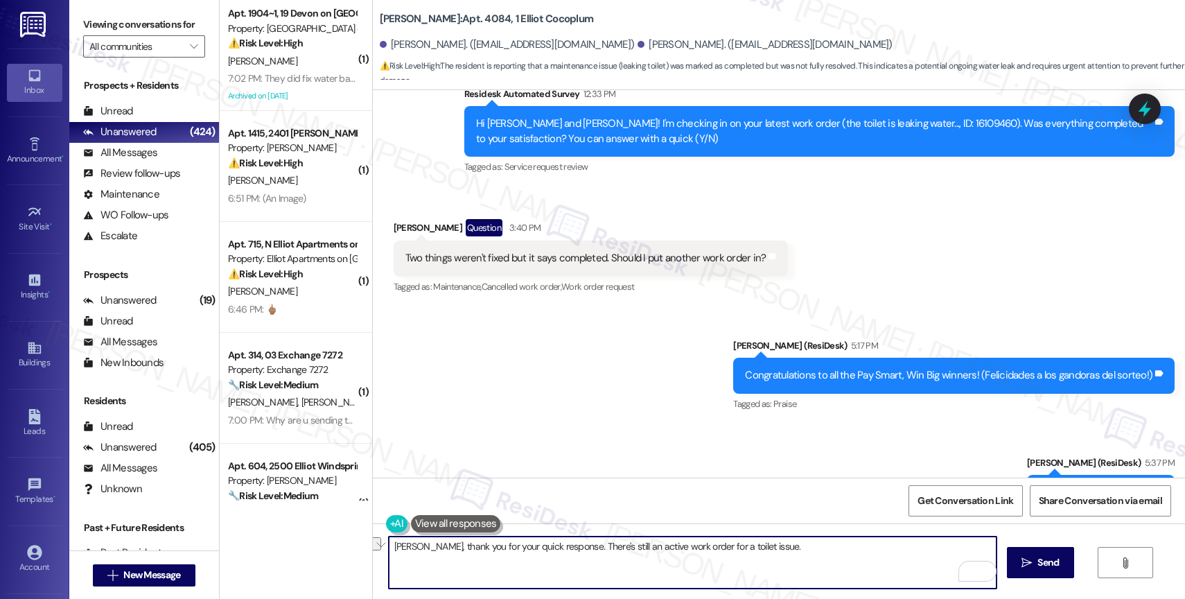
drag, startPoint x: 551, startPoint y: 543, endPoint x: 845, endPoint y: 550, distance: 293.8
click at [845, 550] on textarea "David, thank you for your quick response. There's still an active work order fo…" at bounding box center [693, 562] width 608 height 52
paste textarea "16110093"
click at [978, 569] on div "1" at bounding box center [974, 570] width 15 height 15
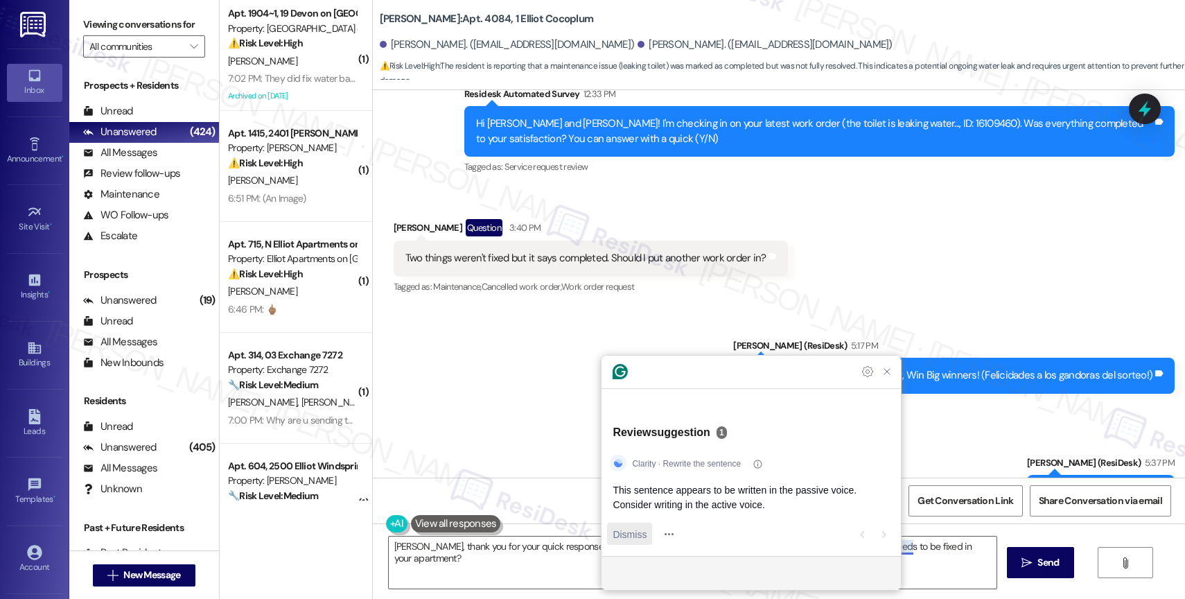
click at [616, 532] on span "Dismiss" at bounding box center [629, 534] width 34 height 15
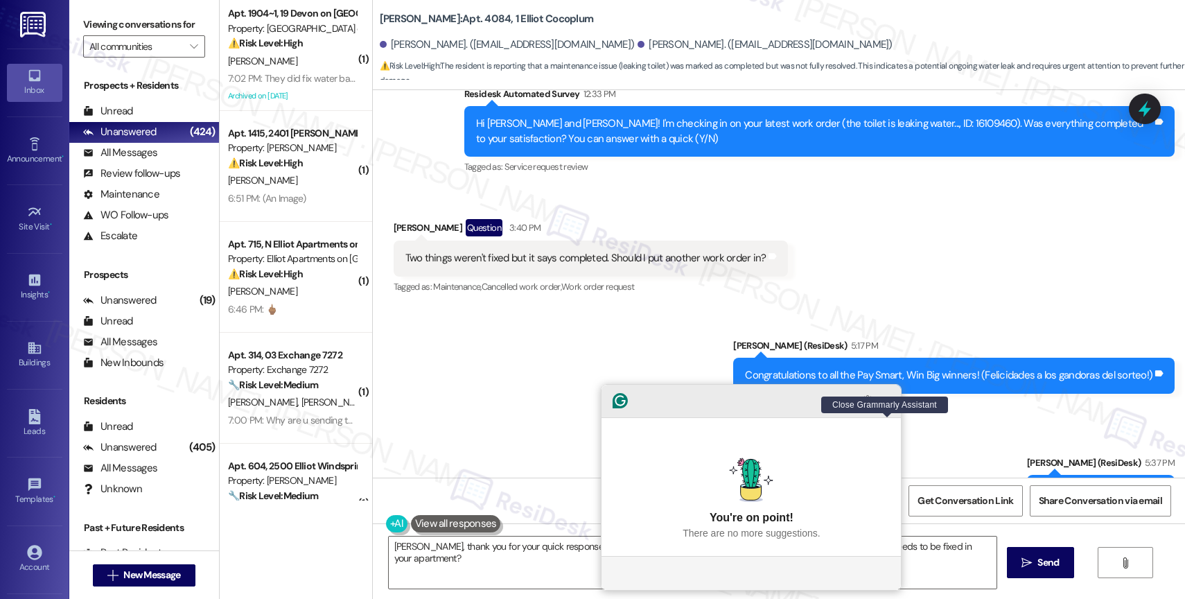
click at [885, 406] on icon "Close Grammarly Assistant" at bounding box center [886, 400] width 11 height 11
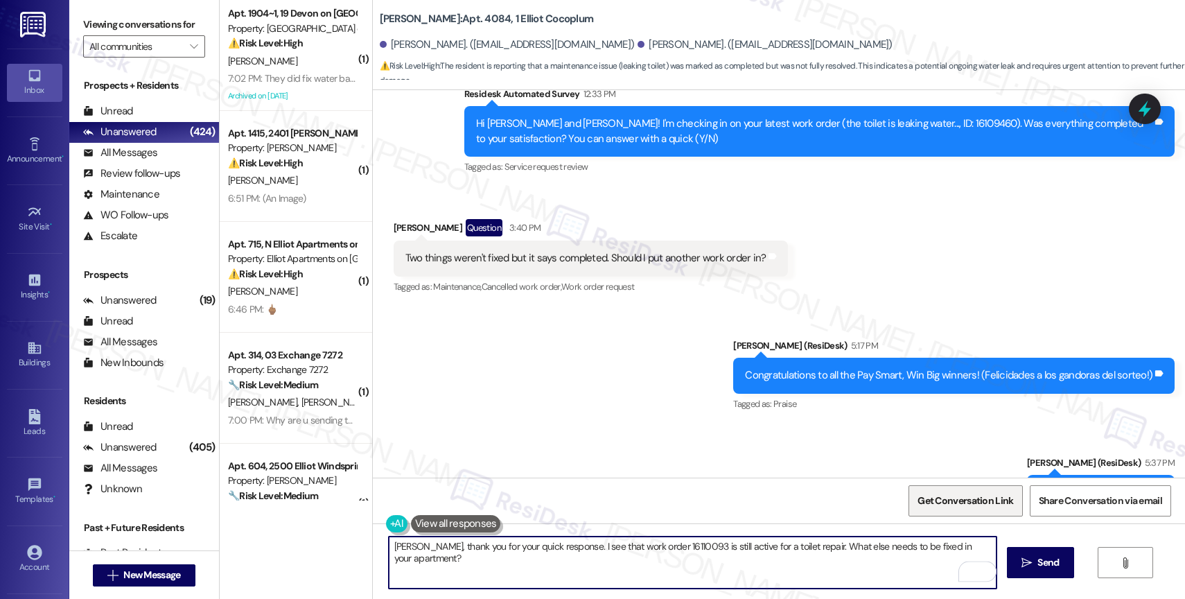
type textarea "David, thank you for your quick response. I see that work order 16110093 is sti…"
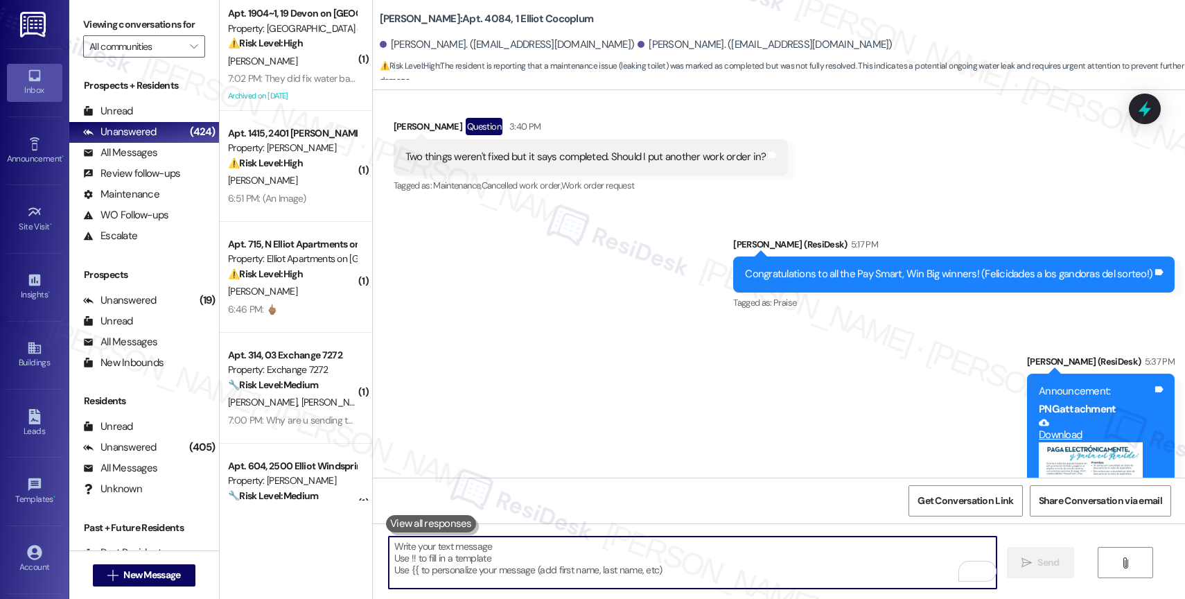
scroll to position [2552, 0]
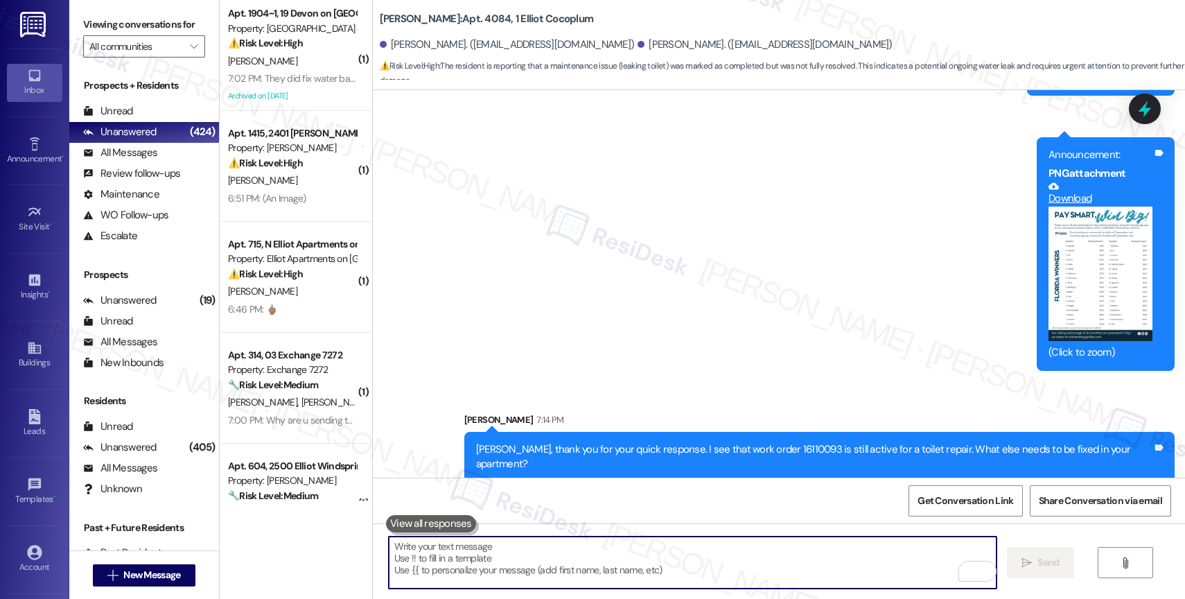
click at [450, 551] on textarea "To enrich screen reader interactions, please activate Accessibility in Grammarl…" at bounding box center [693, 562] width 608 height 52
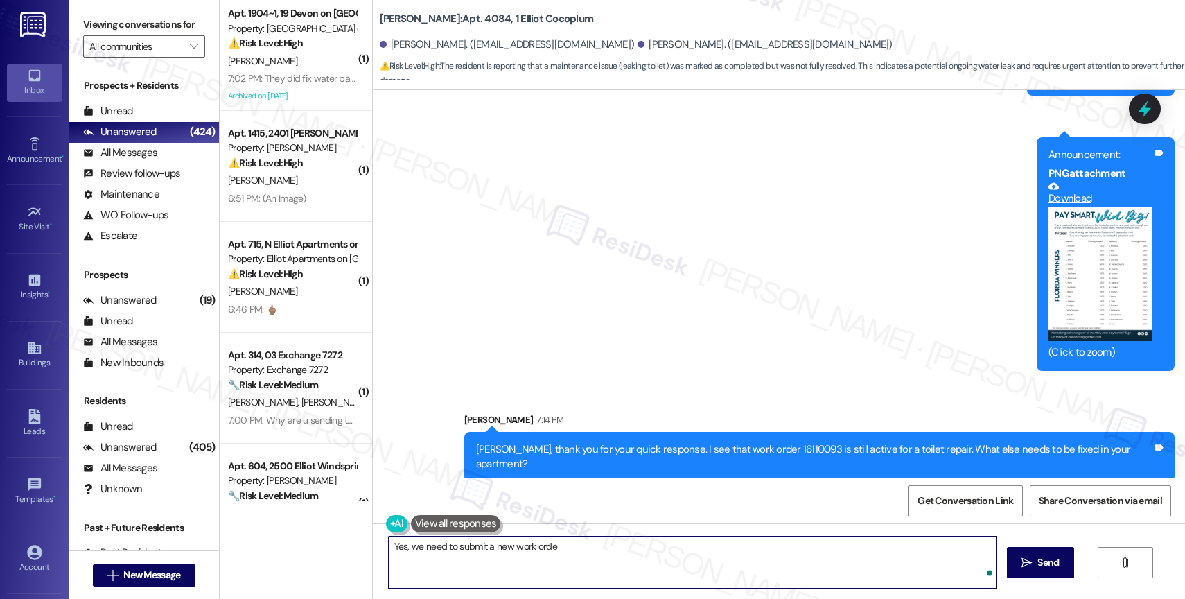
type textarea "Yes, we need to submit a new work order"
click at [504, 541] on textarea "Yes, we need to submit a new work order" at bounding box center [693, 562] width 608 height 52
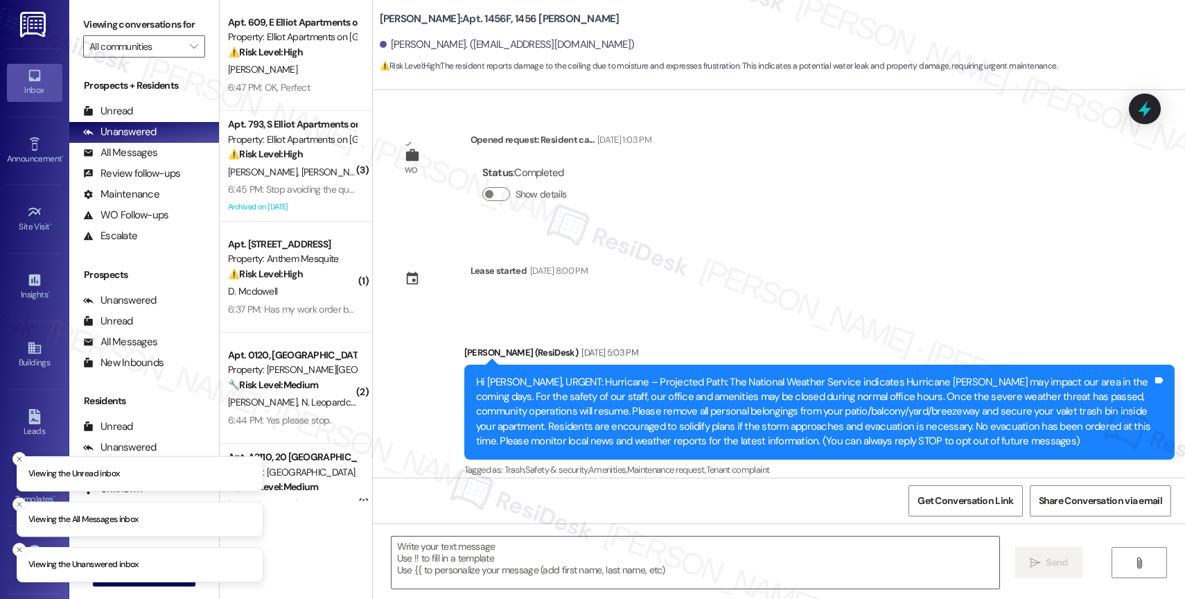
type textarea "Fetching suggested responses. Please feel free to read through the conversation…"
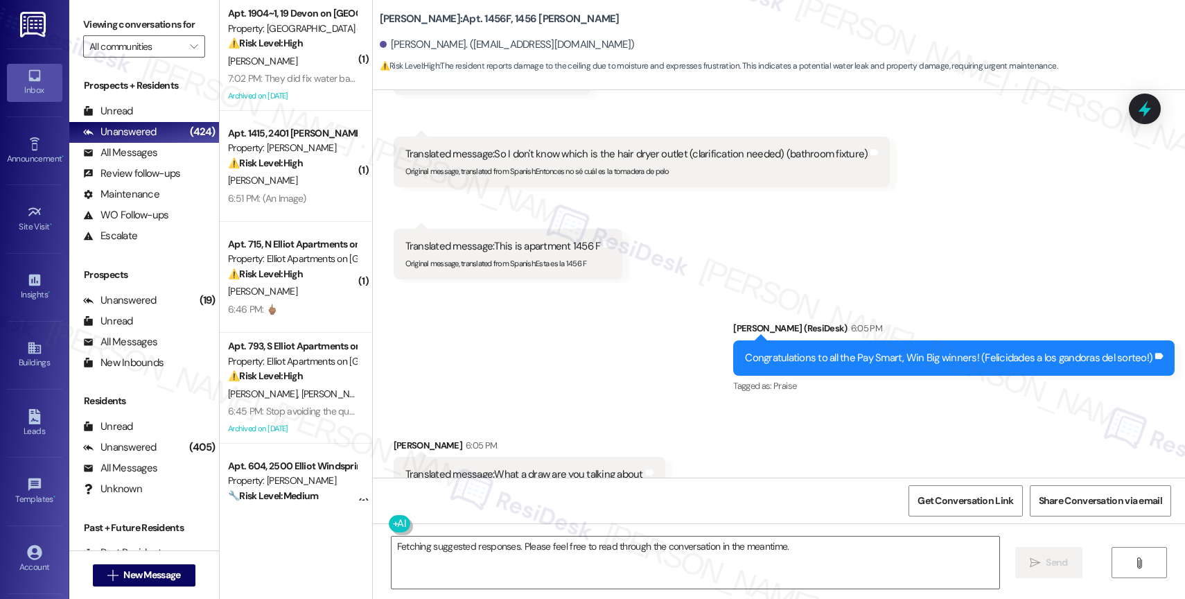
scroll to position [8228, 0]
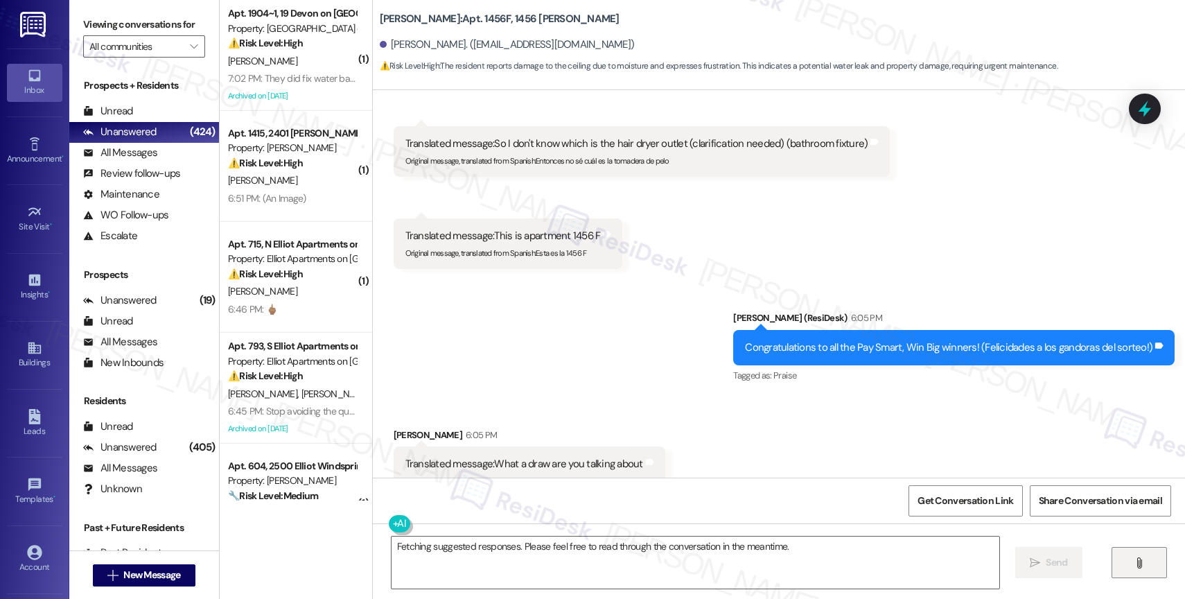
click at [1129, 559] on button "" at bounding box center [1138, 562] width 55 height 31
click at [1147, 559] on button "" at bounding box center [1138, 562] width 55 height 31
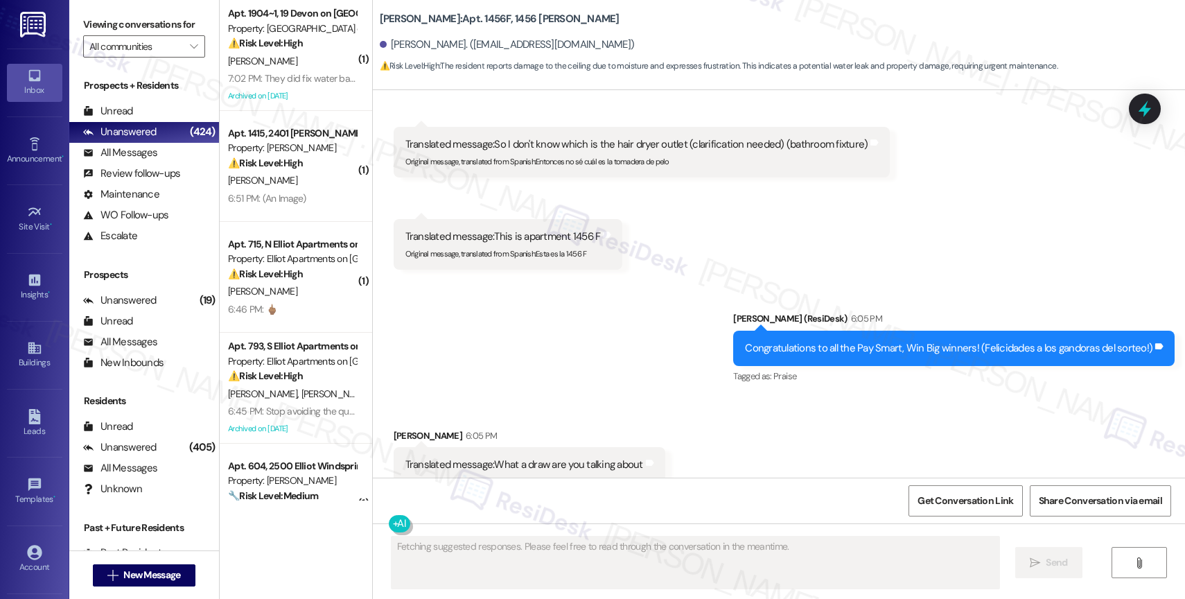
scroll to position [8507, 0]
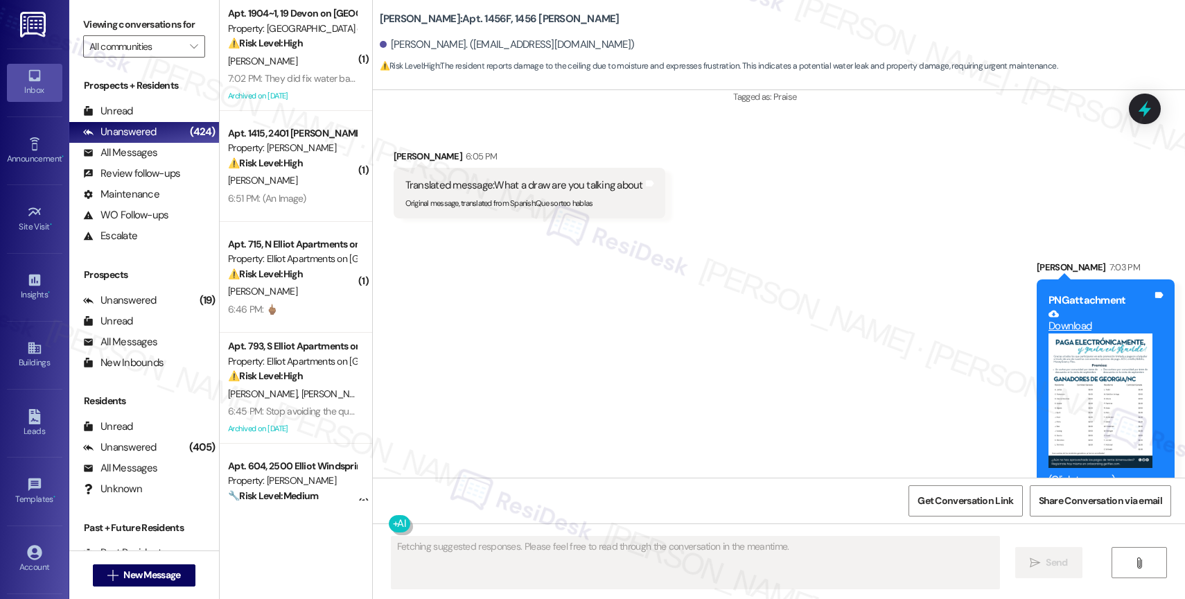
click at [568, 297] on div "Sent via SMS Sarah 7:03 PM PNG attachment Download (Click to zoom) Tags and not…" at bounding box center [779, 368] width 812 height 279
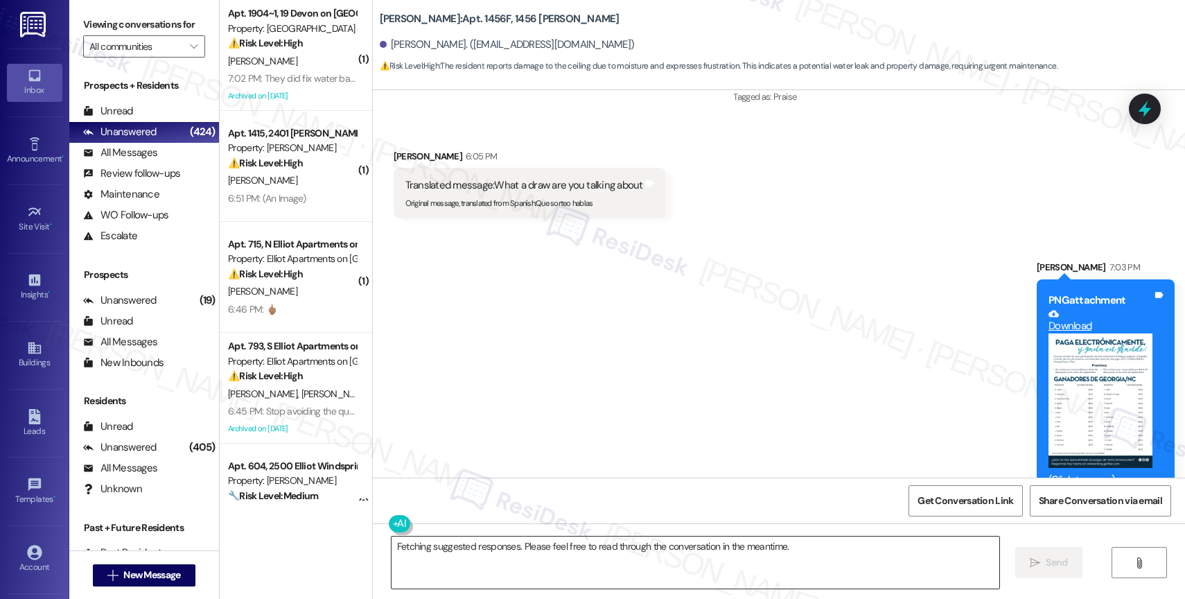
click at [531, 553] on textarea "Fetching suggested responses. Please feel free to read through the conversation…" at bounding box center [695, 562] width 608 height 52
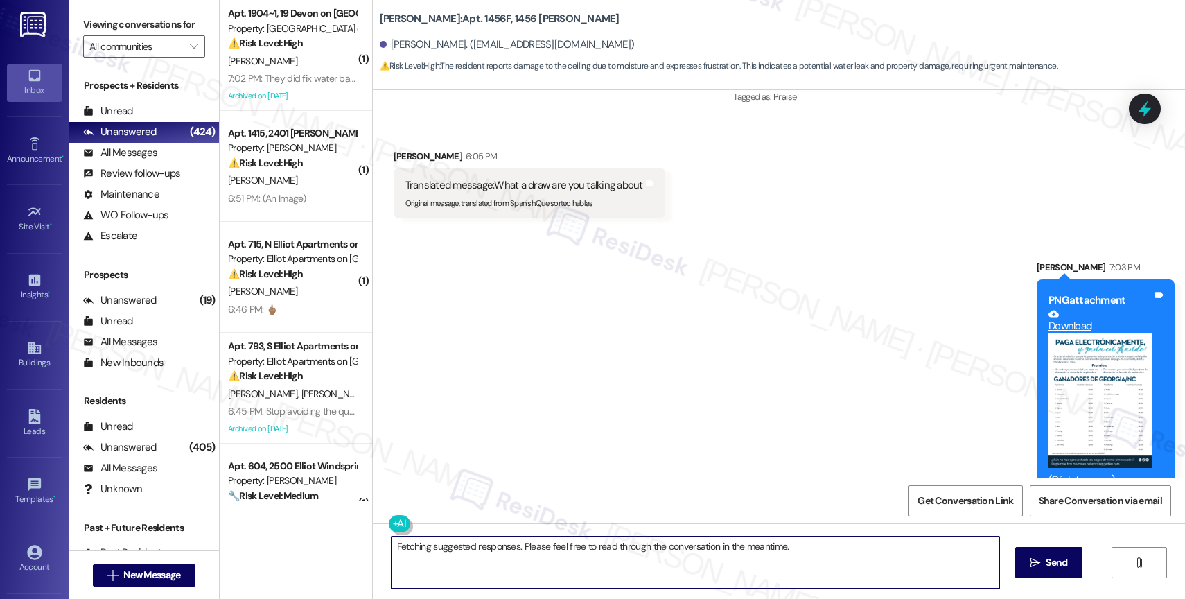
click at [531, 553] on textarea "Fetching suggested responses. Please feel free to read through the conversation…" at bounding box center [695, 562] width 608 height 52
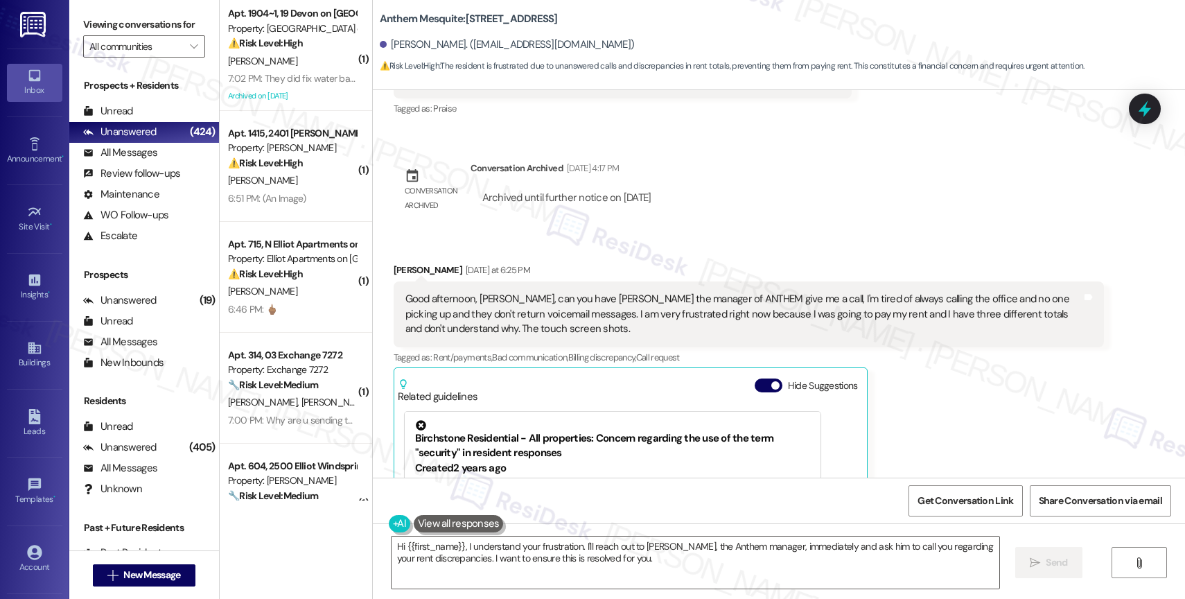
scroll to position [21221, 0]
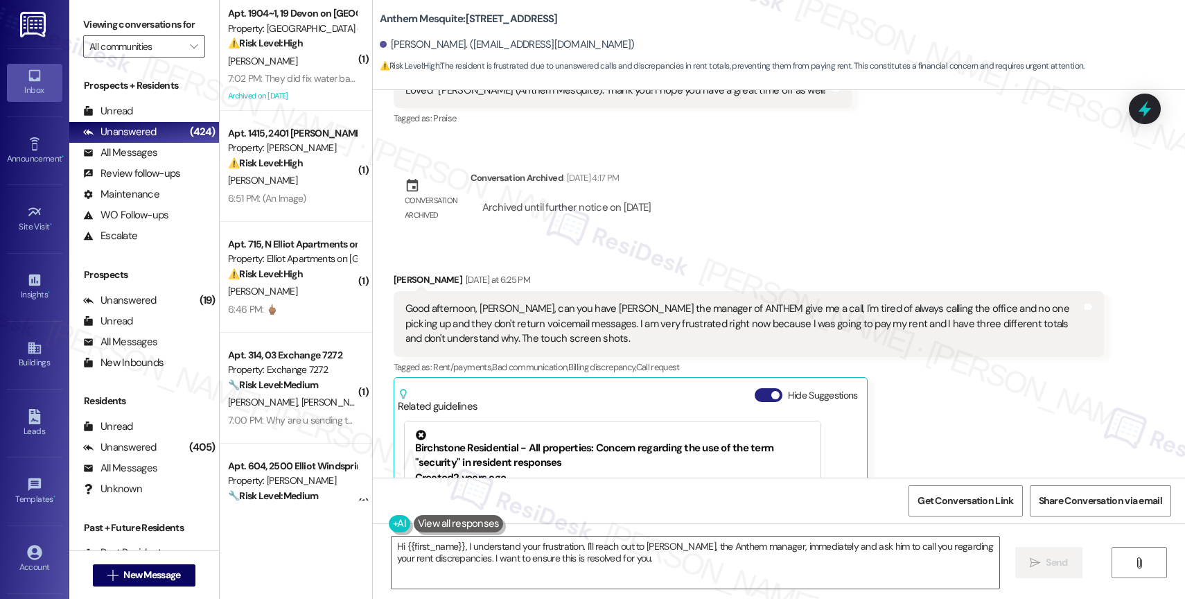
click at [754, 388] on button "Hide Suggestions" at bounding box center [768, 395] width 28 height 14
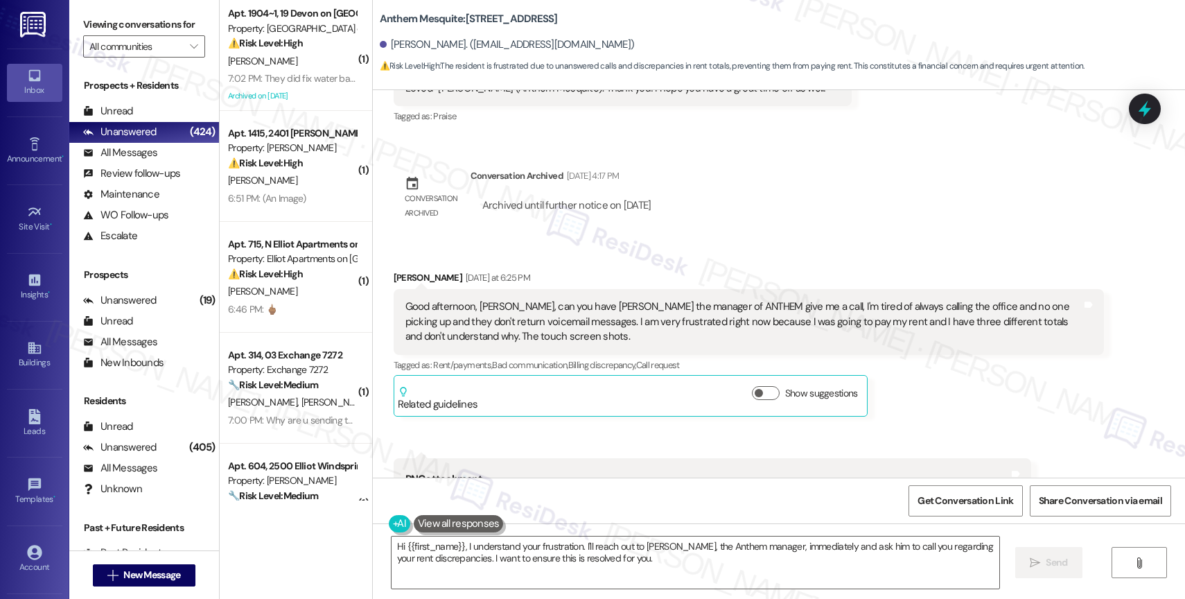
scroll to position [21144, 0]
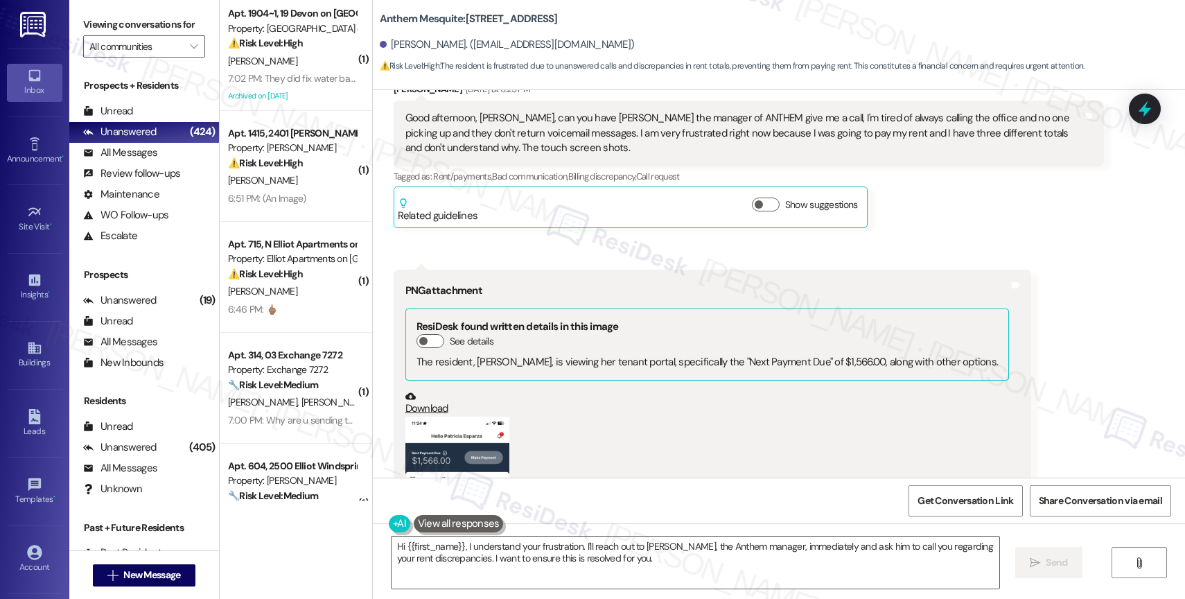
scroll to position [21425, 0]
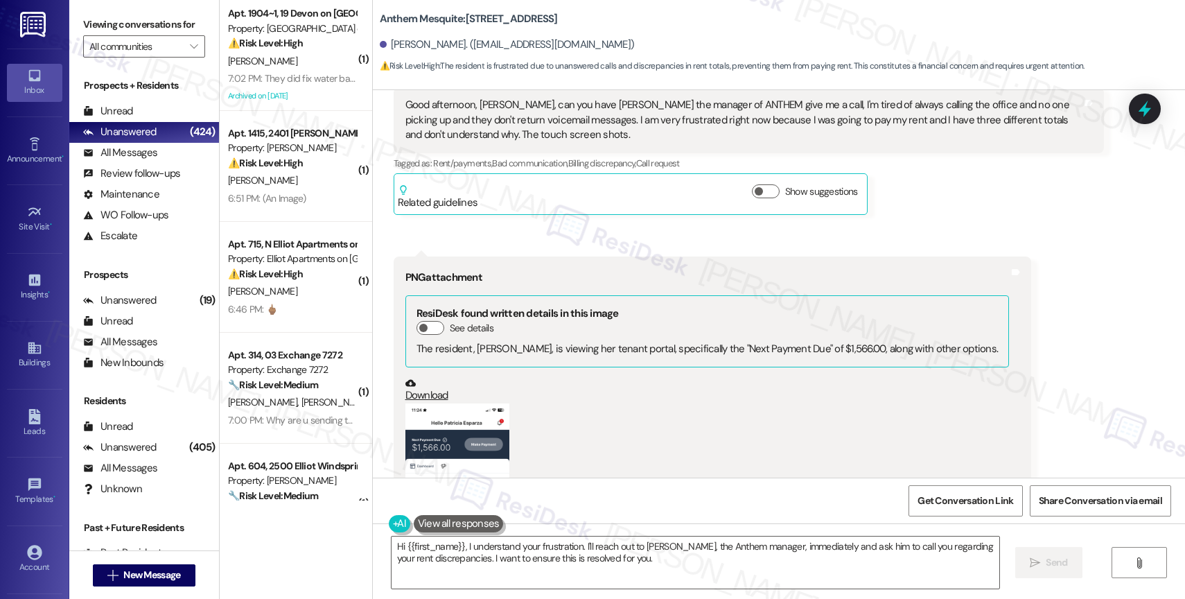
click at [466, 403] on button "Zoom image" at bounding box center [457, 515] width 104 height 225
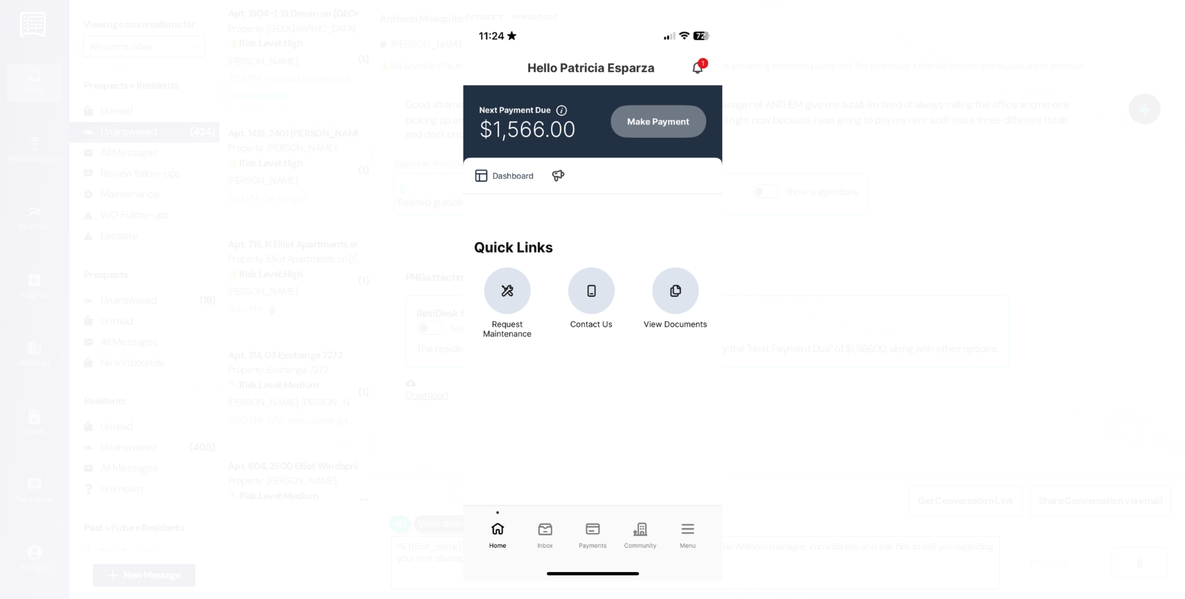
click at [662, 223] on button "Unzoom image" at bounding box center [592, 299] width 1185 height 599
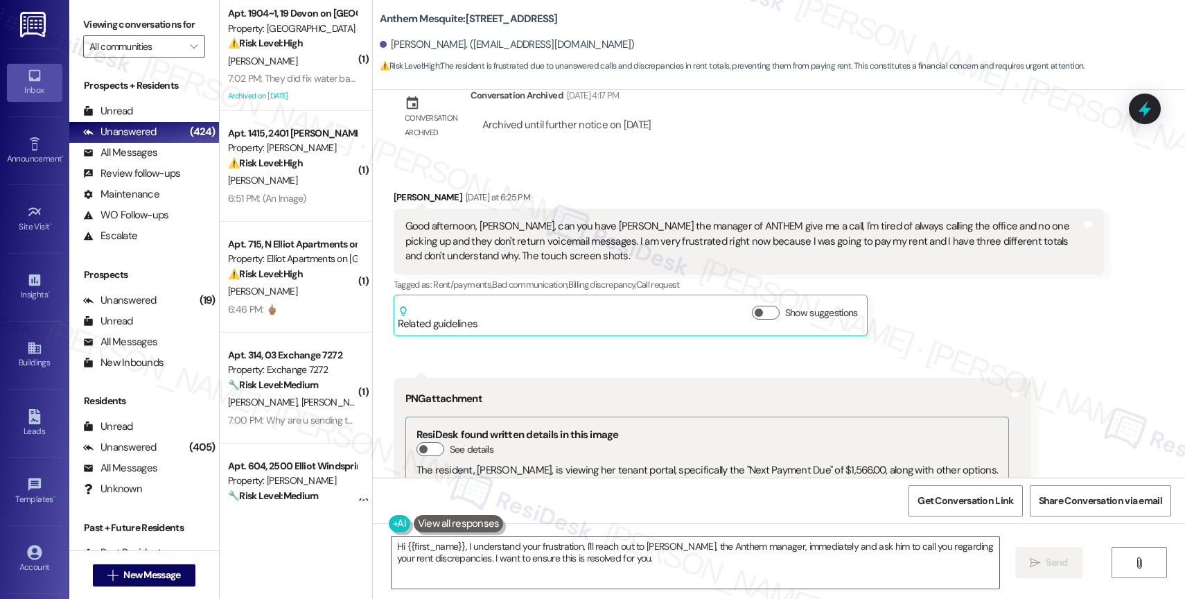
scroll to position [21264, 0]
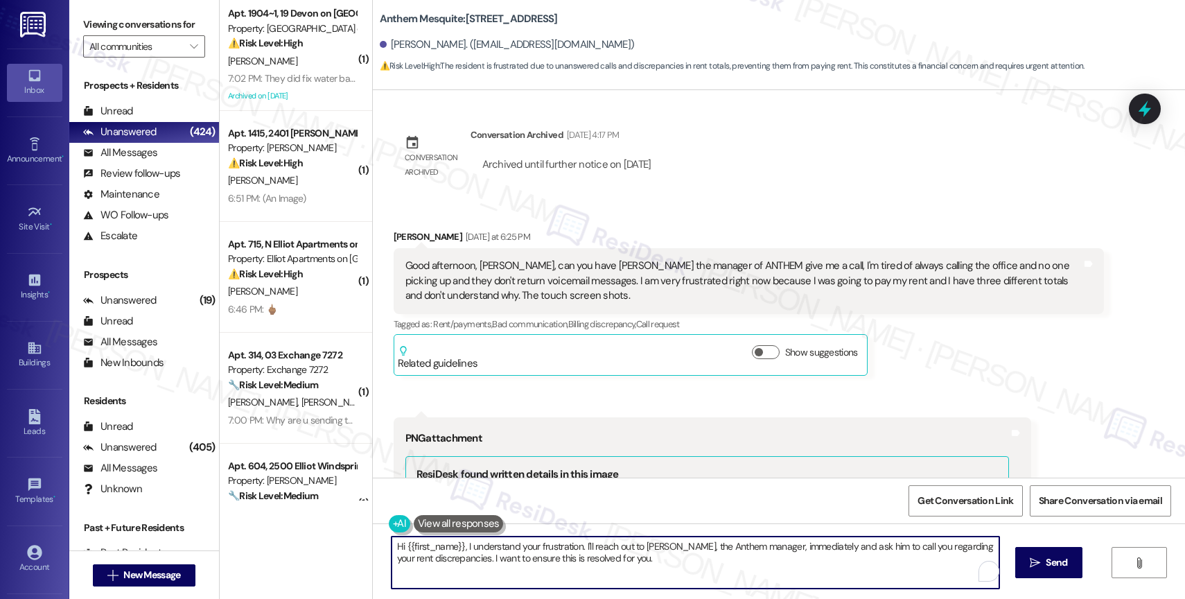
drag, startPoint x: 459, startPoint y: 545, endPoint x: 634, endPoint y: 576, distance: 178.0
click at [634, 576] on textarea "Hi {{first_name}}, I understand your frustration. I'll reach out to [PERSON_NAM…" at bounding box center [695, 562] width 608 height 52
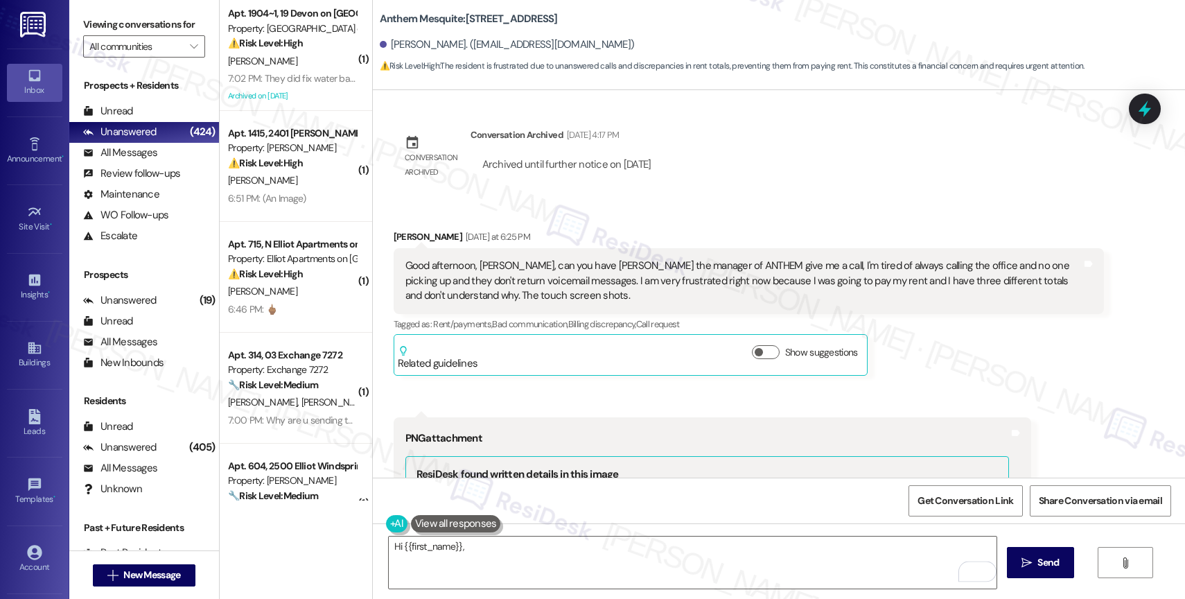
click at [449, 522] on button at bounding box center [456, 523] width 90 height 17
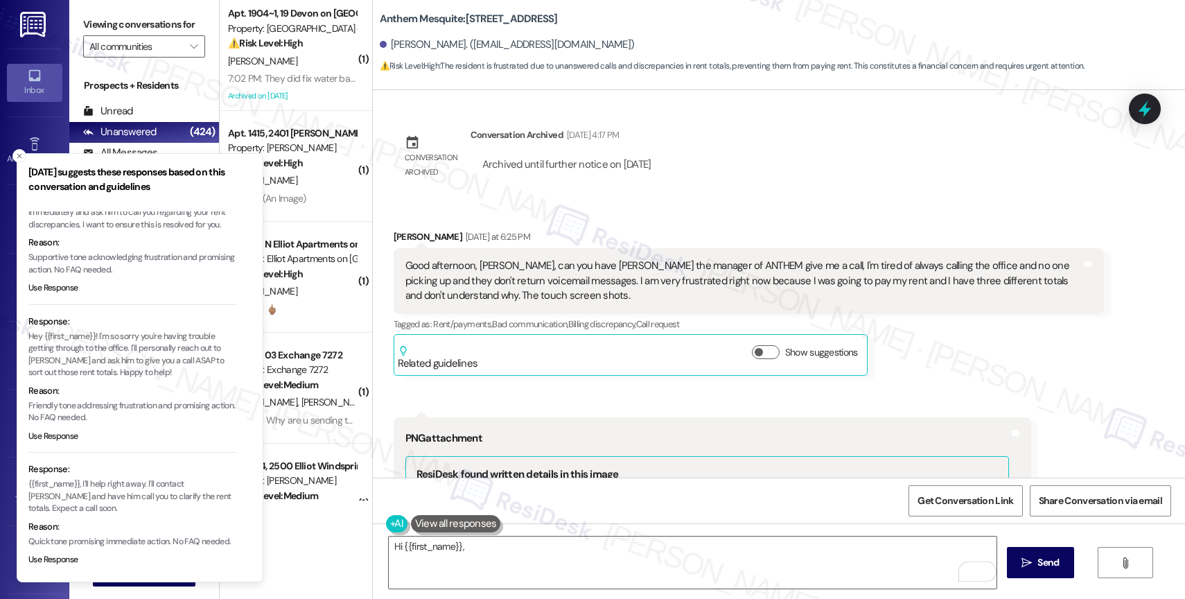
scroll to position [67, 0]
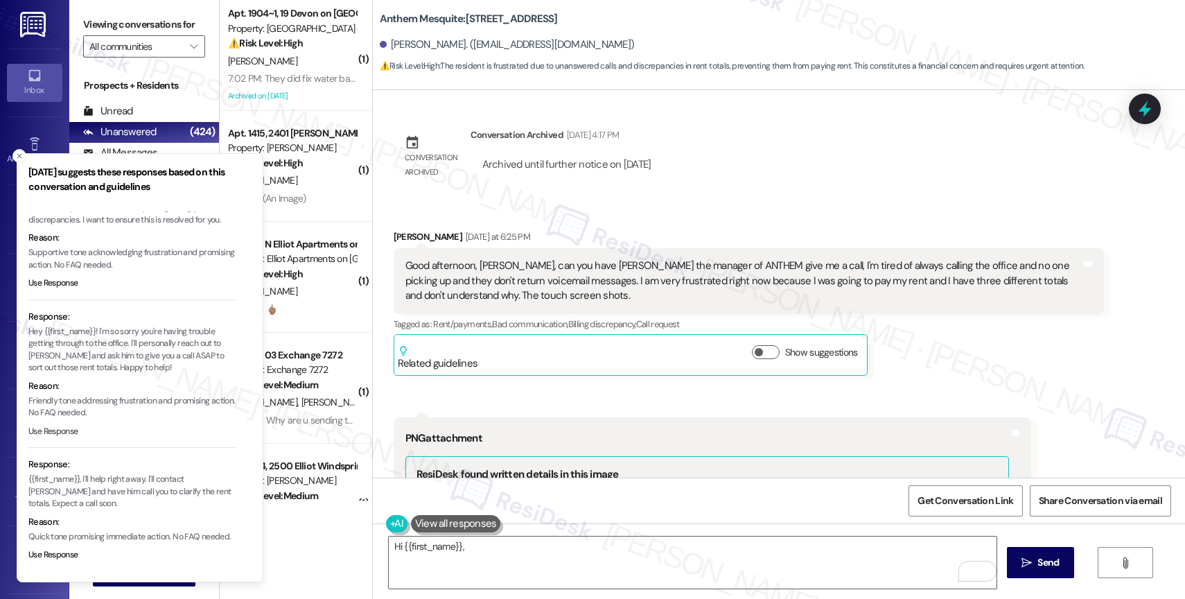
click at [62, 427] on button "Use Response" at bounding box center [53, 431] width 50 height 12
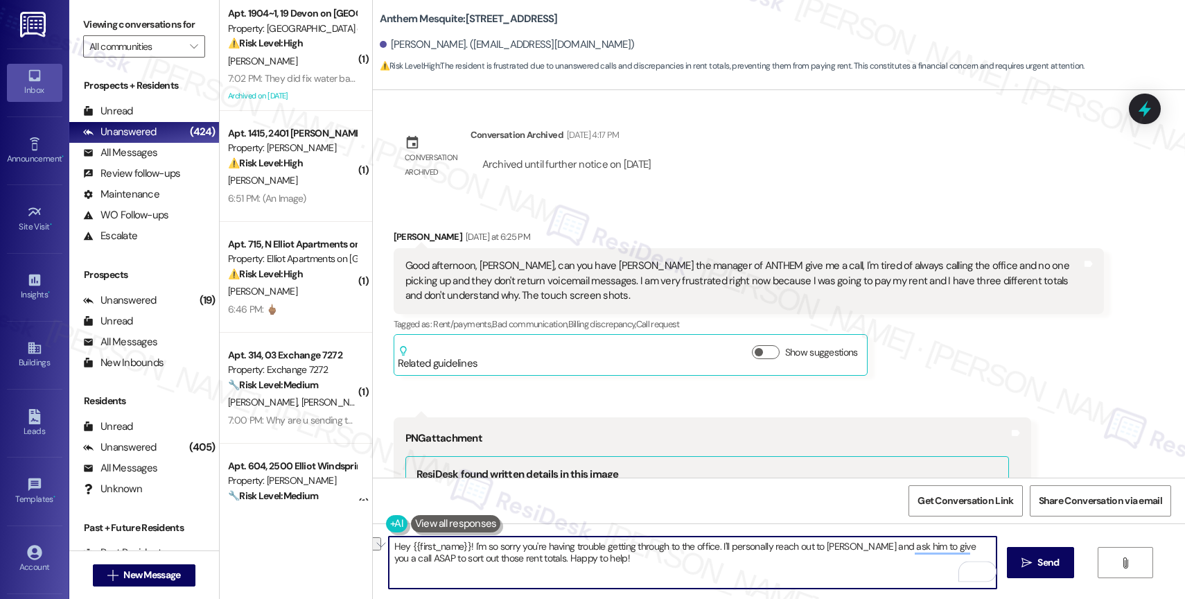
drag, startPoint x: 660, startPoint y: 542, endPoint x: 710, endPoint y: 544, distance: 49.9
click at [710, 544] on textarea "Hey {{first_name}}! I'm so sorry you're having trouble getting through to the o…" at bounding box center [693, 562] width 608 height 52
drag, startPoint x: 695, startPoint y: 550, endPoint x: 716, endPoint y: 578, distance: 34.6
click at [716, 578] on textarea "Hey {{first_name}}! I'm so sorry you're having trouble getting through the line…" at bounding box center [693, 562] width 608 height 52
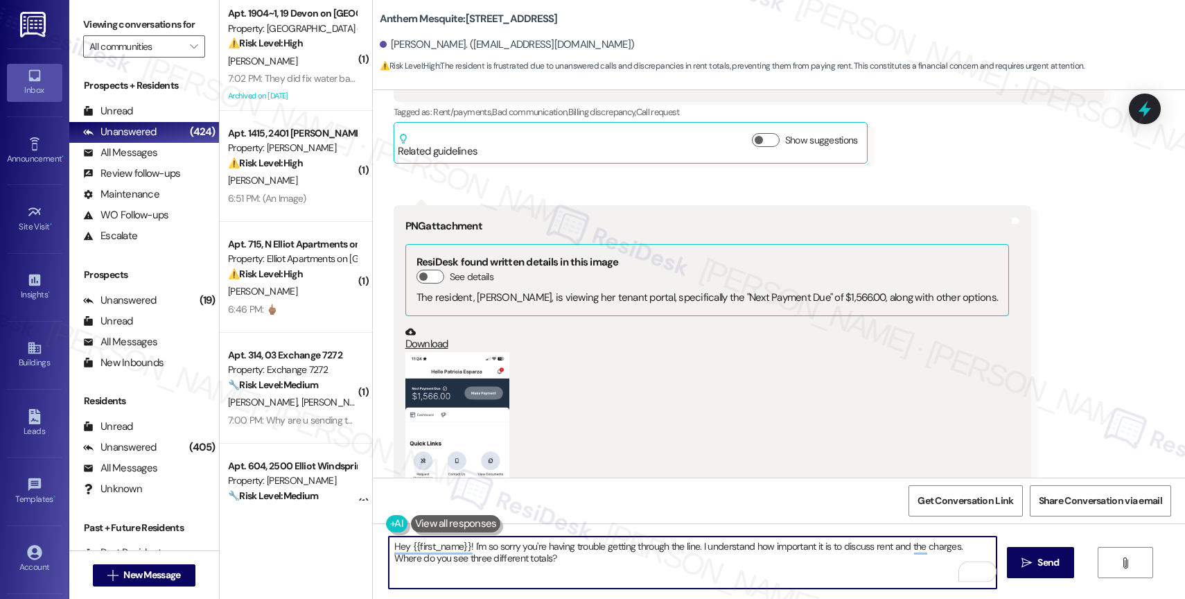
scroll to position [21495, 0]
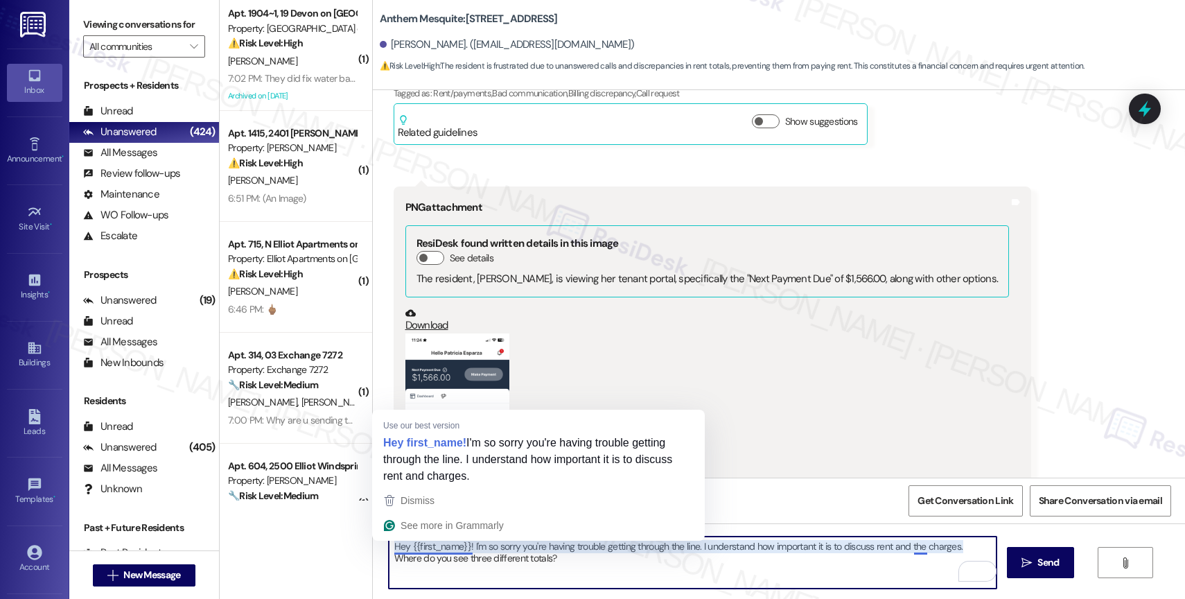
click at [402, 547] on textarea "Hey {{first_name}}! I'm so sorry you're having trouble getting through the line…" at bounding box center [693, 562] width 608 height 52
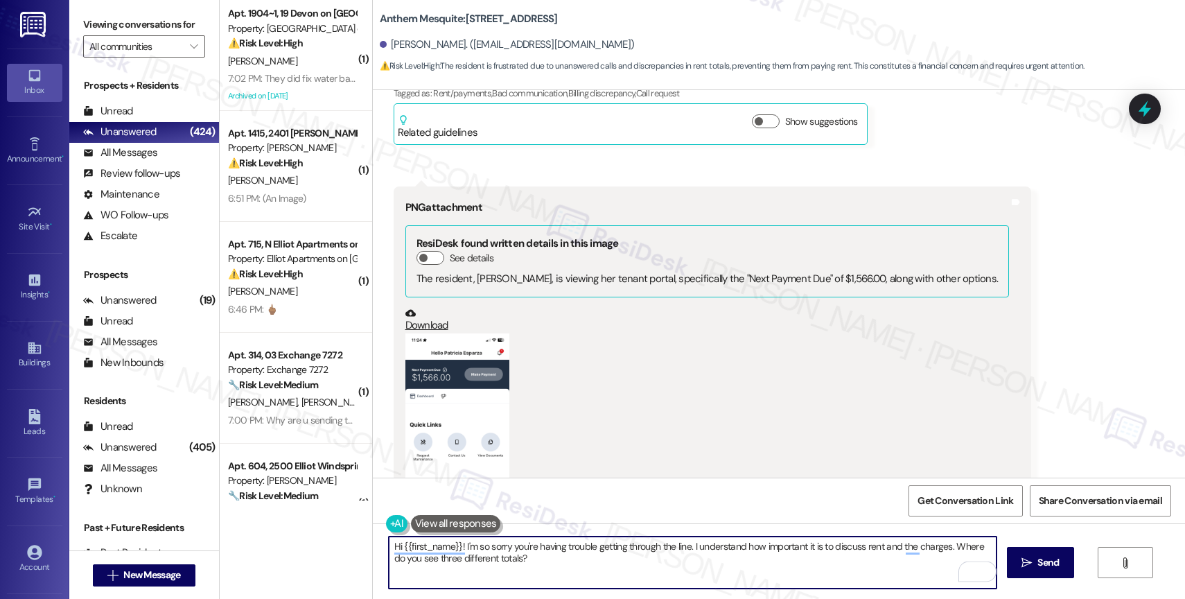
click at [556, 566] on textarea "Hi {{first_name}}! I'm so sorry you're having trouble getting through the line.…" at bounding box center [693, 562] width 608 height 52
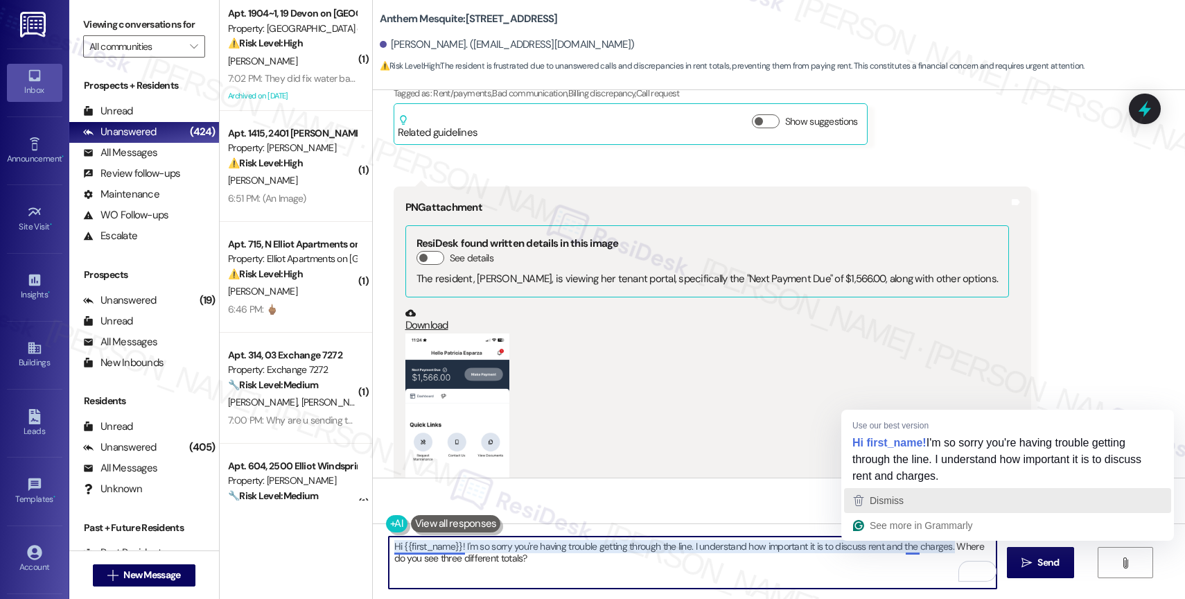
click at [895, 499] on span "Dismiss" at bounding box center [886, 500] width 34 height 11
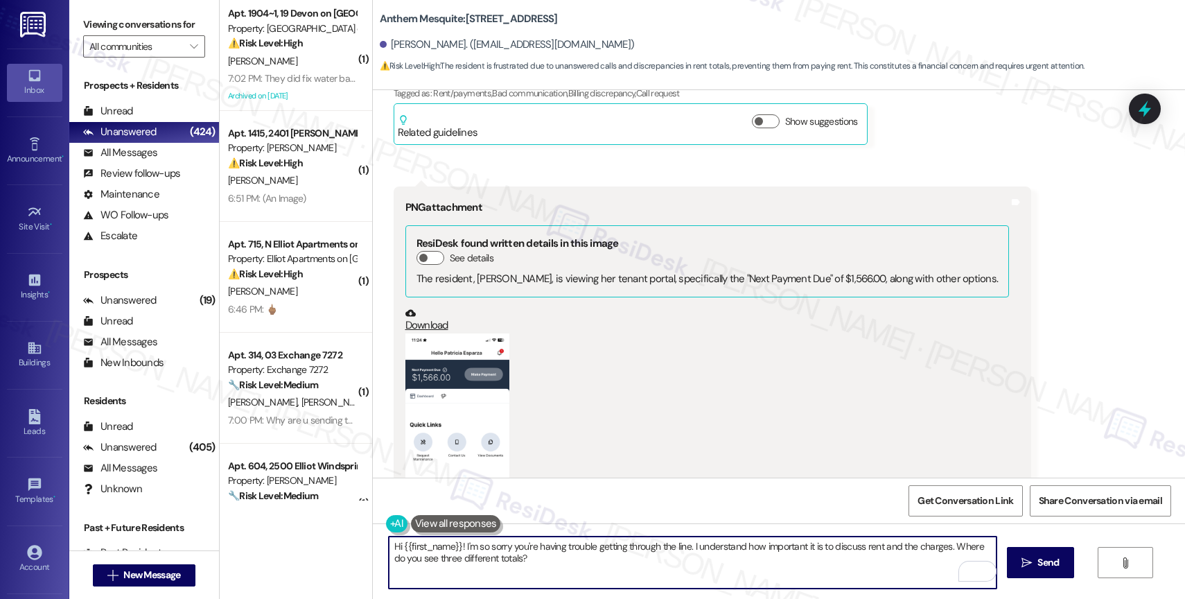
click at [910, 548] on textarea "Hi {{first_name}}! I'm so sorry you're having trouble getting through the line.…" at bounding box center [693, 562] width 608 height 52
click at [881, 566] on textarea "Hi {{first_name}}! I'm so sorry you're having trouble getting through the line.…" at bounding box center [693, 562] width 608 height 52
type textarea "Hi {{first_name}}! I'm so sorry you're having trouble getting through the line.…"
click at [1027, 559] on icon "" at bounding box center [1026, 562] width 10 height 11
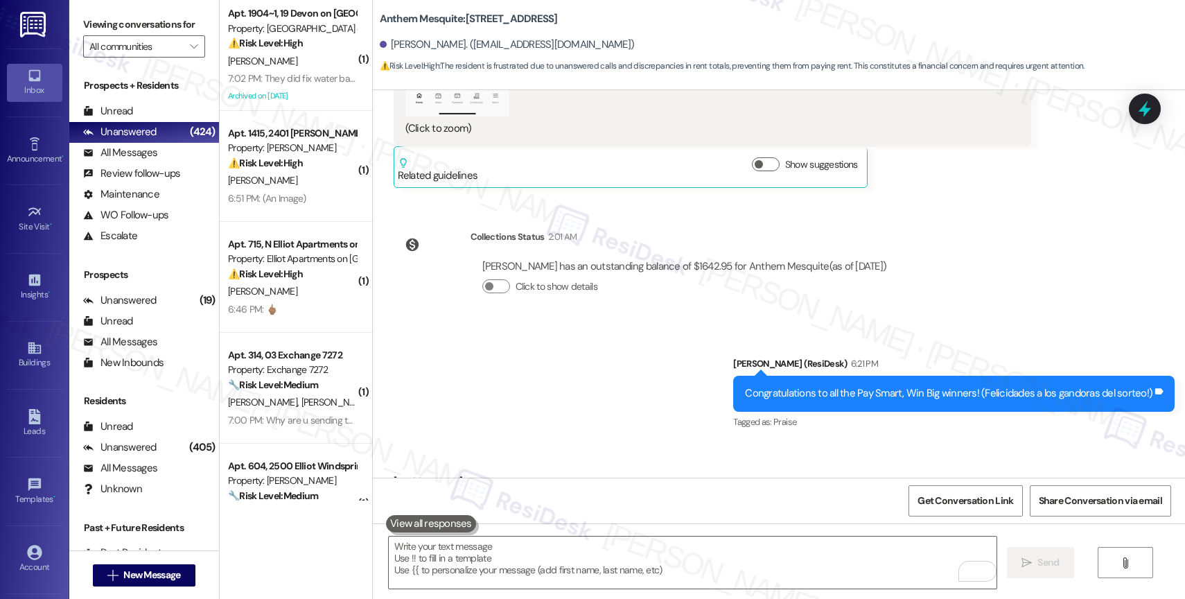
scroll to position [21936, 0]
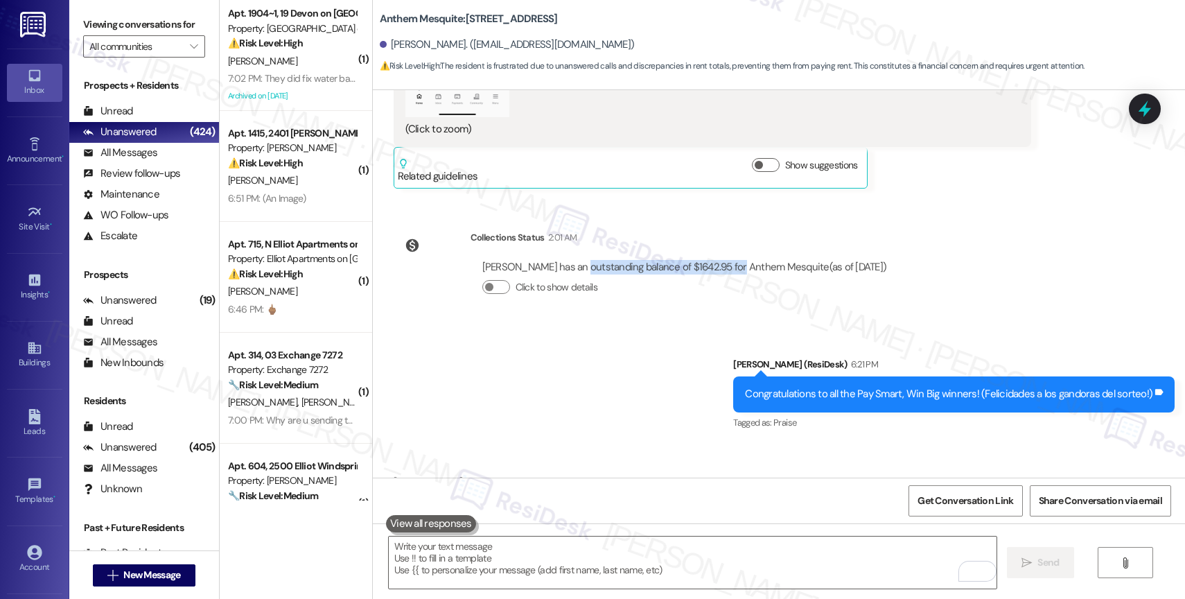
drag, startPoint x: 713, startPoint y: 148, endPoint x: 558, endPoint y: 144, distance: 155.2
click at [558, 260] on div "[PERSON_NAME] has an outstanding balance of $1642.95 for Anthem Mesquite (as of…" at bounding box center [684, 267] width 405 height 15
copy div "an outstanding balance of $1642.95"
click at [599, 326] on div "Announcement, sent via SMS [PERSON_NAME] (ResiDesk) 6:21 PM Congratulations to …" at bounding box center [779, 384] width 812 height 117
click at [467, 567] on textarea "To enrich screen reader interactions, please activate Accessibility in Grammarl…" at bounding box center [693, 562] width 608 height 52
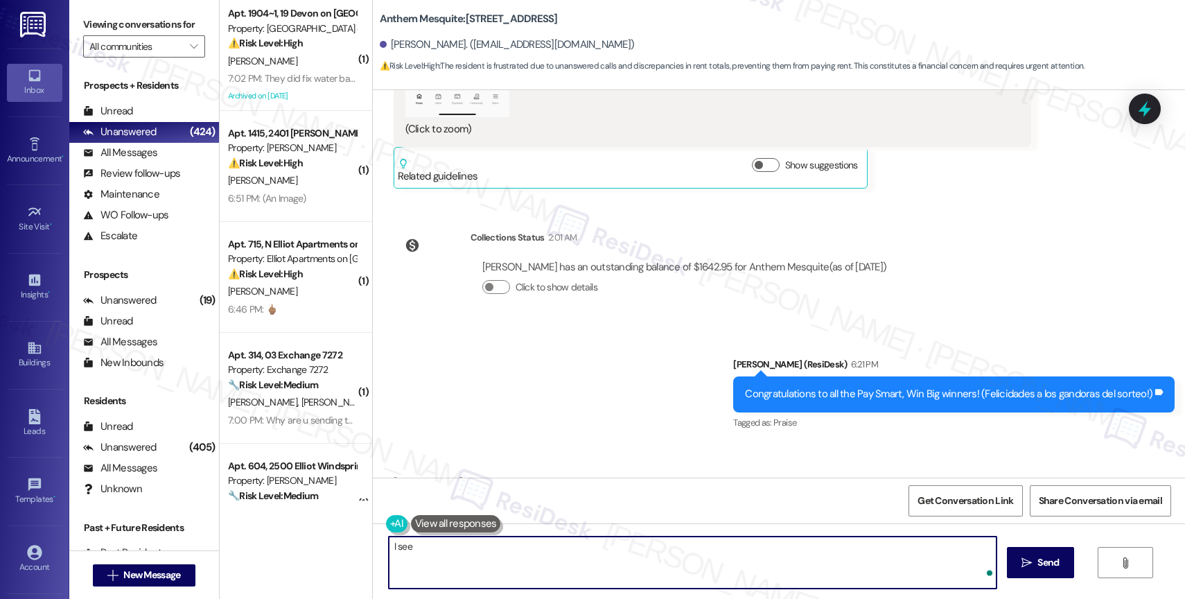
paste textarea "an outstanding balance of $1642.95"
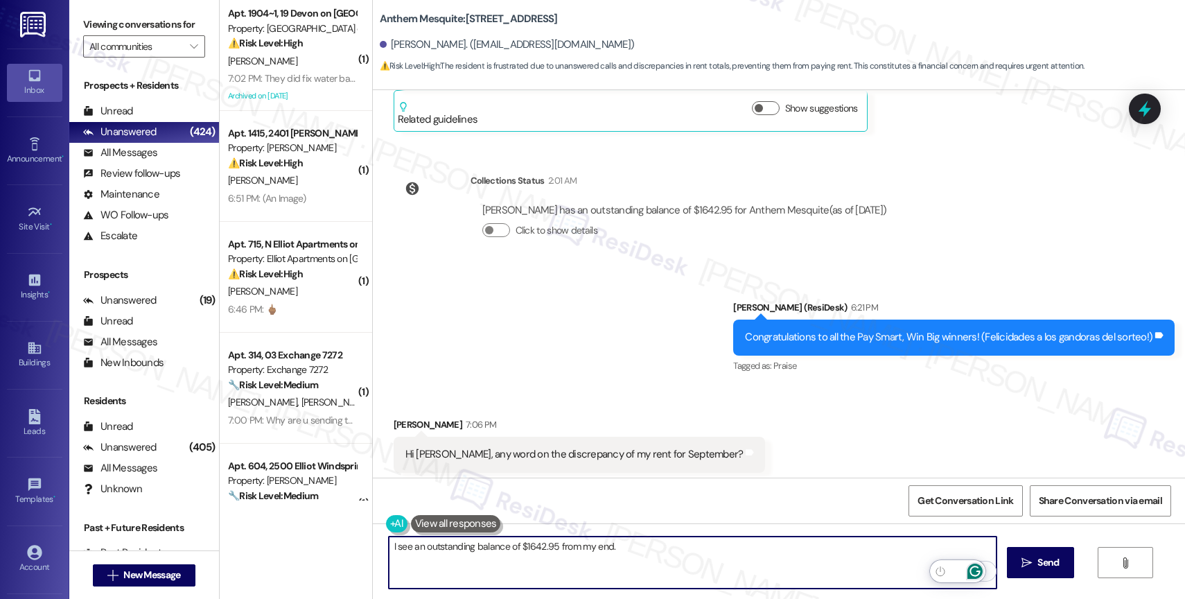
type textarea "I see an outstanding balance of $1642.95 from my end."
click at [975, 567] on icon "Open Grammarly. 0 Suggestions." at bounding box center [974, 570] width 15 height 15
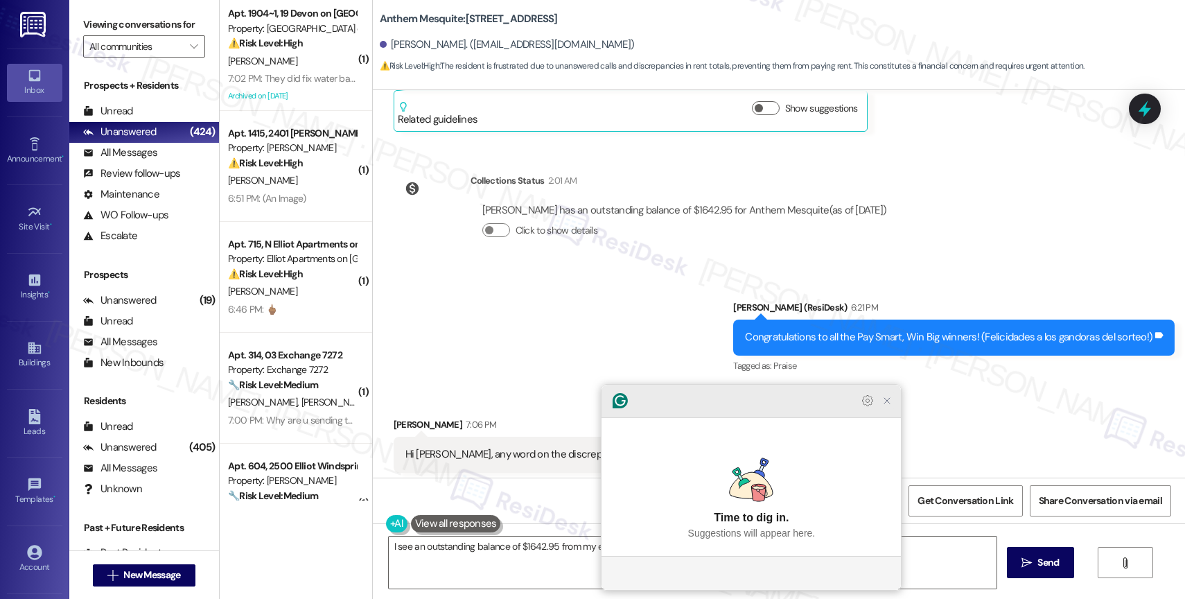
click at [888, 406] on icon "Close Grammarly Assistant" at bounding box center [886, 400] width 11 height 11
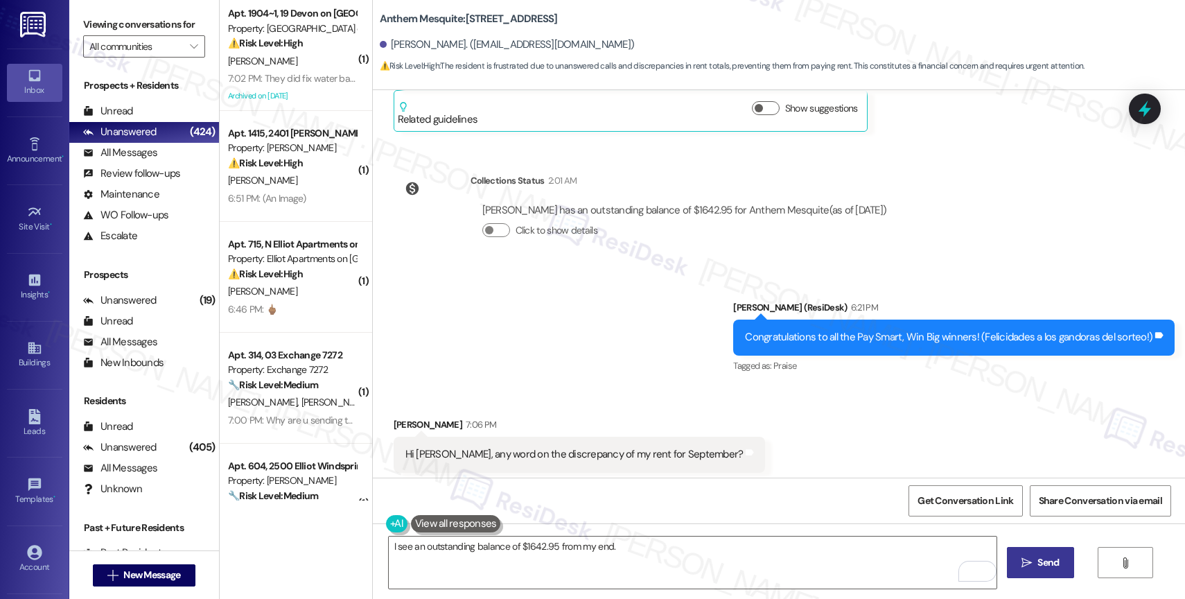
click at [1027, 558] on icon "" at bounding box center [1026, 562] width 10 height 11
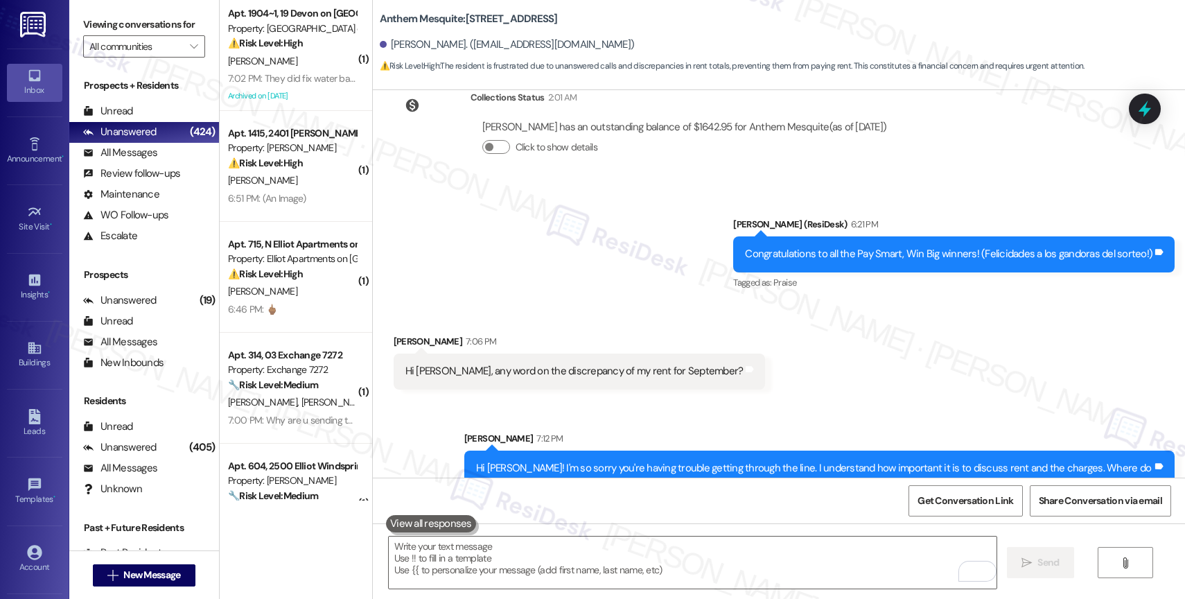
scroll to position [22089, 0]
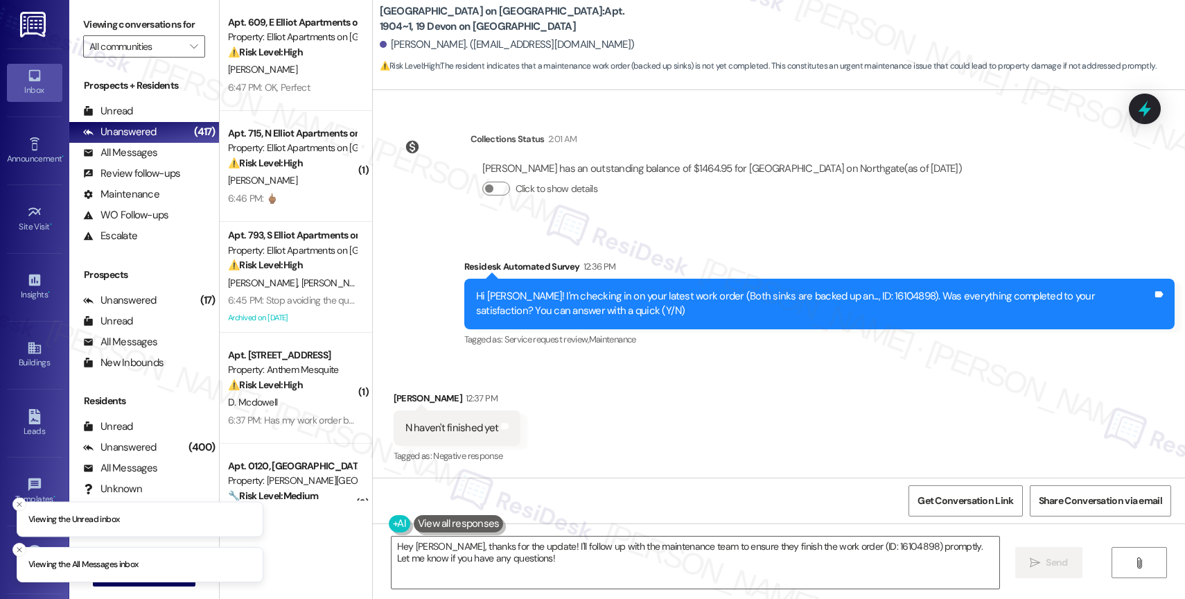
scroll to position [4579, 0]
click at [573, 412] on div "Received via SMS [PERSON_NAME] 12:37 PM N haven't finished yet Tags and notes T…" at bounding box center [779, 418] width 812 height 117
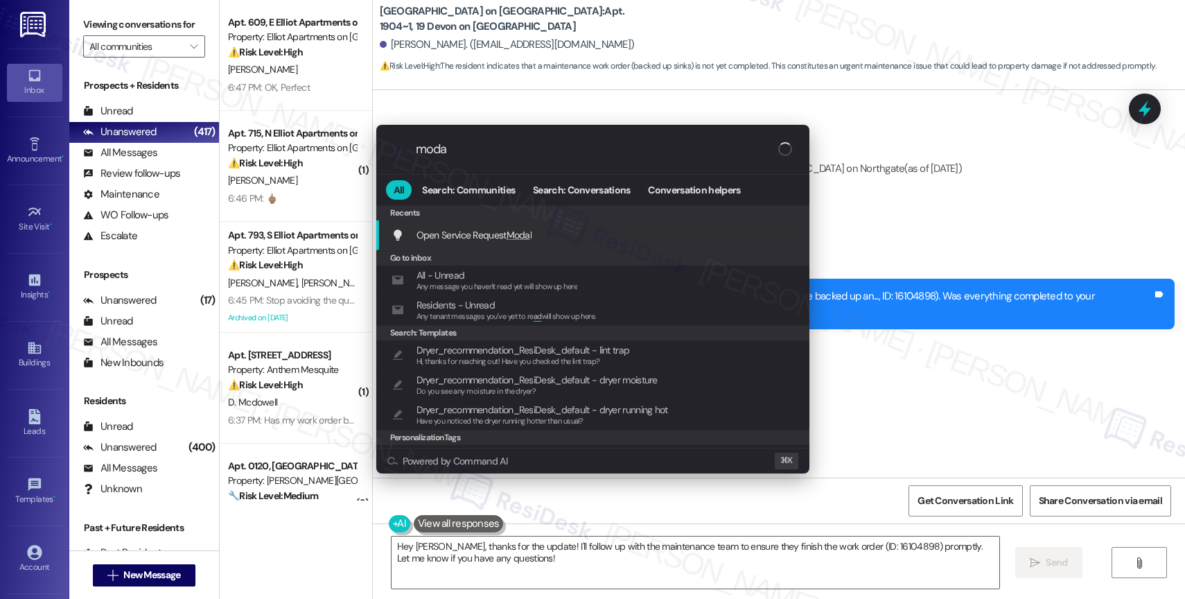
type input "modal"
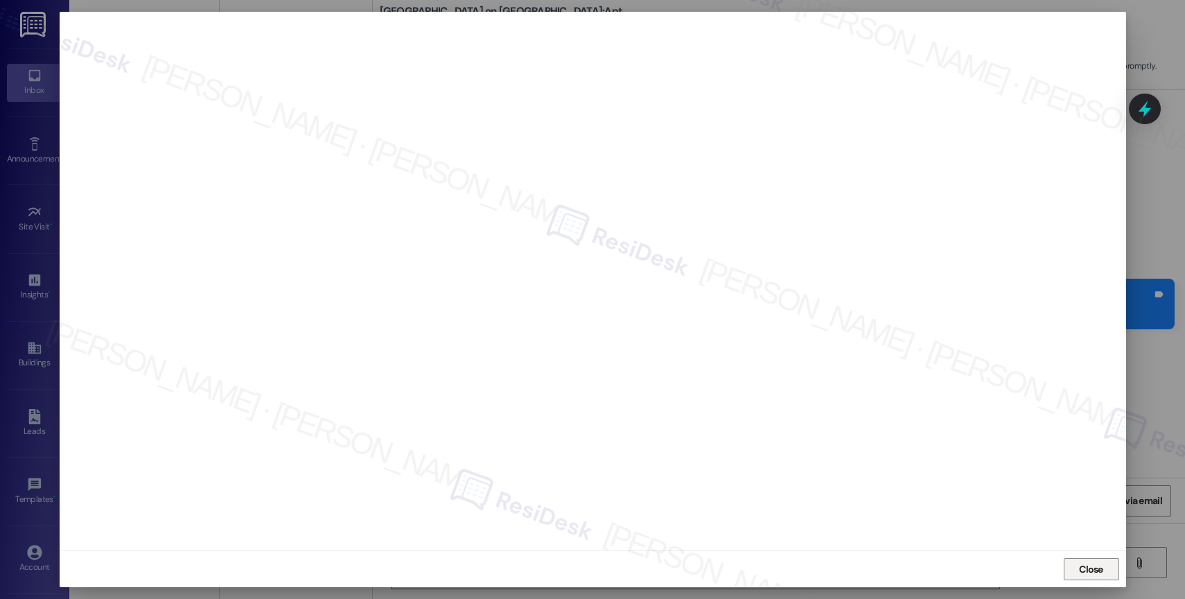
click at [1097, 569] on span "Close" at bounding box center [1091, 569] width 24 height 15
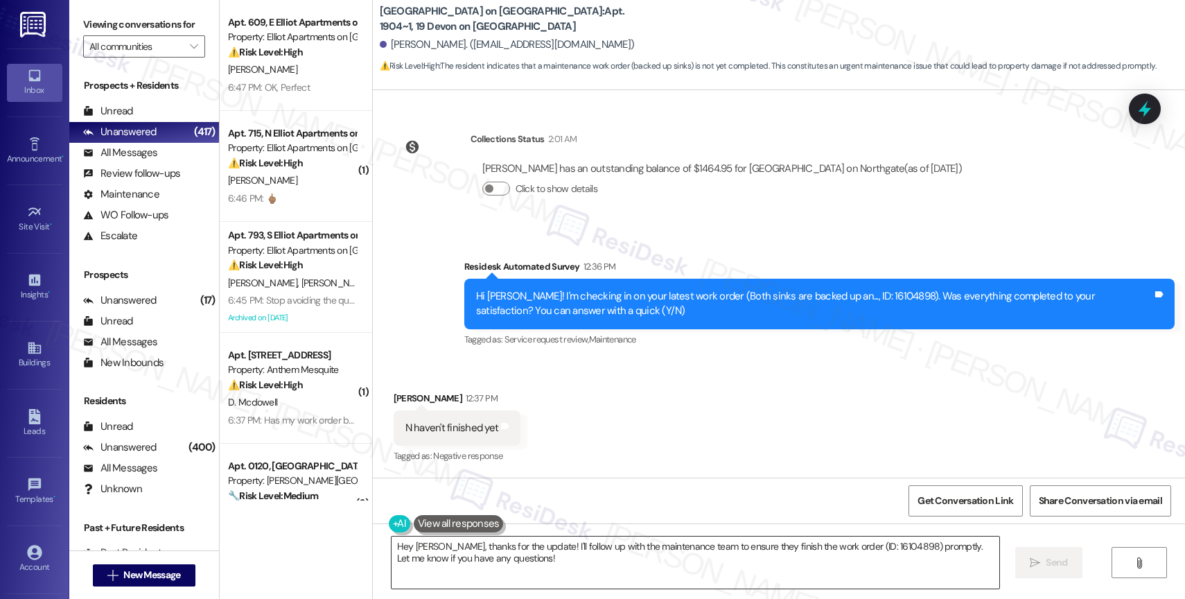
click at [506, 565] on textarea "Hey [PERSON_NAME], thanks for the update! I'll follow up with the maintenance t…" at bounding box center [695, 562] width 608 height 52
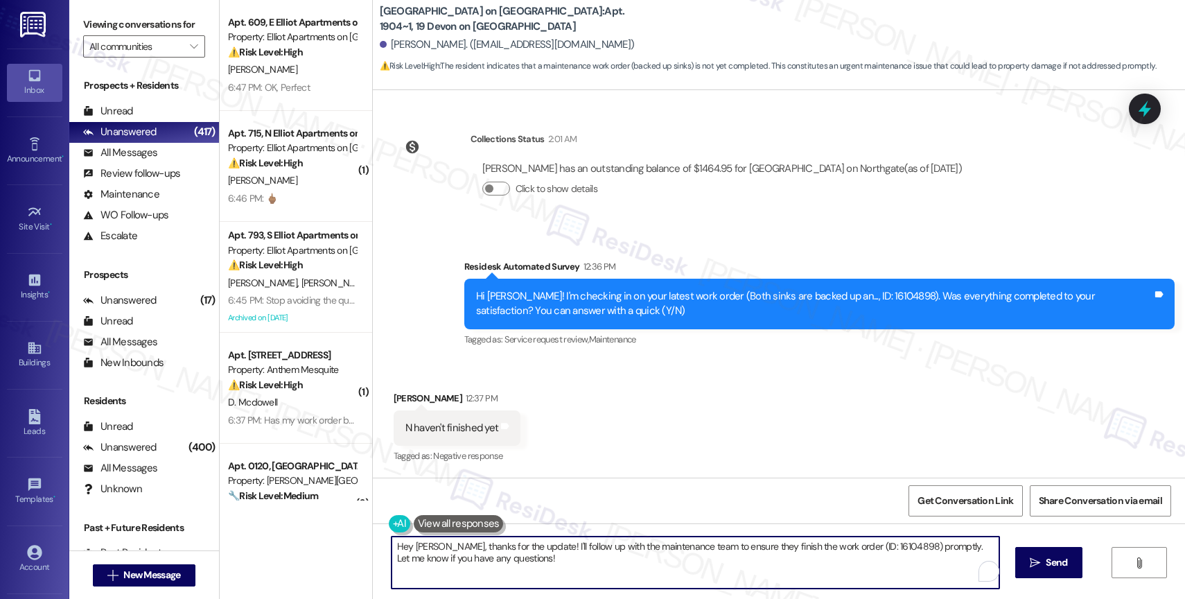
click at [506, 565] on textarea "Hey [PERSON_NAME], thanks for the update! I'll follow up with the maintenance t…" at bounding box center [695, 562] width 608 height 52
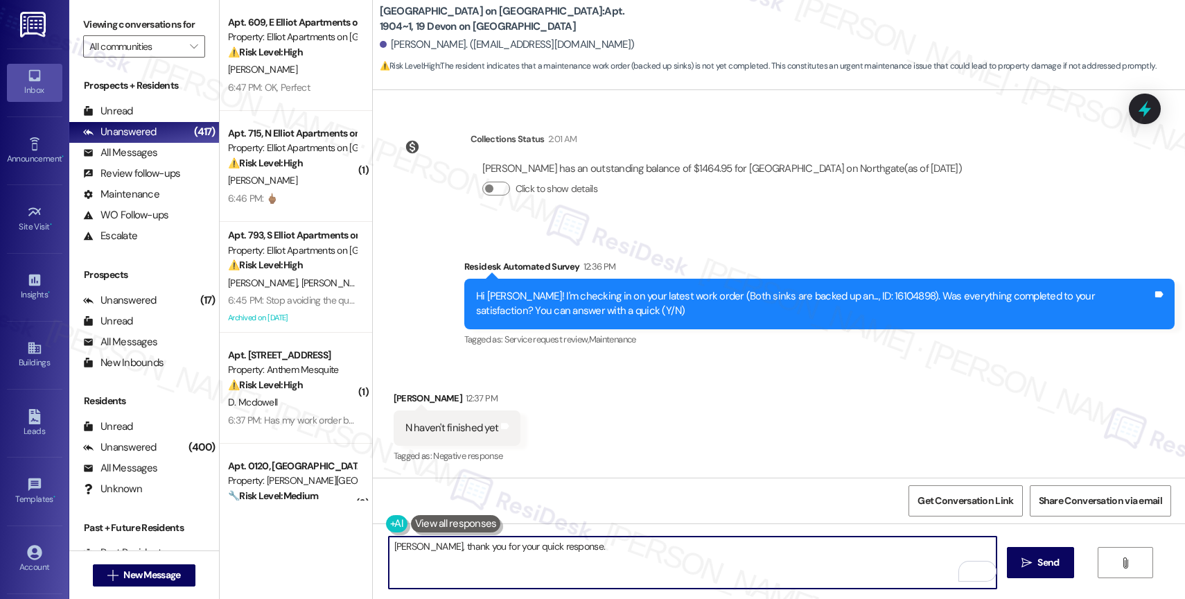
click at [614, 551] on textarea "[PERSON_NAME], thank you for your quick response." at bounding box center [693, 562] width 608 height 52
paste textarea "Could you share a bit more about what happened with your work order? I'd like t…"
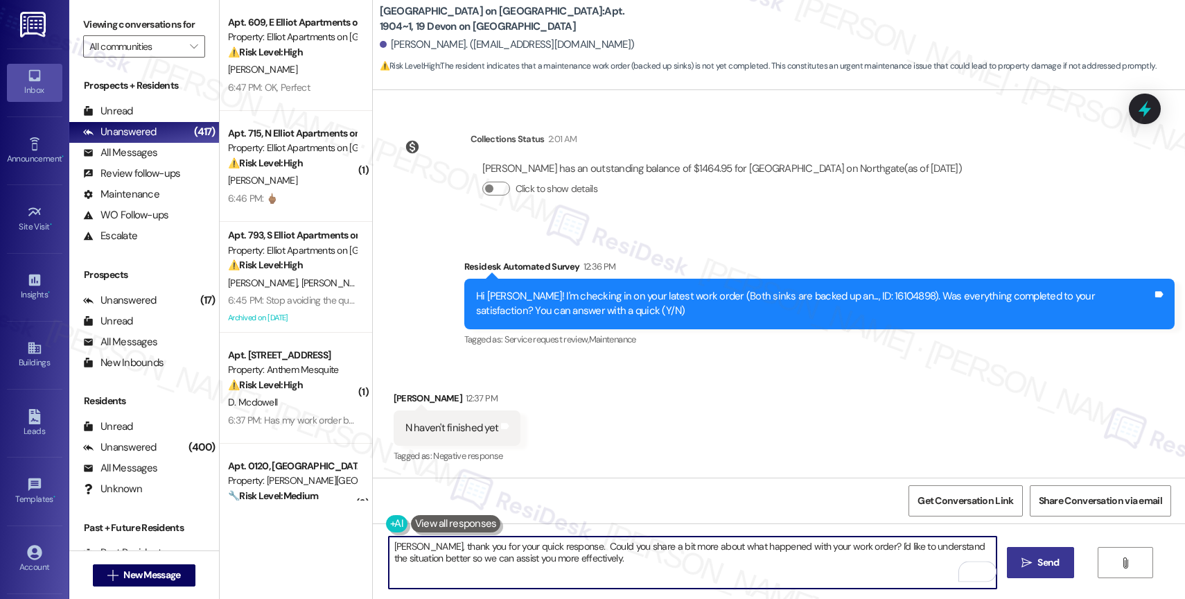
type textarea "[PERSON_NAME], thank you for your quick response. Could you share a bit more ab…"
click at [1028, 557] on icon "" at bounding box center [1026, 562] width 10 height 11
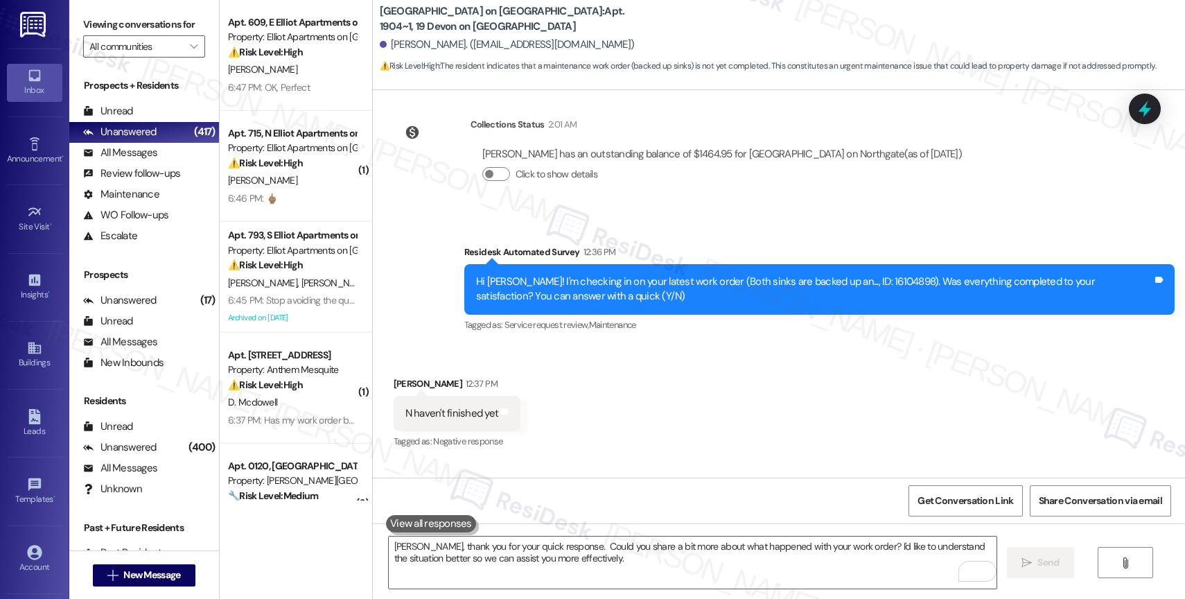
scroll to position [4691, 0]
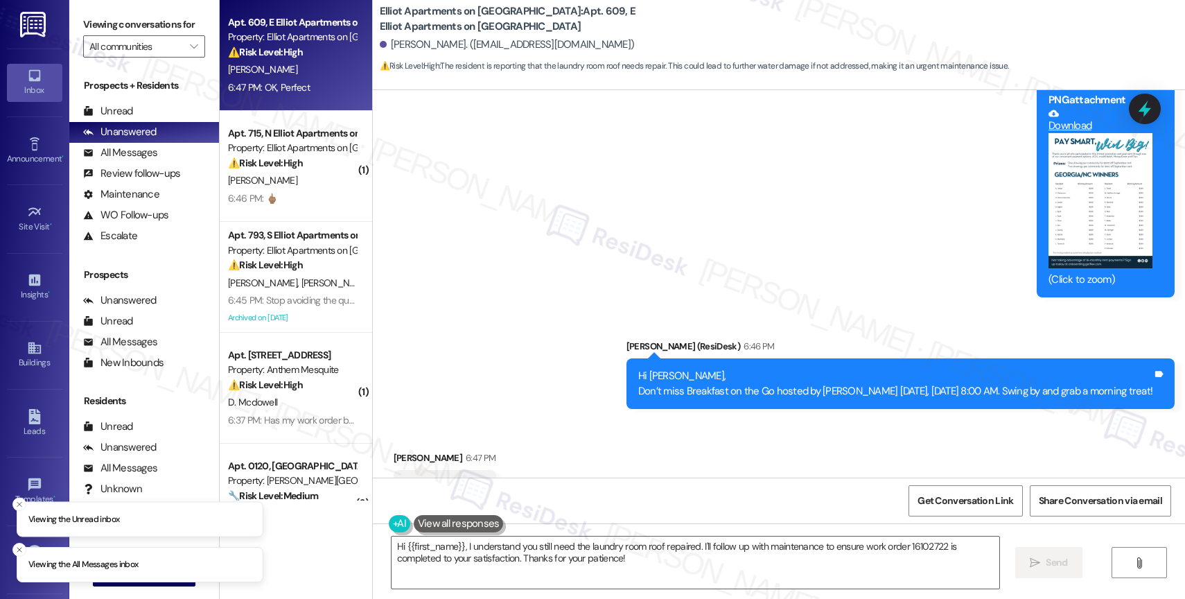
scroll to position [2743, 0]
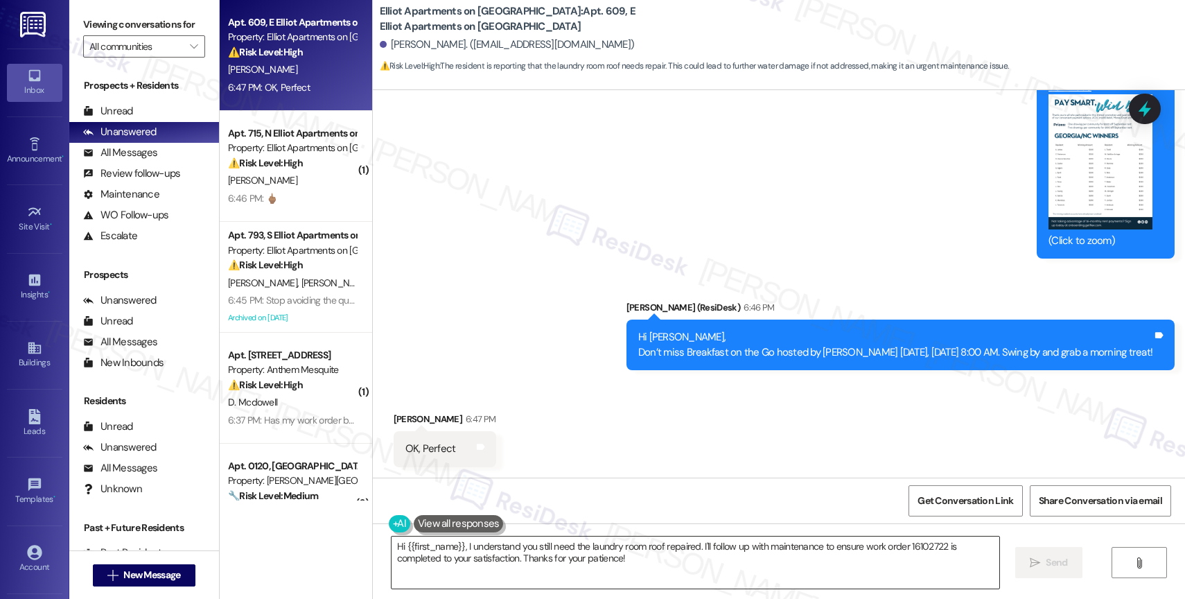
click at [505, 550] on textarea "Hi {{first_name}}, I understand you still need the laundry room roof repaired. …" at bounding box center [695, 562] width 608 height 52
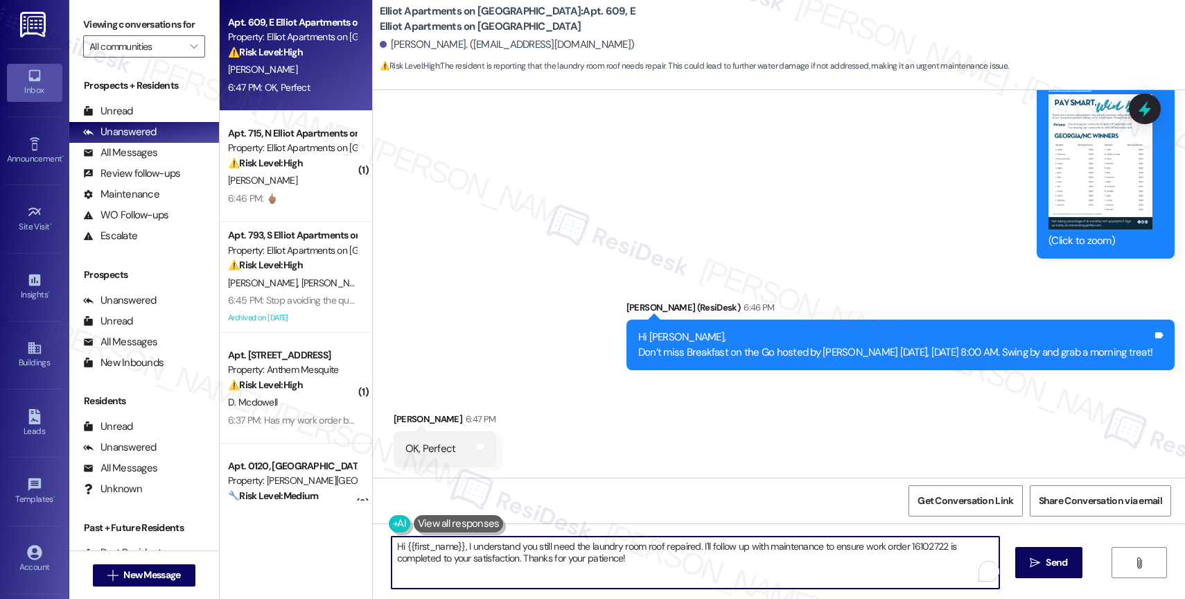
click at [505, 550] on textarea "Hi {{first_name}}, I understand you still need the laundry room roof repaired. …" at bounding box center [695, 562] width 608 height 52
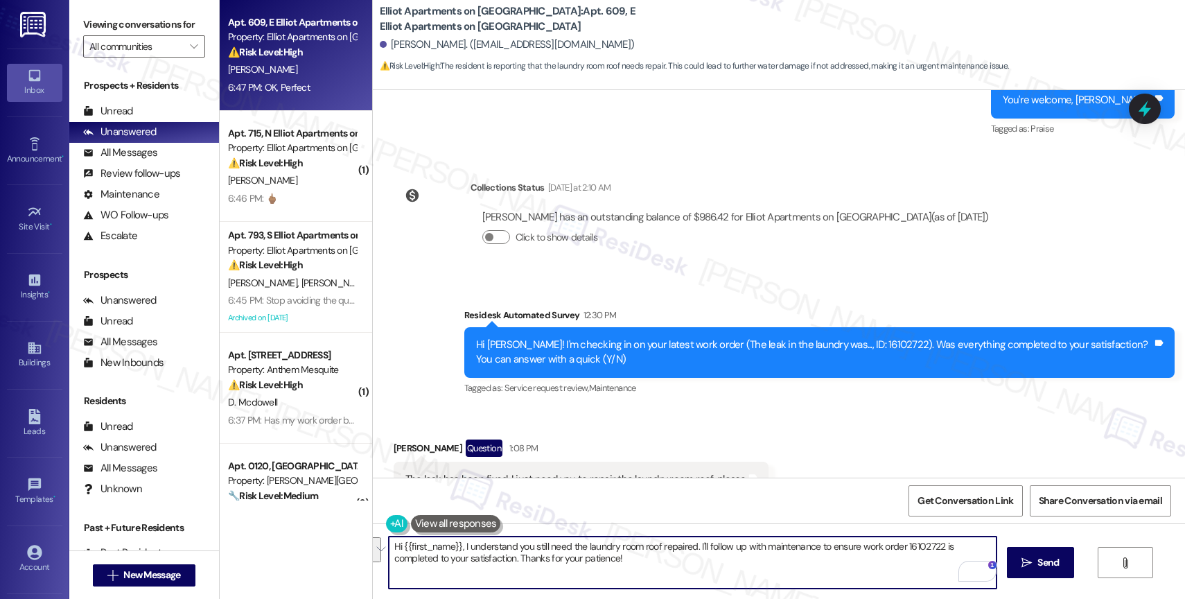
scroll to position [2075, 0]
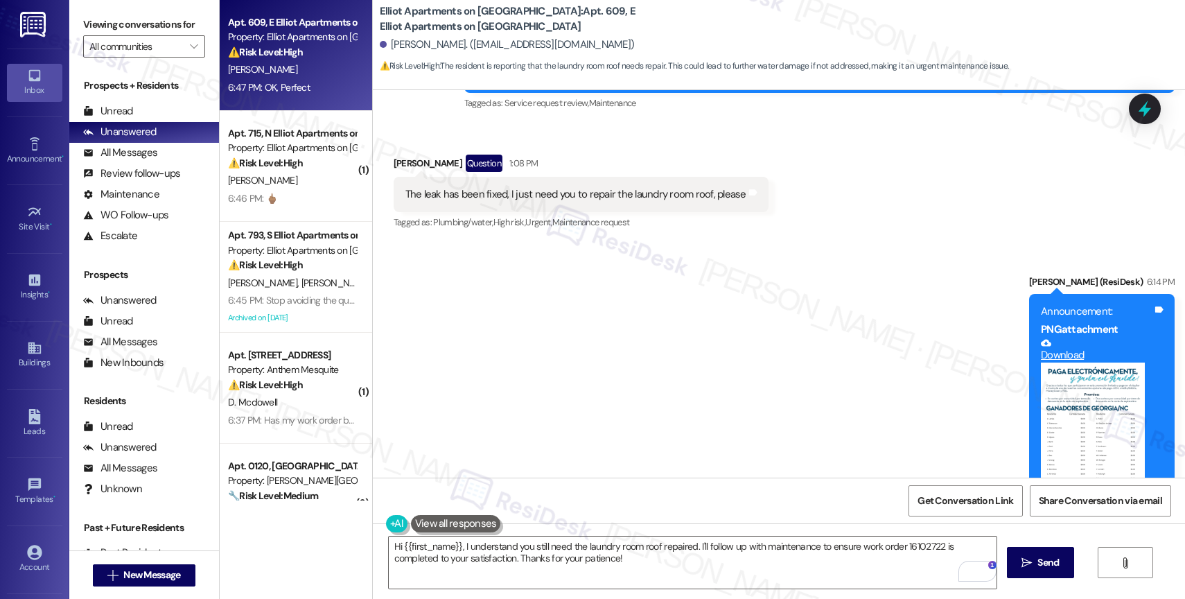
scroll to position [2198, 0]
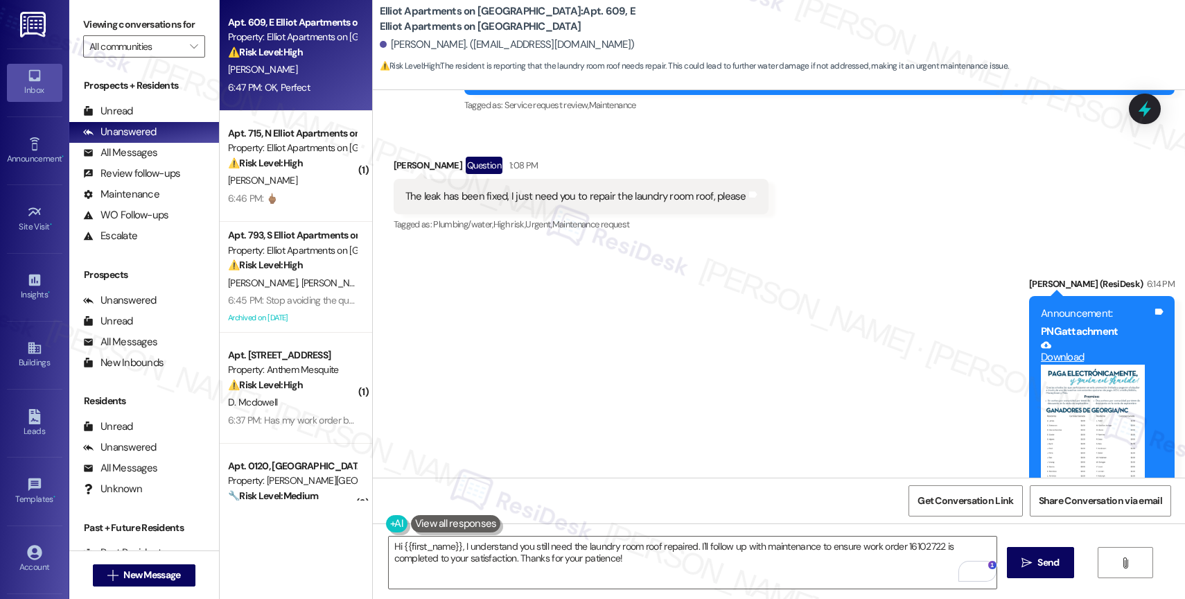
click at [460, 380] on div "Announcement, sent via SMS [PERSON_NAME] (ResiDesk) 6:14 PM Announcement: PNG a…" at bounding box center [779, 585] width 812 height 680
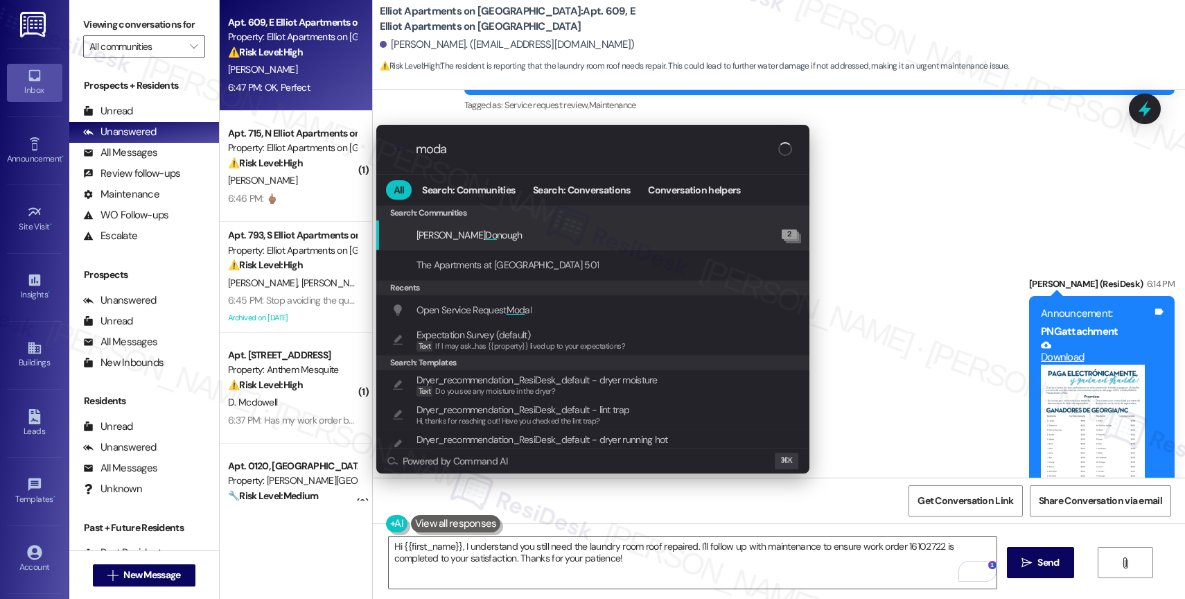
type input "modal"
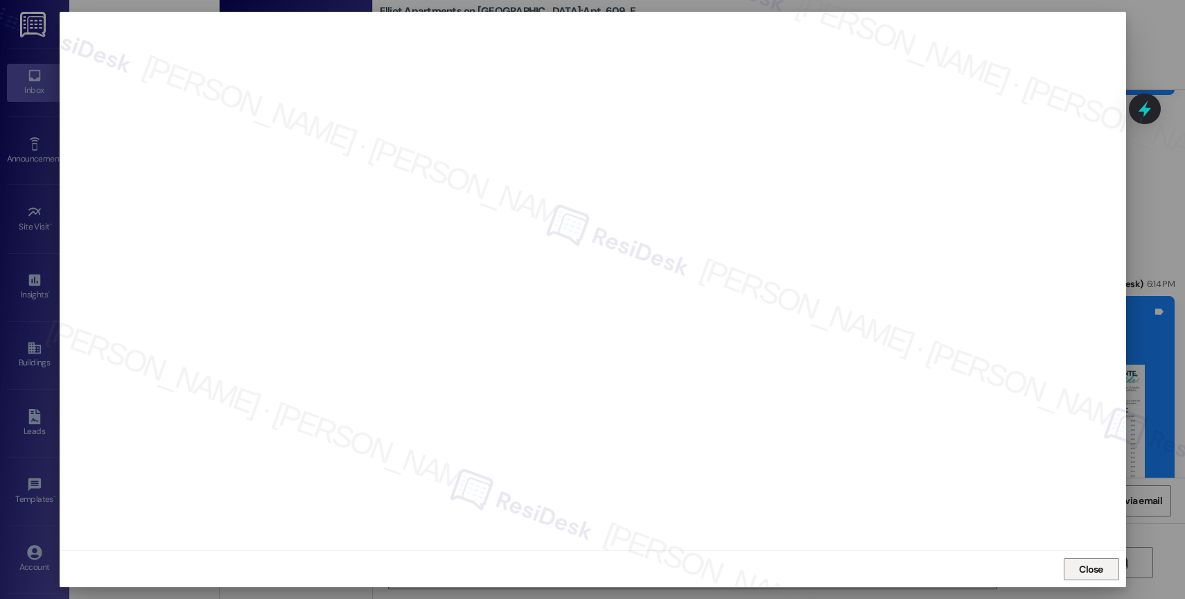
click at [1090, 573] on span "Close" at bounding box center [1091, 569] width 24 height 15
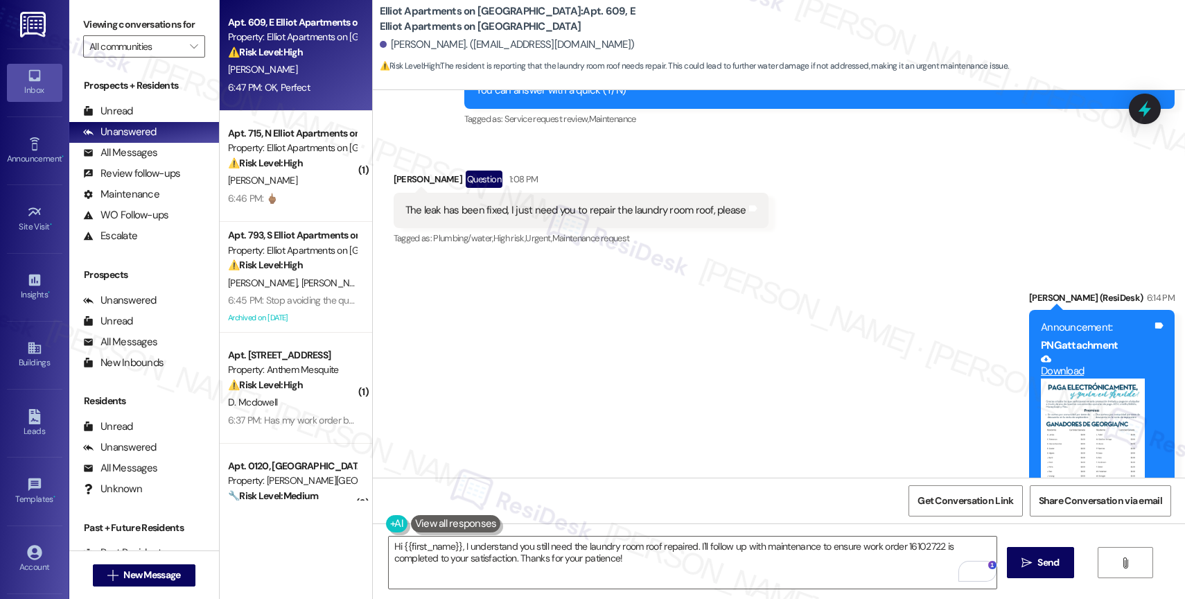
scroll to position [2165, 0]
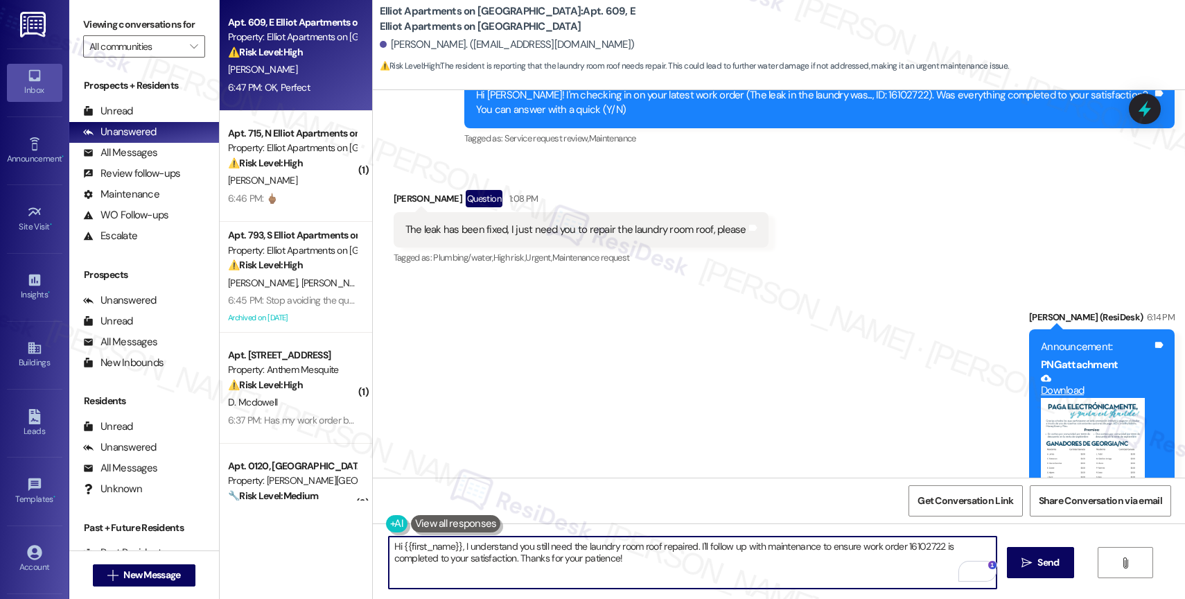
click at [504, 550] on textarea "Hi {{first_name}}, I understand you still need the laundry room roof repaired. …" at bounding box center [693, 562] width 608 height 52
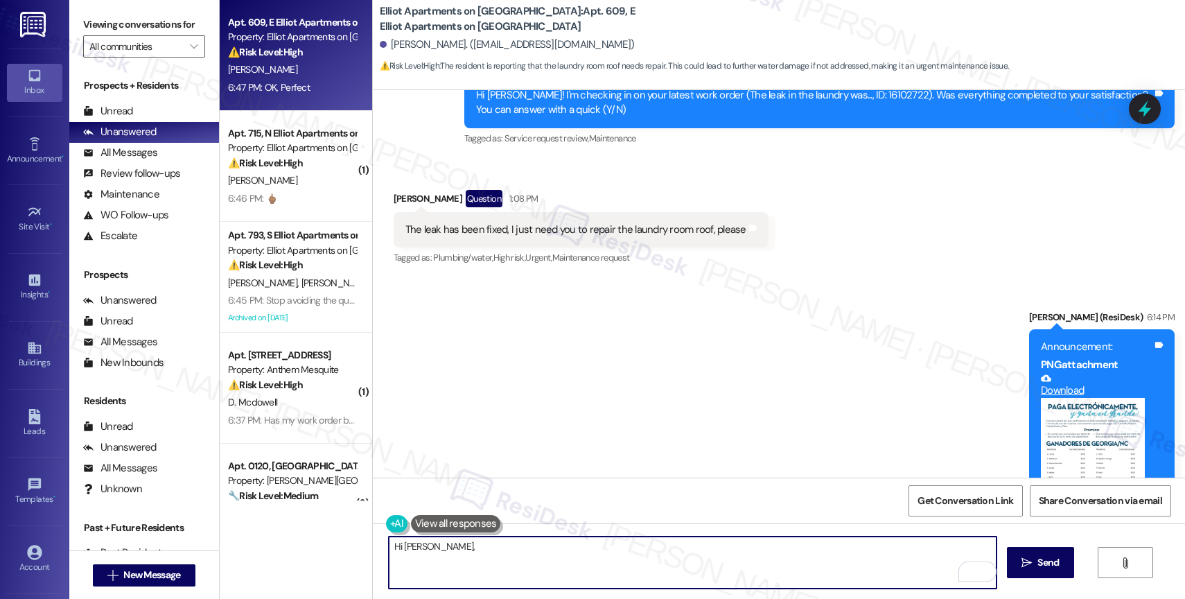
type textarea "Hi [PERSON_NAME],"
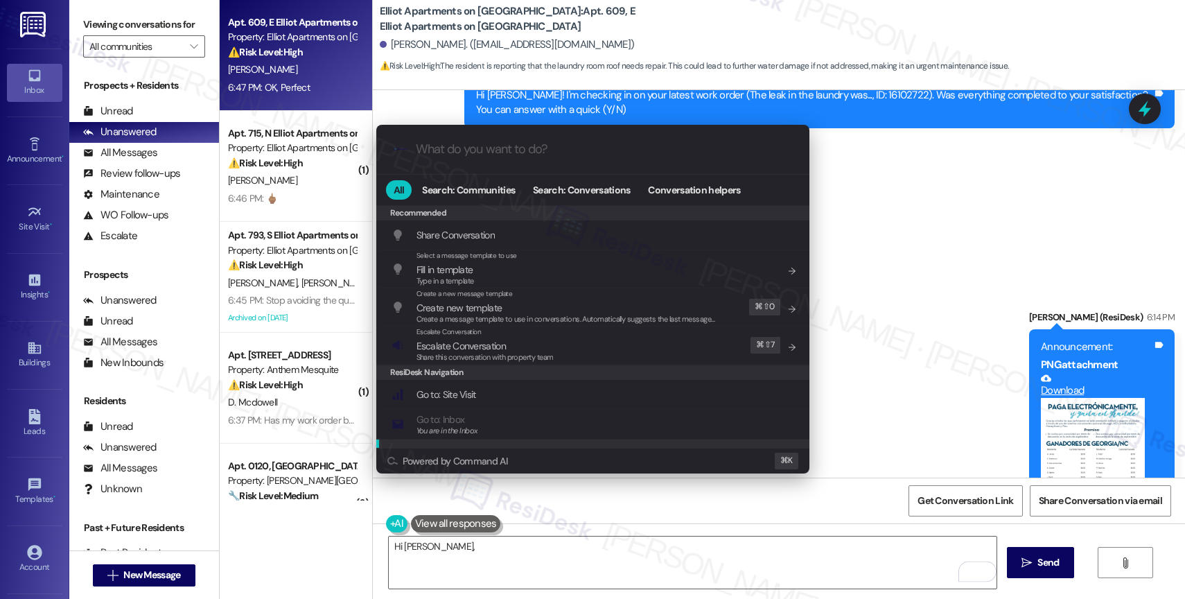
click at [469, 554] on div ".cls-1{fill:#0a055f;}.cls-2{fill:#0cc4c4;} resideskLogoBlueOrange All Search: C…" at bounding box center [592, 299] width 1185 height 599
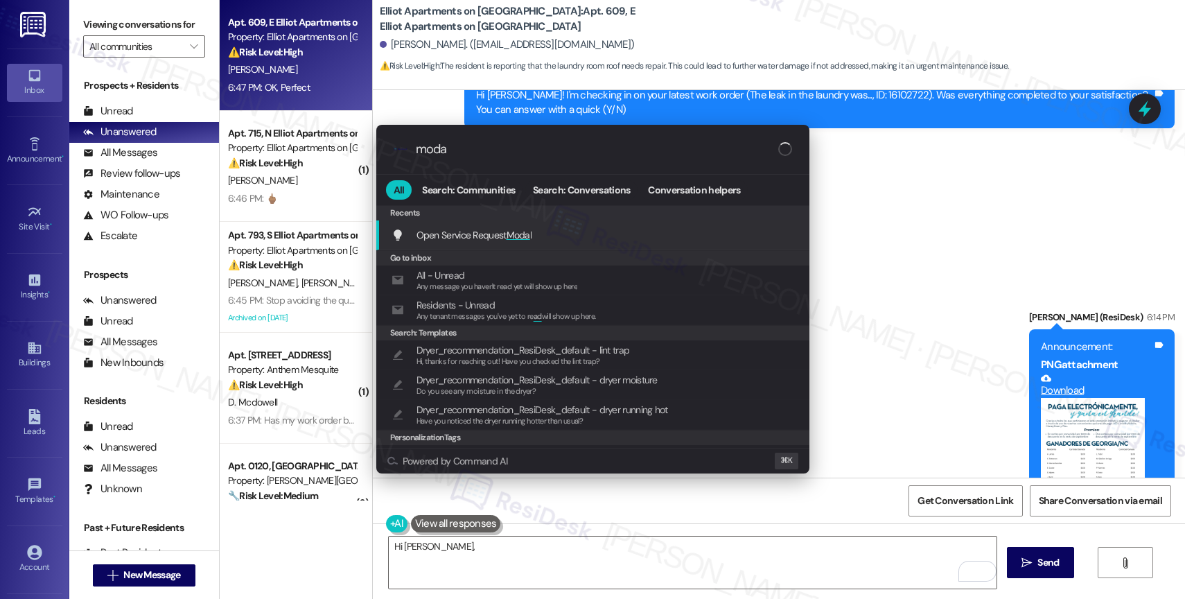
type input "modal"
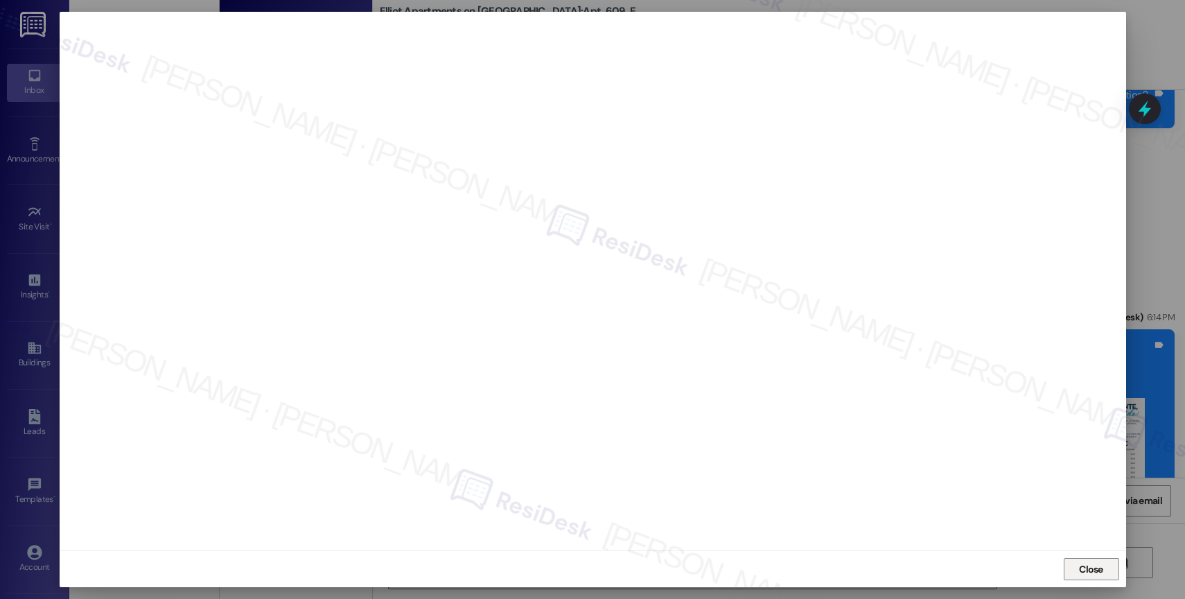
click at [1080, 566] on span "Close" at bounding box center [1091, 569] width 24 height 15
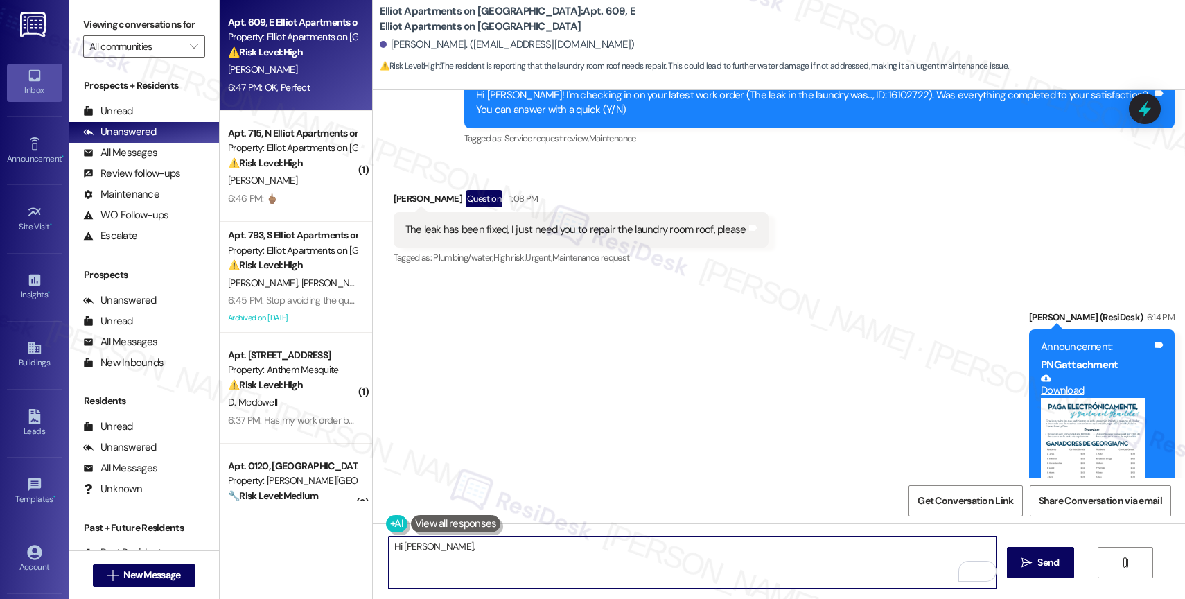
click at [452, 551] on textarea "Hi [PERSON_NAME]," at bounding box center [693, 562] width 608 height 52
click at [626, 546] on textarea "Hi Jose, the work order note says that the laundry room roof was scheduled with…" at bounding box center [693, 562] width 608 height 52
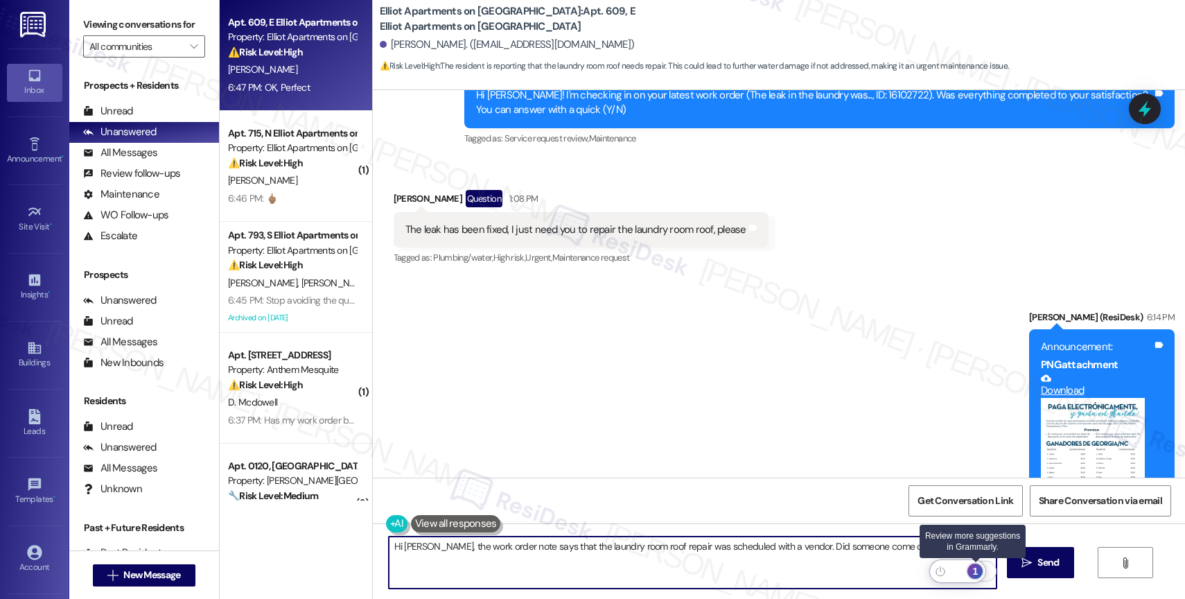
type textarea "Hi Jose, the work order note says that the laundry room roof repair was schedul…"
click at [978, 567] on div "1" at bounding box center [974, 570] width 15 height 15
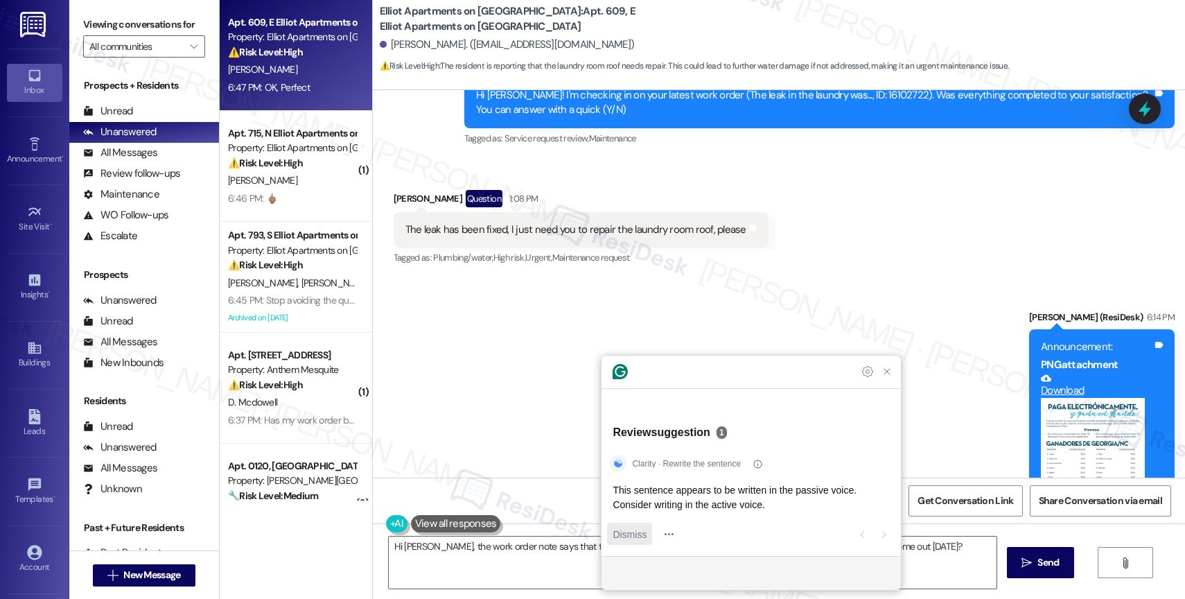
click at [611, 531] on button "Dismiss" at bounding box center [629, 533] width 45 height 22
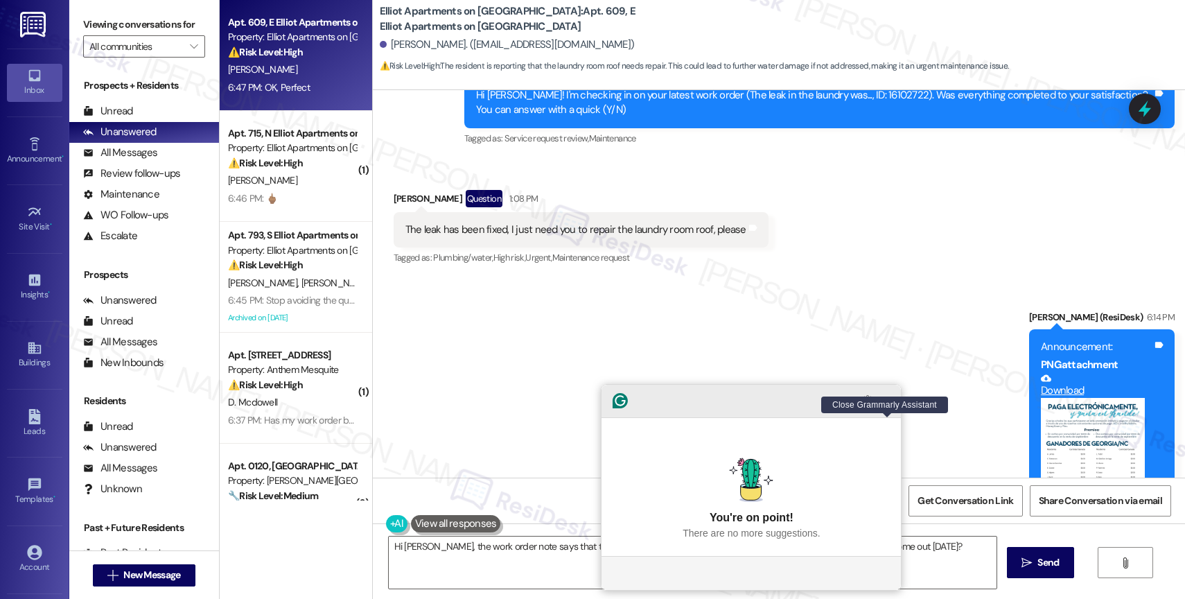
click at [885, 406] on icon "Close Grammarly Assistant" at bounding box center [886, 400] width 11 height 11
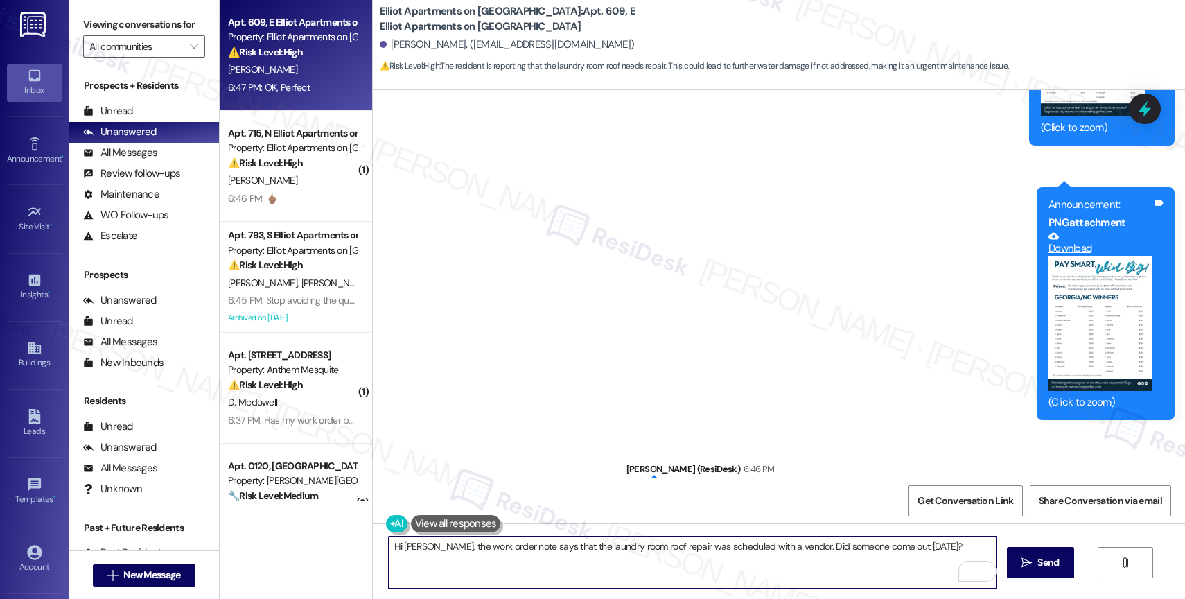
scroll to position [2743, 0]
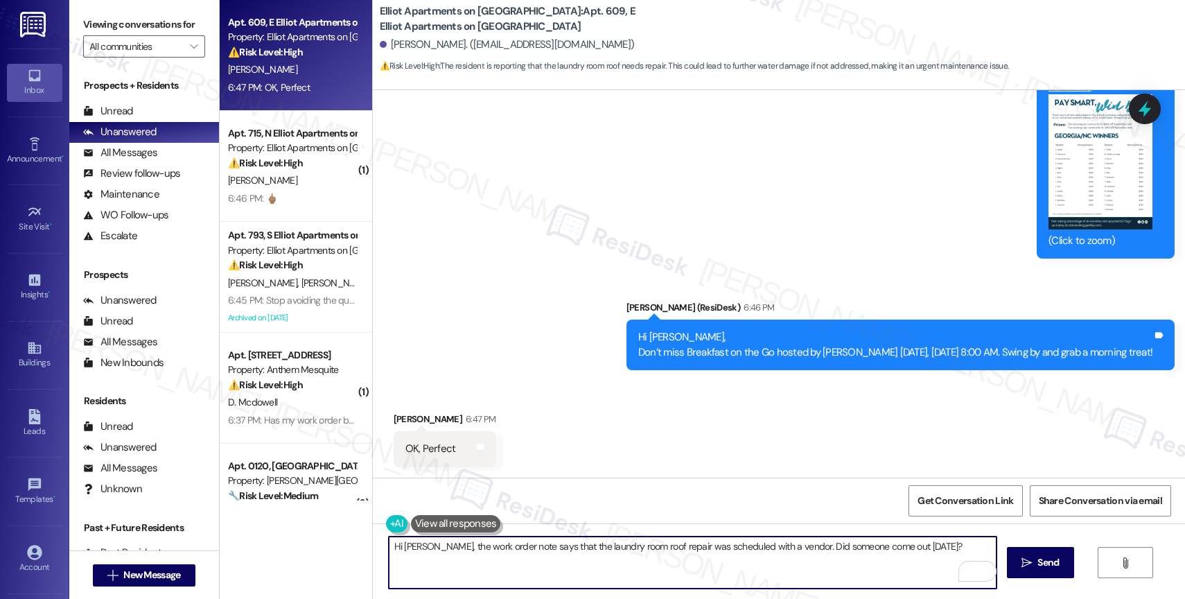
click at [418, 550] on textarea "Hi Jose, the work order note says that the laundry room roof repair was schedul…" at bounding box center [693, 562] width 608 height 52
click at [1037, 564] on span "Send" at bounding box center [1047, 562] width 21 height 15
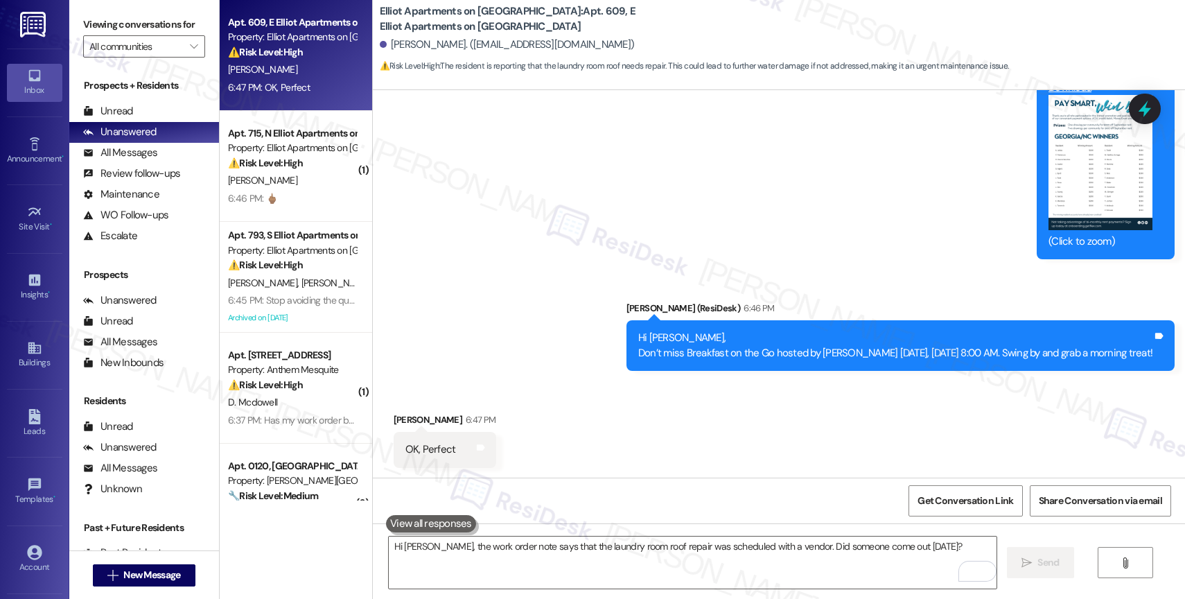
scroll to position [2839, 0]
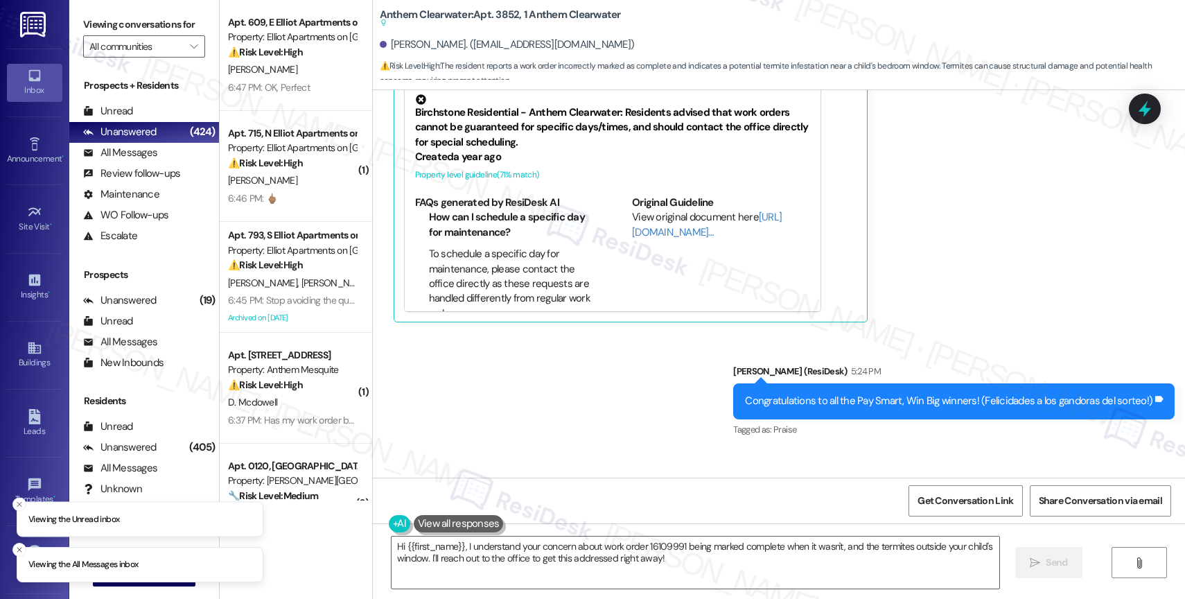
scroll to position [9513, 0]
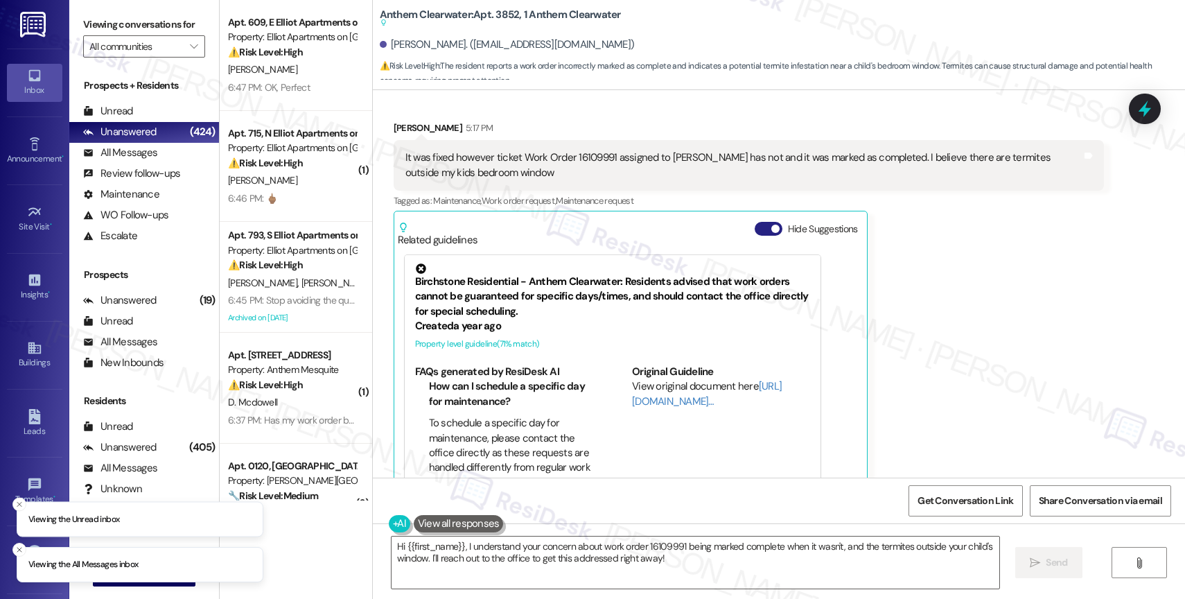
click at [754, 222] on button "Hide Suggestions" at bounding box center [768, 229] width 28 height 14
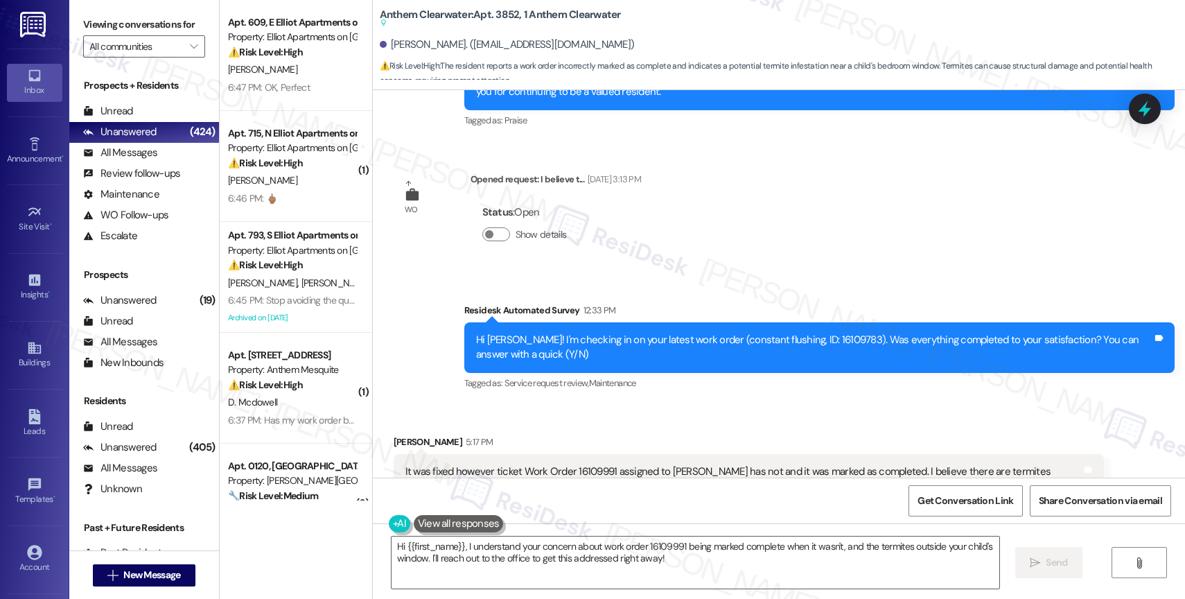
scroll to position [9186, 0]
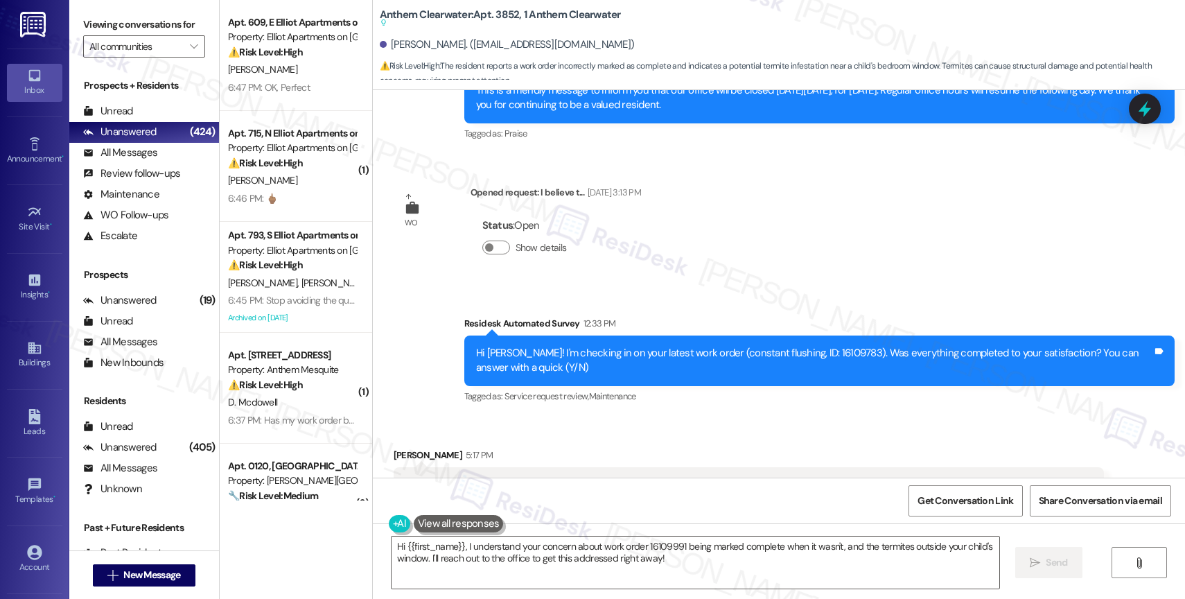
click at [650, 416] on div "Received via SMS Juana Gonzalez 5:17 PM It was fixed however ticket Work Order …" at bounding box center [779, 502] width 812 height 173
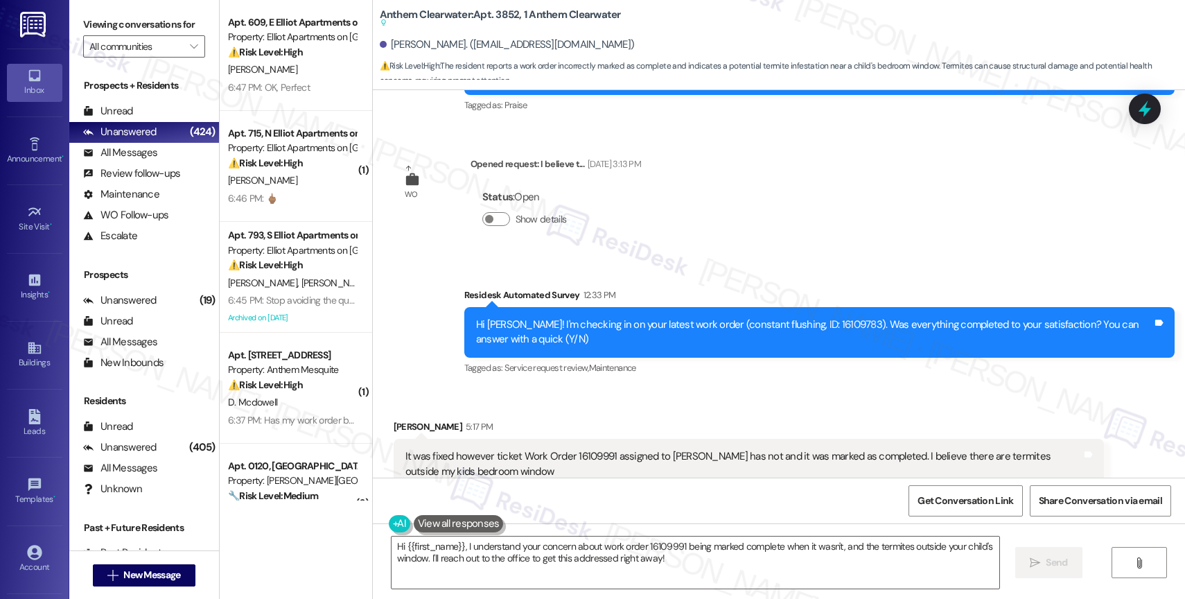
scroll to position [9214, 0]
click at [556, 388] on div "Received via SMS Juana Gonzalez 5:17 PM It was fixed however ticket Work Order …" at bounding box center [779, 474] width 812 height 173
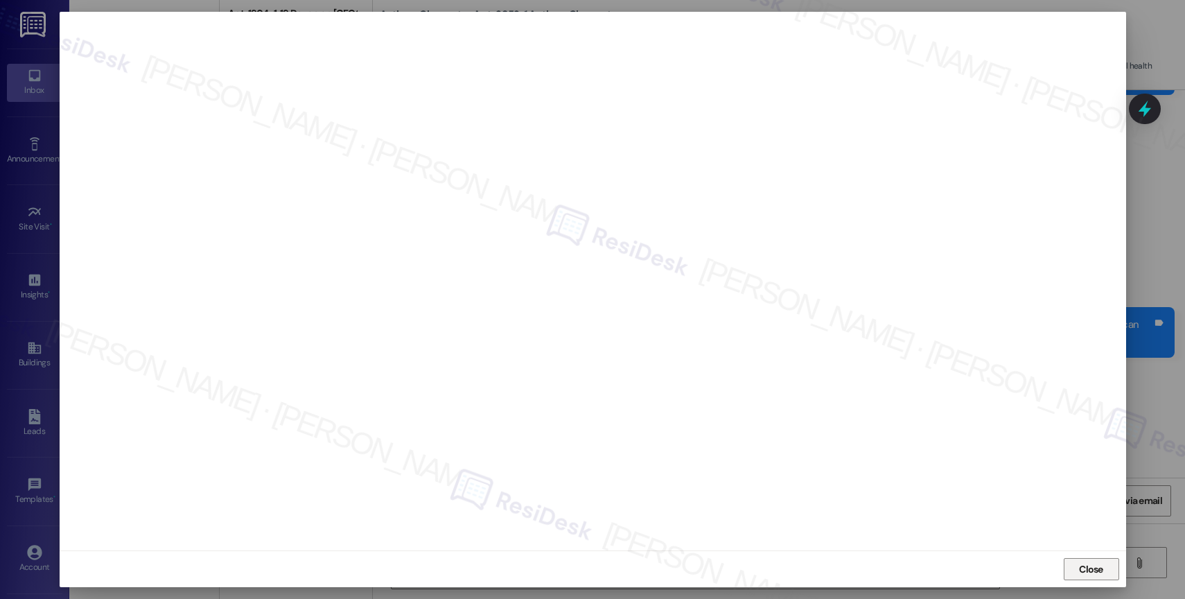
click at [1076, 567] on span "Close" at bounding box center [1091, 569] width 30 height 15
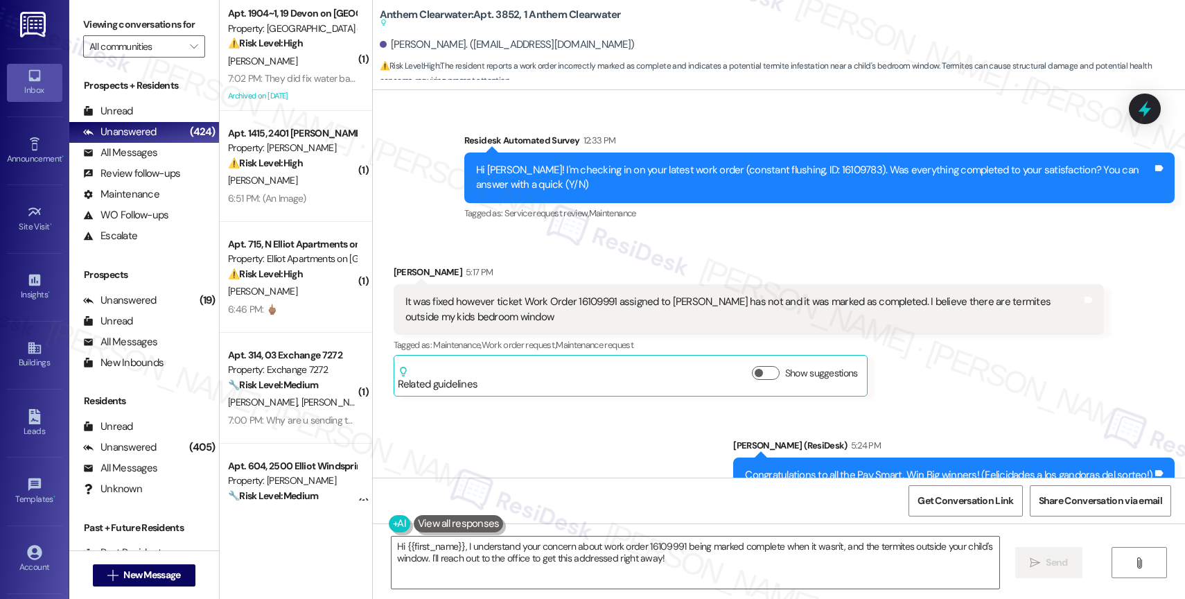
scroll to position [9358, 0]
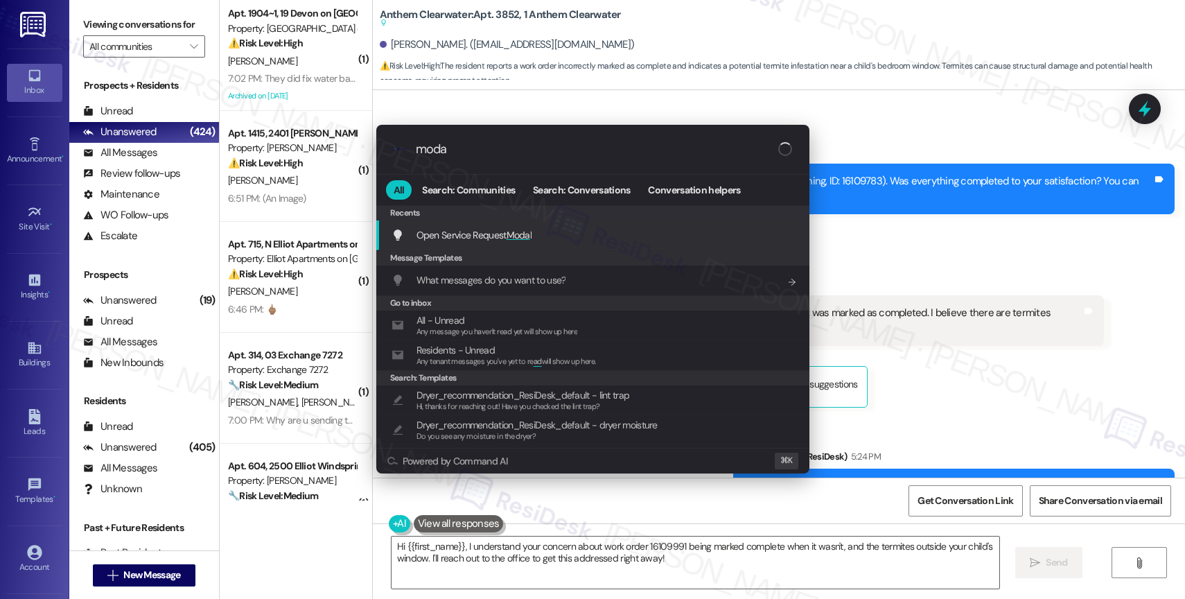
type input "modal"
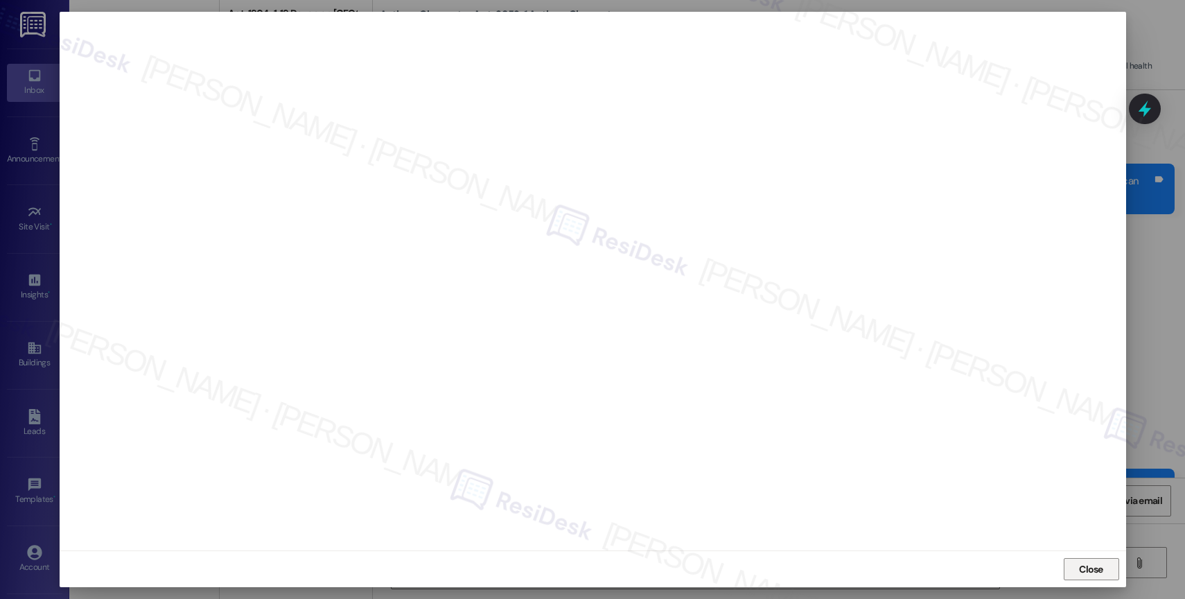
click at [1086, 563] on span "Close" at bounding box center [1091, 569] width 24 height 15
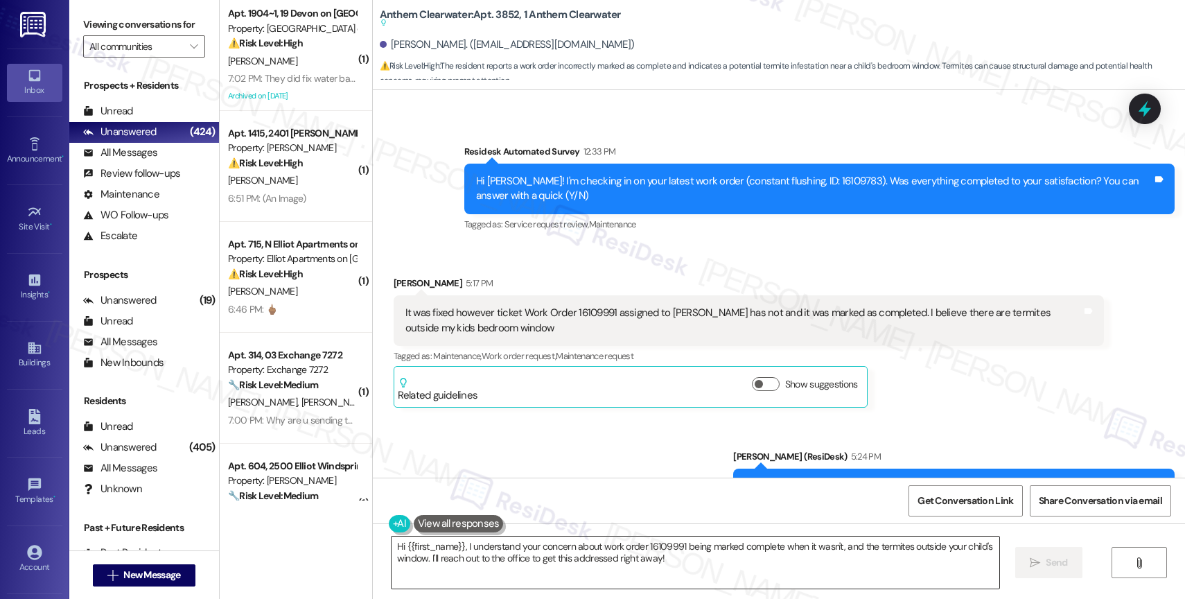
drag, startPoint x: 458, startPoint y: 547, endPoint x: 734, endPoint y: 584, distance: 278.2
click at [734, 584] on textarea "Hi {{first_name}}, I understand your concern about work order 16109991 being ma…" at bounding box center [695, 562] width 608 height 52
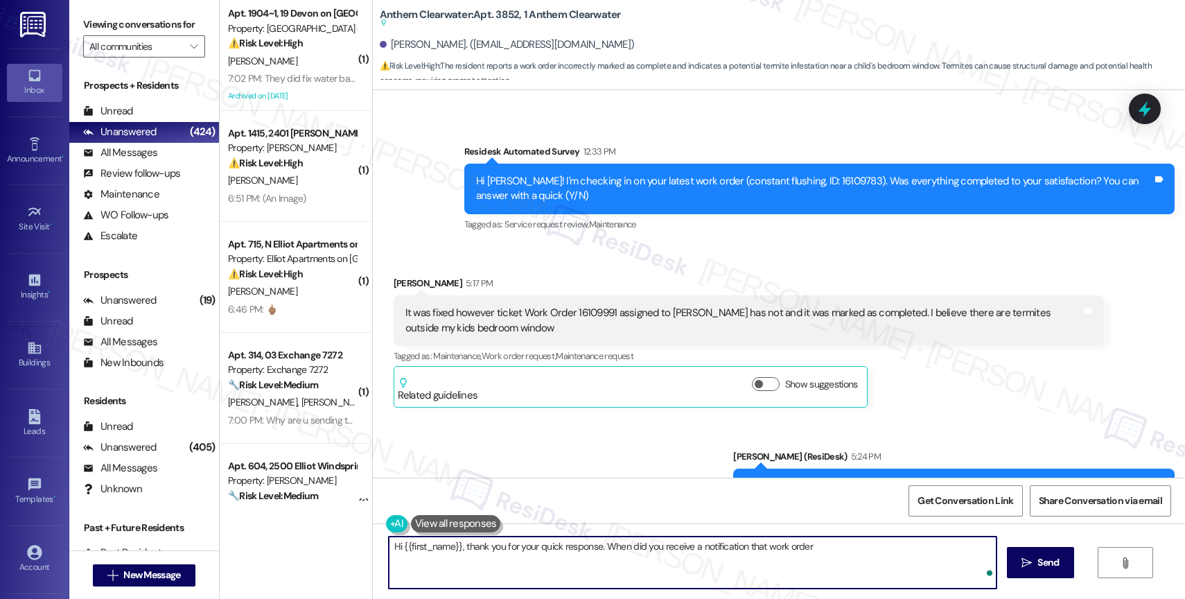
paste textarea "16109991"
click at [928, 542] on textarea "Hi {{first_name}}, thank you for your quick response. When did you receive a no…" at bounding box center [693, 562] width 608 height 52
click at [984, 543] on textarea "Hi {{first_name}}, thank you for your quick response. When did you receive a no…" at bounding box center [693, 562] width 608 height 52
type textarea "Hi {{first_name}}, thank you for your quick response. When did you receive a no…"
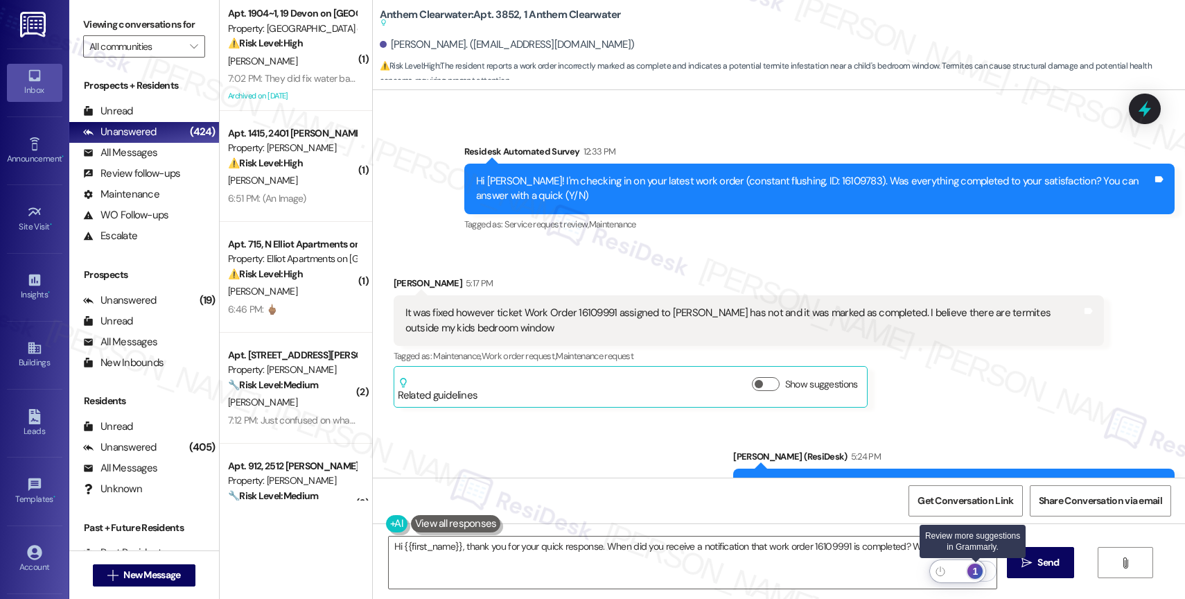
click at [976, 567] on div "1" at bounding box center [974, 570] width 15 height 15
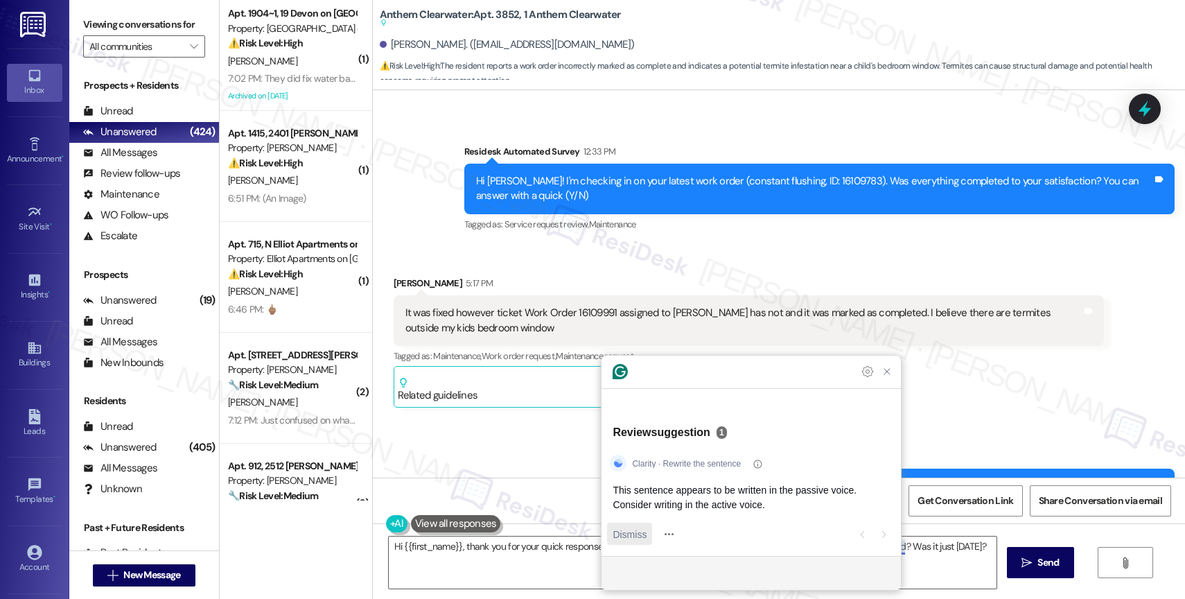
click at [631, 536] on span "Dismiss" at bounding box center [629, 534] width 34 height 15
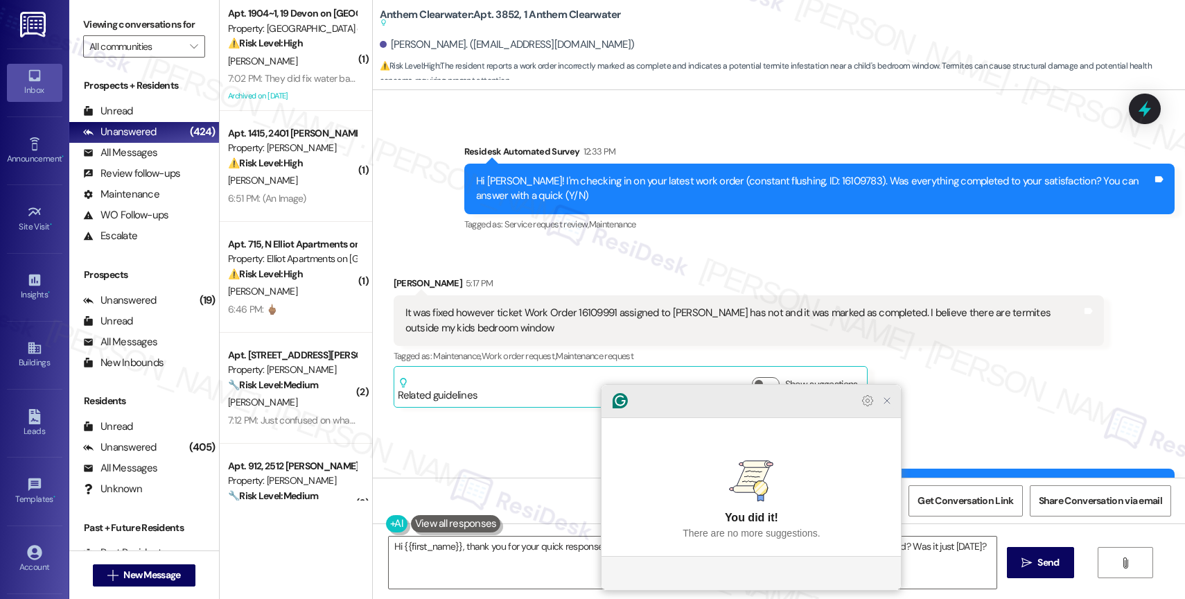
click at [888, 406] on icon "Close Grammarly Assistant" at bounding box center [886, 400] width 11 height 11
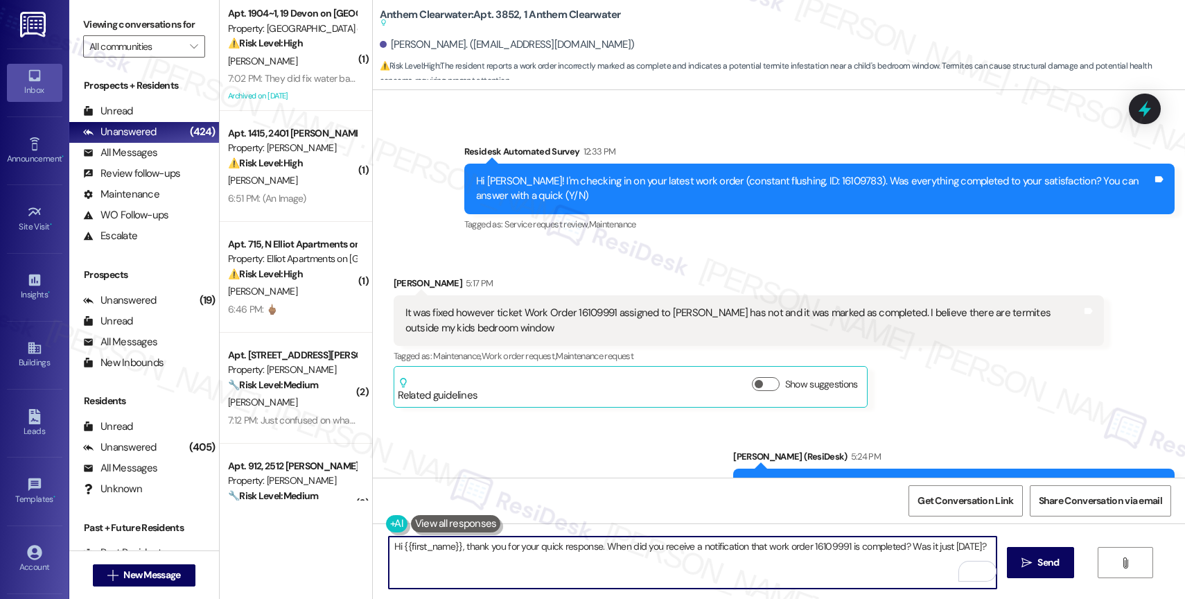
click at [987, 549] on textarea "Hi {{first_name}}, thank you for your quick response. When did you receive a no…" at bounding box center [693, 562] width 608 height 52
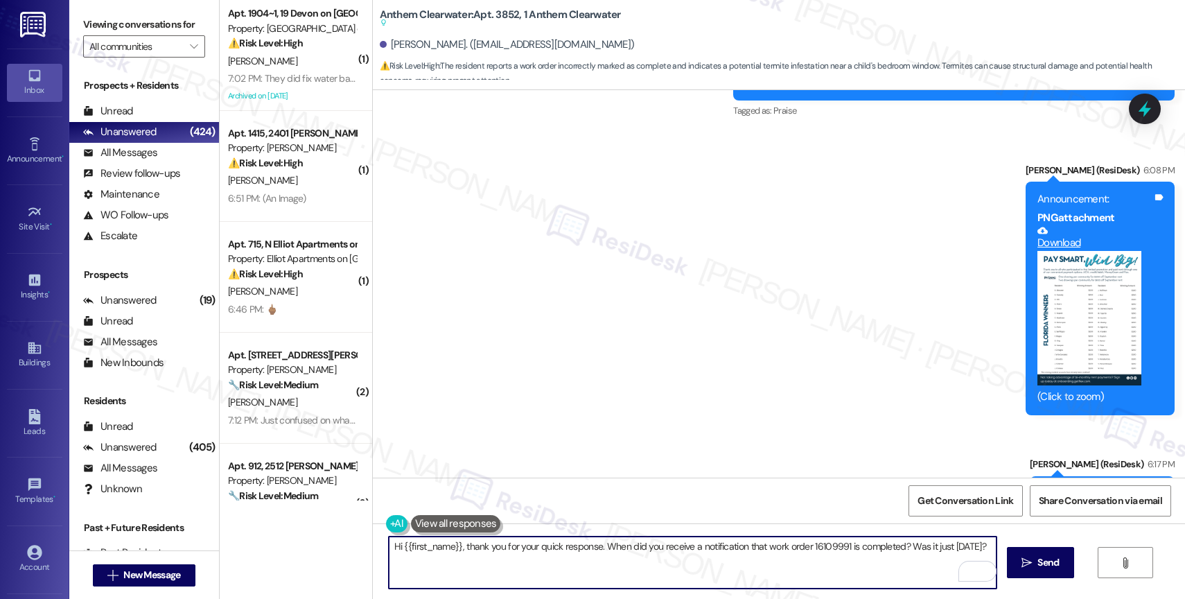
scroll to position [9349, 0]
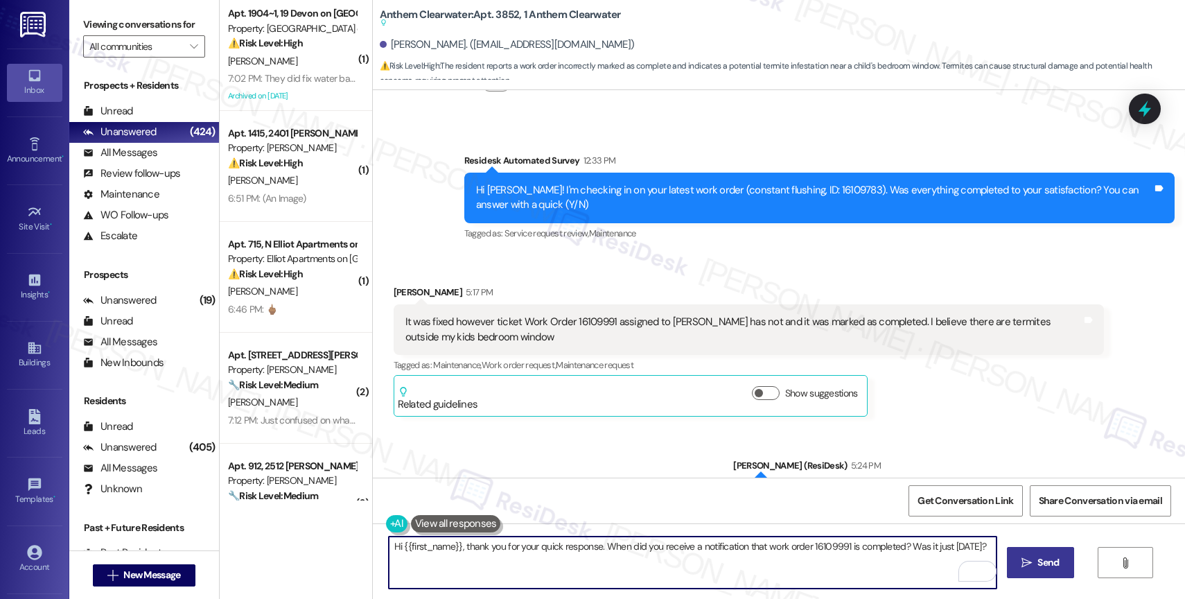
click at [1027, 567] on icon "" at bounding box center [1026, 562] width 10 height 11
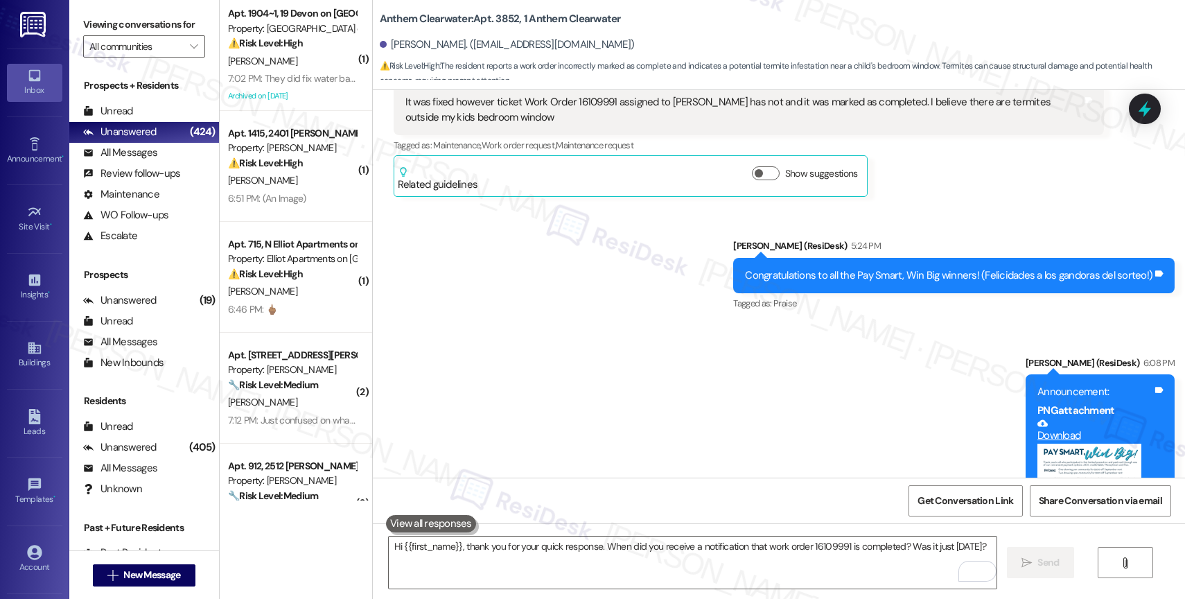
scroll to position [10027, 0]
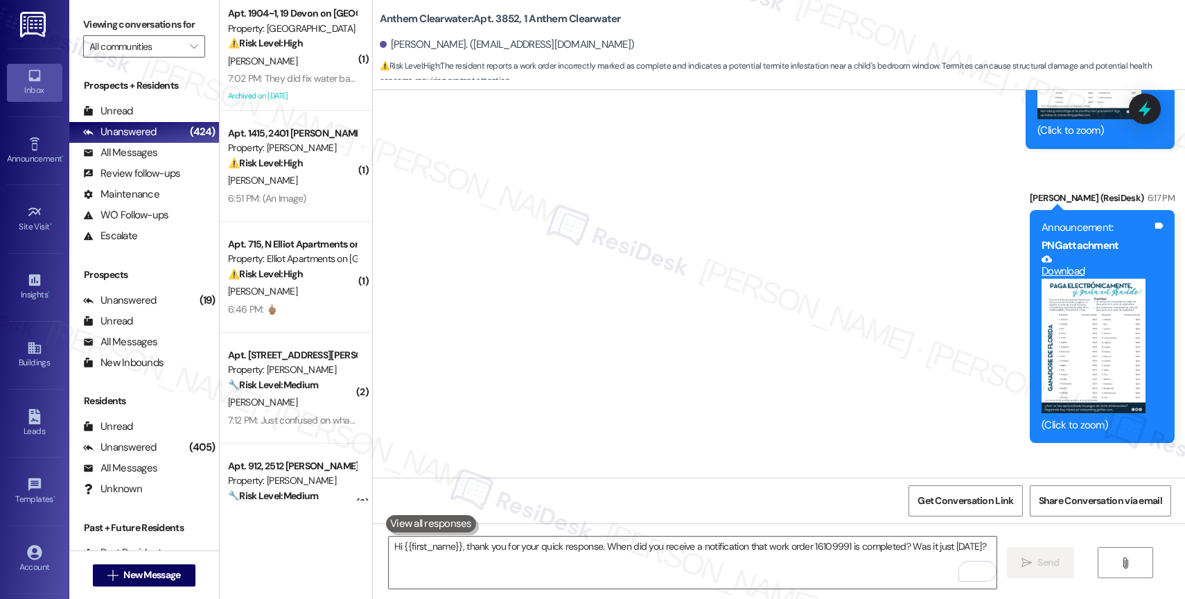
click at [605, 277] on div "Announcement, sent via SMS Sarah (ResiDesk) 5:24 PM Congratulations to all the …" at bounding box center [779, 150] width 812 height 802
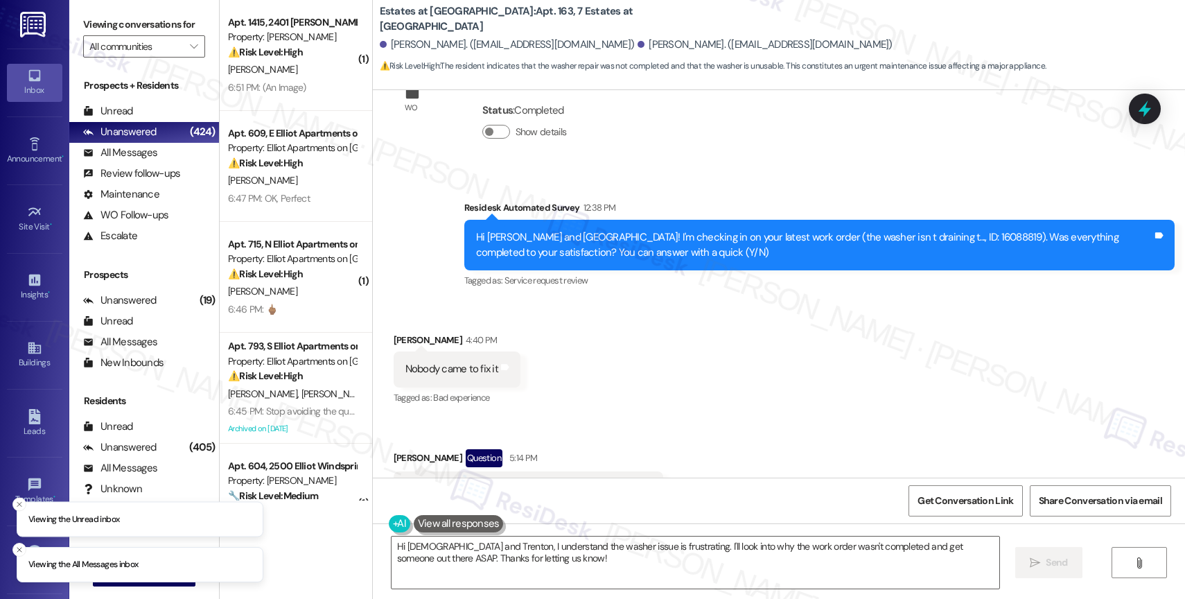
scroll to position [2733, 0]
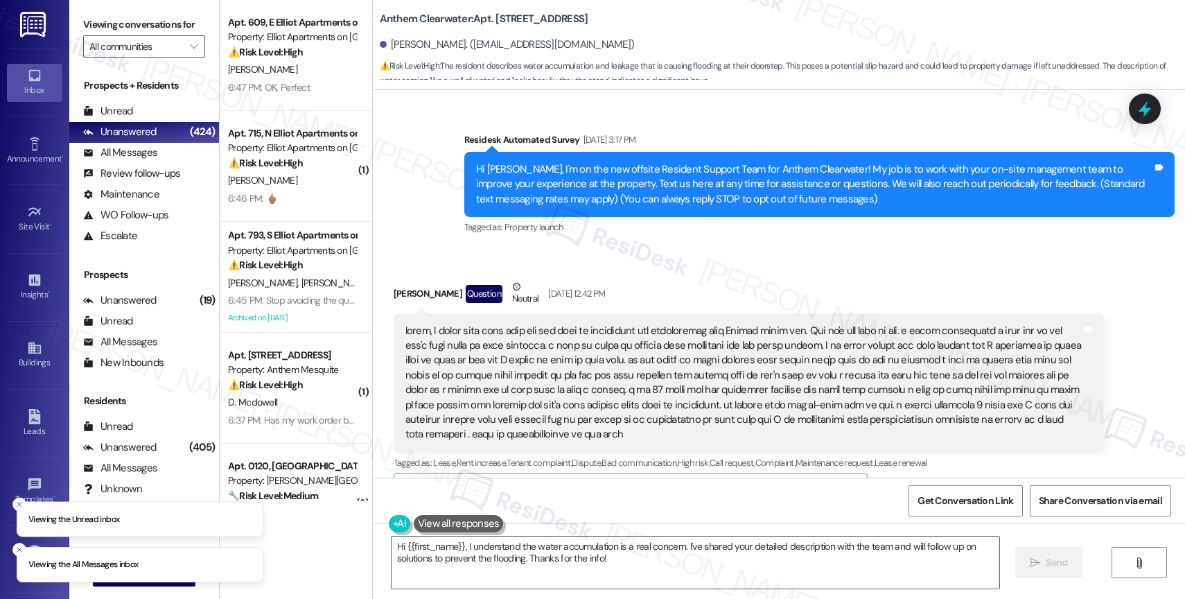
scroll to position [10344, 0]
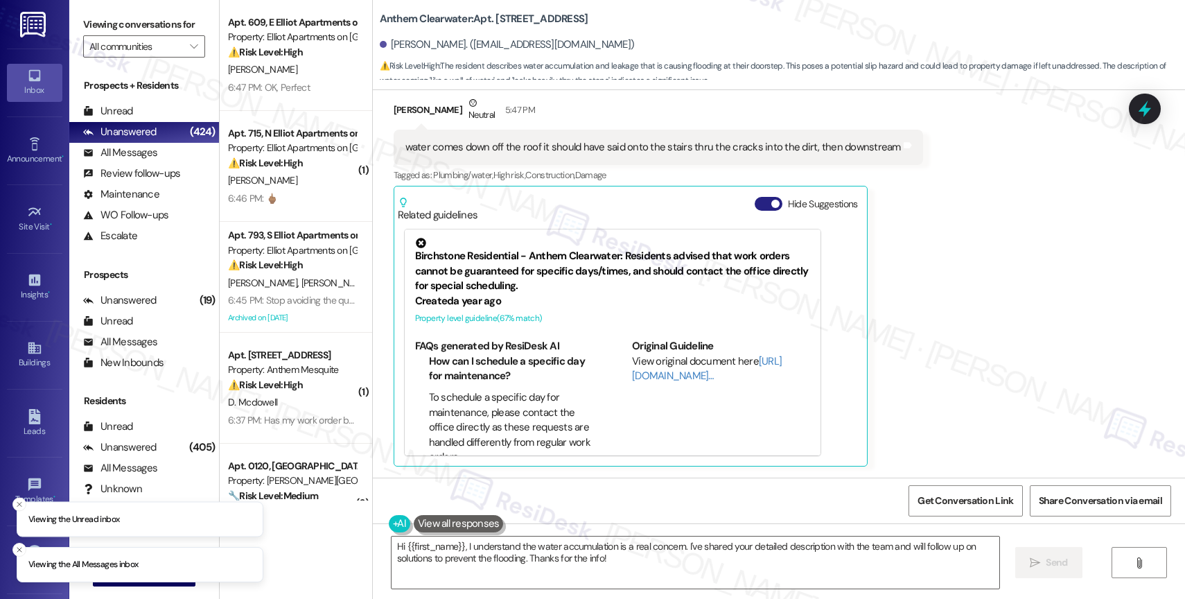
click at [771, 203] on span "button" at bounding box center [775, 204] width 8 height 8
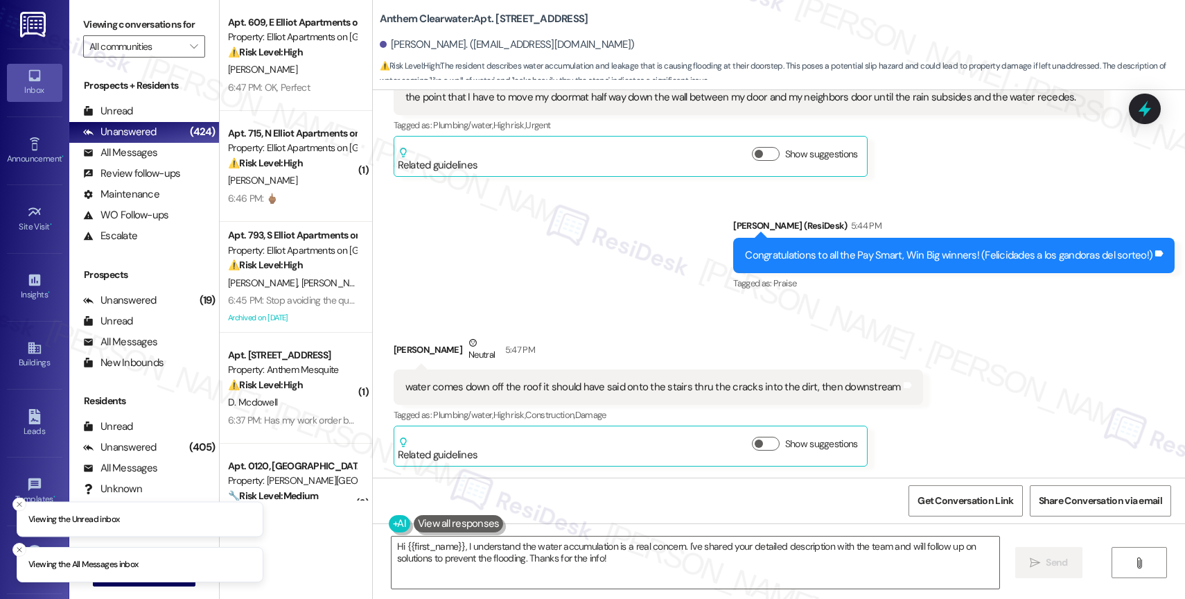
click at [538, 275] on div "Announcement, sent via SMS [PERSON_NAME] (ResiDesk) 5:44 PM Congratulations to …" at bounding box center [779, 245] width 812 height 117
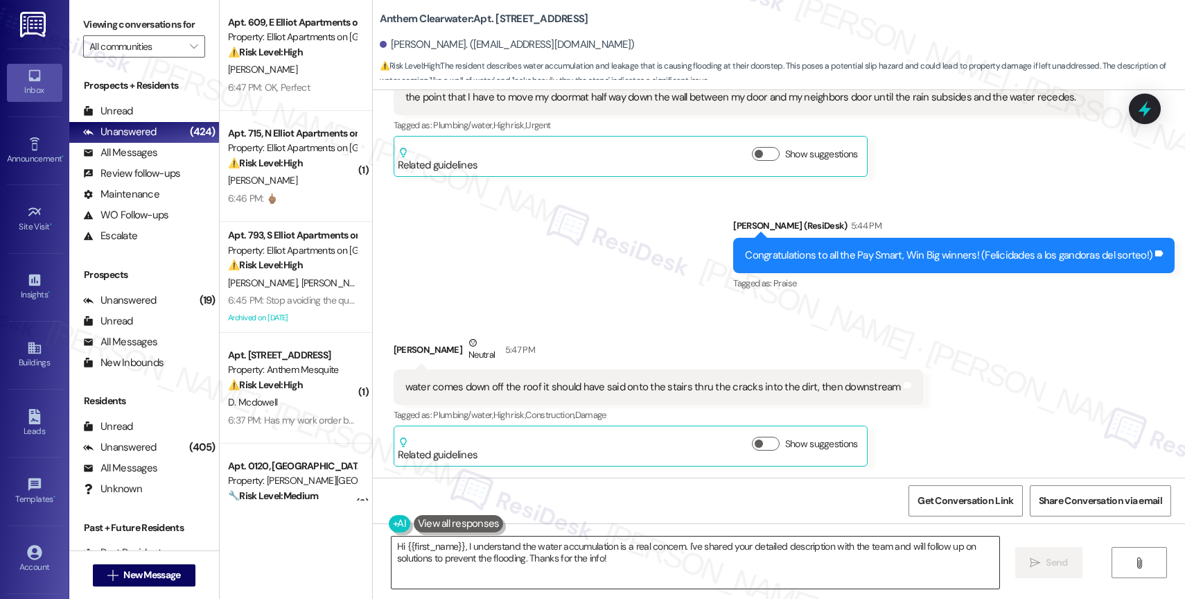
click at [463, 551] on textarea "Hi {{first_name}}, I understand the water accumulation is a real concern. I've …" at bounding box center [695, 562] width 608 height 52
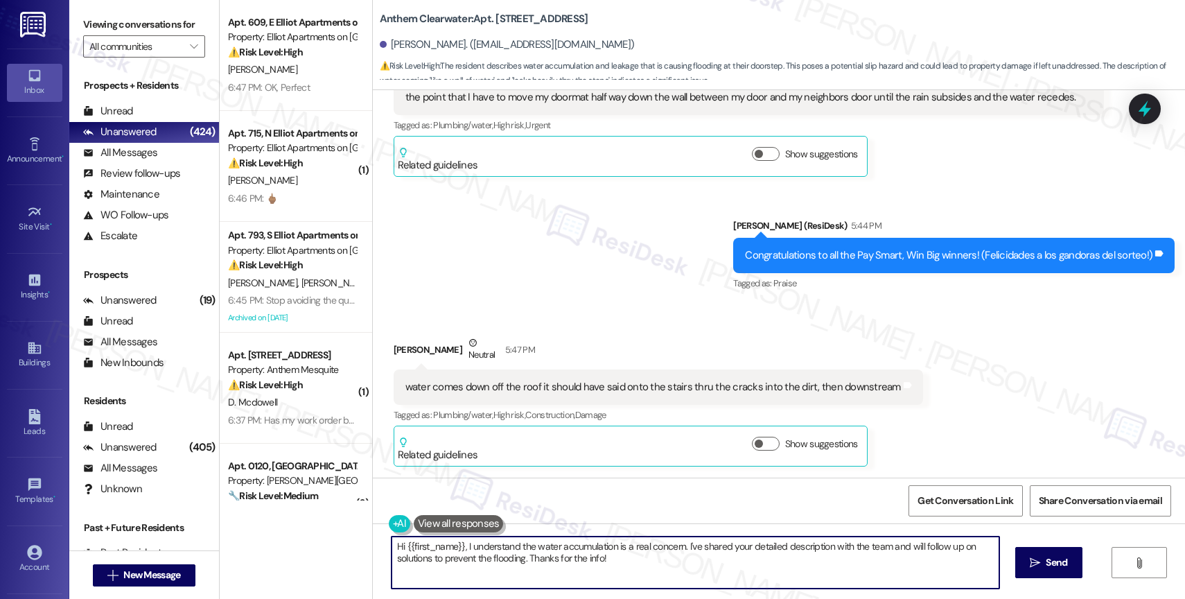
click at [463, 551] on textarea "Hi {{first_name}}, I understand the water accumulation is a real concern. I've …" at bounding box center [695, 562] width 608 height 52
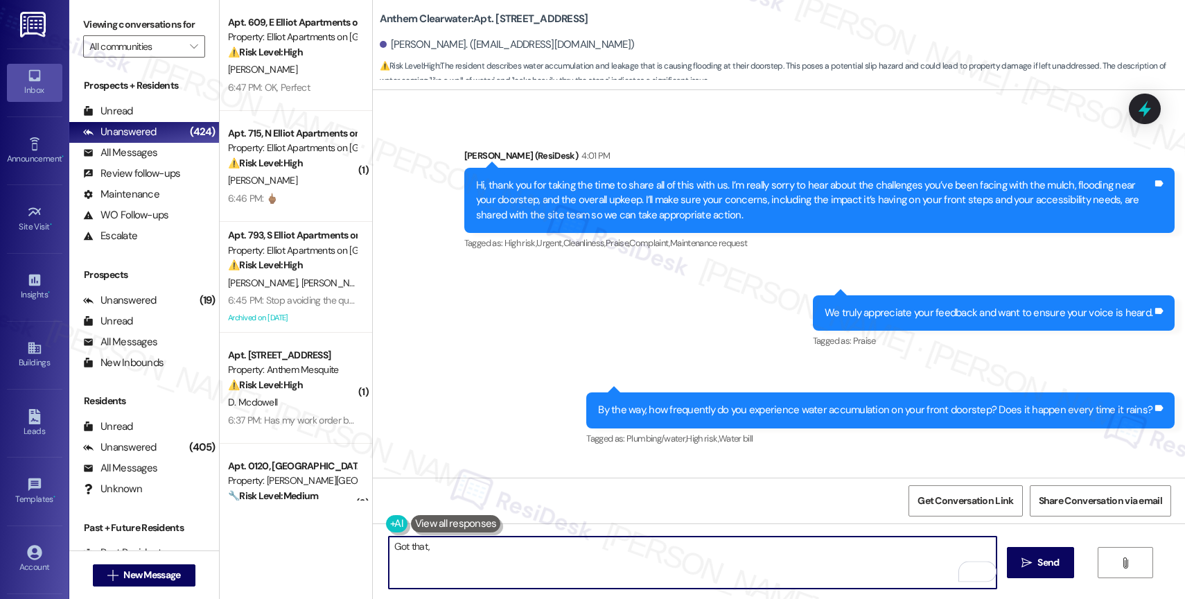
scroll to position [9421, 0]
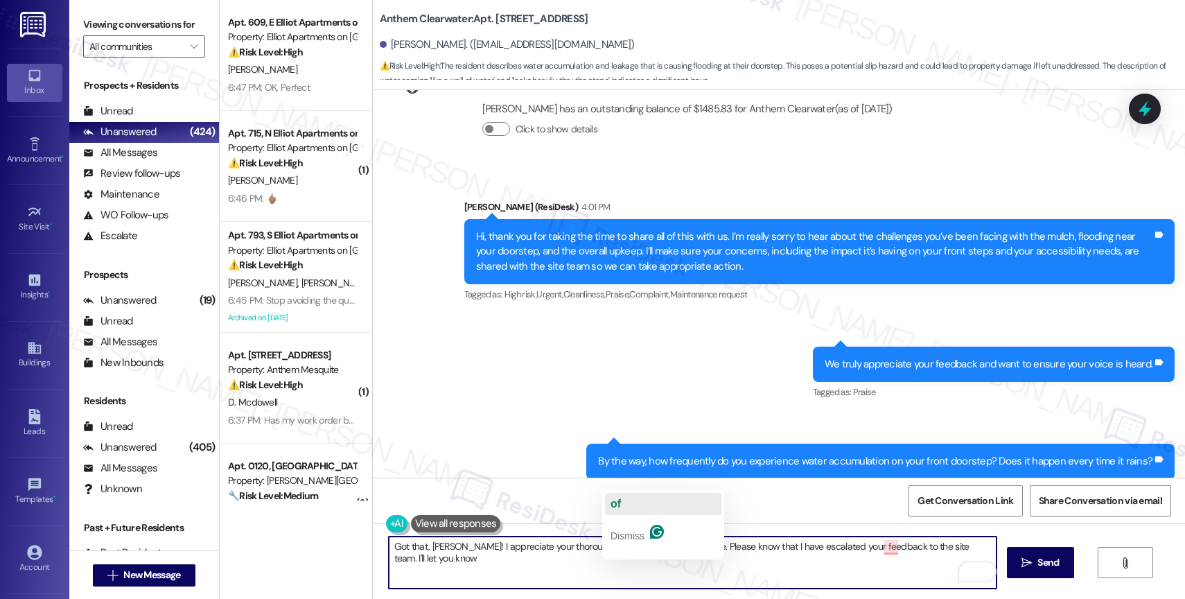
click at [633, 507] on button "of" at bounding box center [663, 504] width 116 height 22
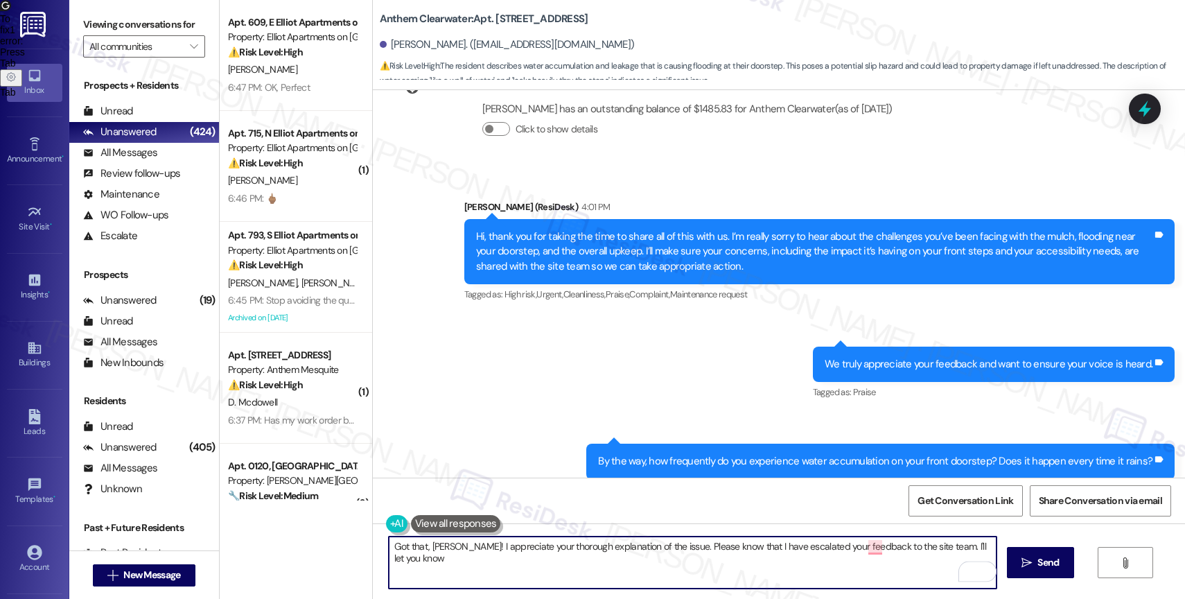
click at [987, 549] on textarea "Got that, [PERSON_NAME]! I appreciate your thorough explanation of the issue. P…" at bounding box center [693, 562] width 608 height 52
drag, startPoint x: 488, startPoint y: 560, endPoint x: 660, endPoint y: 563, distance: 172.5
click at [660, 563] on textarea "Got that, [PERSON_NAME]! I appreciate your thorough explanation of the issue. P…" at bounding box center [693, 562] width 608 height 52
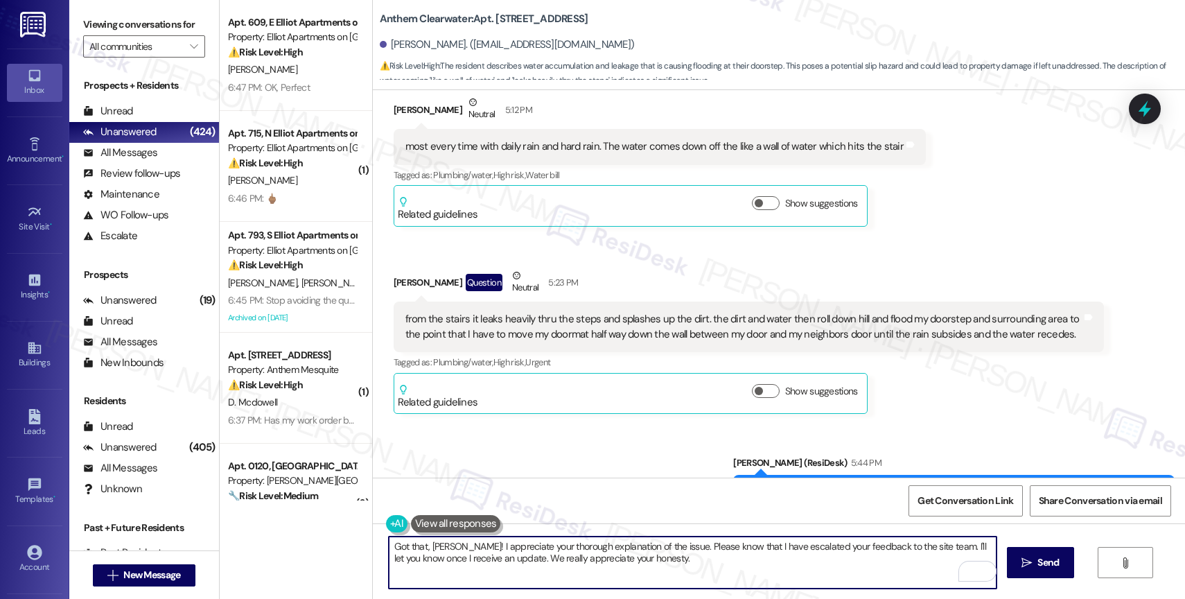
scroll to position [10106, 0]
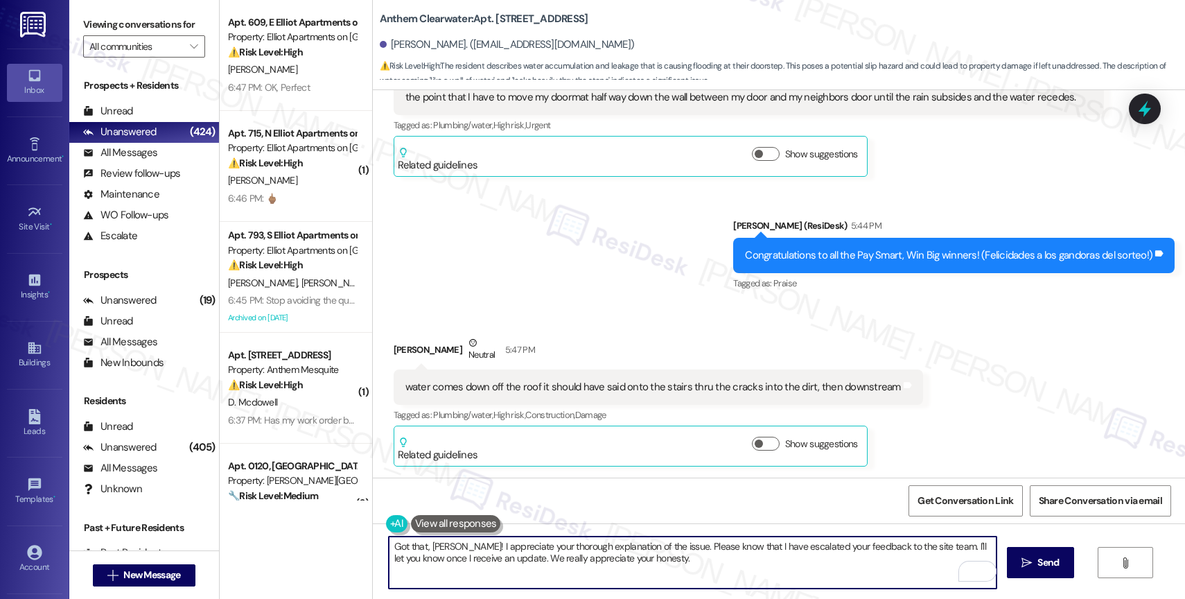
click at [651, 568] on textarea "Got that, [PERSON_NAME]! I appreciate your thorough explanation of the issue. P…" at bounding box center [693, 562] width 608 height 52
drag, startPoint x: 590, startPoint y: 559, endPoint x: 714, endPoint y: 560, distance: 123.3
click at [714, 560] on textarea "Got that, [PERSON_NAME]! I appreciate your thorough explanation of the issue. P…" at bounding box center [693, 562] width 608 height 52
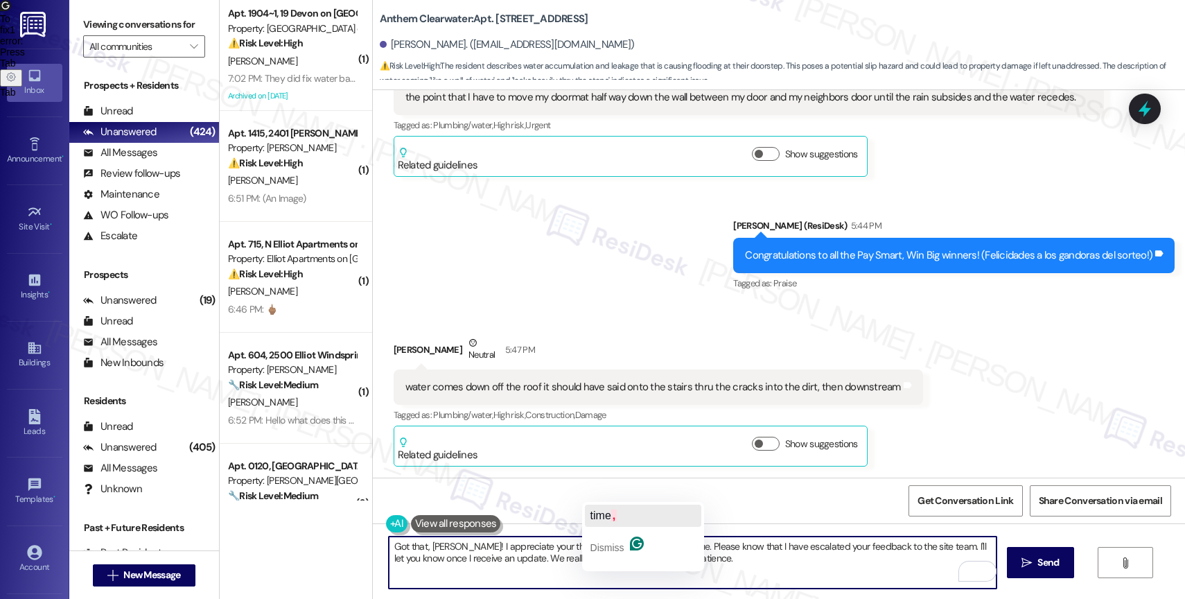
click at [615, 515] on span "," at bounding box center [614, 515] width 6 height 12
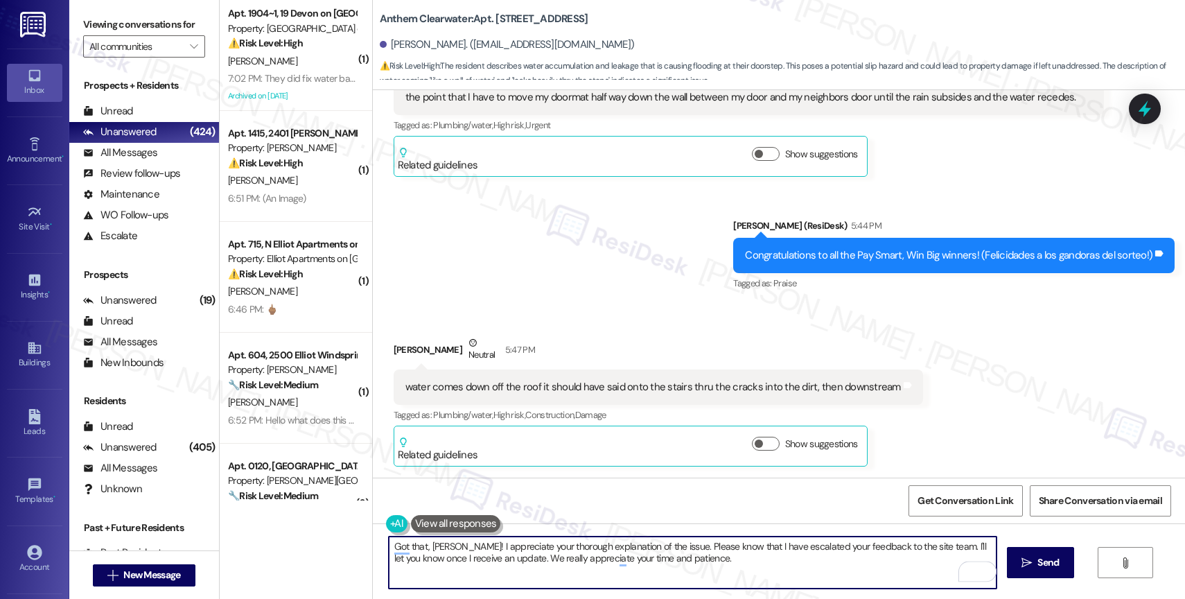
click at [697, 571] on textarea "Got that, [PERSON_NAME]! I appreciate your thorough explanation of the issue. P…" at bounding box center [693, 562] width 608 height 52
type textarea "Got that, [PERSON_NAME]! I appreciate your thorough explanation of the issue. P…"
click at [972, 567] on icon "Open Grammarly. 0 Suggestions." at bounding box center [975, 571] width 10 height 10
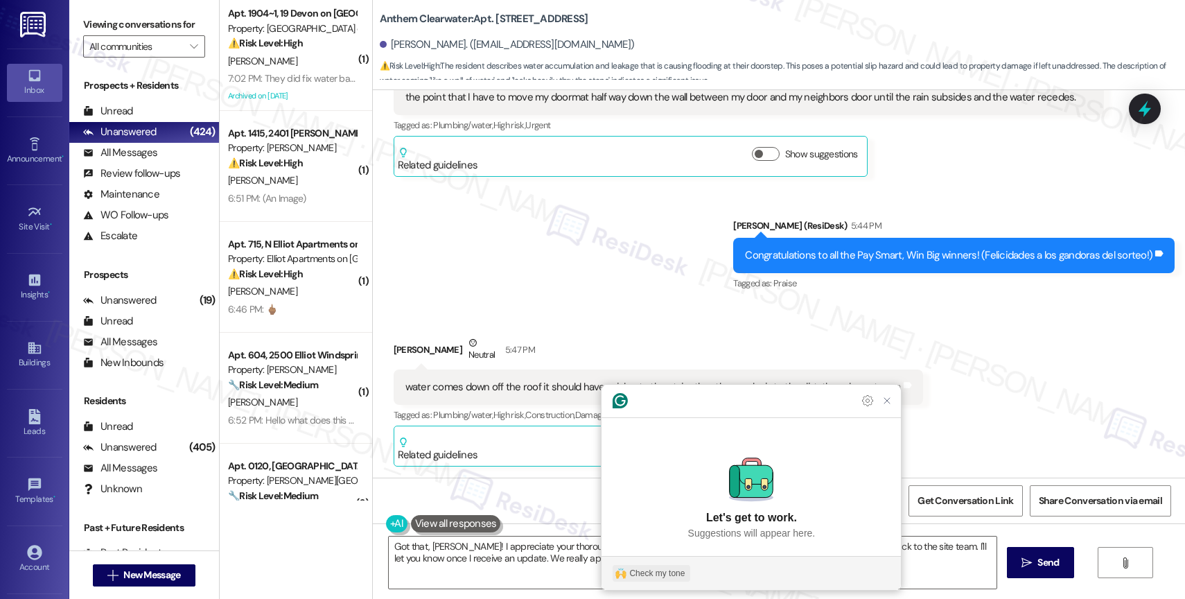
click at [657, 567] on div "Check my tone" at bounding box center [656, 573] width 55 height 12
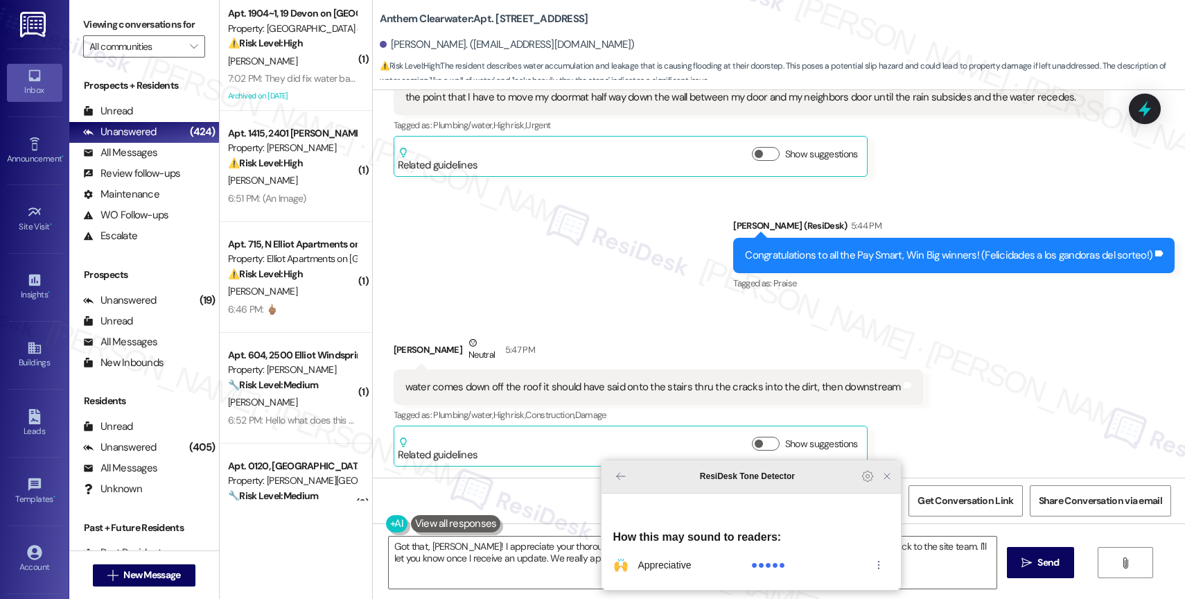
click at [889, 482] on icon "Close Grammarly Assistant" at bounding box center [886, 475] width 11 height 11
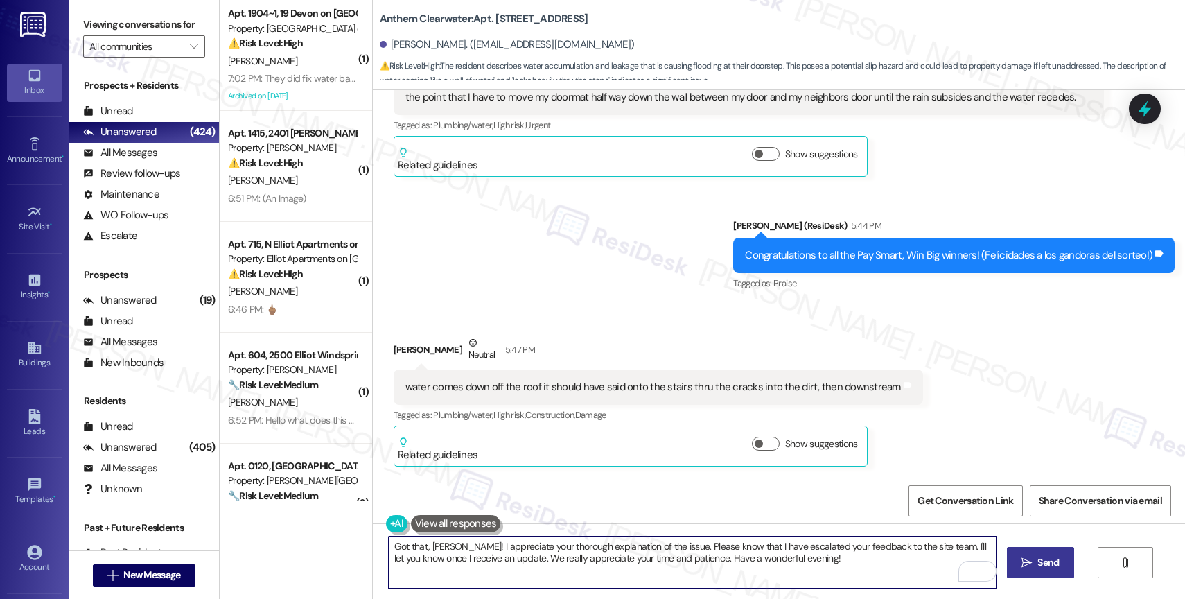
click at [1040, 557] on span "Send" at bounding box center [1047, 562] width 21 height 15
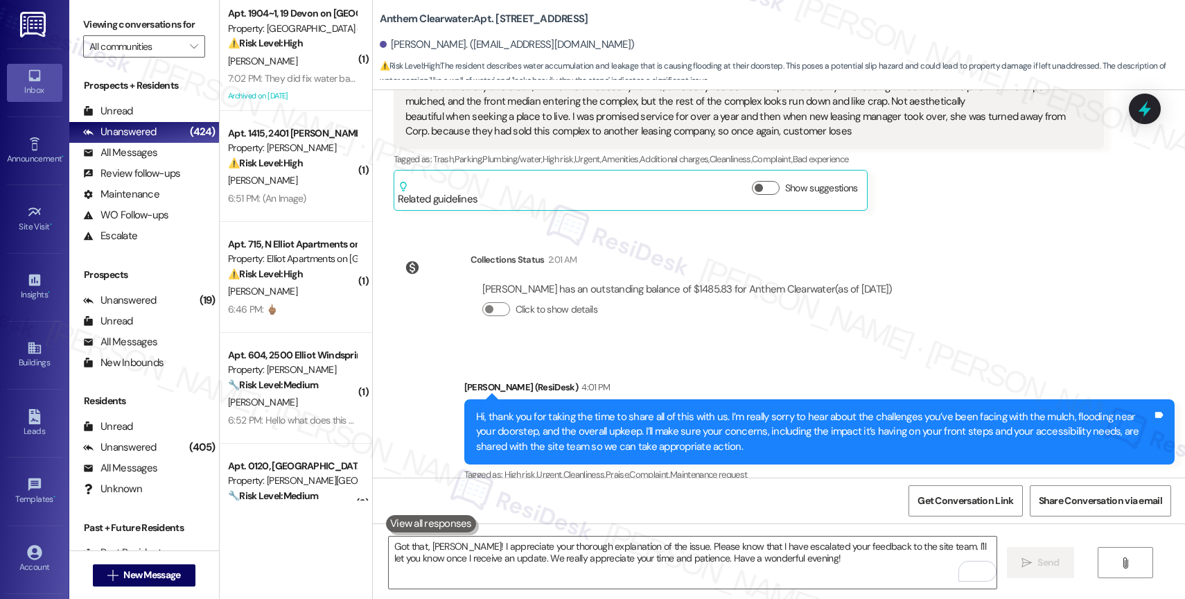
scroll to position [9013, 0]
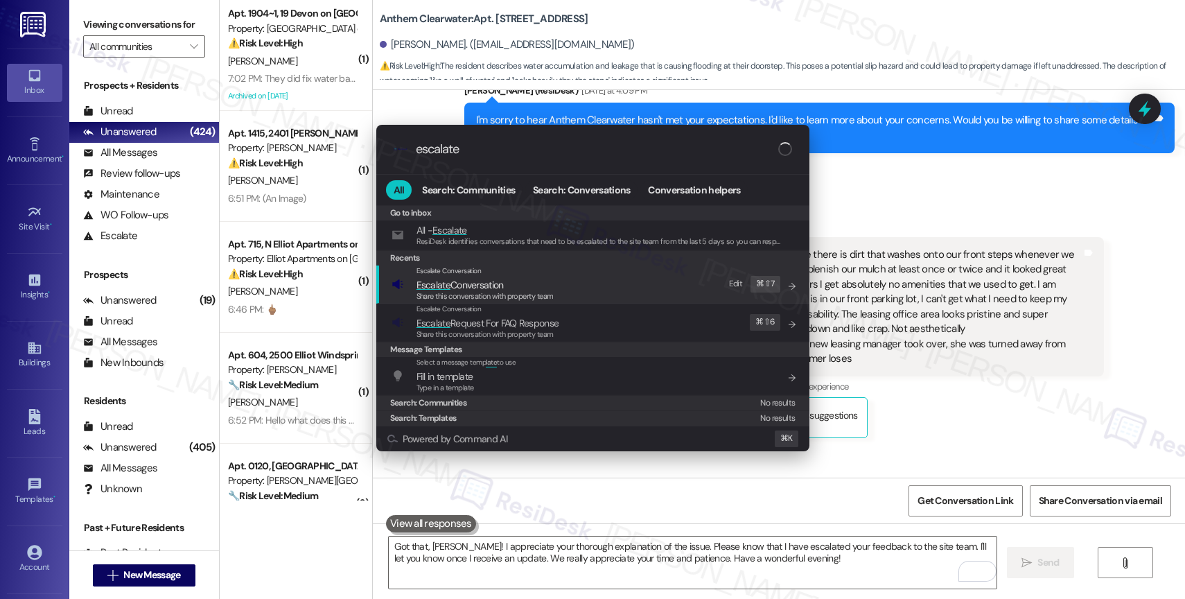
type input "escalate"
click at [470, 281] on span "Escalate Conversation" at bounding box center [459, 285] width 87 height 12
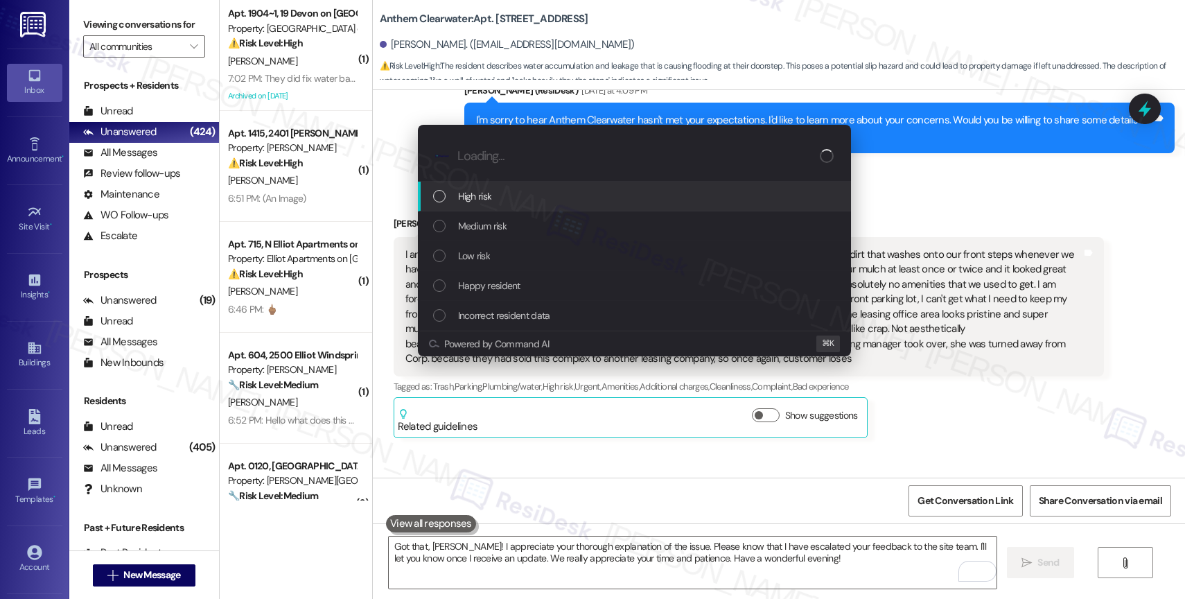
click at [483, 193] on span "High risk" at bounding box center [475, 195] width 34 height 15
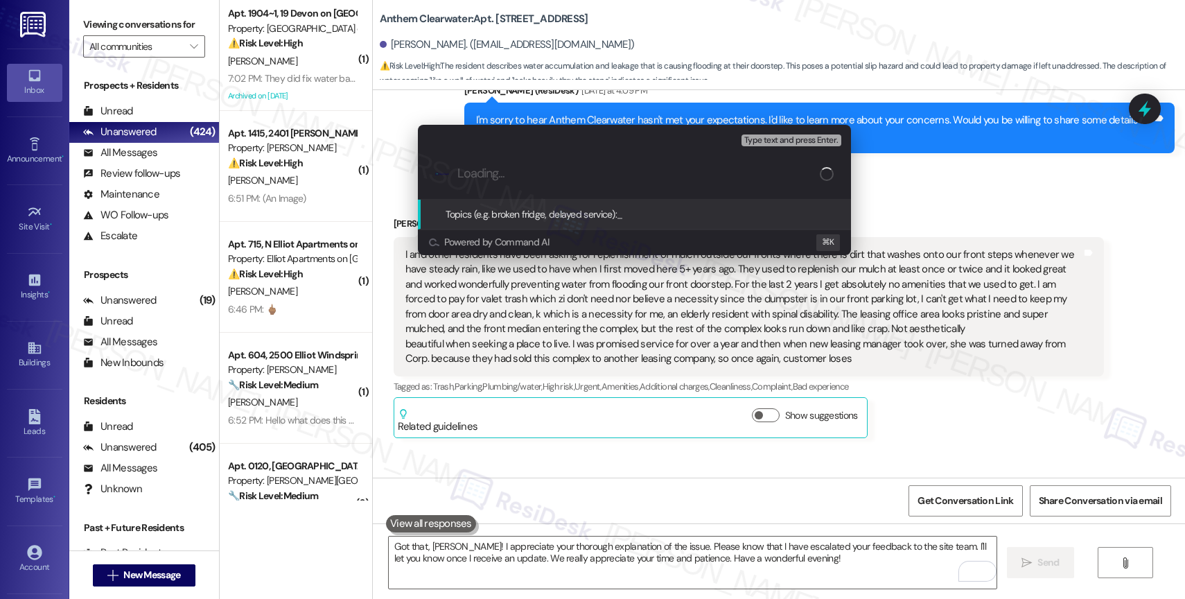
click at [486, 177] on input "Loading..." at bounding box center [638, 173] width 362 height 15
type input "Resident Feedback - Areas of improvement"
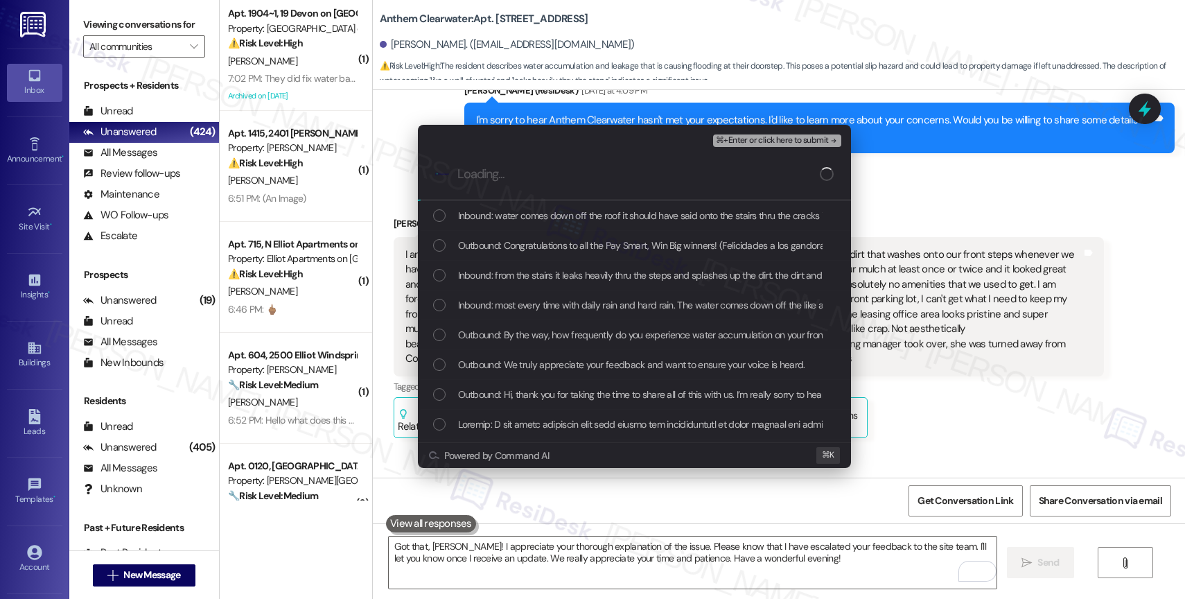
scroll to position [30, 0]
click at [586, 365] on span "Outbound: We truly appreciate your feedback and want to ensure your voice is he…" at bounding box center [631, 362] width 347 height 15
click at [586, 330] on span "Outbound: By the way, how frequently do you experience water accumulation on yo…" at bounding box center [734, 333] width 553 height 15
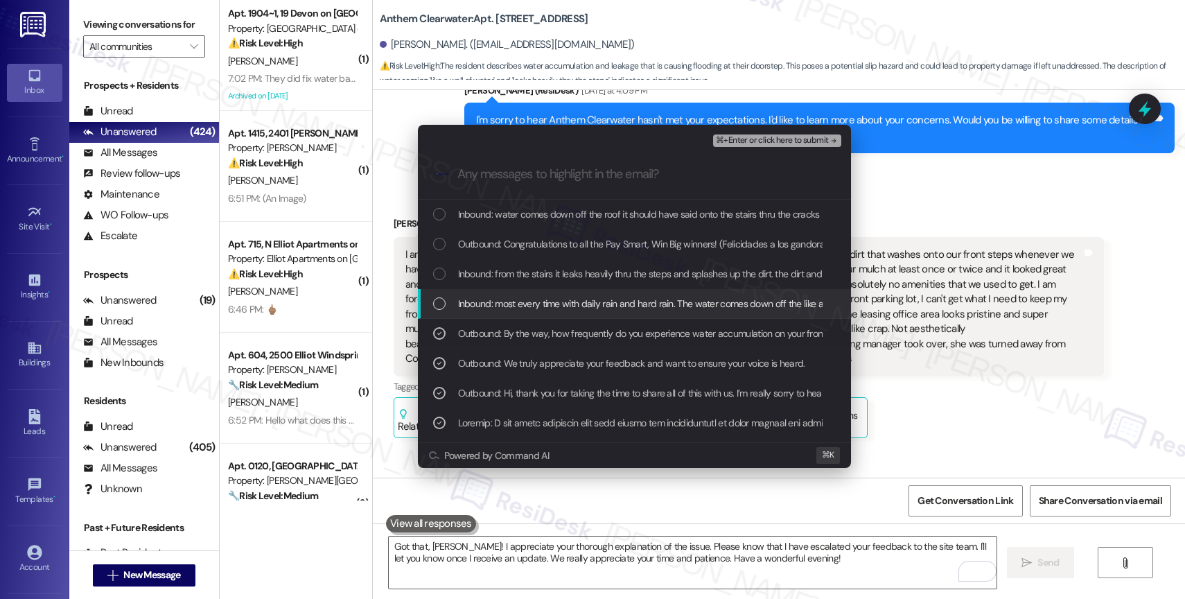
click at [585, 293] on div "Inbound: most every time with daily rain and hard rain. The water comes down of…" at bounding box center [634, 304] width 433 height 30
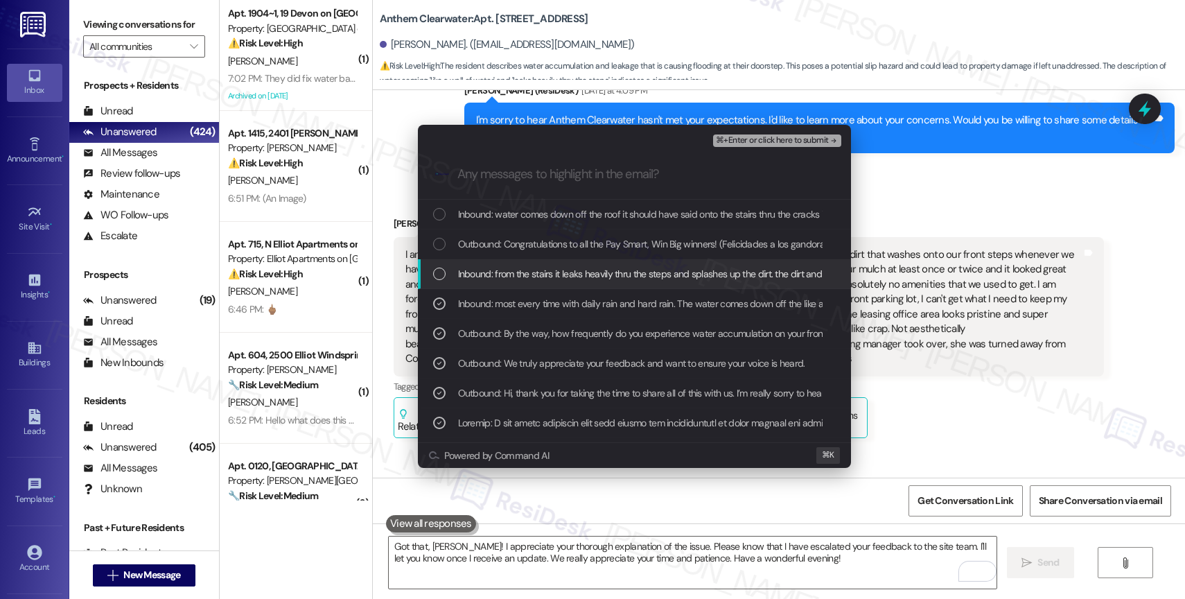
click at [582, 272] on span "Inbound: from the stairs it leaks heavily thru the steps and splashes up the di…" at bounding box center [1096, 273] width 1277 height 15
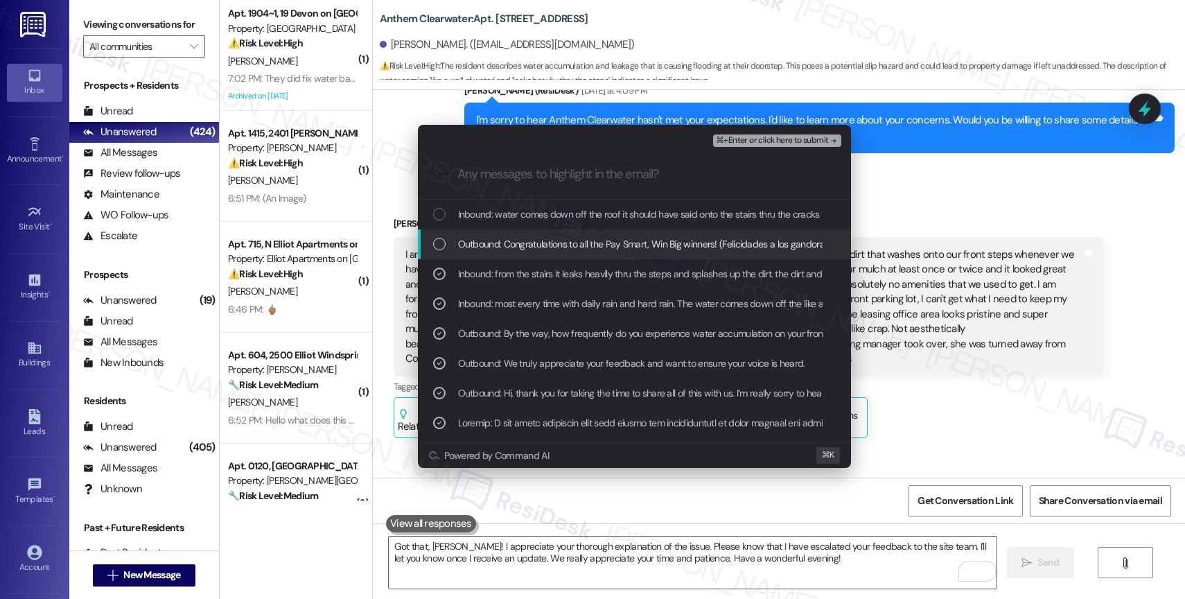
click at [582, 245] on span "Outbound: Congratulations to all the Pay Smart, Win Big winners! (Felicidades a…" at bounding box center [667, 243] width 419 height 15
click at [583, 245] on span "Inbound: water comes down off the roof it should have said onto the stairs thru…" at bounding box center [701, 243] width 486 height 15
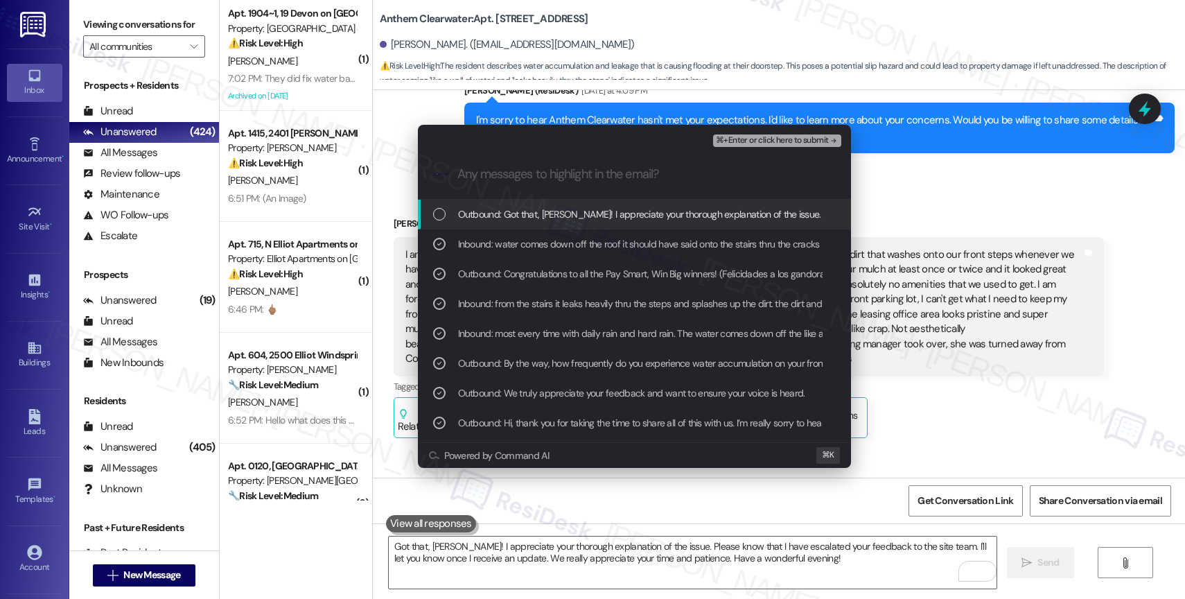
click at [694, 209] on span "Outbound: Got that, Sharon! I appreciate your thorough explanation of the issue…" at bounding box center [1001, 213] width 1086 height 15
click at [817, 134] on button "⌘+Enter or click here to submit" at bounding box center [776, 140] width 127 height 12
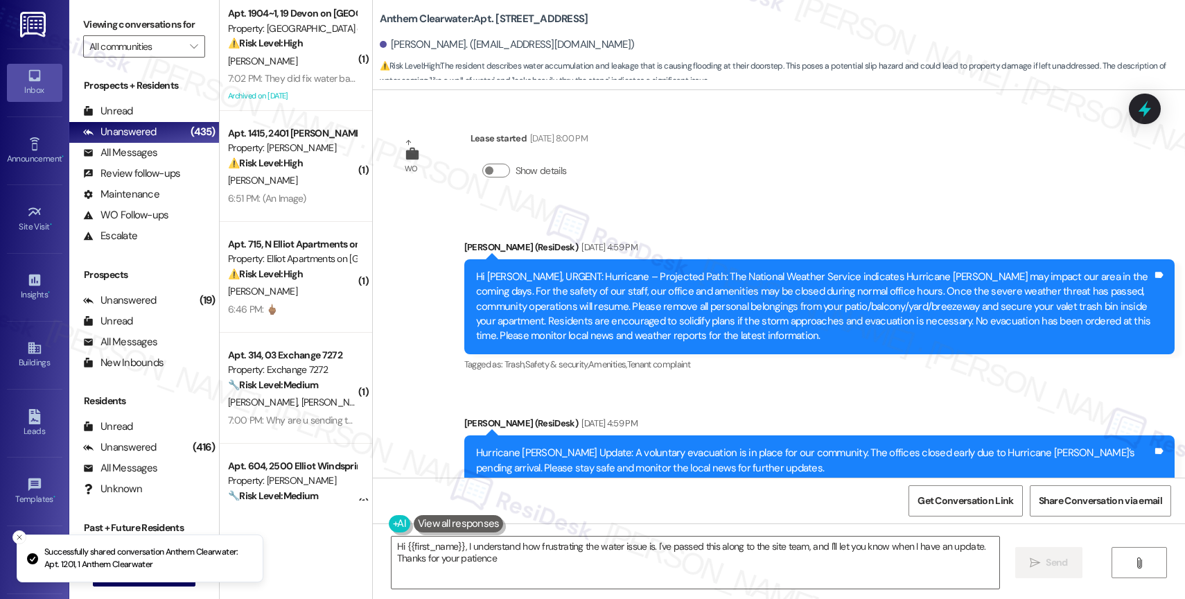
type textarea "Hi {{first_name}}, I understand how frustrating the water issue is. I've passed…"
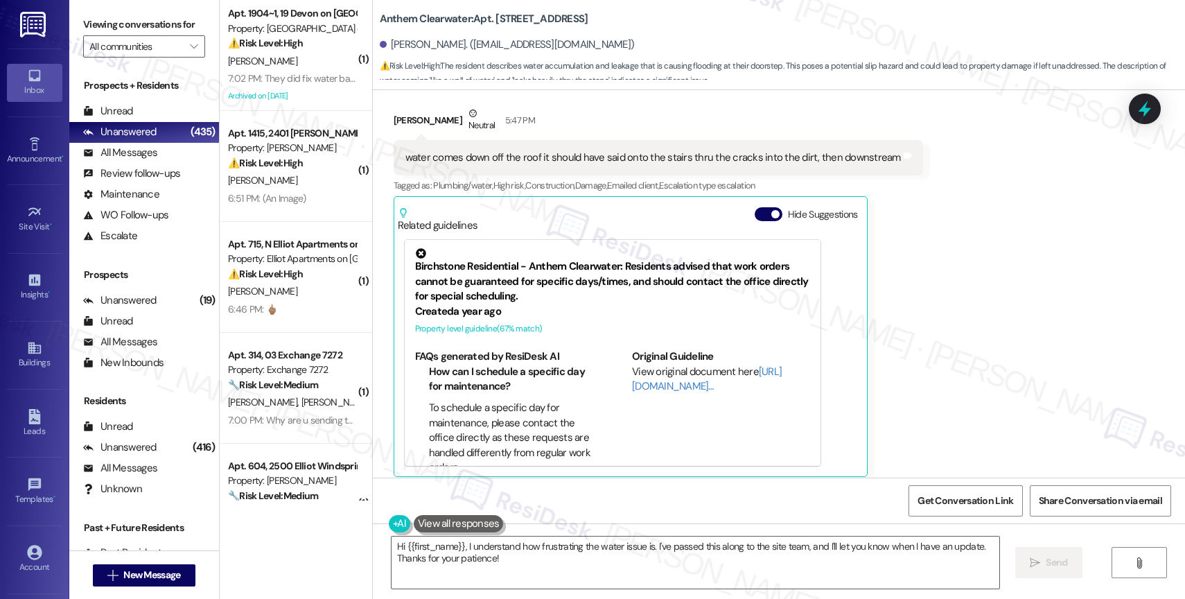
scroll to position [10344, 0]
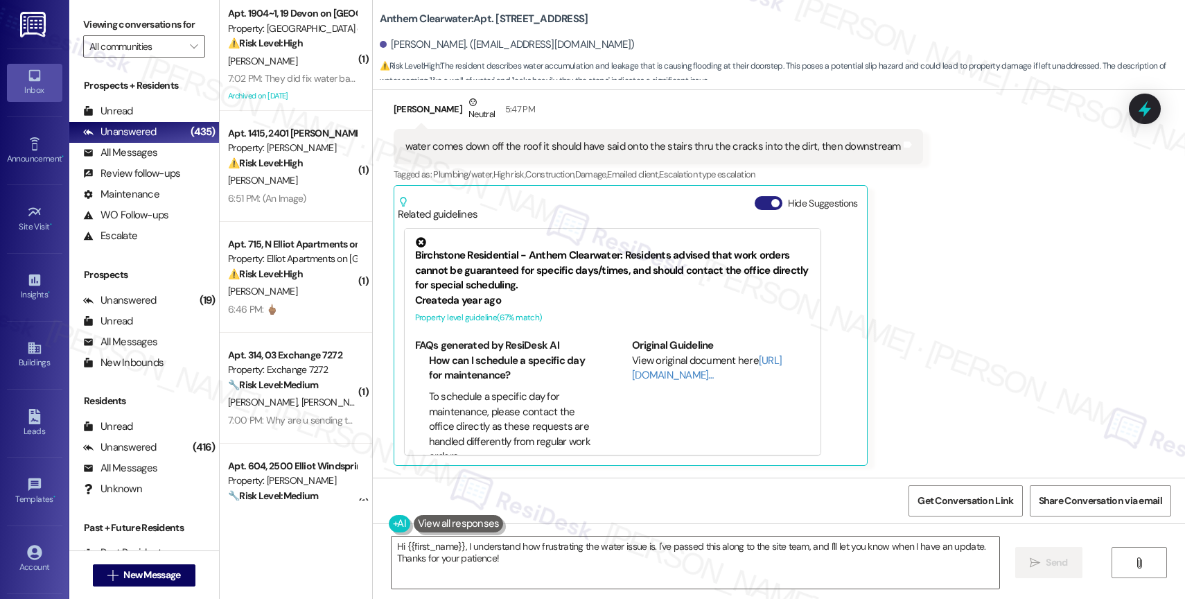
click at [754, 202] on button "Hide Suggestions" at bounding box center [768, 203] width 28 height 14
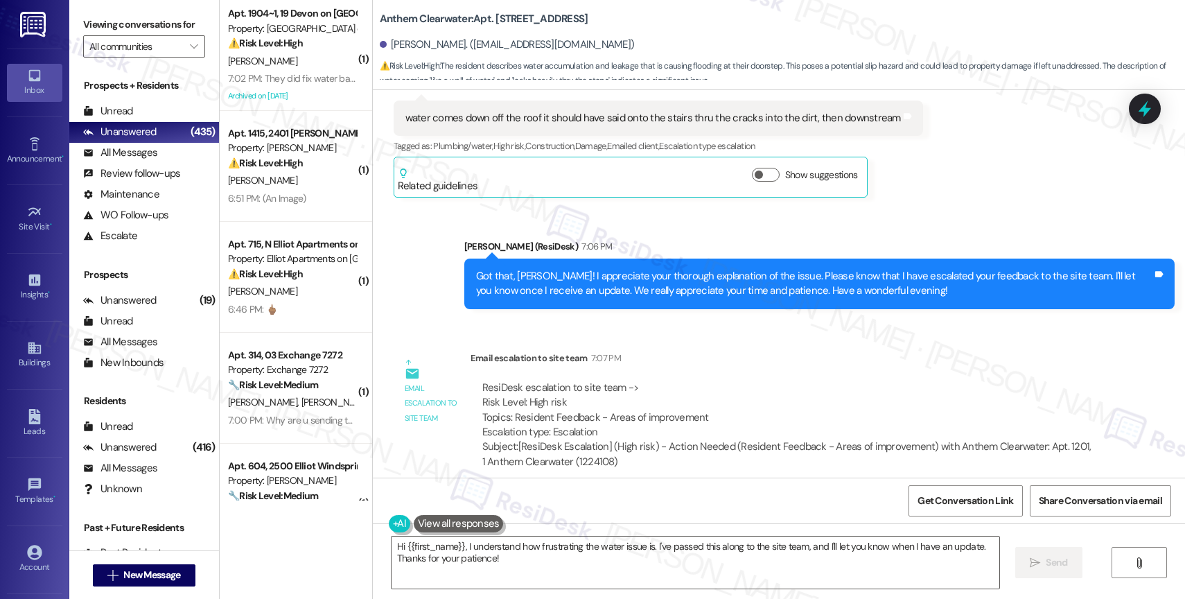
scroll to position [10388, 0]
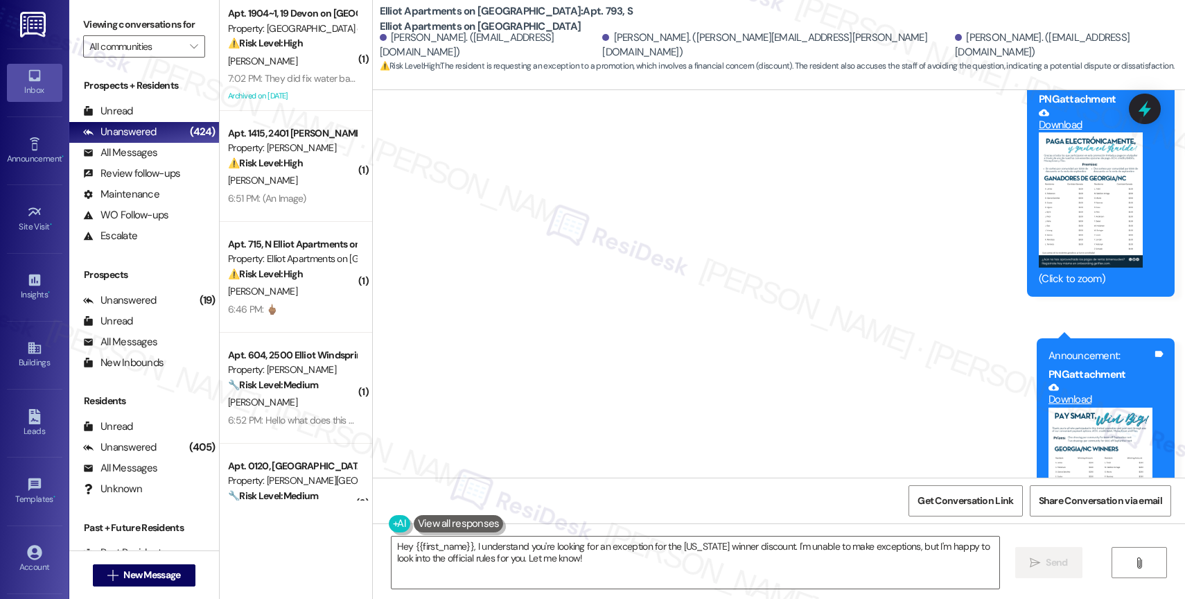
scroll to position [6023, 0]
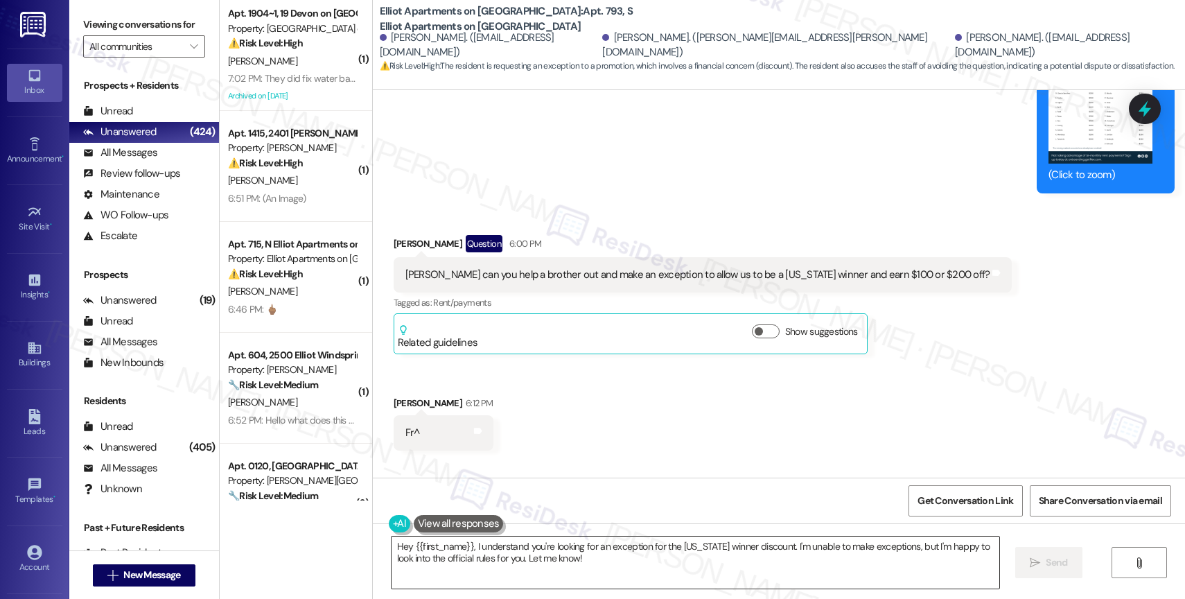
click at [468, 555] on textarea "Hey {{first_name}}, I understand you're looking for an exception for the [US_ST…" at bounding box center [695, 562] width 608 height 52
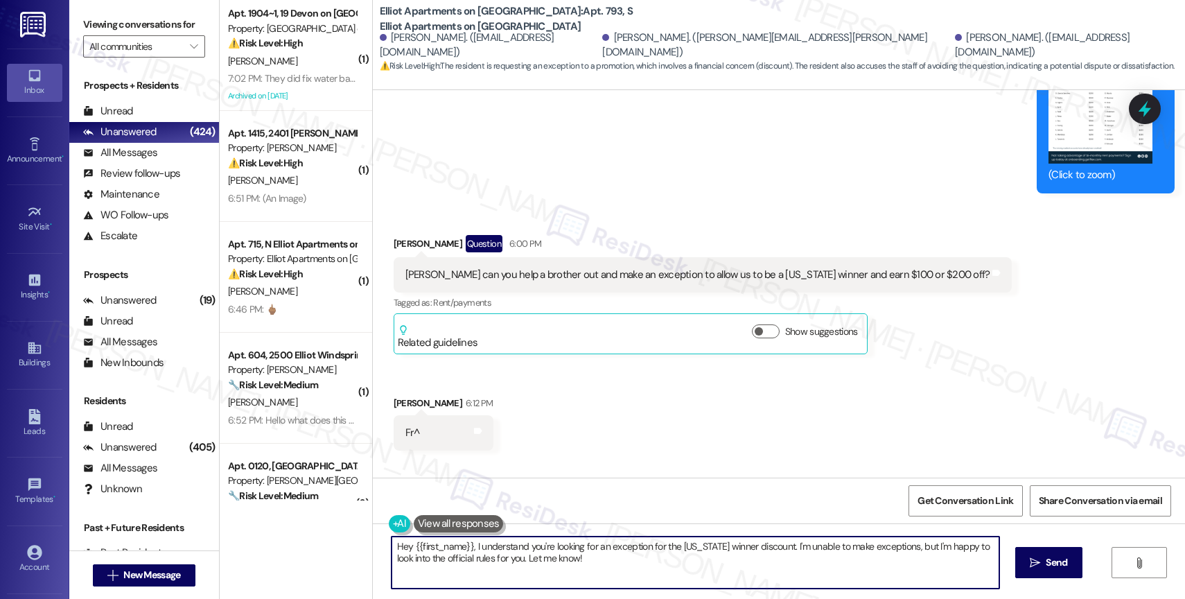
click at [468, 555] on textarea "Hey {{first_name}}, I understand you're looking for an exception for the [US_ST…" at bounding box center [695, 562] width 608 height 52
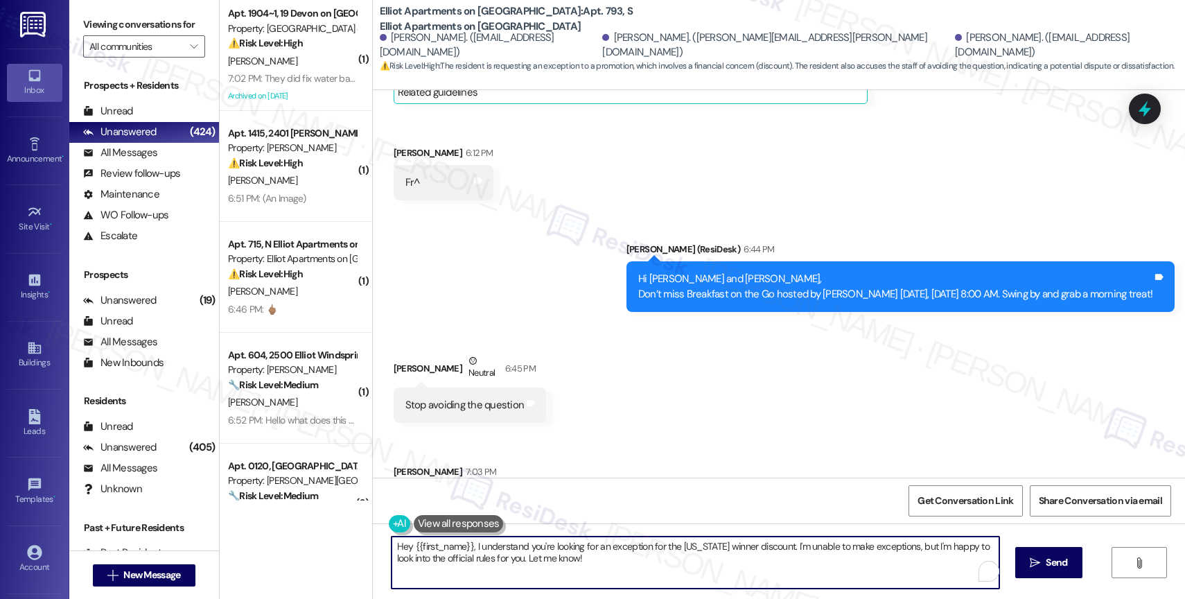
scroll to position [6282, 0]
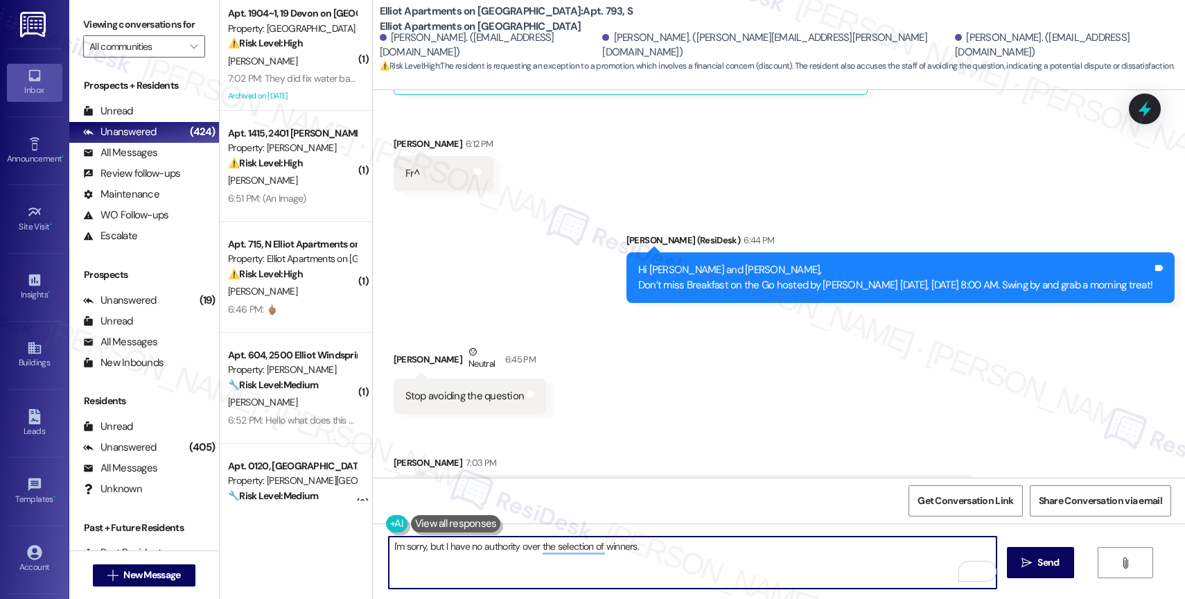
drag, startPoint x: 475, startPoint y: 542, endPoint x: 509, endPoint y: 545, distance: 34.0
click at [509, 545] on textarea "I'm sorry, but I have no authority over the selection of winners." at bounding box center [693, 562] width 608 height 52
click at [670, 551] on textarea "I'm sorry, but I have no control over the selection of winners." at bounding box center [693, 562] width 608 height 52
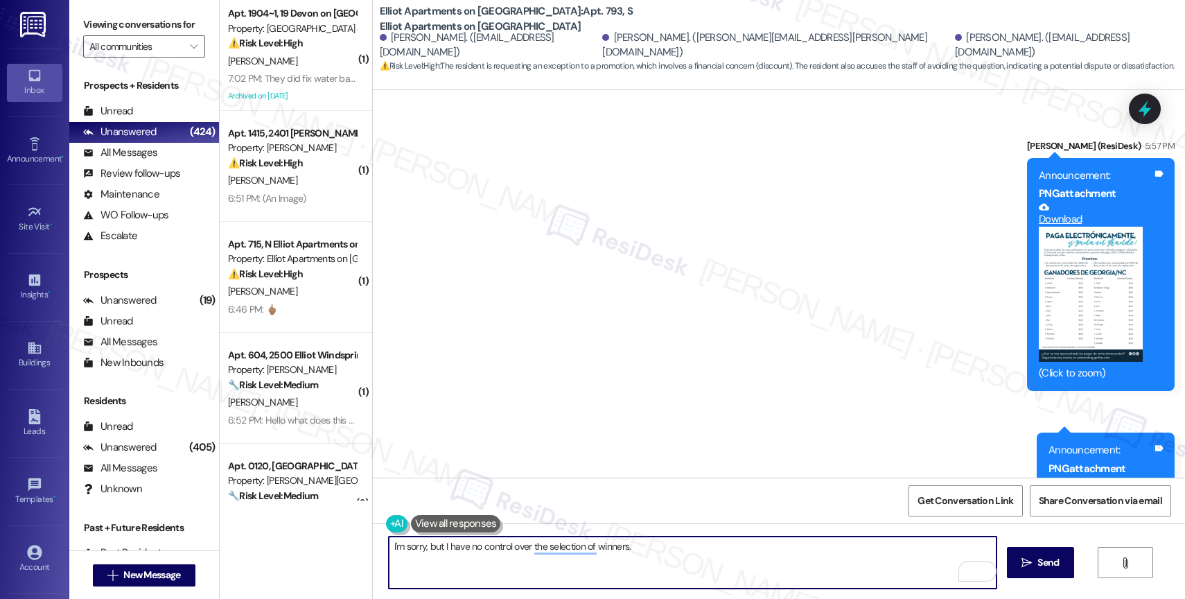
scroll to position [5401, 0]
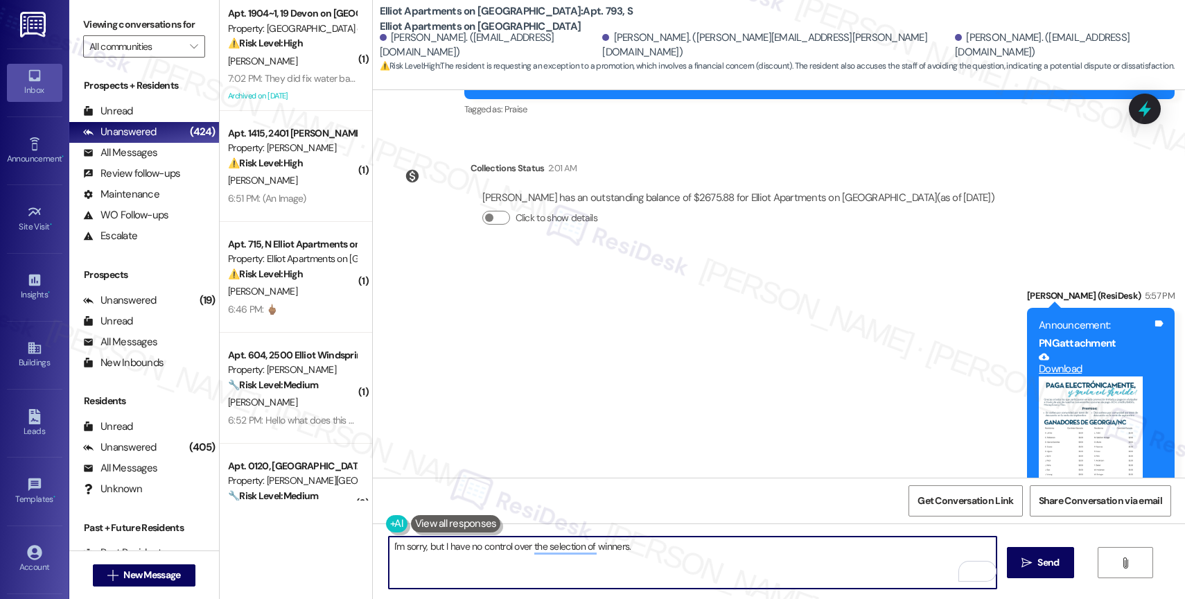
click at [1097, 376] on button "Zoom image" at bounding box center [1091, 443] width 104 height 134
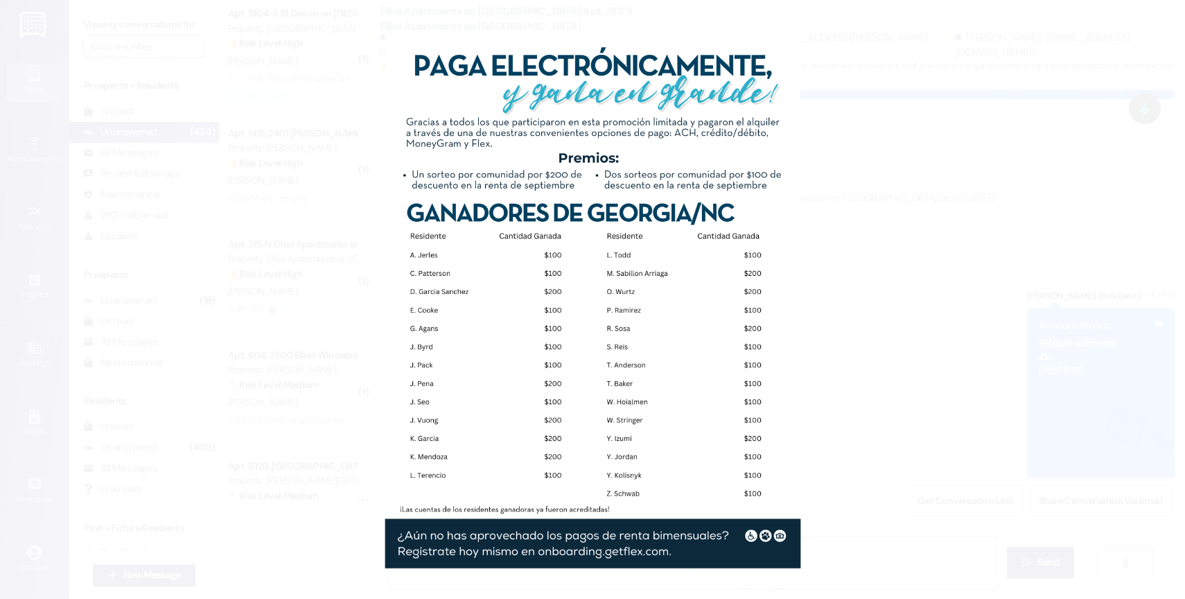
click at [557, 299] on button "Unzoom image" at bounding box center [592, 299] width 1185 height 599
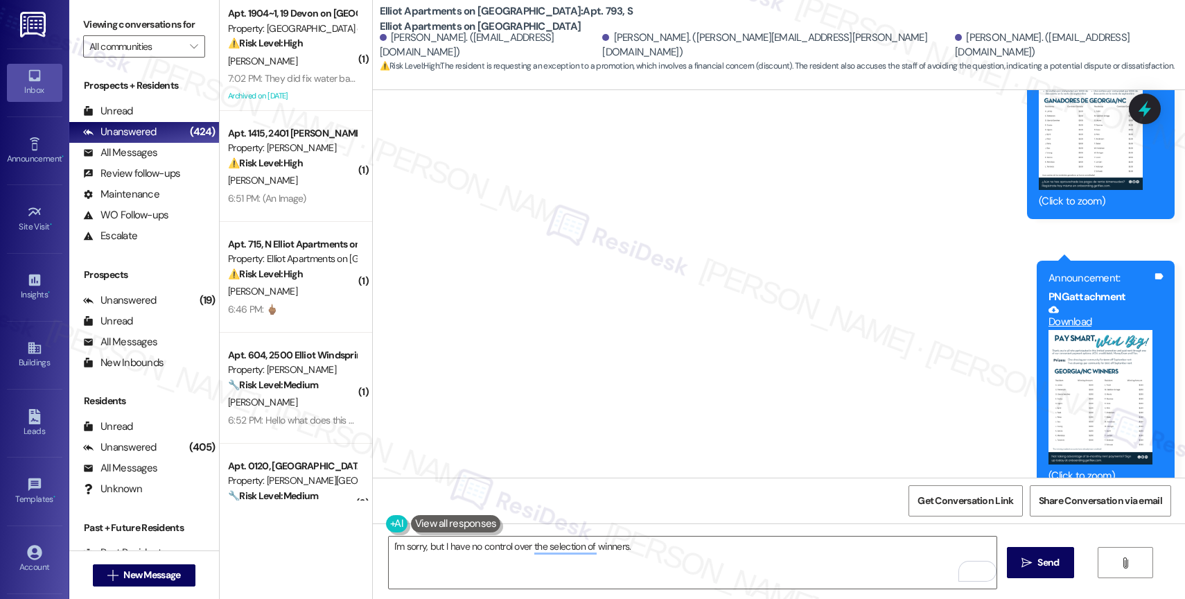
scroll to position [5743, 0]
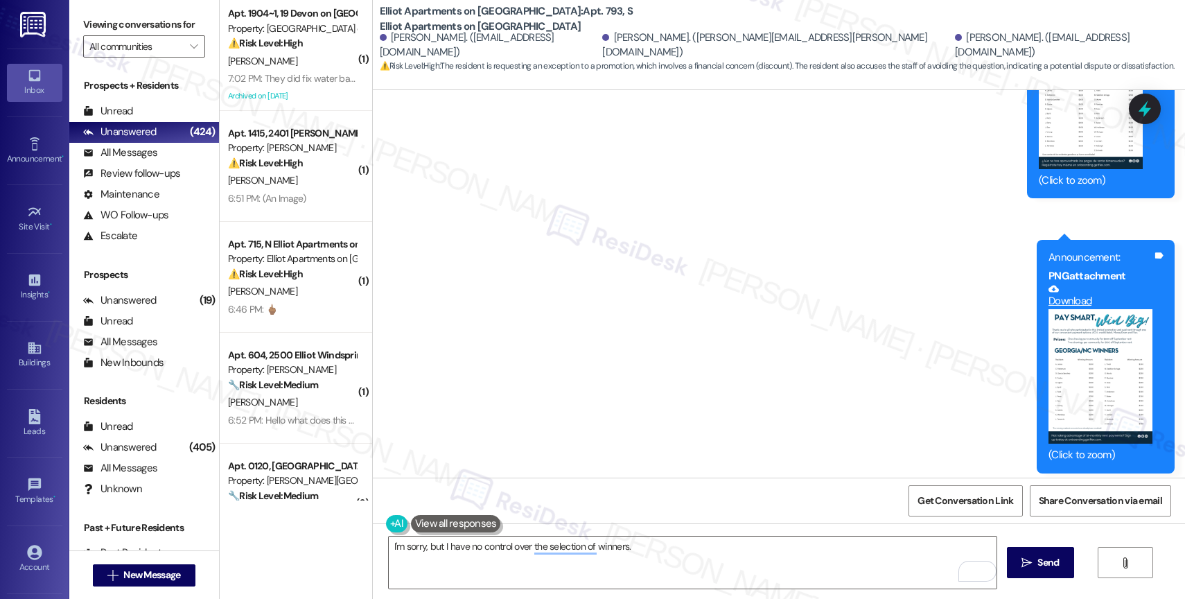
click at [1086, 309] on button "Zoom image" at bounding box center [1100, 376] width 104 height 134
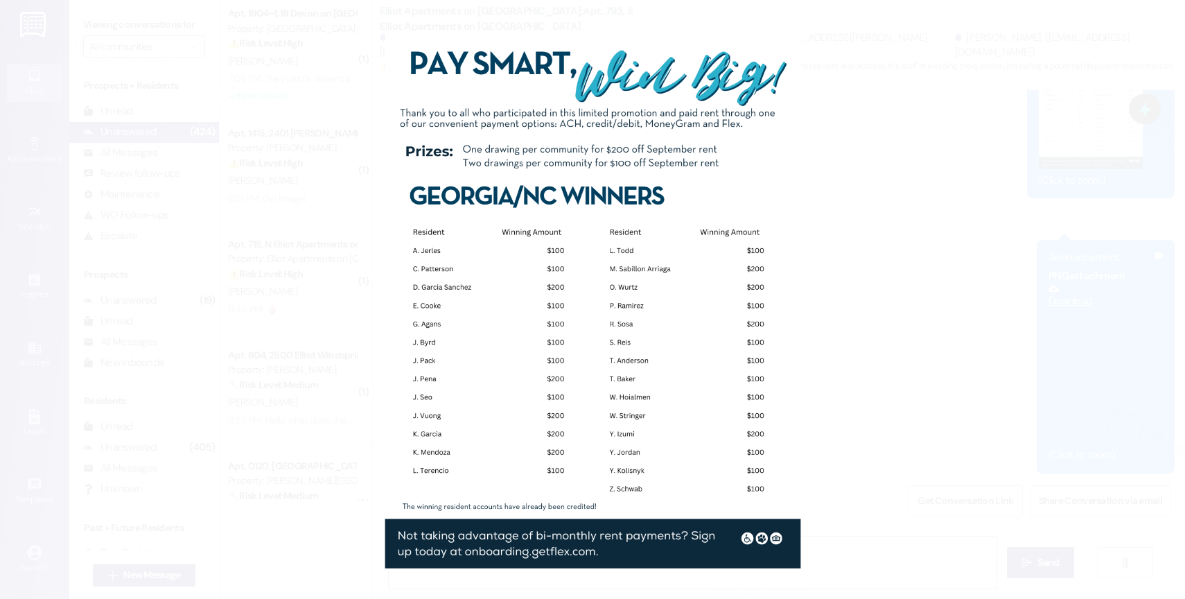
click at [633, 285] on button "Unzoom image" at bounding box center [592, 299] width 1185 height 599
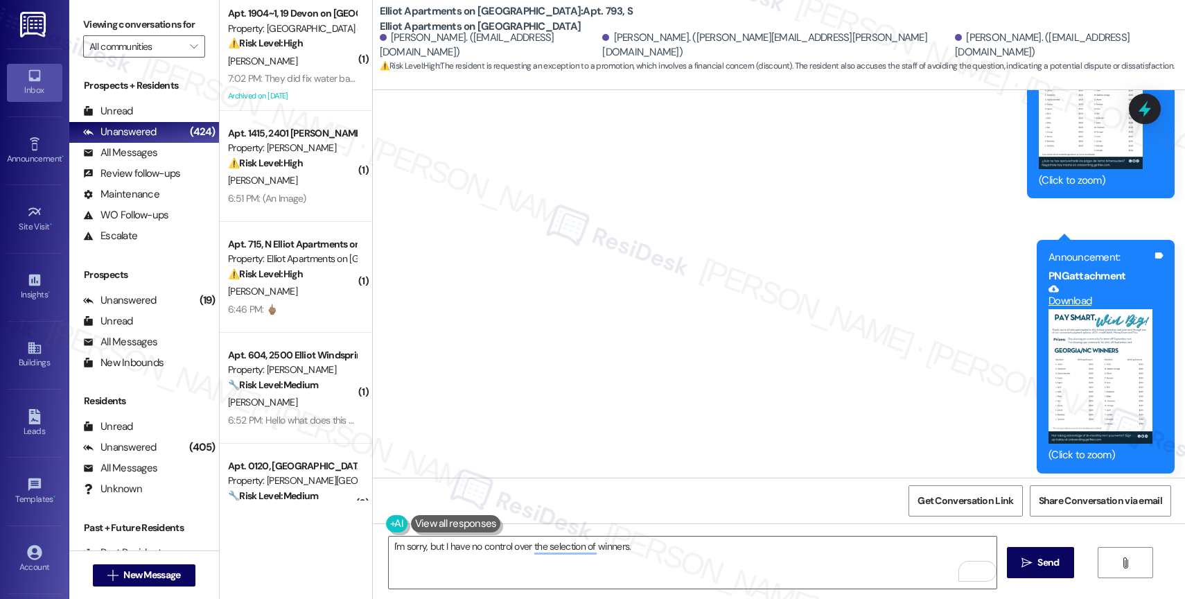
click at [1104, 321] on button "Zoom image" at bounding box center [1100, 376] width 104 height 134
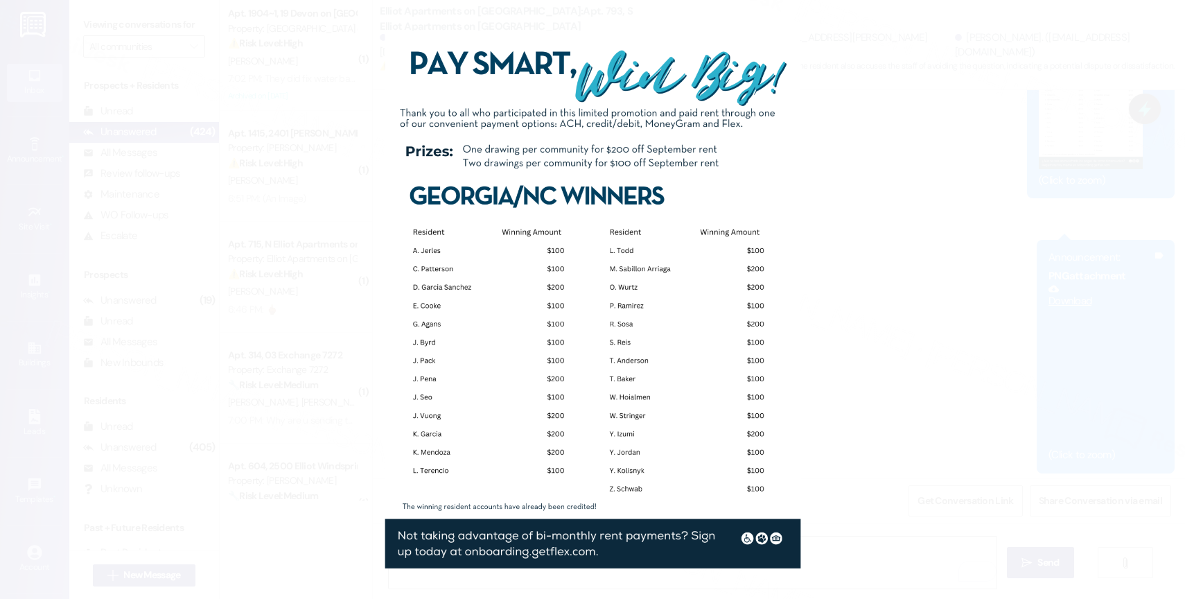
click at [634, 369] on button "Unzoom image" at bounding box center [592, 299] width 1185 height 599
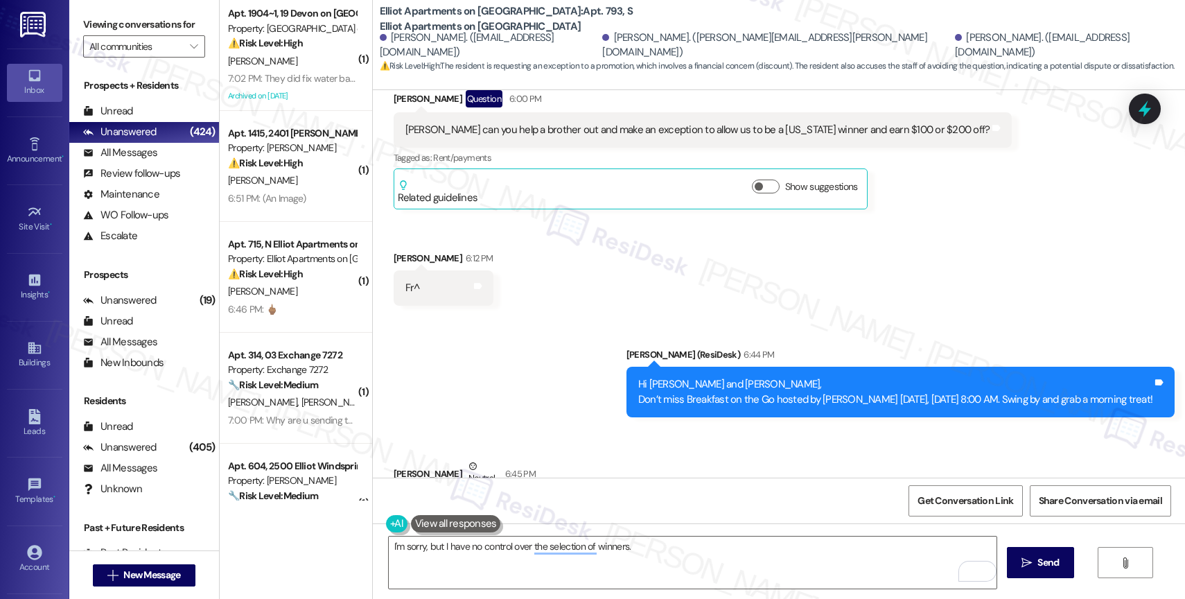
scroll to position [6282, 0]
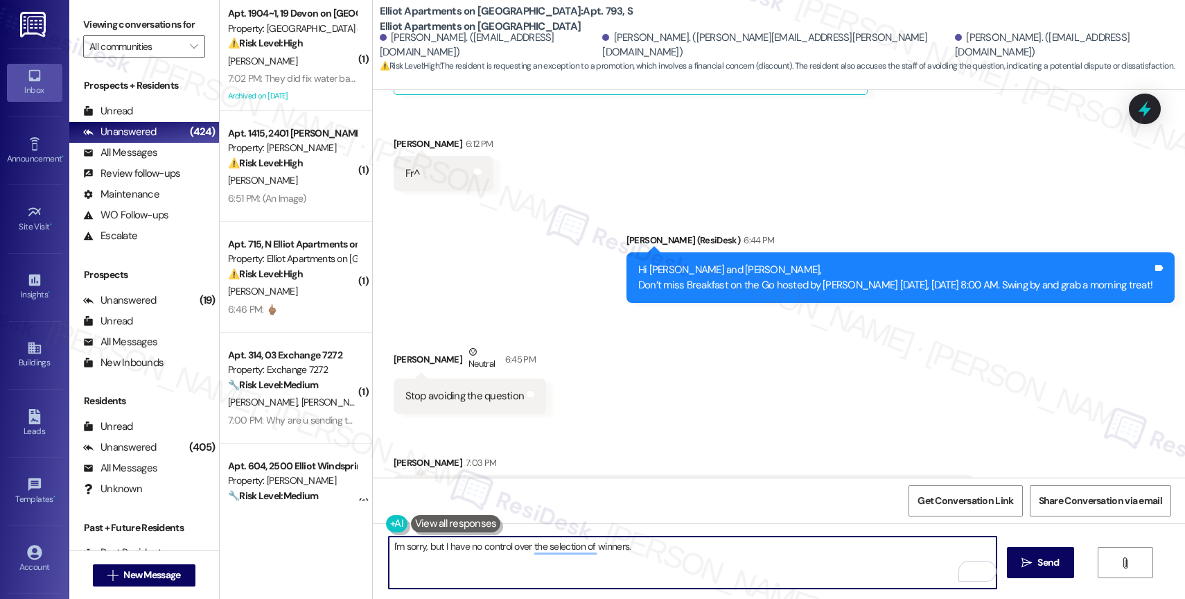
click at [389, 545] on textarea "I'm sorry, but I have no control over the selection of winners." at bounding box center [693, 562] width 608 height 52
click at [708, 555] on textarea "Hi [PERSON_NAME]. I'm sorry, but I have no control over selecting winners." at bounding box center [693, 562] width 608 height 52
click at [607, 548] on textarea "Hi [PERSON_NAME]. I'm sorry, but I have no control over selecting winners." at bounding box center [693, 562] width 608 height 52
click at [691, 550] on textarea "Hi [PERSON_NAME]. I'm sorry, but I have no control over selecting the winners." at bounding box center [693, 562] width 608 height 52
click at [786, 554] on textarea "Hi [PERSON_NAME]. I'm sorry, but I have no control over selecting the winners. …" at bounding box center [693, 562] width 608 height 52
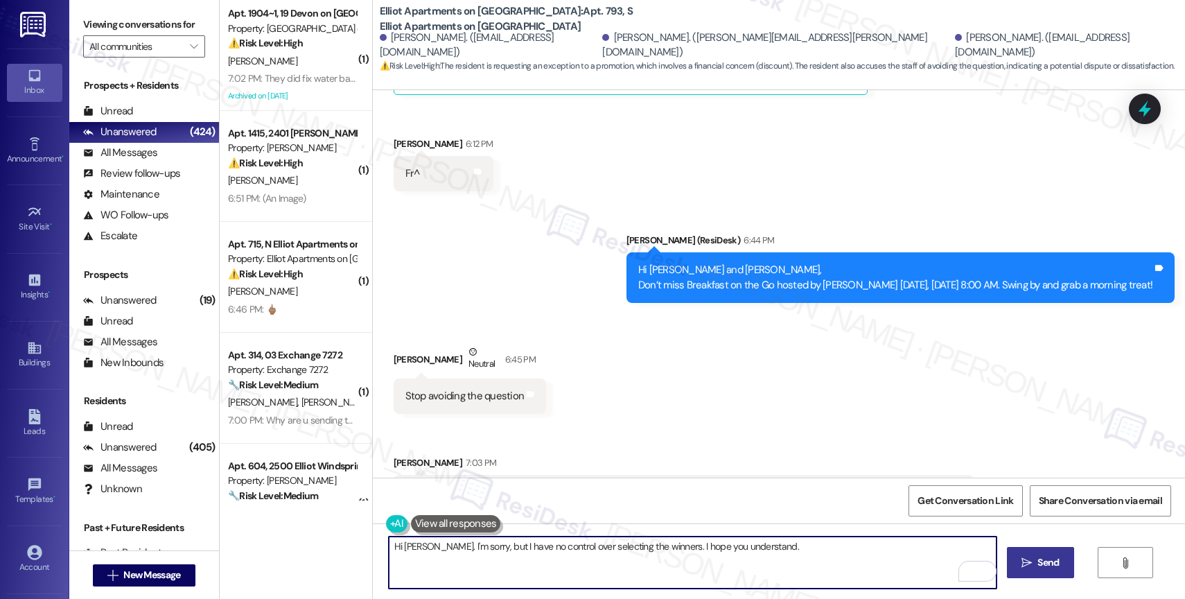
type textarea "Hi [PERSON_NAME]. I'm sorry, but I have no control over selecting the winners. …"
click at [1025, 563] on icon "" at bounding box center [1026, 562] width 10 height 11
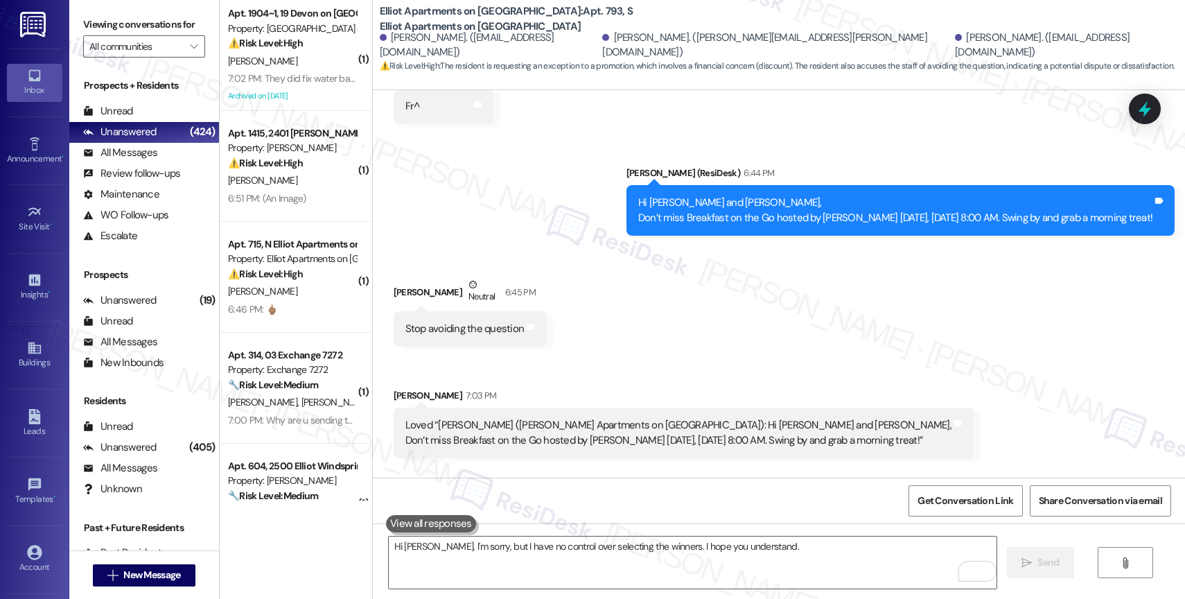
scroll to position [6379, 0]
